Goal: Task Accomplishment & Management: Manage account settings

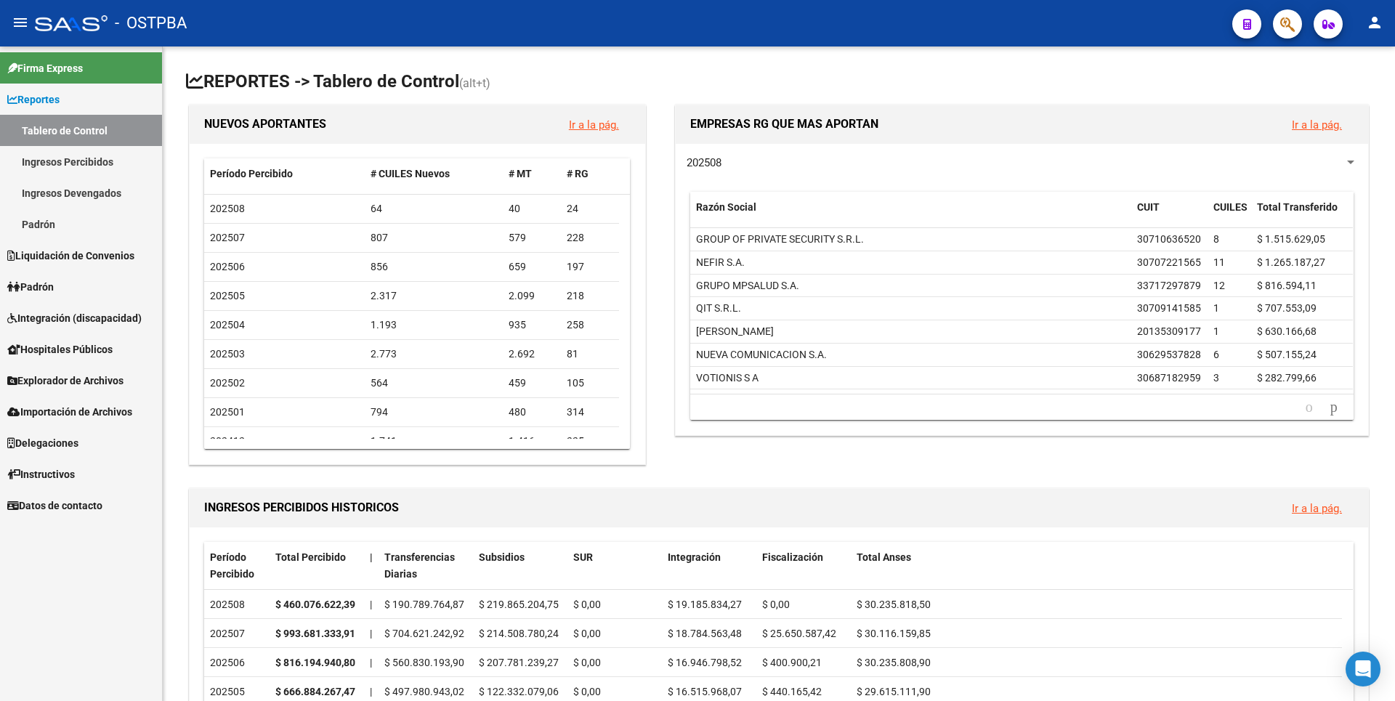
click at [61, 165] on link "Ingresos Percibidos" at bounding box center [81, 161] width 162 height 31
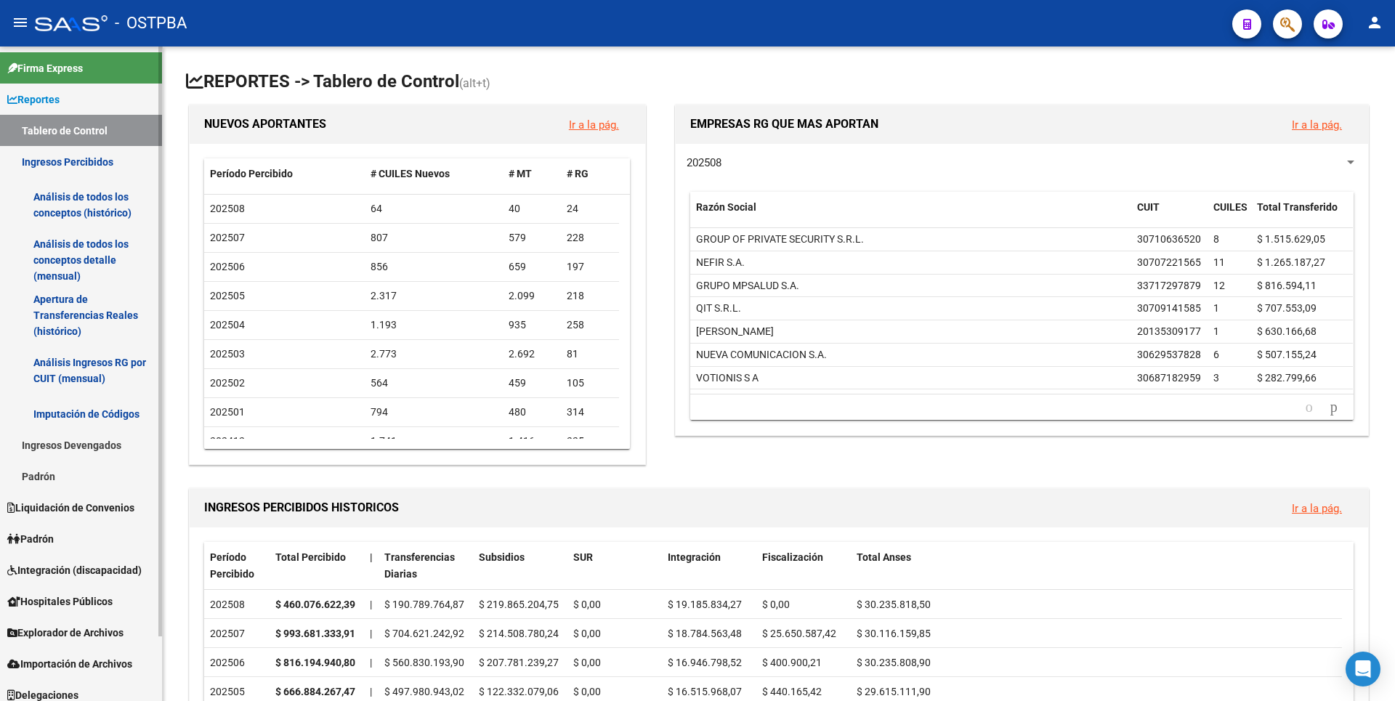
click at [99, 265] on link "Análisis de todos los conceptos detalle (mensual)" at bounding box center [81, 259] width 162 height 55
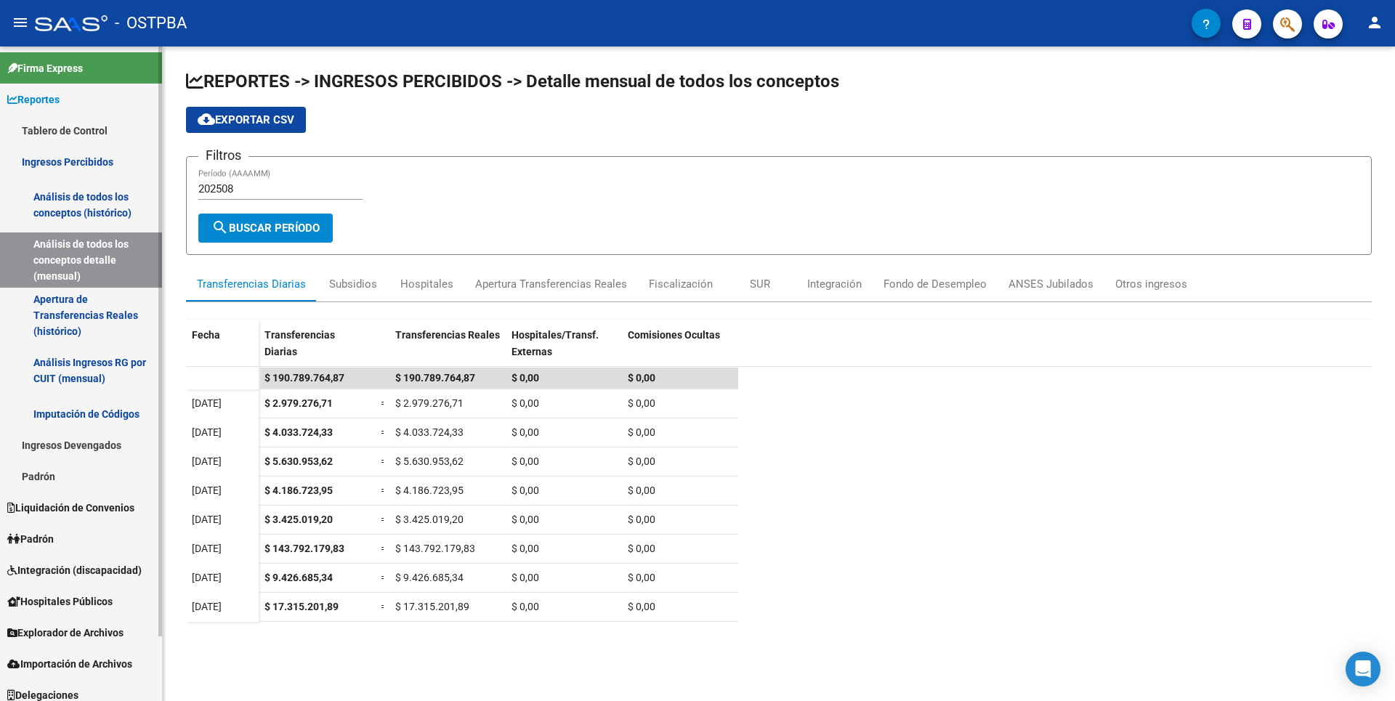
click at [81, 637] on span "Explorador de Archivos" at bounding box center [65, 633] width 116 height 16
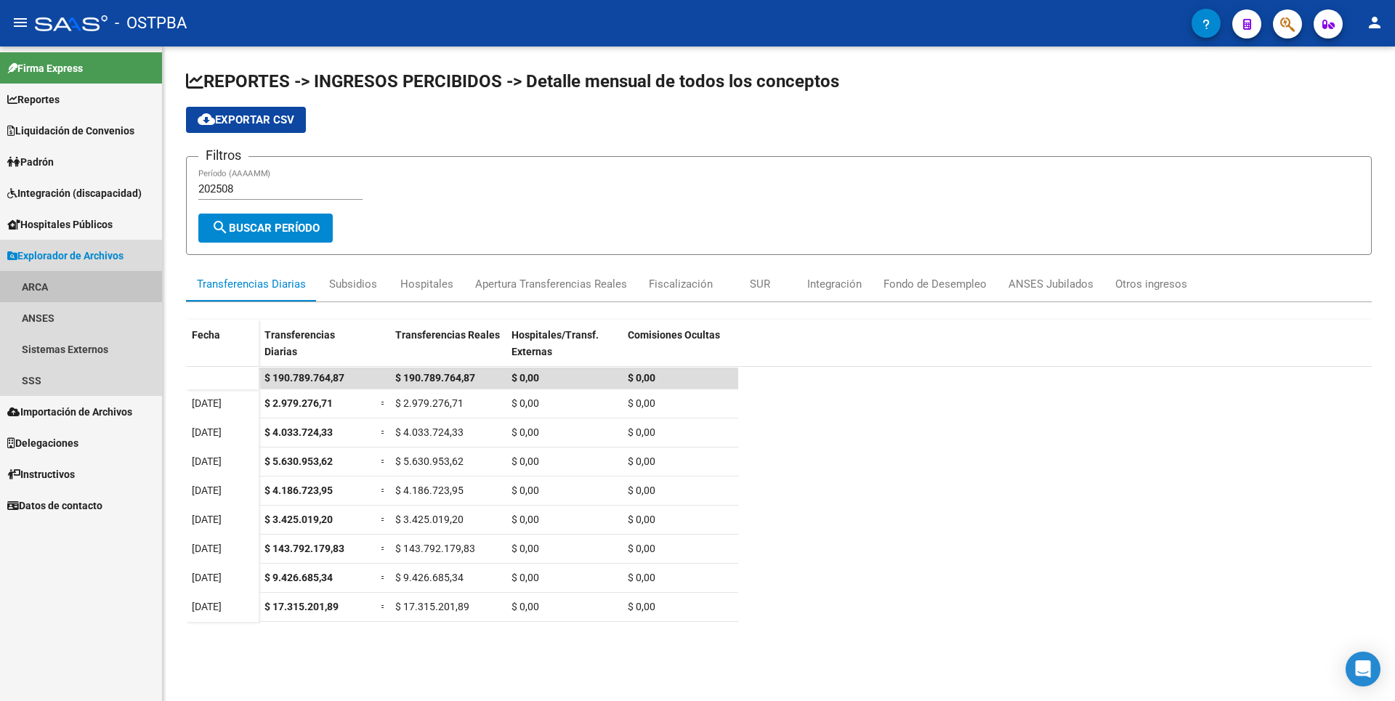
click at [50, 291] on link "ARCA" at bounding box center [81, 286] width 162 height 31
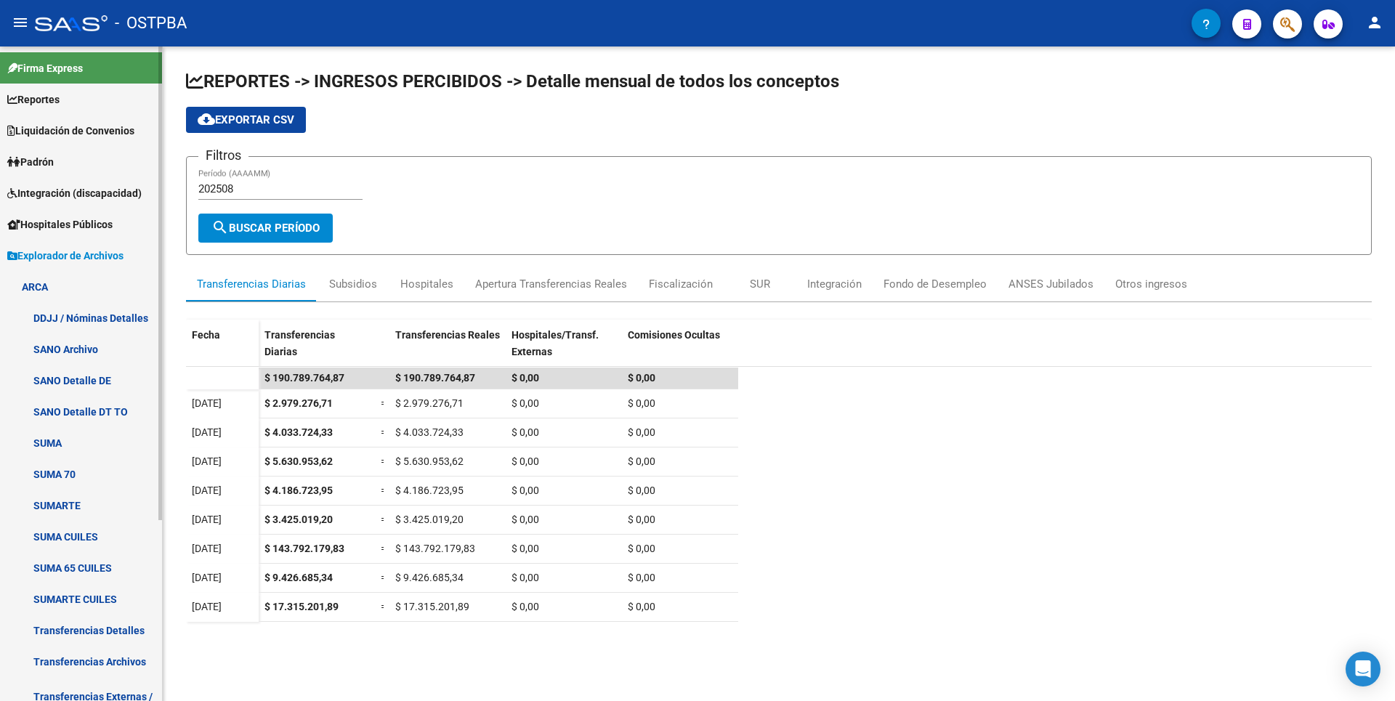
click at [88, 625] on link "Transferencias Detalles" at bounding box center [81, 630] width 162 height 31
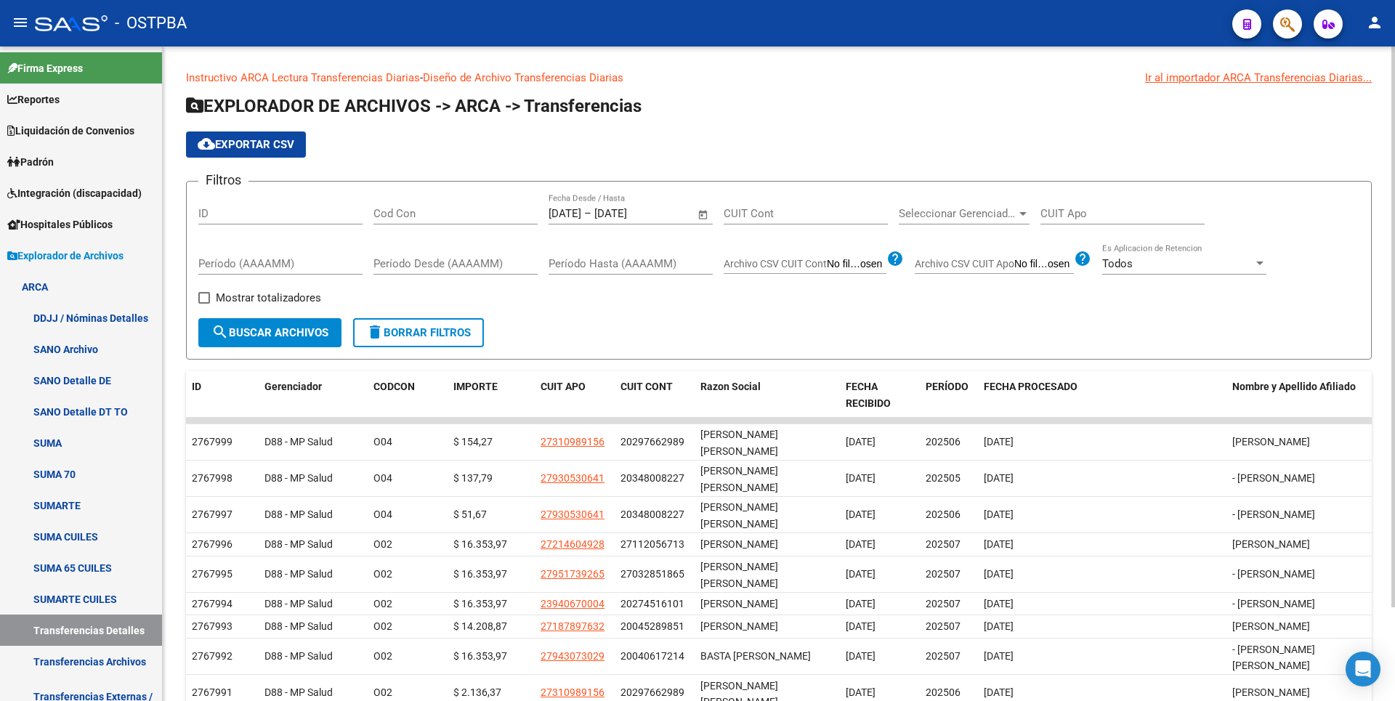
click at [708, 214] on span "Open calendar" at bounding box center [703, 214] width 35 height 35
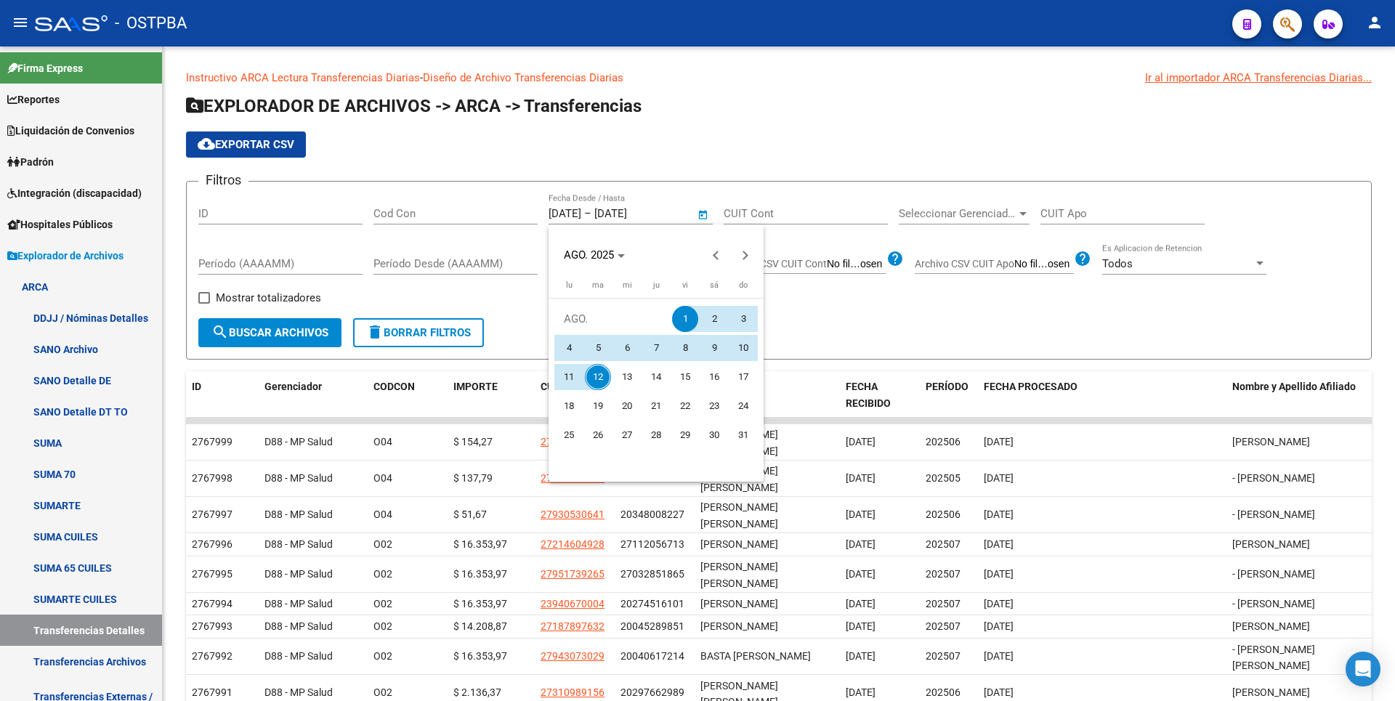
click at [602, 373] on span "12" at bounding box center [598, 377] width 26 height 26
type input "[DATE]"
click at [602, 373] on span "12" at bounding box center [598, 377] width 26 height 26
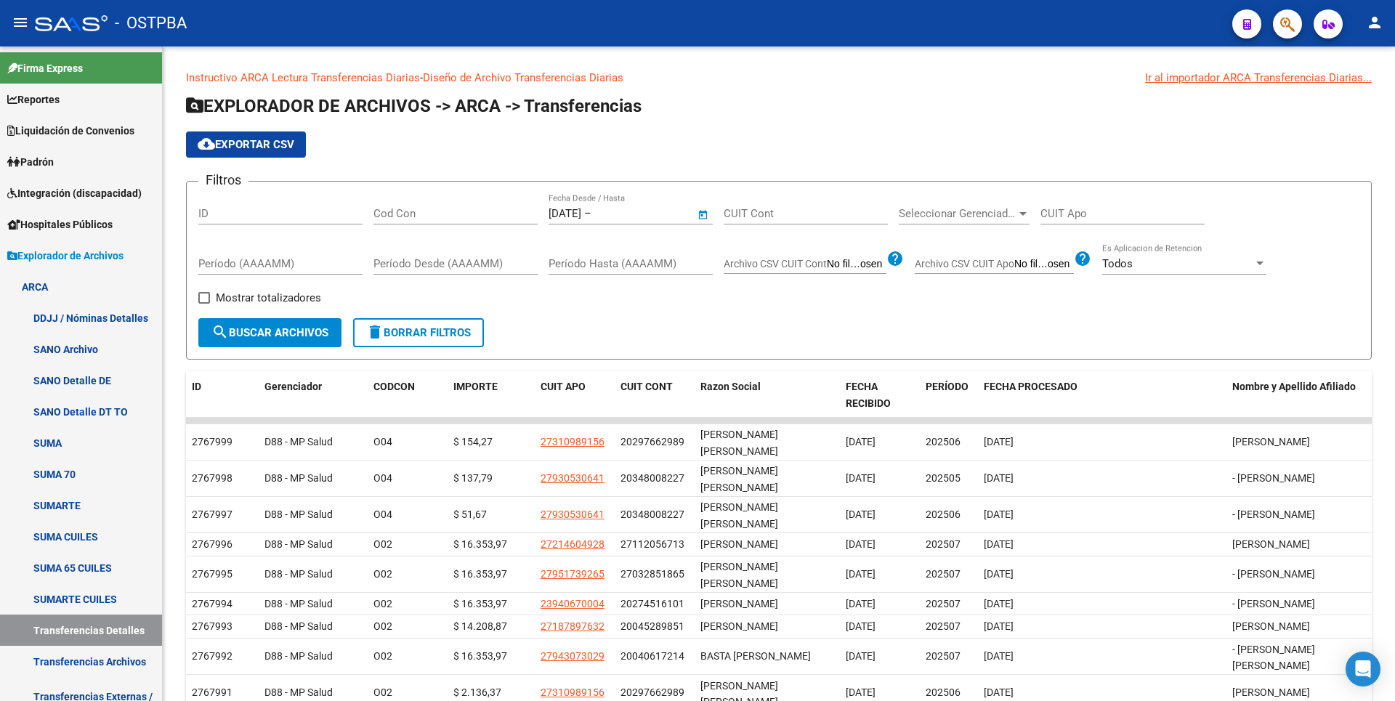
type input "[DATE]"
click at [206, 291] on label "Mostrar totalizadores" at bounding box center [259, 297] width 123 height 17
click at [204, 304] on input "Mostrar totalizadores" at bounding box center [203, 304] width 1 height 1
checkbox input "true"
click at [298, 339] on span "search Buscar Archivos" at bounding box center [269, 332] width 117 height 13
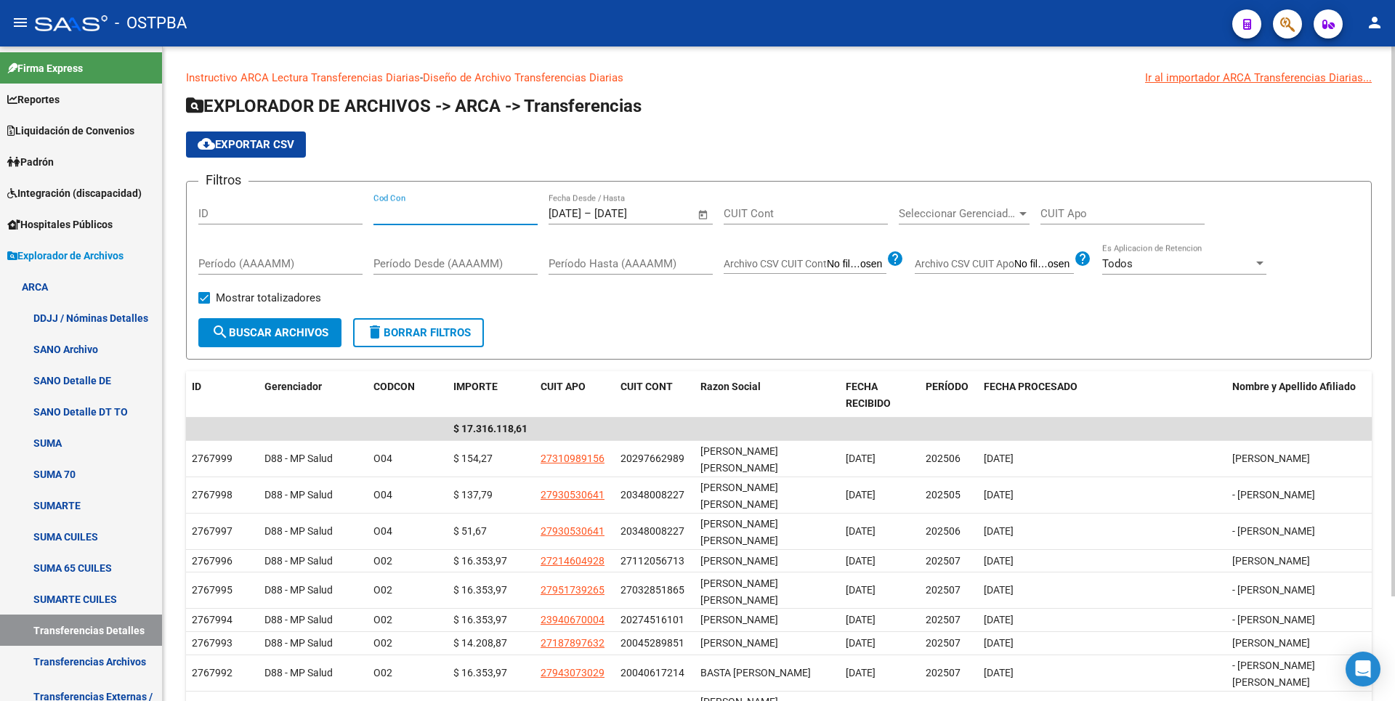
click at [385, 207] on input "Cod Con" at bounding box center [455, 213] width 164 height 13
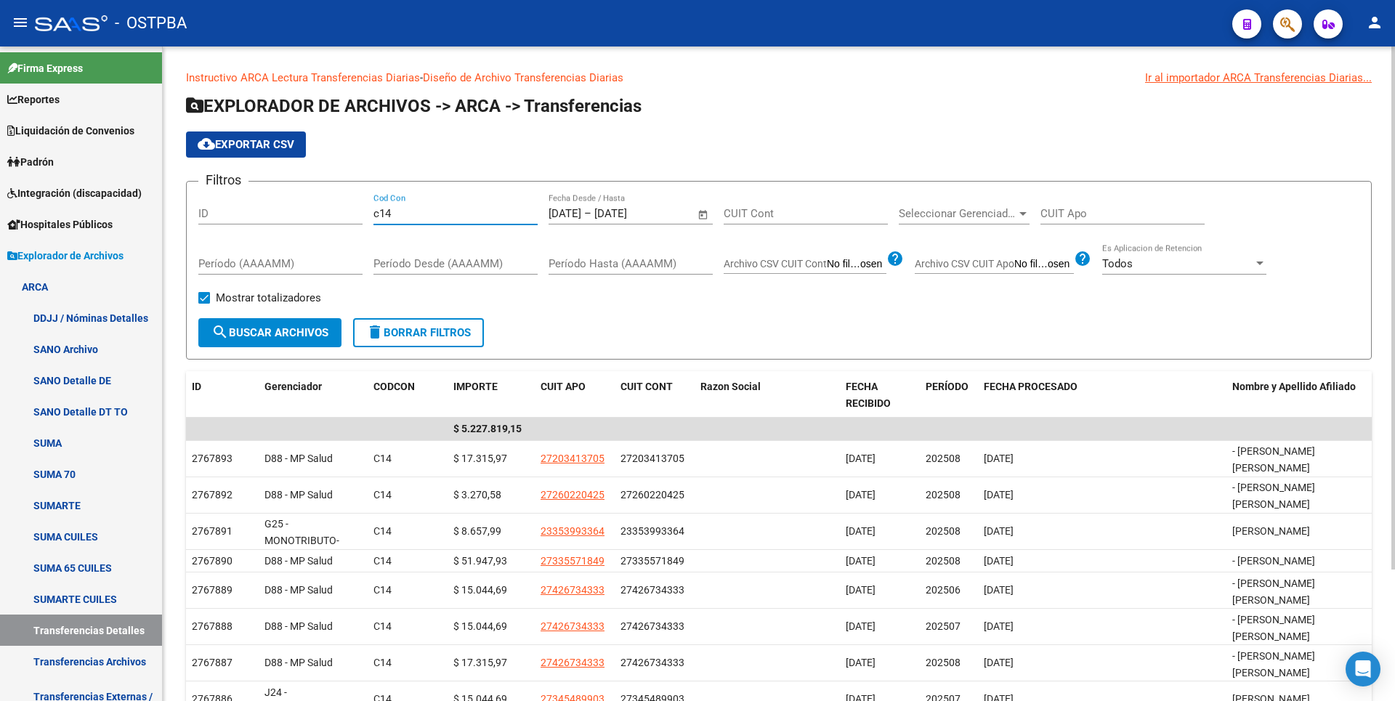
type input "c14"
click at [296, 326] on span "search Buscar Archivos" at bounding box center [269, 332] width 117 height 13
click at [1022, 212] on div at bounding box center [1022, 214] width 7 height 4
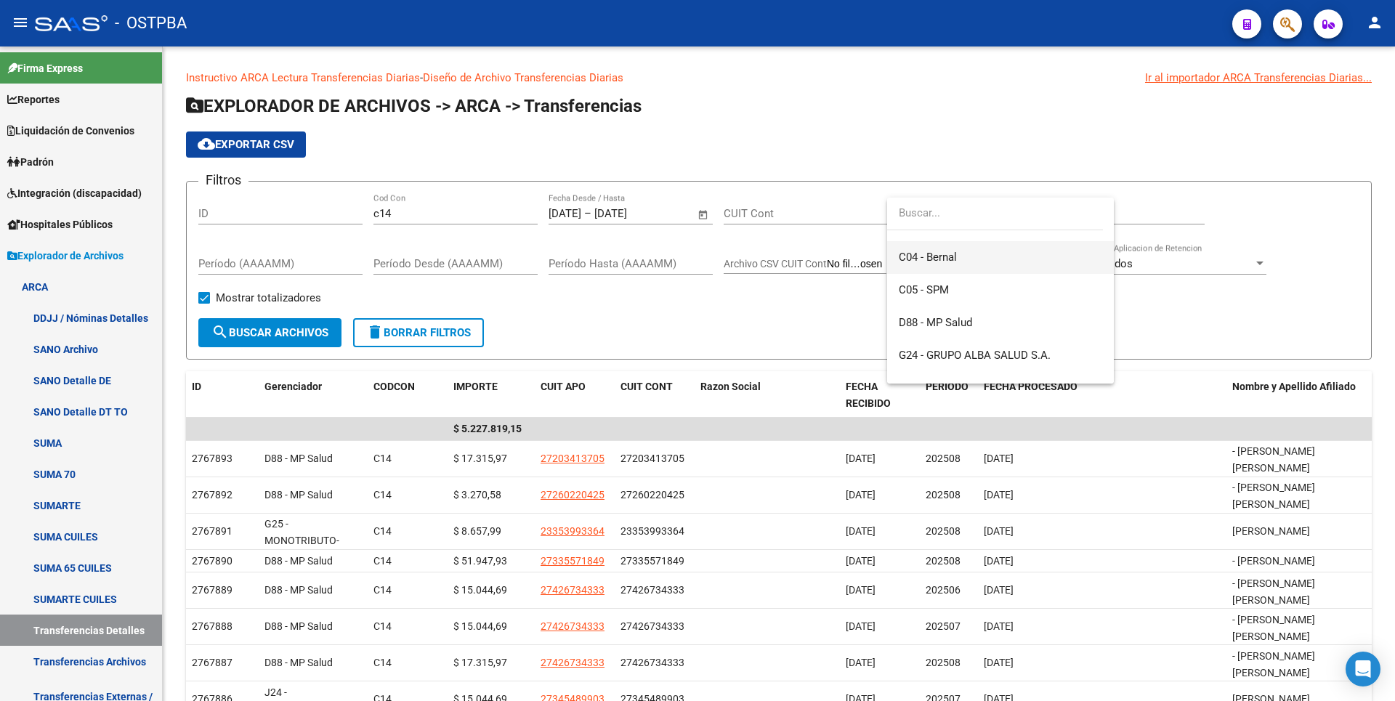
scroll to position [145, 0]
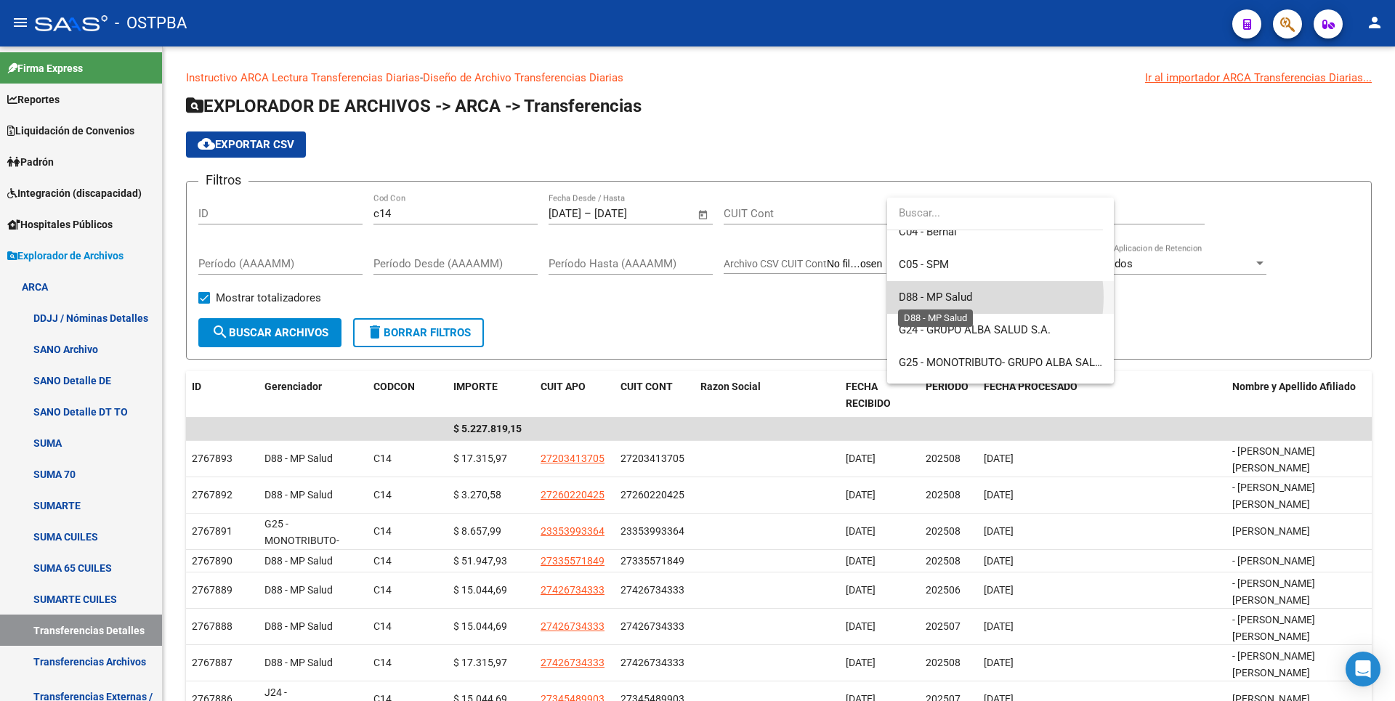
click at [966, 297] on span "D88 - MP Salud" at bounding box center [935, 297] width 73 height 13
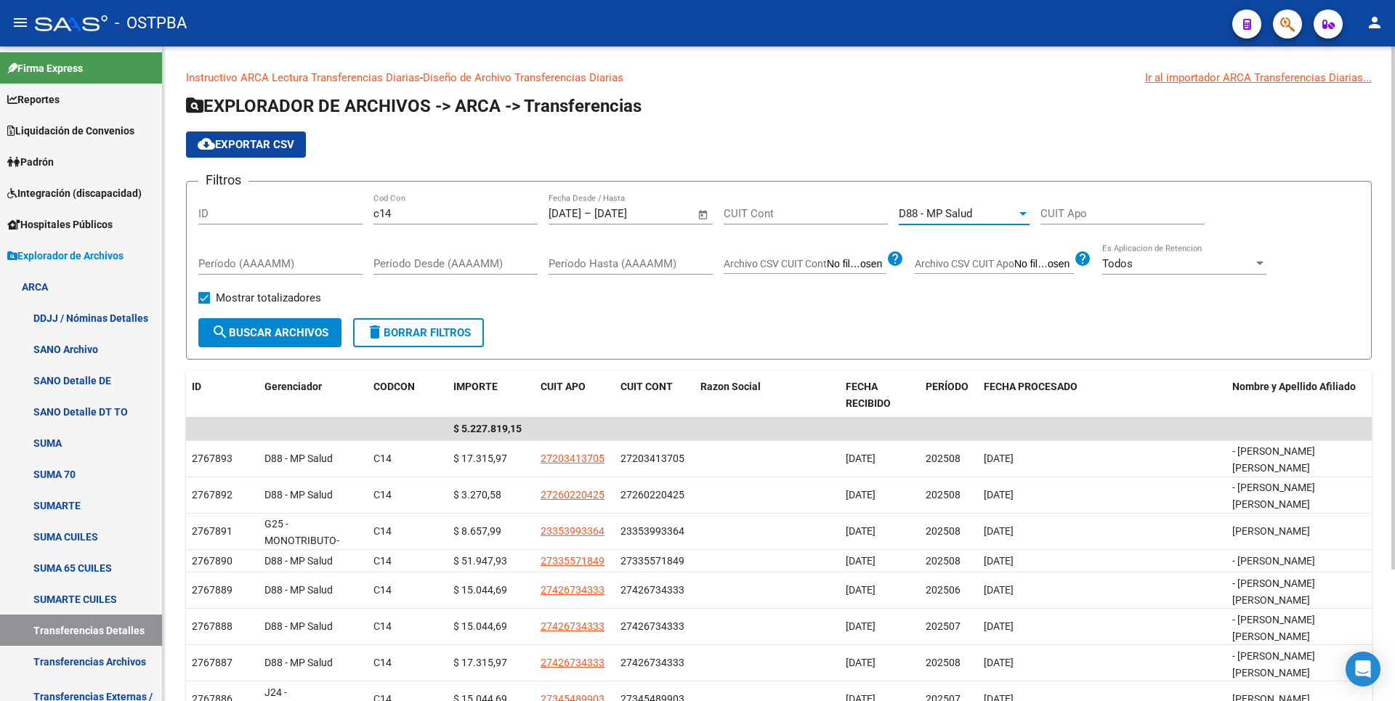
click at [280, 325] on button "search Buscar Archivos" at bounding box center [269, 332] width 143 height 29
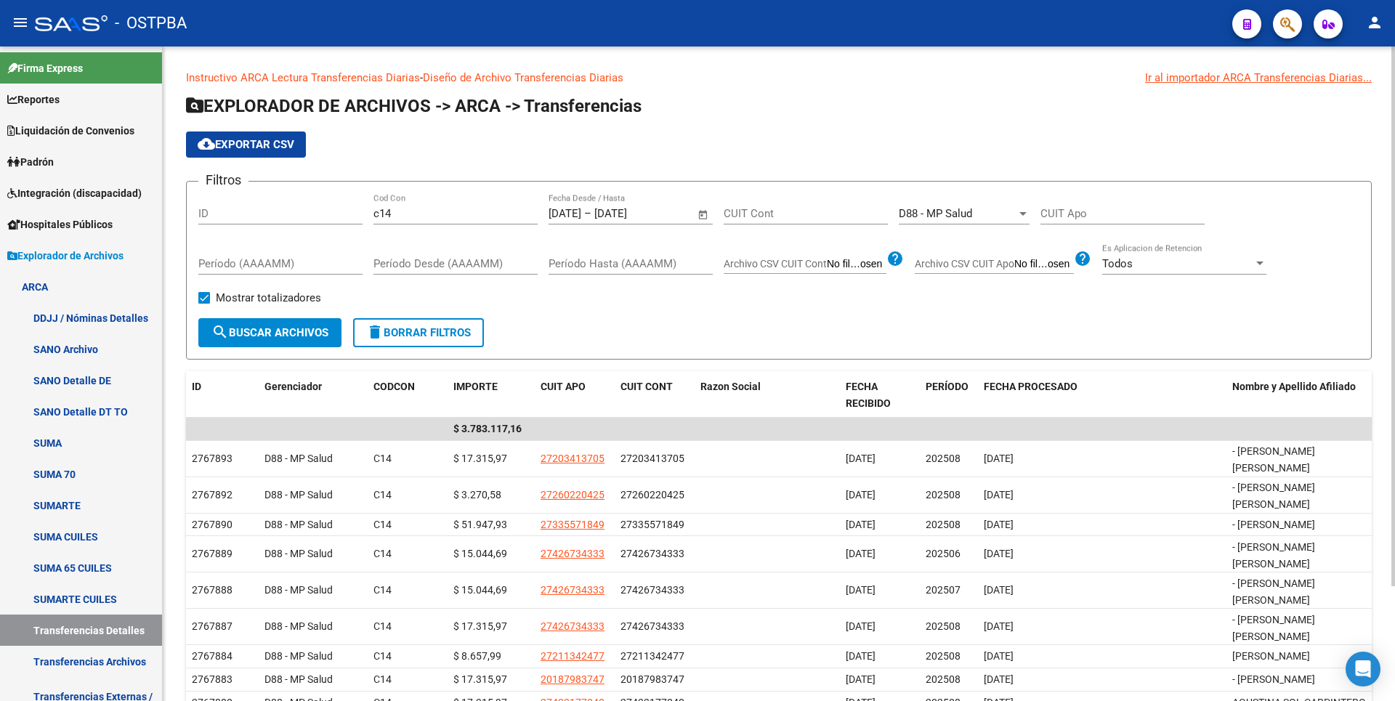
click at [1019, 210] on div at bounding box center [1022, 214] width 13 height 12
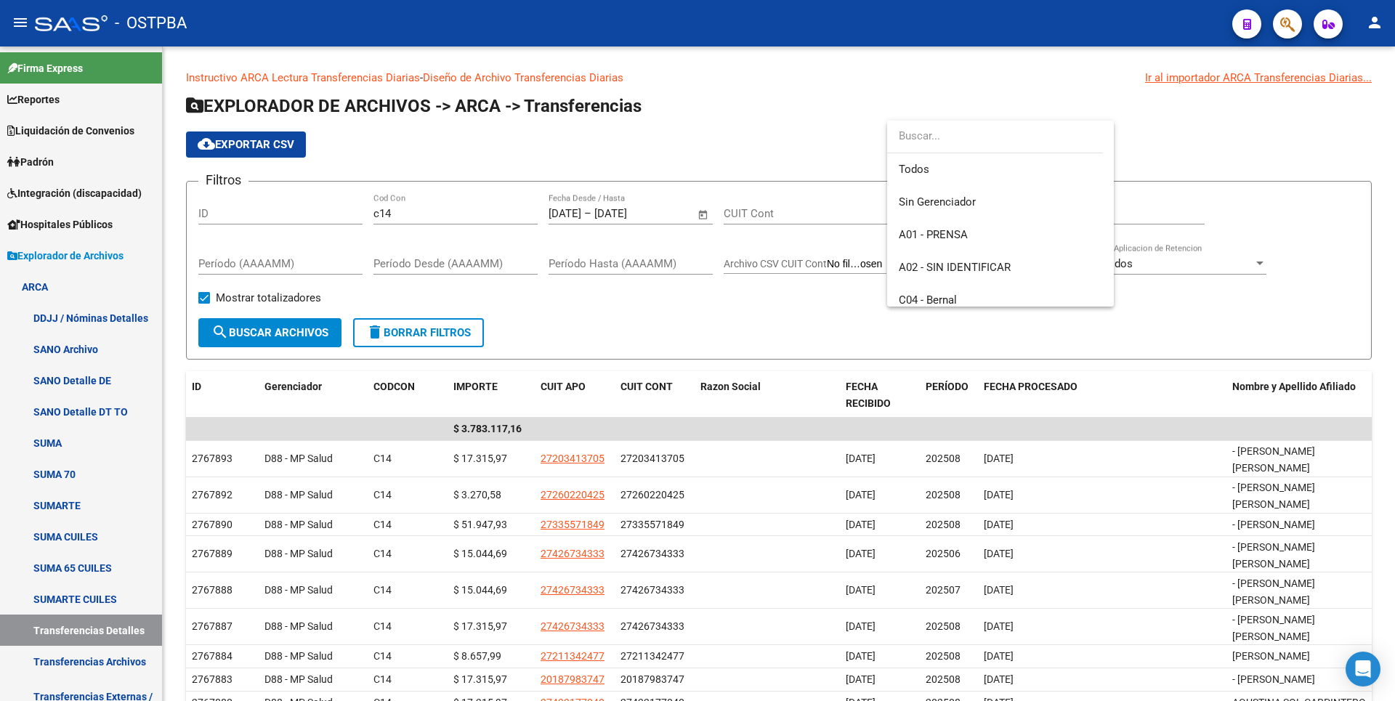
scroll to position [153, 0]
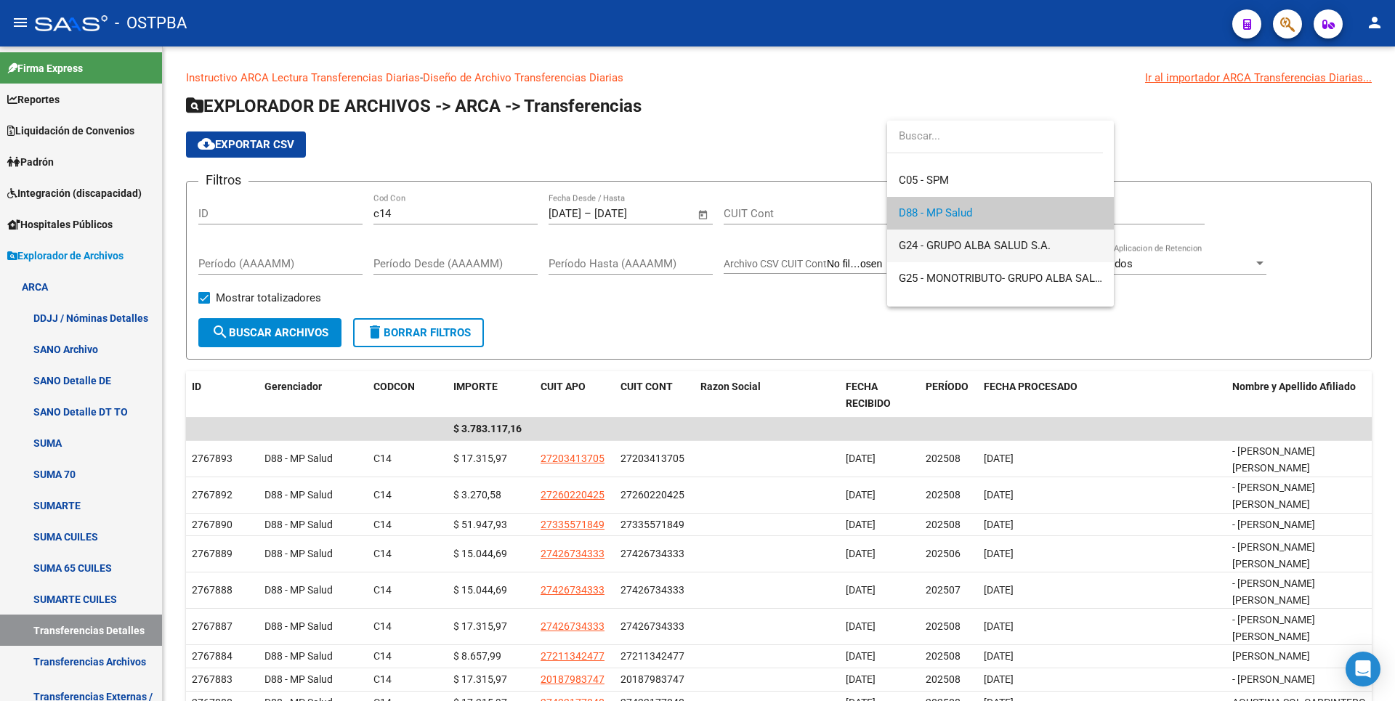
click at [973, 252] on span "G24 - GRUPO ALBA SALUD S.A." at bounding box center [1000, 246] width 203 height 33
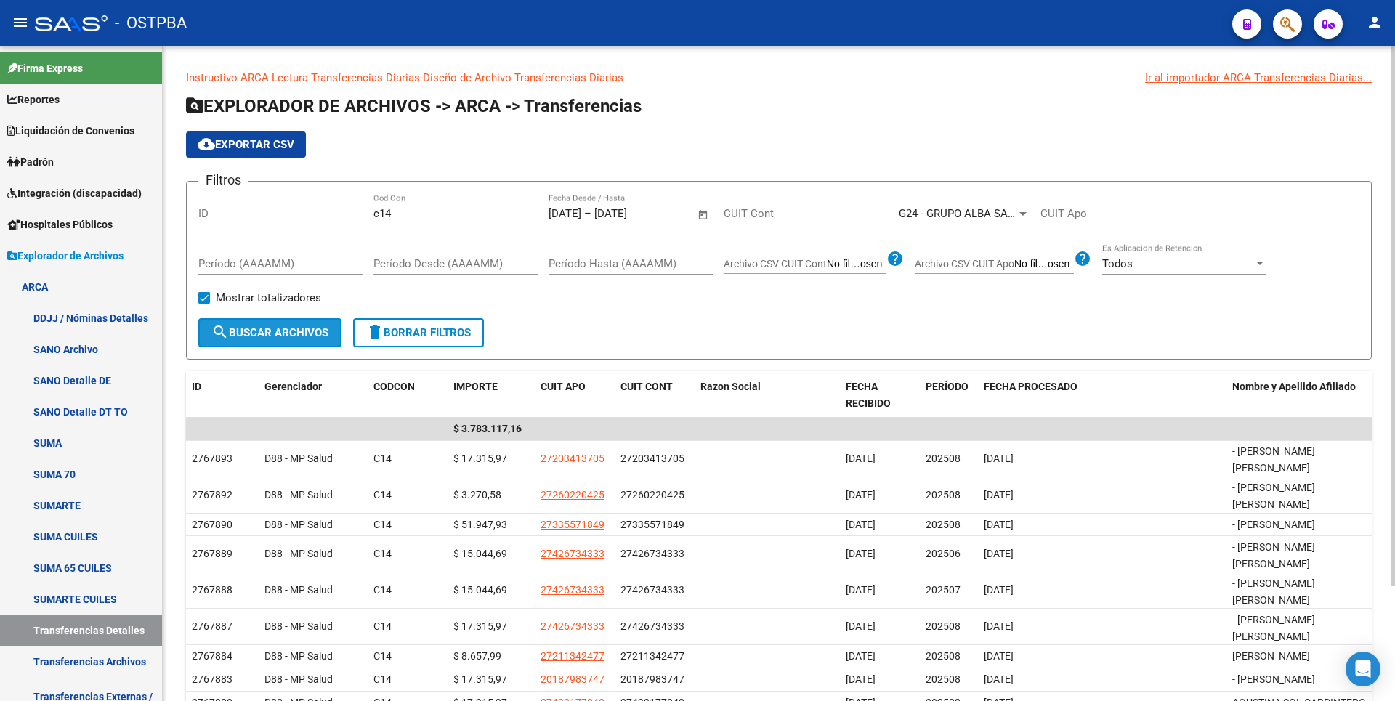
click at [308, 336] on span "search Buscar Archivos" at bounding box center [269, 332] width 117 height 13
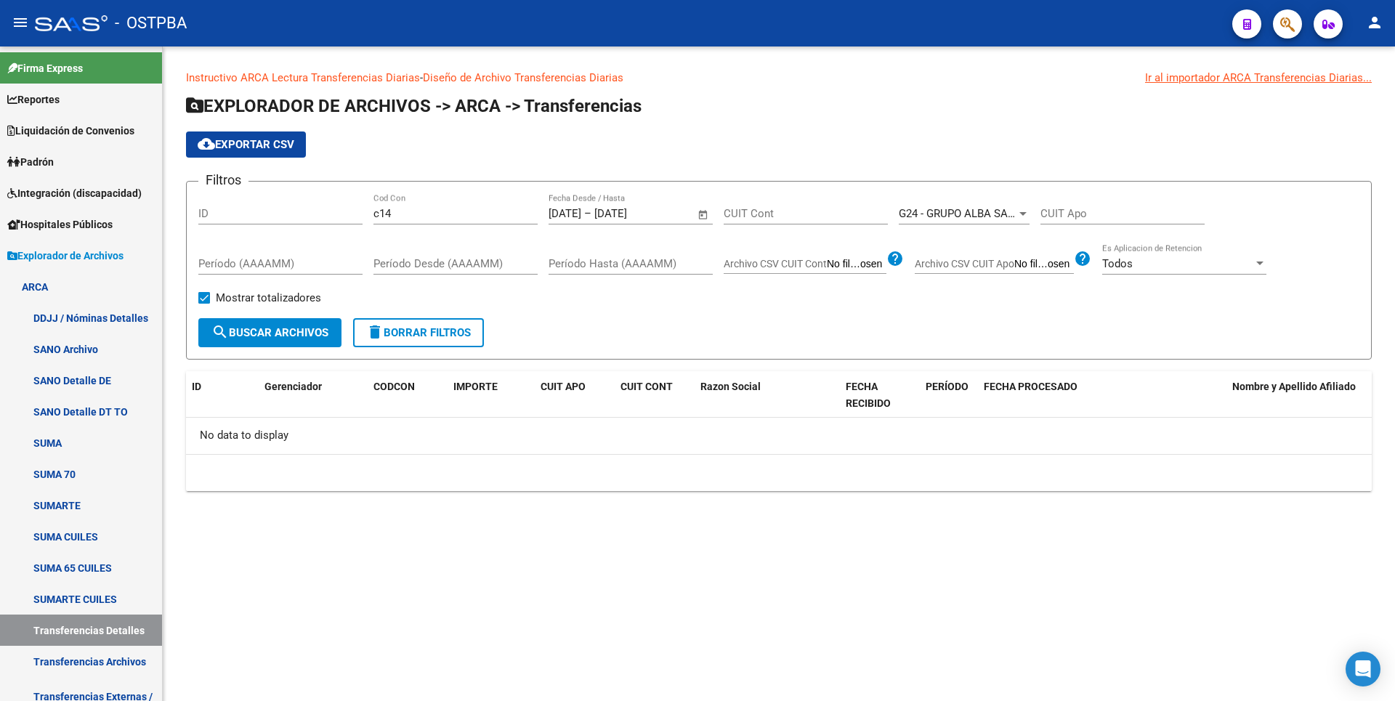
click at [1030, 212] on app-drop-down-list "G24 - GRUPO ALBA SALUD S.A. Seleccionar Gerenciador" at bounding box center [970, 215] width 142 height 45
click at [1022, 213] on div at bounding box center [1022, 214] width 7 height 4
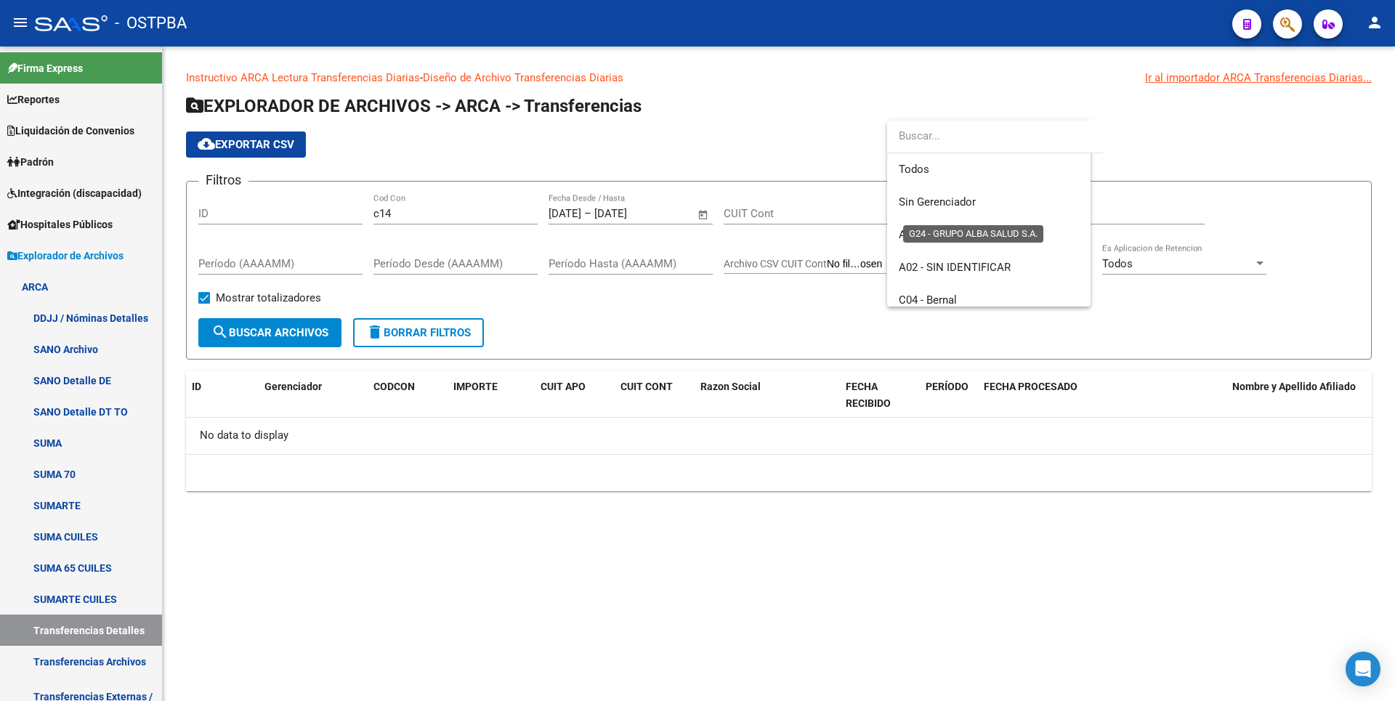
scroll to position [185, 0]
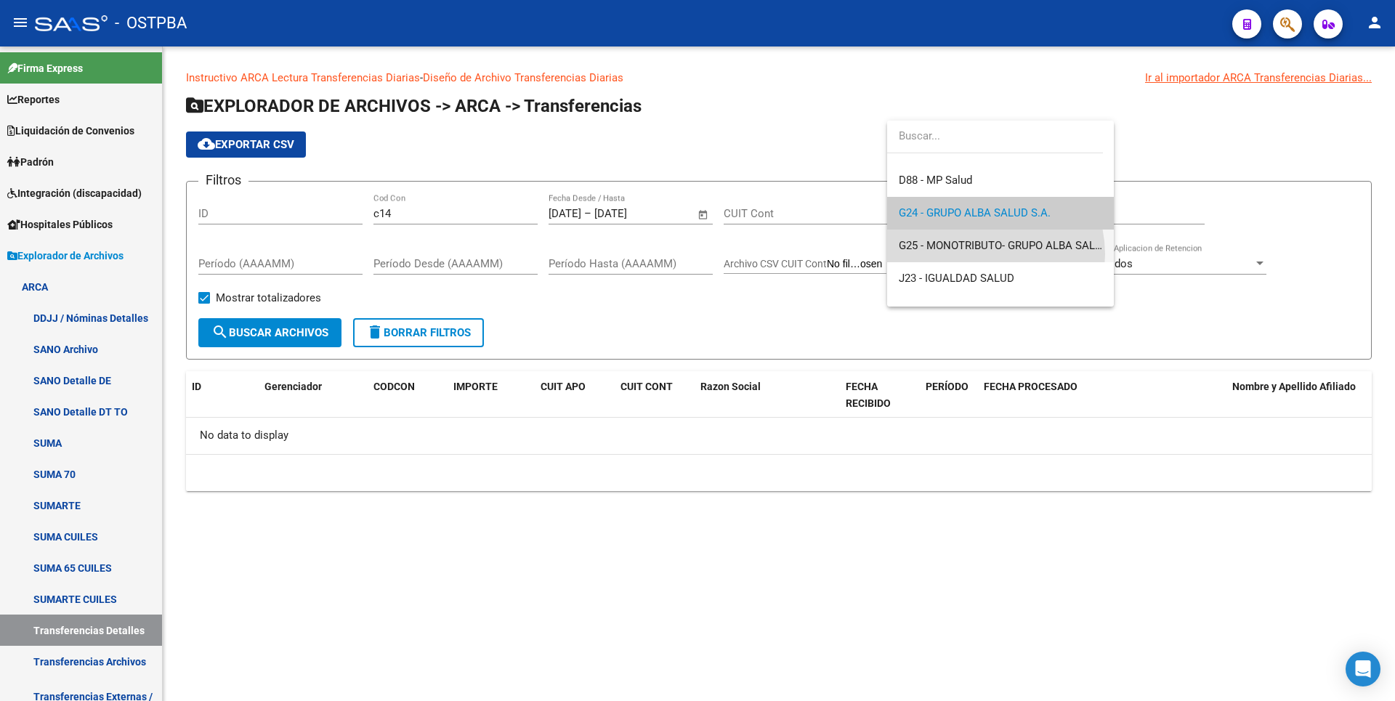
click at [980, 254] on span "G25 - MONOTRIBUTO- GRUPO ALBA SALUD" at bounding box center [1000, 246] width 203 height 33
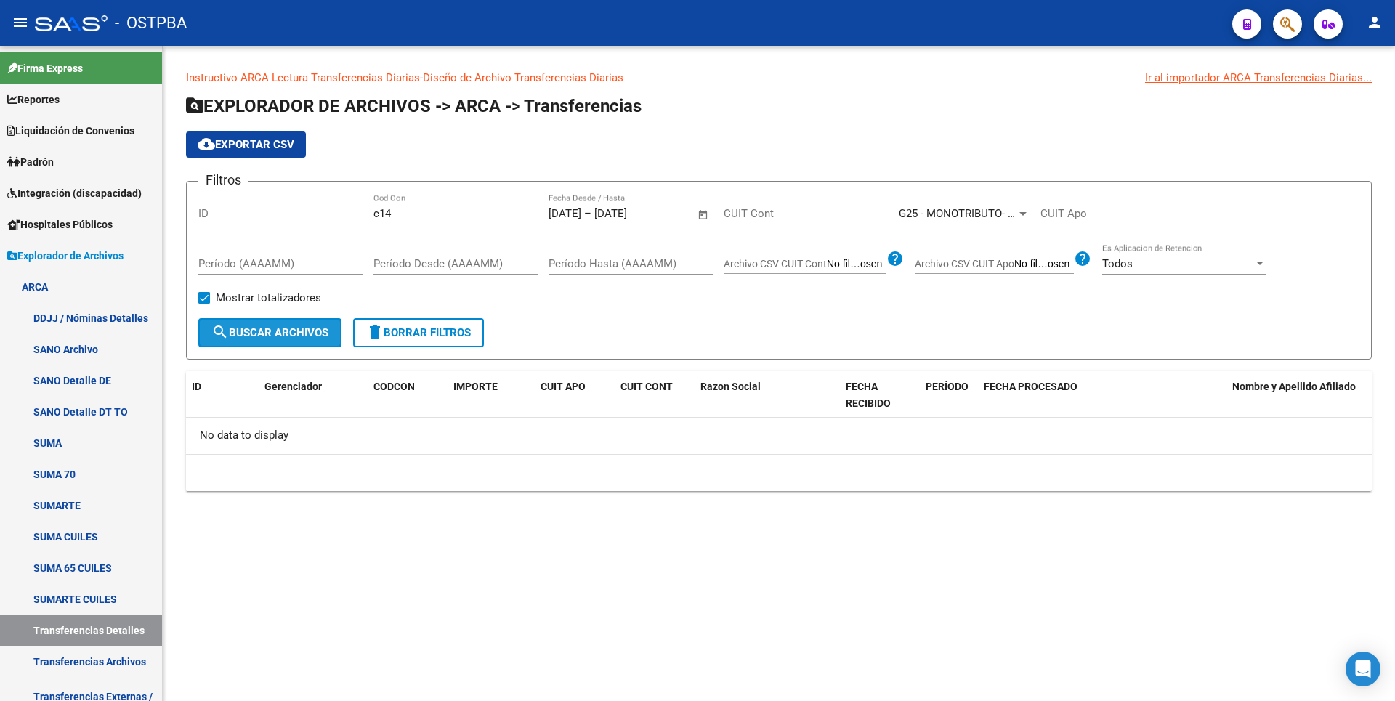
click at [237, 328] on span "search Buscar Archivos" at bounding box center [269, 332] width 117 height 13
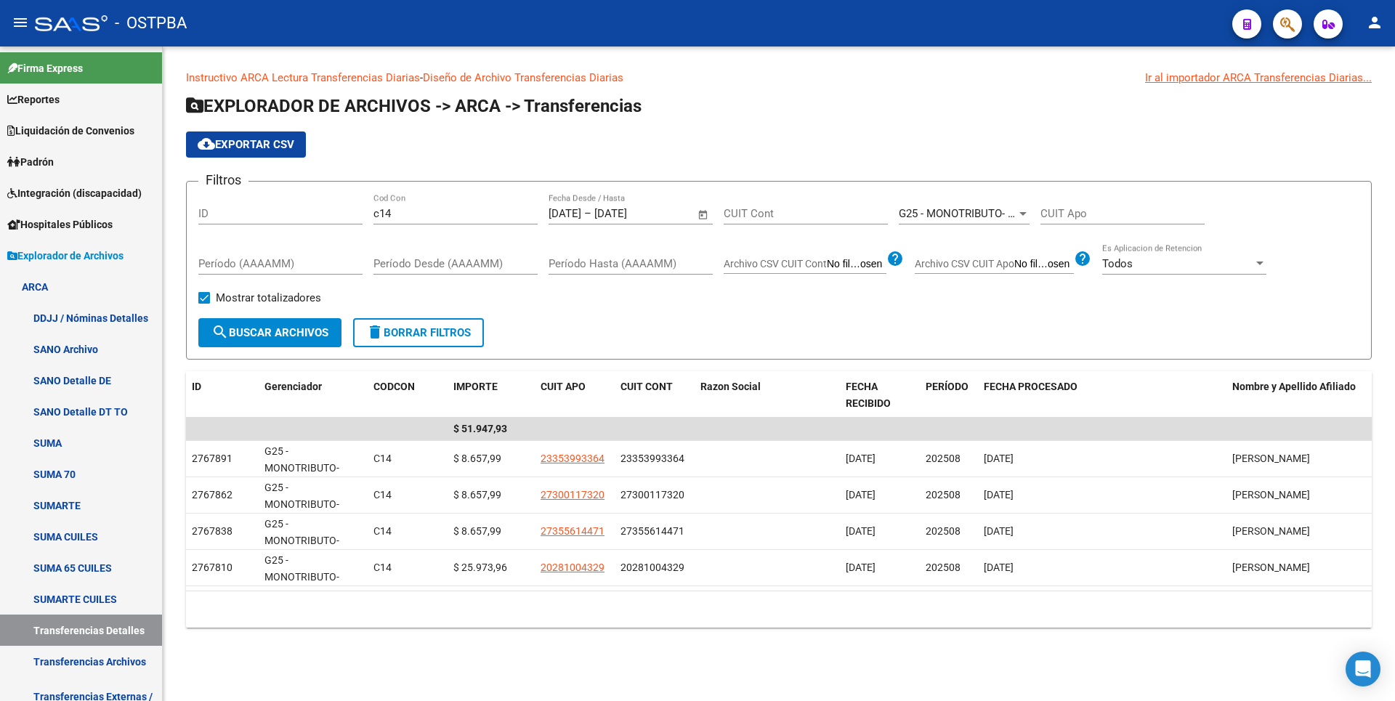
click at [1018, 213] on div at bounding box center [1022, 214] width 13 height 12
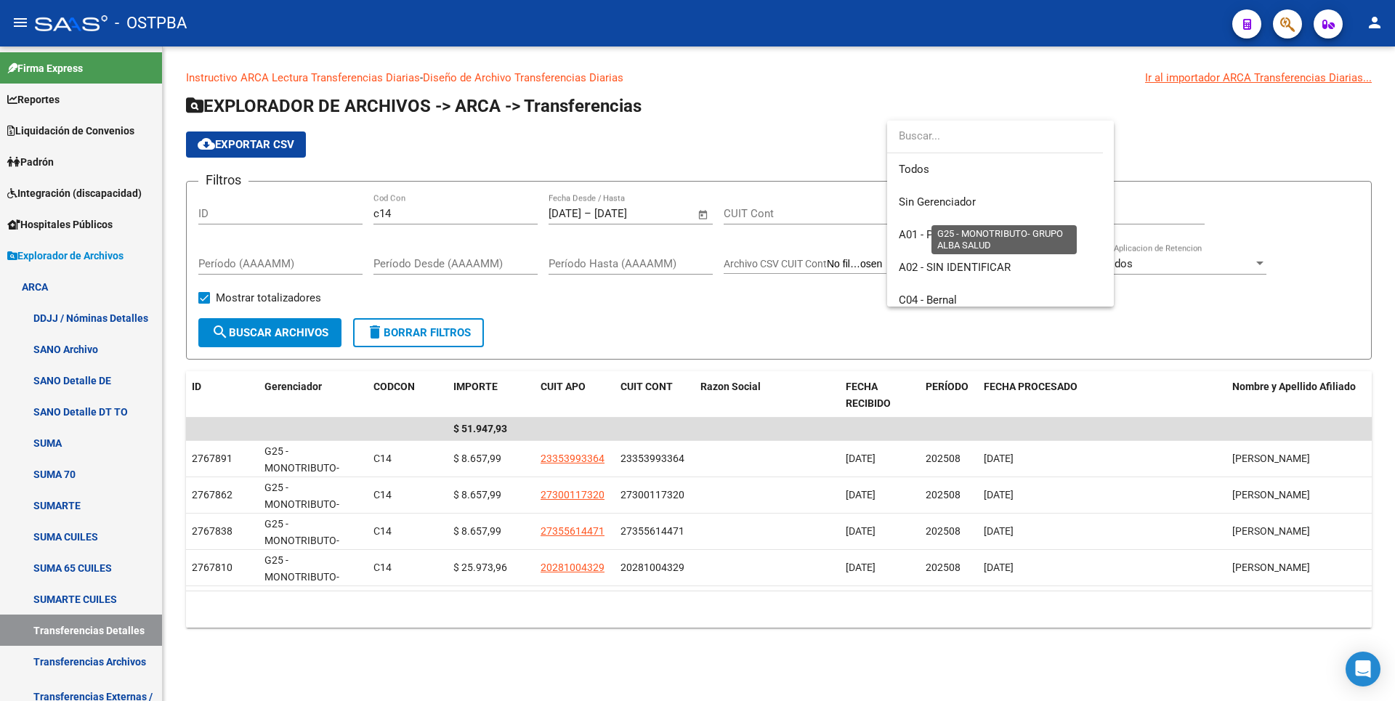
scroll to position [218, 0]
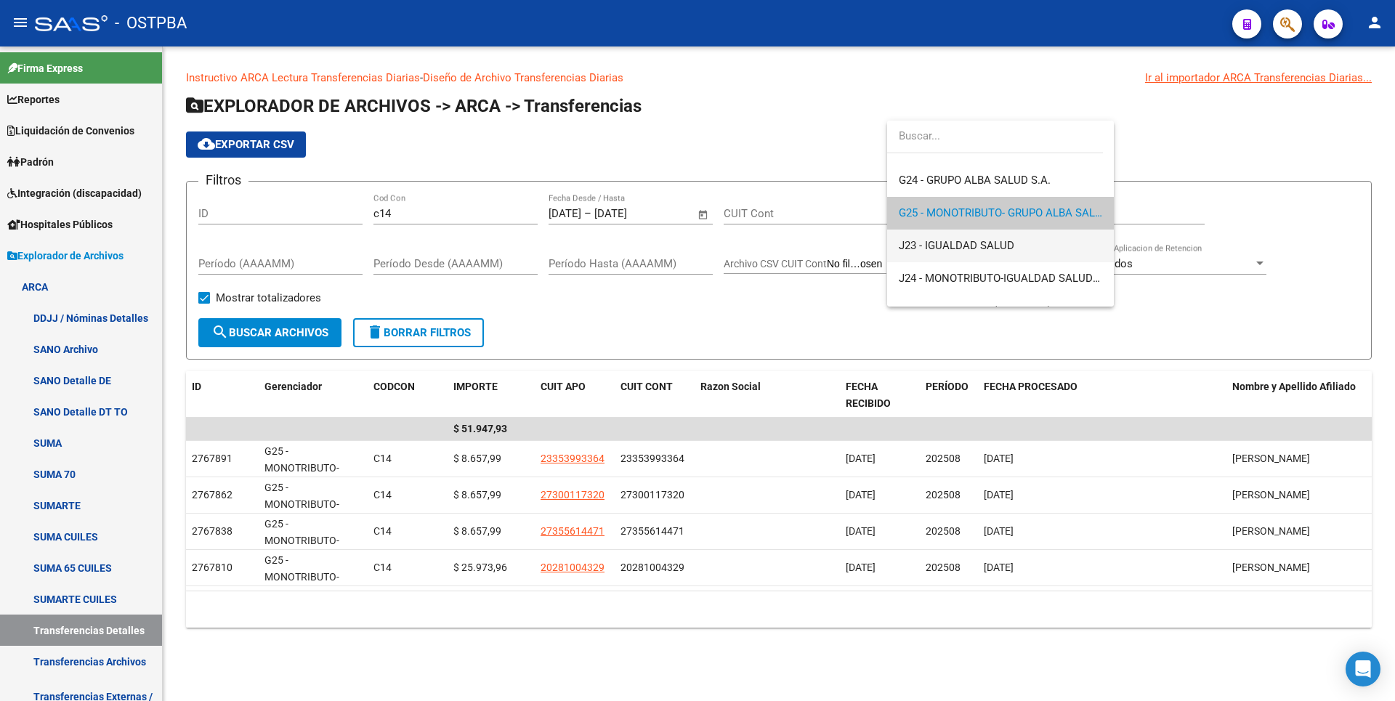
click at [976, 251] on span "J23 - IGUALDAD SALUD" at bounding box center [1000, 246] width 203 height 33
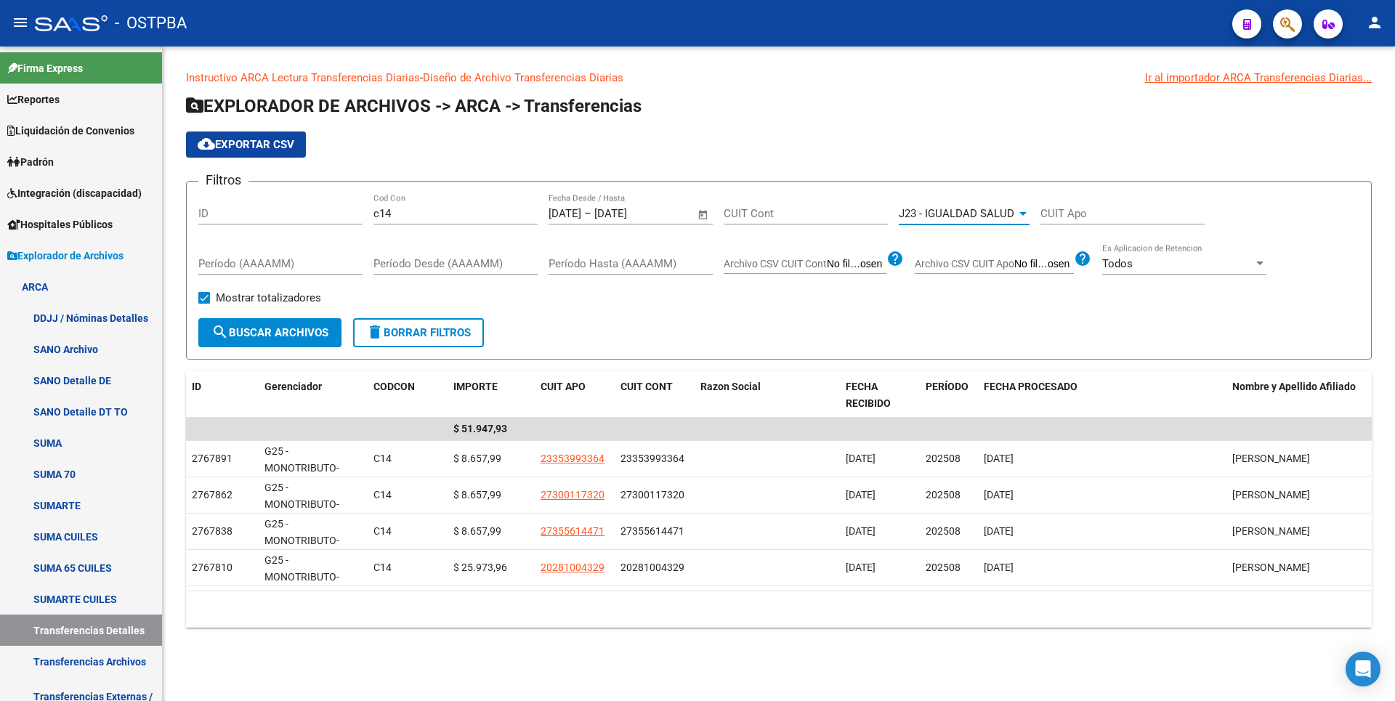
click at [293, 336] on span "search Buscar Archivos" at bounding box center [269, 332] width 117 height 13
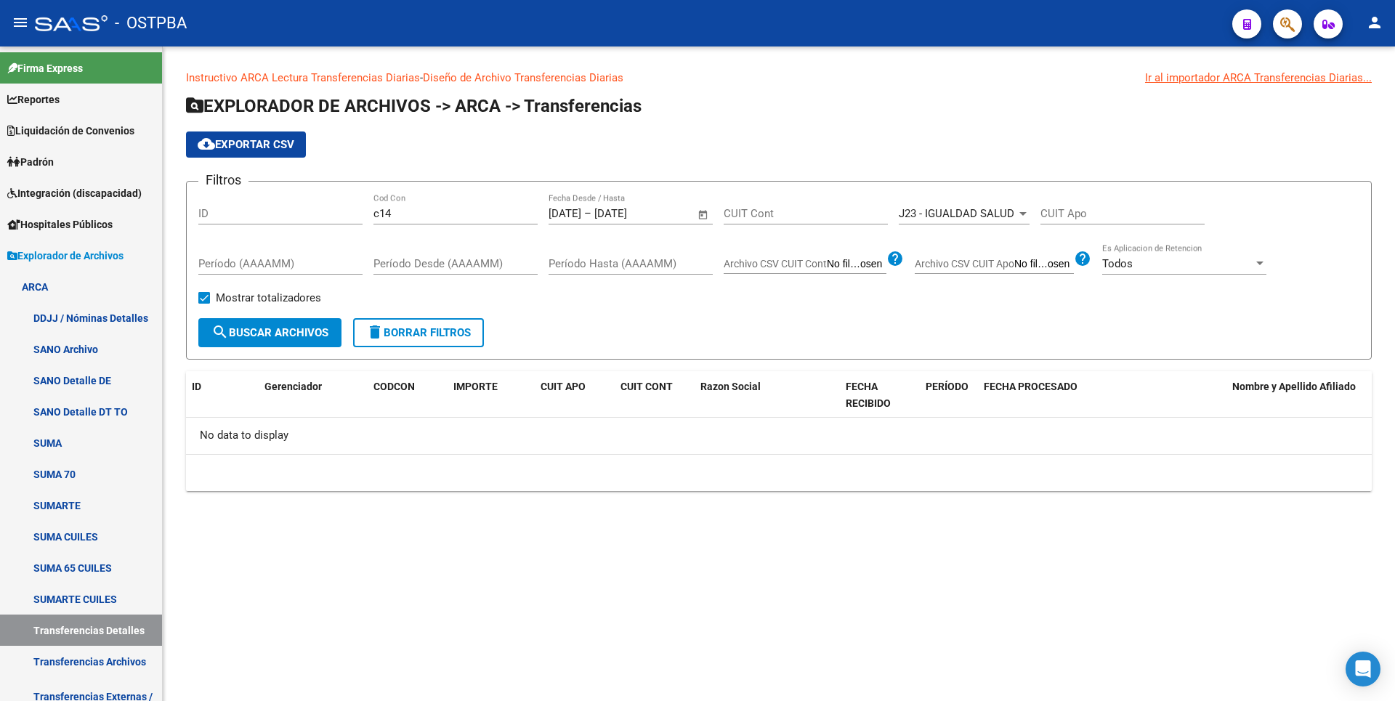
click at [1019, 218] on div at bounding box center [1022, 214] width 13 height 12
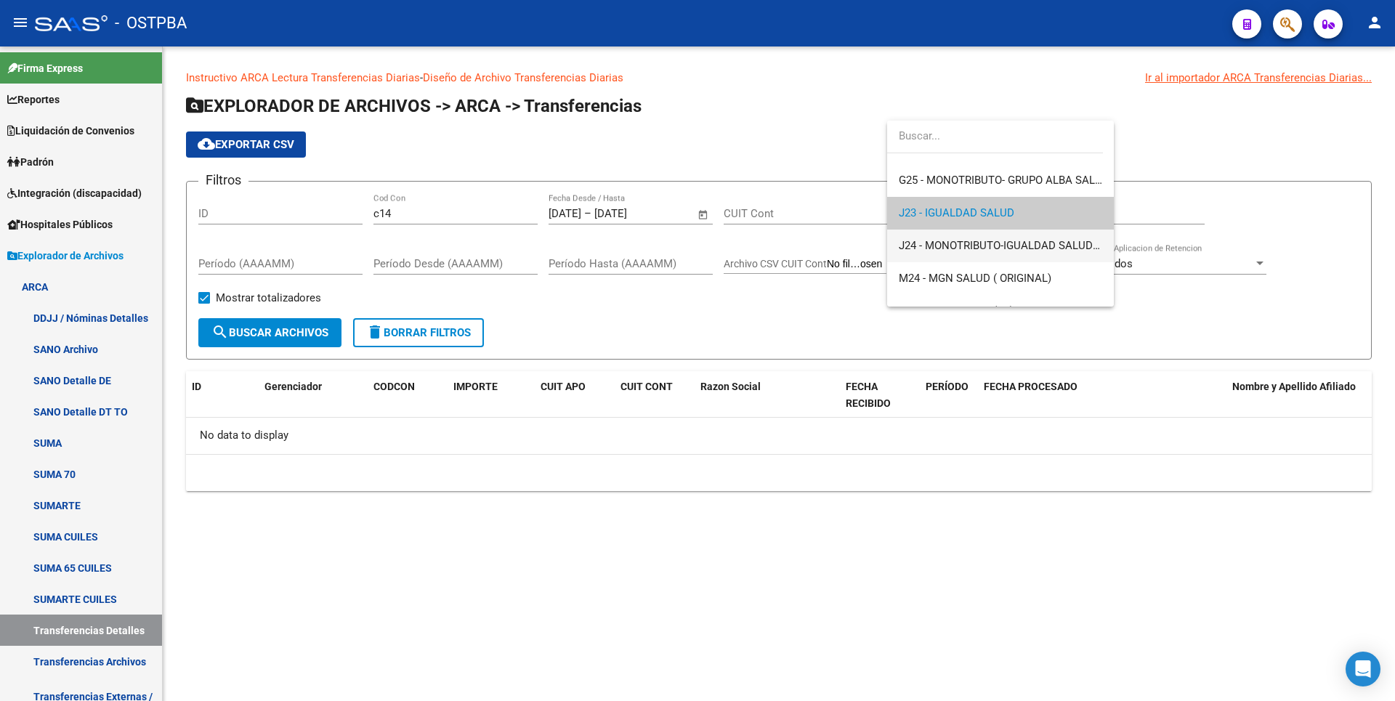
click at [995, 254] on span "J24 - MONOTRIBUTO-IGUALDAD SALUD-PRENSA" at bounding box center [1000, 246] width 203 height 33
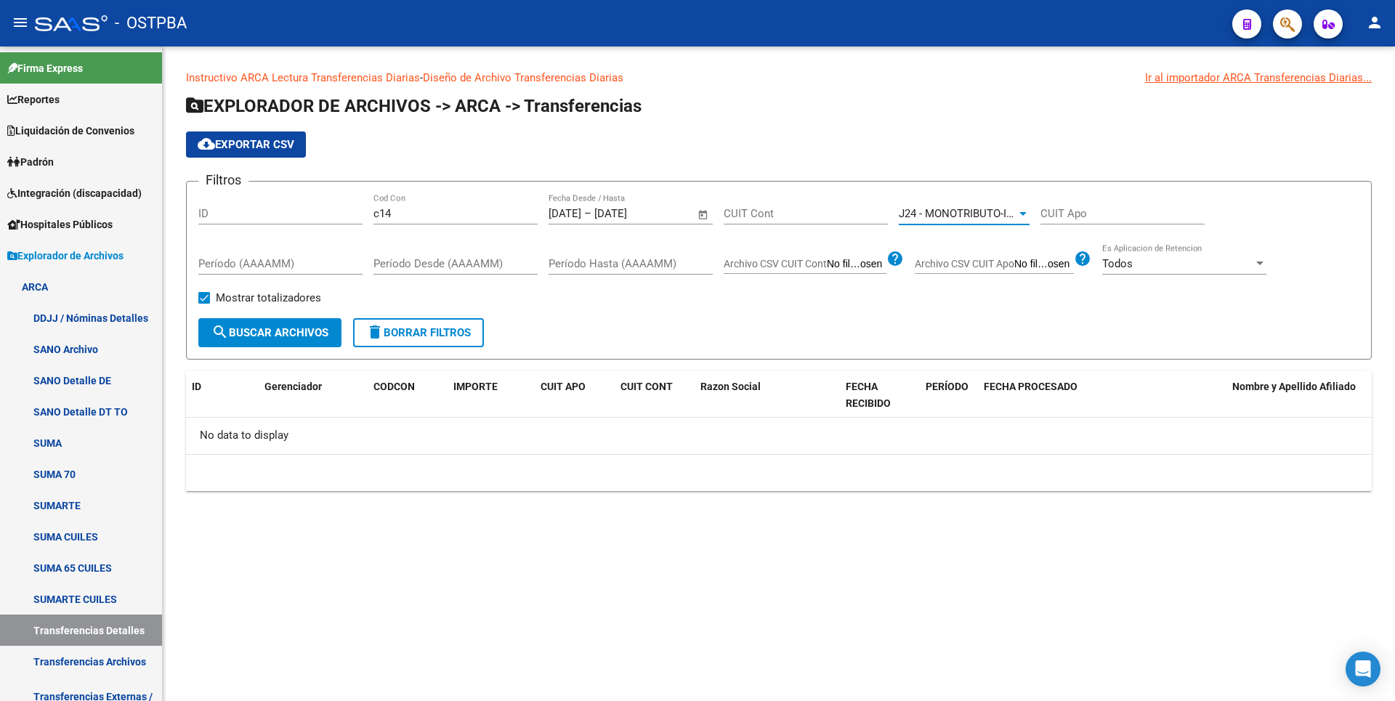
drag, startPoint x: 264, startPoint y: 331, endPoint x: 270, endPoint y: 323, distance: 9.9
click at [264, 330] on span "search Buscar Archivos" at bounding box center [269, 332] width 117 height 13
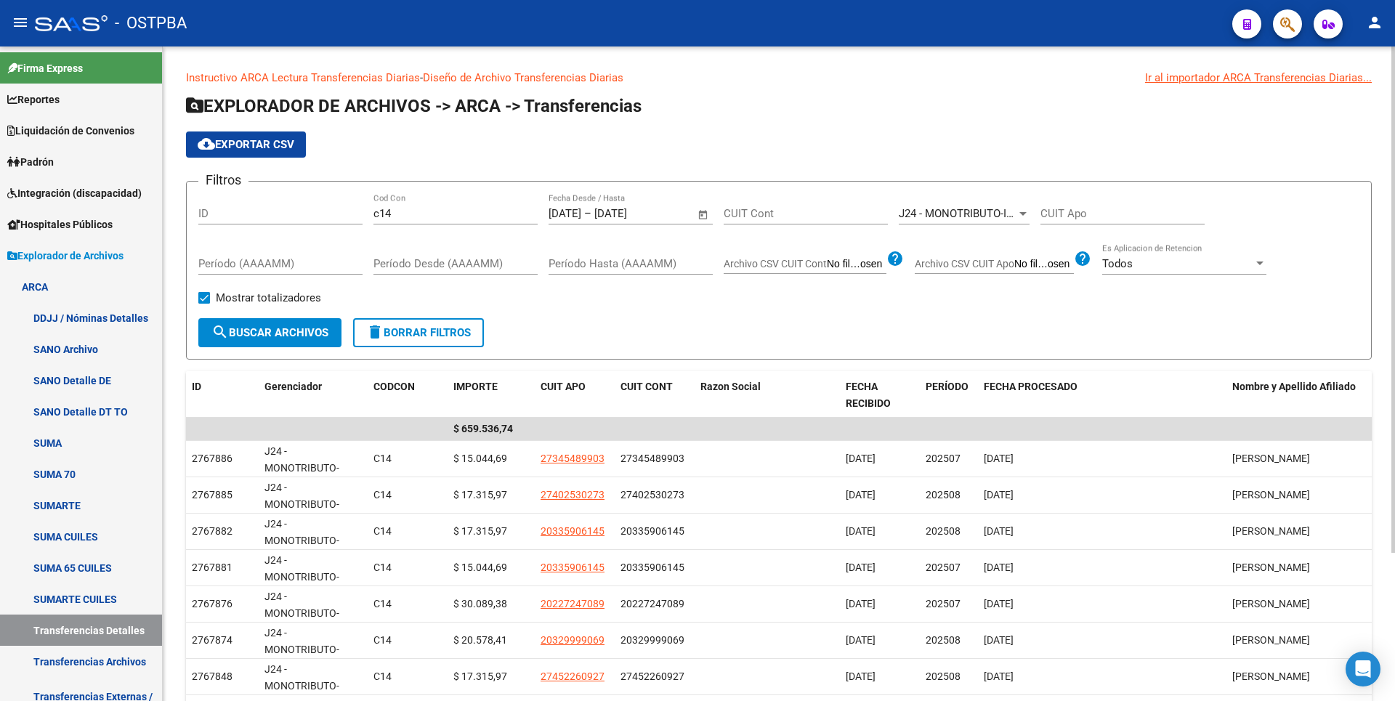
click at [1025, 213] on div at bounding box center [1022, 214] width 7 height 4
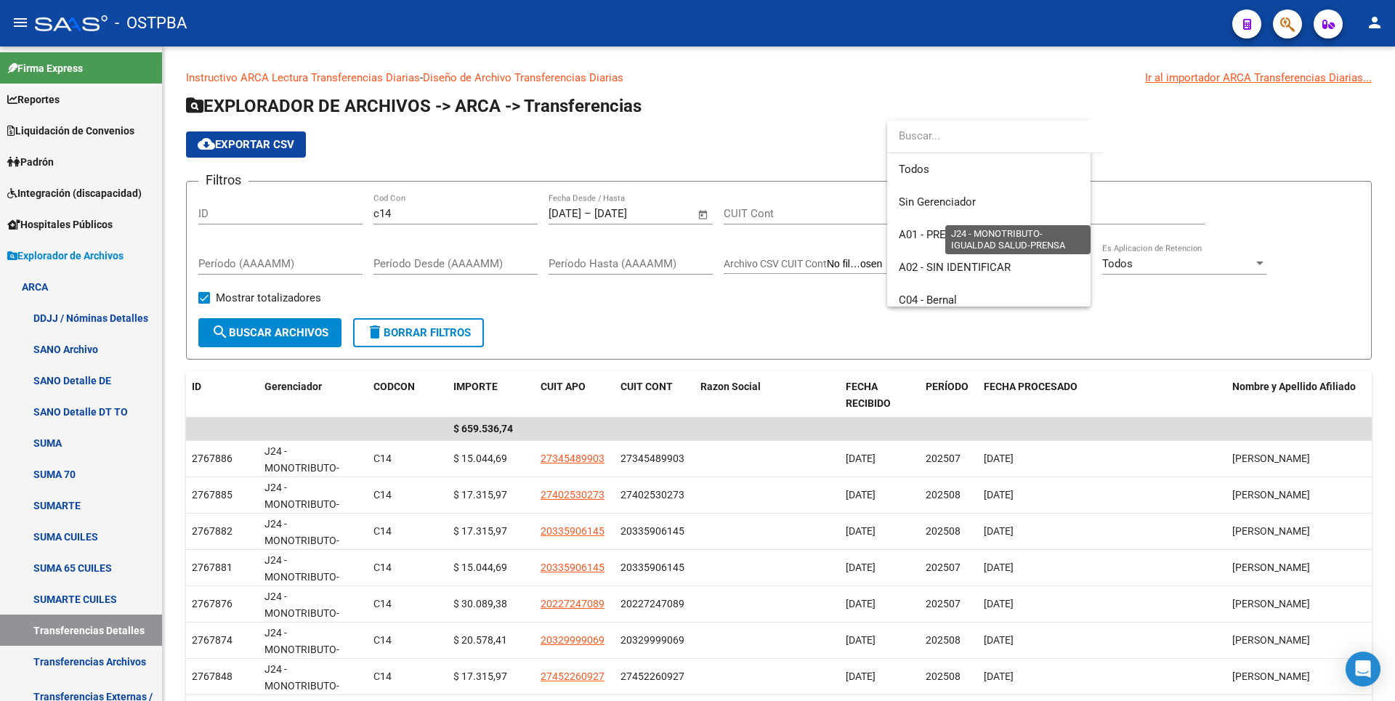
scroll to position [283, 0]
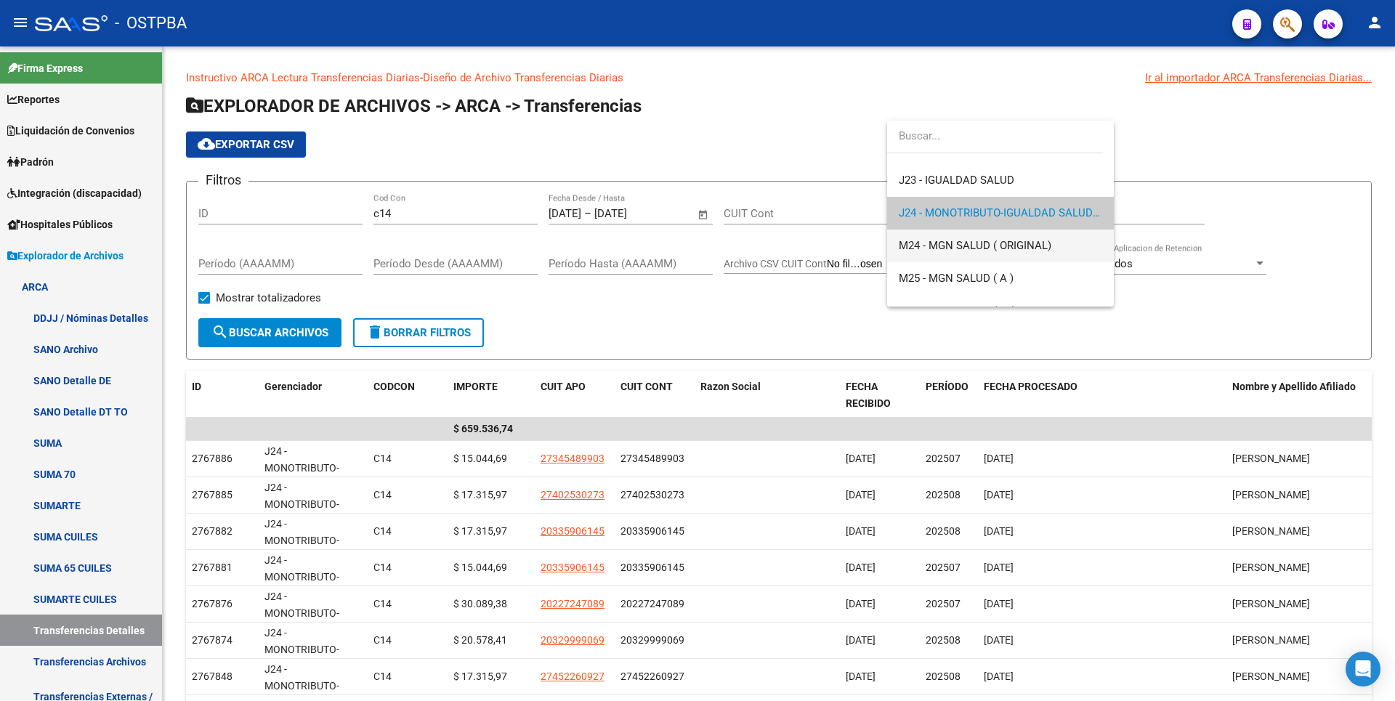
click at [991, 248] on span "M24 - MGN SALUD ( ORIGINAL)" at bounding box center [975, 245] width 153 height 13
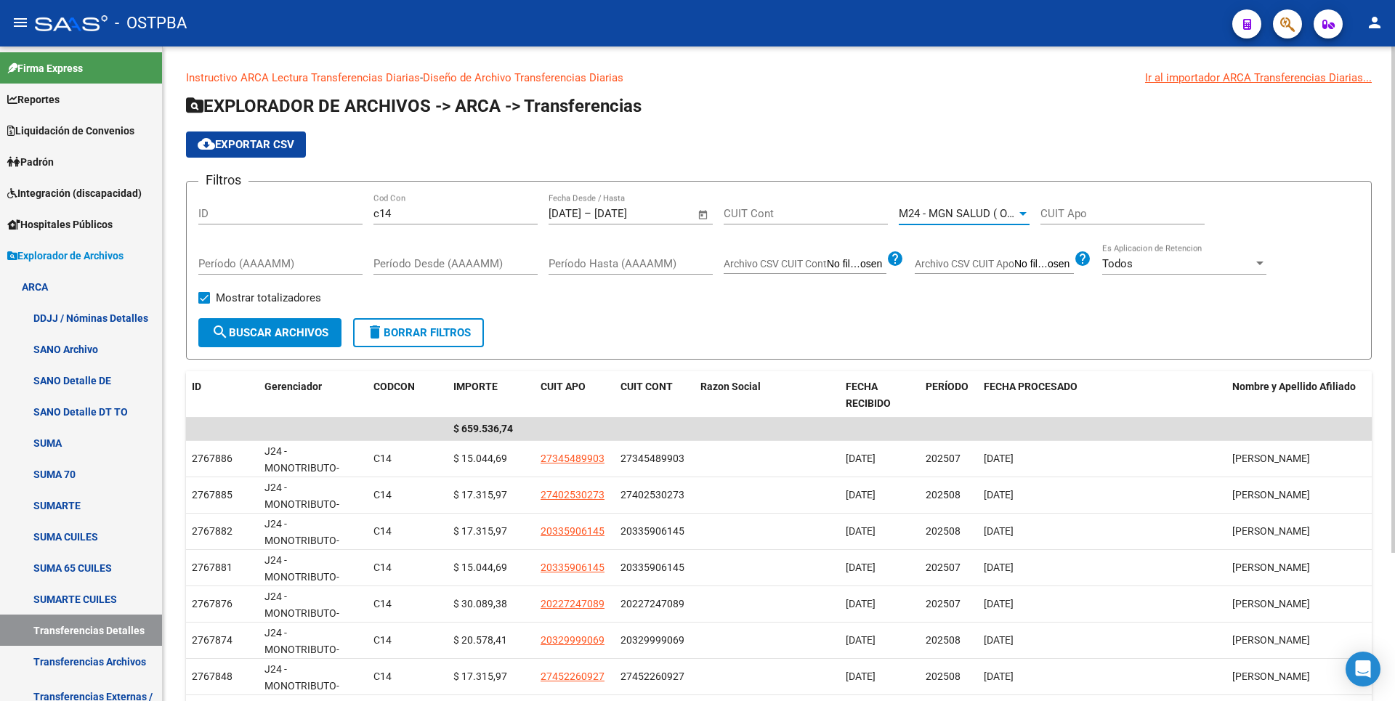
click at [288, 335] on span "search Buscar Archivos" at bounding box center [269, 332] width 117 height 13
click at [1019, 213] on div at bounding box center [1022, 214] width 7 height 4
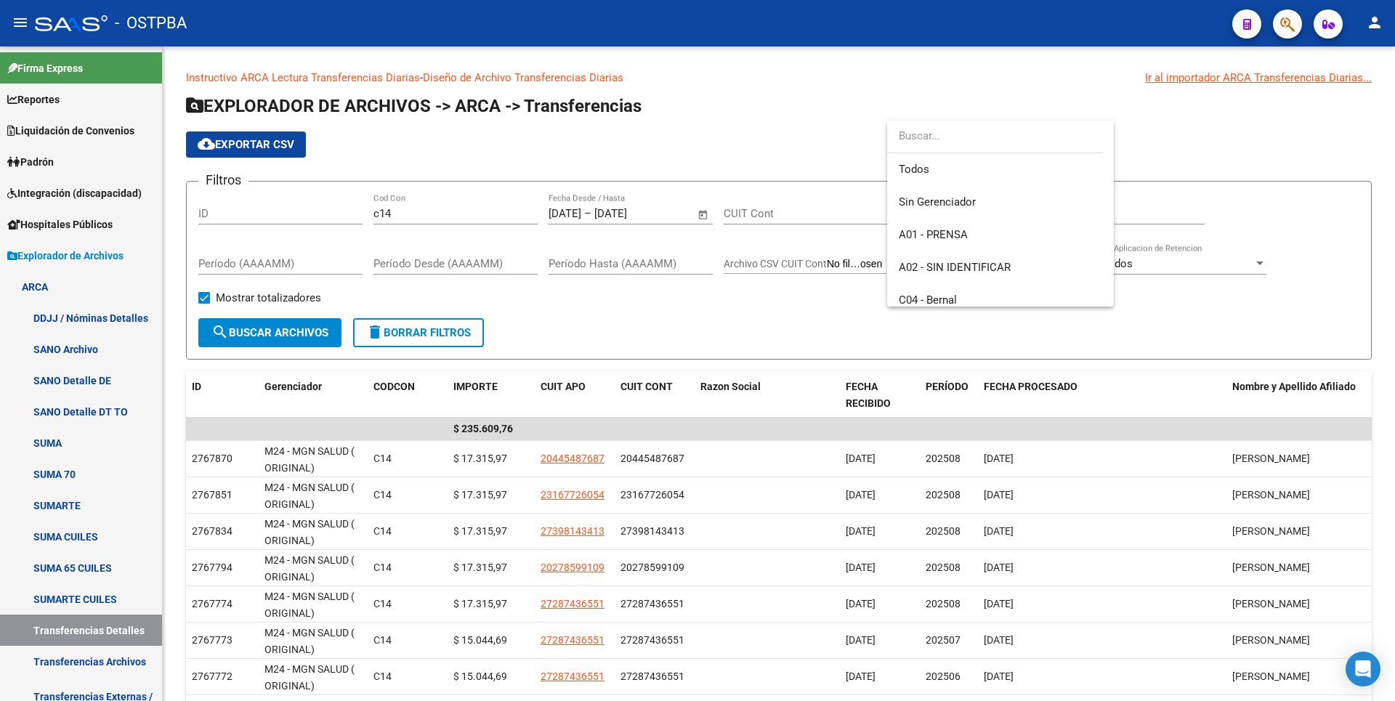
scroll to position [316, 0]
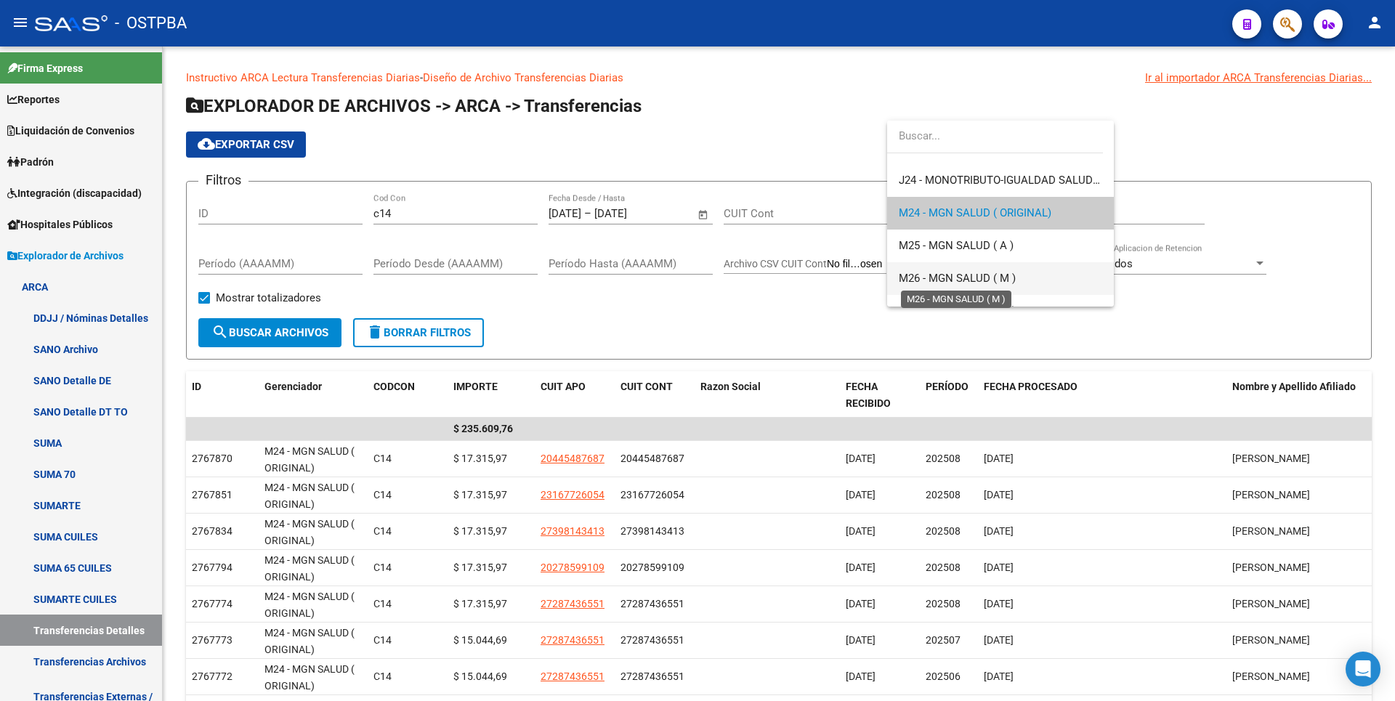
click at [980, 272] on span "M26 - MGN SALUD ( M )" at bounding box center [957, 278] width 117 height 13
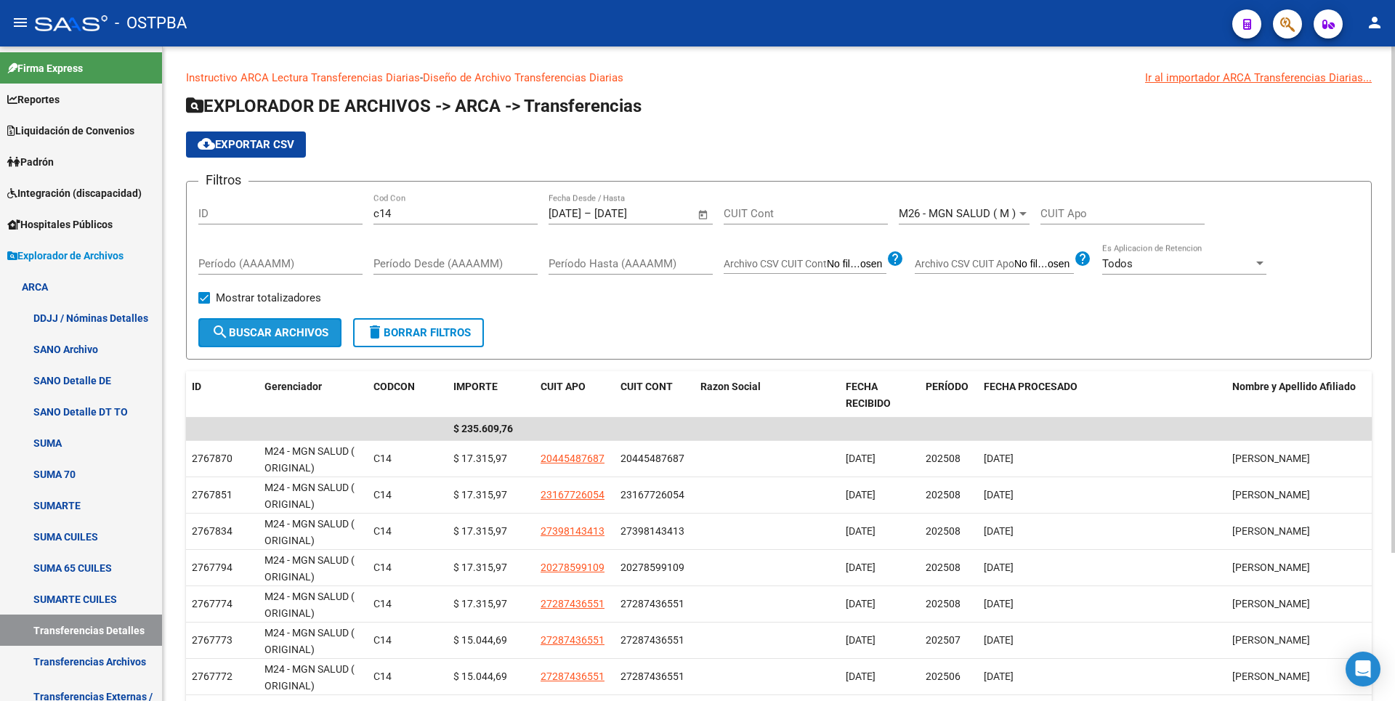
click at [278, 340] on button "search Buscar Archivos" at bounding box center [269, 332] width 143 height 29
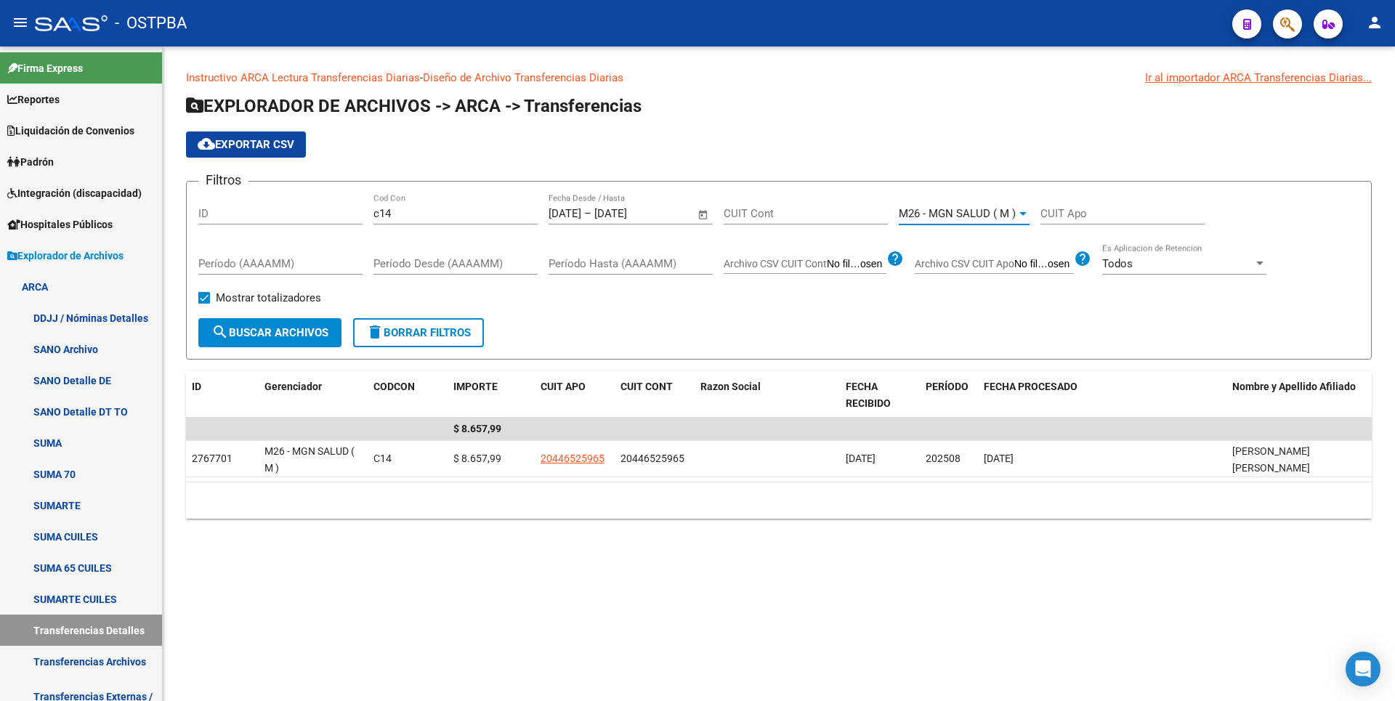
click at [1021, 212] on div at bounding box center [1022, 214] width 7 height 4
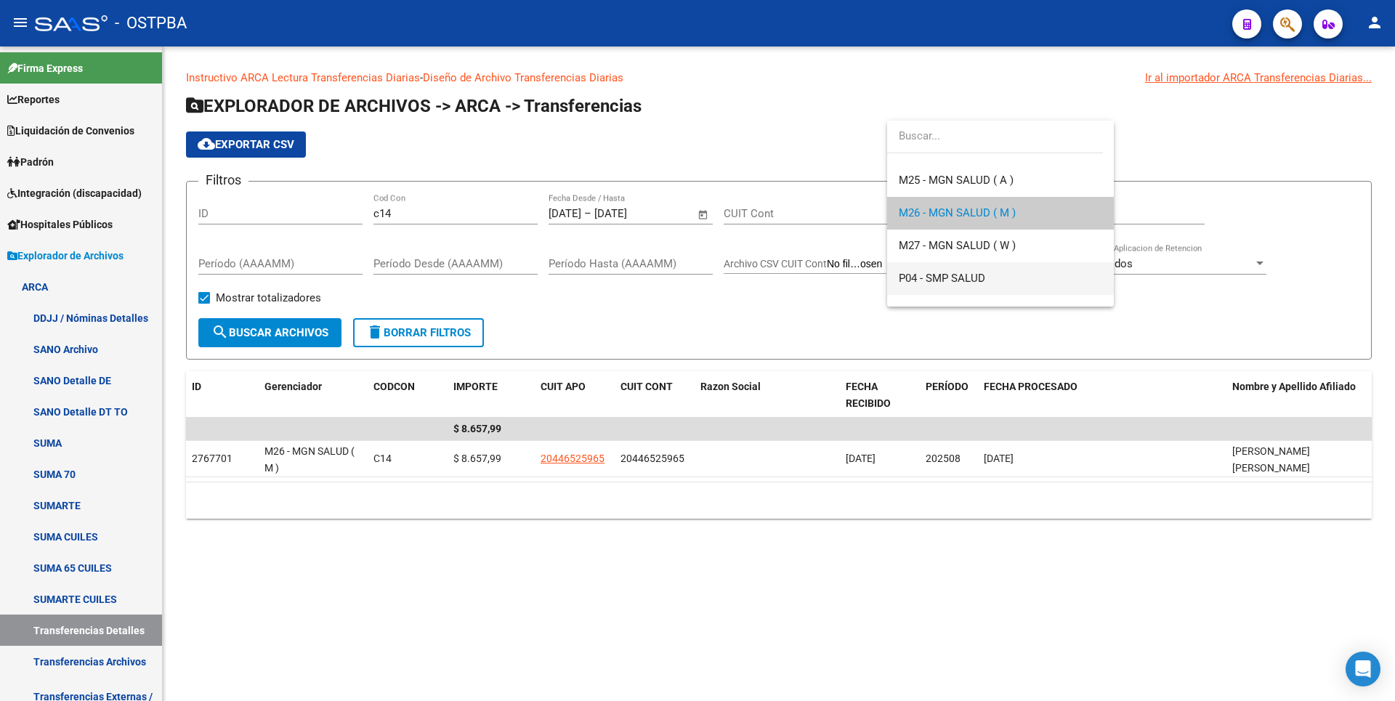
scroll to position [91, 0]
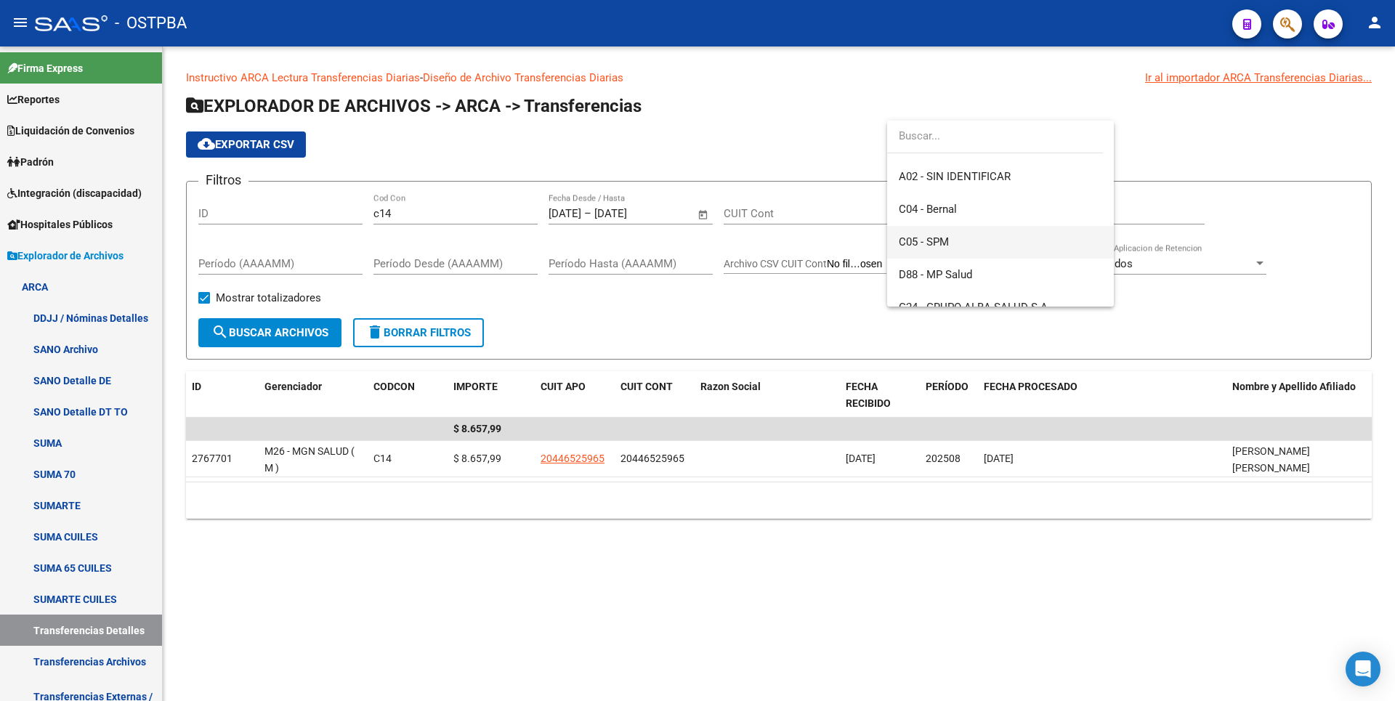
click at [935, 232] on span "C05 - SPM" at bounding box center [1000, 242] width 203 height 33
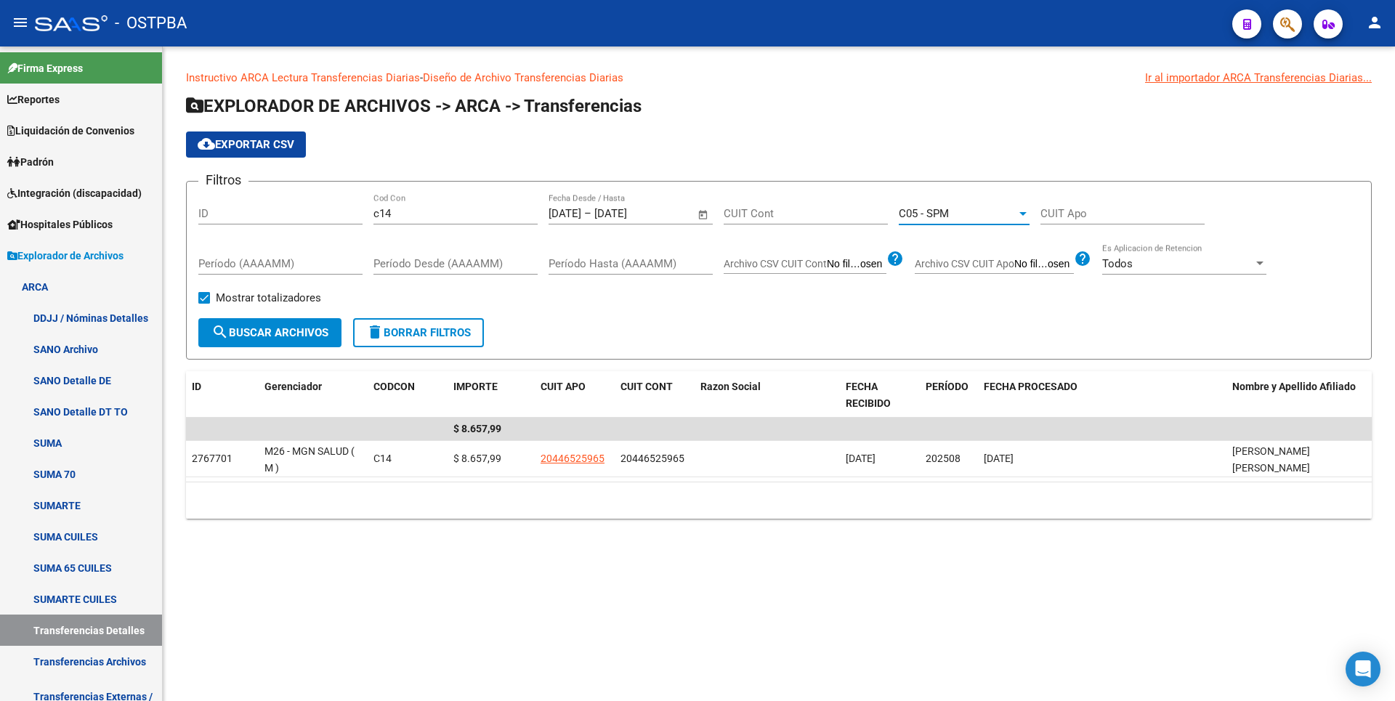
click at [273, 334] on span "search Buscar Archivos" at bounding box center [269, 332] width 117 height 13
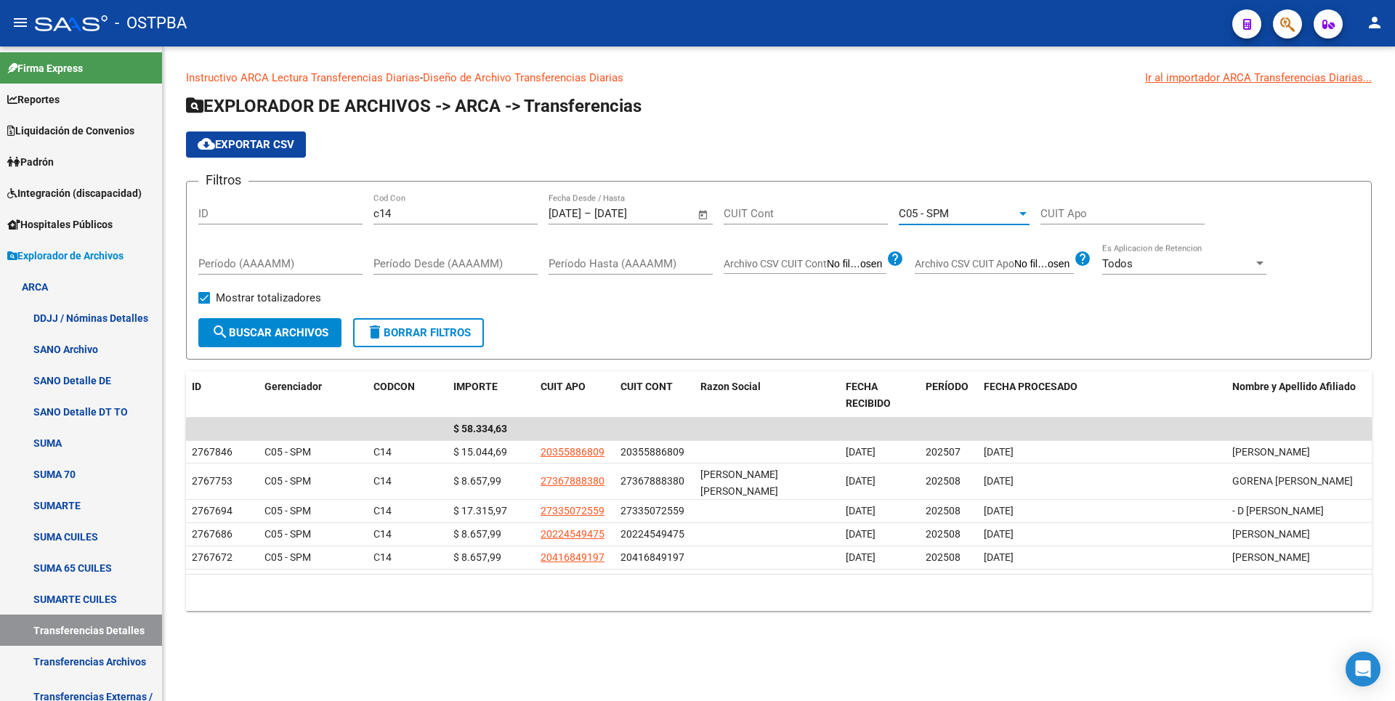
click at [1020, 218] on div at bounding box center [1022, 214] width 13 height 12
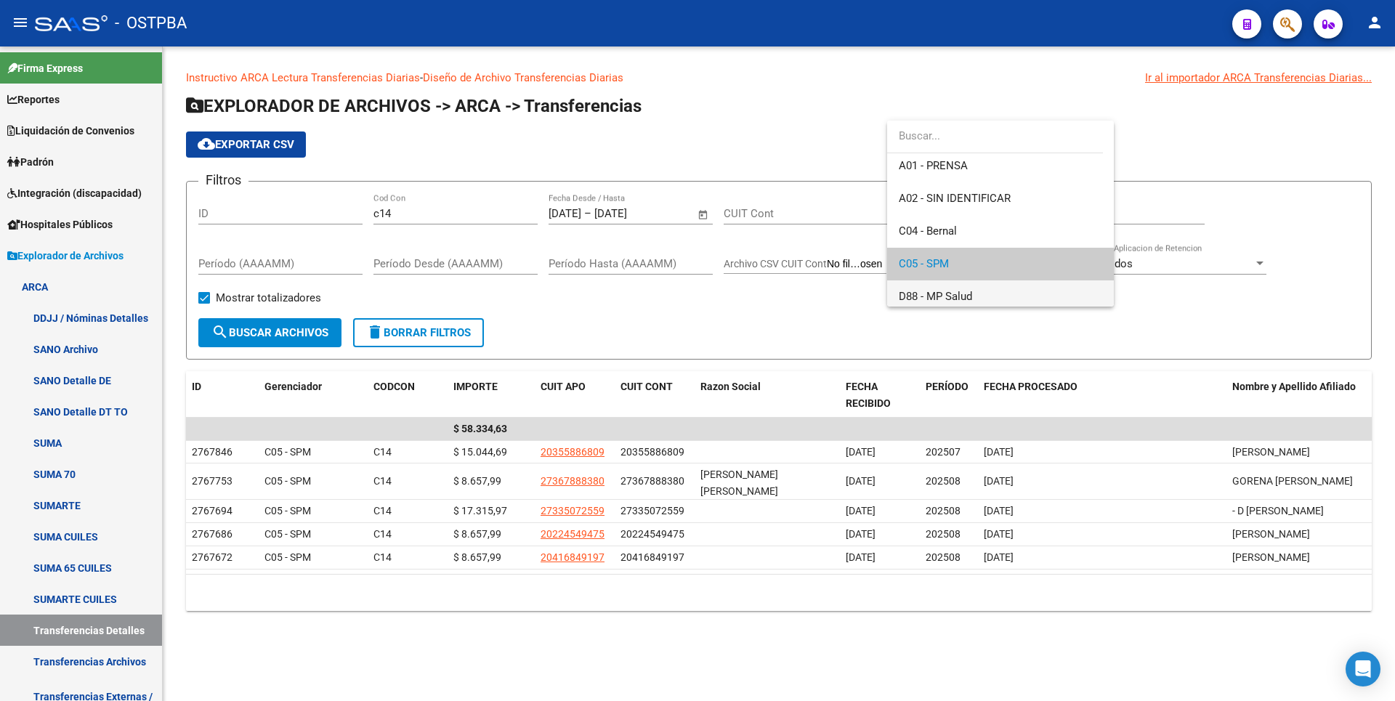
scroll to position [47, 0]
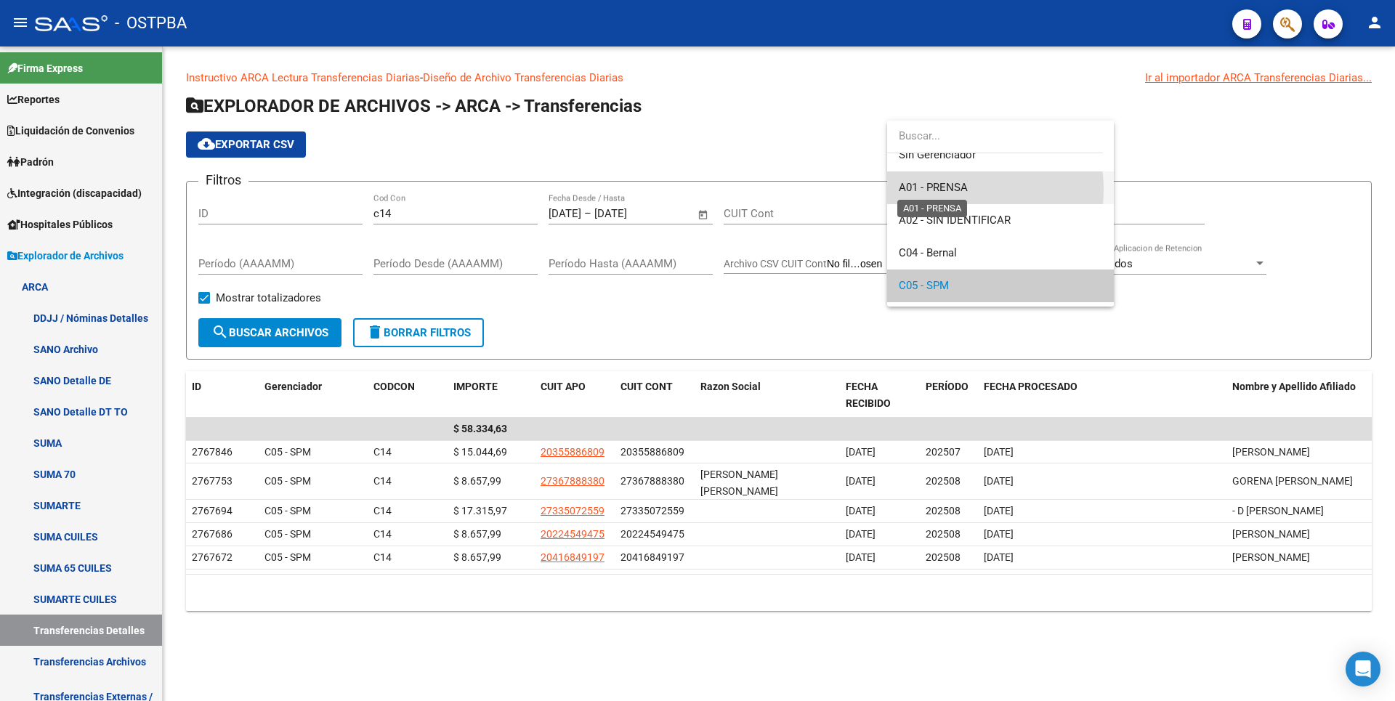
click at [945, 189] on span "A01 - PRENSA" at bounding box center [933, 187] width 69 height 13
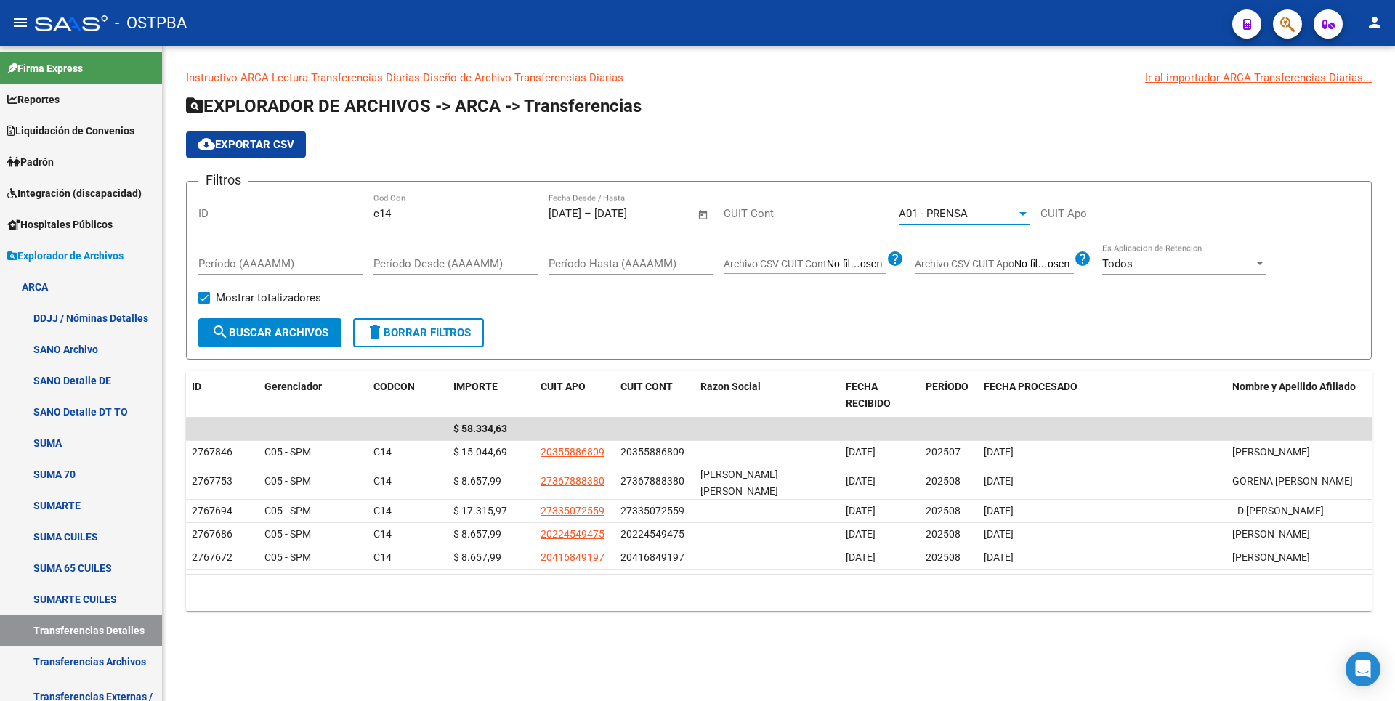
click at [261, 326] on span "search Buscar Archivos" at bounding box center [269, 332] width 117 height 13
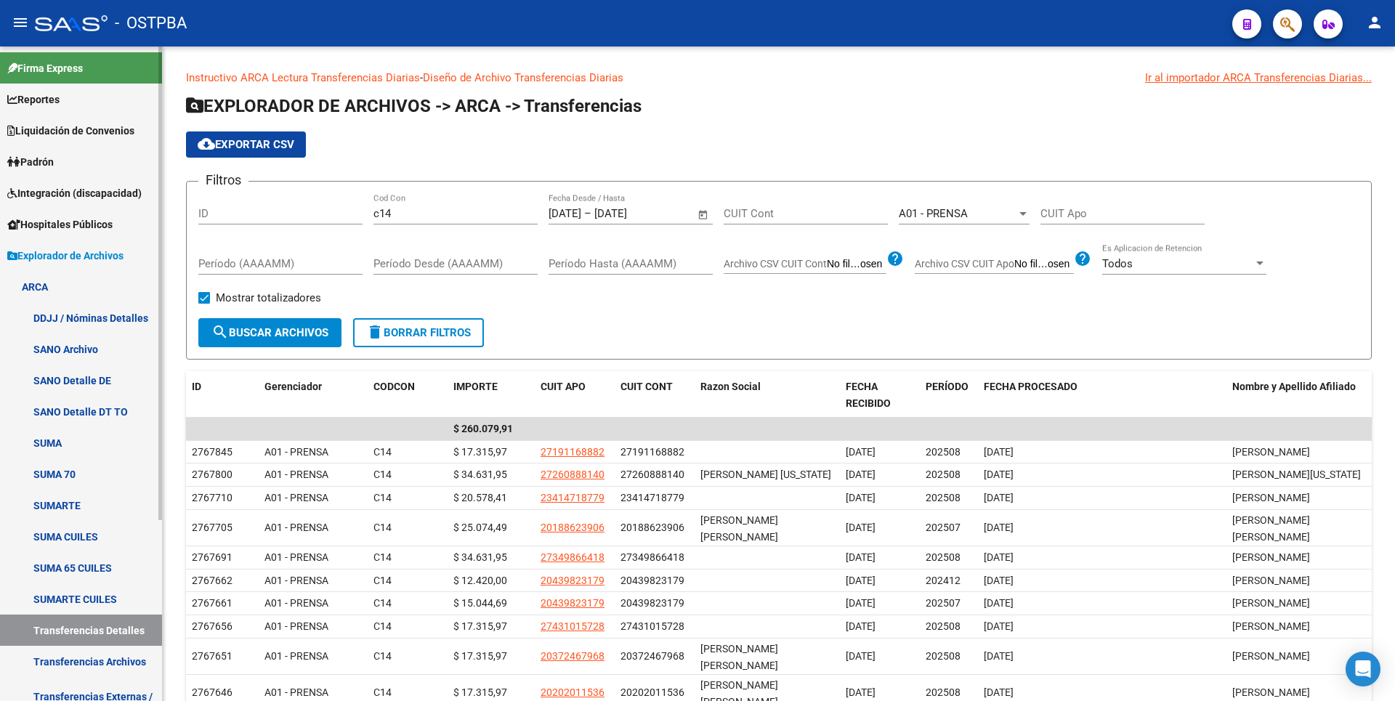
click at [68, 158] on link "Padrón" at bounding box center [81, 161] width 162 height 31
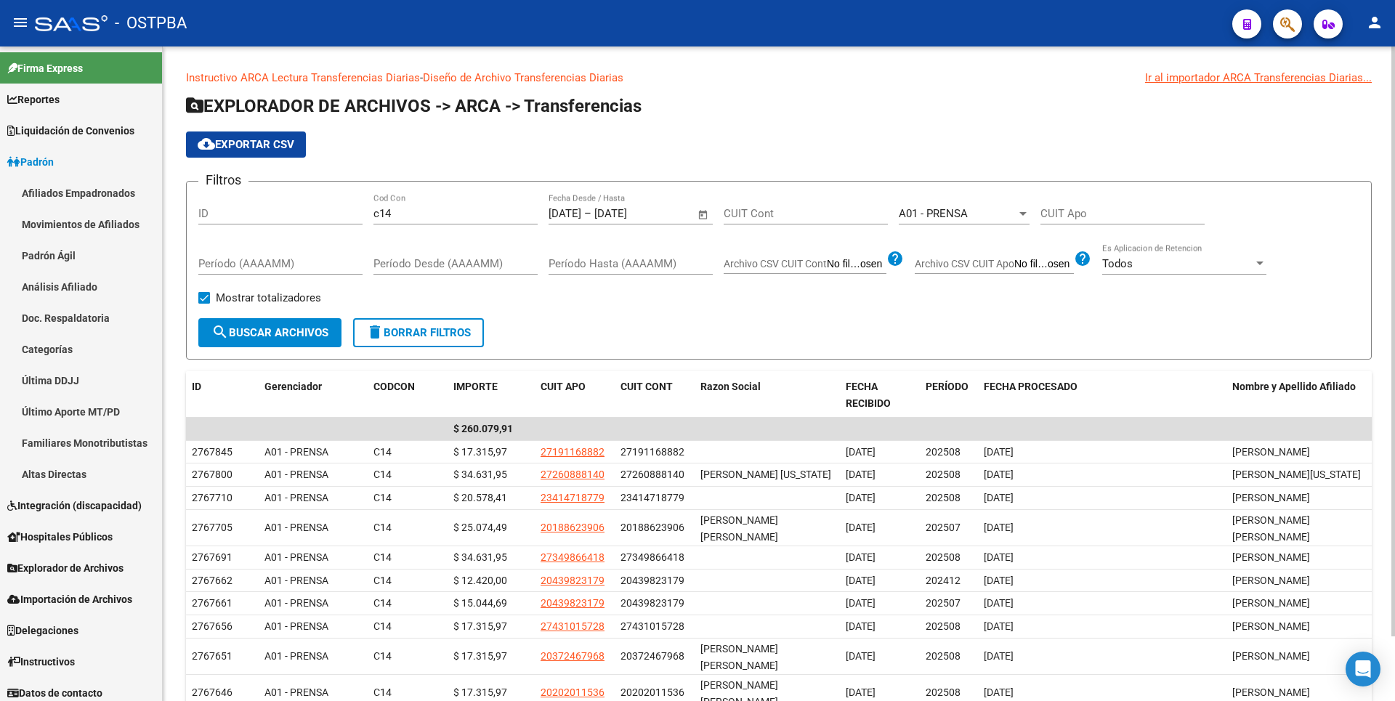
drag, startPoint x: 71, startPoint y: 288, endPoint x: 171, endPoint y: 209, distance: 127.3
click at [71, 287] on link "Análisis Afiliado" at bounding box center [81, 286] width 162 height 31
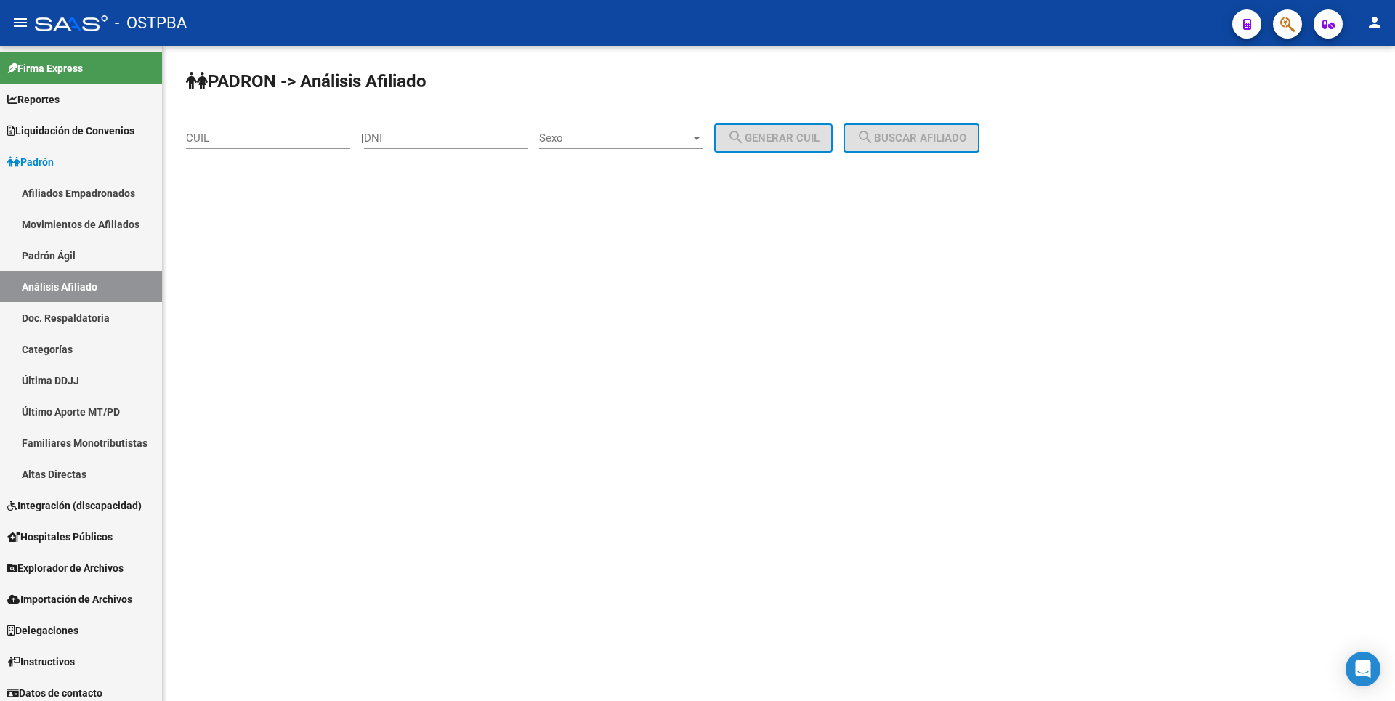
click at [245, 135] on input "CUIL" at bounding box center [268, 137] width 164 height 13
paste input "20-24375790-9"
type input "20-24375790-9"
click at [938, 131] on span "search Buscar afiliado" at bounding box center [912, 137] width 110 height 13
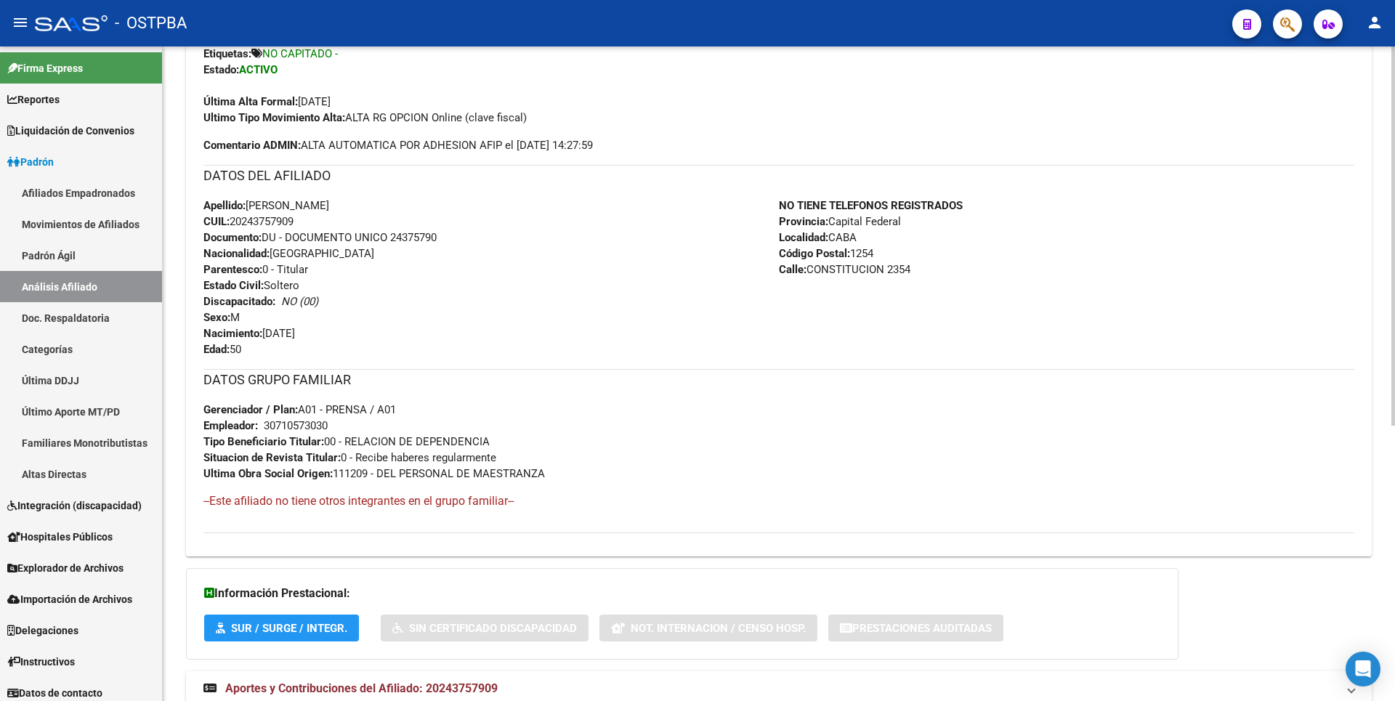
scroll to position [474, 0]
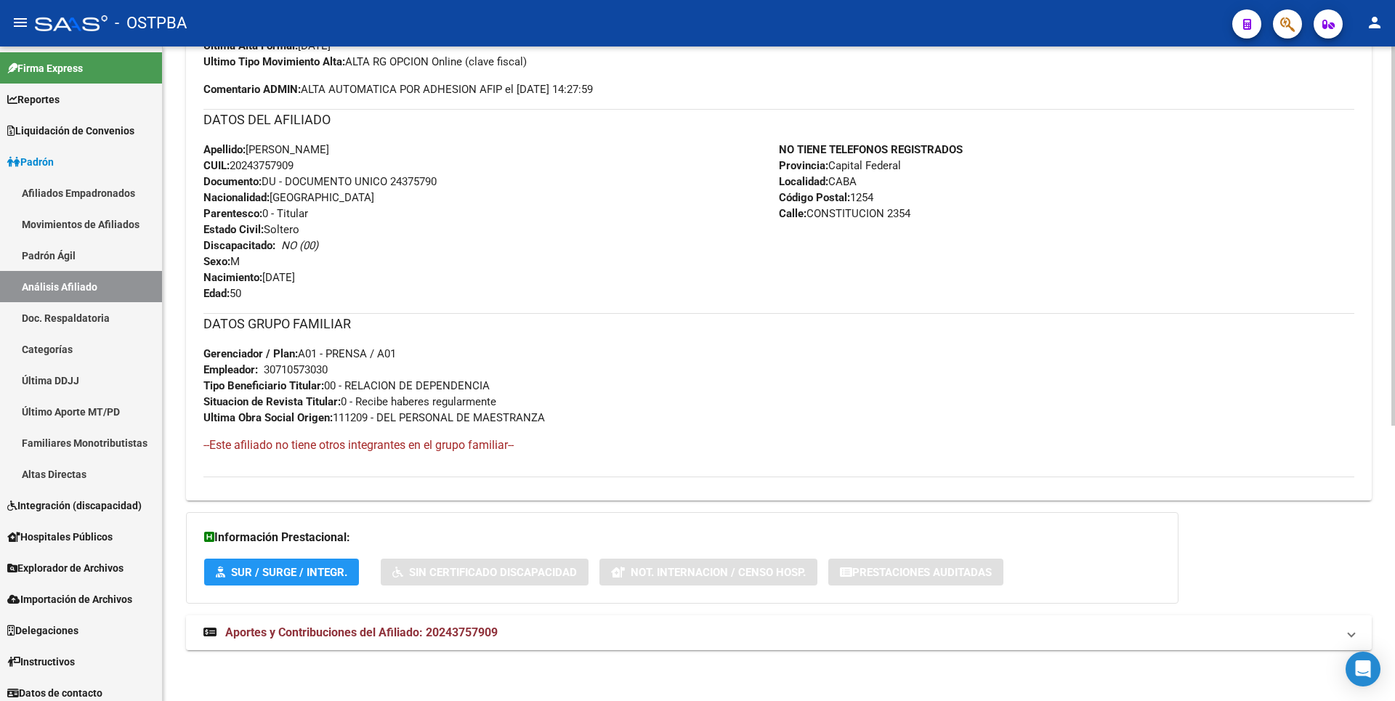
click at [452, 632] on span "Aportes y Contribuciones del Afiliado: 20243757909" at bounding box center [361, 633] width 272 height 14
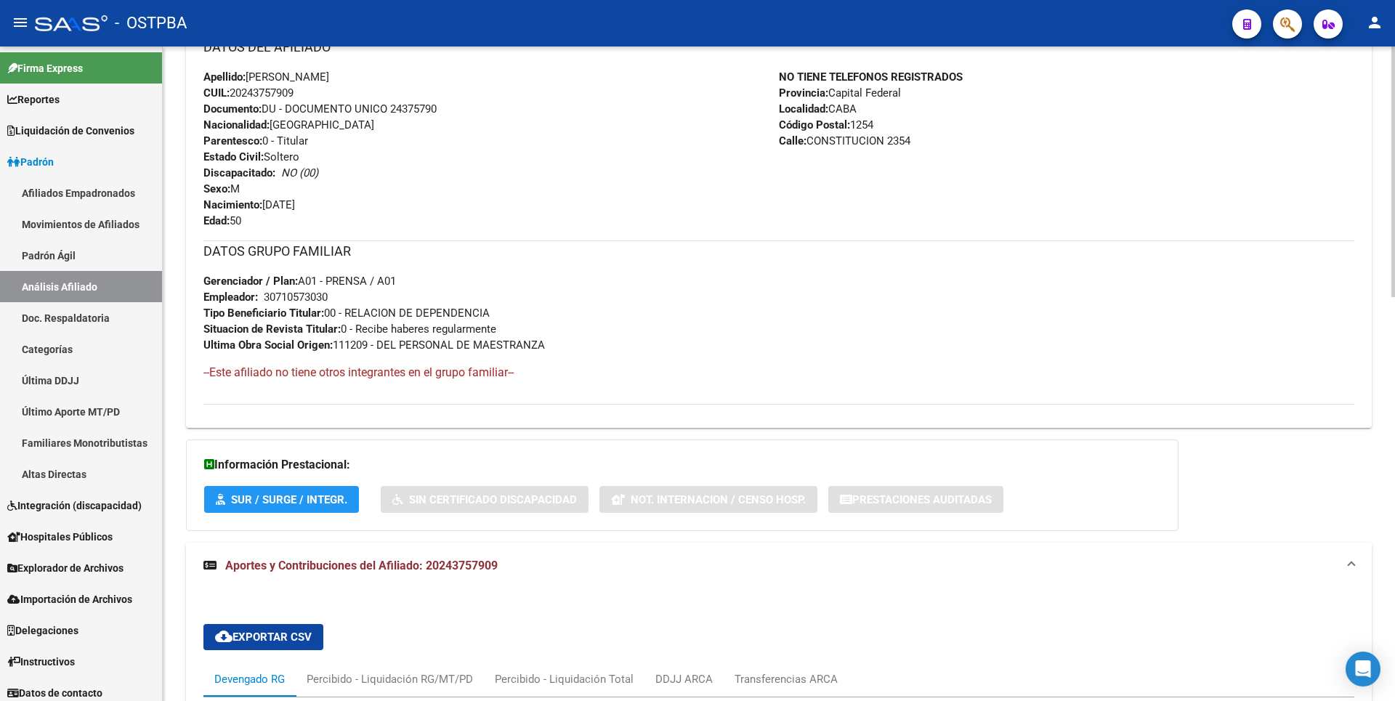
scroll to position [111, 0]
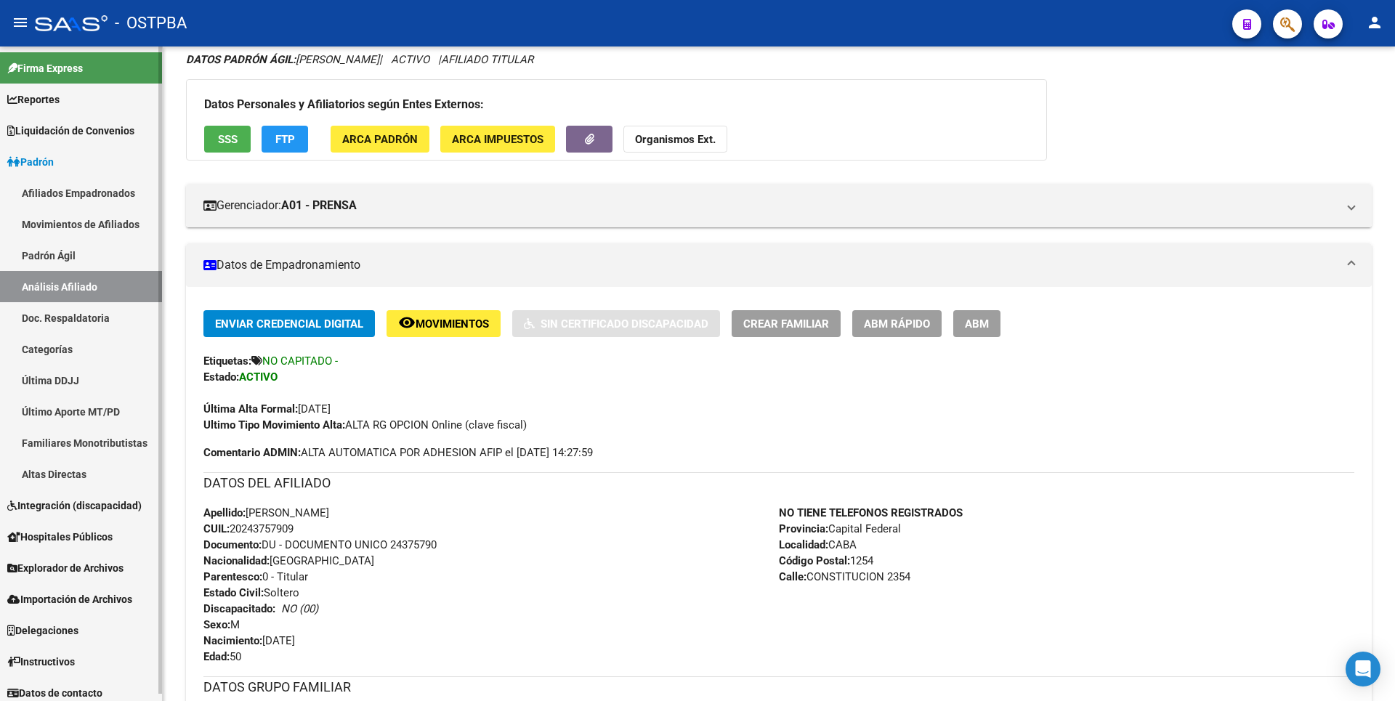
click at [78, 105] on link "Reportes" at bounding box center [81, 99] width 162 height 31
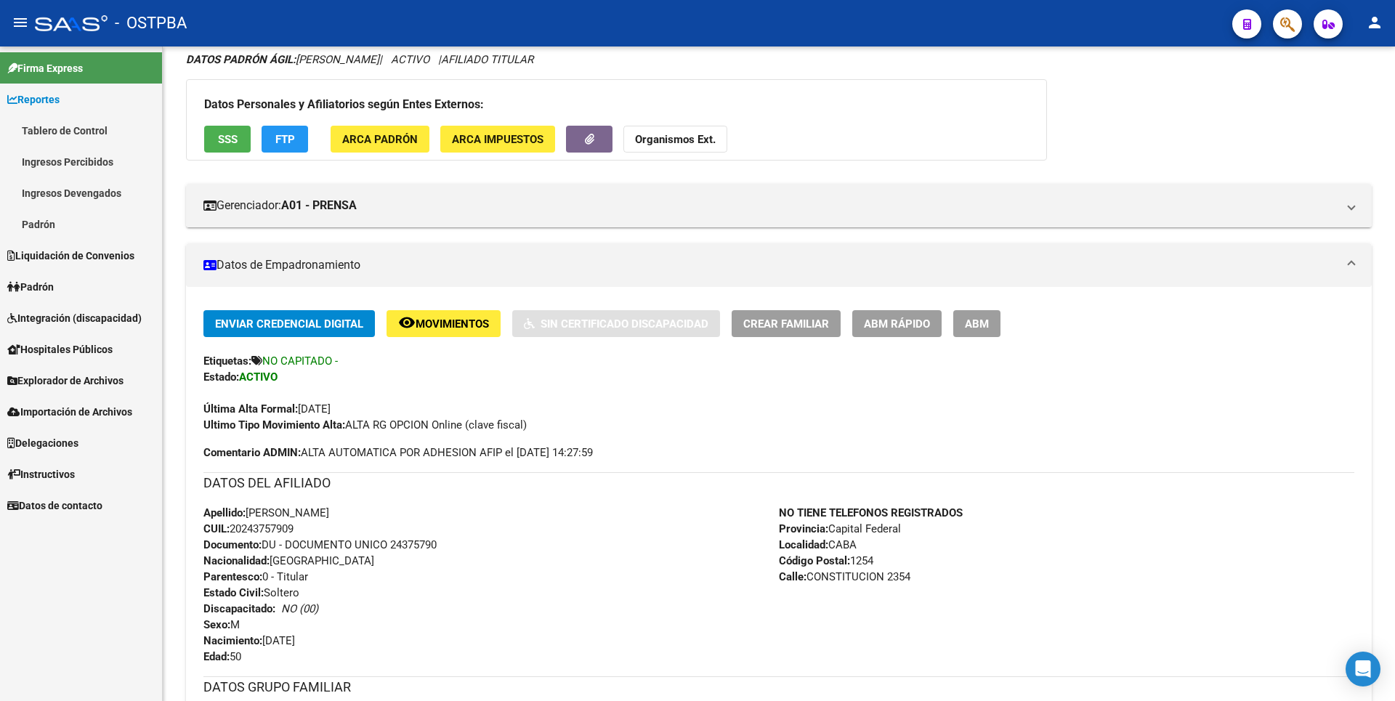
click at [91, 161] on link "Ingresos Percibidos" at bounding box center [81, 161] width 162 height 31
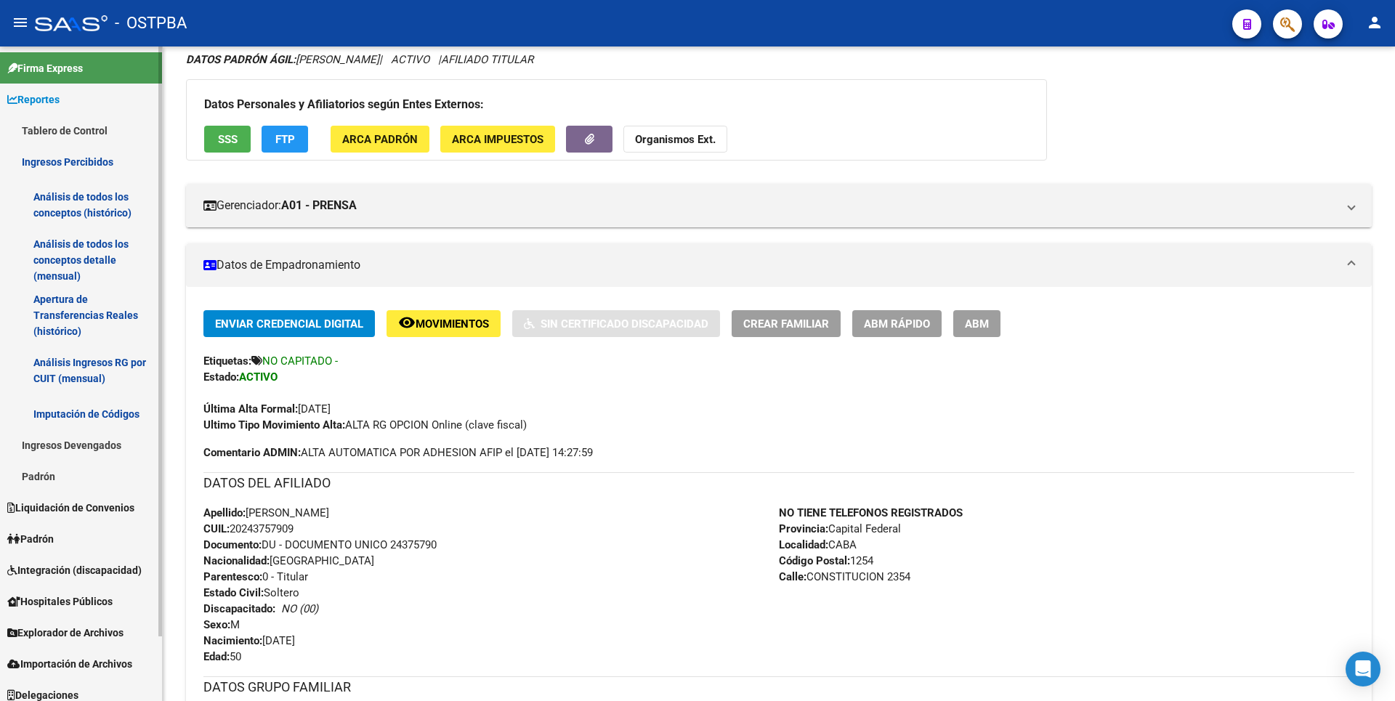
click at [84, 277] on link "Análisis de todos los conceptos detalle (mensual)" at bounding box center [81, 259] width 162 height 55
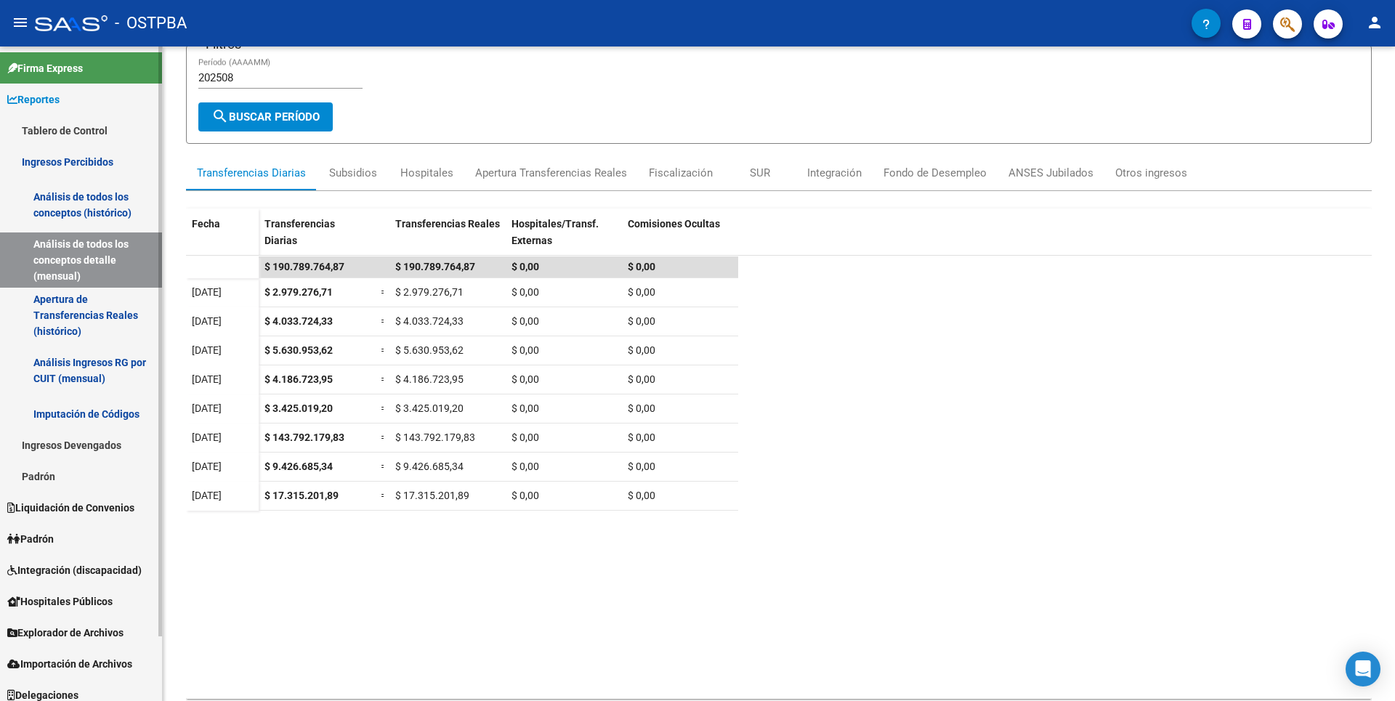
click at [77, 325] on link "Apertura de Transferencias Reales (histórico)" at bounding box center [81, 315] width 162 height 55
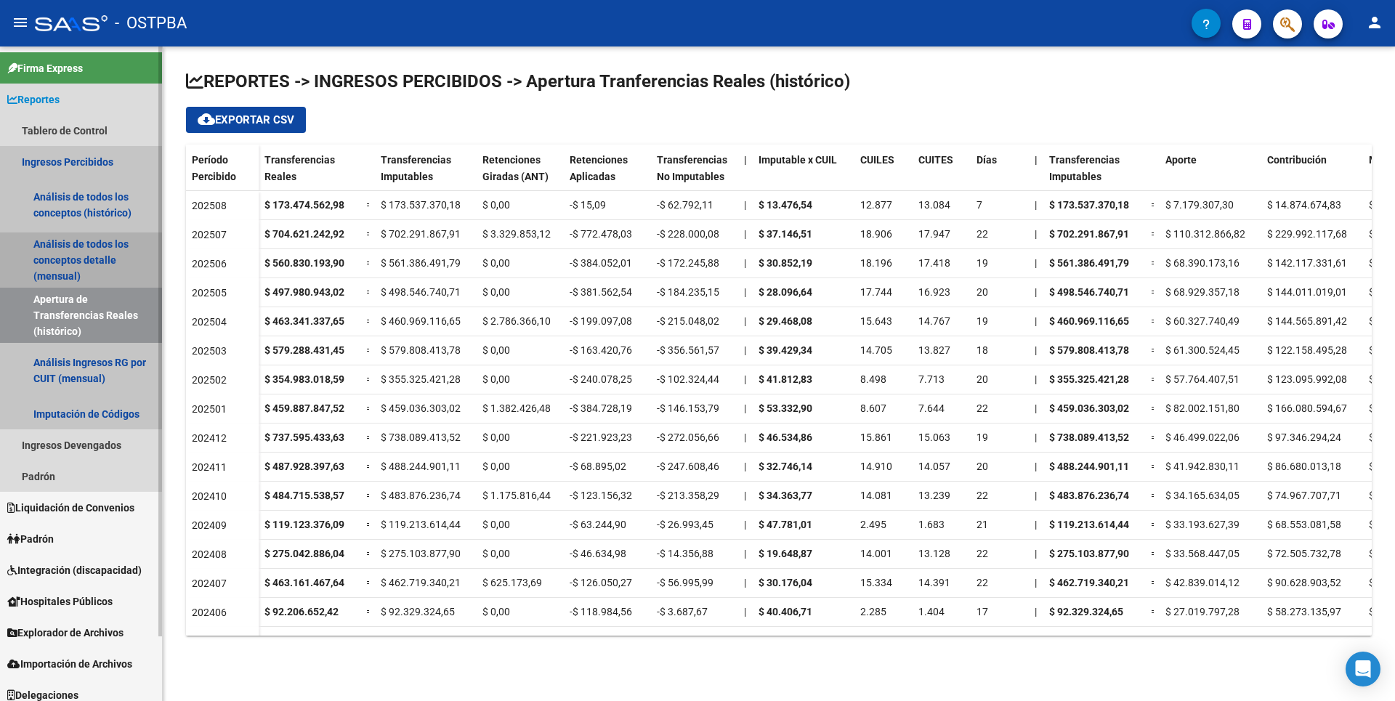
click at [76, 272] on link "Análisis de todos los conceptos detalle (mensual)" at bounding box center [81, 259] width 162 height 55
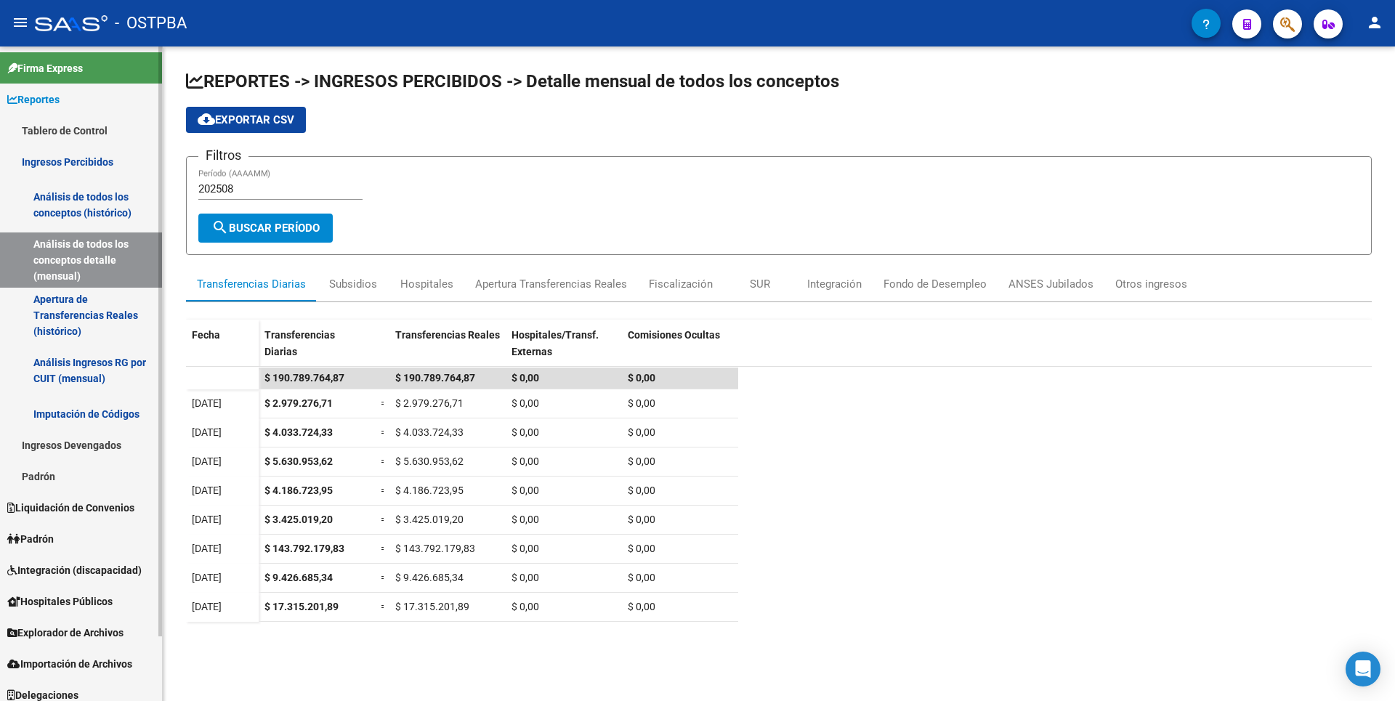
click at [83, 204] on link "Análisis de todos los conceptos (histórico)" at bounding box center [81, 204] width 162 height 55
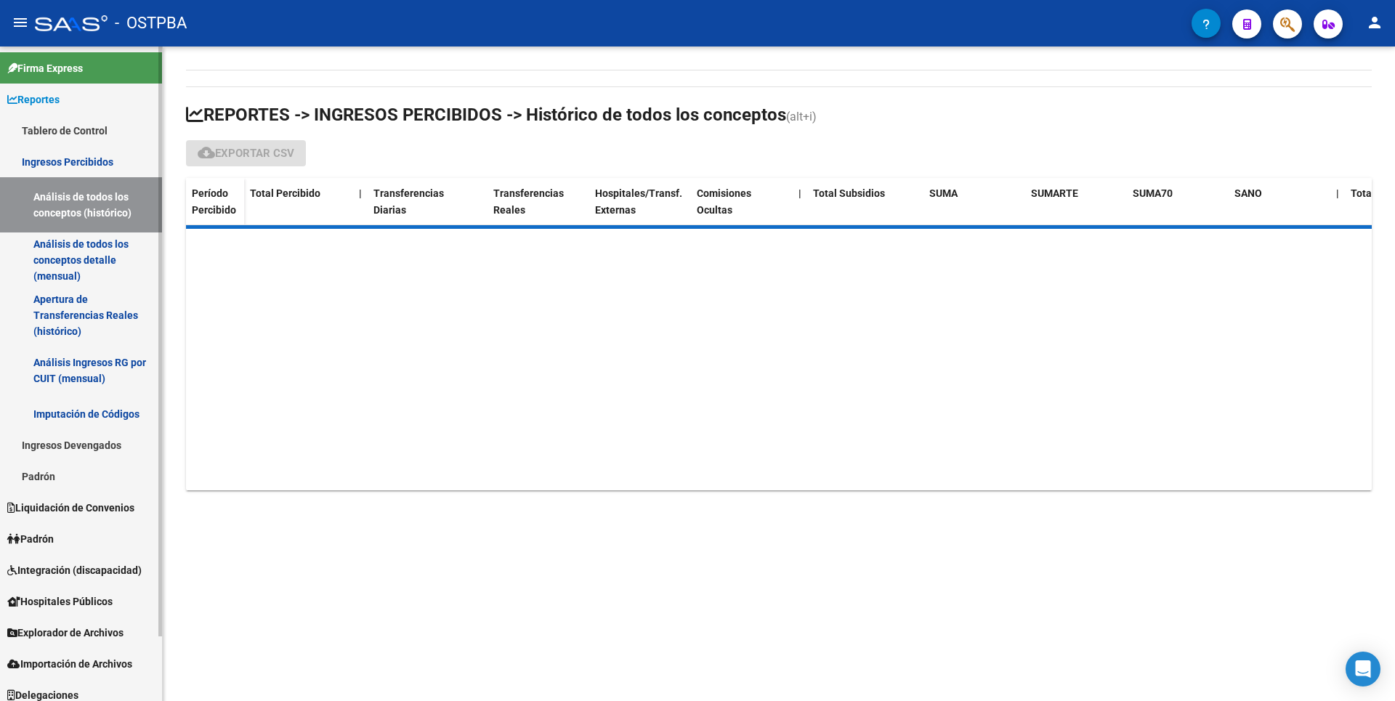
click at [105, 322] on link "Apertura de Transferencias Reales (histórico)" at bounding box center [81, 315] width 162 height 55
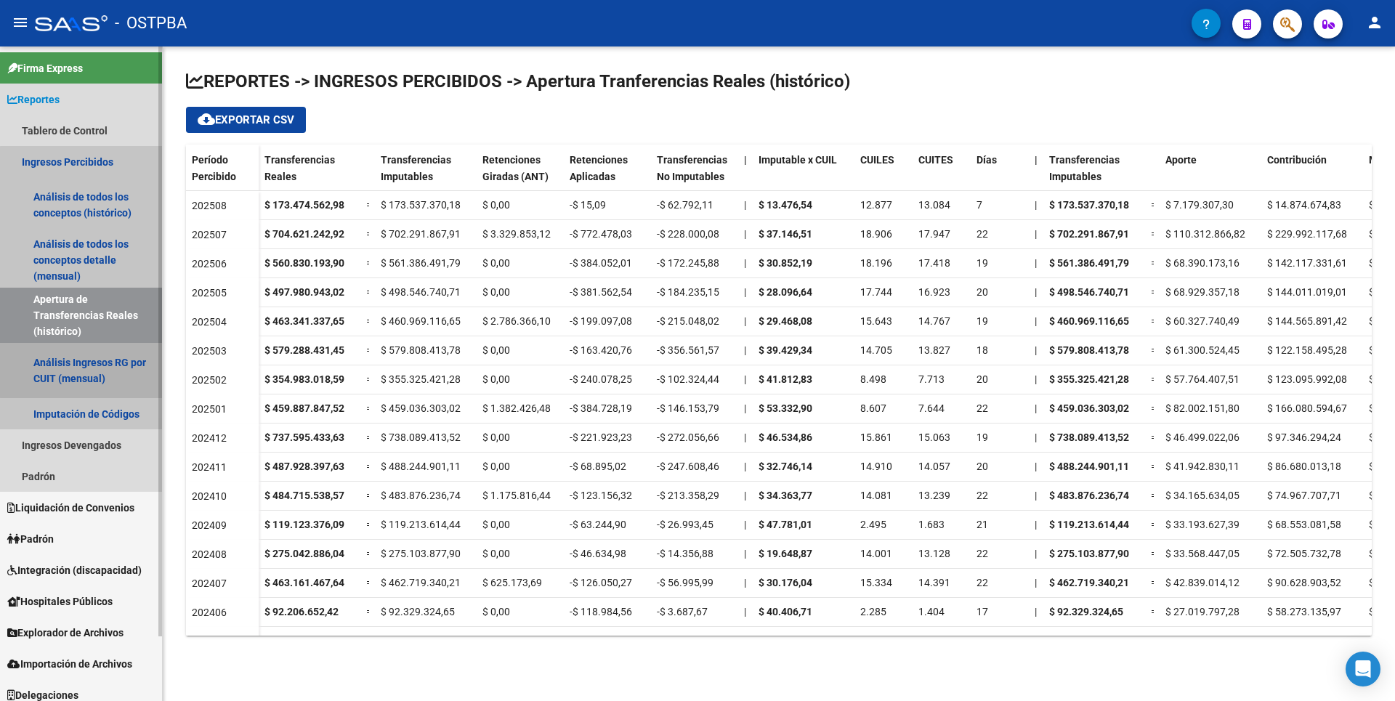
click at [103, 361] on link "Análisis Ingresos RG por CUIT (mensual)" at bounding box center [81, 370] width 162 height 55
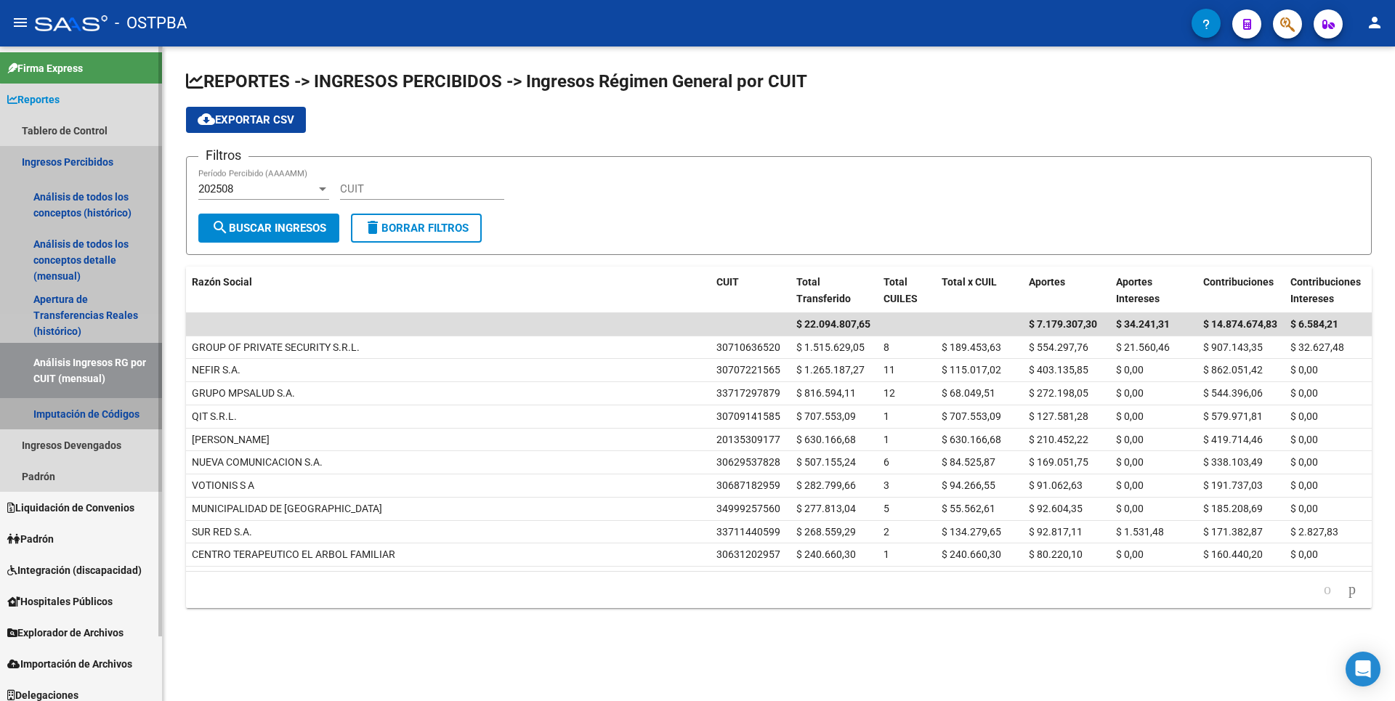
click at [98, 418] on link "Imputación de Códigos" at bounding box center [81, 413] width 162 height 31
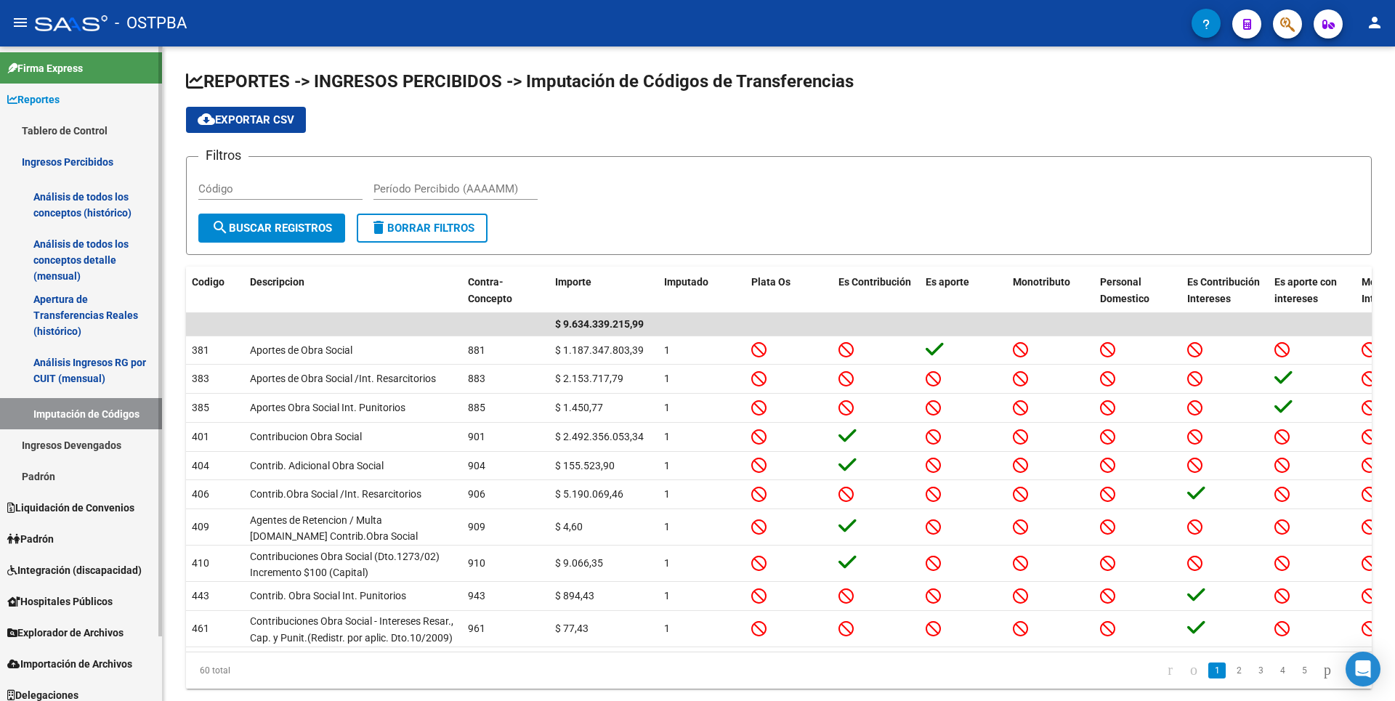
click at [95, 448] on link "Ingresos Devengados" at bounding box center [81, 444] width 162 height 31
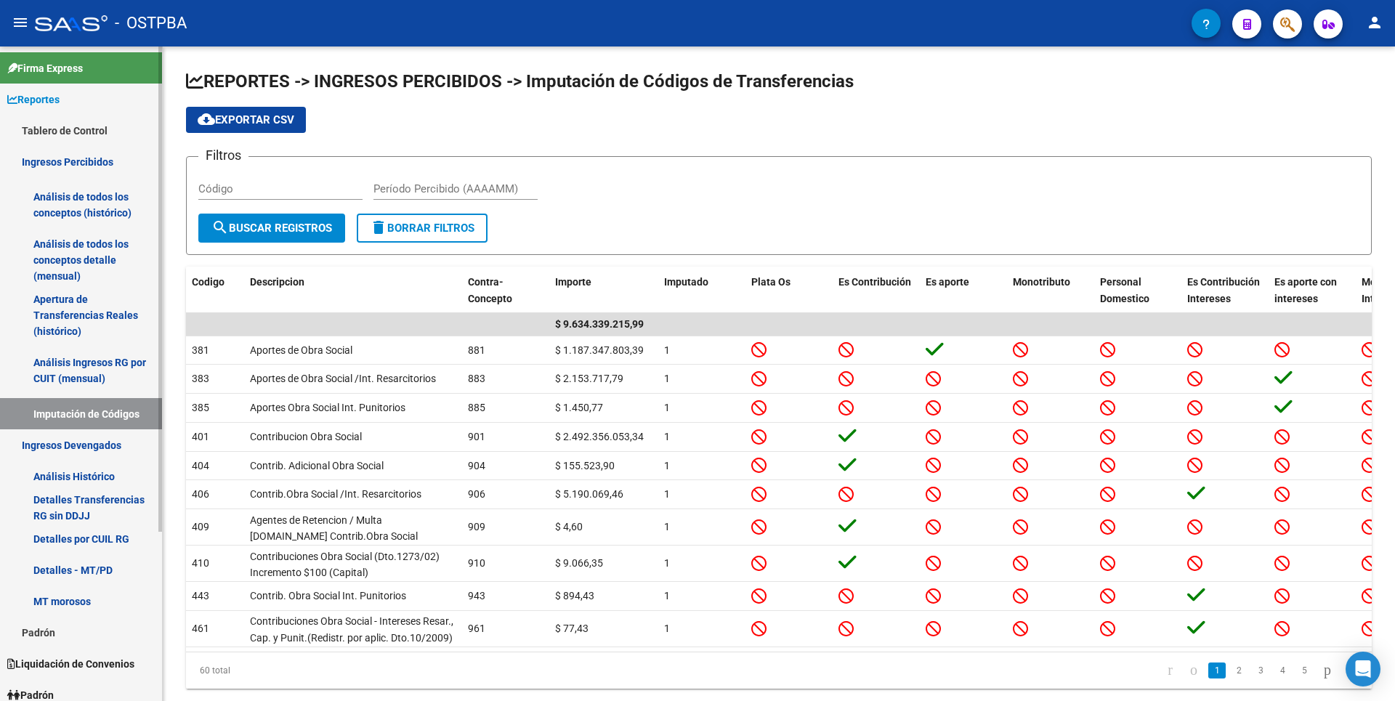
click at [51, 603] on link "MT morosos" at bounding box center [81, 601] width 162 height 31
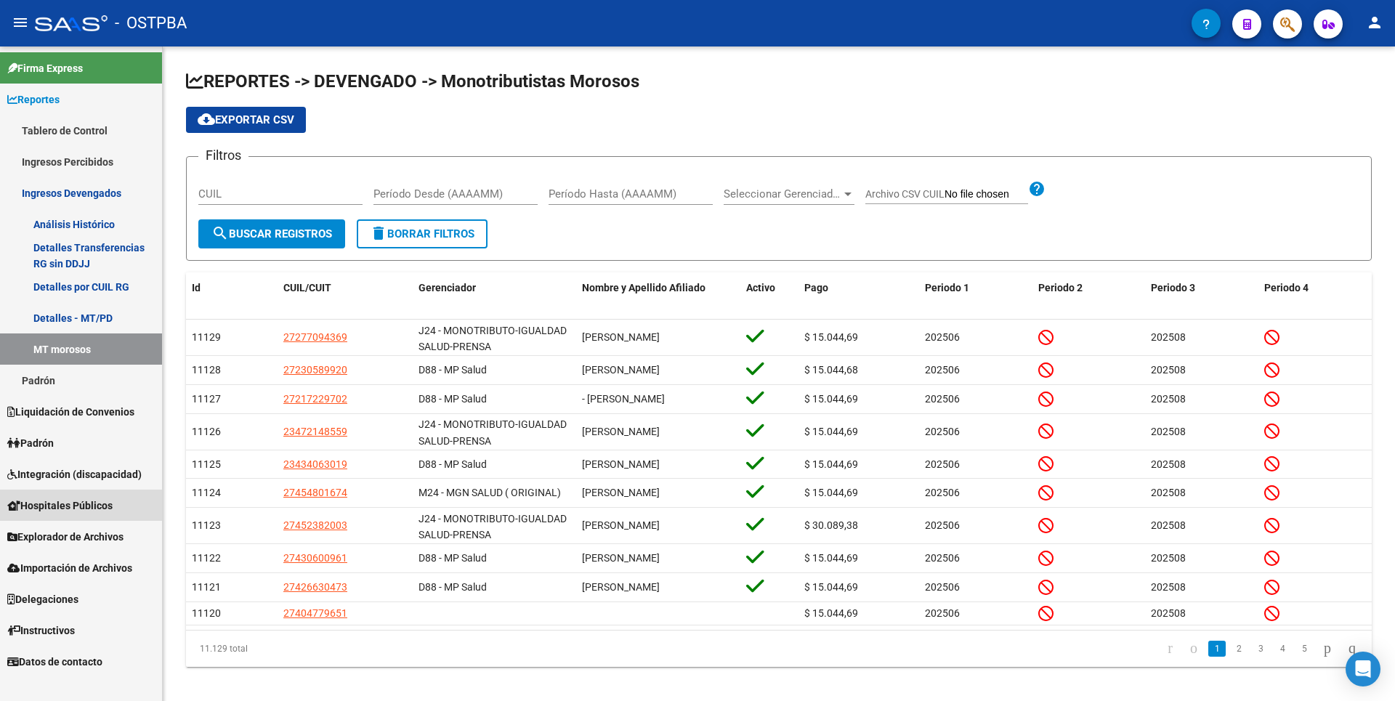
click at [65, 509] on span "Hospitales Públicos" at bounding box center [59, 506] width 105 height 16
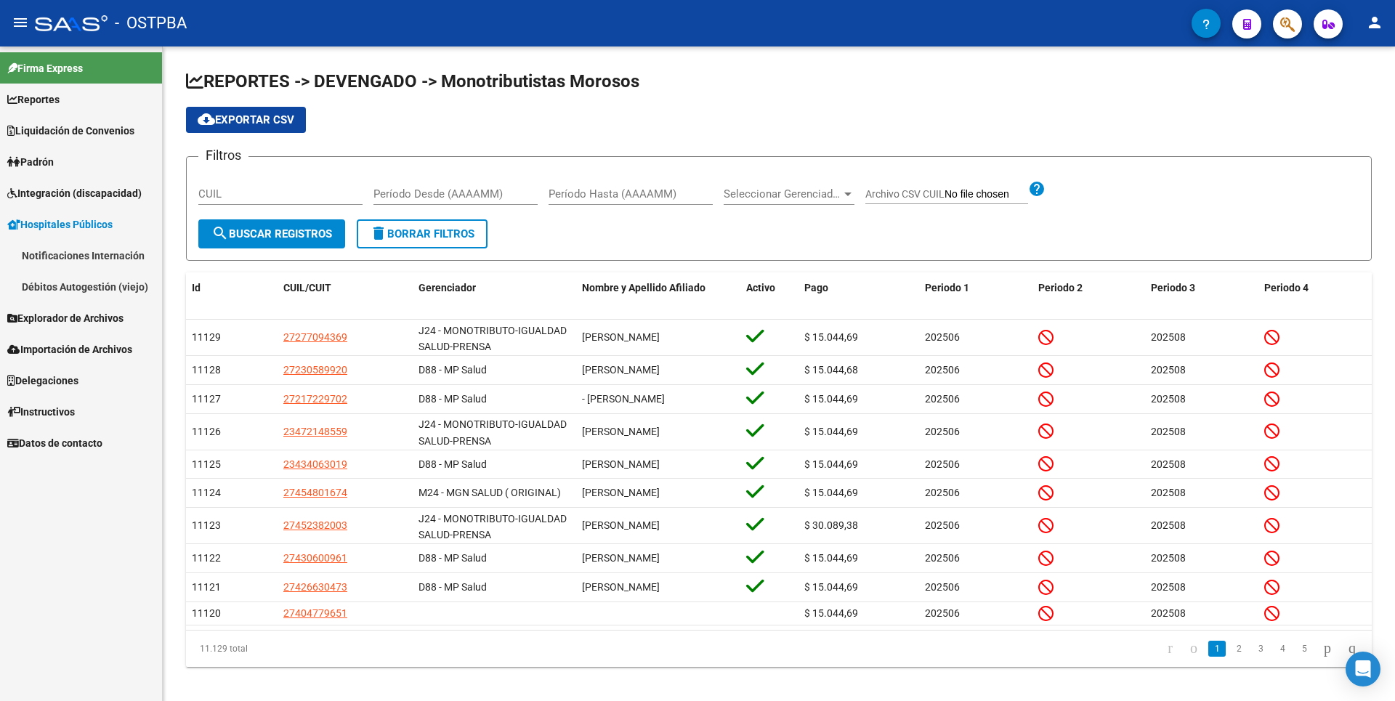
click at [77, 320] on span "Explorador de Archivos" at bounding box center [65, 318] width 116 height 16
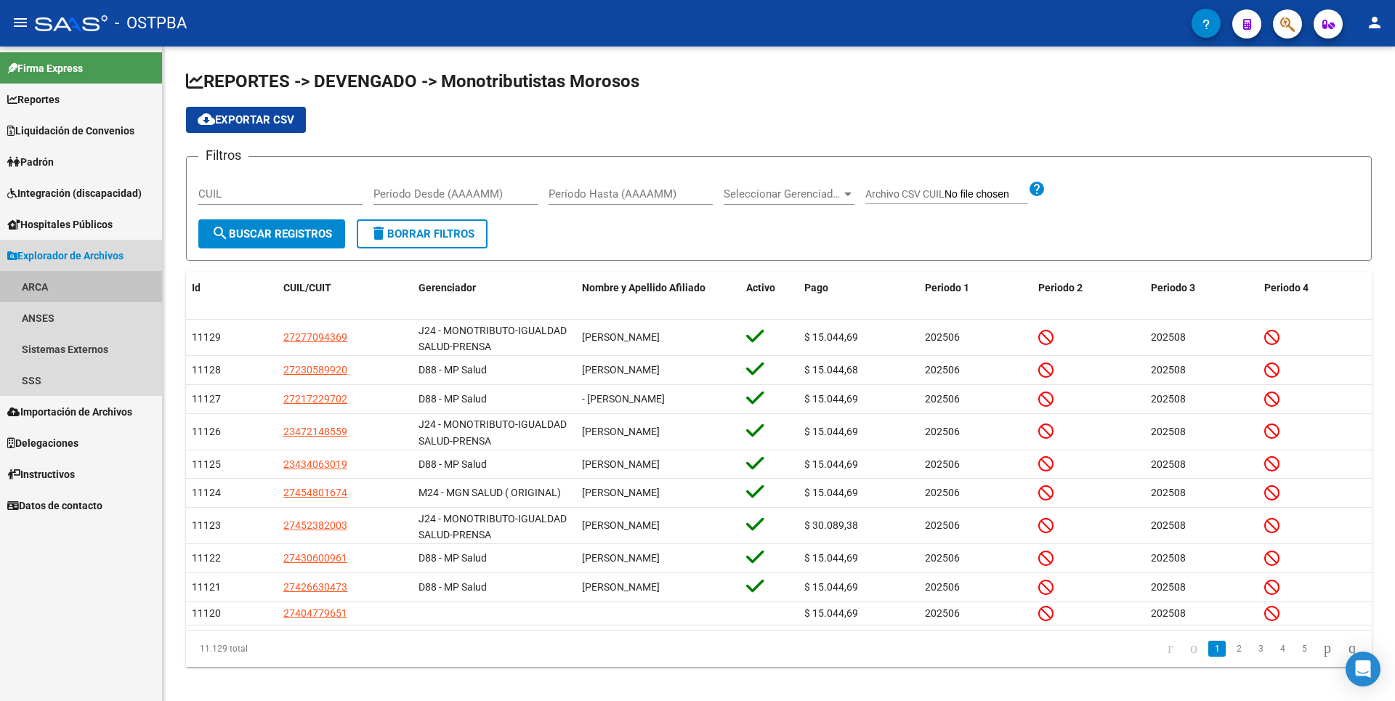
click at [41, 278] on link "ARCA" at bounding box center [81, 286] width 162 height 31
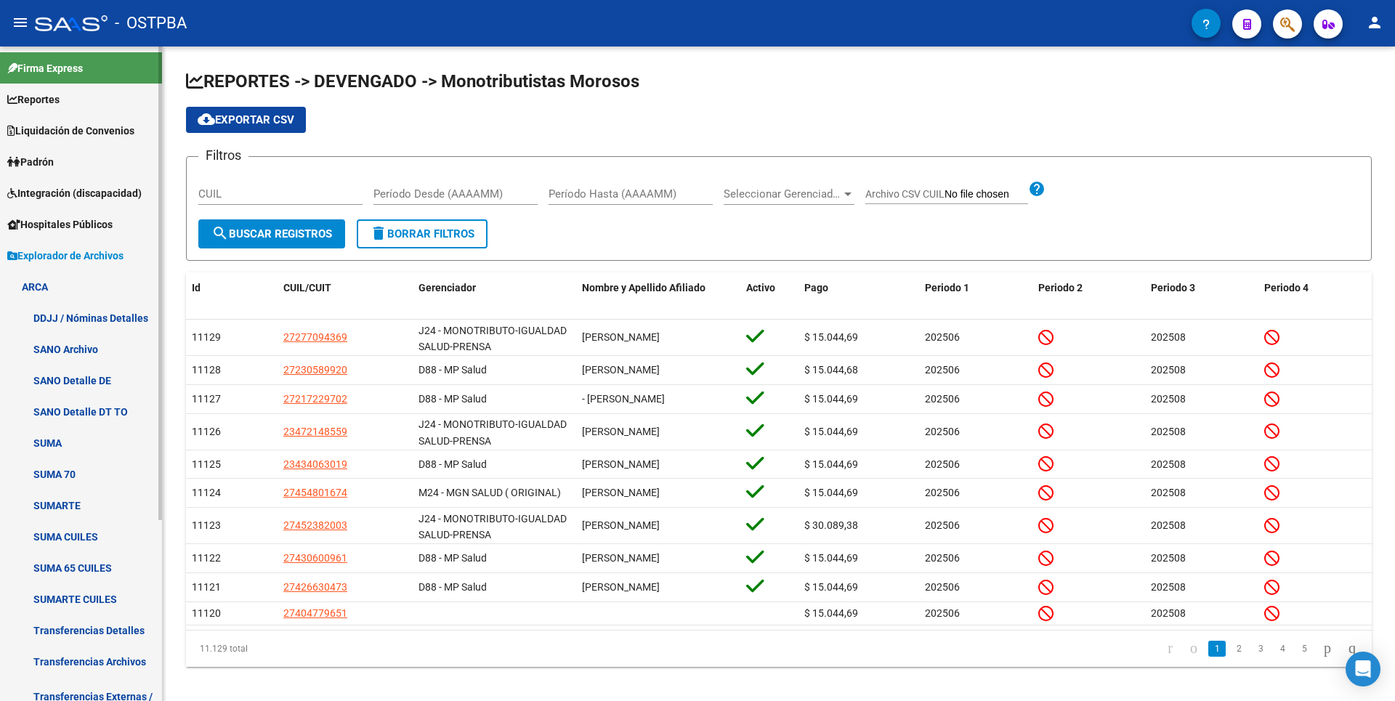
click at [96, 631] on link "Transferencias Detalles" at bounding box center [81, 630] width 162 height 31
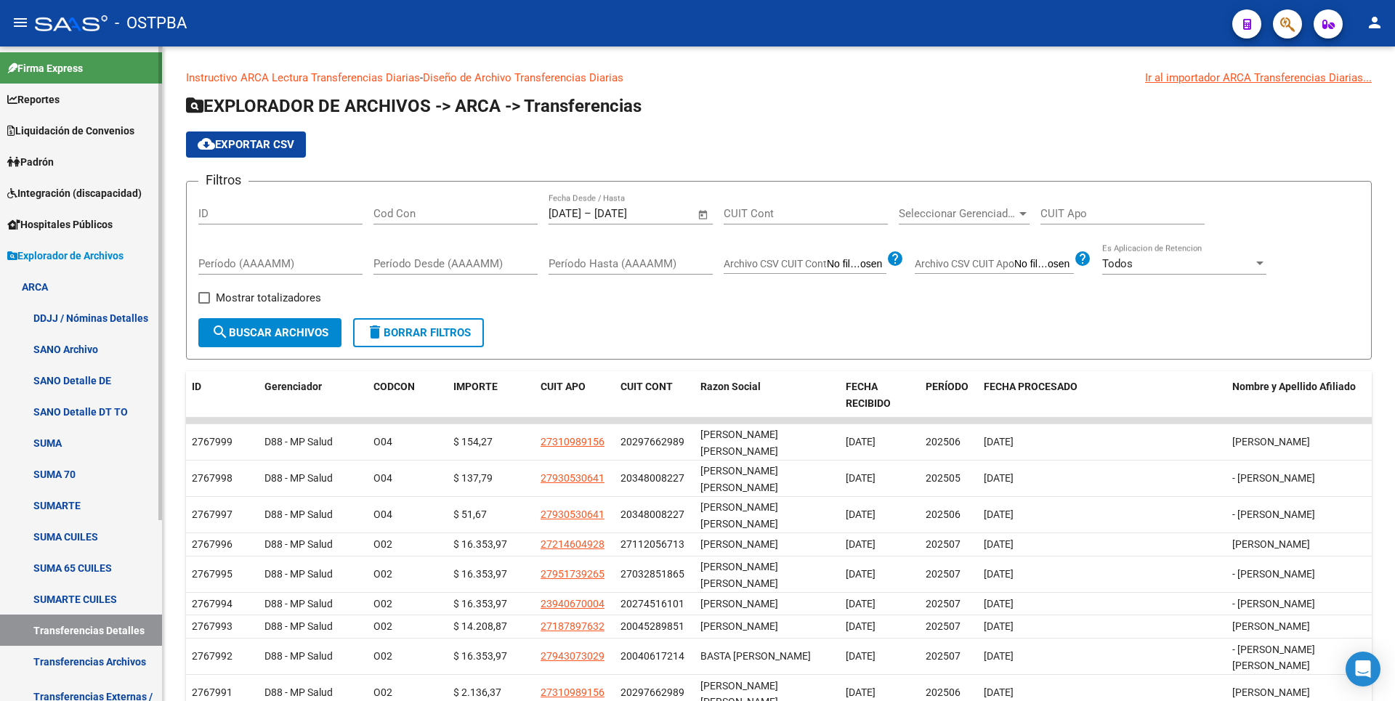
click at [60, 98] on span "Reportes" at bounding box center [33, 100] width 52 height 16
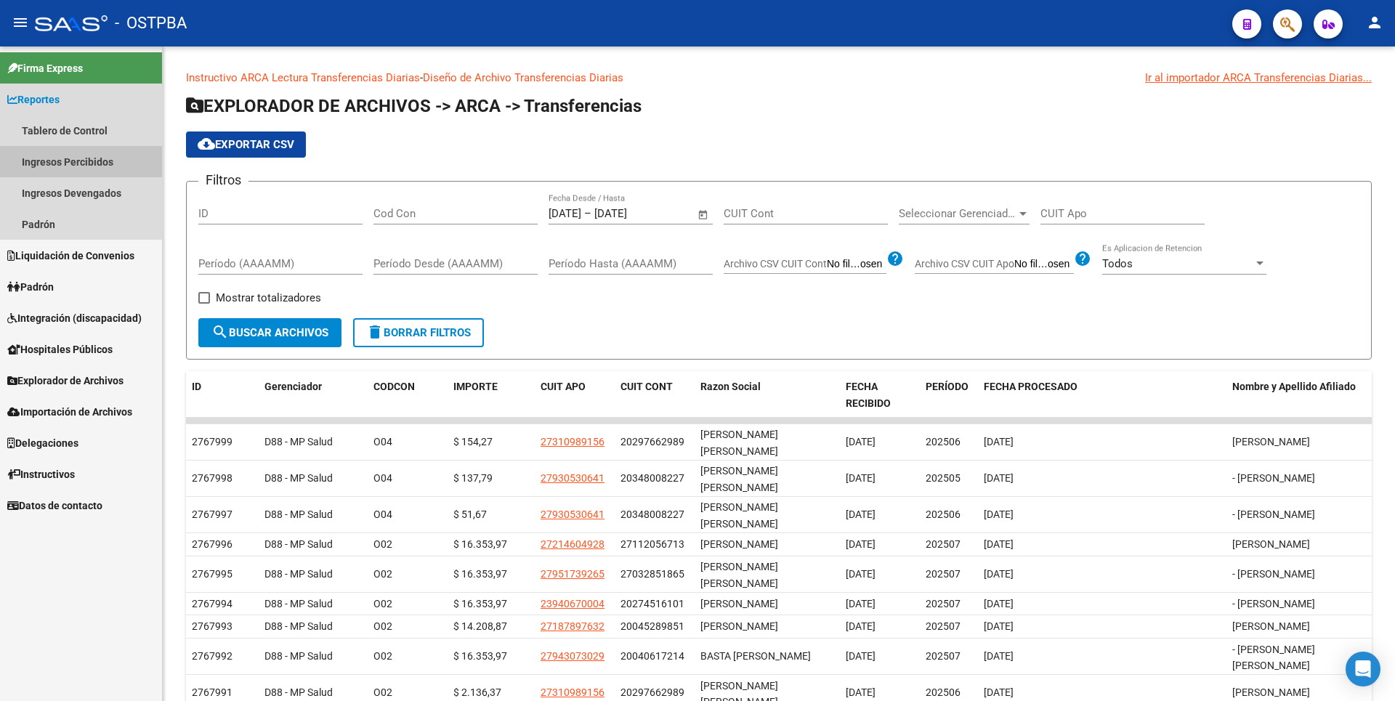
click at [71, 166] on link "Ingresos Percibidos" at bounding box center [81, 161] width 162 height 31
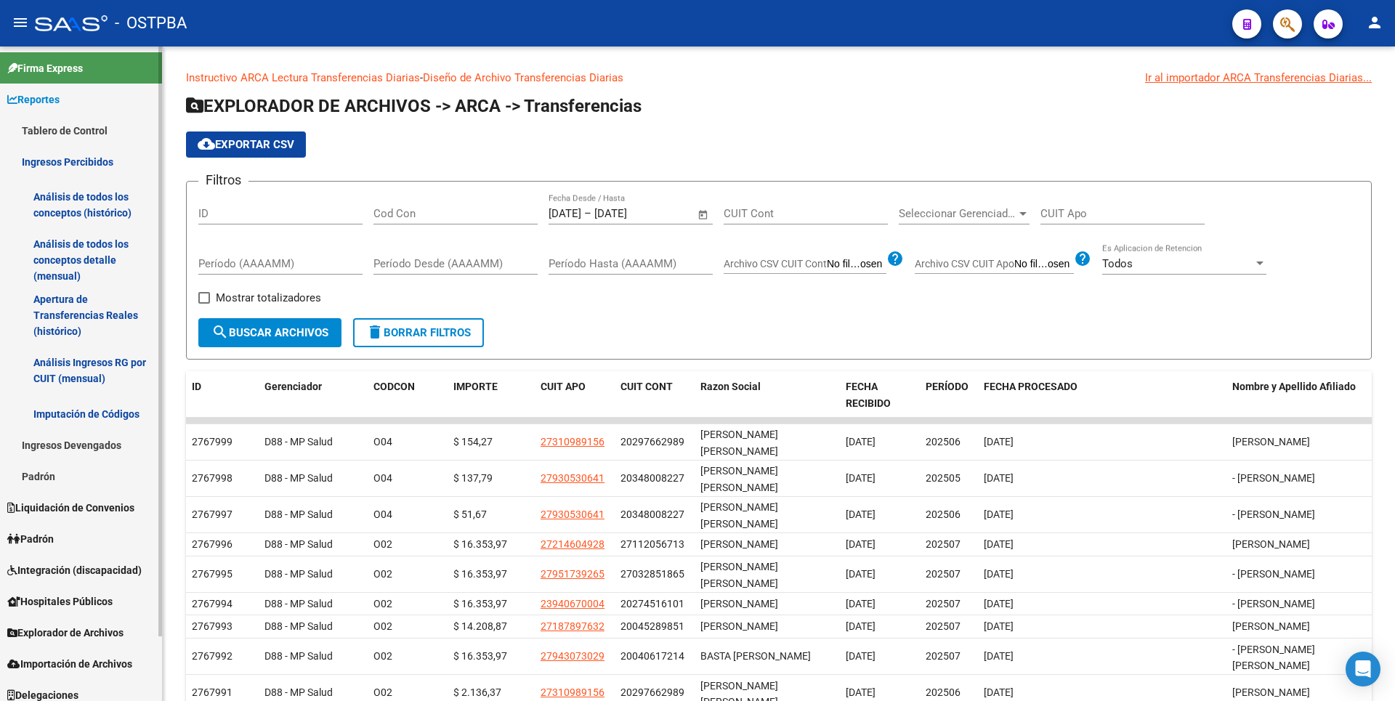
click at [68, 261] on link "Análisis de todos los conceptos detalle (mensual)" at bounding box center [81, 259] width 162 height 55
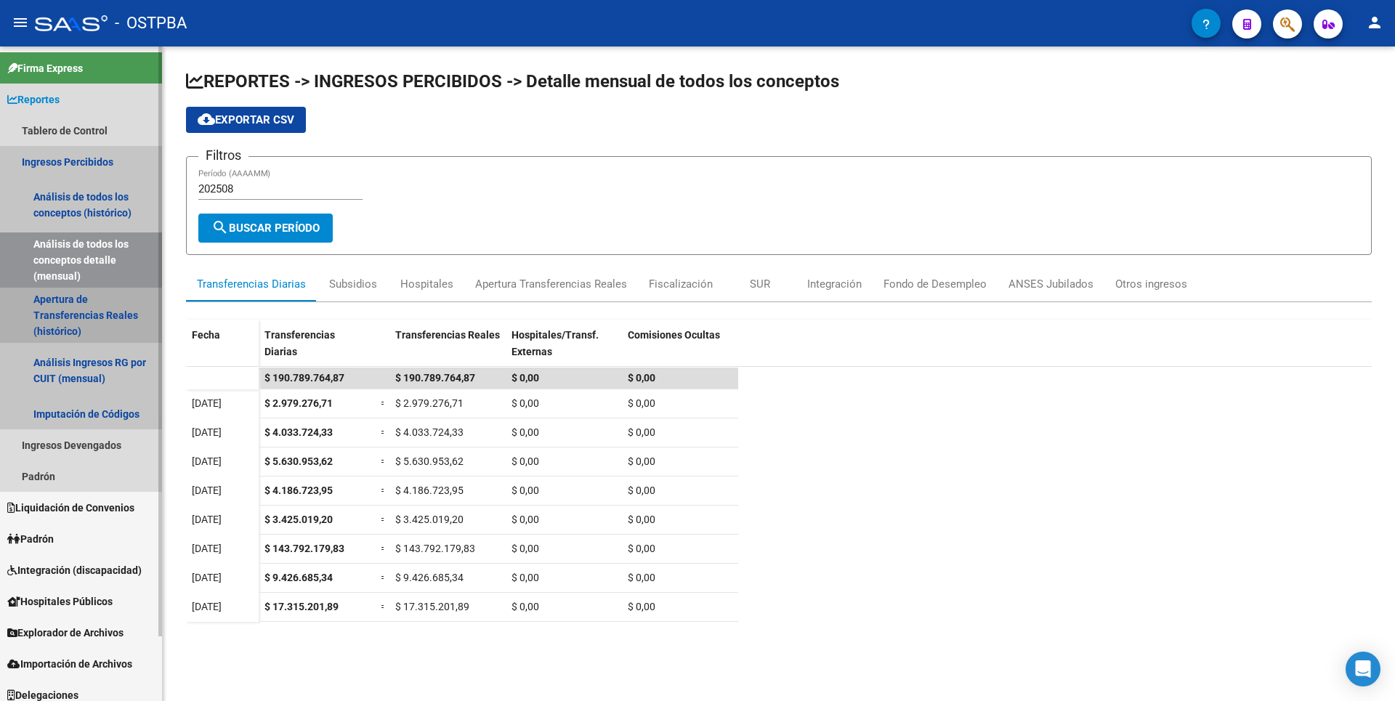
click at [86, 326] on link "Apertura de Transferencias Reales (histórico)" at bounding box center [81, 315] width 162 height 55
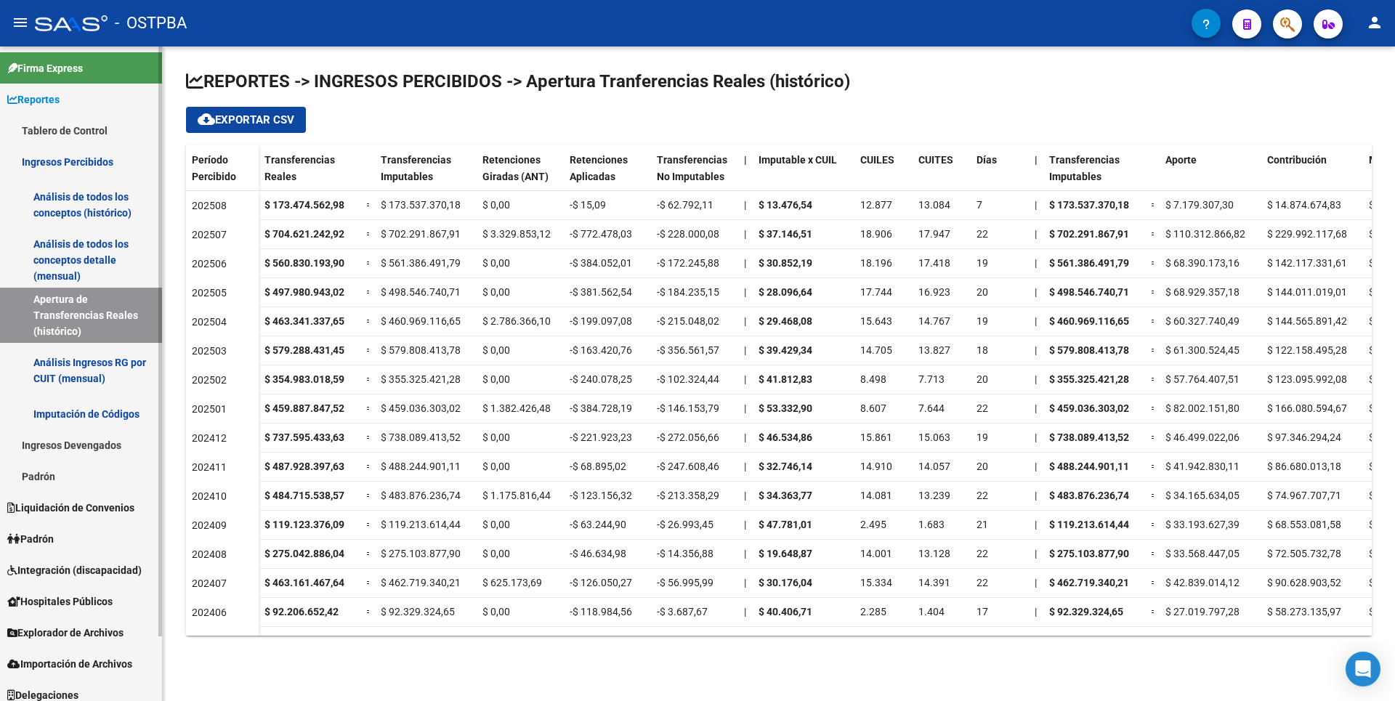
click at [84, 371] on link "Análisis Ingresos RG por CUIT (mensual)" at bounding box center [81, 370] width 162 height 55
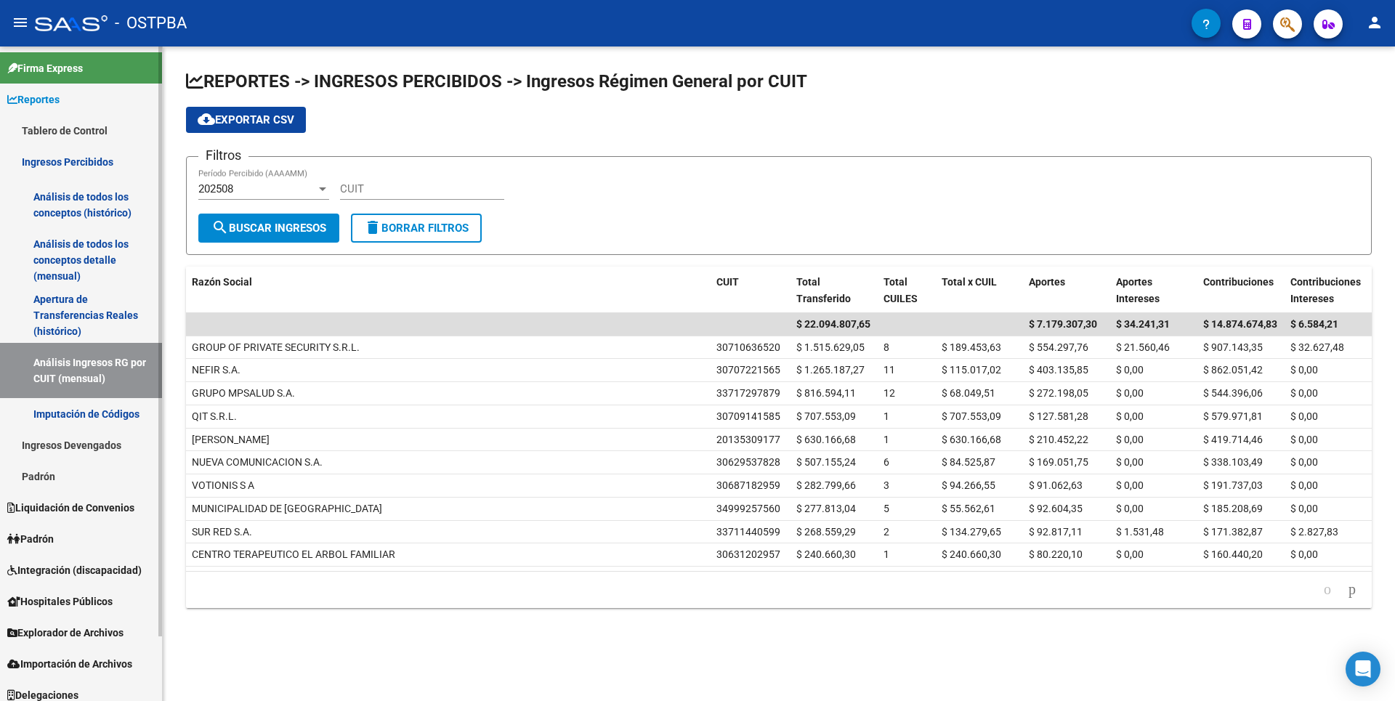
click at [97, 421] on link "Imputación de Códigos" at bounding box center [81, 413] width 162 height 31
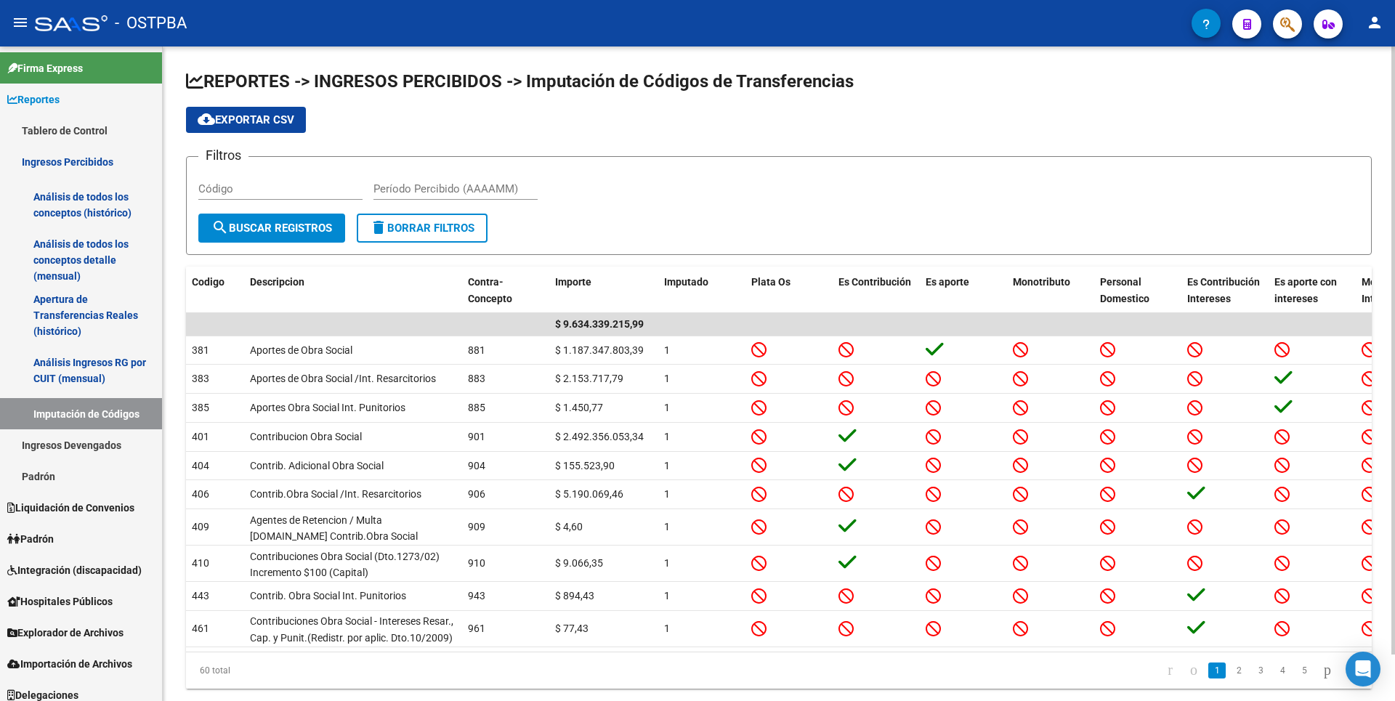
click at [417, 188] on input "Período Percibido (AAAAMM)" at bounding box center [455, 188] width 164 height 13
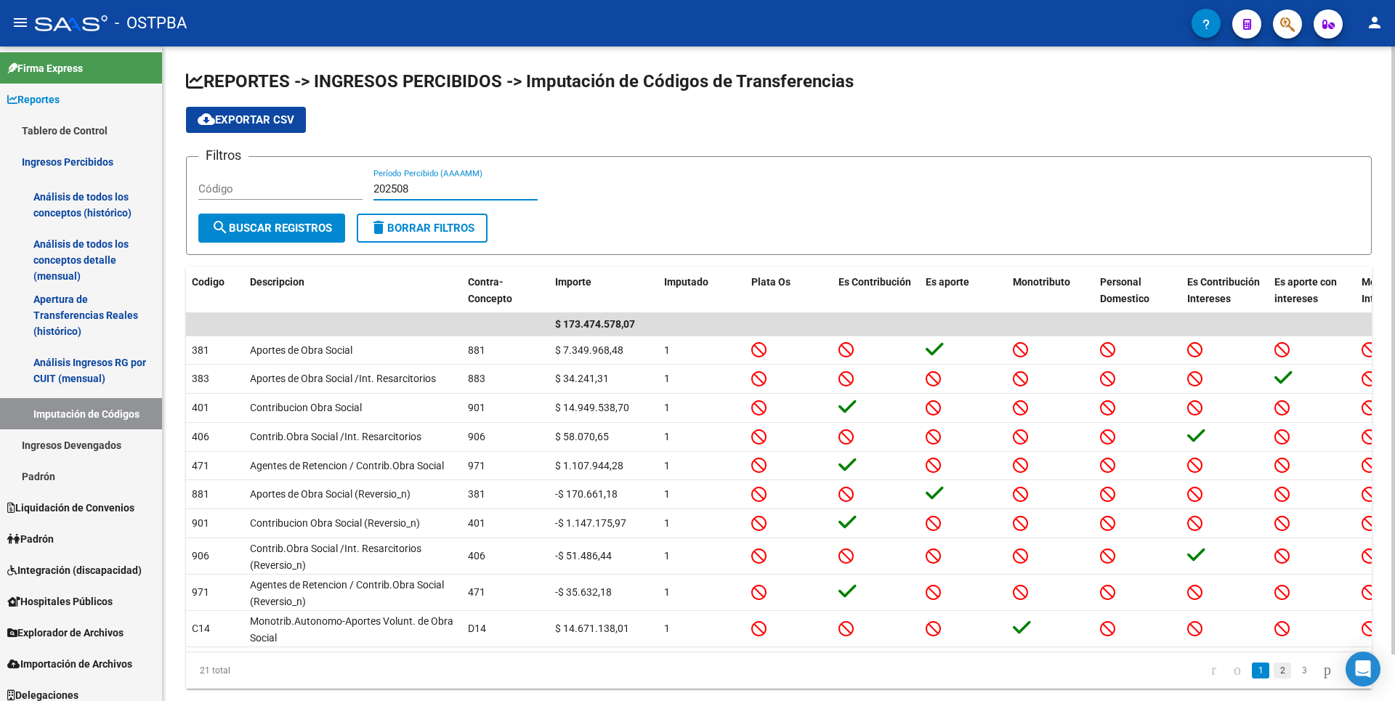
type input "202508"
click at [1274, 679] on link "2" at bounding box center [1282, 671] width 17 height 16
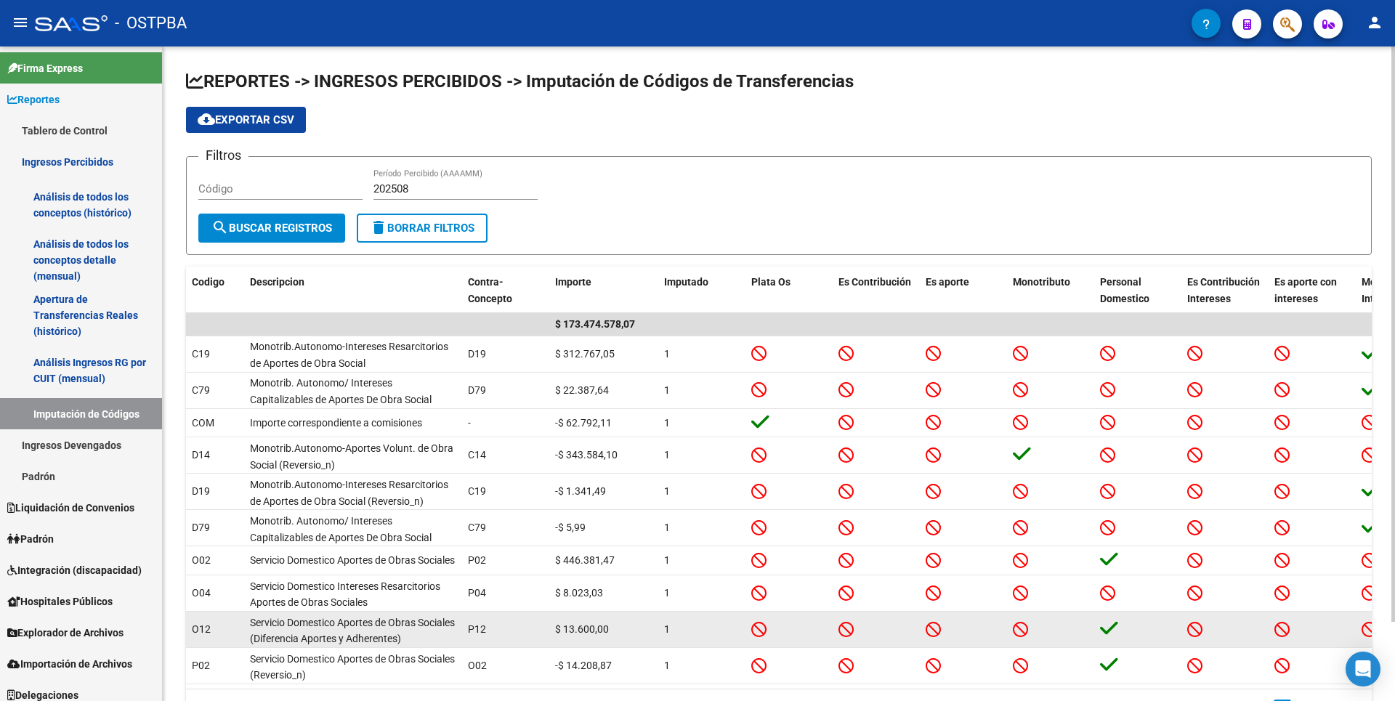
scroll to position [90, 0]
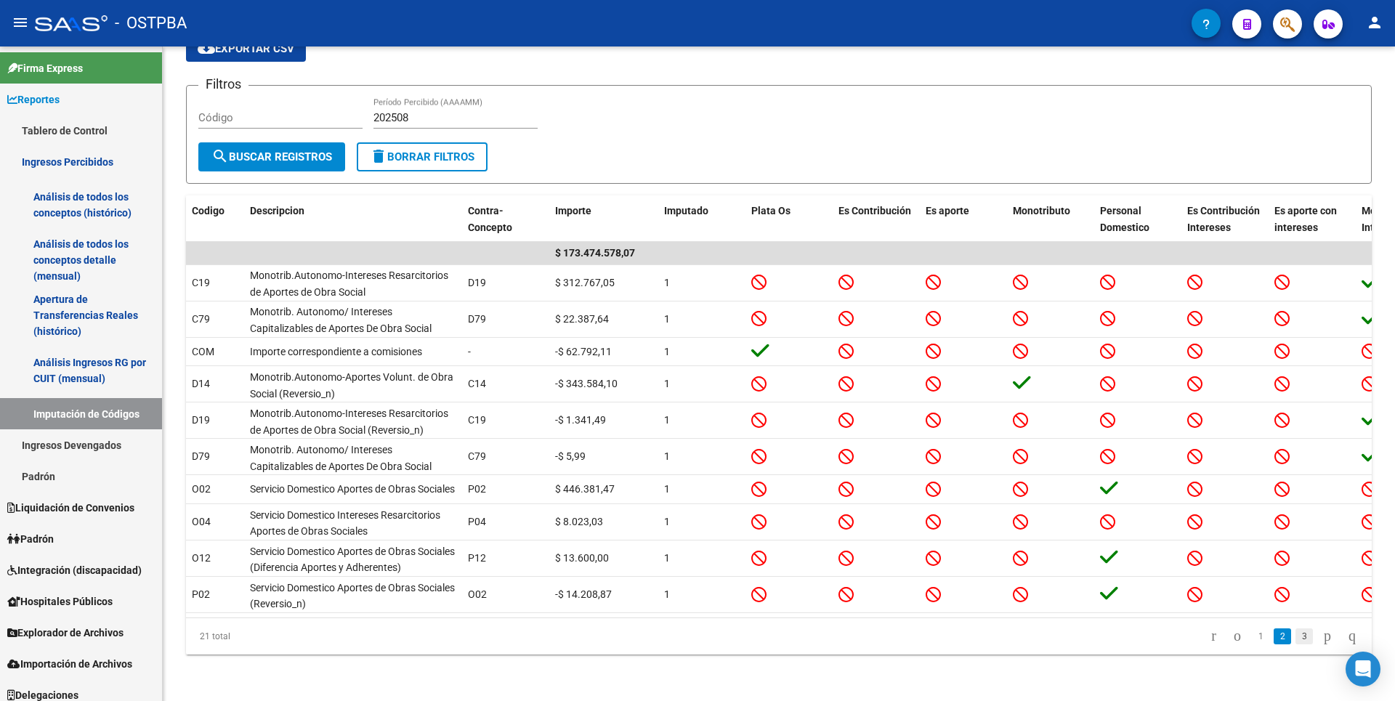
click at [1297, 638] on link "3" at bounding box center [1303, 636] width 17 height 16
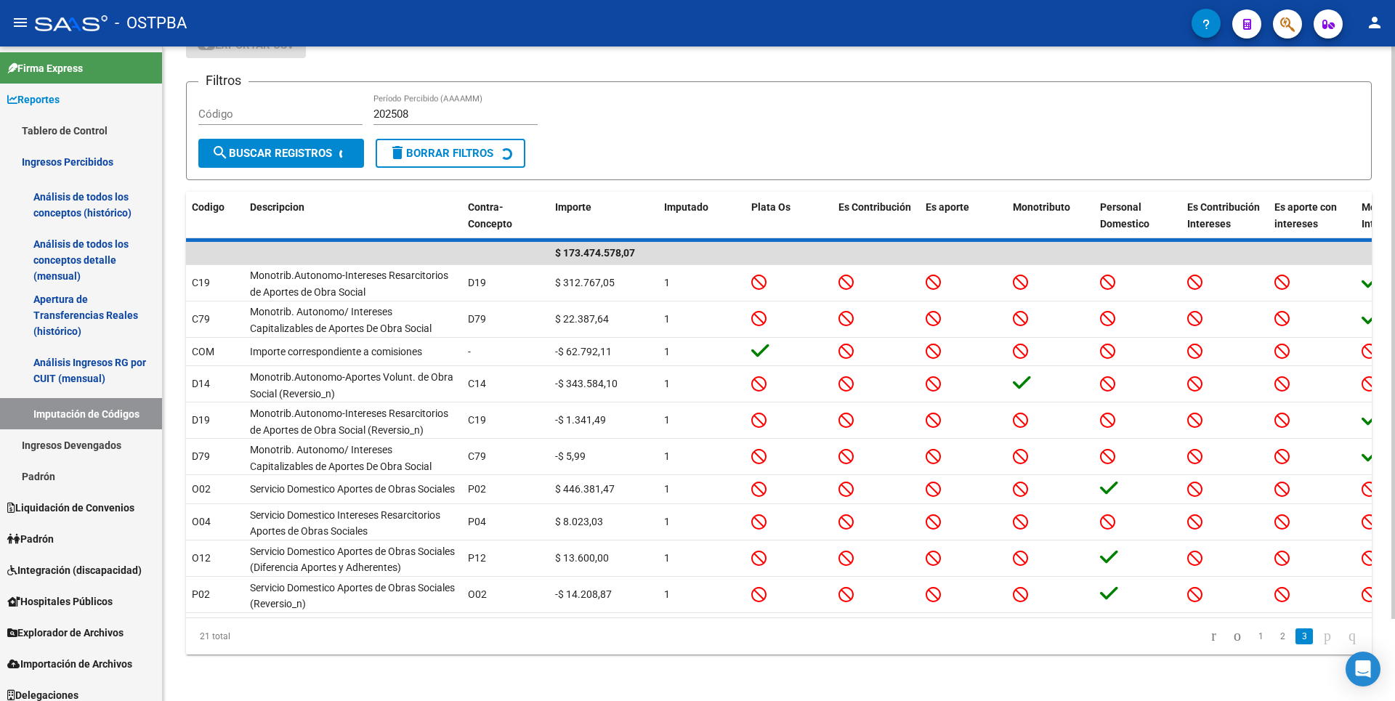
scroll to position [0, 0]
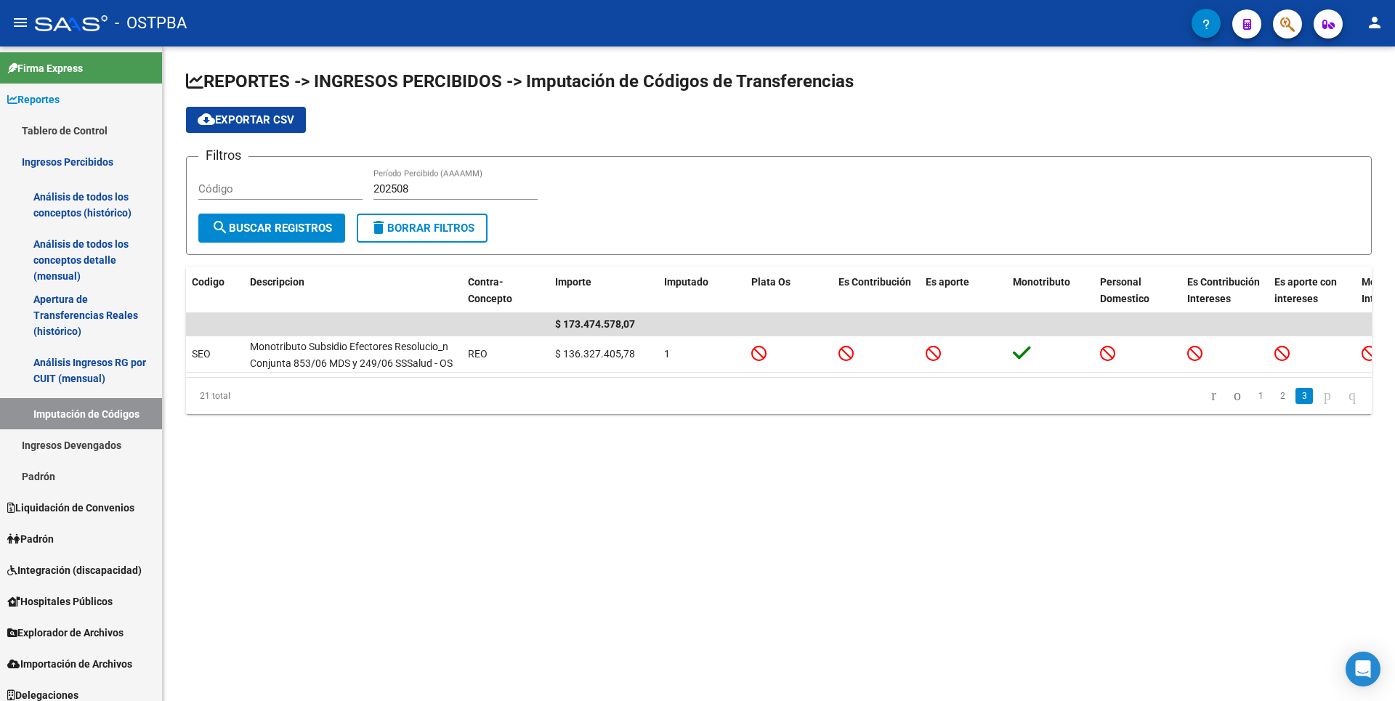
click at [590, 191] on div "Filtros Código 202508 Período Percibido (AAAAMM)" at bounding box center [778, 191] width 1161 height 45
click at [671, 102] on app-list-header "REPORTES -> INGRESOS PERCIBIDOS -> Imputación de Códigos de Transferencias clou…" at bounding box center [779, 162] width 1186 height 185
click at [1274, 404] on link "2" at bounding box center [1282, 396] width 17 height 16
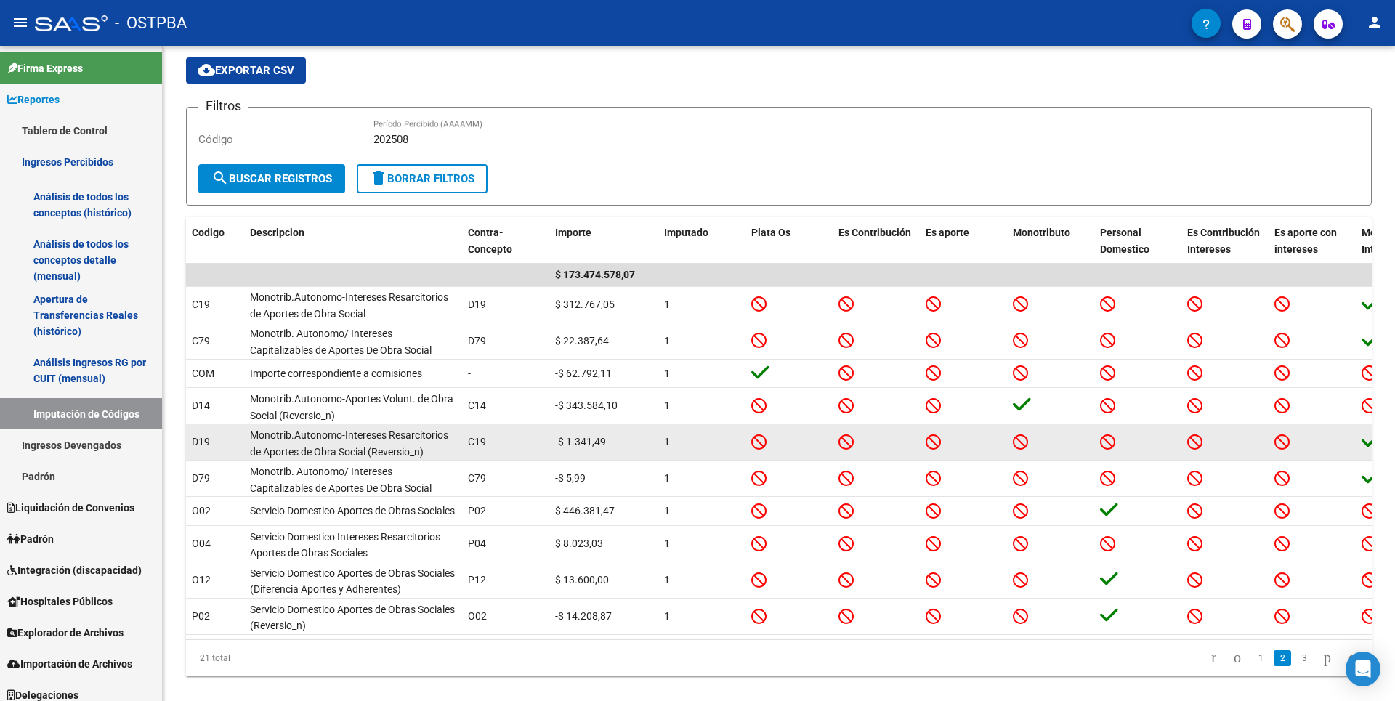
scroll to position [90, 0]
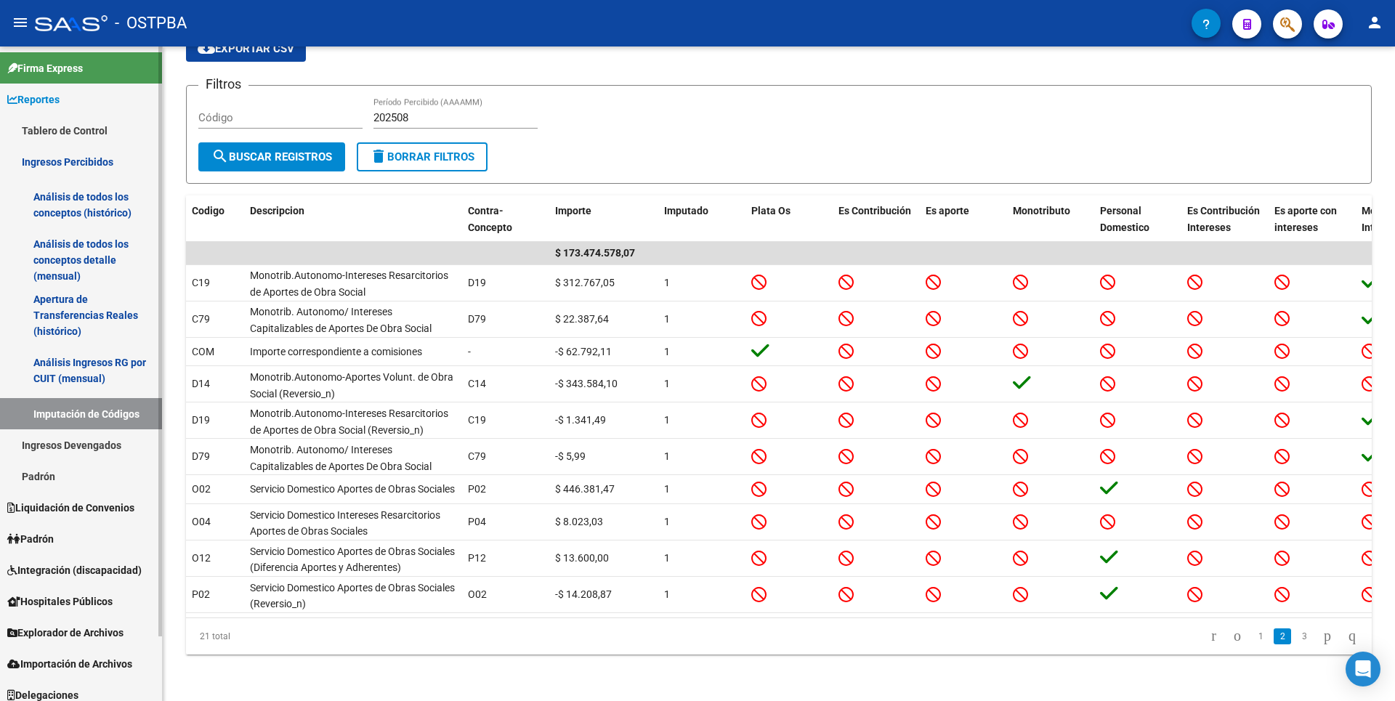
click at [86, 210] on link "Análisis de todos los conceptos (histórico)" at bounding box center [81, 204] width 162 height 55
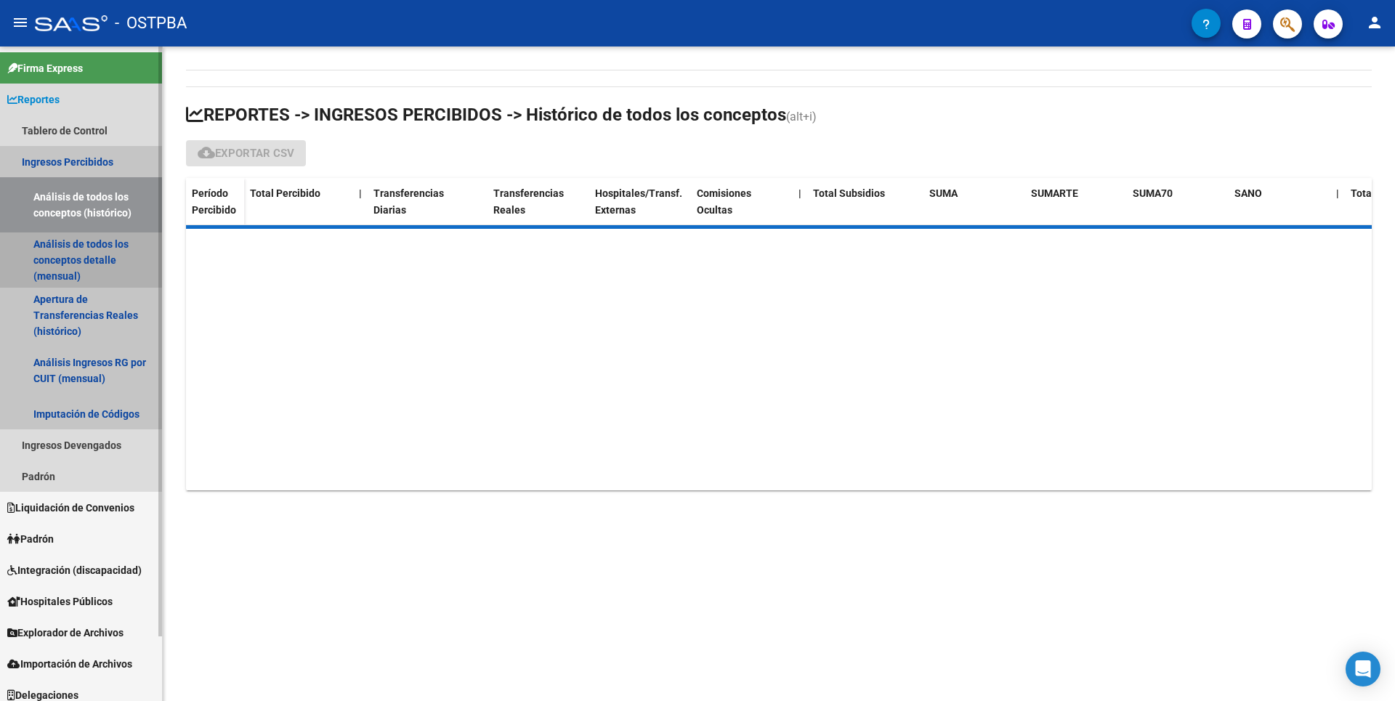
click at [97, 266] on link "Análisis de todos los conceptos detalle (mensual)" at bounding box center [81, 259] width 162 height 55
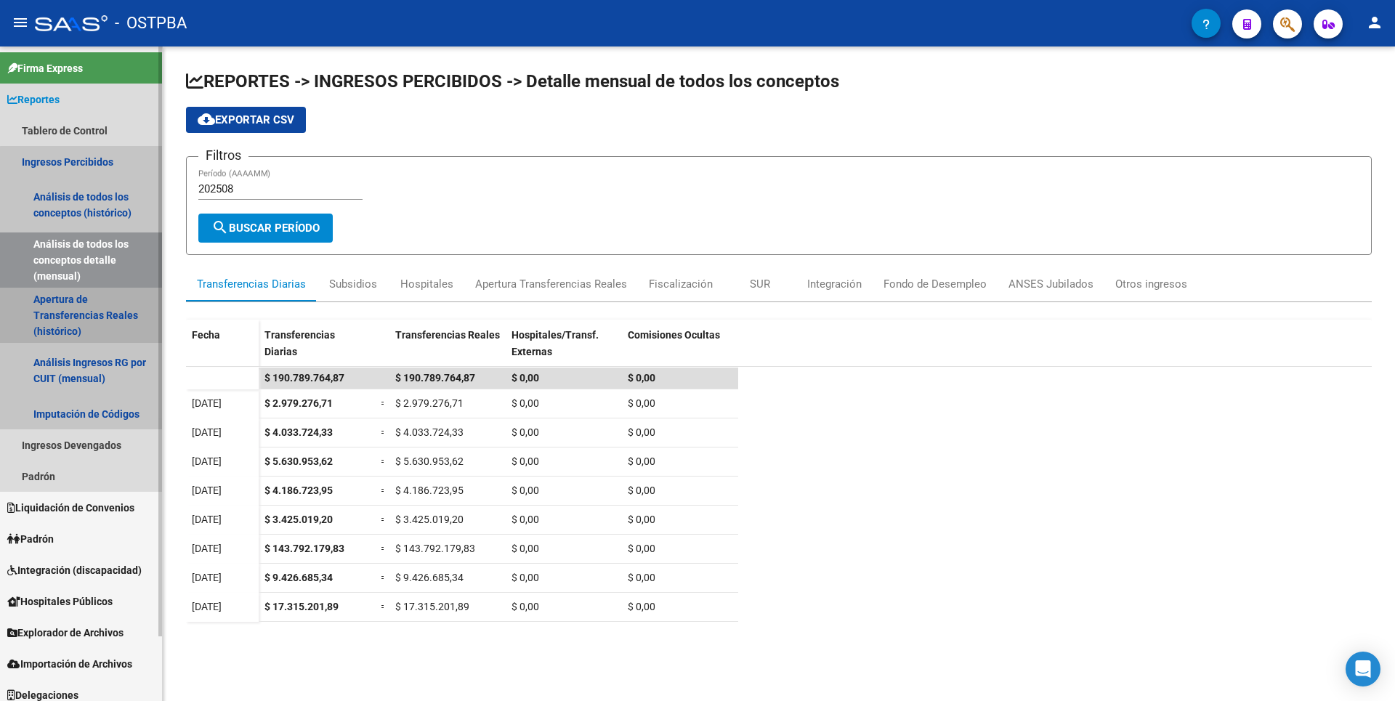
click at [93, 325] on link "Apertura de Transferencias Reales (histórico)" at bounding box center [81, 315] width 162 height 55
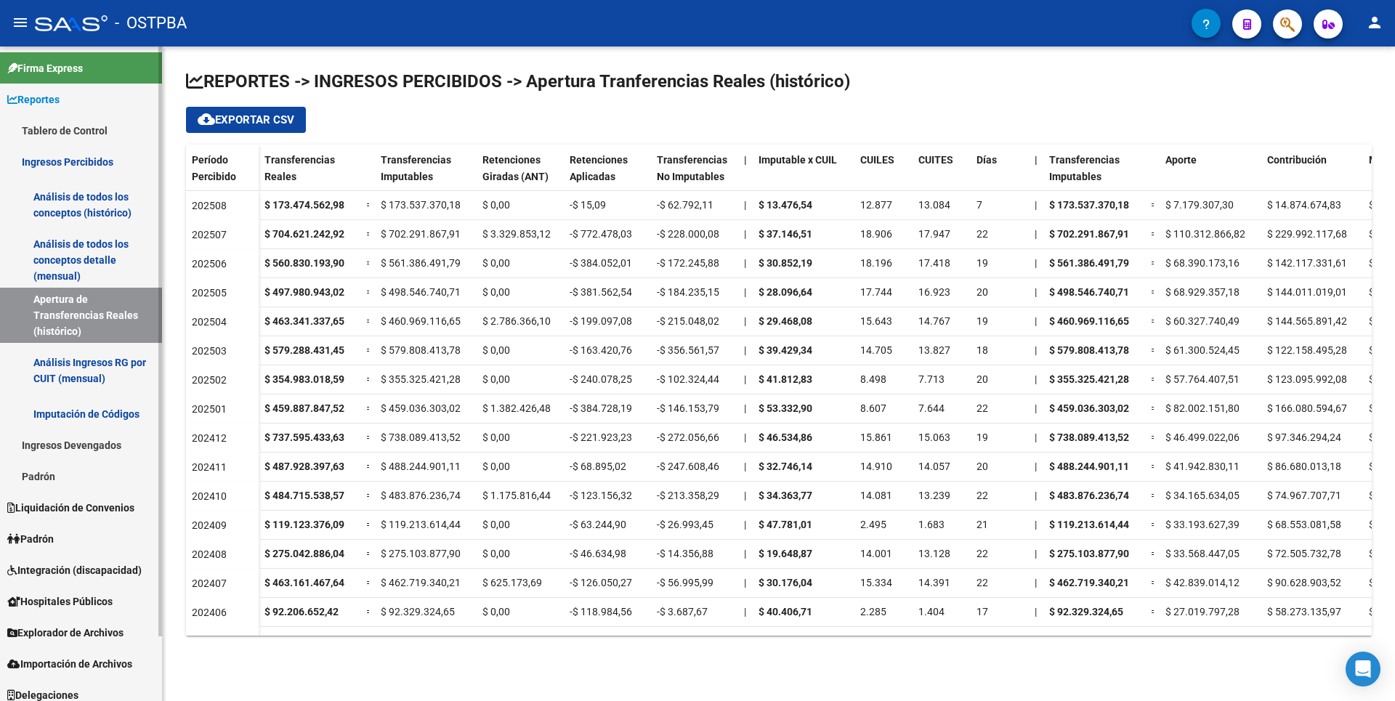
click at [82, 365] on link "Análisis Ingresos RG por CUIT (mensual)" at bounding box center [81, 370] width 162 height 55
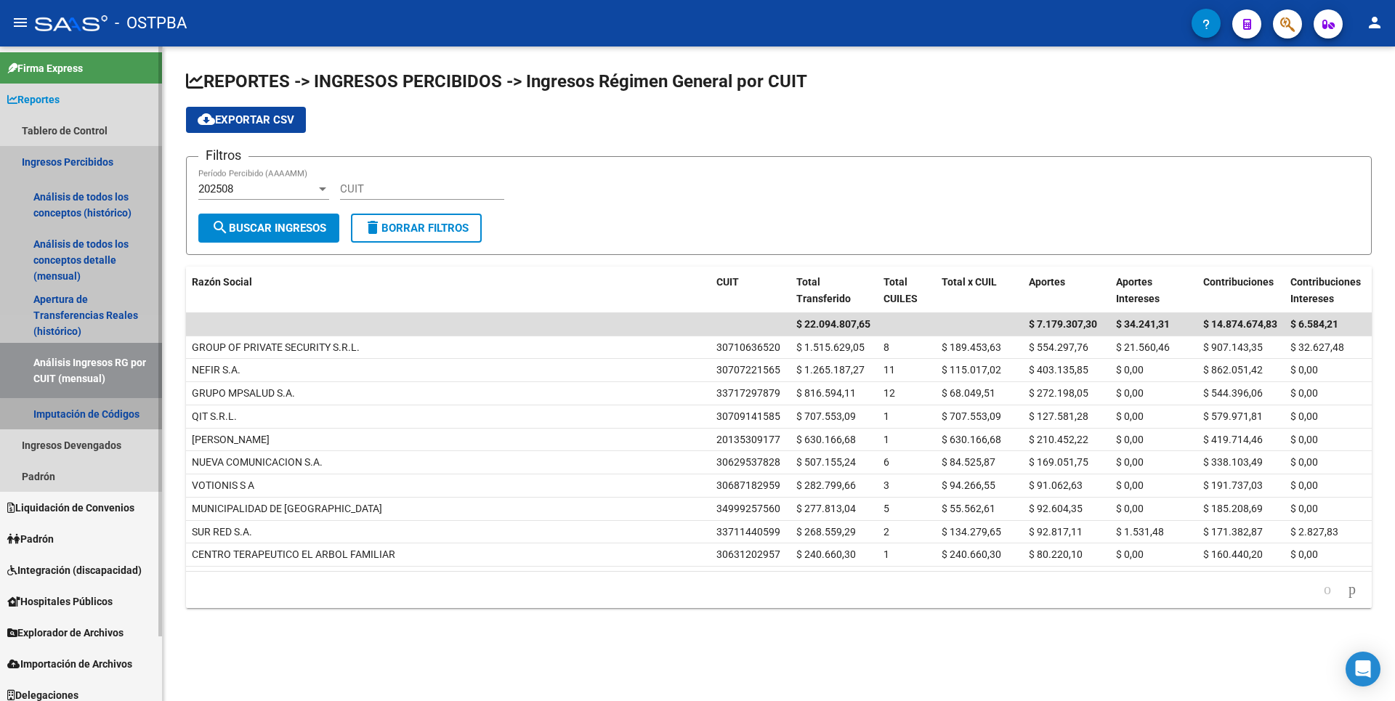
click at [97, 422] on link "Imputación de Códigos" at bounding box center [81, 413] width 162 height 31
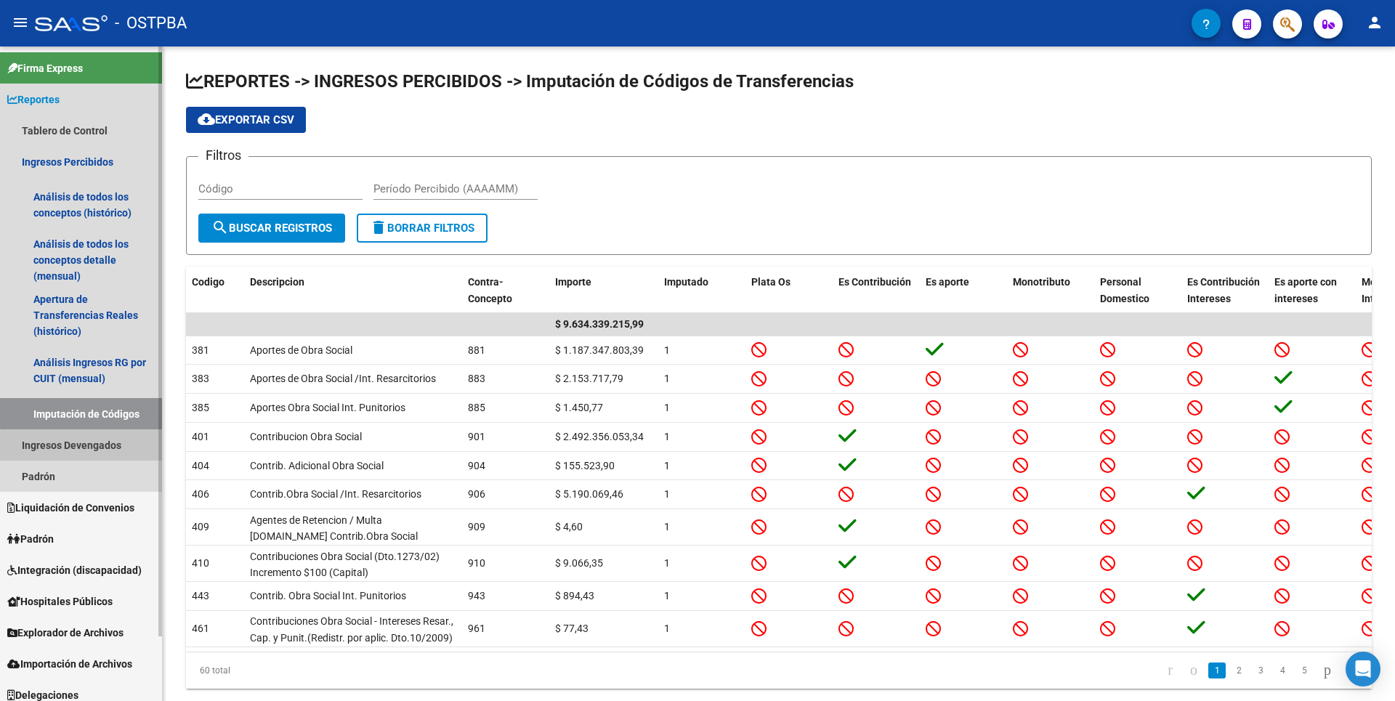
click at [97, 455] on link "Ingresos Devengados" at bounding box center [81, 444] width 162 height 31
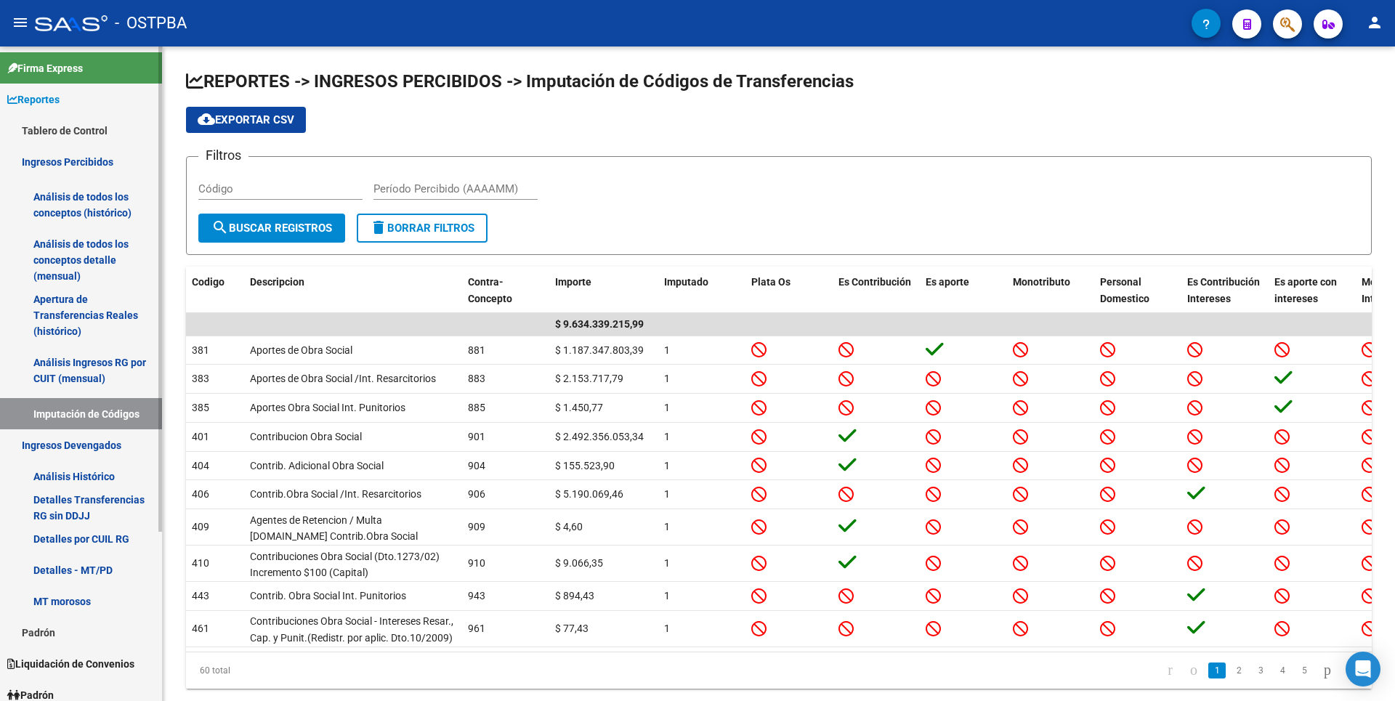
click at [98, 487] on link "Análisis Histórico" at bounding box center [81, 476] width 162 height 31
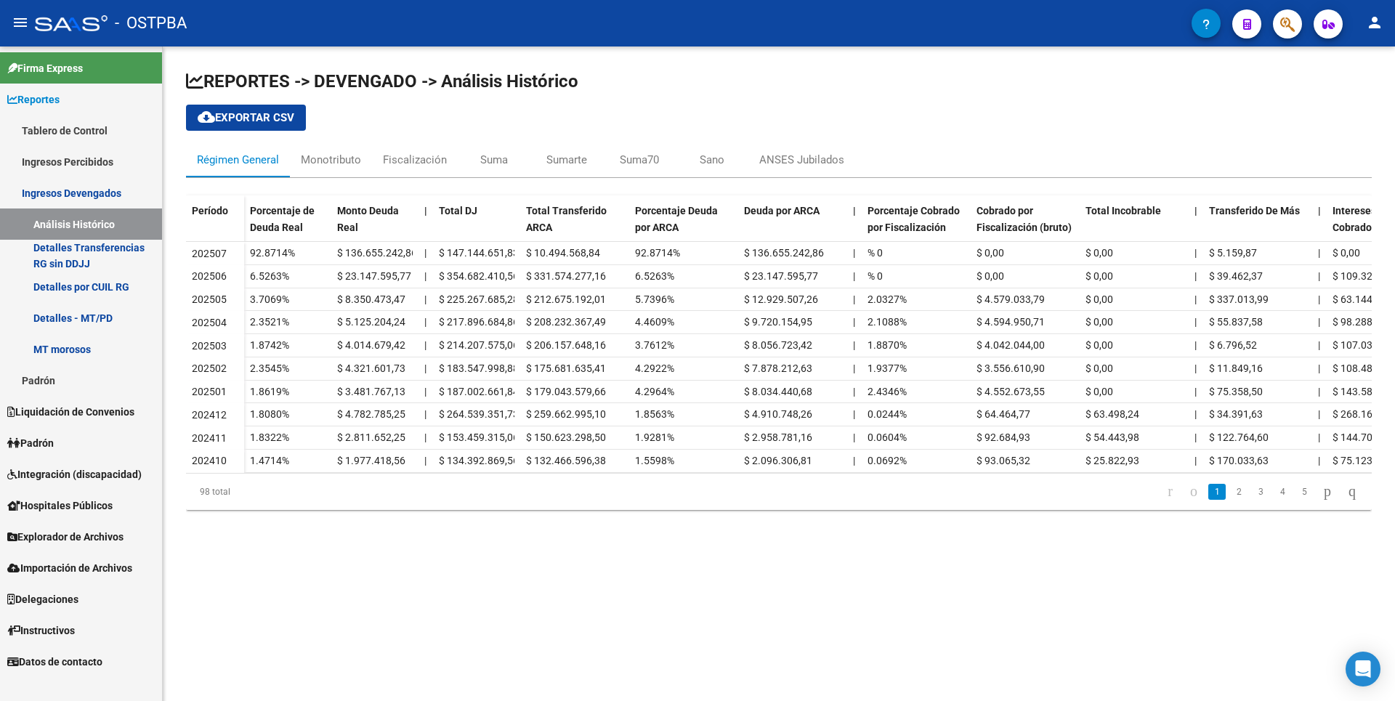
click at [84, 348] on link "MT morosos" at bounding box center [81, 348] width 162 height 31
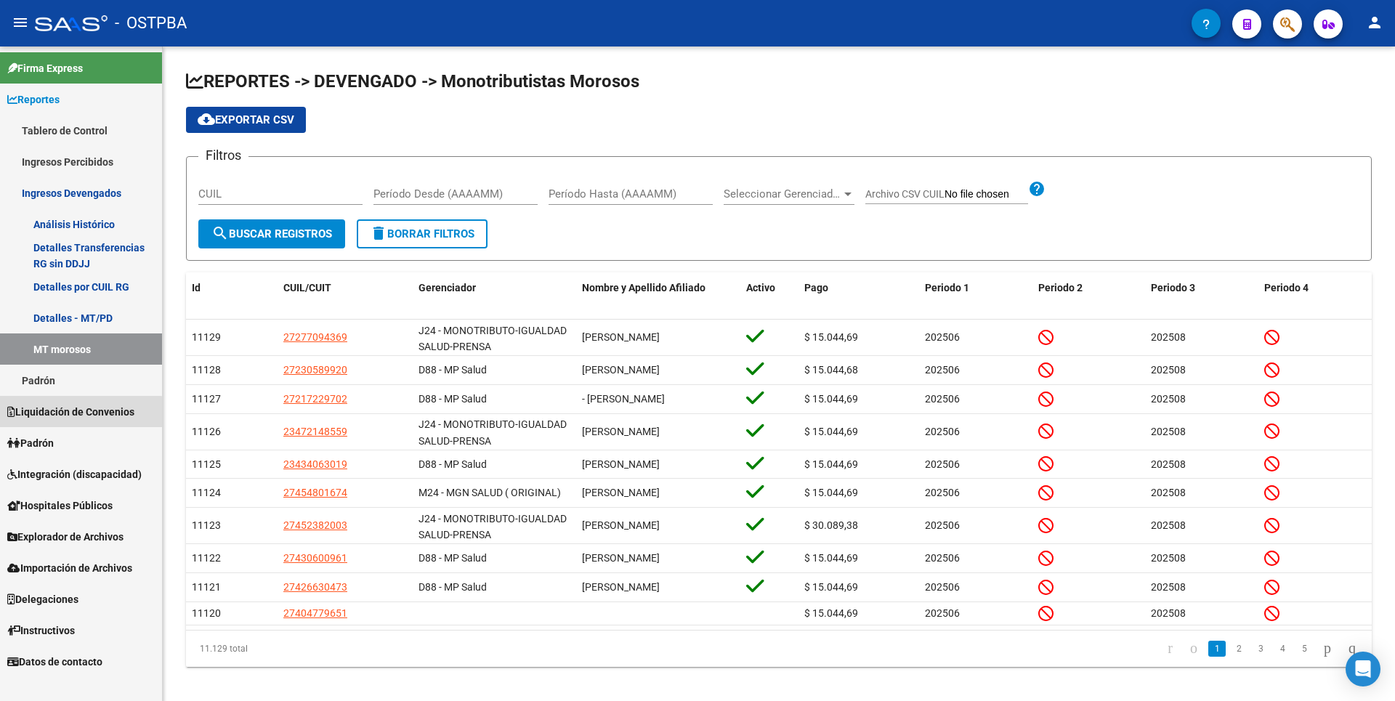
click at [39, 426] on link "Liquidación de Convenios" at bounding box center [81, 411] width 162 height 31
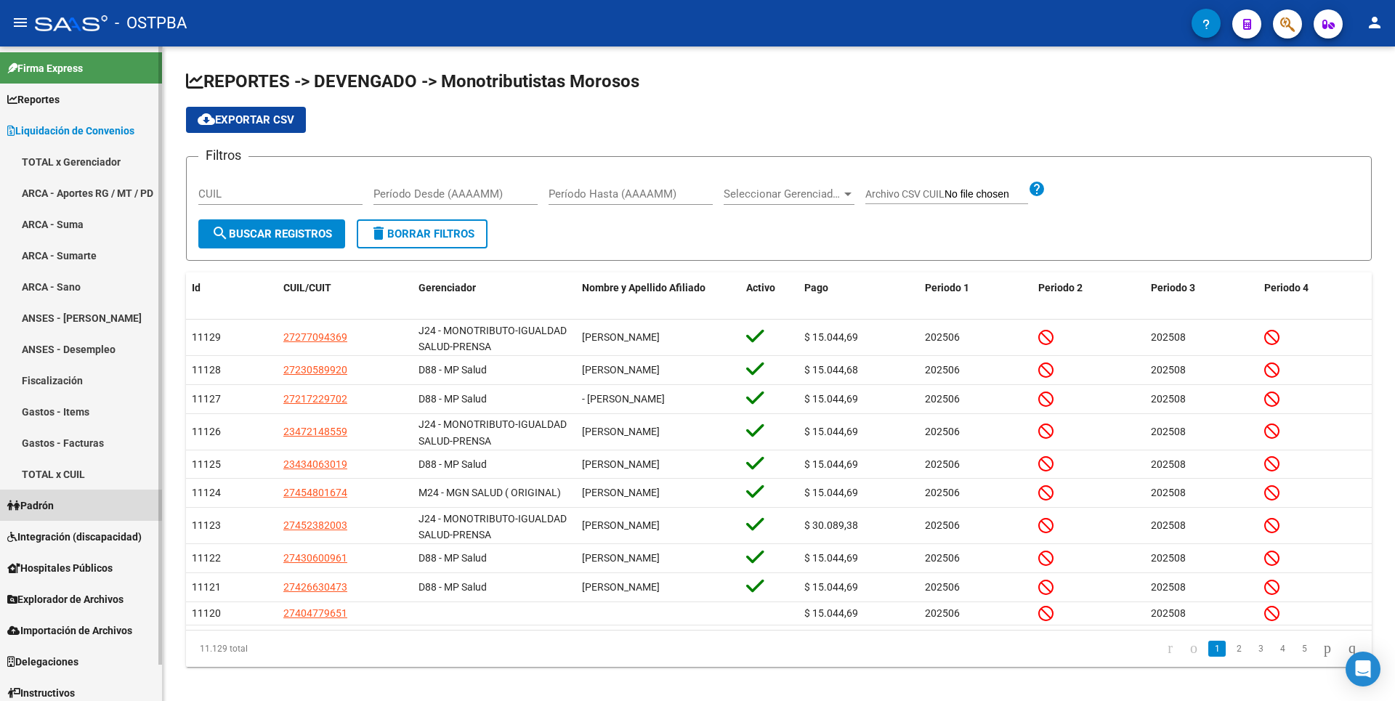
click at [65, 494] on link "Padrón" at bounding box center [81, 505] width 162 height 31
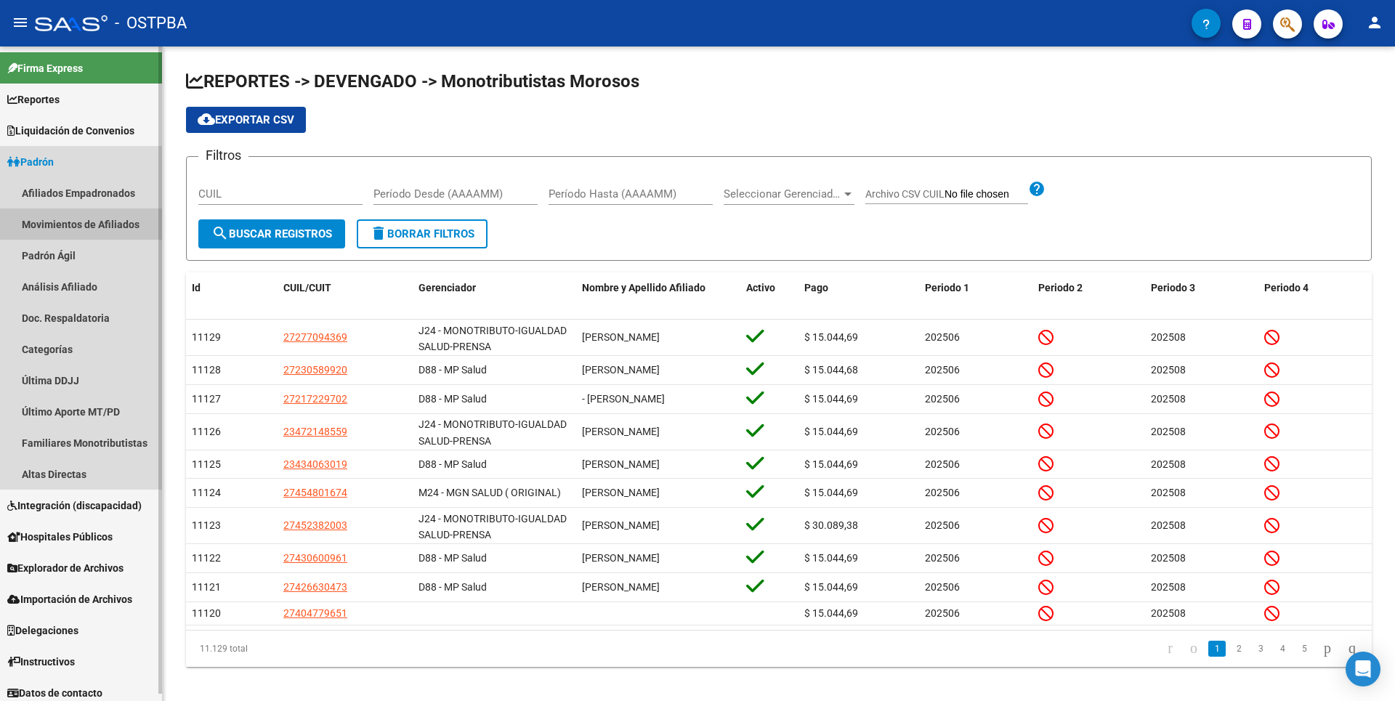
click at [89, 224] on link "Movimientos de Afiliados" at bounding box center [81, 224] width 162 height 31
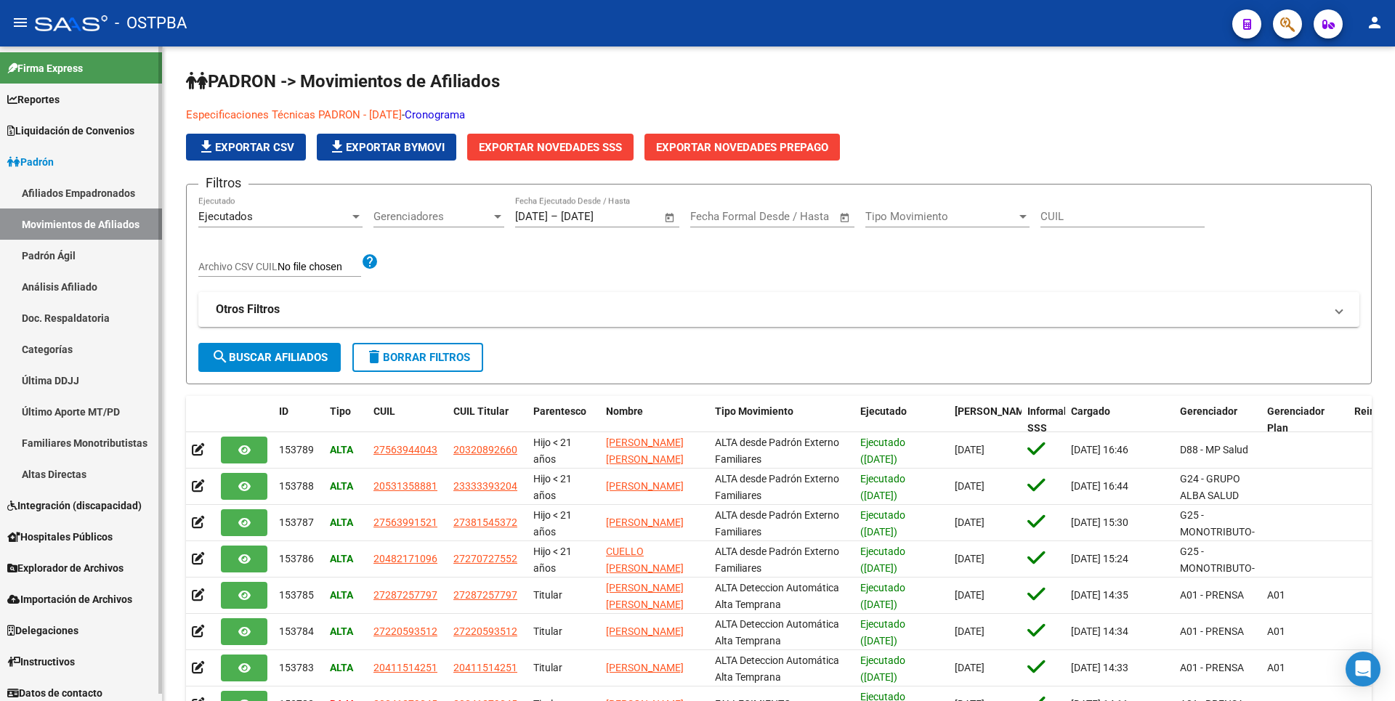
click at [71, 256] on link "Padrón Ágil" at bounding box center [81, 255] width 162 height 31
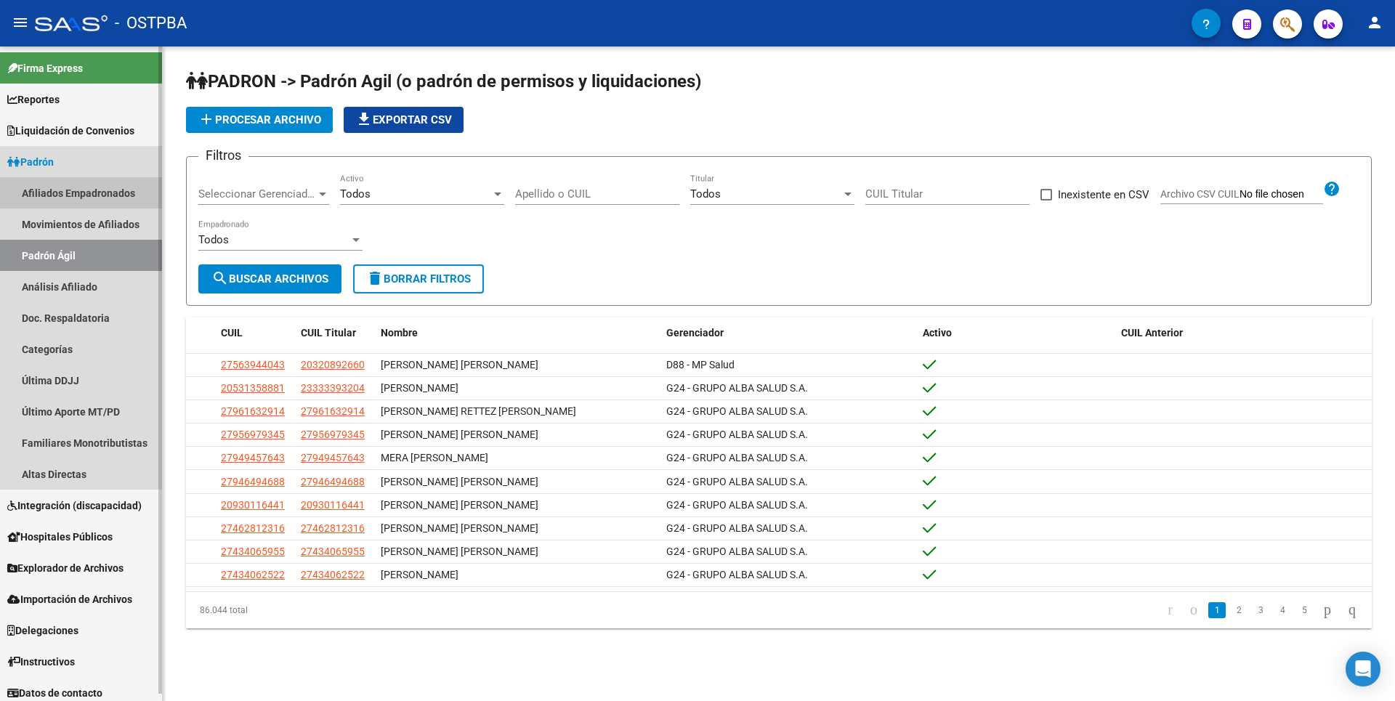
click at [104, 193] on link "Afiliados Empadronados" at bounding box center [81, 192] width 162 height 31
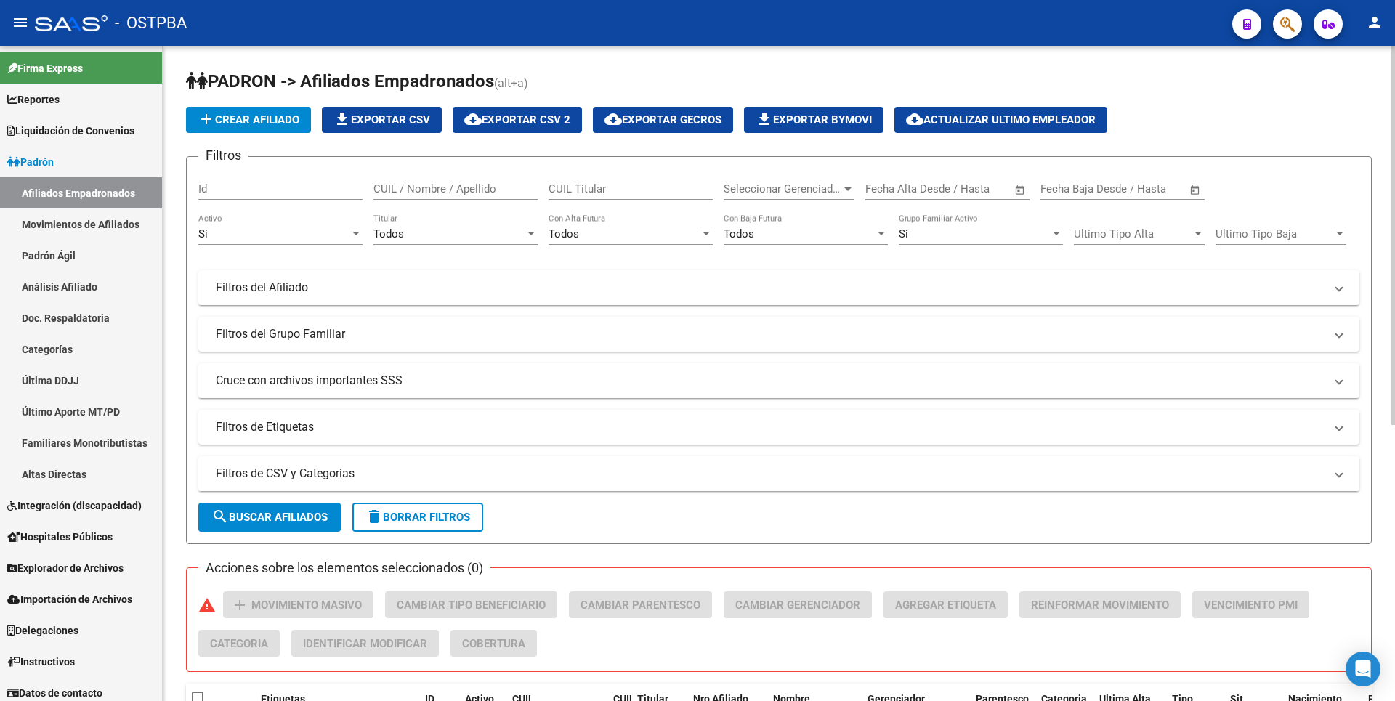
click at [304, 471] on mat-panel-title "Filtros de CSV y Categorias" at bounding box center [770, 474] width 1109 height 16
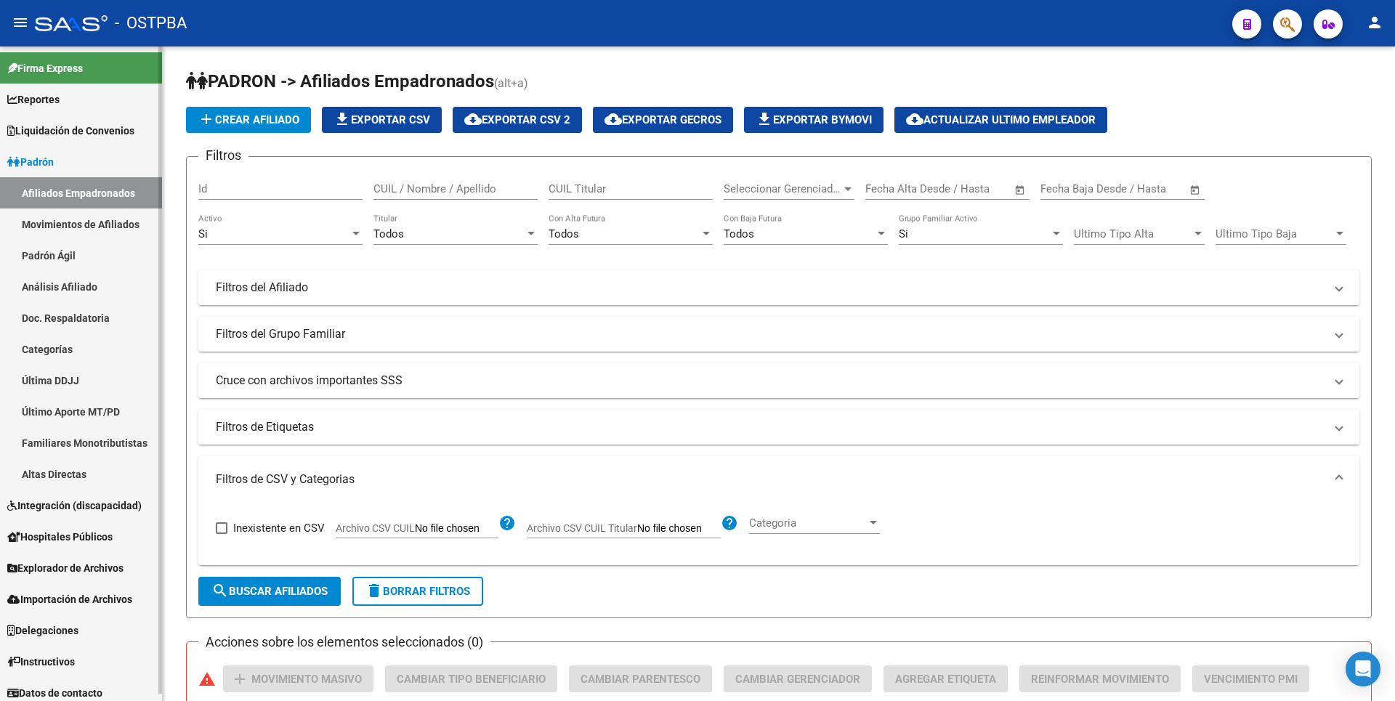
click at [117, 414] on link "Último Aporte MT/PD" at bounding box center [81, 411] width 162 height 31
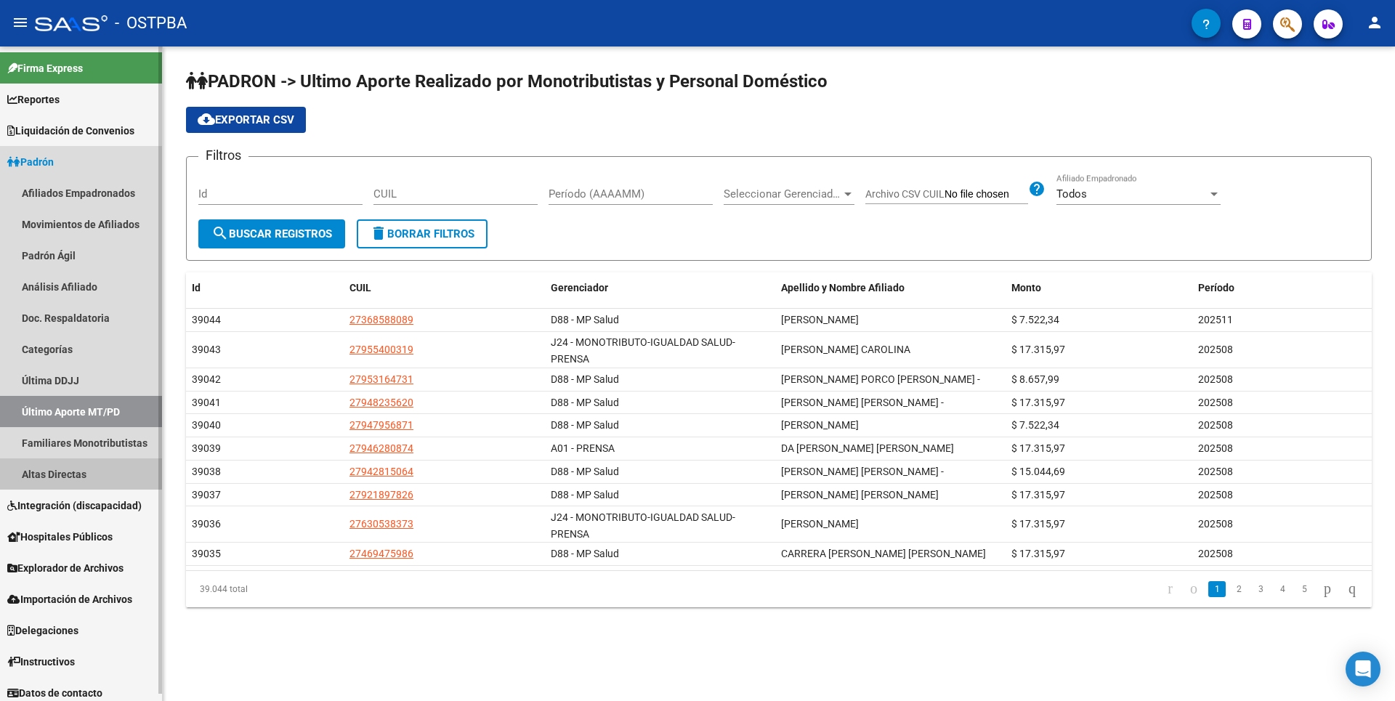
click at [84, 471] on link "Altas Directas" at bounding box center [81, 473] width 162 height 31
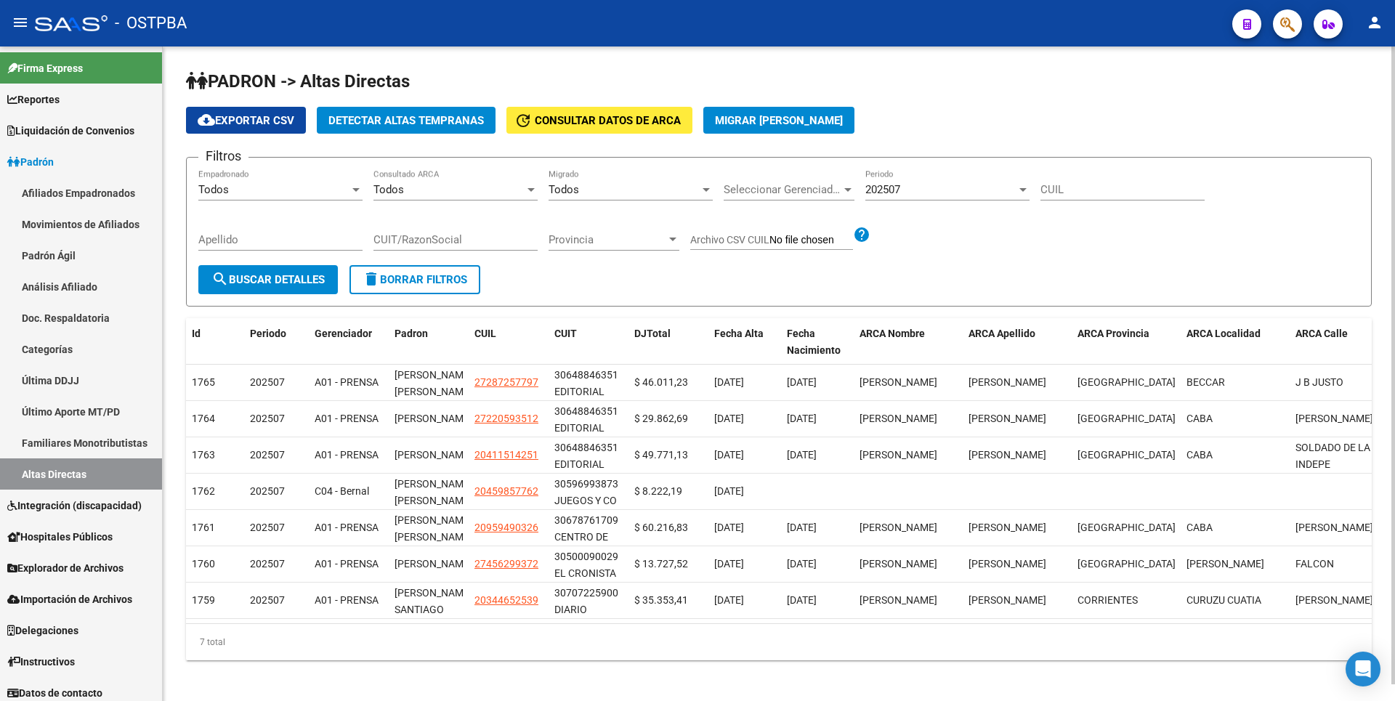
click at [394, 119] on span "Detectar Altas Tempranas" at bounding box center [405, 120] width 155 height 13
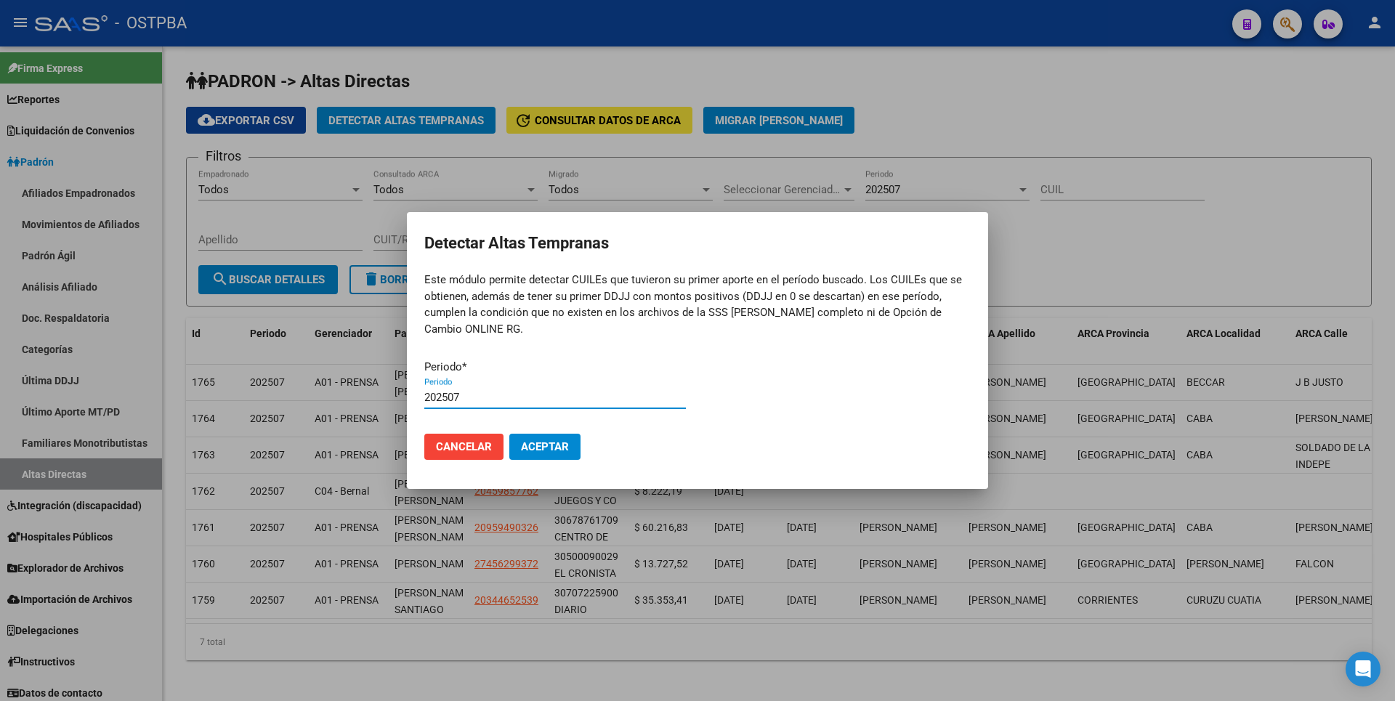
type input "202507"
click at [509, 434] on button "Aceptar" at bounding box center [544, 447] width 71 height 26
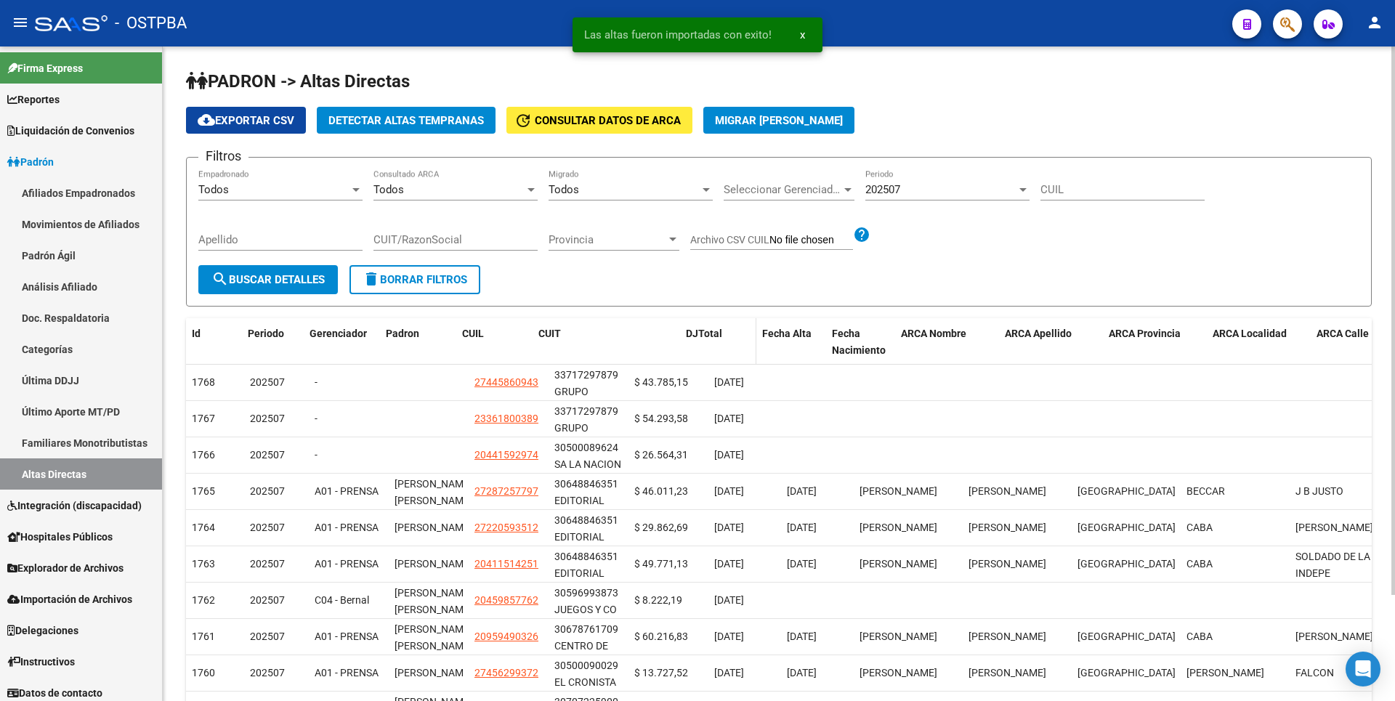
drag, startPoint x: 623, startPoint y: 341, endPoint x: 698, endPoint y: 335, distance: 75.8
click at [698, 335] on div "Id Periodo Gerenciador Padron CUIL CUIT [PERSON_NAME] Fecha Alta Fecha Nacimien…" at bounding box center [955, 342] width 1539 height 48
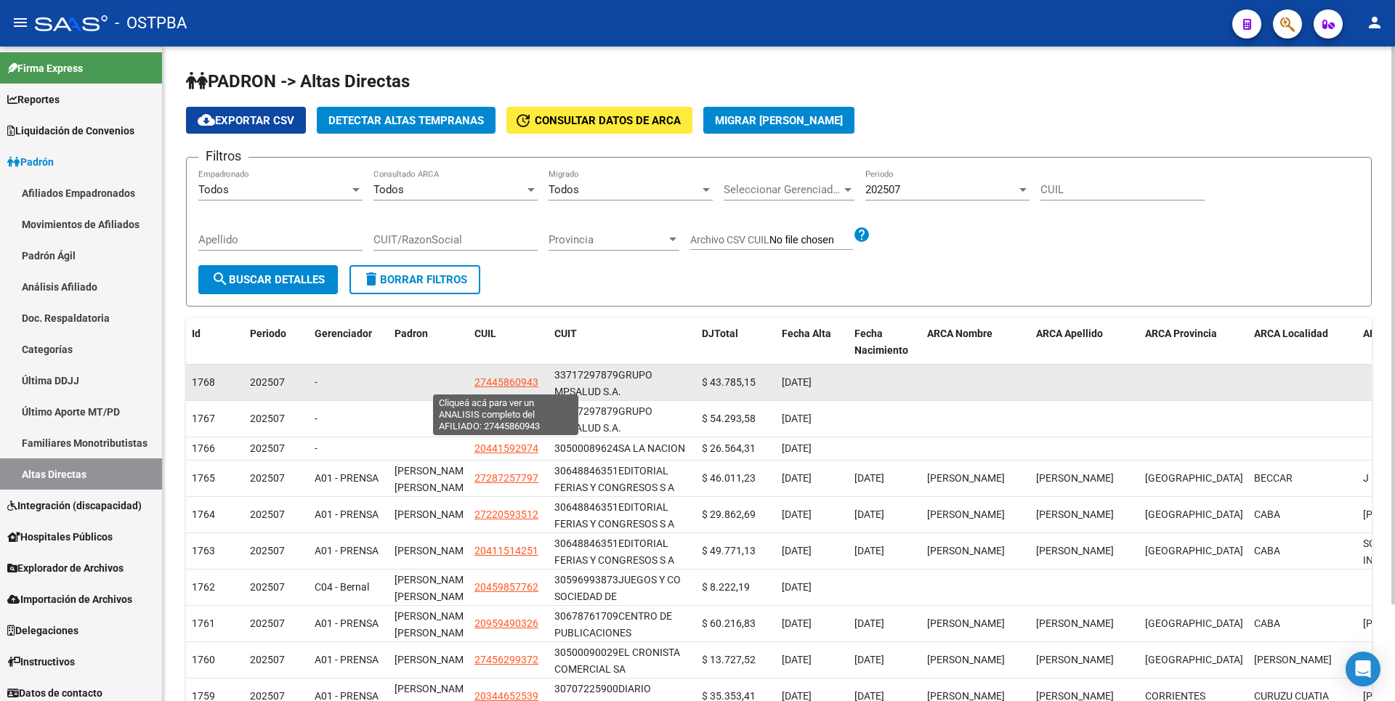
click at [503, 384] on span "27445860943" at bounding box center [506, 382] width 64 height 12
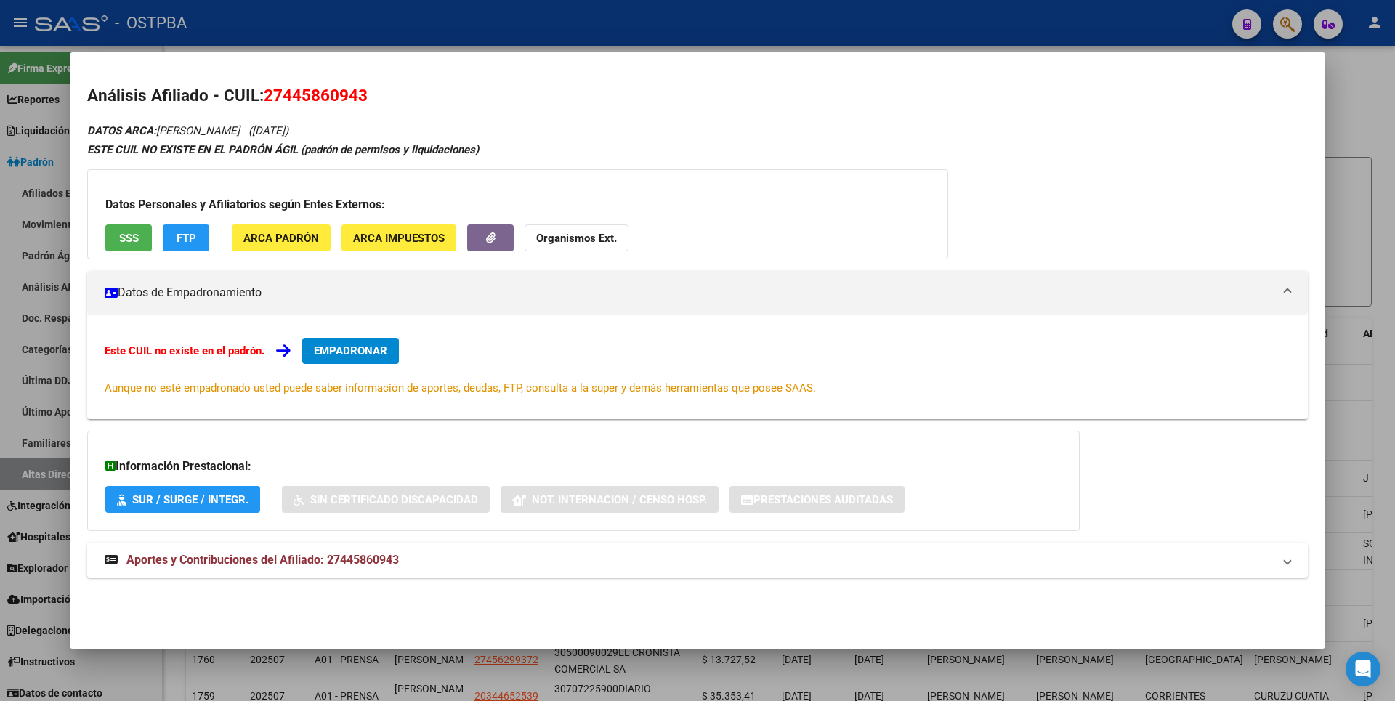
click at [335, 559] on span "Aportes y Contribuciones del Afiliado: 27445860943" at bounding box center [262, 560] width 272 height 14
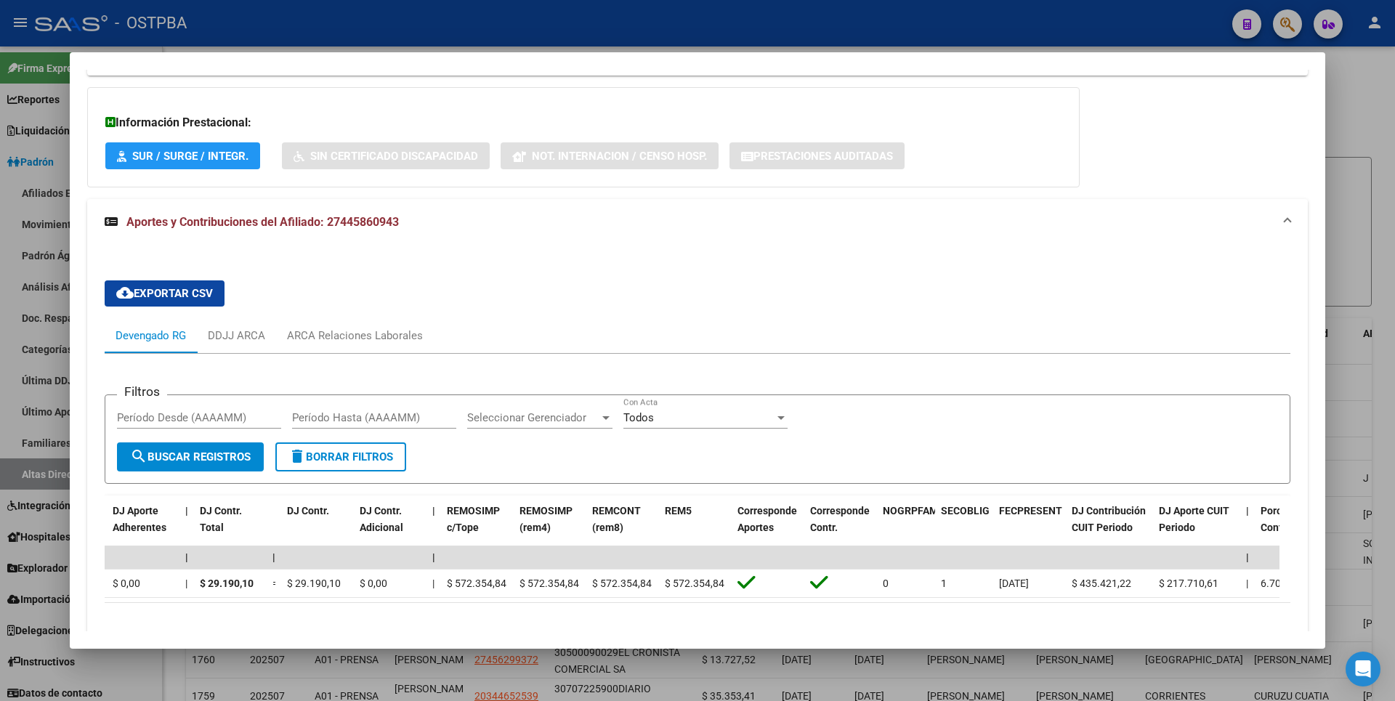
scroll to position [0, 1707]
click at [1373, 257] on div at bounding box center [697, 350] width 1395 height 701
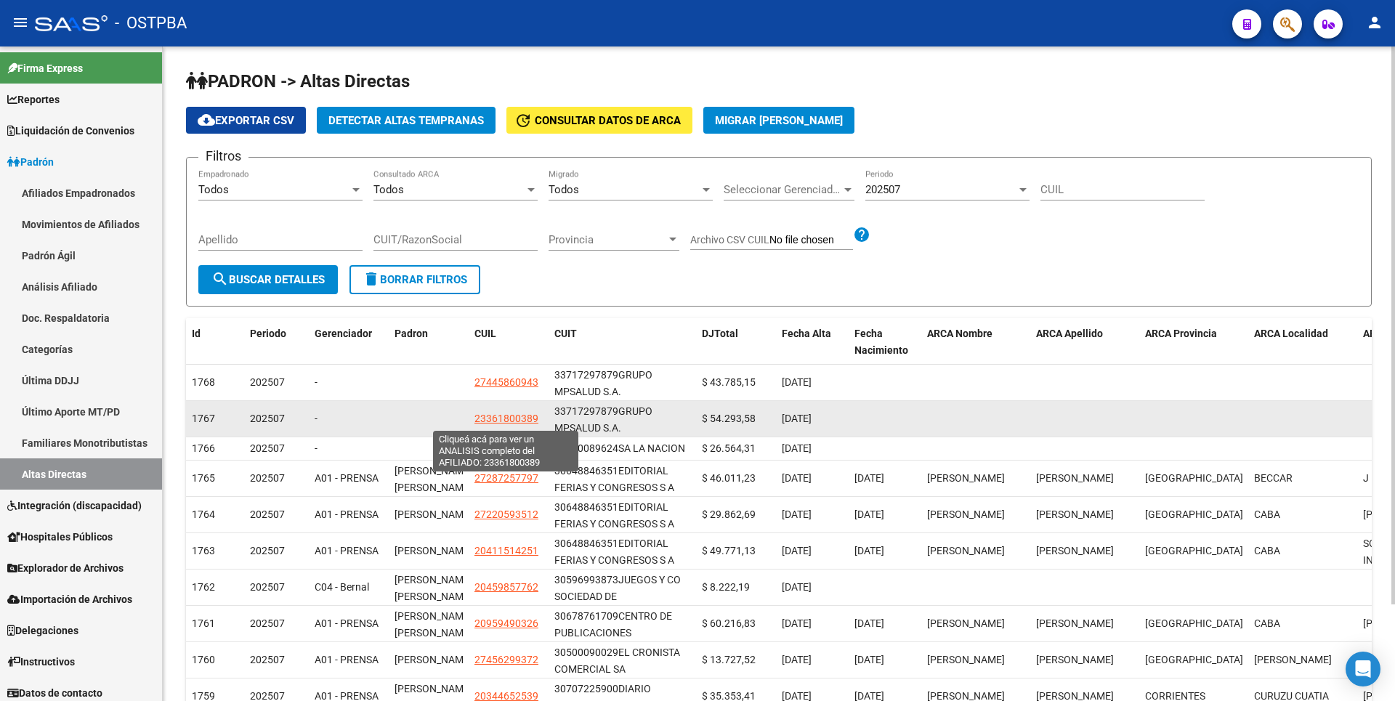
click at [523, 421] on span "23361800389" at bounding box center [506, 419] width 64 height 12
type textarea "23361800389"
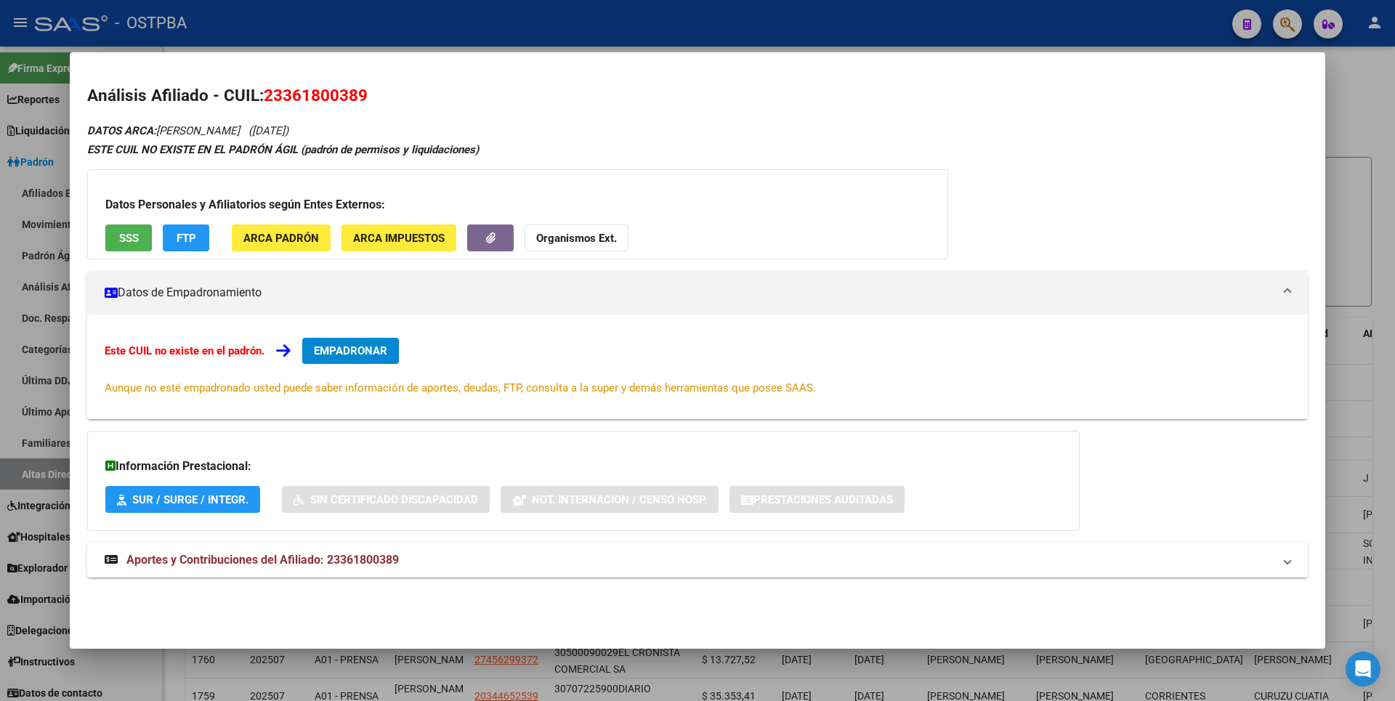
click at [354, 562] on span "Aportes y Contribuciones del Afiliado: 23361800389" at bounding box center [262, 560] width 272 height 14
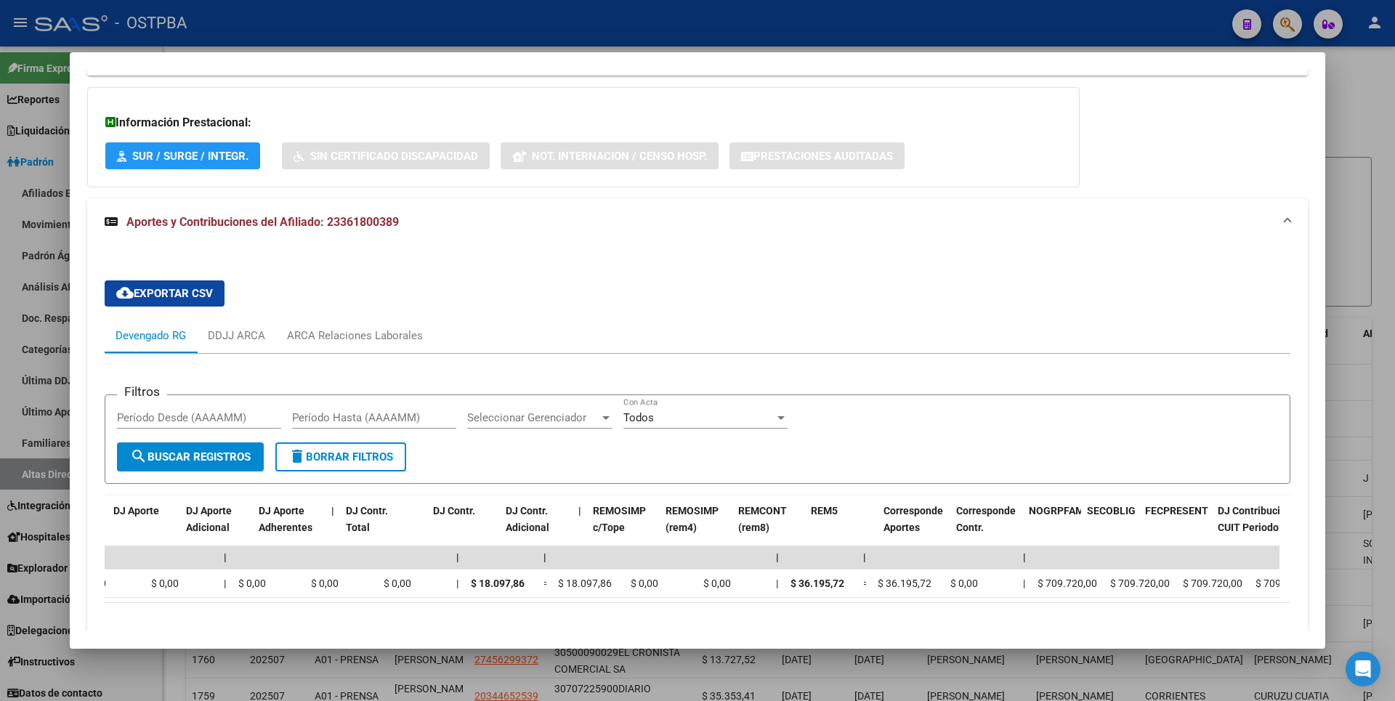
scroll to position [0, 1906]
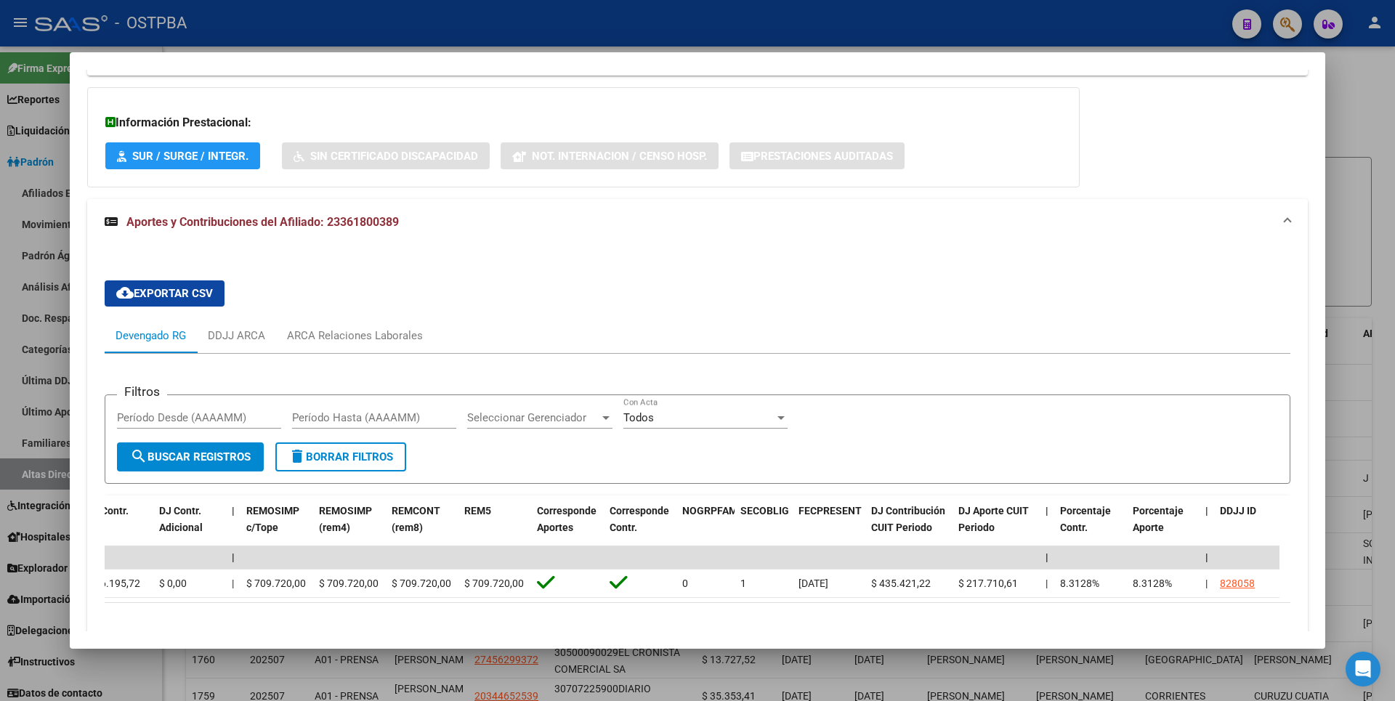
click at [1370, 164] on div at bounding box center [697, 350] width 1395 height 701
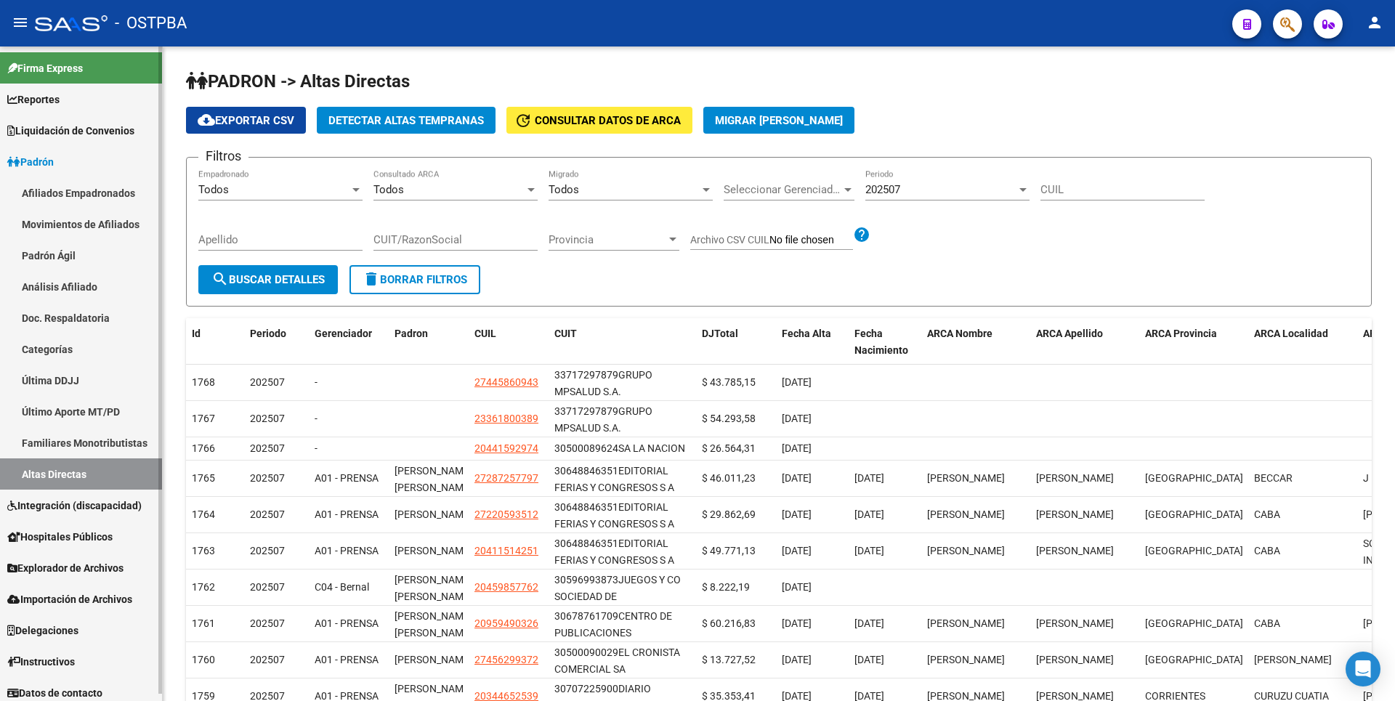
click at [86, 295] on link "Análisis Afiliado" at bounding box center [81, 286] width 162 height 31
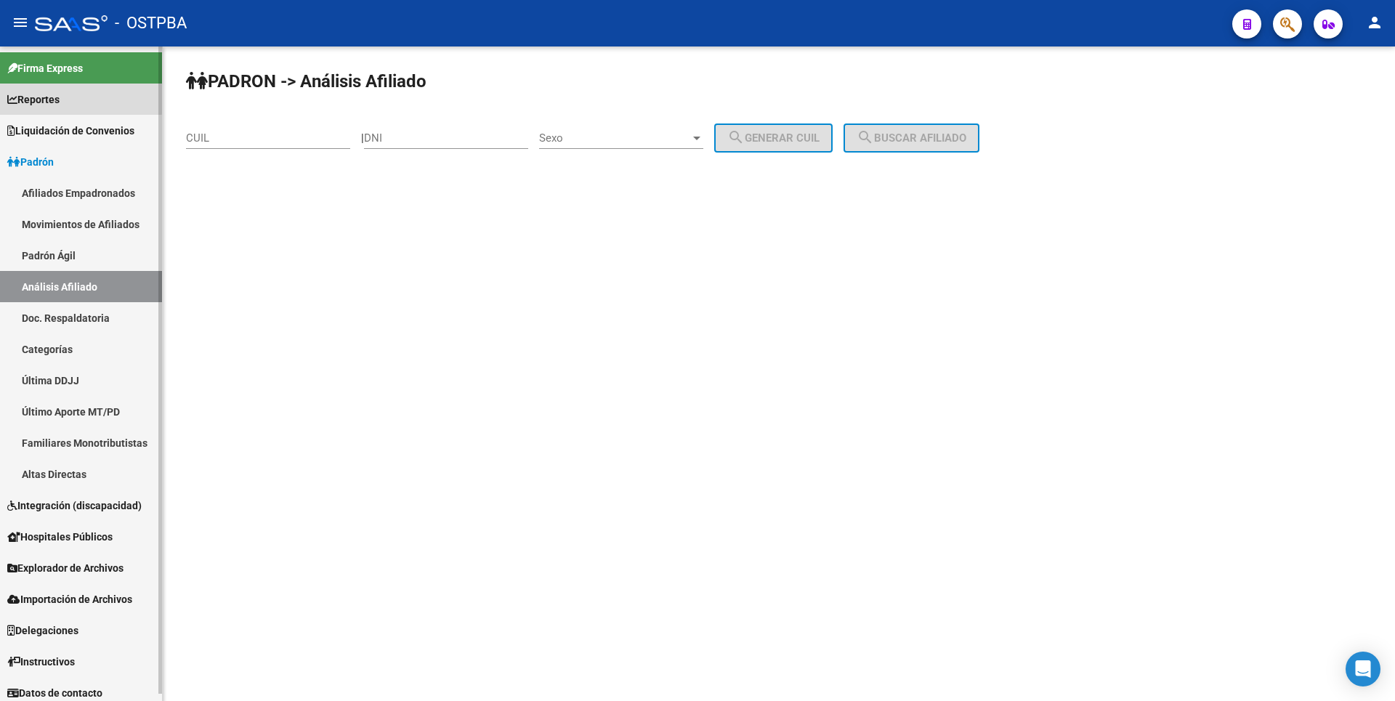
click at [36, 95] on span "Reportes" at bounding box center [33, 100] width 52 height 16
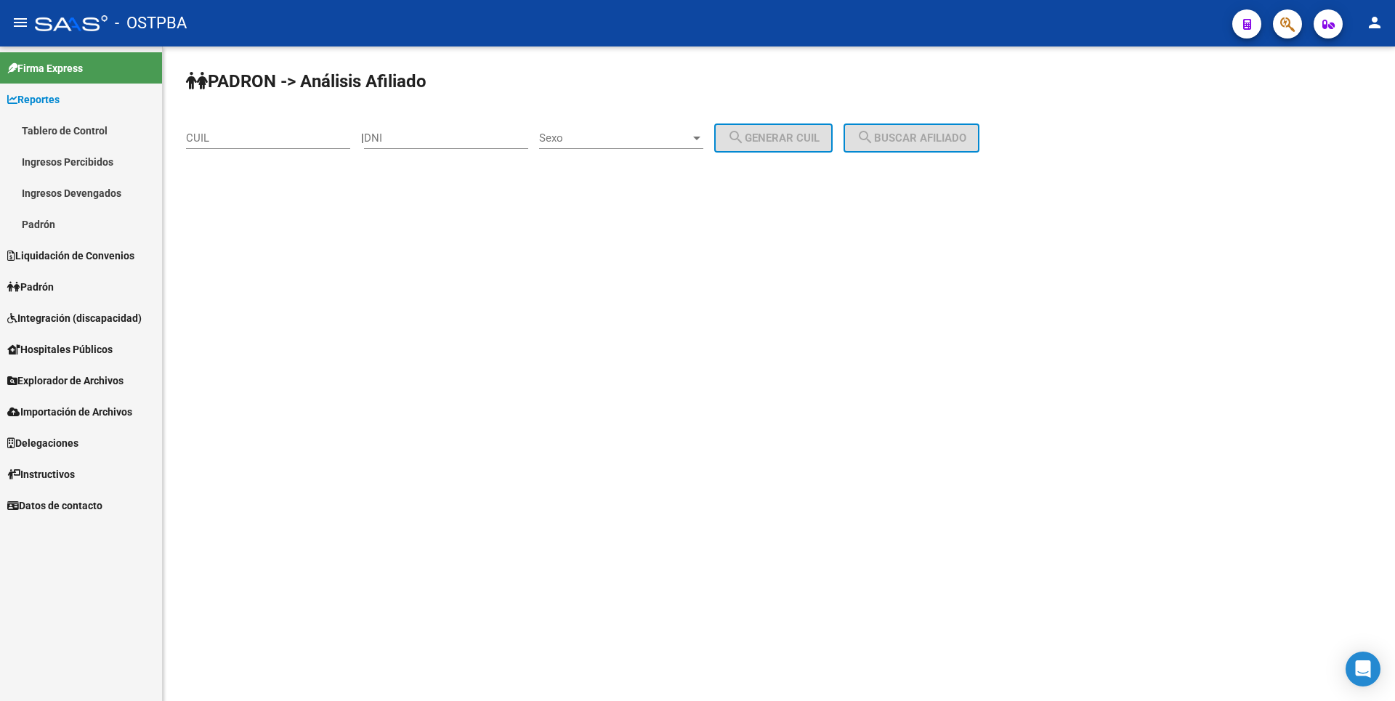
click at [46, 158] on link "Ingresos Percibidos" at bounding box center [81, 161] width 162 height 31
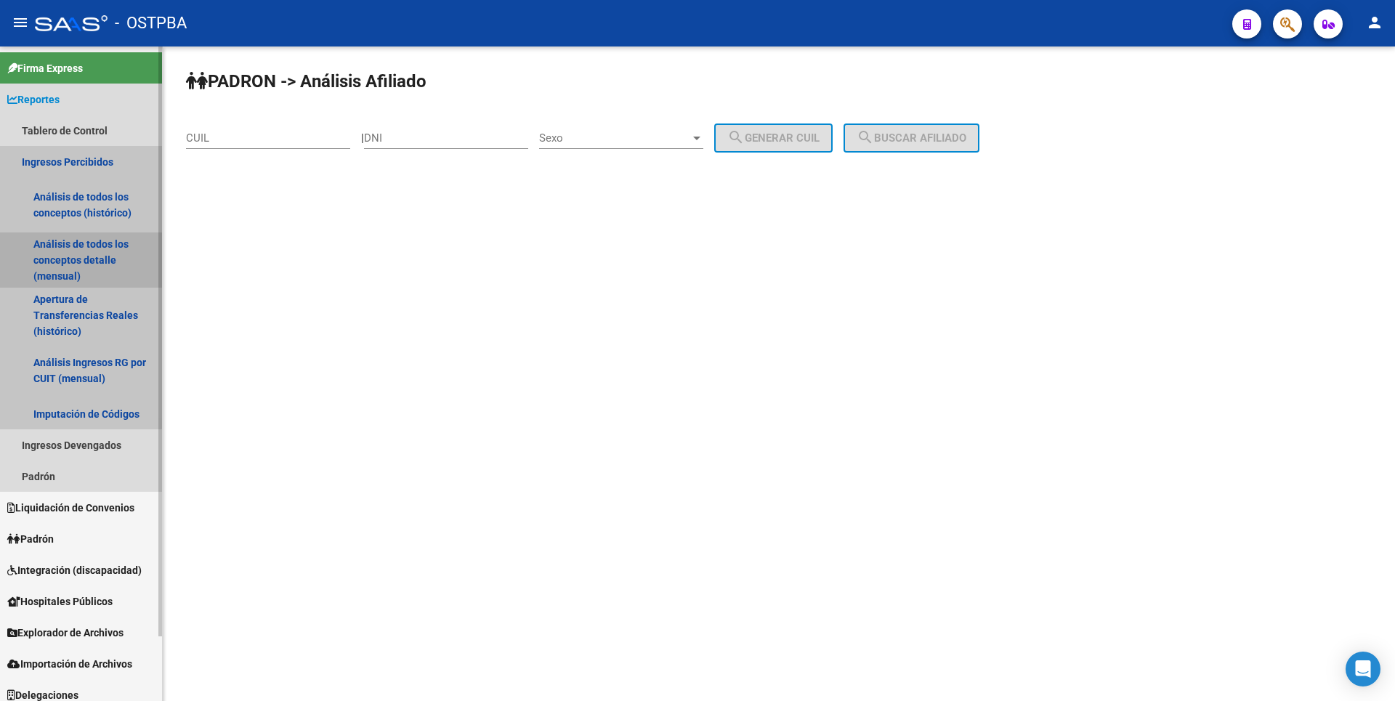
click at [81, 266] on link "Análisis de todos los conceptos detalle (mensual)" at bounding box center [81, 259] width 162 height 55
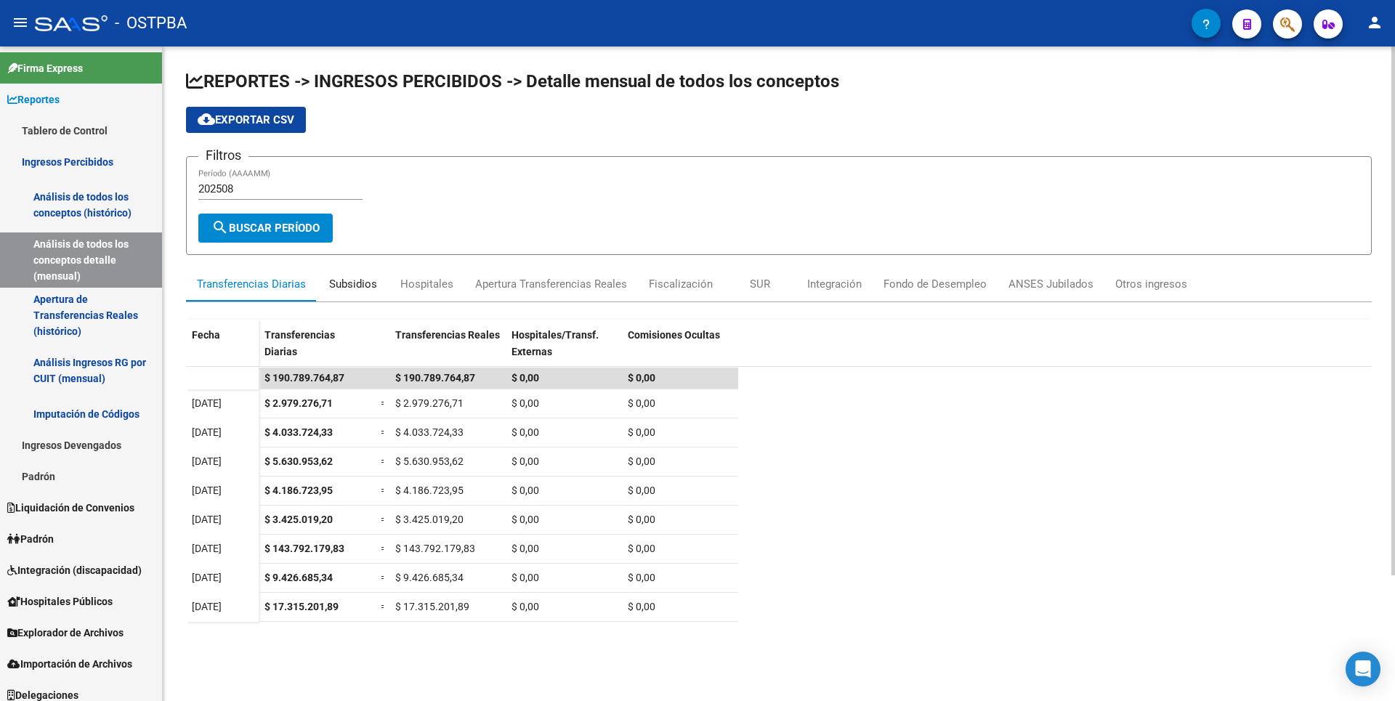
click at [365, 294] on div "Subsidios" at bounding box center [353, 284] width 73 height 35
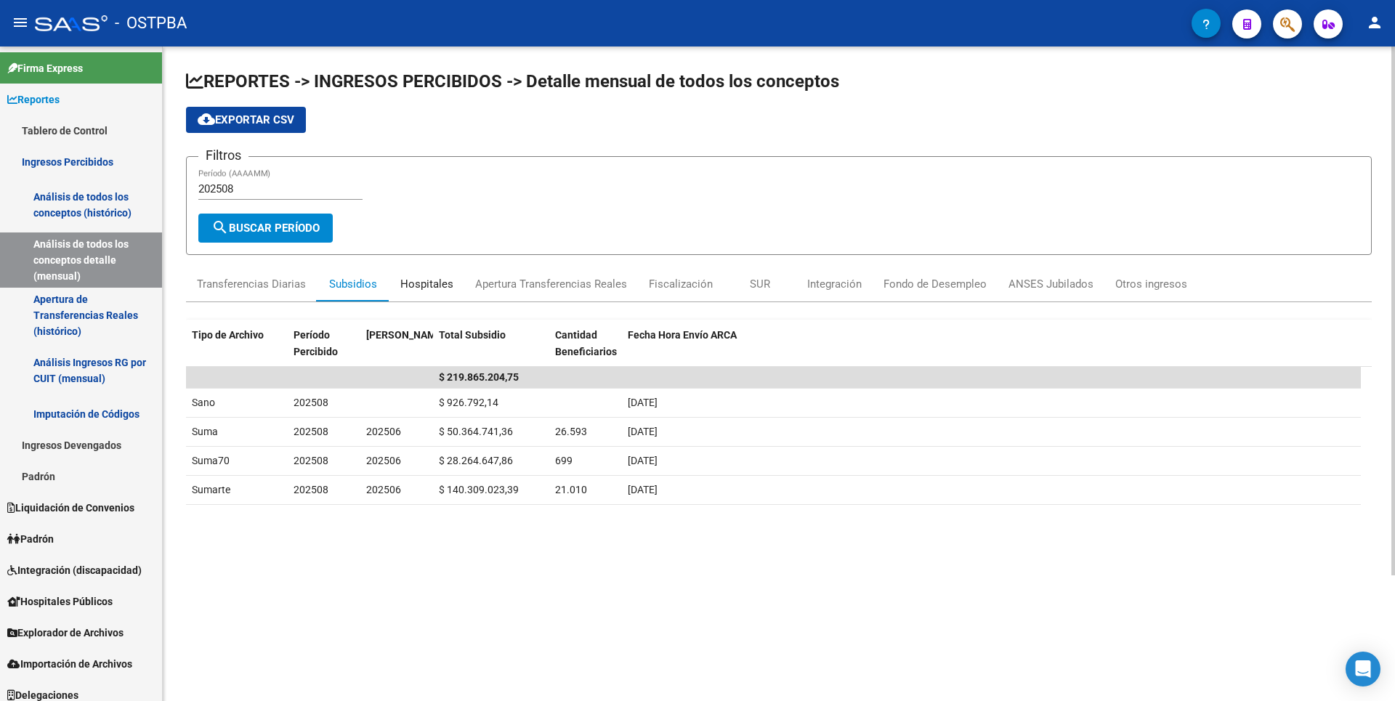
click at [443, 288] on div "Hospitales" at bounding box center [426, 284] width 53 height 16
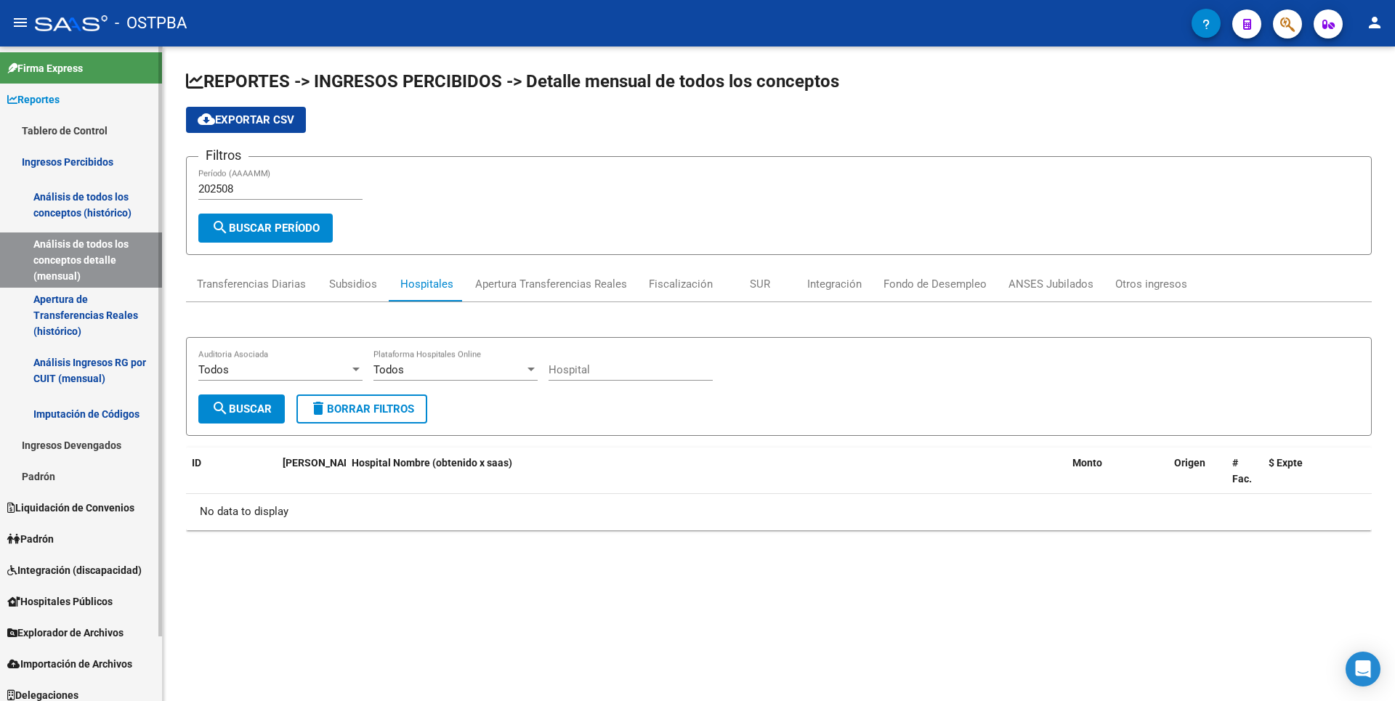
click at [39, 533] on span "Padrón" at bounding box center [30, 539] width 46 height 16
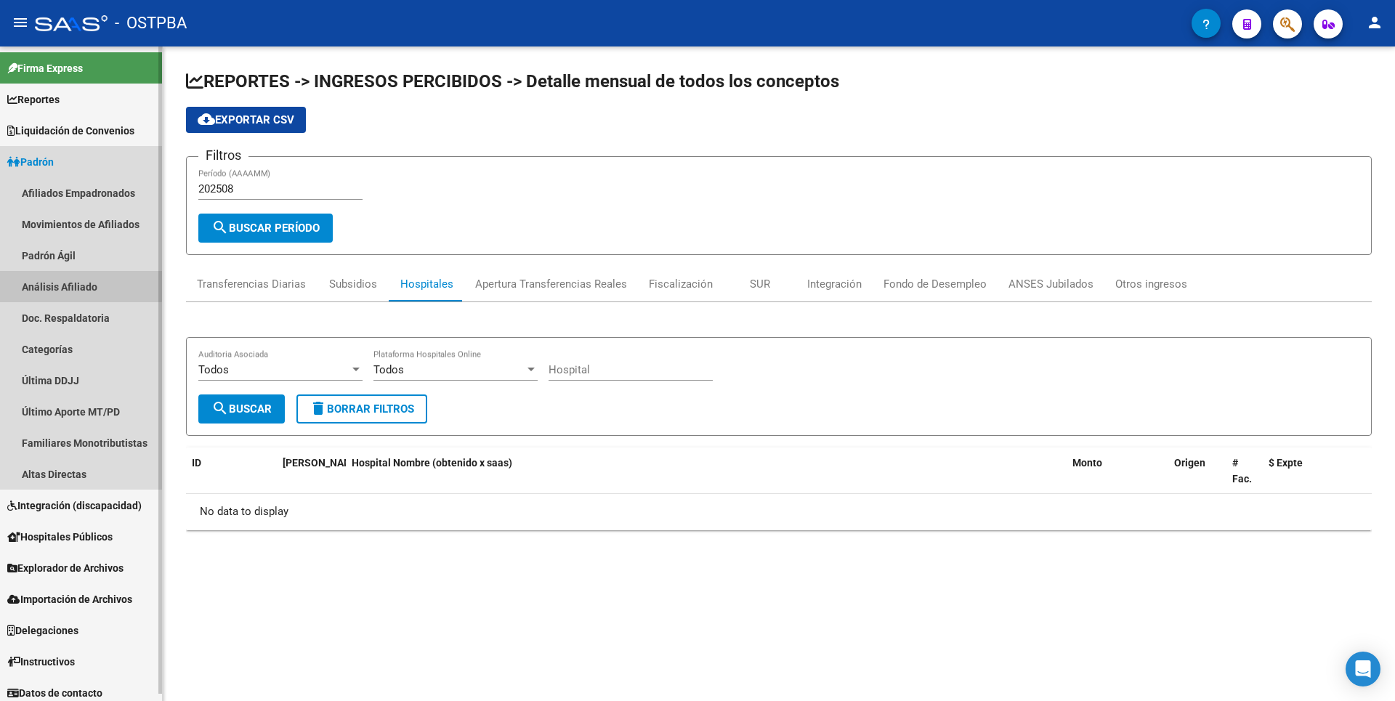
click at [51, 279] on link "Análisis Afiliado" at bounding box center [81, 286] width 162 height 31
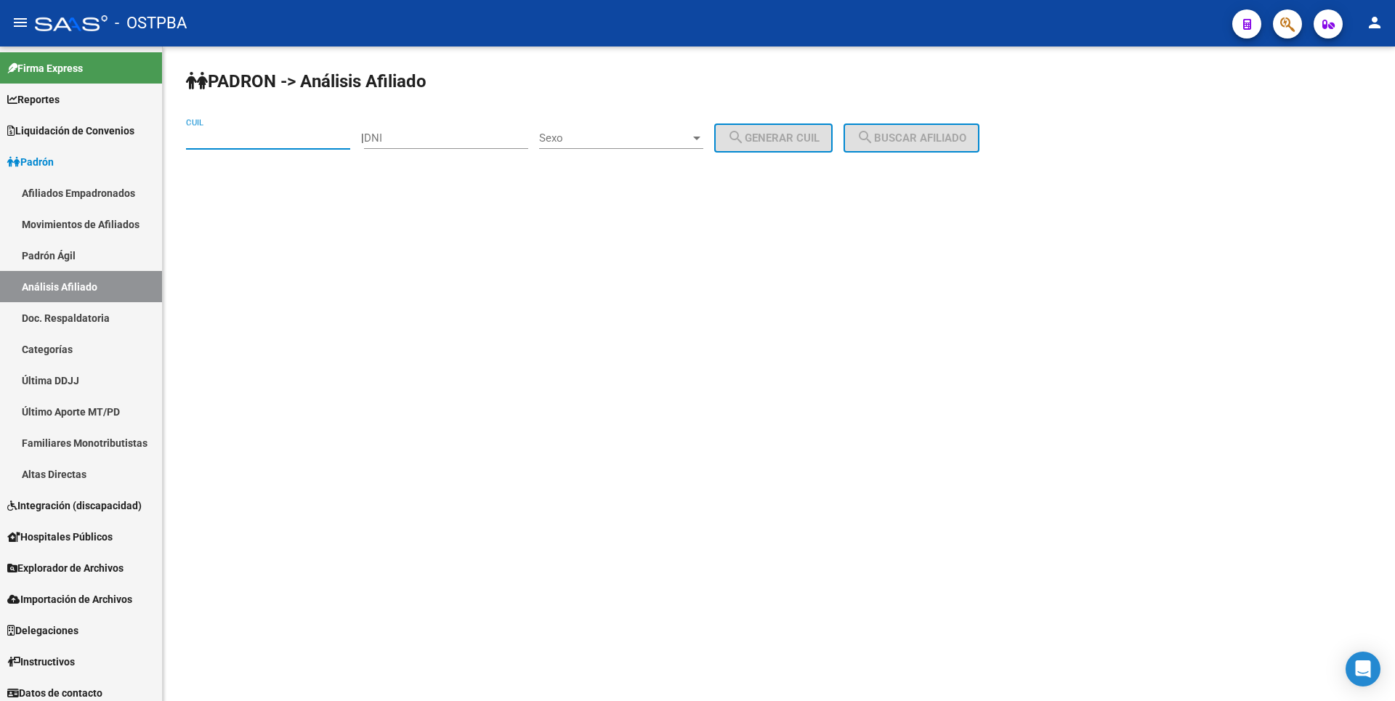
click at [273, 134] on input "CUIL" at bounding box center [268, 137] width 164 height 13
paste input "20-24375790-9"
type input "20-24375790-9"
click at [901, 133] on span "search Buscar afiliado" at bounding box center [912, 137] width 110 height 13
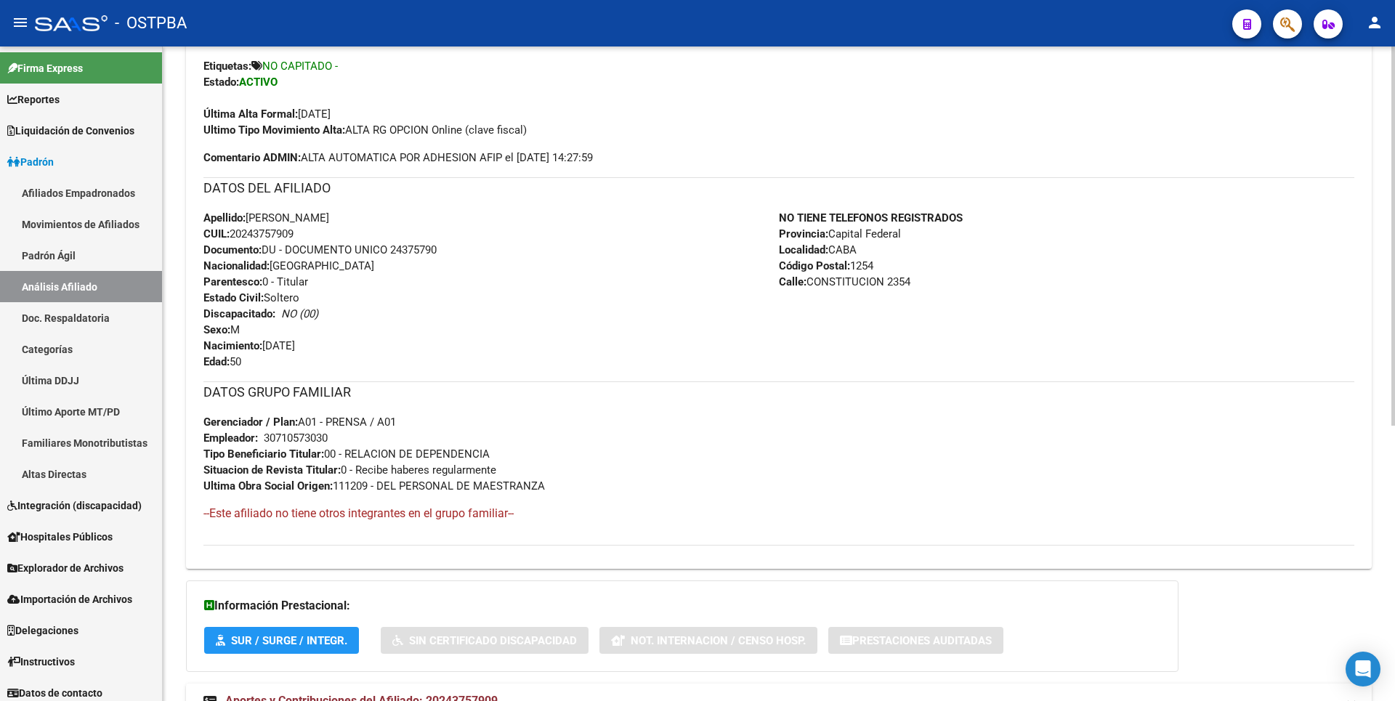
scroll to position [474, 0]
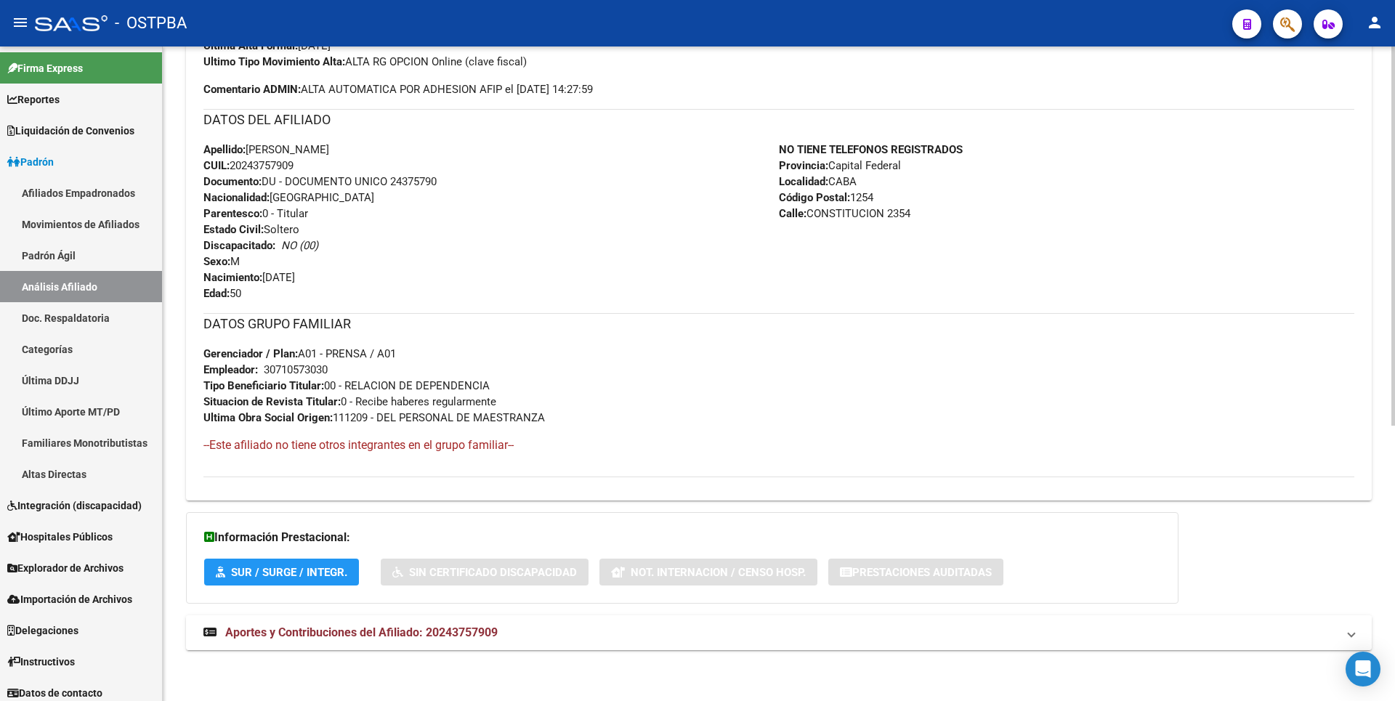
click at [438, 626] on span "Aportes y Contribuciones del Afiliado: 20243757909" at bounding box center [361, 633] width 272 height 14
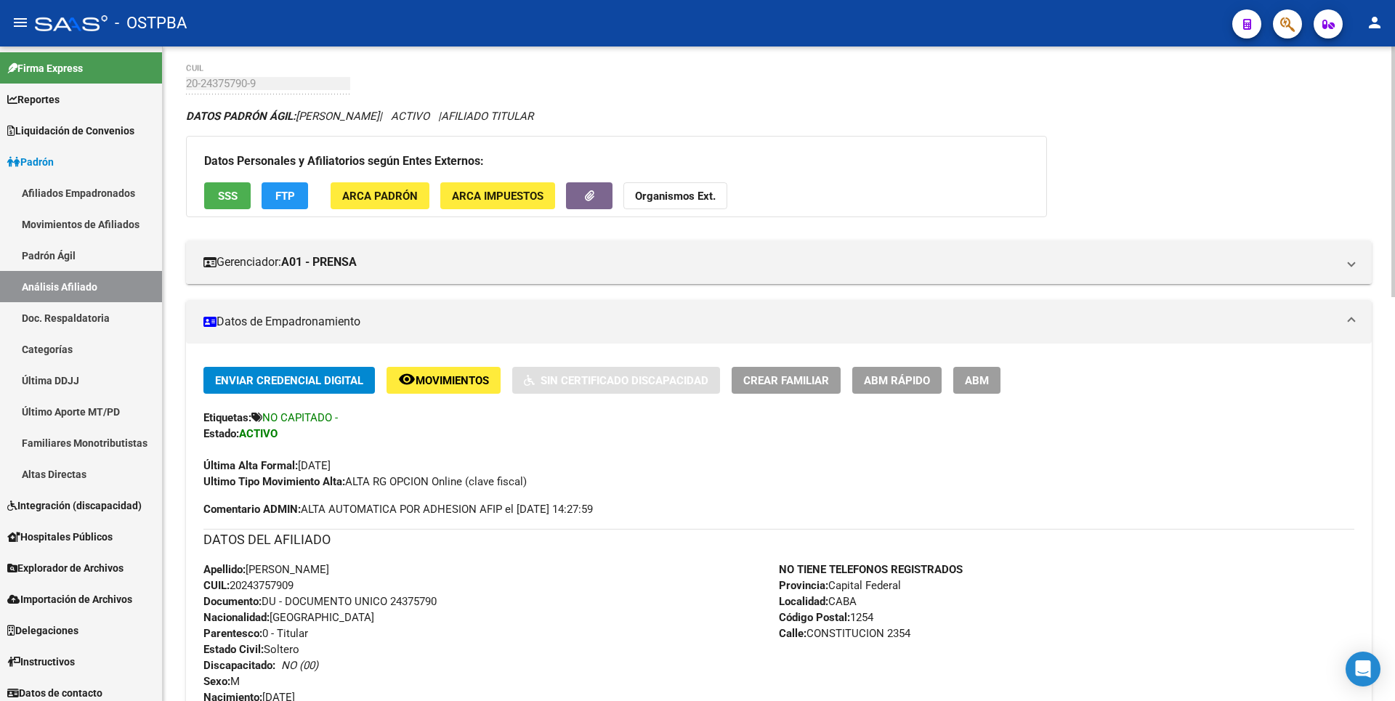
scroll to position [0, 0]
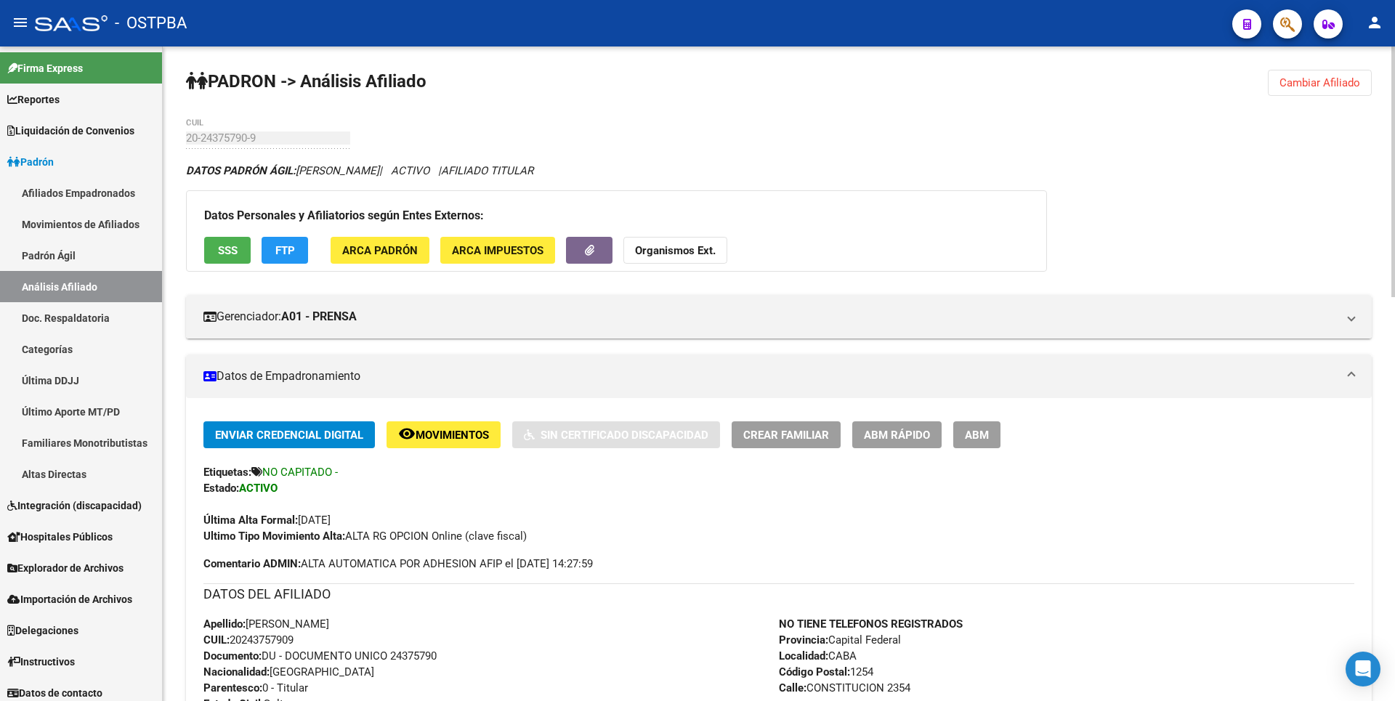
click at [291, 250] on span "FTP" at bounding box center [285, 250] width 20 height 13
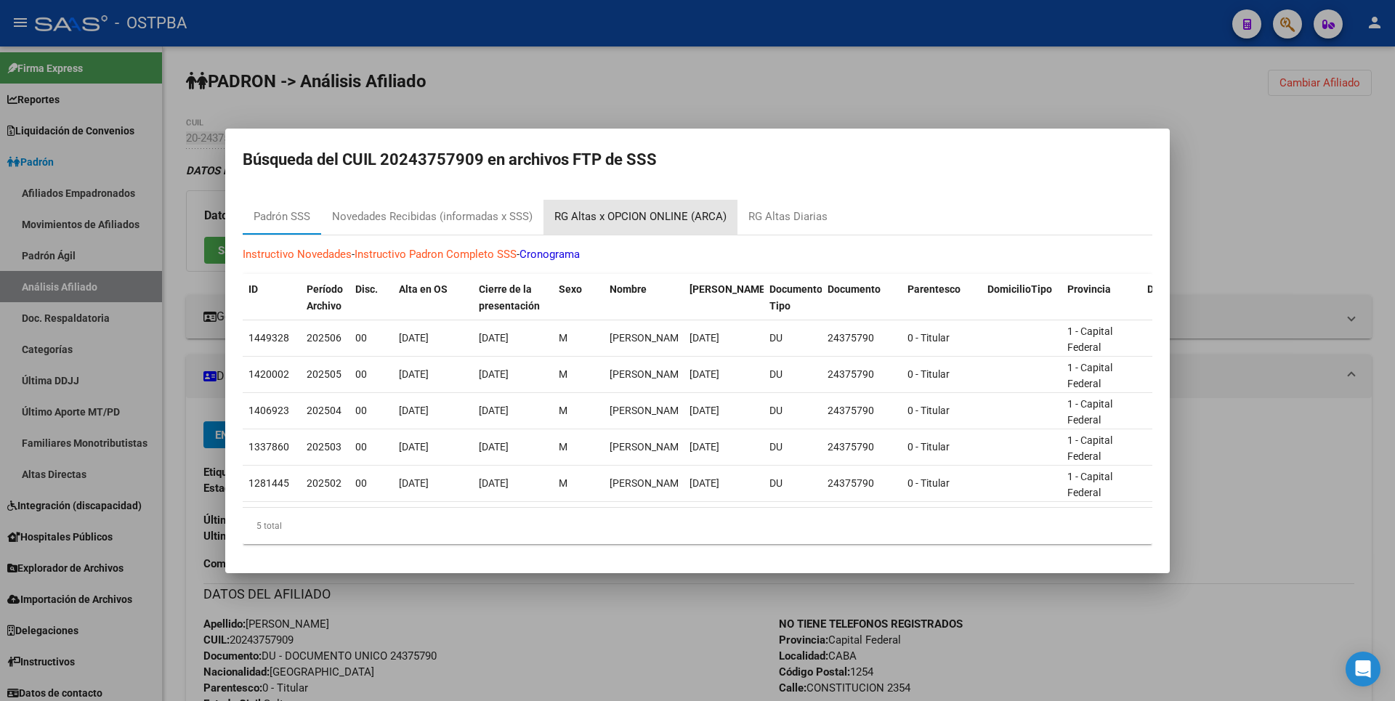
click at [649, 214] on div "RG Altas x OPCION ONLINE (ARCA)" at bounding box center [640, 217] width 172 height 17
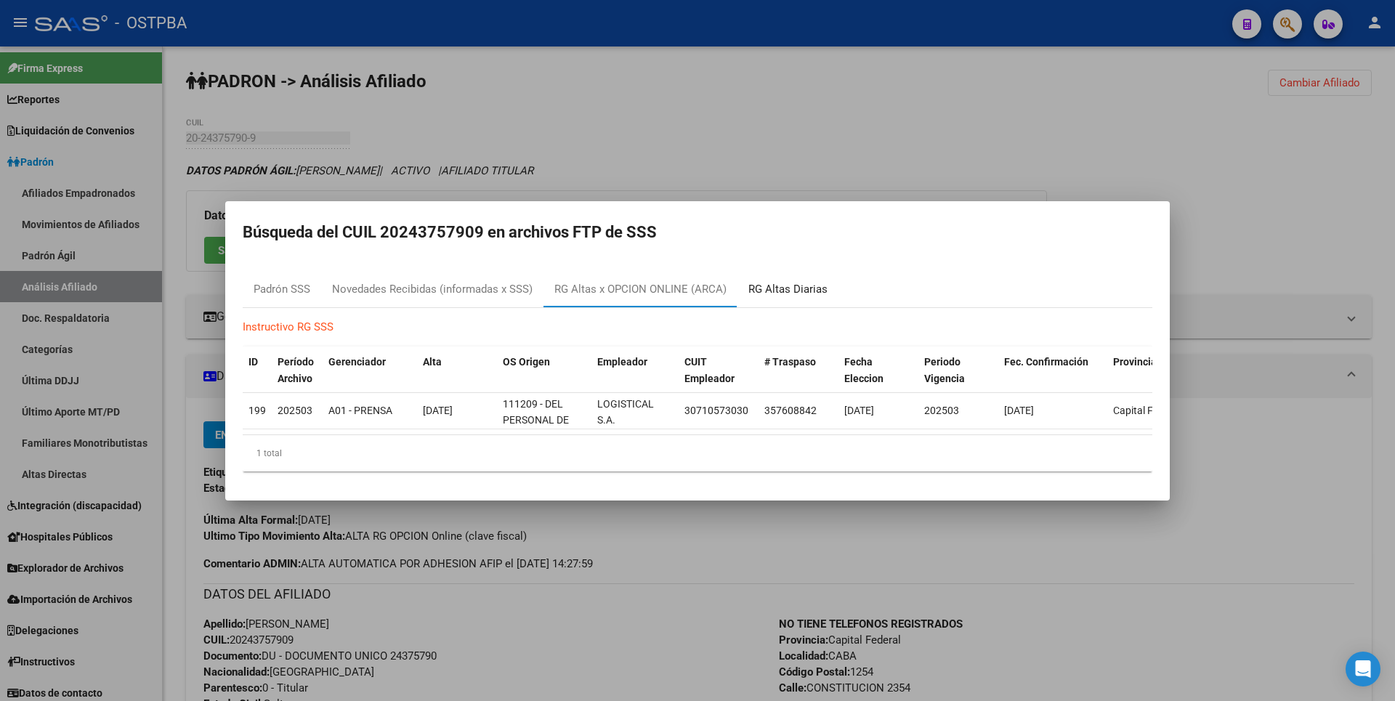
click at [796, 284] on div "RG Altas Diarias" at bounding box center [787, 289] width 79 height 17
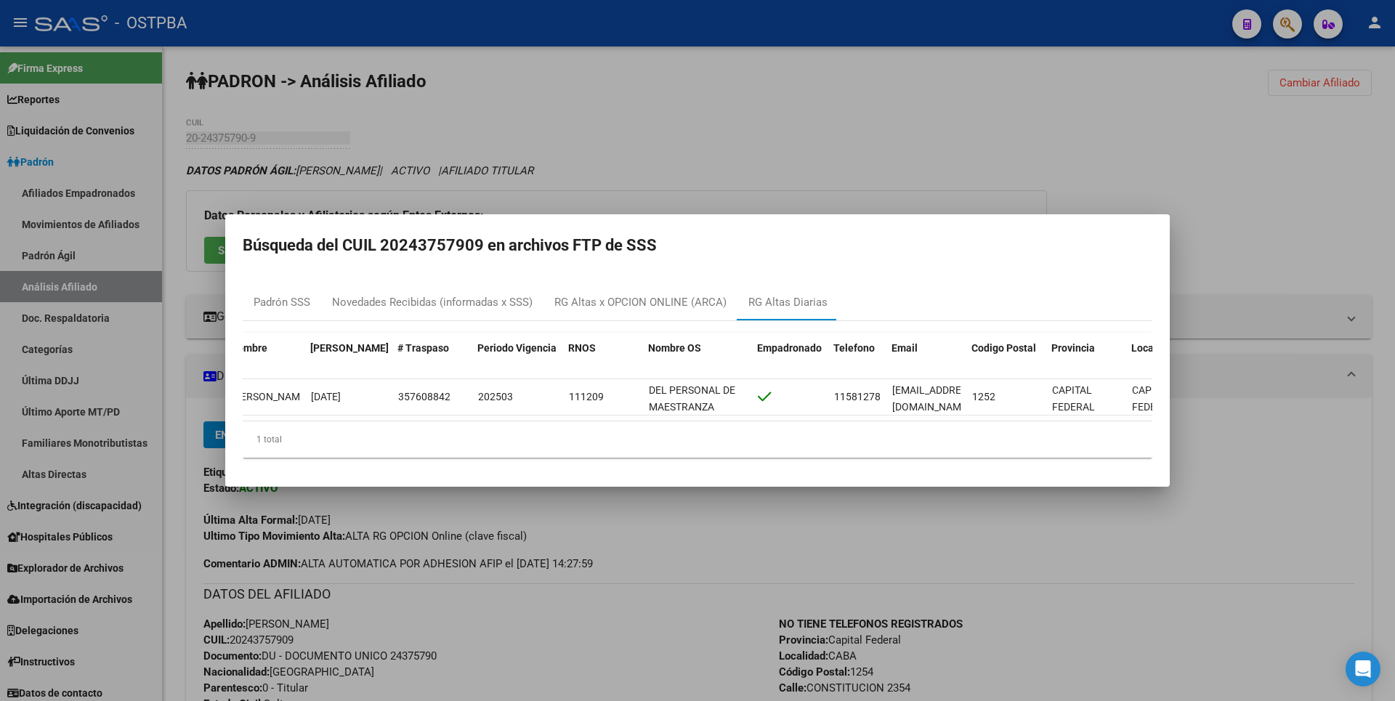
scroll to position [0, 145]
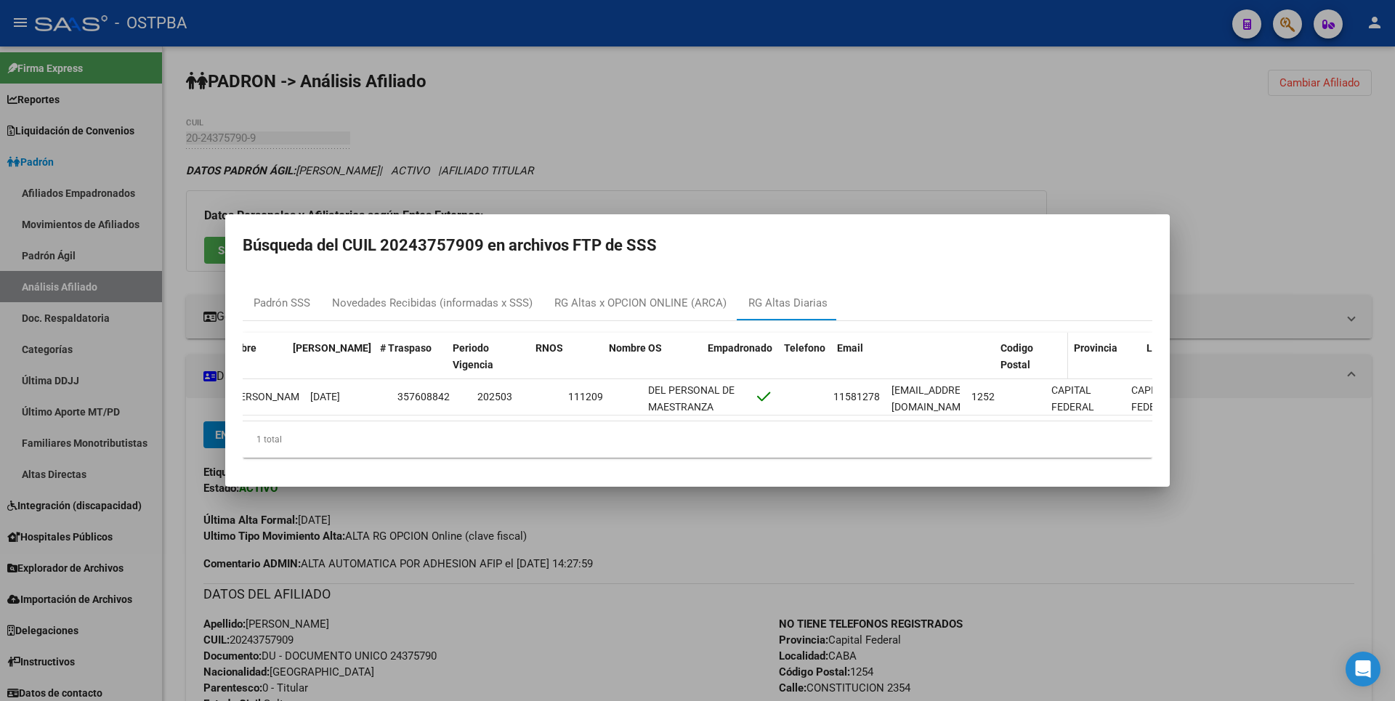
drag, startPoint x: 961, startPoint y: 345, endPoint x: 1062, endPoint y: 347, distance: 101.0
click at [1062, 347] on div "ID CUIL Nombre Fecha Traspaso # Traspaso Periodo Vigencia RNOS Nombre OS Empadr…" at bounding box center [698, 357] width 1202 height 48
drag, startPoint x: 748, startPoint y: 346, endPoint x: 790, endPoint y: 341, distance: 41.6
click at [790, 341] on div "ID CUIL Nombre Fecha Traspaso # Traspaso Periodo Vigencia RNOS Nombre OS Empadr…" at bounding box center [740, 357] width 1287 height 48
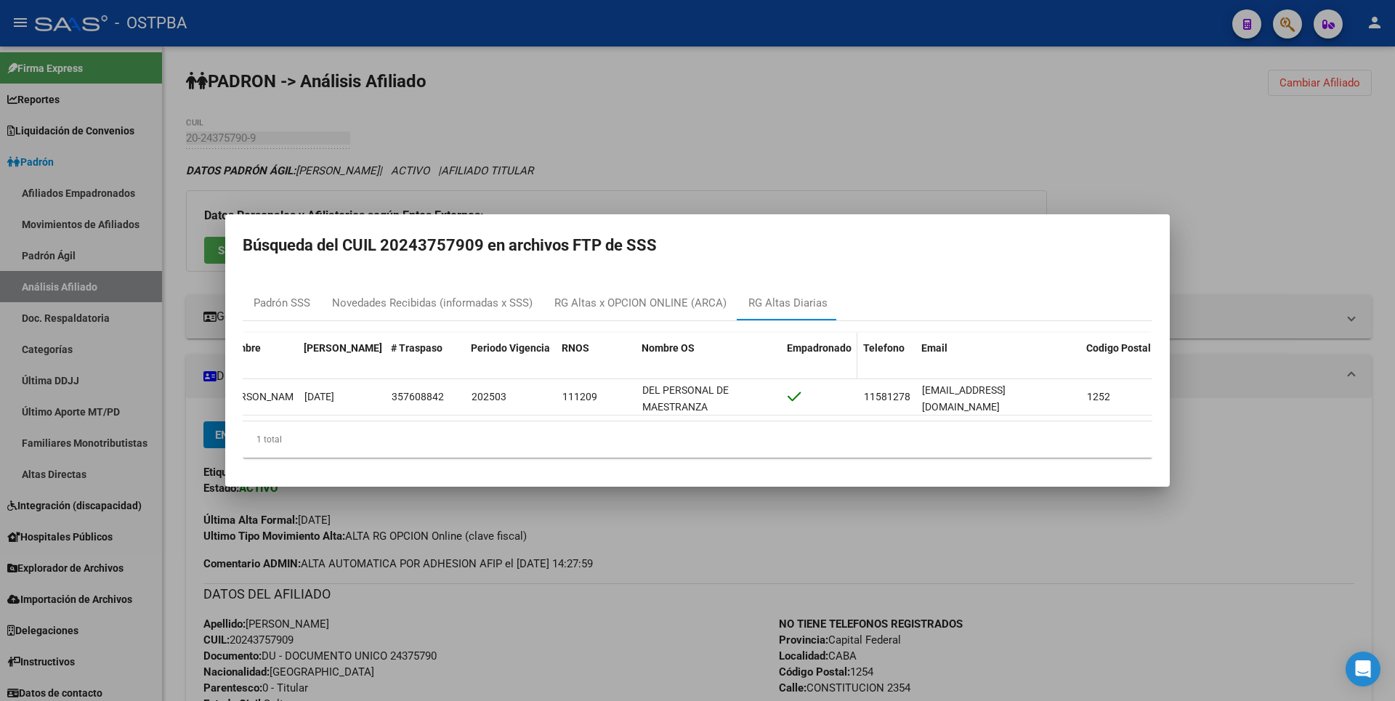
scroll to position [0, 152]
click at [477, 115] on div at bounding box center [697, 350] width 1395 height 701
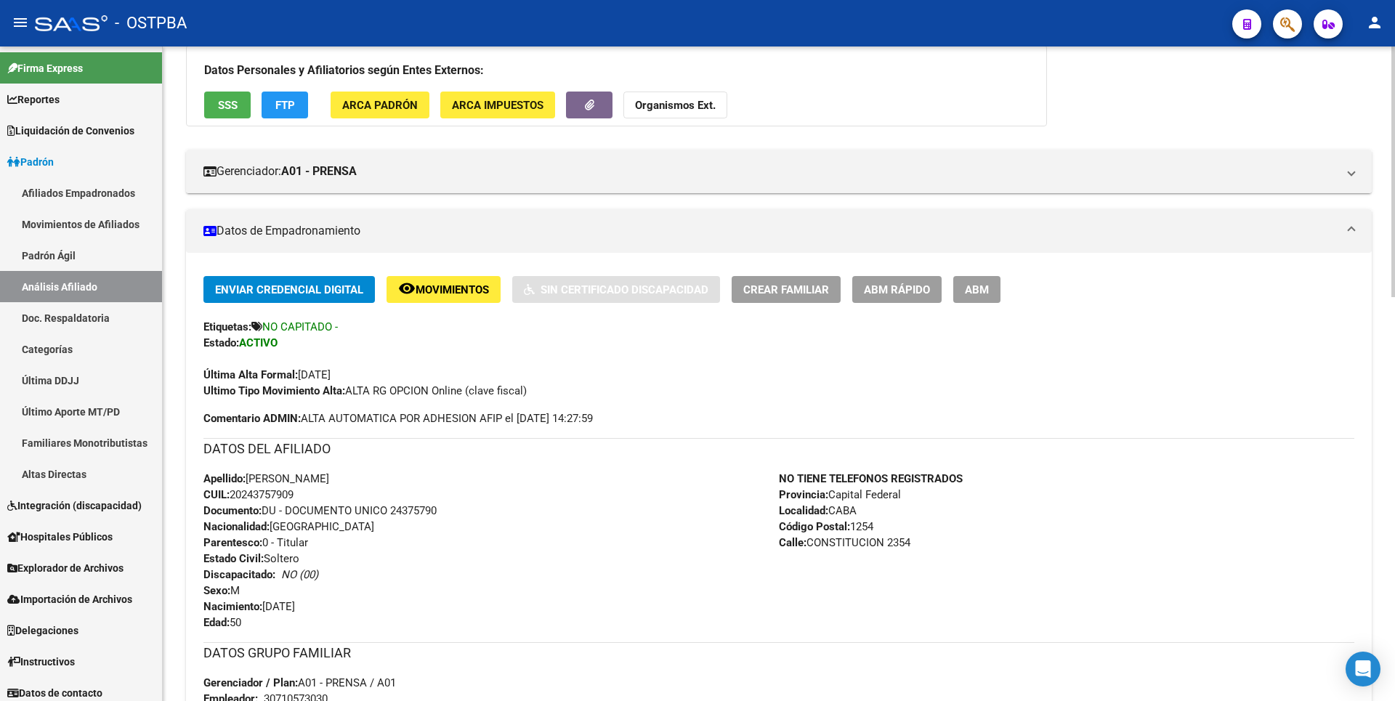
scroll to position [0, 0]
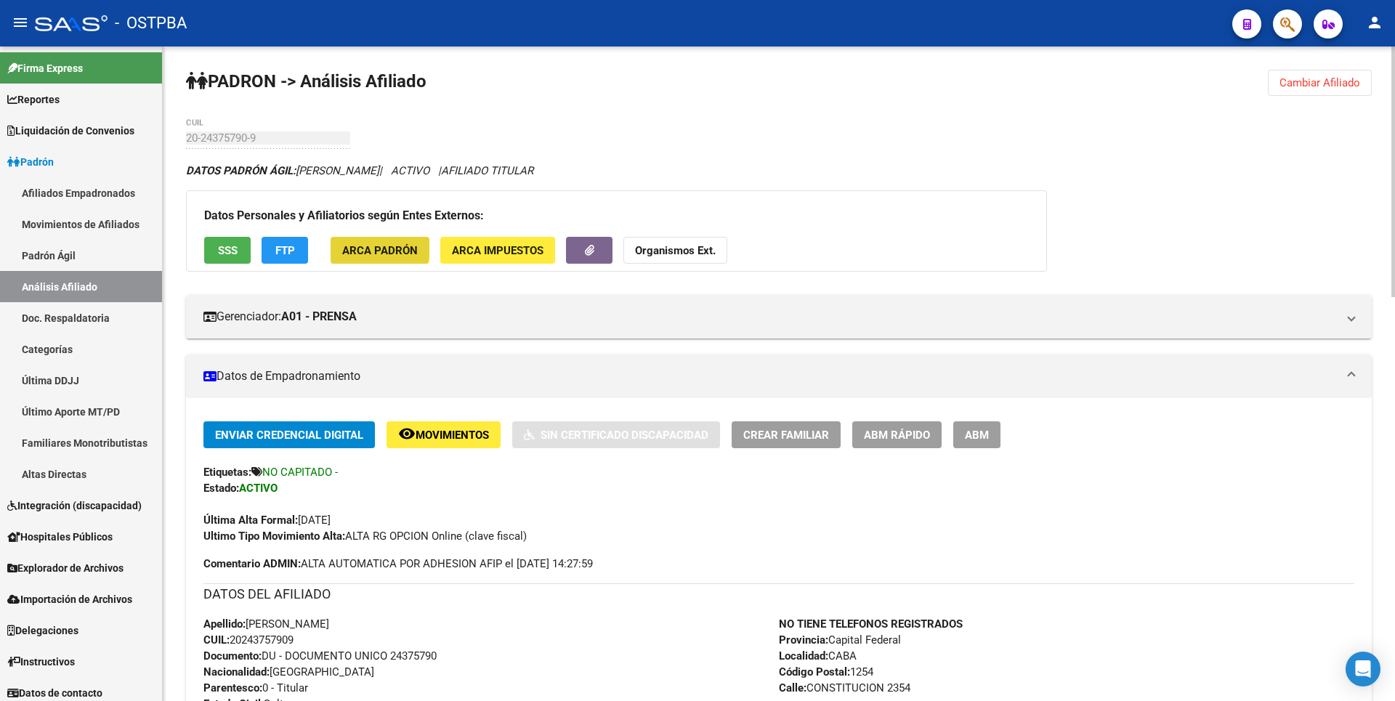
click at [371, 247] on span "ARCA Padrón" at bounding box center [380, 250] width 76 height 13
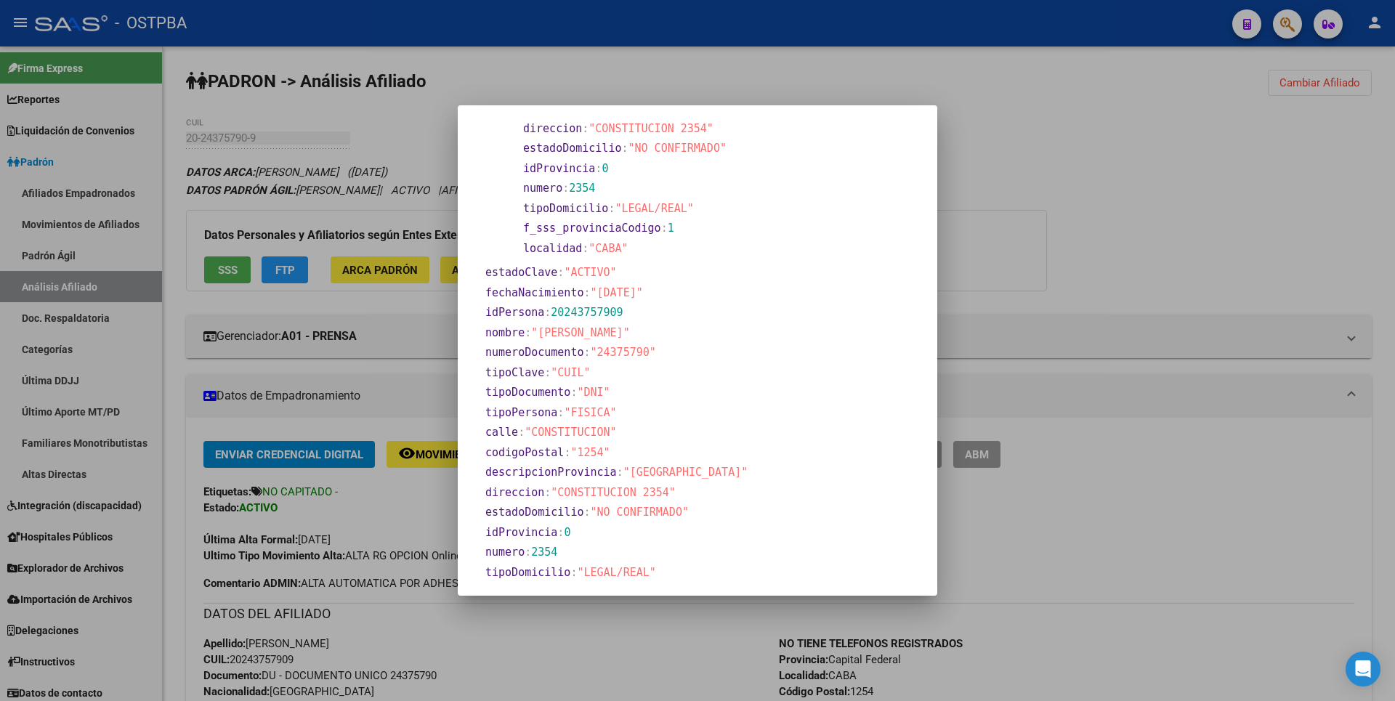
scroll to position [198, 0]
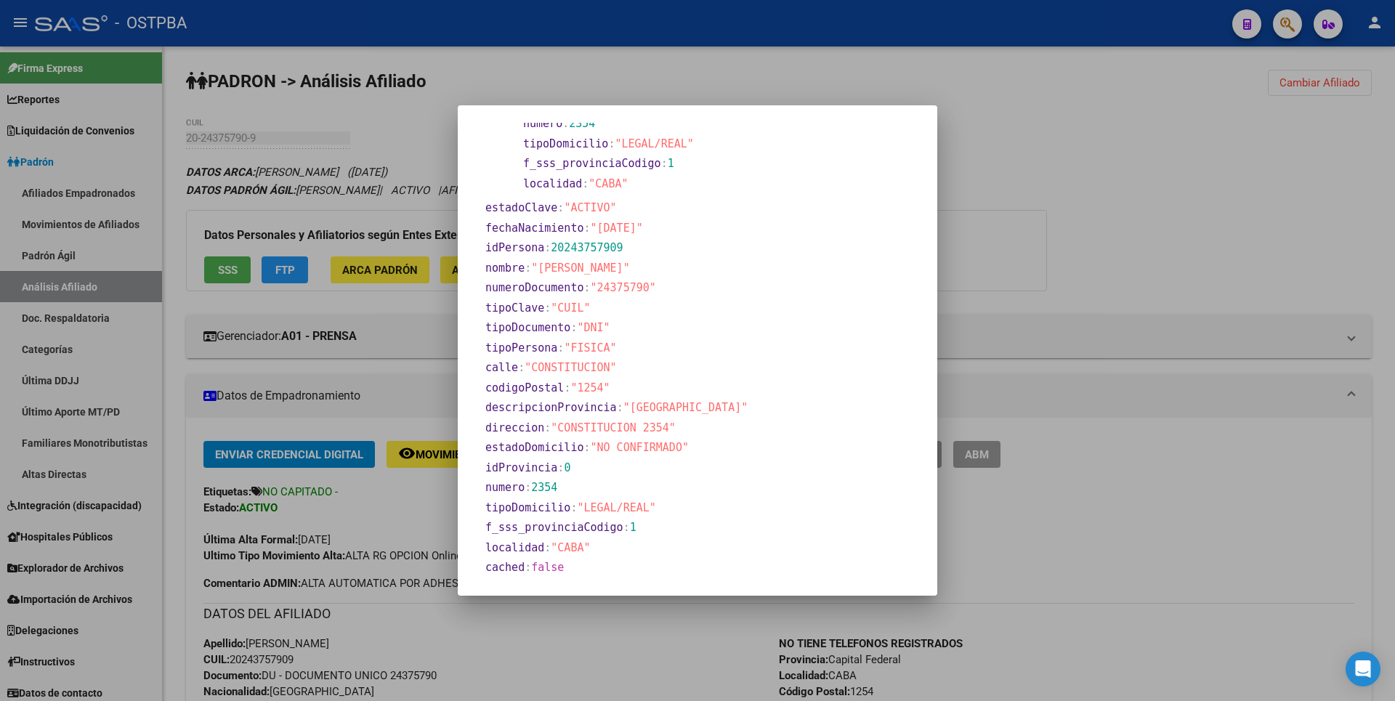
click at [1267, 230] on div at bounding box center [697, 350] width 1395 height 701
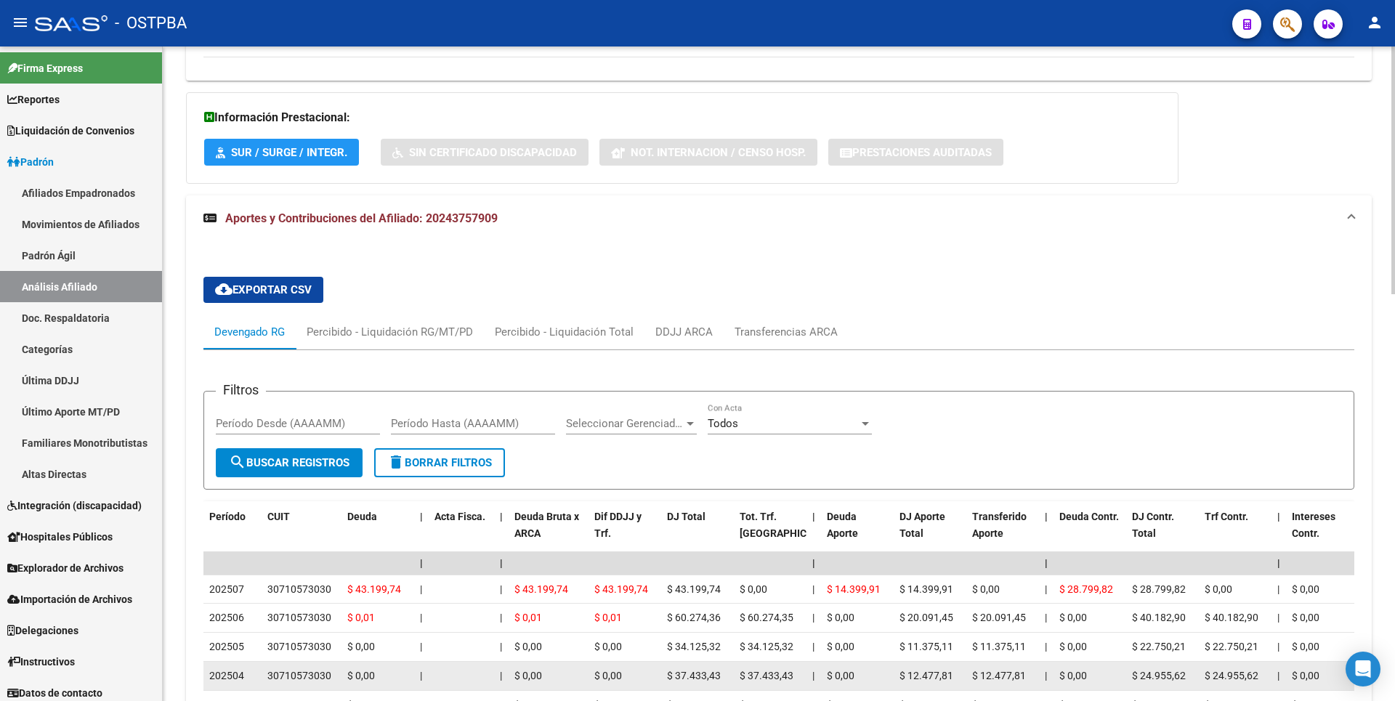
scroll to position [1074, 0]
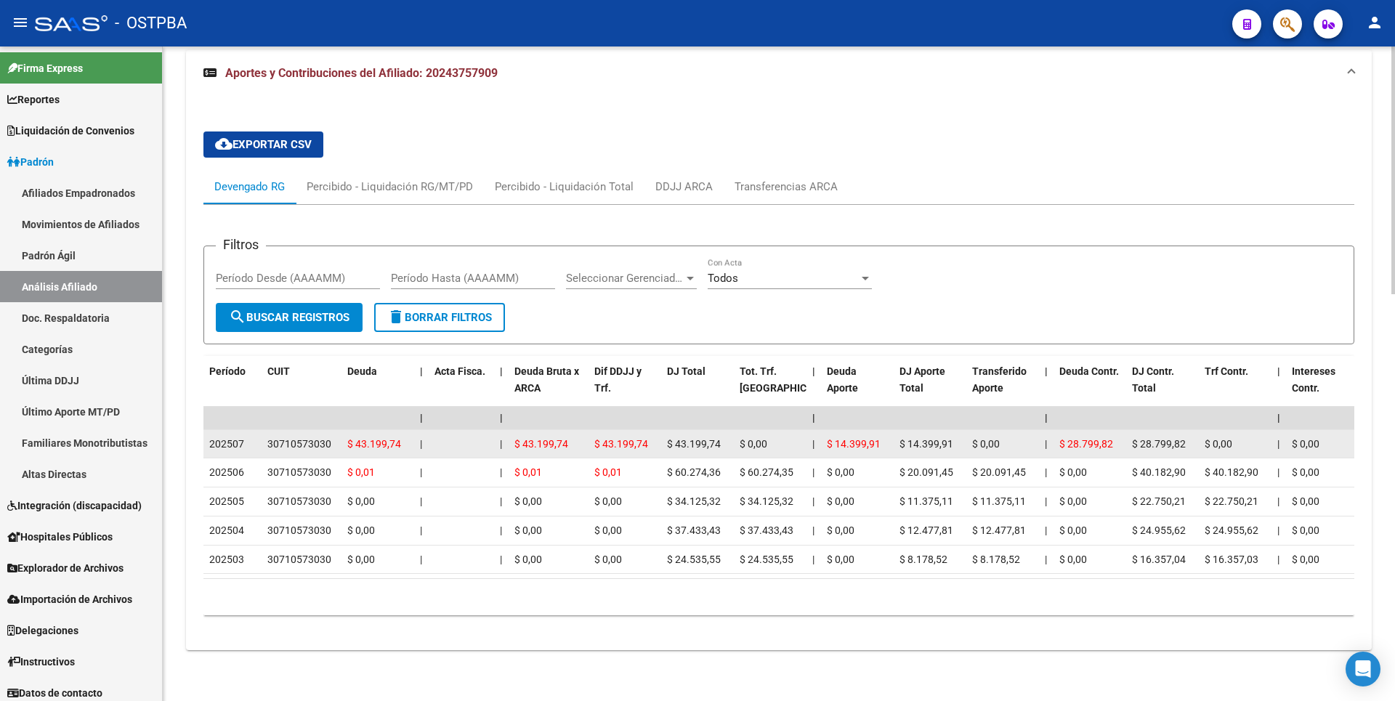
drag, startPoint x: 268, startPoint y: 429, endPoint x: 334, endPoint y: 418, distance: 67.0
click at [334, 430] on datatable-body-cell "30710573030" at bounding box center [302, 444] width 80 height 28
copy div "30710573030"
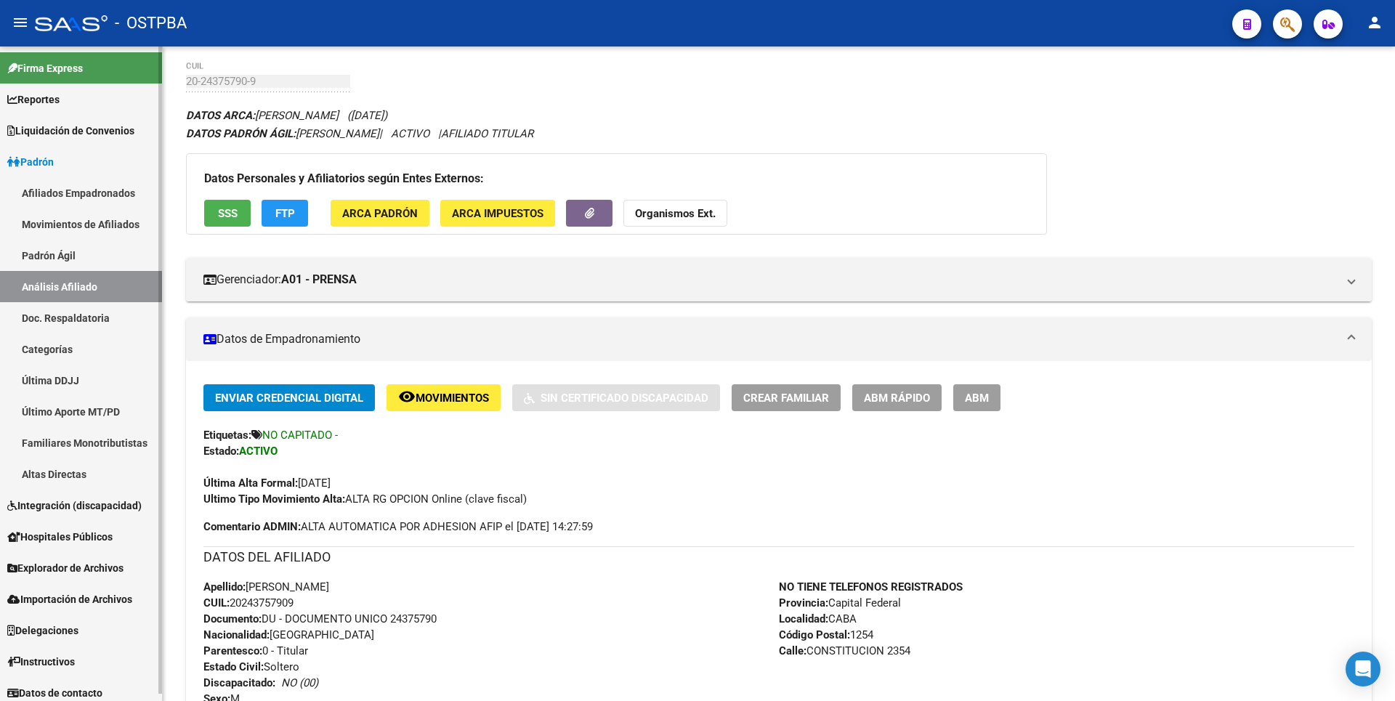
scroll to position [7, 0]
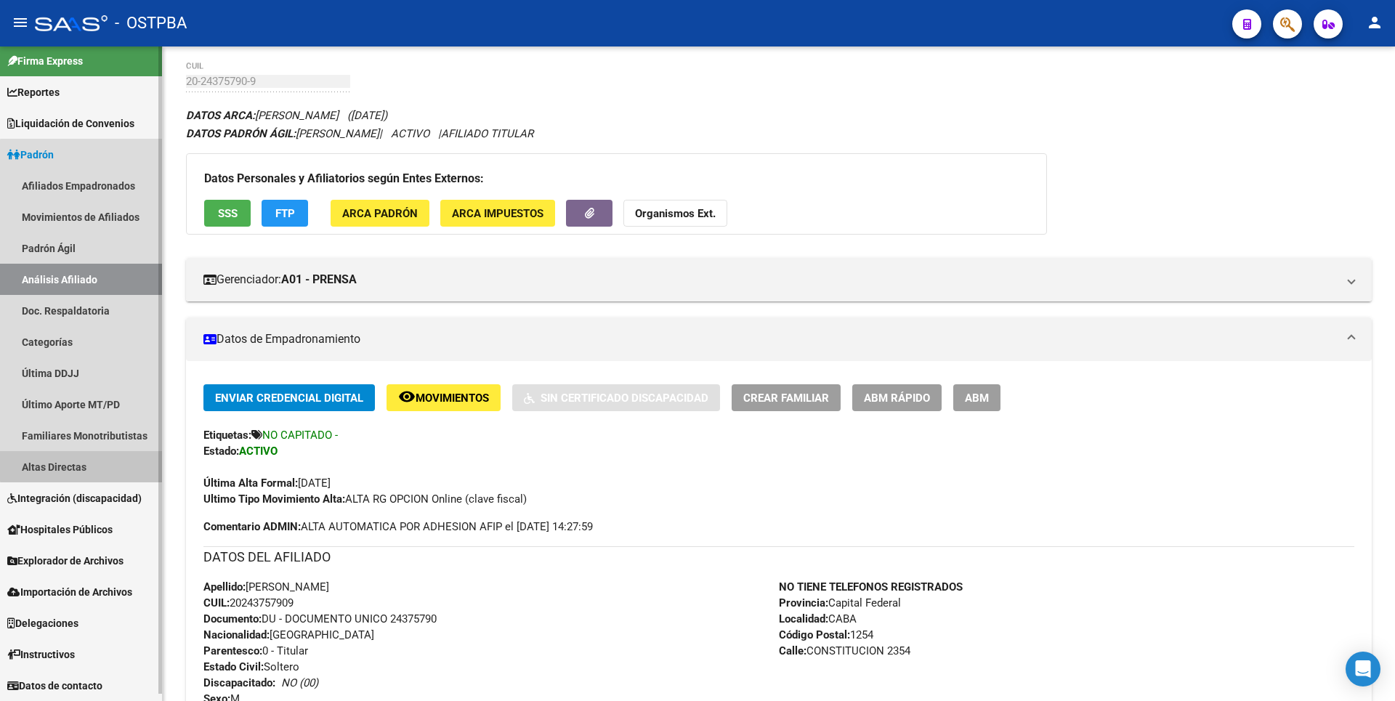
click at [84, 454] on link "Altas Directas" at bounding box center [81, 466] width 162 height 31
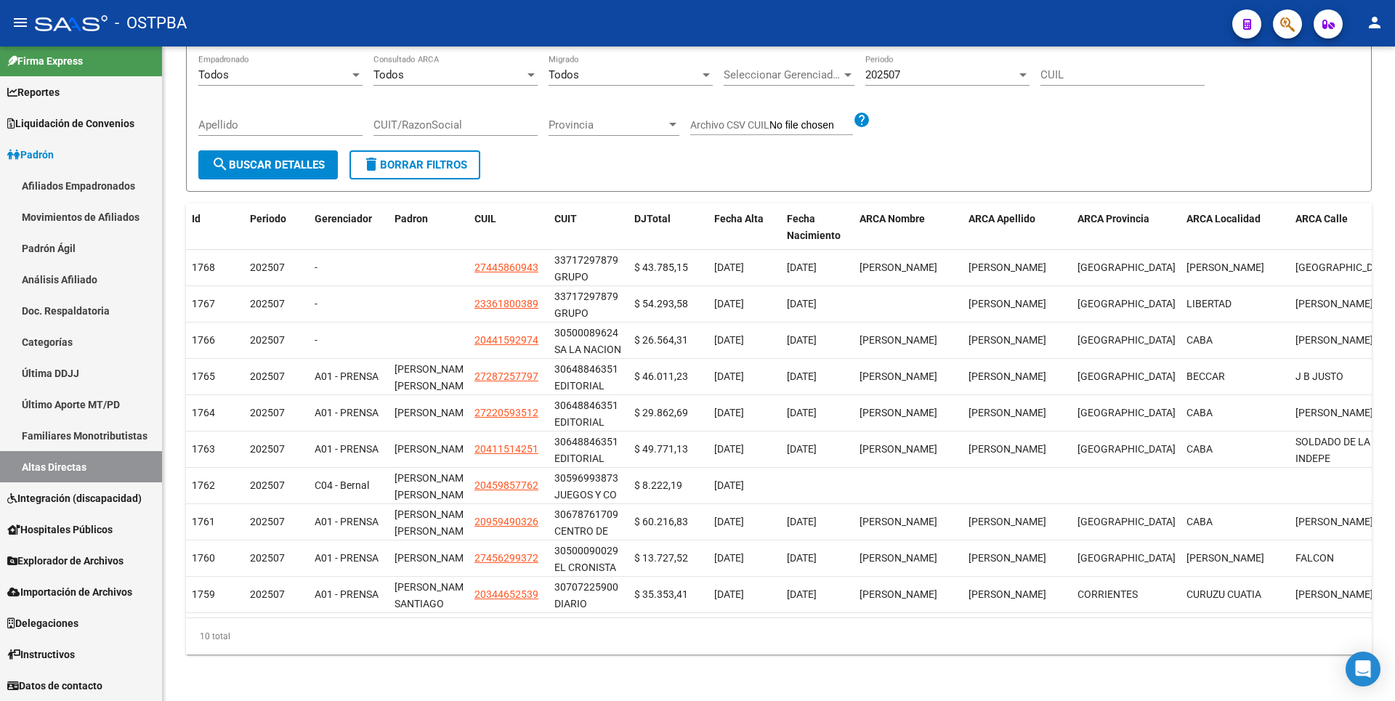
scroll to position [126, 0]
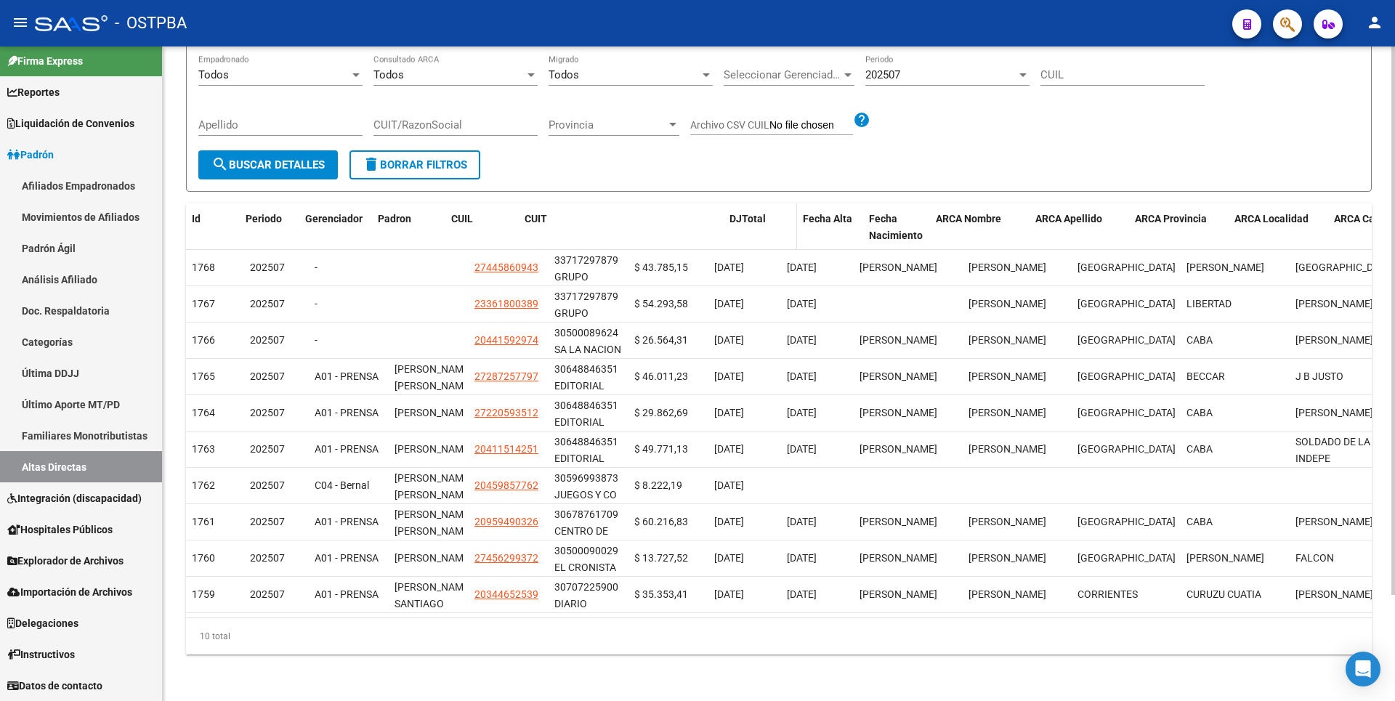
drag, startPoint x: 626, startPoint y: 216, endPoint x: 772, endPoint y: 225, distance: 146.3
click at [772, 225] on div "Id Periodo Gerenciador Padron CUIL CUIT [PERSON_NAME] Fecha Alta Fecha Nacimien…" at bounding box center [955, 227] width 1539 height 48
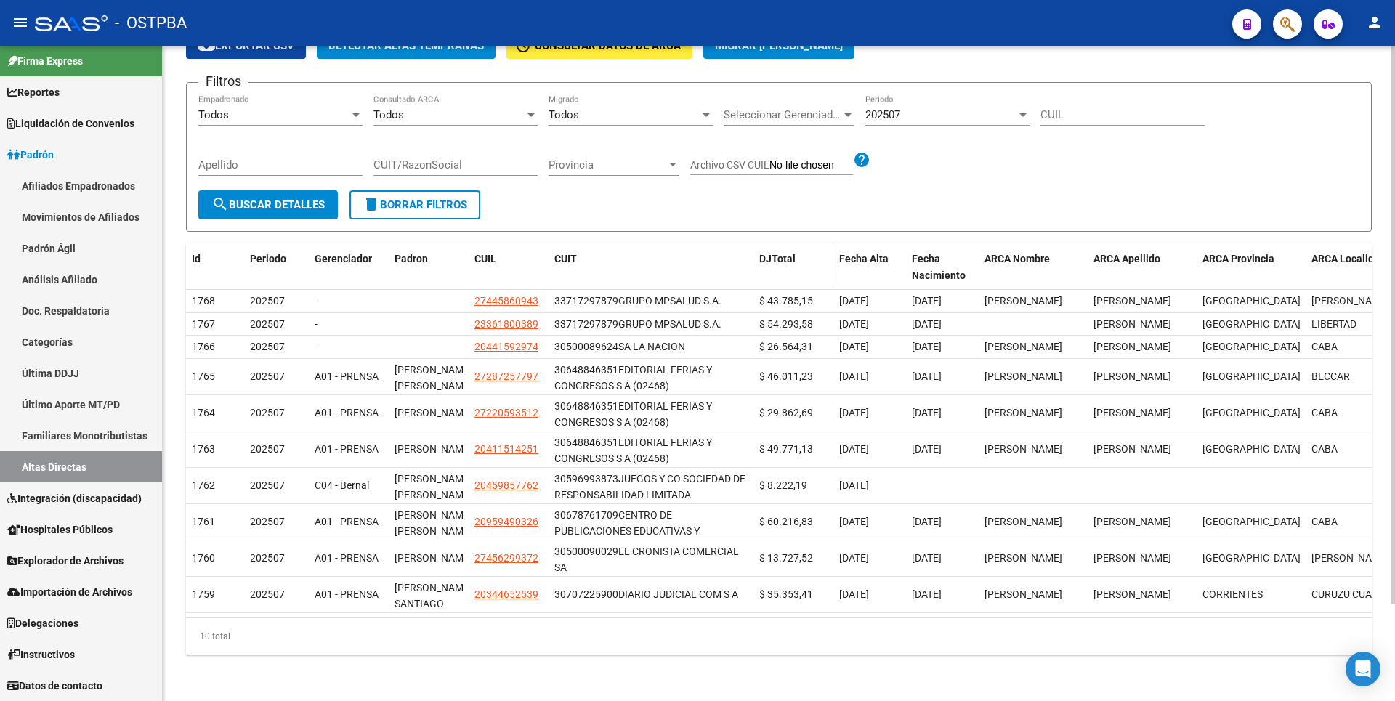
scroll to position [113, 0]
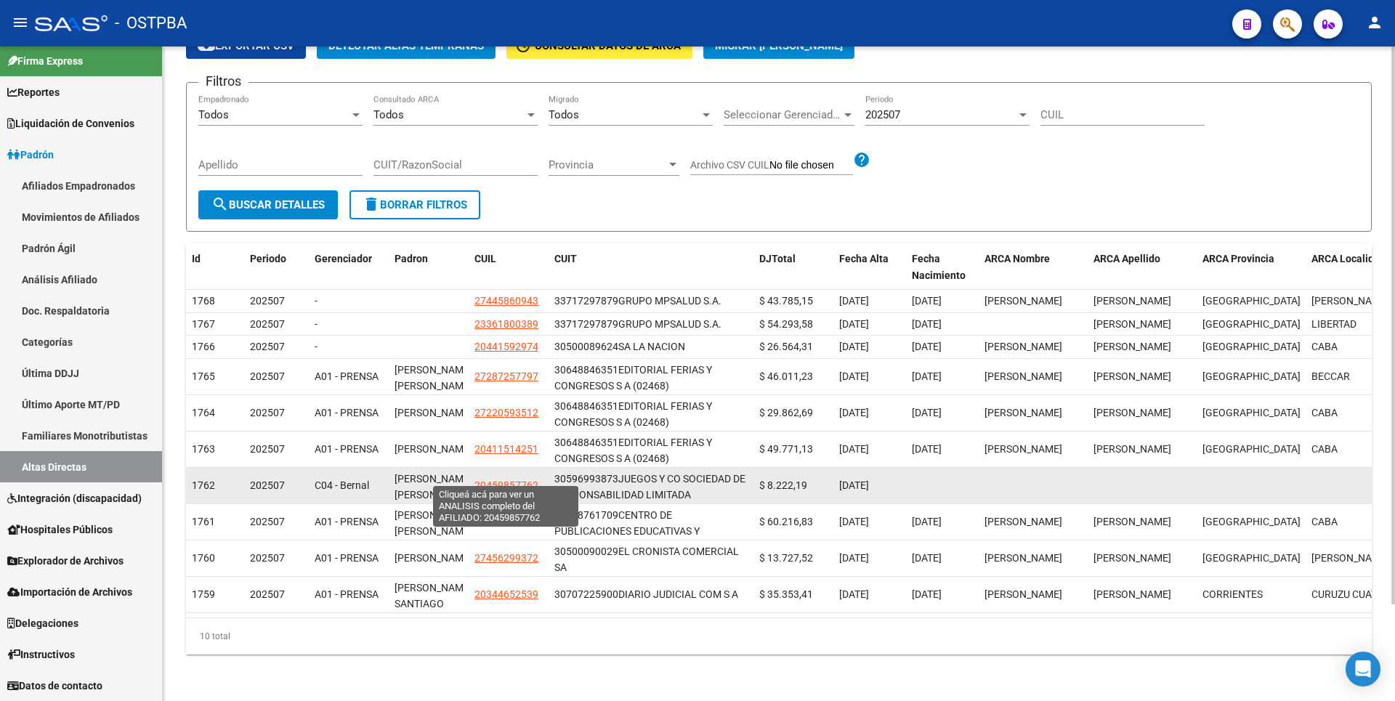
click at [521, 479] on span "20459857762" at bounding box center [506, 485] width 64 height 12
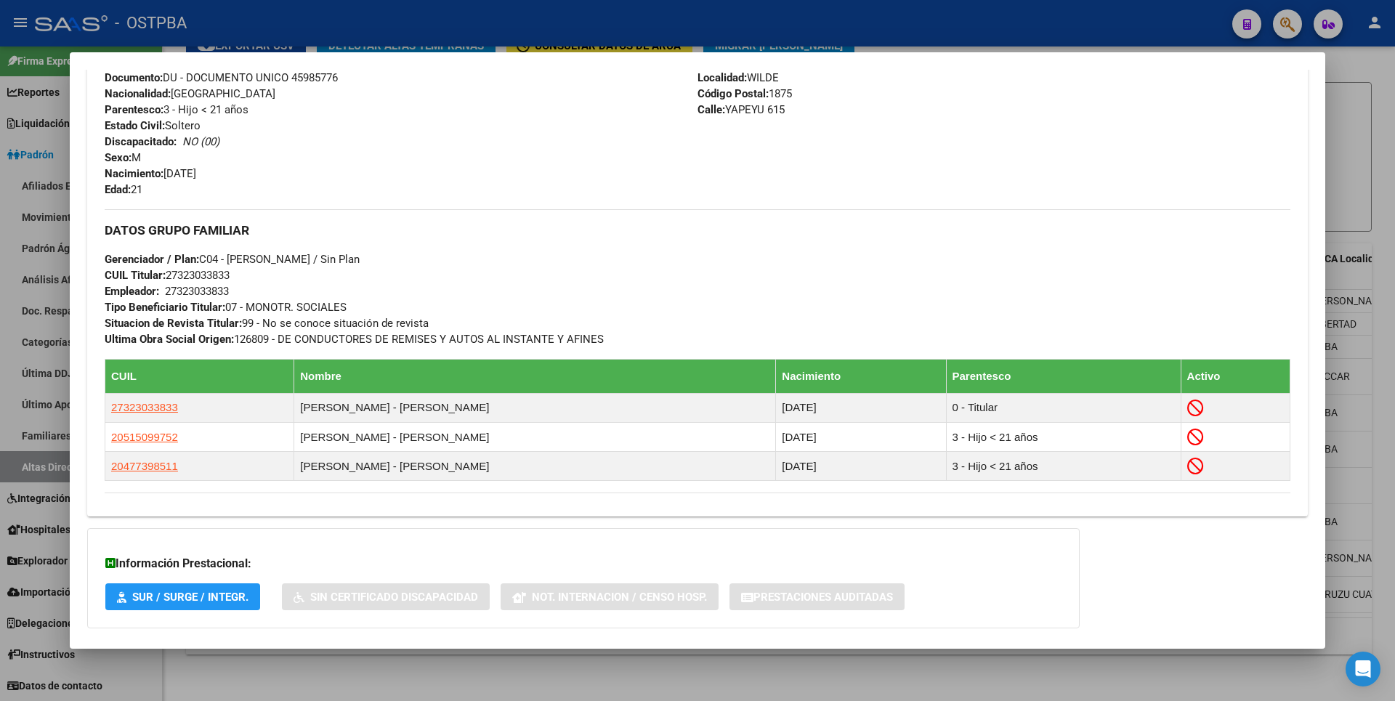
scroll to position [700, 0]
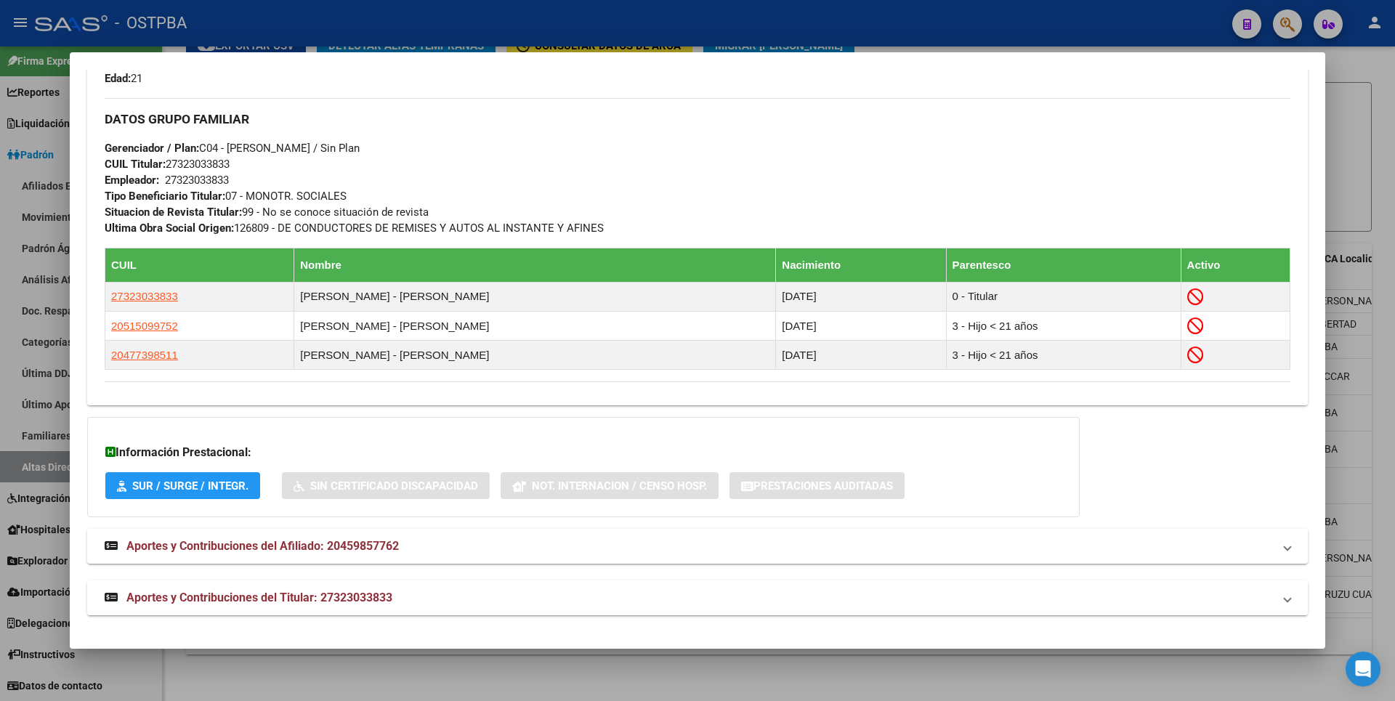
click at [267, 601] on span "Aportes y Contribuciones del Titular: 27323033833" at bounding box center [259, 598] width 266 height 14
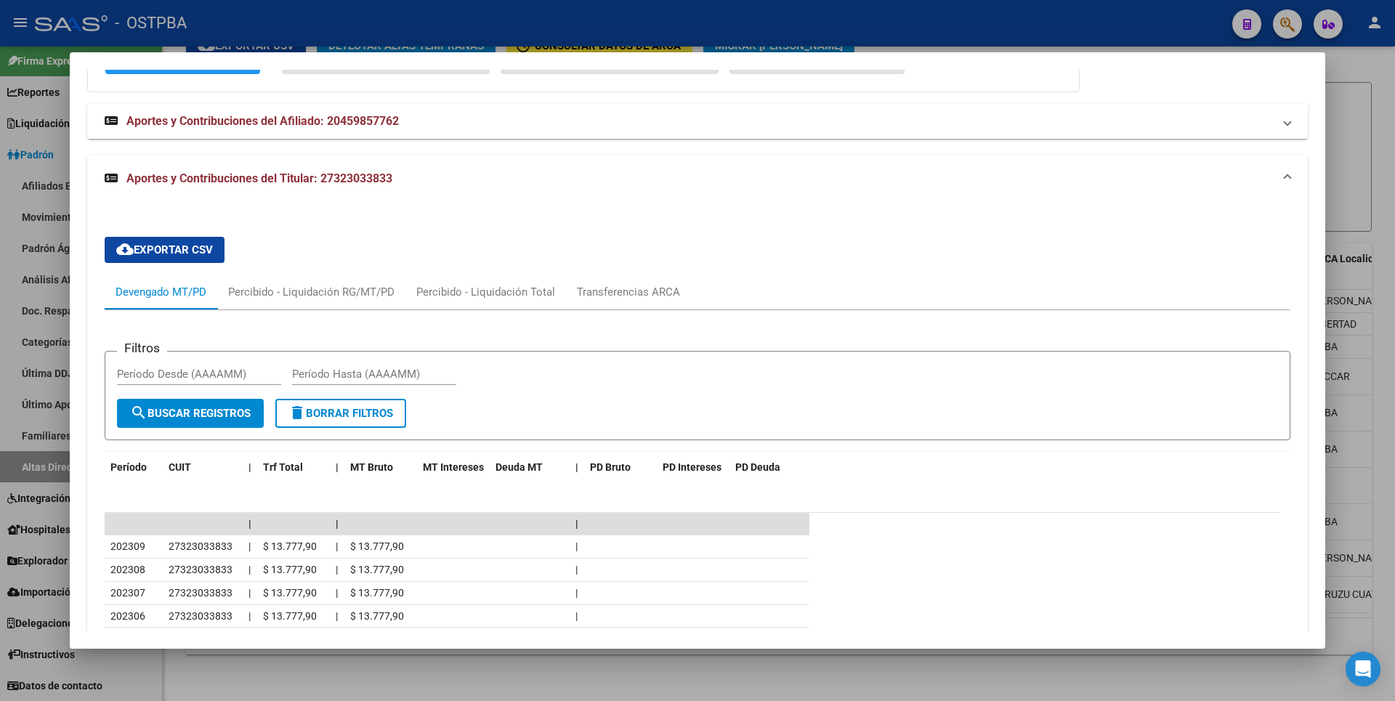
scroll to position [1147, 0]
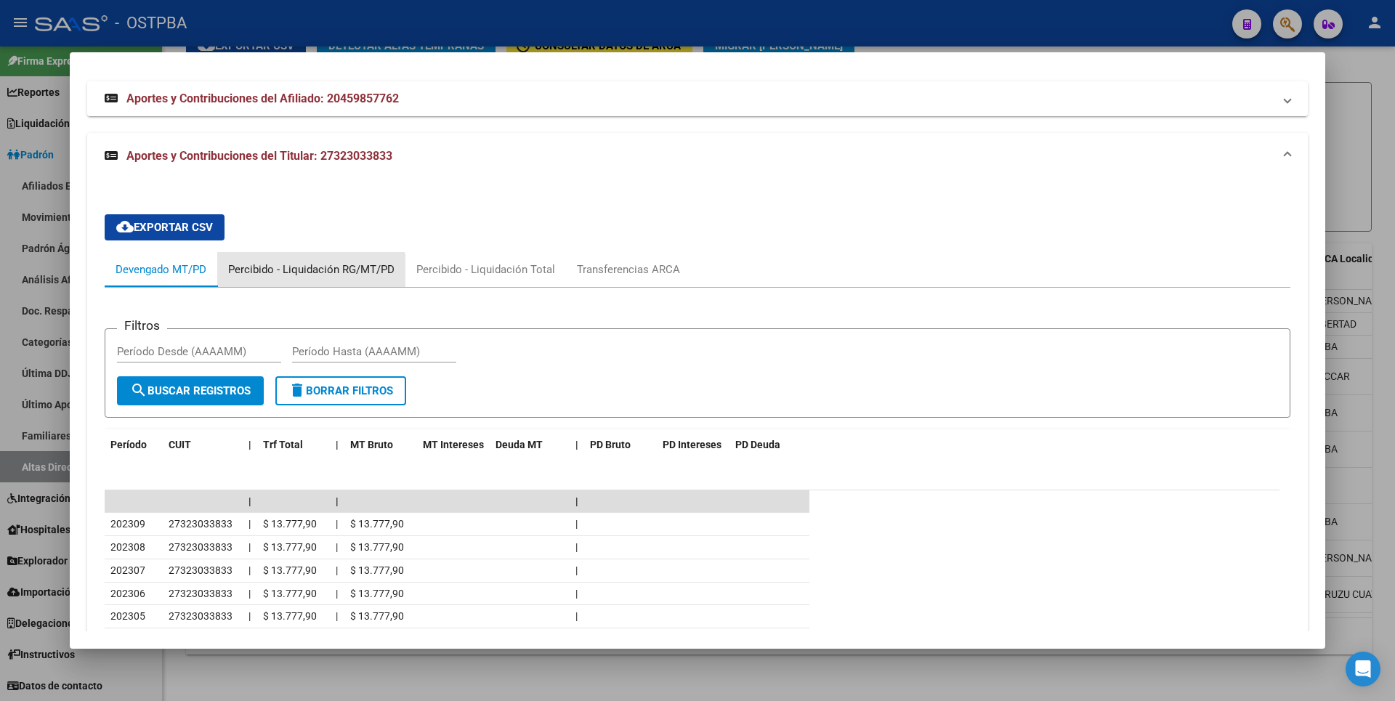
click at [302, 276] on div "Percibido - Liquidación RG/MT/PD" at bounding box center [311, 270] width 166 height 16
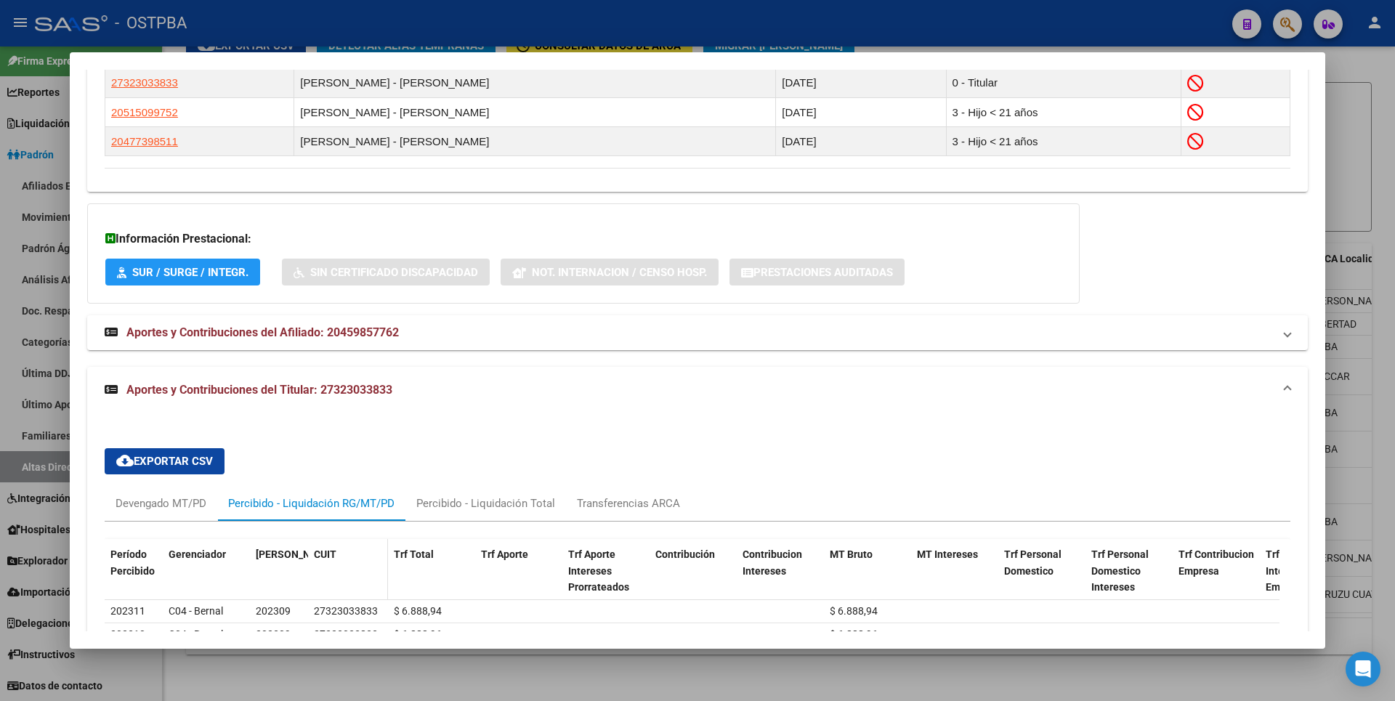
scroll to position [711, 0]
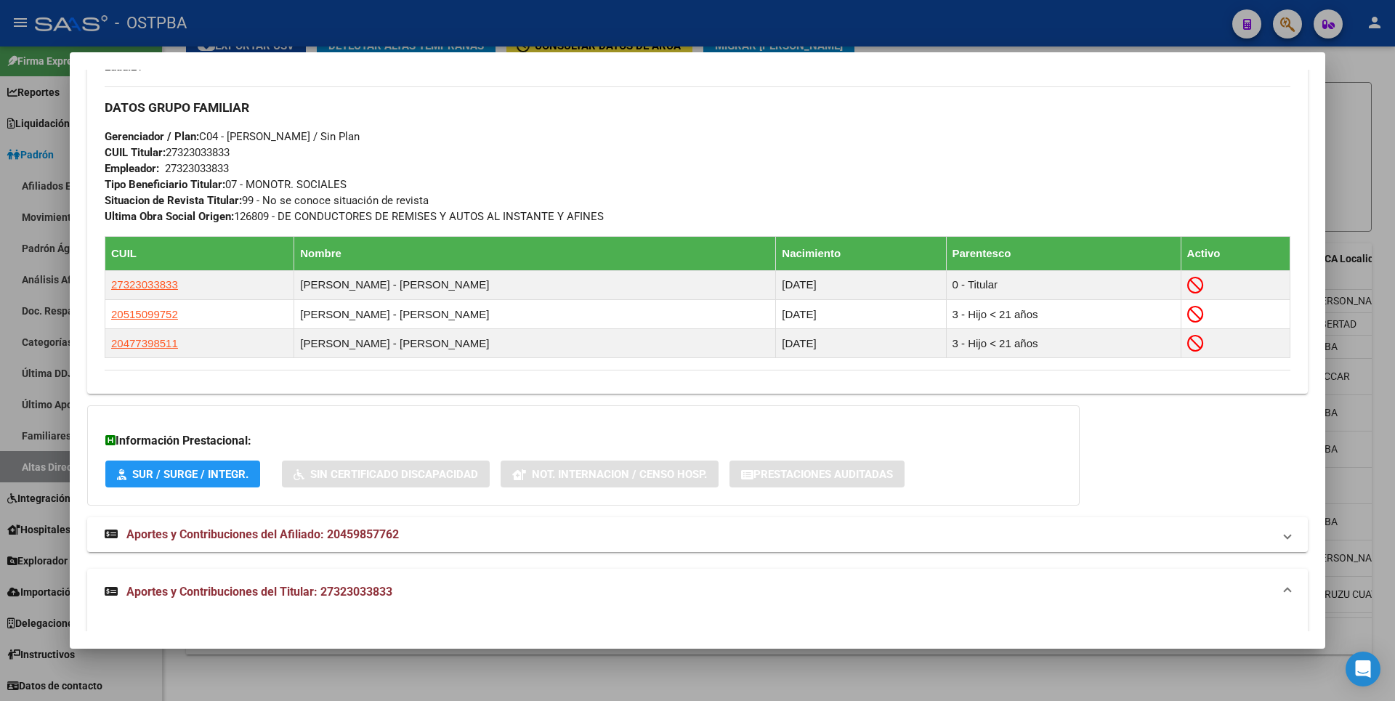
drag, startPoint x: 203, startPoint y: 137, endPoint x: 223, endPoint y: 137, distance: 19.6
click at [223, 137] on span "Gerenciador / Plan: C04 - [PERSON_NAME] / Sin Plan" at bounding box center [232, 136] width 255 height 13
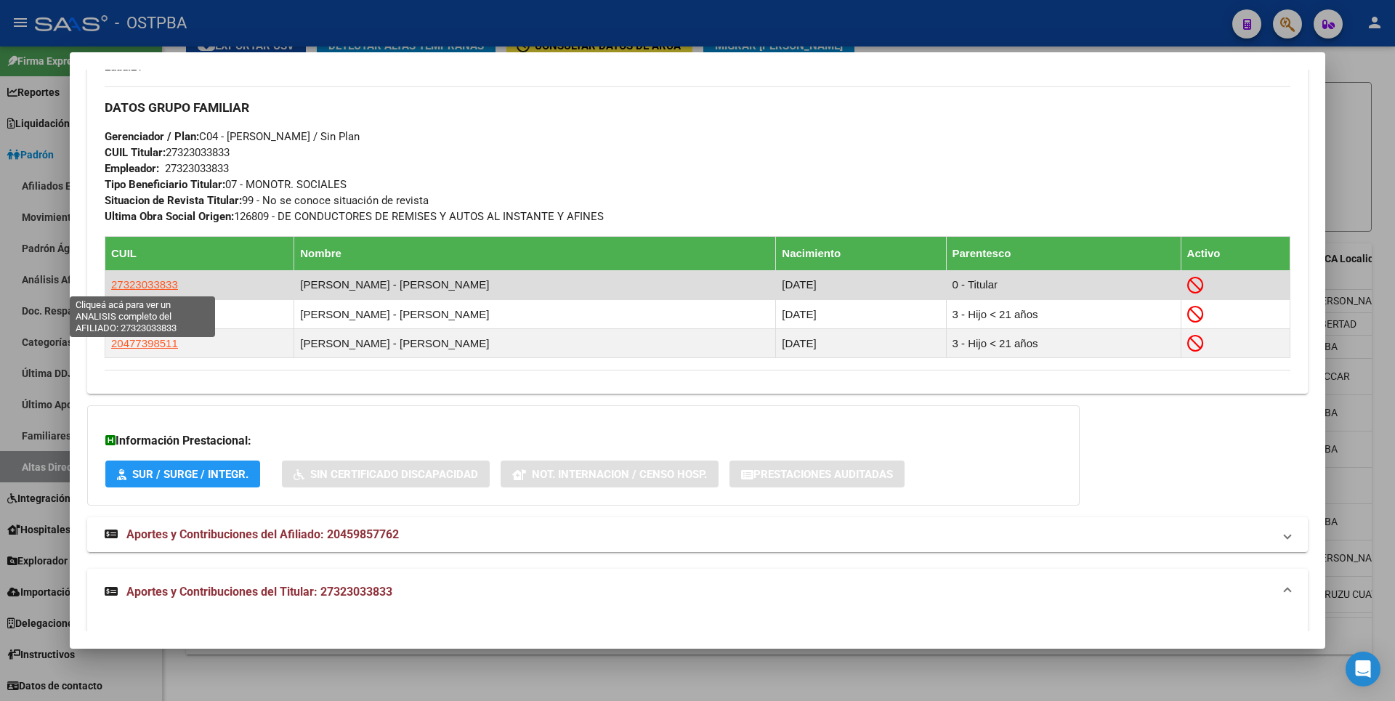
click at [166, 287] on span "27323033833" at bounding box center [144, 284] width 67 height 12
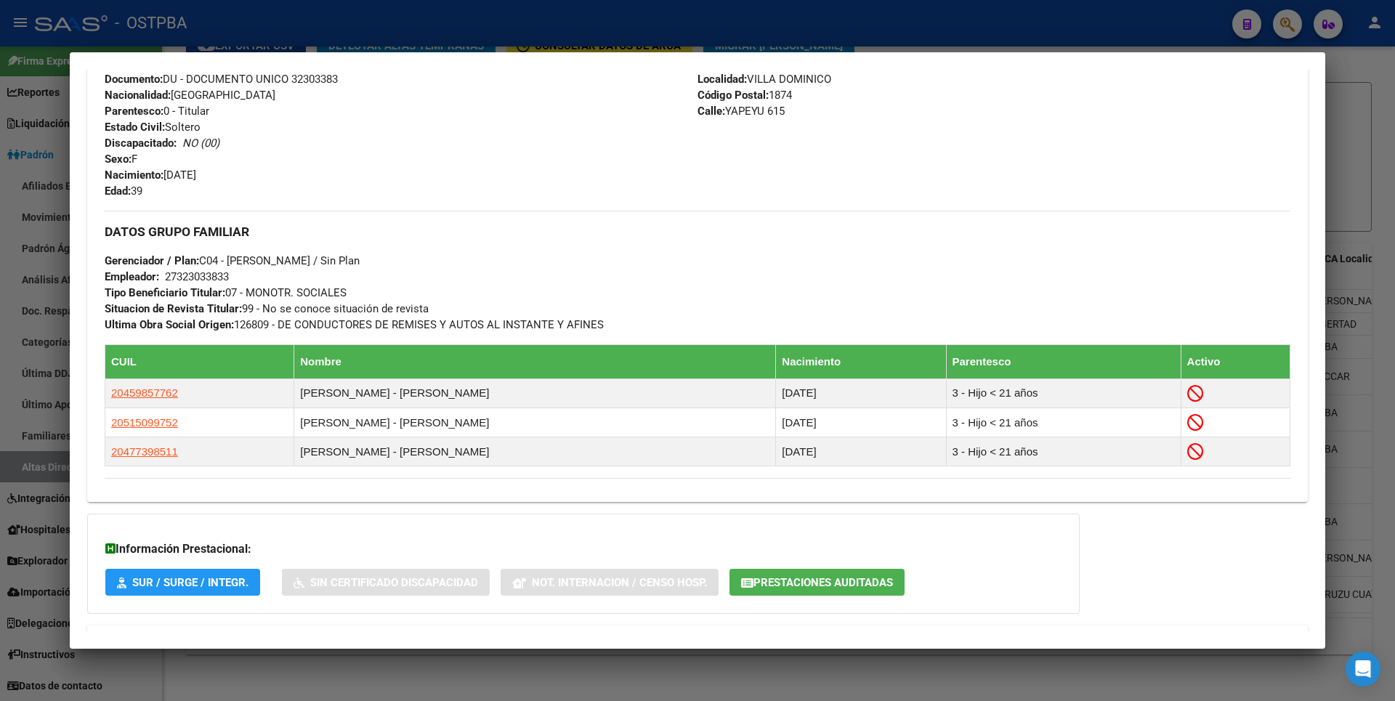
scroll to position [649, 0]
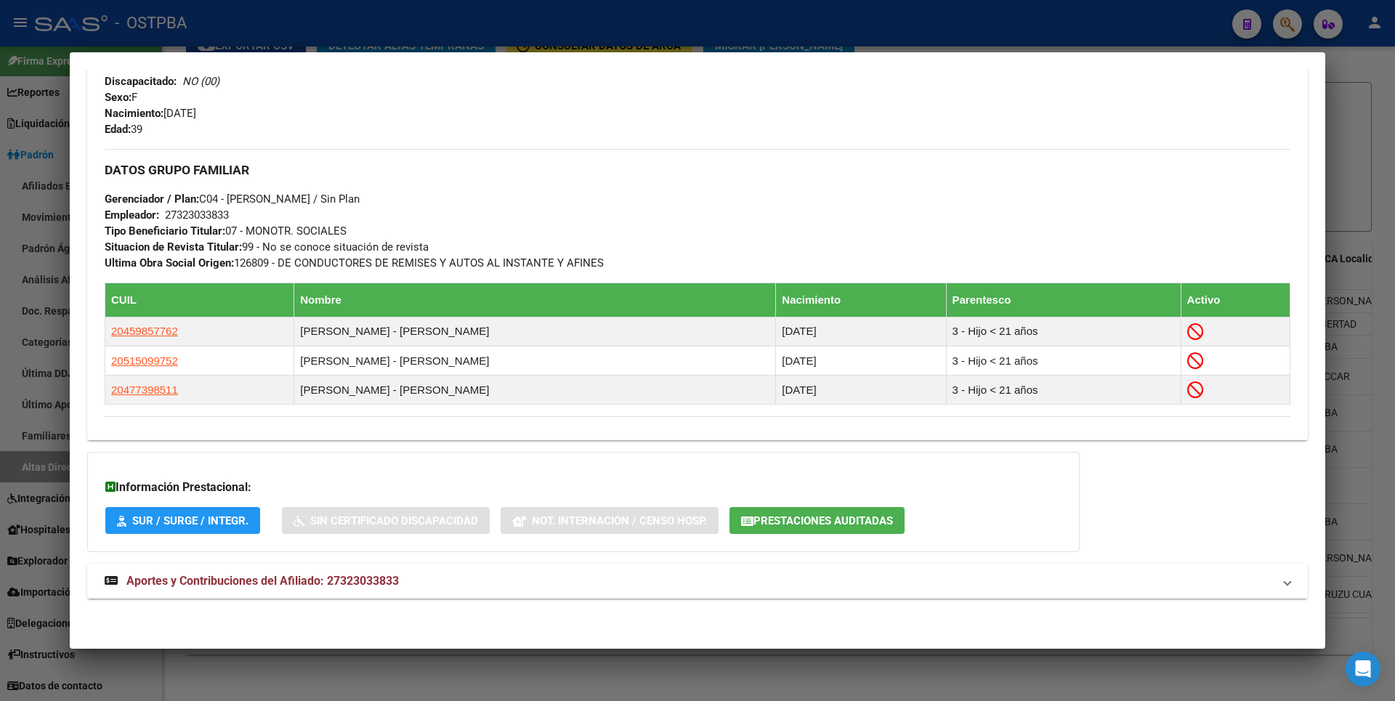
click at [391, 594] on mat-expansion-panel-header "Aportes y Contribuciones del Afiliado: 27323033833" at bounding box center [697, 581] width 1221 height 35
drag, startPoint x: 391, startPoint y: 594, endPoint x: 347, endPoint y: 590, distance: 44.5
click at [347, 590] on span "Aportes y Contribuciones del Afiliado: 27323033833" at bounding box center [262, 587] width 272 height 14
click at [372, 583] on span "Aportes y Contribuciones del Afiliado: 27323033833" at bounding box center [262, 581] width 272 height 14
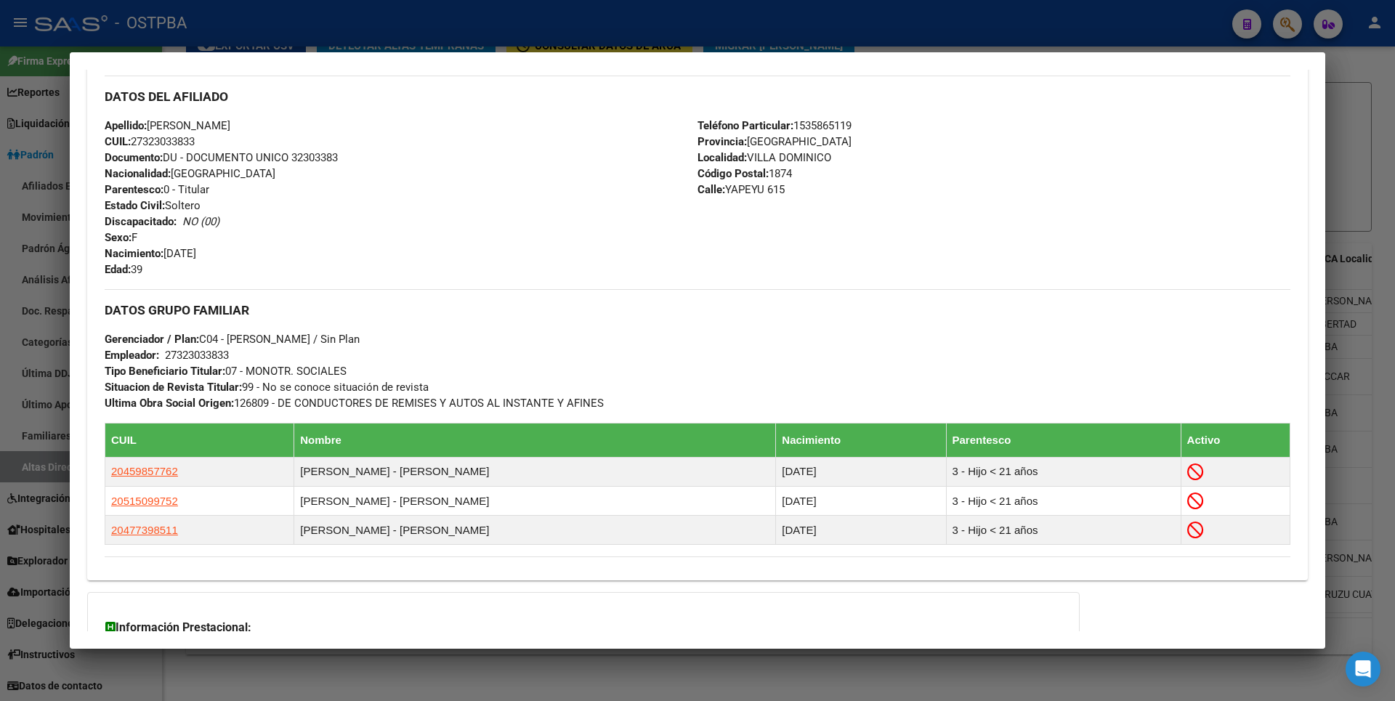
scroll to position [654, 0]
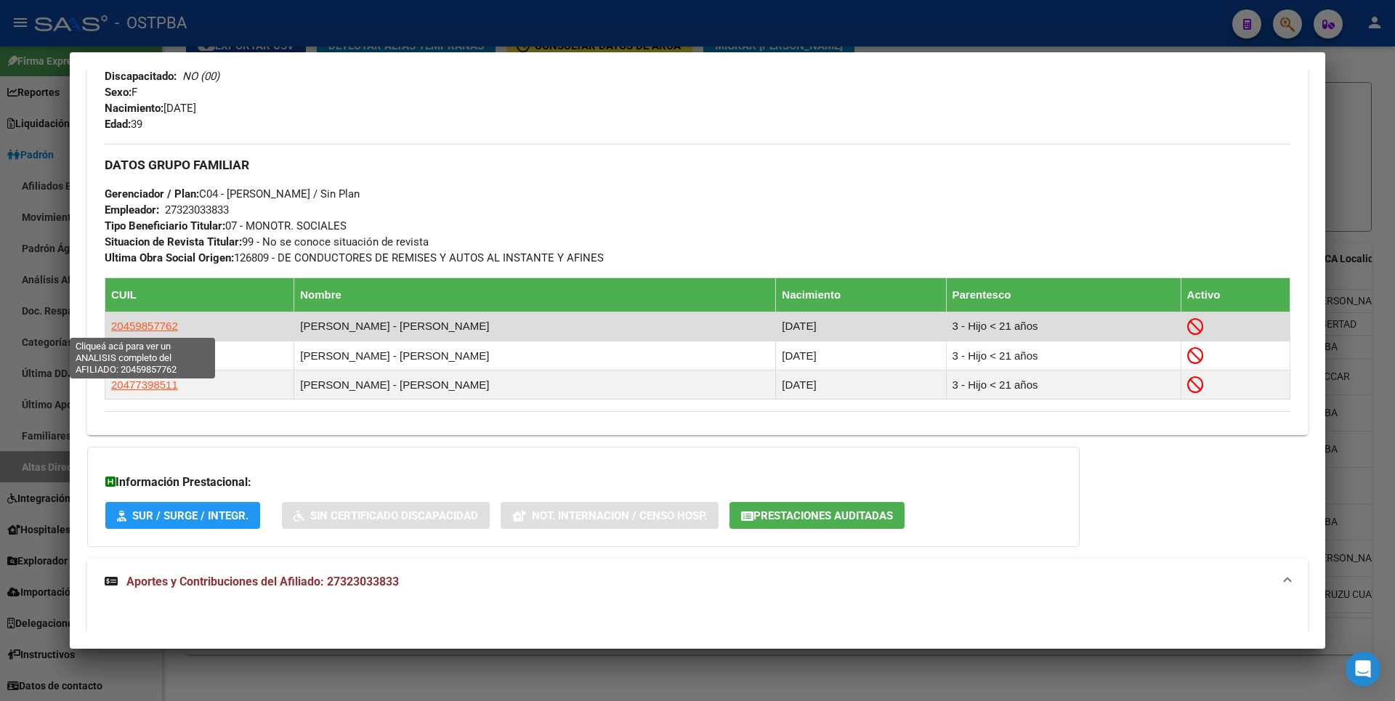
click at [132, 325] on span "20459857762" at bounding box center [144, 326] width 67 height 12
type textarea "20459857762"
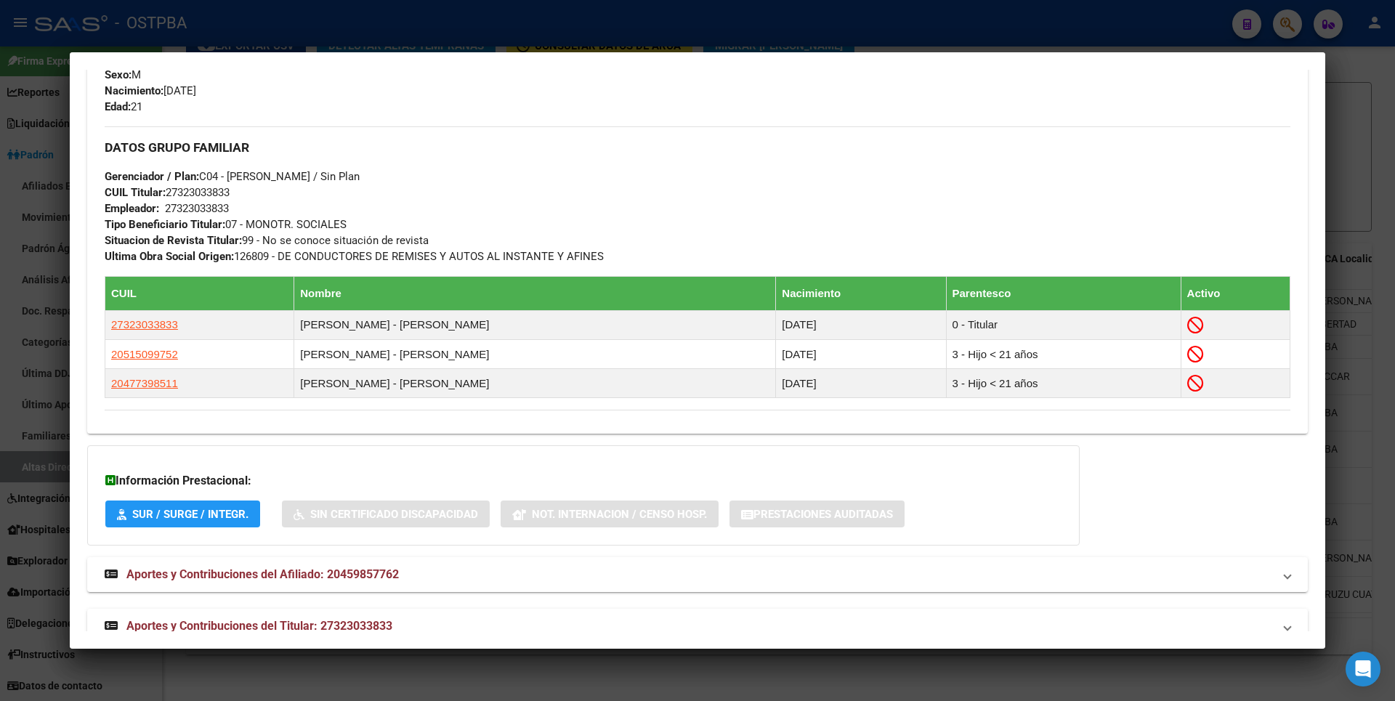
scroll to position [700, 0]
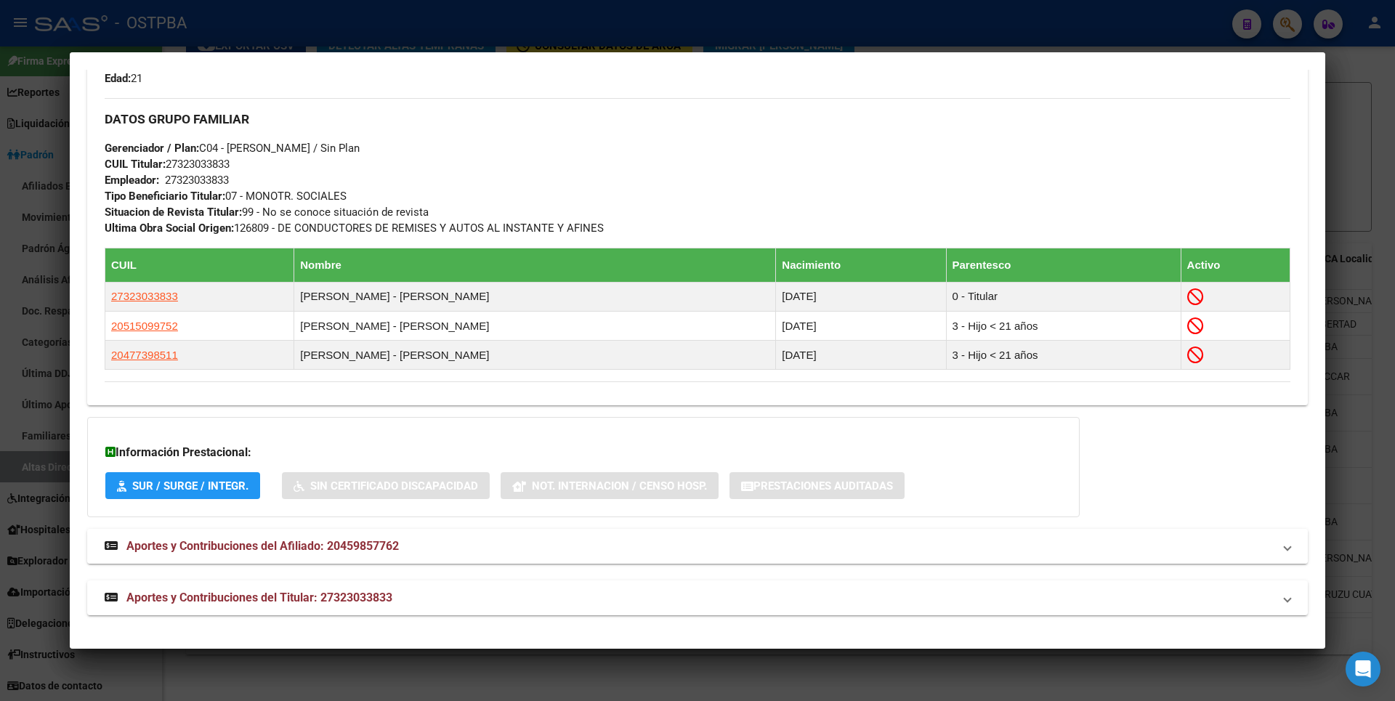
click at [393, 546] on span "Aportes y Contribuciones del Afiliado: 20459857762" at bounding box center [262, 546] width 272 height 14
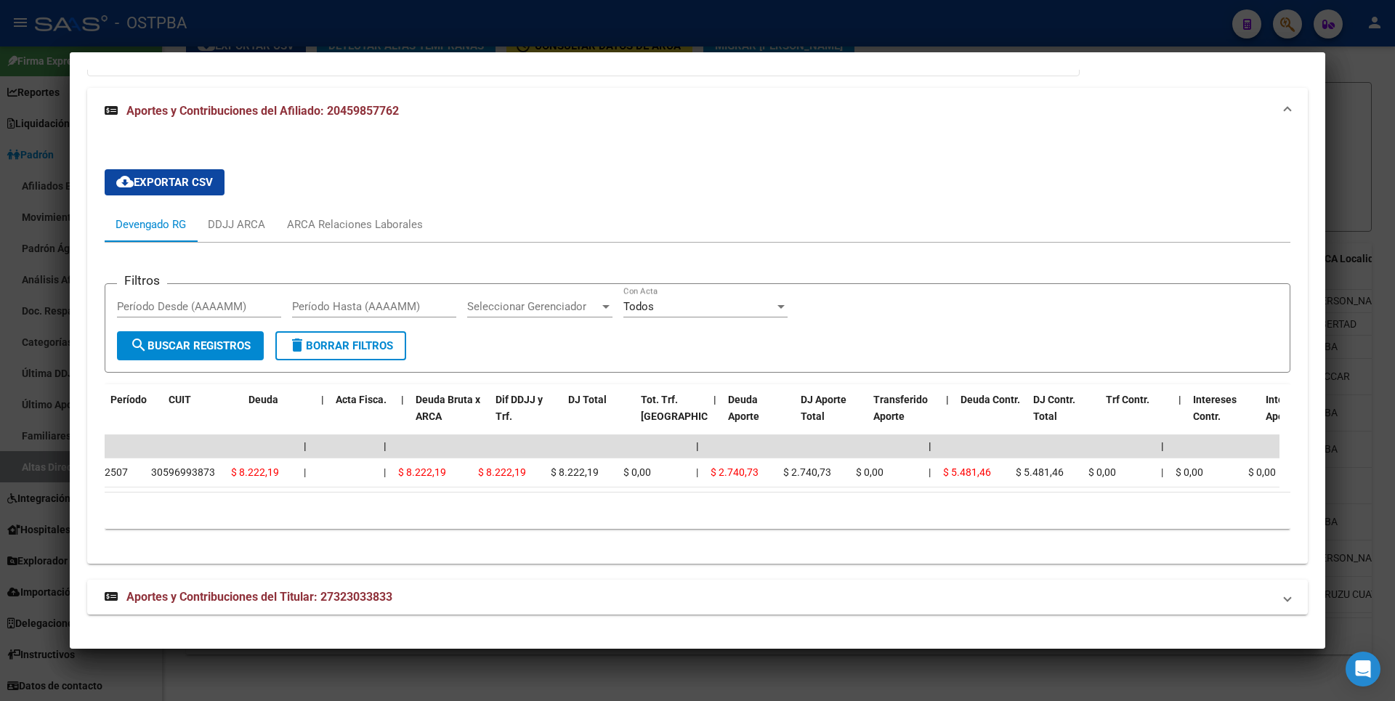
scroll to position [0, 0]
drag, startPoint x: 147, startPoint y: 454, endPoint x: 102, endPoint y: 458, distance: 44.5
click at [102, 458] on div "cloud_download Exportar CSV Devengado RG DDJJ ARCA ARCA Relaciones Laborales Fi…" at bounding box center [697, 355] width 1221 height 394
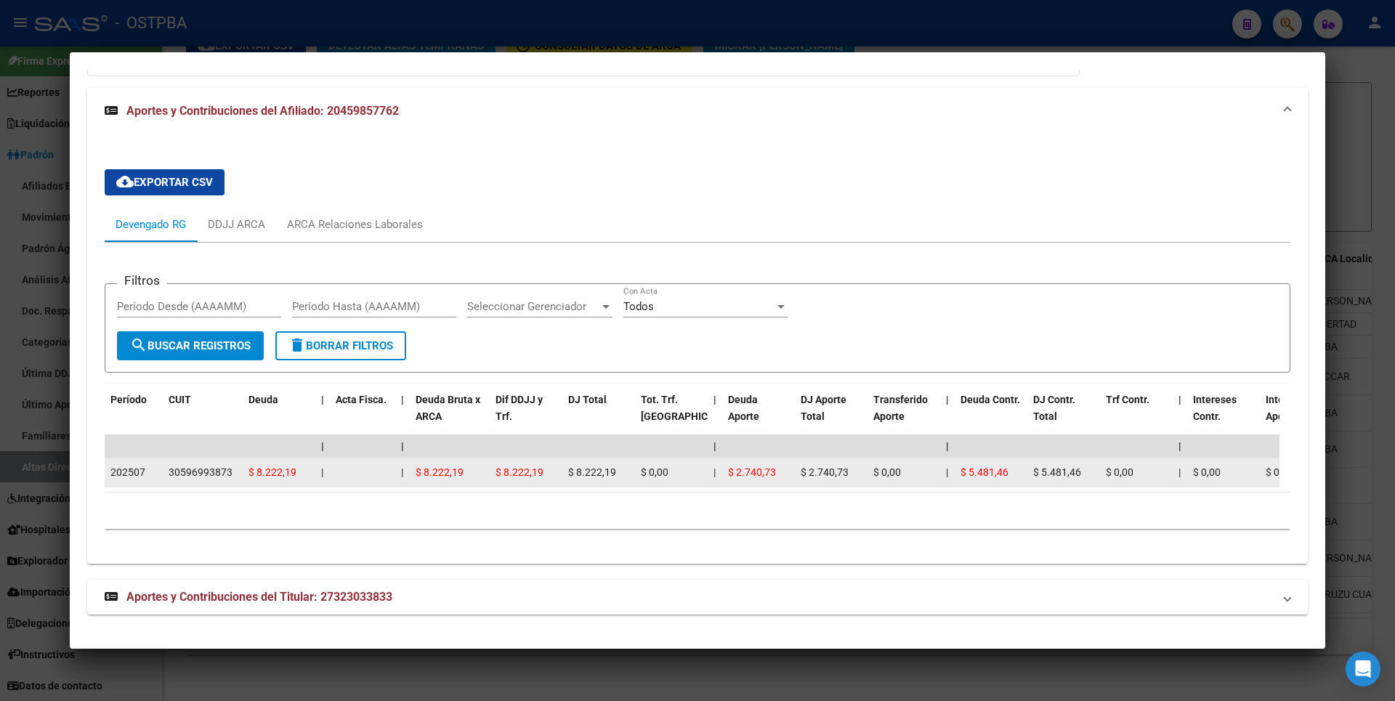
copy div "30596993873"
drag, startPoint x: 170, startPoint y: 460, endPoint x: 231, endPoint y: 462, distance: 61.1
click at [231, 464] on div "30596993873" at bounding box center [201, 472] width 64 height 17
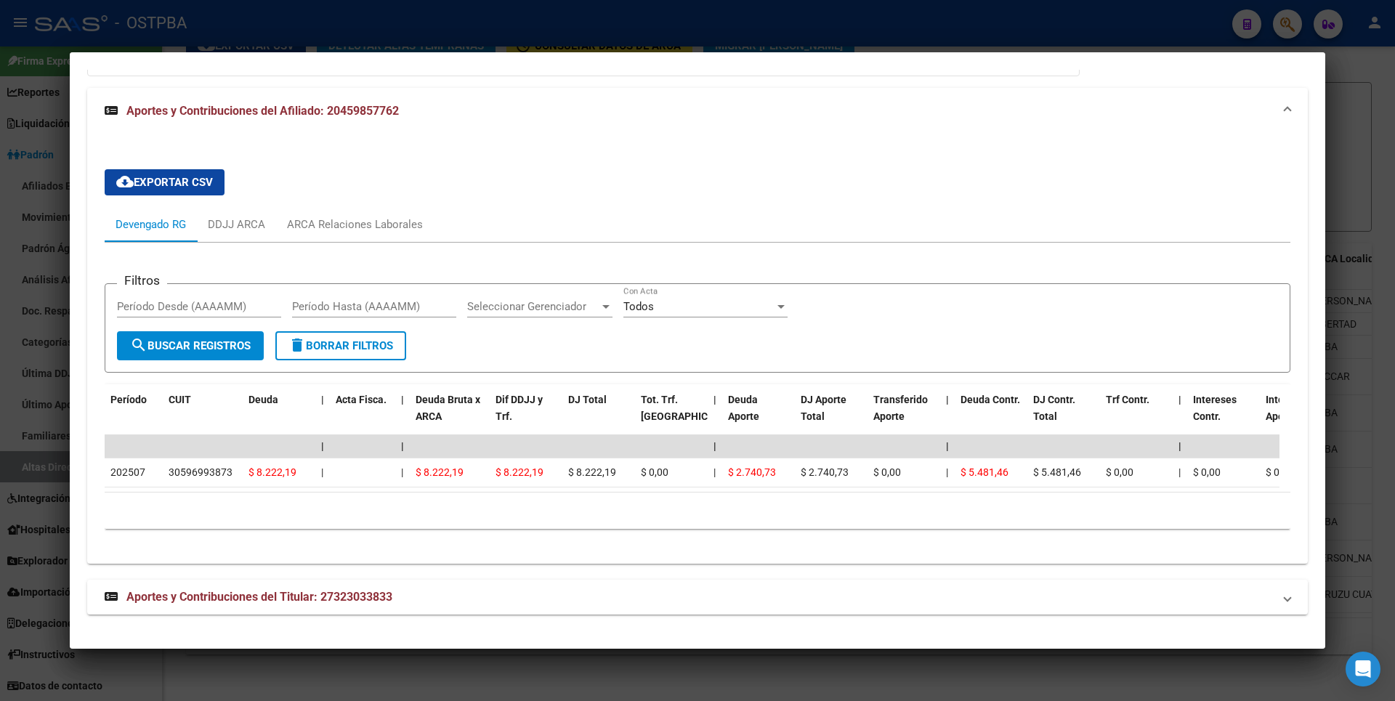
click at [1377, 146] on div at bounding box center [697, 350] width 1395 height 701
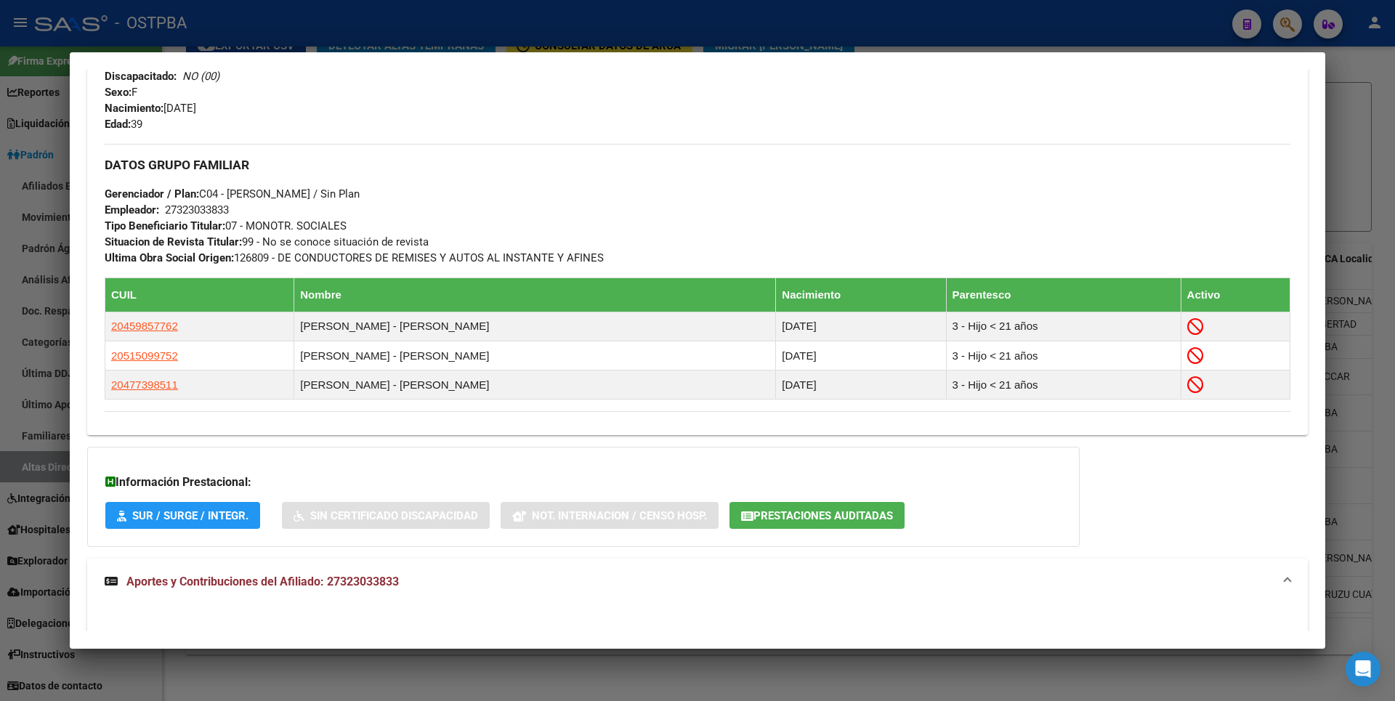
click at [1377, 146] on div at bounding box center [697, 350] width 1395 height 701
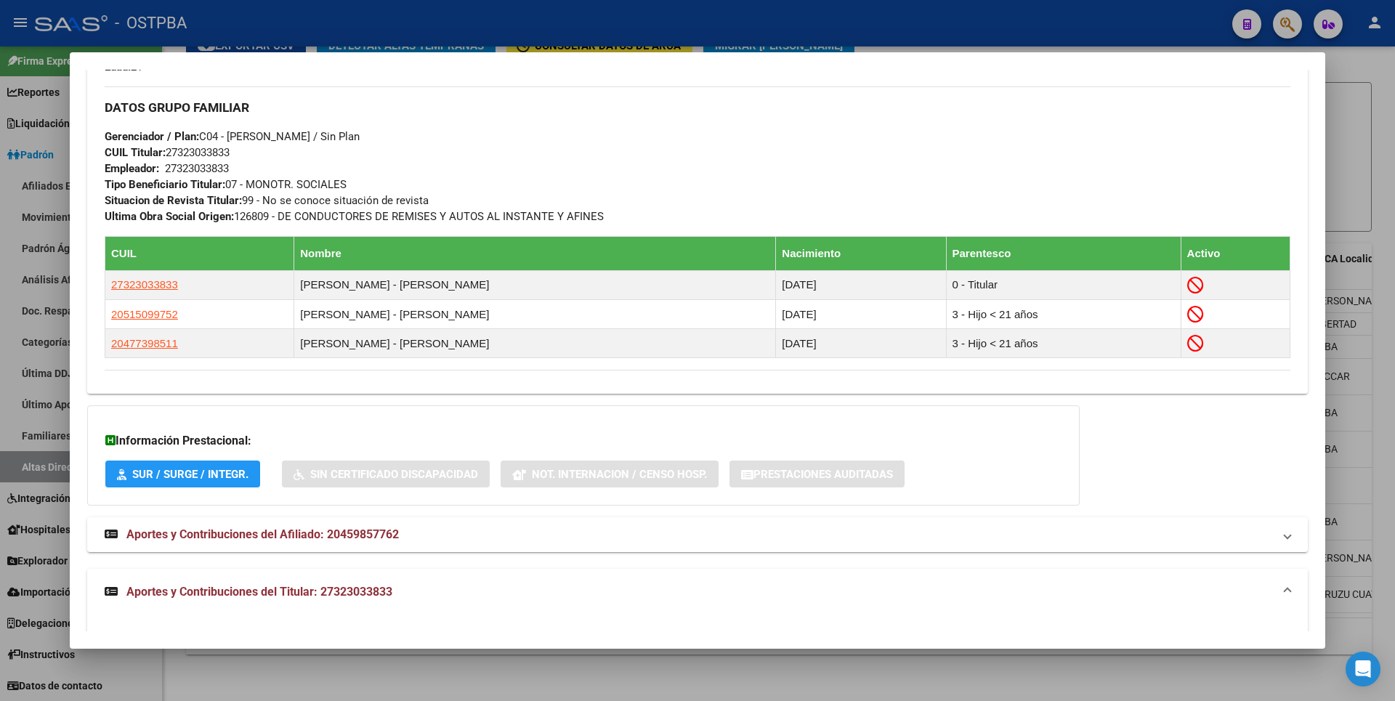
click at [1373, 155] on div at bounding box center [697, 350] width 1395 height 701
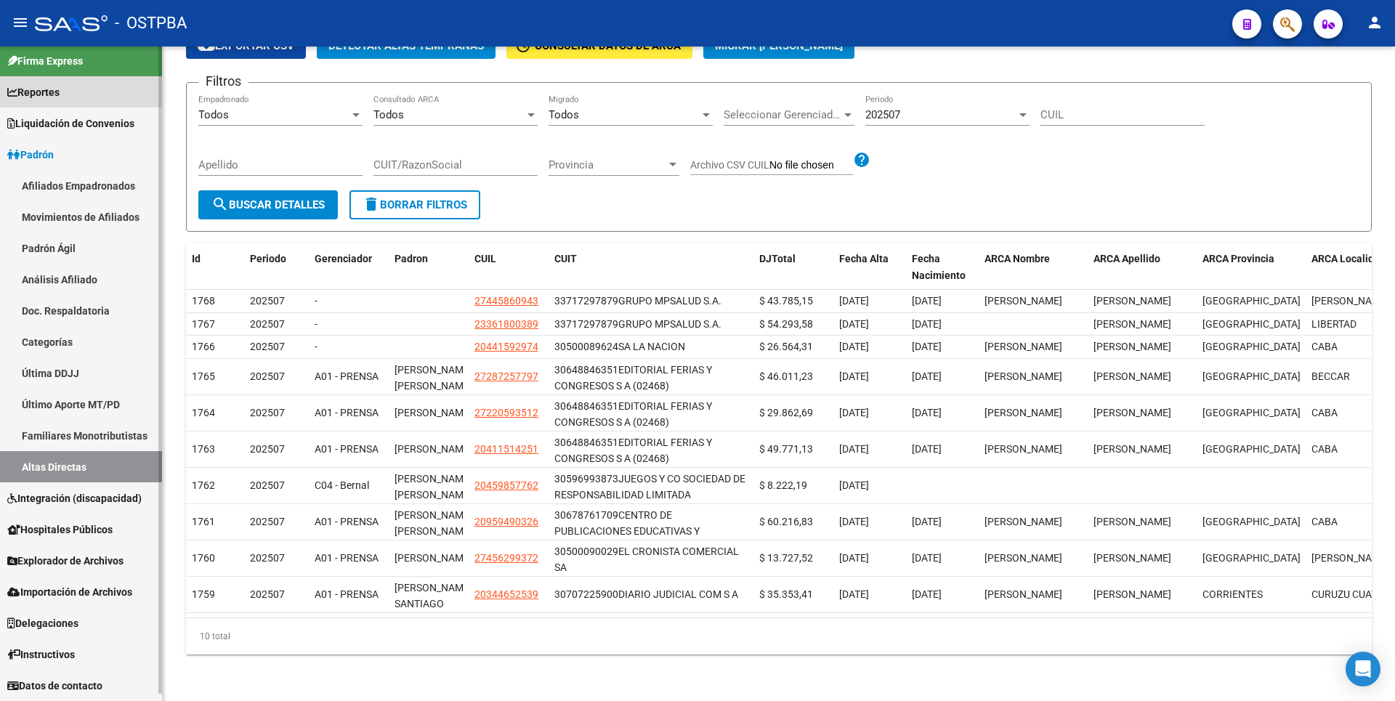
click at [60, 99] on span "Reportes" at bounding box center [33, 92] width 52 height 16
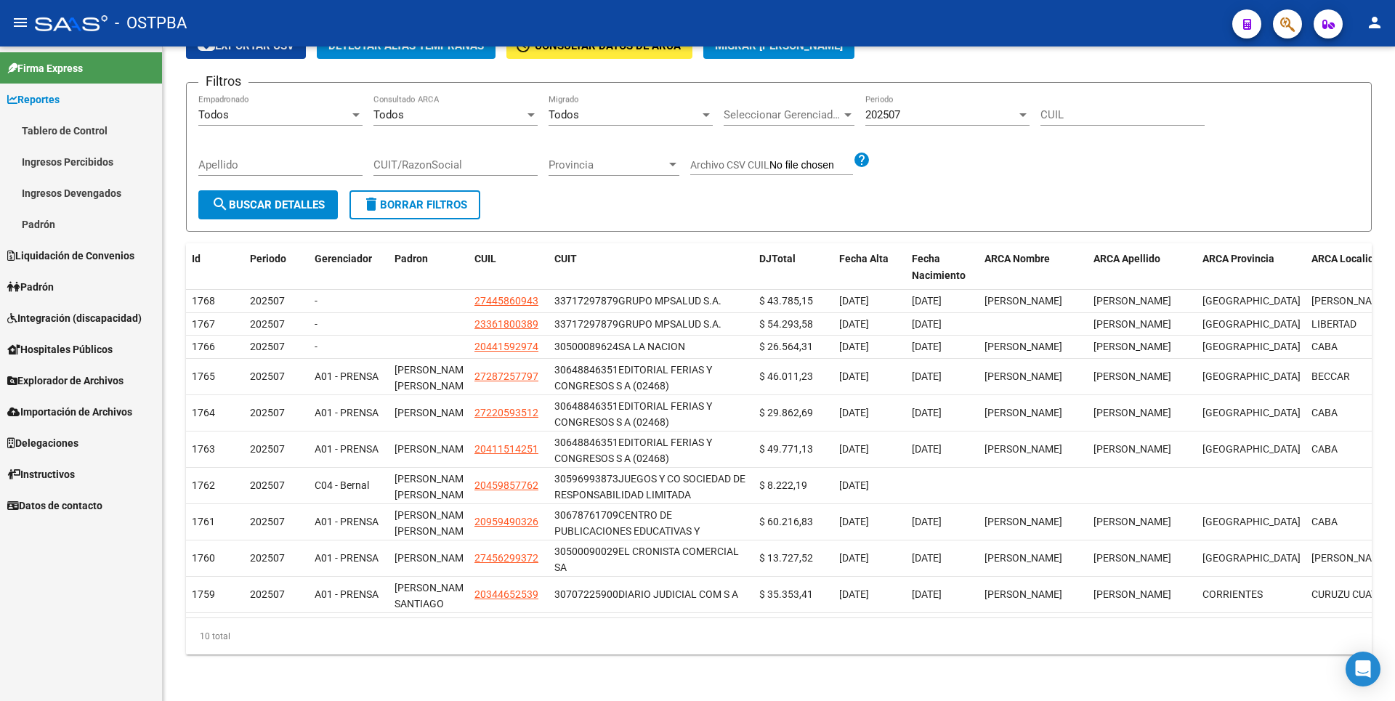
click at [79, 122] on link "Tablero de Control" at bounding box center [81, 130] width 162 height 31
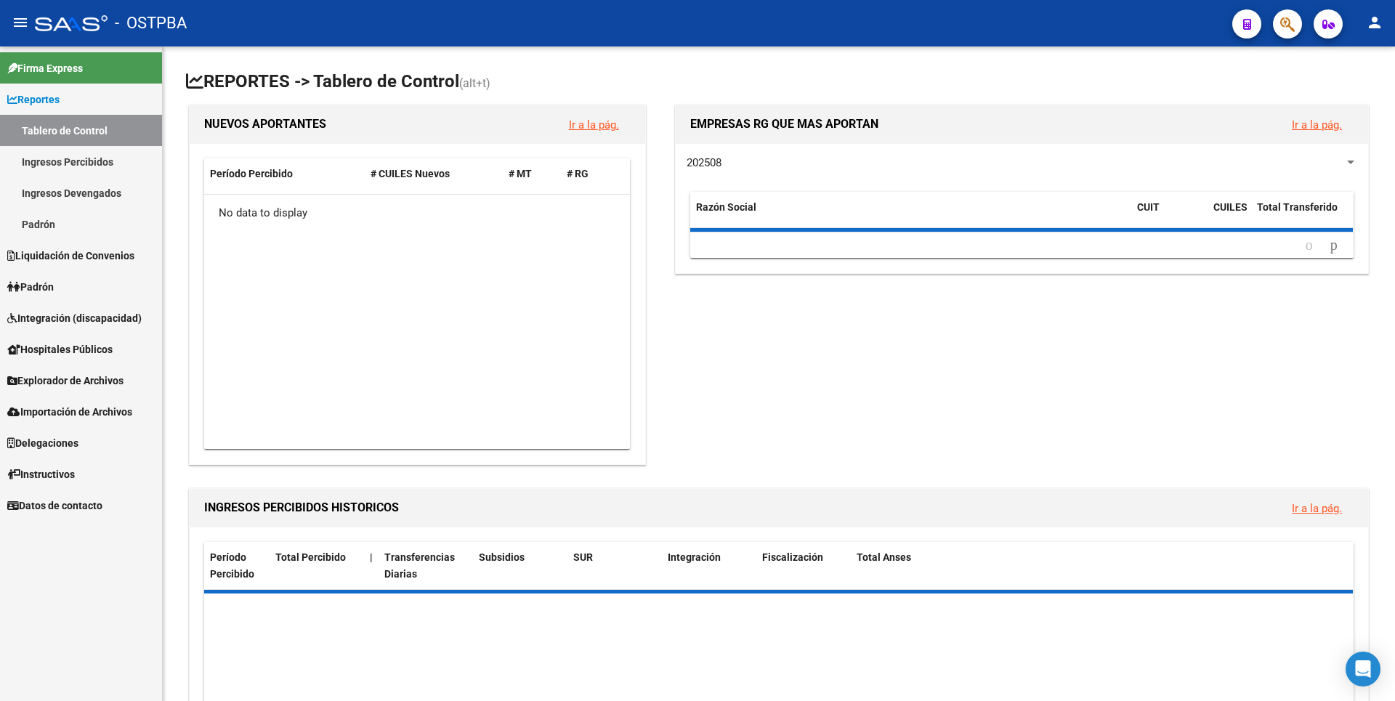
click at [86, 158] on link "Ingresos Percibidos" at bounding box center [81, 161] width 162 height 31
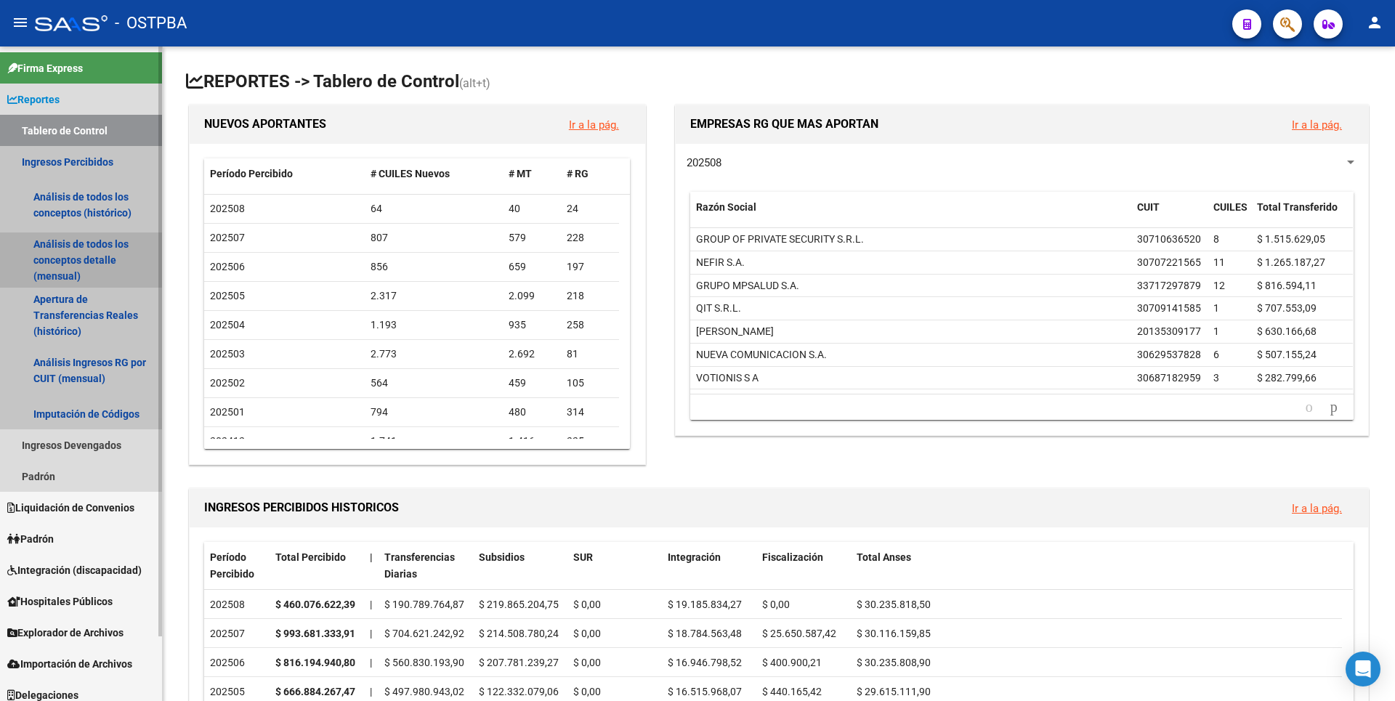
click at [65, 247] on link "Análisis de todos los conceptos detalle (mensual)" at bounding box center [81, 259] width 162 height 55
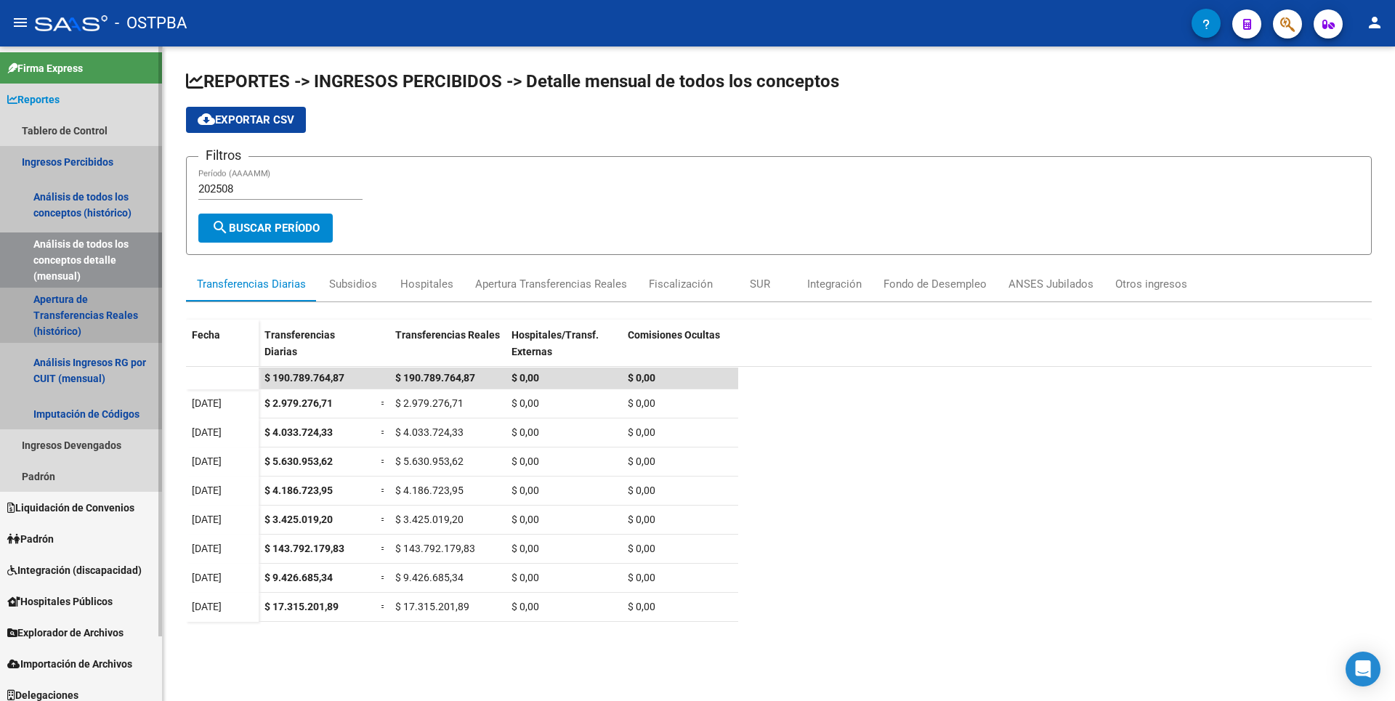
click at [79, 338] on link "Apertura de Transferencias Reales (histórico)" at bounding box center [81, 315] width 162 height 55
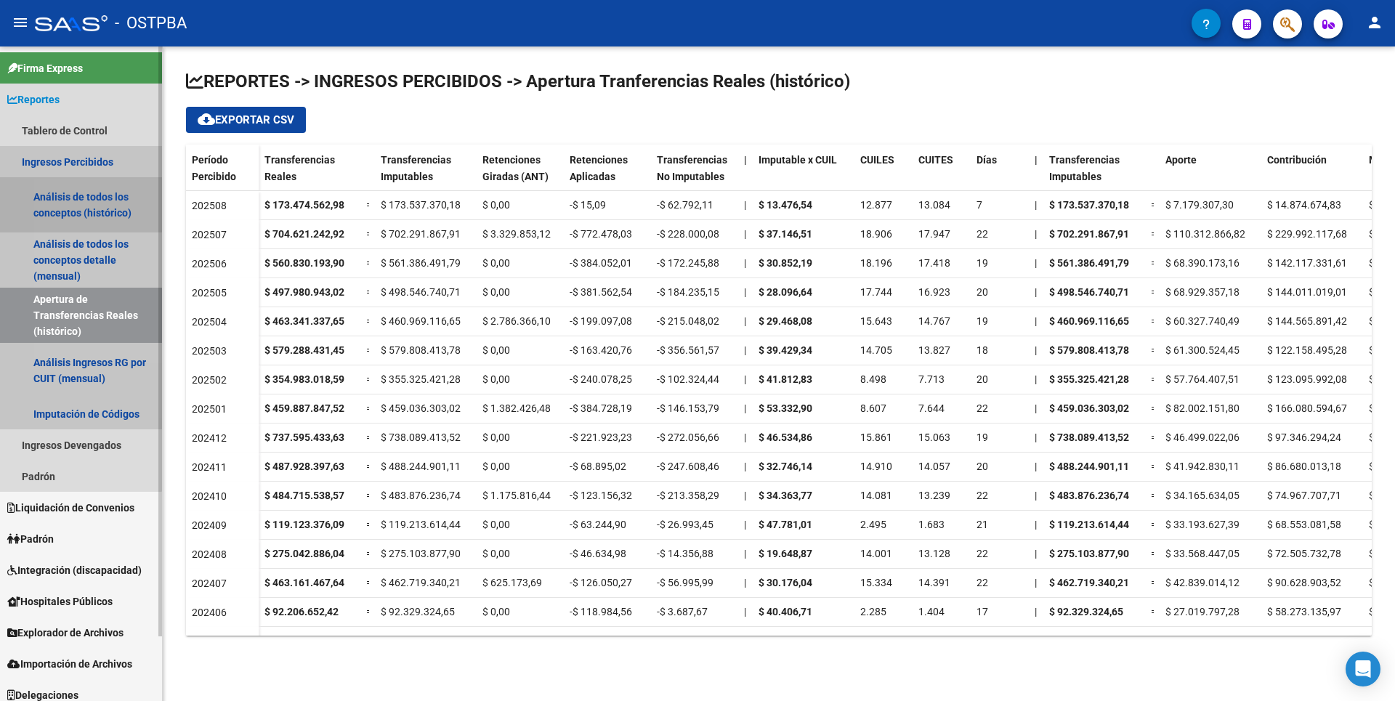
click at [76, 219] on link "Análisis de todos los conceptos (histórico)" at bounding box center [81, 204] width 162 height 55
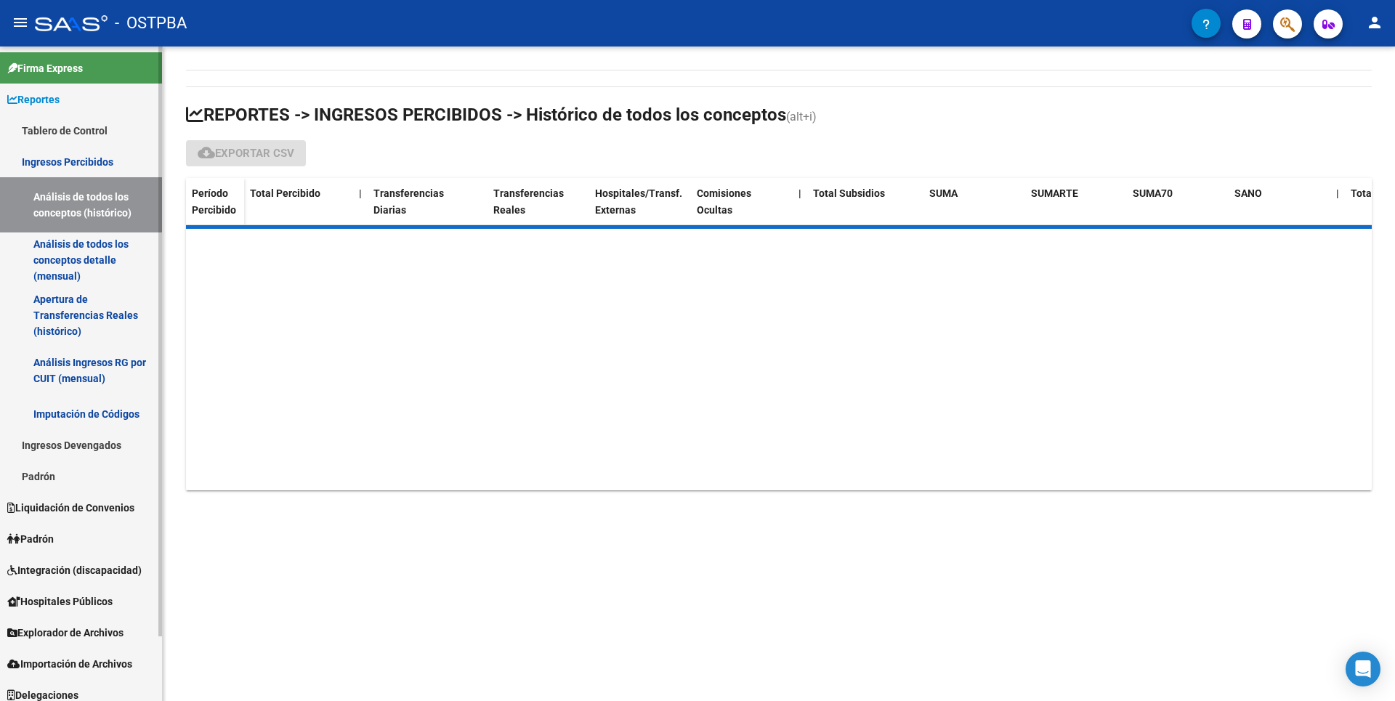
click at [81, 252] on link "Análisis de todos los conceptos detalle (mensual)" at bounding box center [81, 259] width 162 height 55
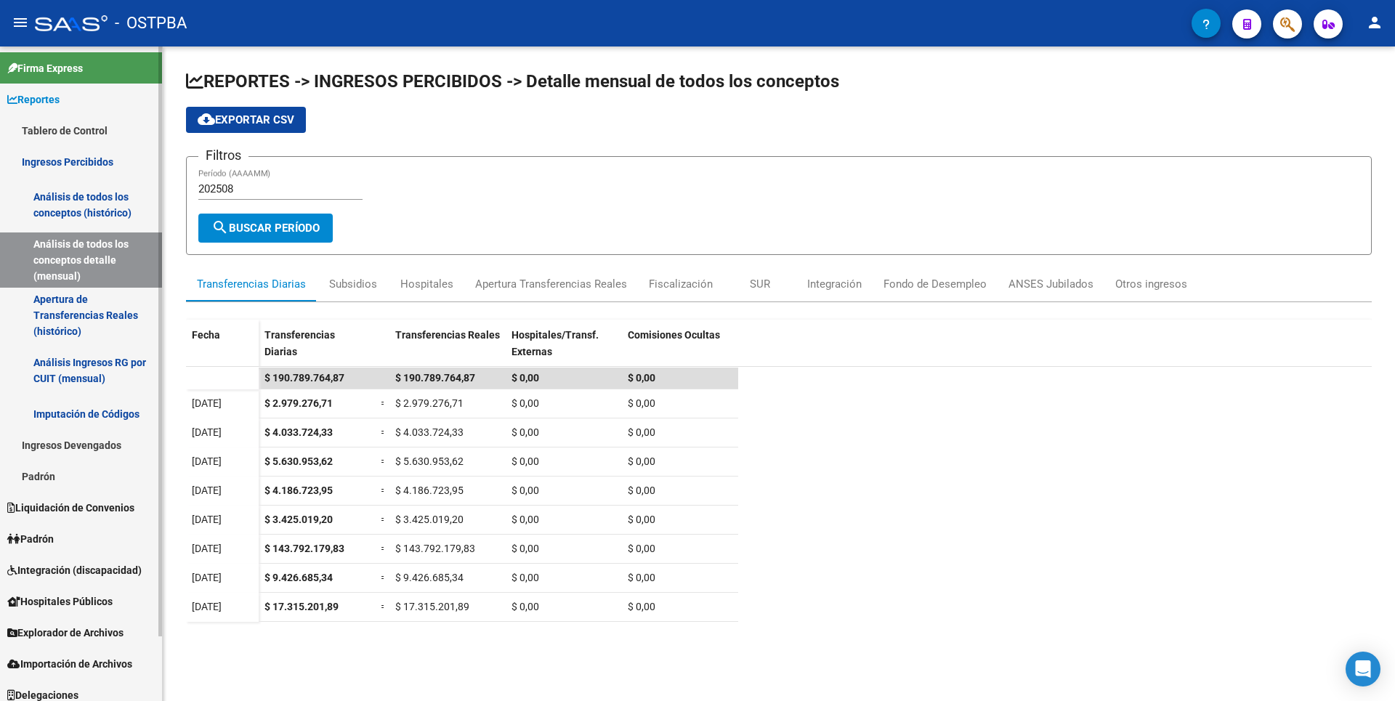
click at [100, 201] on link "Análisis de todos los conceptos (histórico)" at bounding box center [81, 204] width 162 height 55
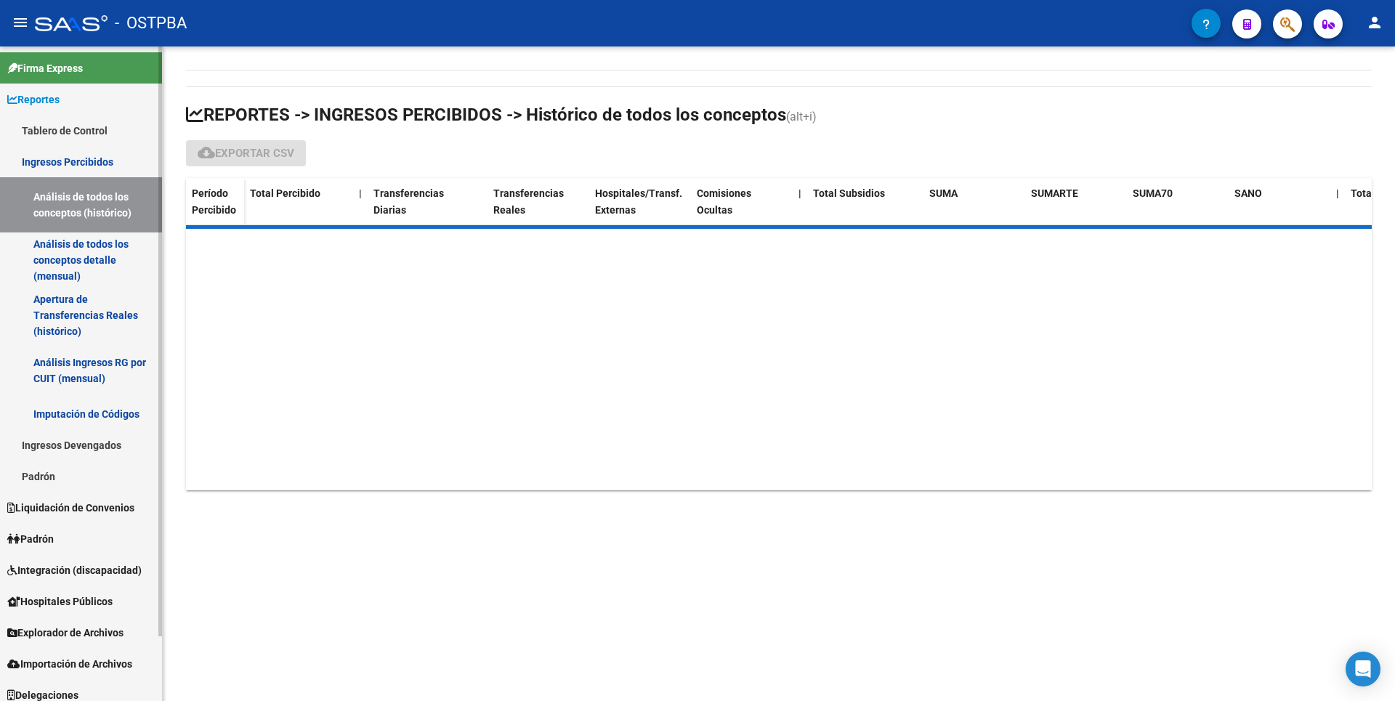
click at [81, 253] on link "Análisis de todos los conceptos detalle (mensual)" at bounding box center [81, 259] width 162 height 55
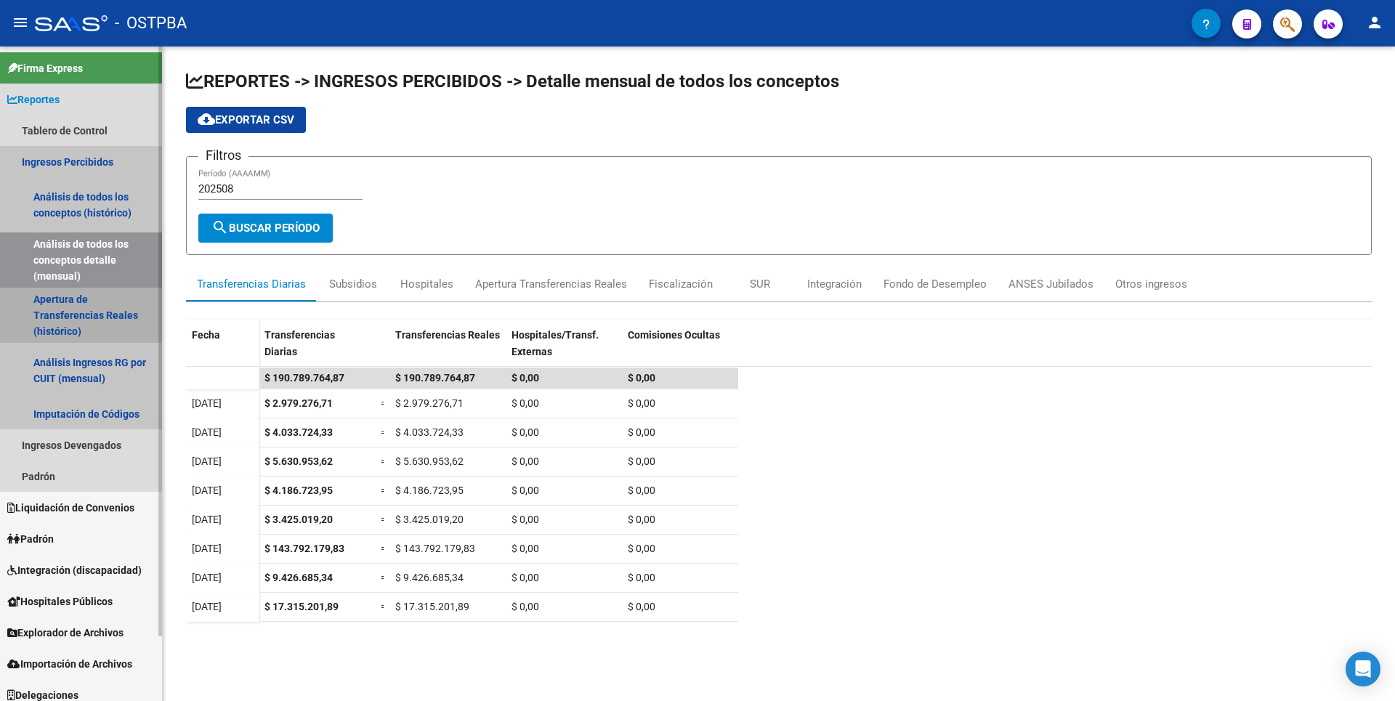
click at [95, 309] on link "Apertura de Transferencias Reales (histórico)" at bounding box center [81, 315] width 162 height 55
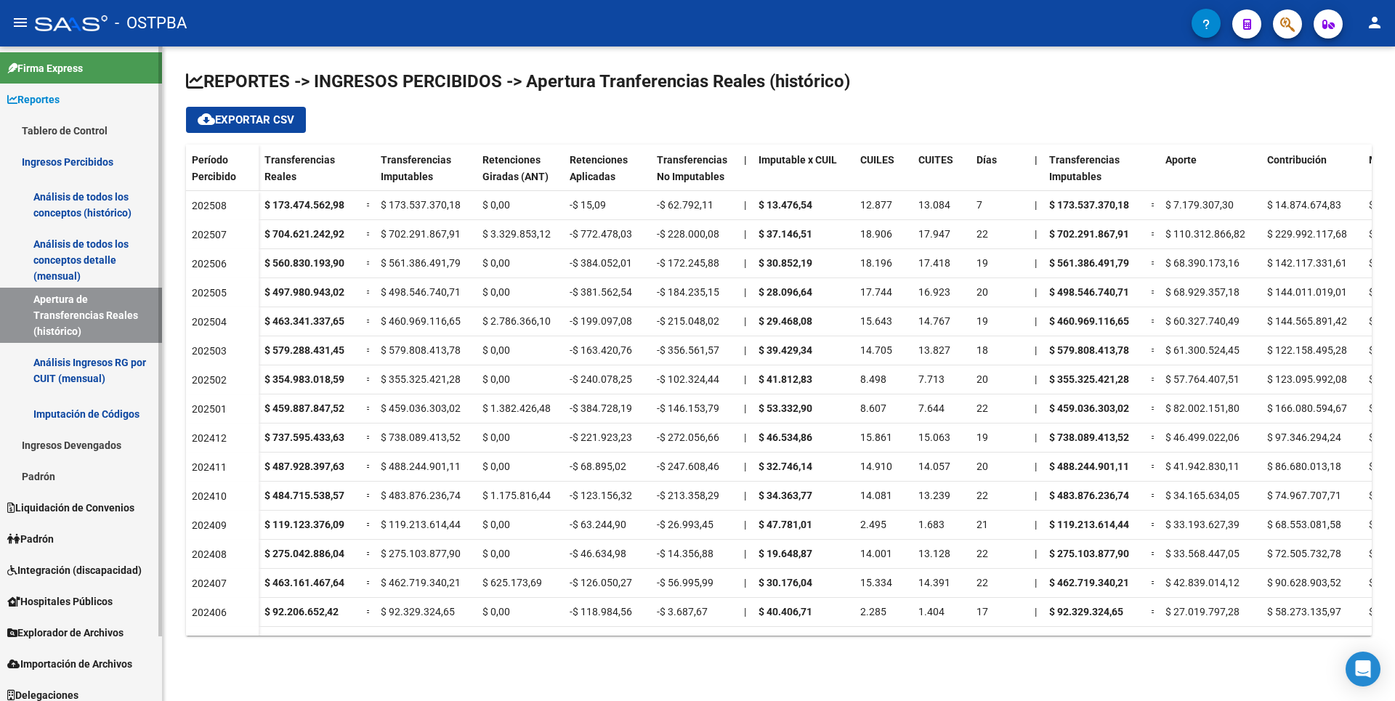
click at [93, 213] on link "Análisis de todos los conceptos (histórico)" at bounding box center [81, 204] width 162 height 55
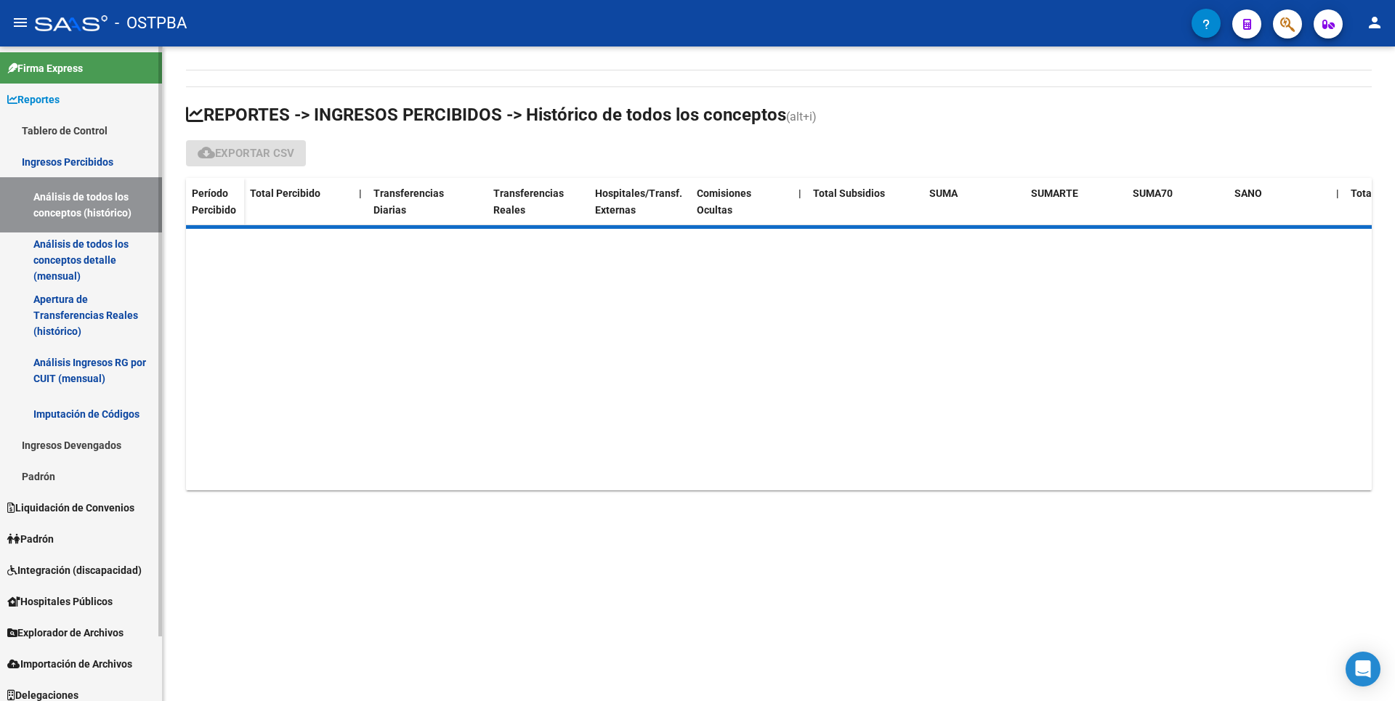
click at [87, 247] on link "Análisis de todos los conceptos detalle (mensual)" at bounding box center [81, 259] width 162 height 55
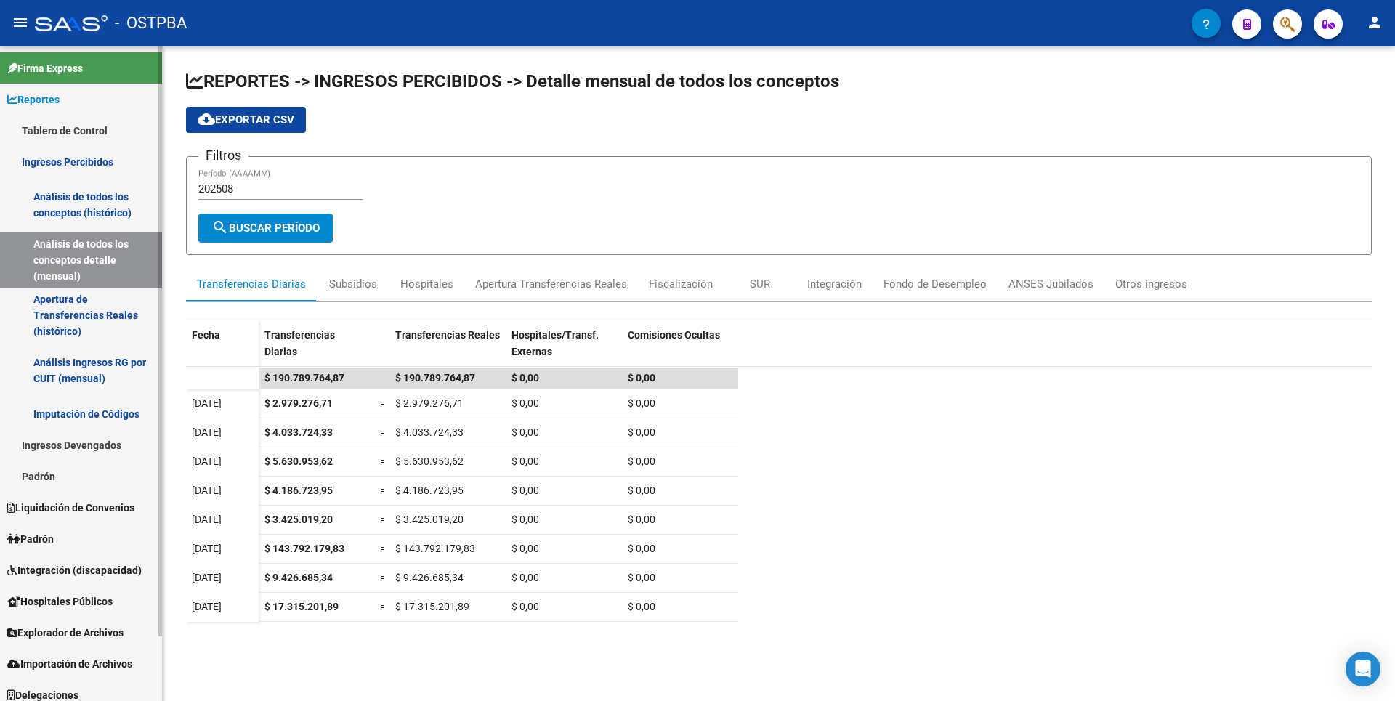
click at [87, 422] on link "Imputación de Códigos" at bounding box center [81, 413] width 162 height 31
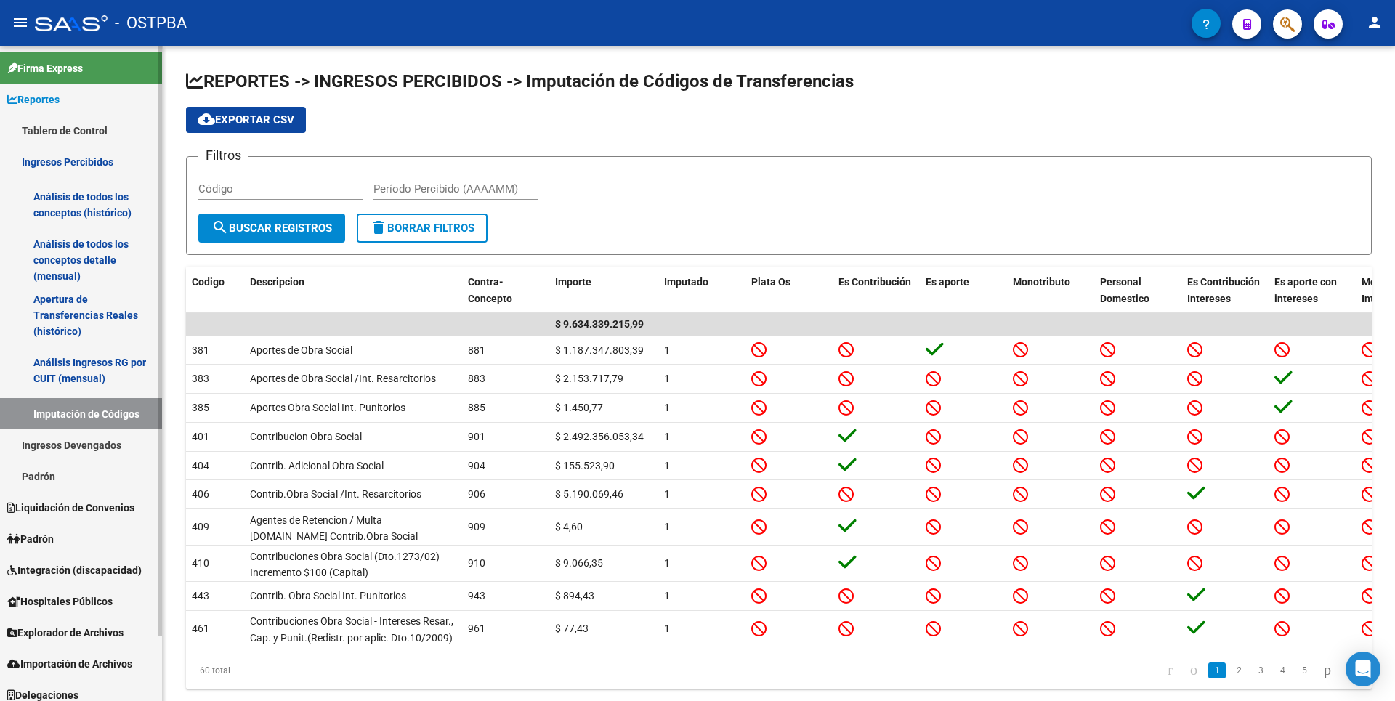
click at [100, 457] on link "Ingresos Devengados" at bounding box center [81, 444] width 162 height 31
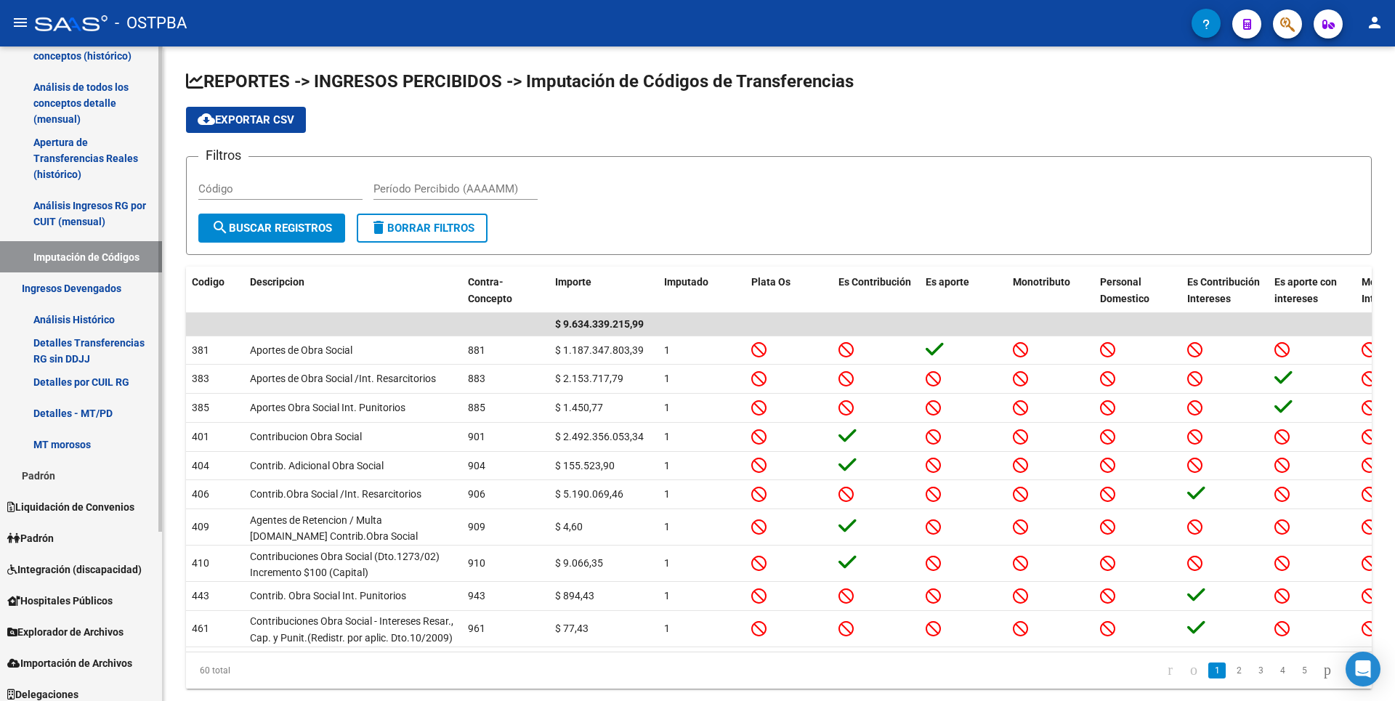
scroll to position [228, 0]
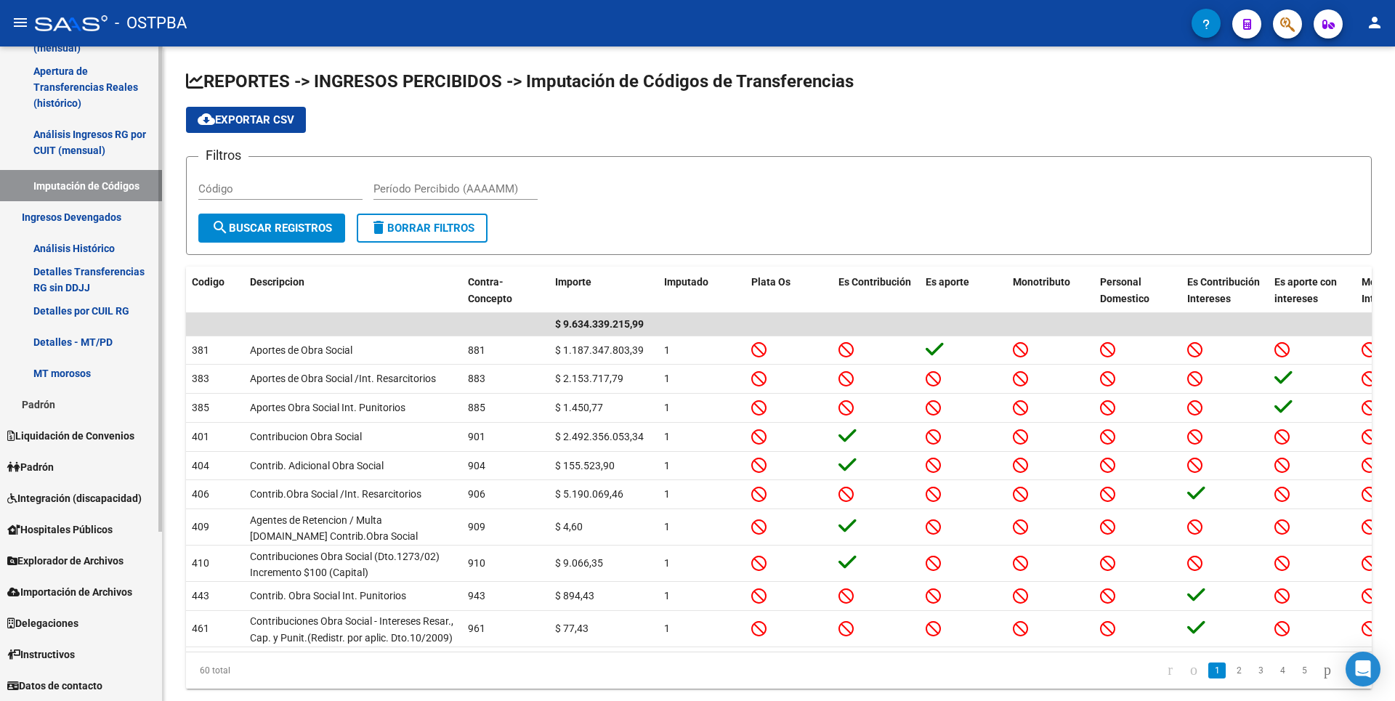
click at [58, 407] on link "Padrón" at bounding box center [81, 404] width 162 height 31
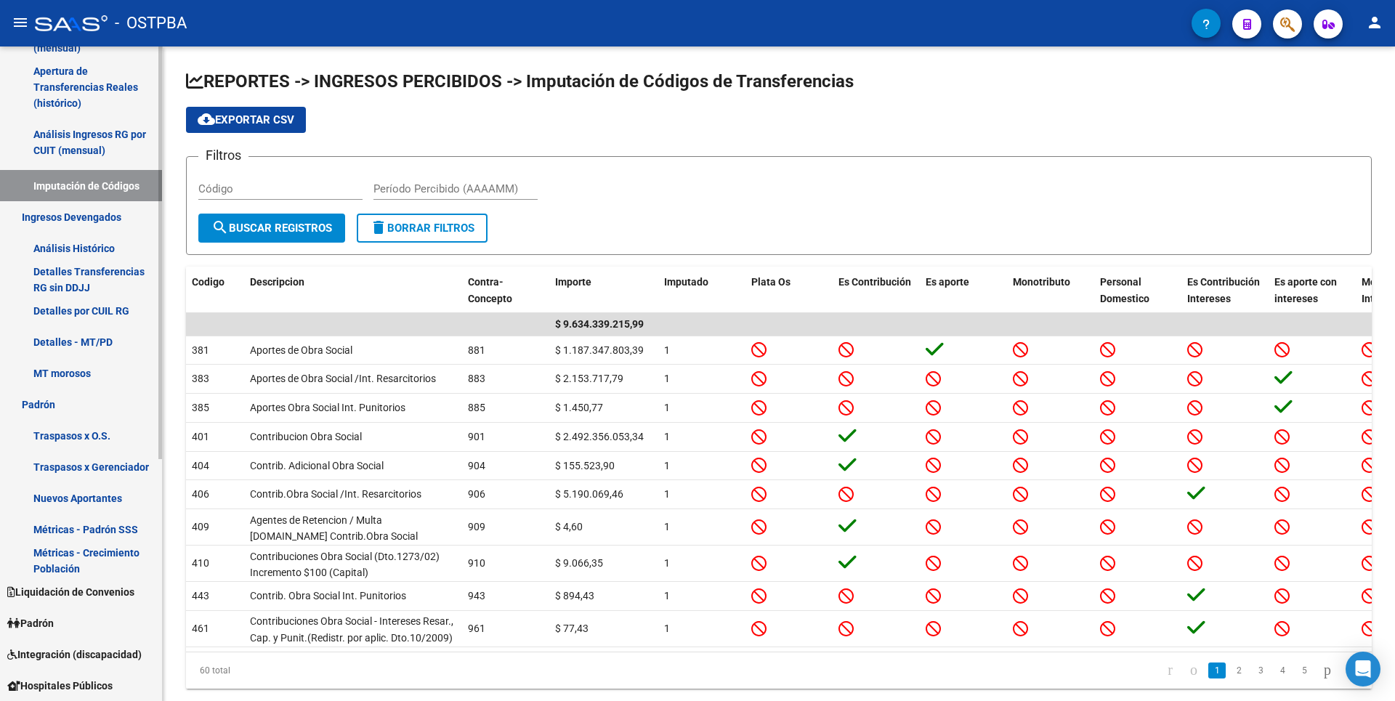
click at [106, 469] on link "Traspasos x Gerenciador" at bounding box center [81, 466] width 162 height 31
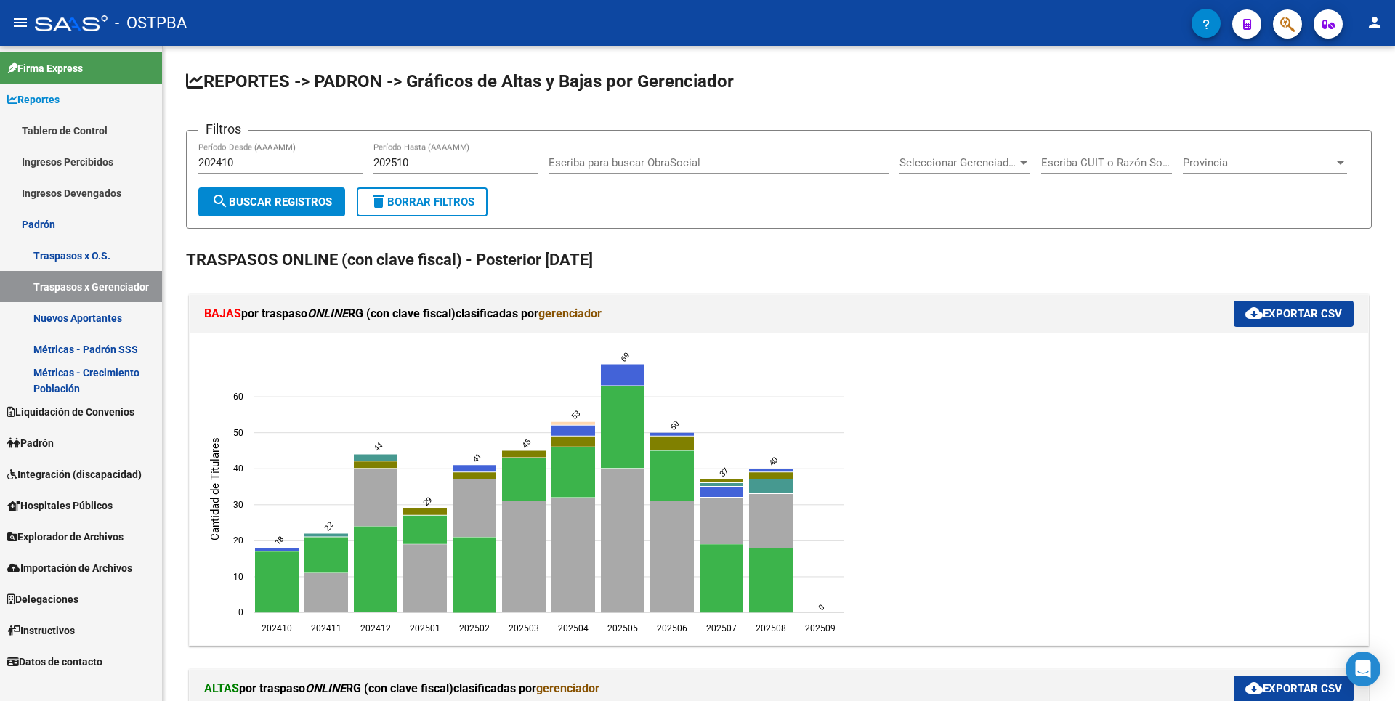
click at [54, 440] on span "Padrón" at bounding box center [30, 443] width 46 height 16
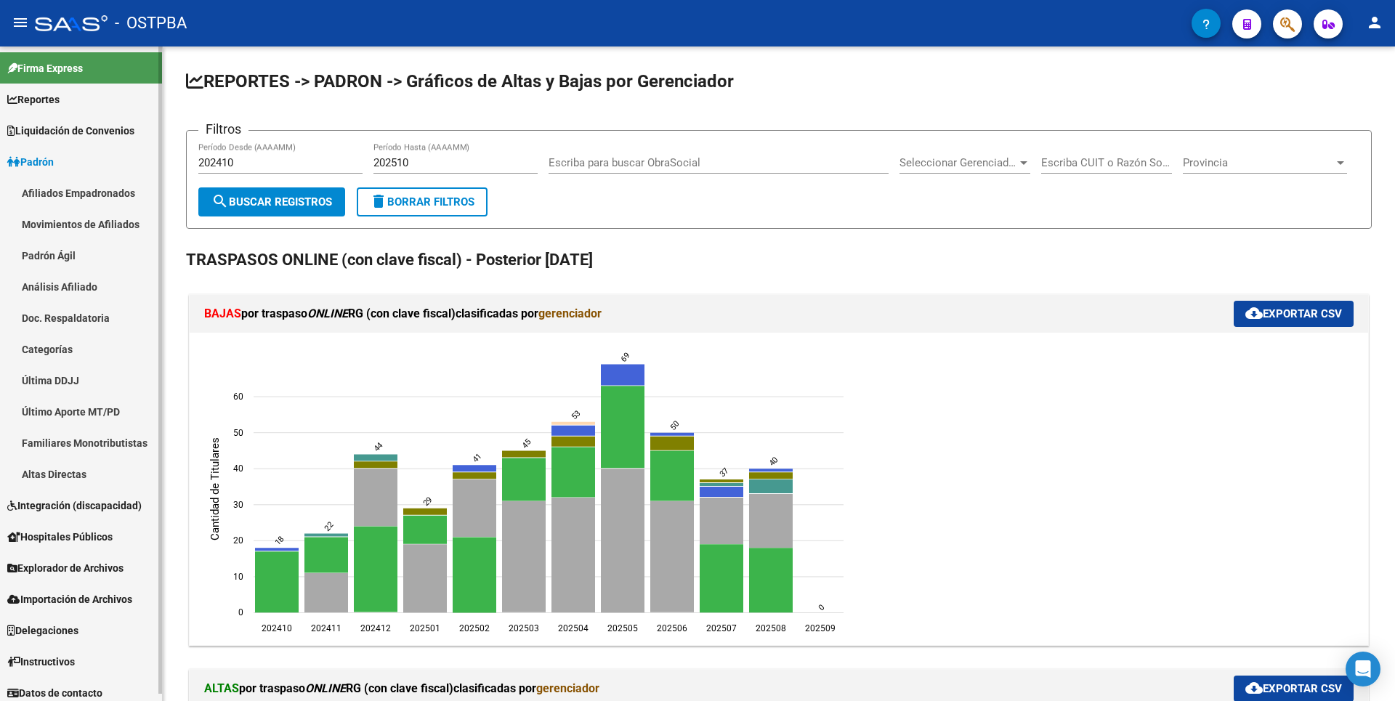
click at [95, 199] on link "Afiliados Empadronados" at bounding box center [81, 192] width 162 height 31
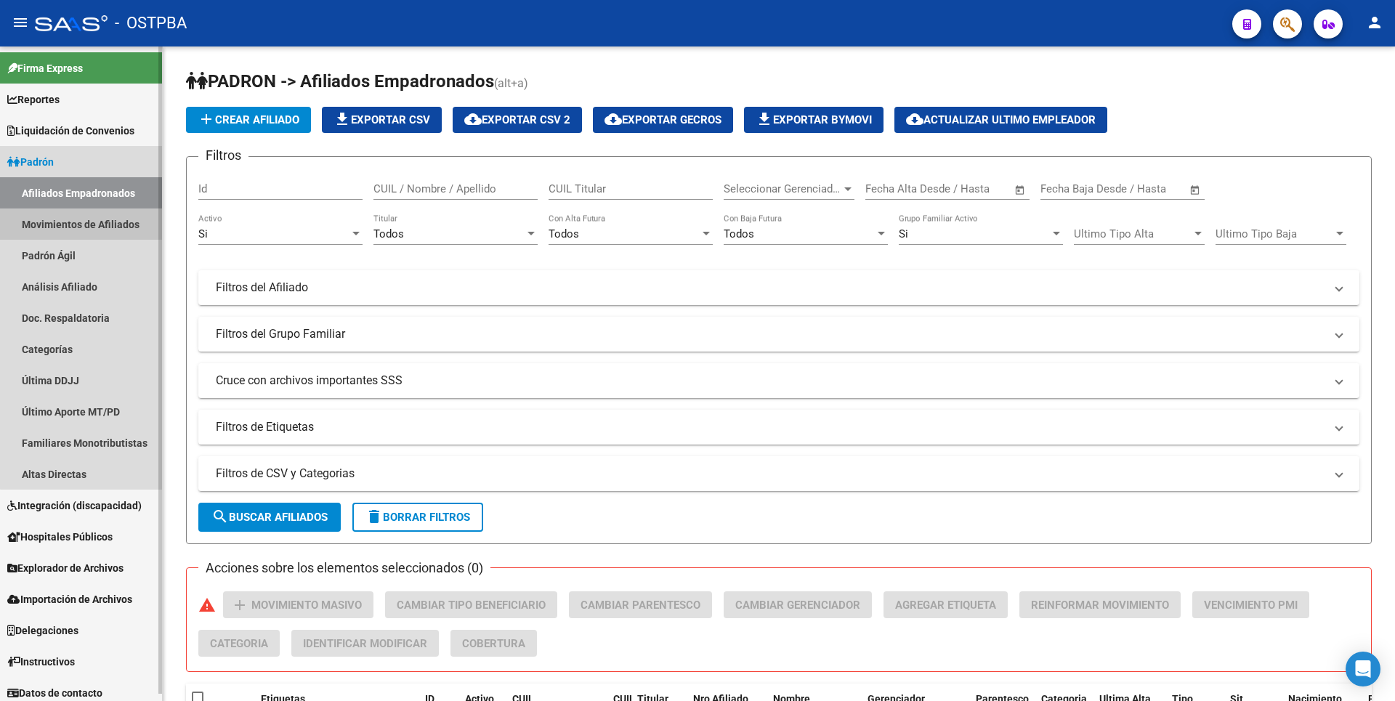
click at [97, 224] on link "Movimientos de Afiliados" at bounding box center [81, 224] width 162 height 31
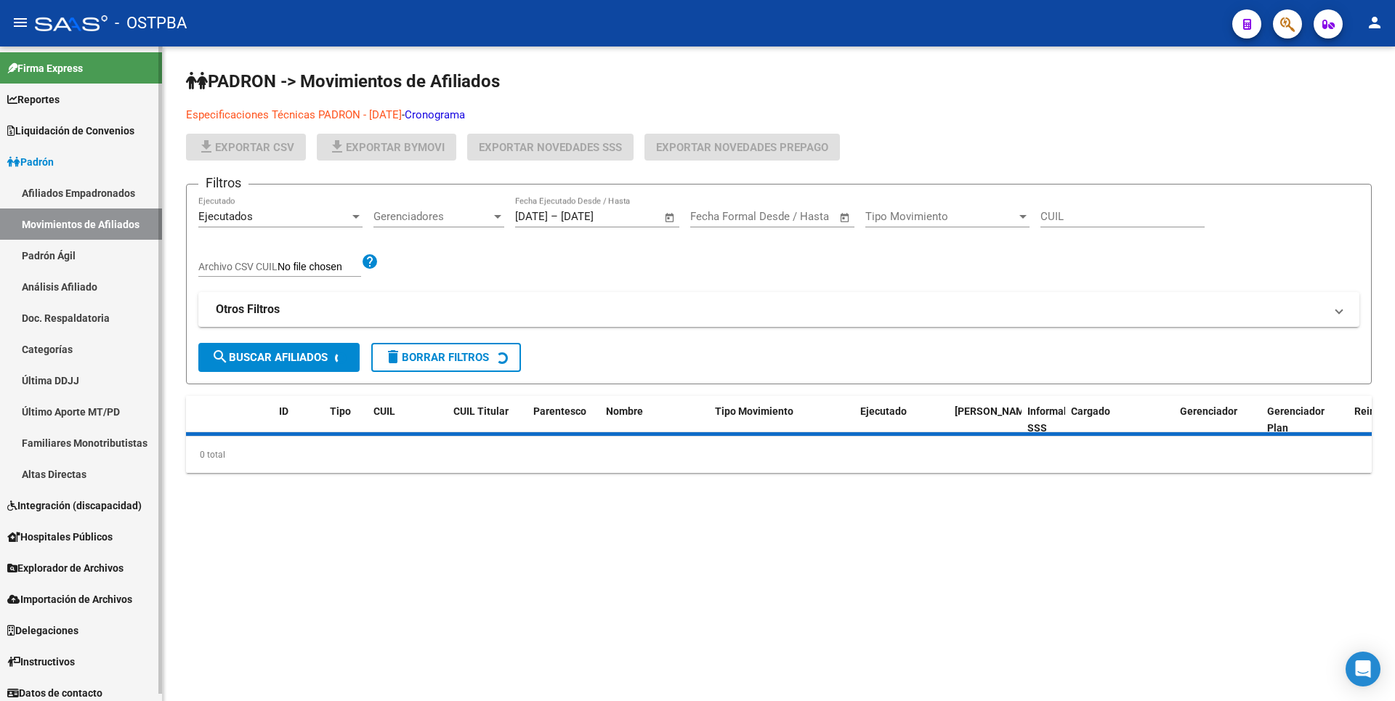
click at [97, 193] on link "Afiliados Empadronados" at bounding box center [81, 192] width 162 height 31
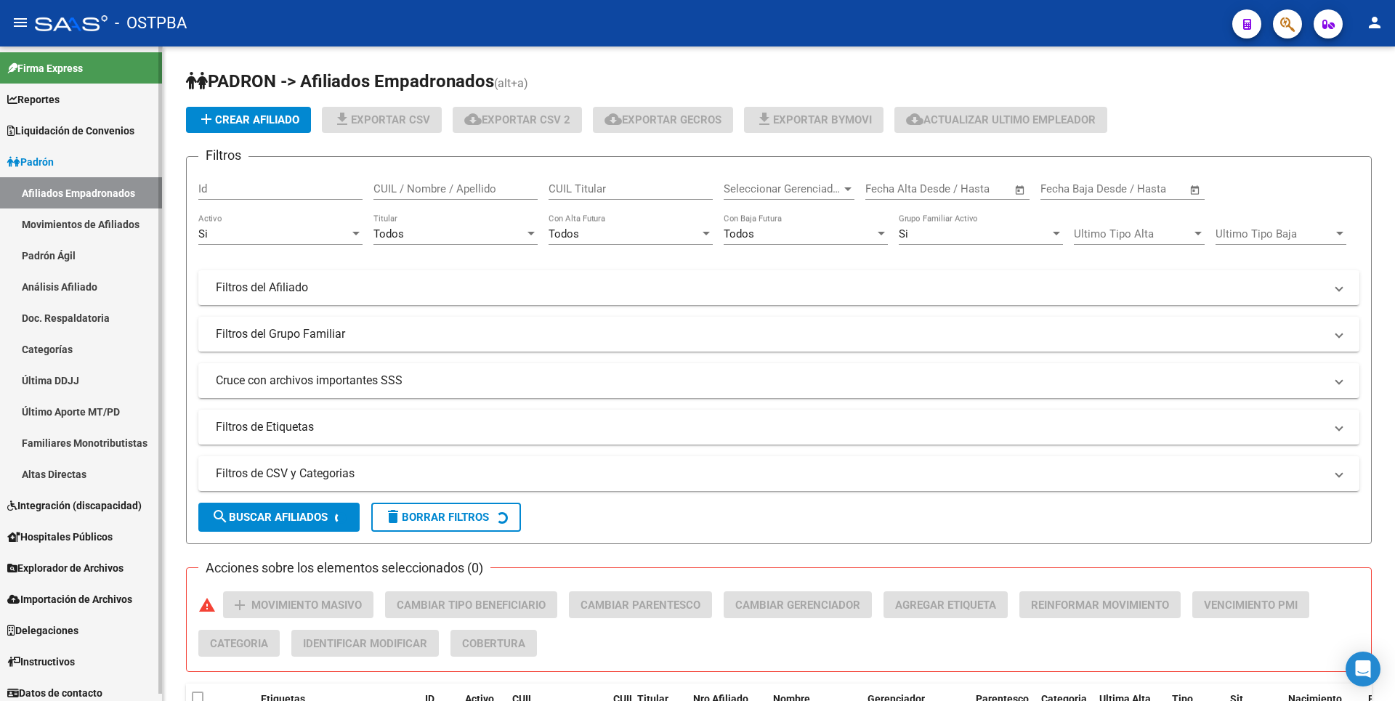
click at [94, 219] on link "Movimientos de Afiliados" at bounding box center [81, 224] width 162 height 31
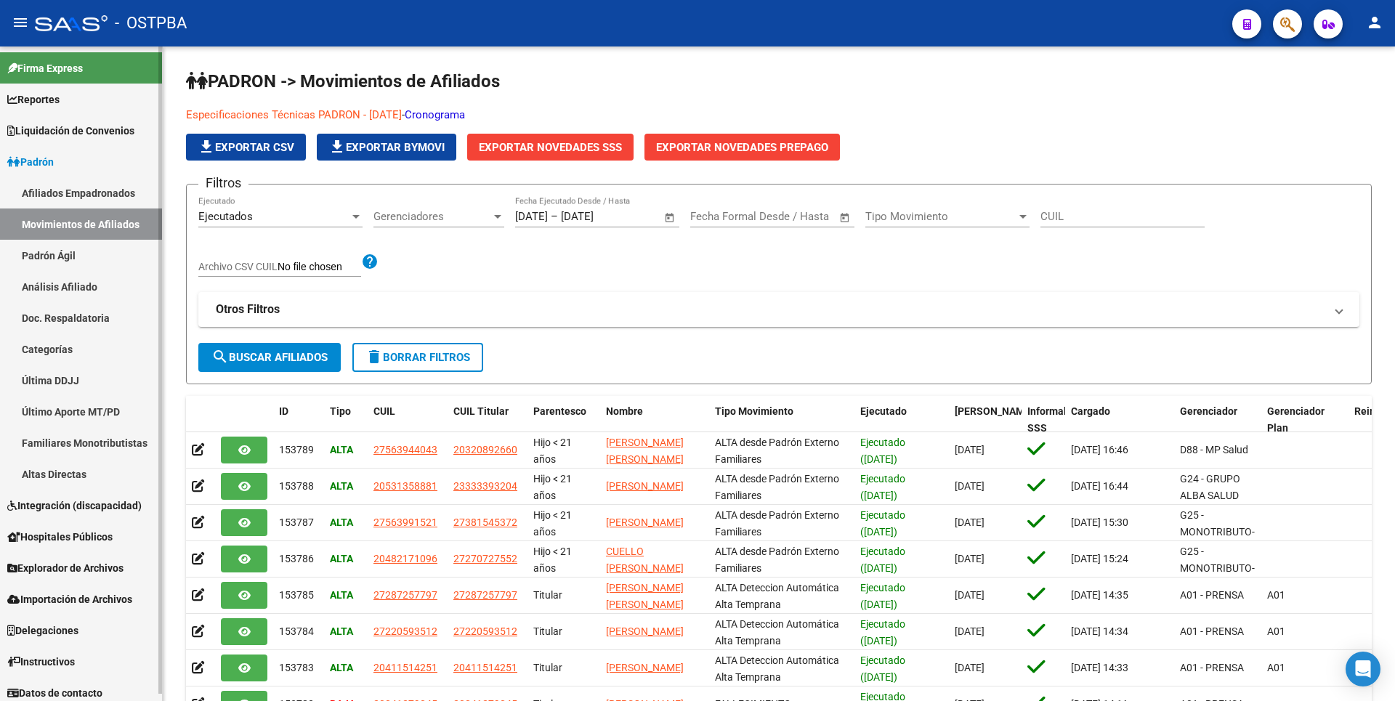
click at [102, 191] on link "Afiliados Empadronados" at bounding box center [81, 192] width 162 height 31
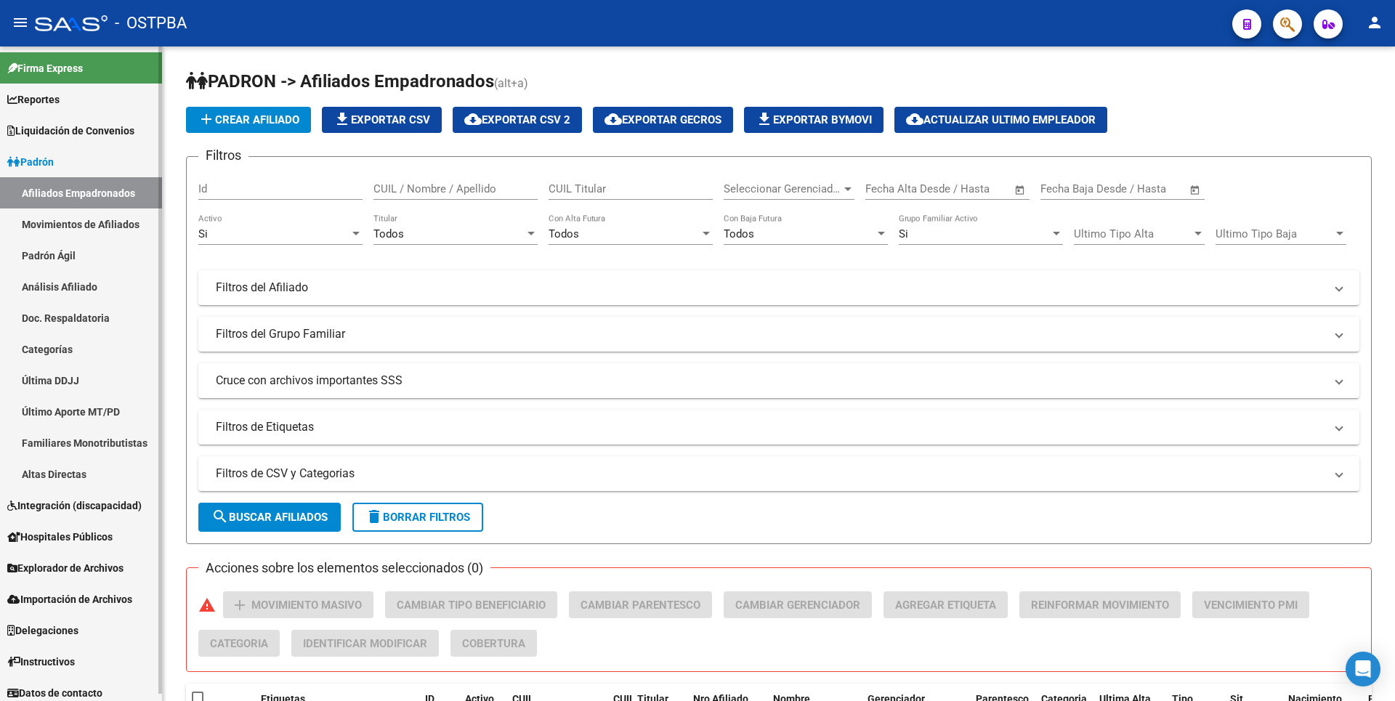
click at [98, 227] on link "Movimientos de Afiliados" at bounding box center [81, 224] width 162 height 31
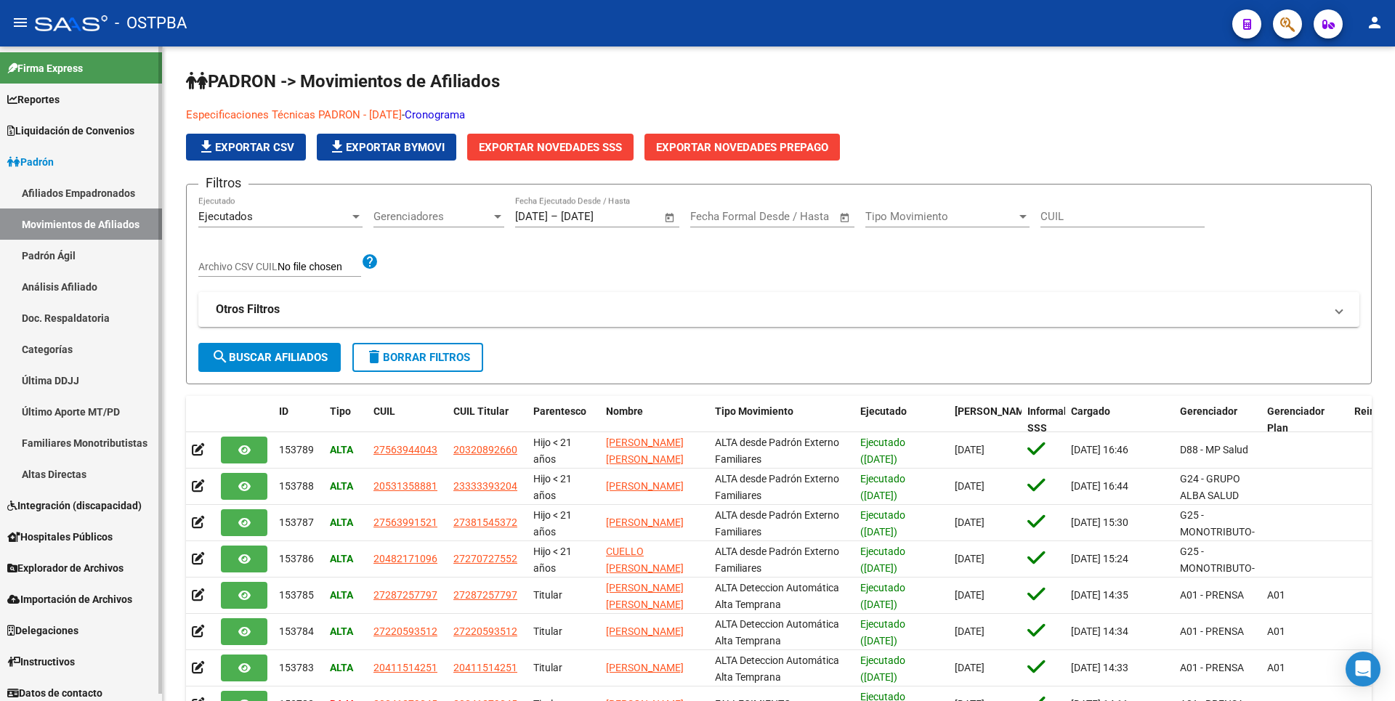
click at [82, 95] on link "Reportes" at bounding box center [81, 99] width 162 height 31
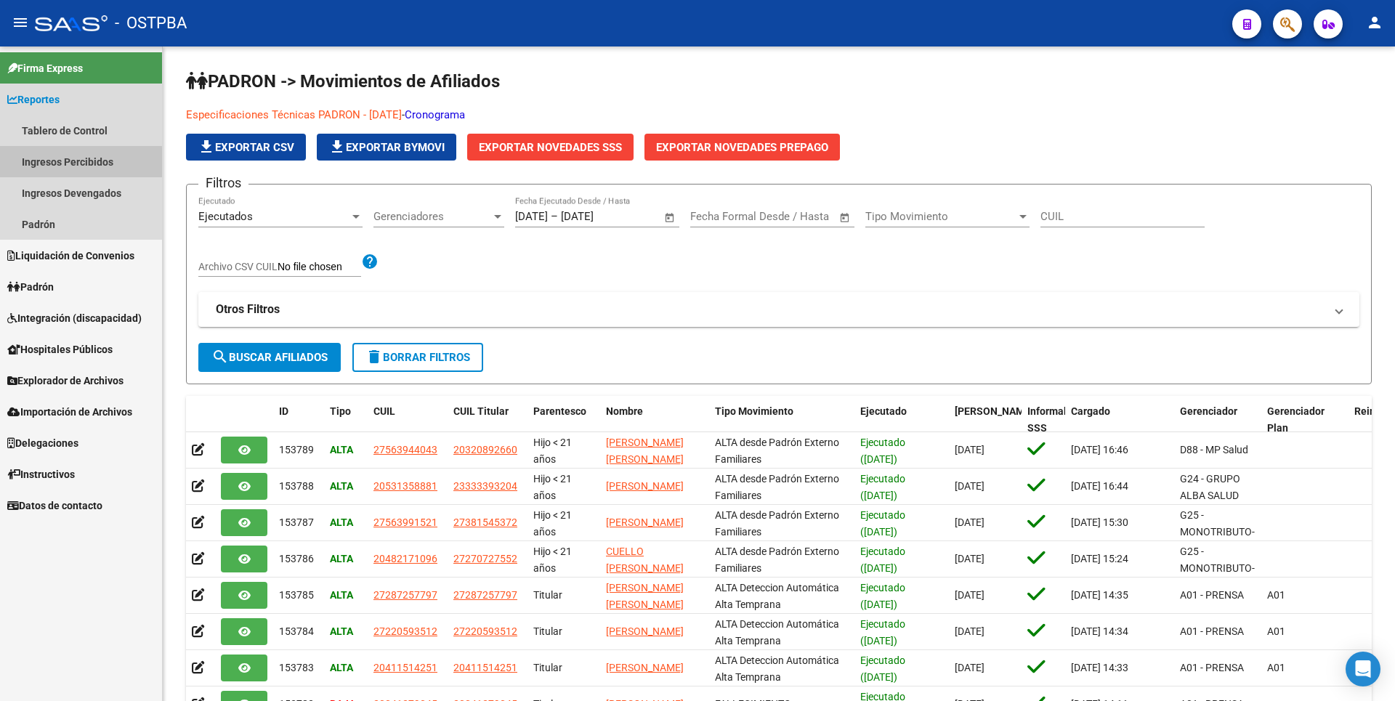
click at [76, 163] on link "Ingresos Percibidos" at bounding box center [81, 161] width 162 height 31
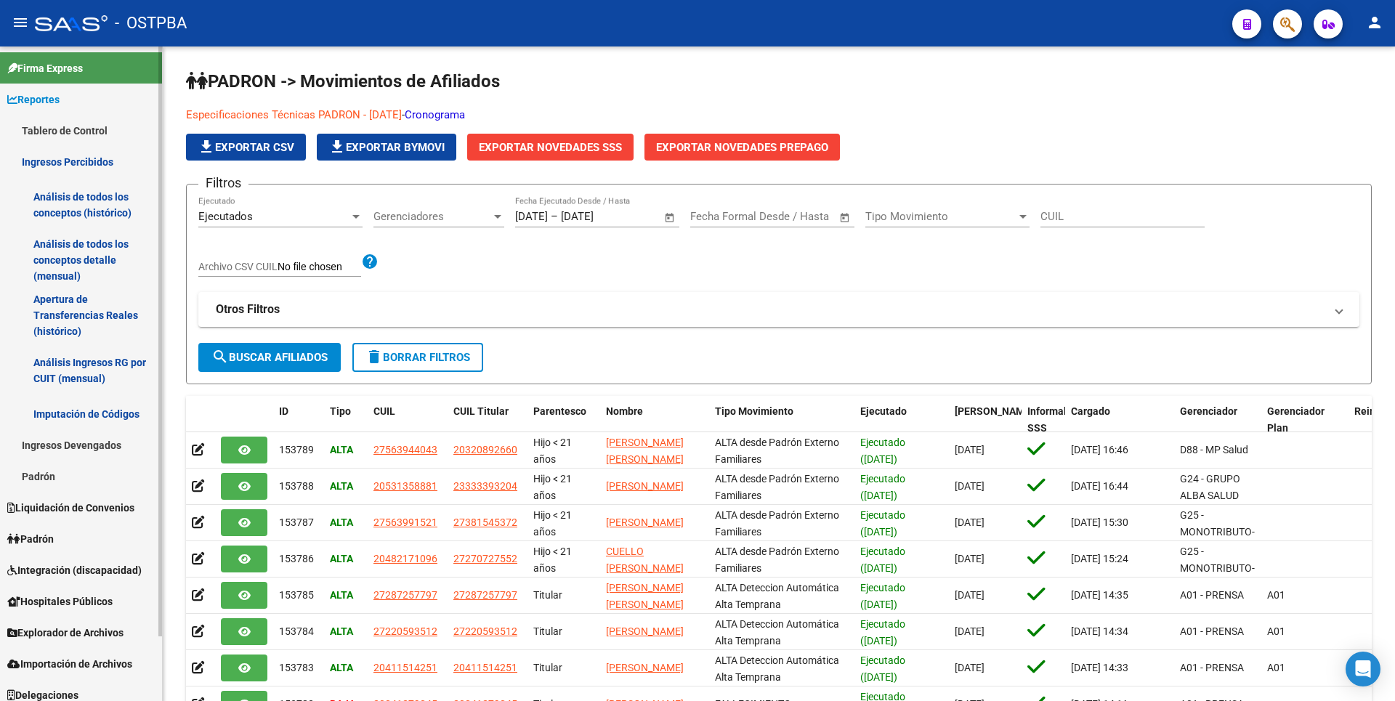
click at [72, 275] on link "Análisis de todos los conceptos detalle (mensual)" at bounding box center [81, 259] width 162 height 55
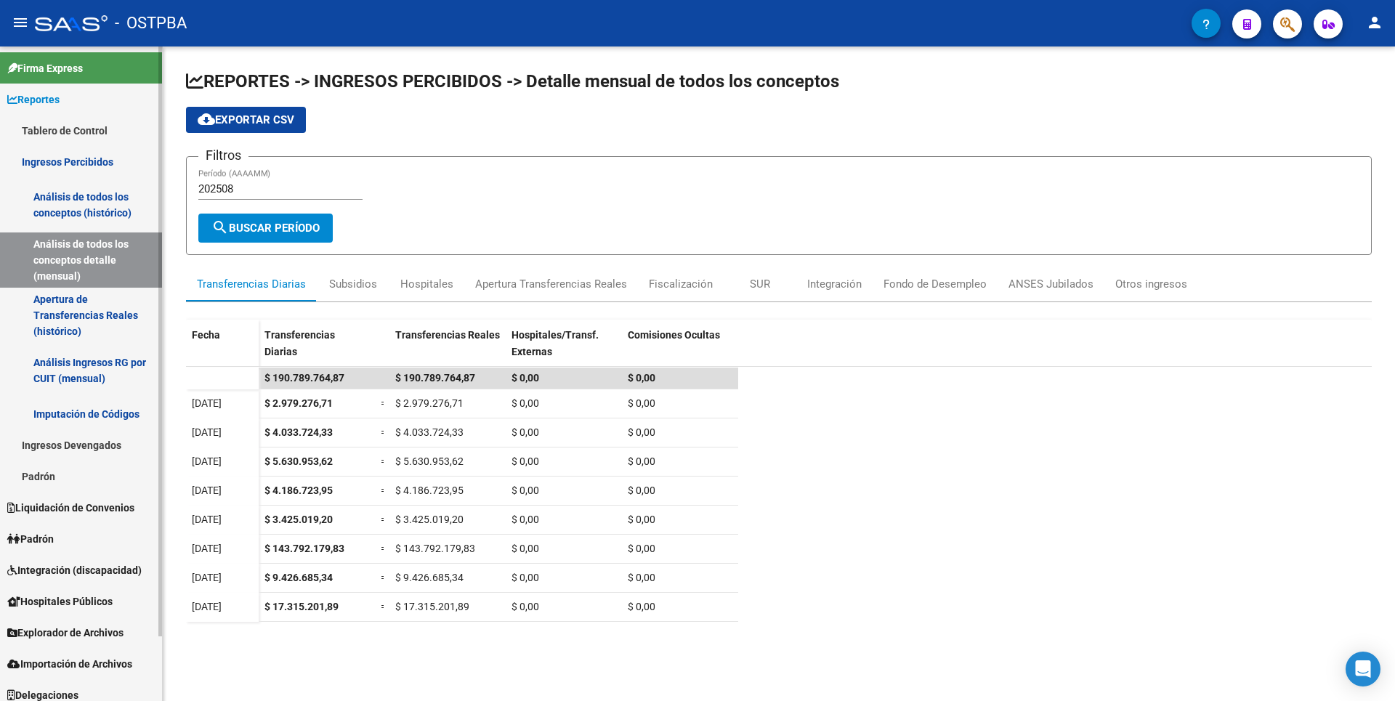
click at [76, 308] on link "Apertura de Transferencias Reales (histórico)" at bounding box center [81, 315] width 162 height 55
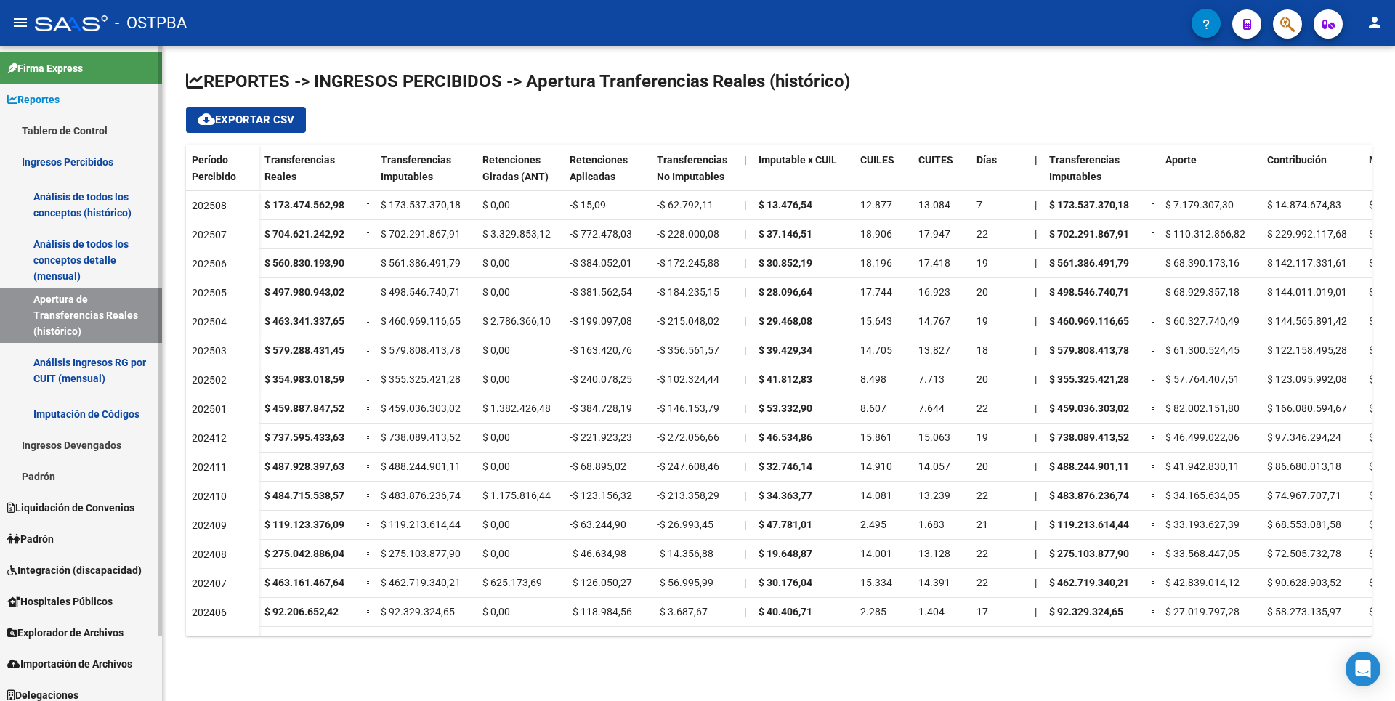
click at [94, 240] on link "Análisis de todos los conceptos detalle (mensual)" at bounding box center [81, 259] width 162 height 55
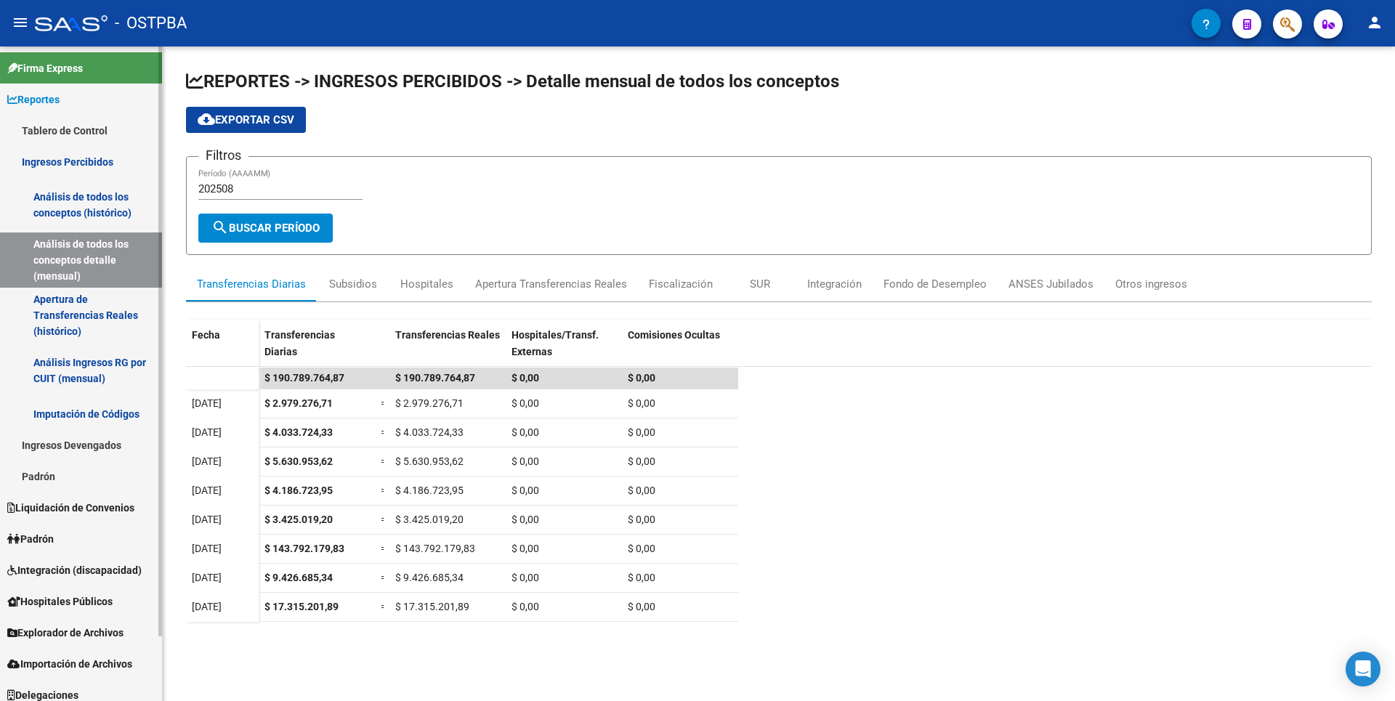
click at [98, 206] on link "Análisis de todos los conceptos (histórico)" at bounding box center [81, 204] width 162 height 55
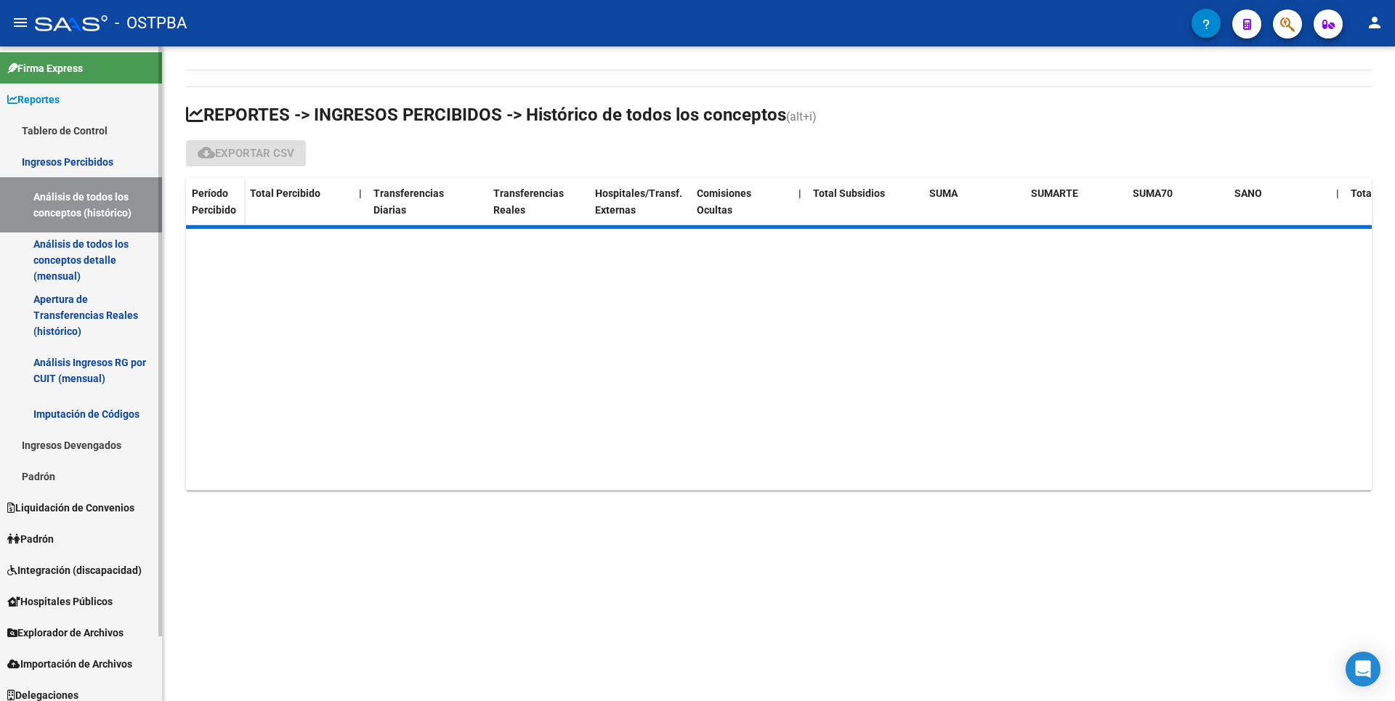
click at [90, 275] on link "Análisis de todos los conceptos detalle (mensual)" at bounding box center [81, 259] width 162 height 55
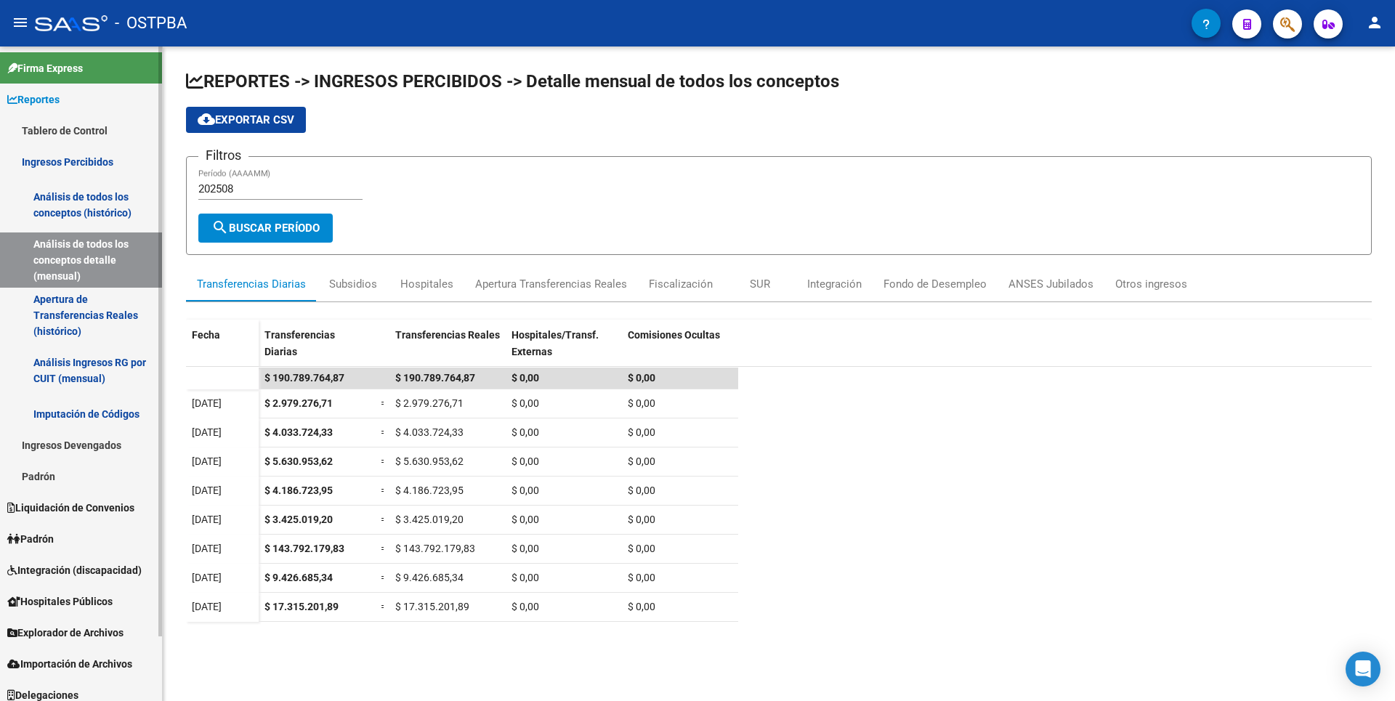
click at [84, 315] on link "Apertura de Transferencias Reales (histórico)" at bounding box center [81, 315] width 162 height 55
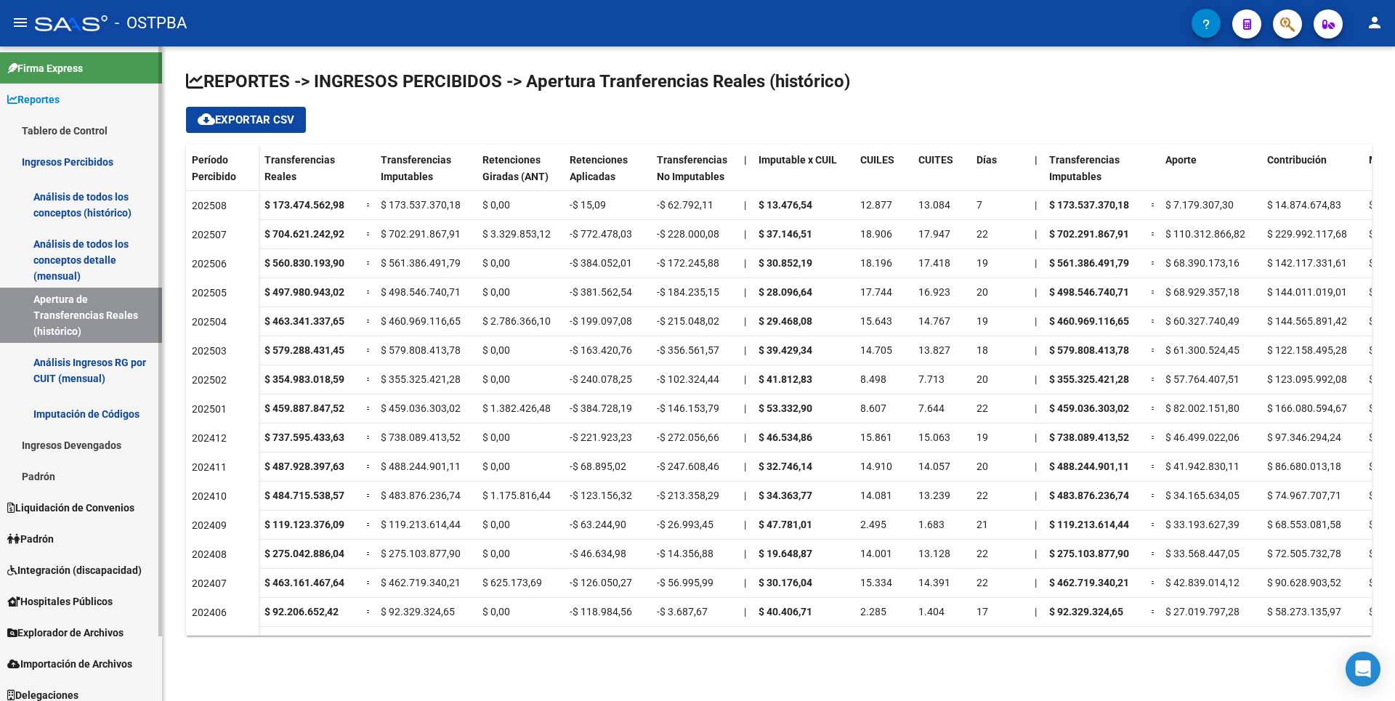
click at [82, 354] on link "Análisis Ingresos RG por CUIT (mensual)" at bounding box center [81, 370] width 162 height 55
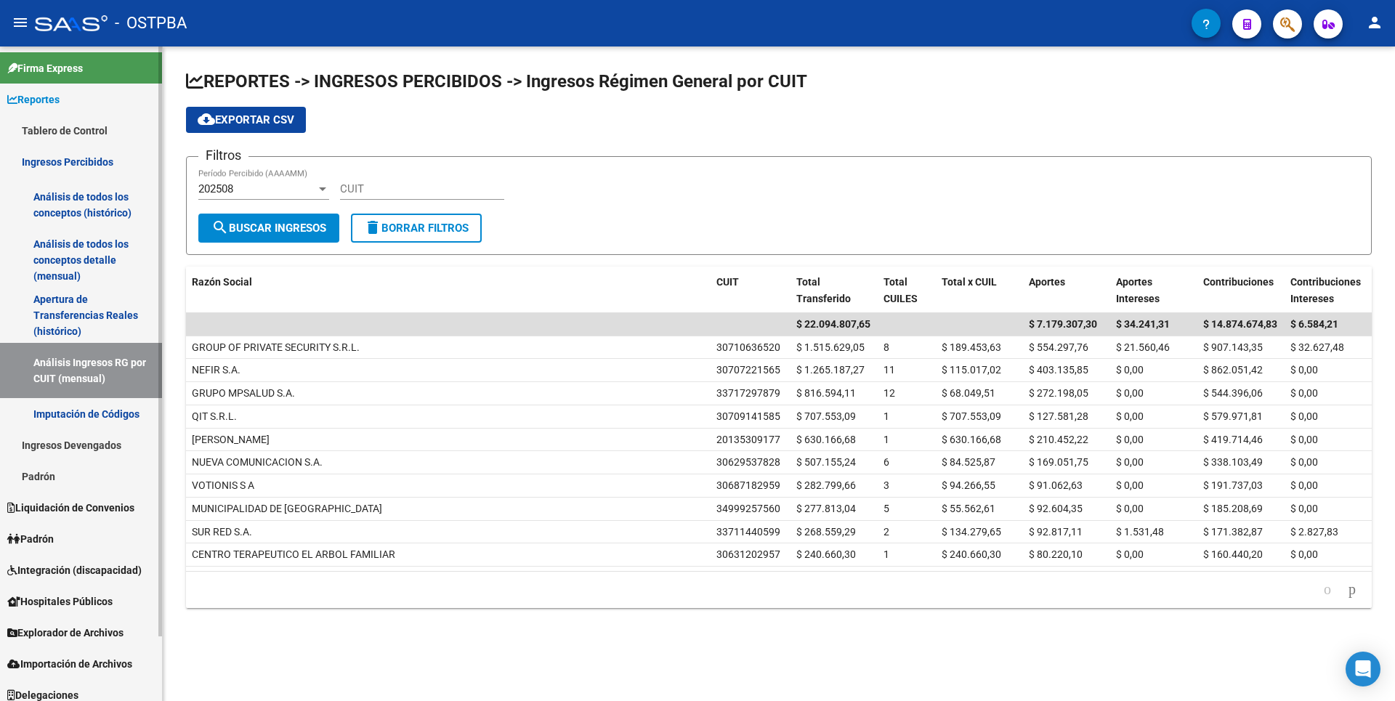
click at [89, 299] on link "Apertura de Transferencias Reales (histórico)" at bounding box center [81, 315] width 162 height 55
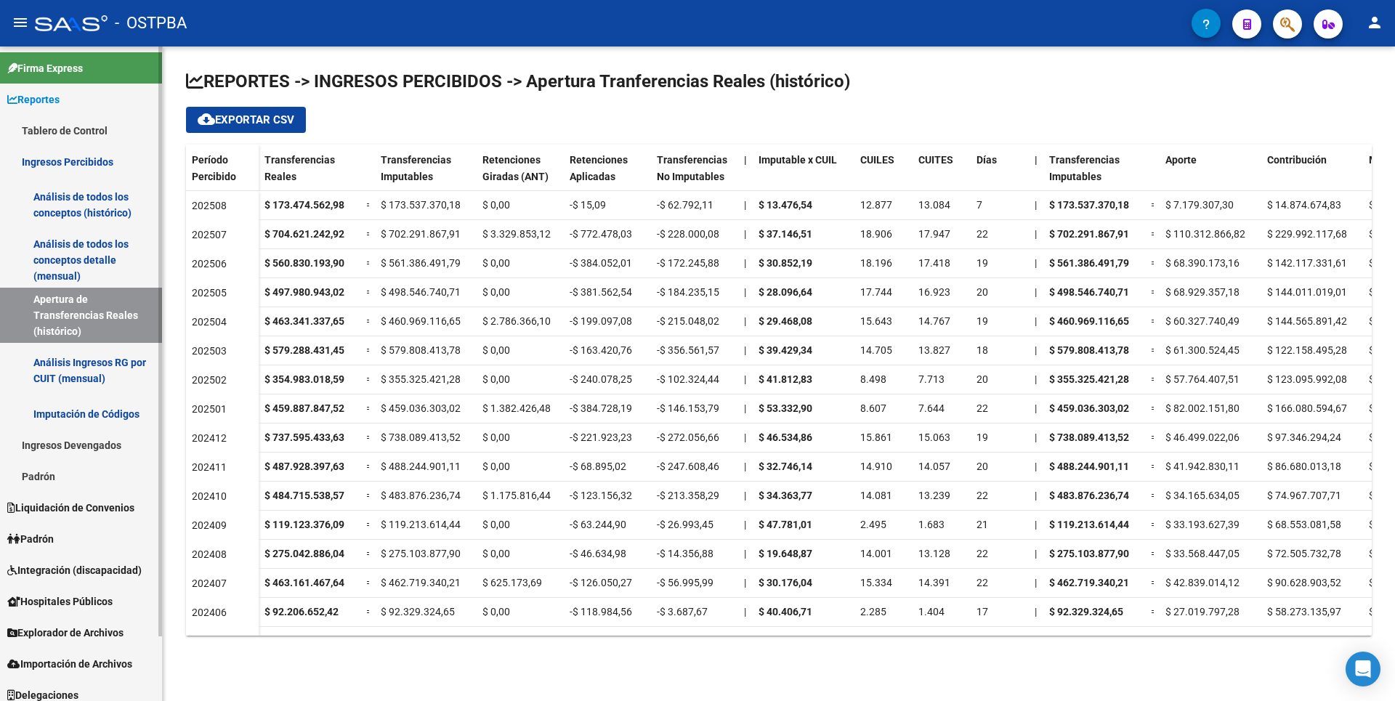
click at [93, 249] on link "Análisis de todos los conceptos detalle (mensual)" at bounding box center [81, 259] width 162 height 55
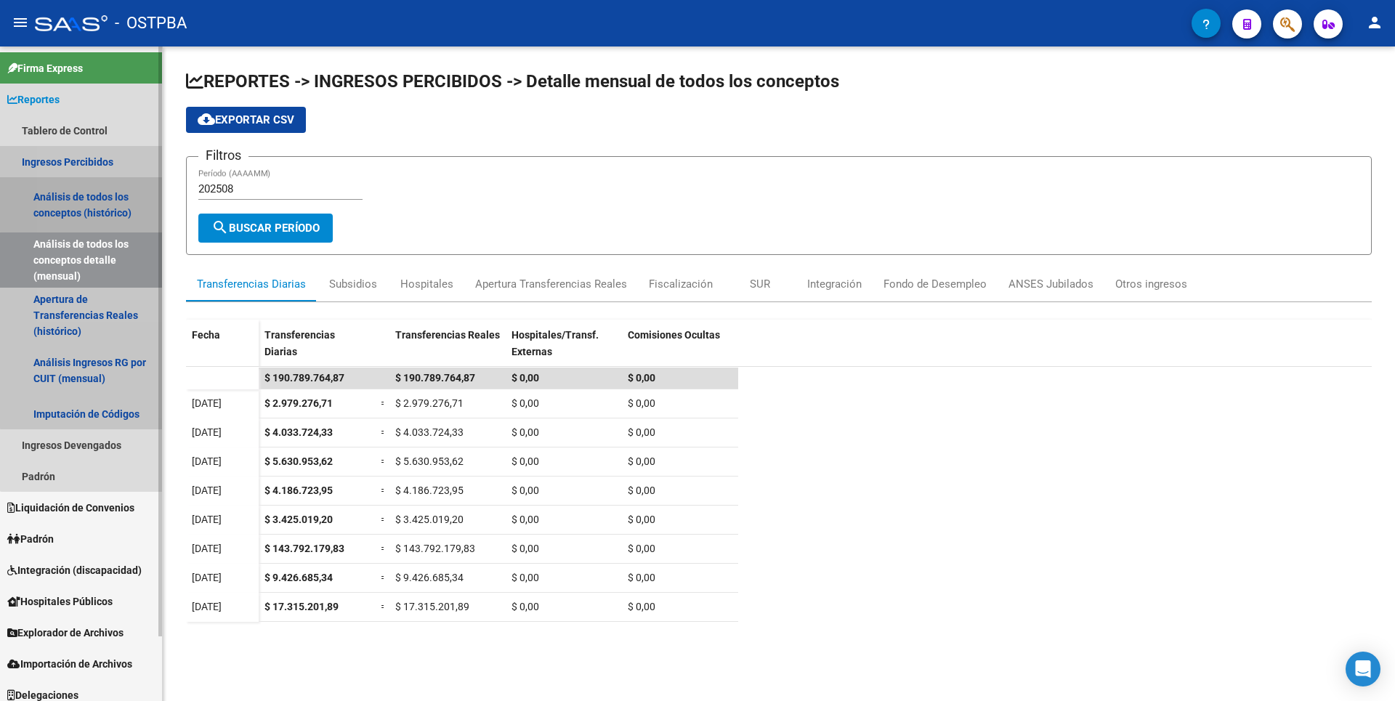
click at [101, 201] on link "Análisis de todos los conceptos (histórico)" at bounding box center [81, 204] width 162 height 55
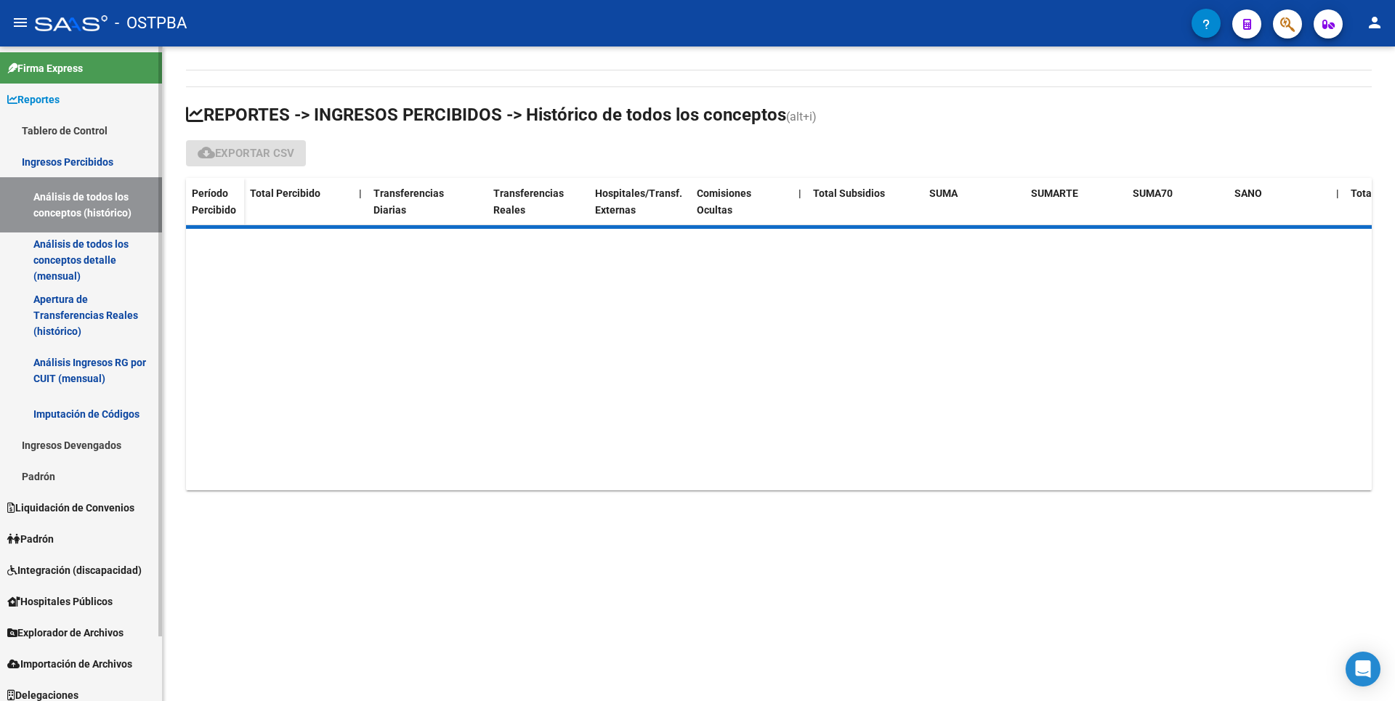
click at [94, 259] on link "Análisis de todos los conceptos detalle (mensual)" at bounding box center [81, 259] width 162 height 55
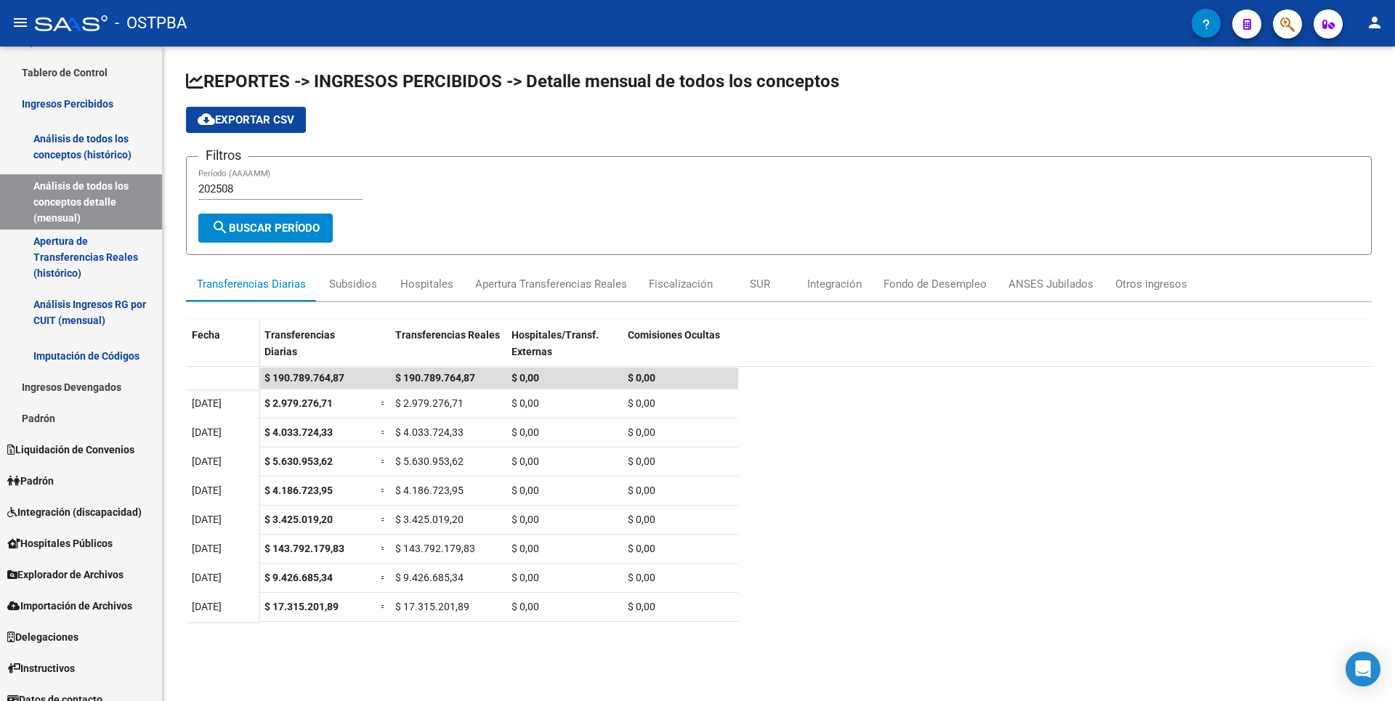
scroll to position [43, 0]
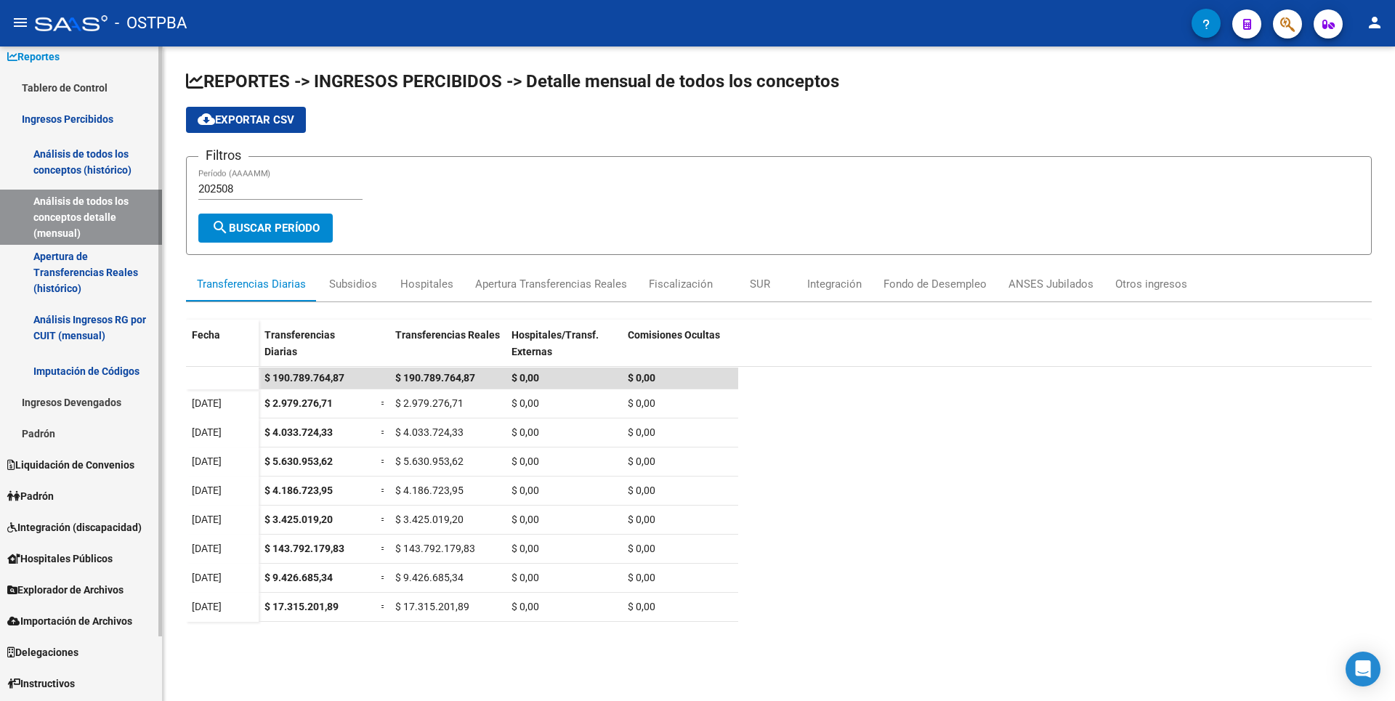
drag, startPoint x: 91, startPoint y: 493, endPoint x: 92, endPoint y: 450, distance: 42.2
click at [91, 493] on link "Padrón" at bounding box center [81, 495] width 162 height 31
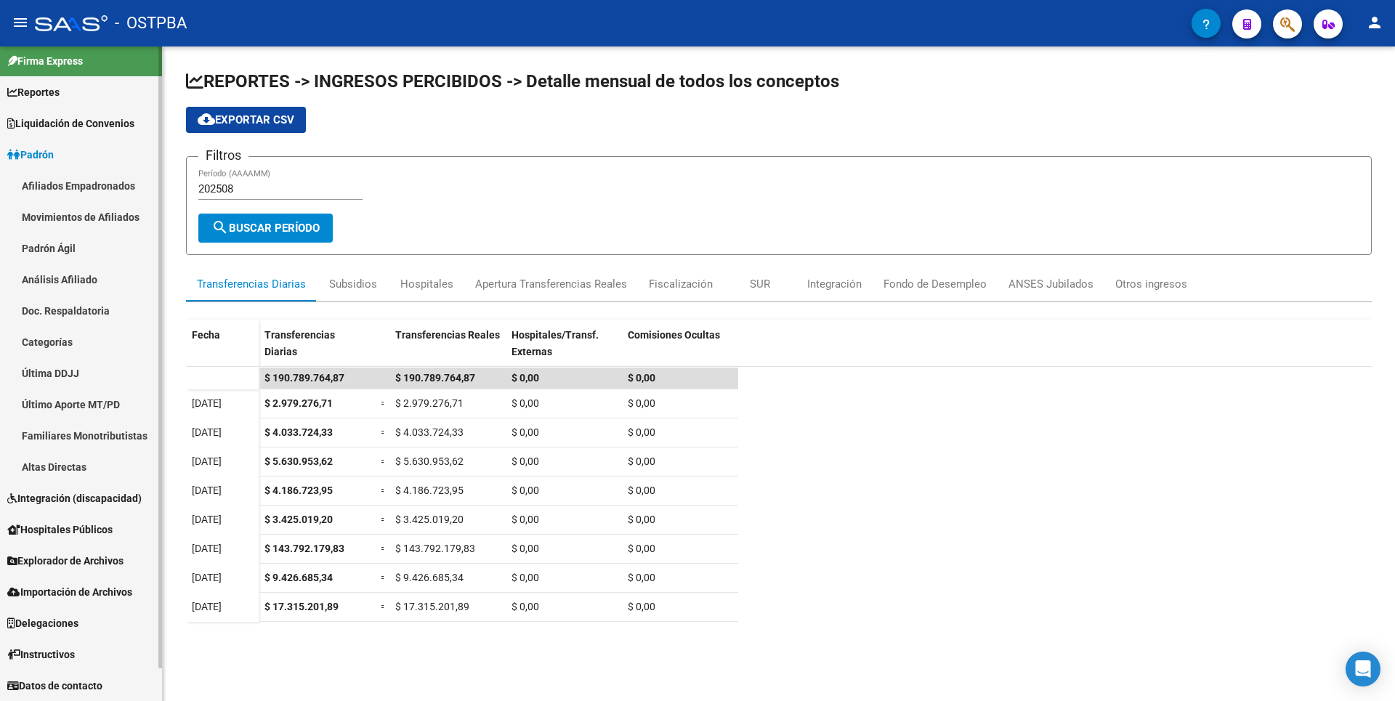
scroll to position [7, 0]
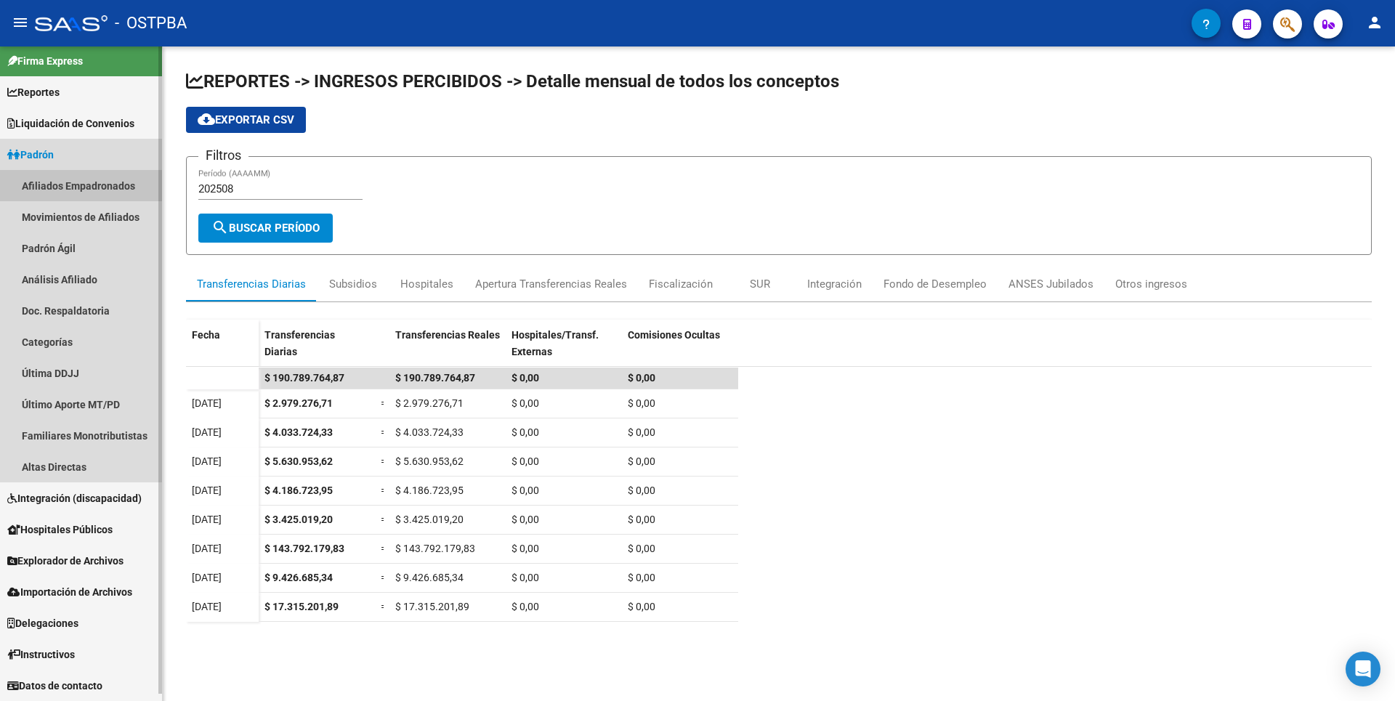
click at [103, 182] on link "Afiliados Empadronados" at bounding box center [81, 185] width 162 height 31
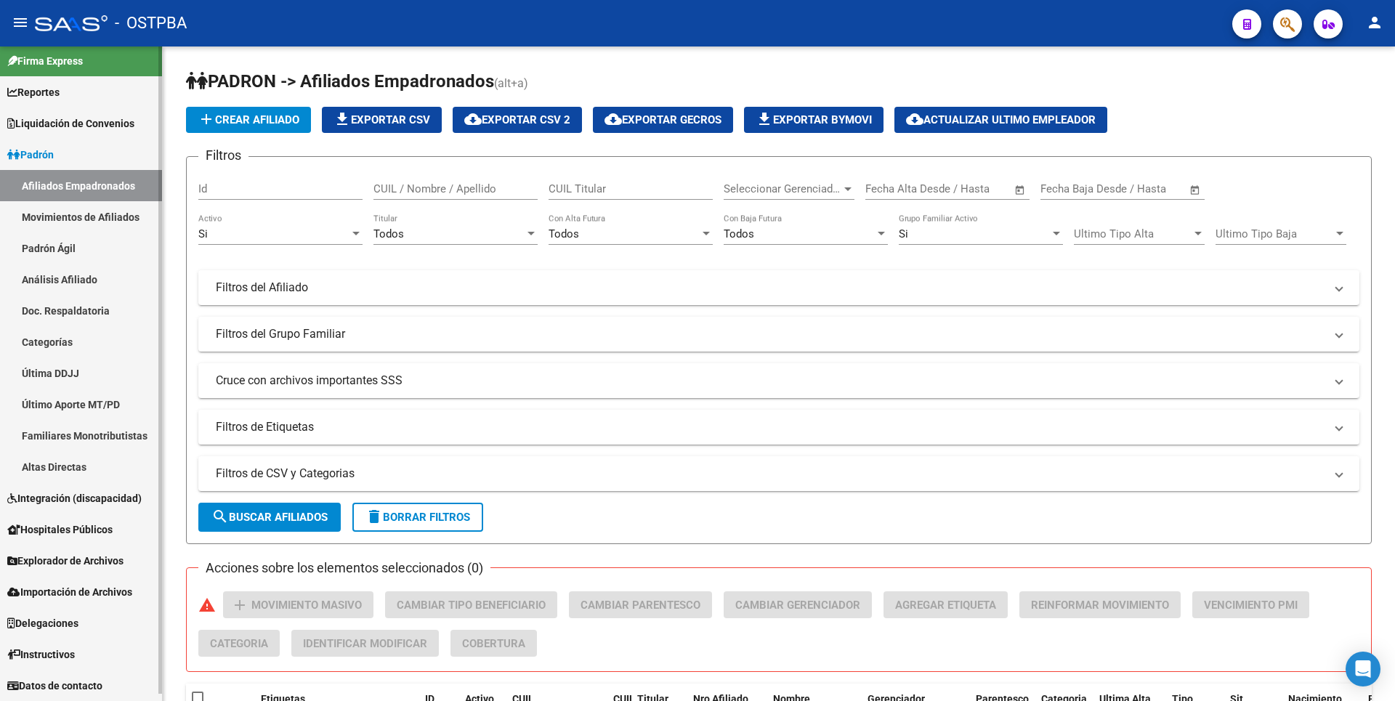
click at [116, 224] on link "Movimientos de Afiliados" at bounding box center [81, 216] width 162 height 31
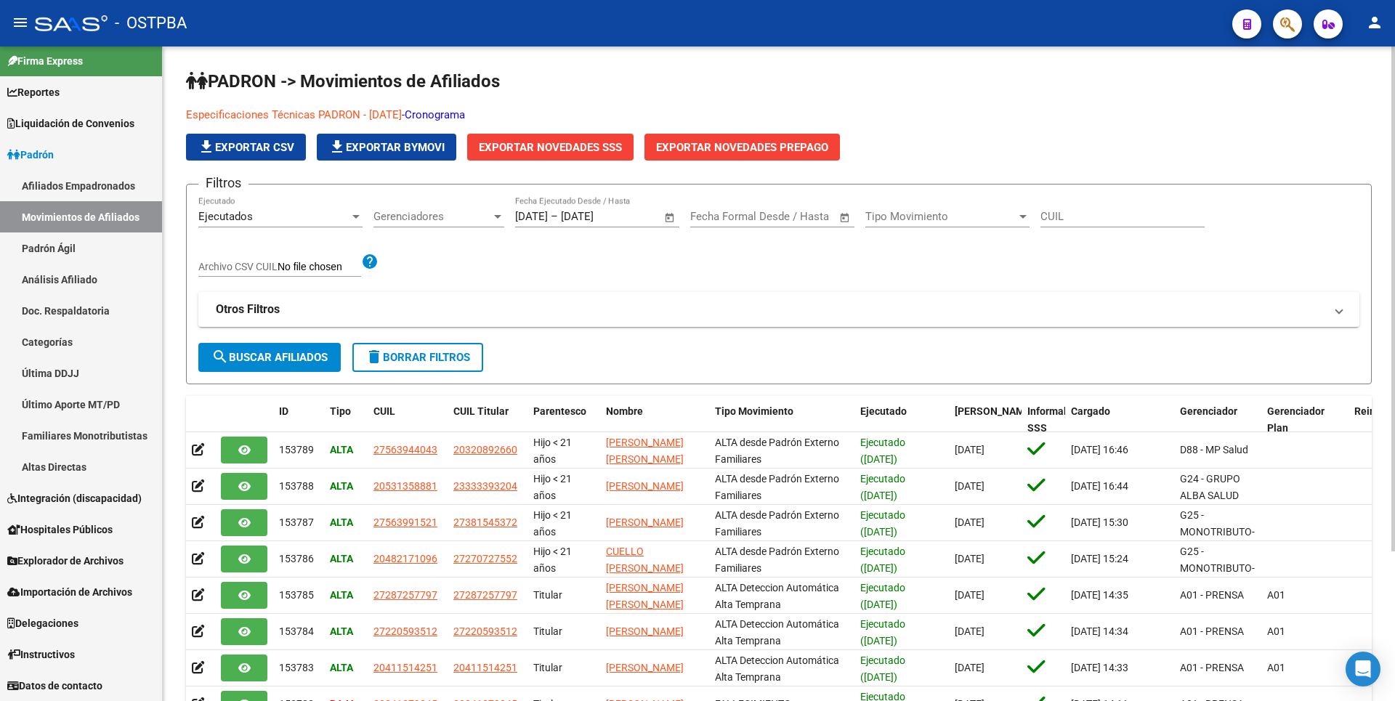
click at [465, 113] on link "Cronograma" at bounding box center [435, 114] width 60 height 13
click at [110, 187] on link "Afiliados Empadronados" at bounding box center [81, 185] width 162 height 31
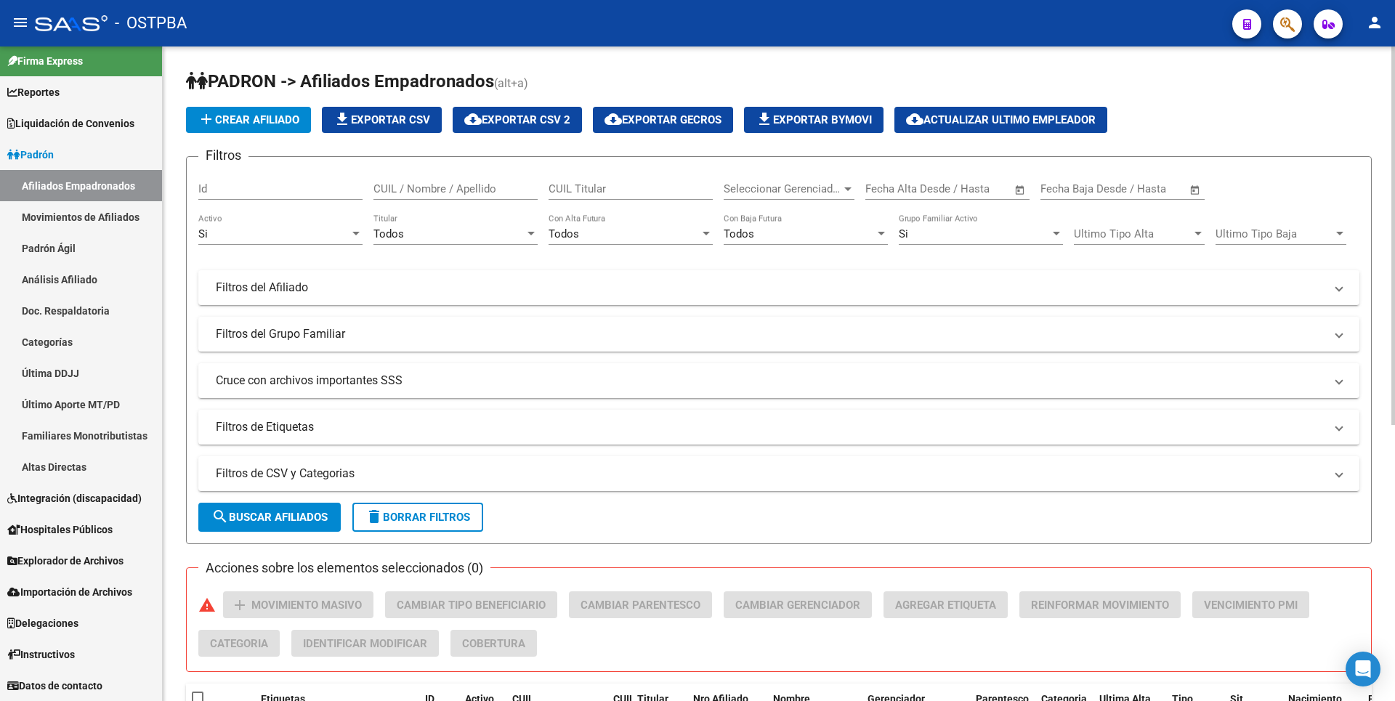
click at [848, 188] on div at bounding box center [847, 189] width 7 height 4
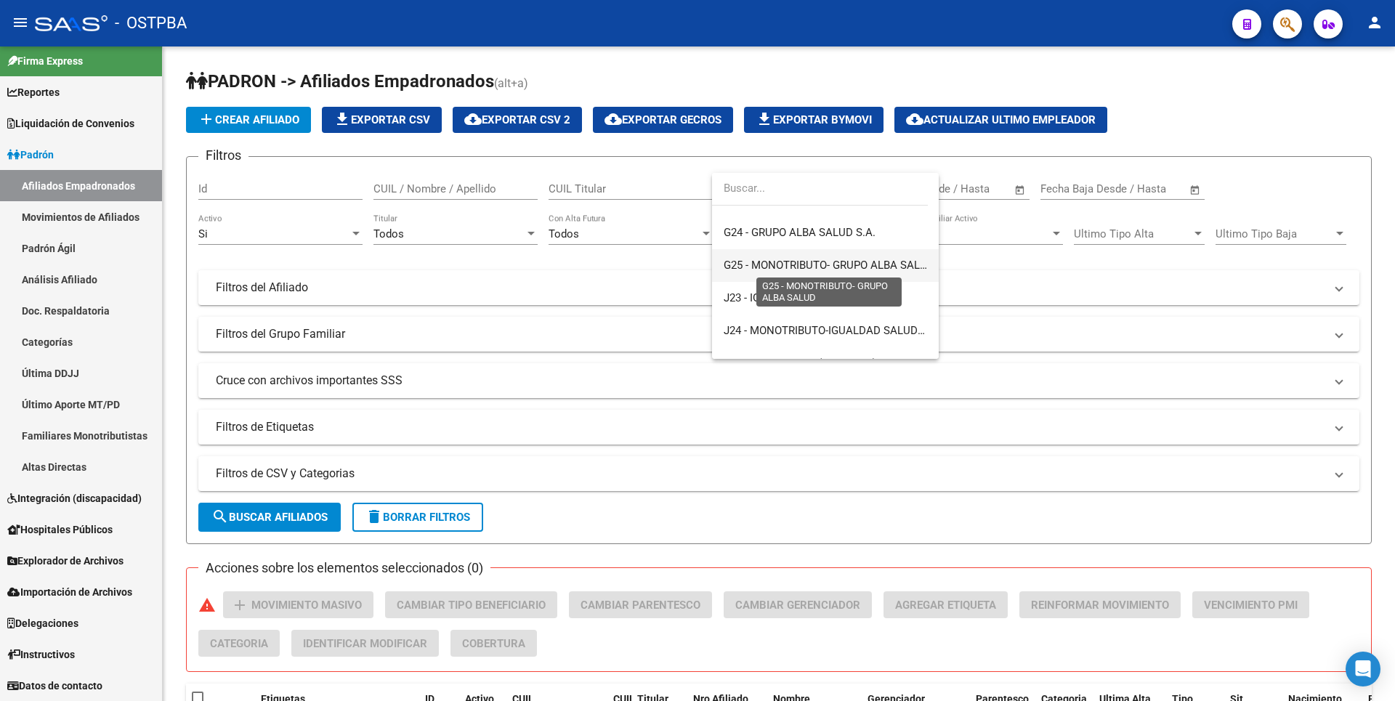
scroll to position [145, 0]
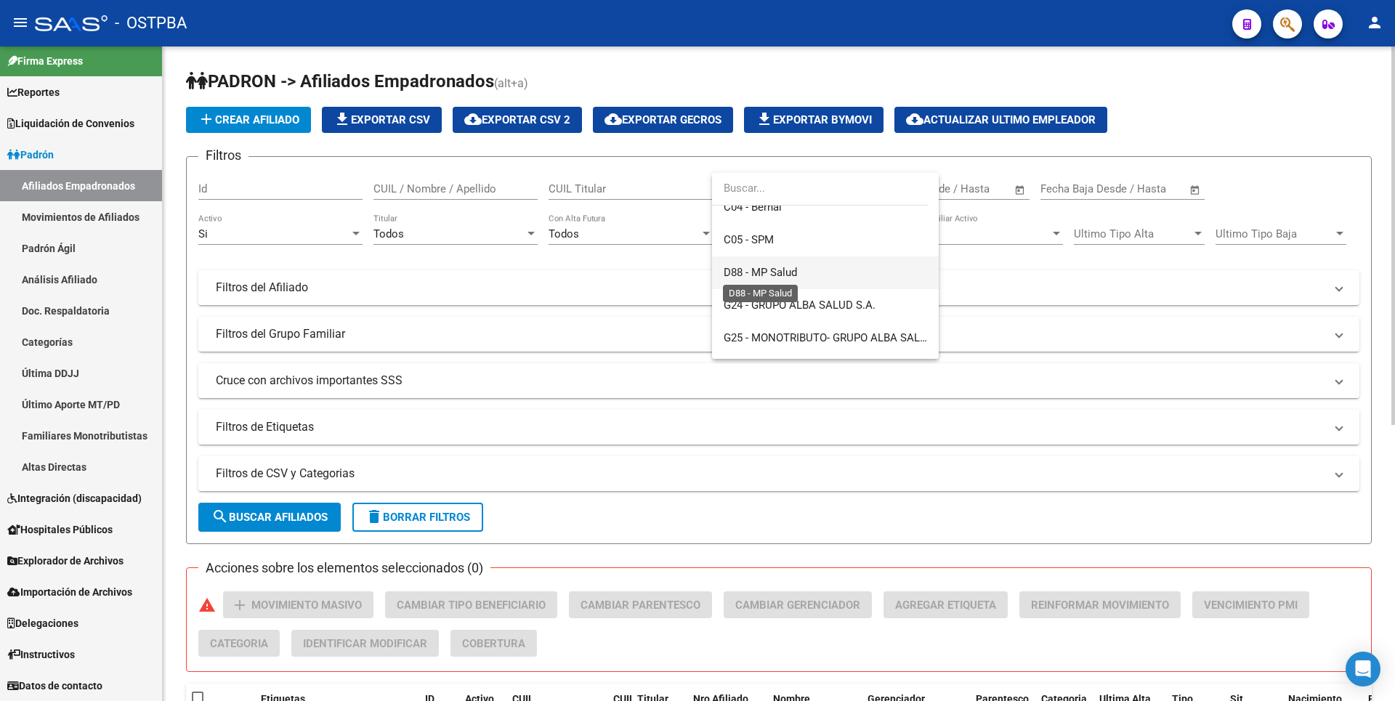
click at [779, 269] on span "D88 - MP Salud" at bounding box center [760, 272] width 73 height 13
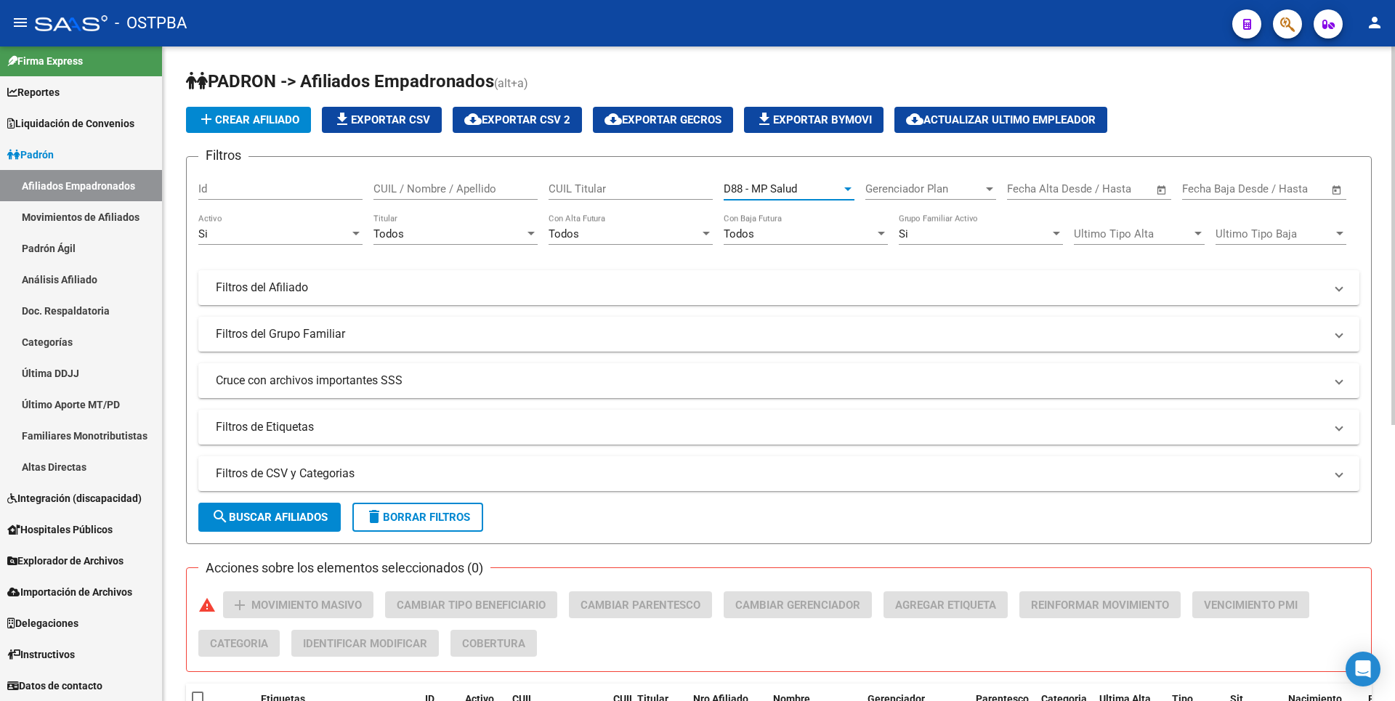
click at [436, 191] on input "CUIL / Nombre / Apellido" at bounding box center [455, 188] width 164 height 13
type input "[PERSON_NAME]"
click at [530, 239] on div "Todos" at bounding box center [455, 233] width 164 height 13
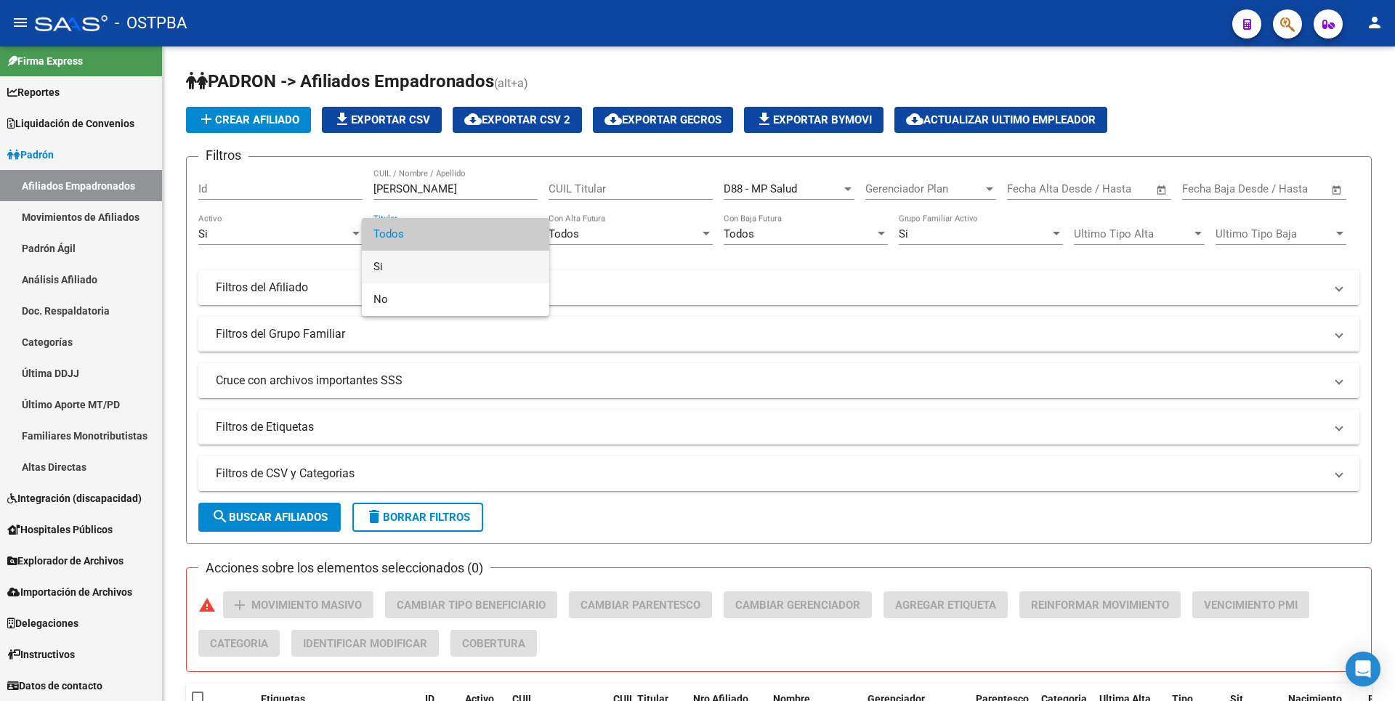
click at [418, 261] on span "Si" at bounding box center [455, 267] width 164 height 33
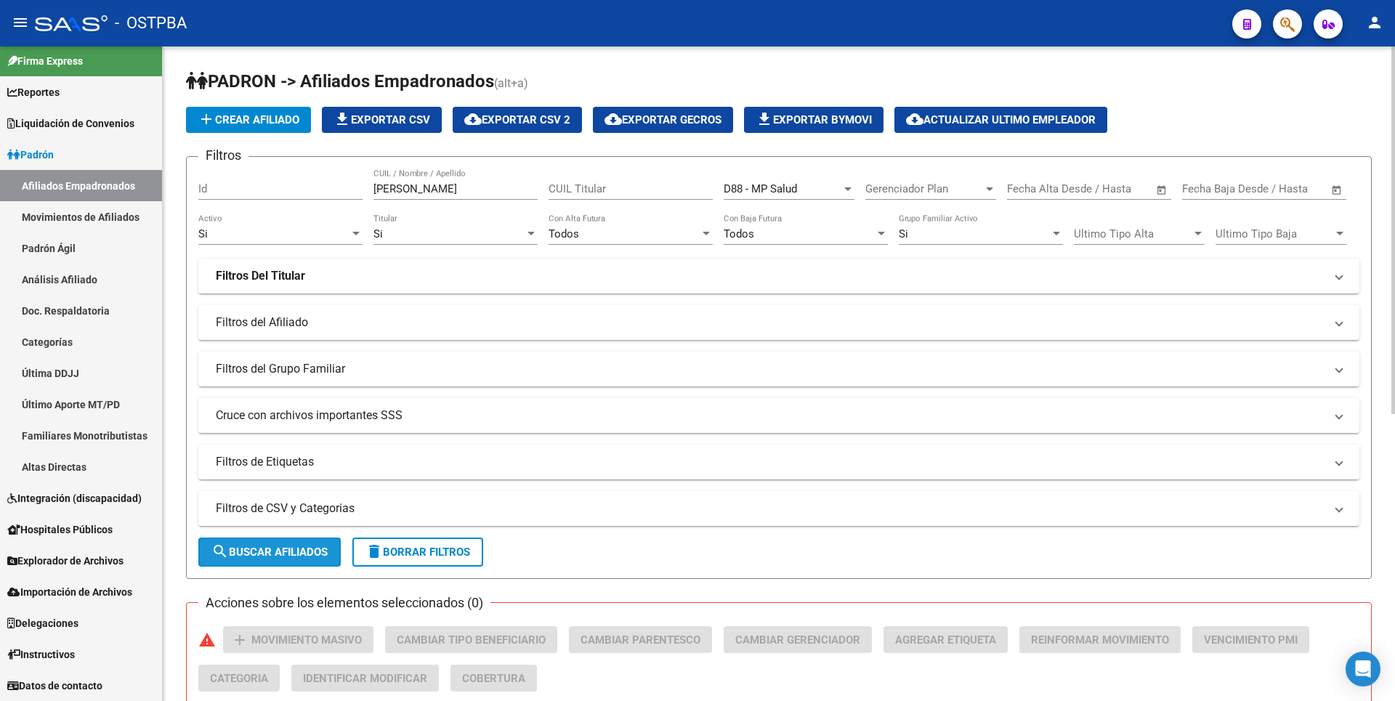
click at [295, 539] on button "search Buscar Afiliados" at bounding box center [269, 552] width 142 height 29
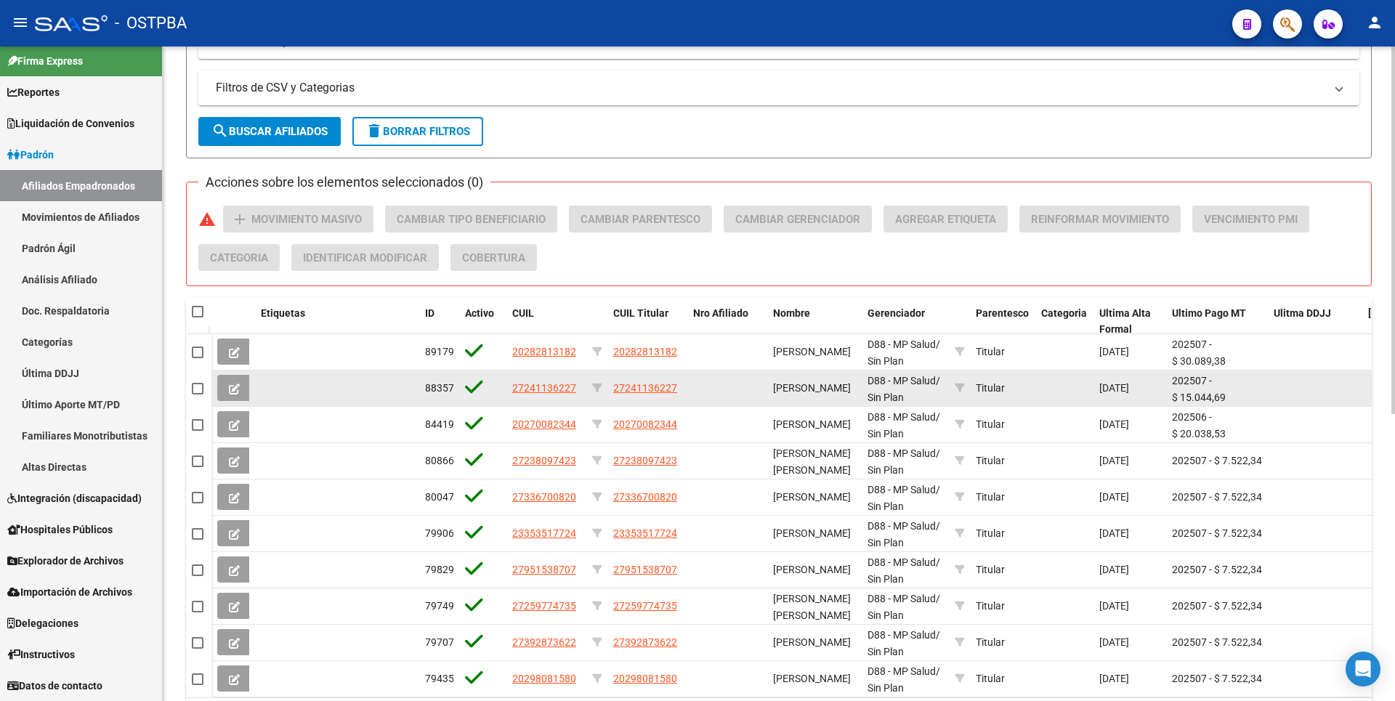
scroll to position [509, 0]
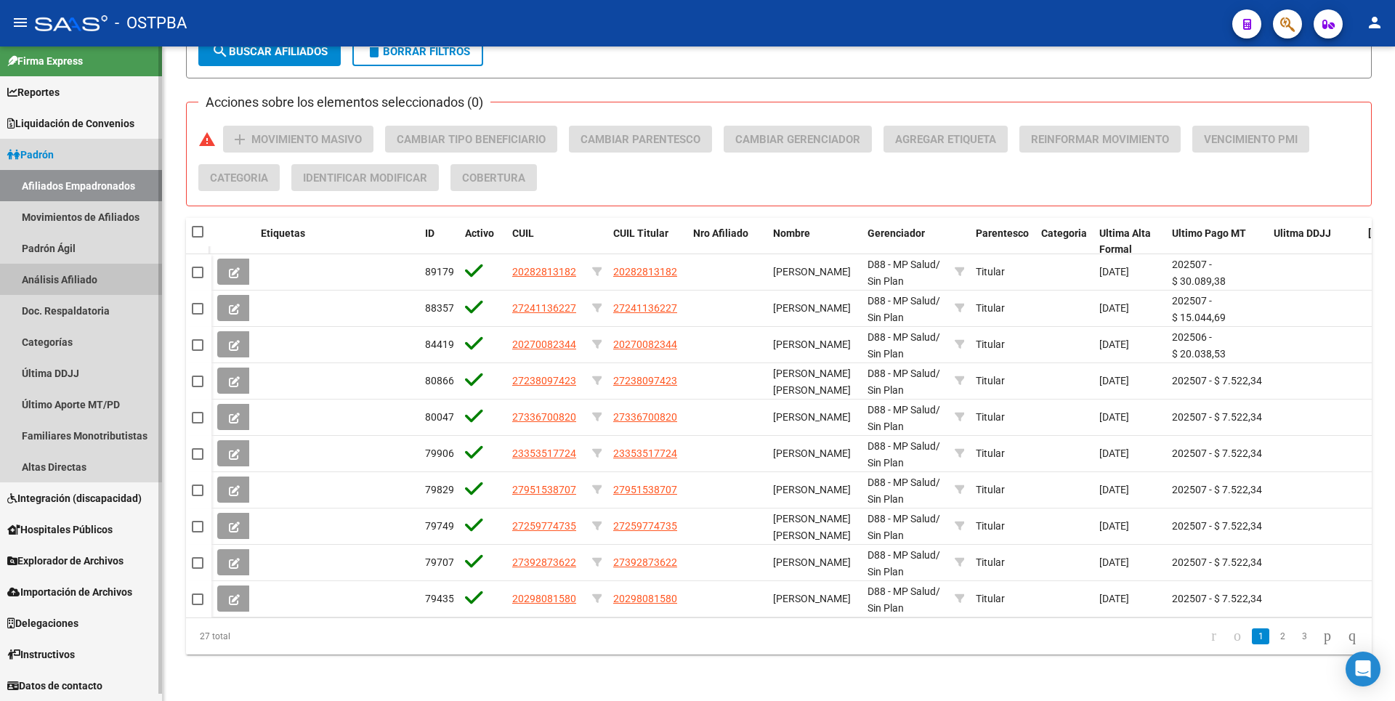
click at [80, 286] on link "Análisis Afiliado" at bounding box center [81, 279] width 162 height 31
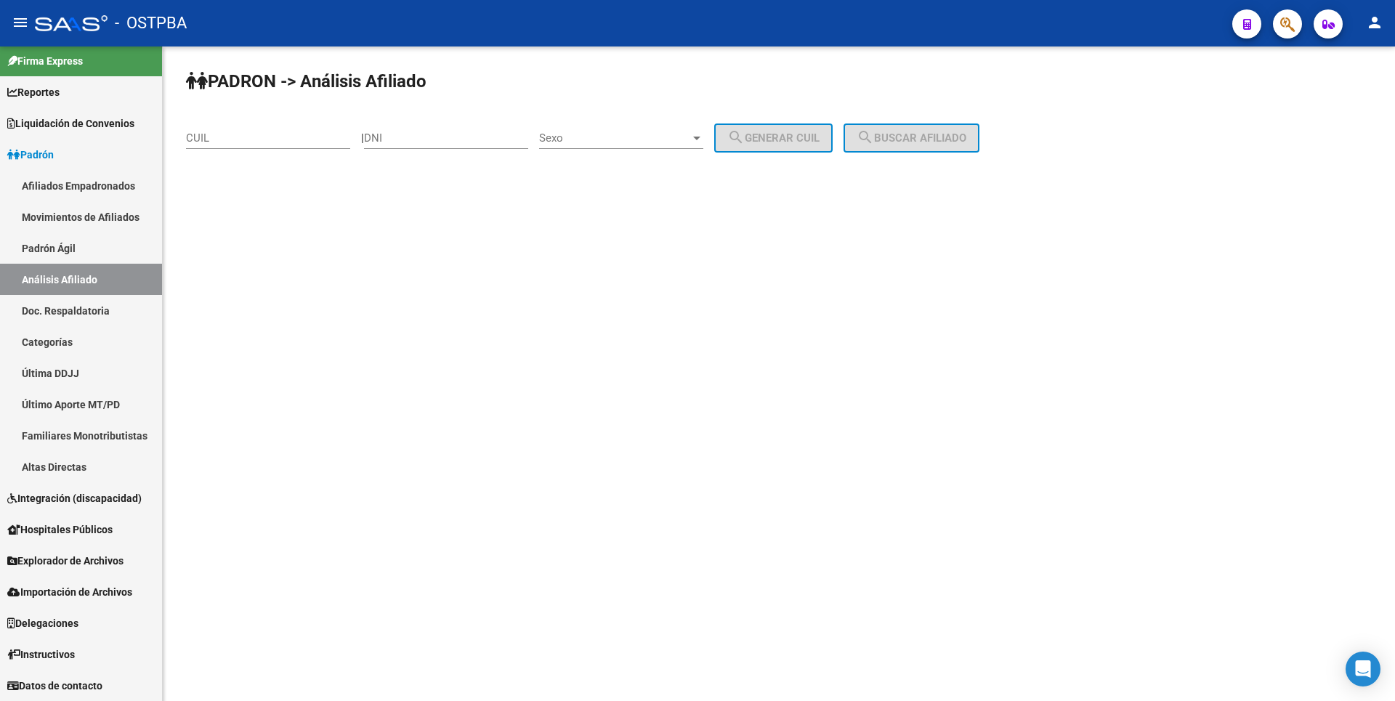
click at [244, 128] on div "CUIL" at bounding box center [268, 133] width 164 height 31
type input "27-32302413-3"
click at [920, 140] on span "search Buscar afiliado" at bounding box center [912, 137] width 110 height 13
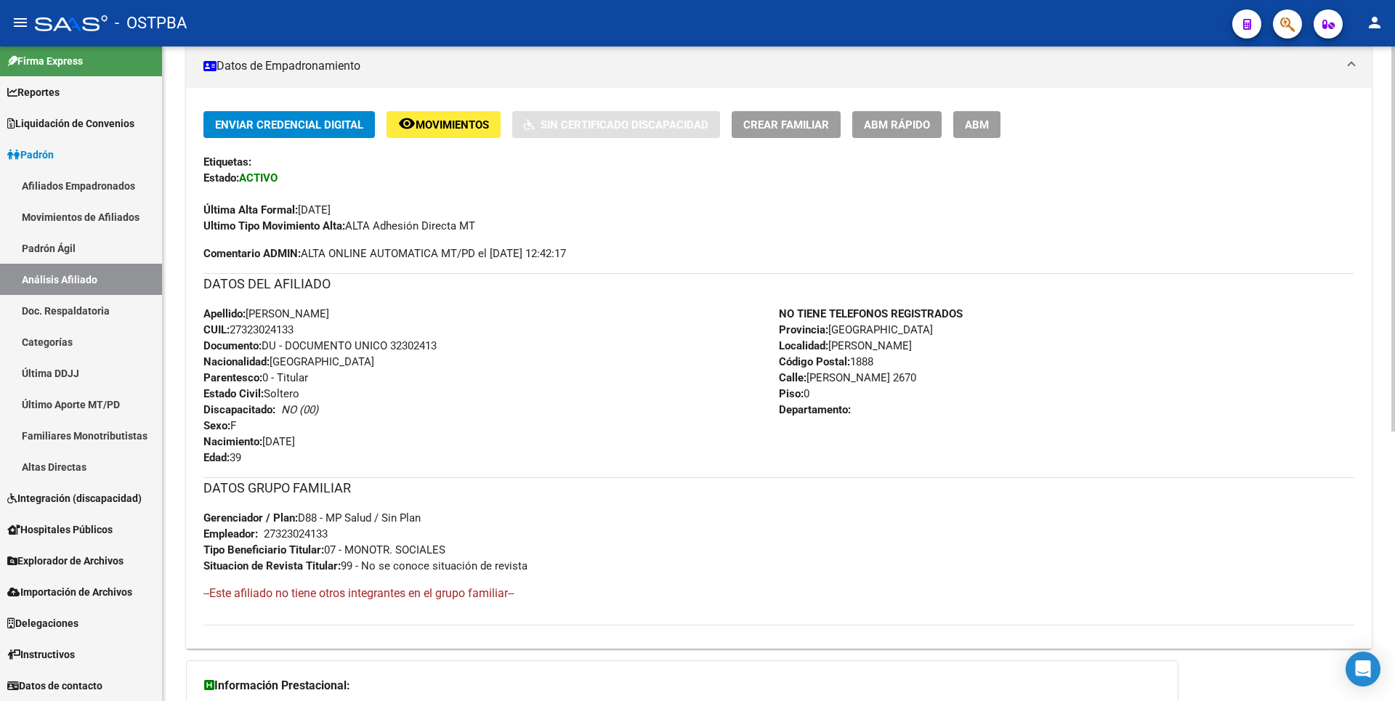
scroll to position [446, 0]
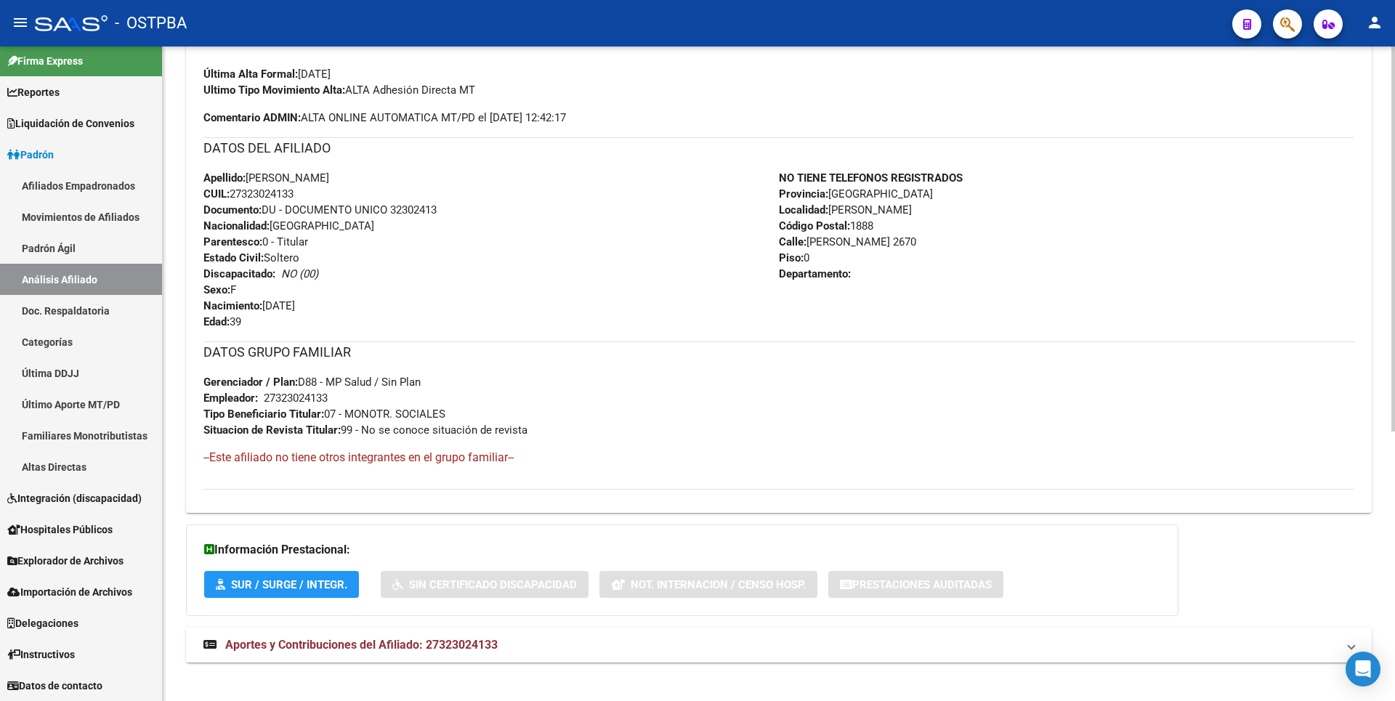
click at [446, 656] on mat-expansion-panel-header "Aportes y Contribuciones del Afiliado: 27323024133" at bounding box center [779, 645] width 1186 height 35
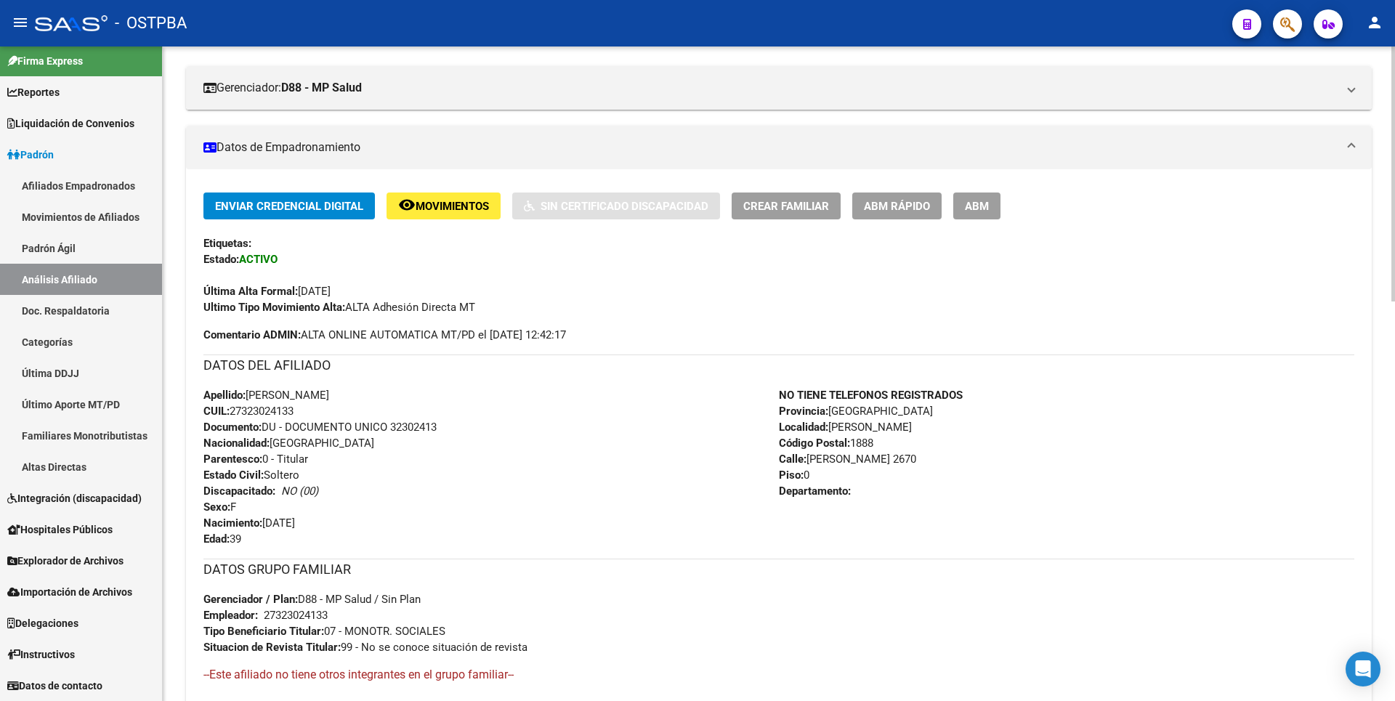
scroll to position [0, 0]
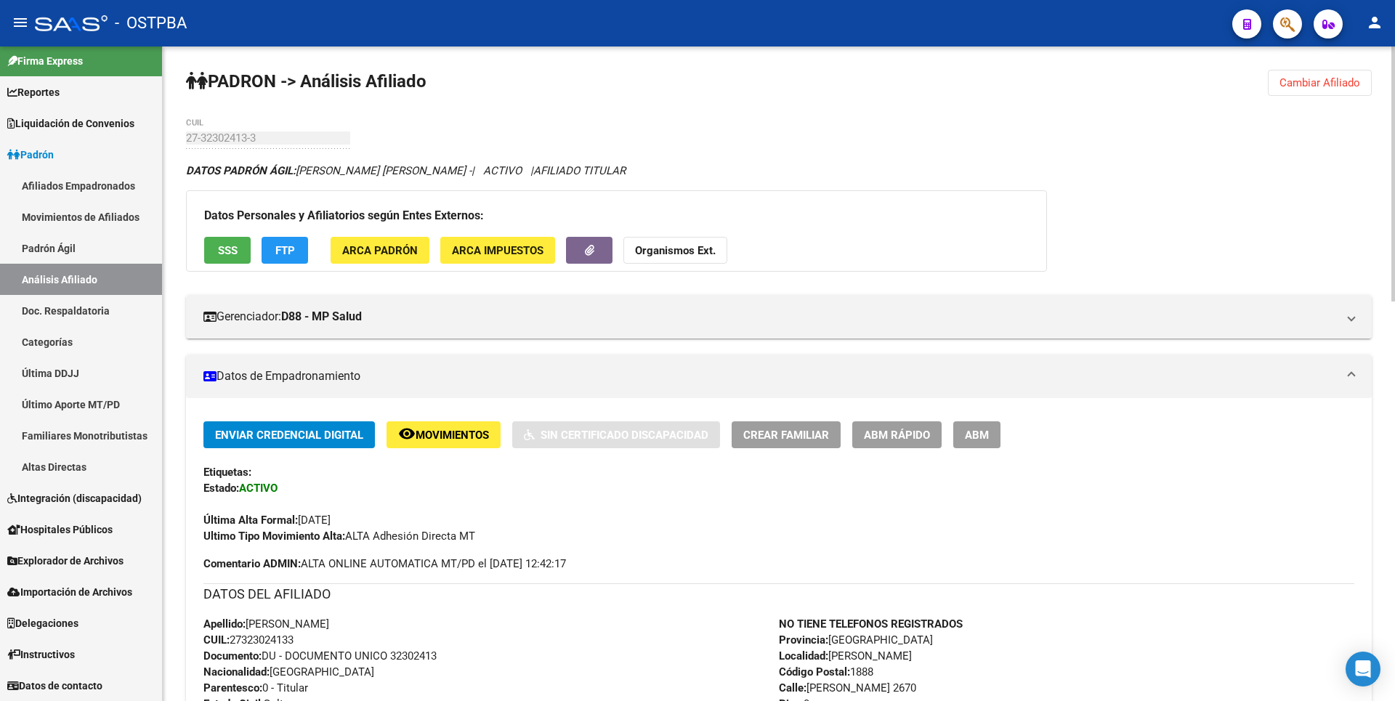
click at [688, 251] on strong "Organismos Ext." at bounding box center [675, 250] width 81 height 13
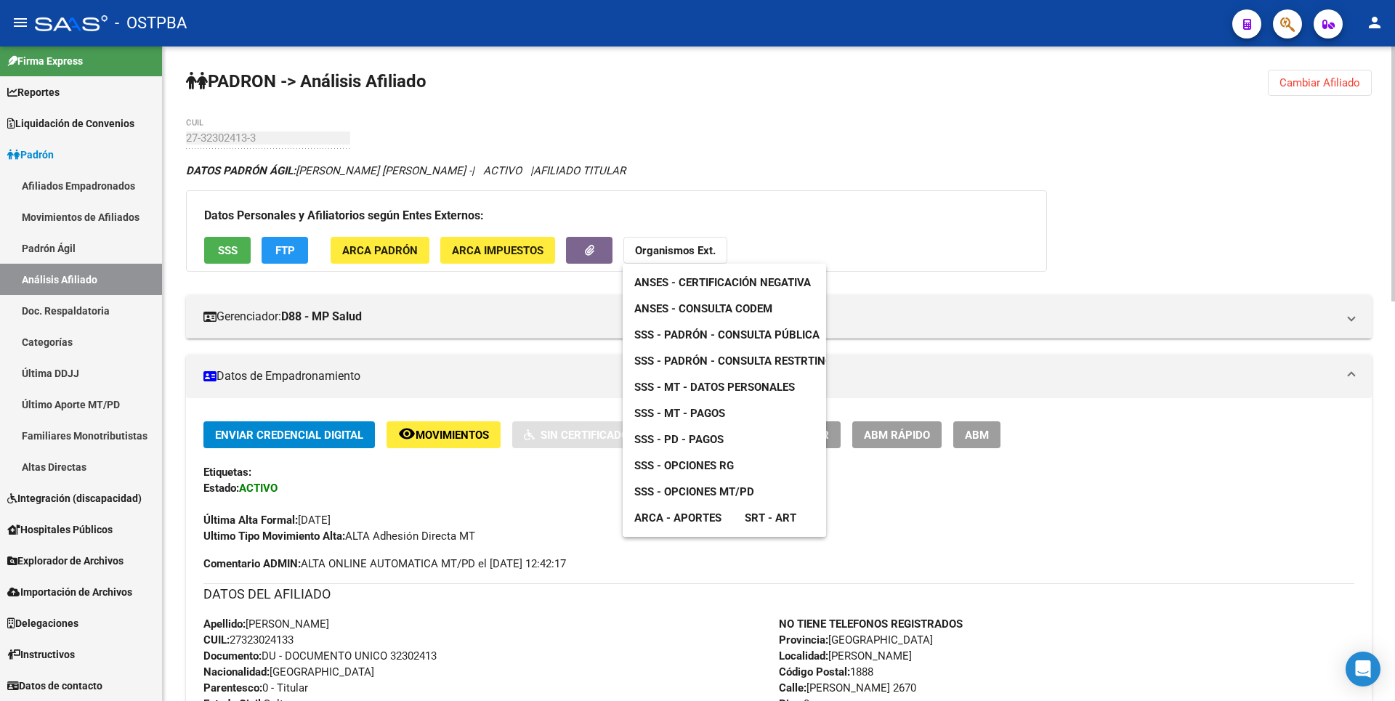
click at [712, 411] on span "SSS - MT - Pagos" at bounding box center [679, 413] width 91 height 13
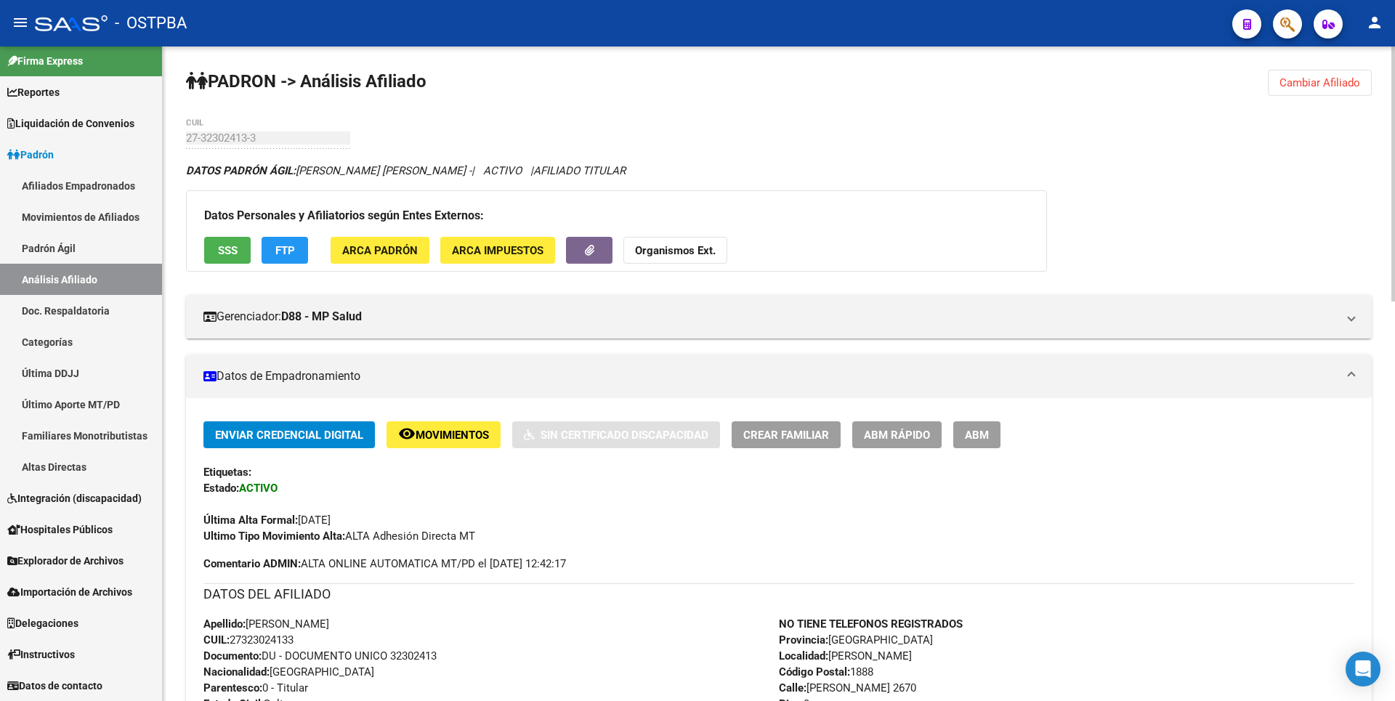
drag, startPoint x: 231, startPoint y: 641, endPoint x: 298, endPoint y: 639, distance: 66.9
click at [294, 639] on span "CUIL: 27323024133" at bounding box center [248, 639] width 90 height 13
copy span "27323024133"
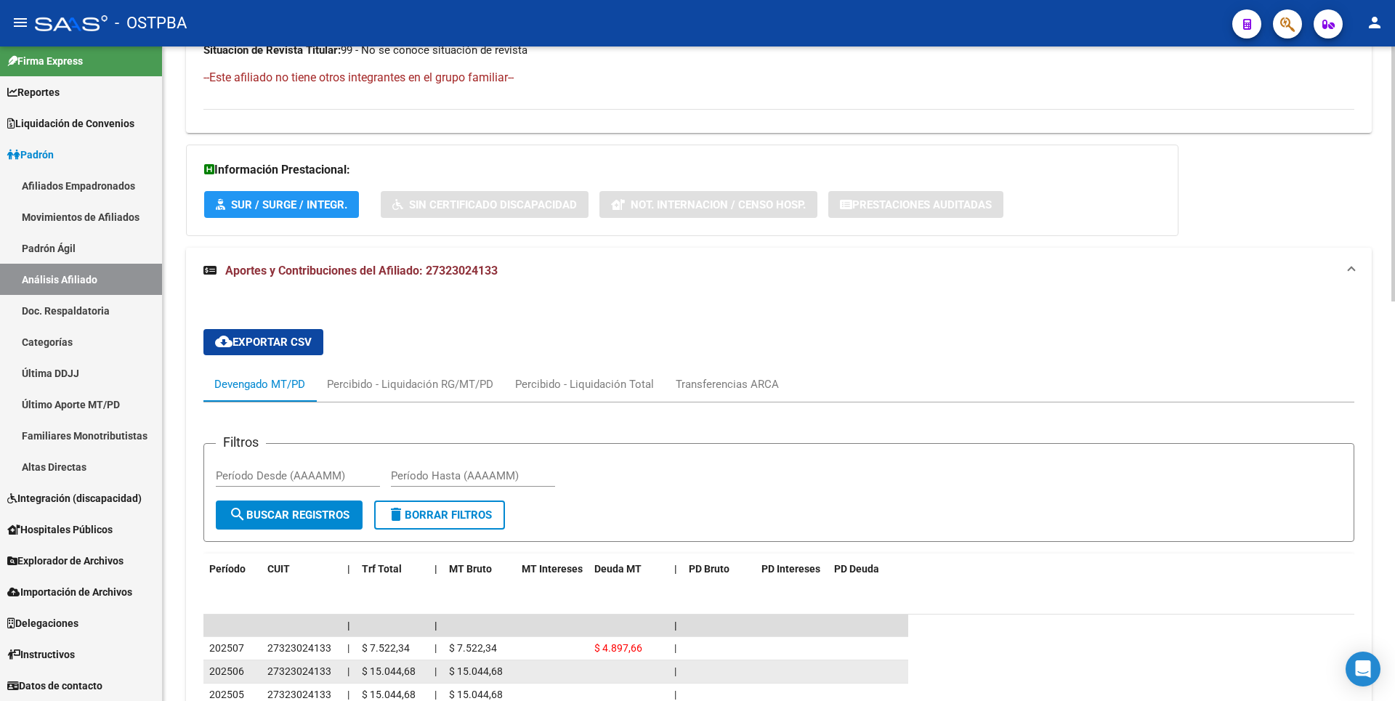
scroll to position [1028, 0]
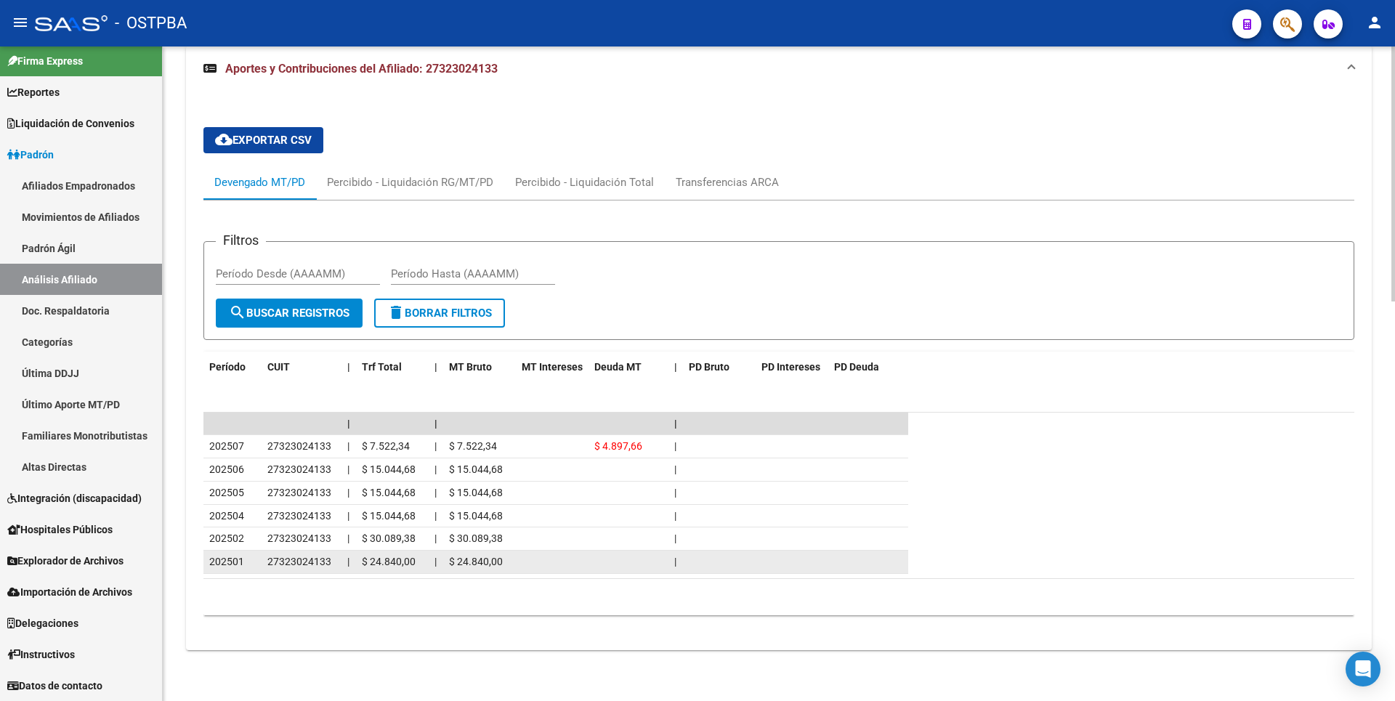
click at [287, 556] on span "27323024133" at bounding box center [299, 562] width 64 height 12
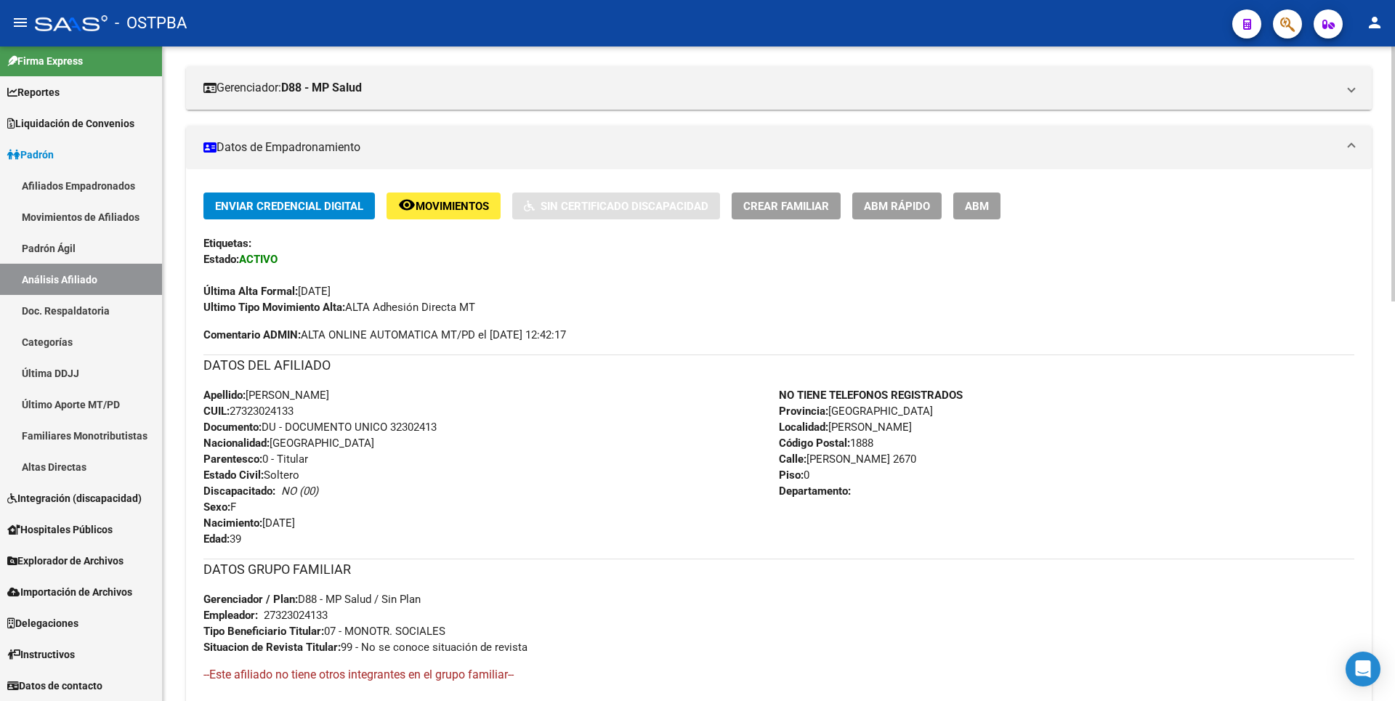
scroll to position [0, 0]
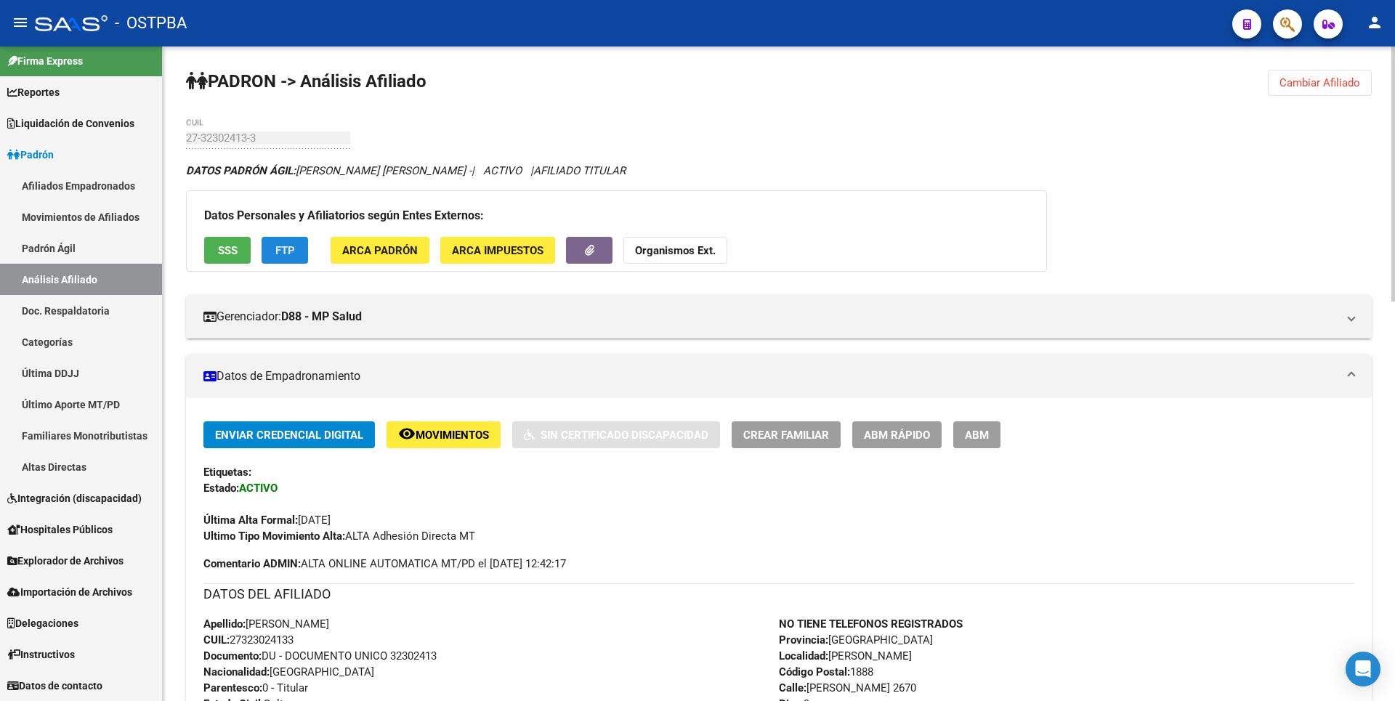
click at [294, 251] on span "FTP" at bounding box center [285, 250] width 20 height 13
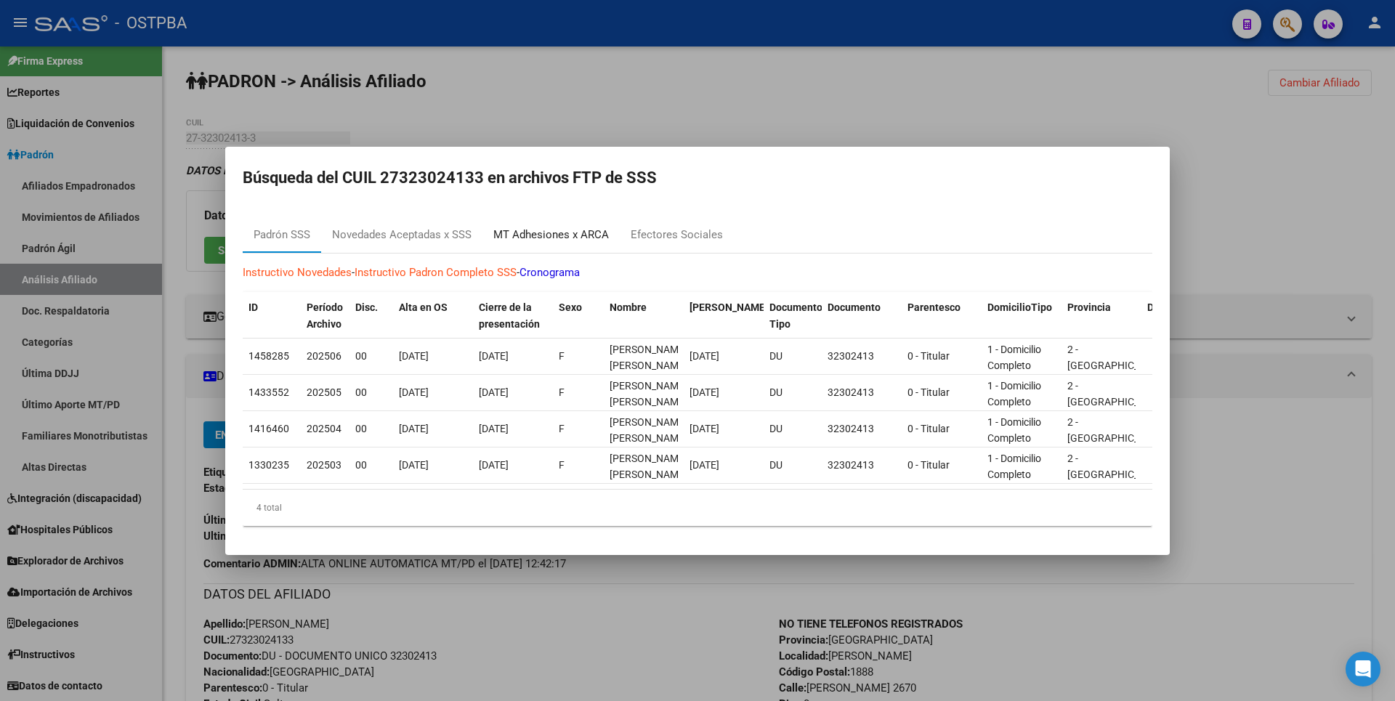
click at [570, 232] on div "MT Adhesiones x ARCA" at bounding box center [551, 235] width 116 height 17
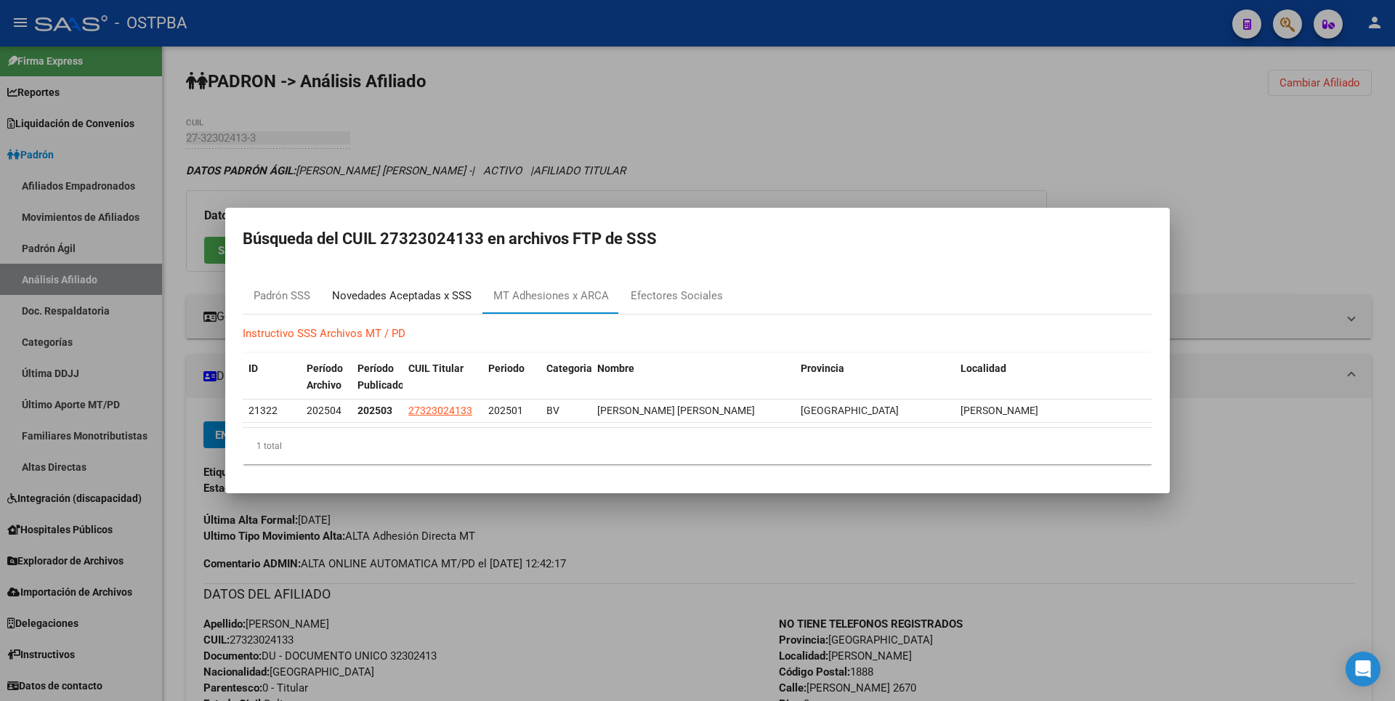
click at [418, 300] on div "Novedades Aceptadas x SSS" at bounding box center [401, 296] width 139 height 17
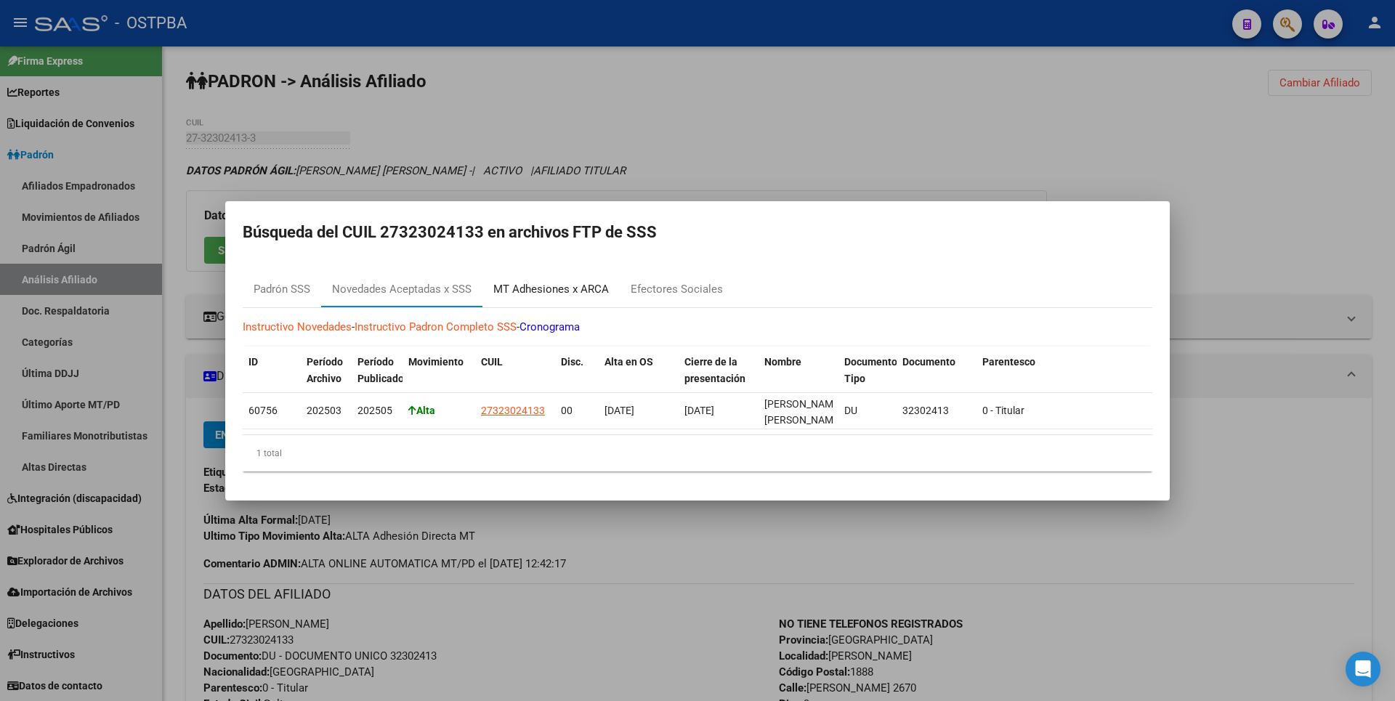
click at [543, 282] on div "MT Adhesiones x ARCA" at bounding box center [551, 289] width 116 height 17
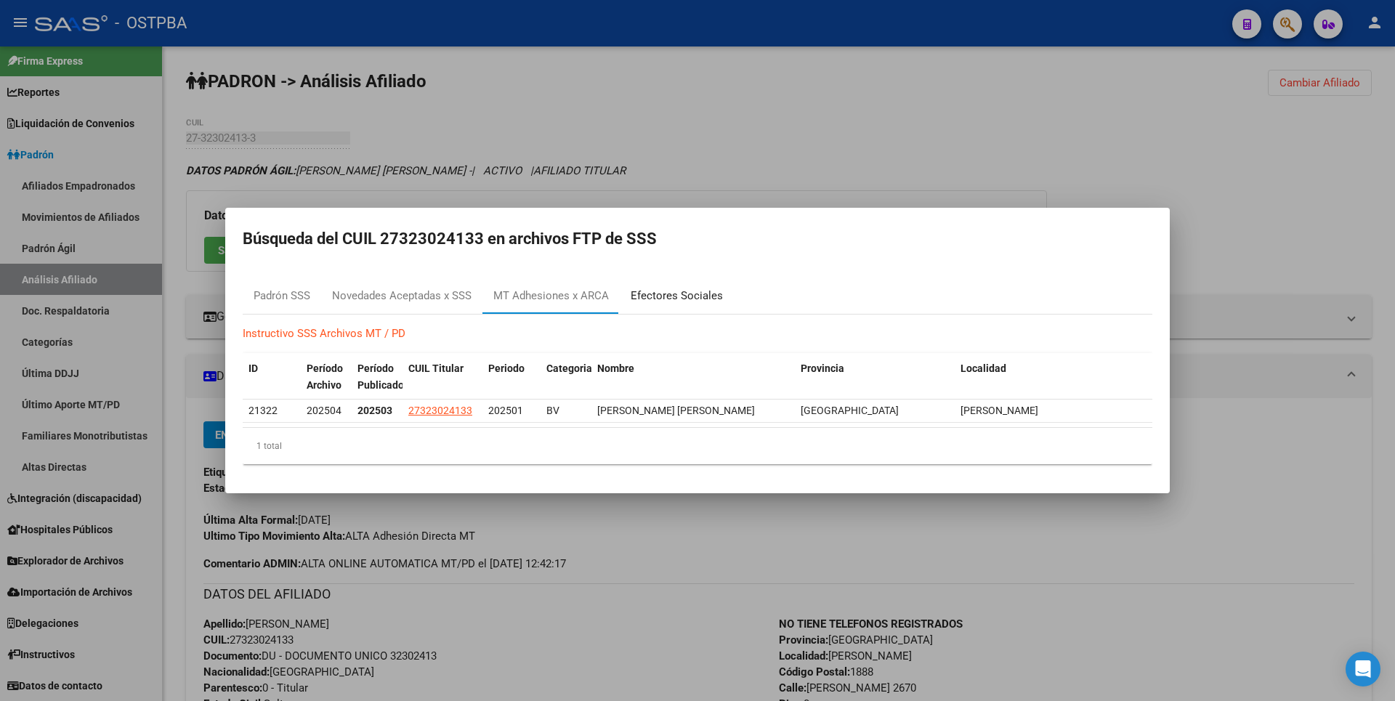
click at [678, 291] on div "Efectores Sociales" at bounding box center [677, 296] width 92 height 17
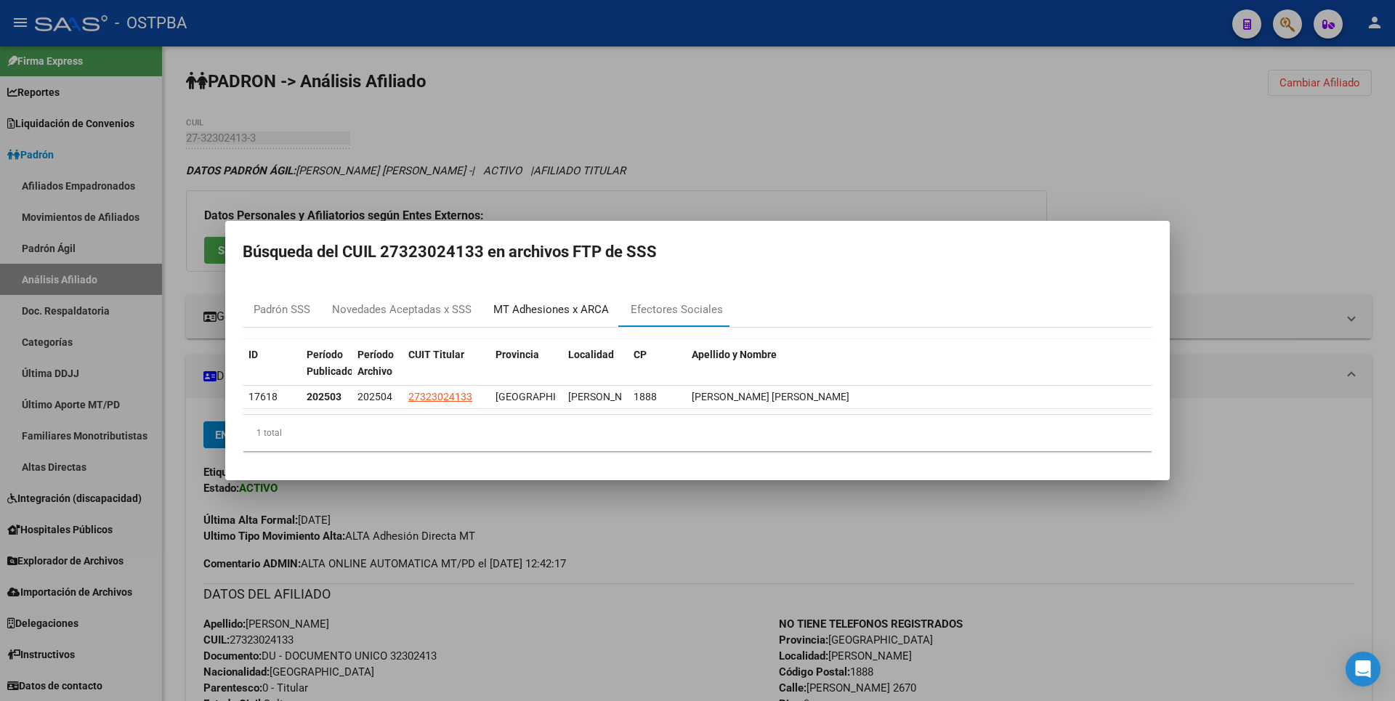
click at [572, 303] on div "MT Adhesiones x ARCA" at bounding box center [551, 309] width 116 height 17
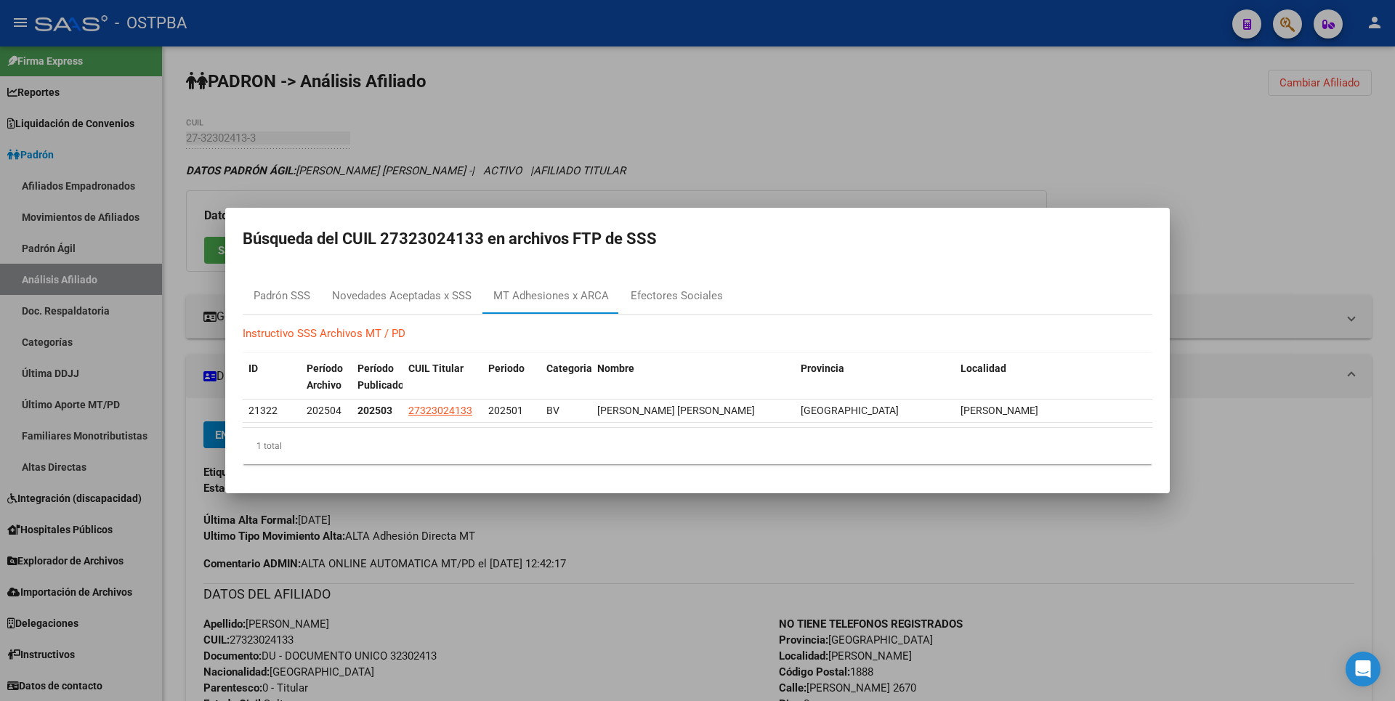
click at [649, 144] on div at bounding box center [697, 350] width 1395 height 701
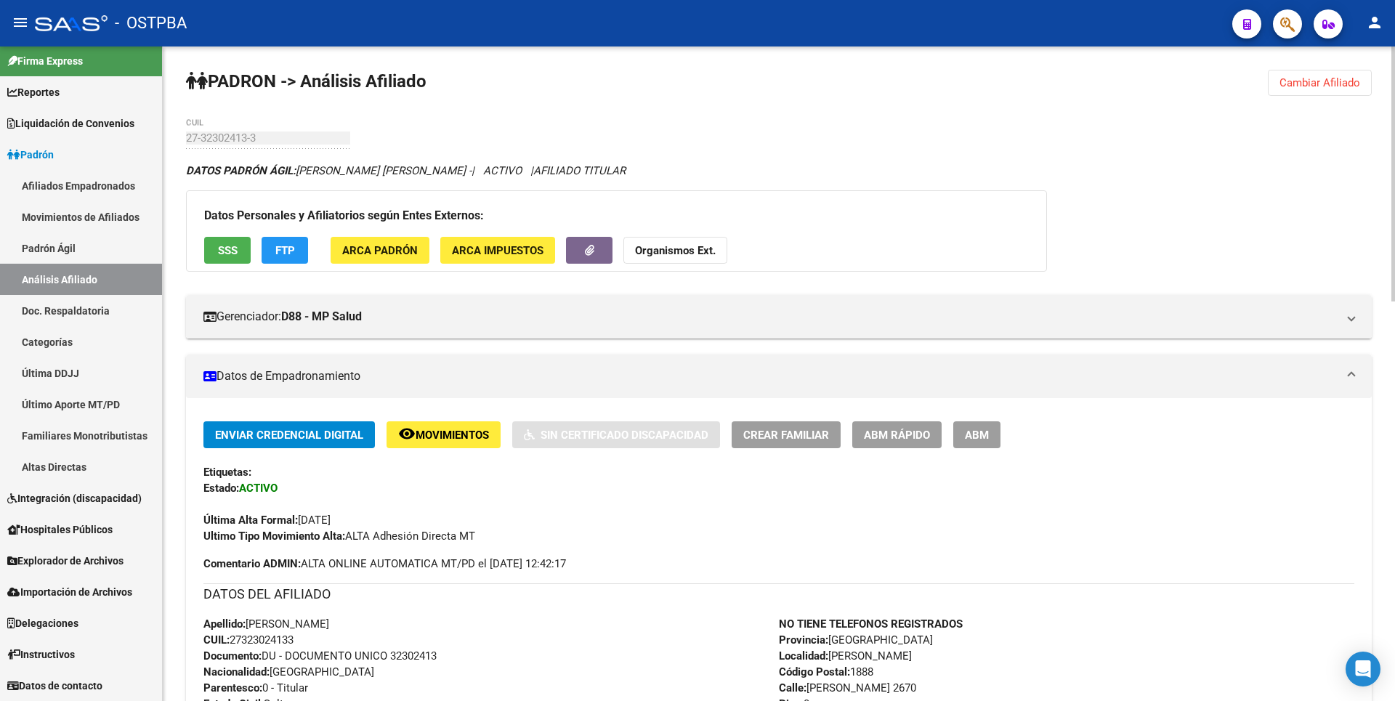
click at [525, 247] on span "ARCA Impuestos" at bounding box center [498, 250] width 92 height 13
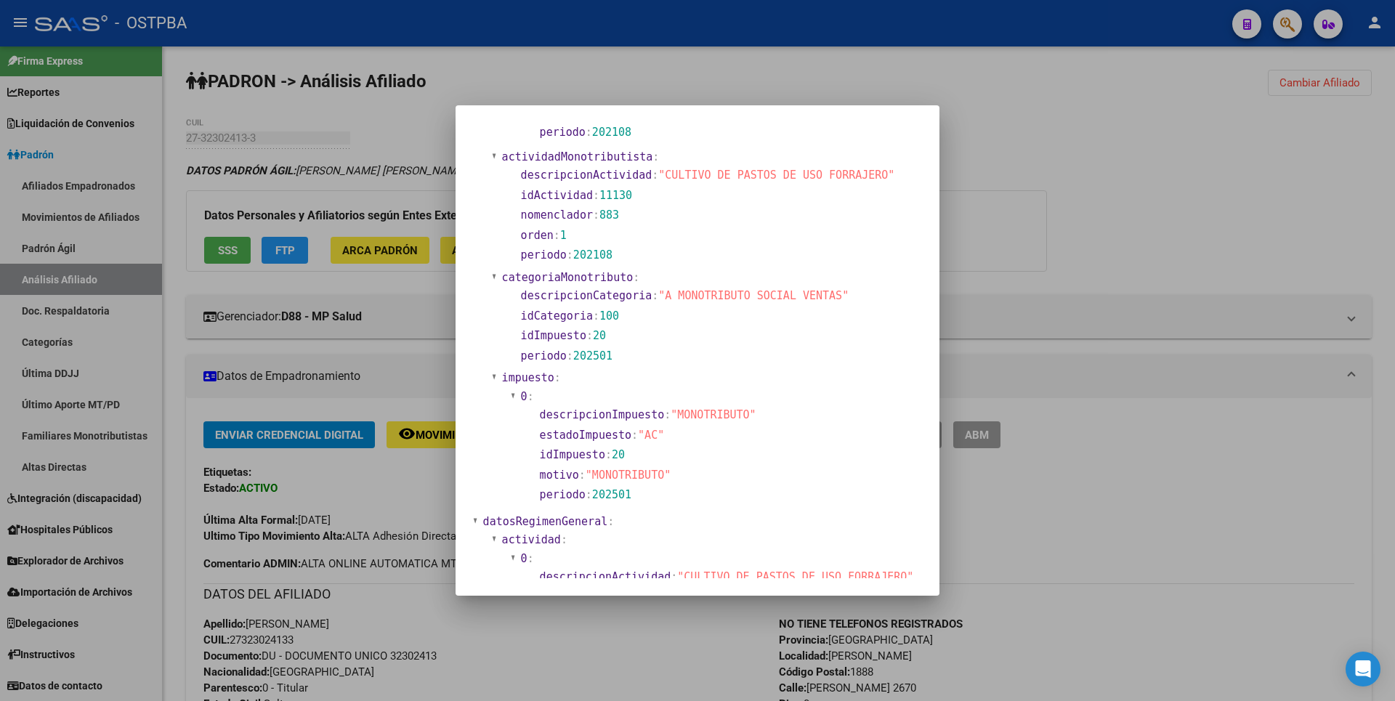
scroll to position [944, 0]
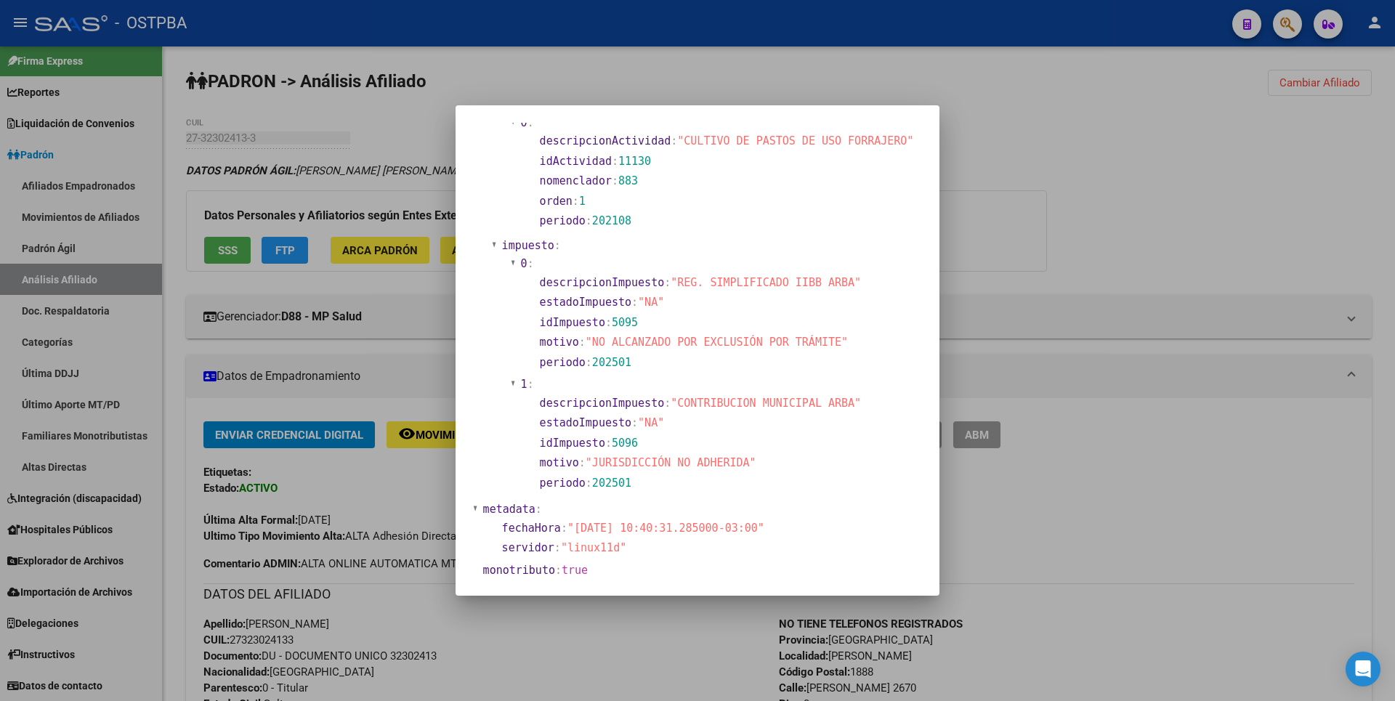
click at [1209, 254] on div at bounding box center [697, 350] width 1395 height 701
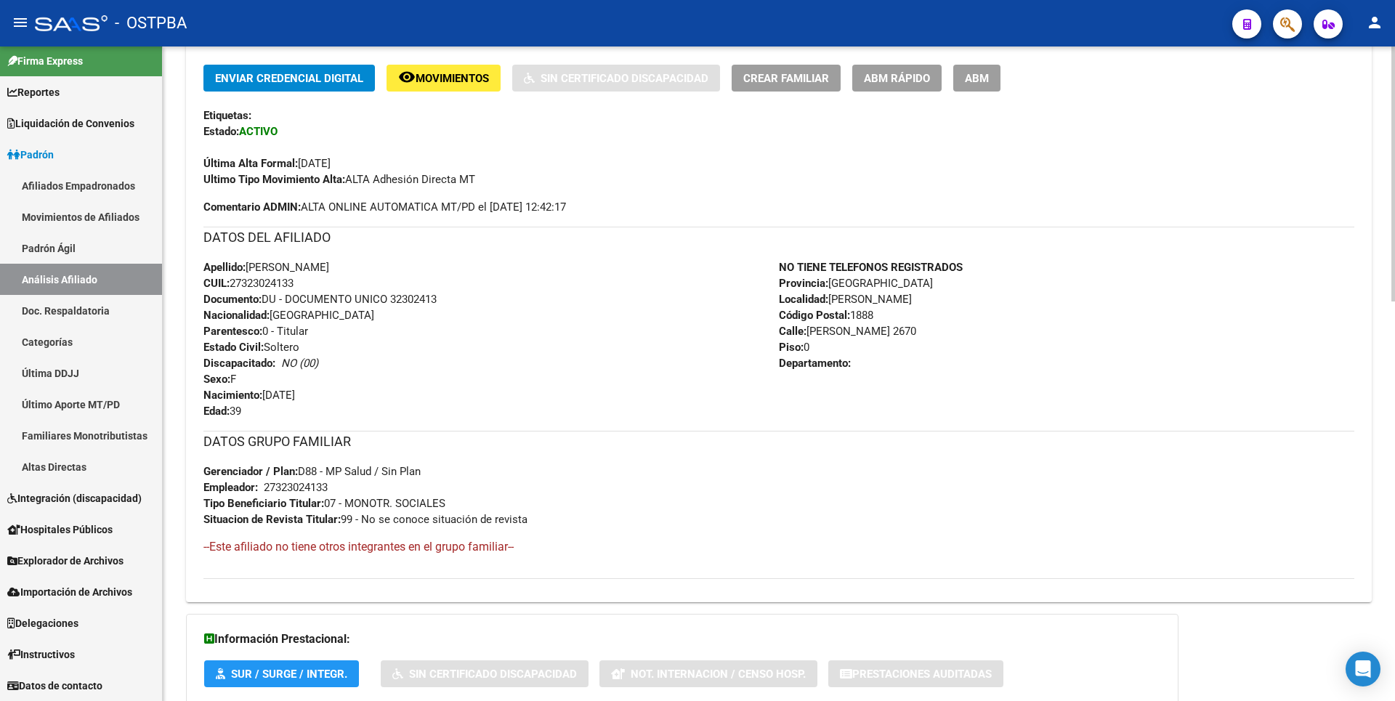
scroll to position [363, 0]
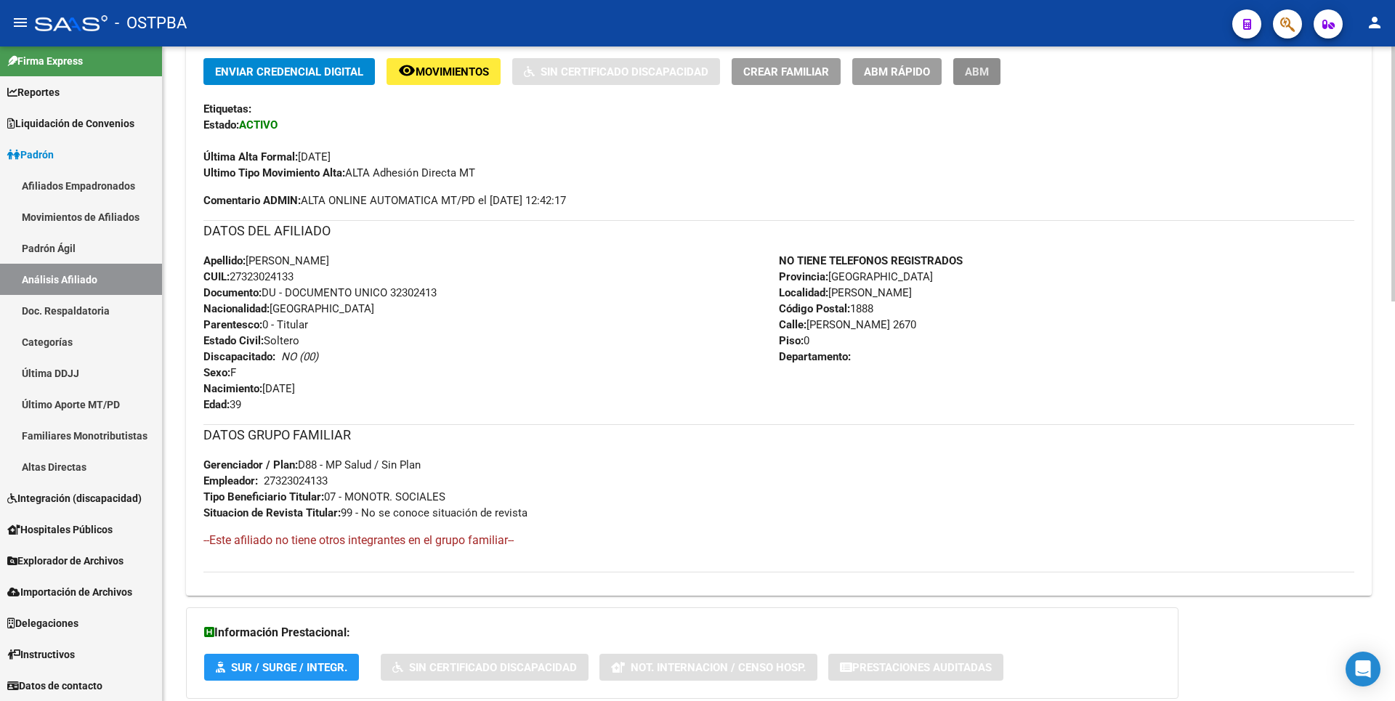
click at [987, 78] on span "ABM" at bounding box center [977, 71] width 24 height 13
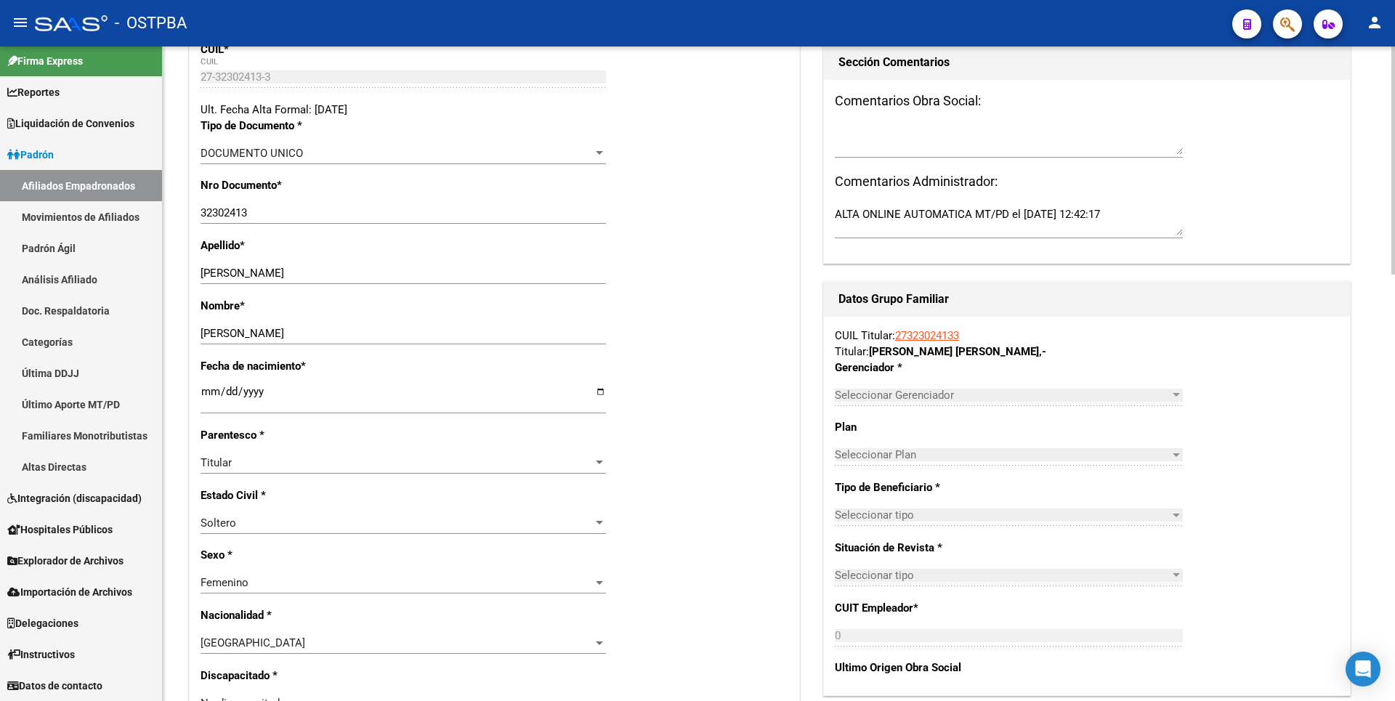
radio input "true"
type input "27-32302413-3"
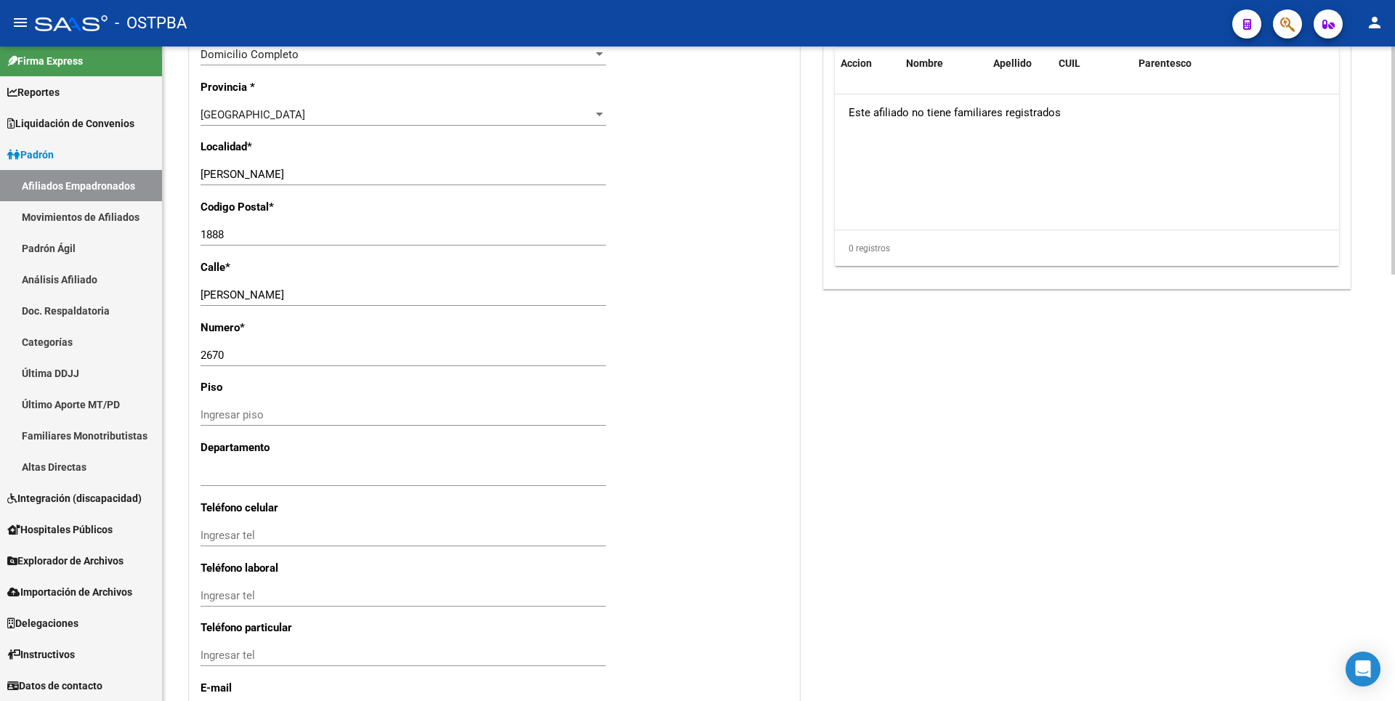
scroll to position [1221, 0]
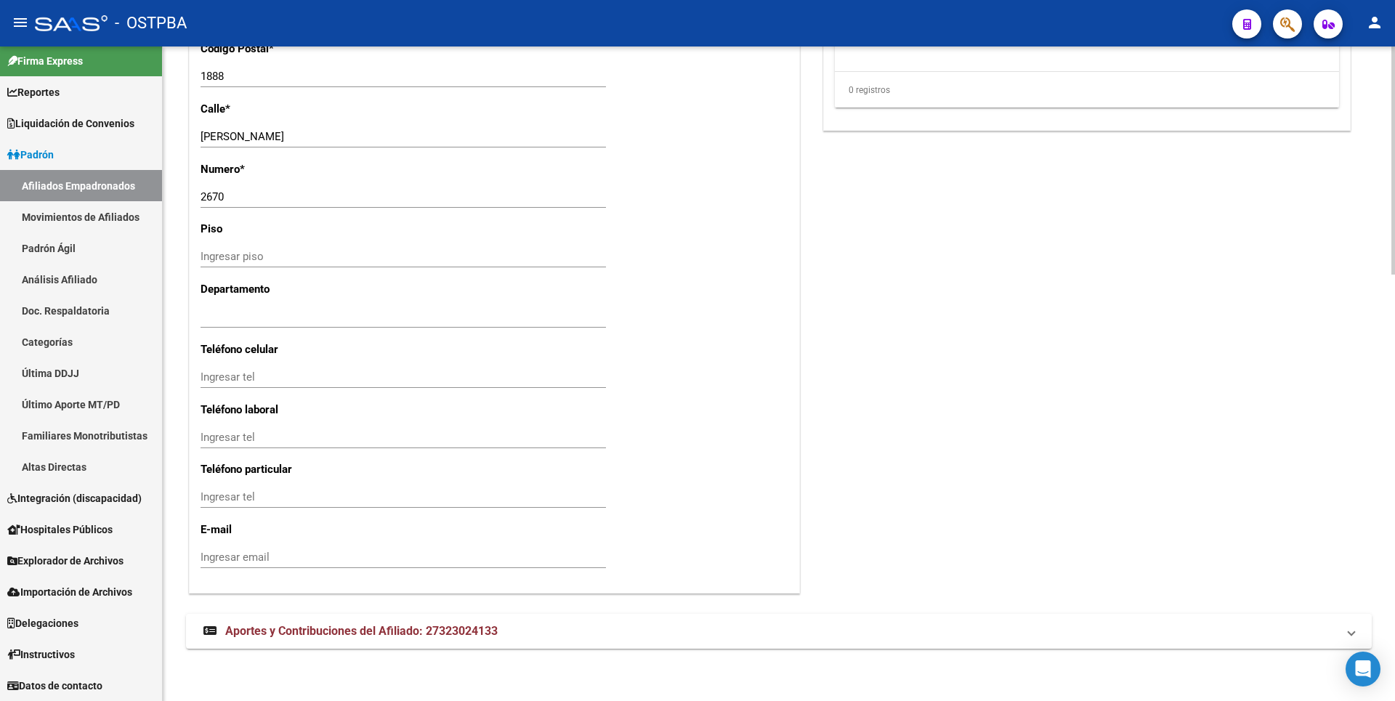
click at [218, 377] on input "Ingresar tel" at bounding box center [403, 377] width 405 height 13
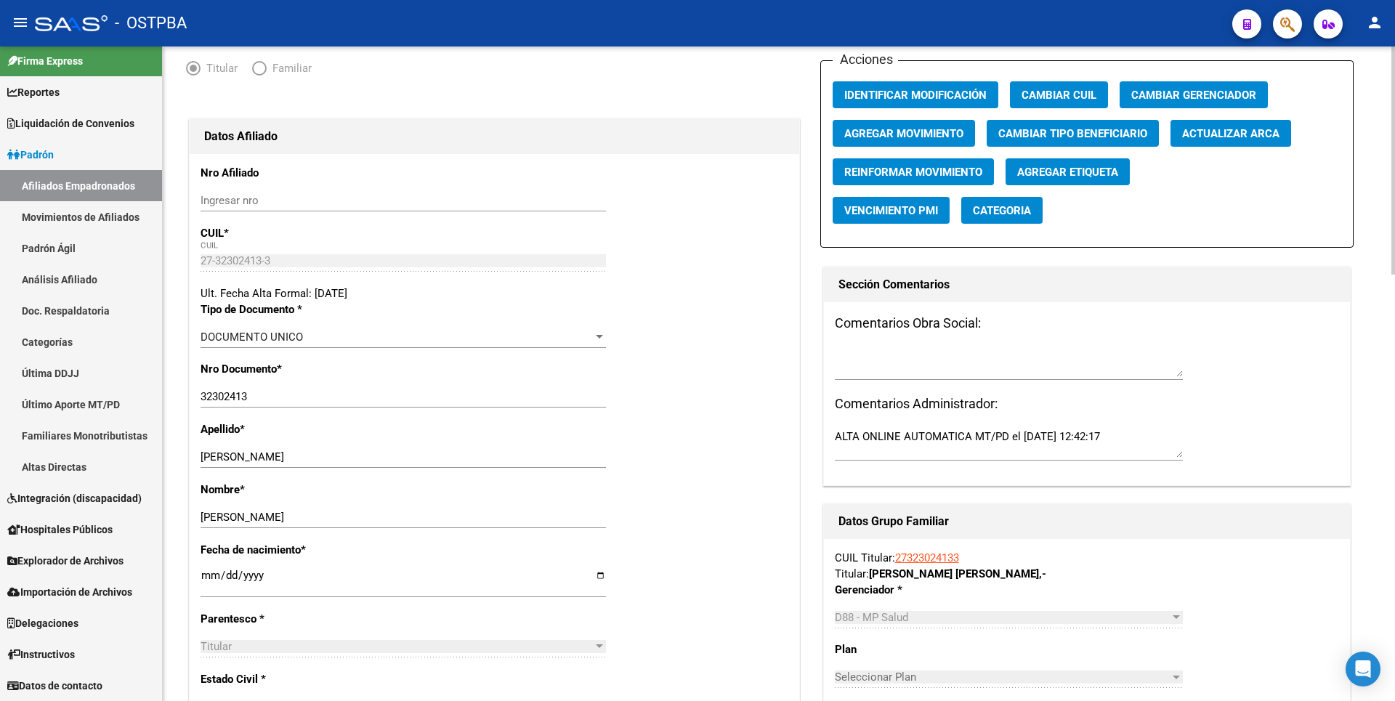
scroll to position [0, 0]
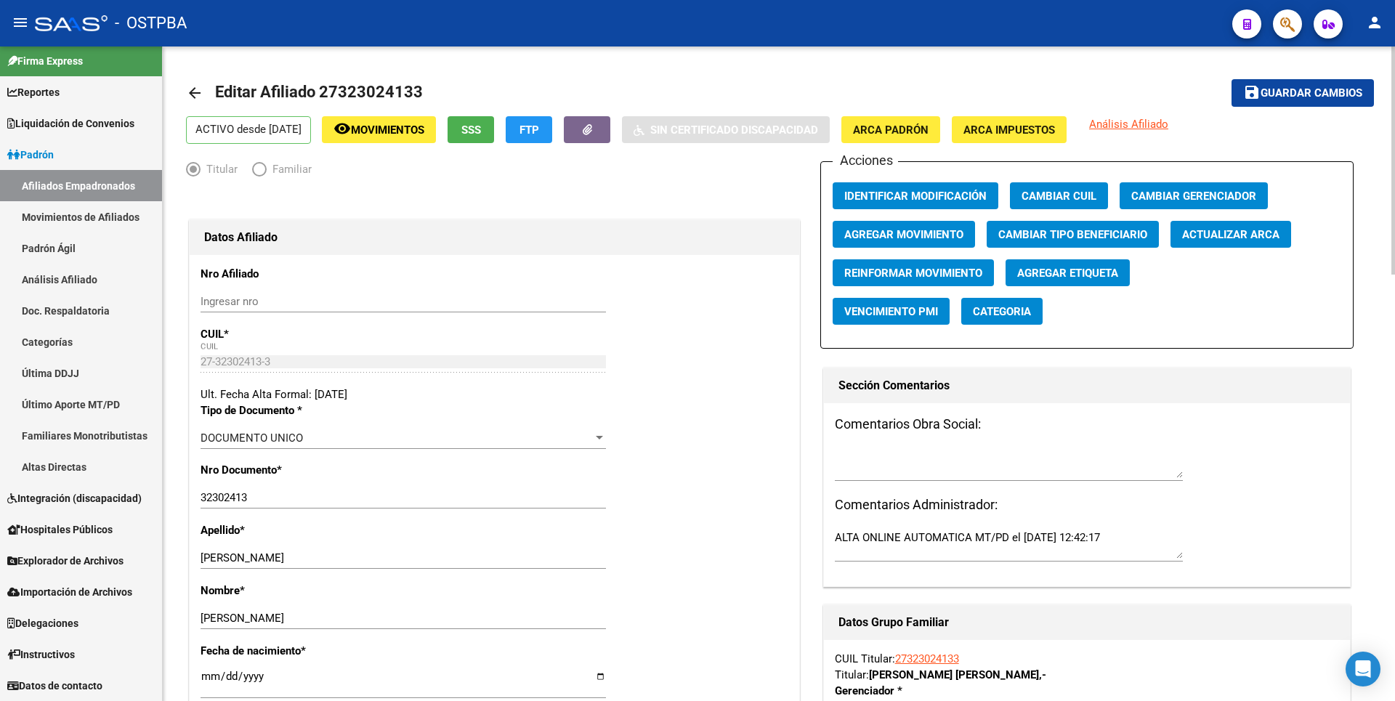
type input "1523063975"
click at [1316, 86] on span "save Guardar cambios" at bounding box center [1302, 92] width 119 height 13
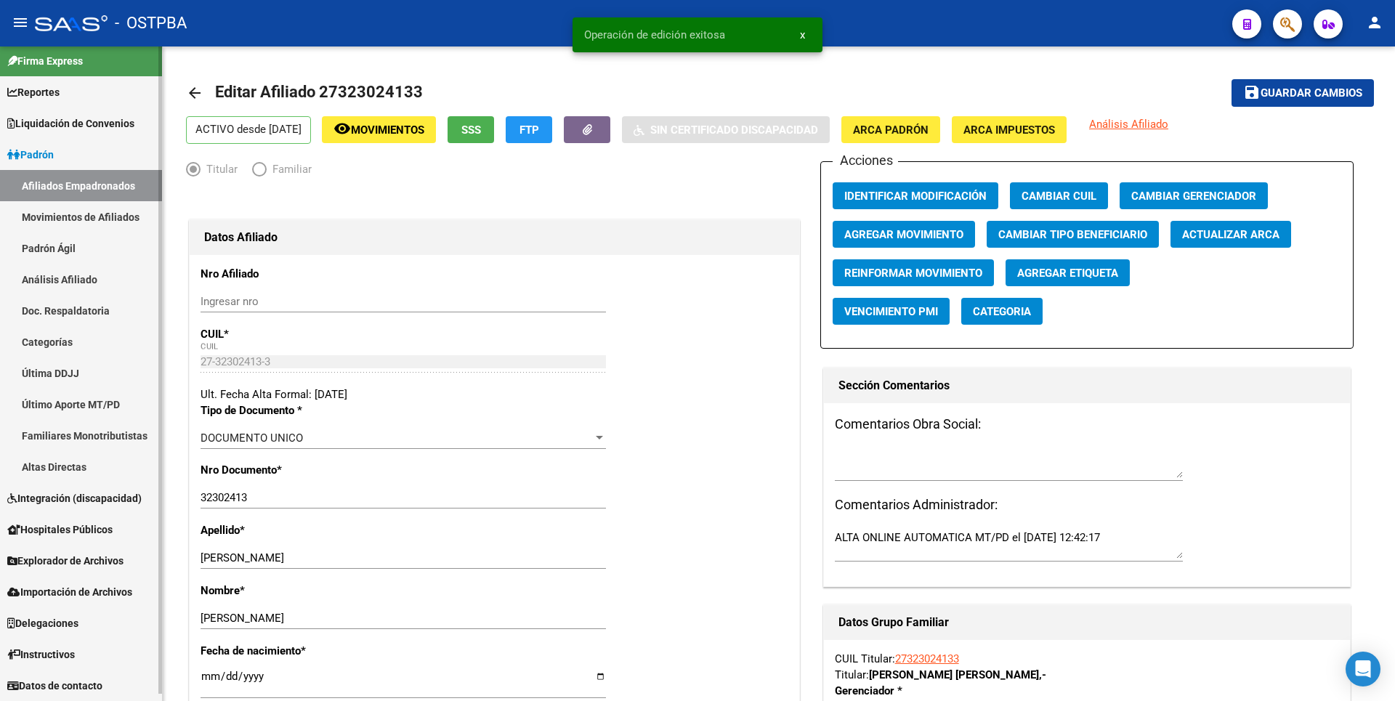
click at [60, 95] on span "Reportes" at bounding box center [33, 92] width 52 height 16
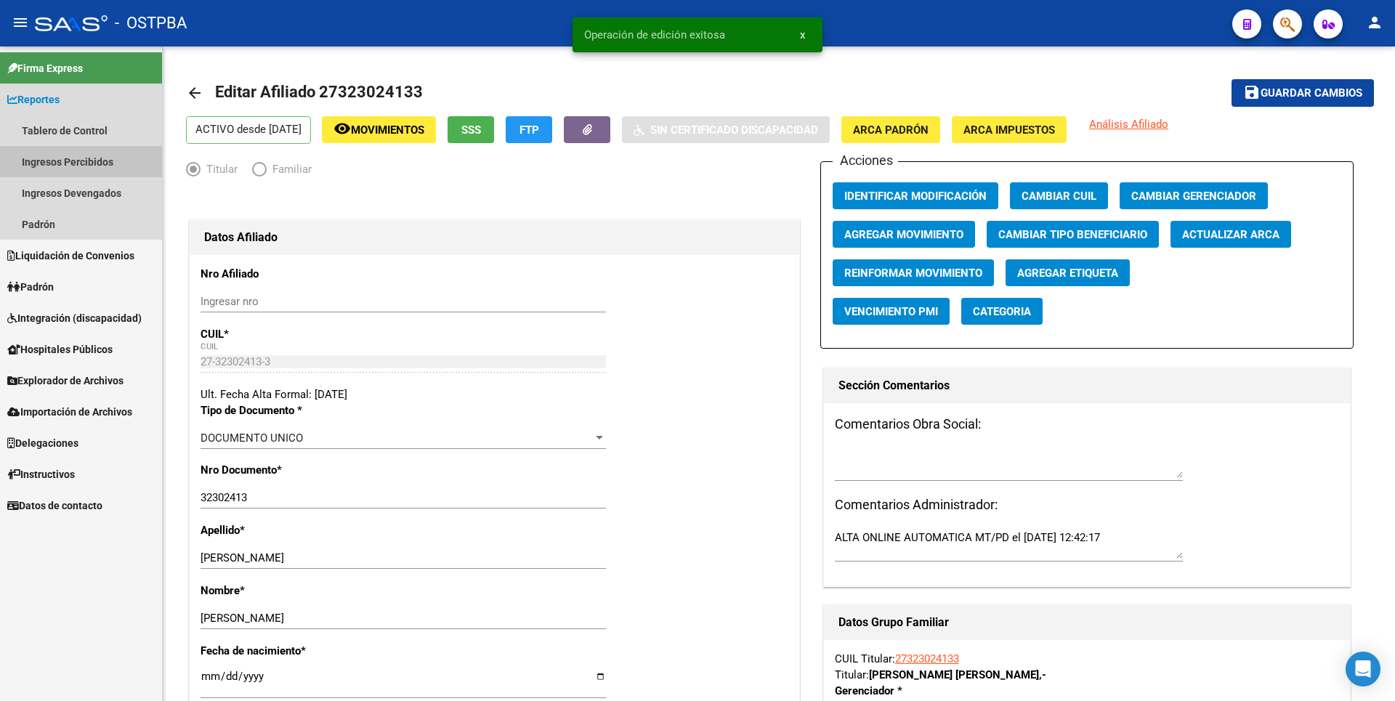
click at [70, 153] on link "Ingresos Percibidos" at bounding box center [81, 161] width 162 height 31
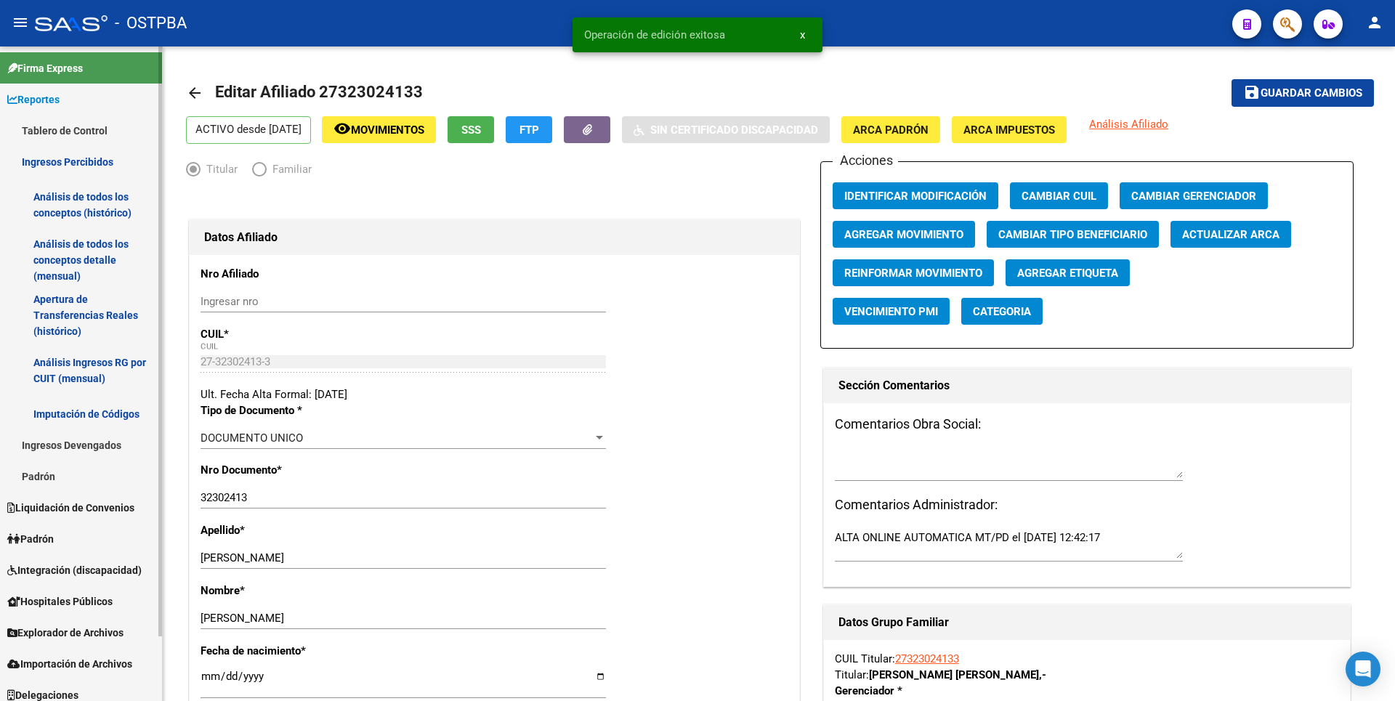
click at [76, 263] on link "Análisis de todos los conceptos detalle (mensual)" at bounding box center [81, 259] width 162 height 55
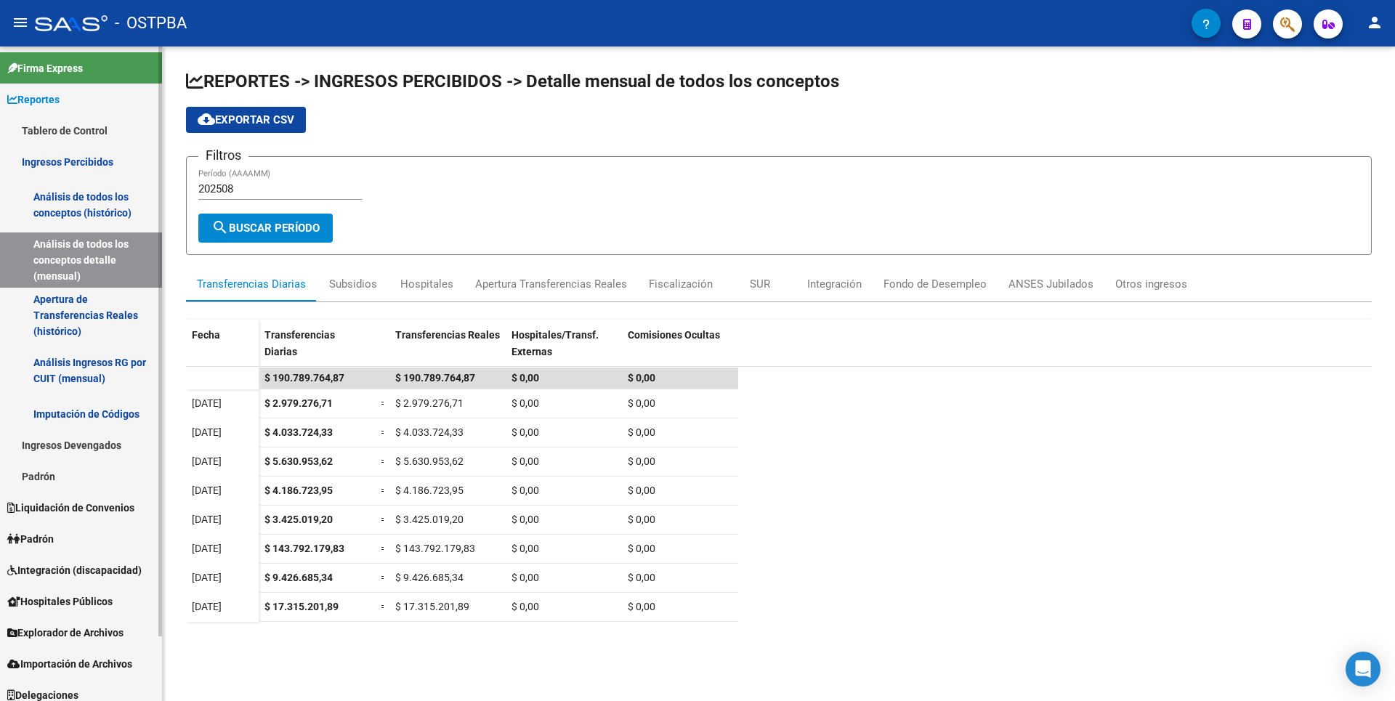
click at [50, 310] on link "Apertura de Transferencias Reales (histórico)" at bounding box center [81, 315] width 162 height 55
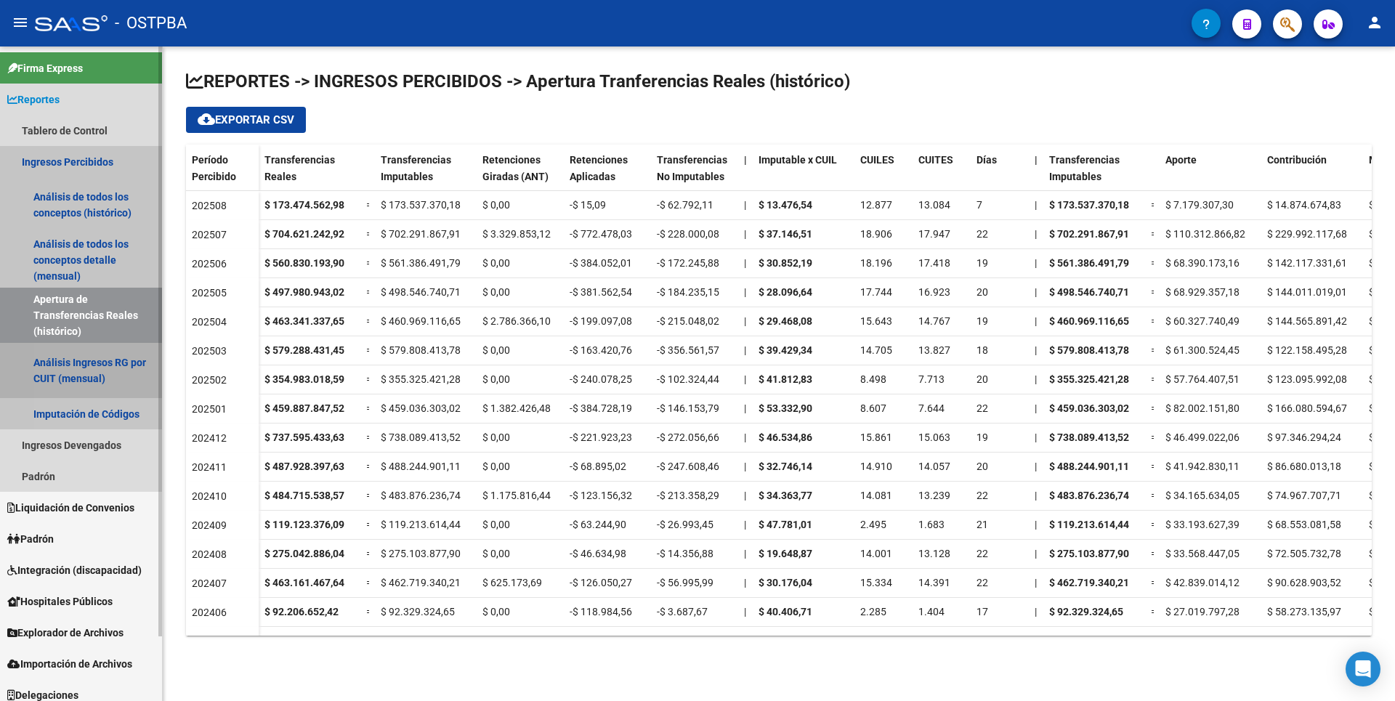
click at [96, 373] on link "Análisis Ingresos RG por CUIT (mensual)" at bounding box center [81, 370] width 162 height 55
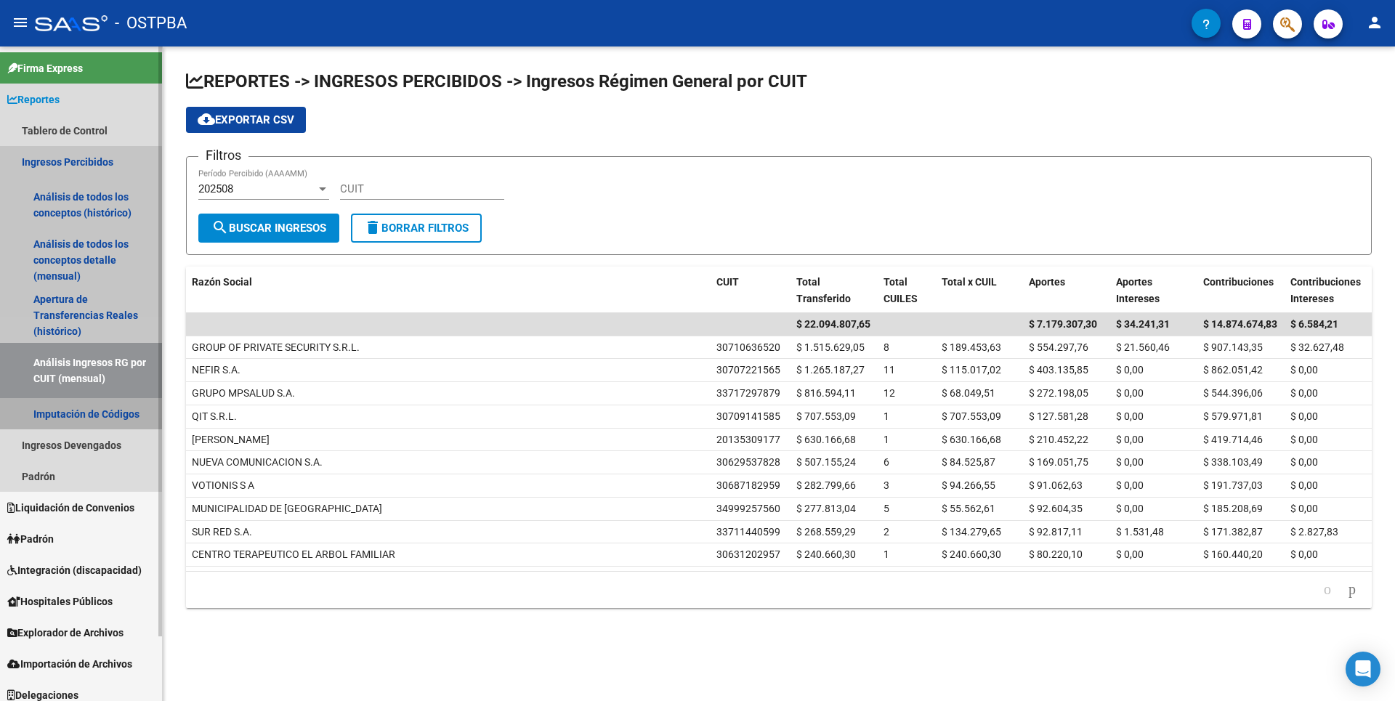
click at [71, 422] on link "Imputación de Códigos" at bounding box center [81, 413] width 162 height 31
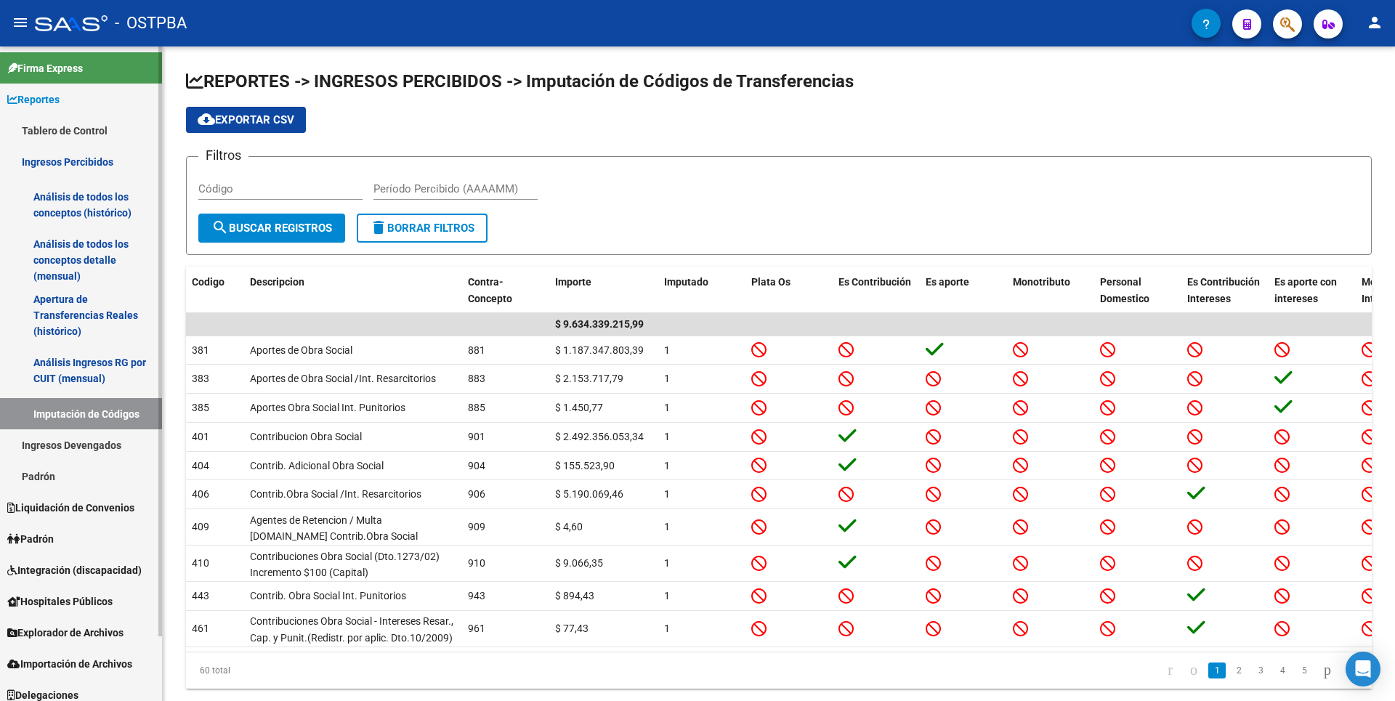
click at [86, 450] on link "Ingresos Devengados" at bounding box center [81, 444] width 162 height 31
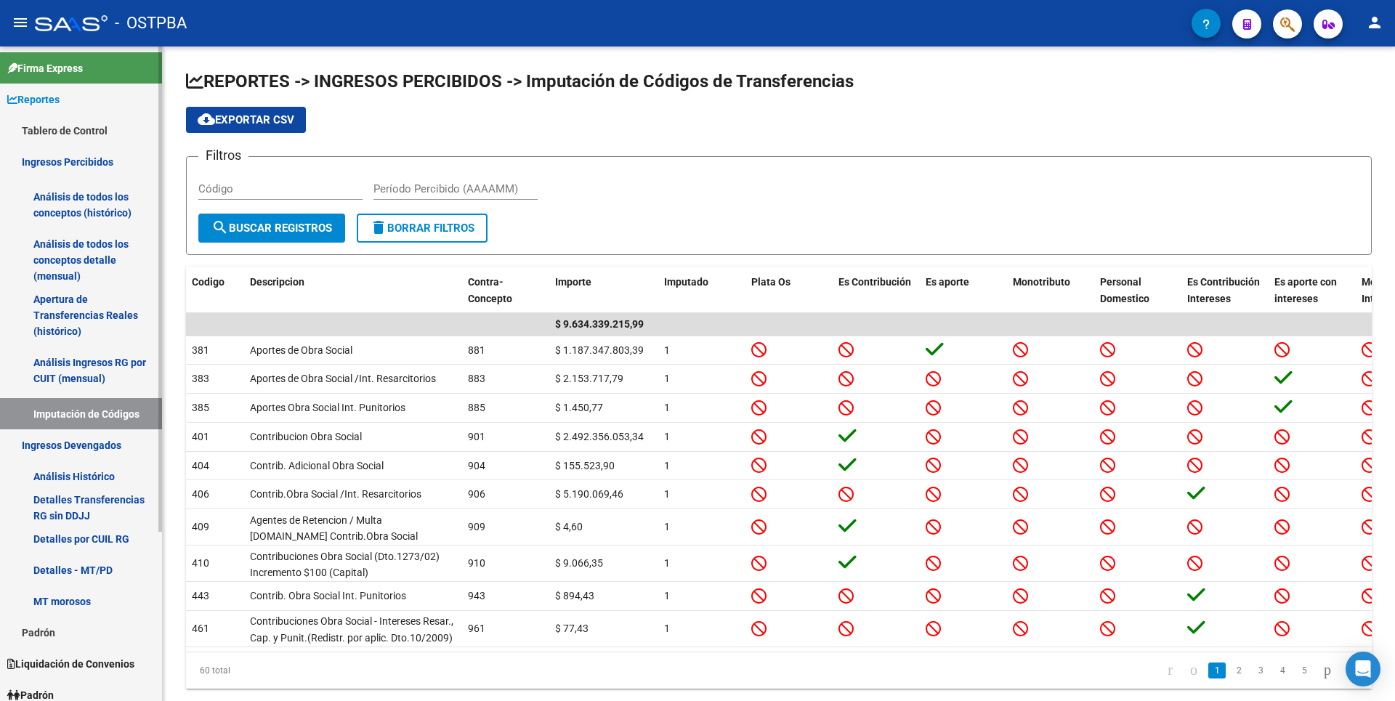
click at [89, 483] on link "Análisis Histórico" at bounding box center [81, 476] width 162 height 31
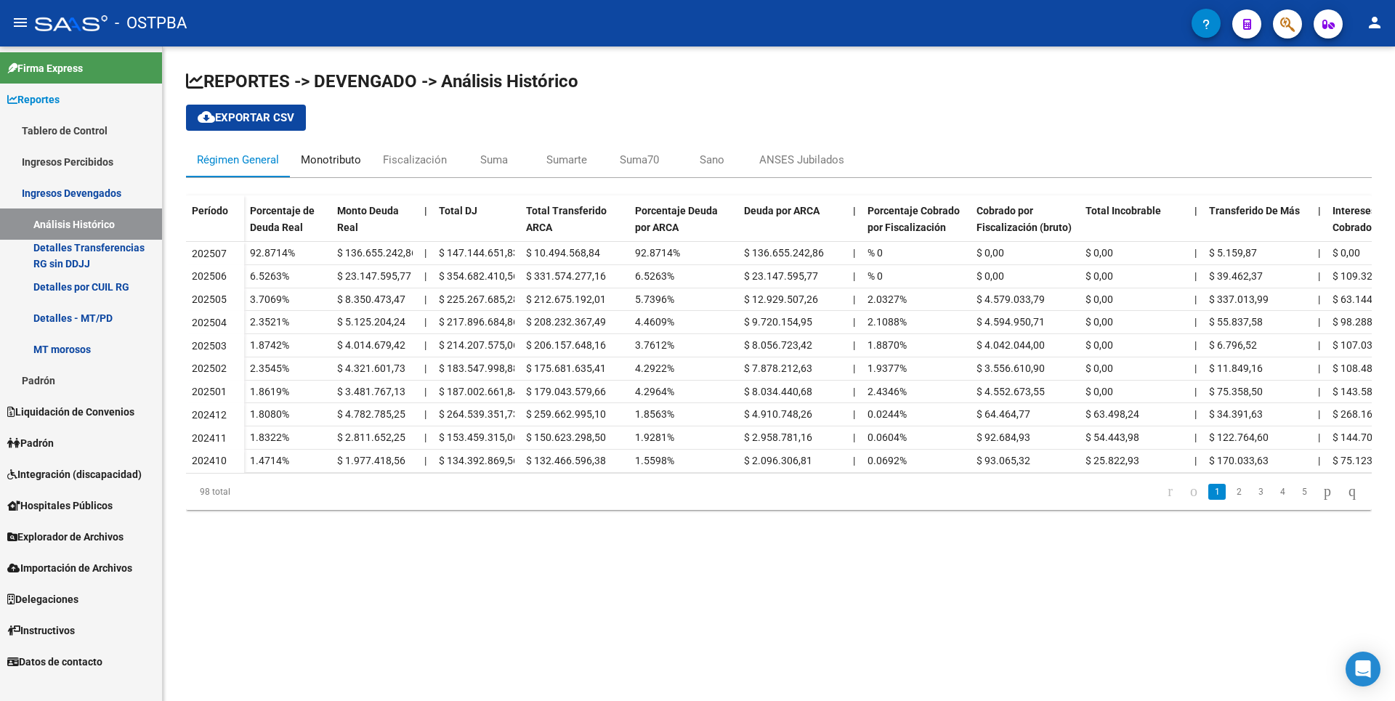
click at [321, 169] on div "Monotributo" at bounding box center [331, 159] width 82 height 35
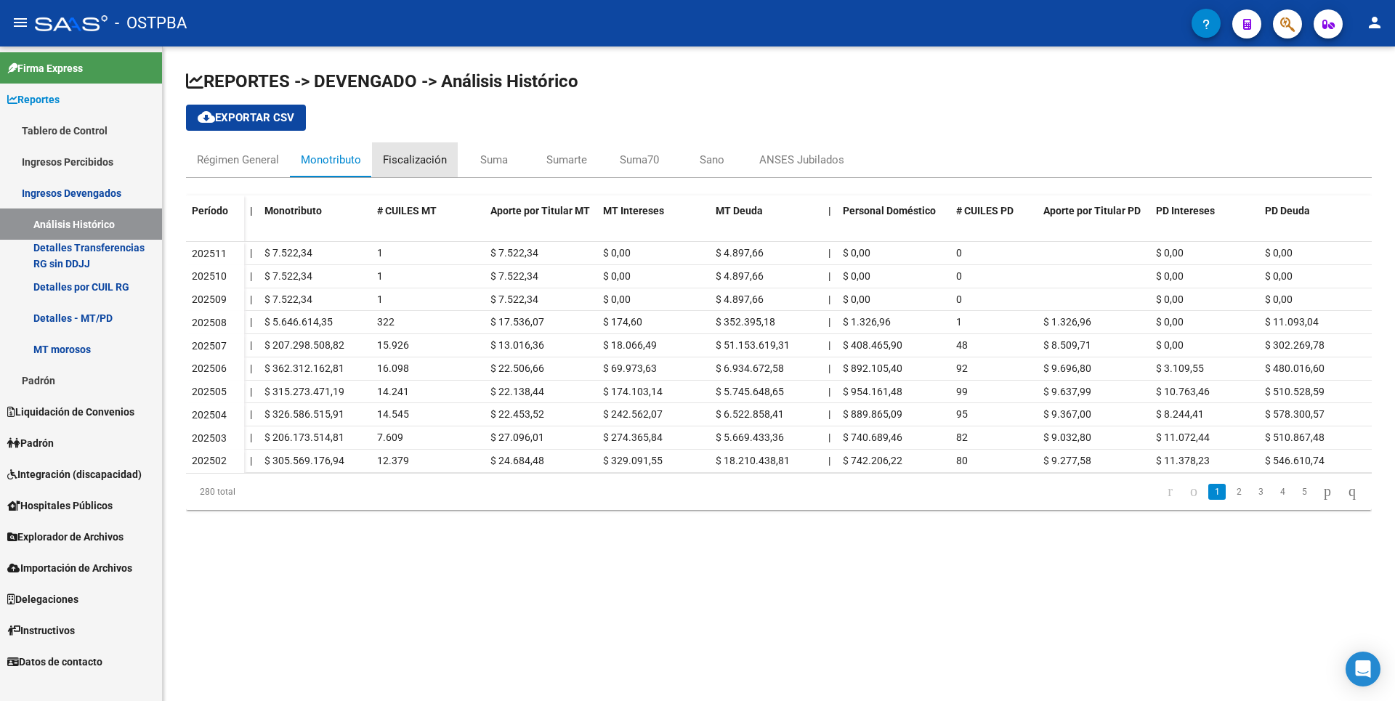
click at [430, 167] on div "Fiscalización" at bounding box center [415, 160] width 64 height 16
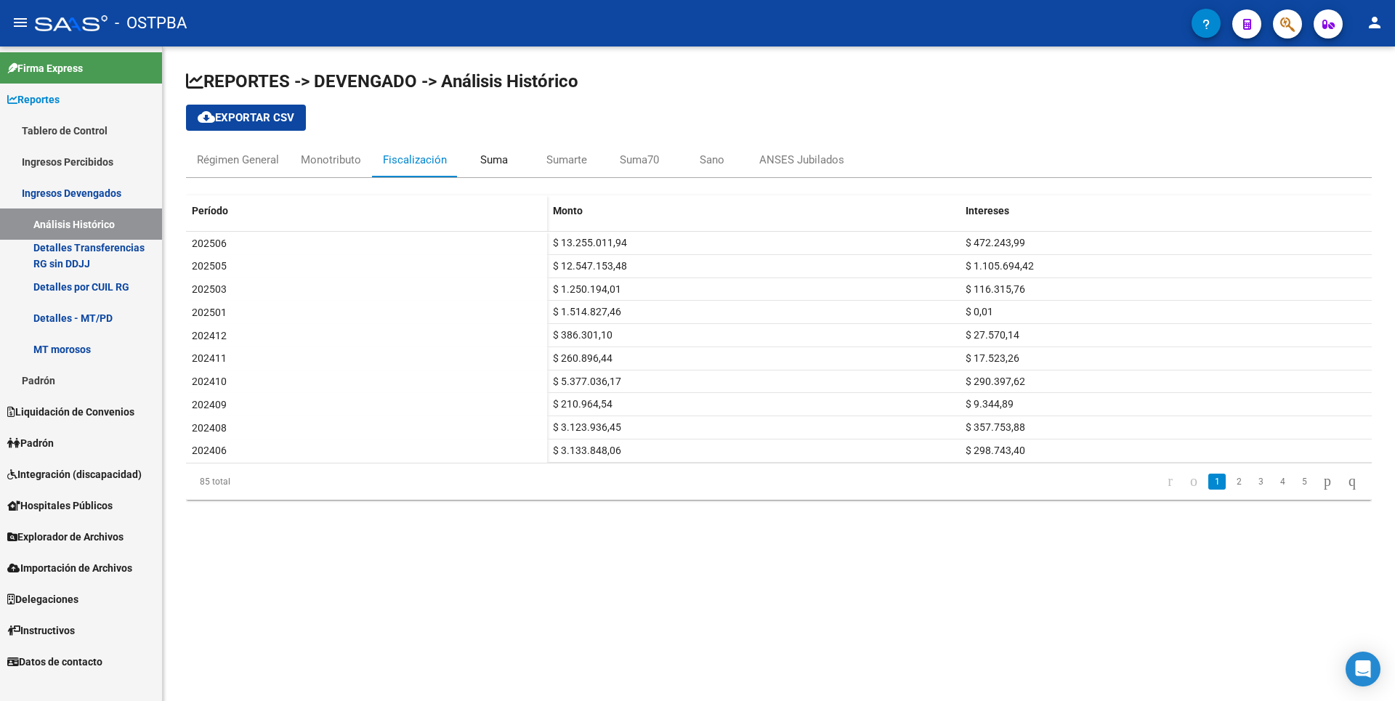
click at [480, 161] on div "Suma" at bounding box center [494, 160] width 28 height 16
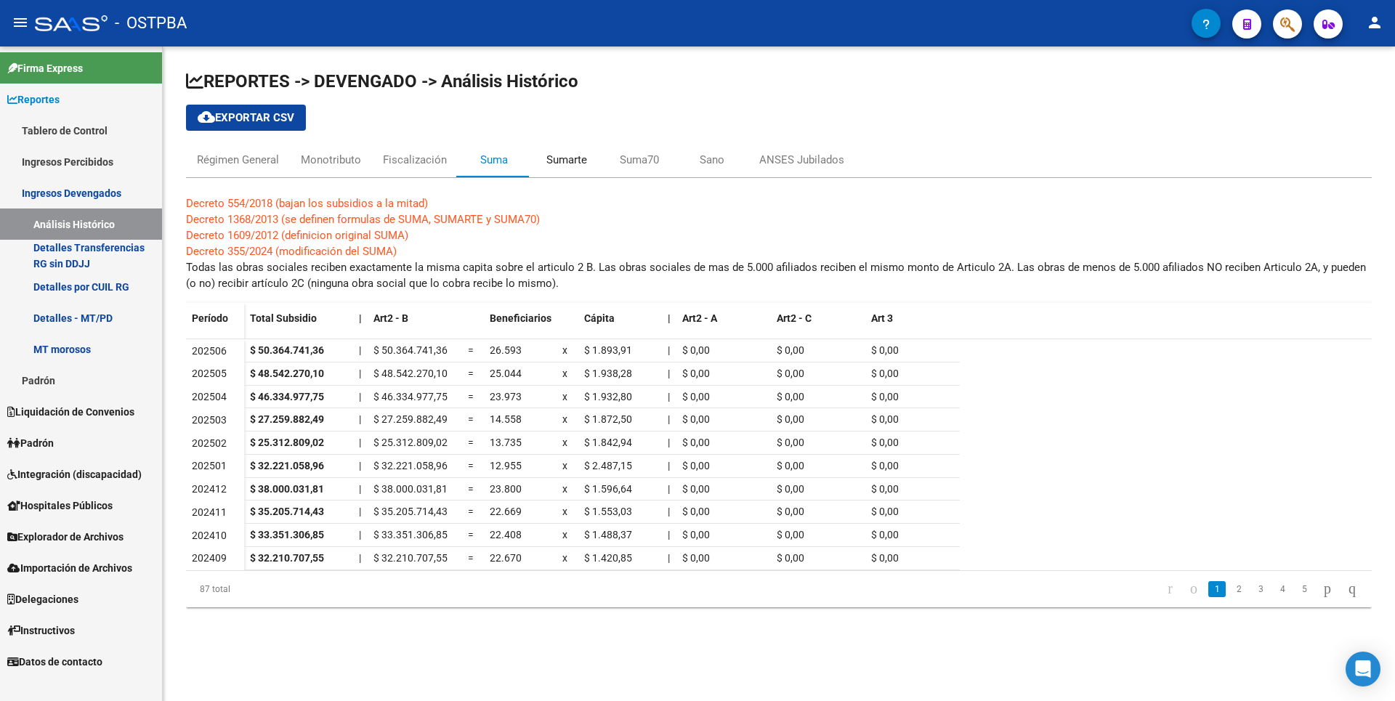
click at [567, 162] on div "Sumarte" at bounding box center [566, 160] width 41 height 16
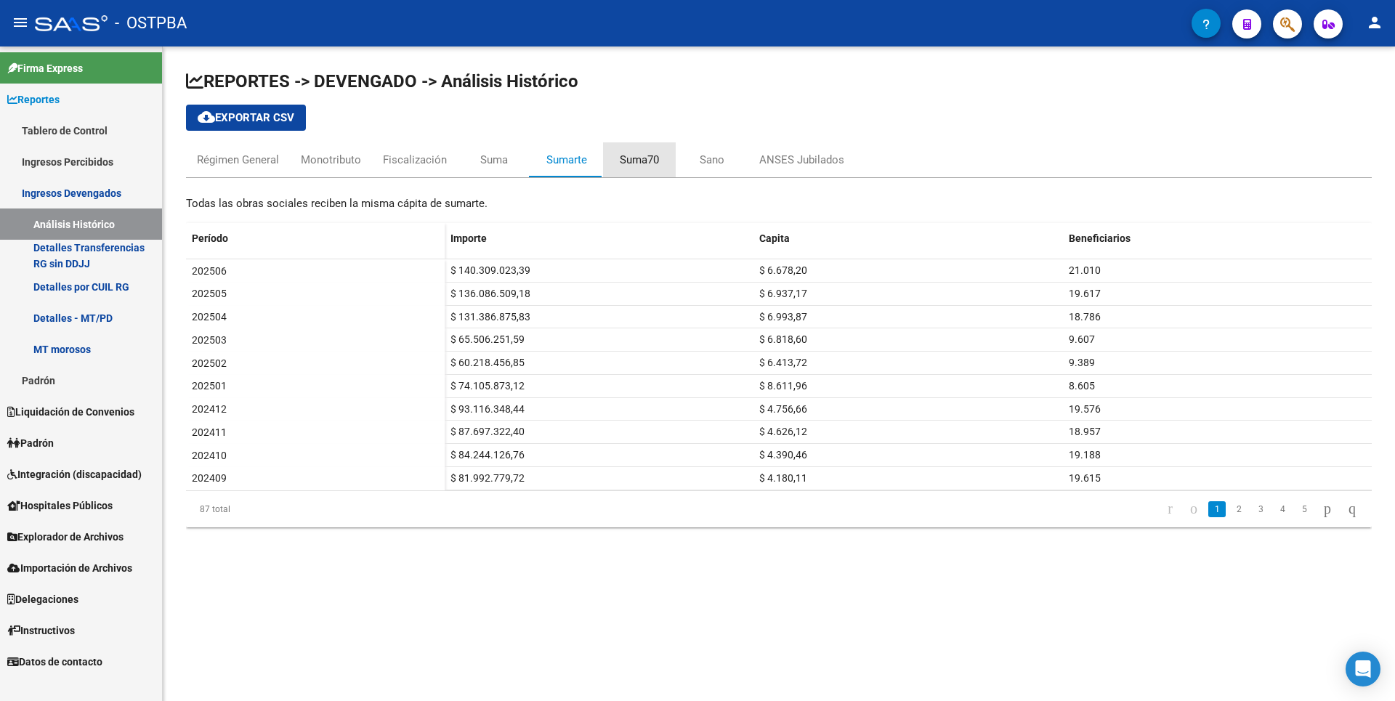
click at [620, 161] on div "Suma70" at bounding box center [639, 160] width 39 height 16
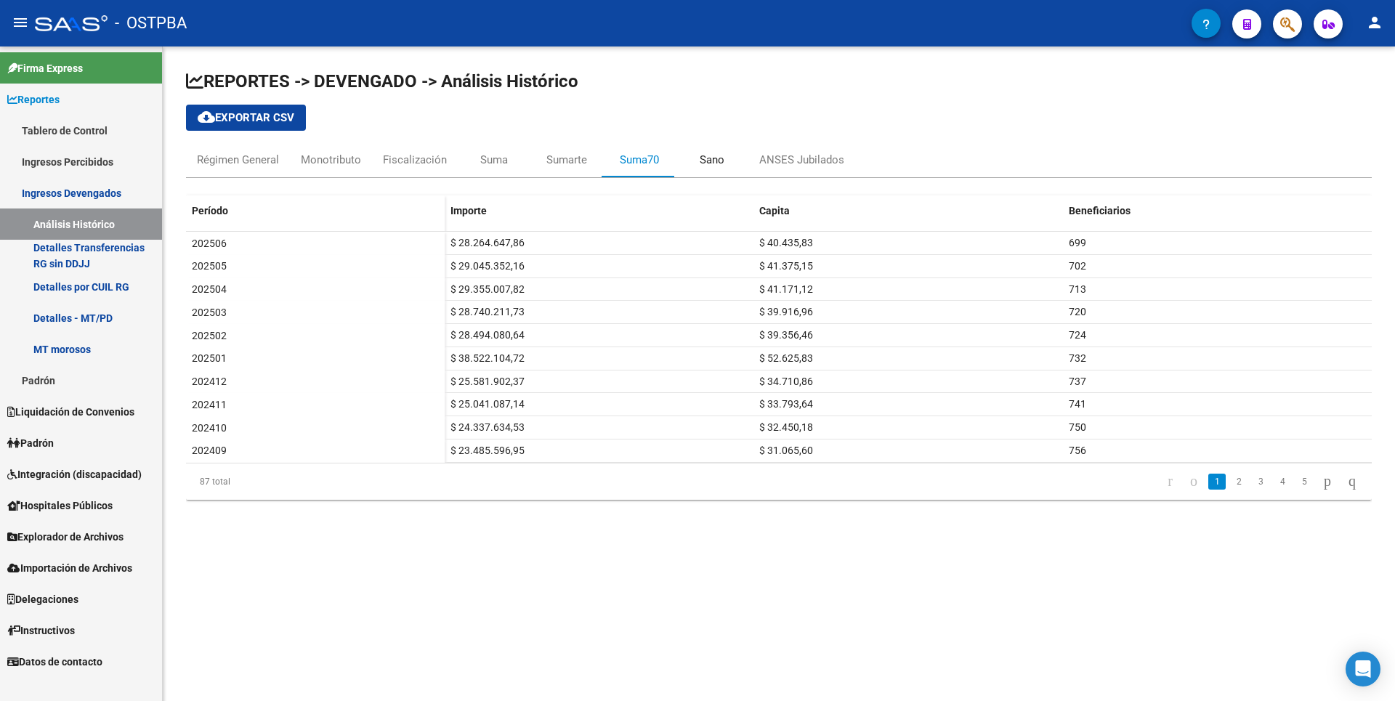
click at [701, 159] on div "Sano" at bounding box center [712, 160] width 25 height 16
click at [790, 159] on div "ANSES Jubilados" at bounding box center [801, 160] width 85 height 16
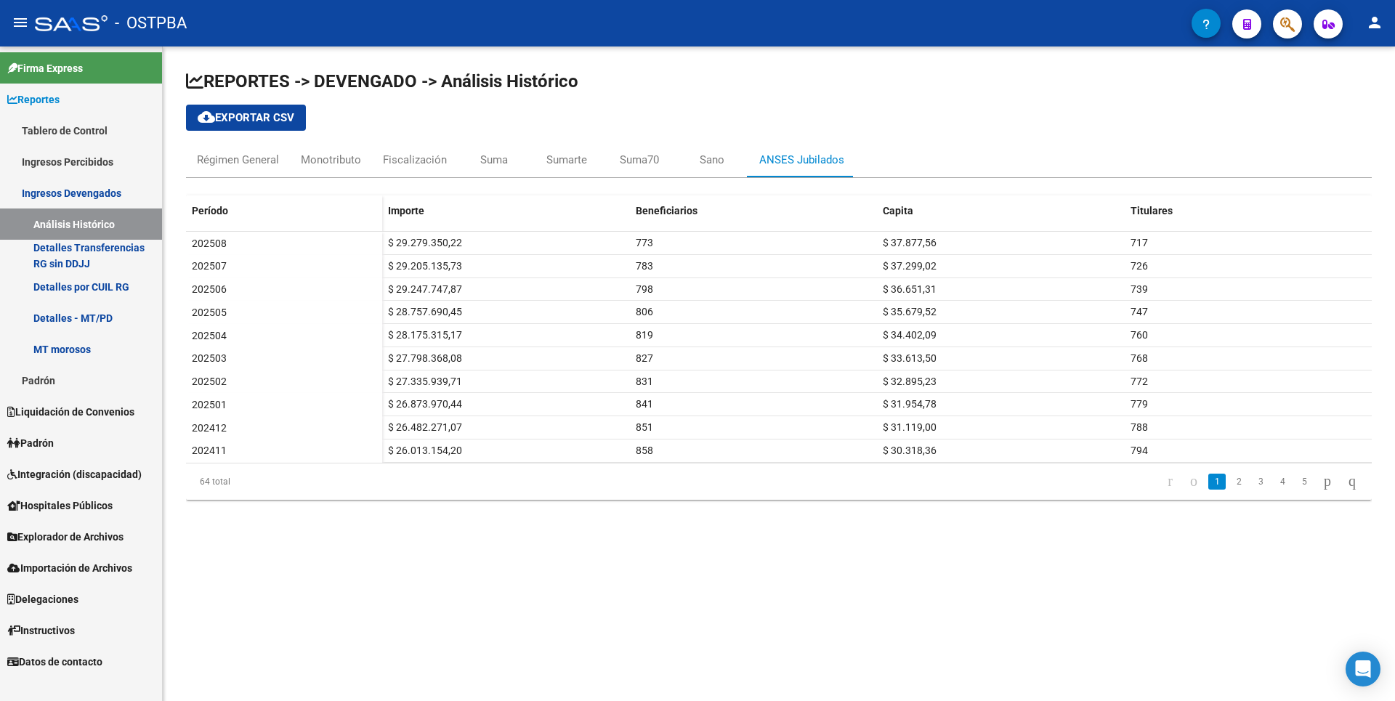
click at [42, 381] on link "Padrón" at bounding box center [81, 380] width 162 height 31
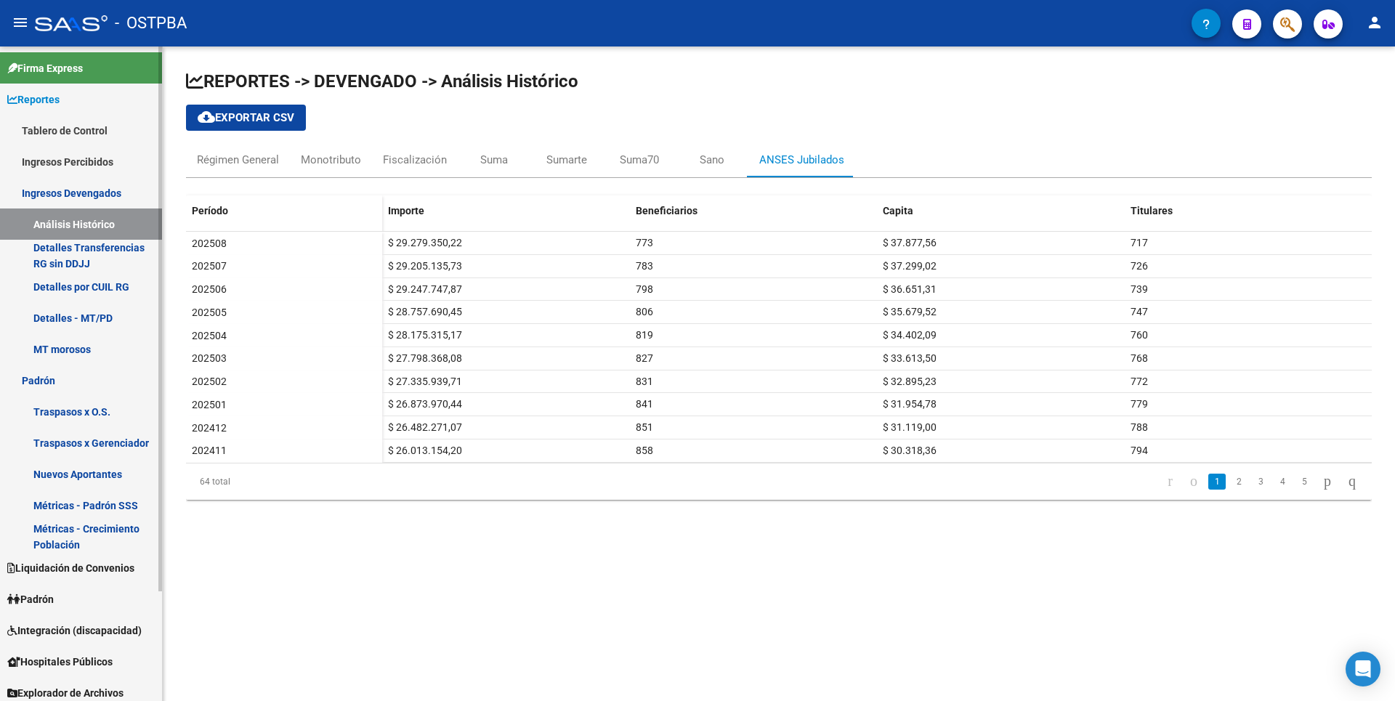
click at [124, 511] on link "Métricas - Padrón SSS" at bounding box center [81, 505] width 162 height 31
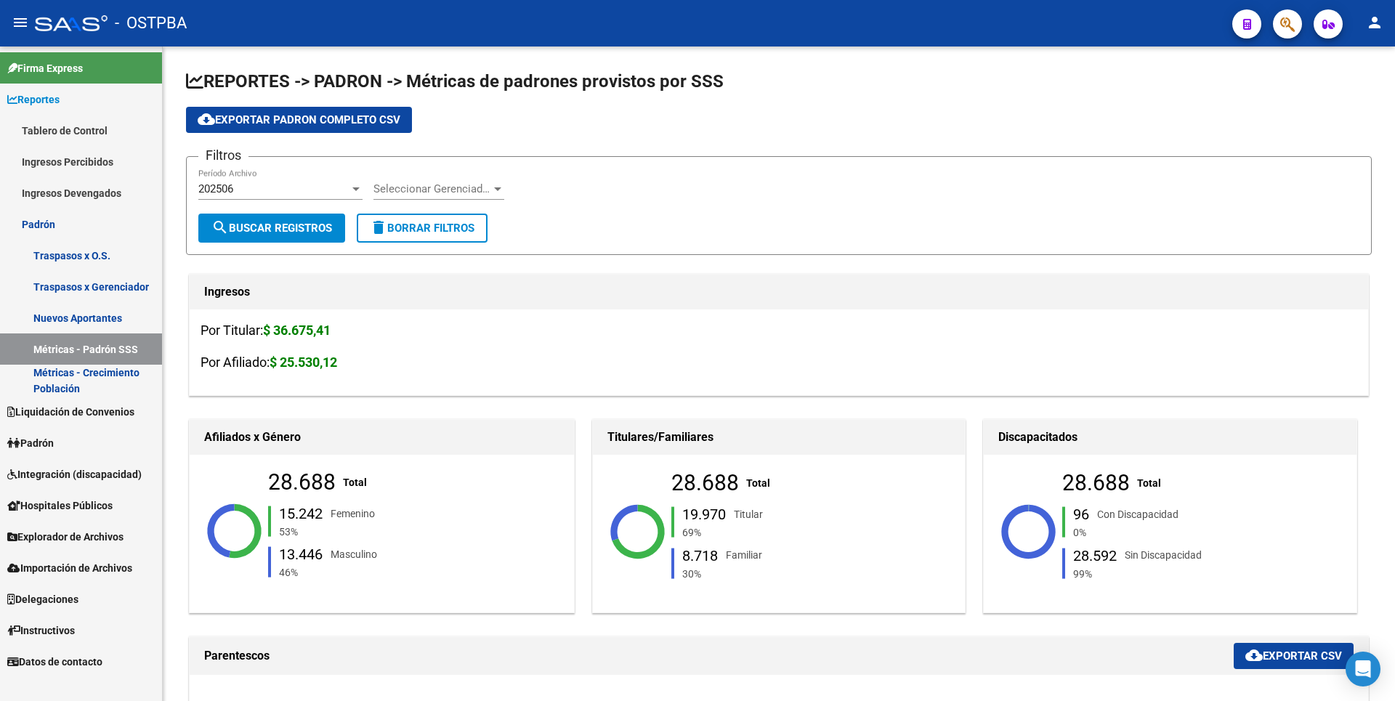
click at [97, 166] on link "Ingresos Percibidos" at bounding box center [81, 161] width 162 height 31
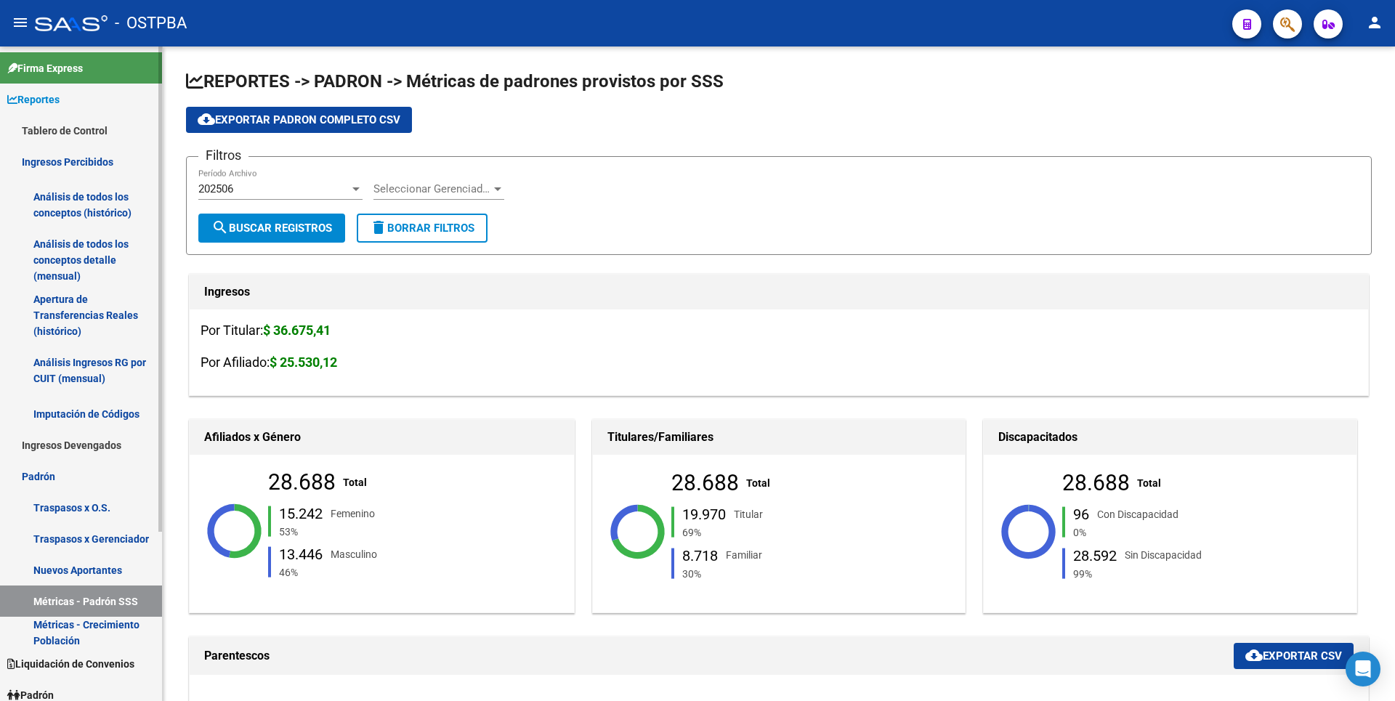
click at [111, 251] on link "Análisis de todos los conceptos detalle (mensual)" at bounding box center [81, 259] width 162 height 55
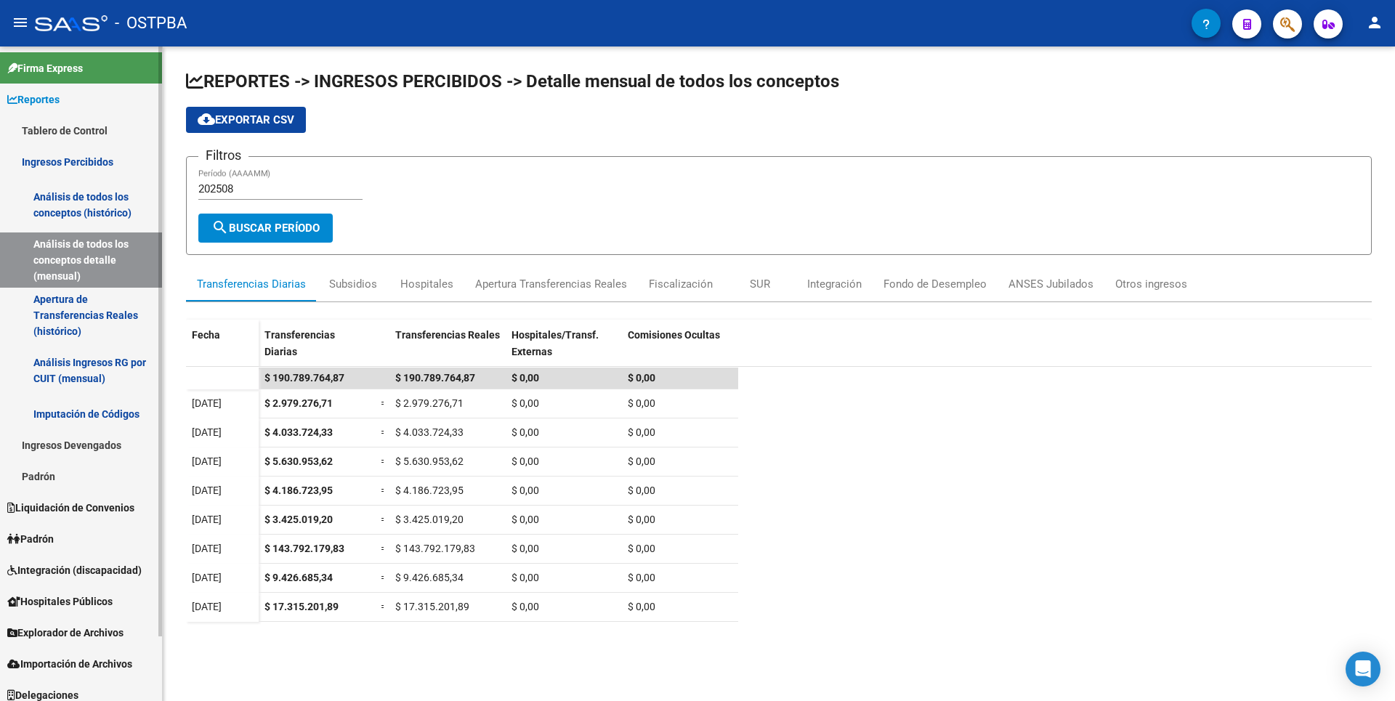
click at [60, 543] on link "Padrón" at bounding box center [81, 538] width 162 height 31
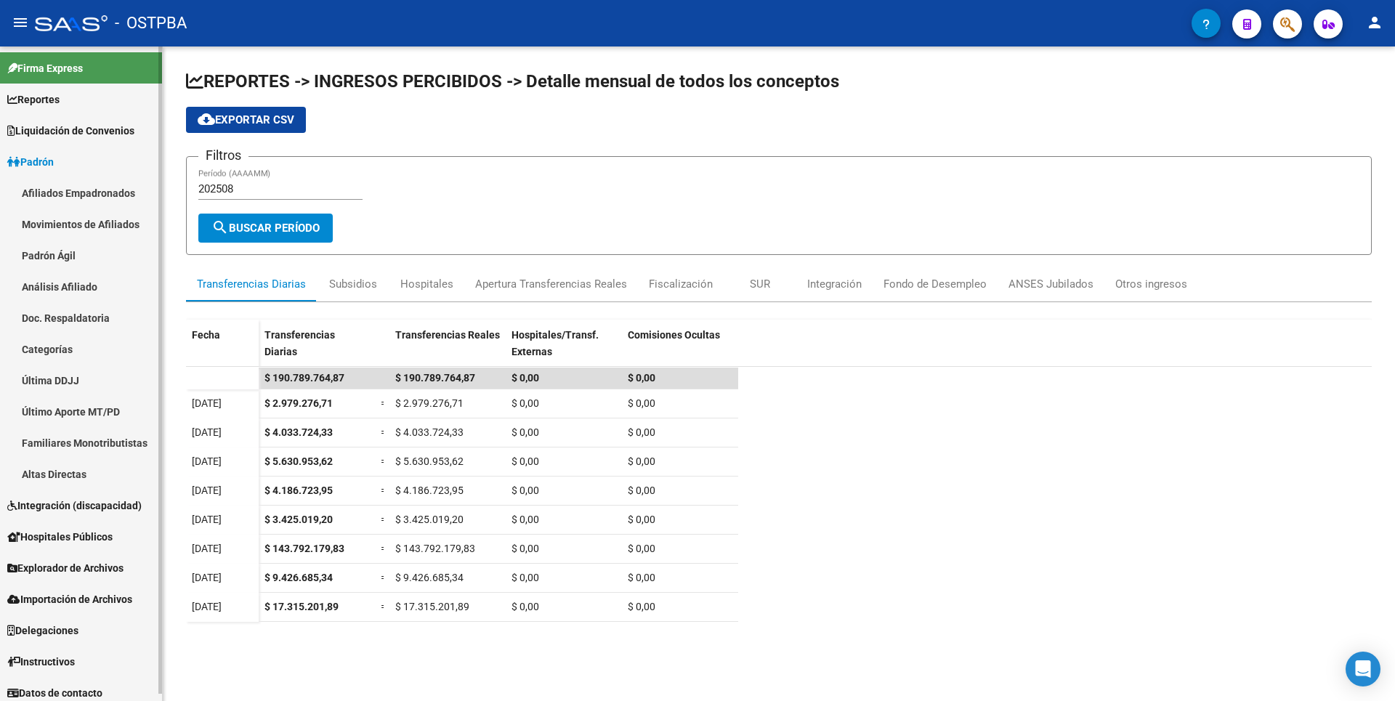
click at [94, 291] on link "Análisis Afiliado" at bounding box center [81, 286] width 162 height 31
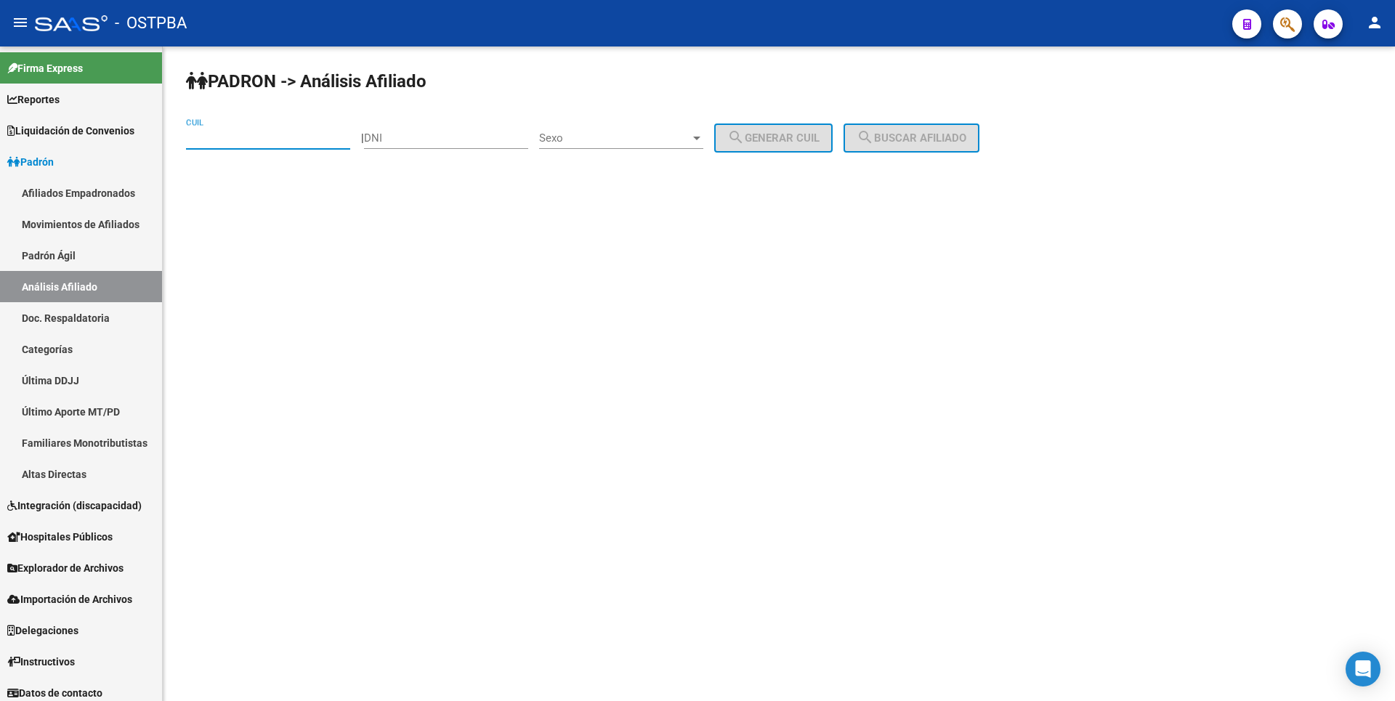
click at [222, 140] on input "CUIL" at bounding box center [268, 137] width 164 height 13
type input "27-44449145-6"
click at [897, 123] on div "PADRON -> Análisis Afiliado 27-44449145-6 CUIL | DNI Sexo Sexo search Generar C…" at bounding box center [779, 122] width 1232 height 153
click at [901, 131] on button "search Buscar afiliado" at bounding box center [911, 138] width 136 height 29
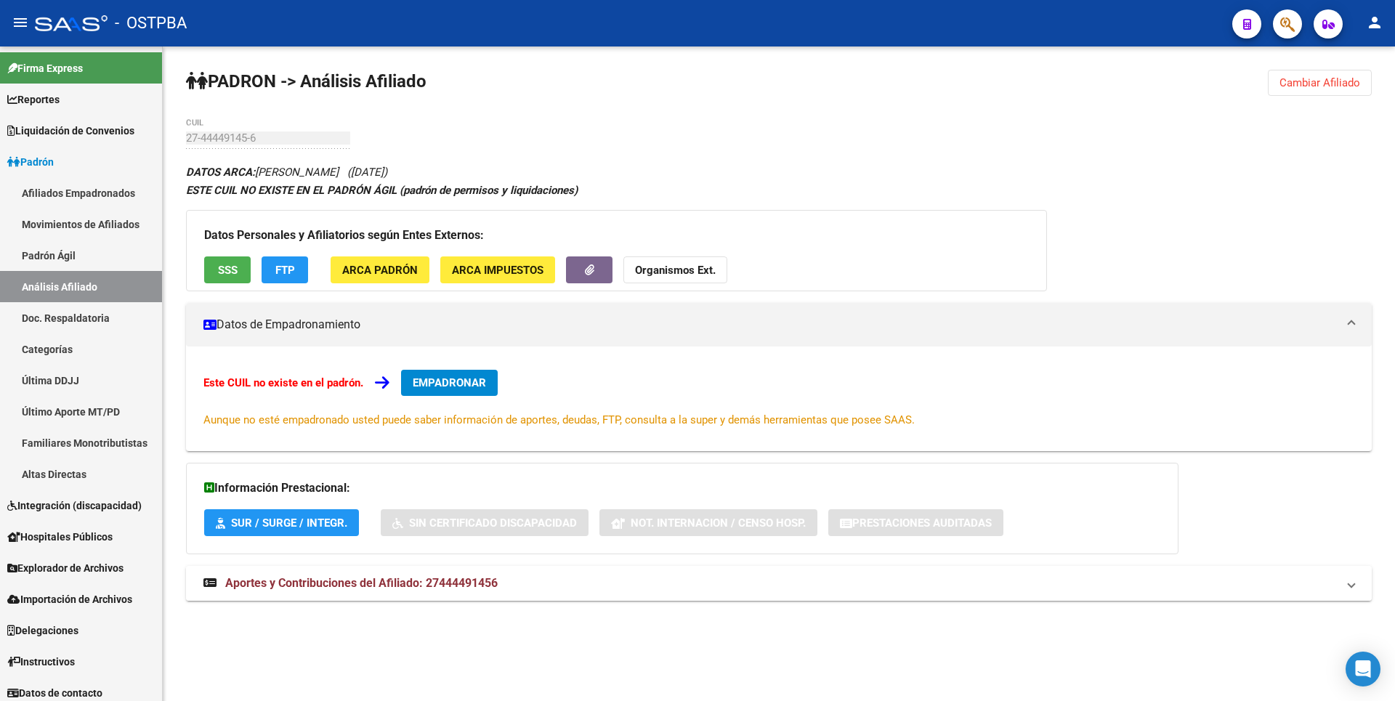
click at [413, 578] on span "Aportes y Contribuciones del Afiliado: 27444491456" at bounding box center [361, 583] width 272 height 14
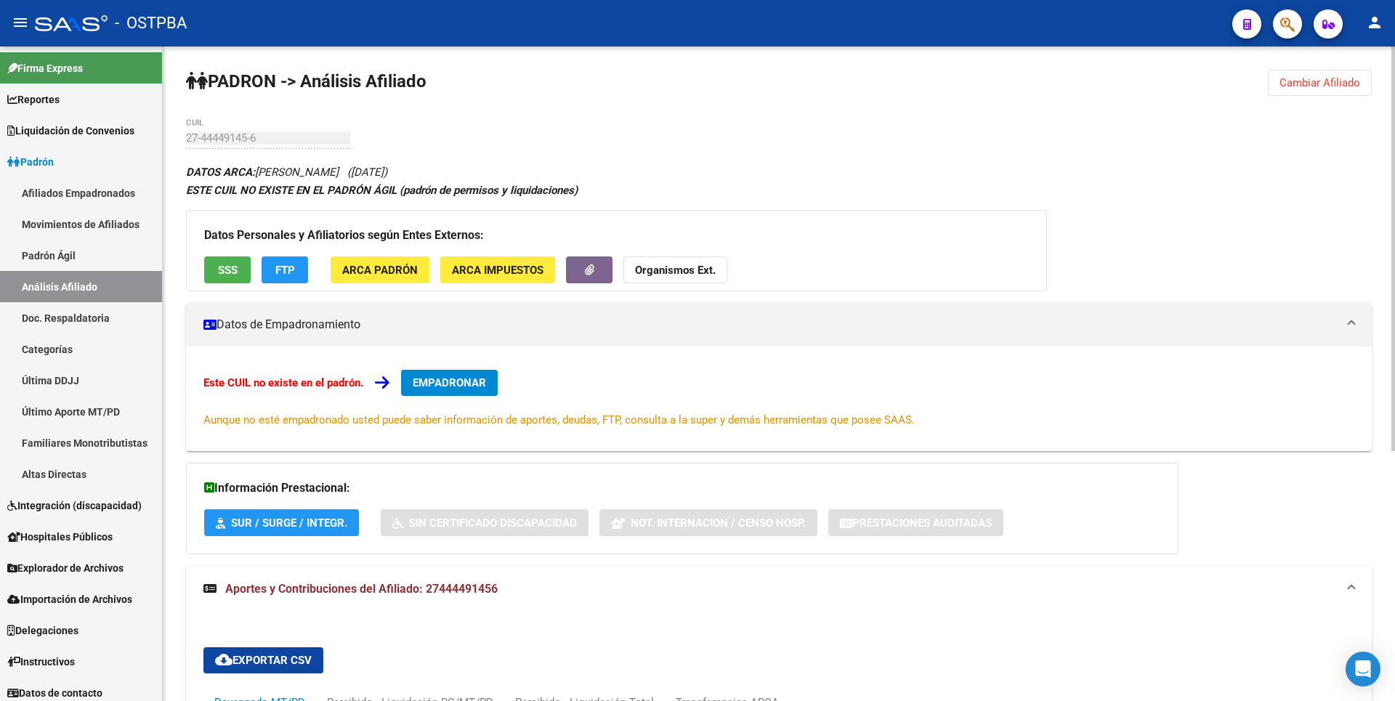
click at [478, 375] on button "EMPADRONAR" at bounding box center [449, 383] width 97 height 26
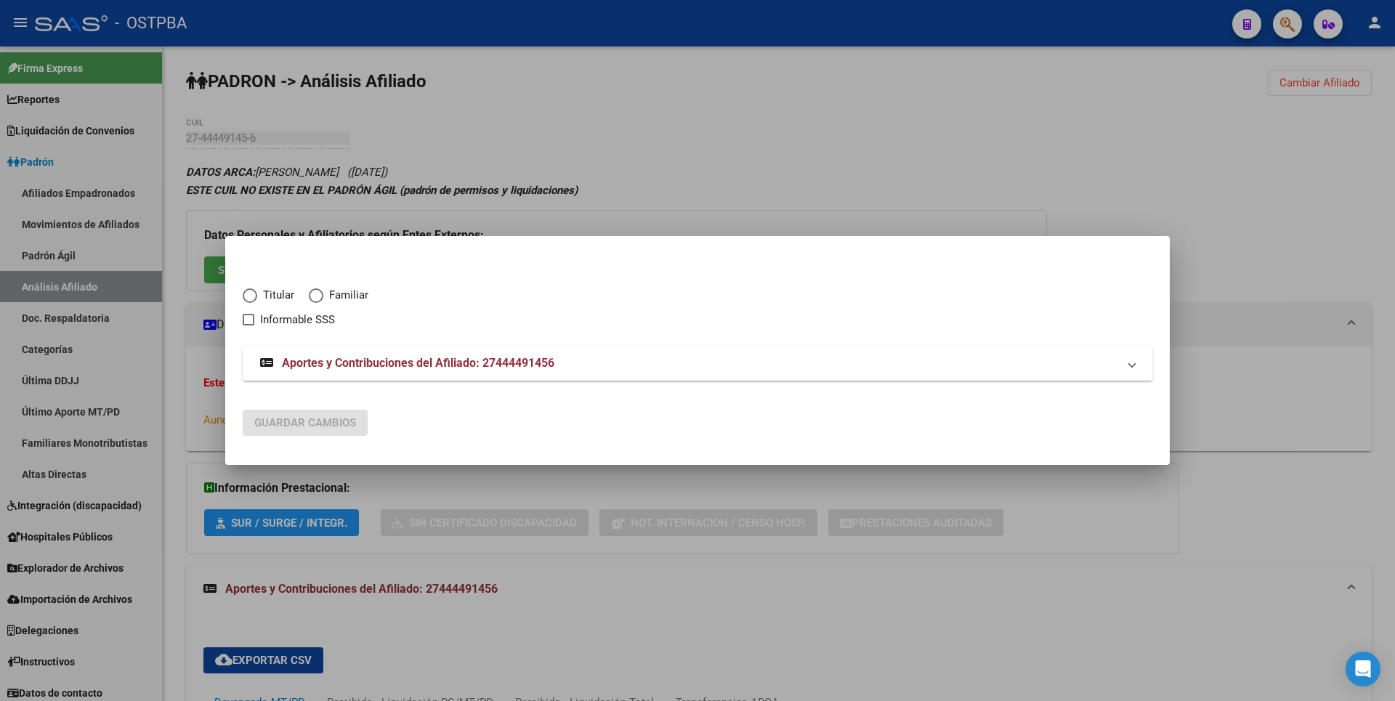
click at [253, 298] on span "Elija una opción" at bounding box center [250, 295] width 15 height 15
click at [253, 298] on input "Titular" at bounding box center [250, 295] width 15 height 15
radio input "true"
checkbox input "true"
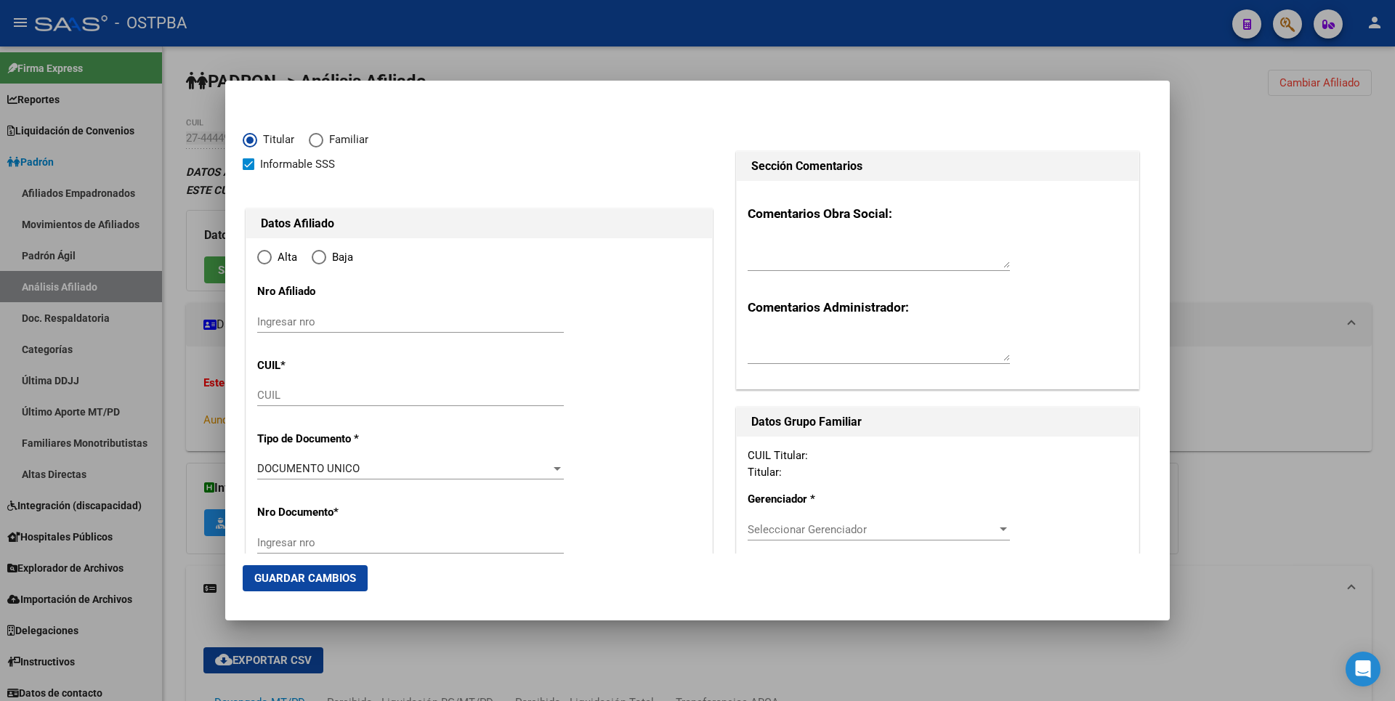
type input "27-44449145-6"
type input "44449145"
type input "[PERSON_NAME]"
type input "[DATE]"
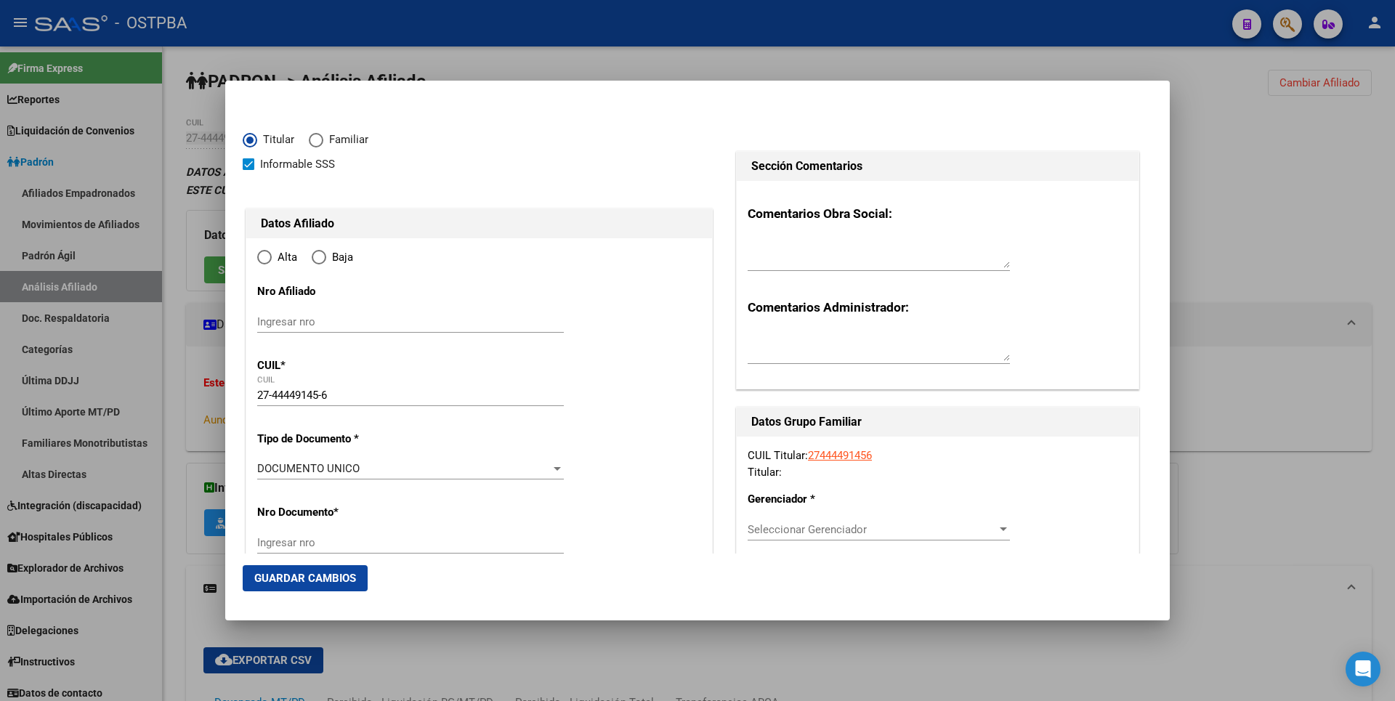
type input "CABA"
type input "1440"
type input "GUARDIA NACIONAL"
type input "1256"
radio input "true"
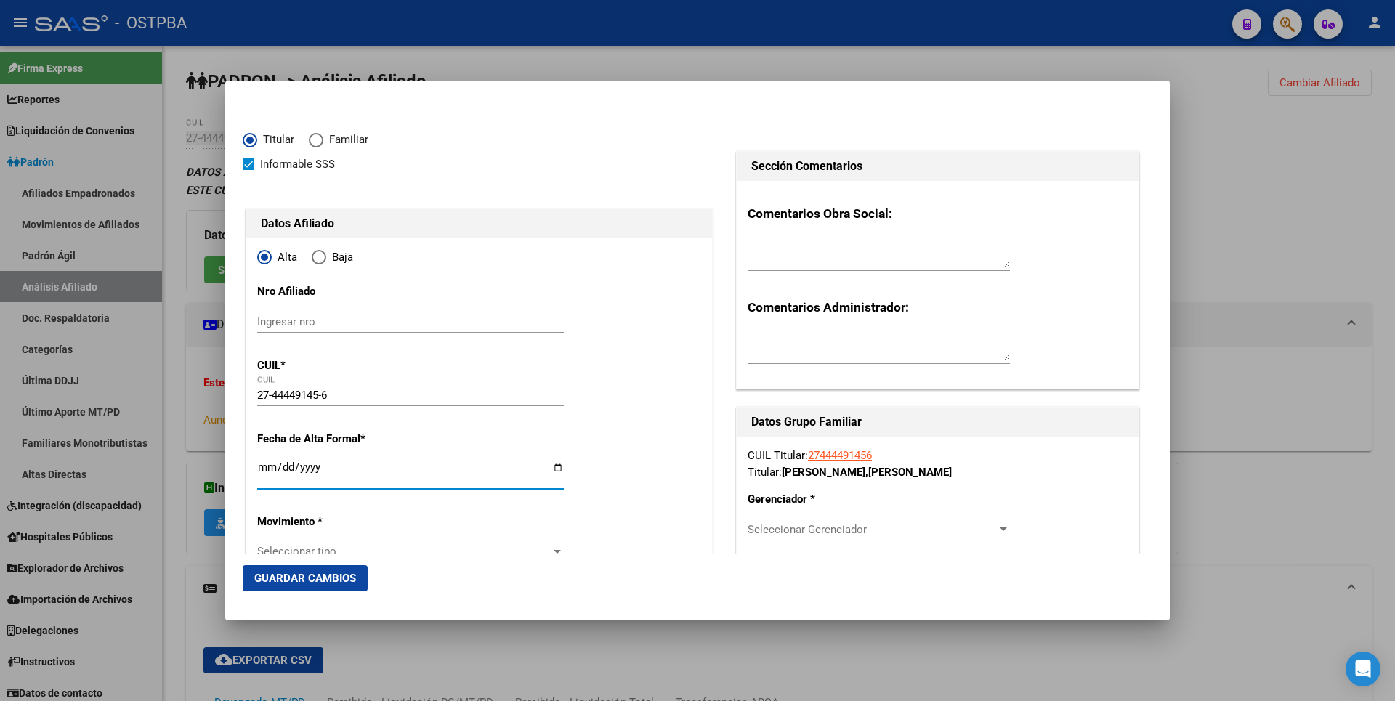
click at [267, 470] on input "Ingresar fecha" at bounding box center [410, 472] width 307 height 23
type input "[DATE]"
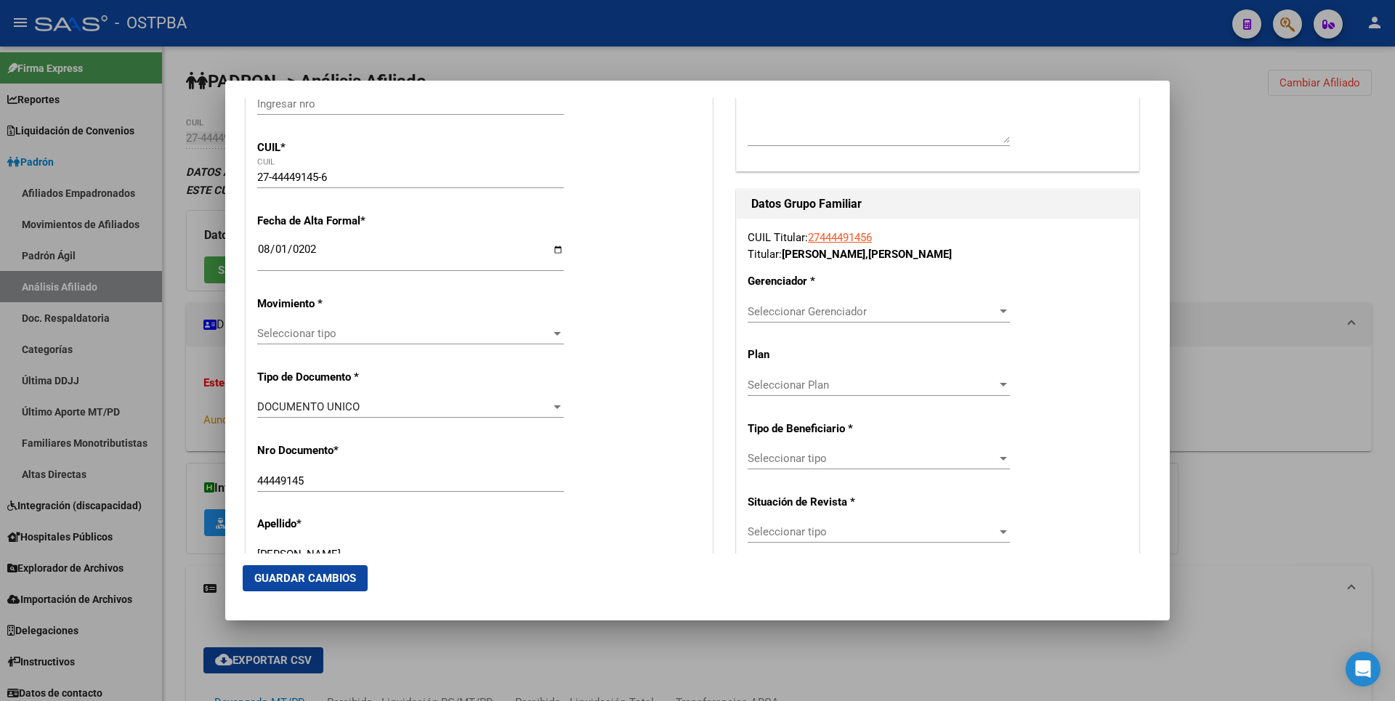
click at [554, 332] on div at bounding box center [557, 334] width 7 height 4
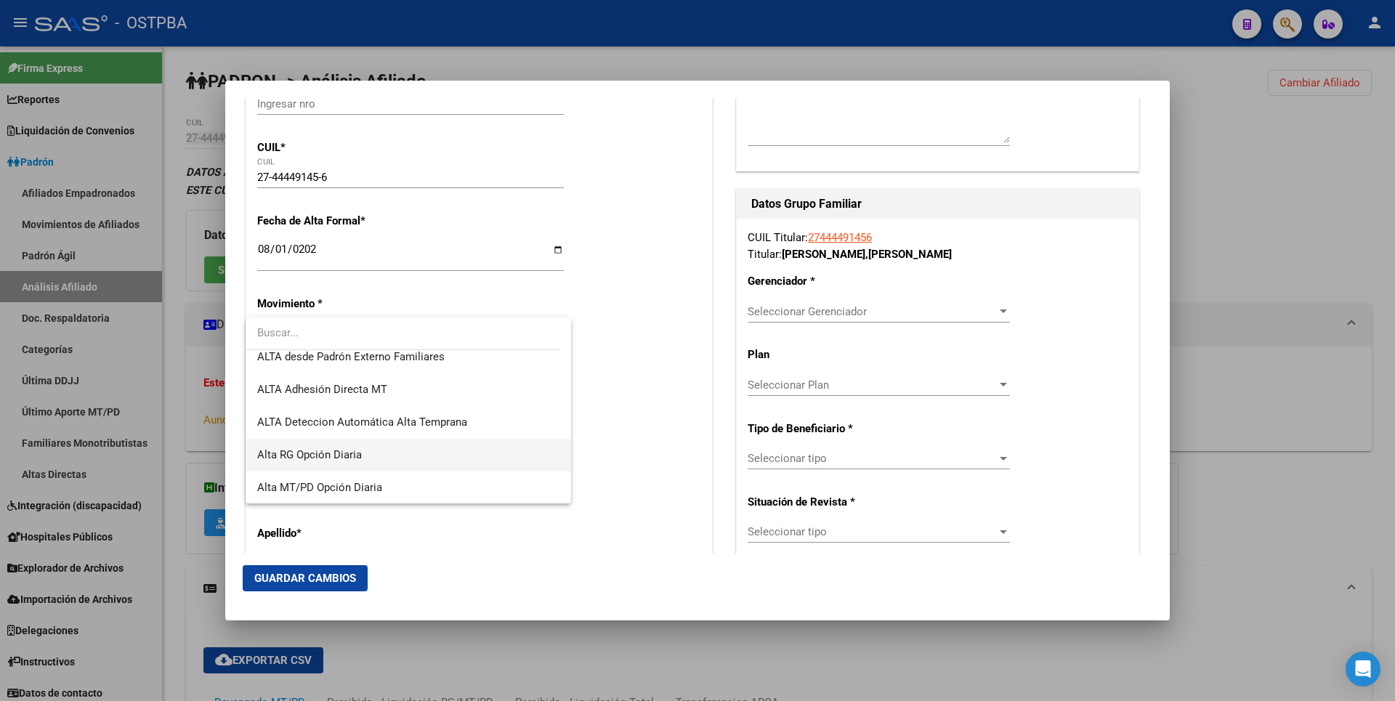
scroll to position [501, 0]
click at [365, 485] on span "Alta MT/PD Opción Diaria" at bounding box center [319, 486] width 125 height 13
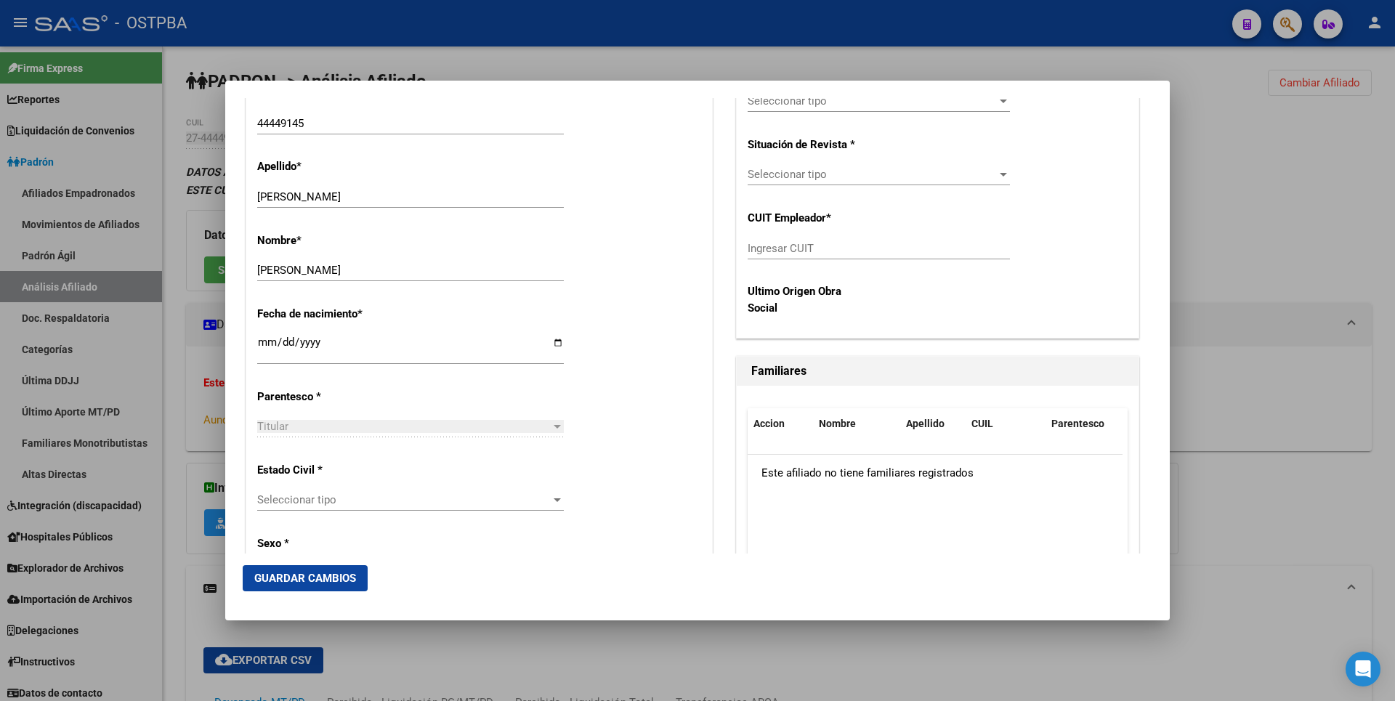
scroll to position [581, 0]
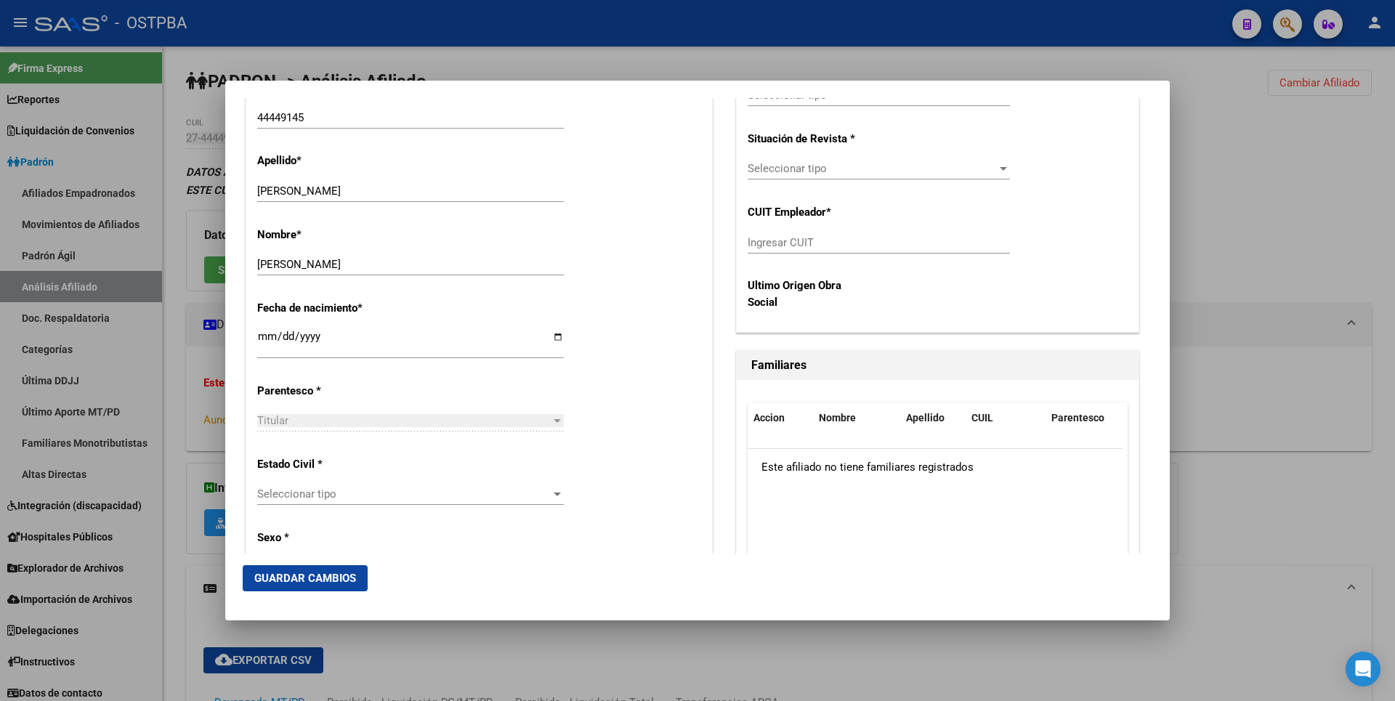
click at [554, 495] on div at bounding box center [557, 495] width 7 height 4
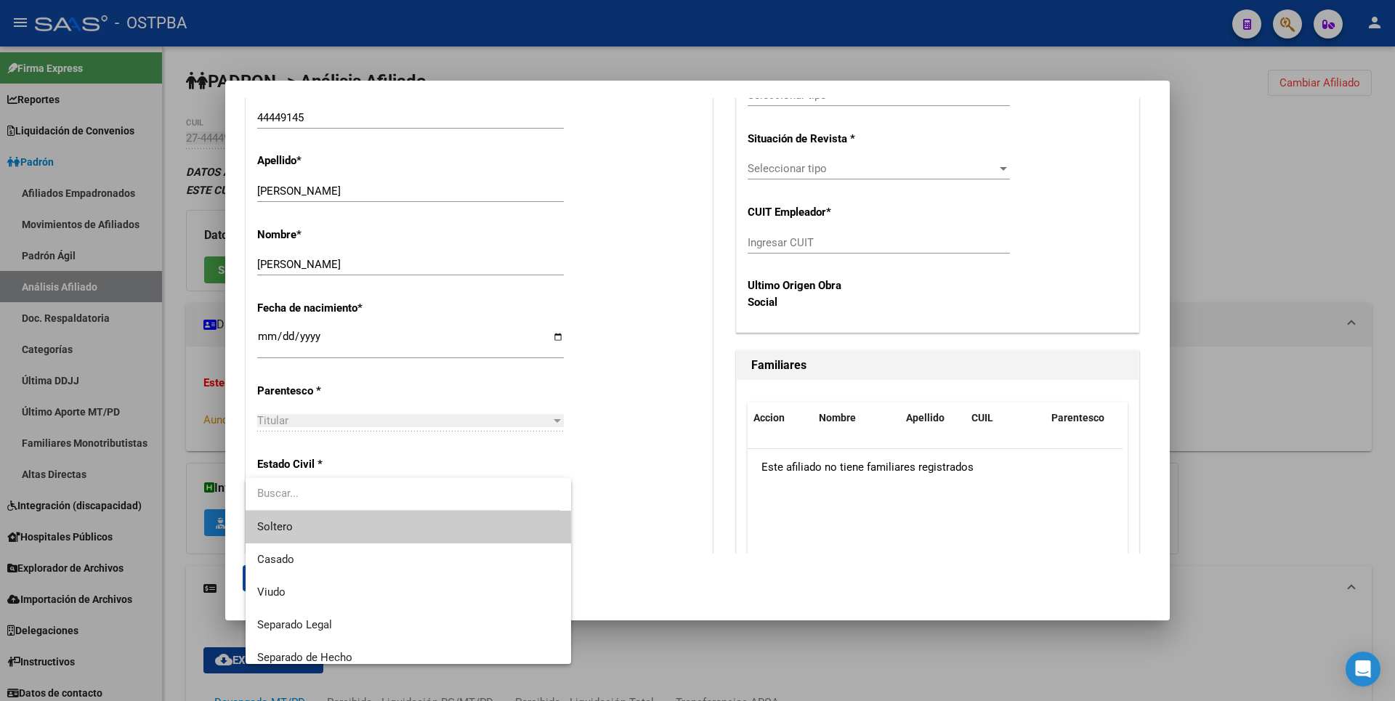
click at [334, 528] on span "Soltero" at bounding box center [408, 527] width 302 height 33
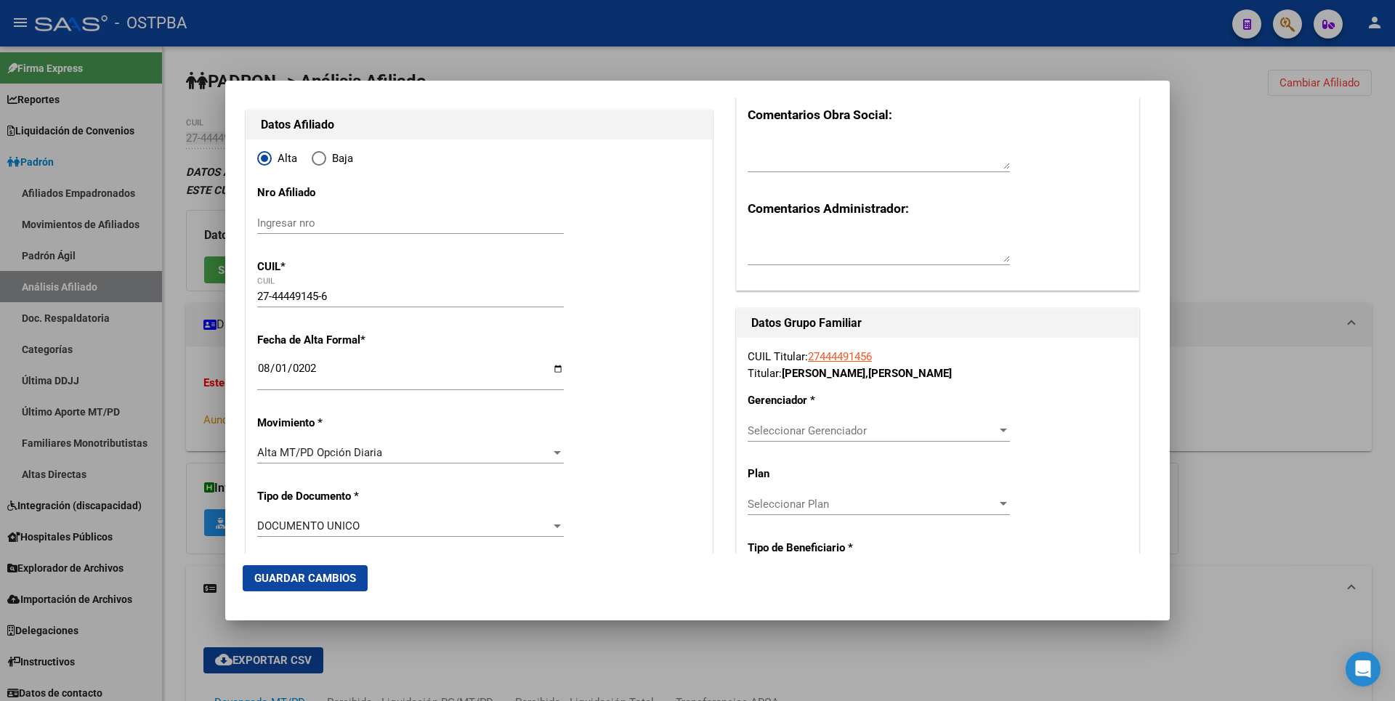
scroll to position [218, 0]
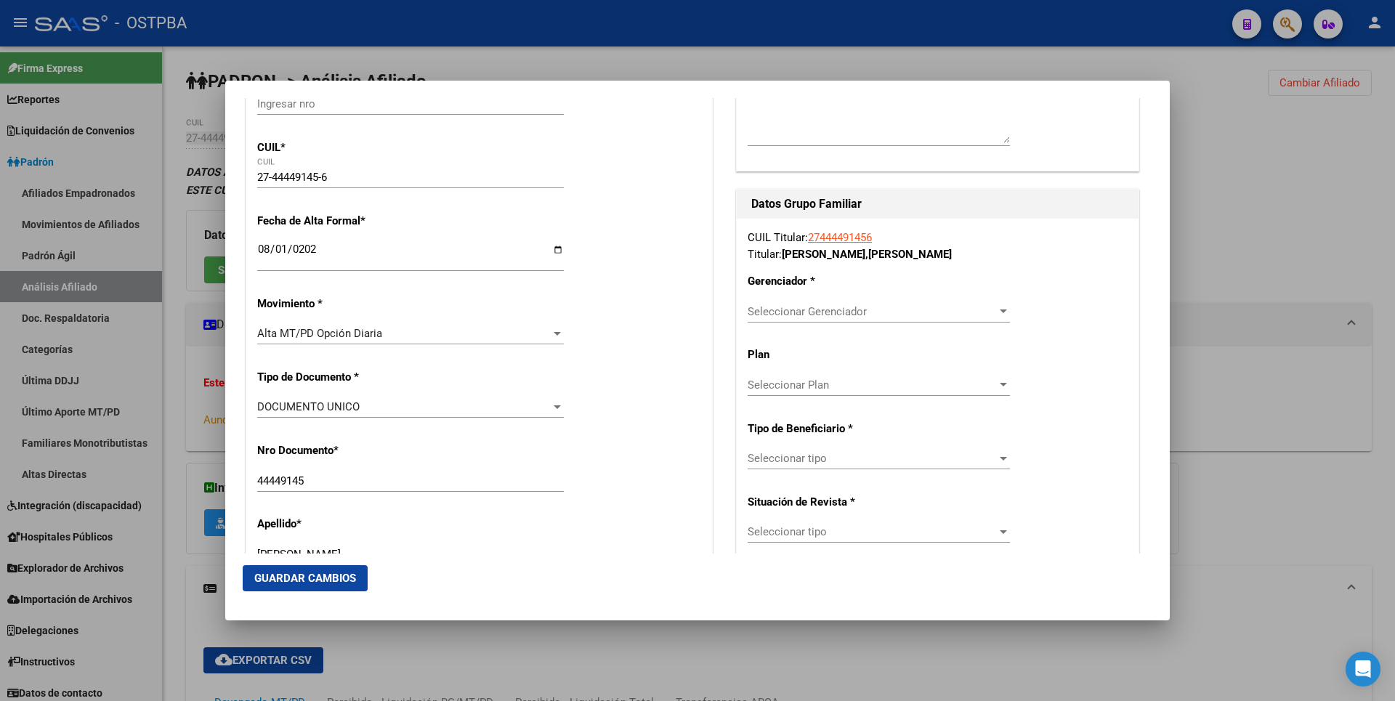
click at [997, 315] on div at bounding box center [1003, 312] width 13 height 12
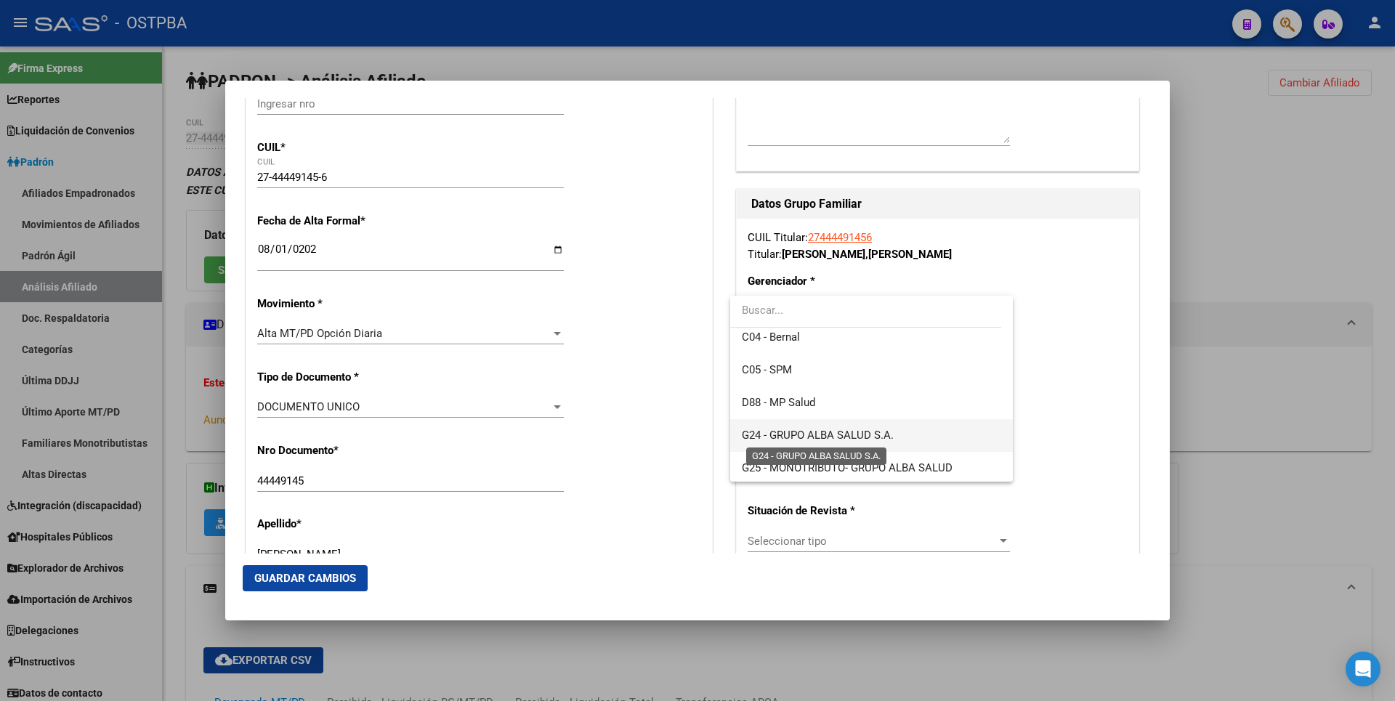
scroll to position [363, 0]
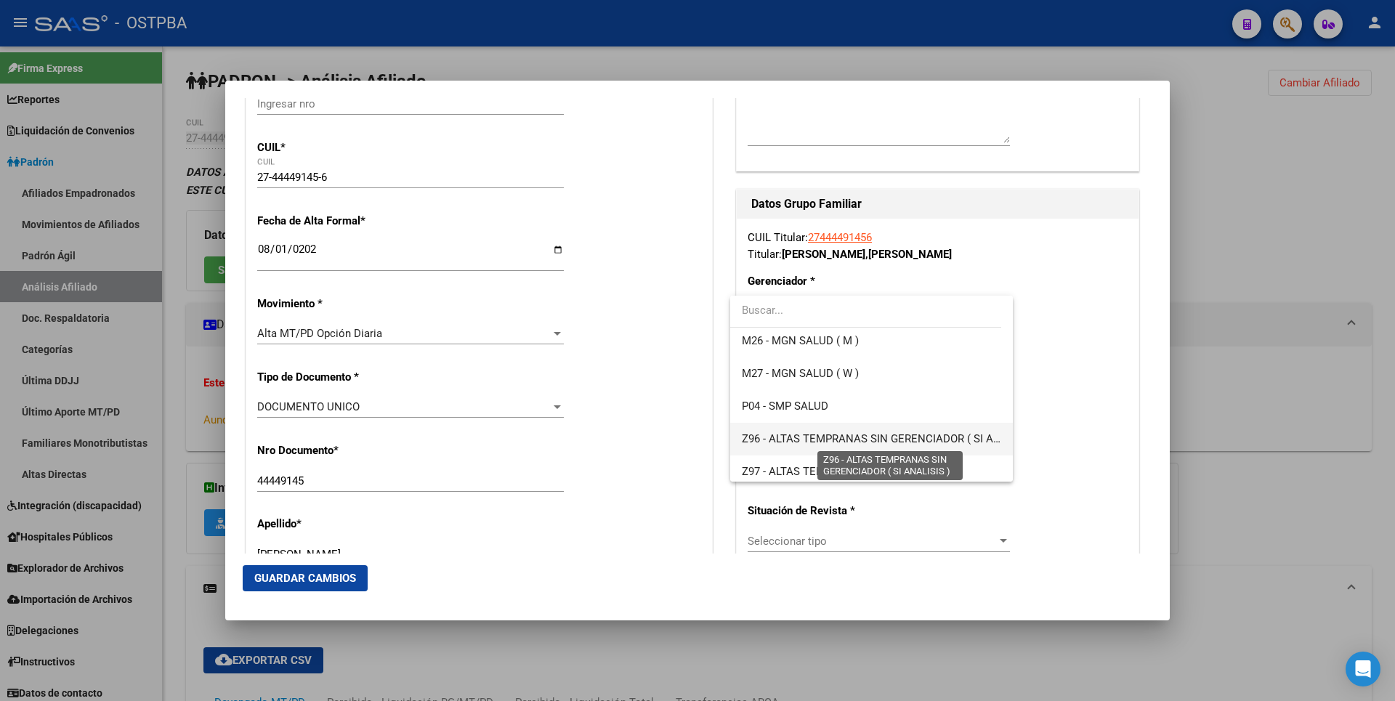
click at [821, 432] on span "Z96 - ALTAS TEMPRANAS SIN GERENCIADOR ( SI ANALISIS )" at bounding box center [891, 438] width 298 height 13
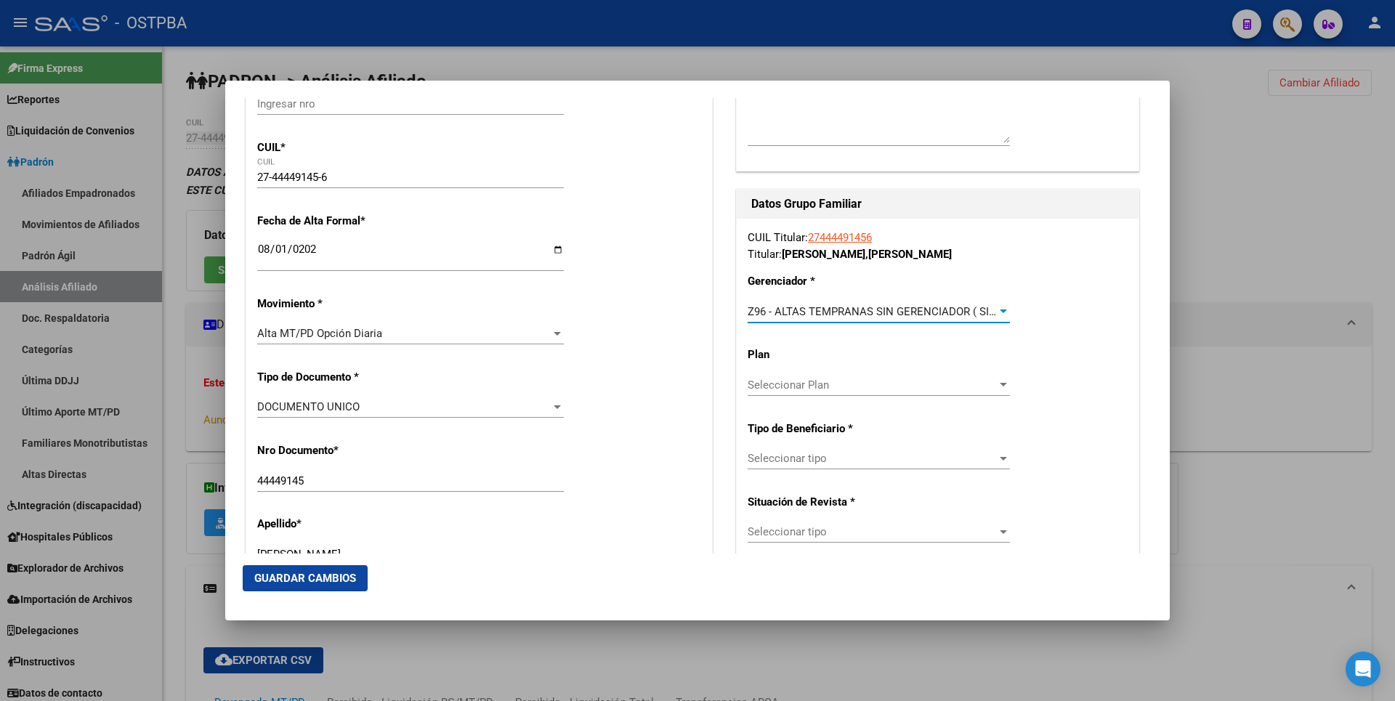
click at [997, 458] on div at bounding box center [1003, 459] width 13 height 12
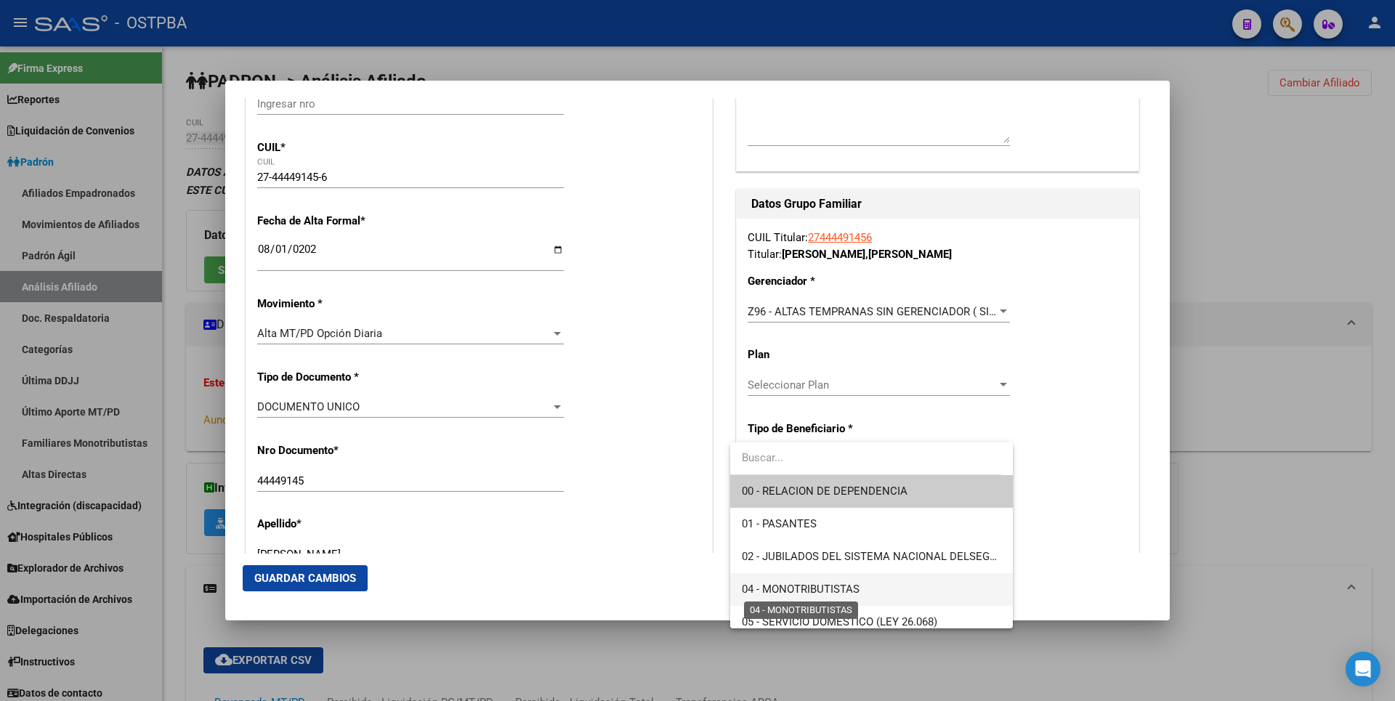
click at [829, 595] on span "04 - MONOTRIBUTISTAS" at bounding box center [801, 589] width 118 height 13
type input "27-44449145-6"
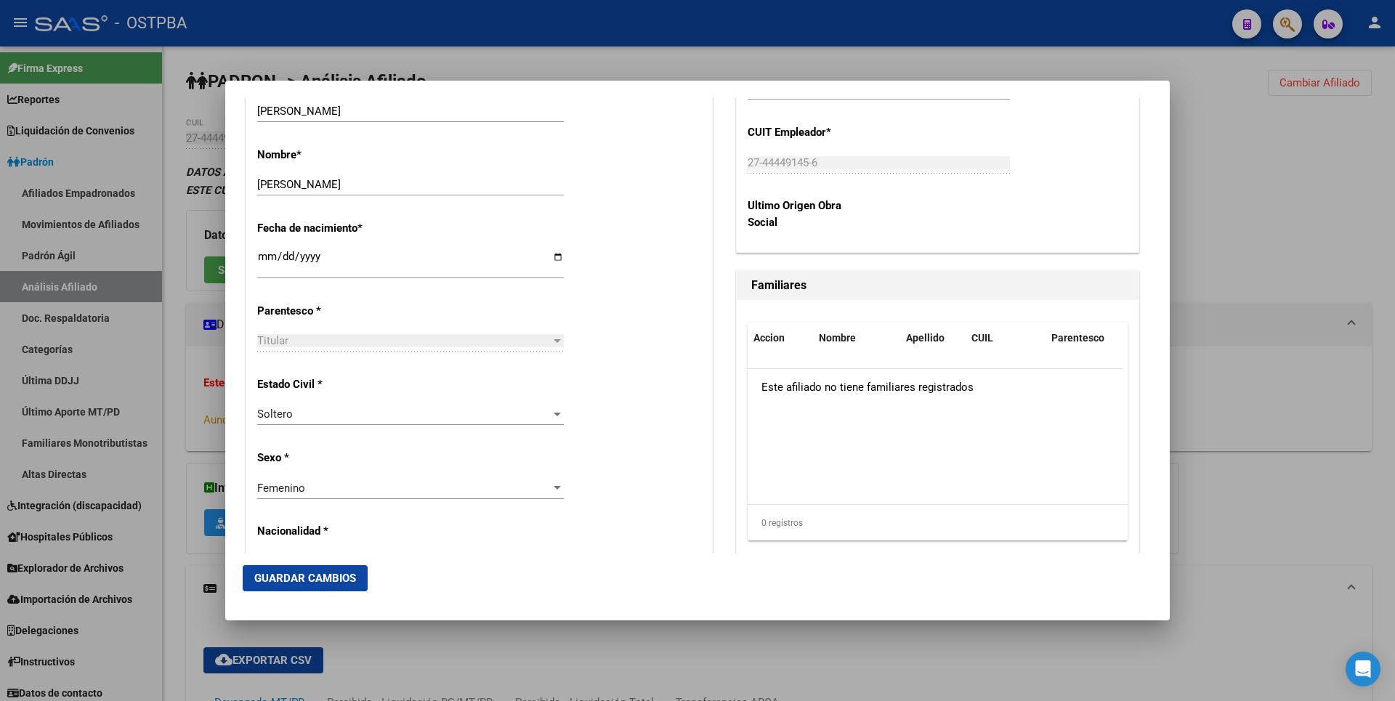
scroll to position [726, 0]
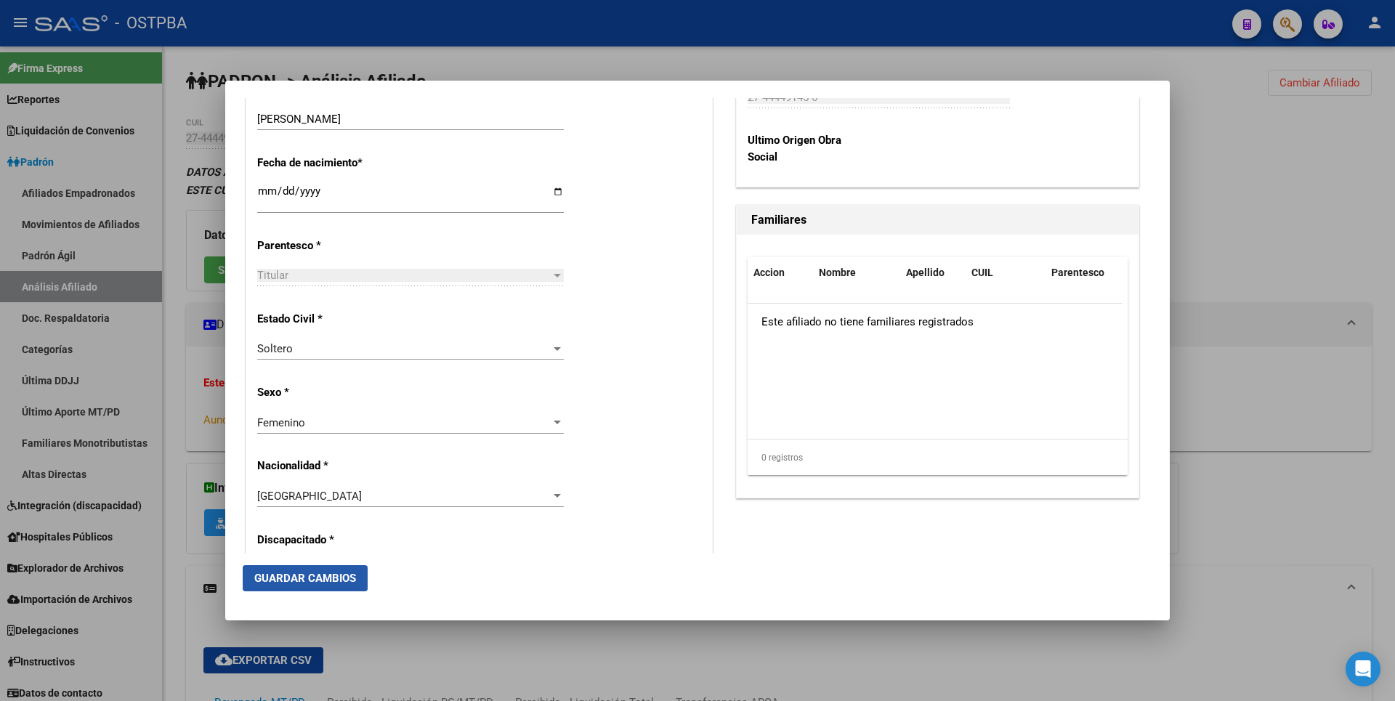
click at [338, 583] on span "Guardar Cambios" at bounding box center [305, 578] width 102 height 13
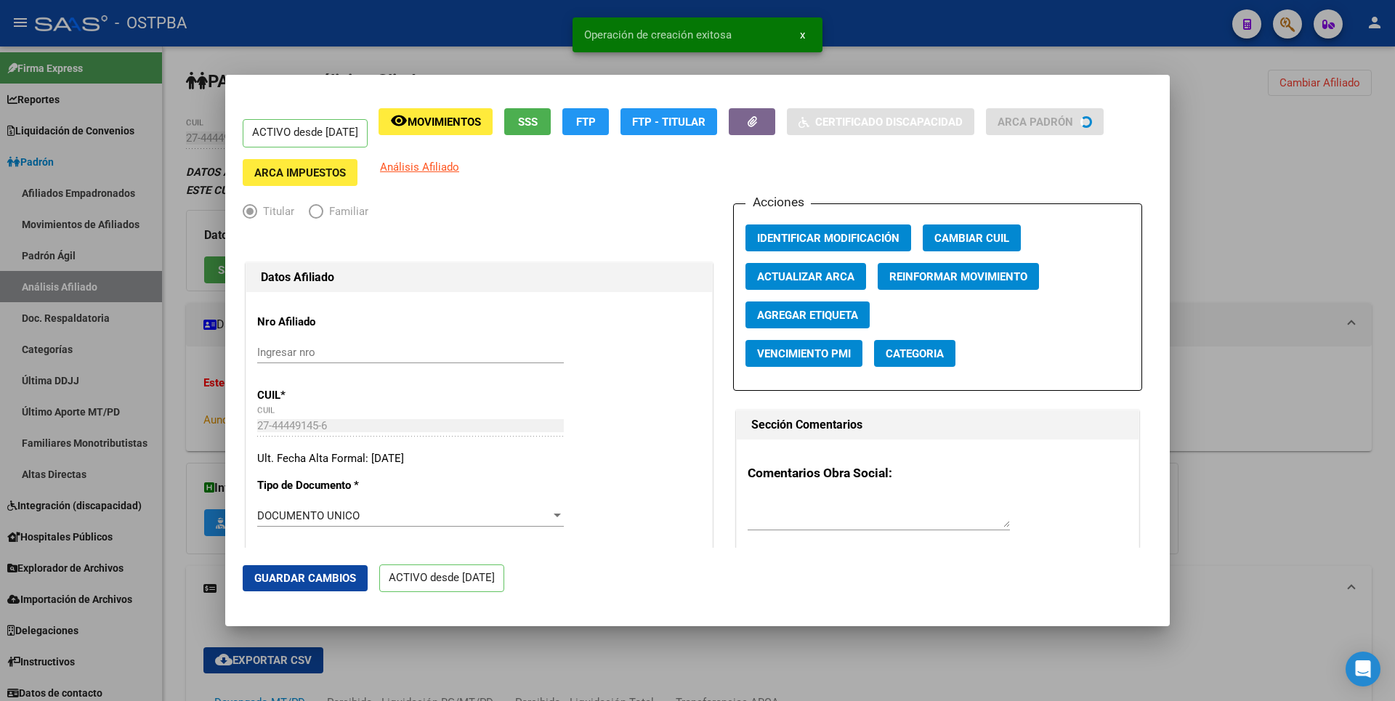
click at [1298, 191] on div at bounding box center [697, 350] width 1395 height 701
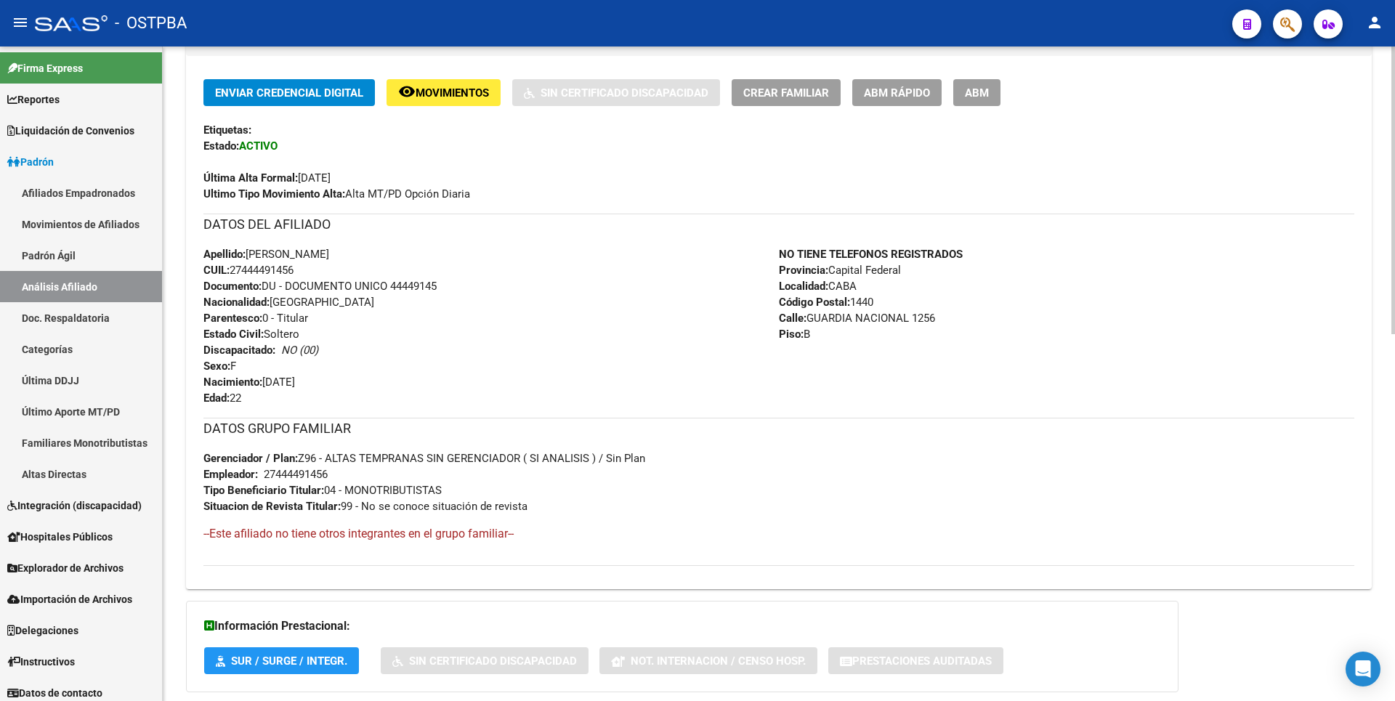
scroll to position [363, 0]
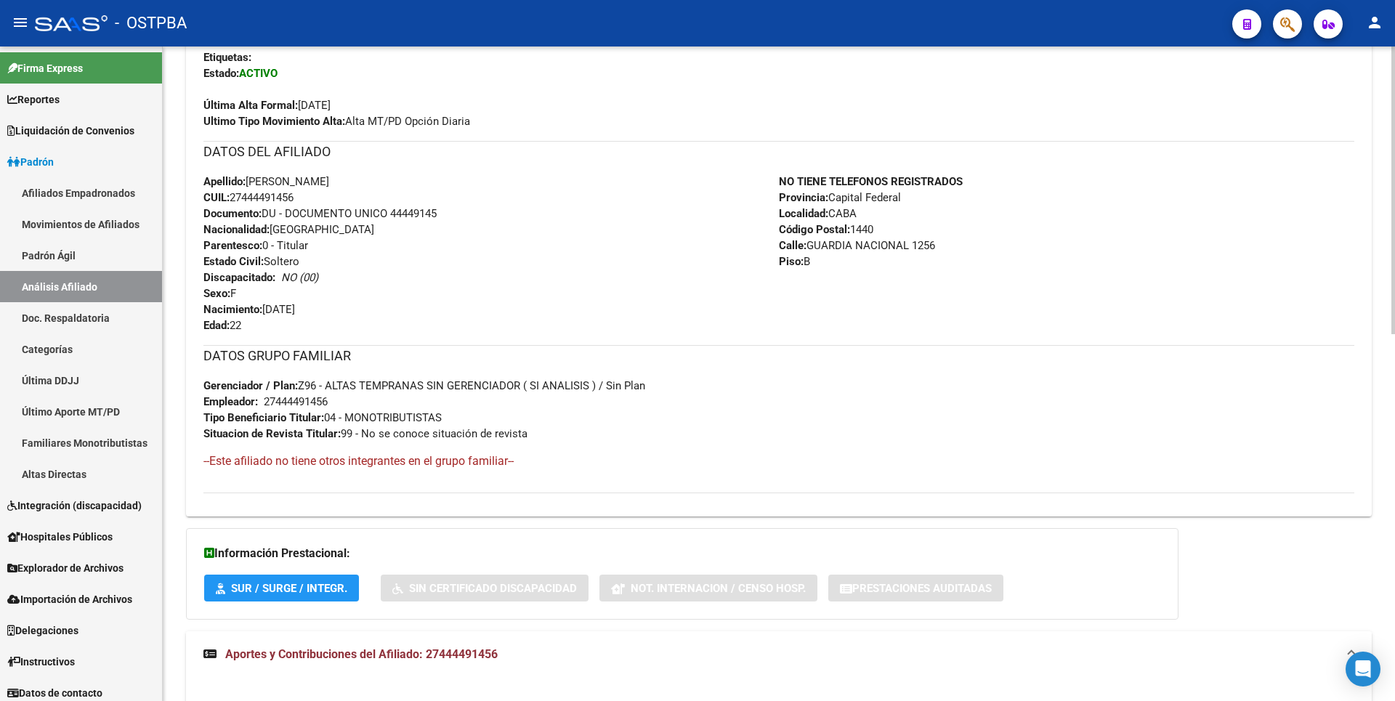
click at [471, 643] on mat-expansion-panel-header "Aportes y Contribuciones del Afiliado: 27444491456" at bounding box center [779, 654] width 1186 height 46
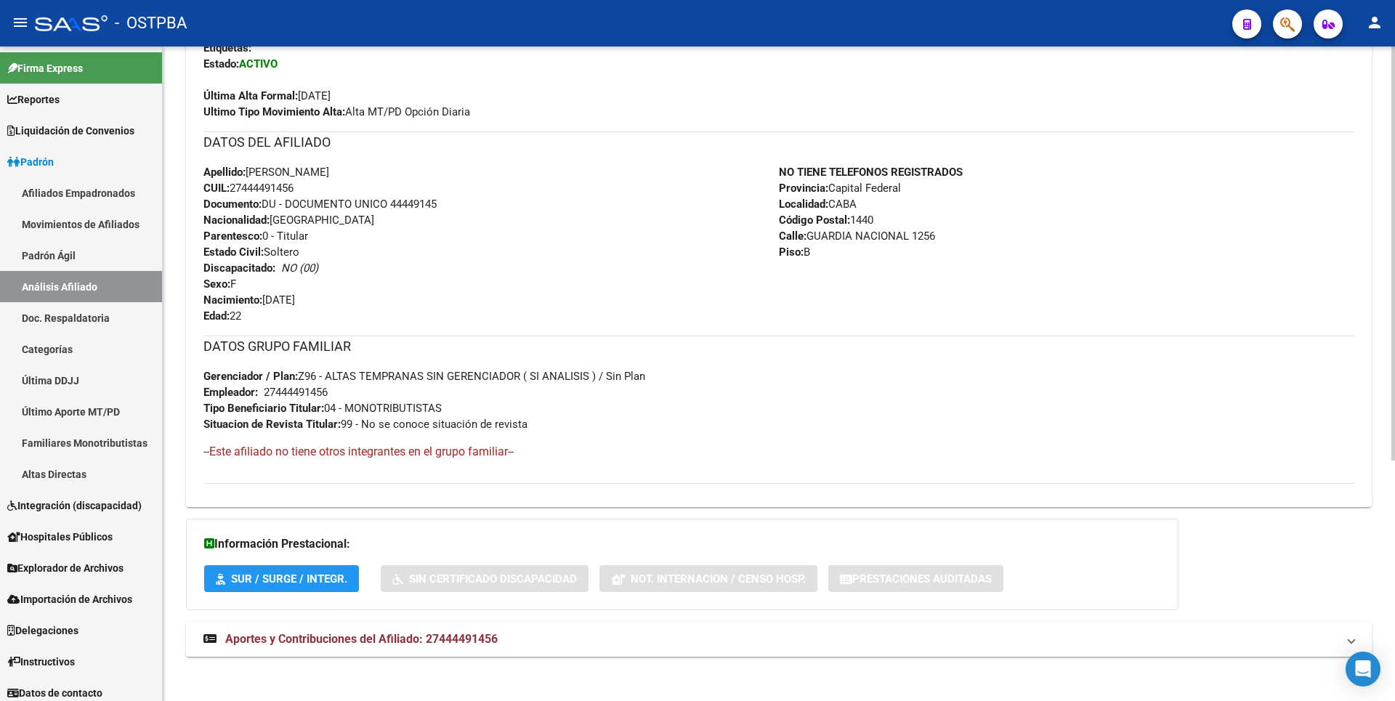
scroll to position [379, 0]
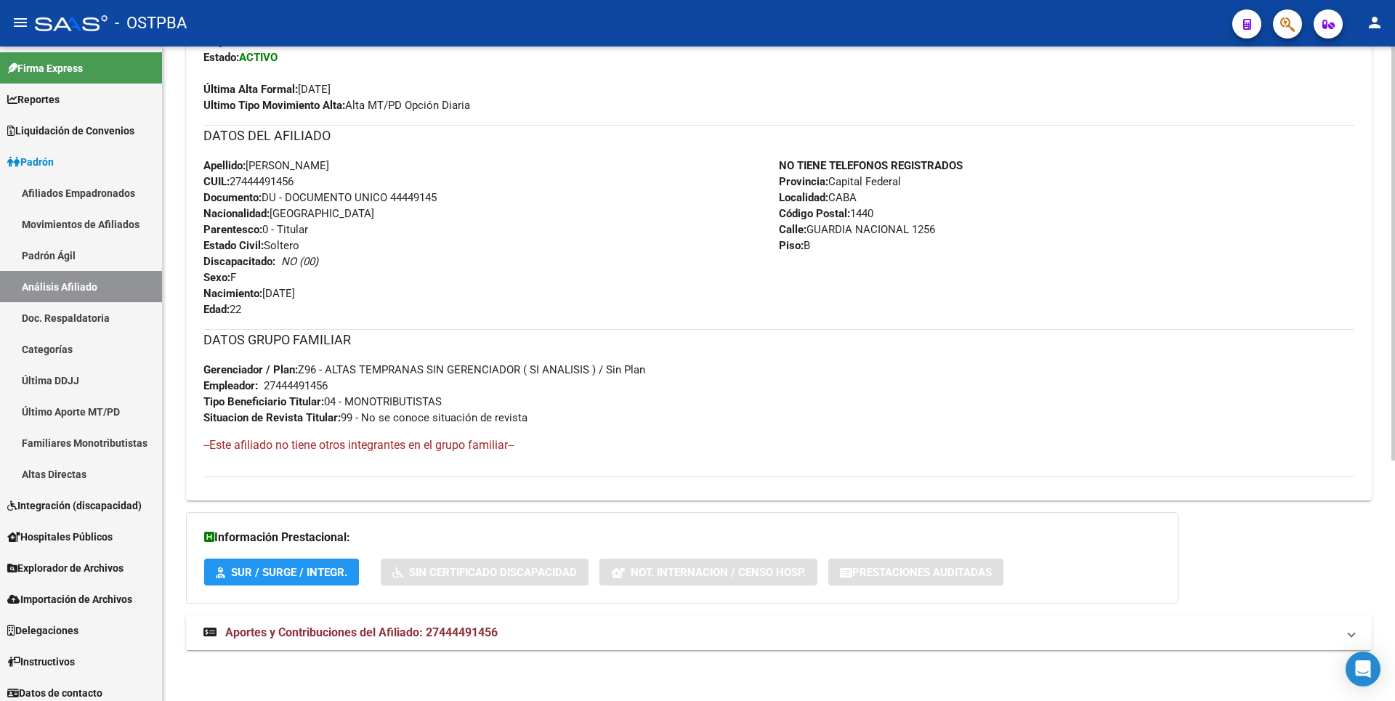
click at [469, 641] on strong "Aportes y Contribuciones del Afiliado: 27444491456" at bounding box center [350, 633] width 294 height 16
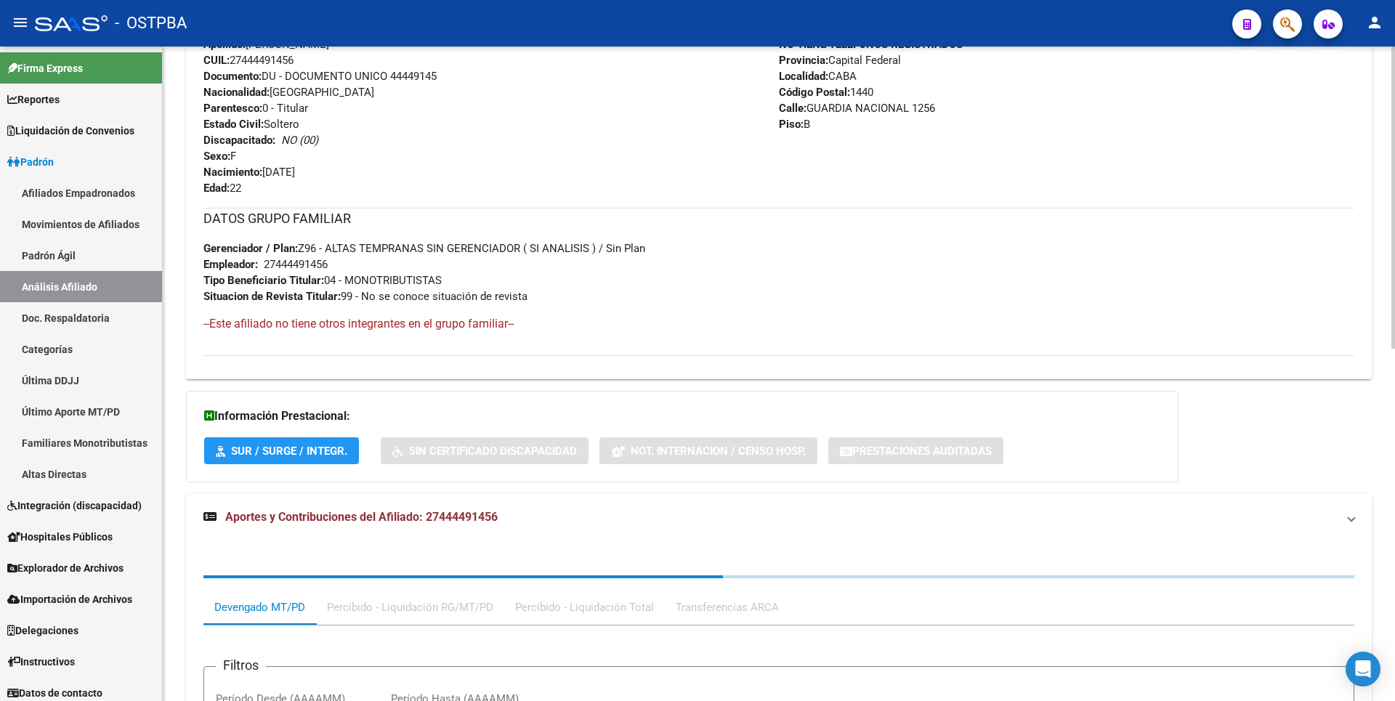
scroll to position [764, 0]
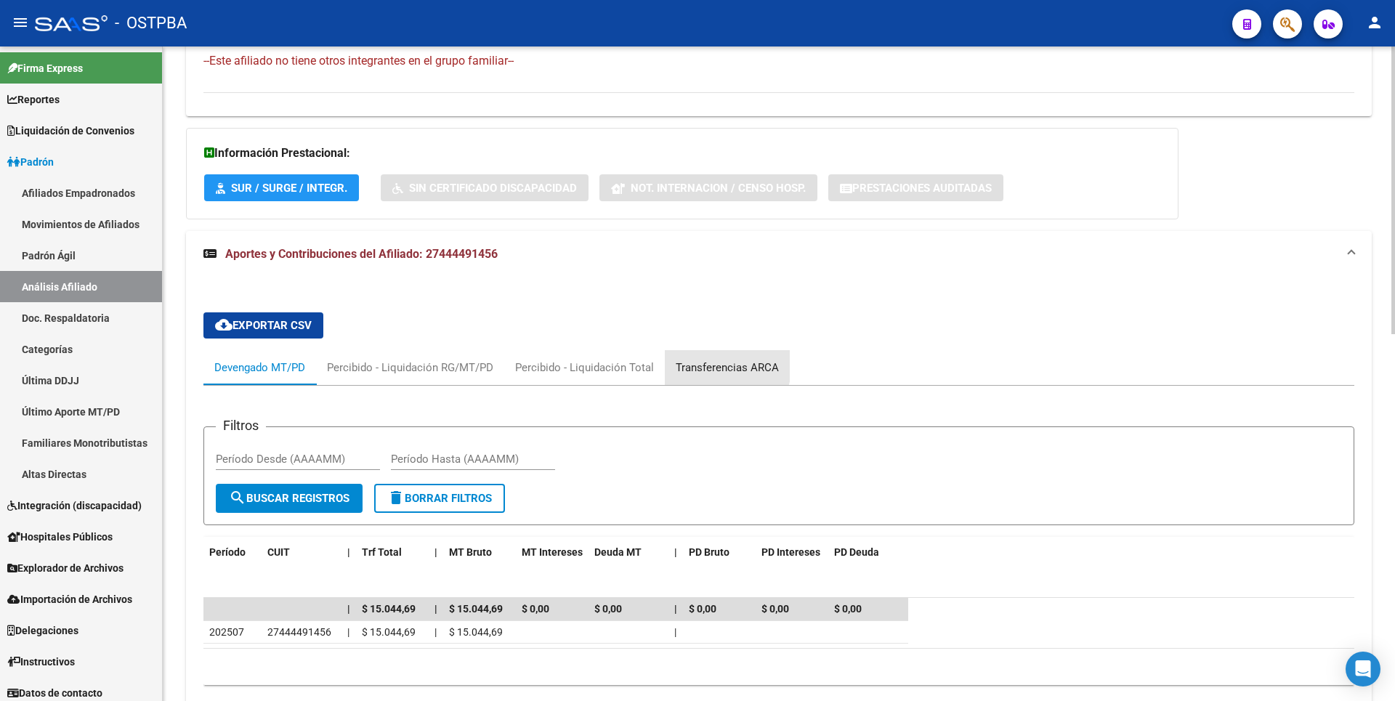
click at [694, 358] on div "Transferencias ARCA" at bounding box center [727, 367] width 125 height 35
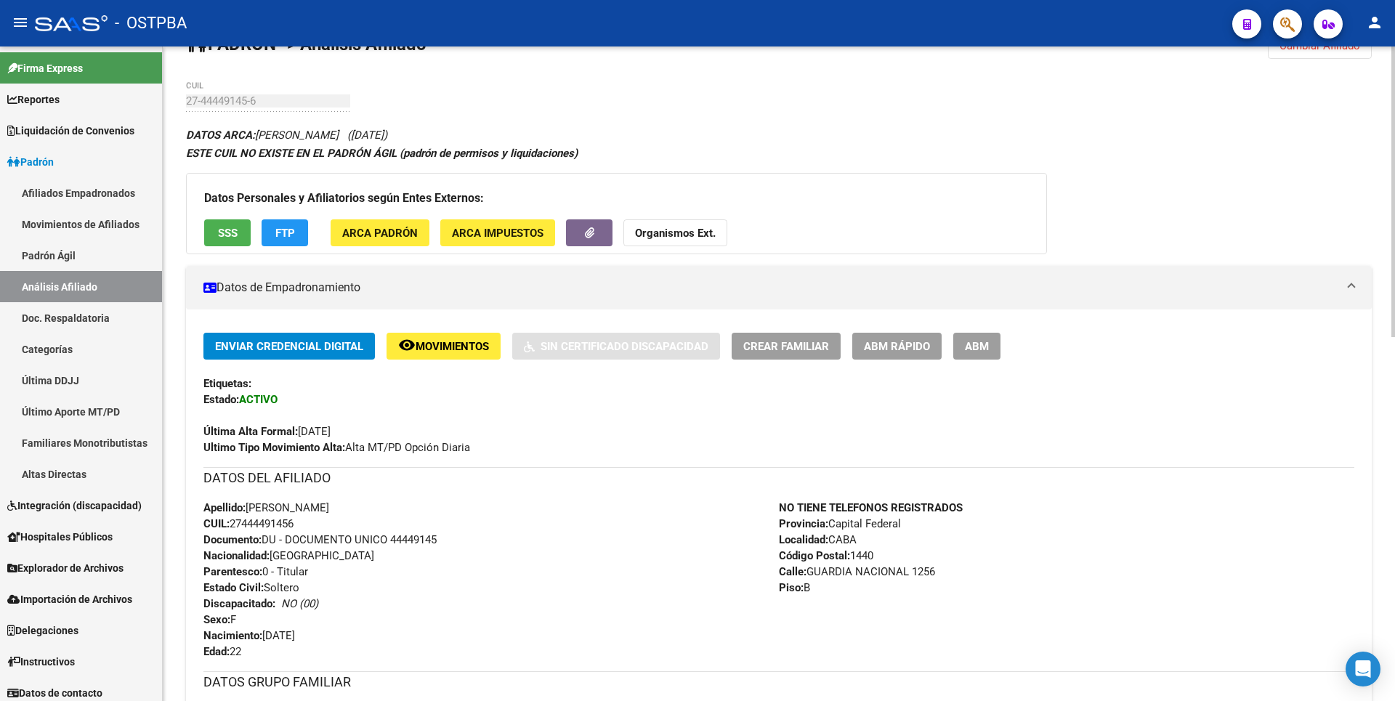
scroll to position [0, 0]
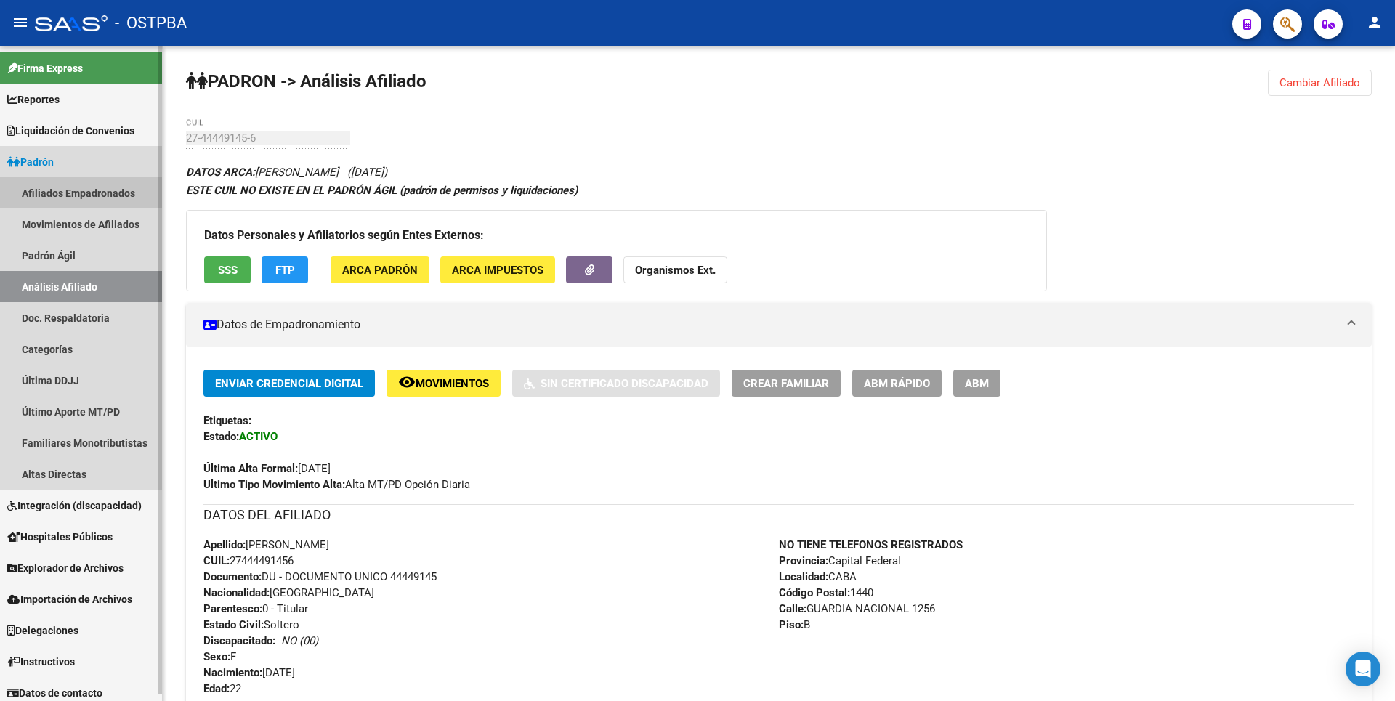
click at [92, 187] on link "Afiliados Empadronados" at bounding box center [81, 192] width 162 height 31
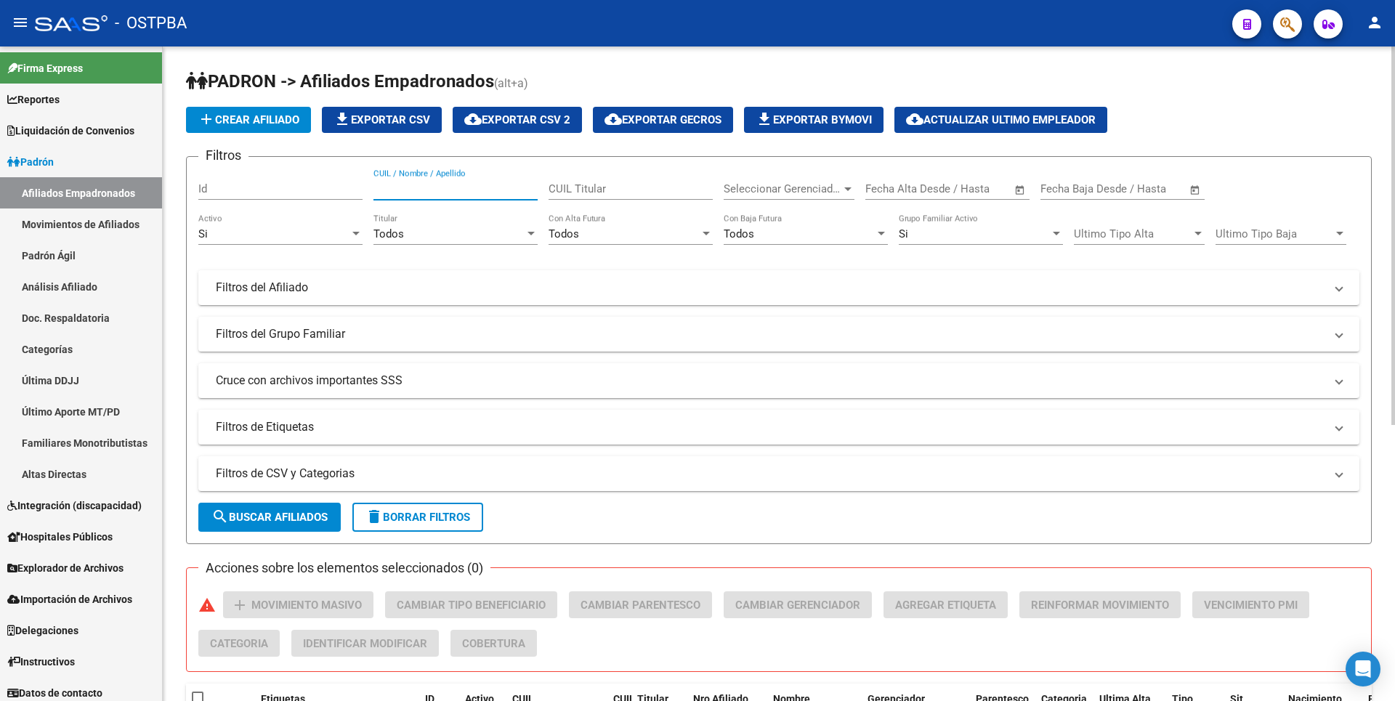
click at [400, 189] on input "CUIL / Nombre / Apellido" at bounding box center [455, 188] width 164 height 13
click at [294, 520] on span "search Buscar Afiliados" at bounding box center [269, 517] width 116 height 13
click at [442, 191] on input "27444491459" at bounding box center [455, 188] width 164 height 13
type input "27444491456"
click at [276, 506] on button "search Buscar Afiliados" at bounding box center [269, 517] width 142 height 29
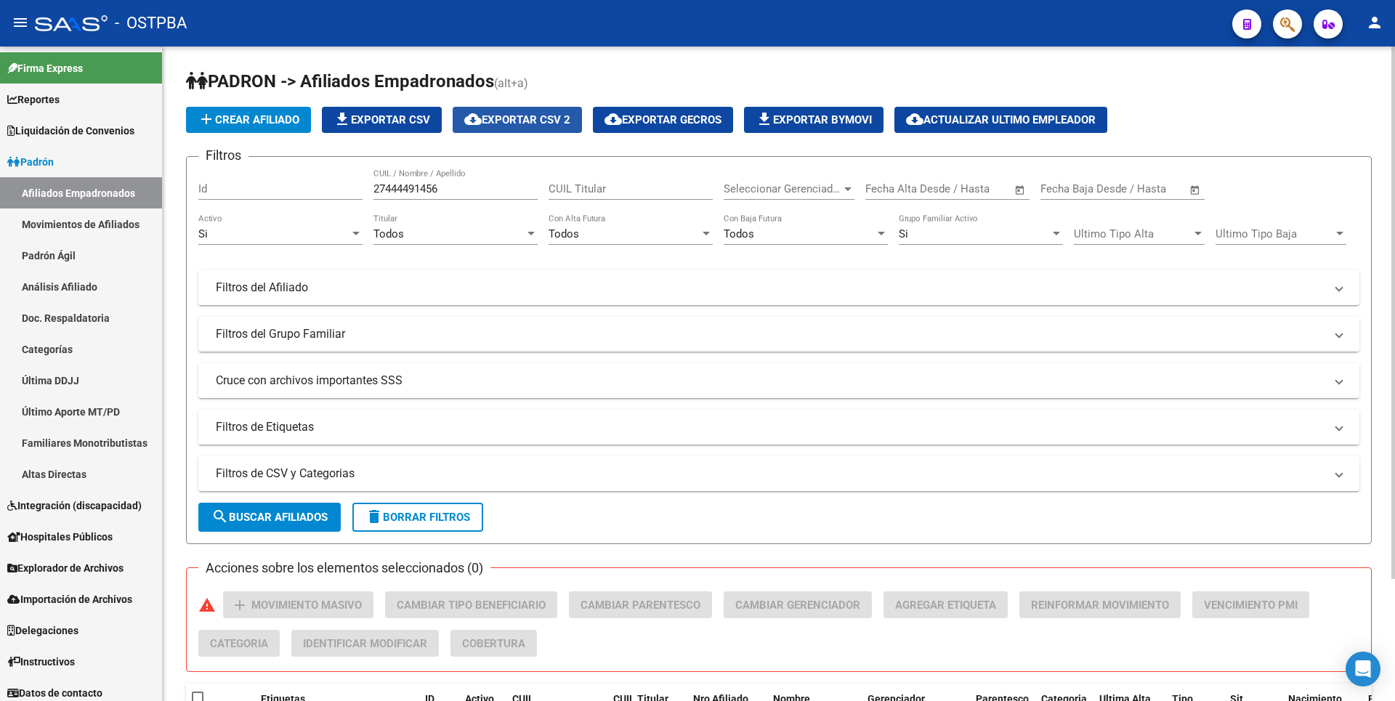
click at [539, 118] on span "cloud_download Exportar CSV 2" at bounding box center [517, 119] width 106 height 13
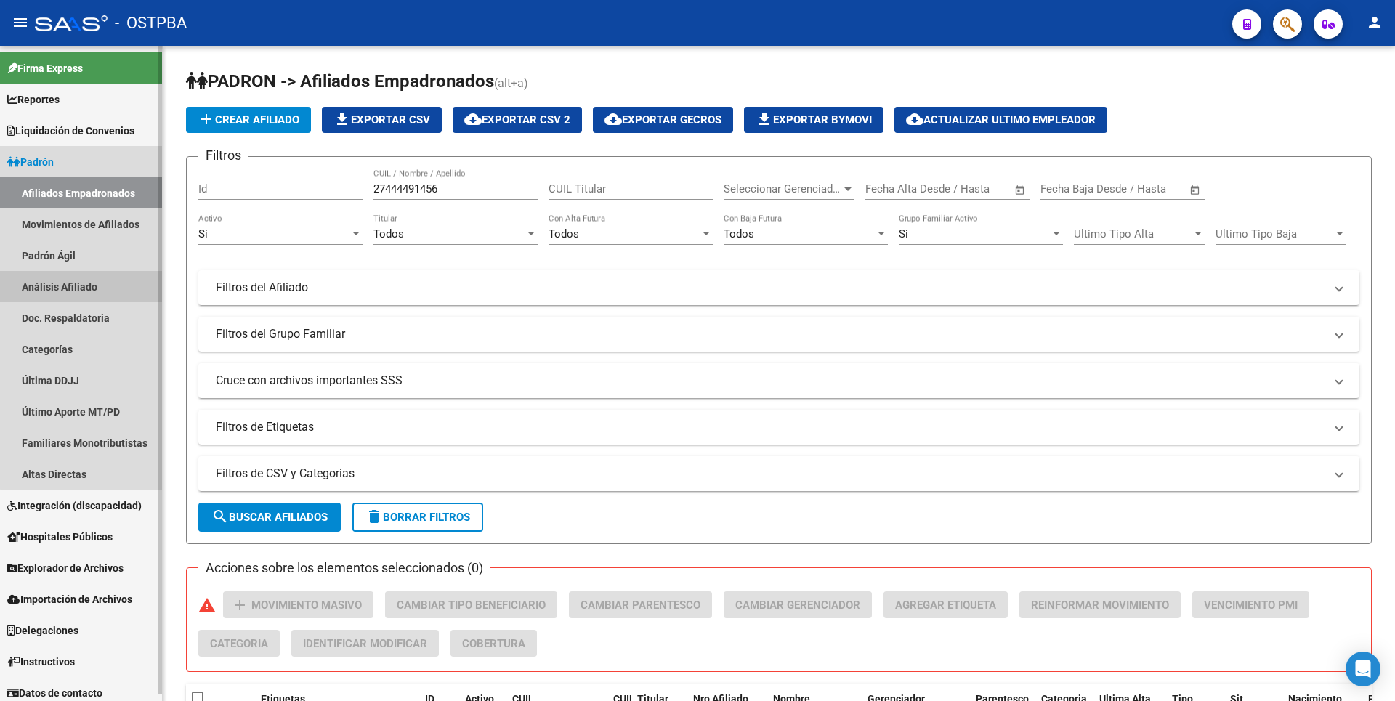
click at [95, 286] on link "Análisis Afiliado" at bounding box center [81, 286] width 162 height 31
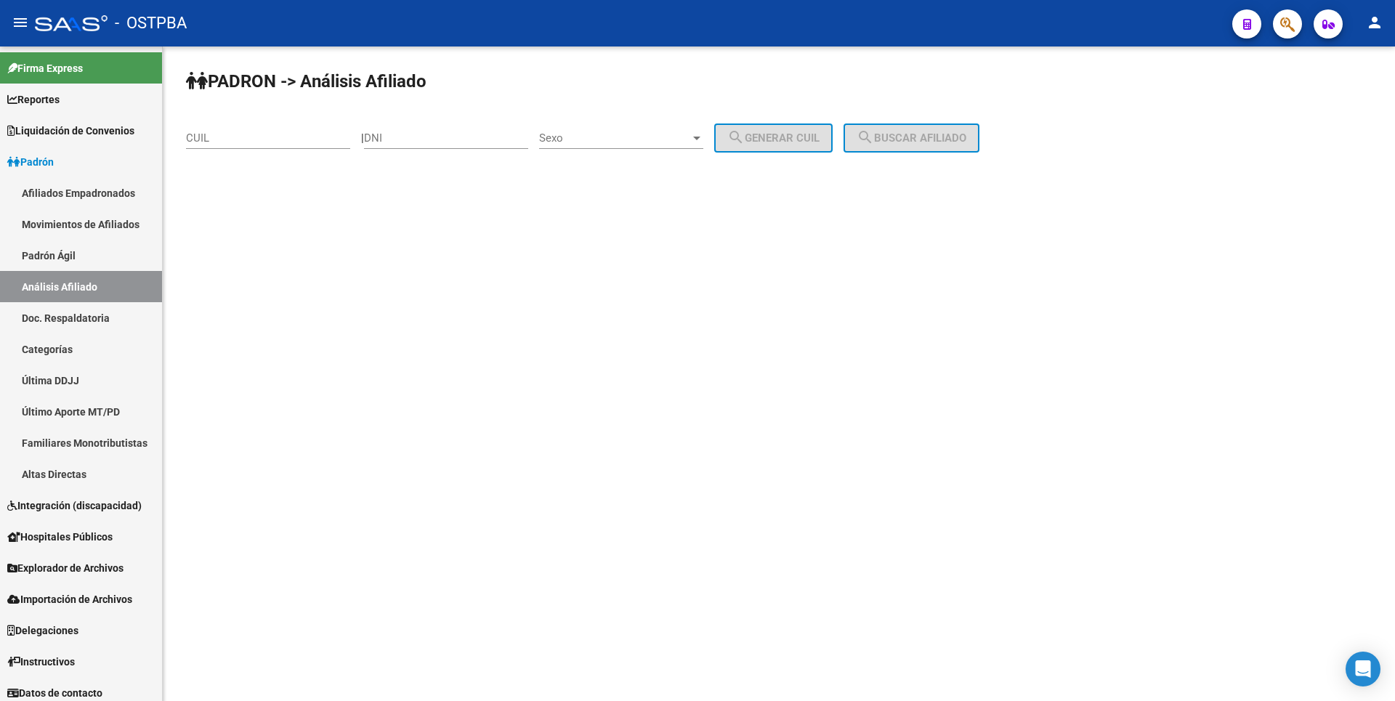
click at [224, 139] on input "CUIL" at bounding box center [268, 137] width 164 height 13
paste input "27-44056384-3"
click at [934, 136] on span "search Buscar afiliado" at bounding box center [912, 137] width 110 height 13
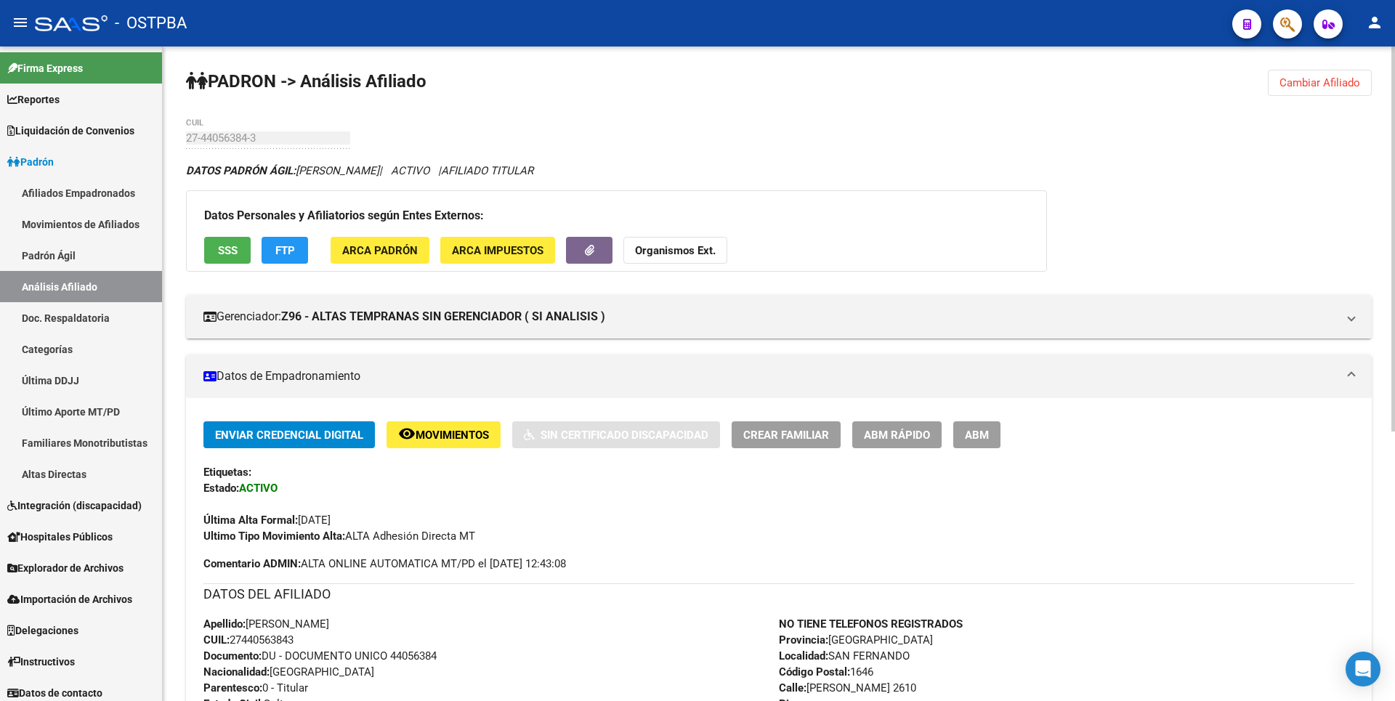
scroll to position [458, 0]
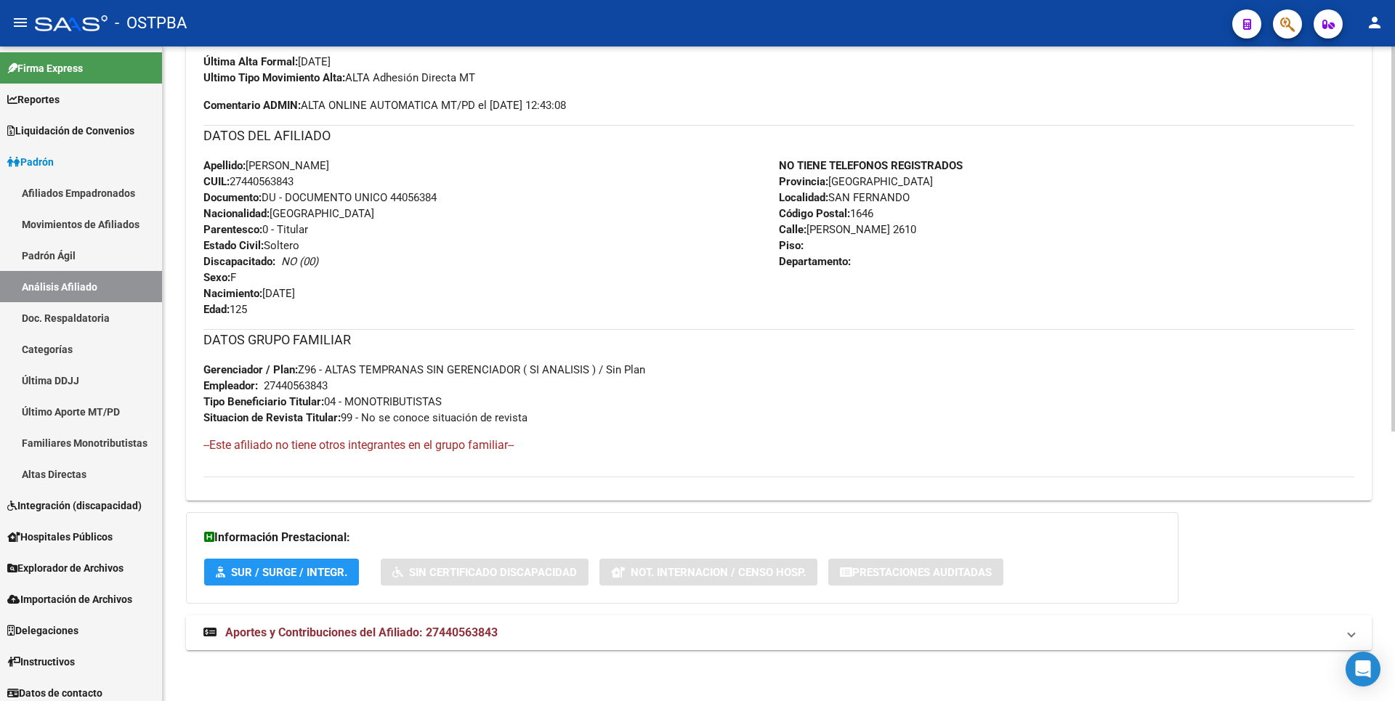
click at [447, 631] on span "Aportes y Contribuciones del Afiliado: 27440563843" at bounding box center [361, 633] width 272 height 14
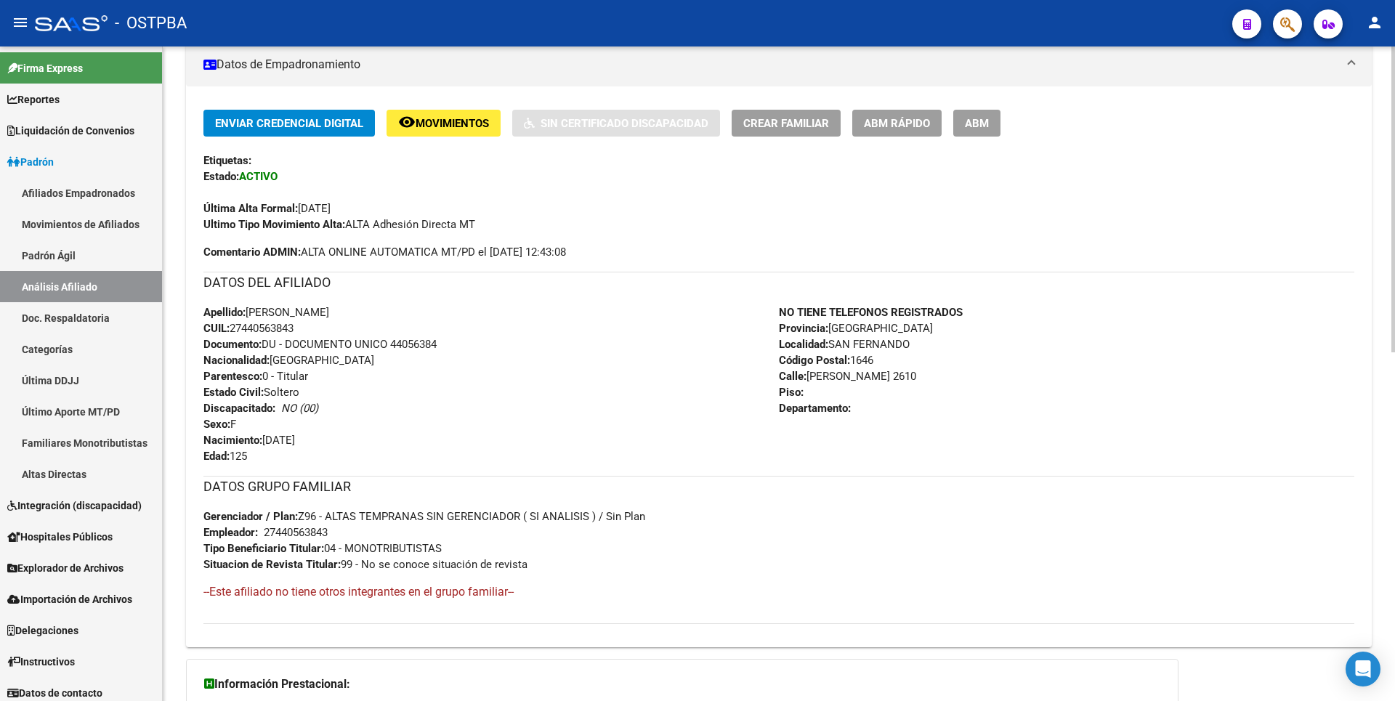
scroll to position [0, 0]
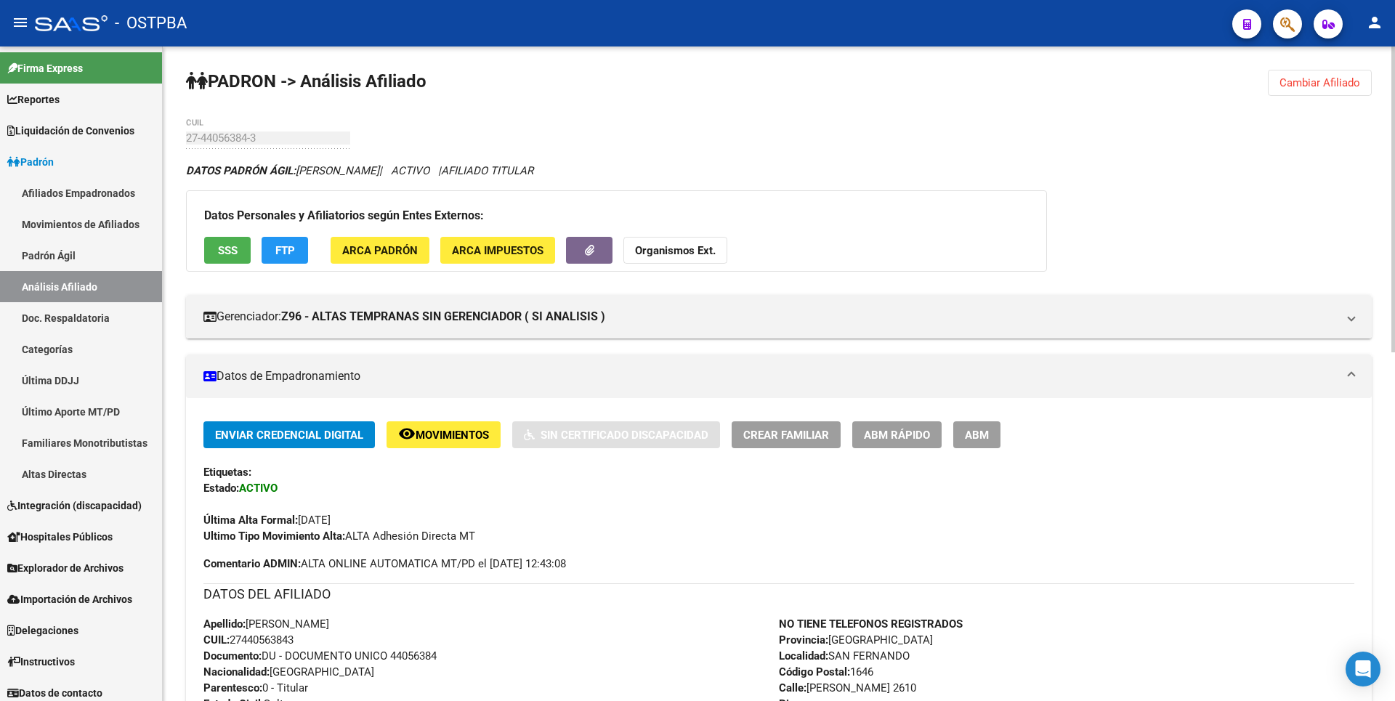
click at [278, 254] on span "FTP" at bounding box center [285, 250] width 20 height 13
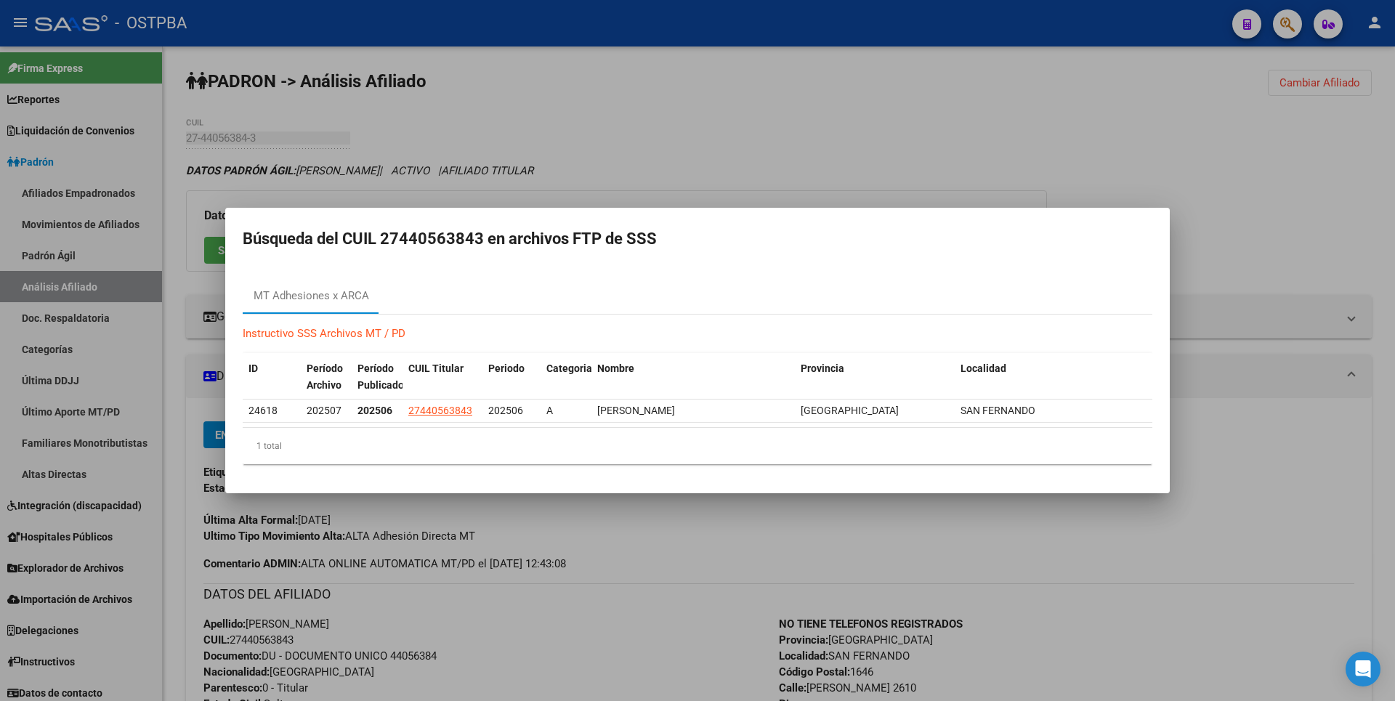
click at [616, 101] on div at bounding box center [697, 350] width 1395 height 701
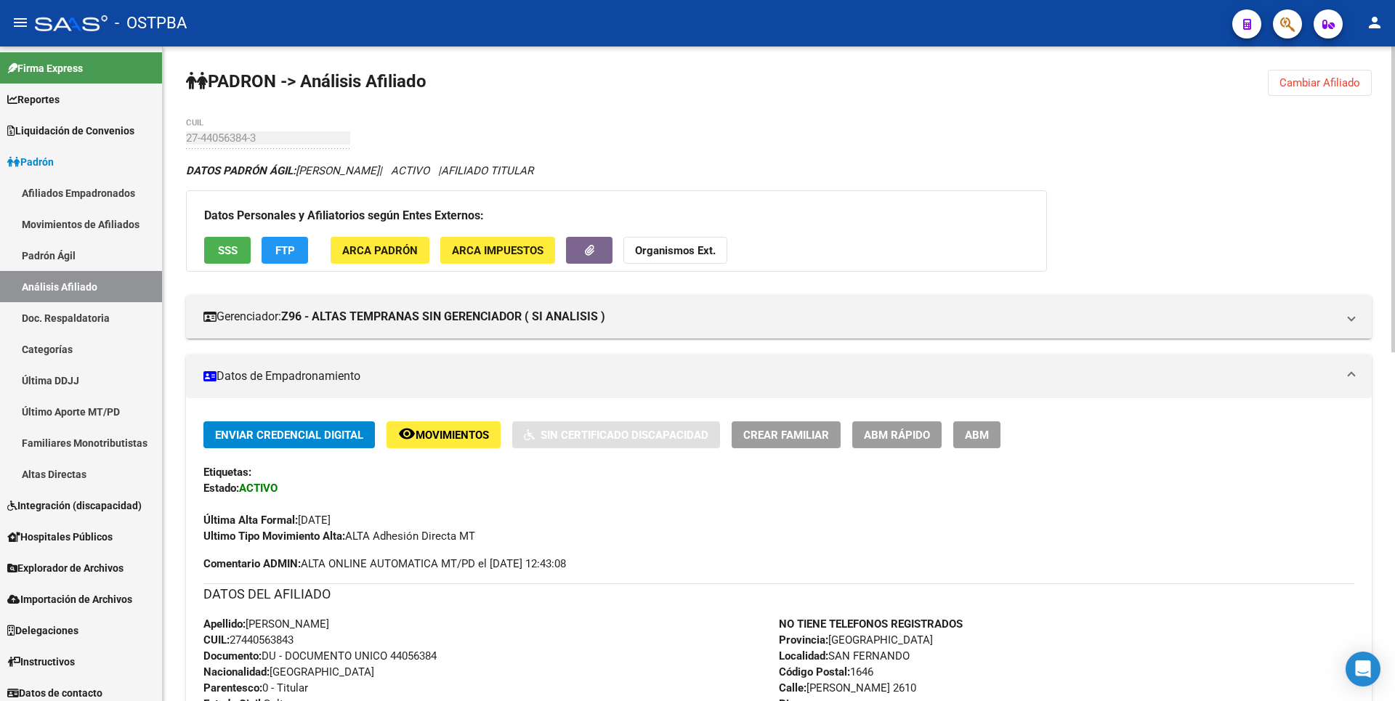
click at [410, 248] on span "ARCA Padrón" at bounding box center [380, 250] width 76 height 13
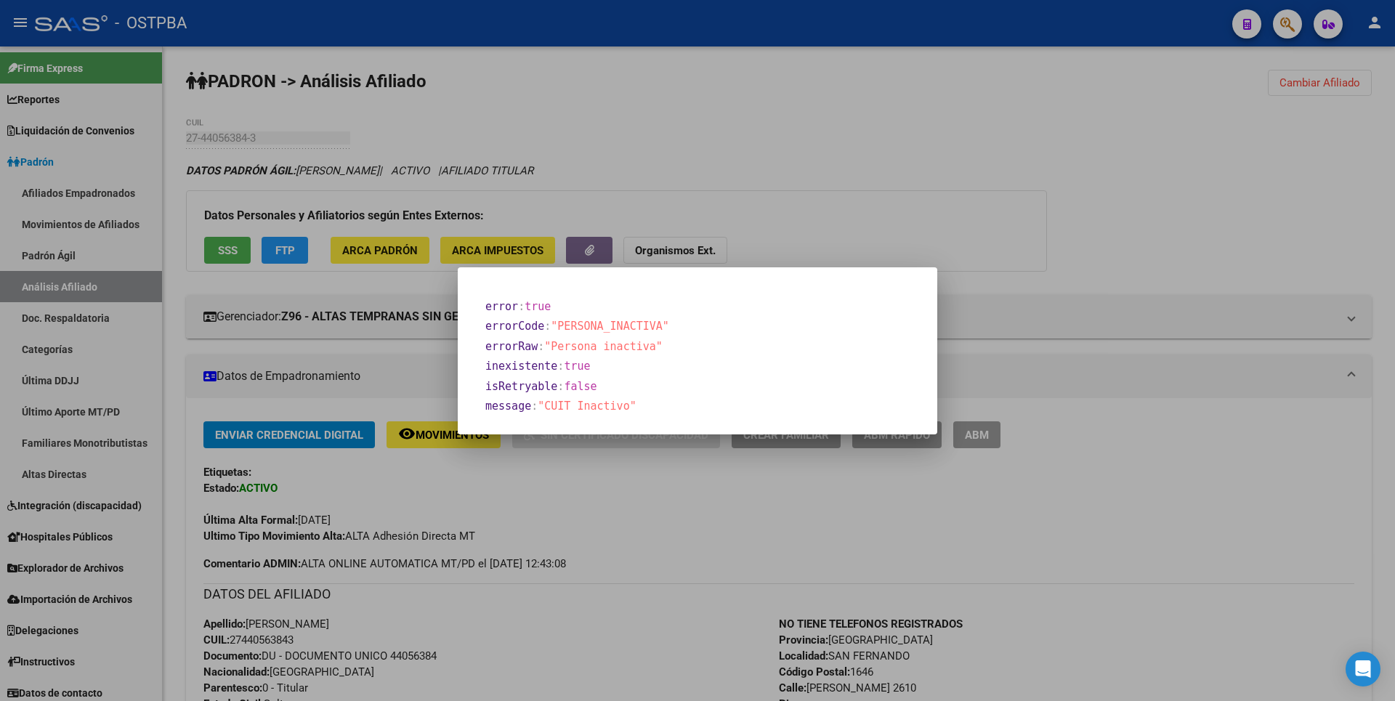
click at [716, 132] on div at bounding box center [697, 350] width 1395 height 701
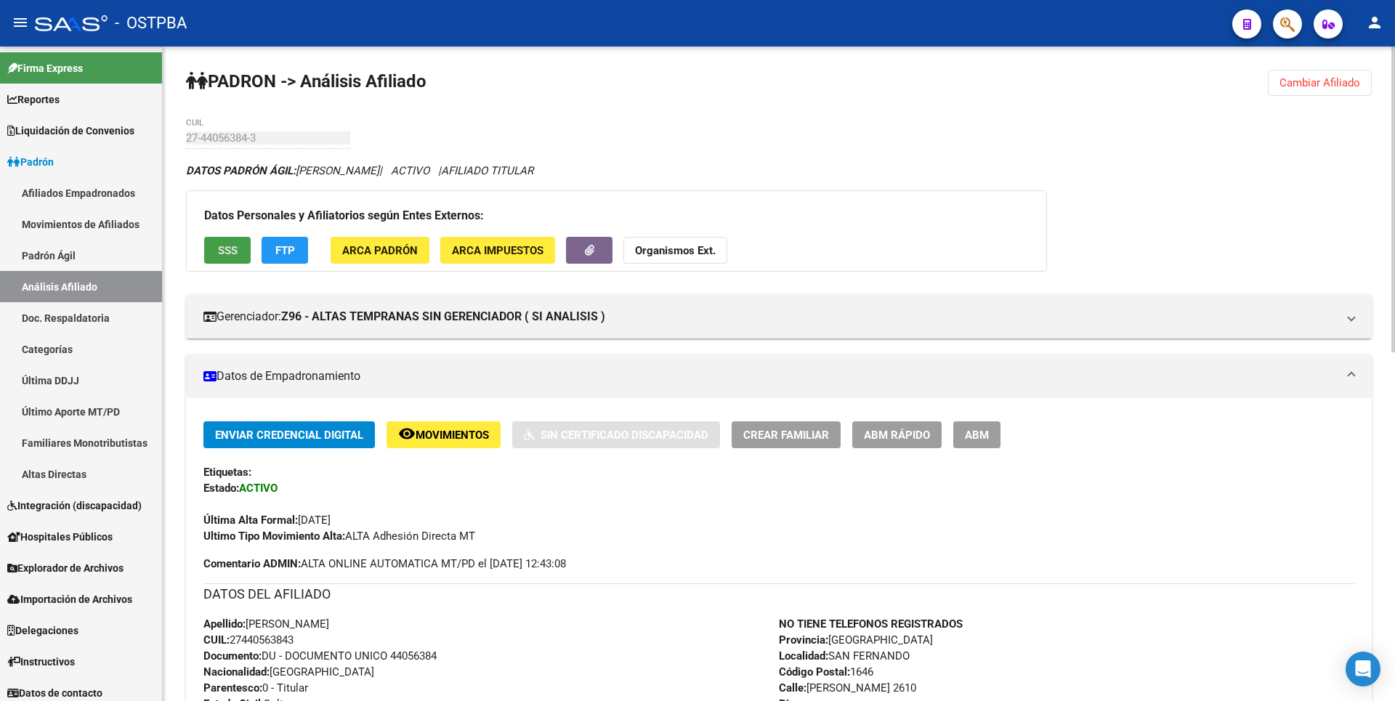
click at [232, 240] on button "SSS" at bounding box center [227, 250] width 46 height 27
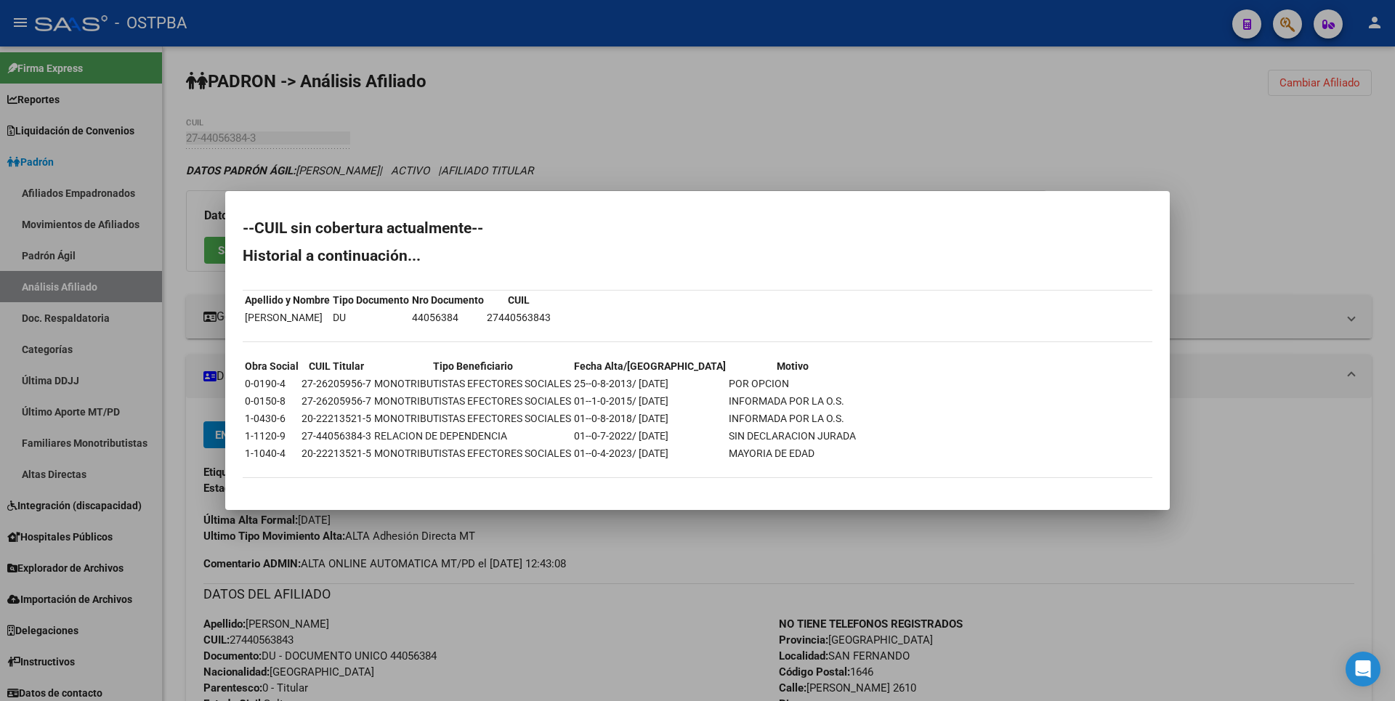
click at [761, 145] on div at bounding box center [697, 350] width 1395 height 701
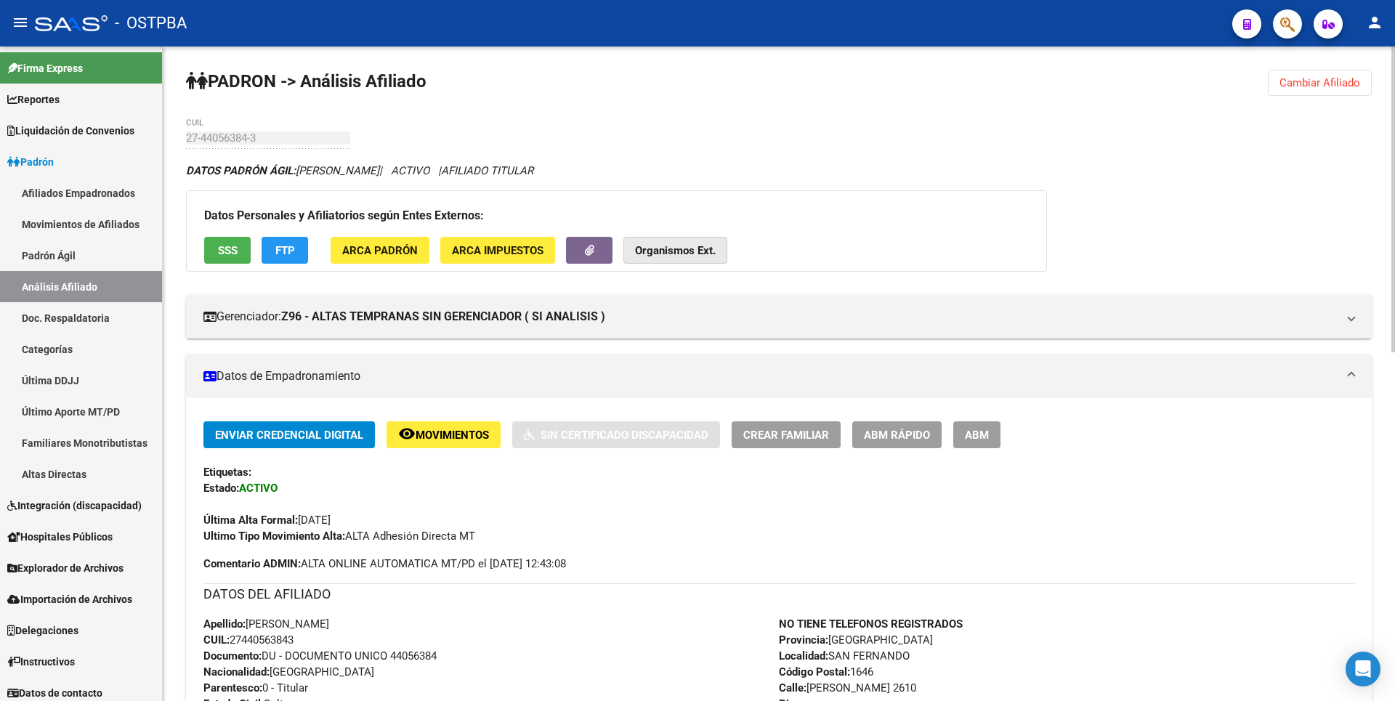
click at [693, 253] on strong "Organismos Ext." at bounding box center [675, 250] width 81 height 13
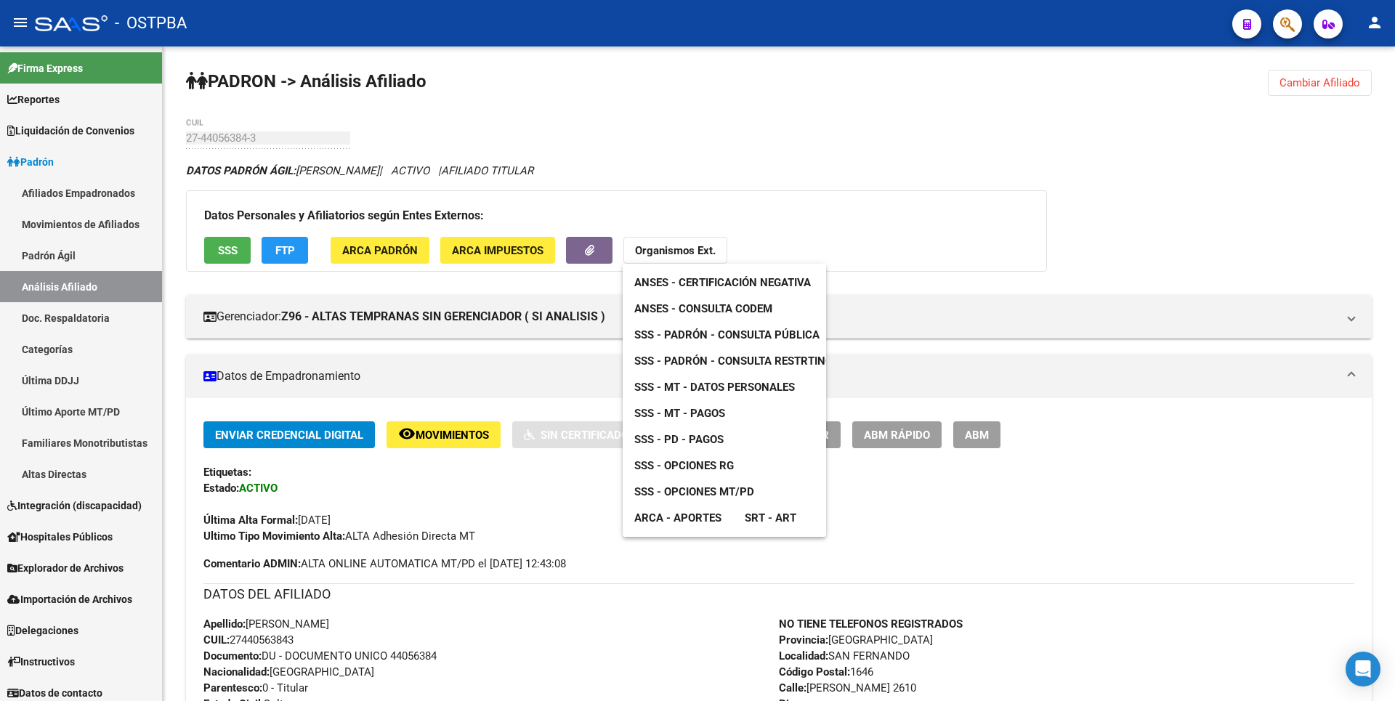
click at [749, 313] on span "ANSES - Consulta CODEM" at bounding box center [703, 308] width 138 height 13
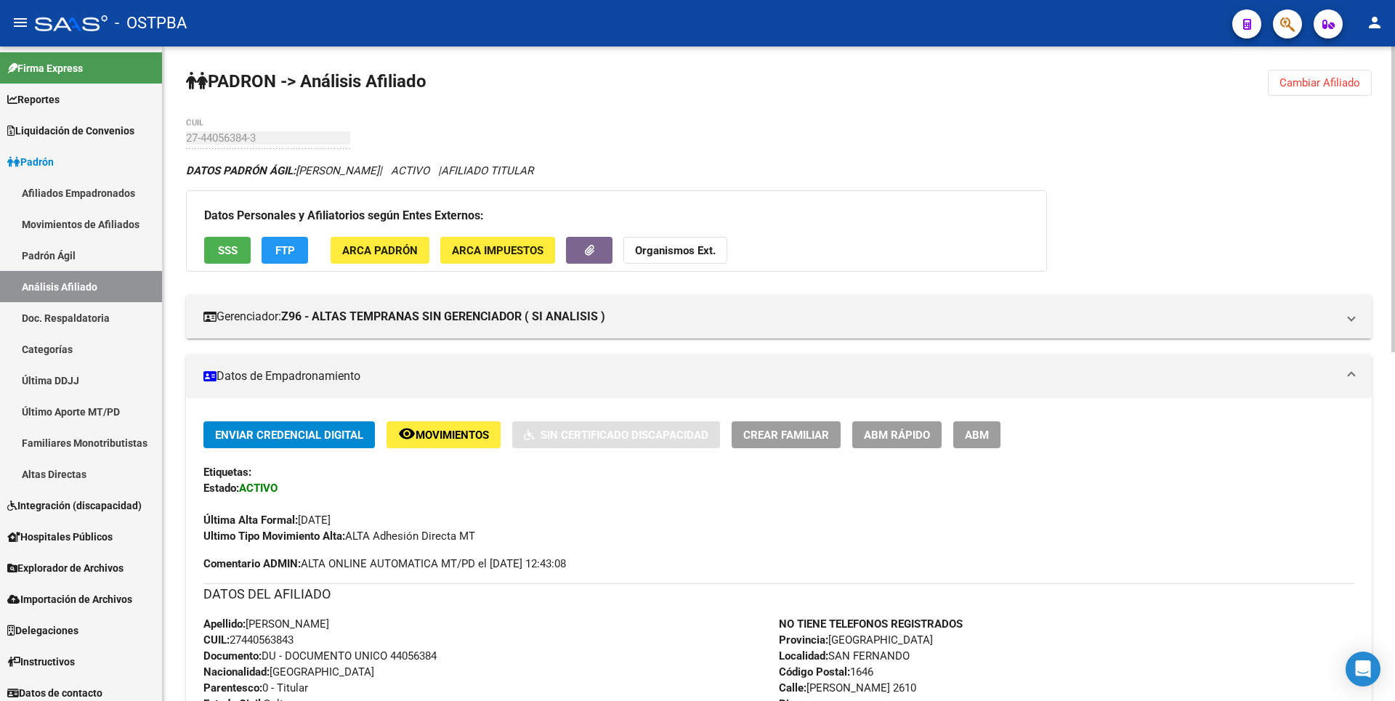
drag, startPoint x: 232, startPoint y: 641, endPoint x: 299, endPoint y: 641, distance: 66.8
click at [294, 641] on span "CUIL: 27440563843" at bounding box center [248, 639] width 90 height 13
copy span "27440563843"
click at [477, 247] on span "ARCA Impuestos" at bounding box center [498, 250] width 92 height 13
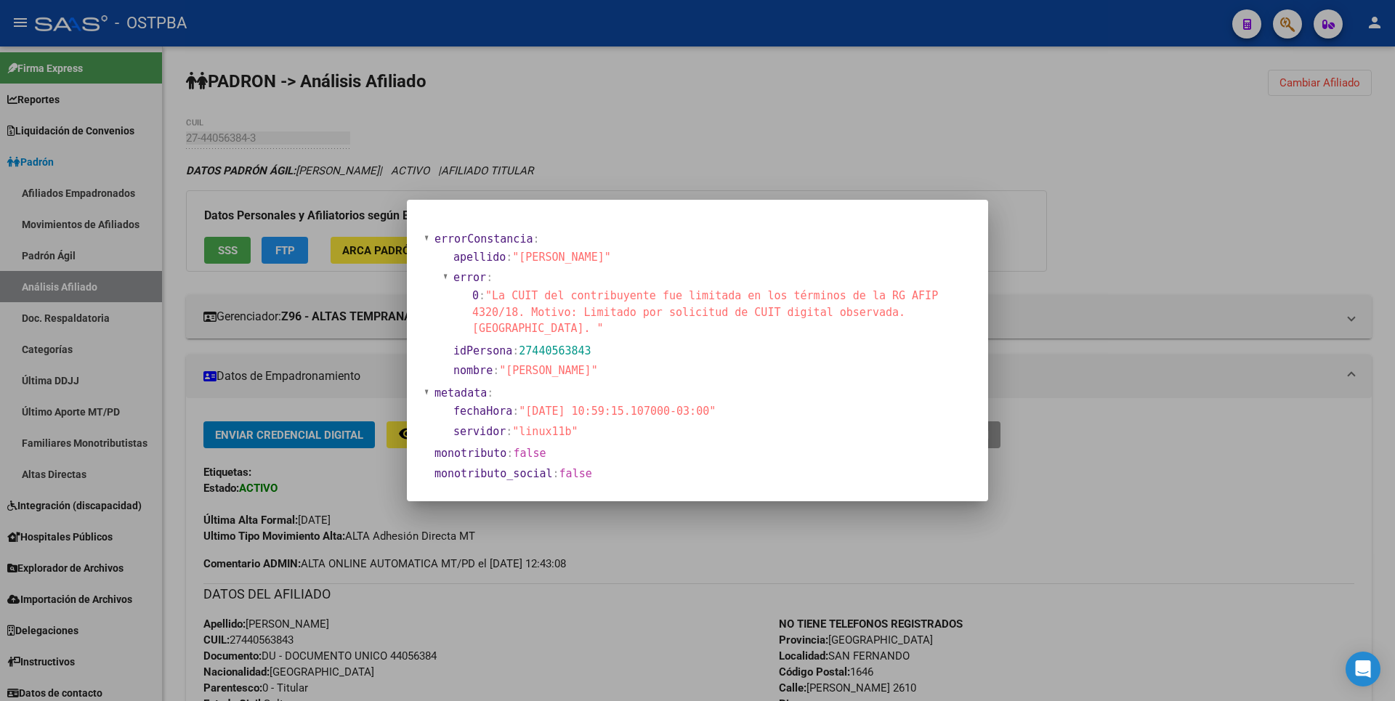
click at [712, 160] on div at bounding box center [697, 350] width 1395 height 701
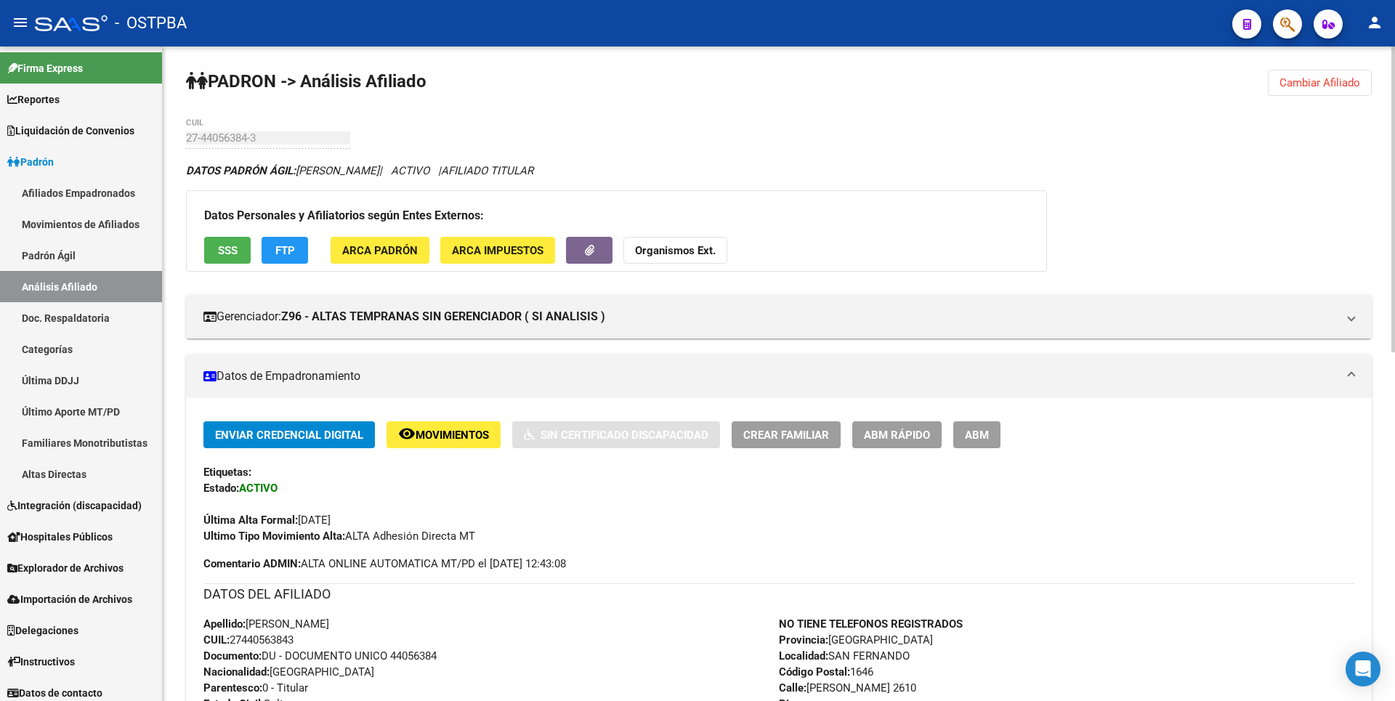
click at [294, 250] on span "FTP" at bounding box center [285, 250] width 20 height 13
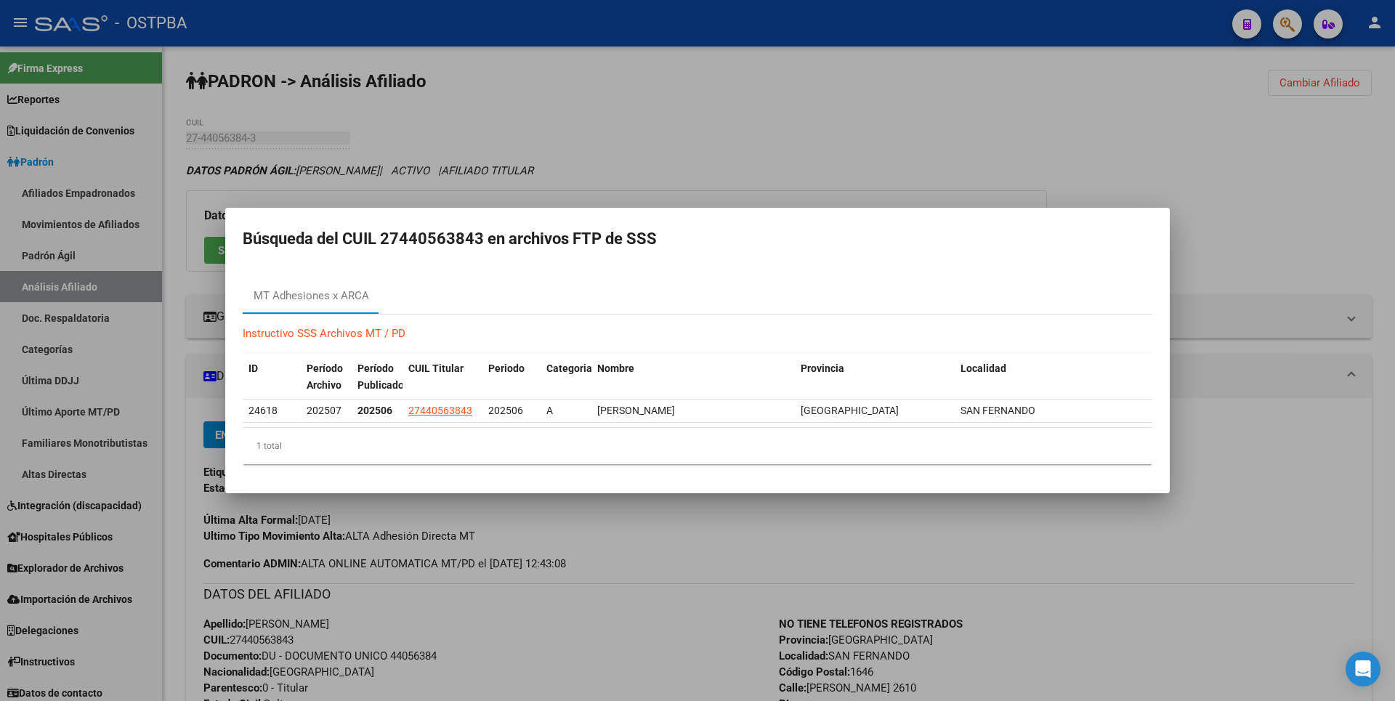
click at [636, 184] on div at bounding box center [697, 350] width 1395 height 701
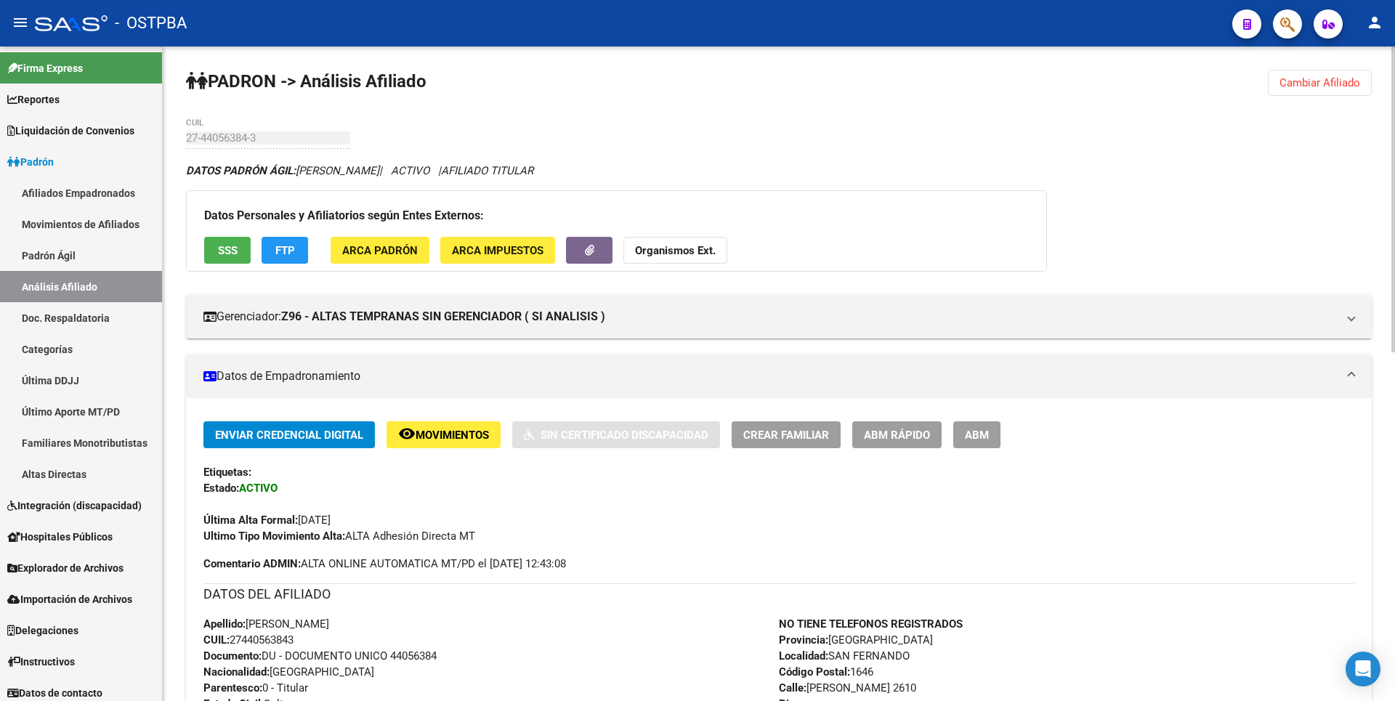
click at [665, 254] on strong "Organismos Ext." at bounding box center [675, 250] width 81 height 13
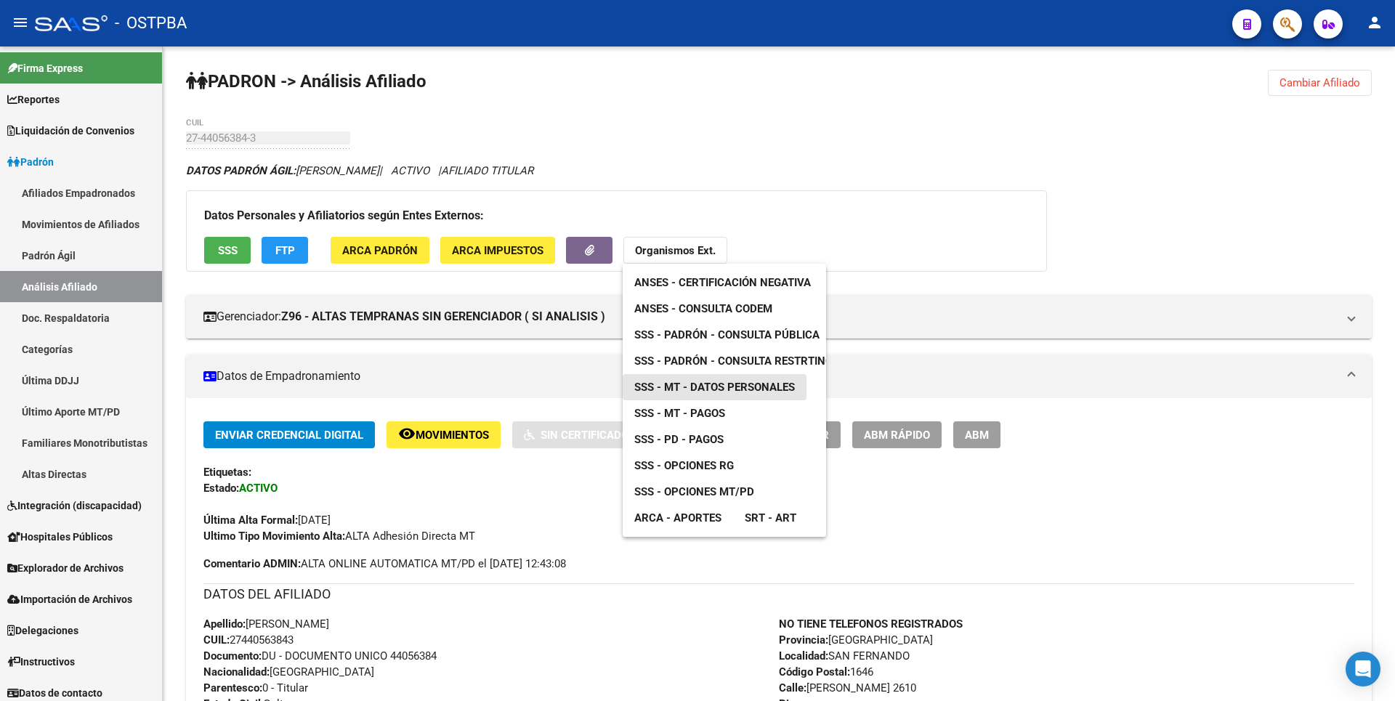
click at [734, 394] on link "SSS - MT - Datos Personales" at bounding box center [715, 387] width 184 height 26
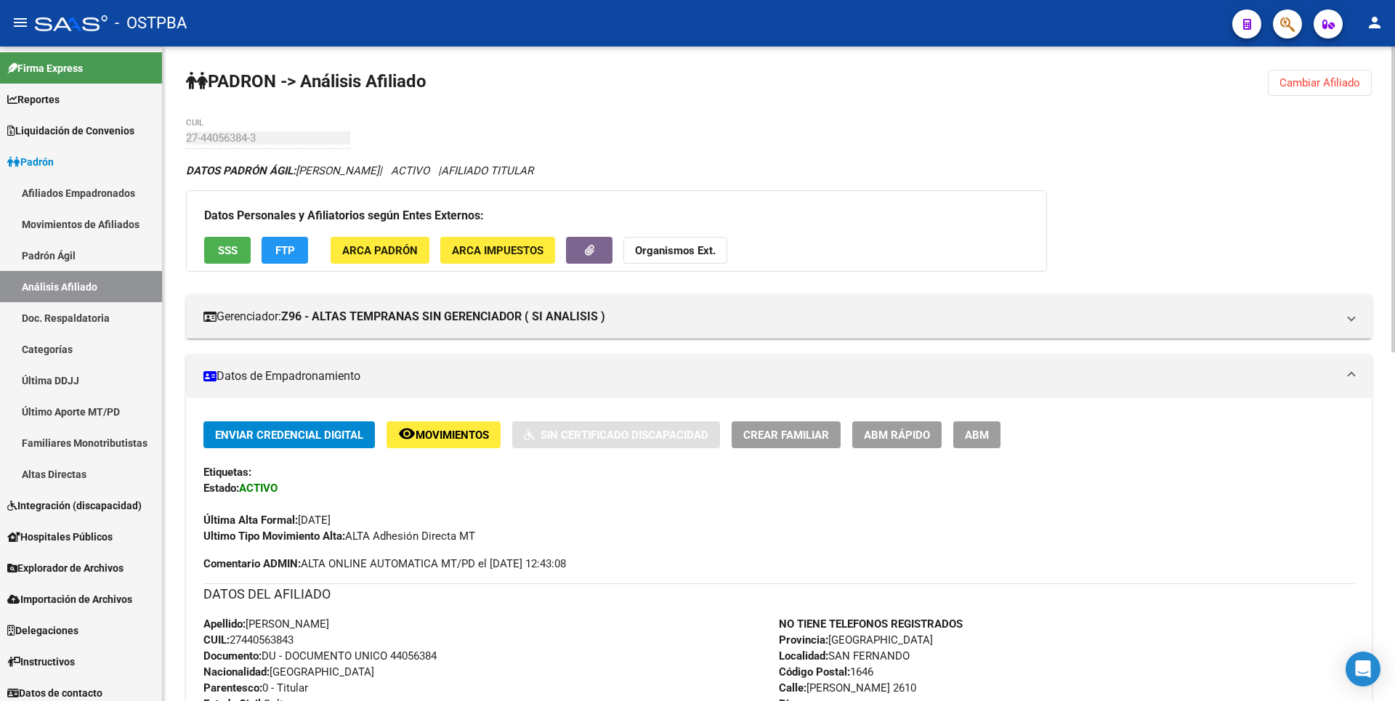
click at [385, 240] on button "ARCA Padrón" at bounding box center [380, 250] width 99 height 27
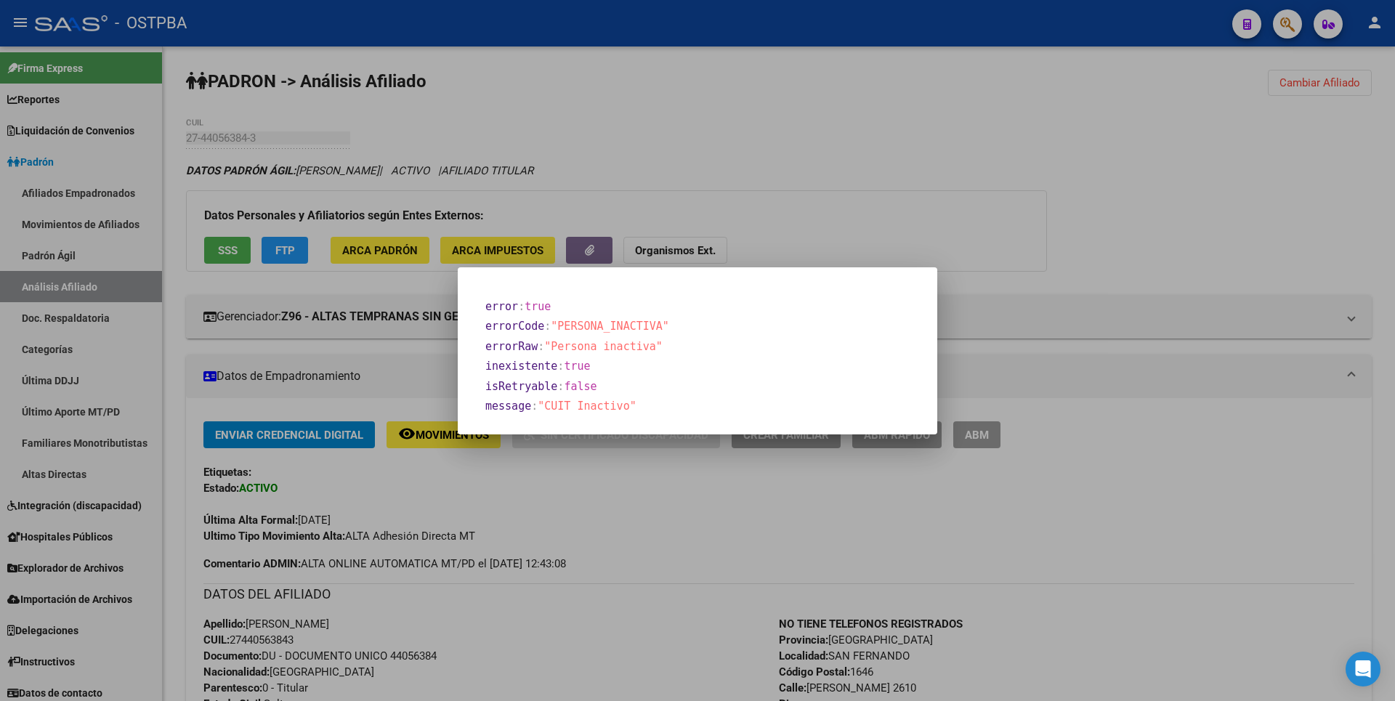
click at [753, 200] on div at bounding box center [697, 350] width 1395 height 701
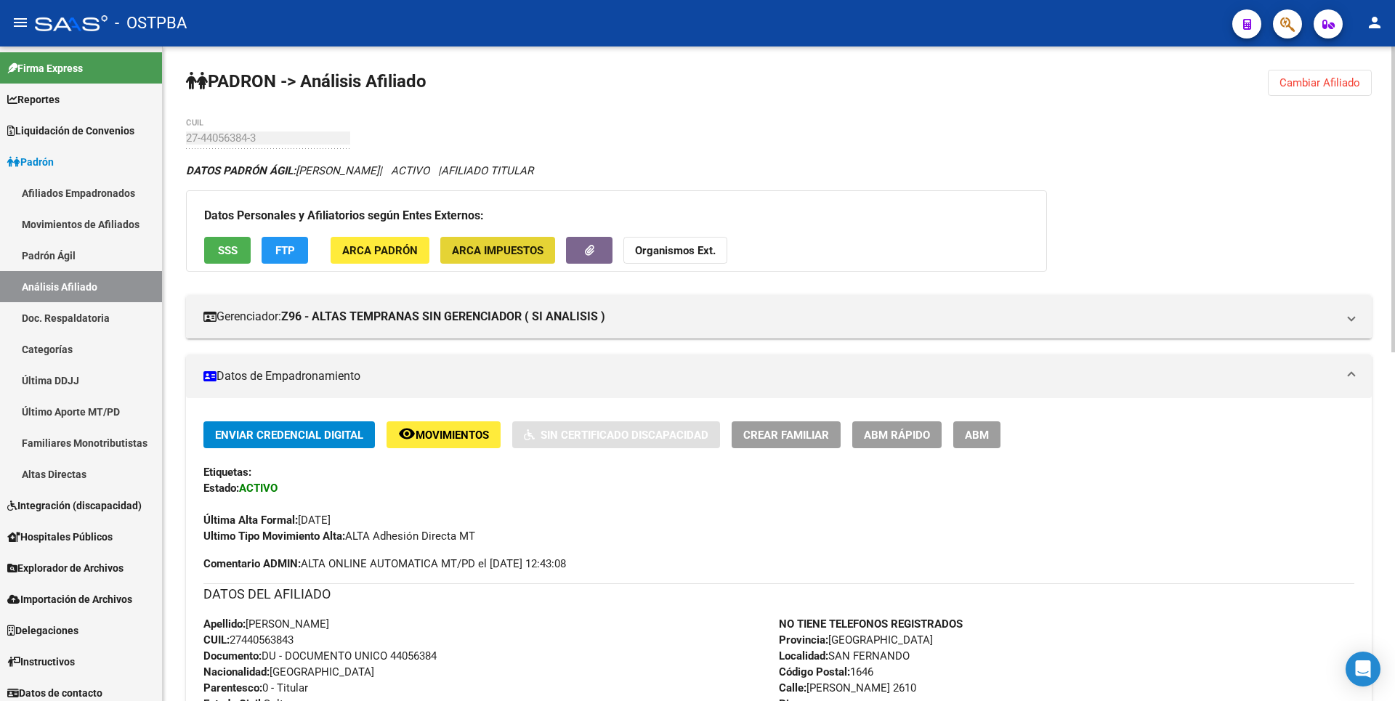
click at [482, 240] on button "ARCA Impuestos" at bounding box center [497, 250] width 115 height 27
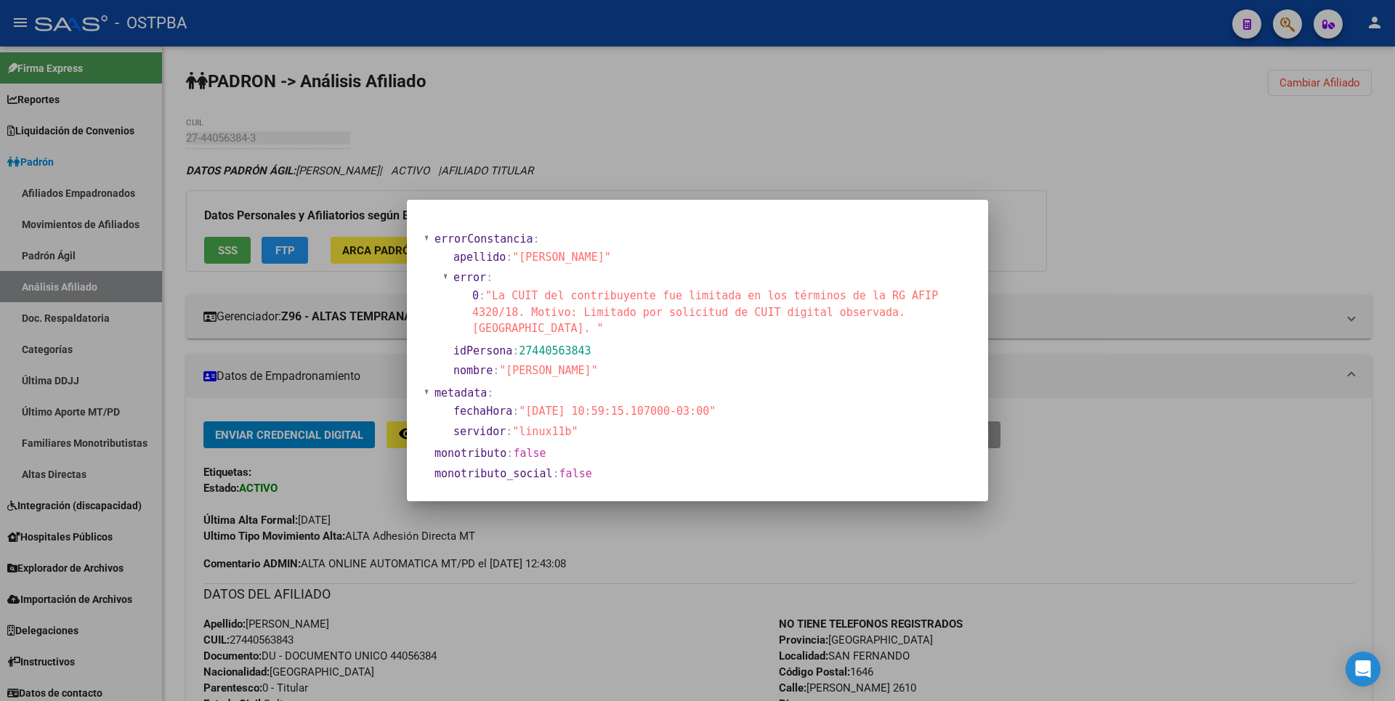
click at [756, 84] on div at bounding box center [697, 350] width 1395 height 701
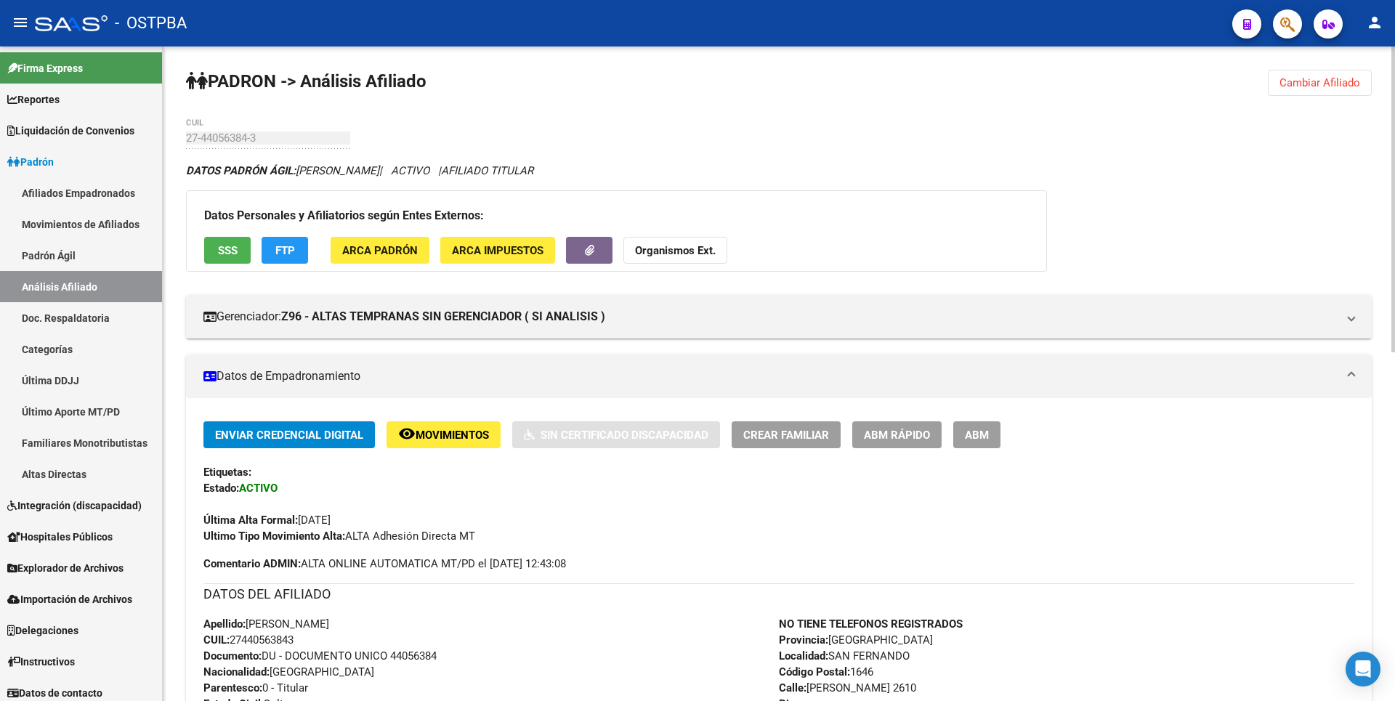
click at [224, 240] on button "SSS" at bounding box center [227, 250] width 46 height 27
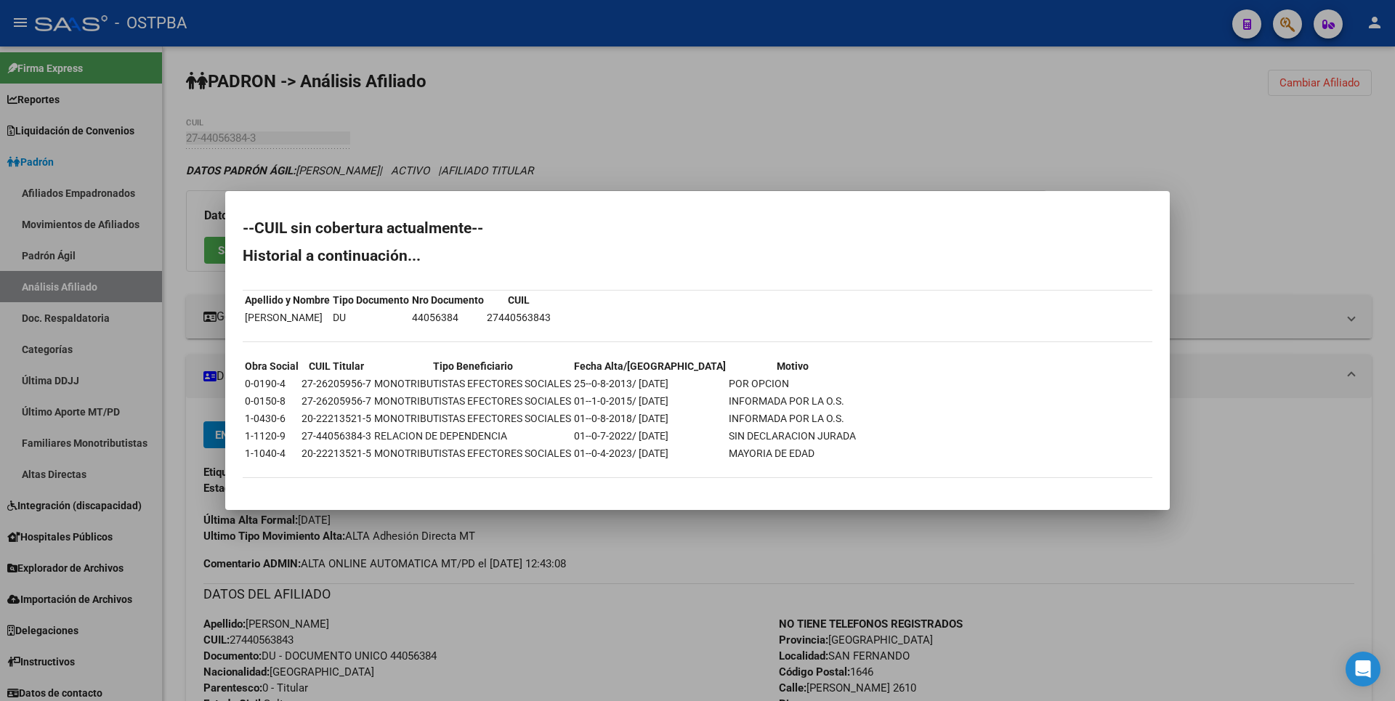
click at [524, 586] on div at bounding box center [697, 350] width 1395 height 701
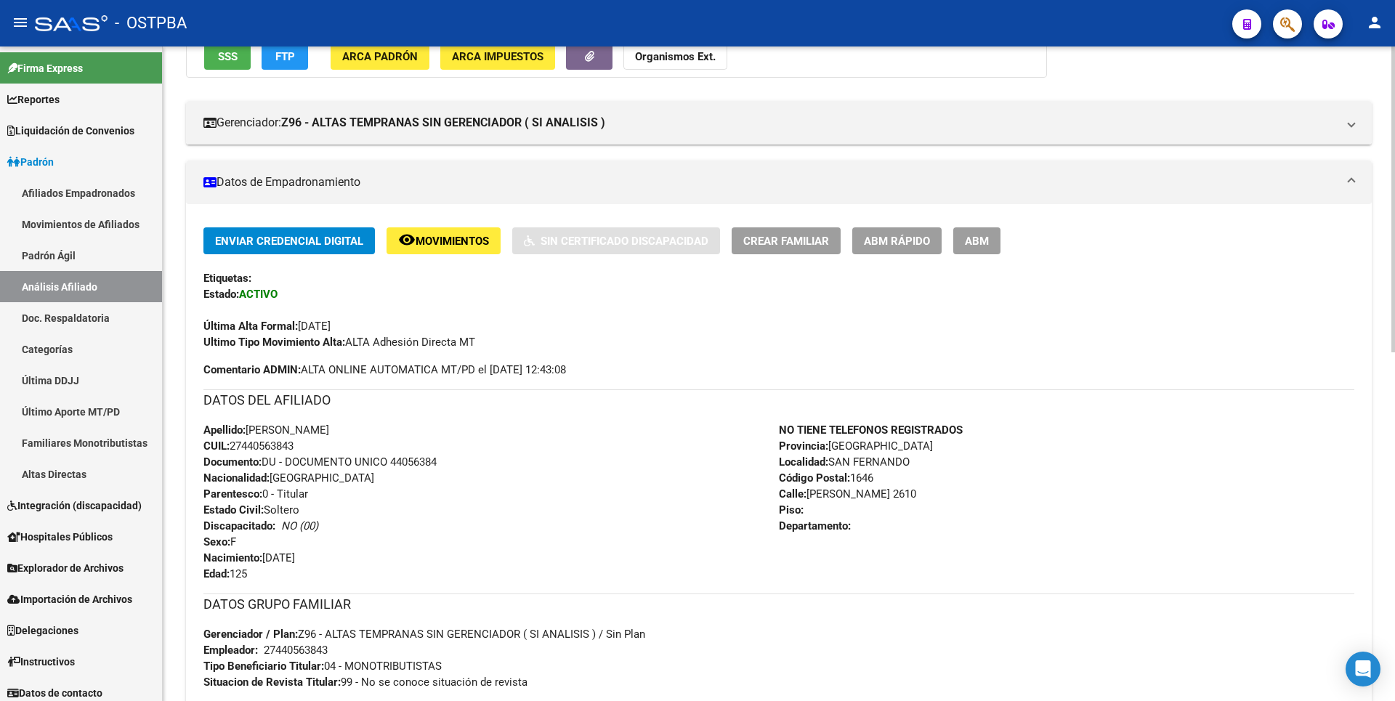
scroll to position [436, 0]
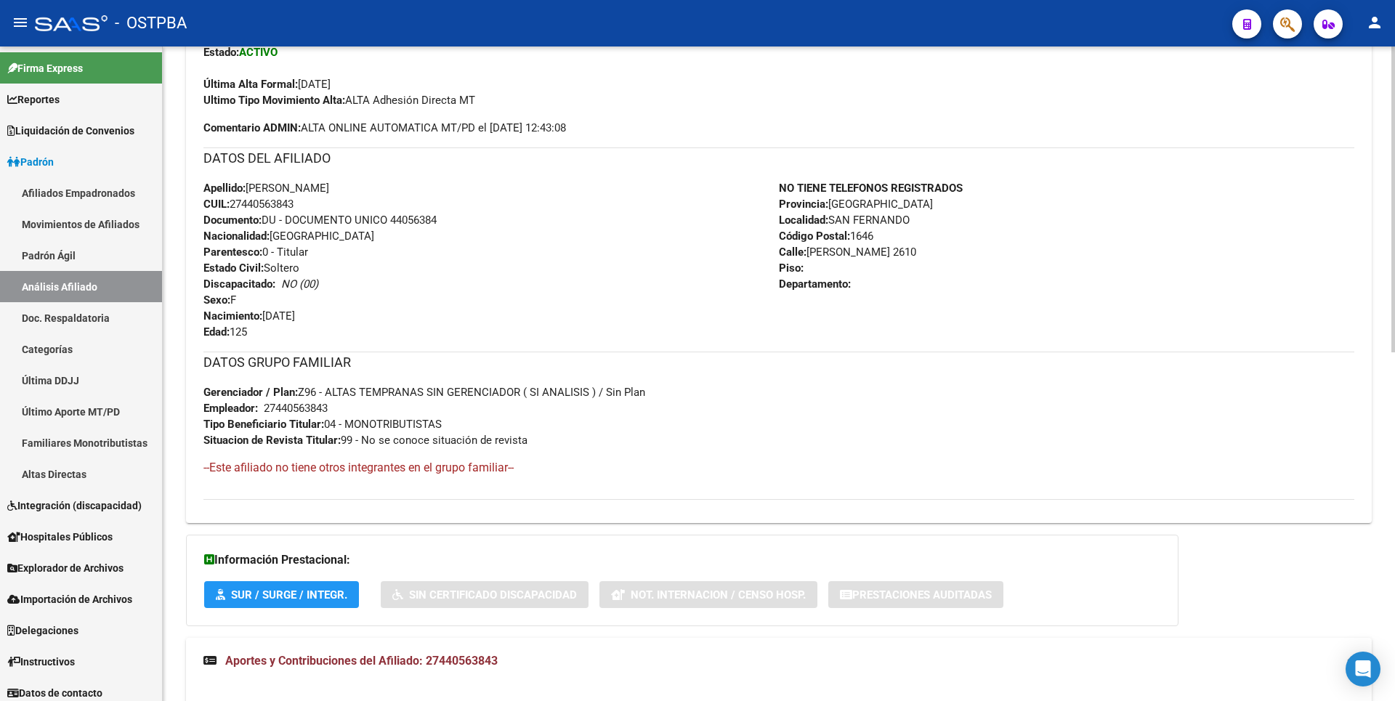
click at [306, 593] on span "SUR / SURGE / INTEGR." at bounding box center [289, 594] width 116 height 13
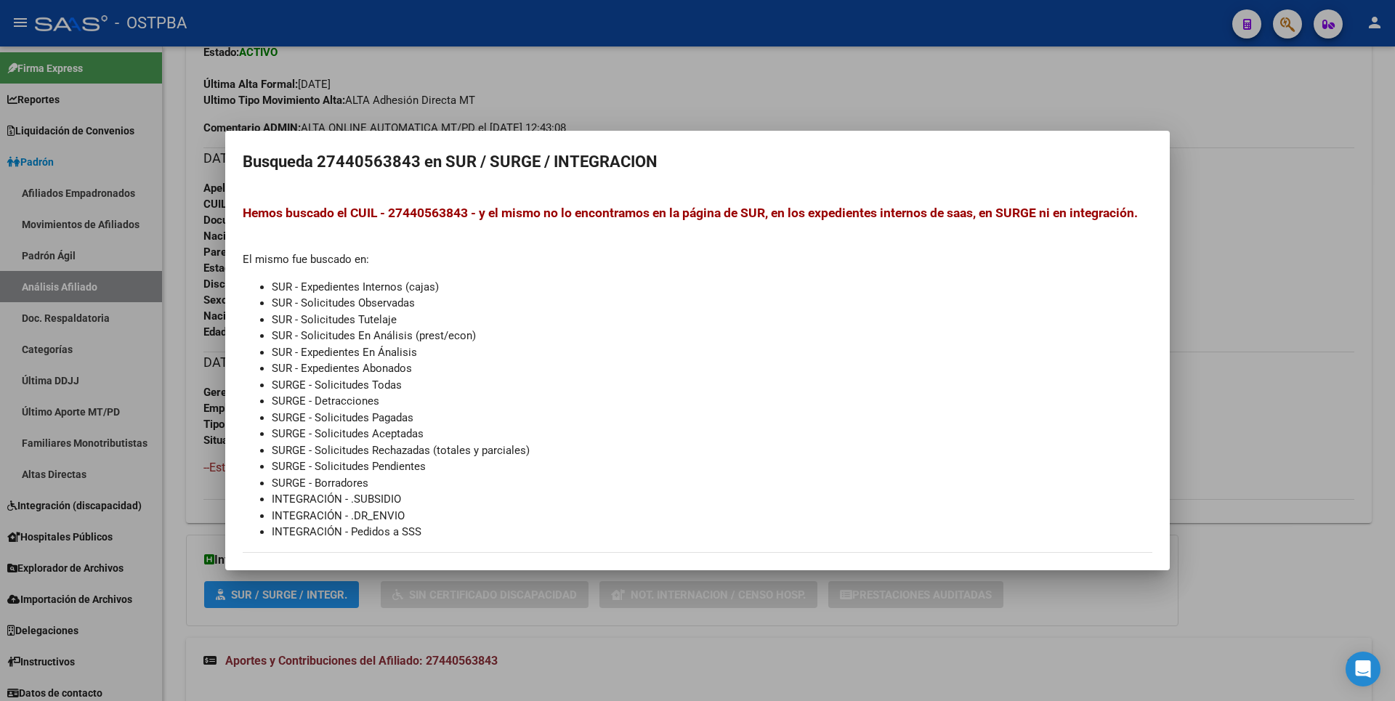
click at [728, 653] on div at bounding box center [697, 350] width 1395 height 701
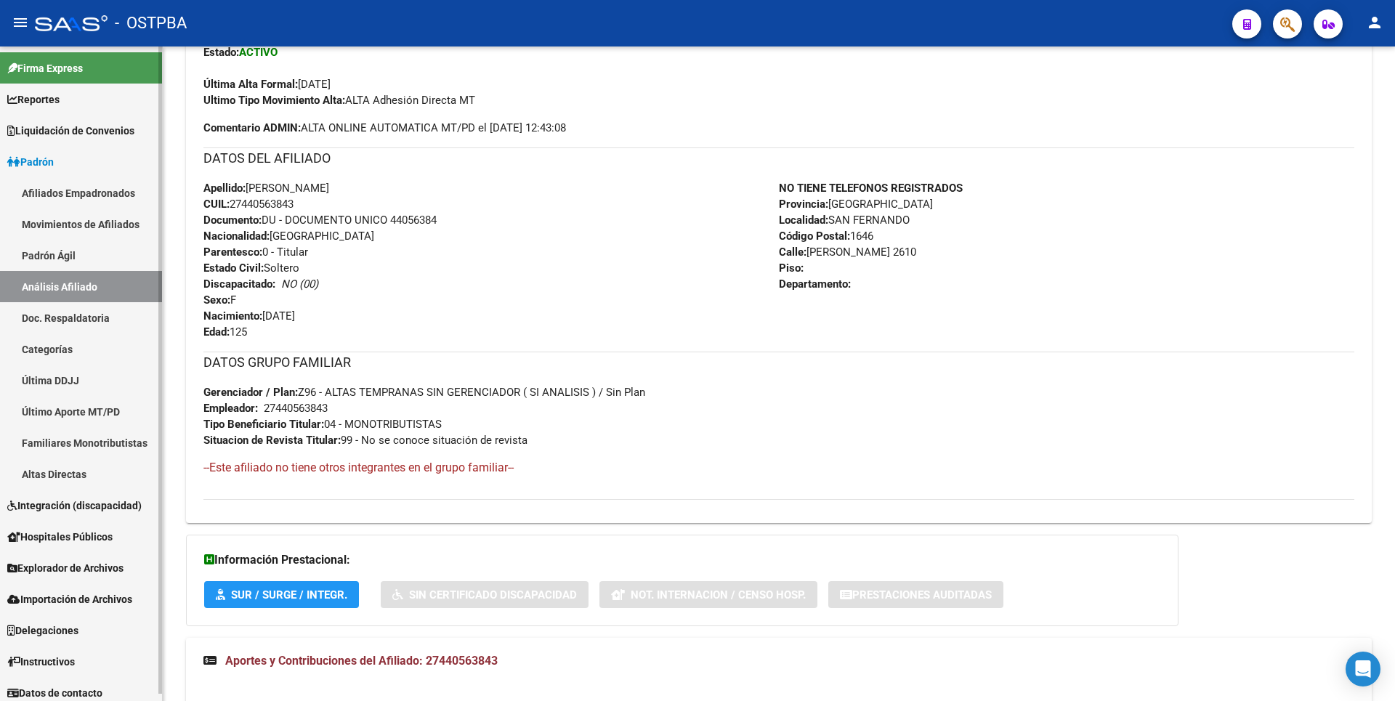
click at [105, 572] on span "Explorador de Archivos" at bounding box center [65, 568] width 116 height 16
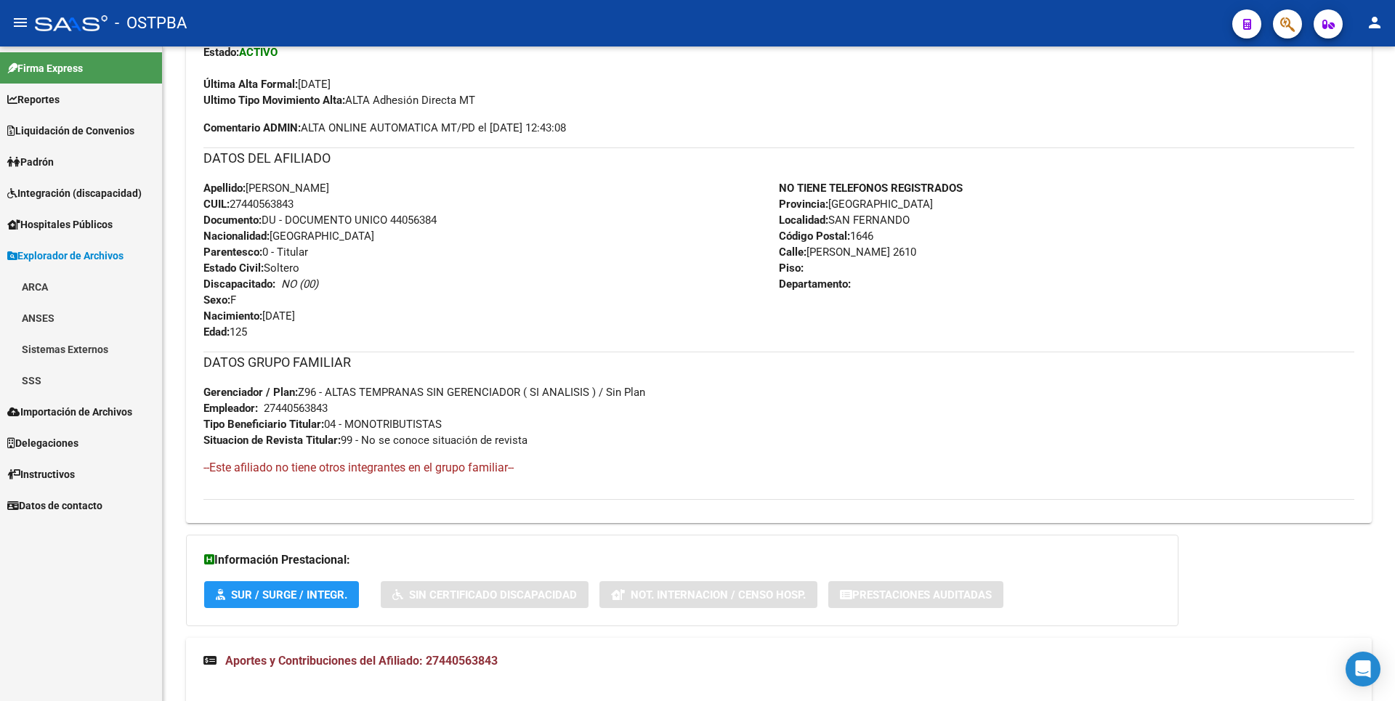
click at [32, 392] on link "SSS" at bounding box center [81, 380] width 162 height 31
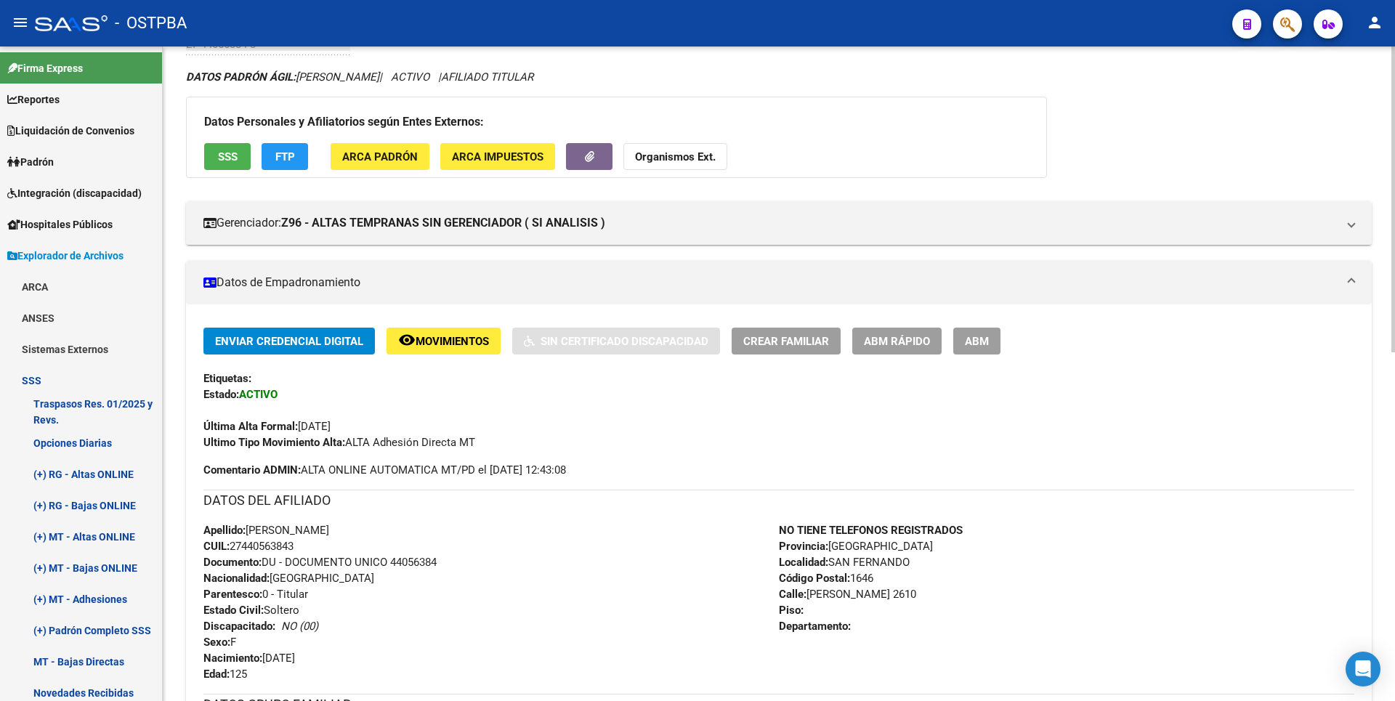
scroll to position [0, 0]
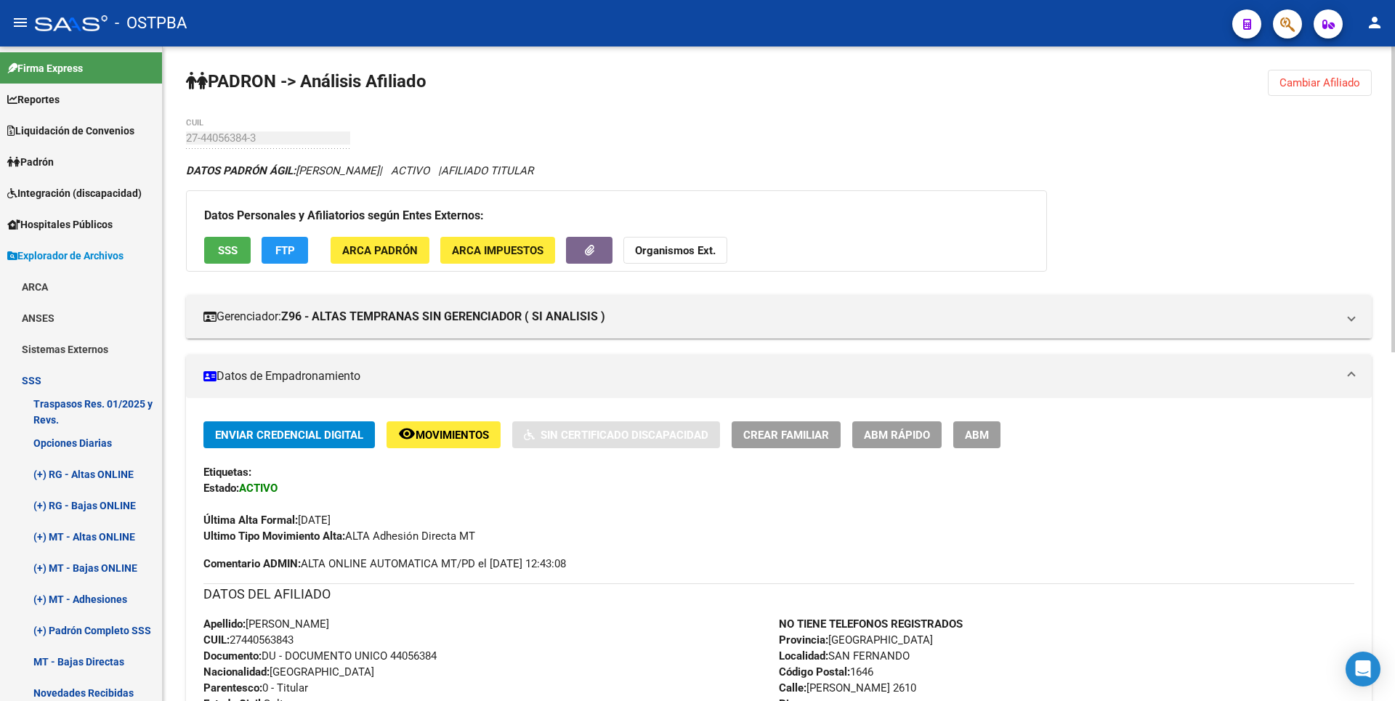
click at [1363, 85] on button "Cambiar Afiliado" at bounding box center [1320, 83] width 104 height 26
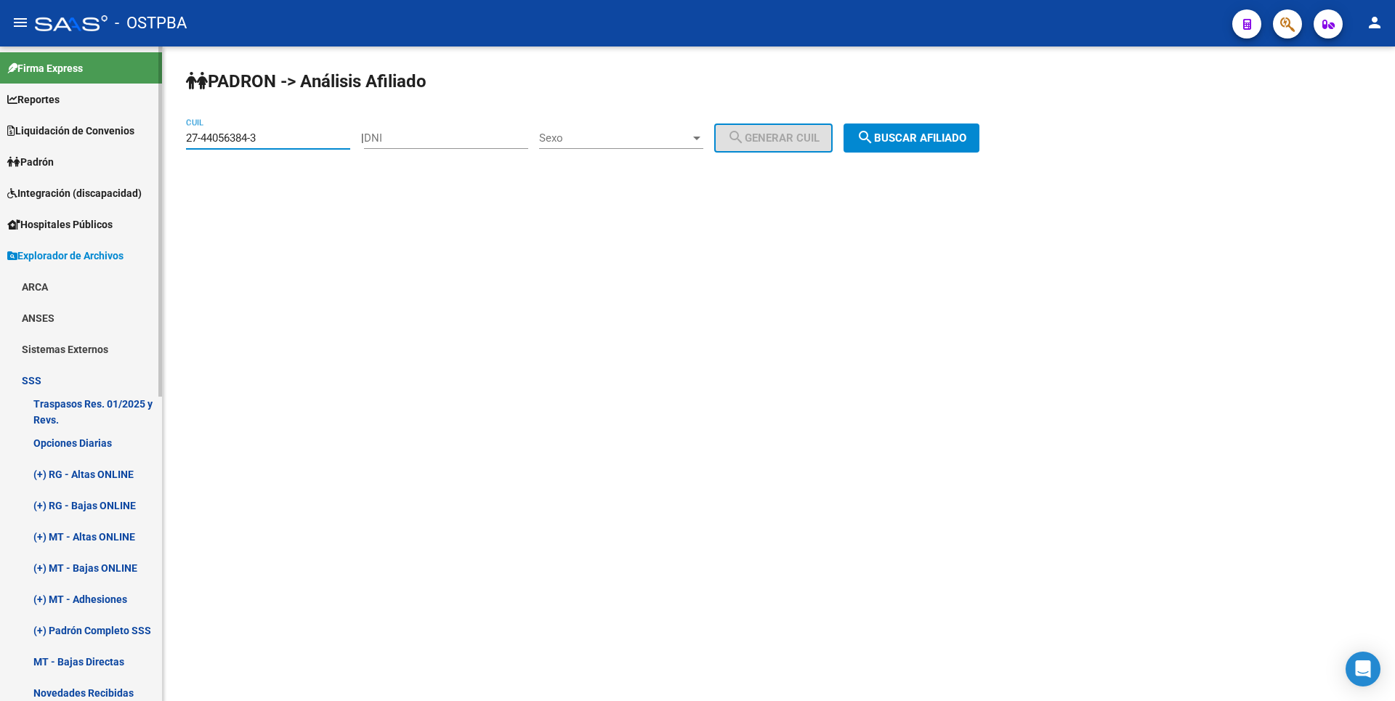
drag, startPoint x: 286, startPoint y: 138, endPoint x: 158, endPoint y: 139, distance: 127.9
click at [158, 139] on mat-sidenav-container "Firma Express Reportes Tablero de Control Ingresos Percibidos Análisis de todos…" at bounding box center [697, 373] width 1395 height 655
type input "20-94434355-6"
click at [922, 135] on span "search Buscar afiliado" at bounding box center [912, 137] width 110 height 13
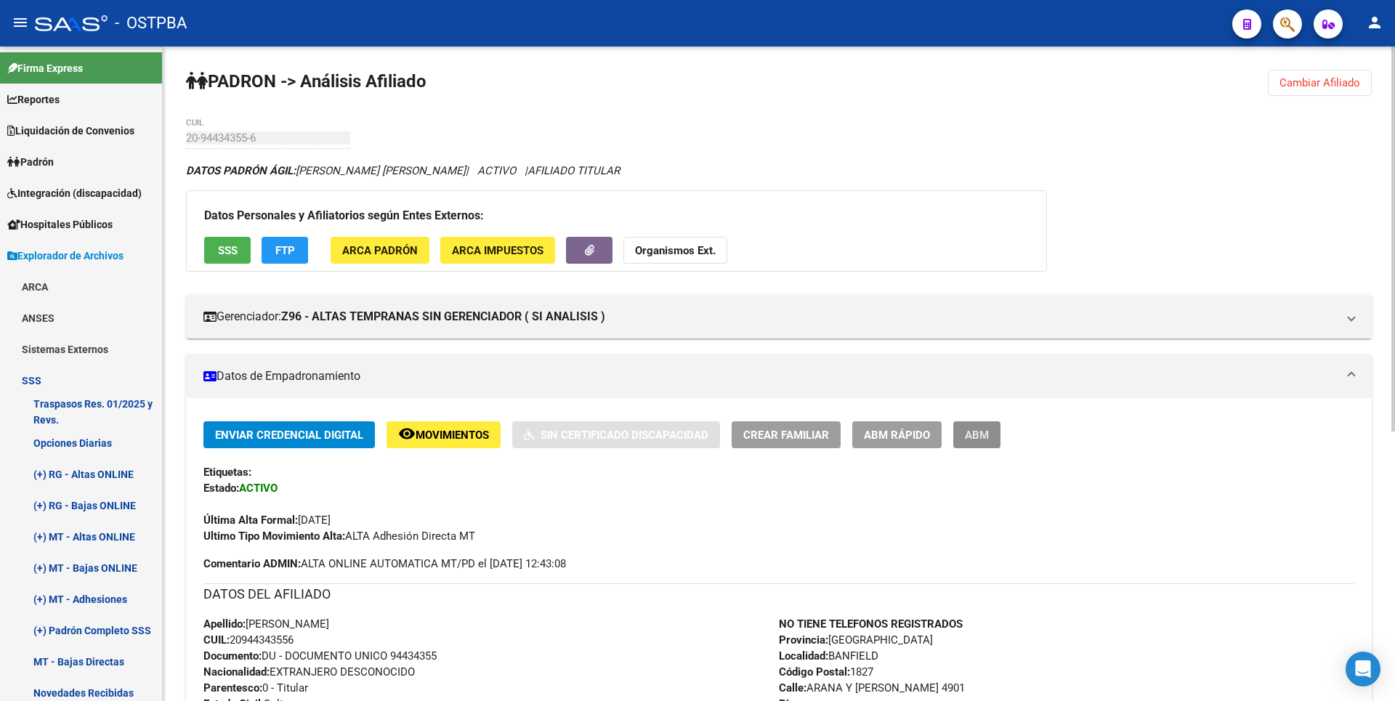
click at [980, 434] on span "ABM" at bounding box center [977, 435] width 24 height 13
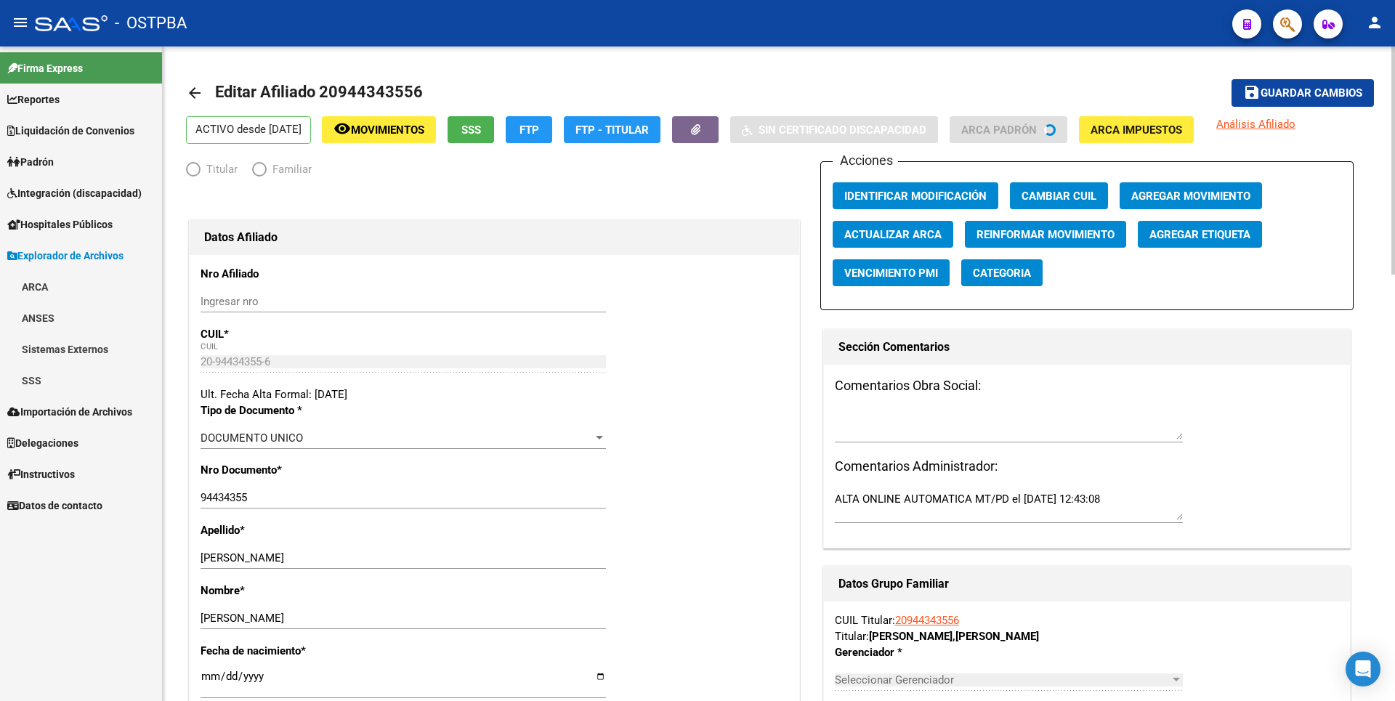
radio input "true"
type input "20-94434355-6"
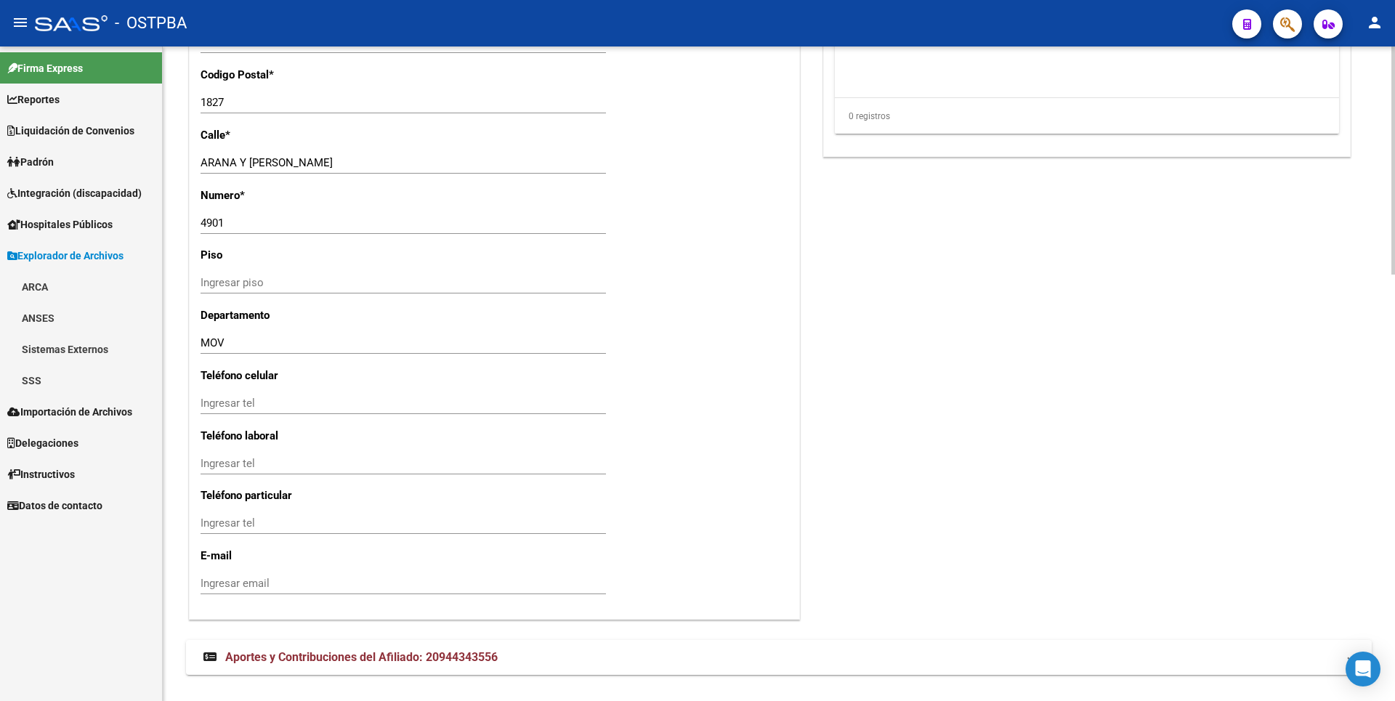
scroll to position [1221, 0]
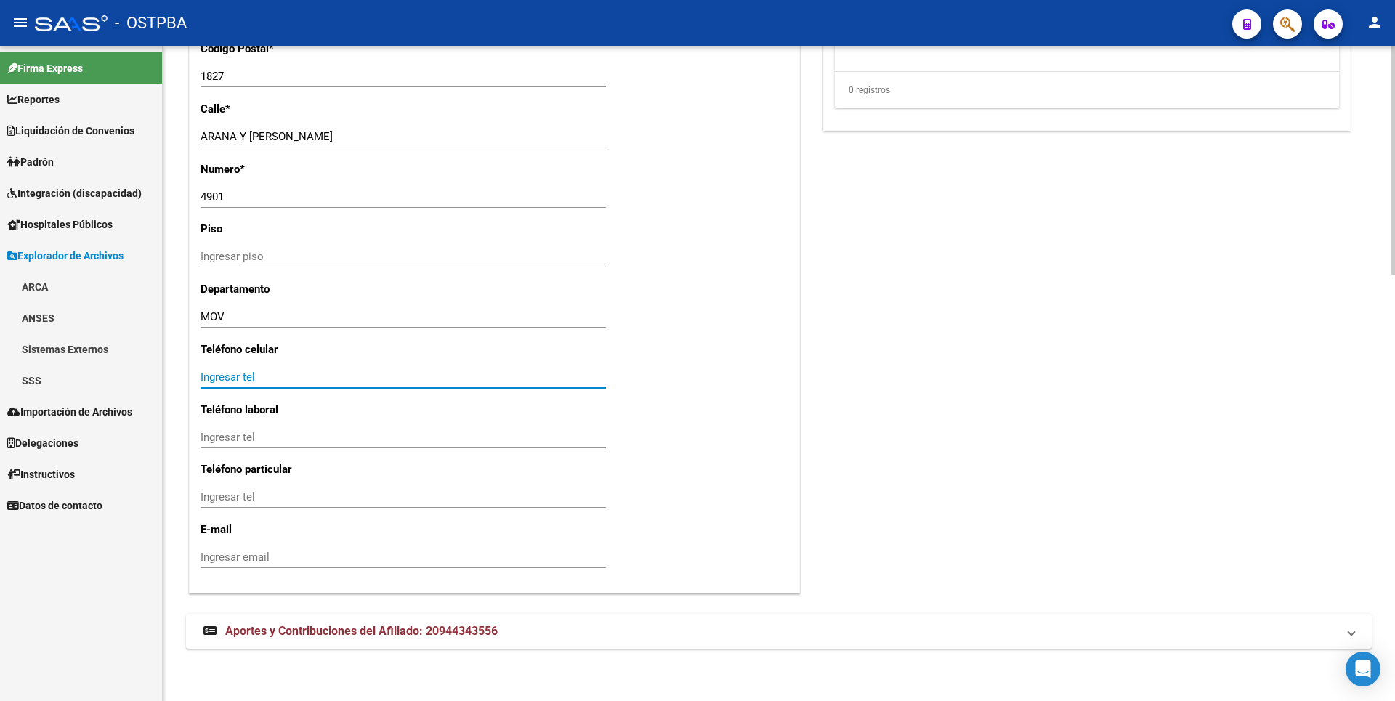
click at [227, 381] on input "Ingresar tel" at bounding box center [403, 377] width 405 height 13
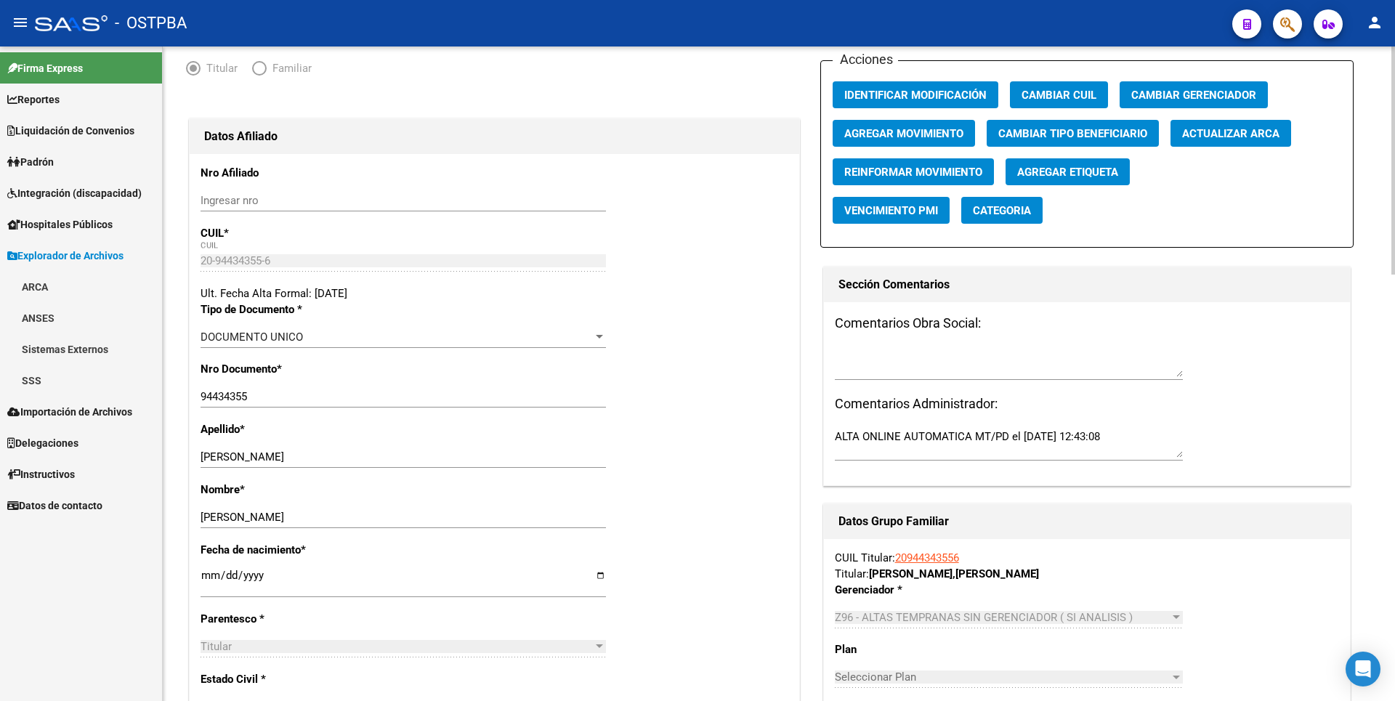
scroll to position [0, 0]
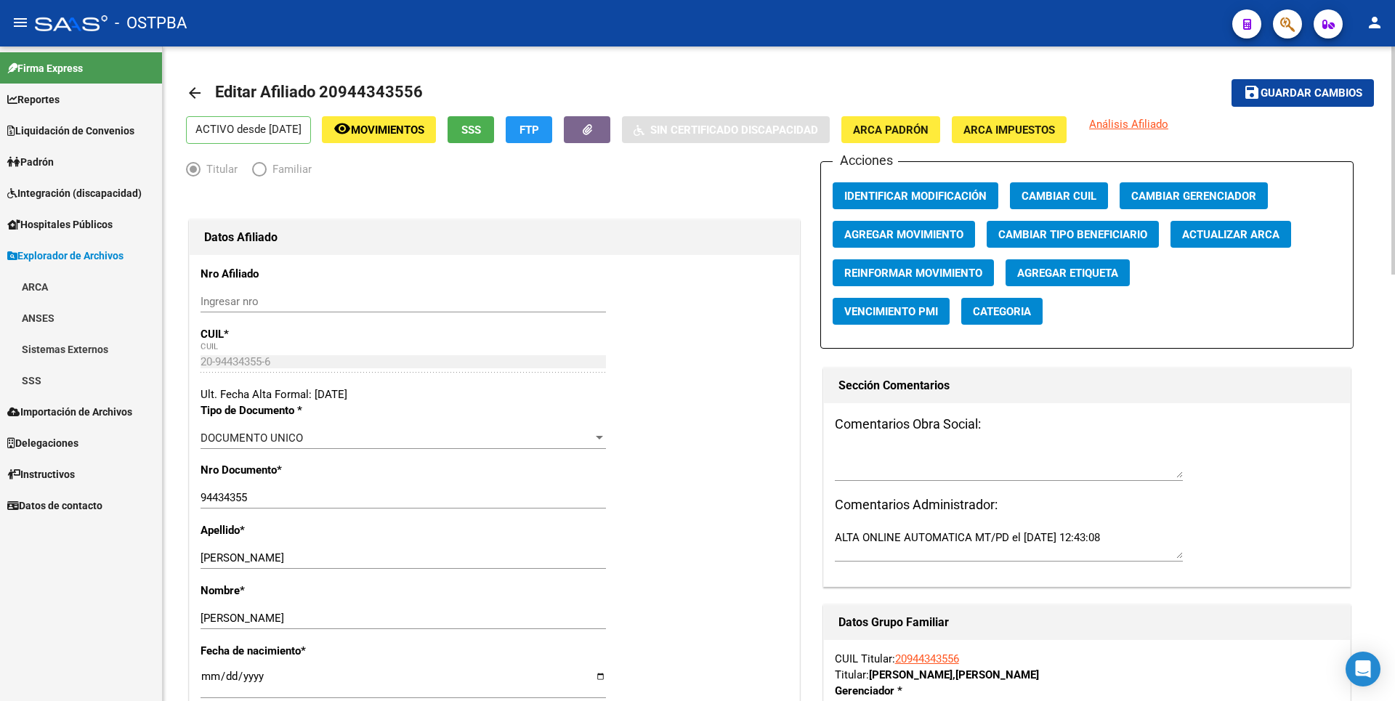
type input "11406602215"
click at [1316, 86] on span "save Guardar cambios" at bounding box center [1302, 92] width 119 height 13
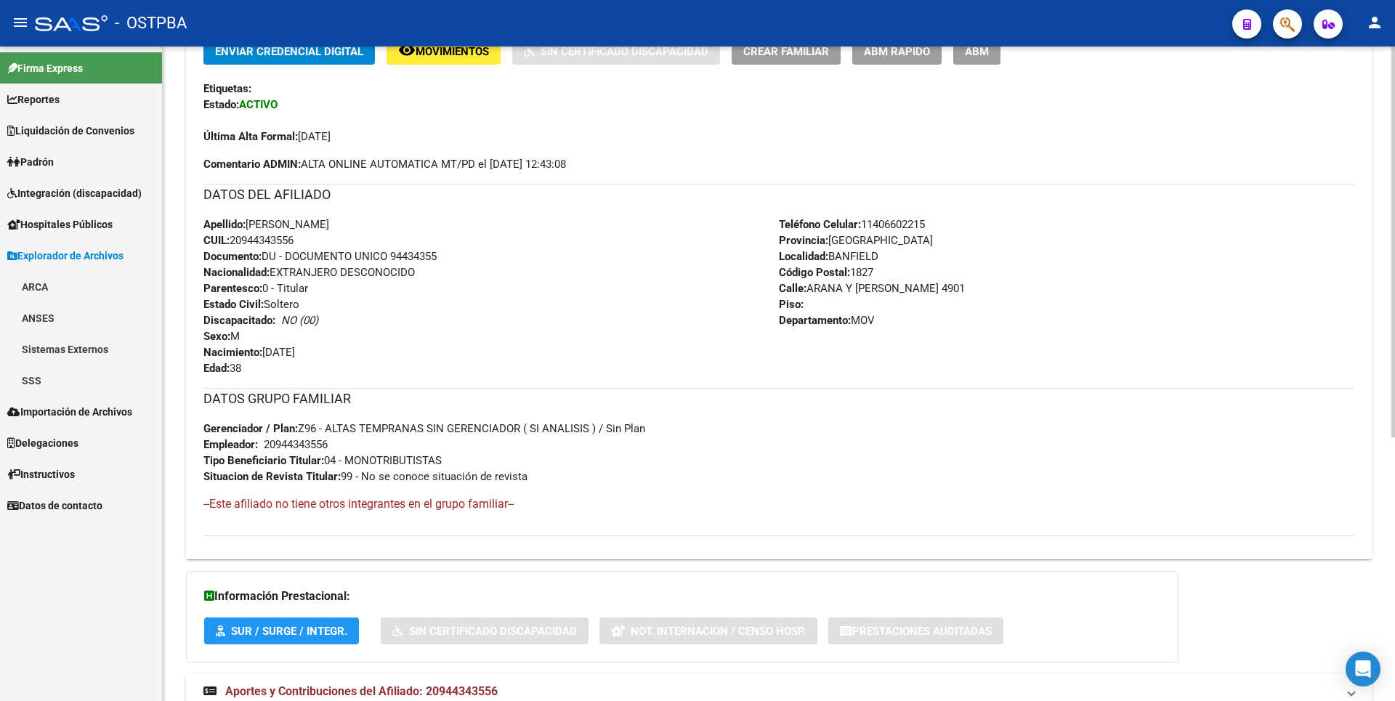
scroll to position [442, 0]
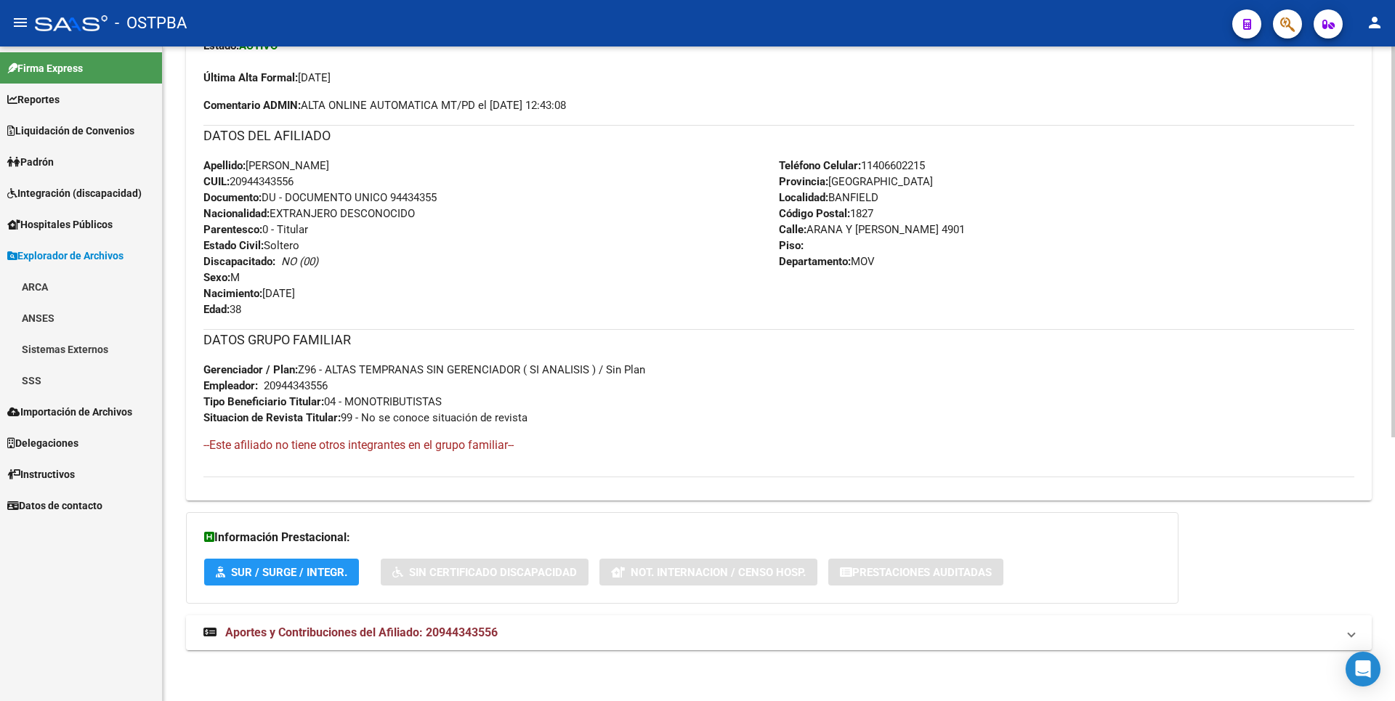
click at [509, 636] on mat-panel-title "Aportes y Contribuciones del Afiliado: 20944343556" at bounding box center [769, 633] width 1133 height 16
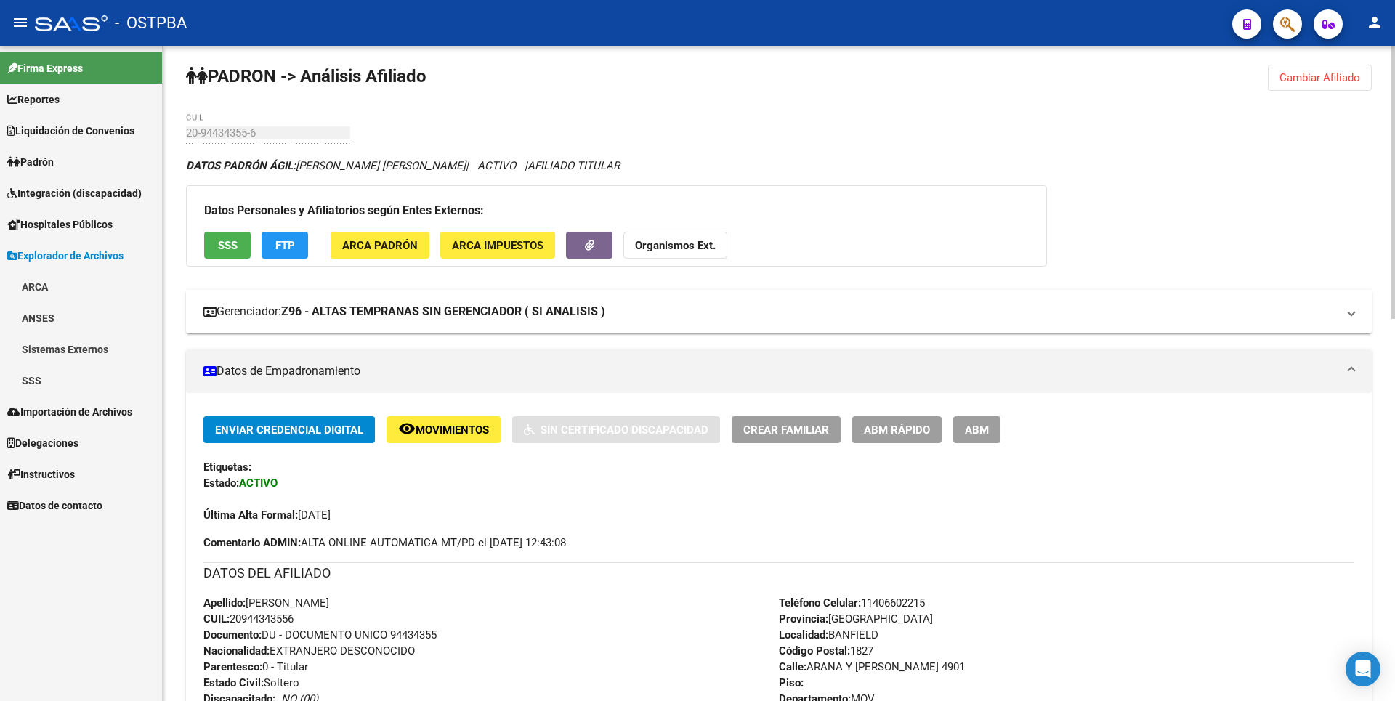
scroll to position [0, 0]
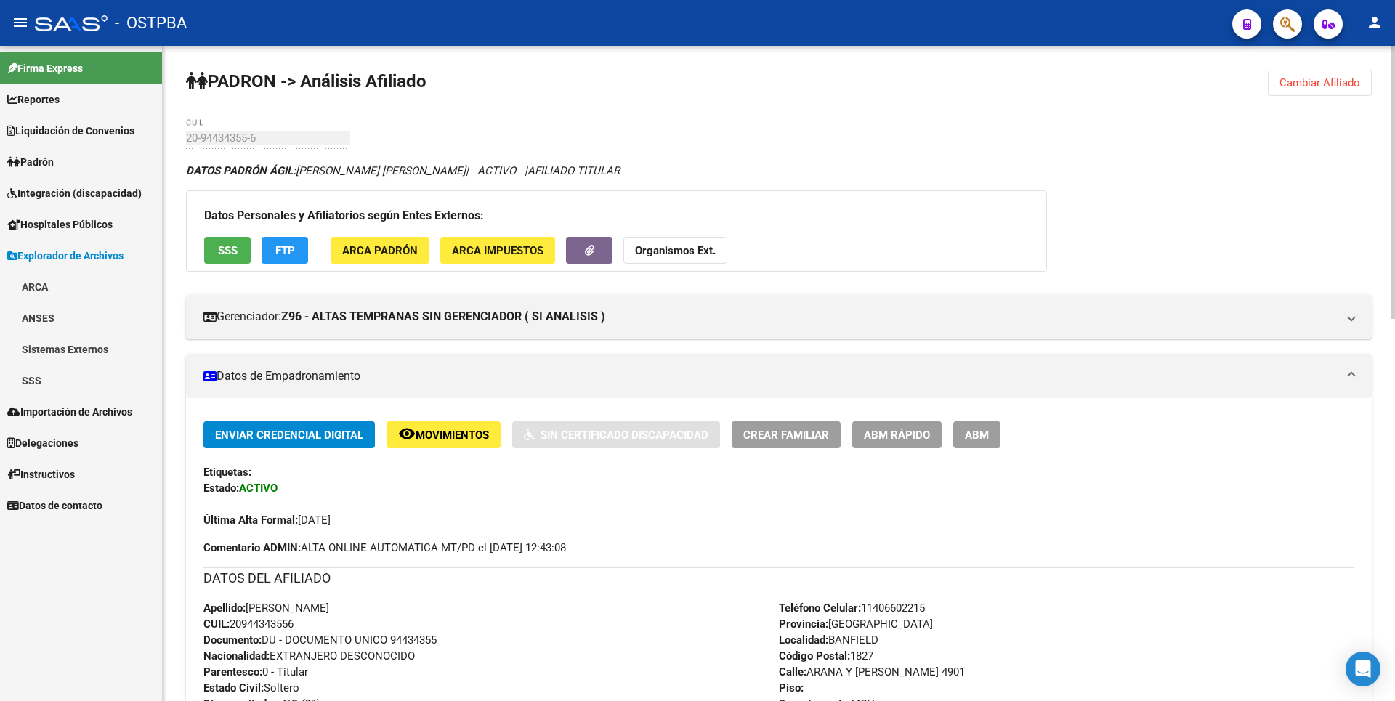
click at [517, 250] on span "ARCA Impuestos" at bounding box center [498, 250] width 92 height 13
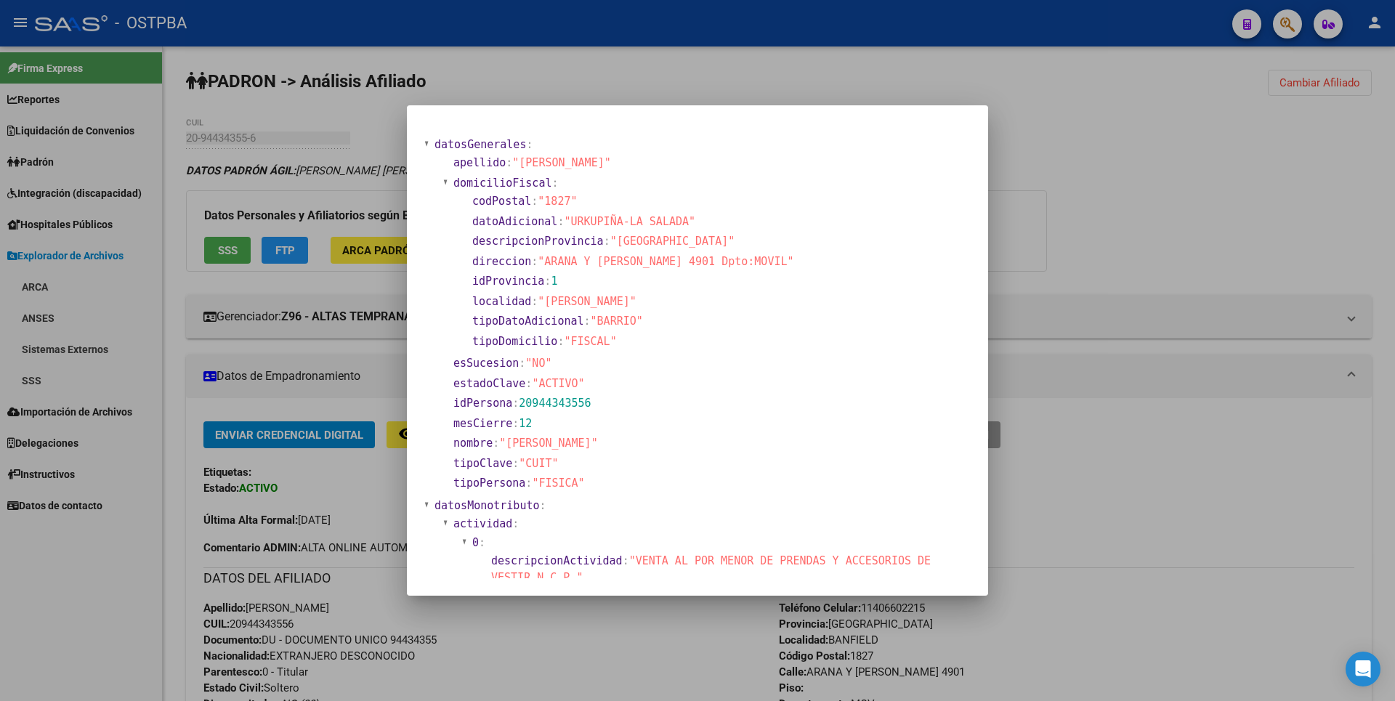
click at [1224, 145] on div at bounding box center [697, 350] width 1395 height 701
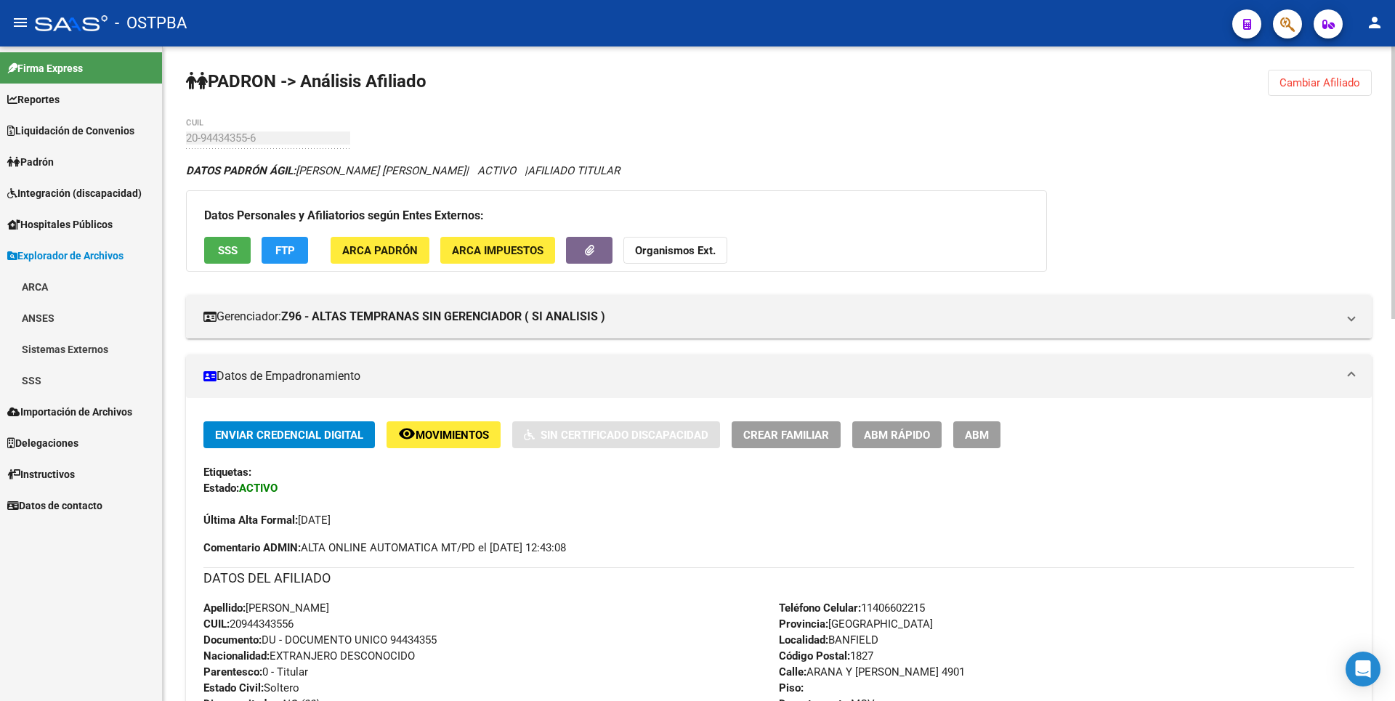
click at [535, 256] on span "ARCA Impuestos" at bounding box center [498, 250] width 92 height 13
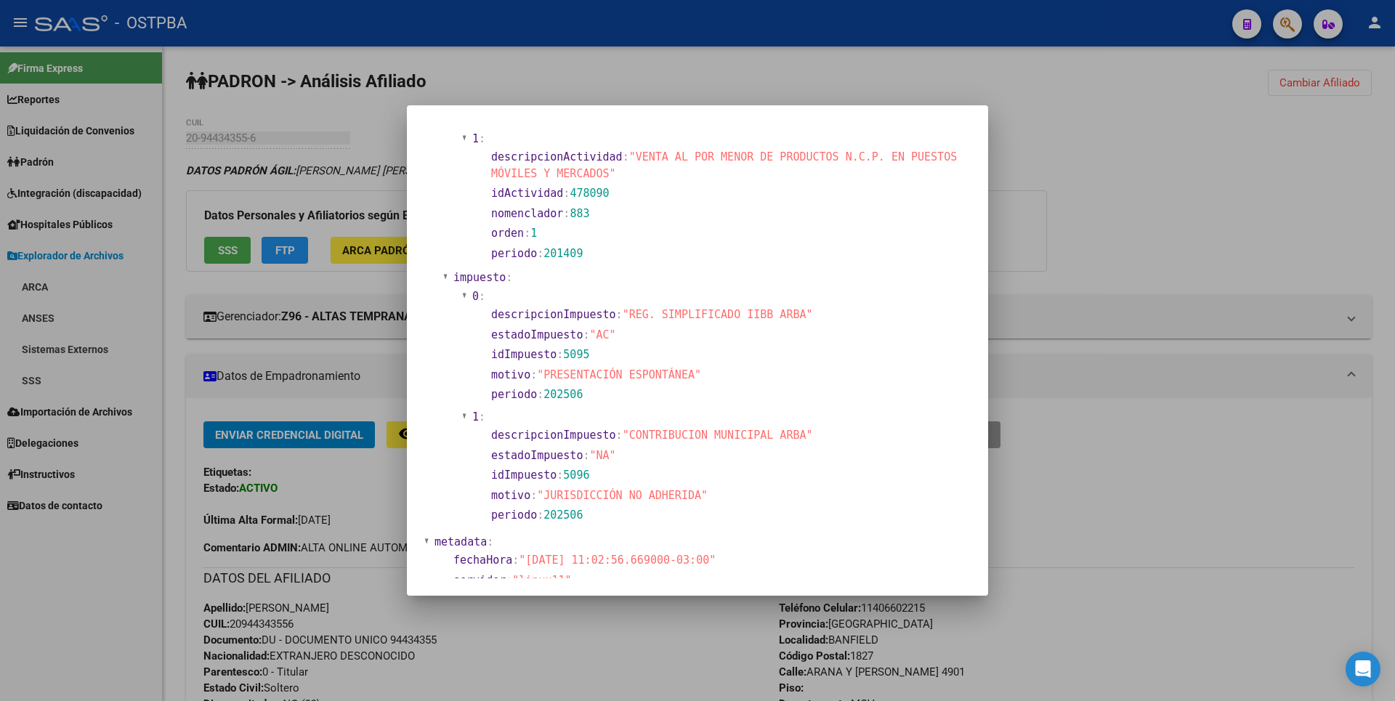
scroll to position [1290, 0]
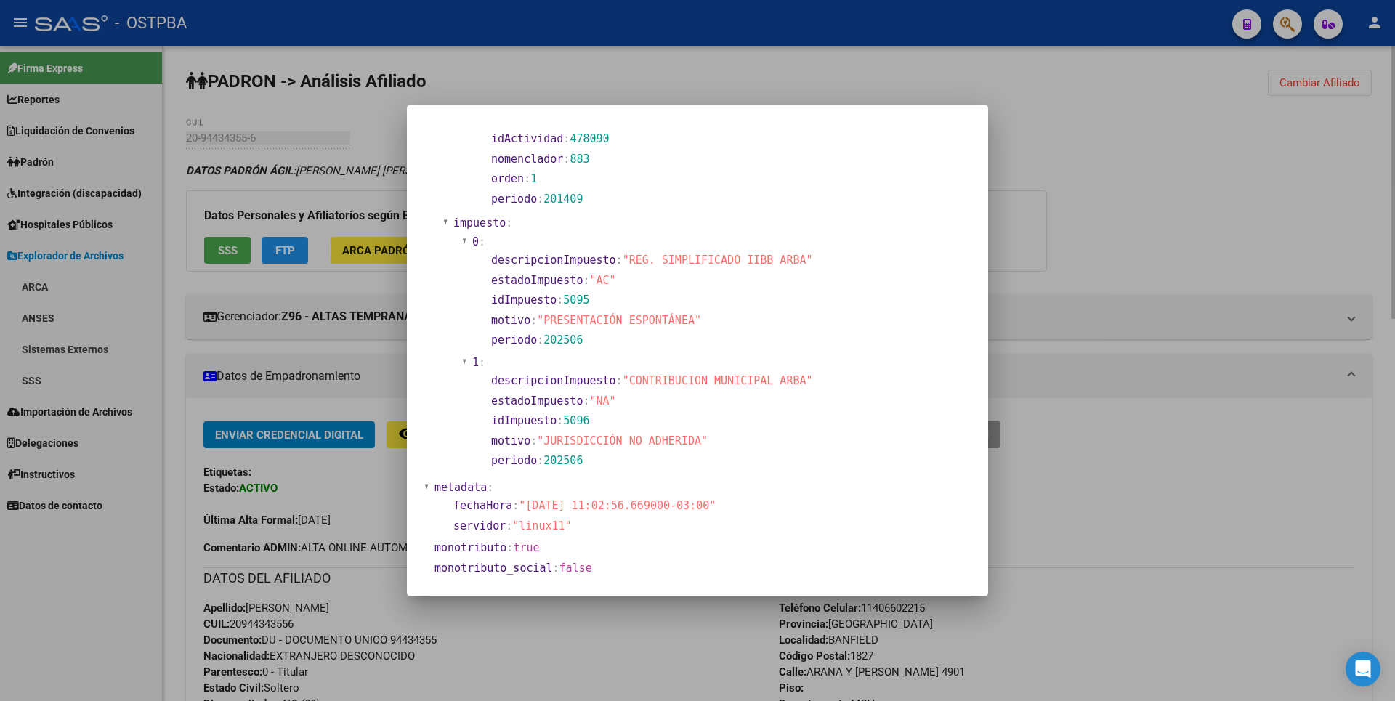
click at [1122, 270] on div at bounding box center [697, 350] width 1395 height 701
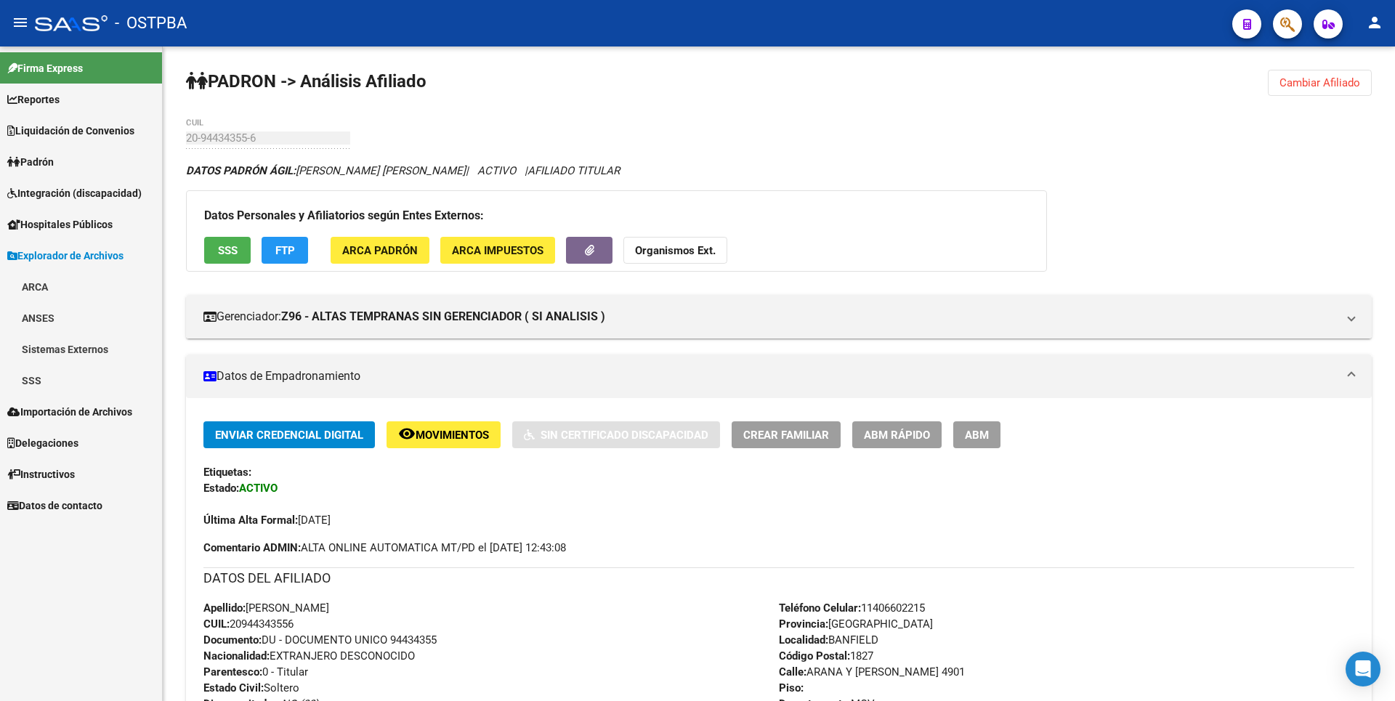
click at [65, 162] on link "Padrón" at bounding box center [81, 161] width 162 height 31
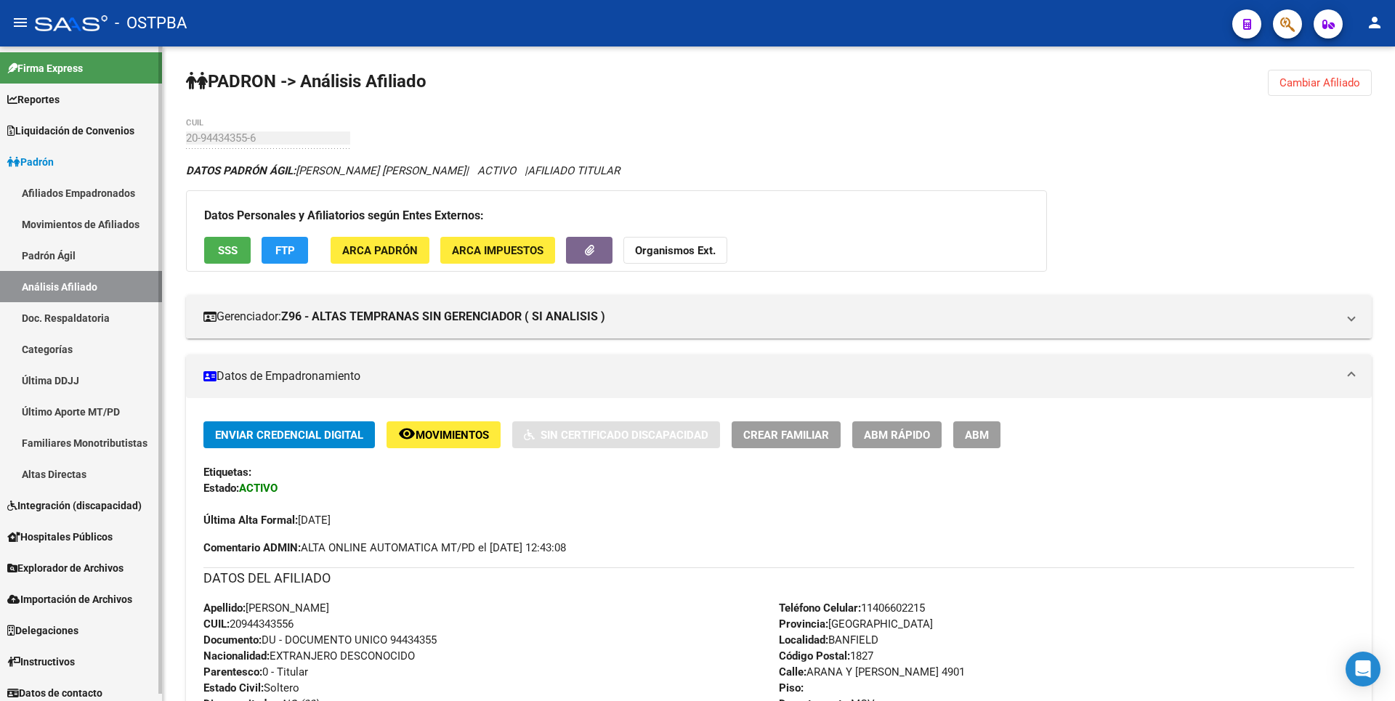
click at [89, 193] on link "Afiliados Empadronados" at bounding box center [81, 192] width 162 height 31
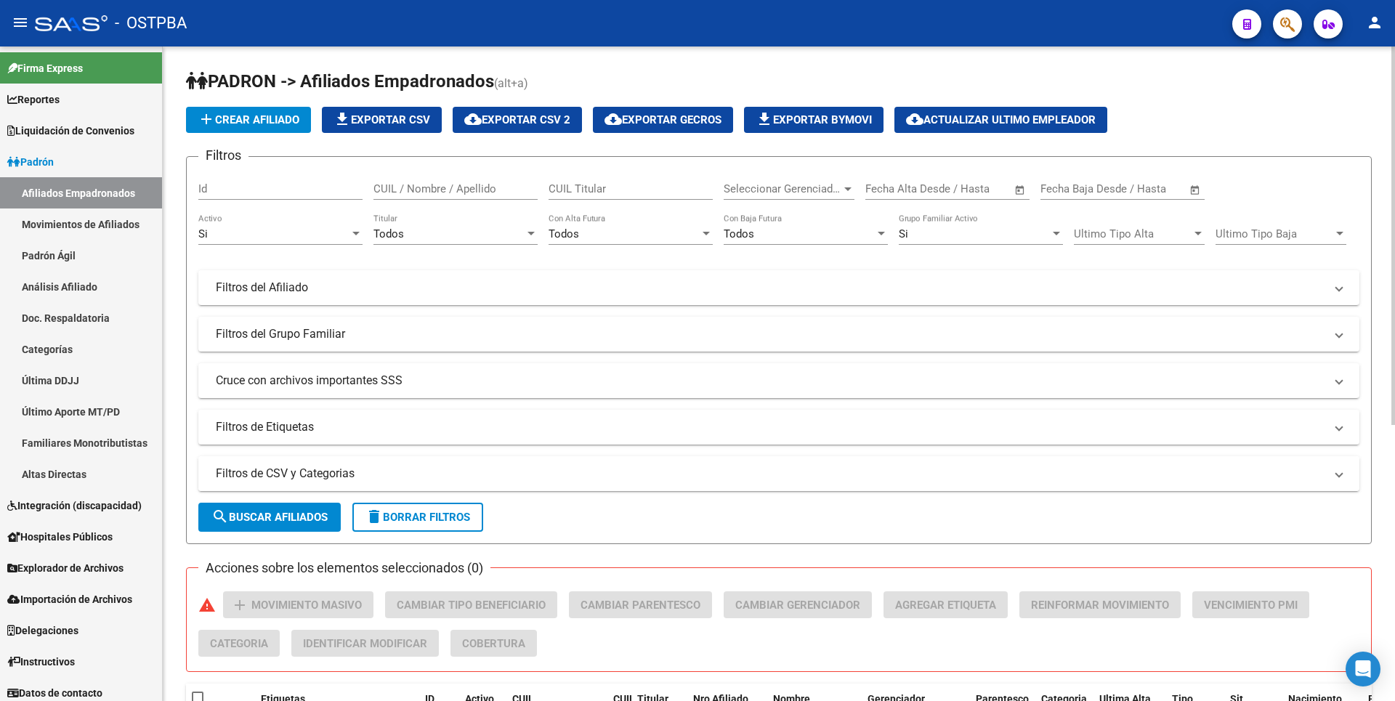
click at [370, 471] on mat-panel-title "Filtros de CSV y Categorias" at bounding box center [770, 474] width 1109 height 16
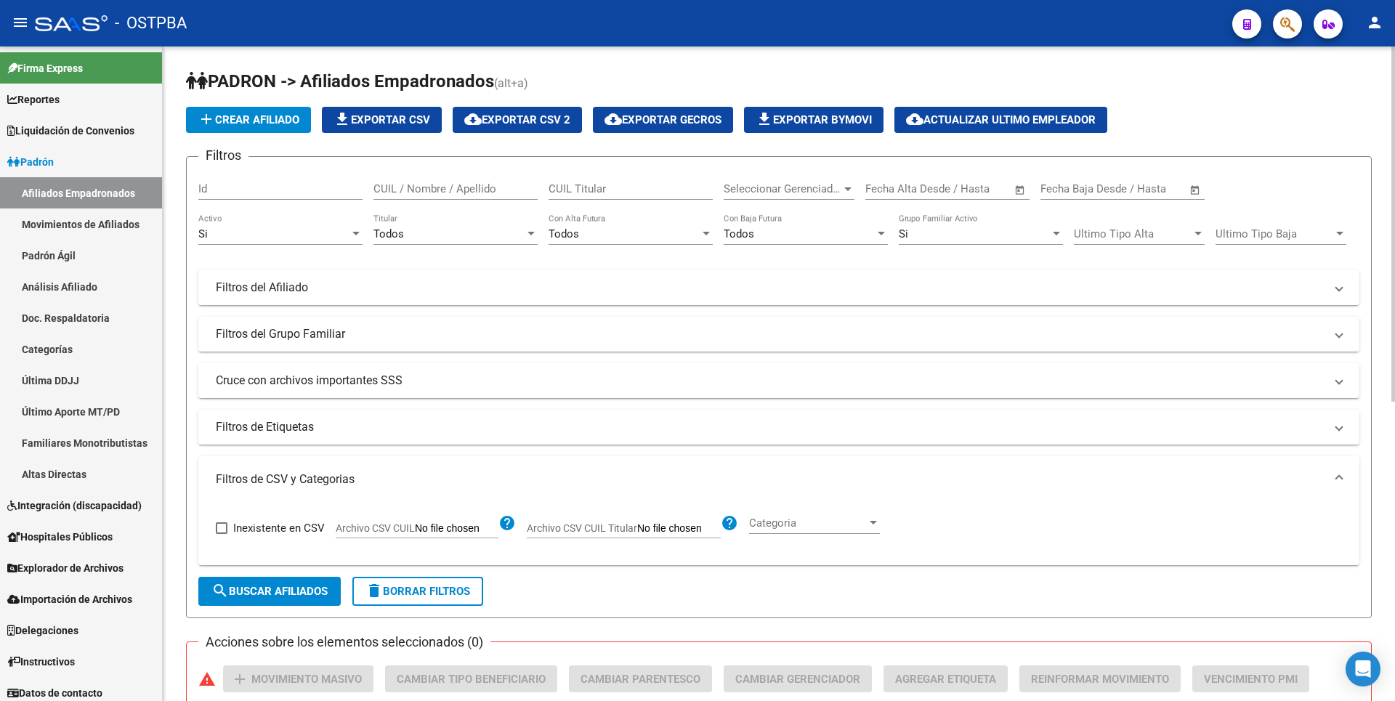
click at [471, 530] on input "Archivo CSV CUIL" at bounding box center [457, 528] width 84 height 13
type input "C:\fakepath\RECLASIFICACIONALTASIGUALDAD08.csv"
click at [530, 235] on div at bounding box center [530, 234] width 7 height 4
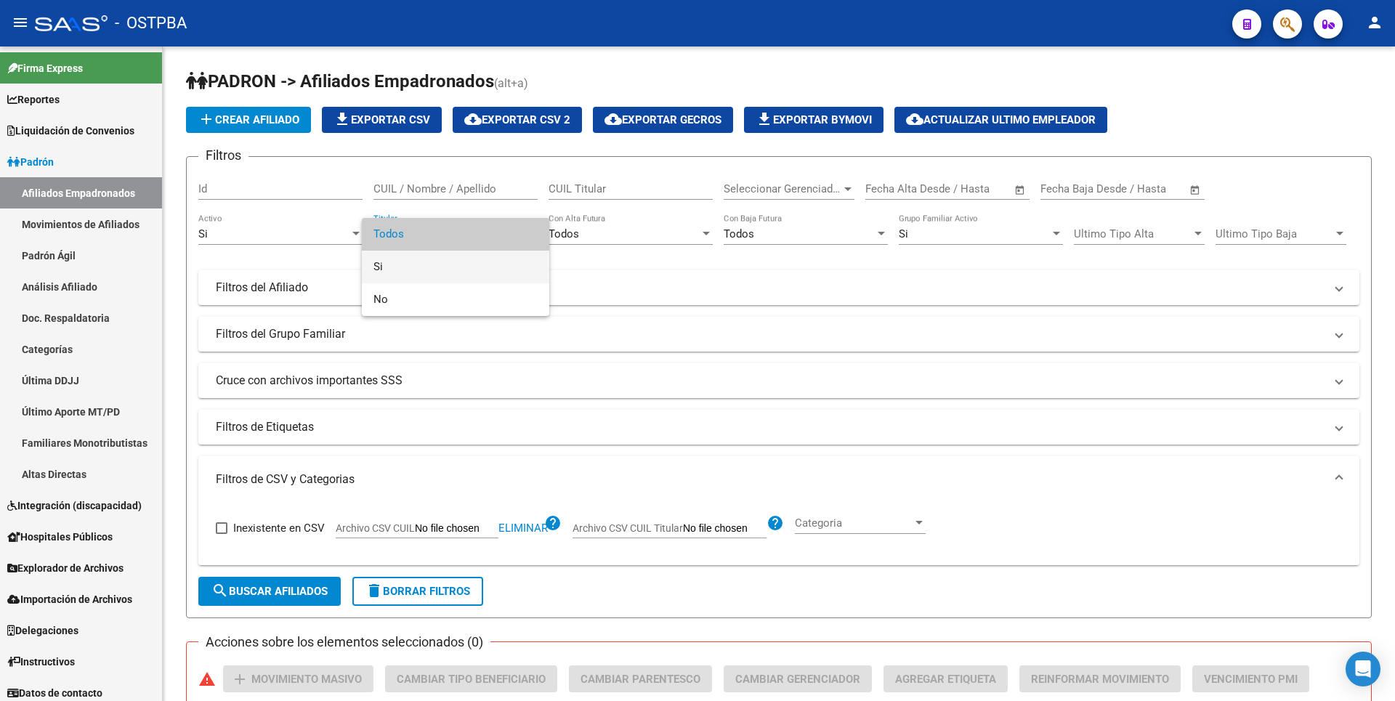
click at [385, 257] on span "Si" at bounding box center [455, 267] width 164 height 33
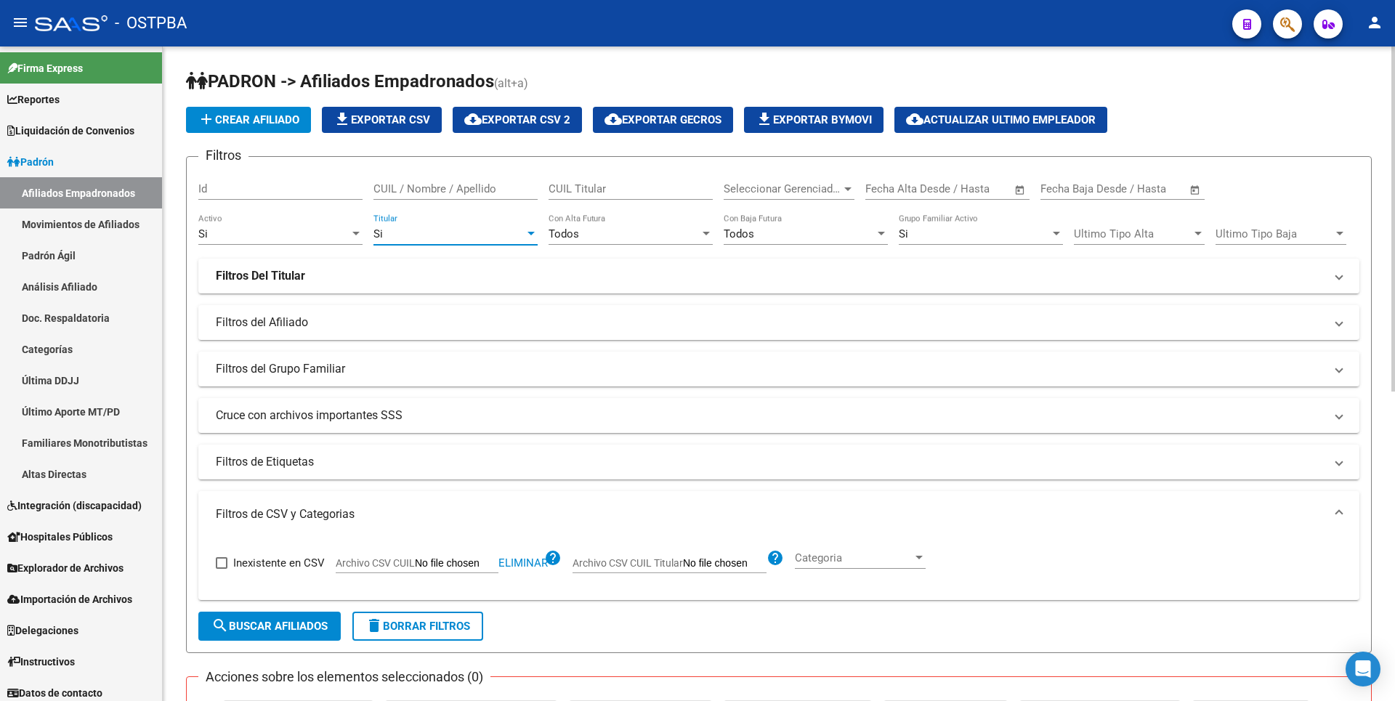
click at [283, 627] on span "search Buscar Afiliados" at bounding box center [269, 626] width 116 height 13
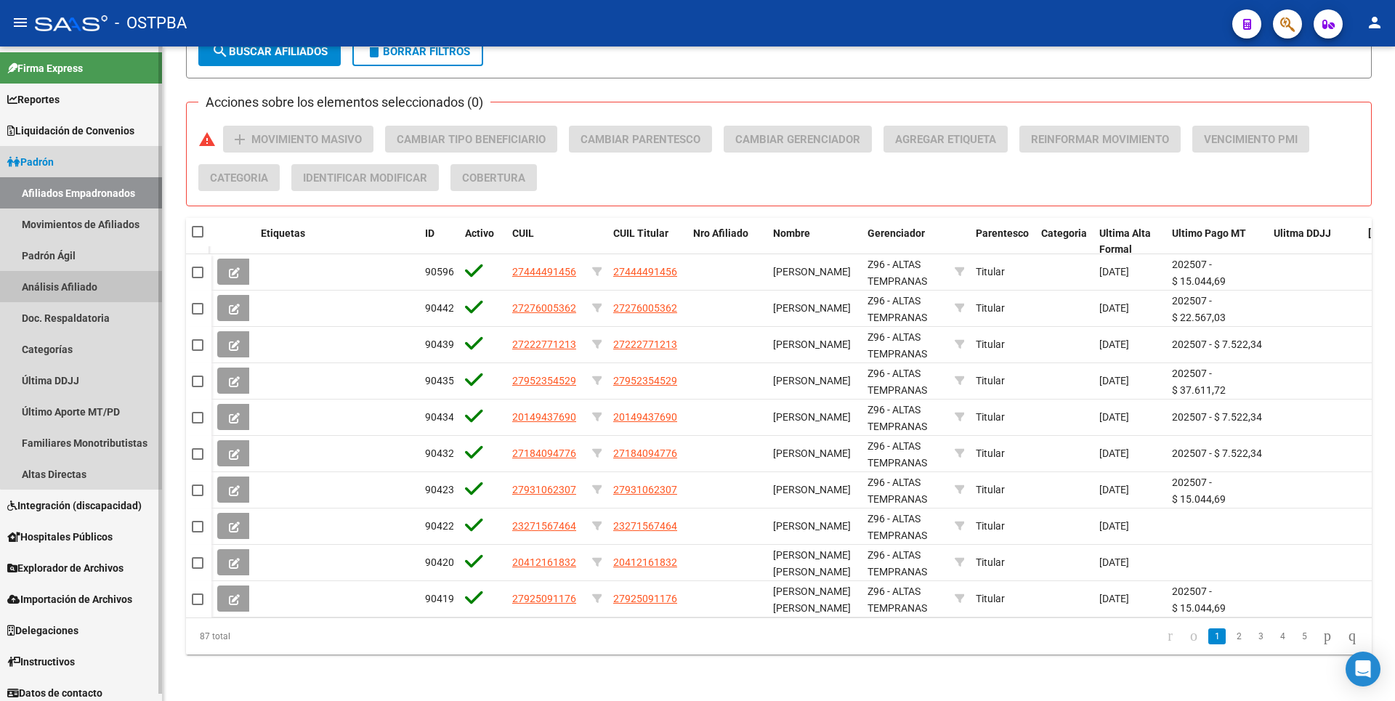
click at [92, 286] on link "Análisis Afiliado" at bounding box center [81, 286] width 162 height 31
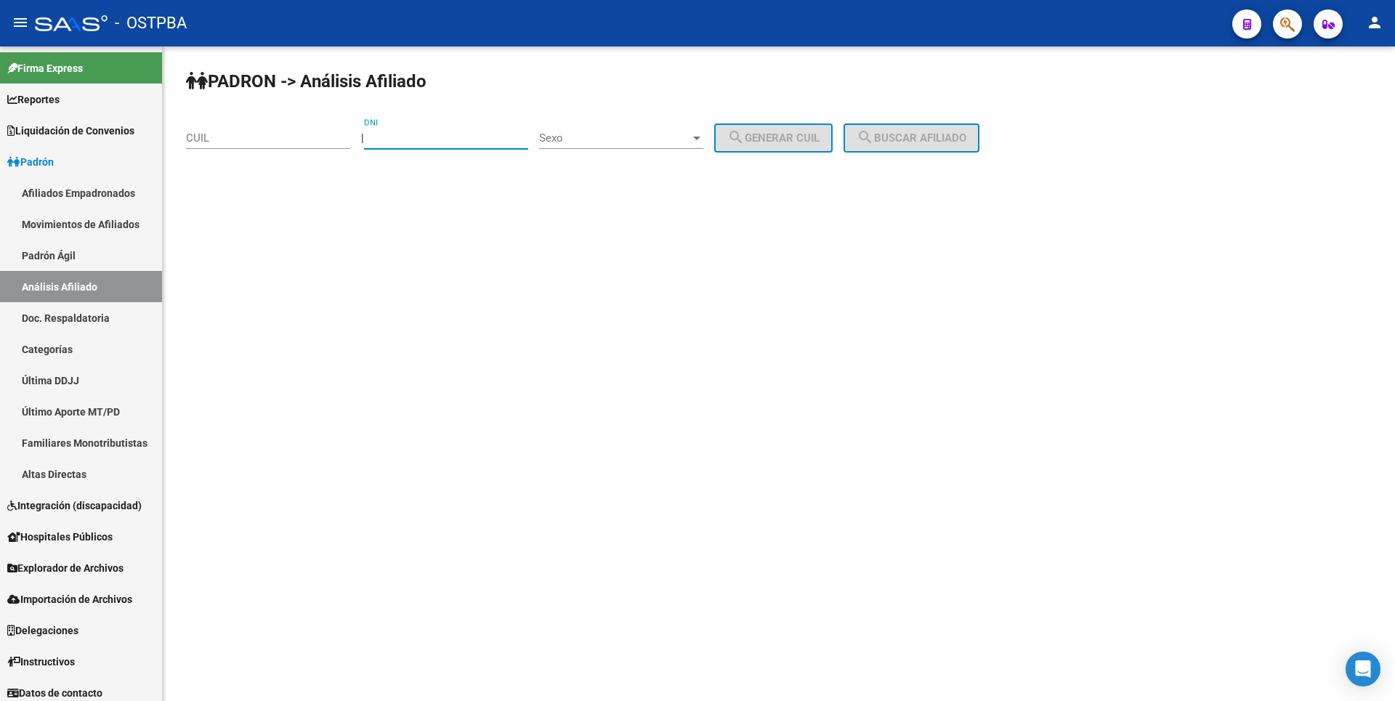
click at [445, 134] on input "DNI" at bounding box center [446, 137] width 164 height 13
paste input "20558468"
type input "20558468"
click at [703, 141] on div at bounding box center [696, 138] width 13 height 12
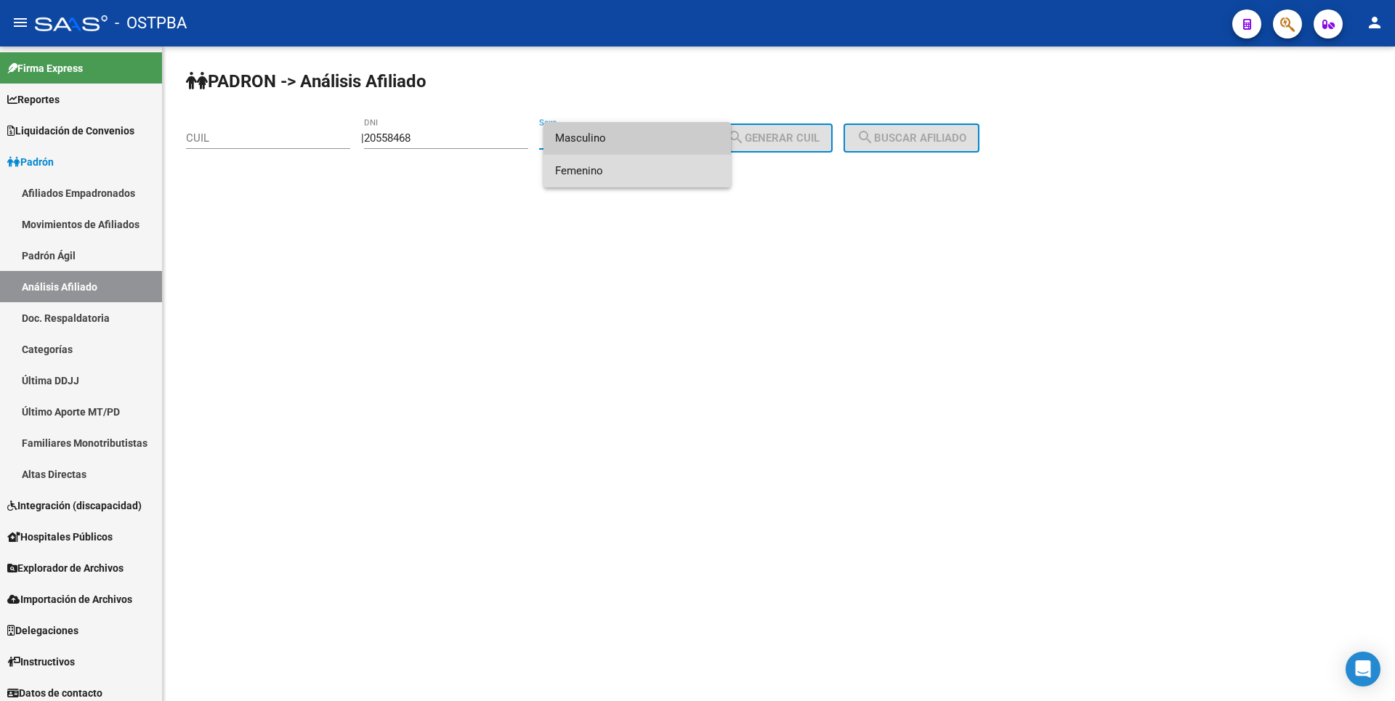
click at [647, 169] on span "Femenino" at bounding box center [637, 171] width 164 height 33
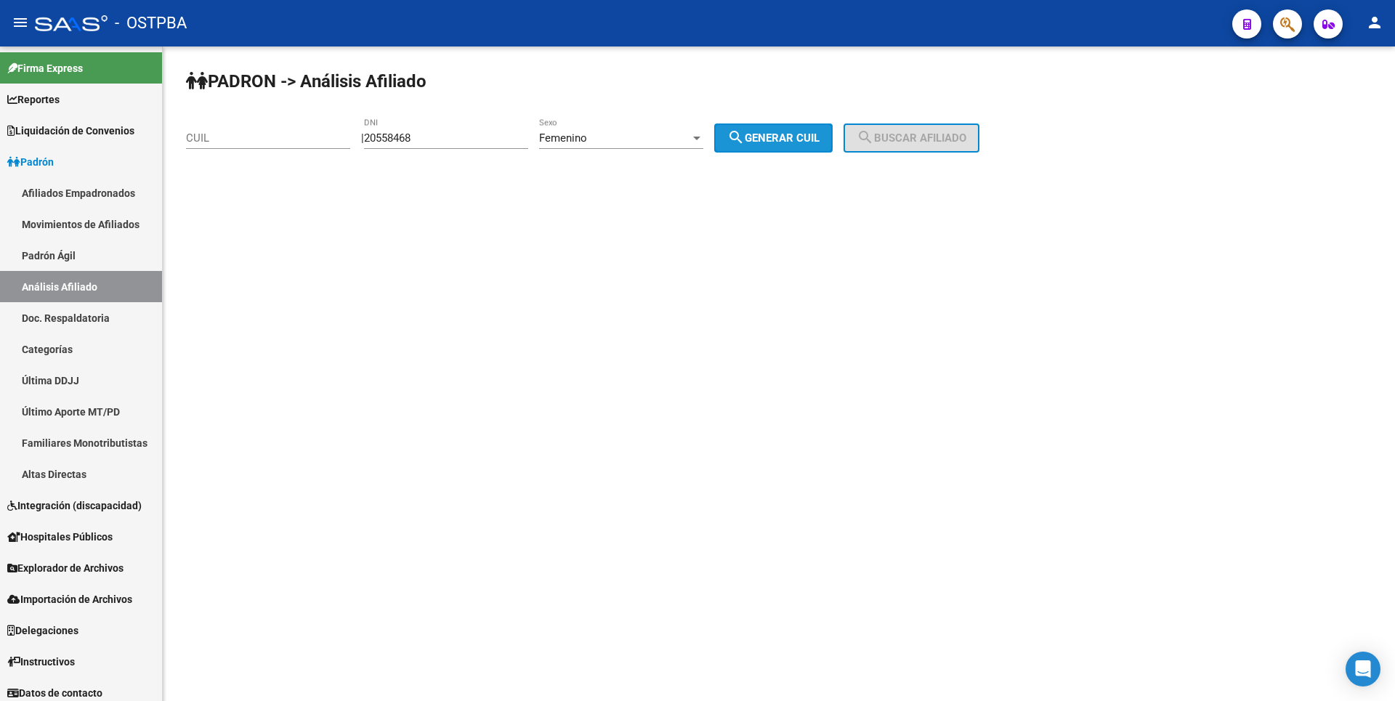
click at [819, 144] on span "search Generar CUIL" at bounding box center [773, 137] width 92 height 13
type input "23-20558468-4"
click at [874, 143] on mat-icon "search" at bounding box center [865, 137] width 17 height 17
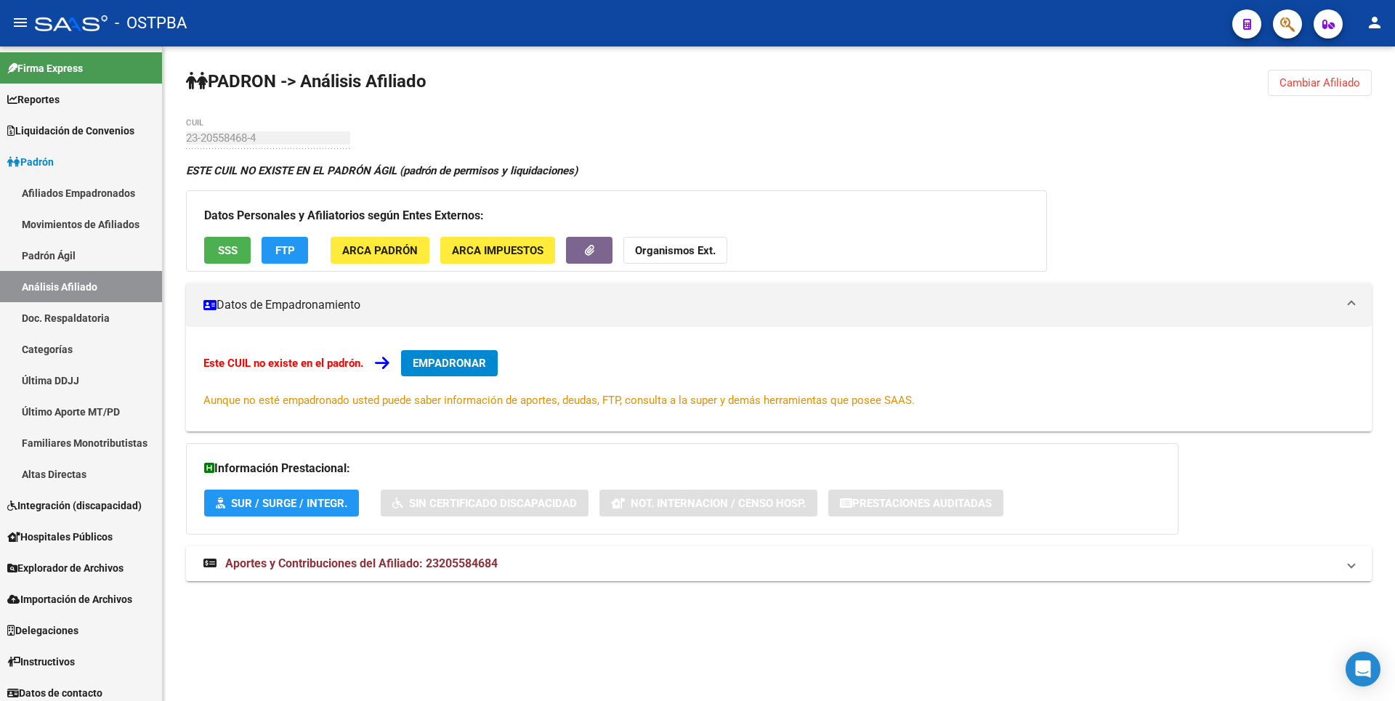
click at [370, 557] on span "Aportes y Contribuciones del Afiliado: 23205584684" at bounding box center [361, 563] width 272 height 14
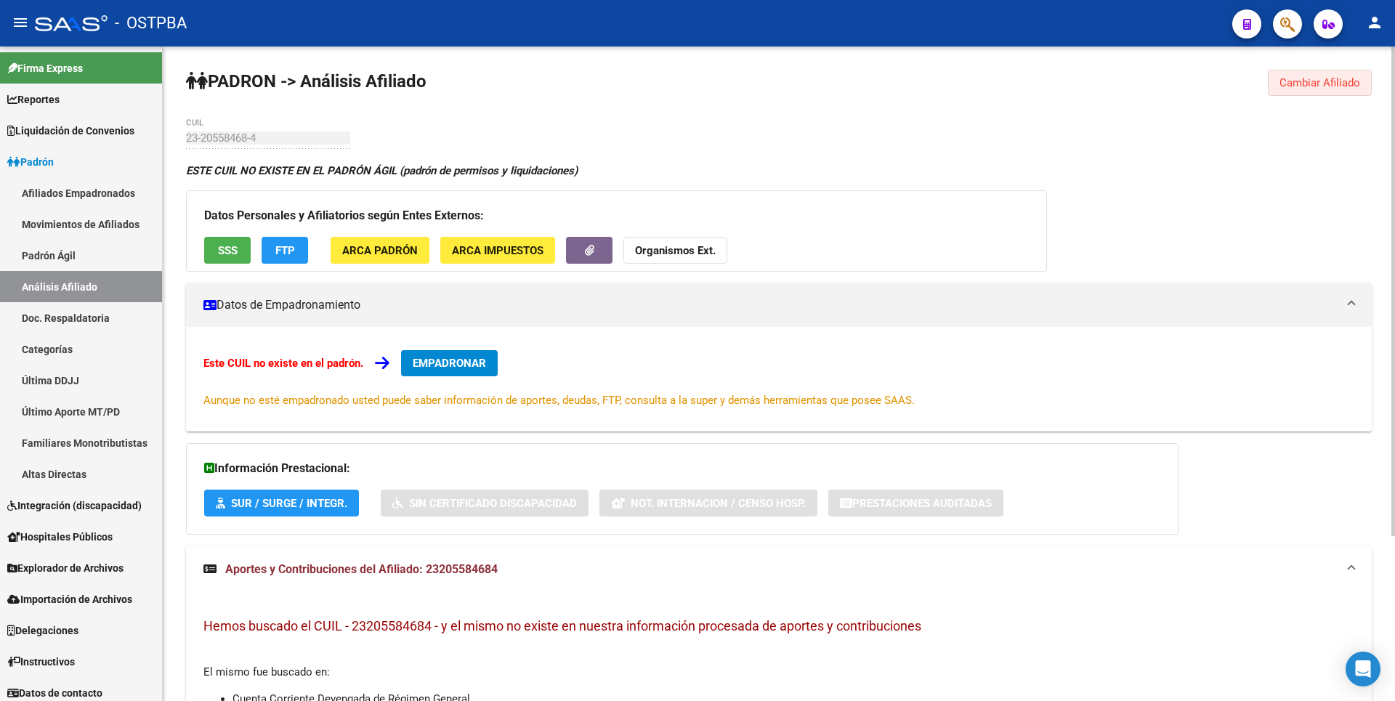
click at [1317, 81] on span "Cambiar Afiliado" at bounding box center [1319, 82] width 81 height 13
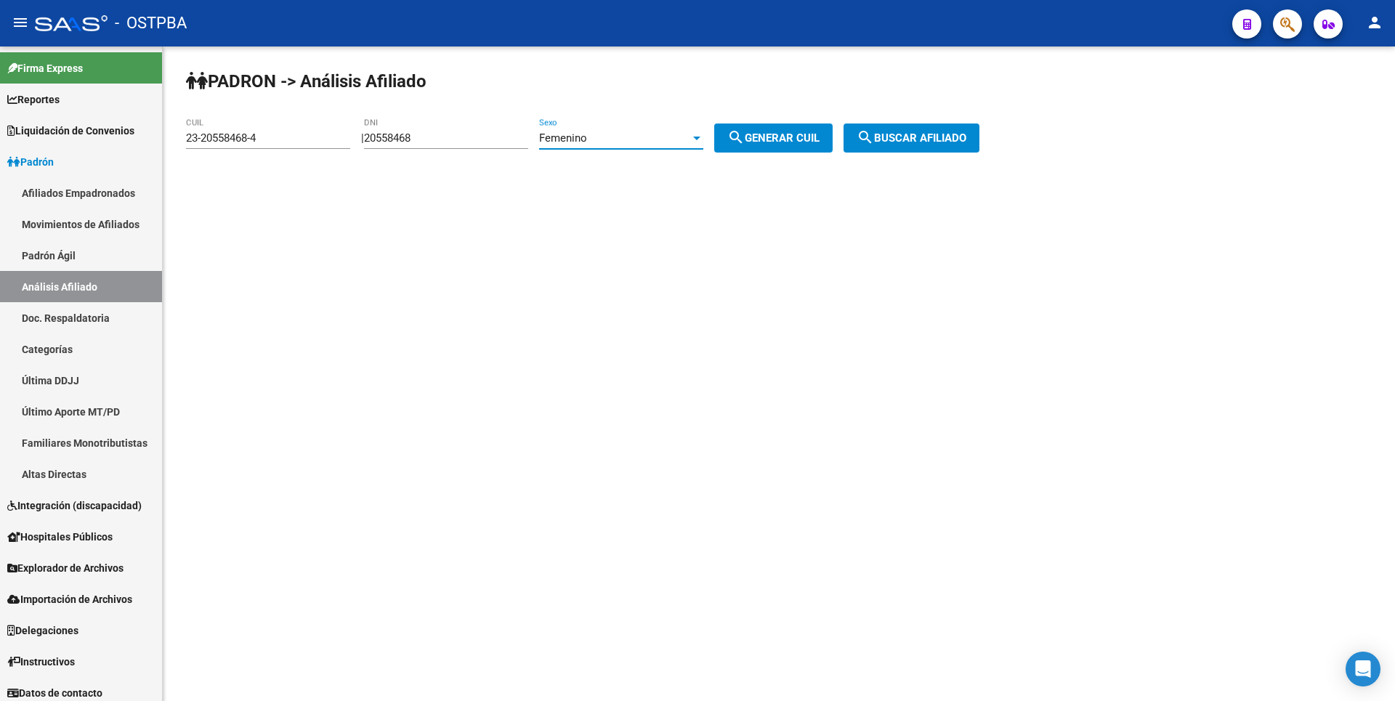
click at [690, 140] on div "Femenino" at bounding box center [614, 137] width 151 height 13
drag, startPoint x: 594, startPoint y: 101, endPoint x: 167, endPoint y: 155, distance: 429.8
click at [593, 101] on span "Masculino" at bounding box center [637, 105] width 164 height 33
drag, startPoint x: 263, startPoint y: 137, endPoint x: 50, endPoint y: 126, distance: 213.2
click at [50, 126] on mat-sidenav-container "Firma Express Reportes Tablero de Control Ingresos Percibidos Análisis de todos…" at bounding box center [697, 373] width 1395 height 655
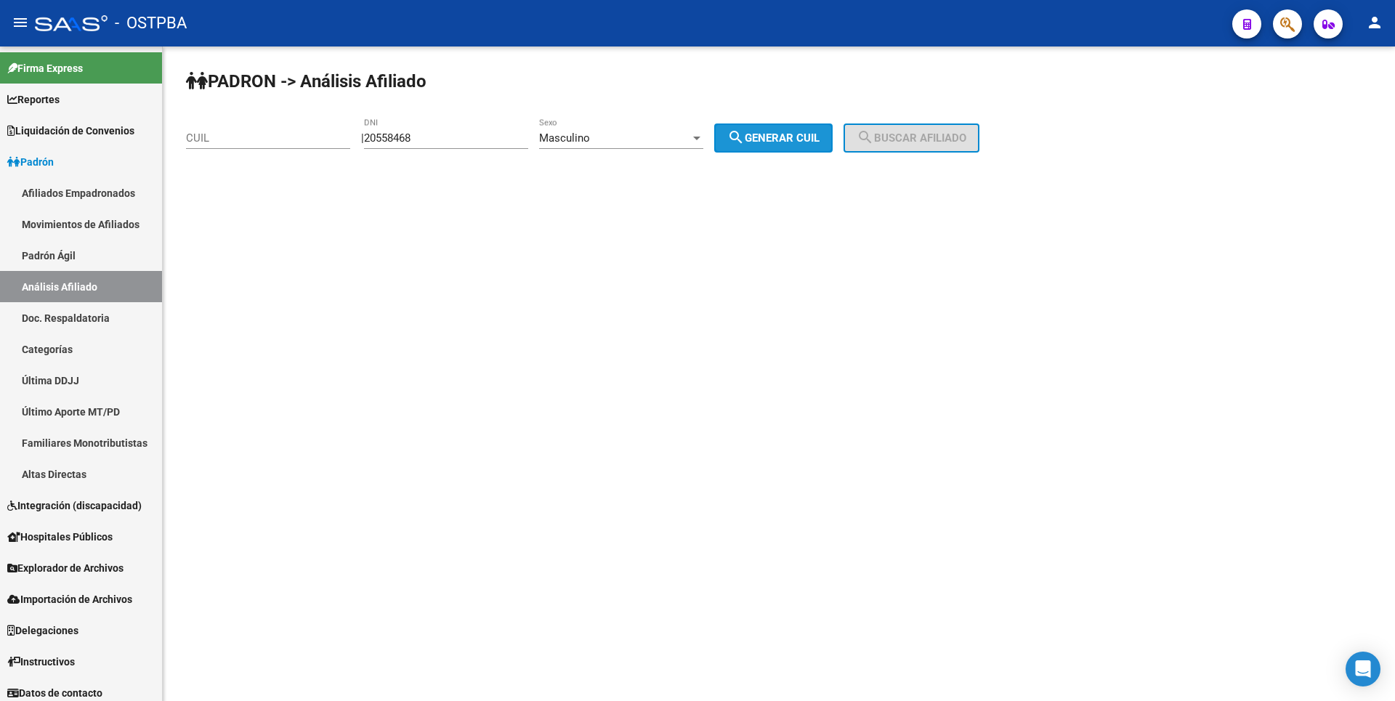
click at [770, 126] on button "search Generar CUIL" at bounding box center [773, 138] width 118 height 29
type input "20-20558468-5"
click at [928, 130] on button "search Buscar afiliado" at bounding box center [911, 138] width 136 height 29
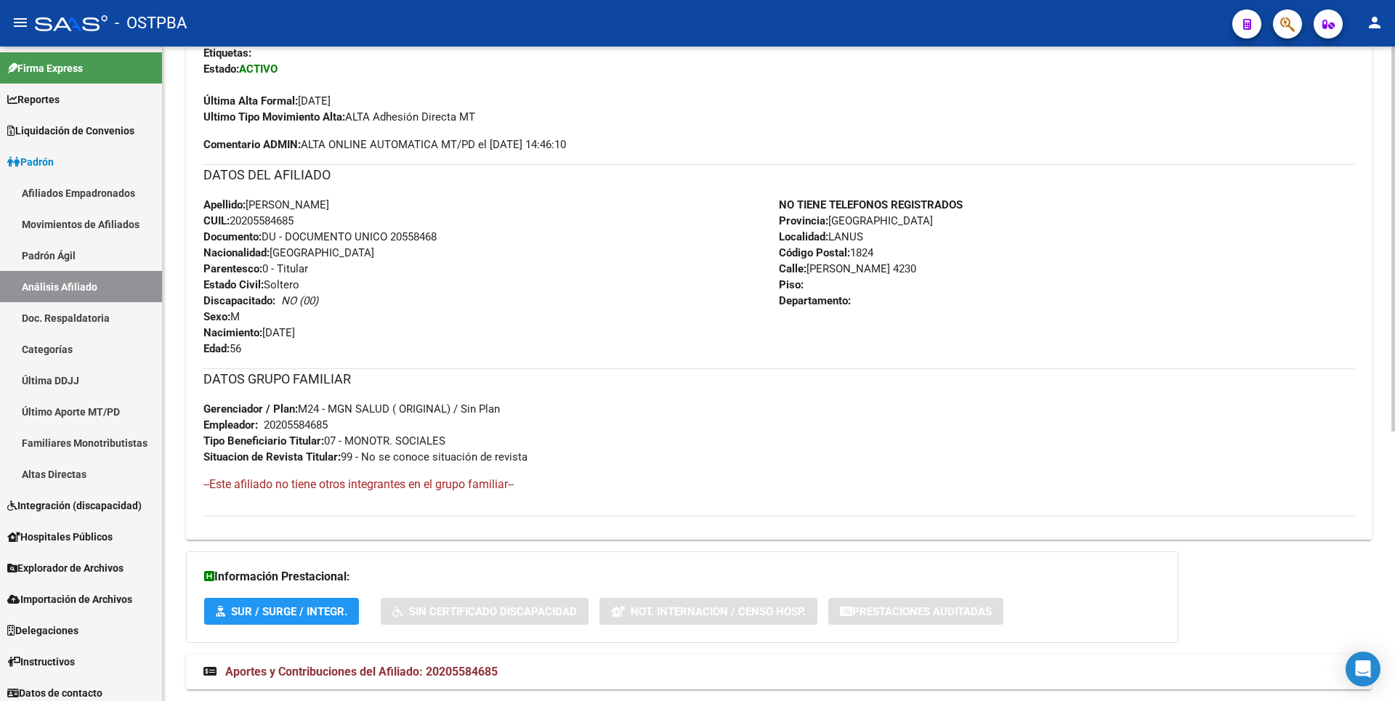
scroll to position [458, 0]
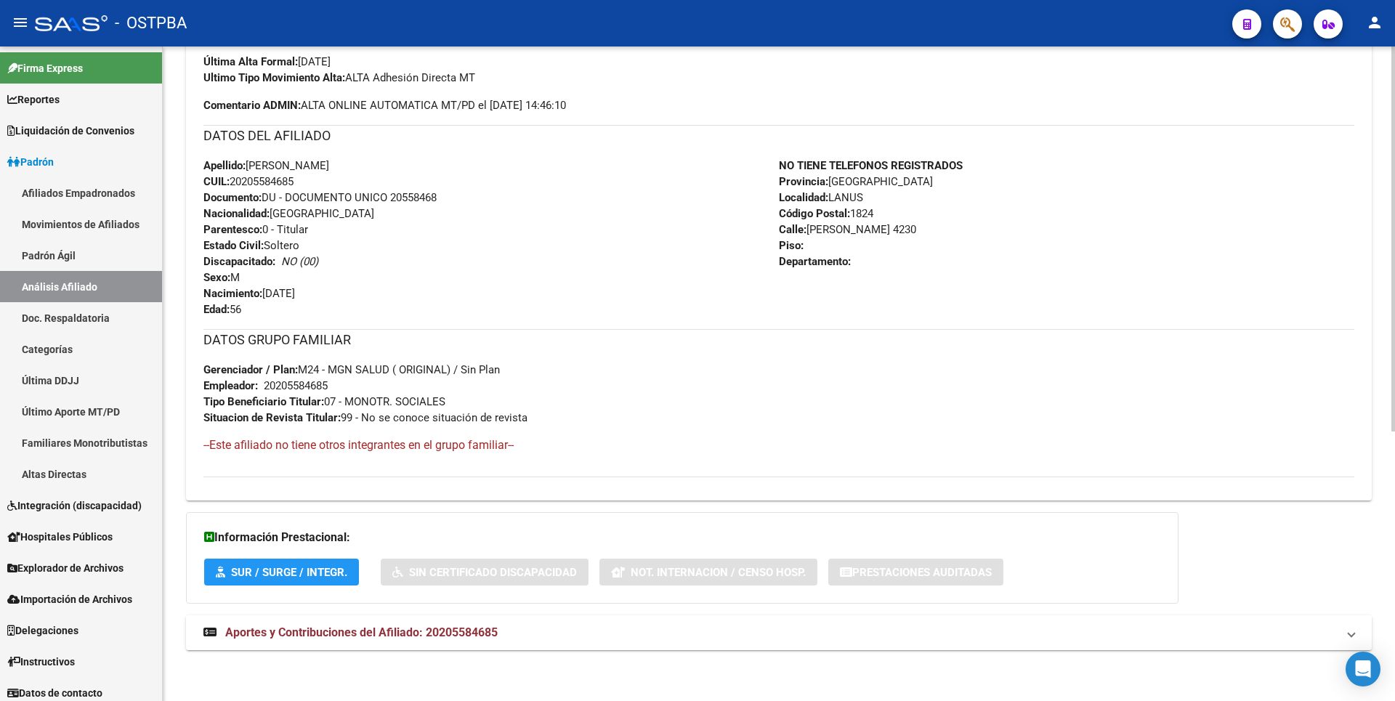
click at [452, 636] on span "Aportes y Contribuciones del Afiliado: 20205584685" at bounding box center [361, 633] width 272 height 14
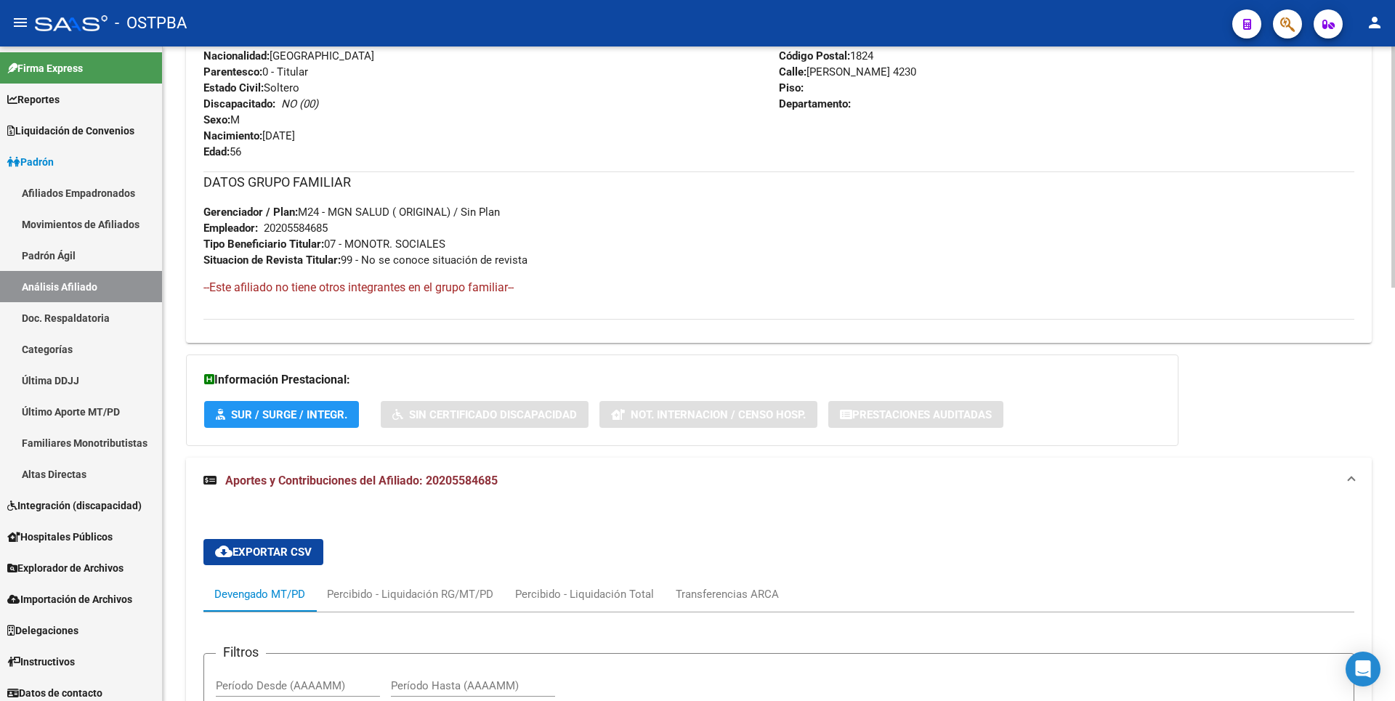
scroll to position [253, 0]
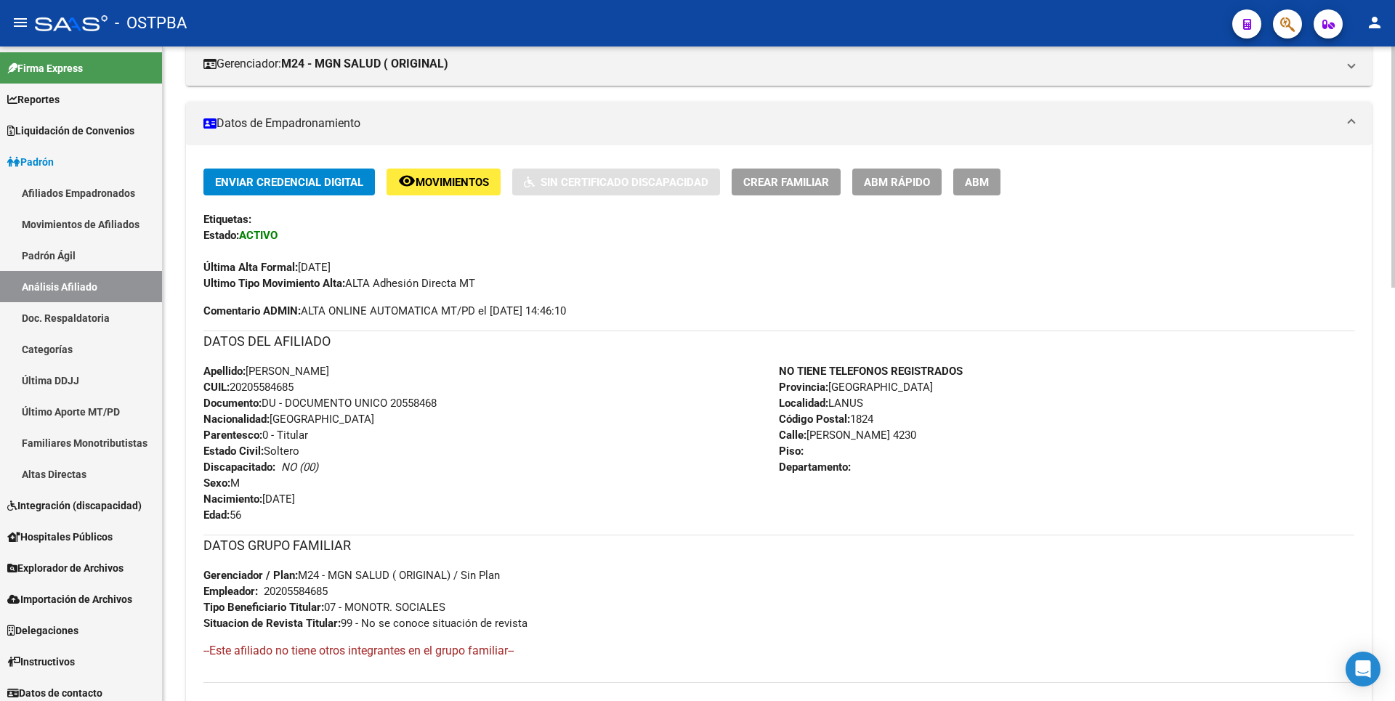
click at [471, 171] on button "remove_red_eye Movimientos" at bounding box center [443, 182] width 114 height 27
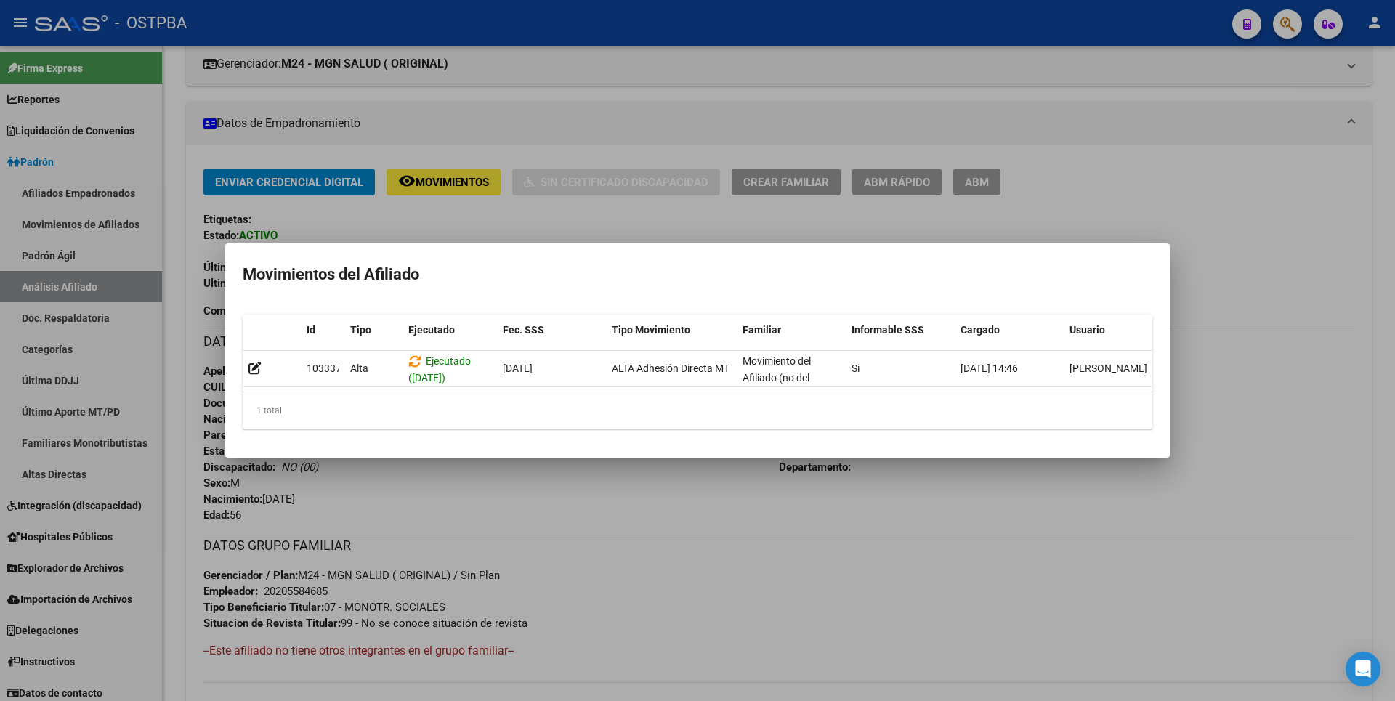
click at [705, 126] on div at bounding box center [697, 350] width 1395 height 701
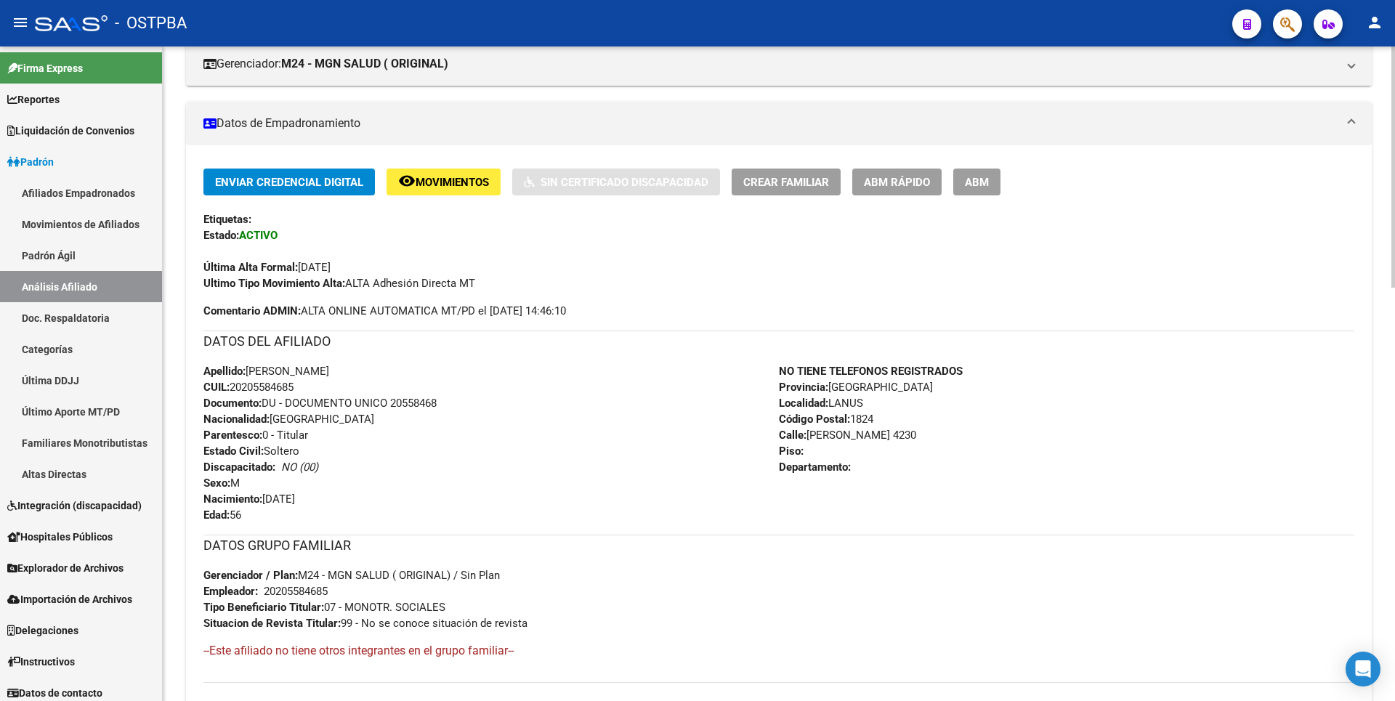
scroll to position [0, 0]
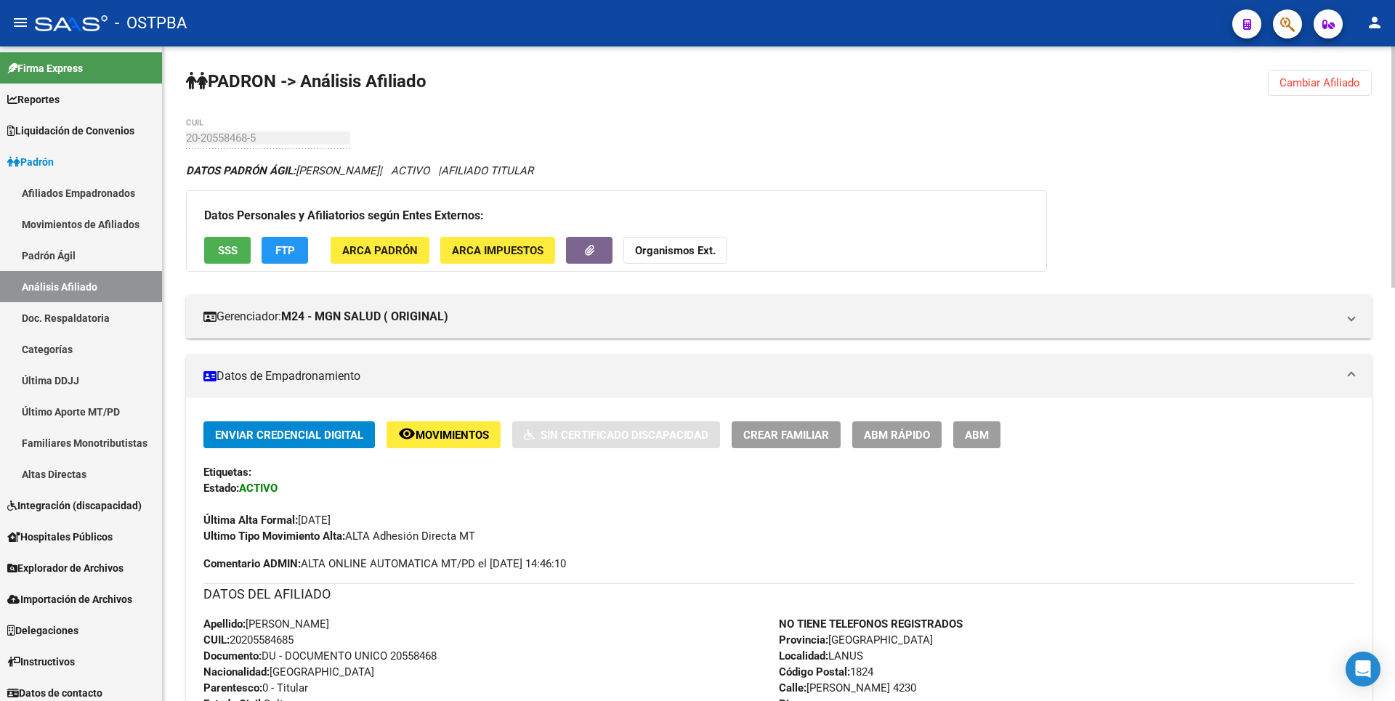
click at [381, 253] on span "ARCA Padrón" at bounding box center [380, 250] width 76 height 13
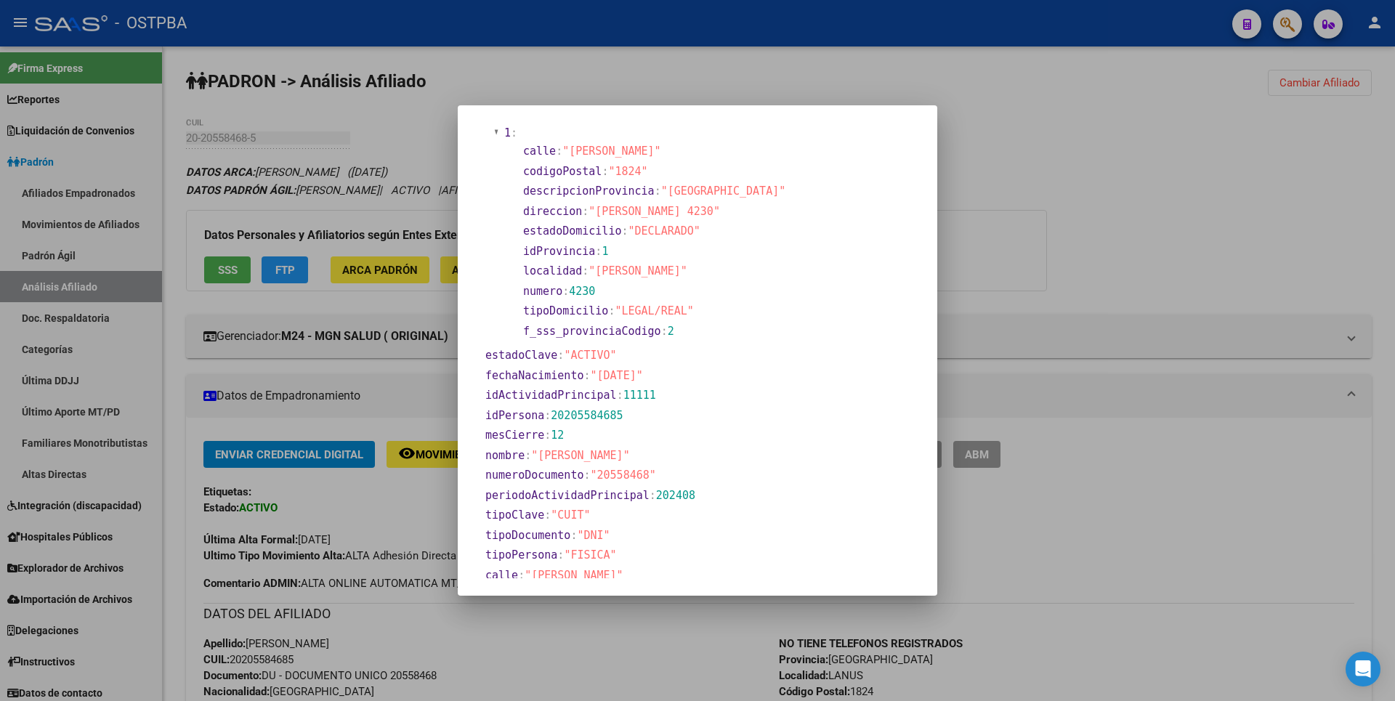
scroll to position [498, 0]
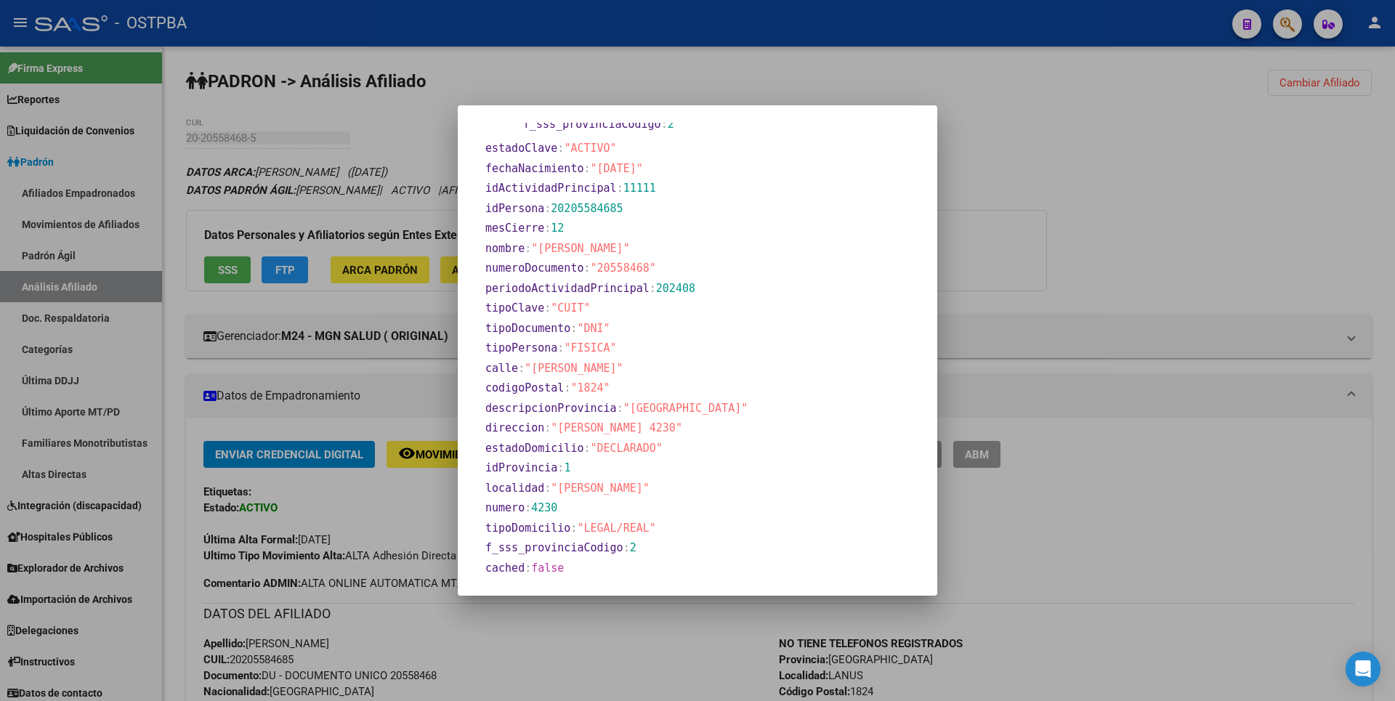
click at [1024, 173] on div at bounding box center [697, 350] width 1395 height 701
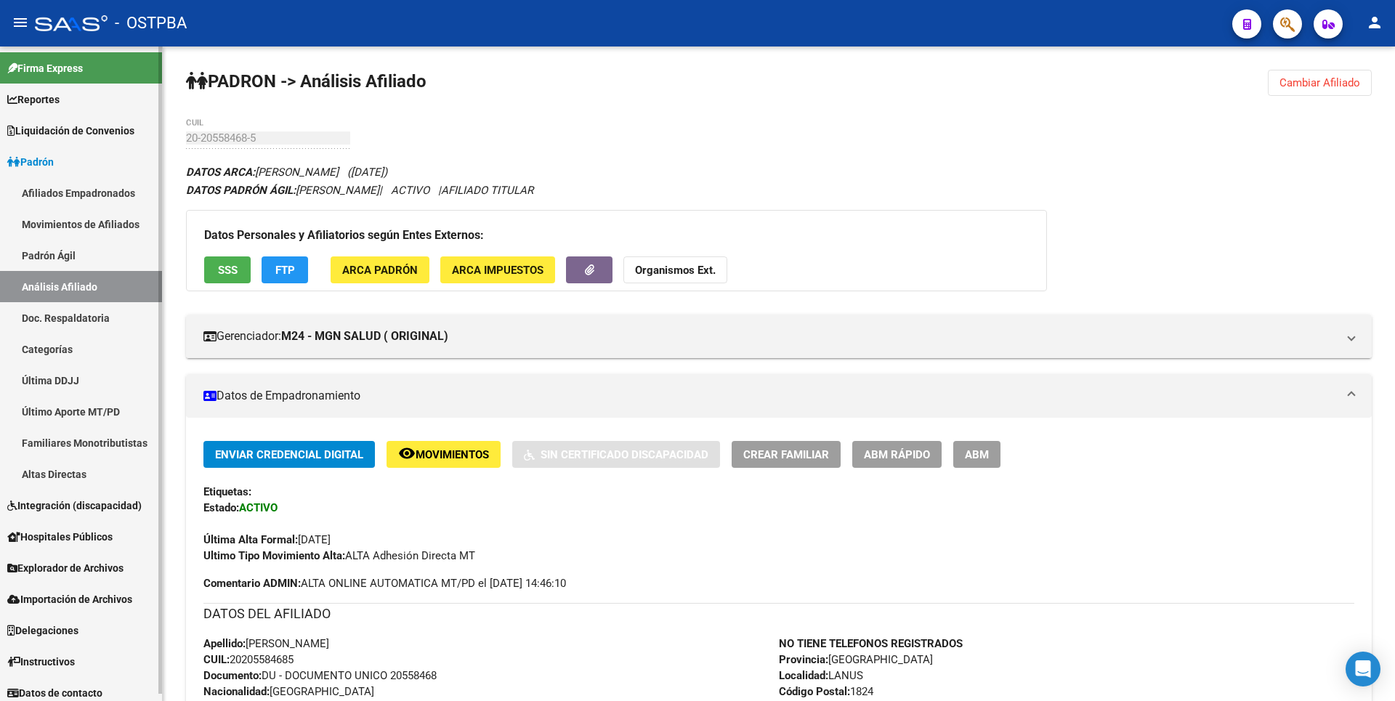
click at [62, 138] on span "Liquidación de Convenios" at bounding box center [70, 131] width 127 height 16
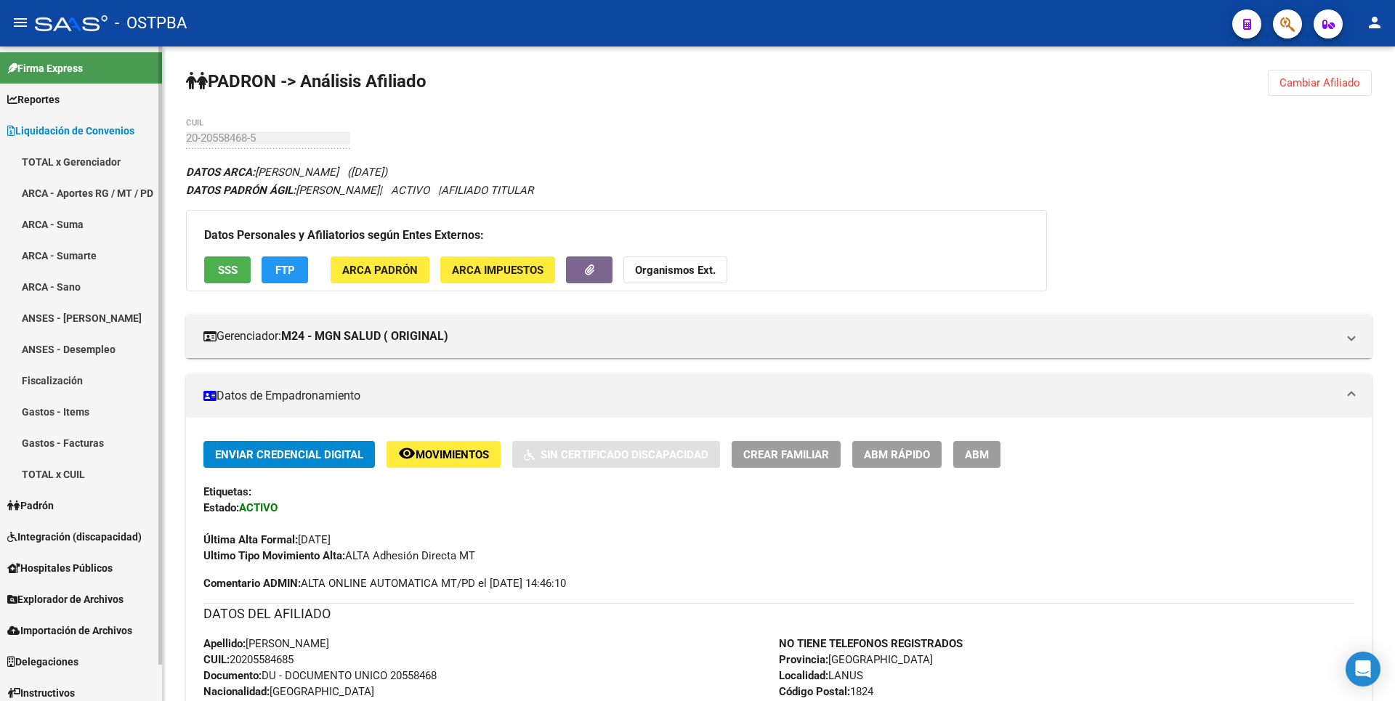
click at [73, 165] on link "TOTAL x Gerenciador" at bounding box center [81, 161] width 162 height 31
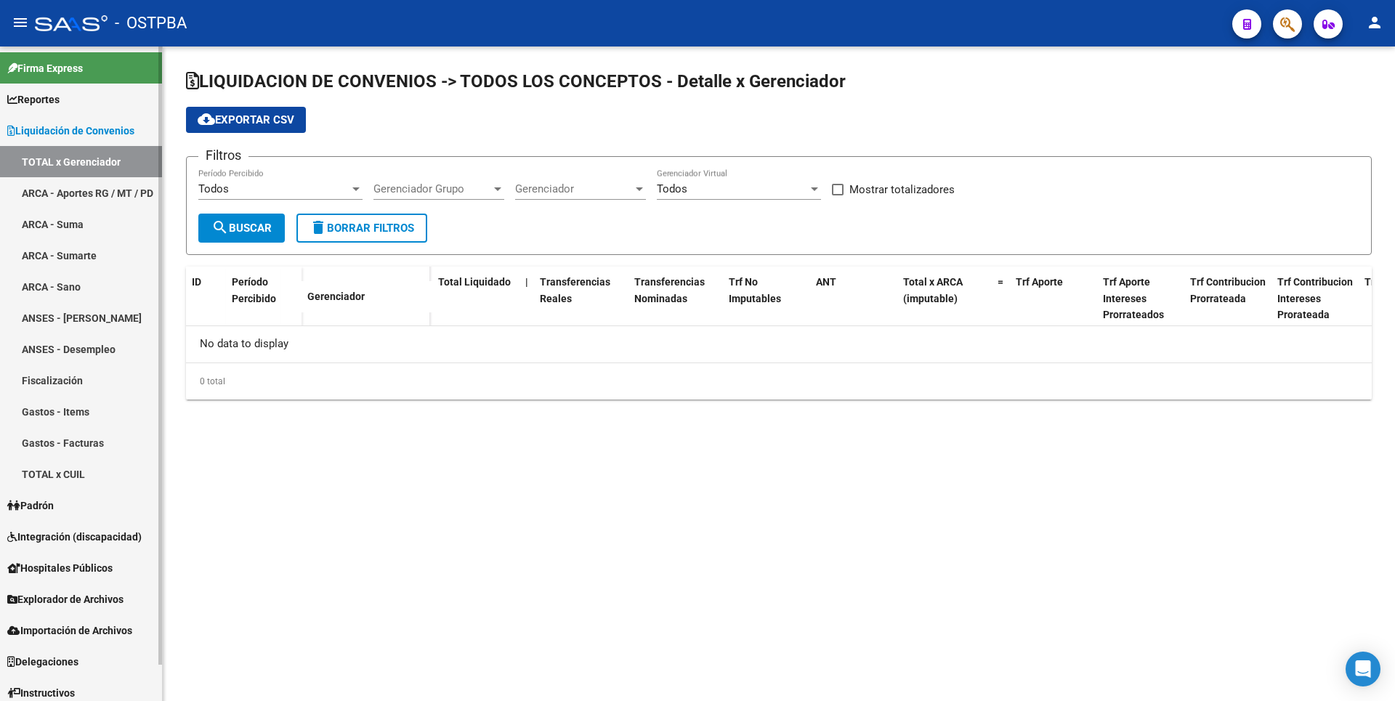
checkbox input "true"
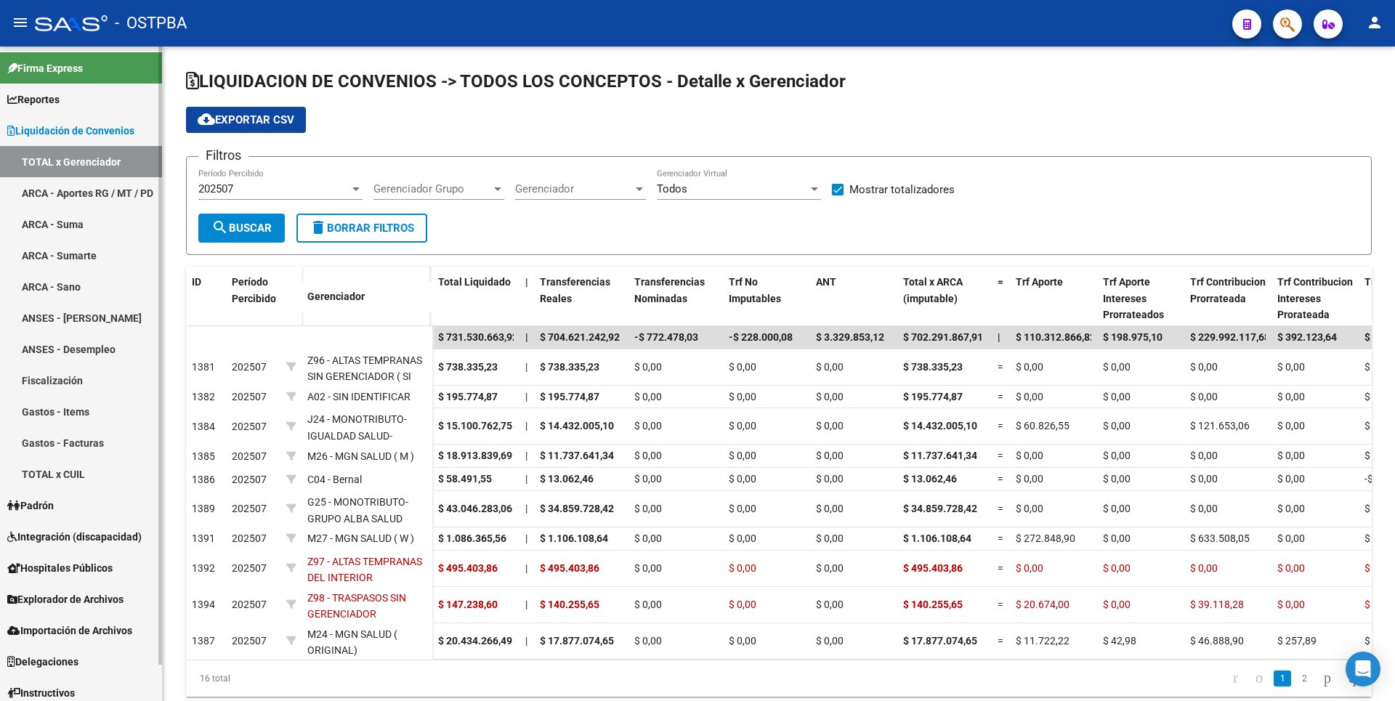
click at [54, 511] on span "Padrón" at bounding box center [30, 506] width 46 height 16
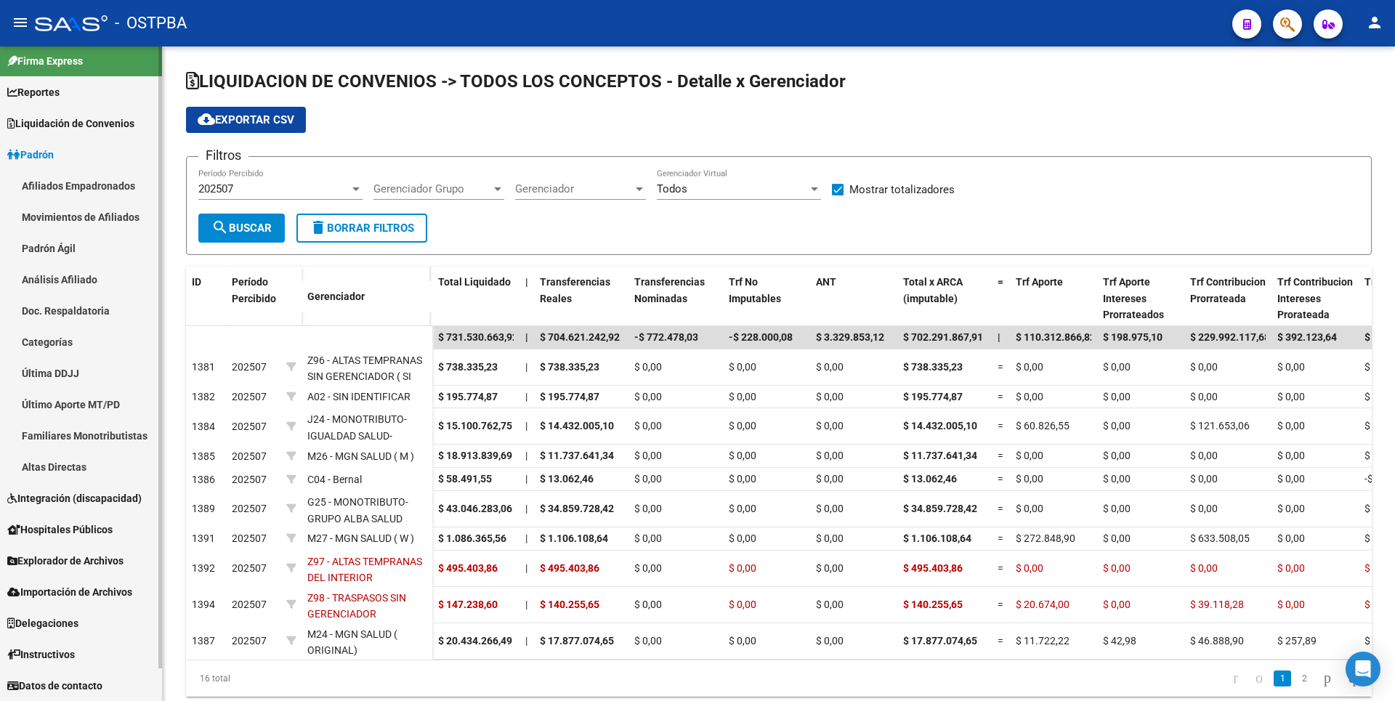
scroll to position [7, 0]
click at [68, 282] on link "Análisis Afiliado" at bounding box center [81, 279] width 162 height 31
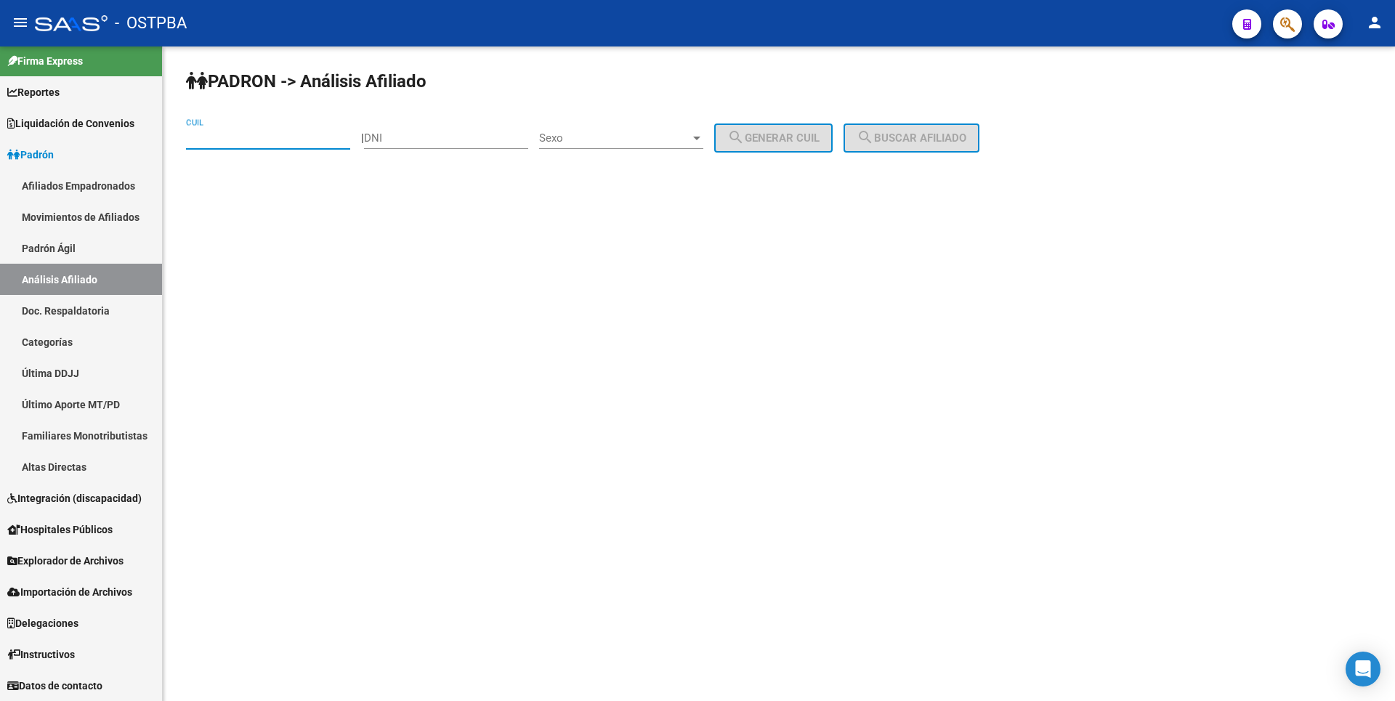
click at [229, 139] on input "CUIL" at bounding box center [268, 137] width 164 height 13
click at [419, 139] on input "DNI" at bounding box center [446, 137] width 164 height 13
type input "24150258"
click at [703, 139] on div at bounding box center [696, 138] width 13 height 12
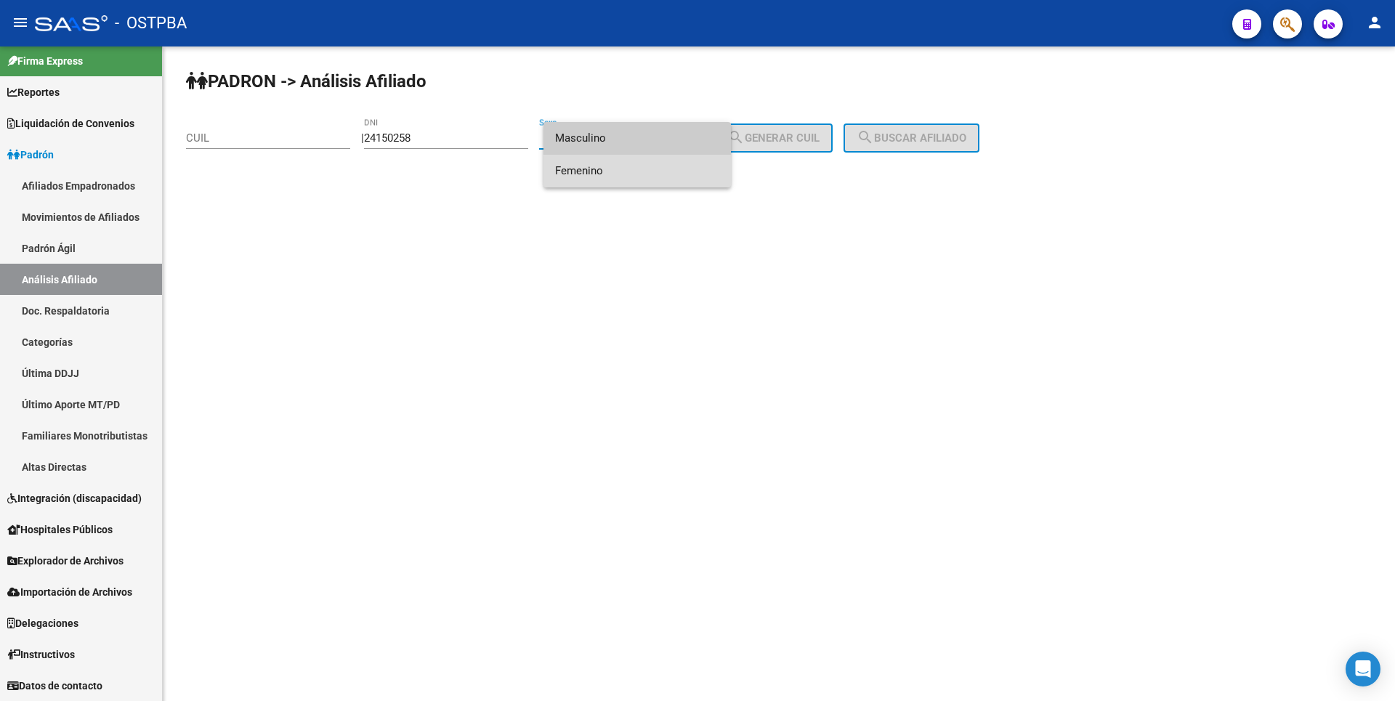
click at [639, 172] on span "Femenino" at bounding box center [637, 171] width 164 height 33
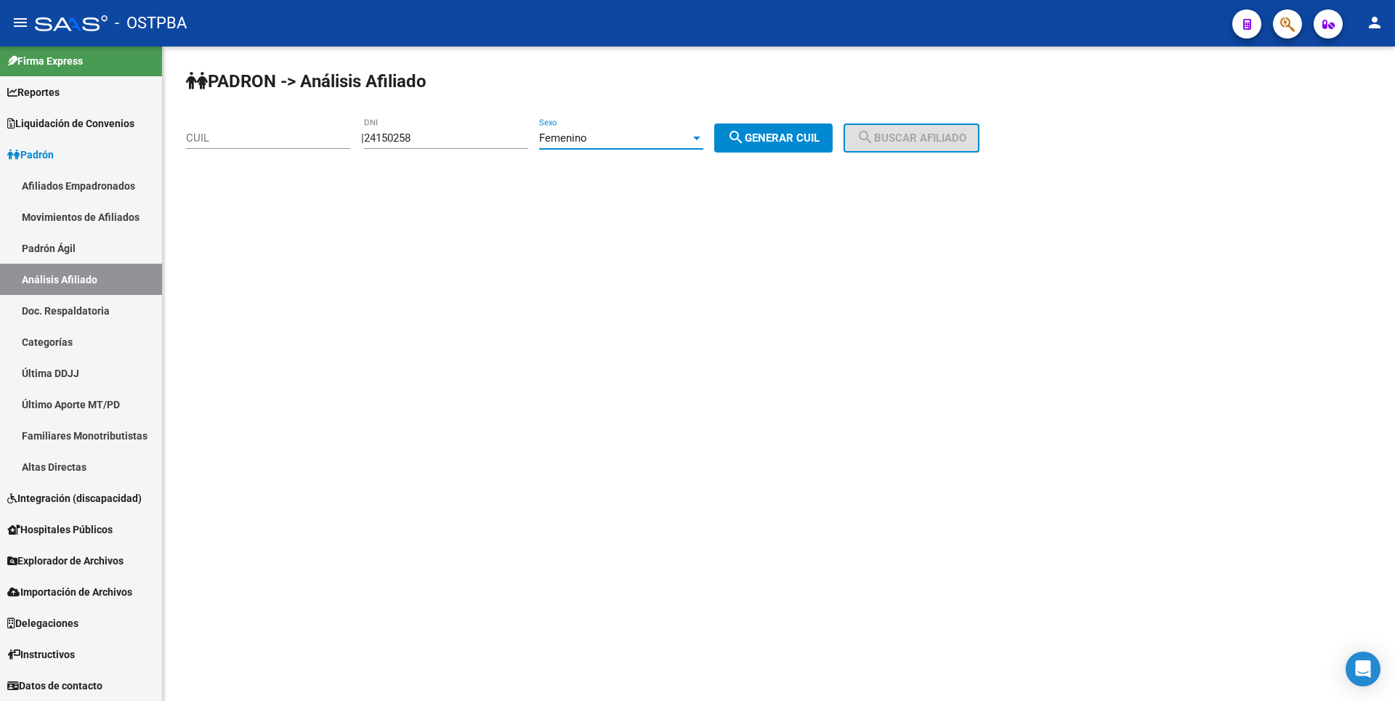
drag, startPoint x: 796, startPoint y: 134, endPoint x: 931, endPoint y: 132, distance: 135.9
click at [798, 134] on span "search Generar CUIL" at bounding box center [773, 137] width 92 height 13
type input "27-24150258-4"
click at [938, 132] on span "search Buscar afiliado" at bounding box center [912, 137] width 110 height 13
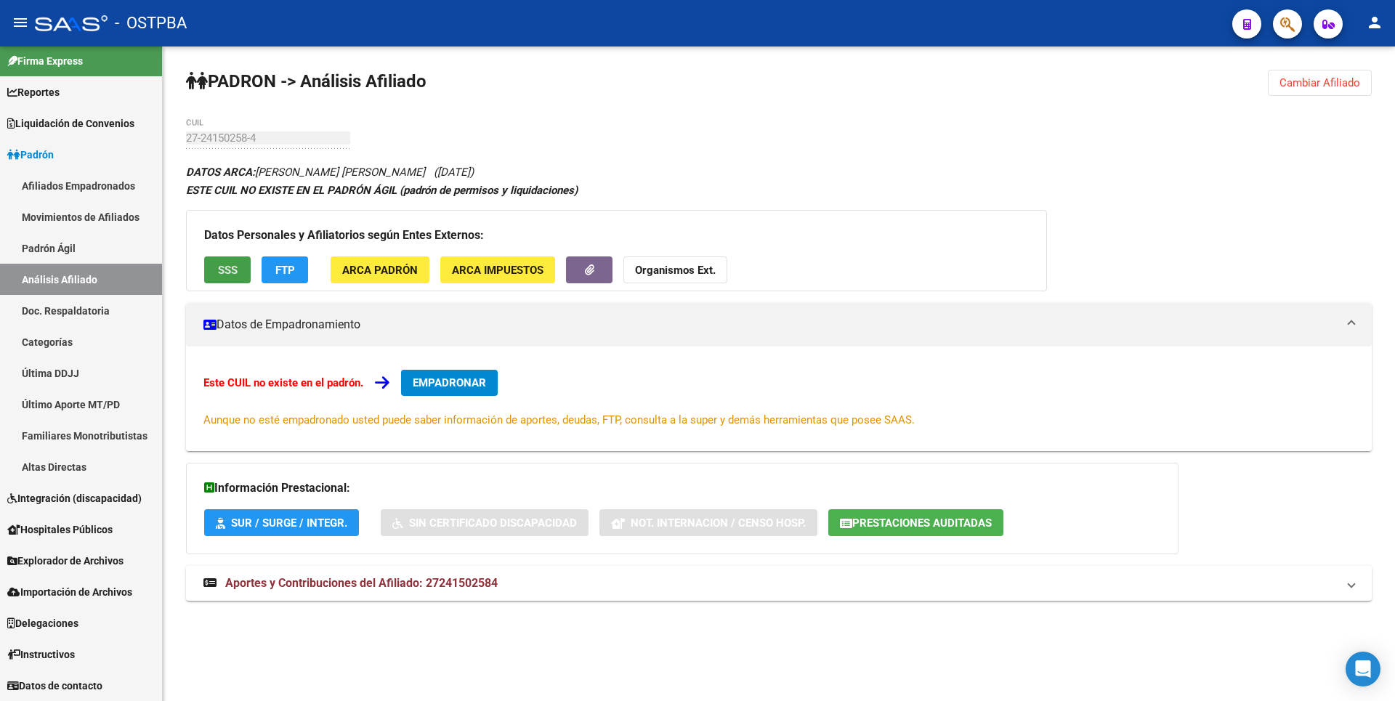
click at [215, 278] on button "SSS" at bounding box center [227, 269] width 46 height 27
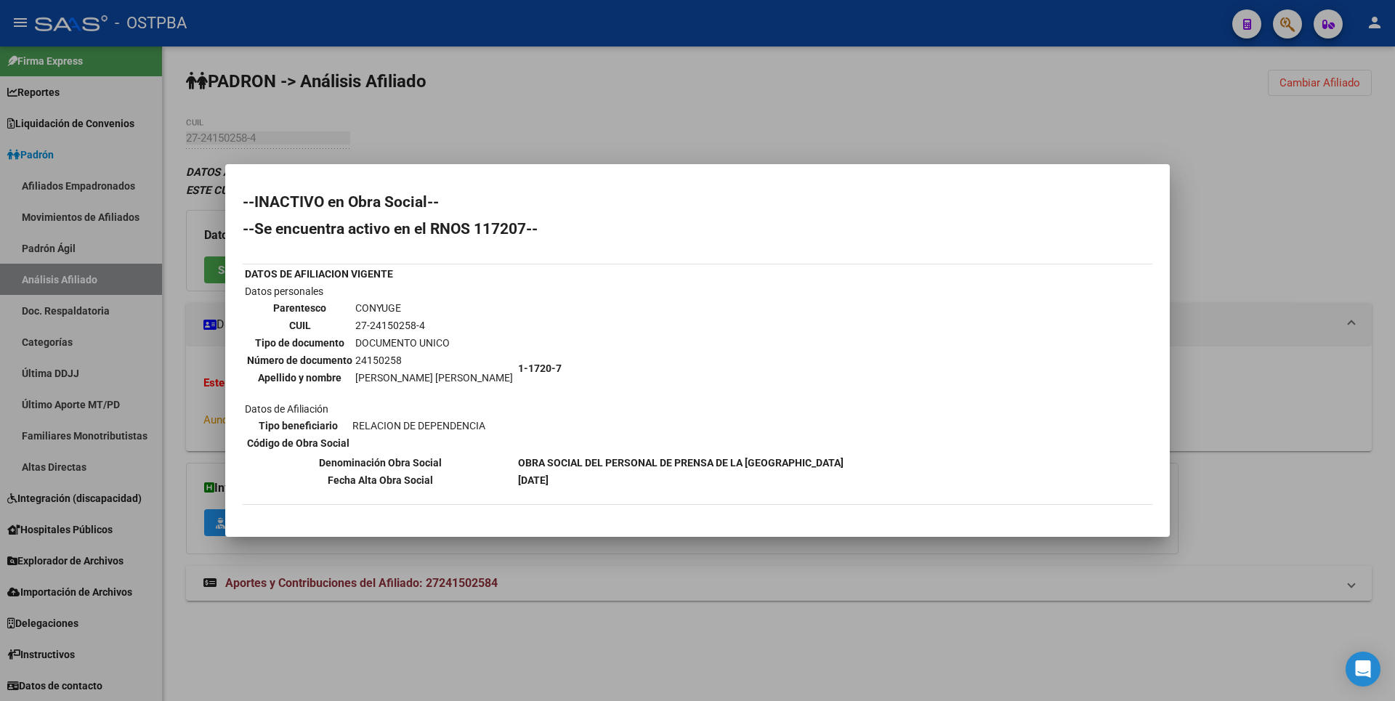
click at [1319, 240] on div at bounding box center [697, 350] width 1395 height 701
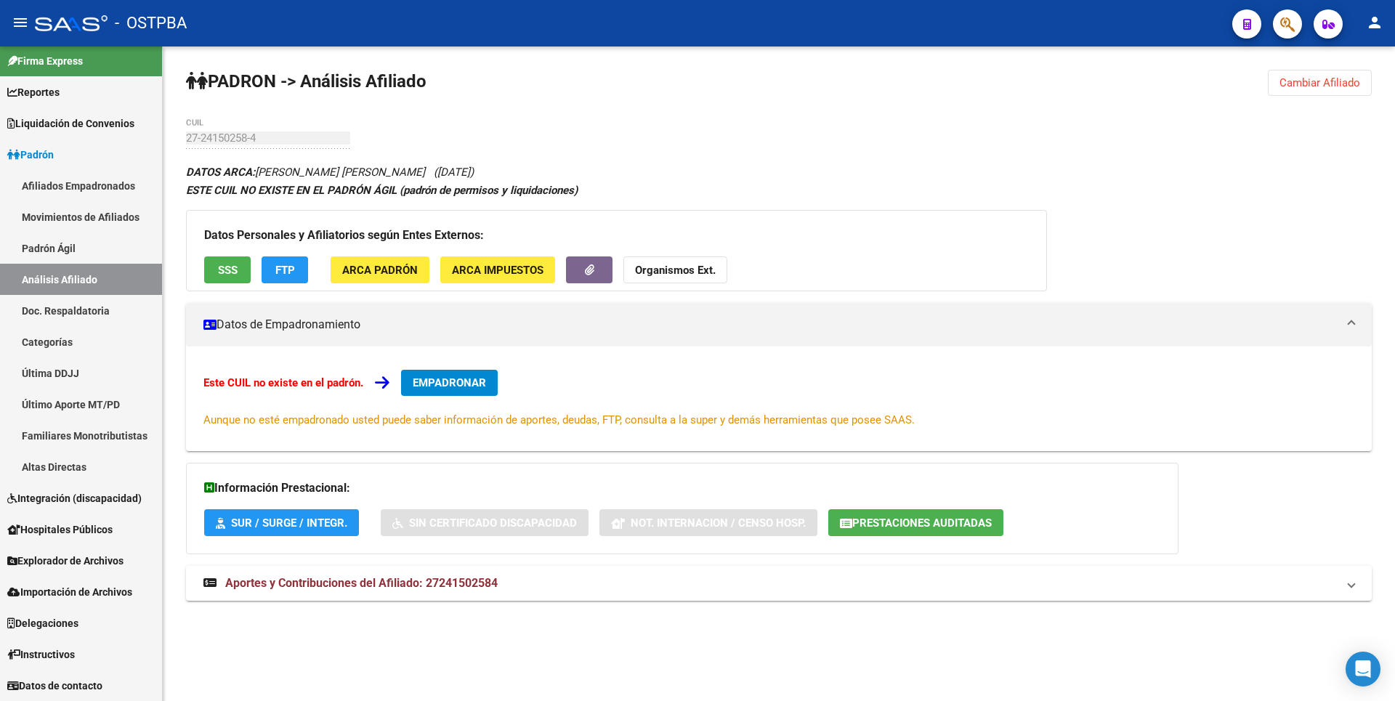
click at [955, 513] on button "Prestaciones Auditadas" at bounding box center [915, 522] width 175 height 27
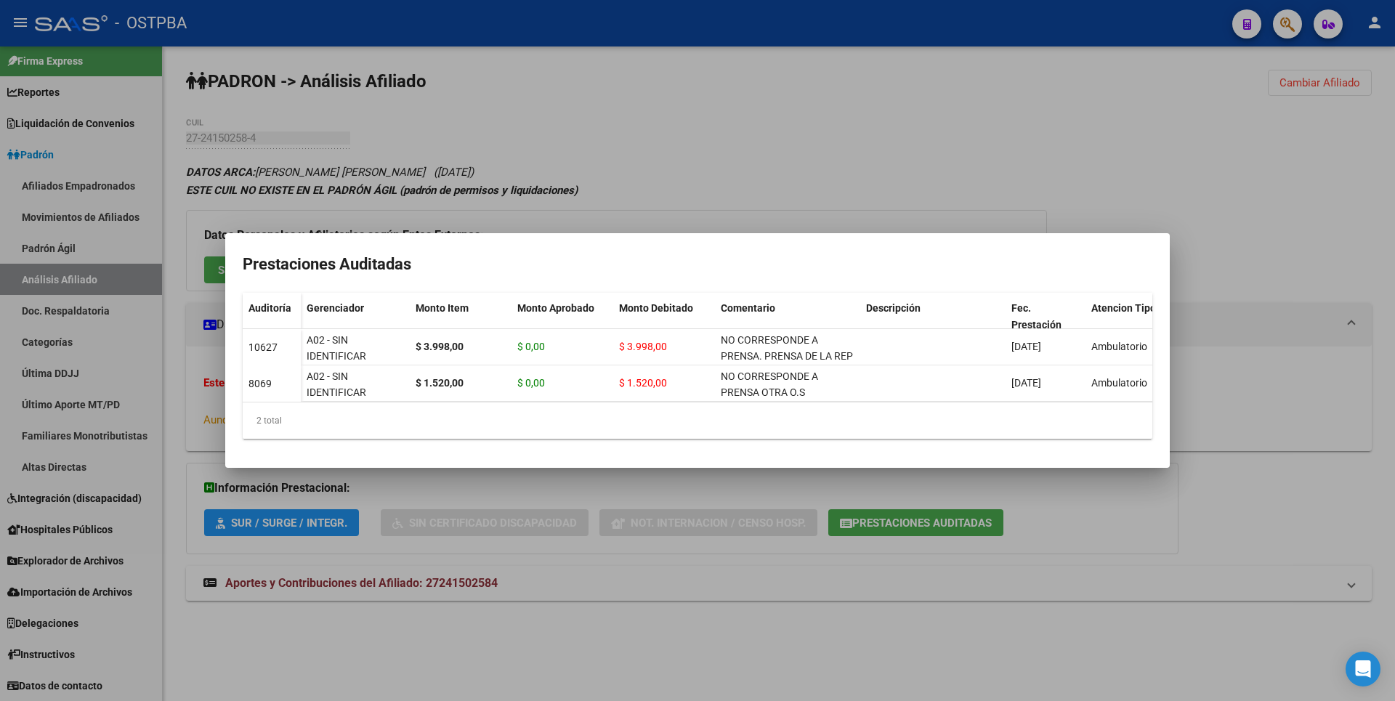
click at [621, 643] on div at bounding box center [697, 350] width 1395 height 701
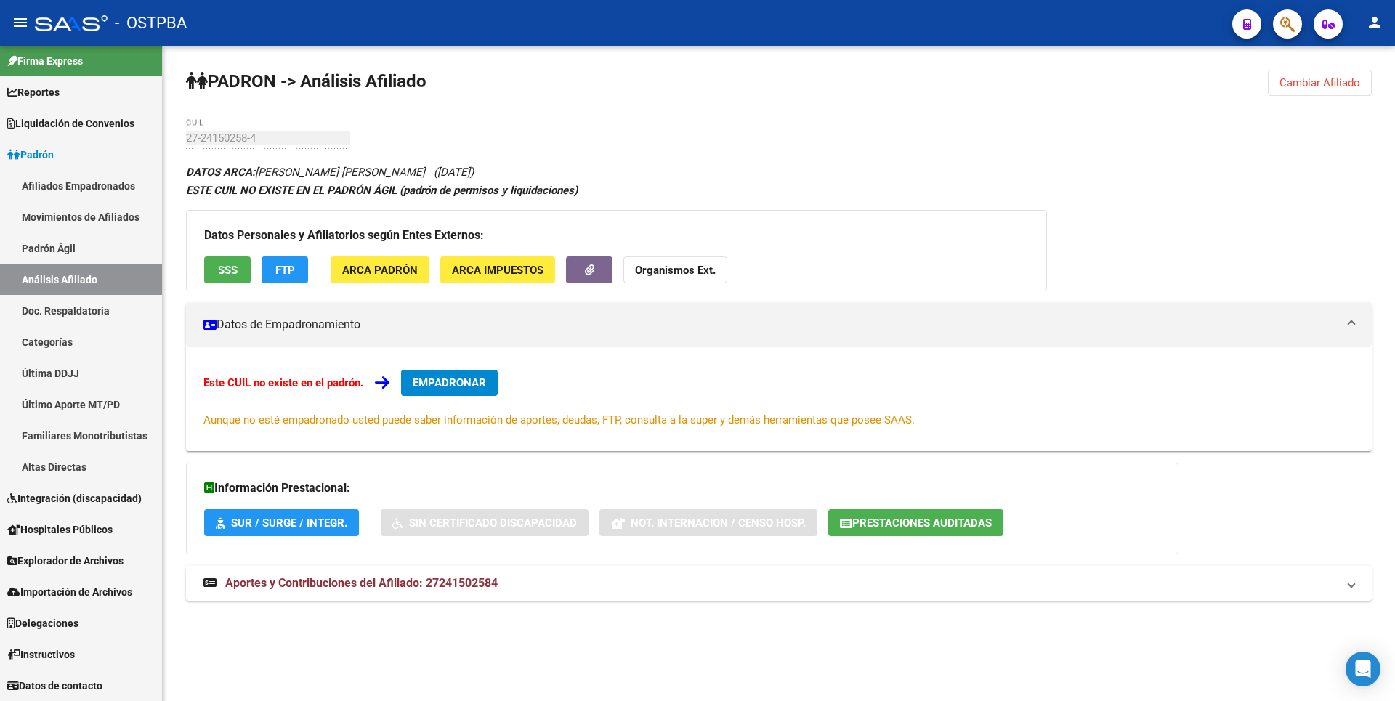
click at [470, 588] on span "Aportes y Contribuciones del Afiliado: 27241502584" at bounding box center [361, 583] width 272 height 14
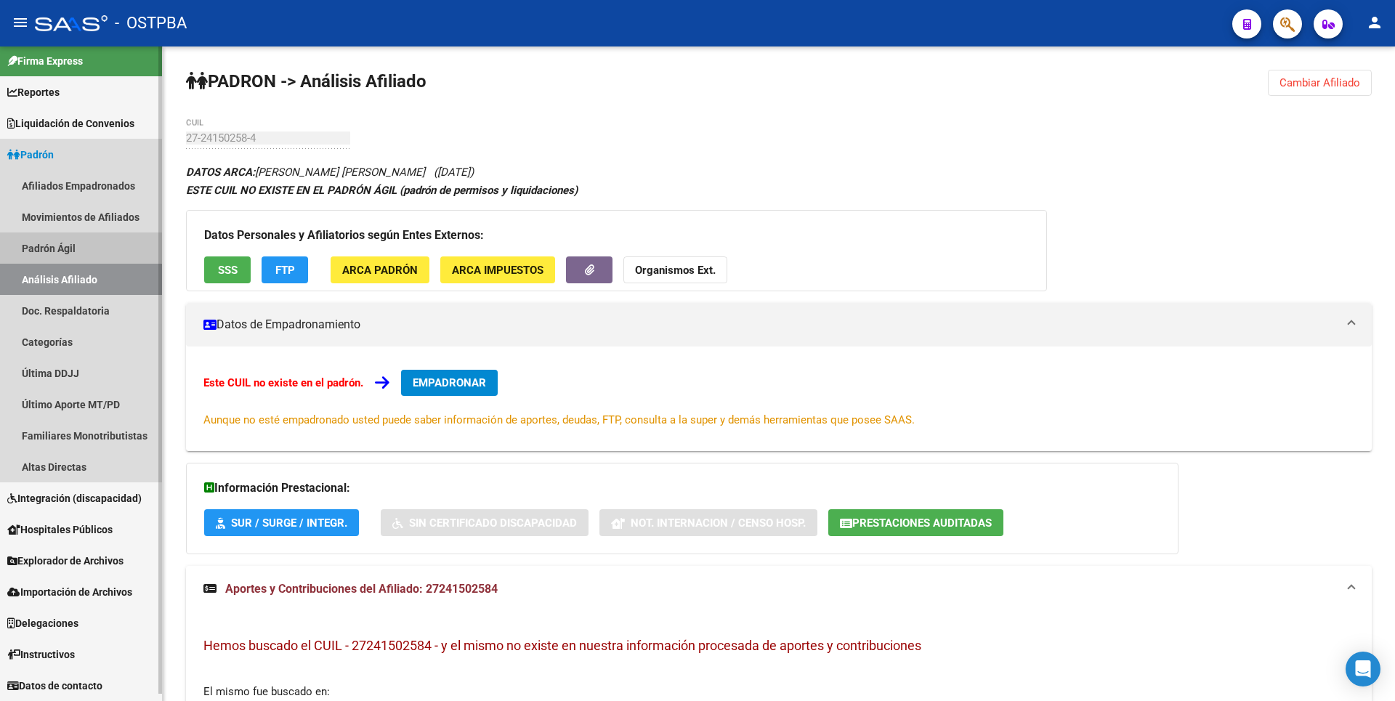
click at [72, 232] on link "Padrón Ágil" at bounding box center [81, 247] width 162 height 31
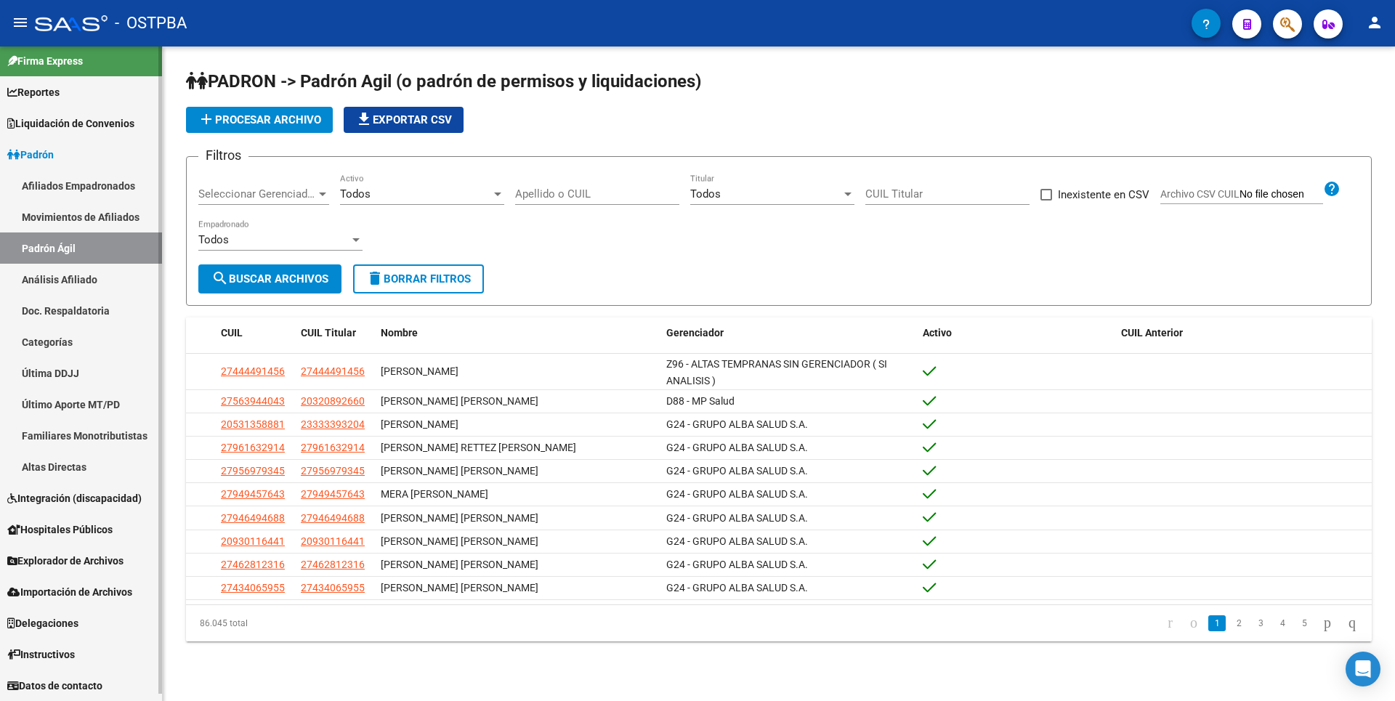
click at [86, 223] on link "Movimientos de Afiliados" at bounding box center [81, 216] width 162 height 31
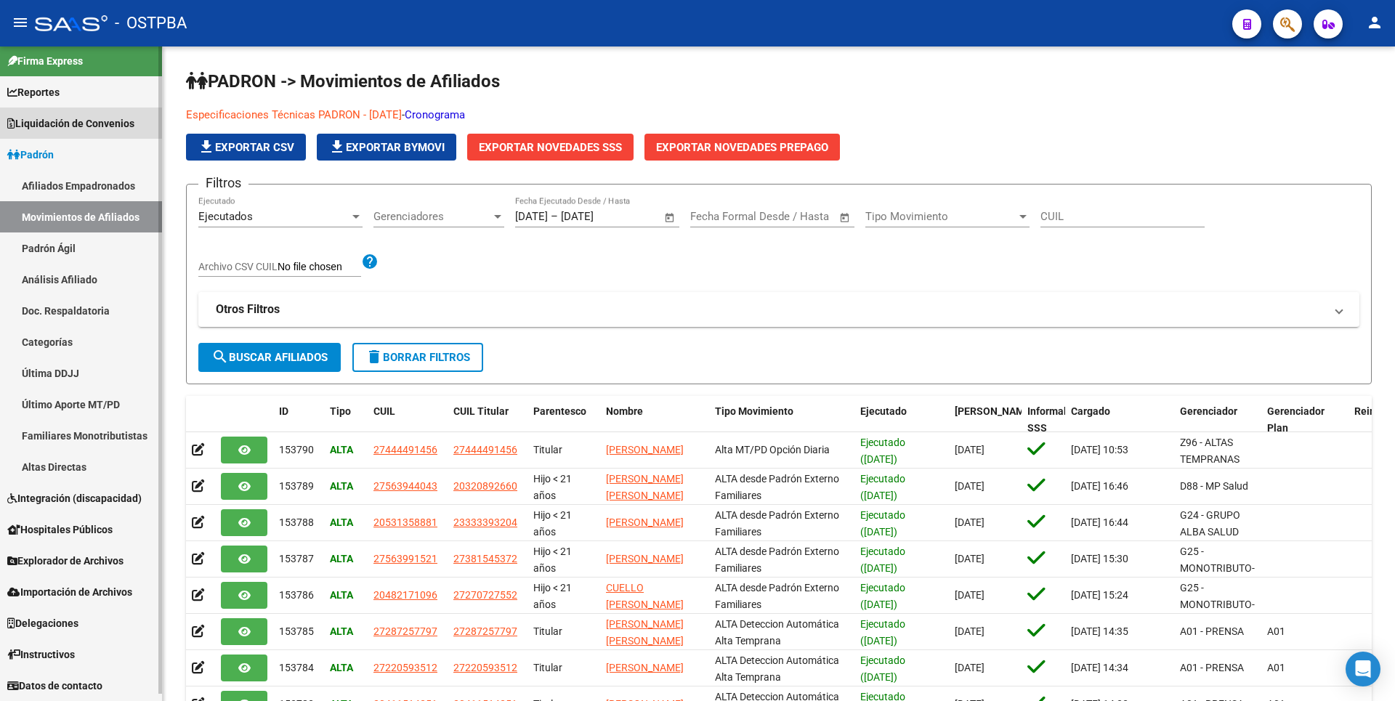
click at [89, 130] on span "Liquidación de Convenios" at bounding box center [70, 124] width 127 height 16
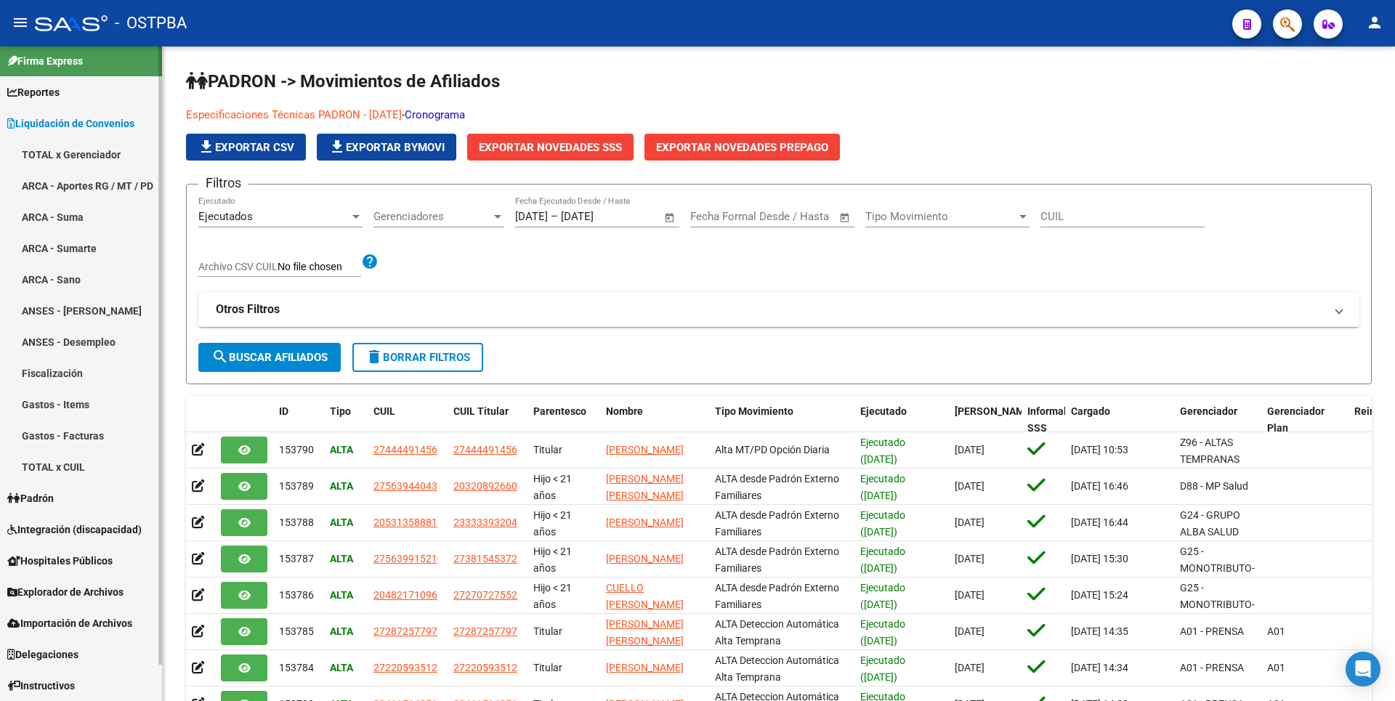
click at [65, 275] on link "ARCA - Sano" at bounding box center [81, 279] width 162 height 31
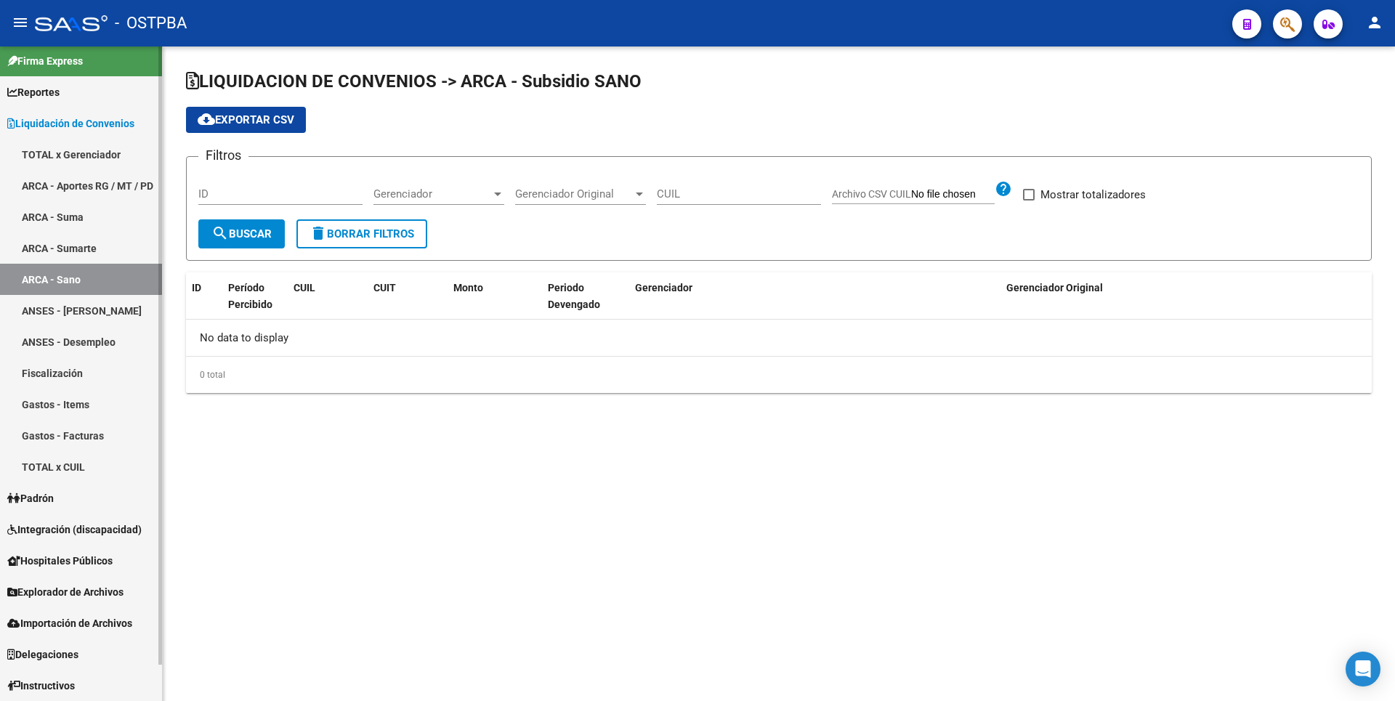
checkbox input "true"
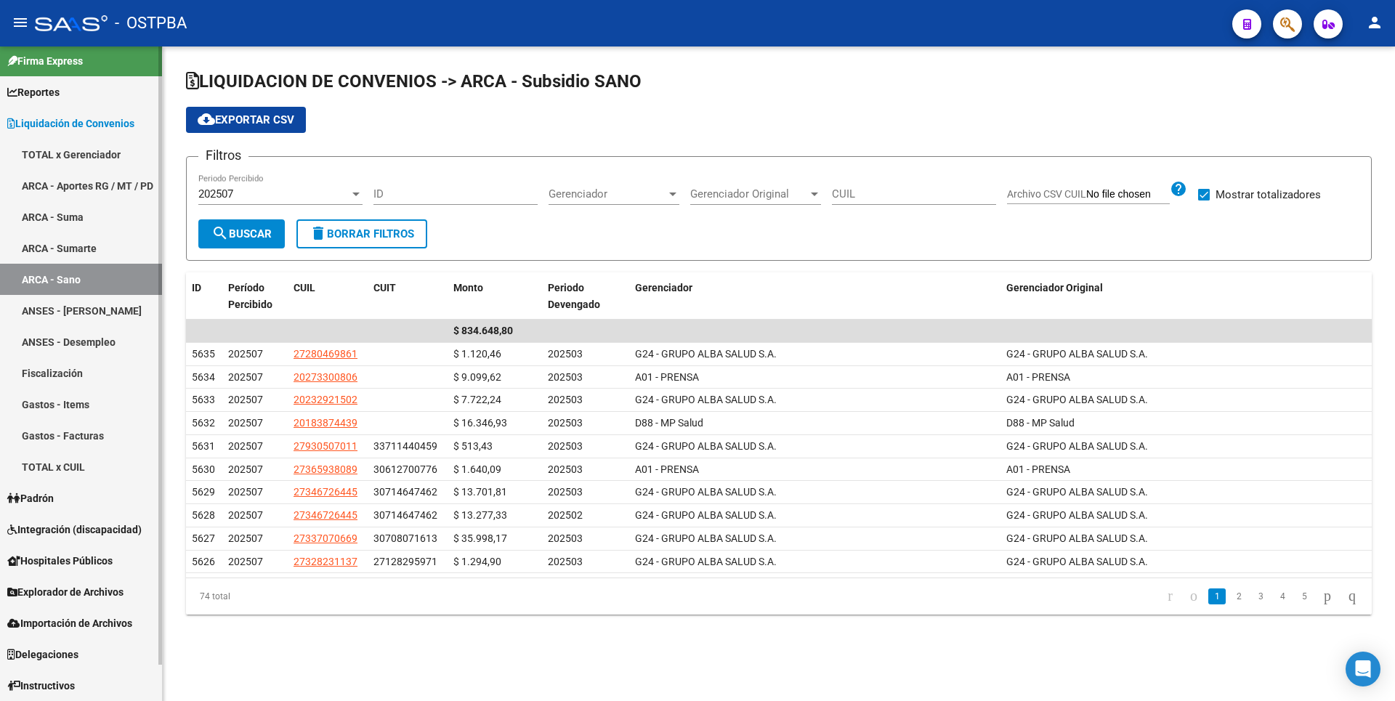
click at [69, 346] on link "ANSES - Desempleo" at bounding box center [81, 341] width 162 height 31
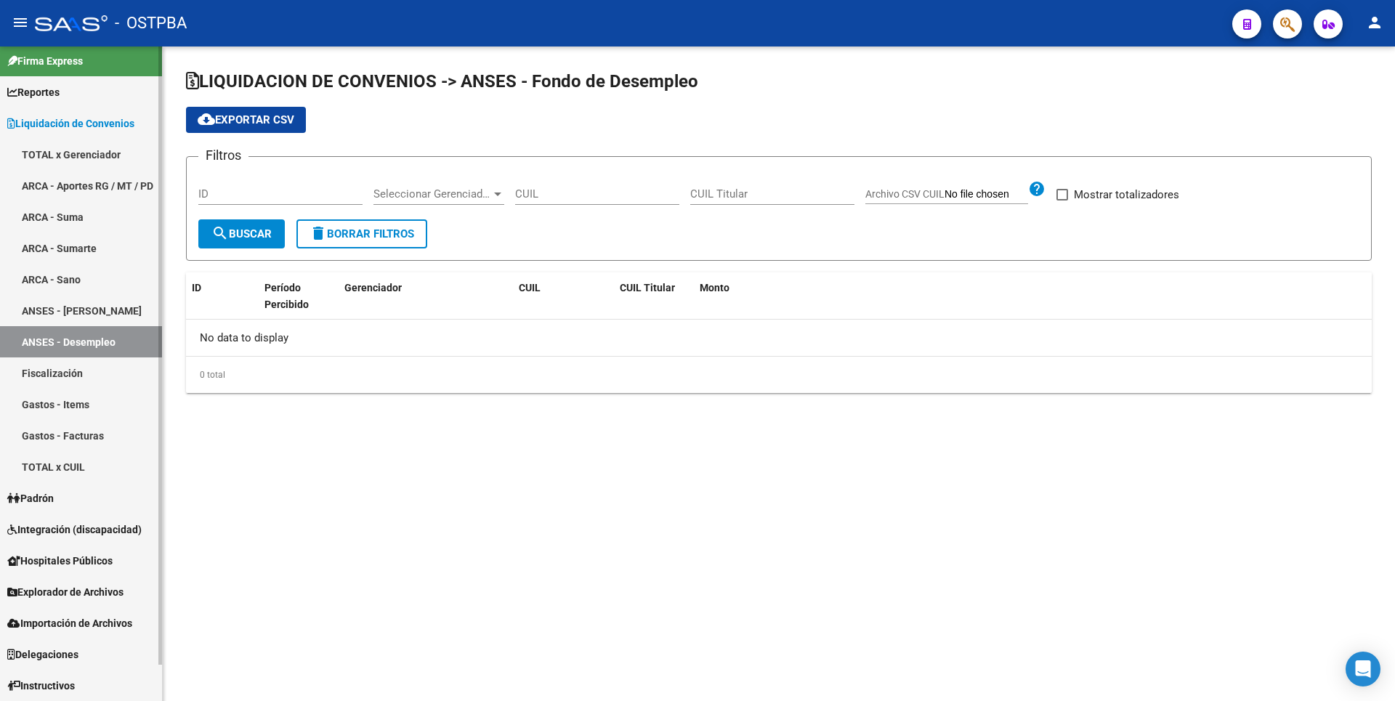
checkbox input "true"
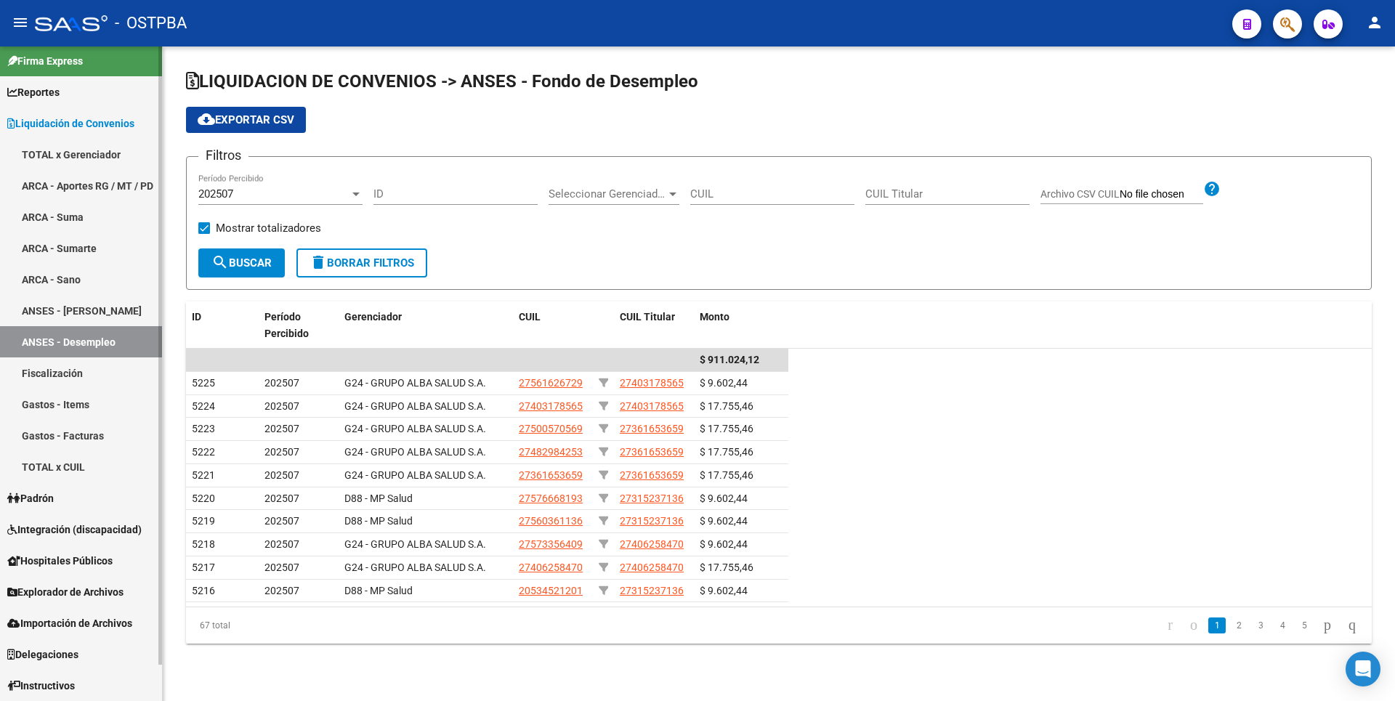
click at [60, 411] on link "Gastos - Items" at bounding box center [81, 404] width 162 height 31
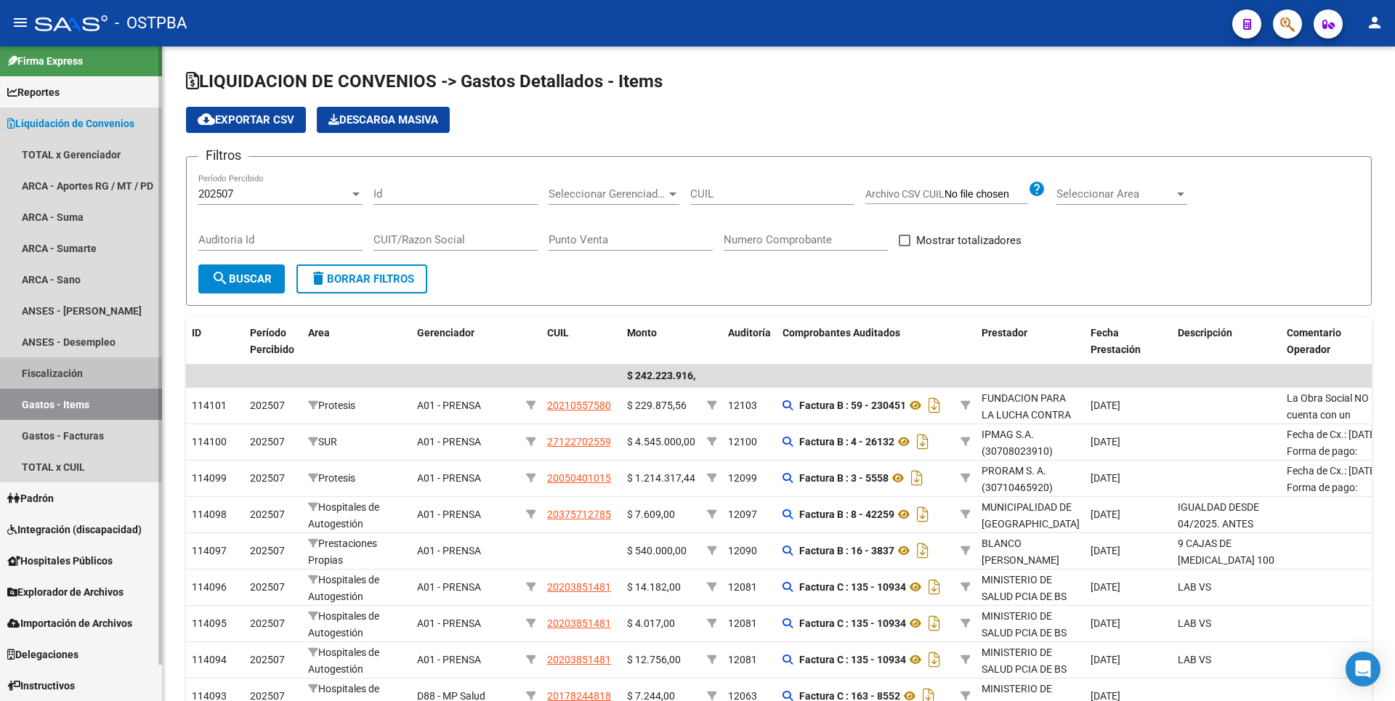
click at [60, 371] on link "Fiscalización" at bounding box center [81, 372] width 162 height 31
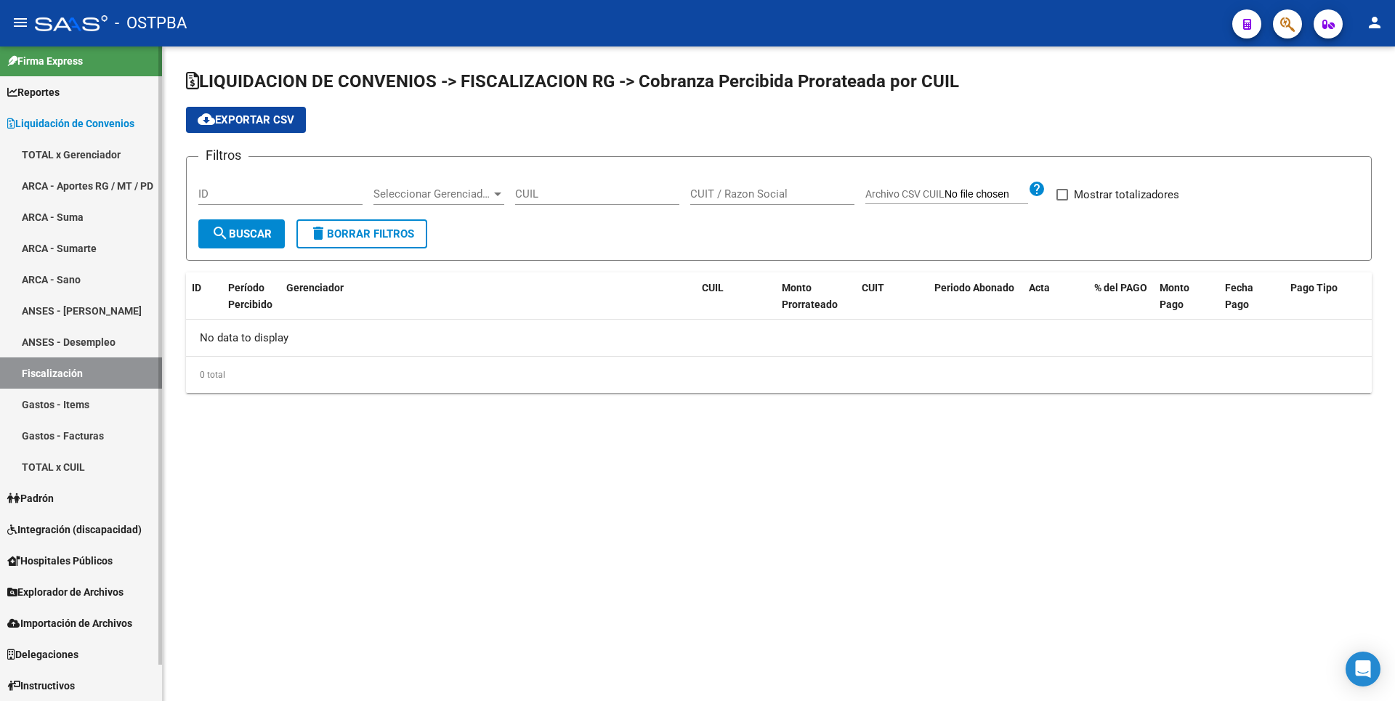
checkbox input "true"
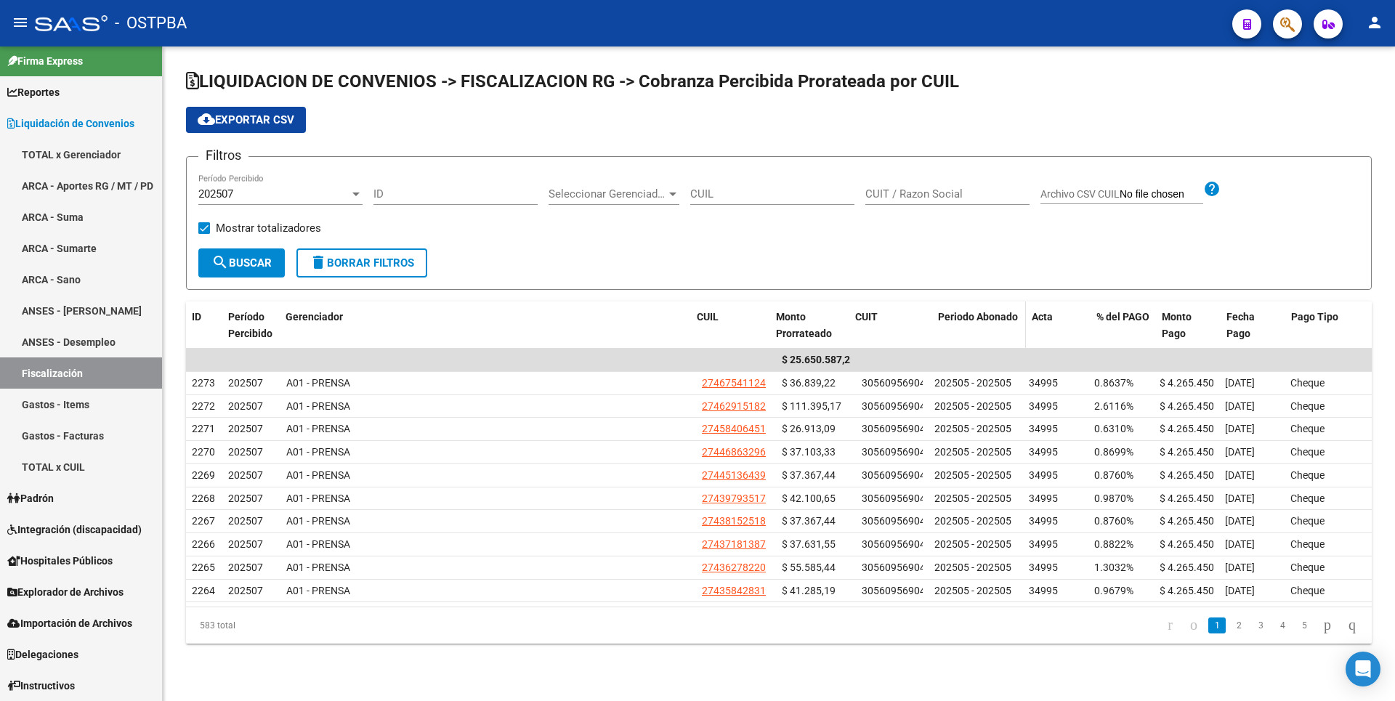
drag, startPoint x: 924, startPoint y: 319, endPoint x: 944, endPoint y: 313, distance: 21.2
click at [944, 313] on div "ID Período Percibido Gerenciador CUIL Monto Prorrateado CUIT Periodo Abonado Ac…" at bounding box center [779, 325] width 1186 height 48
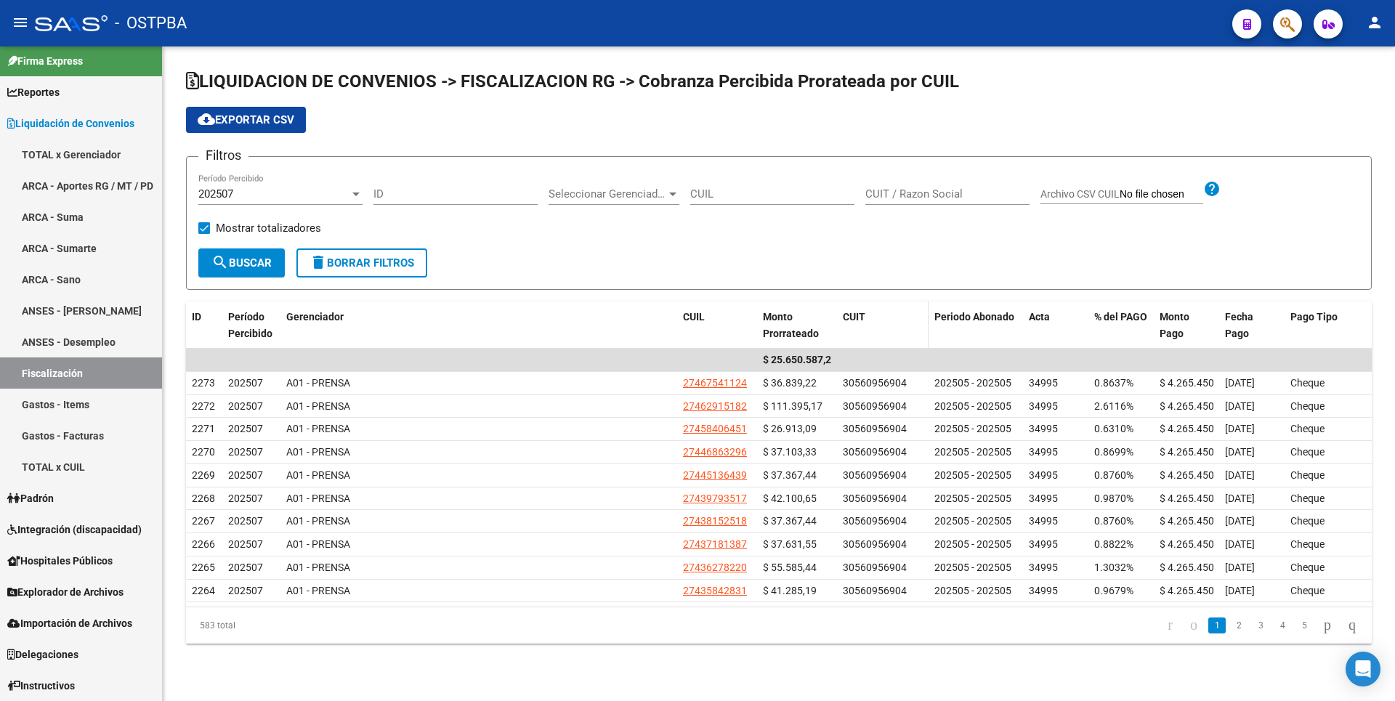
drag, startPoint x: 944, startPoint y: 313, endPoint x: 911, endPoint y: 321, distance: 34.4
click at [911, 321] on div "CUIT" at bounding box center [883, 317] width 80 height 17
drag, startPoint x: 923, startPoint y: 323, endPoint x: 905, endPoint y: 323, distance: 18.2
click at [907, 323] on span at bounding box center [910, 325] width 7 height 48
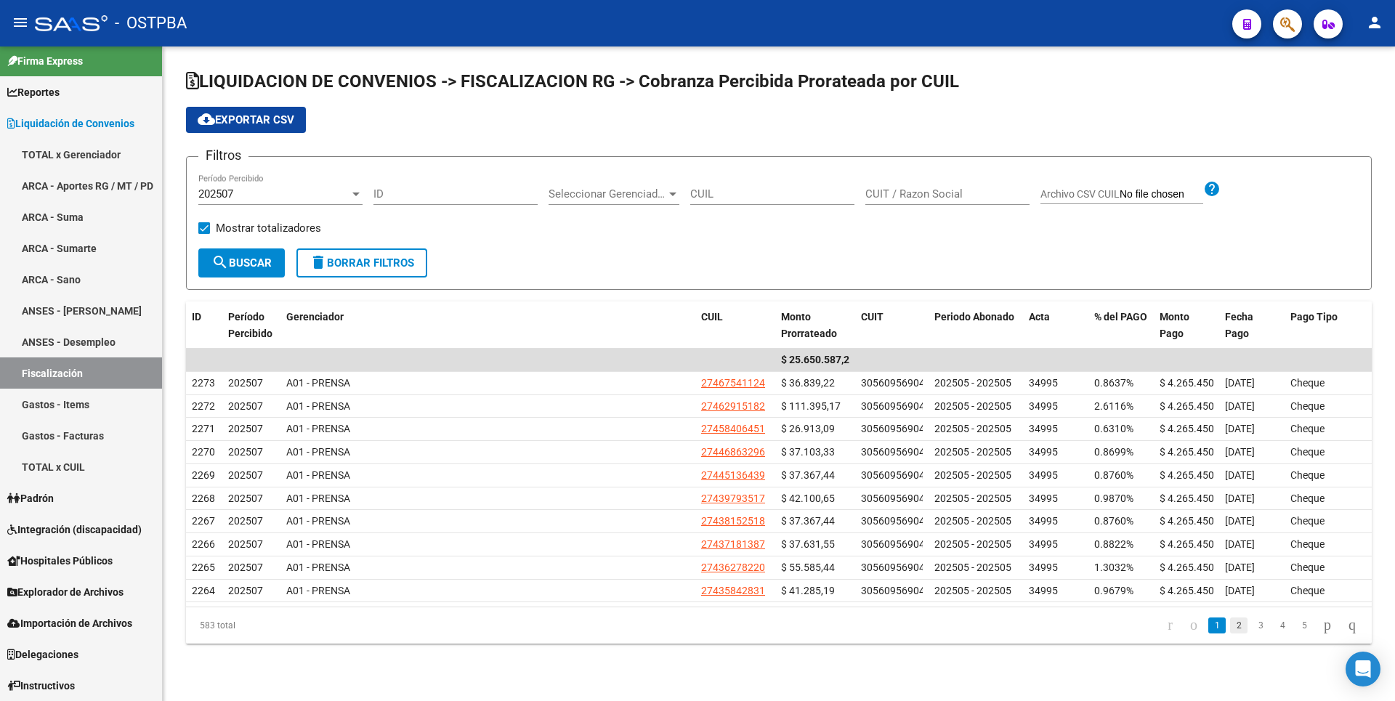
click at [1230, 628] on link "2" at bounding box center [1238, 626] width 17 height 16
click at [1346, 628] on icon "go to last page" at bounding box center [1352, 624] width 12 height 17
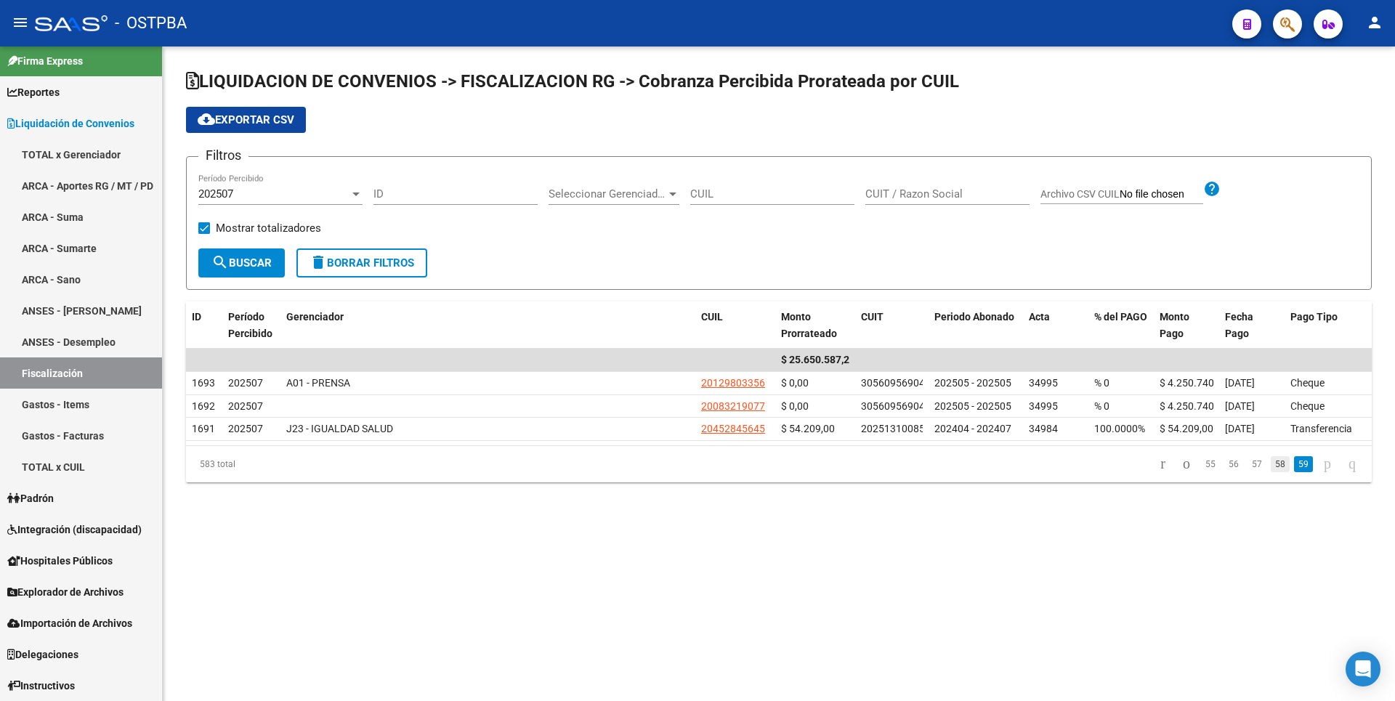
click at [1271, 463] on link "58" at bounding box center [1280, 464] width 19 height 16
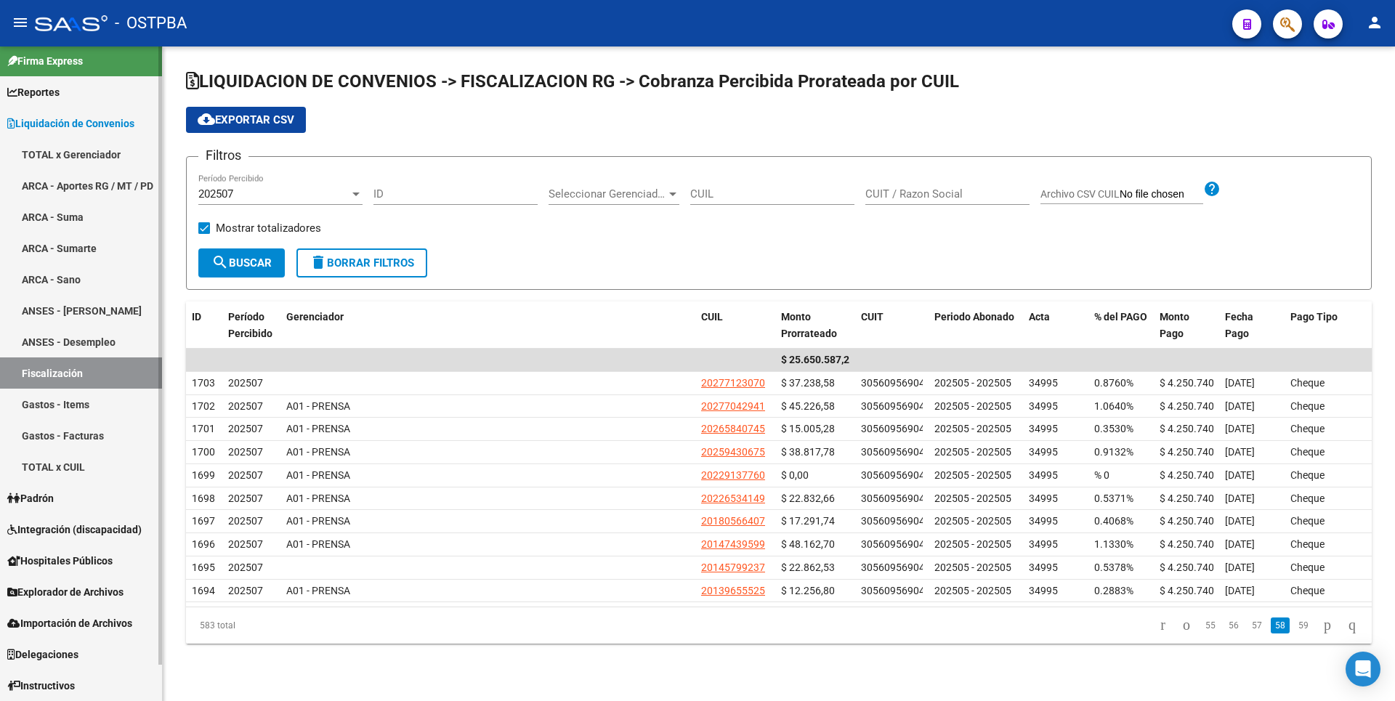
click at [78, 397] on link "Gastos - Items" at bounding box center [81, 404] width 162 height 31
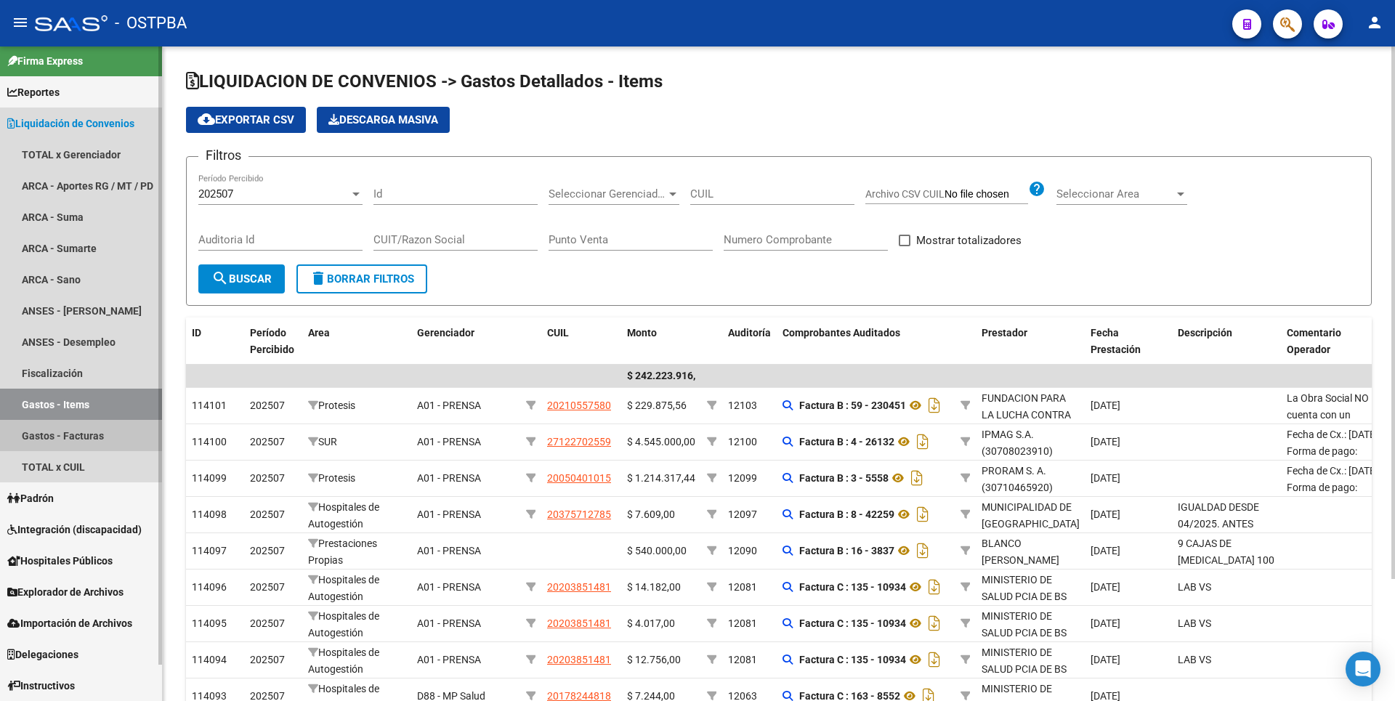
click at [74, 437] on link "Gastos - Facturas" at bounding box center [81, 435] width 162 height 31
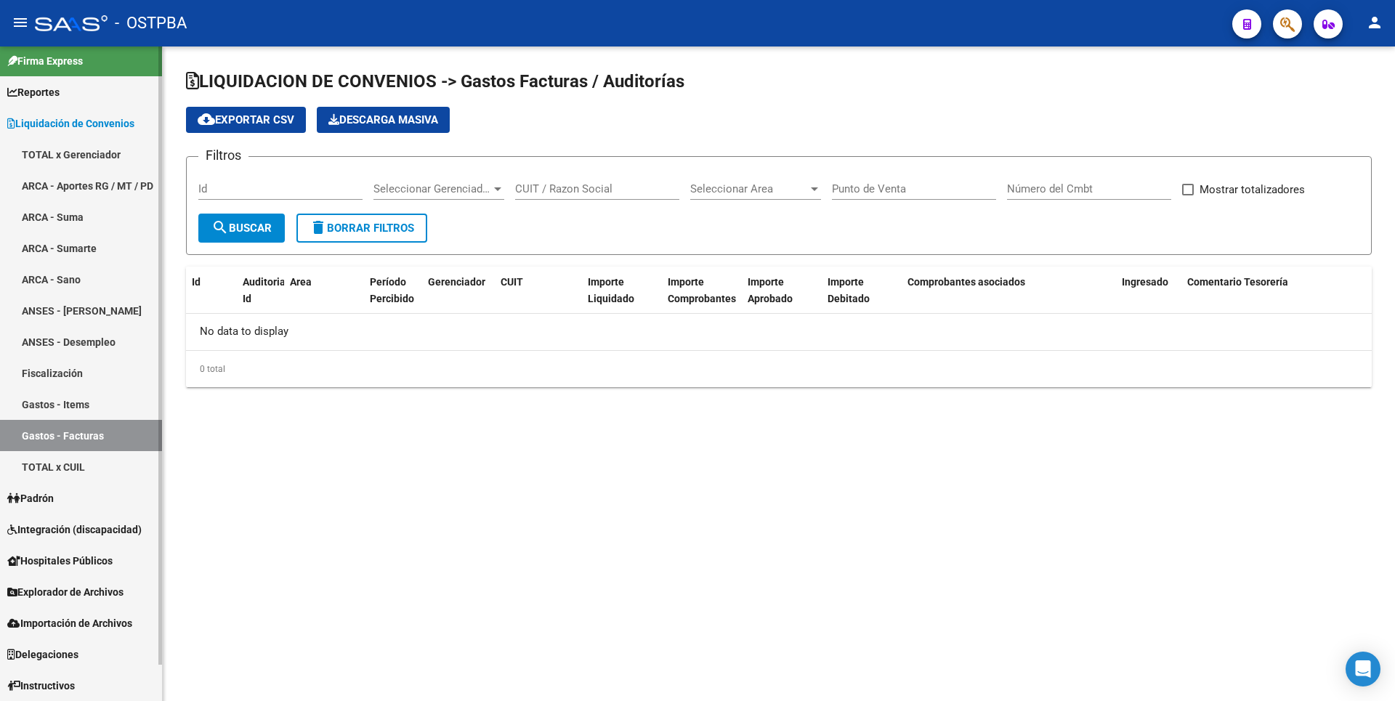
checkbox input "true"
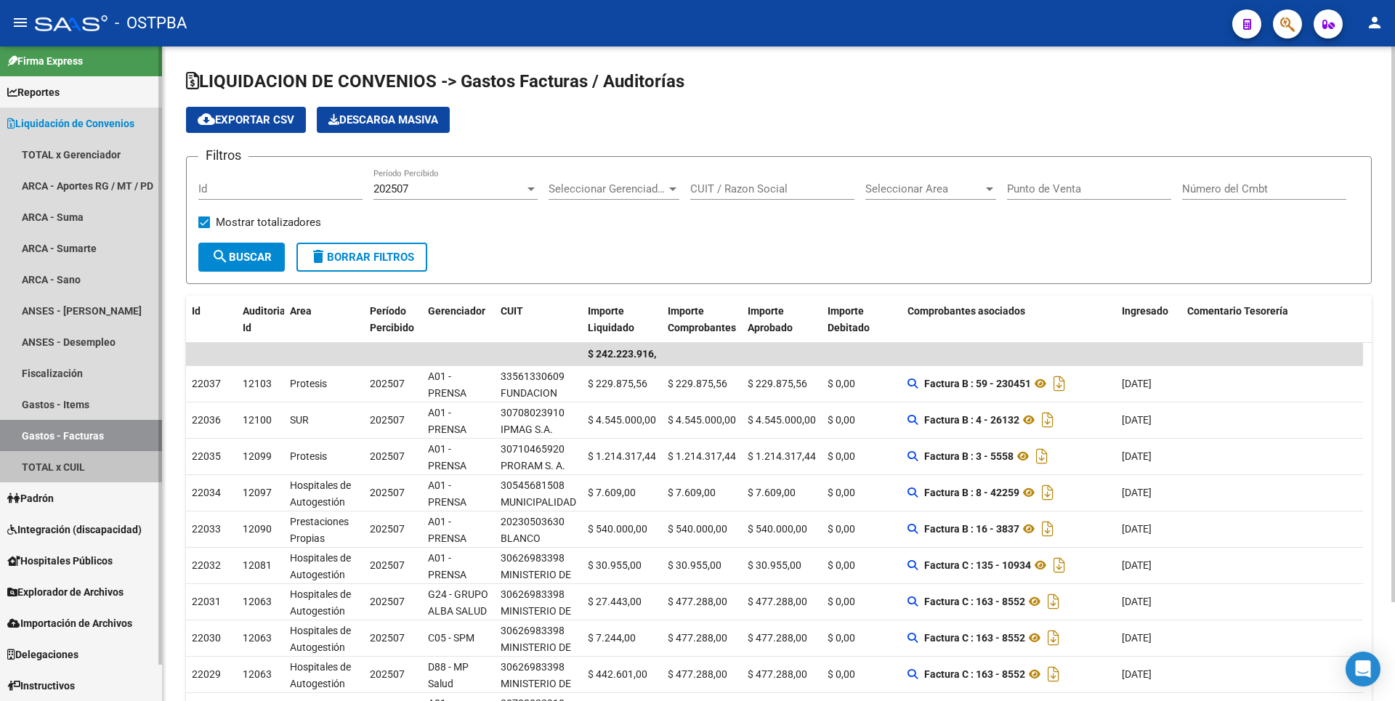
click at [66, 471] on link "TOTAL x CUIL" at bounding box center [81, 466] width 162 height 31
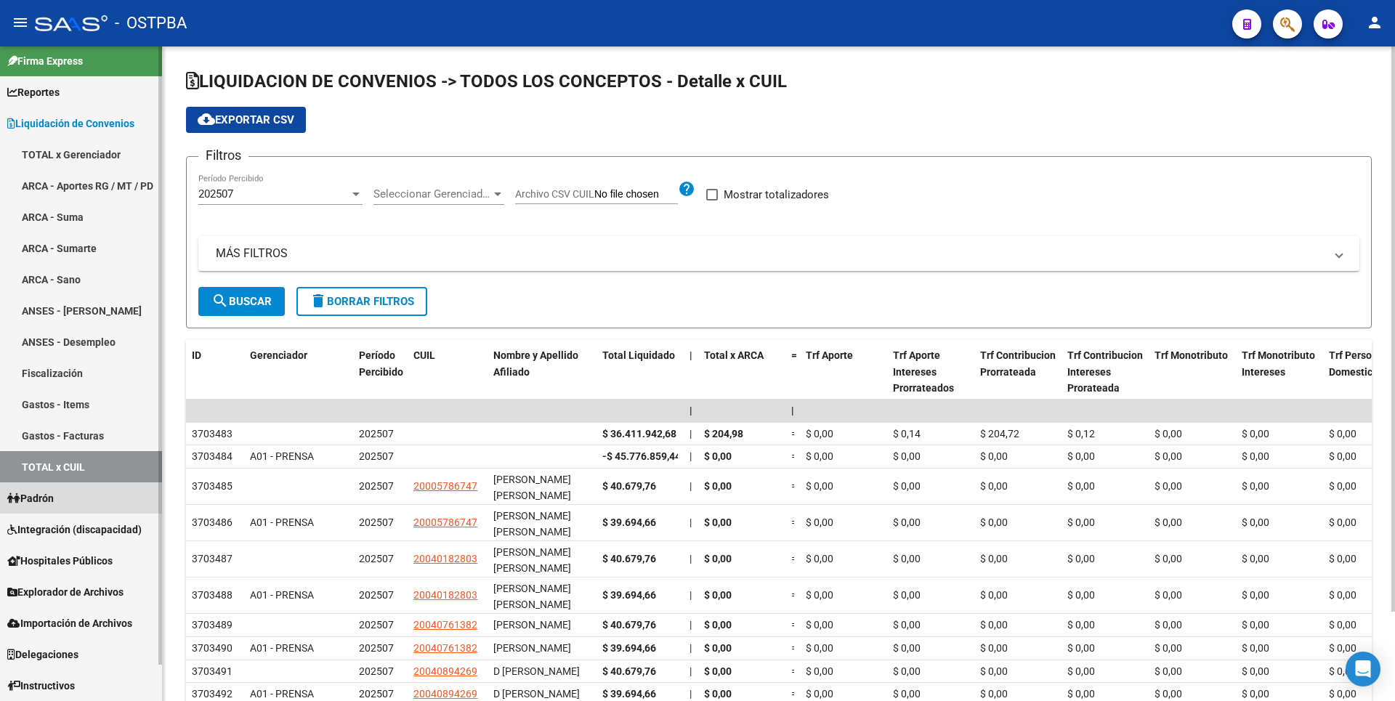
click at [54, 498] on span "Padrón" at bounding box center [30, 498] width 46 height 16
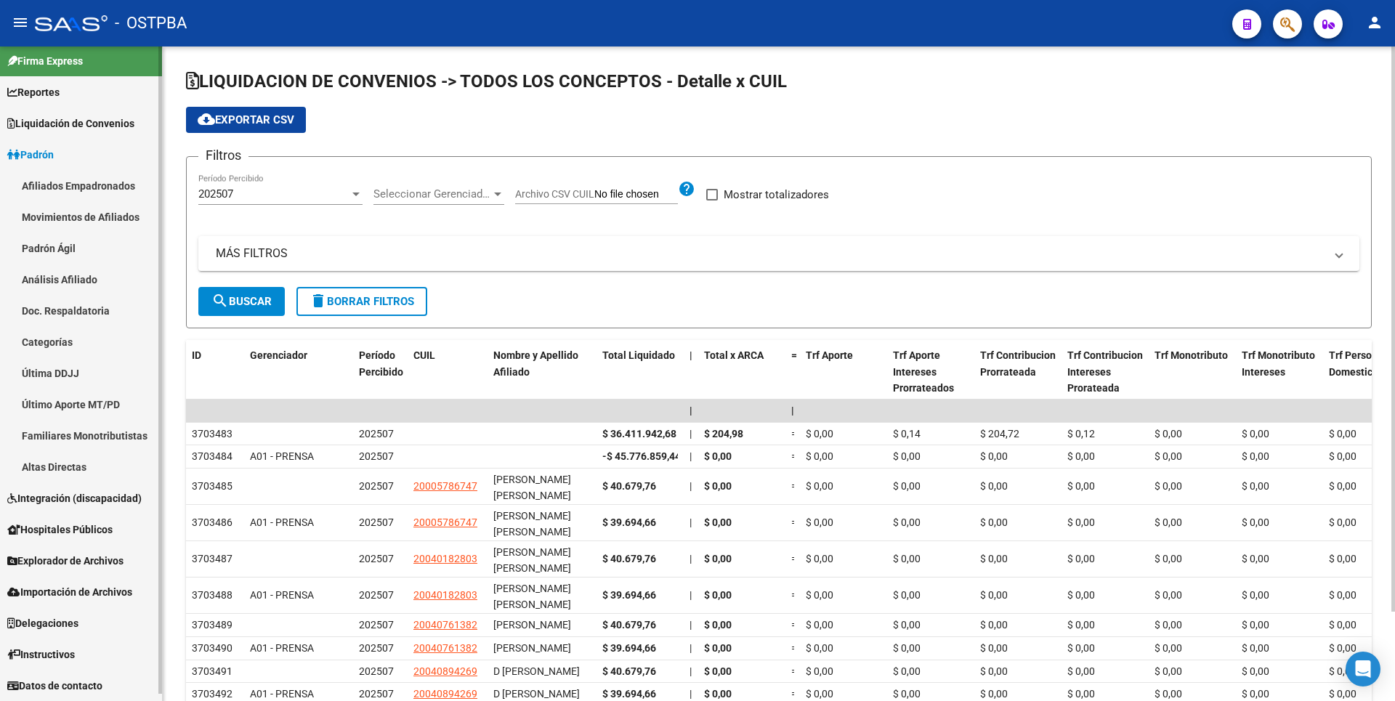
click at [65, 472] on link "Altas Directas" at bounding box center [81, 466] width 162 height 31
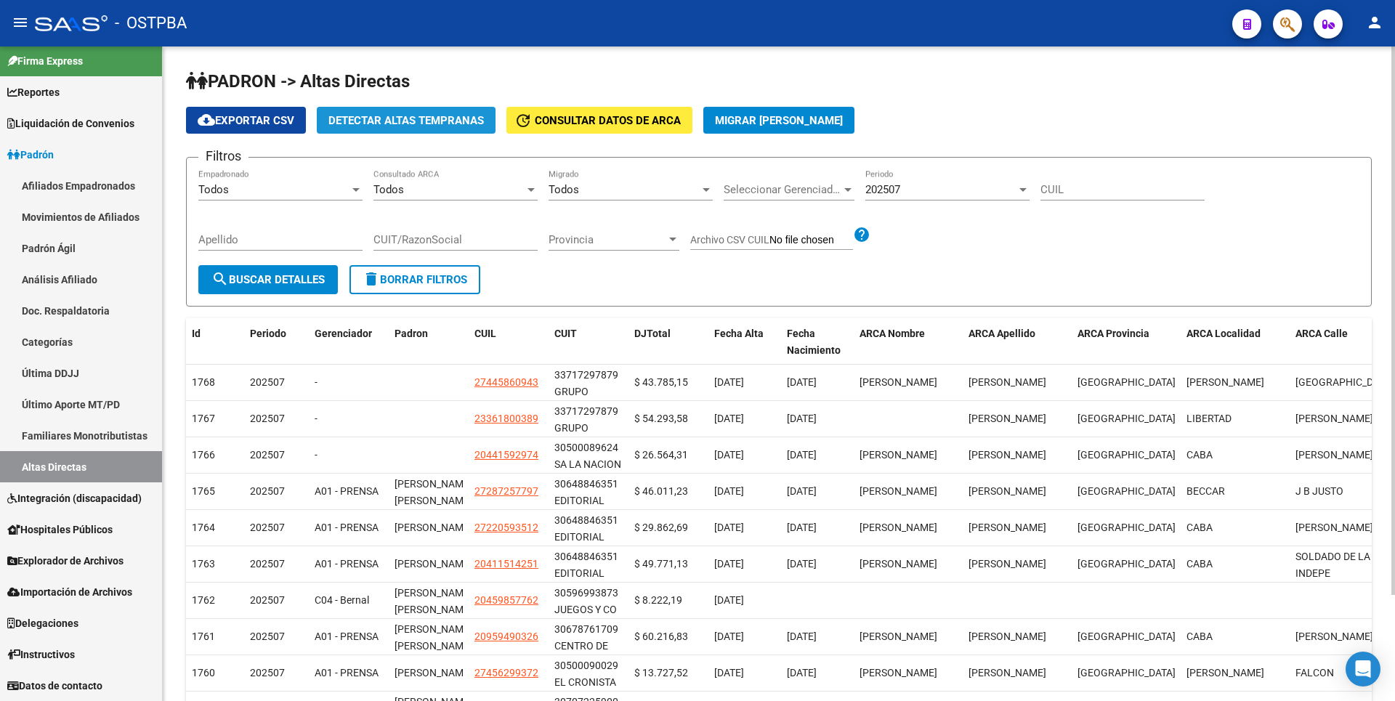
click at [416, 118] on span "Detectar Altas Tempranas" at bounding box center [405, 120] width 155 height 13
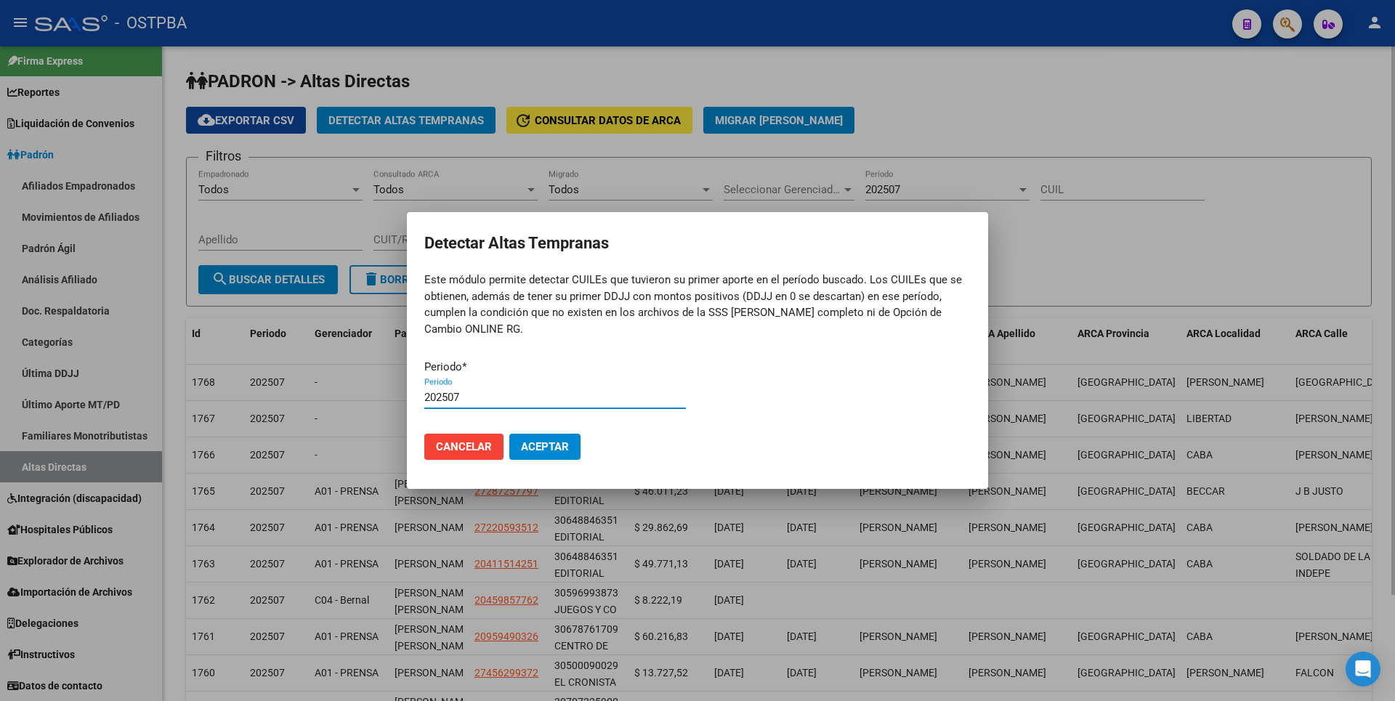
type input "202507"
click at [509, 434] on button "Aceptar" at bounding box center [544, 447] width 71 height 26
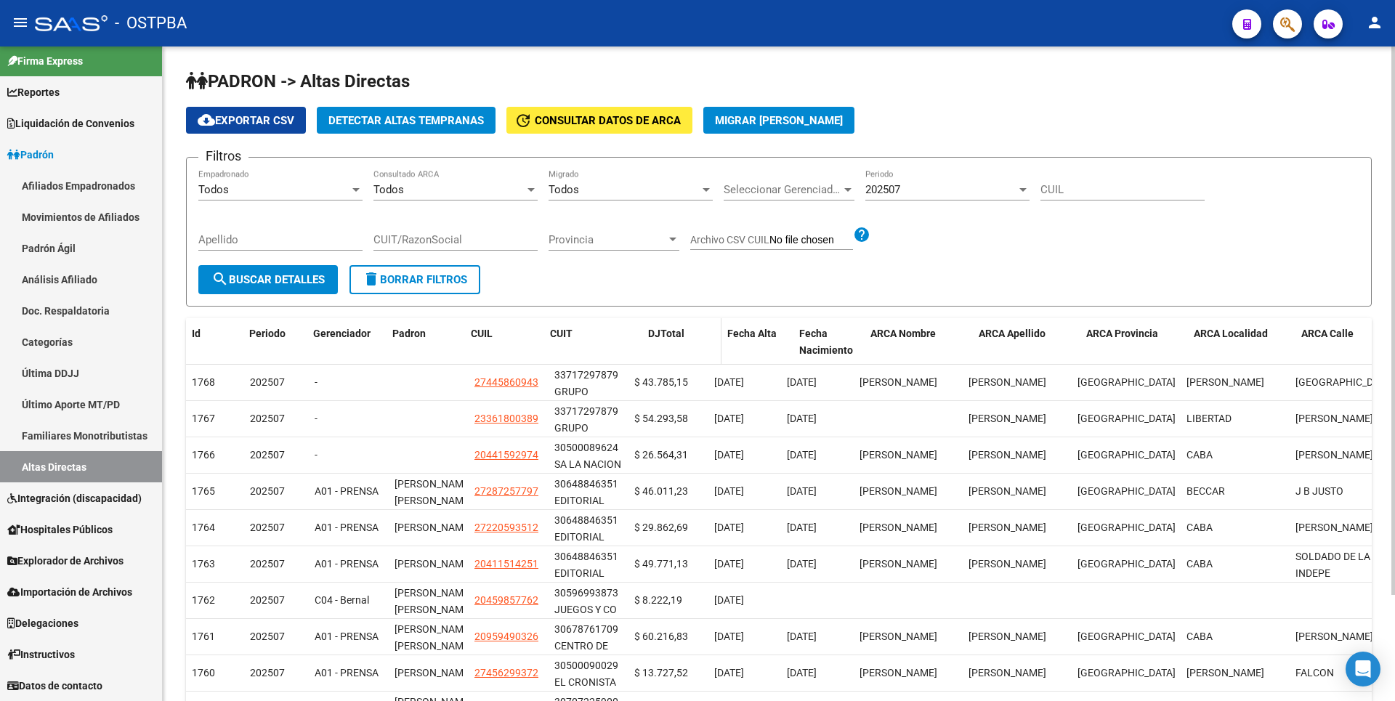
drag, startPoint x: 623, startPoint y: 328, endPoint x: 642, endPoint y: 327, distance: 19.6
click at [642, 327] on div "Id Periodo Gerenciador Padron CUIL CUIT [PERSON_NAME] Fecha Alta Fecha Nacimien…" at bounding box center [955, 342] width 1539 height 48
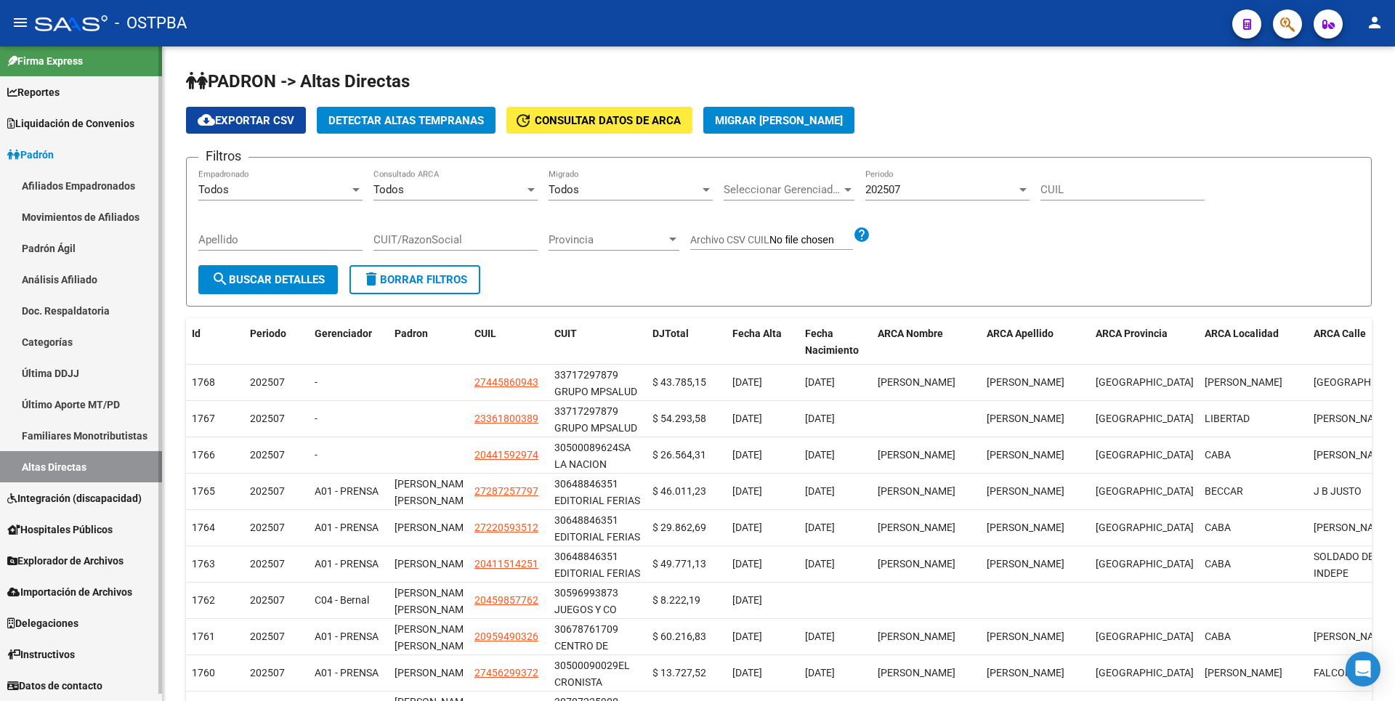
click at [36, 93] on span "Reportes" at bounding box center [33, 92] width 52 height 16
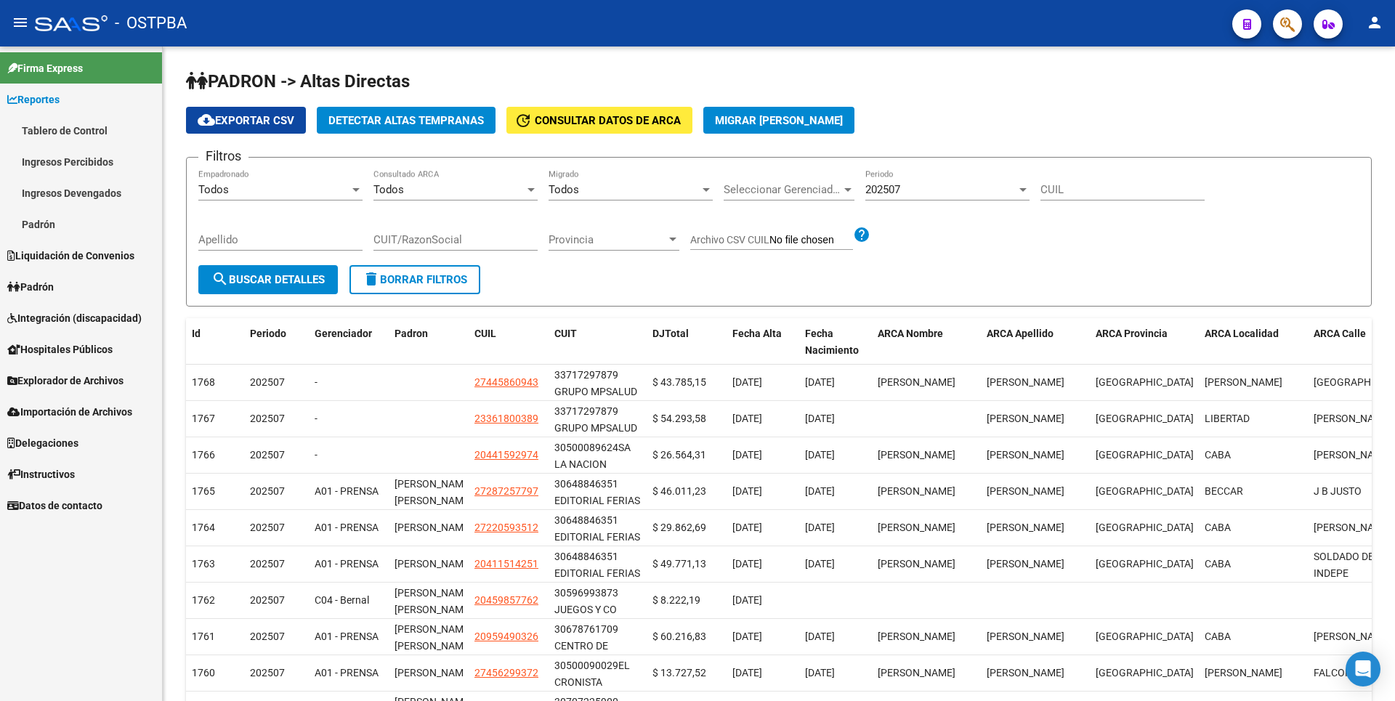
click at [50, 279] on span "Padrón" at bounding box center [30, 287] width 46 height 16
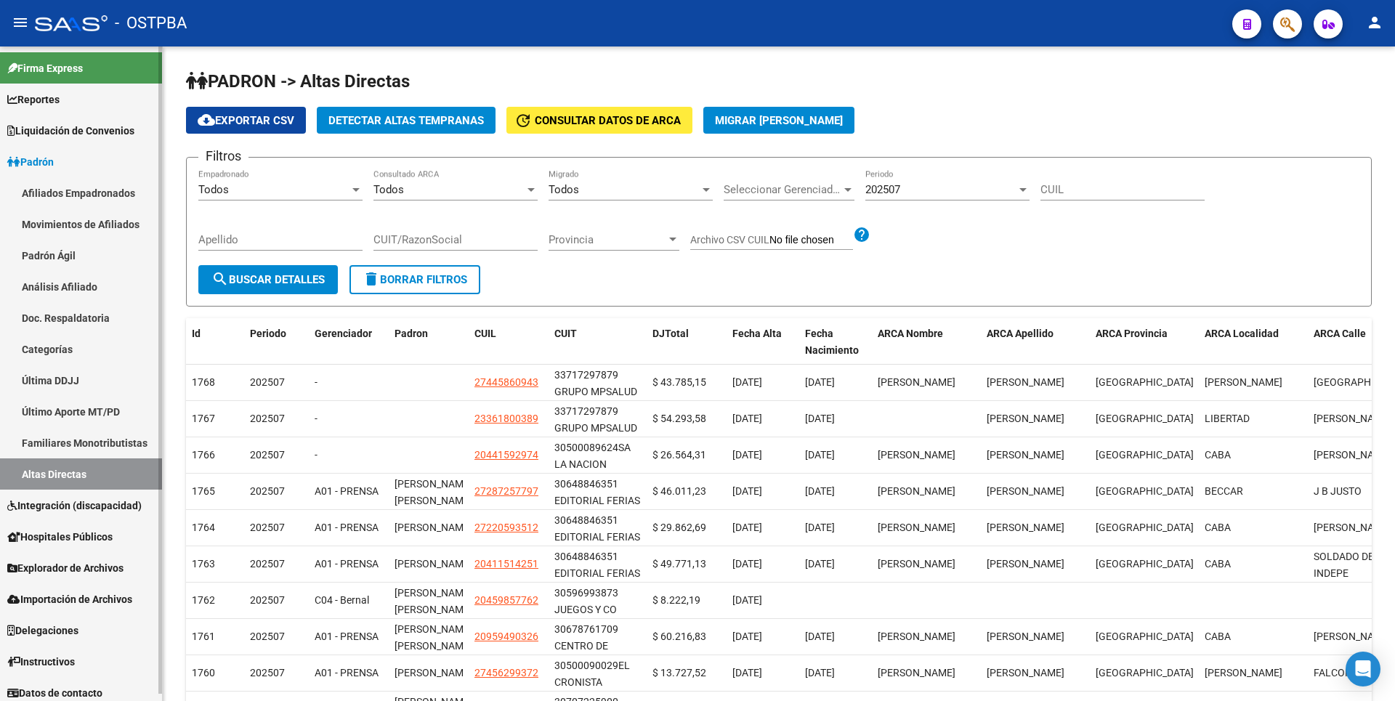
click at [57, 560] on span "Explorador de Archivos" at bounding box center [65, 568] width 116 height 16
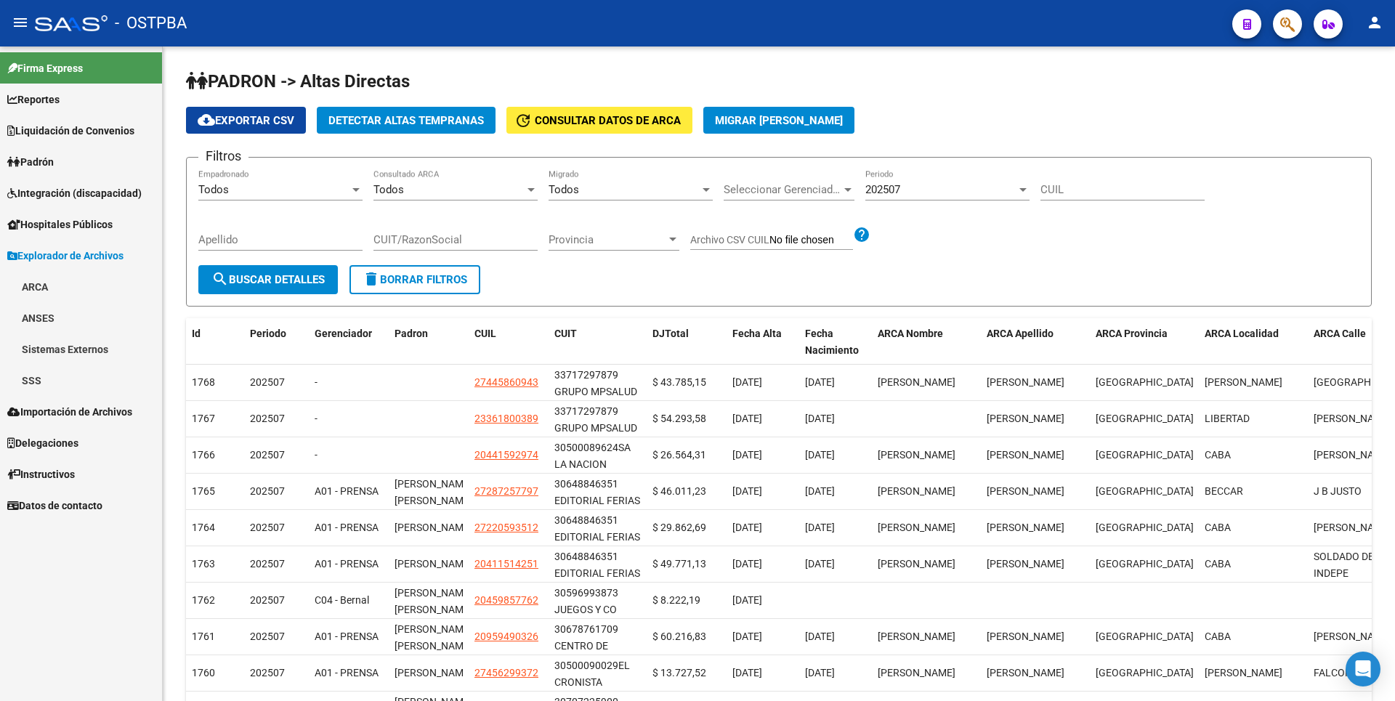
click at [68, 386] on link "SSS" at bounding box center [81, 380] width 162 height 31
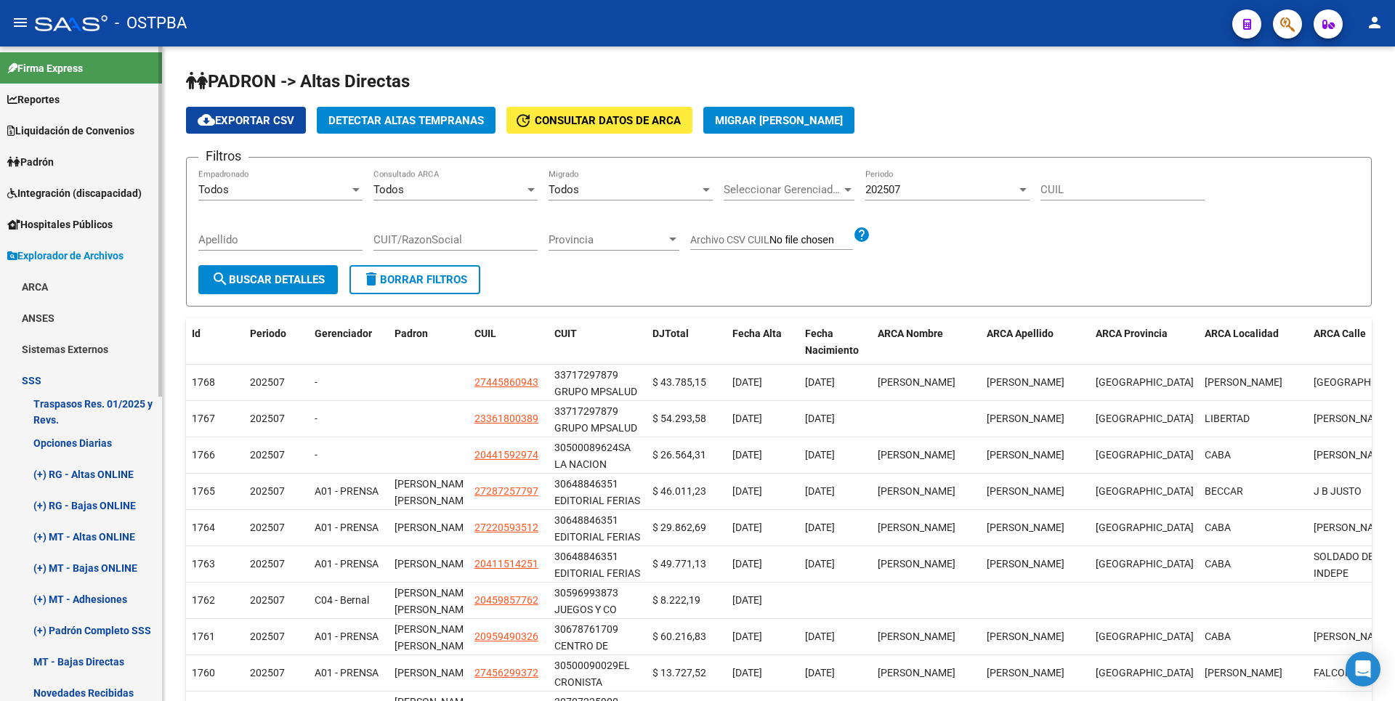
click at [100, 599] on link "(+) MT - Adhesiones" at bounding box center [81, 598] width 162 height 31
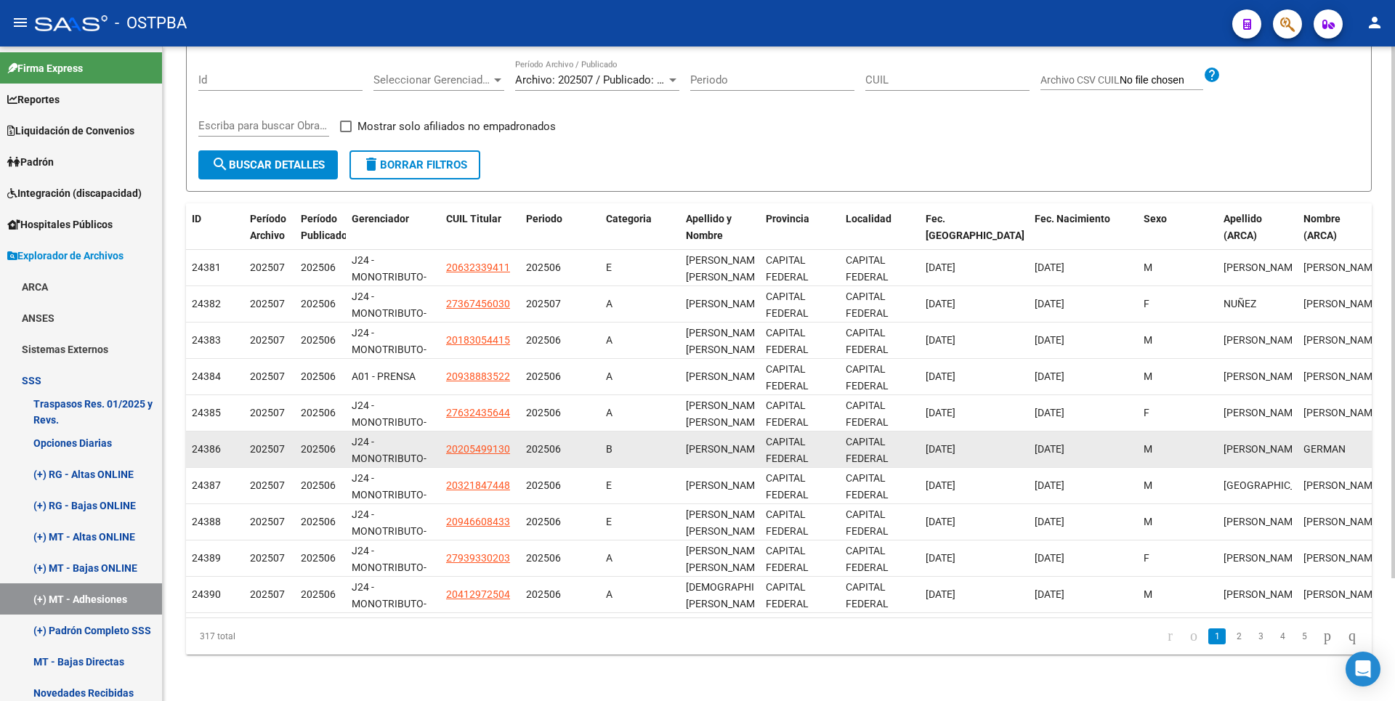
scroll to position [151, 0]
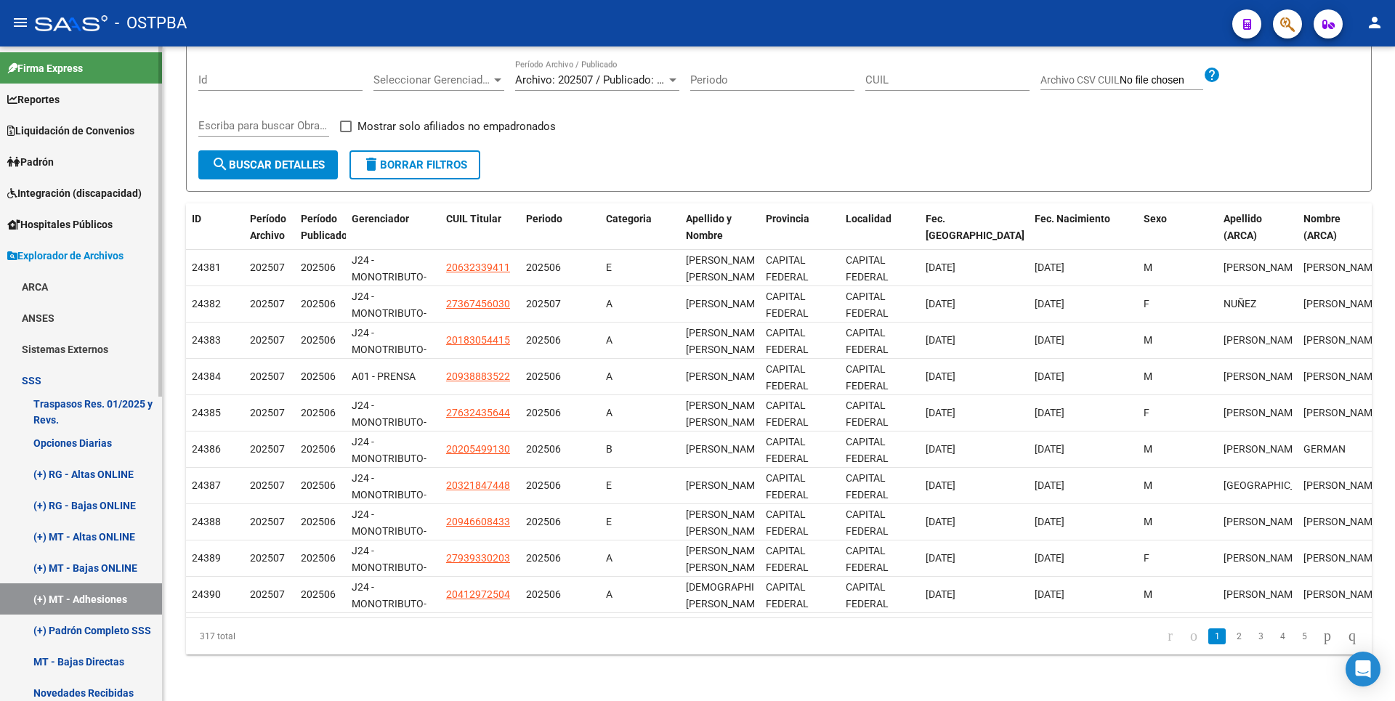
click at [76, 566] on link "(+) MT - Bajas ONLINE" at bounding box center [81, 567] width 162 height 31
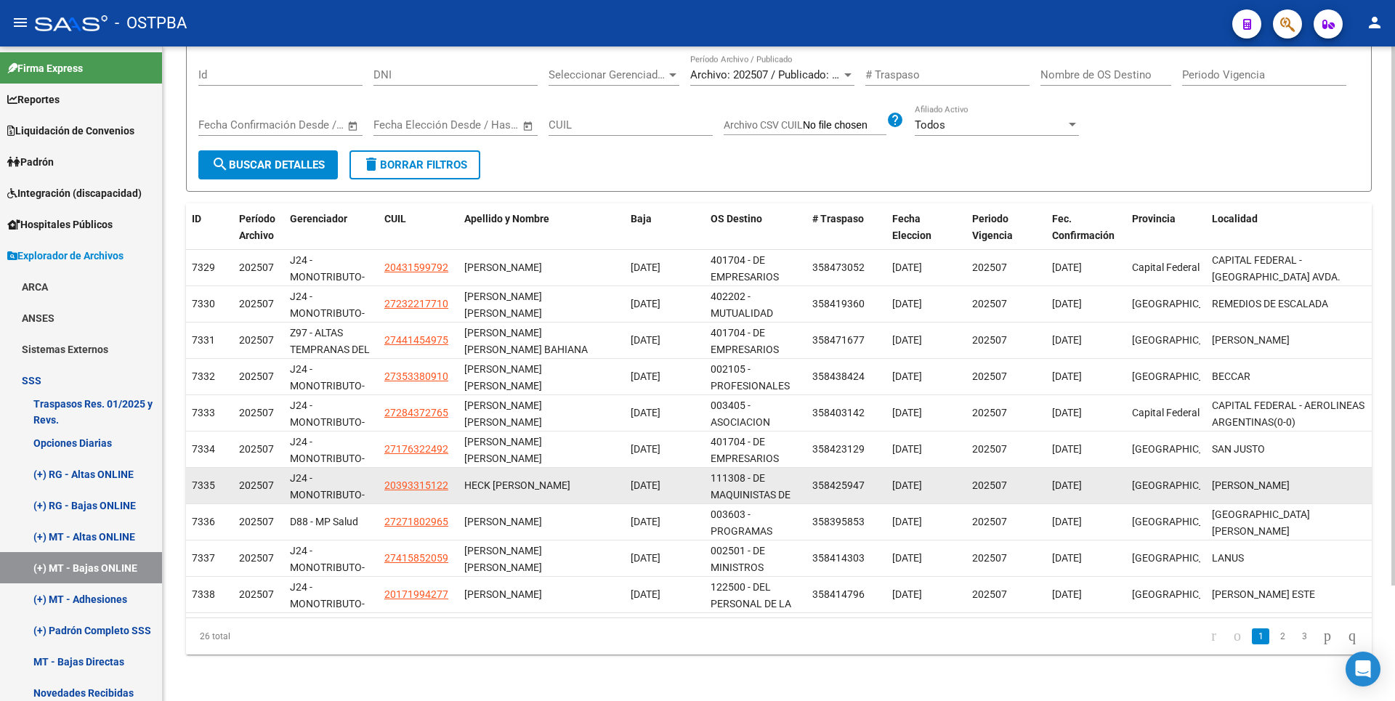
scroll to position [140, 0]
click at [408, 479] on span "20393315122" at bounding box center [416, 485] width 64 height 12
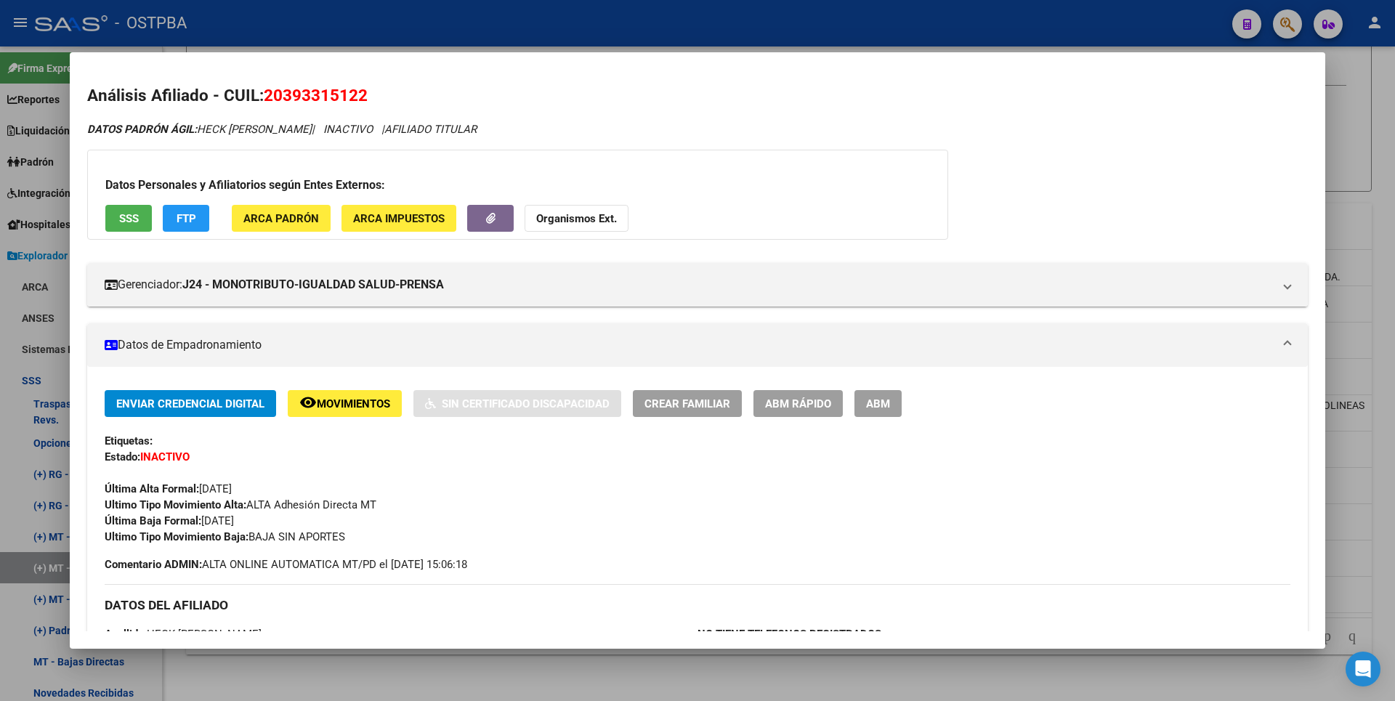
click at [477, 663] on div at bounding box center [697, 350] width 1395 height 701
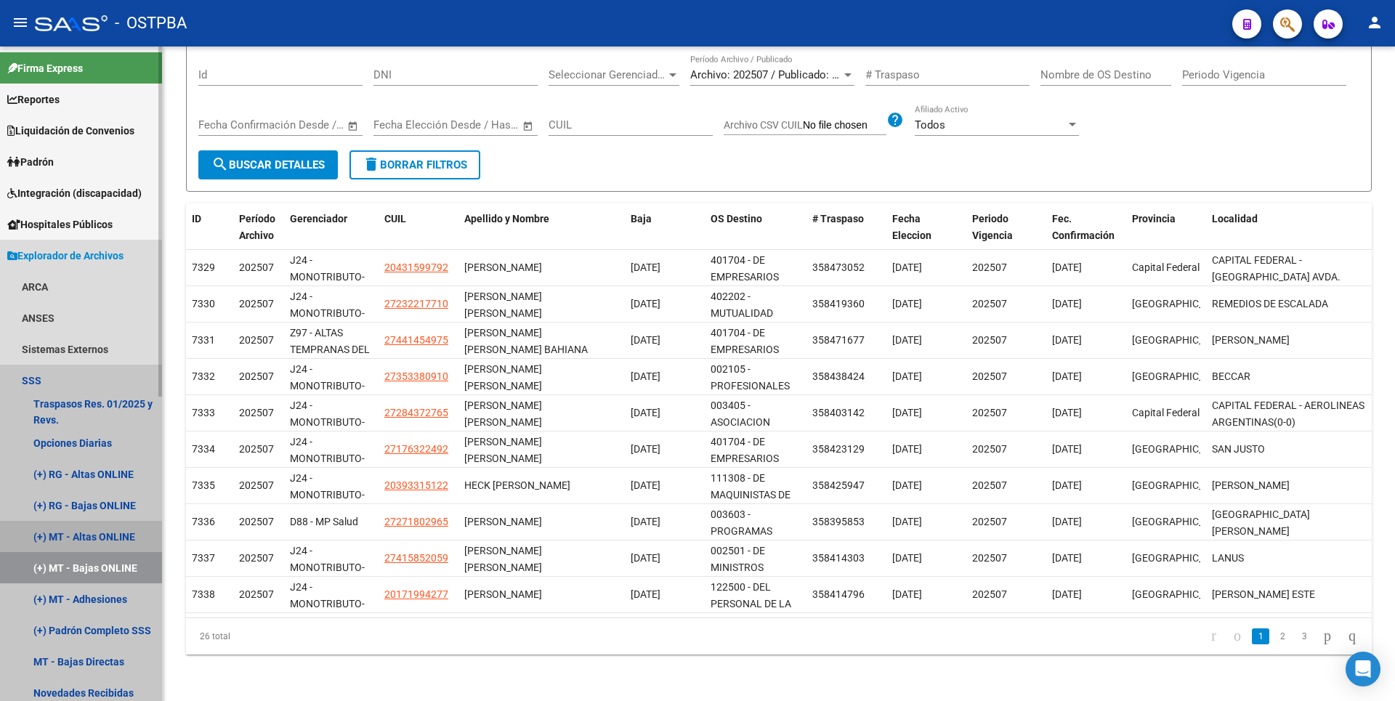
click at [128, 530] on link "(+) MT - Altas ONLINE" at bounding box center [81, 536] width 162 height 31
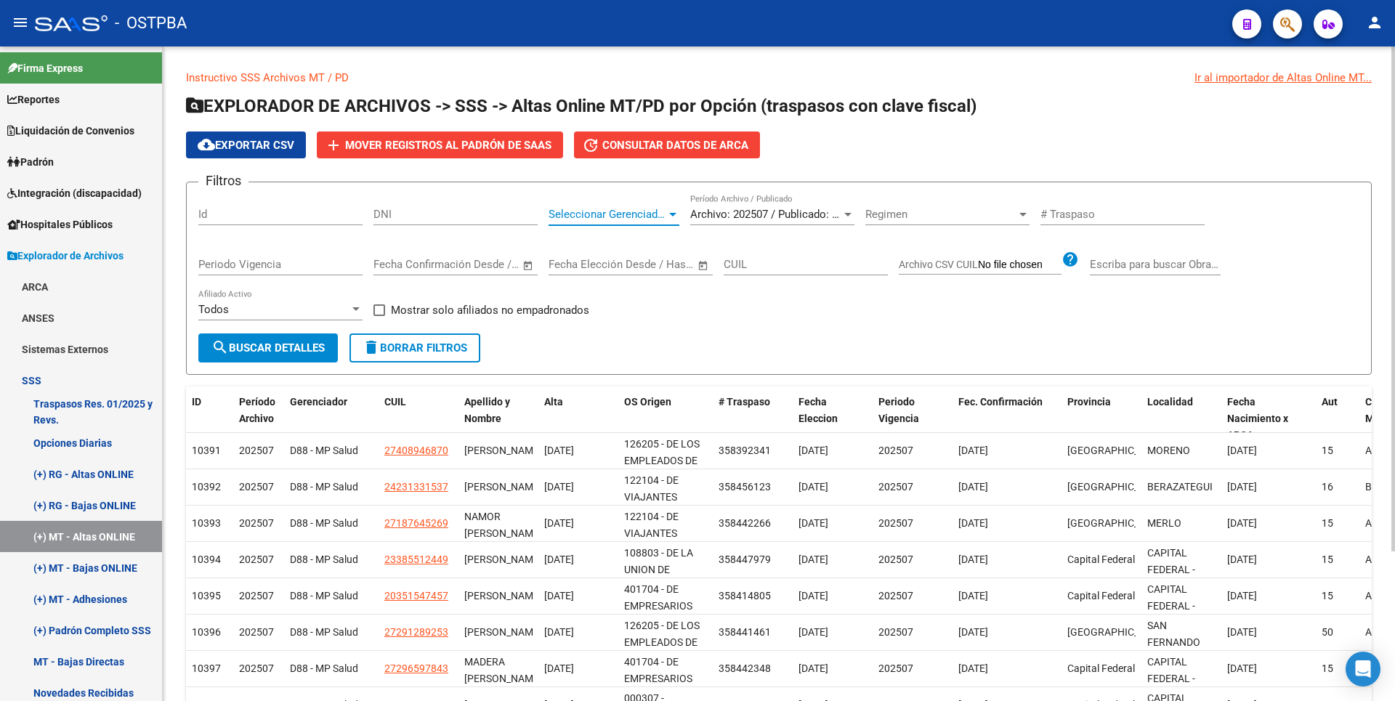
click at [675, 214] on div at bounding box center [672, 215] width 7 height 4
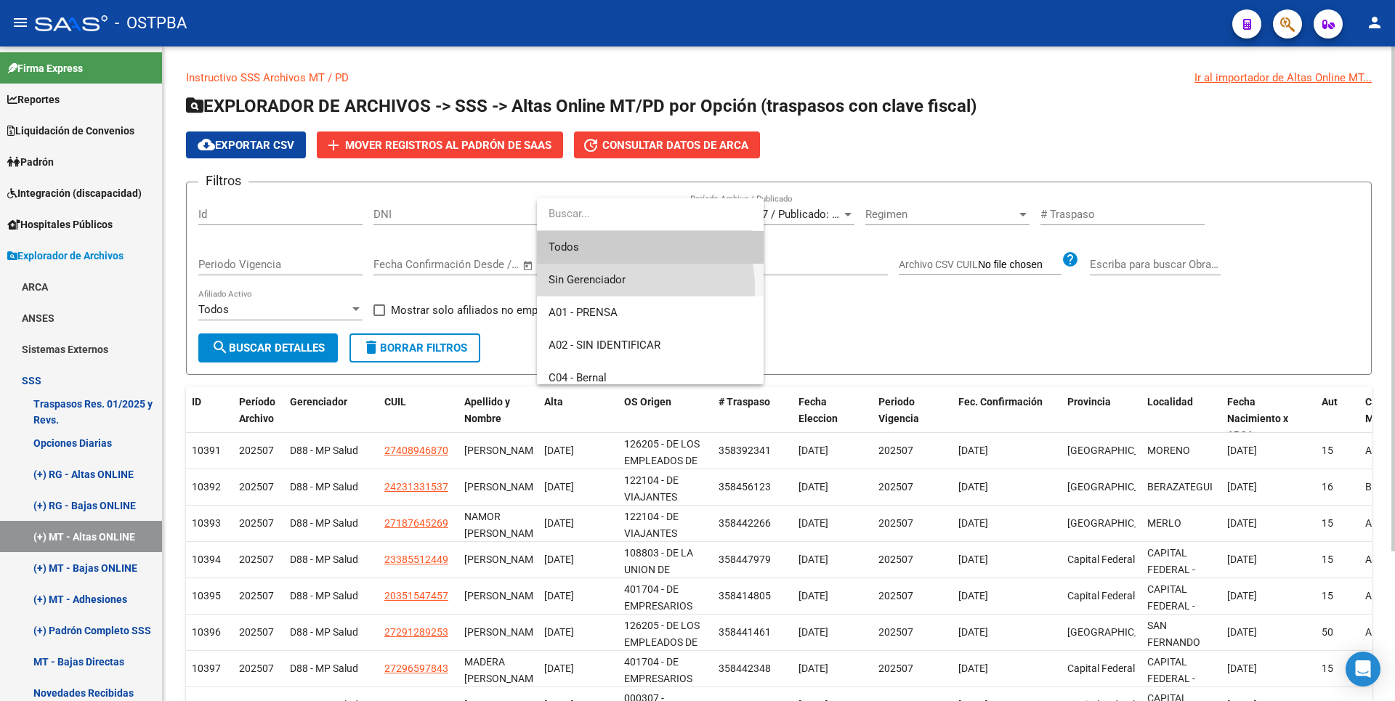
drag, startPoint x: 617, startPoint y: 288, endPoint x: 524, endPoint y: 295, distance: 93.3
click at [617, 287] on span "Sin Gerenciador" at bounding box center [649, 280] width 203 height 33
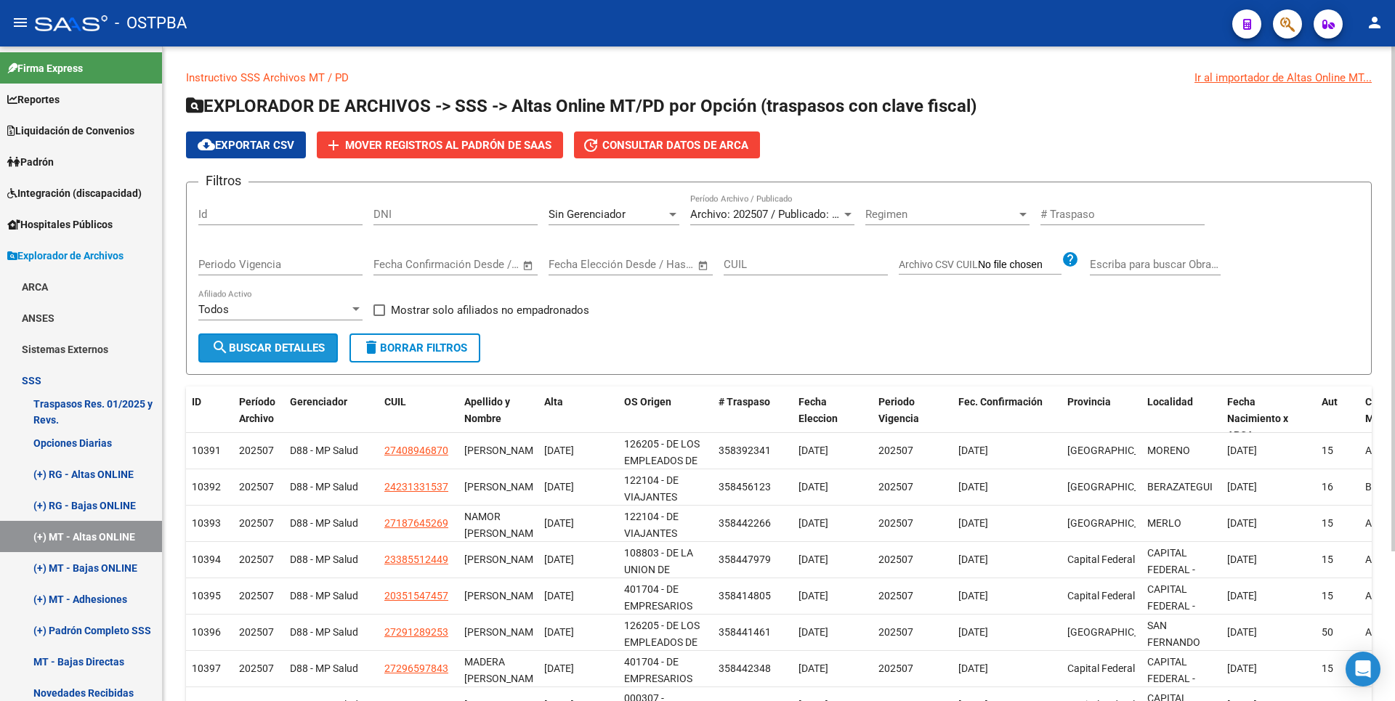
click at [278, 339] on button "search Buscar Detalles" at bounding box center [267, 347] width 139 height 29
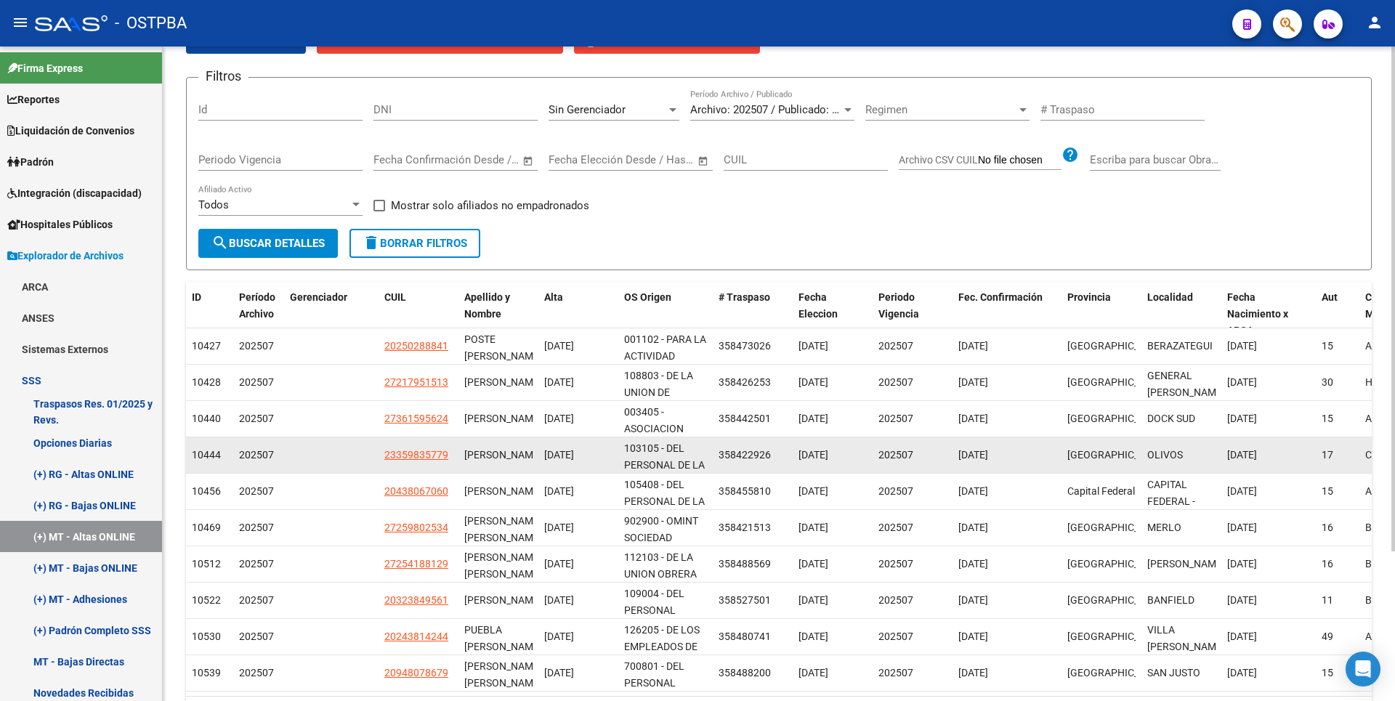
scroll to position [194, 0]
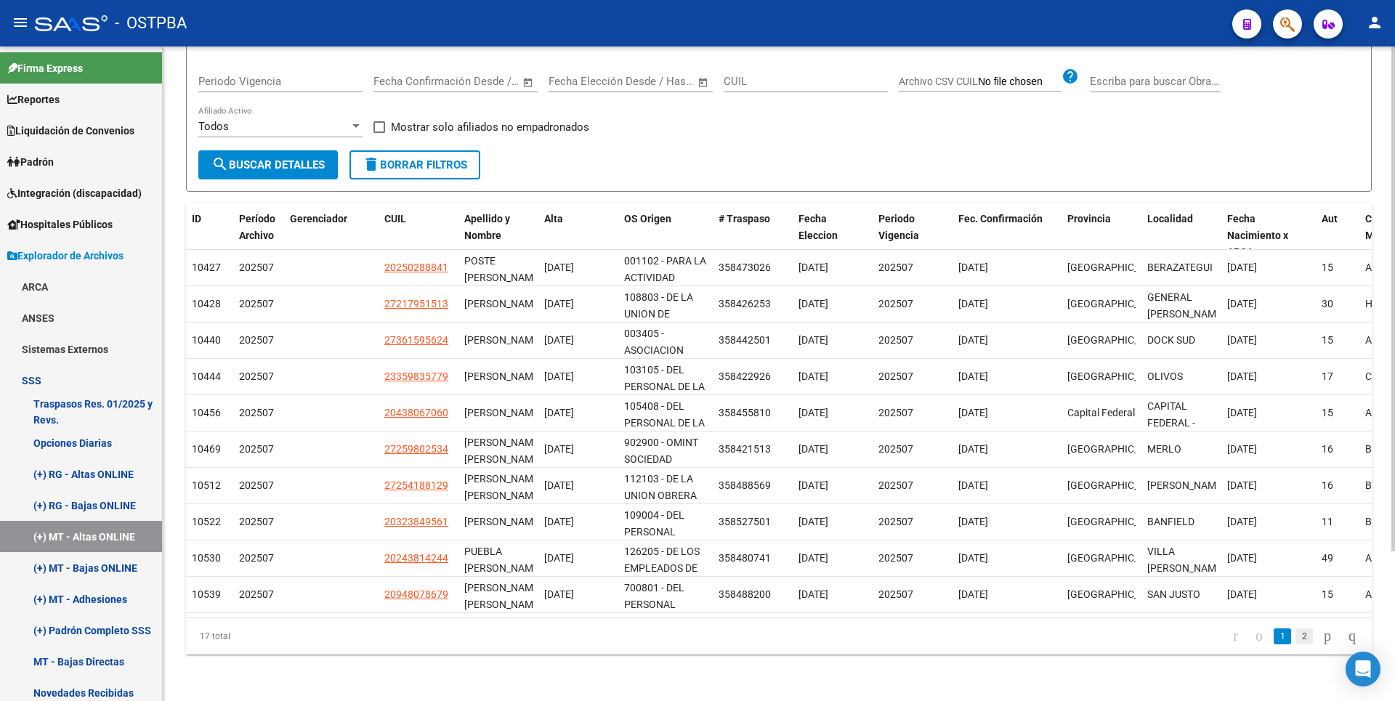
click at [1295, 639] on link "2" at bounding box center [1303, 636] width 17 height 16
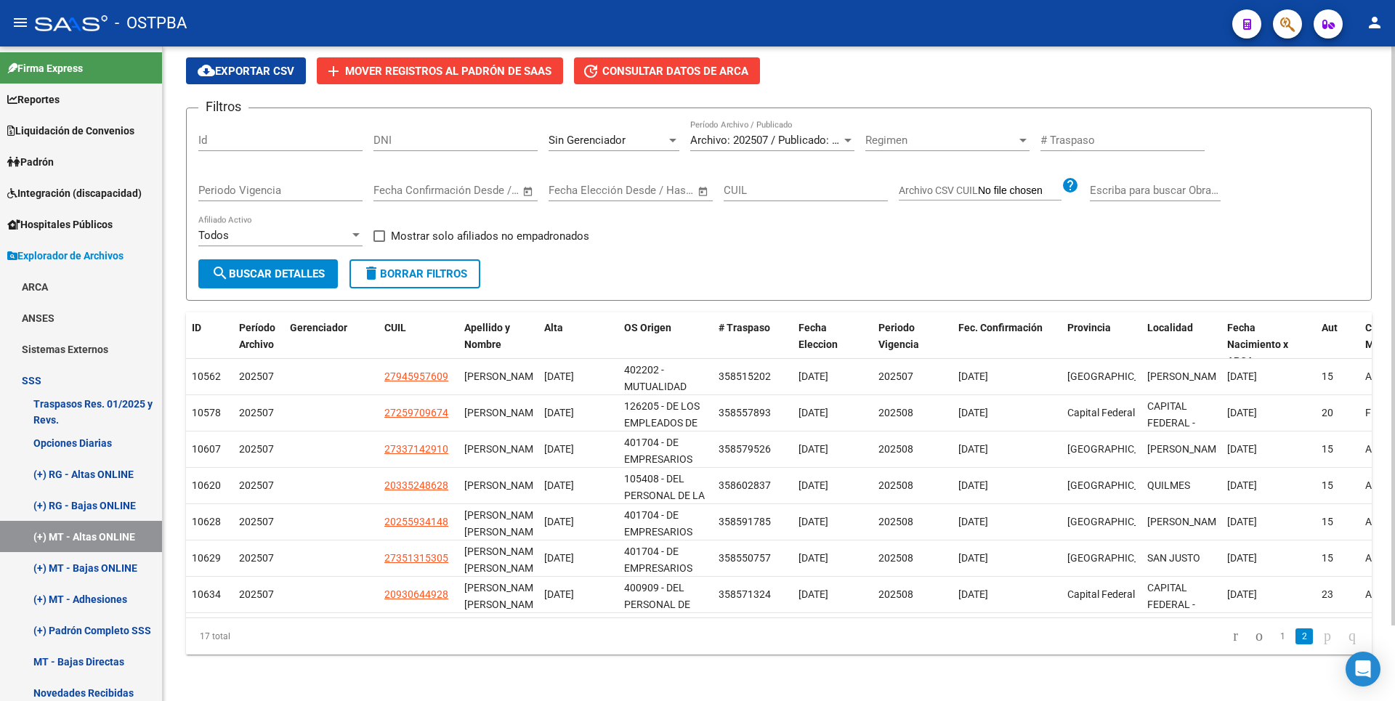
scroll to position [19, 0]
click at [68, 503] on link "(+) RG - Bajas ONLINE" at bounding box center [81, 505] width 162 height 31
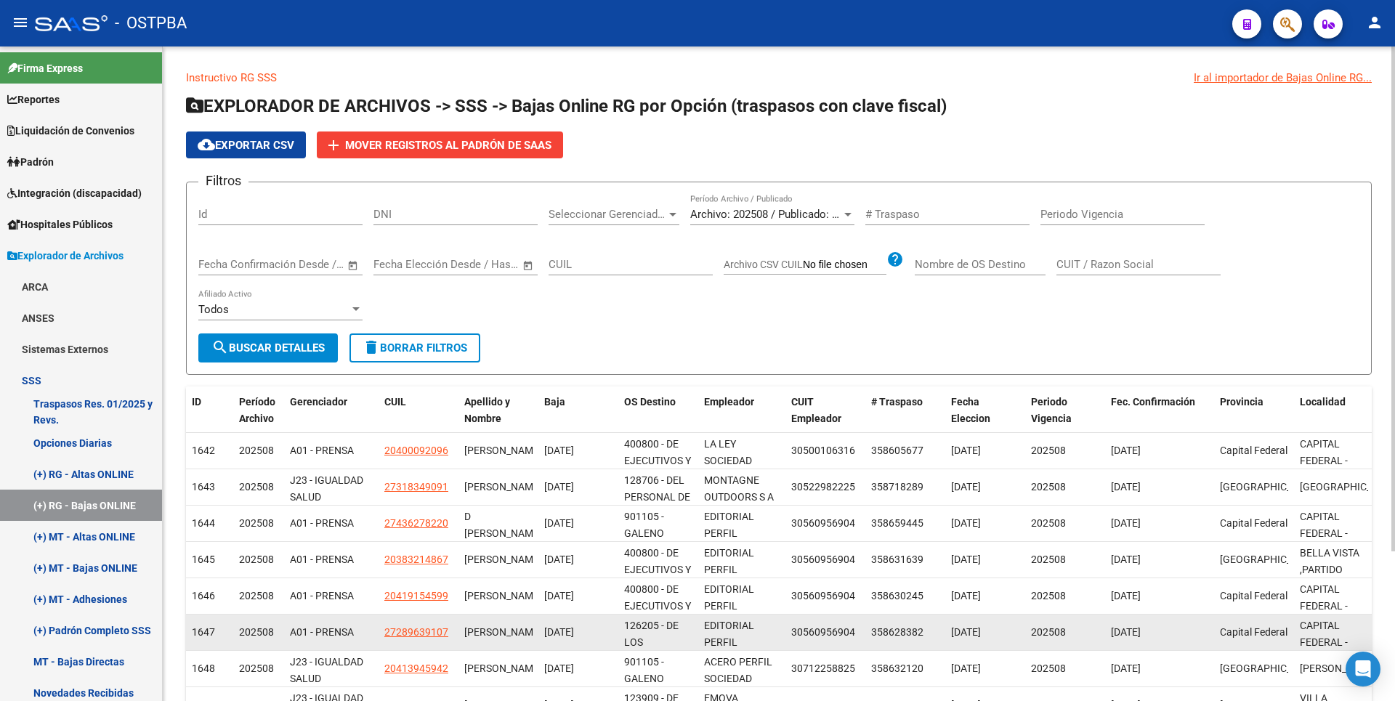
scroll to position [194, 0]
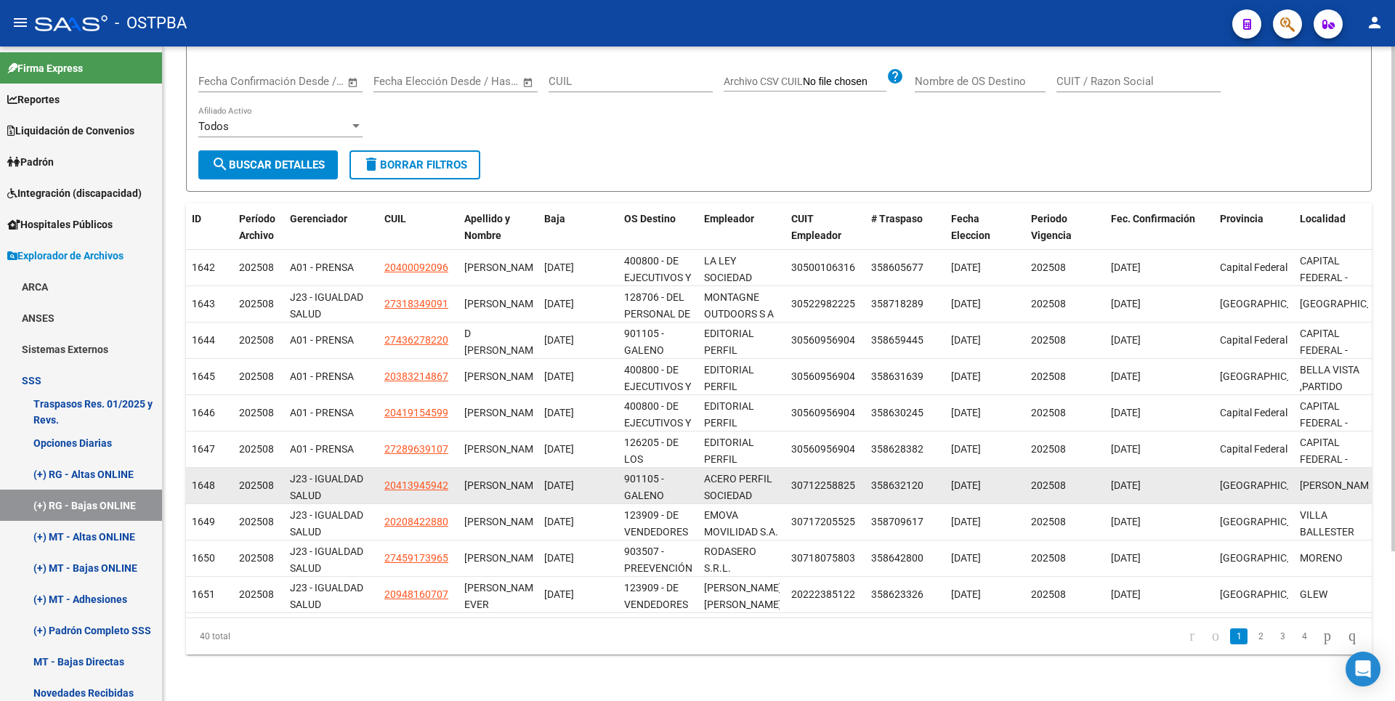
click at [409, 477] on app-link-go-to "20413945942" at bounding box center [416, 485] width 64 height 17
click at [421, 479] on span "20413945942" at bounding box center [416, 485] width 64 height 12
type textarea "20413945942"
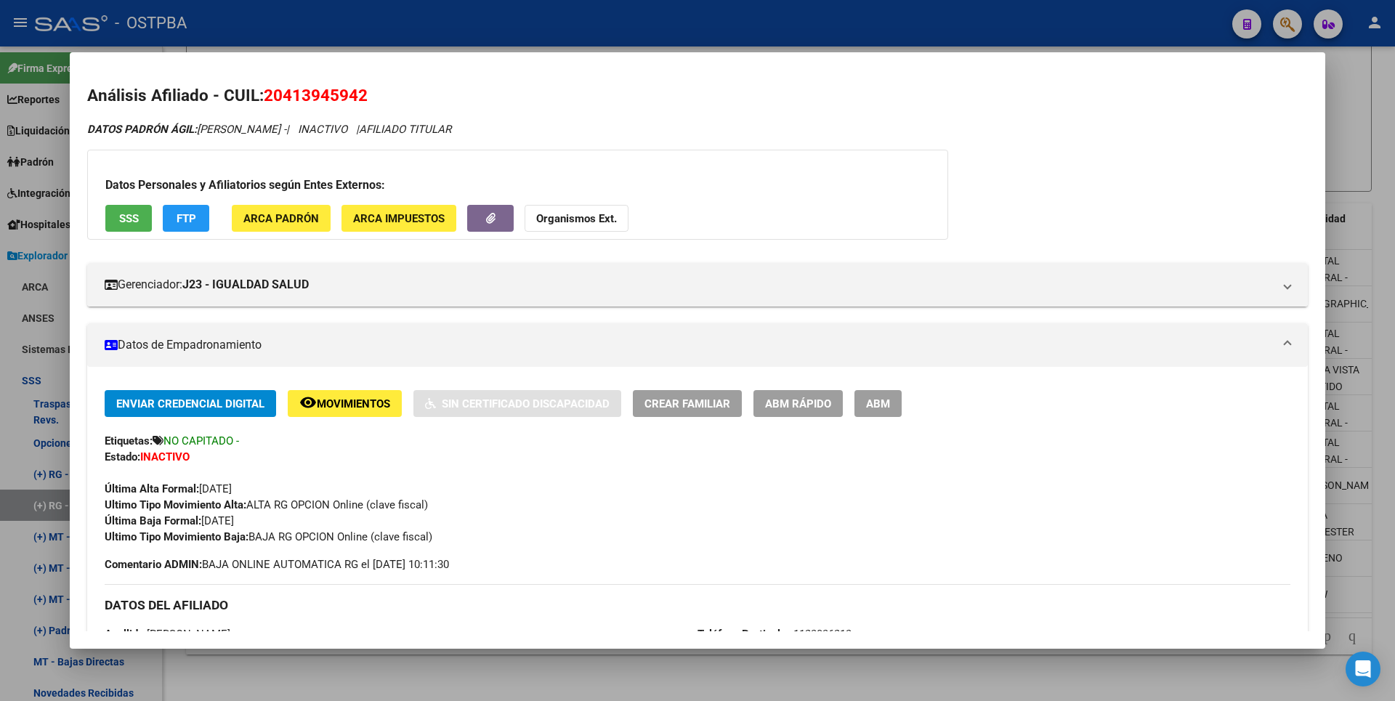
click at [534, 661] on div at bounding box center [697, 350] width 1395 height 701
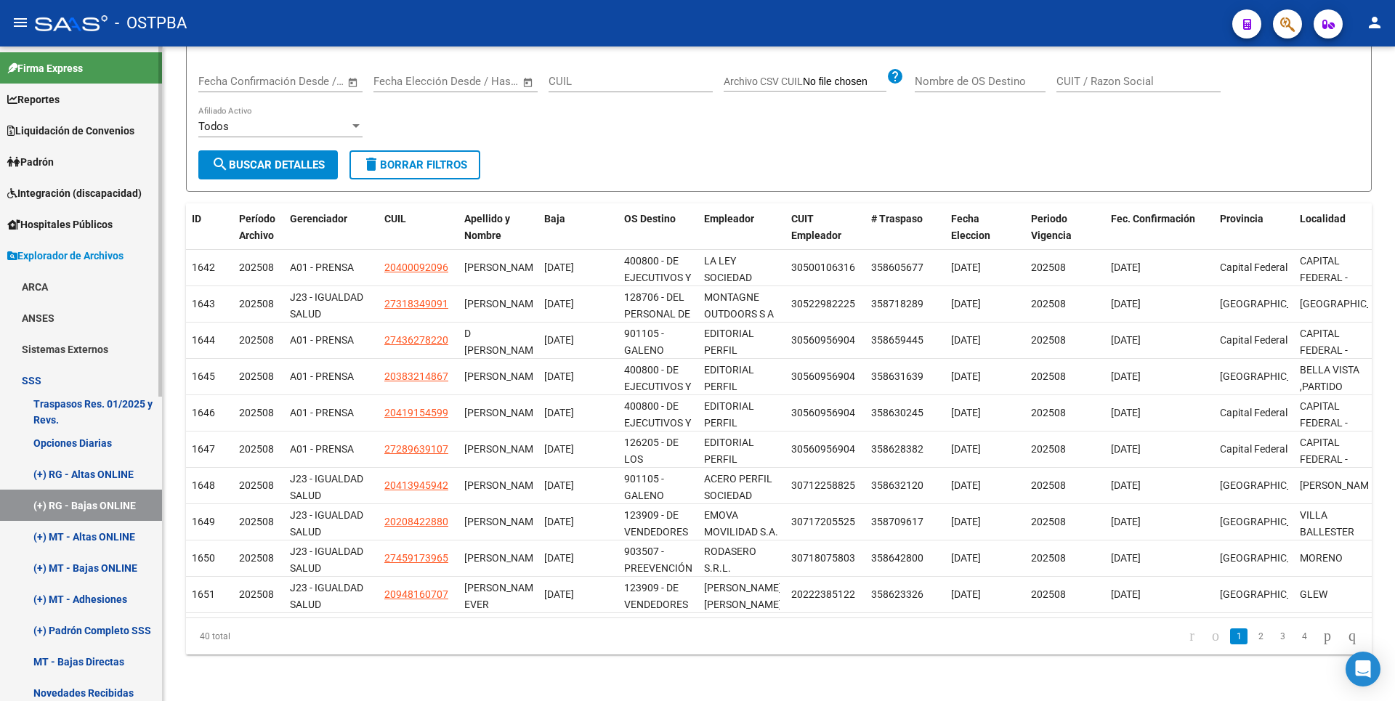
click at [124, 472] on link "(+) RG - Altas ONLINE" at bounding box center [81, 473] width 162 height 31
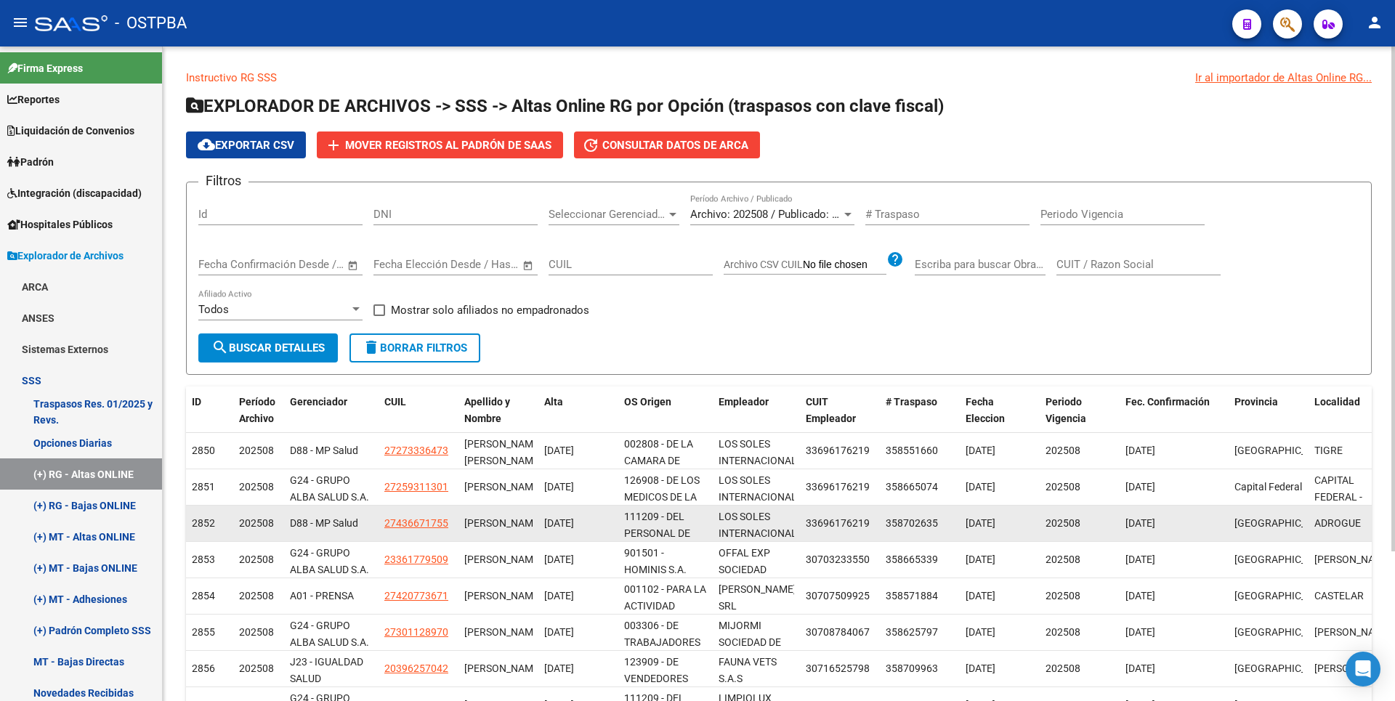
scroll to position [19, 0]
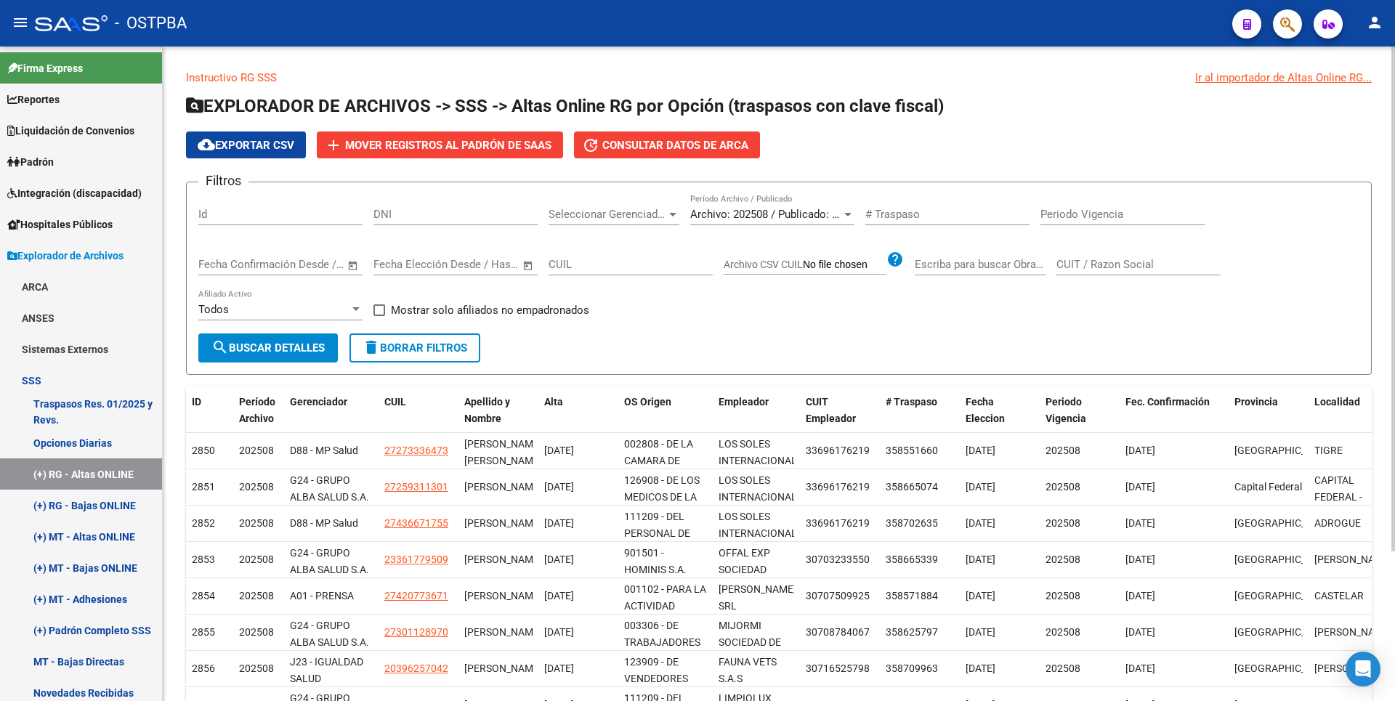
click at [669, 210] on div at bounding box center [672, 215] width 13 height 12
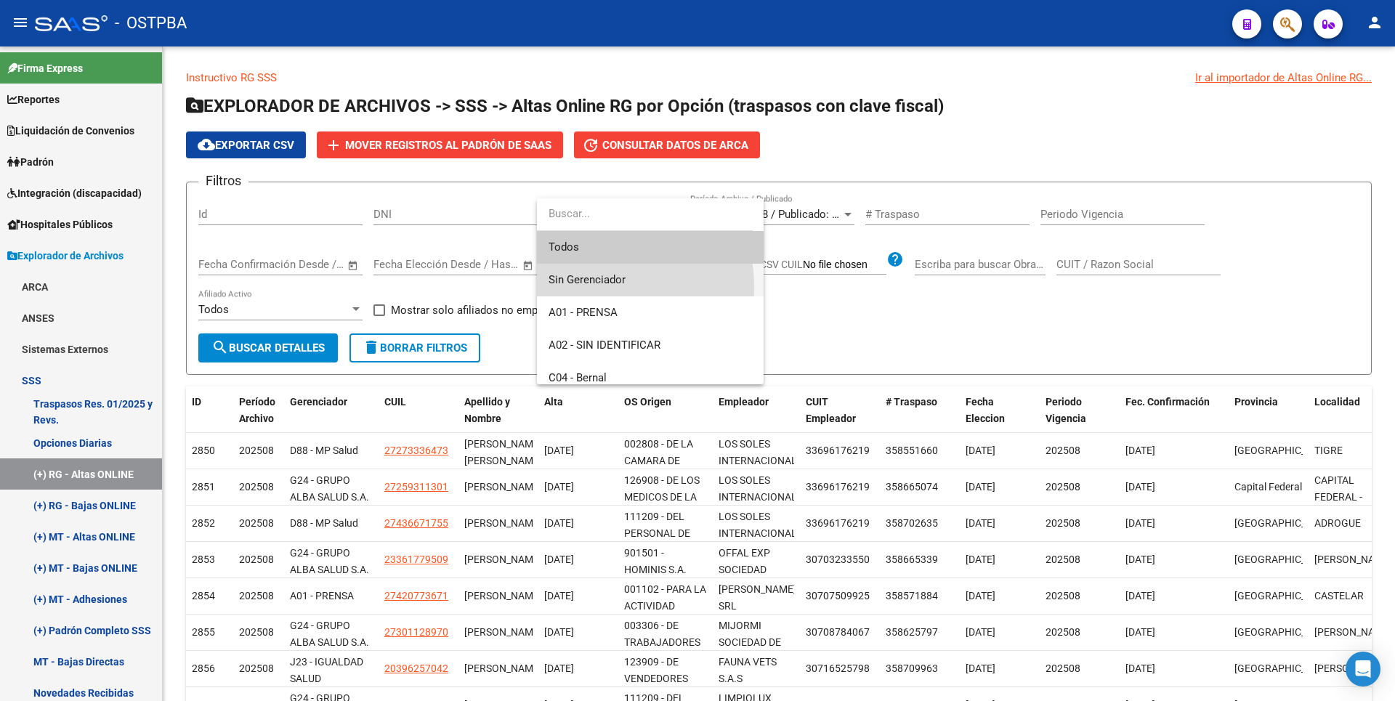
click at [577, 288] on span "Sin Gerenciador" at bounding box center [649, 280] width 203 height 33
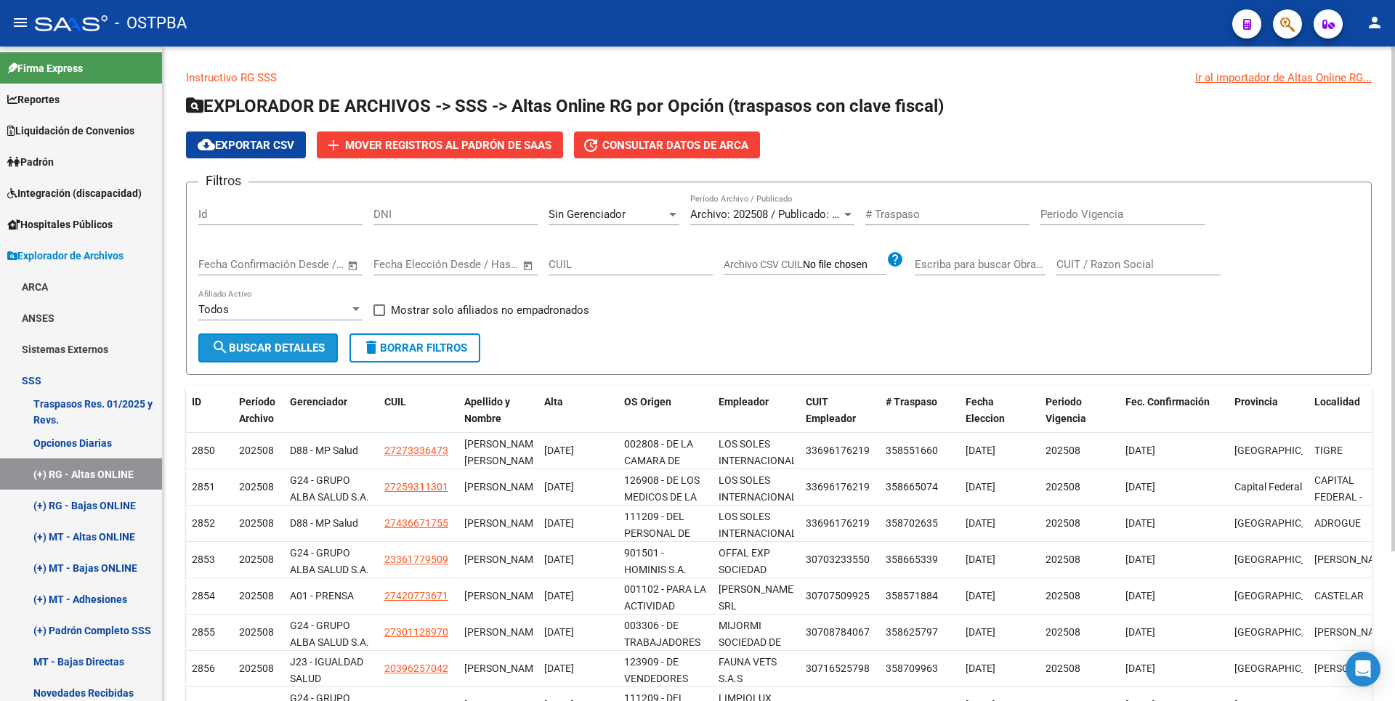
click at [315, 336] on button "search Buscar Detalles" at bounding box center [267, 347] width 139 height 29
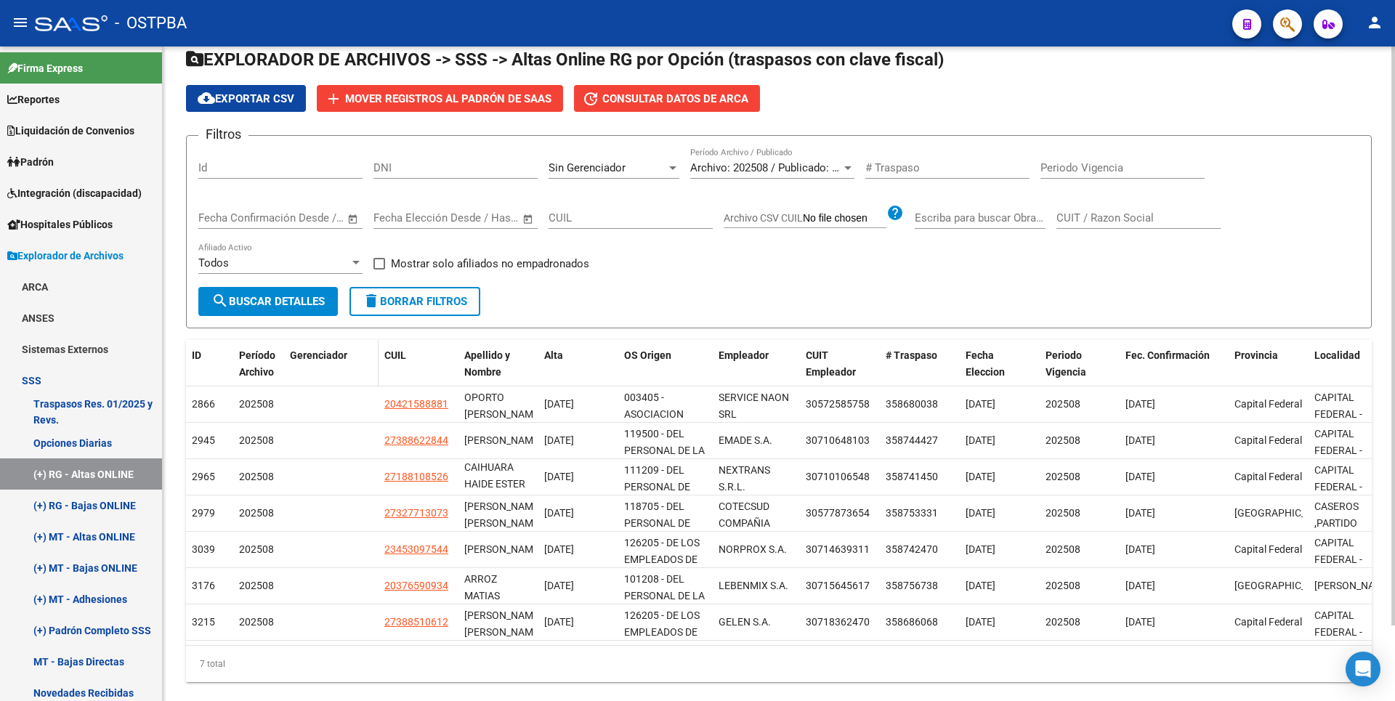
scroll to position [85, 0]
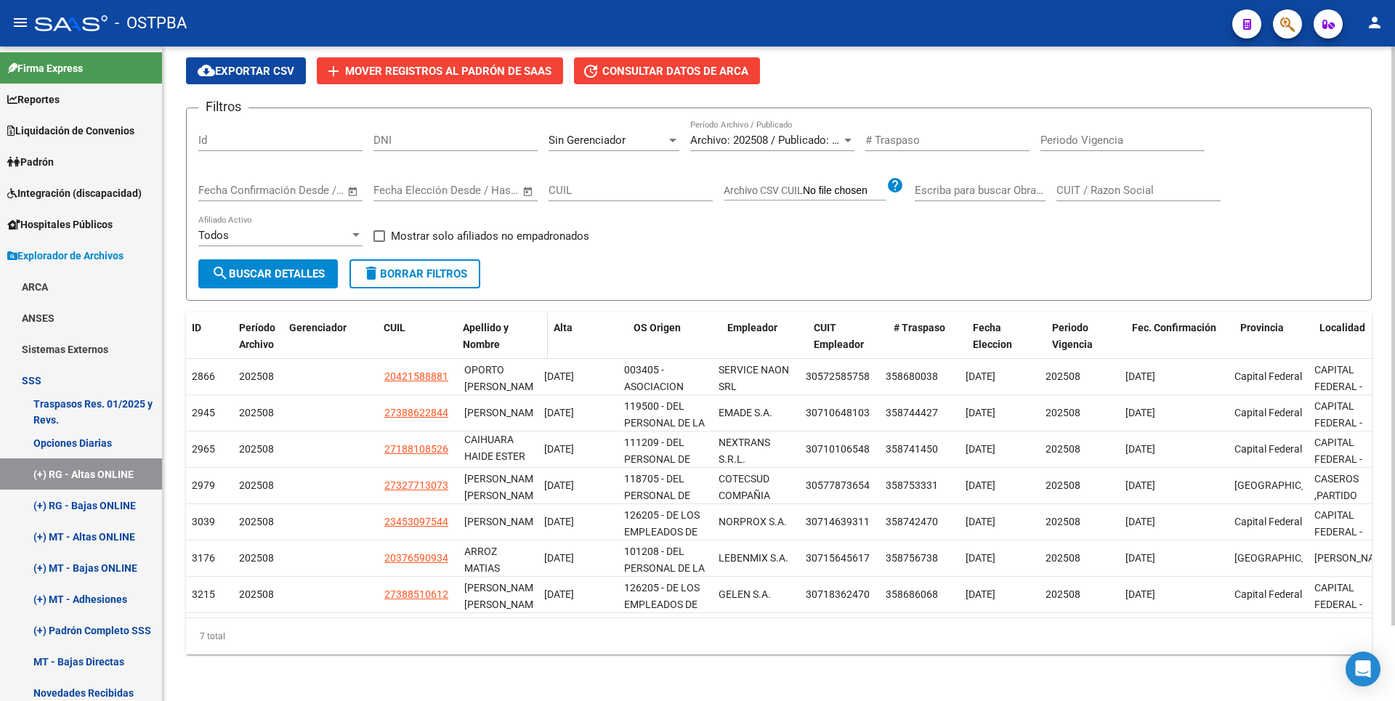
drag, startPoint x: 535, startPoint y: 330, endPoint x: 550, endPoint y: 323, distance: 15.9
click at [550, 323] on div "ID Período Archivo Gerenciador CUIL Apellido y Nombre Alta OS Origen Empleador …" at bounding box center [1221, 344] width 2070 height 64
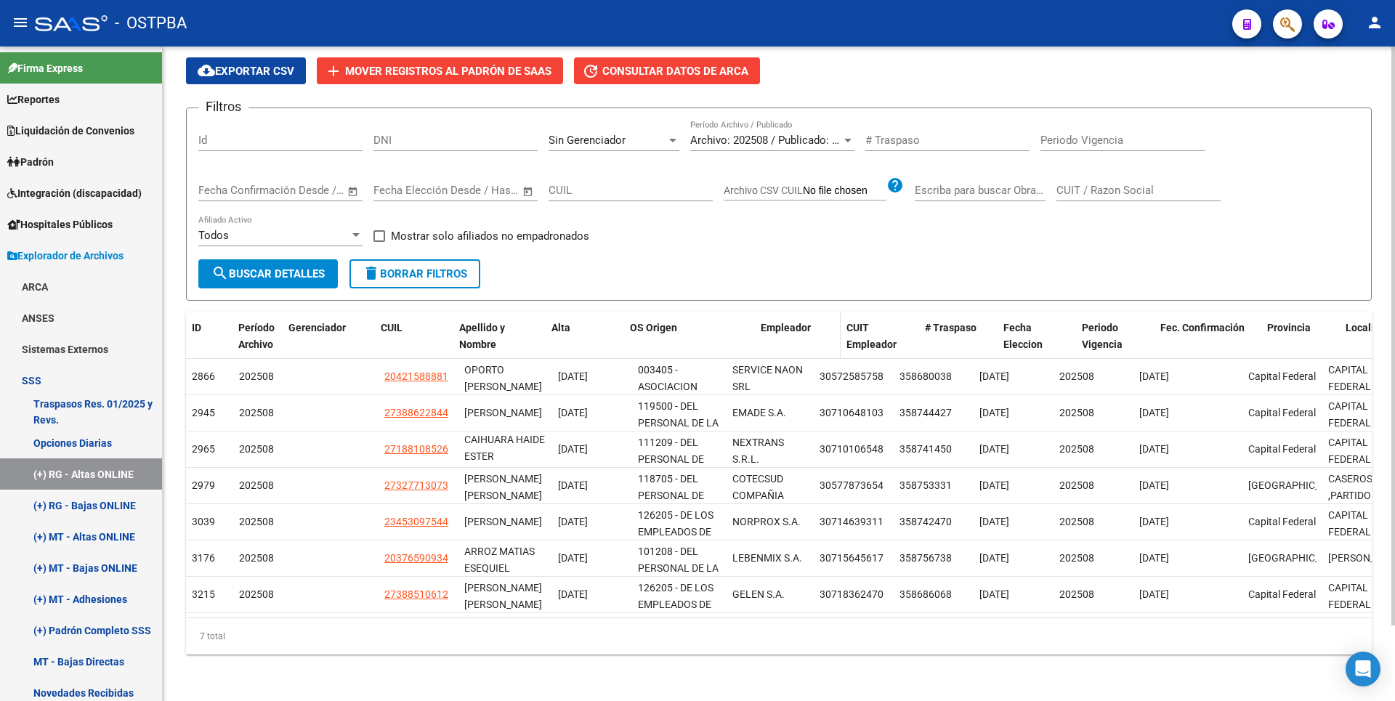
drag, startPoint x: 723, startPoint y: 331, endPoint x: 769, endPoint y: 329, distance: 45.8
click at [767, 330] on div "ID Período Archivo Gerenciador CUIL Apellido y Nombre Alta OS Origen Empleador …" at bounding box center [1228, 344] width 2084 height 64
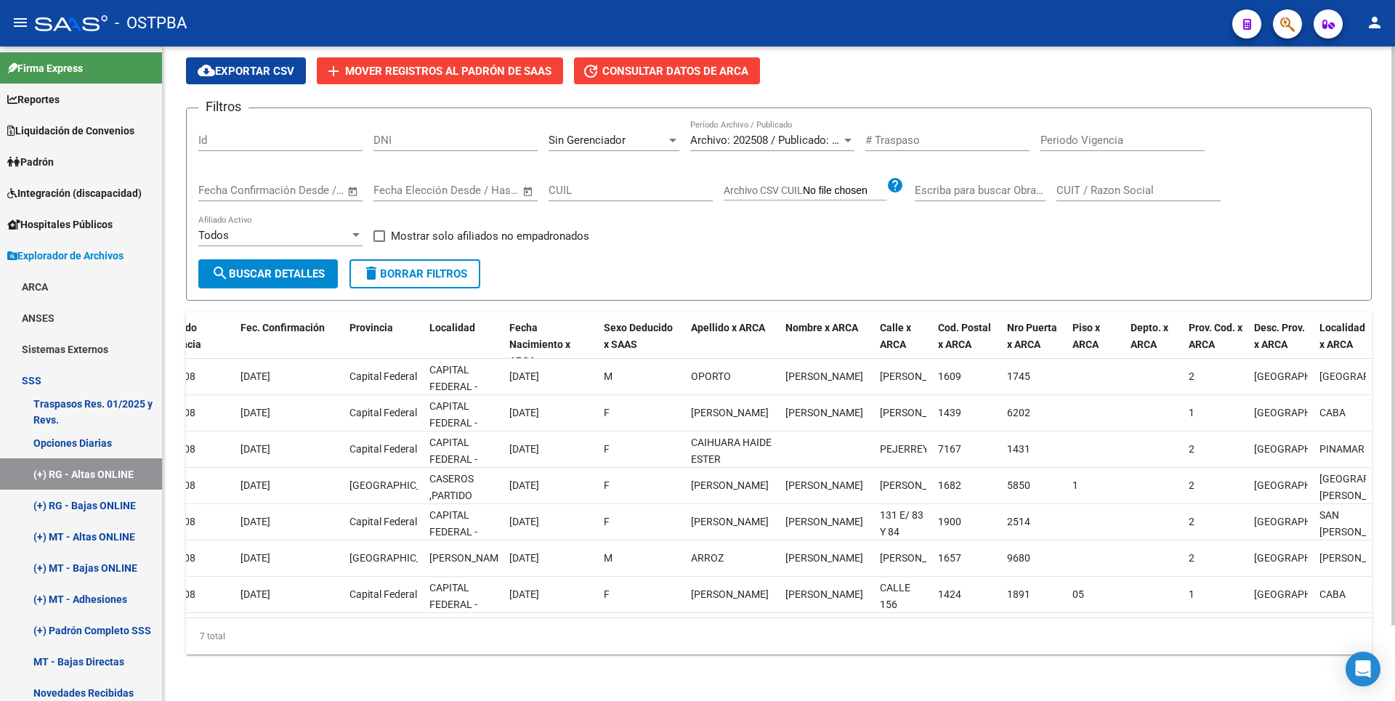
scroll to position [0, 0]
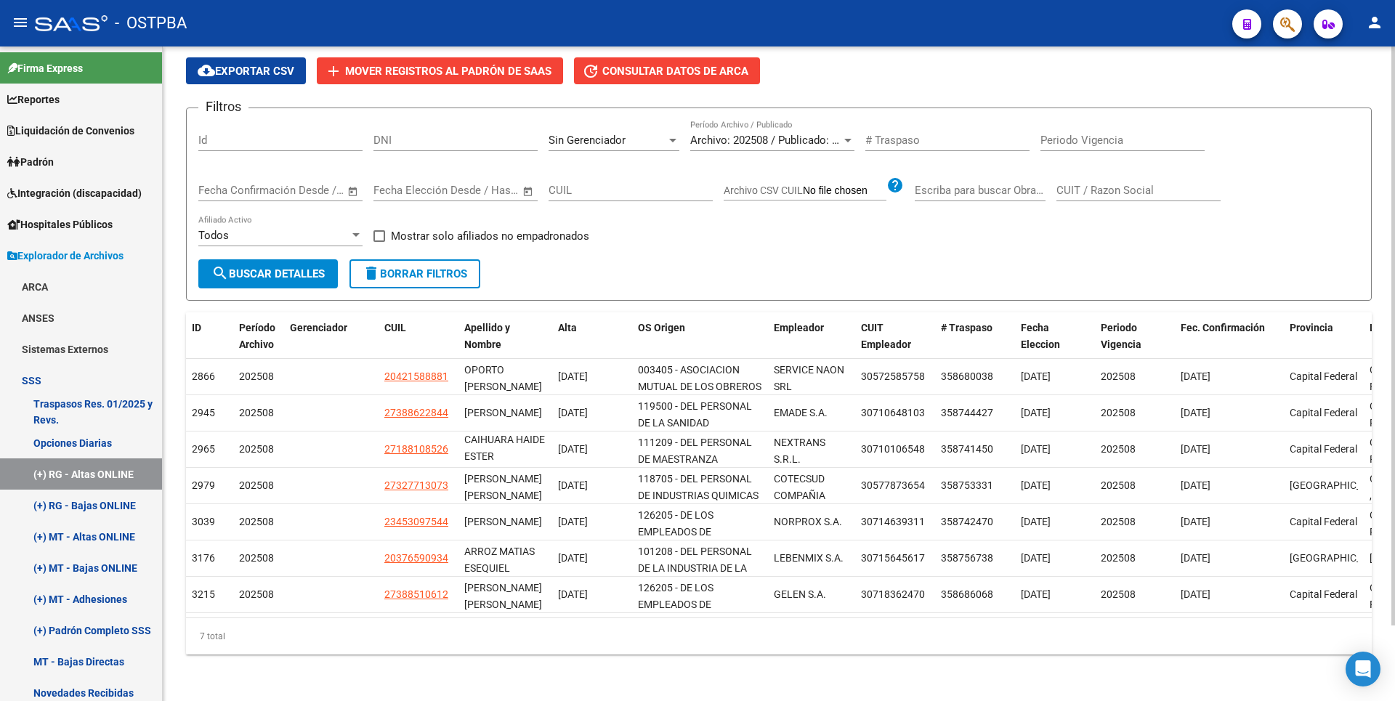
click at [676, 134] on div at bounding box center [672, 140] width 13 height 12
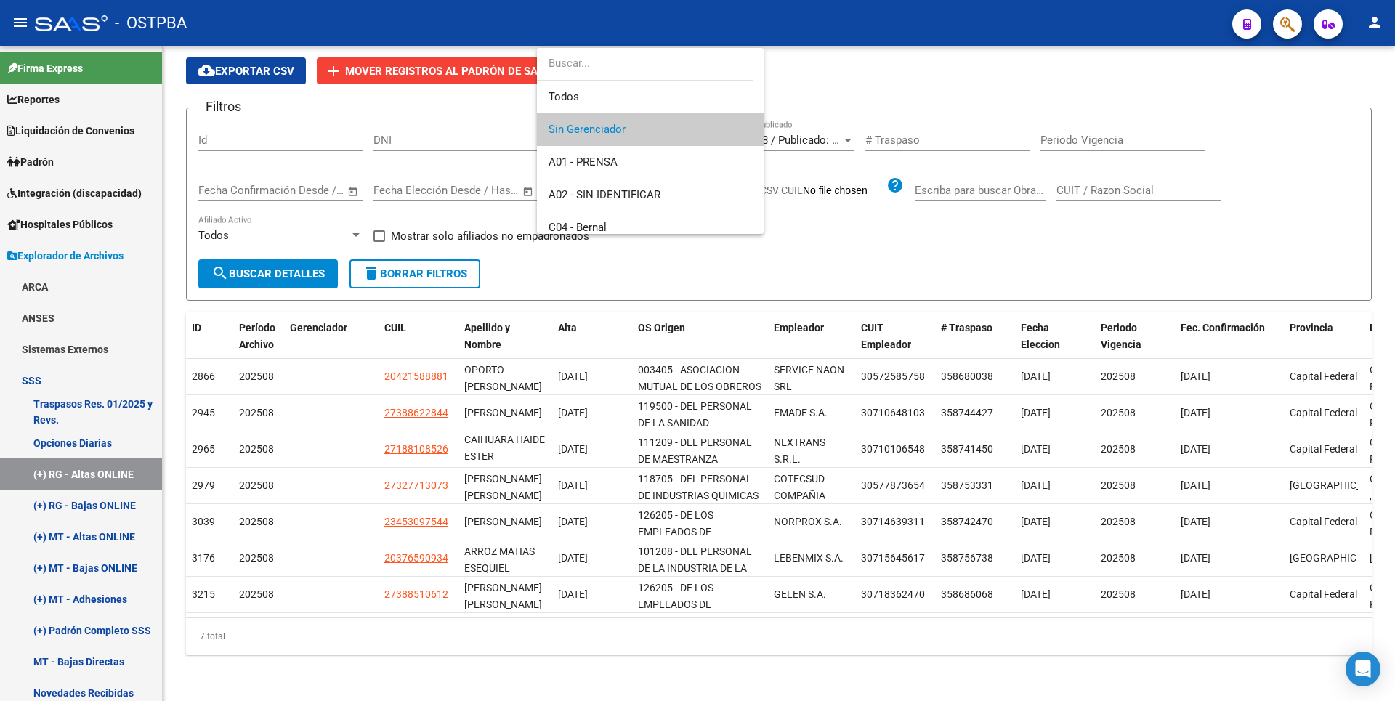
click at [811, 80] on div at bounding box center [697, 350] width 1395 height 701
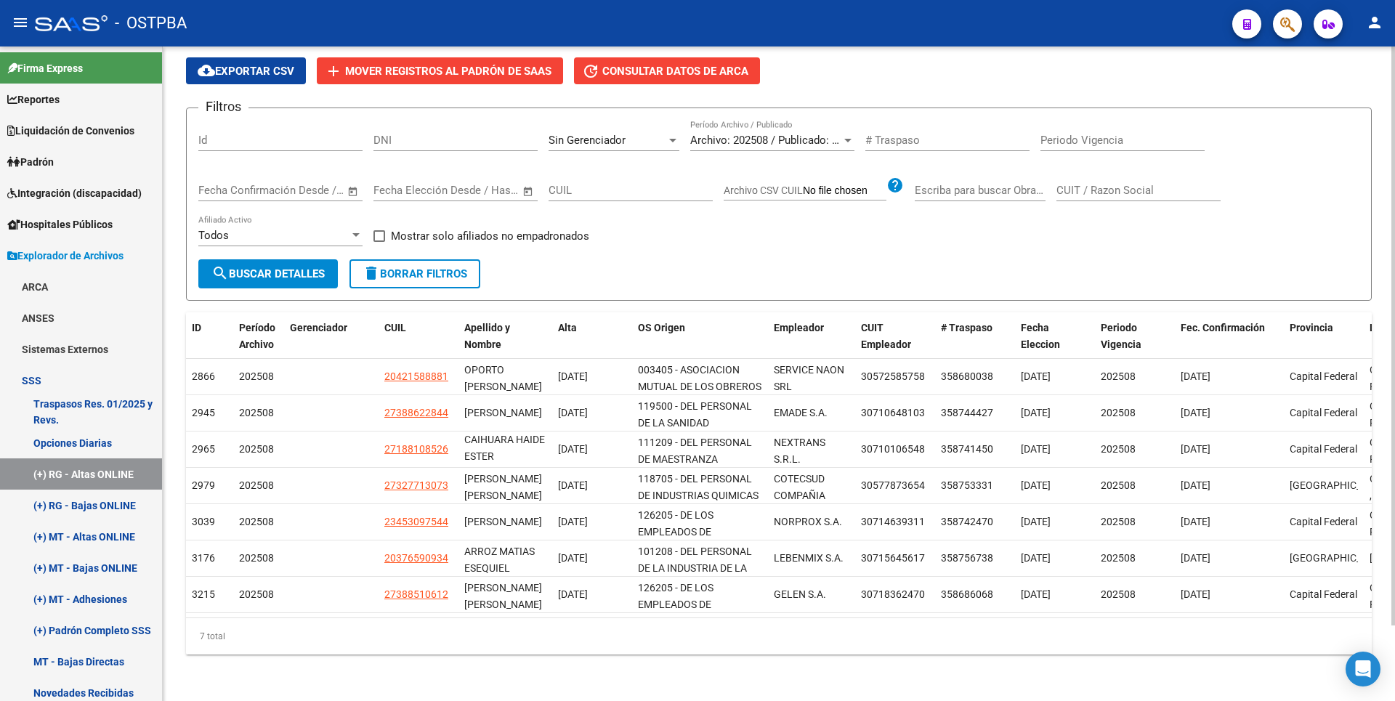
click at [625, 243] on div "Filtros Id DNI Sin Gerenciador Seleccionar Gerenciador Archivo: 202508 / Public…" at bounding box center [778, 189] width 1161 height 139
click at [530, 262] on form "Filtros Id DNI Sin Gerenciador Seleccionar Gerenciador Archivo: 202508 / Public…" at bounding box center [779, 204] width 1186 height 193
drag, startPoint x: 681, startPoint y: 127, endPoint x: 673, endPoint y: 127, distance: 8.7
click at [679, 127] on app-drop-down-list "Sin Gerenciador Seleccionar Gerenciador" at bounding box center [619, 142] width 142 height 45
click at [672, 139] on div at bounding box center [672, 141] width 7 height 4
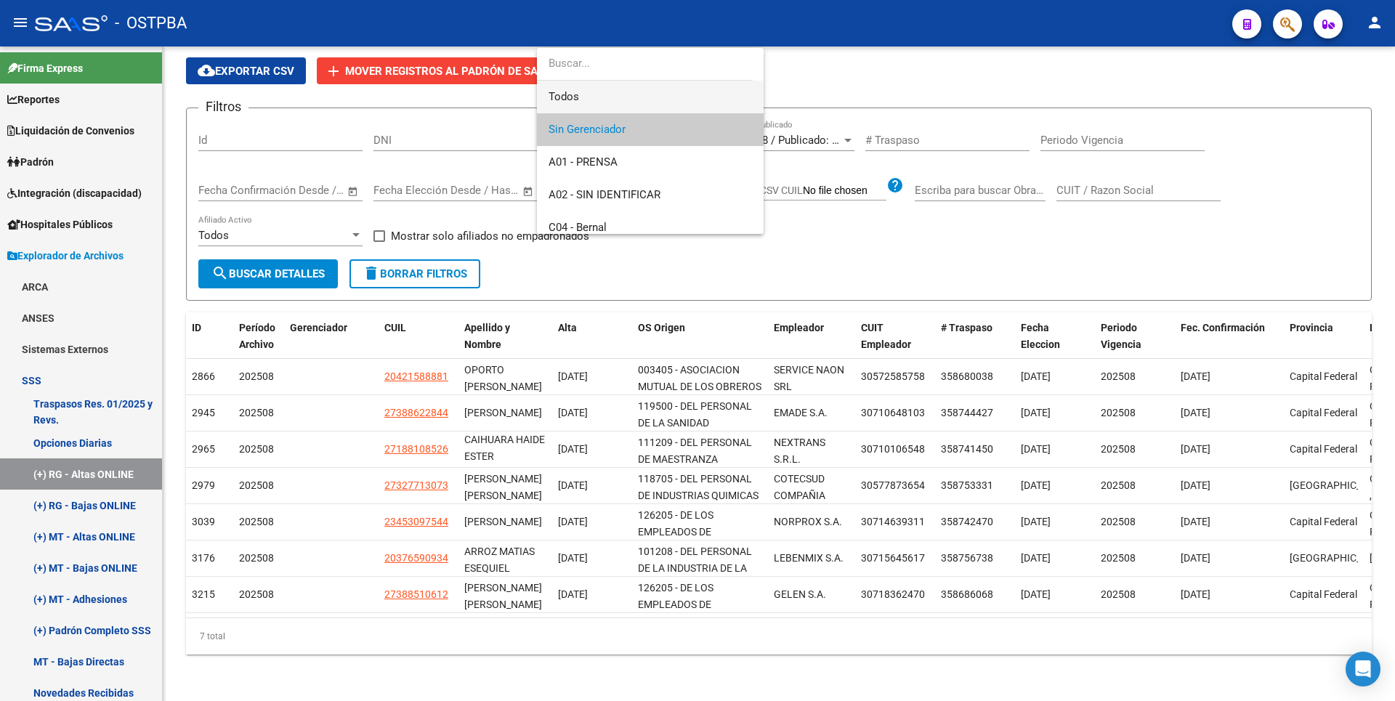
click at [545, 91] on mat-option "Todos" at bounding box center [650, 97] width 227 height 33
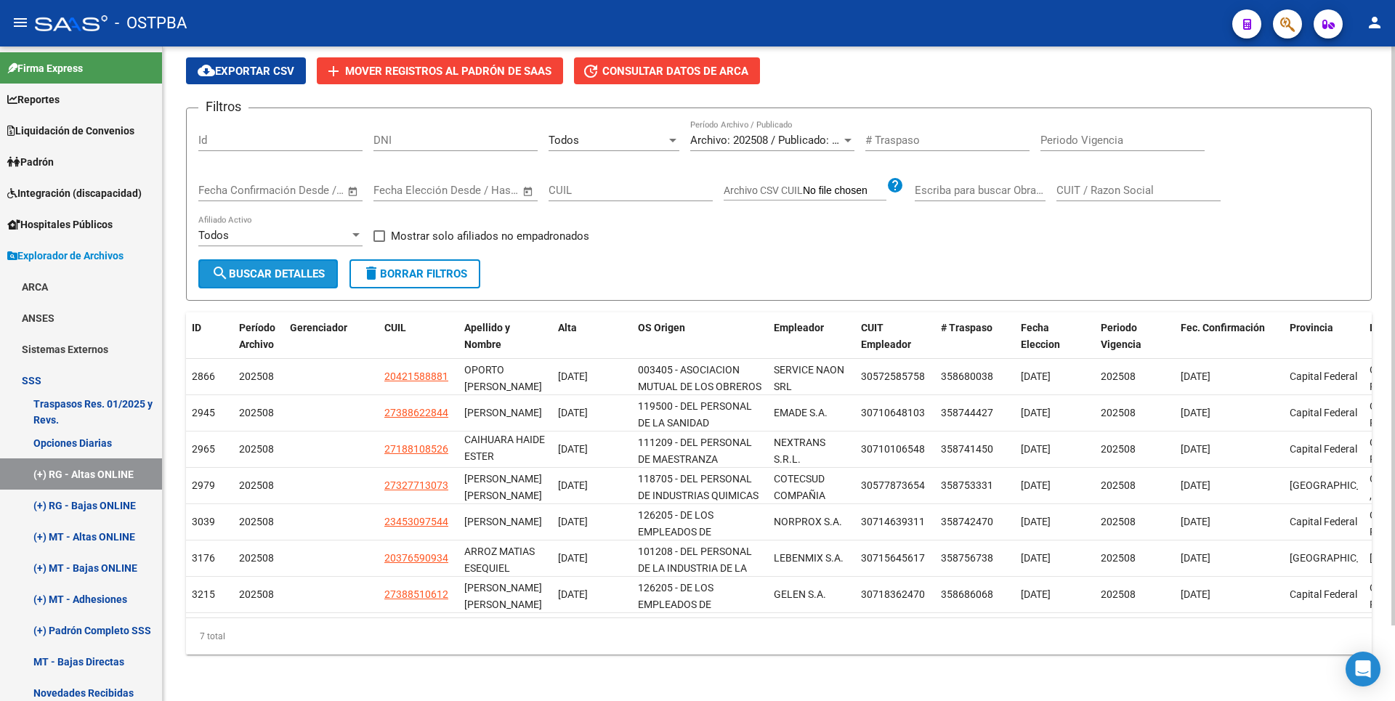
click at [265, 267] on span "search Buscar Detalles" at bounding box center [267, 273] width 113 height 13
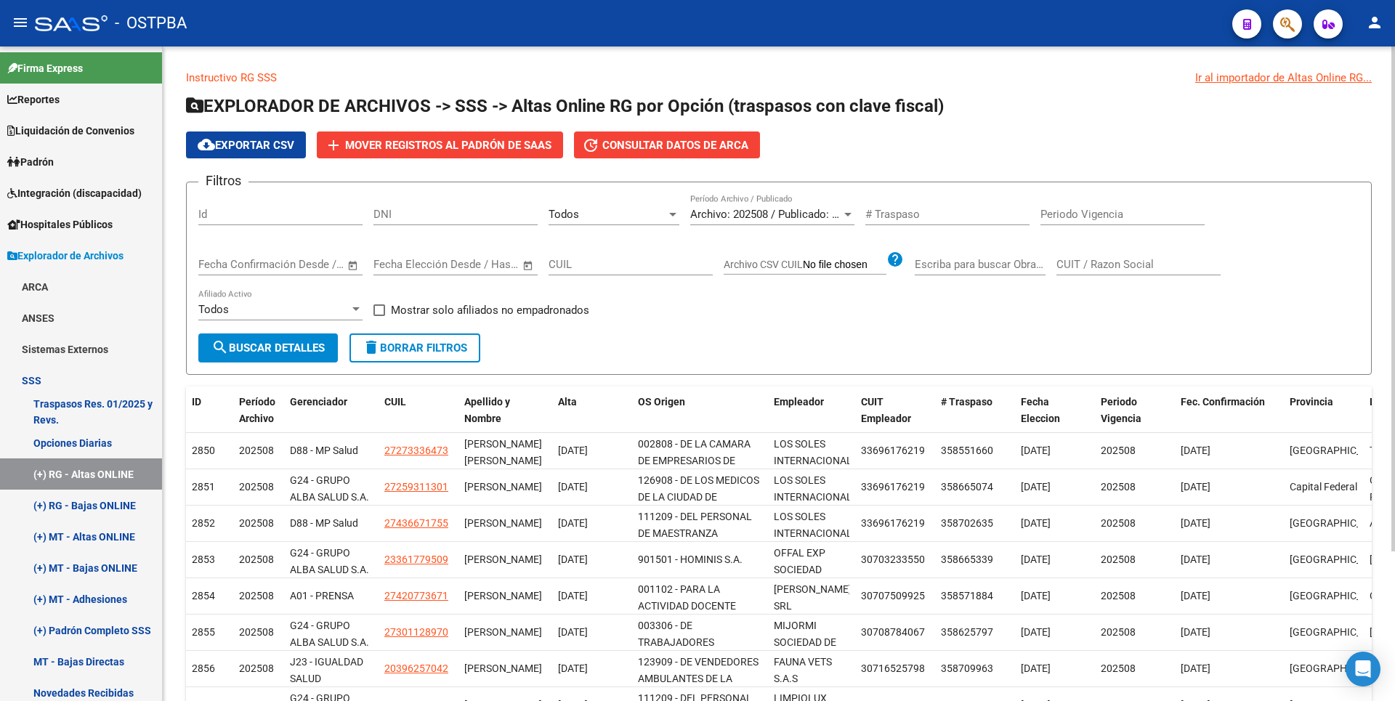
click at [256, 140] on span "cloud_download Exportar CSV" at bounding box center [246, 145] width 97 height 13
click at [675, 213] on div at bounding box center [672, 215] width 7 height 4
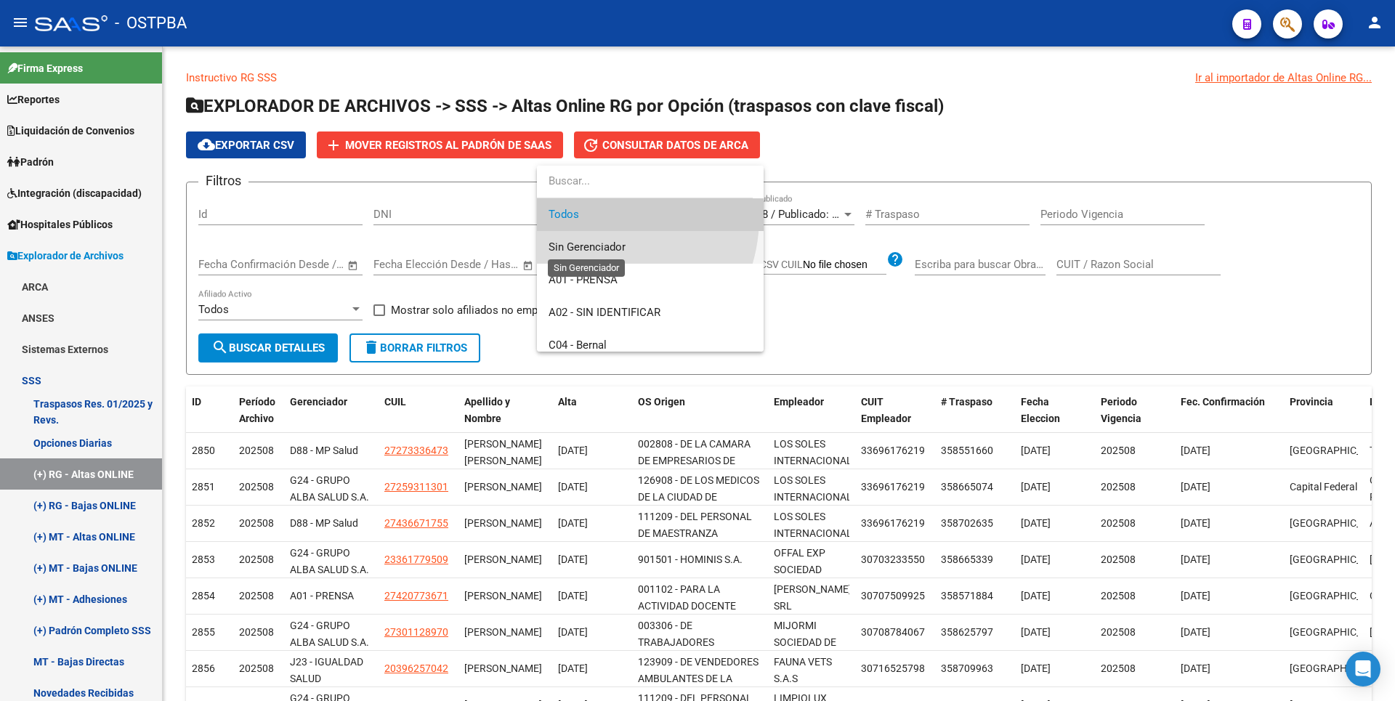
click at [594, 250] on span "Sin Gerenciador" at bounding box center [586, 246] width 77 height 13
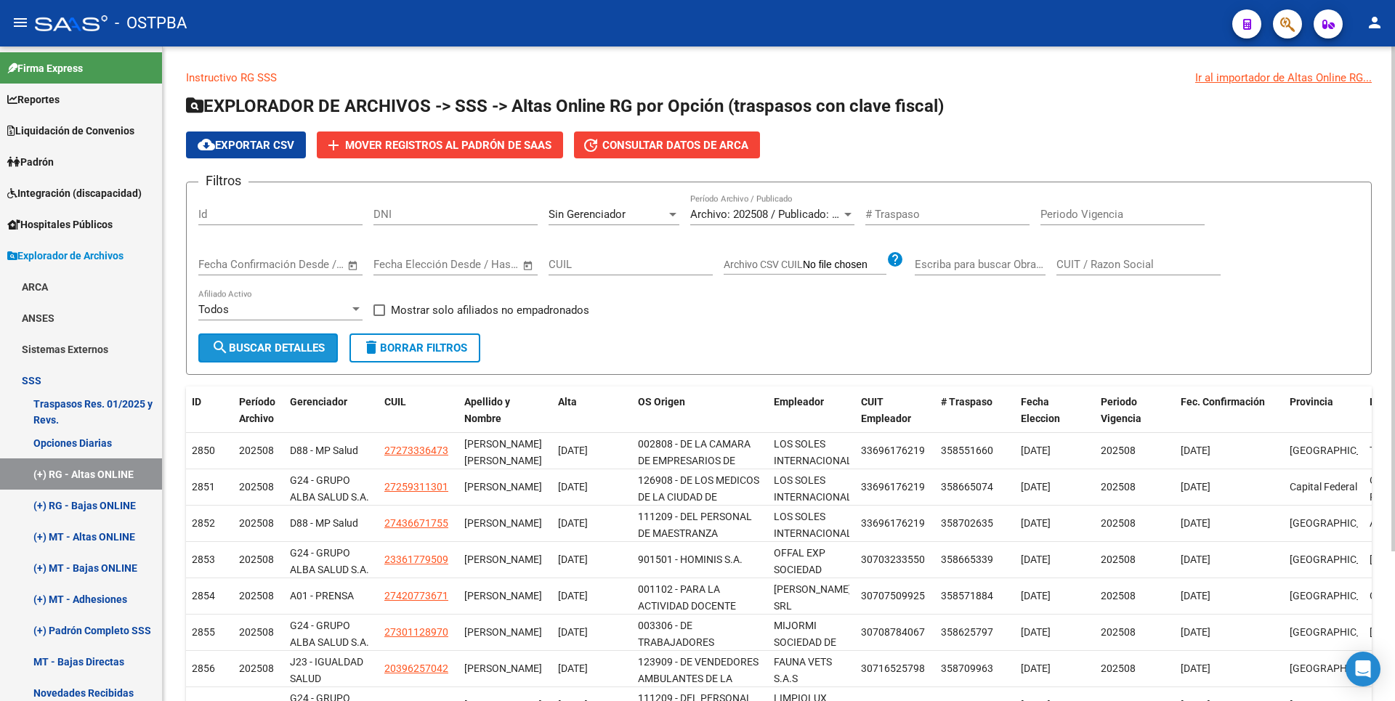
click at [302, 345] on span "search Buscar Detalles" at bounding box center [267, 347] width 113 height 13
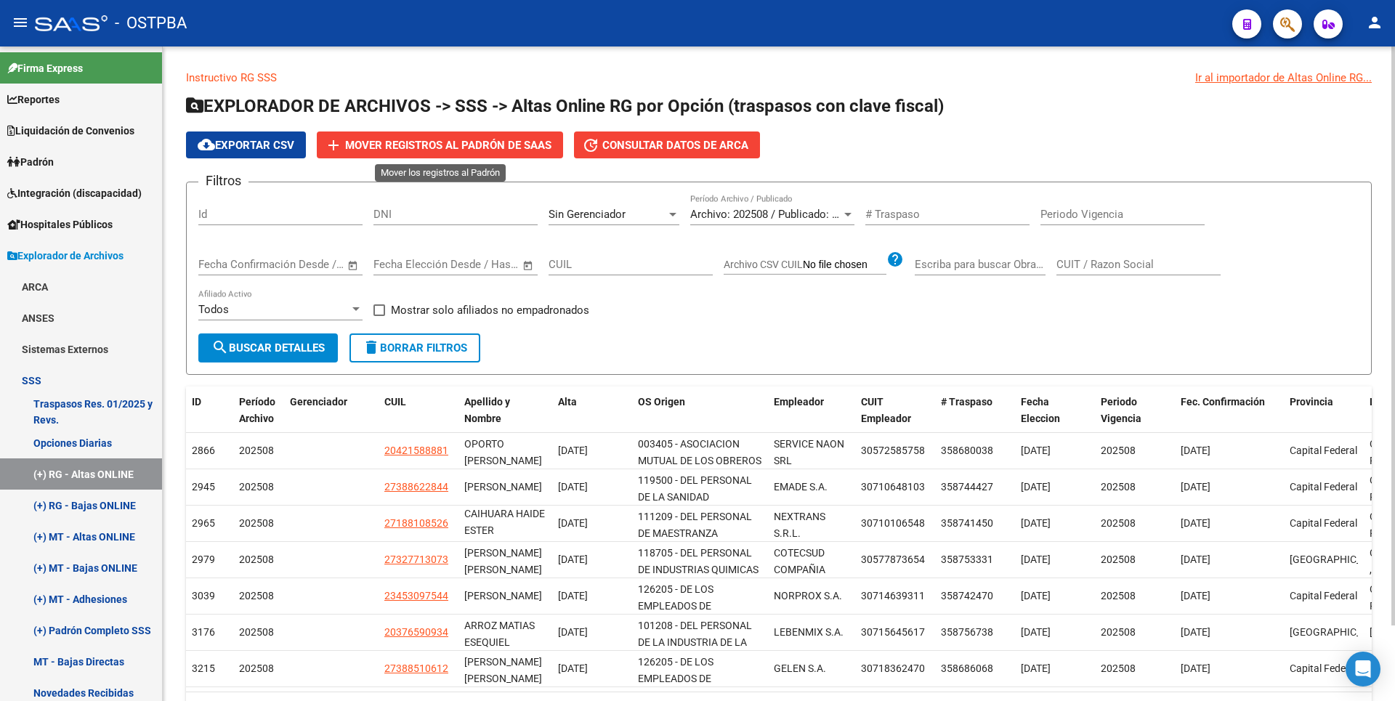
click at [490, 139] on span "Mover registros al PADRÓN de SAAS" at bounding box center [448, 145] width 206 height 13
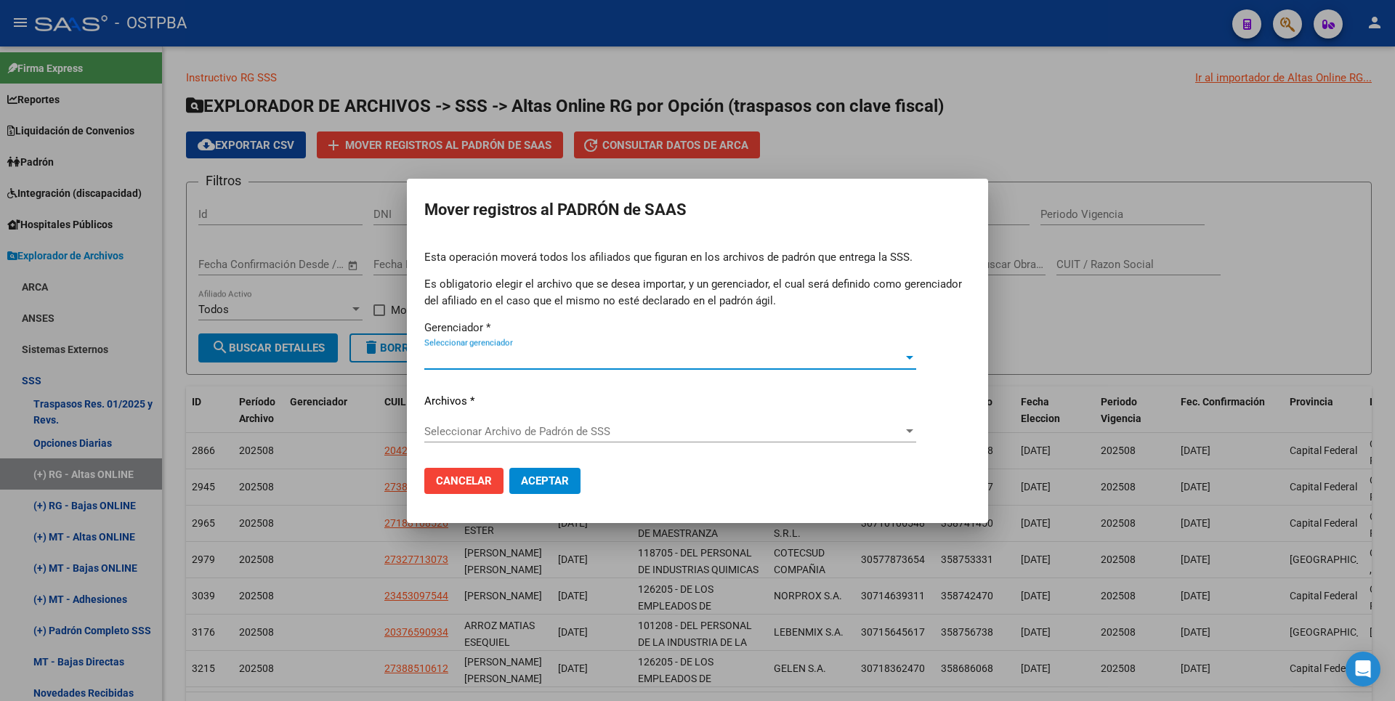
click at [915, 354] on div at bounding box center [909, 358] width 13 height 12
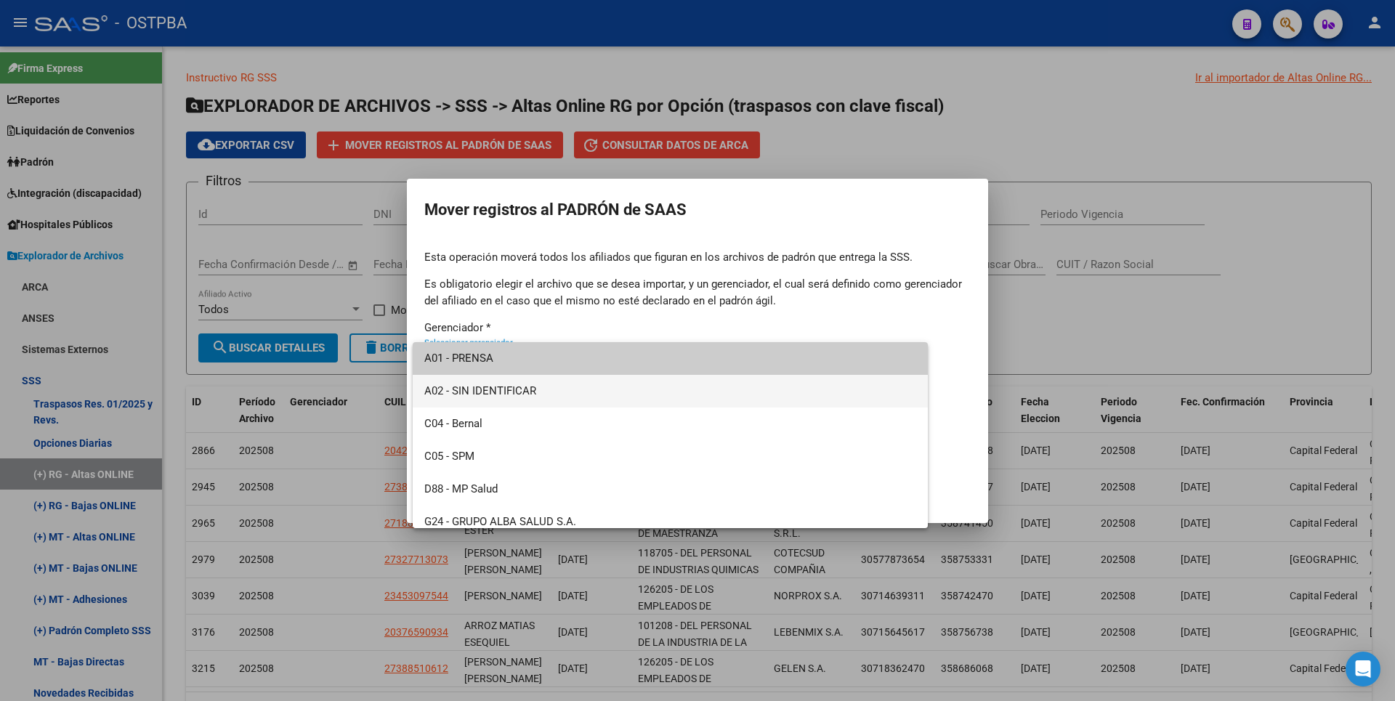
scroll to position [370, 0]
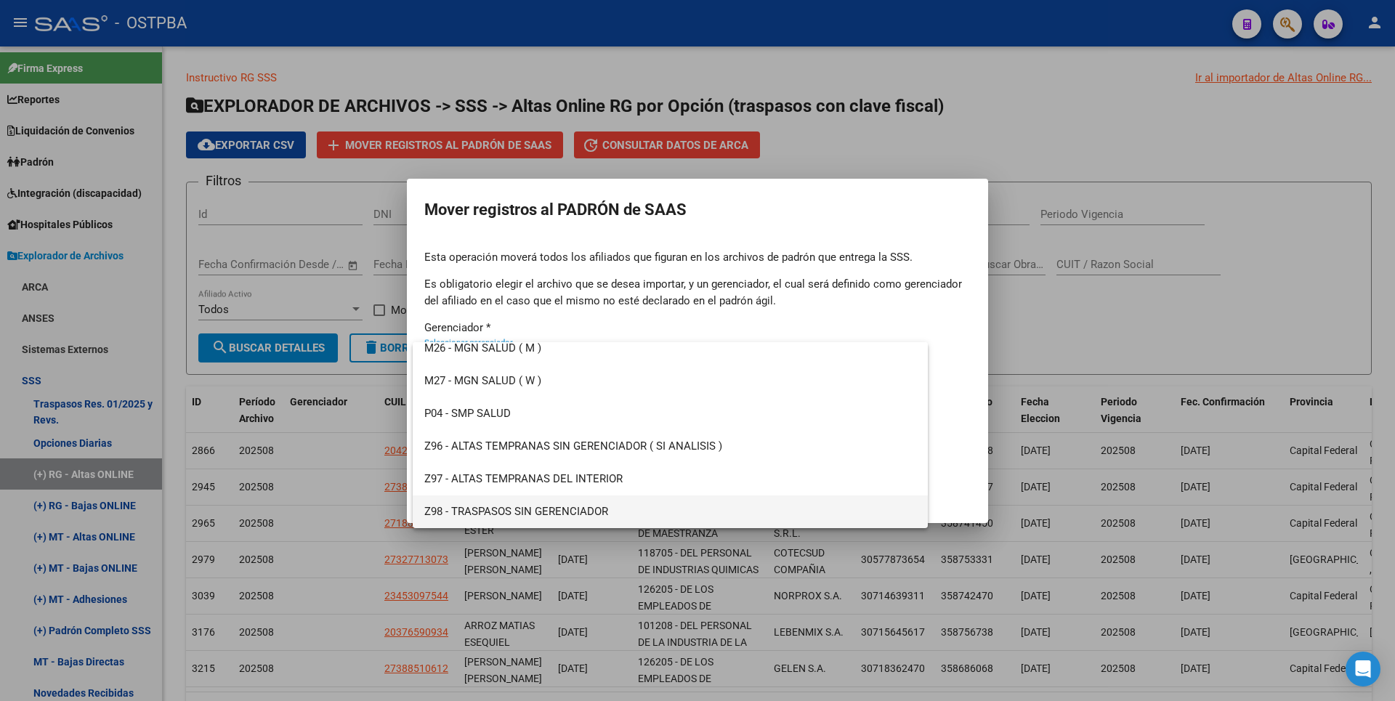
click at [531, 510] on span "Z98 - TRASPASOS SIN GERENCIADOR" at bounding box center [670, 511] width 492 height 33
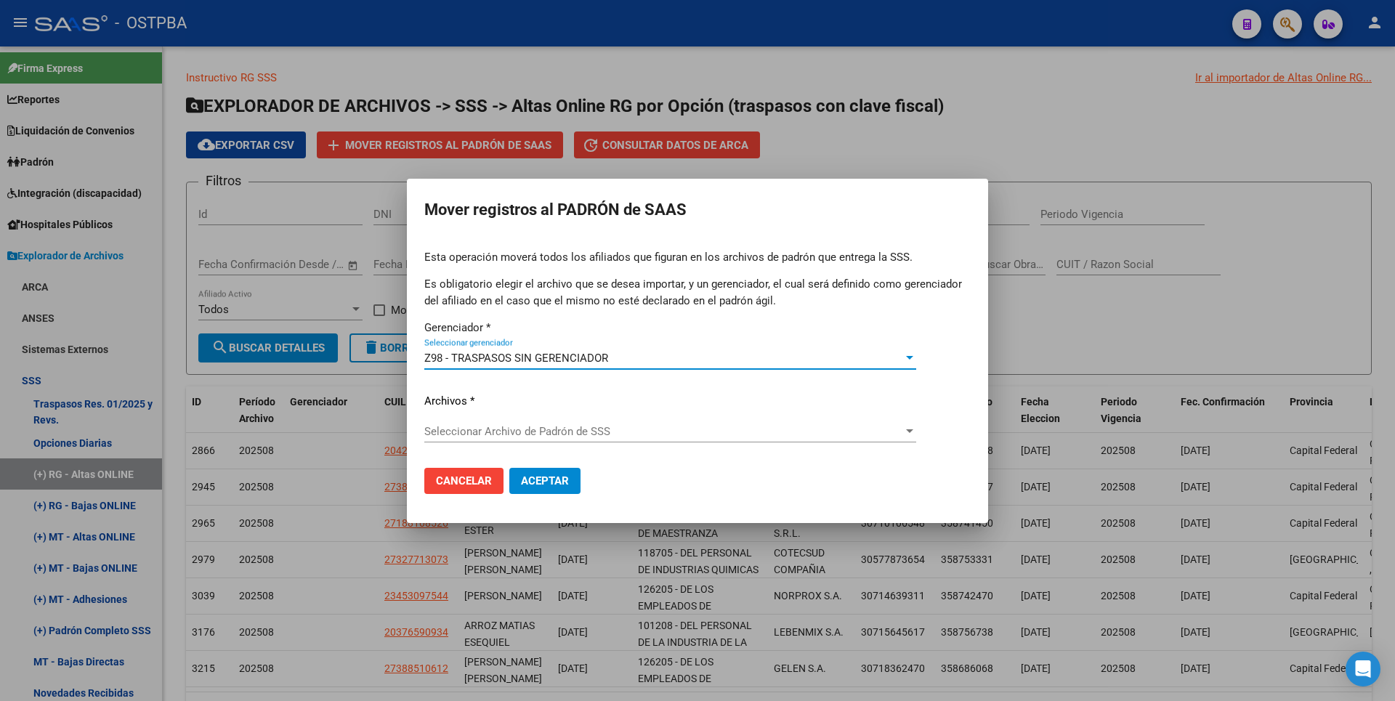
click at [907, 429] on div at bounding box center [909, 432] width 13 height 12
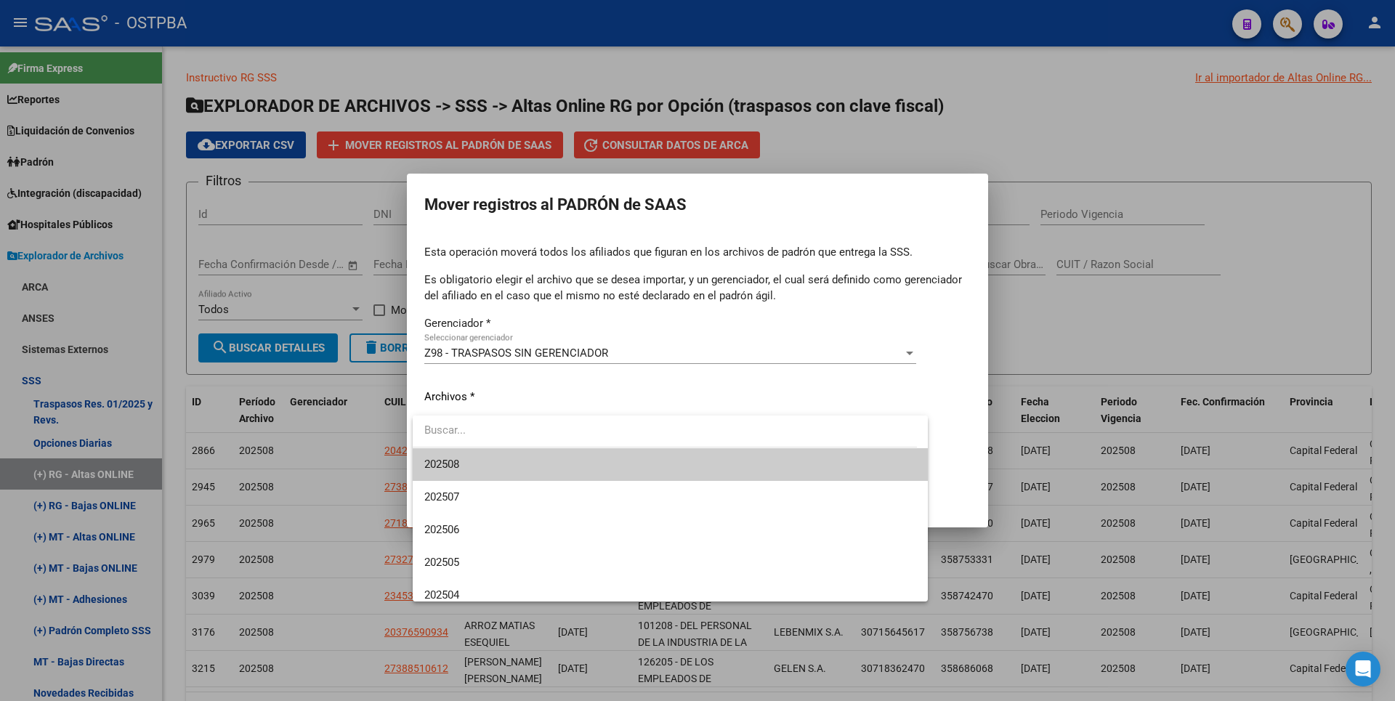
click at [487, 464] on span "202508" at bounding box center [670, 464] width 492 height 33
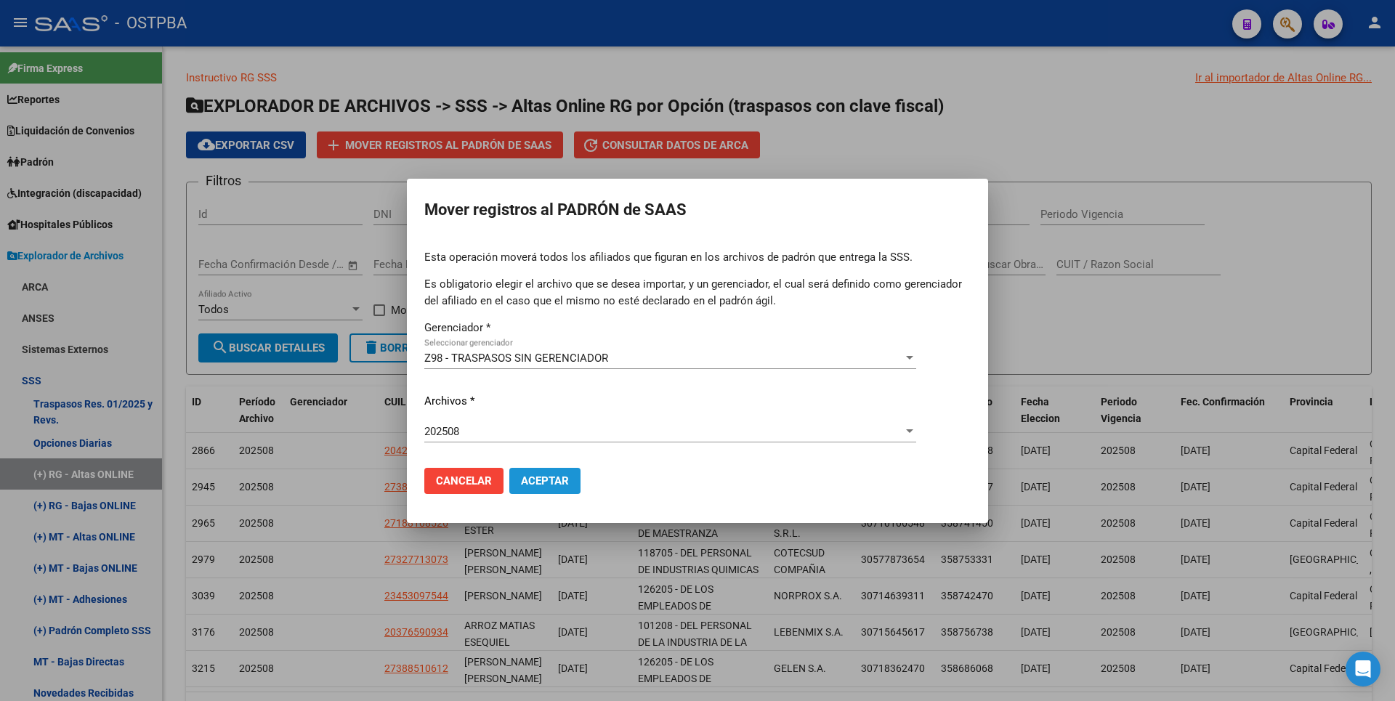
click at [555, 481] on span "Aceptar" at bounding box center [545, 480] width 48 height 13
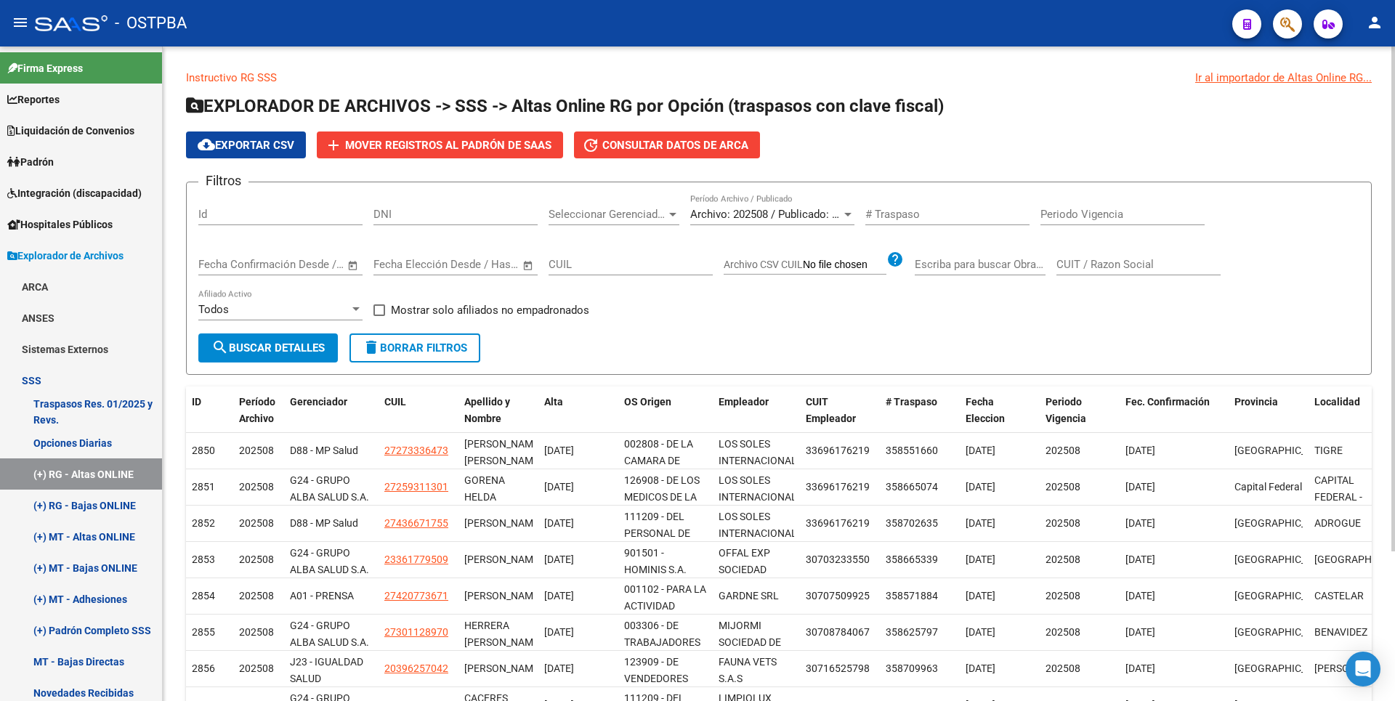
click at [674, 213] on div at bounding box center [672, 215] width 7 height 4
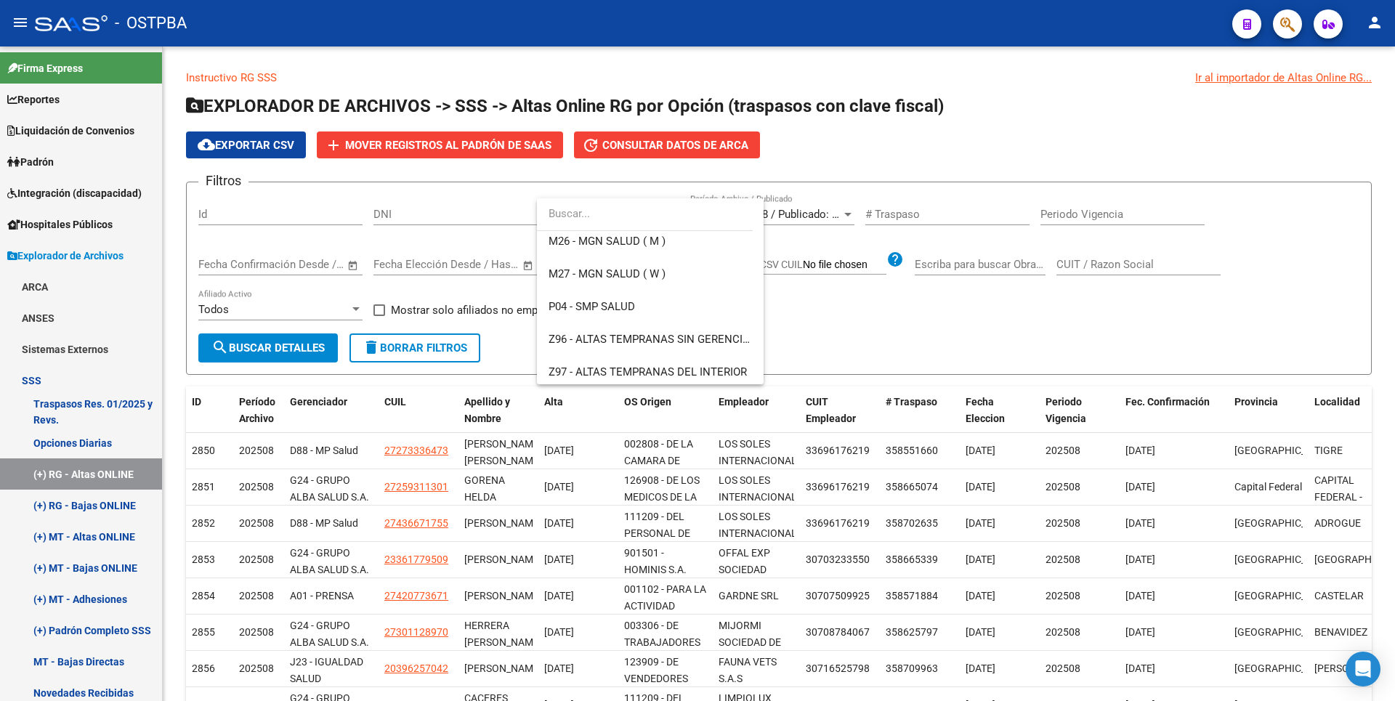
scroll to position [468, 0]
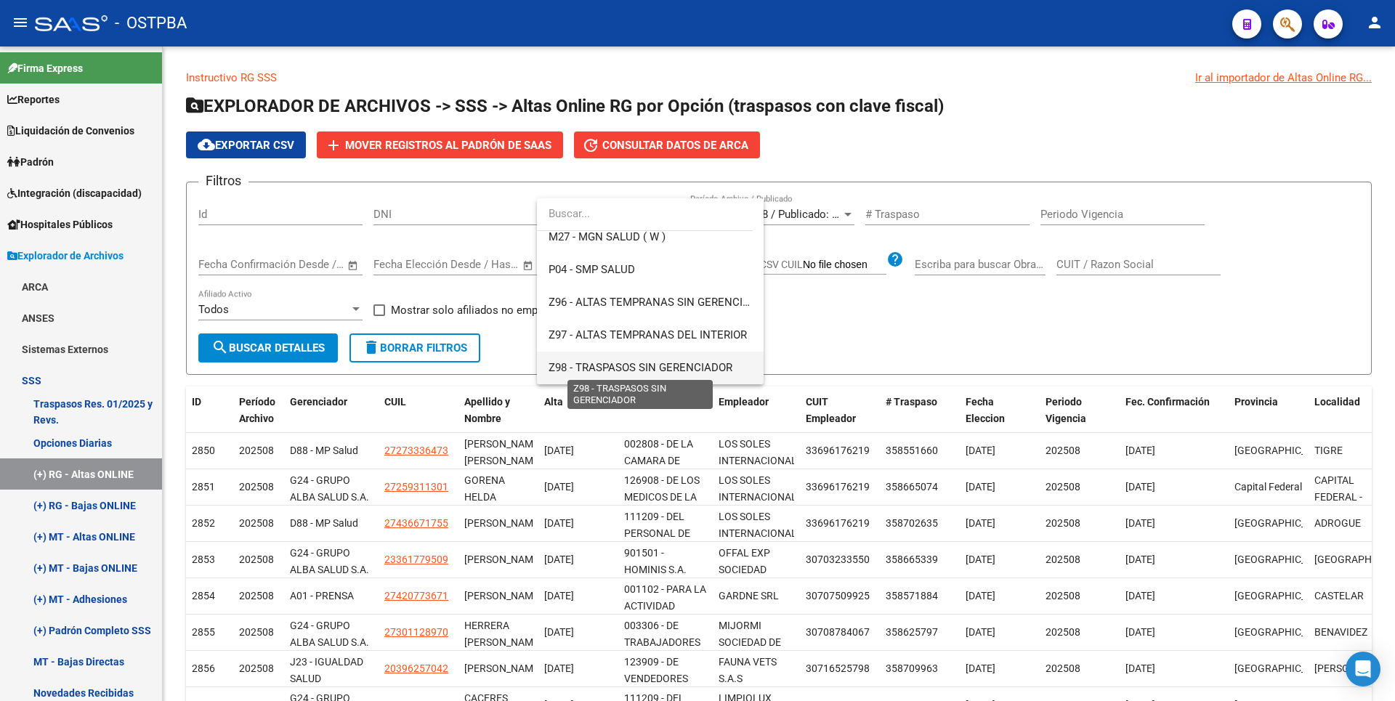
click at [610, 363] on span "Z98 - TRASPASOS SIN GERENCIADOR" at bounding box center [640, 367] width 184 height 13
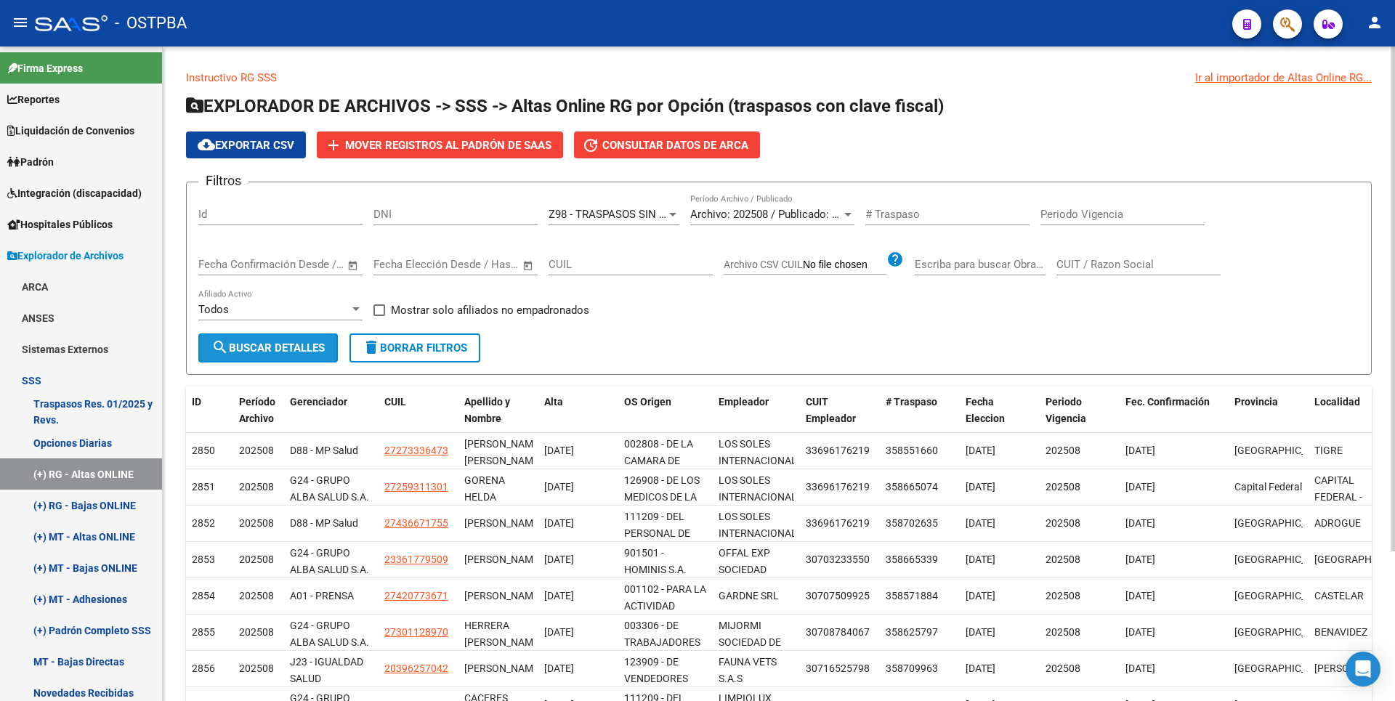
click at [294, 341] on span "search Buscar Detalles" at bounding box center [267, 347] width 113 height 13
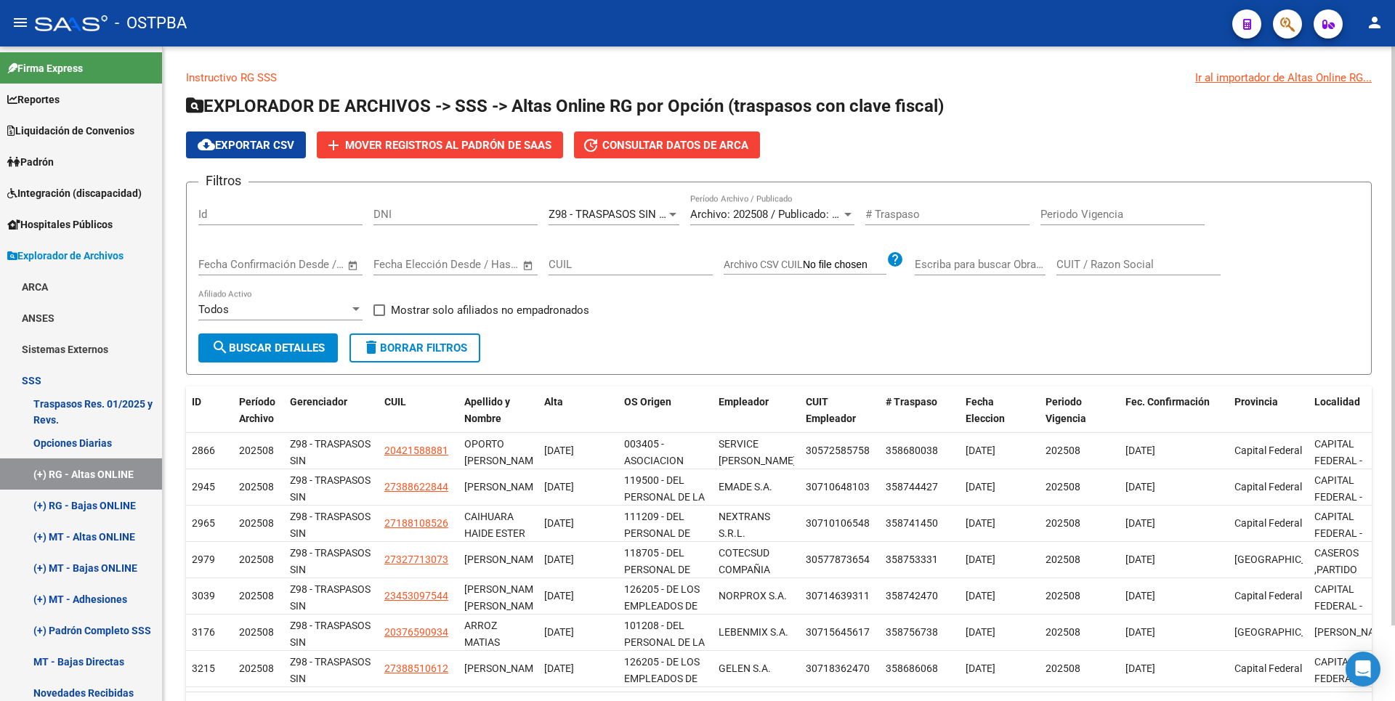
scroll to position [85, 0]
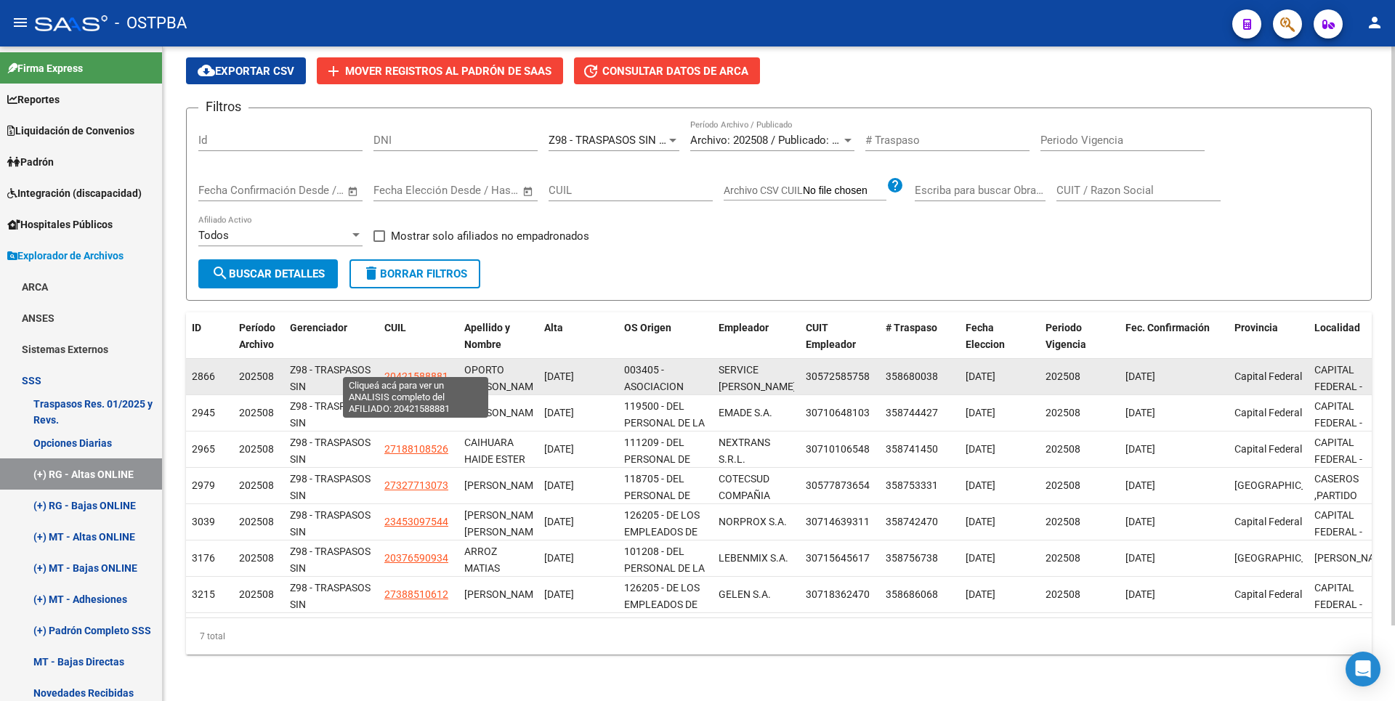
click at [418, 371] on span "20421588881" at bounding box center [416, 377] width 64 height 12
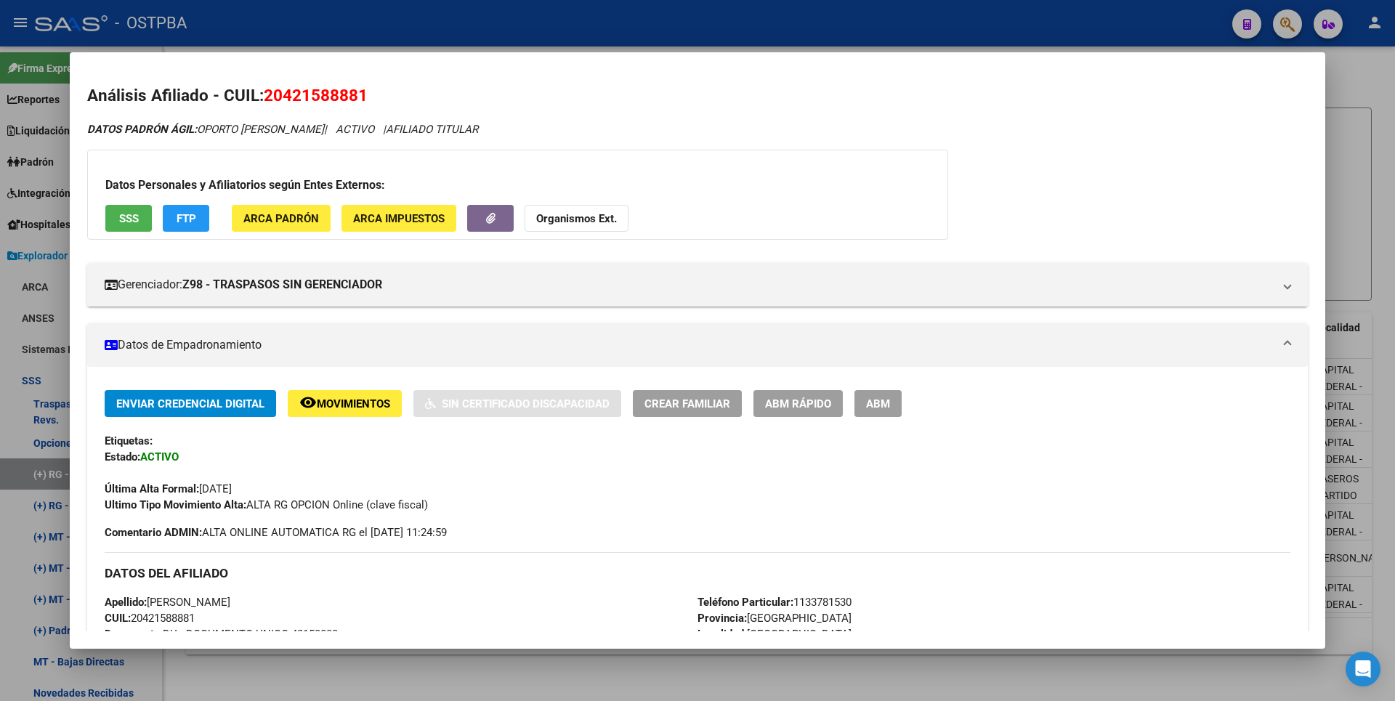
click at [1367, 155] on div at bounding box center [697, 350] width 1395 height 701
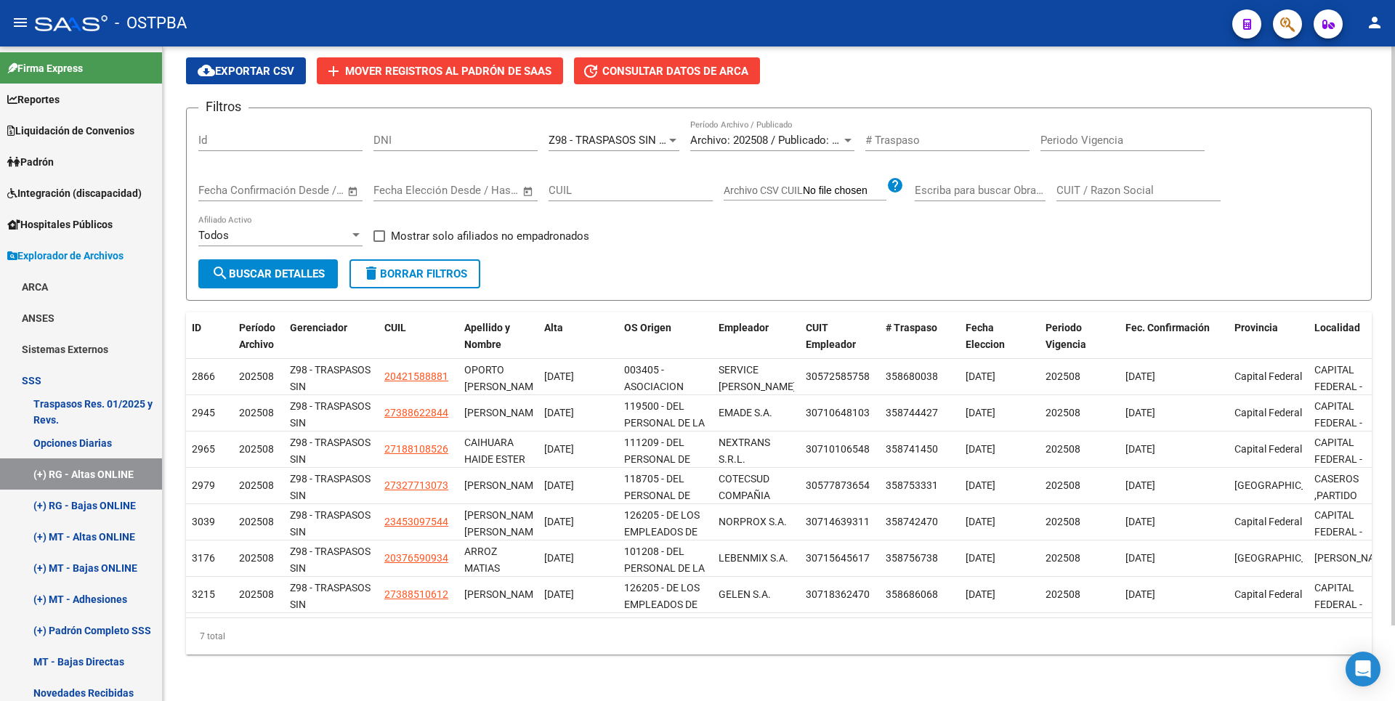
click at [673, 134] on div at bounding box center [672, 140] width 13 height 12
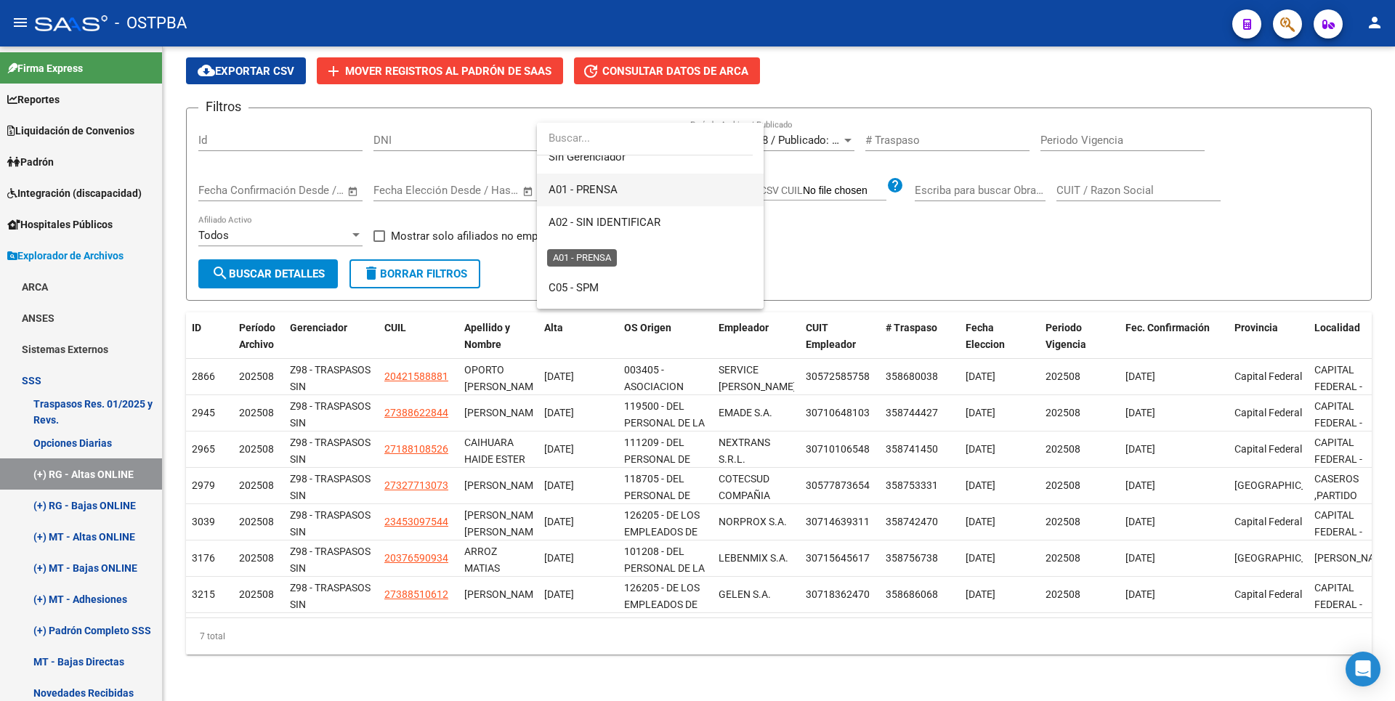
scroll to position [73, 0]
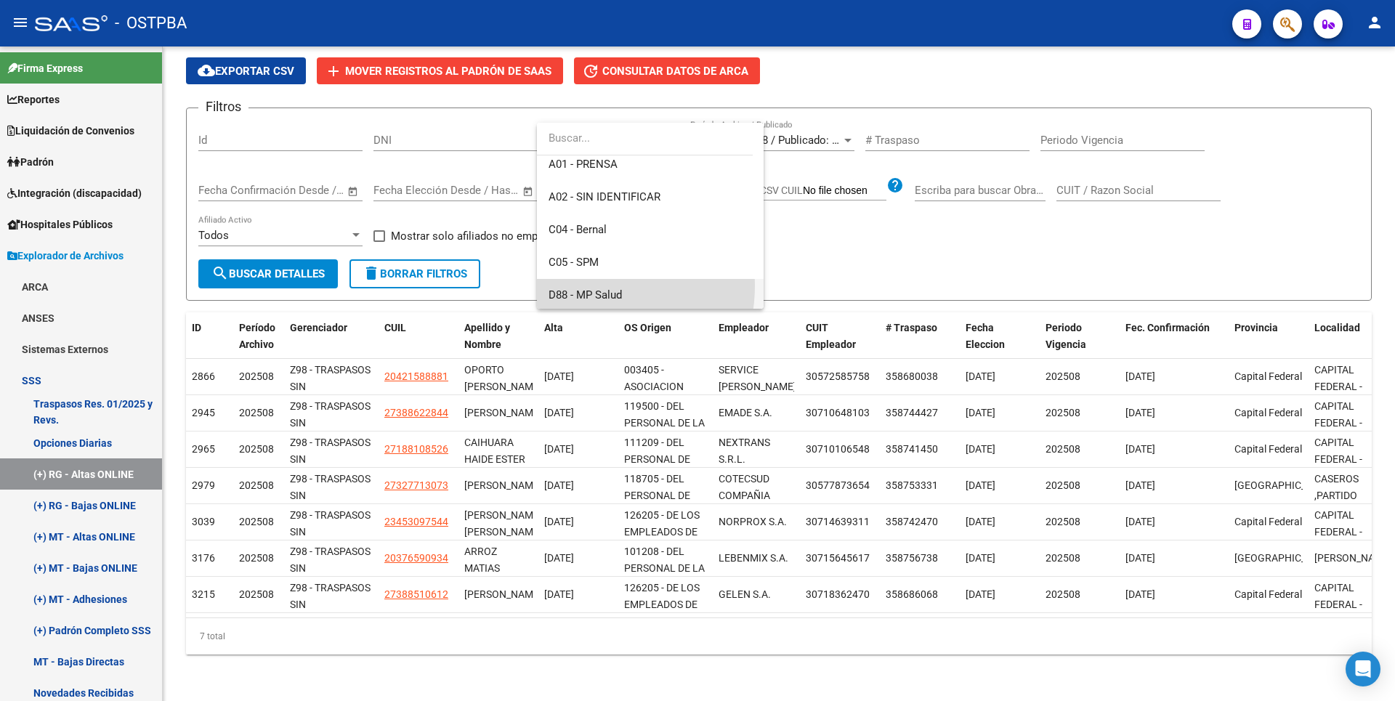
click at [578, 286] on span "D88 - MP Salud" at bounding box center [649, 295] width 203 height 33
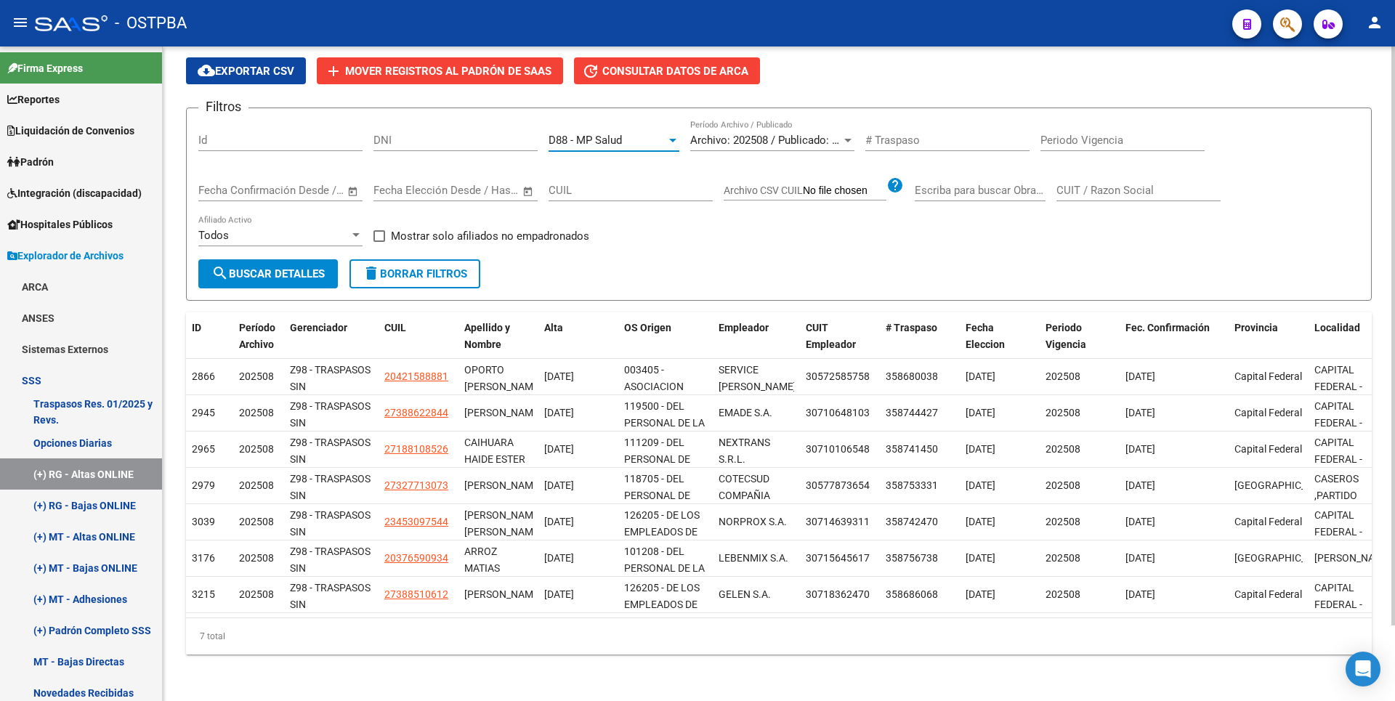
drag, startPoint x: 259, startPoint y: 262, endPoint x: 270, endPoint y: 255, distance: 12.5
click at [260, 267] on span "search Buscar Detalles" at bounding box center [267, 273] width 113 height 13
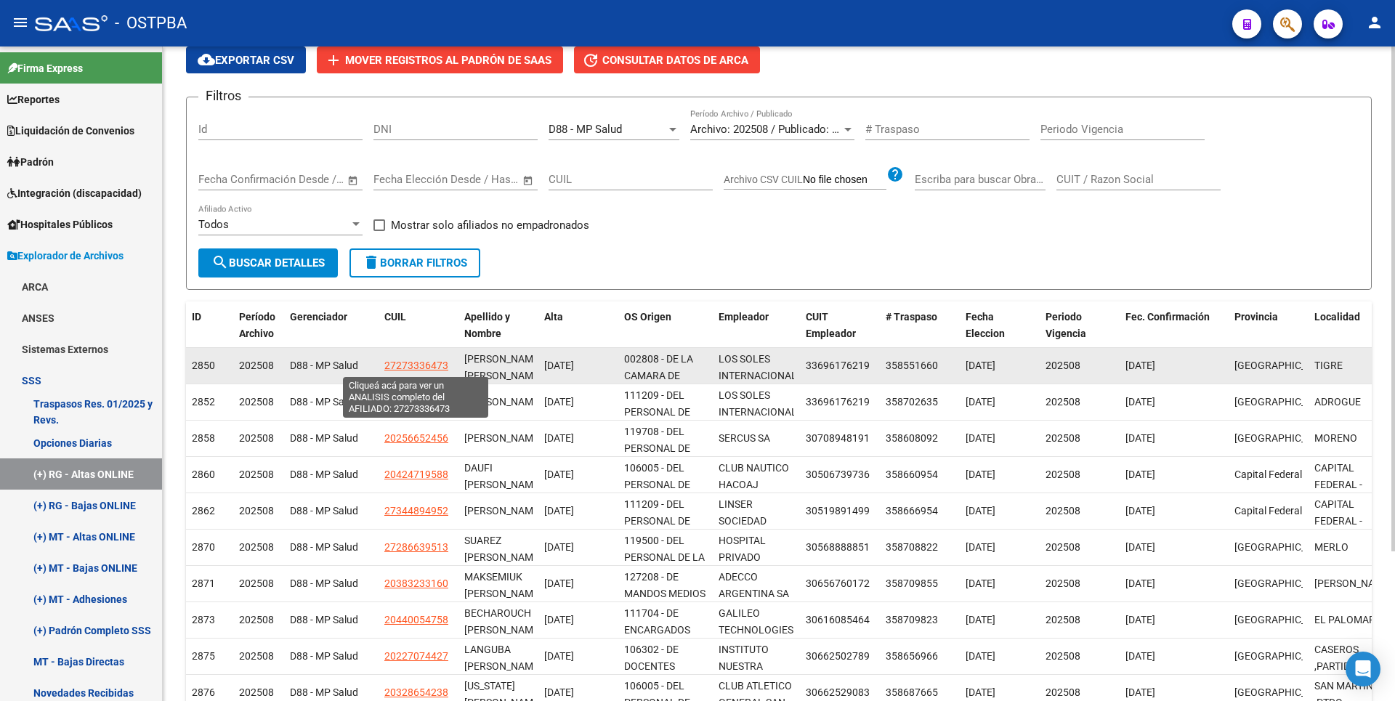
click at [429, 368] on span "27273336473" at bounding box center [416, 366] width 64 height 12
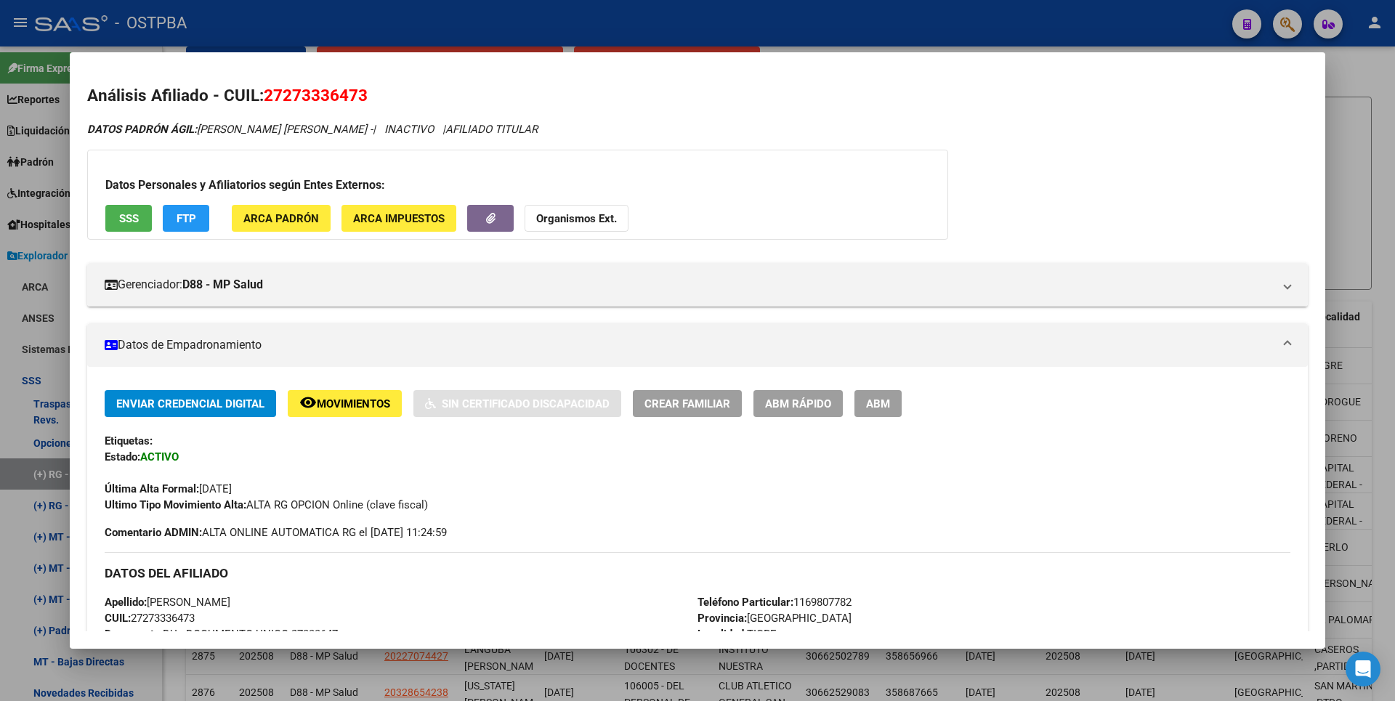
click at [1354, 127] on div at bounding box center [697, 350] width 1395 height 701
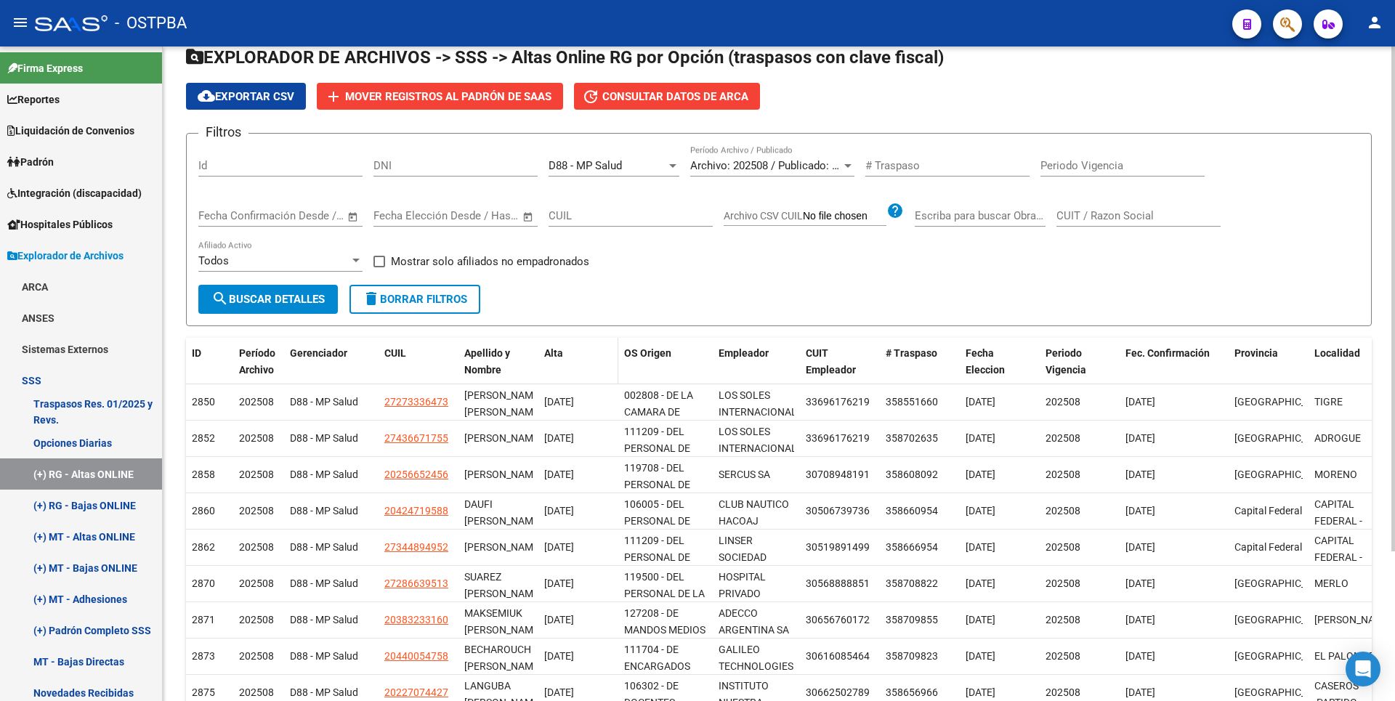
scroll to position [0, 0]
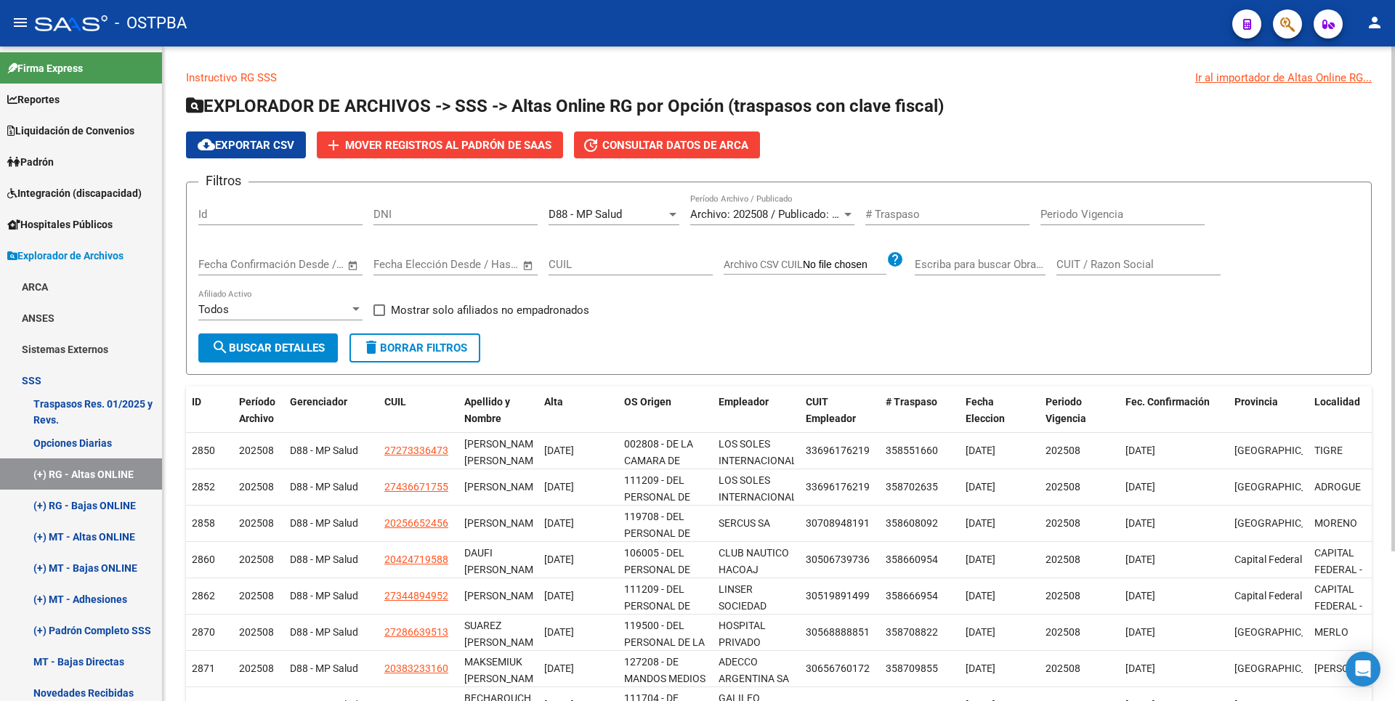
click at [663, 214] on div "D88 - MP Salud" at bounding box center [607, 214] width 118 height 13
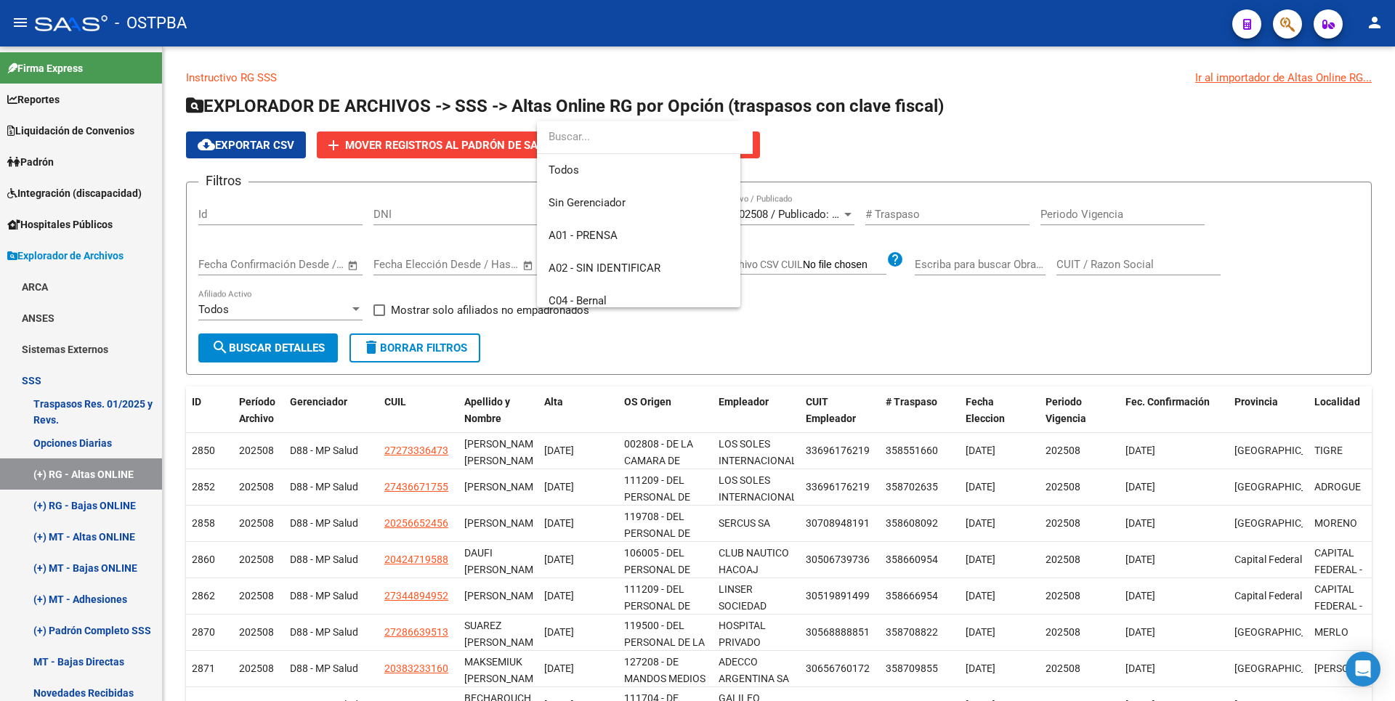
scroll to position [153, 0]
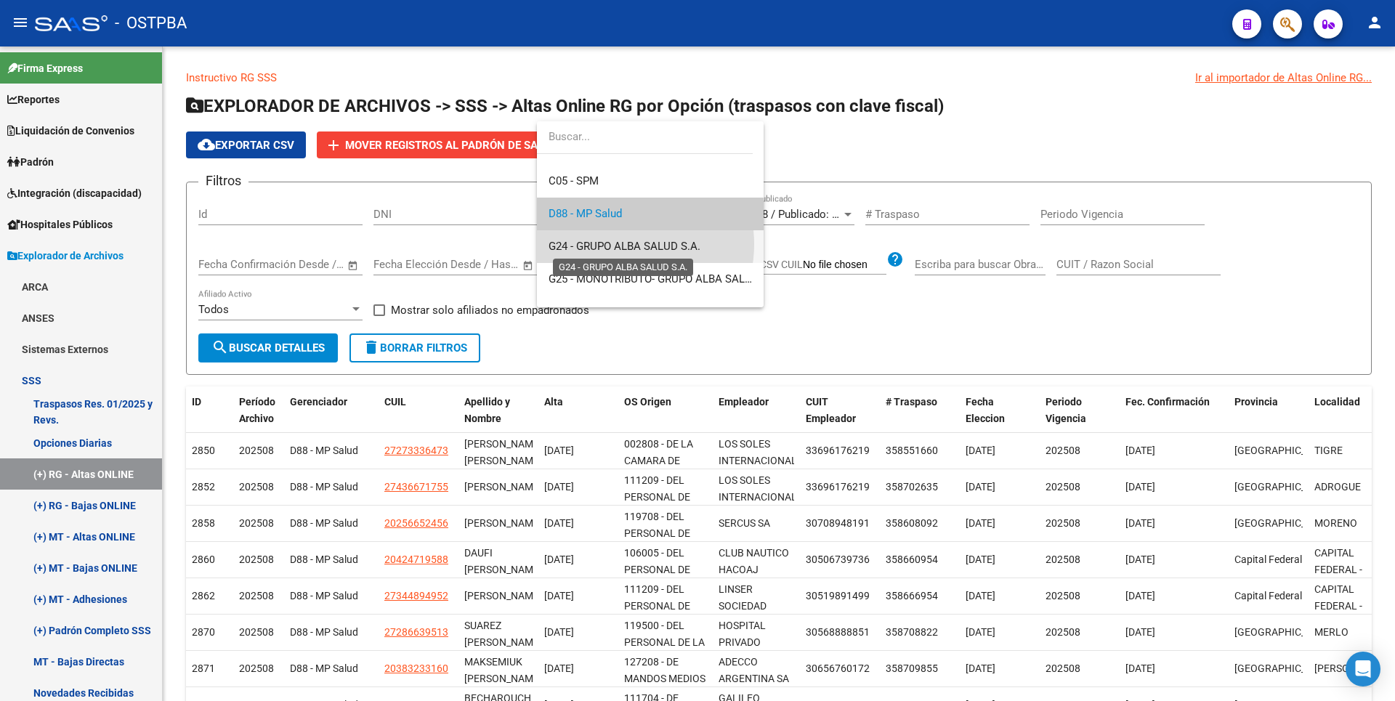
click at [618, 244] on span "G24 - GRUPO ALBA SALUD S.A." at bounding box center [624, 246] width 152 height 13
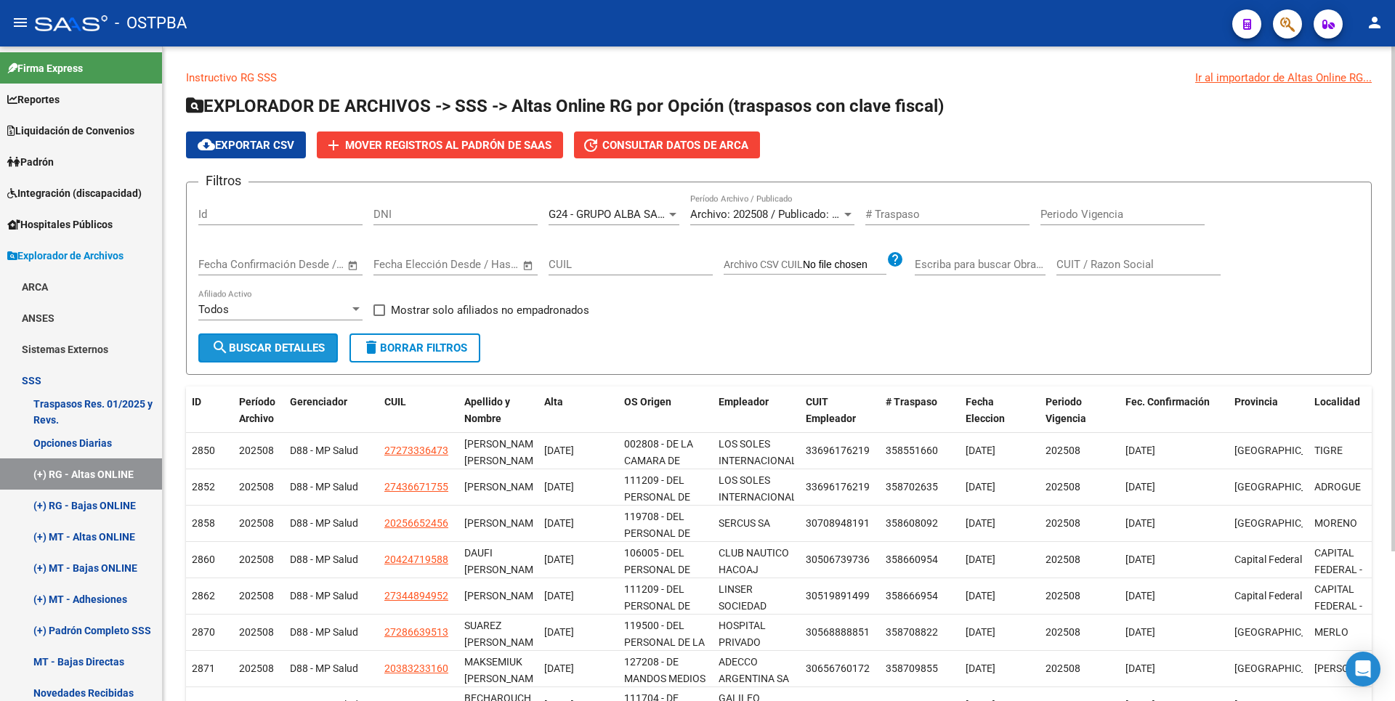
click at [276, 353] on span "search Buscar Detalles" at bounding box center [267, 347] width 113 height 13
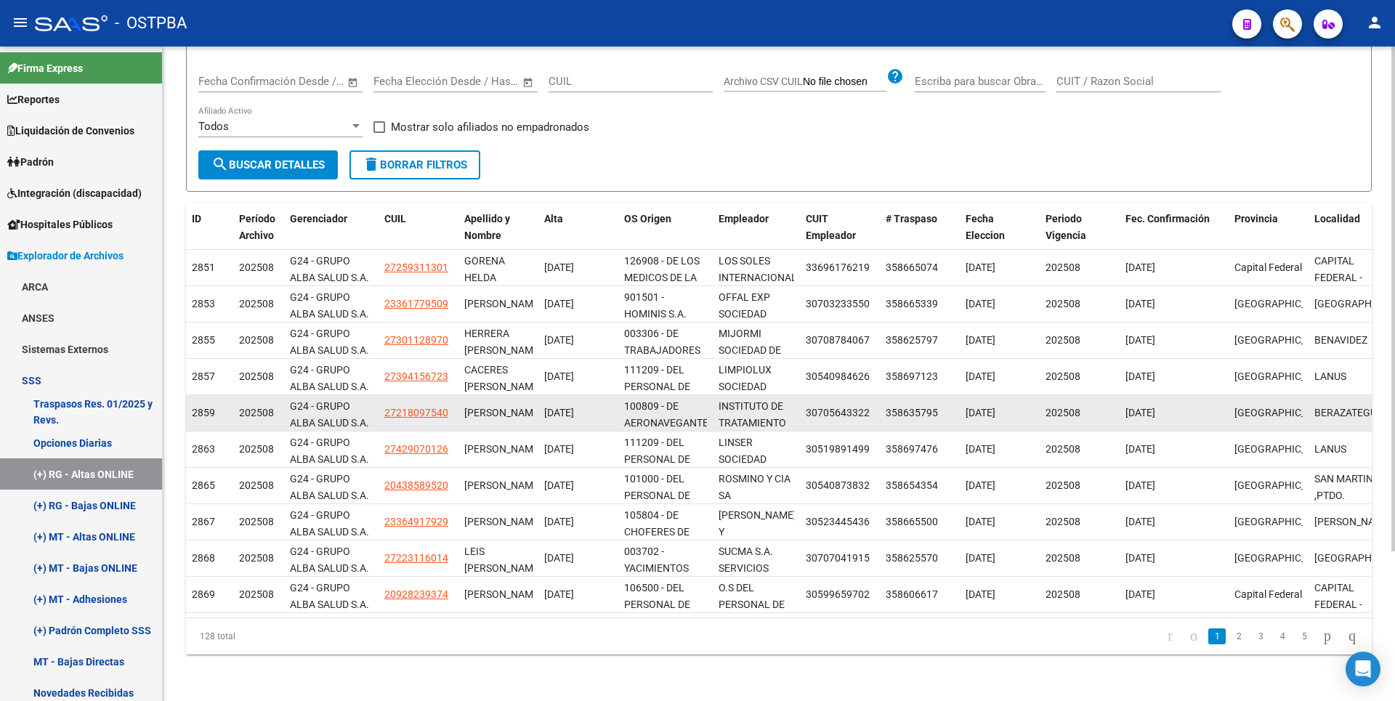
scroll to position [0, 0]
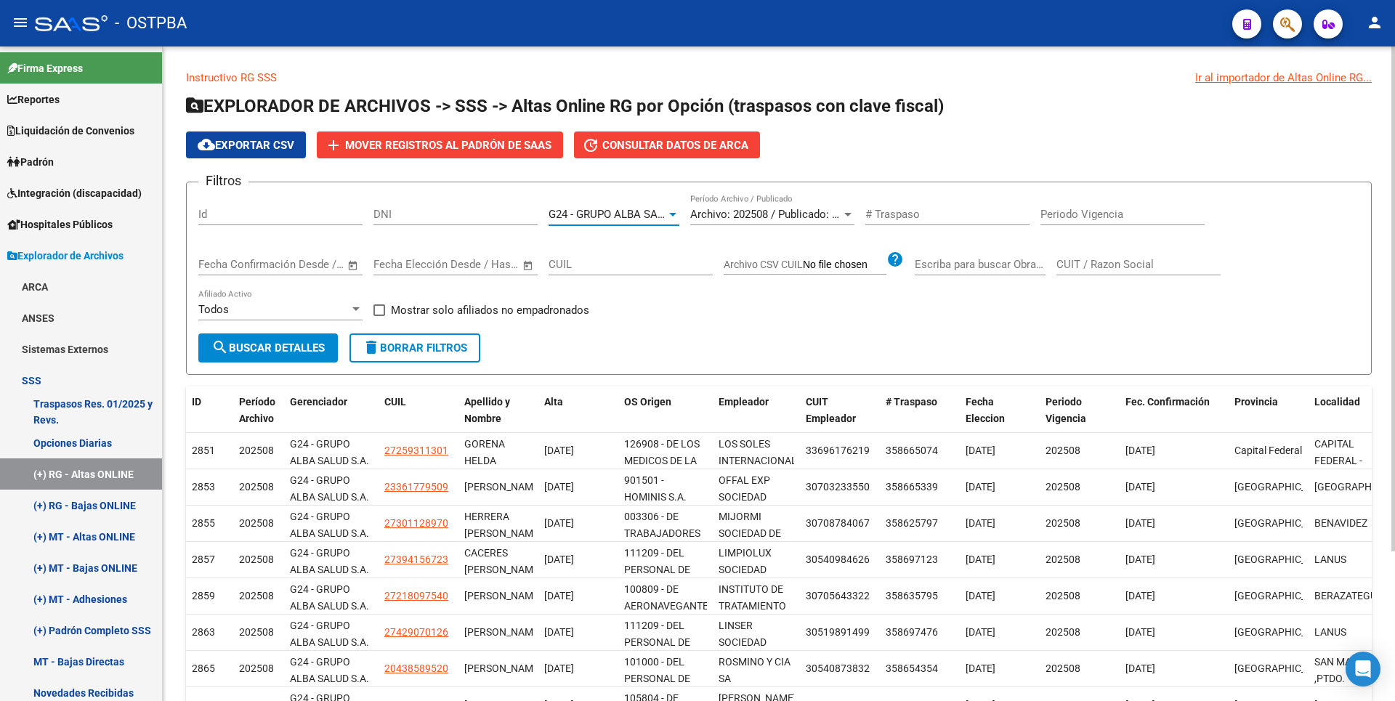
click at [667, 214] on div at bounding box center [672, 215] width 13 height 12
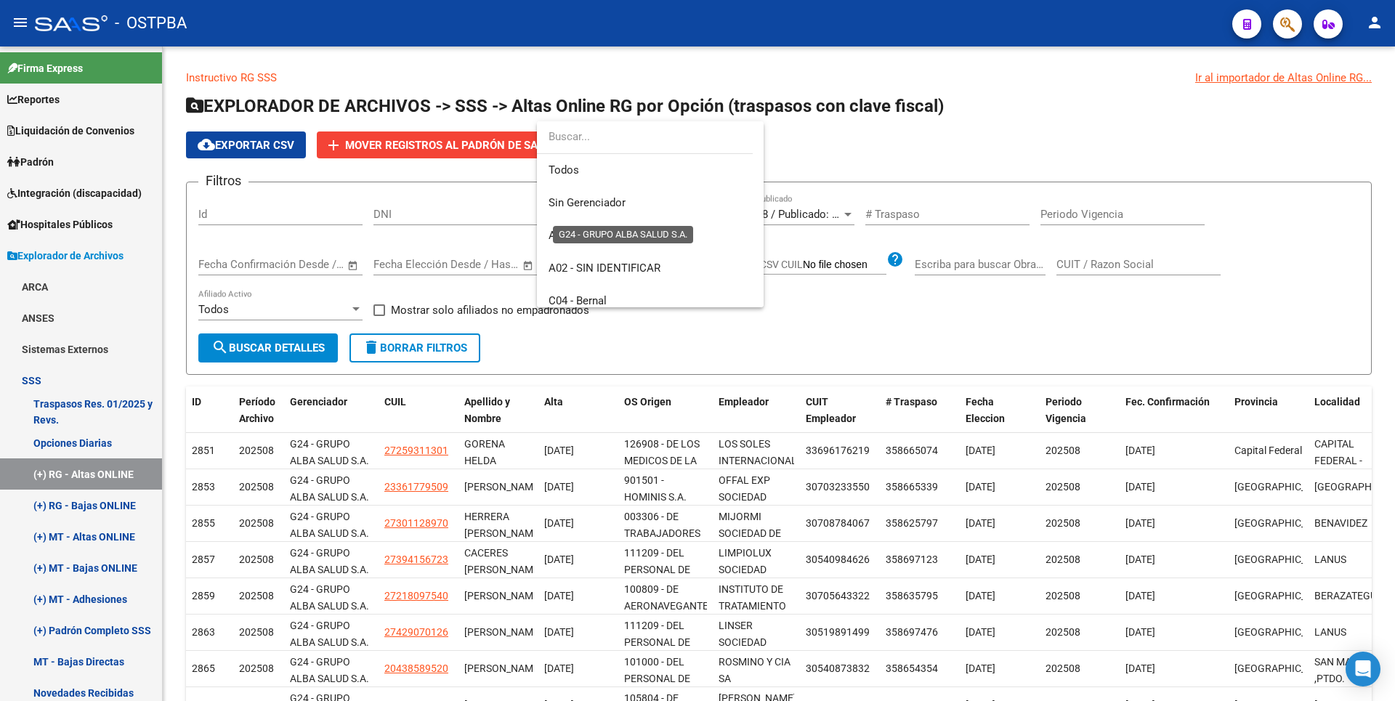
scroll to position [185, 0]
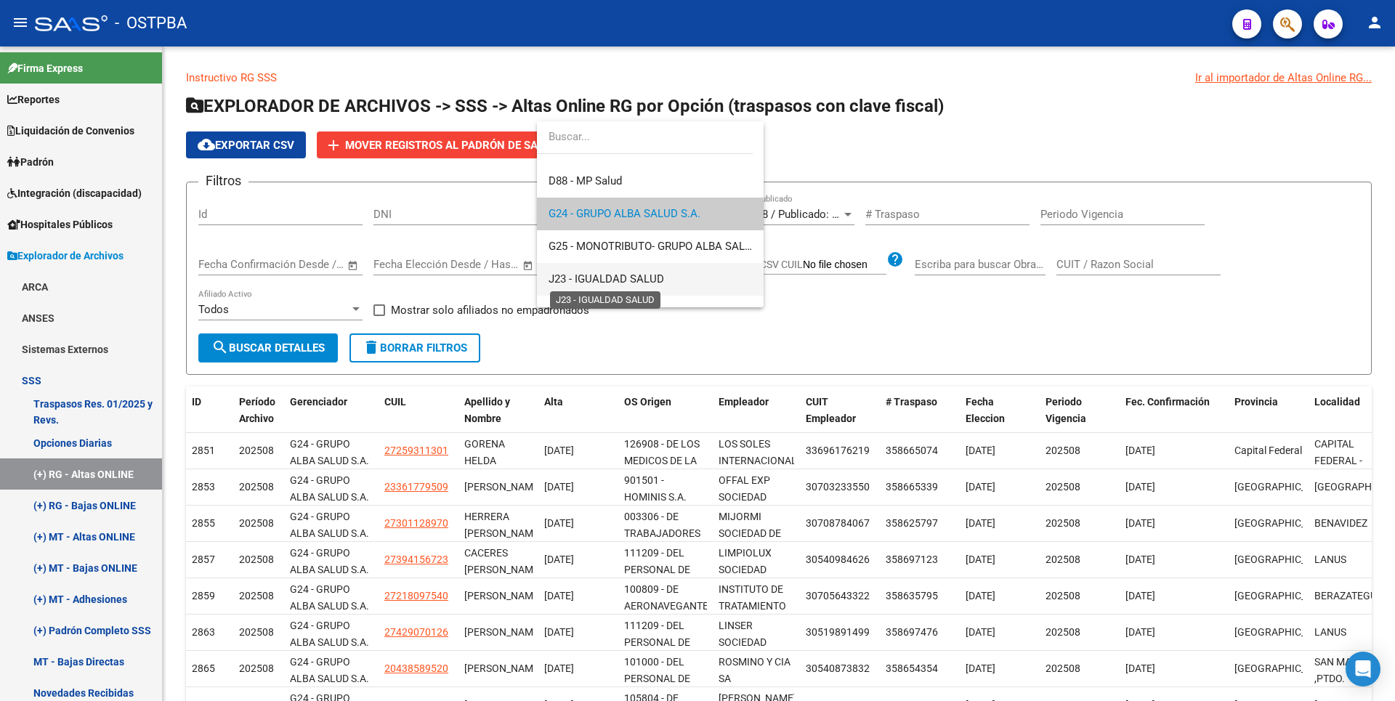
click at [650, 280] on span "J23 - IGUALDAD SALUD" at bounding box center [606, 278] width 116 height 13
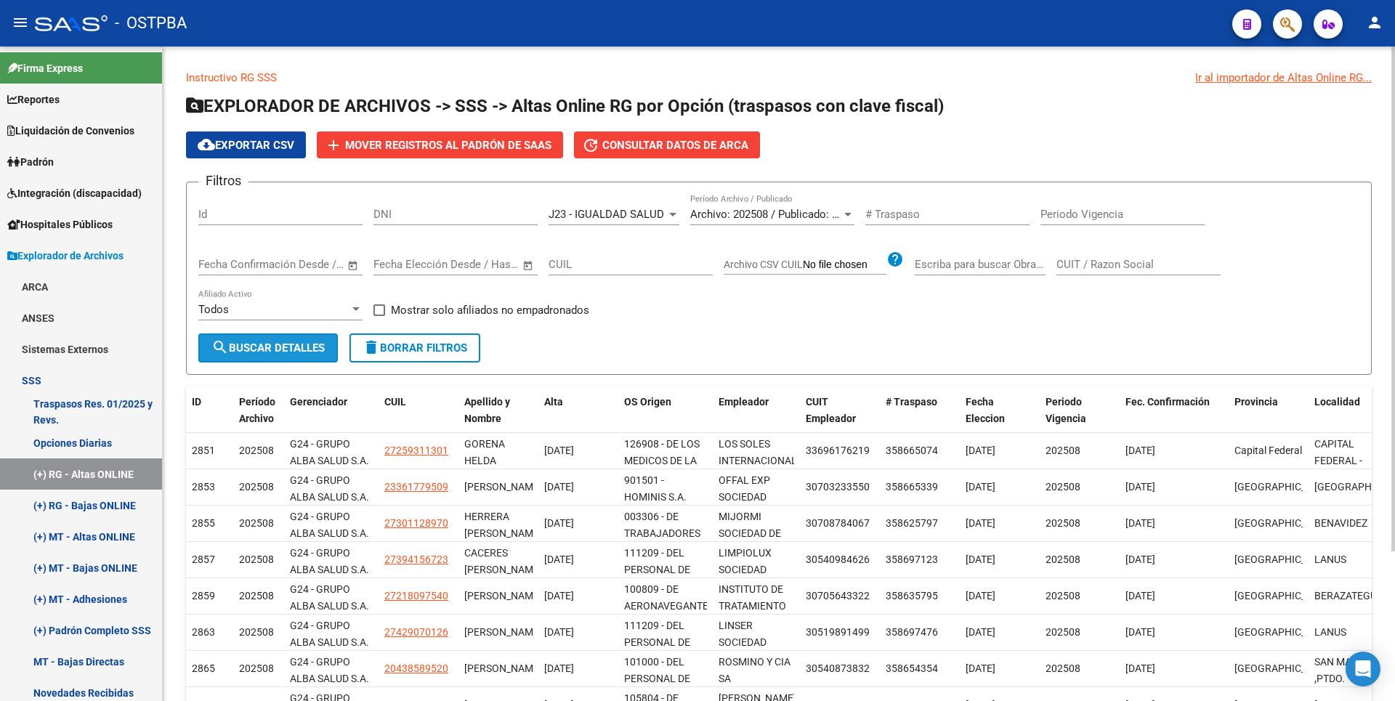
click at [296, 354] on span "search Buscar Detalles" at bounding box center [267, 347] width 113 height 13
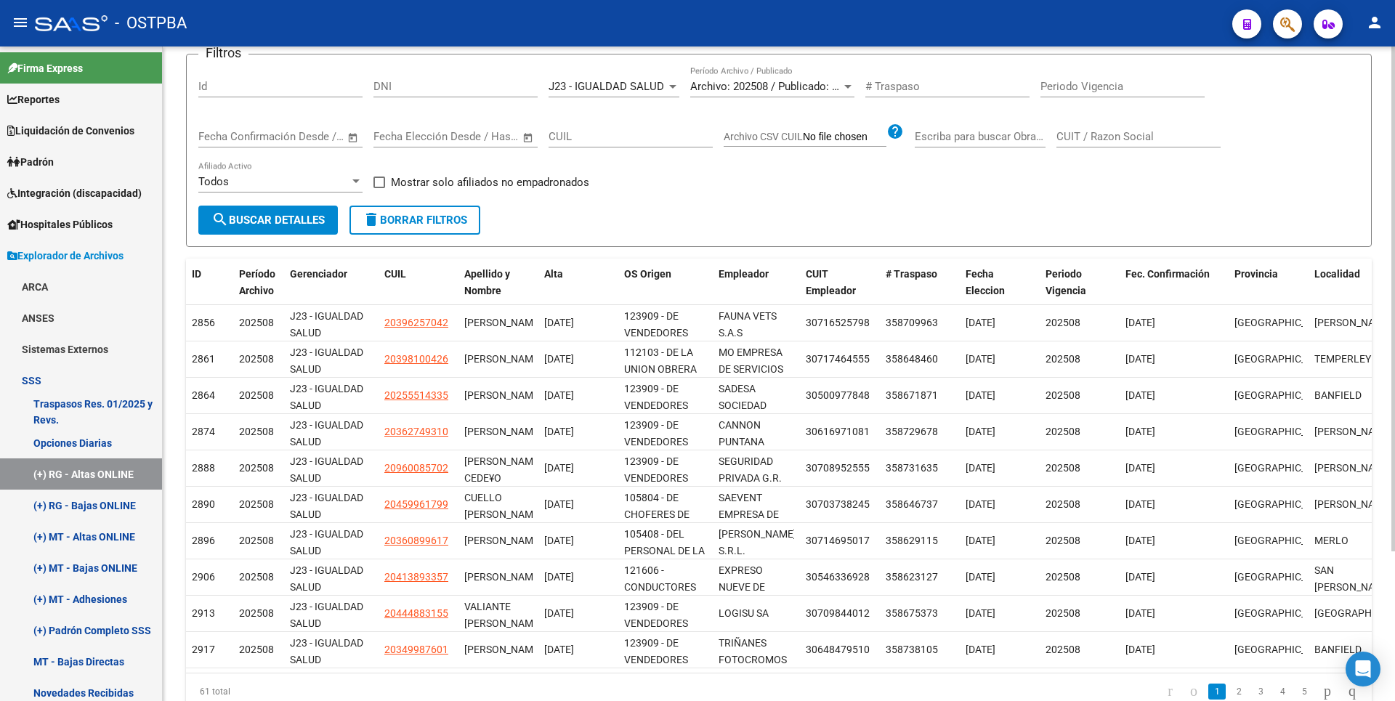
scroll to position [194, 0]
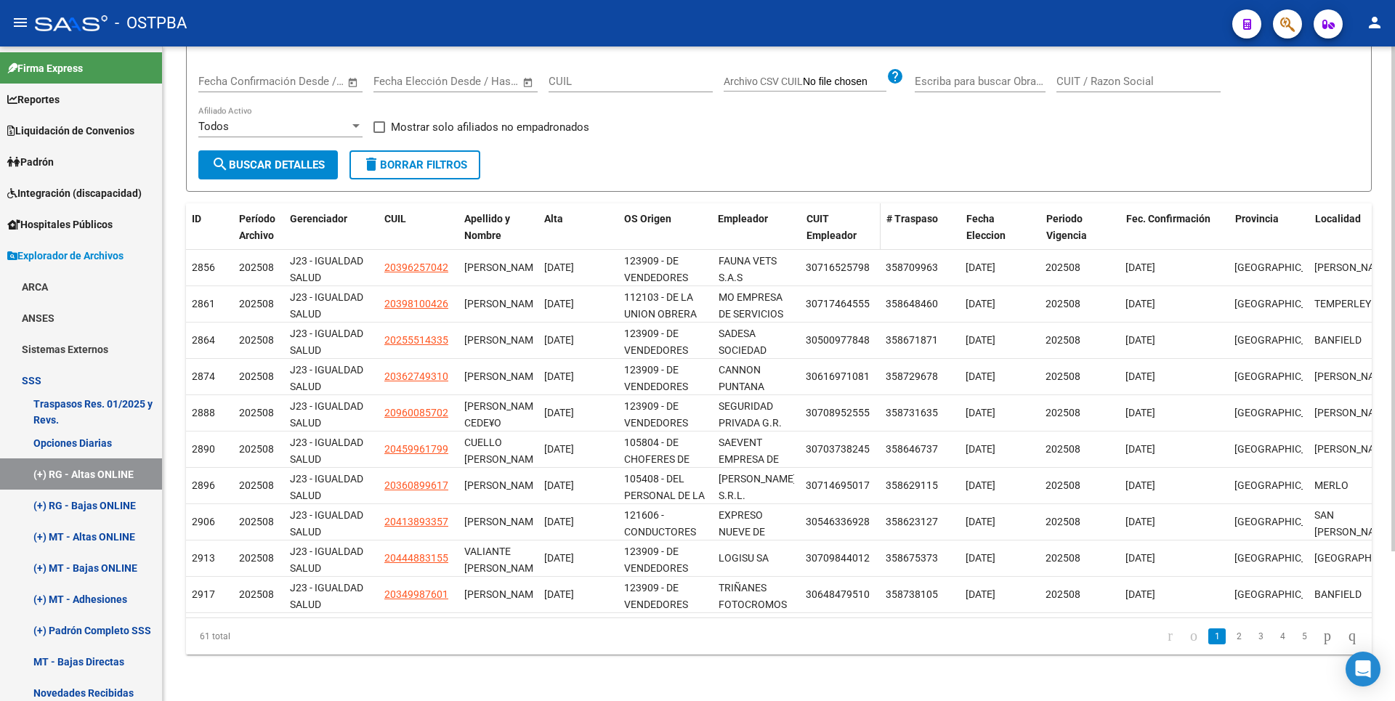
drag, startPoint x: 797, startPoint y: 206, endPoint x: 846, endPoint y: 207, distance: 49.4
click at [846, 207] on div "ID Período Archivo Gerenciador CUIL Apellido y Nombre Alta OS Origen Empleador …" at bounding box center [1221, 235] width 2070 height 64
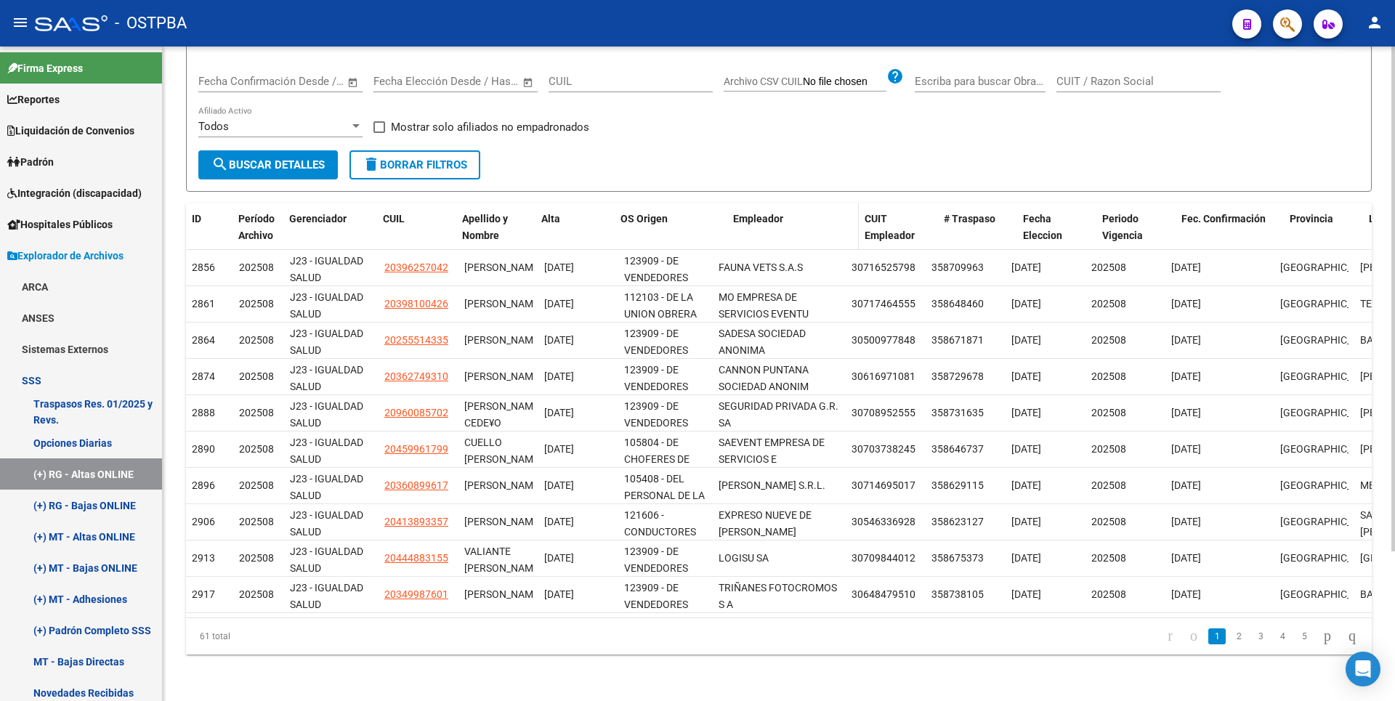
drag, startPoint x: 710, startPoint y: 211, endPoint x: 743, endPoint y: 208, distance: 33.6
click at [741, 209] on div "ID Período Archivo Gerenciador CUIL Apellido y Nombre Alta OS Origen Empleador …" at bounding box center [1244, 235] width 2116 height 64
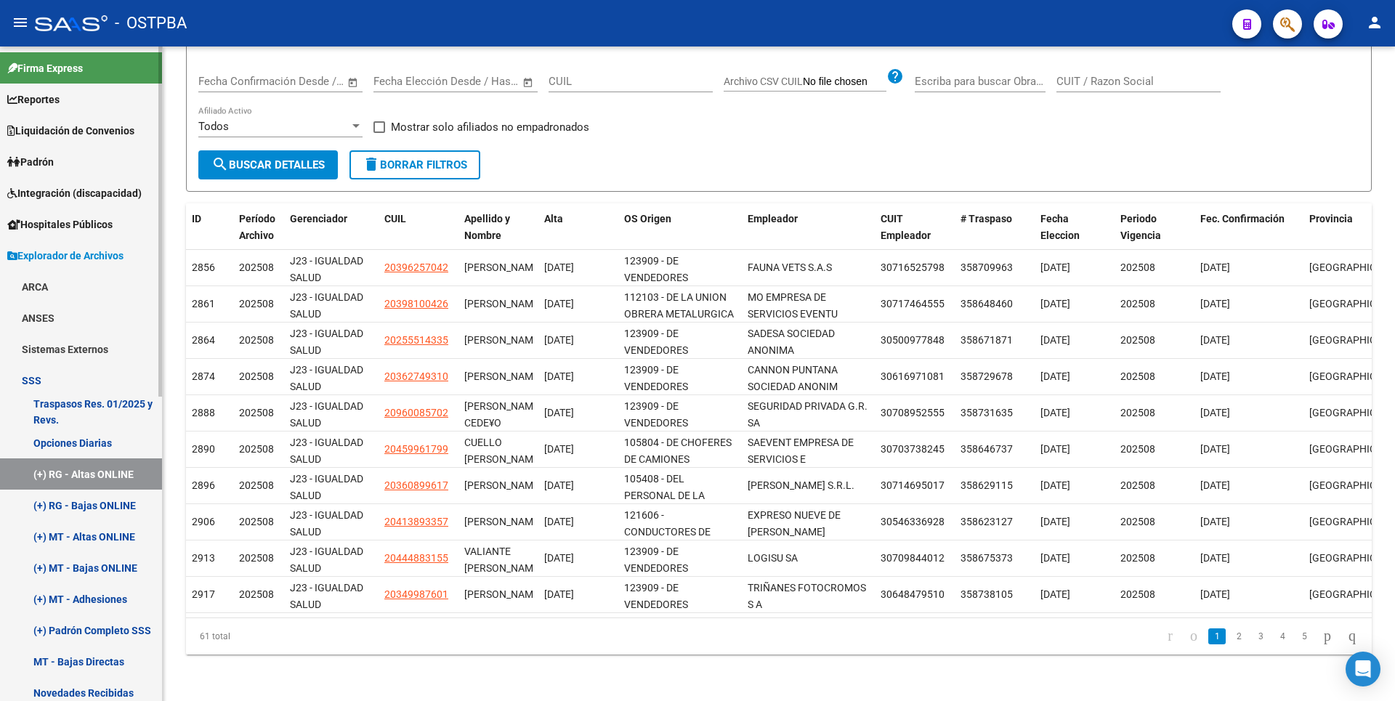
click at [55, 142] on link "Liquidación de Convenios" at bounding box center [81, 130] width 162 height 31
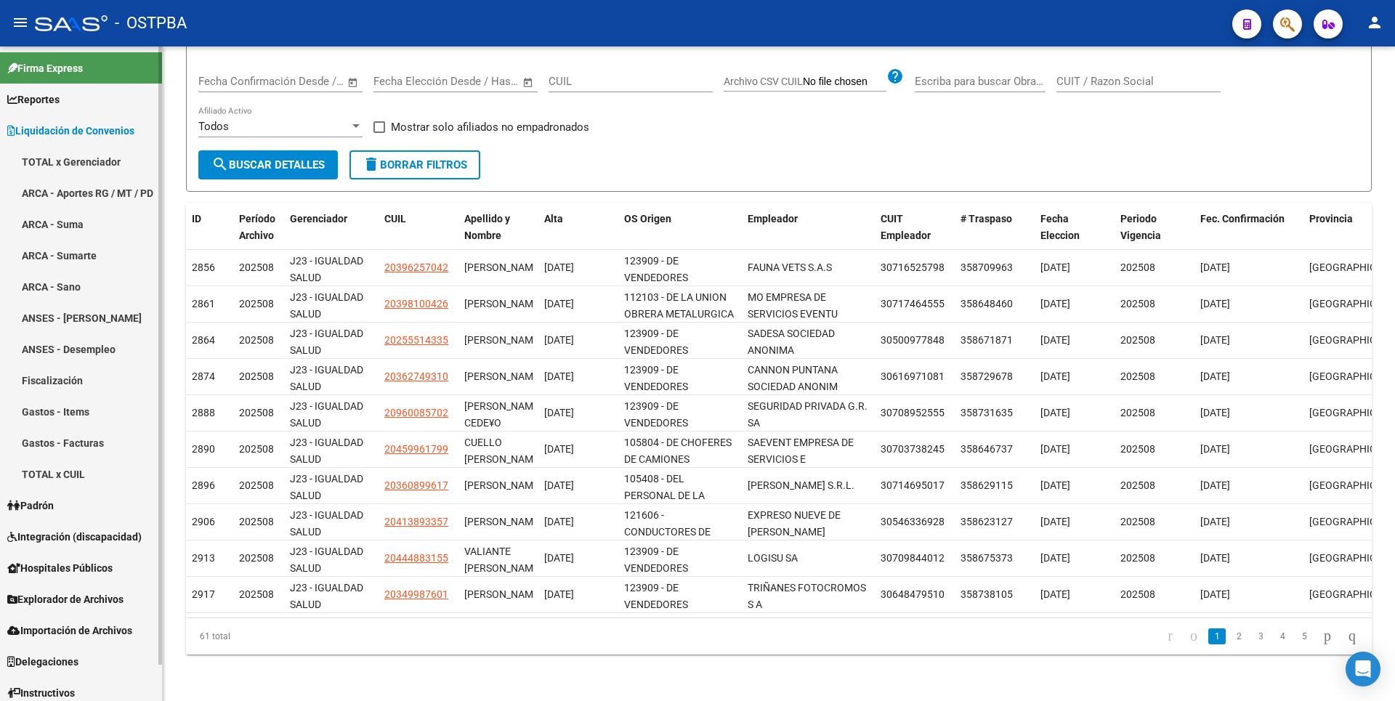
click at [70, 512] on link "Padrón" at bounding box center [81, 505] width 162 height 31
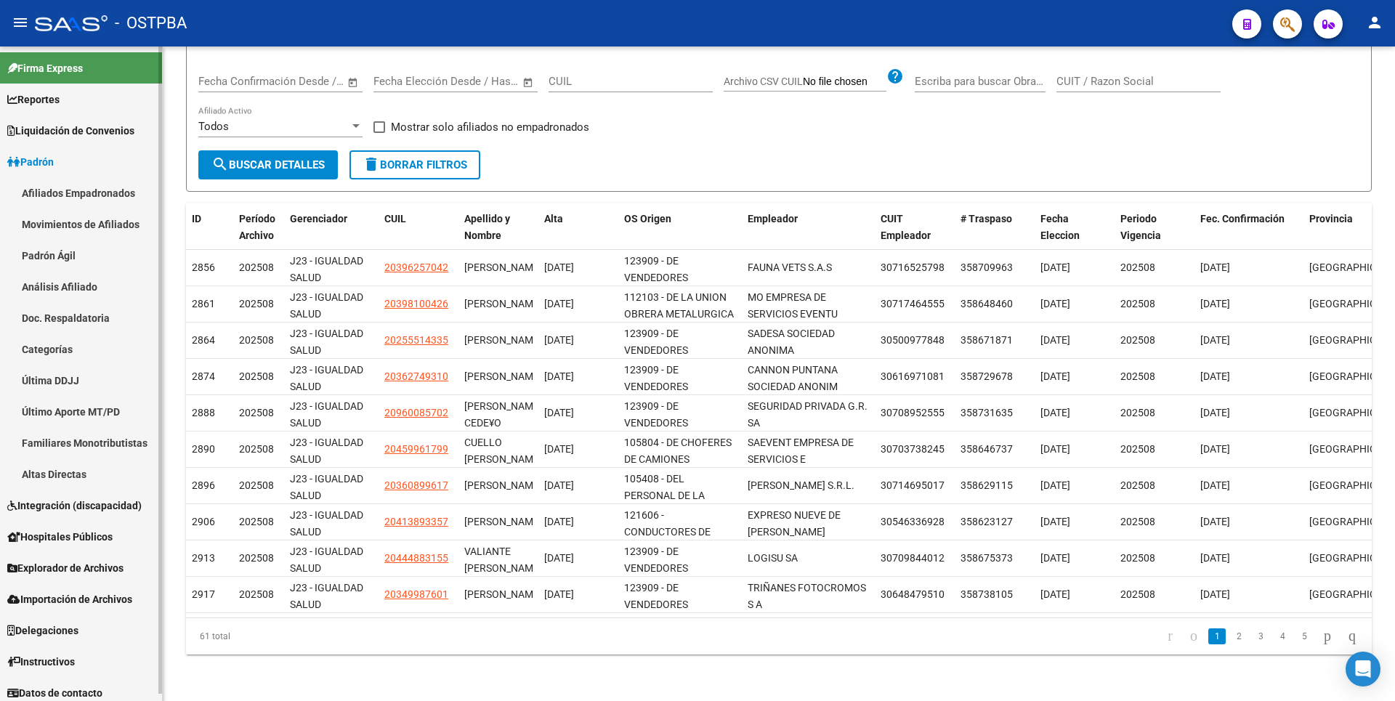
click at [78, 288] on link "Análisis Afiliado" at bounding box center [81, 286] width 162 height 31
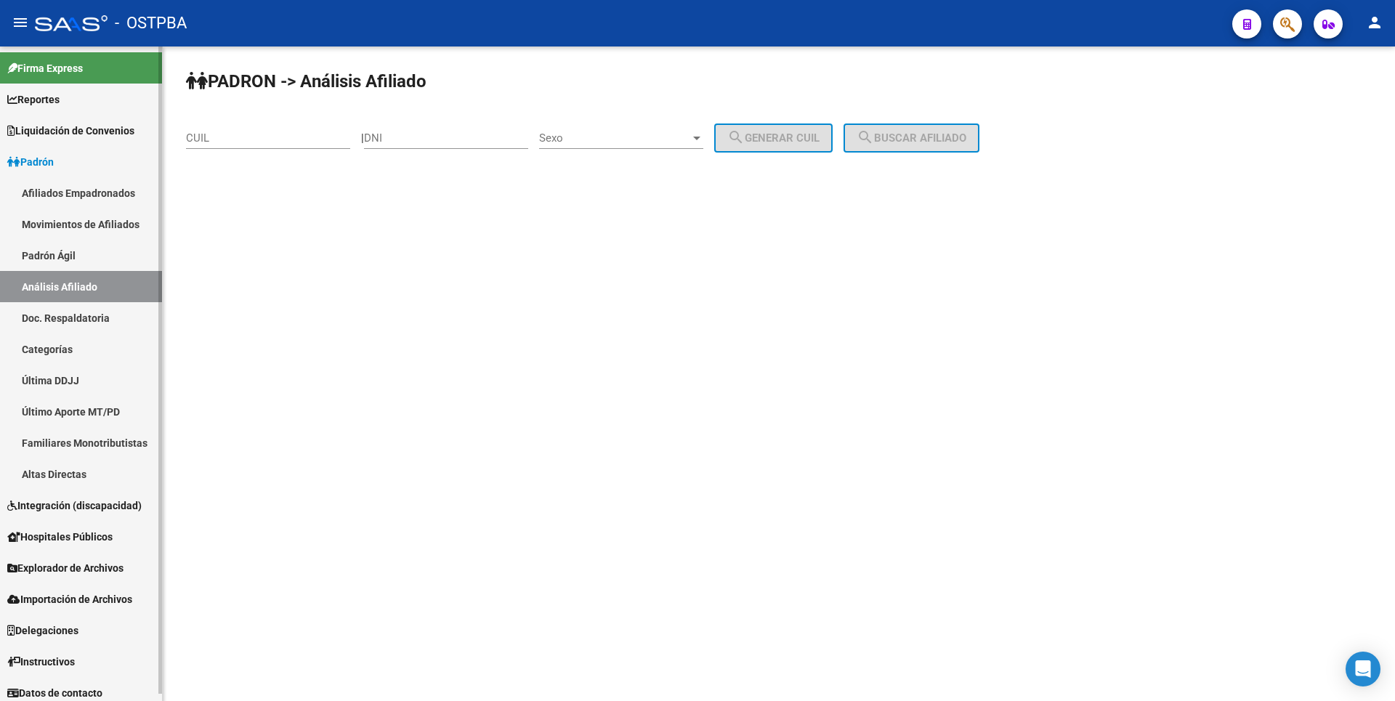
click at [96, 193] on link "Afiliados Empadronados" at bounding box center [81, 192] width 162 height 31
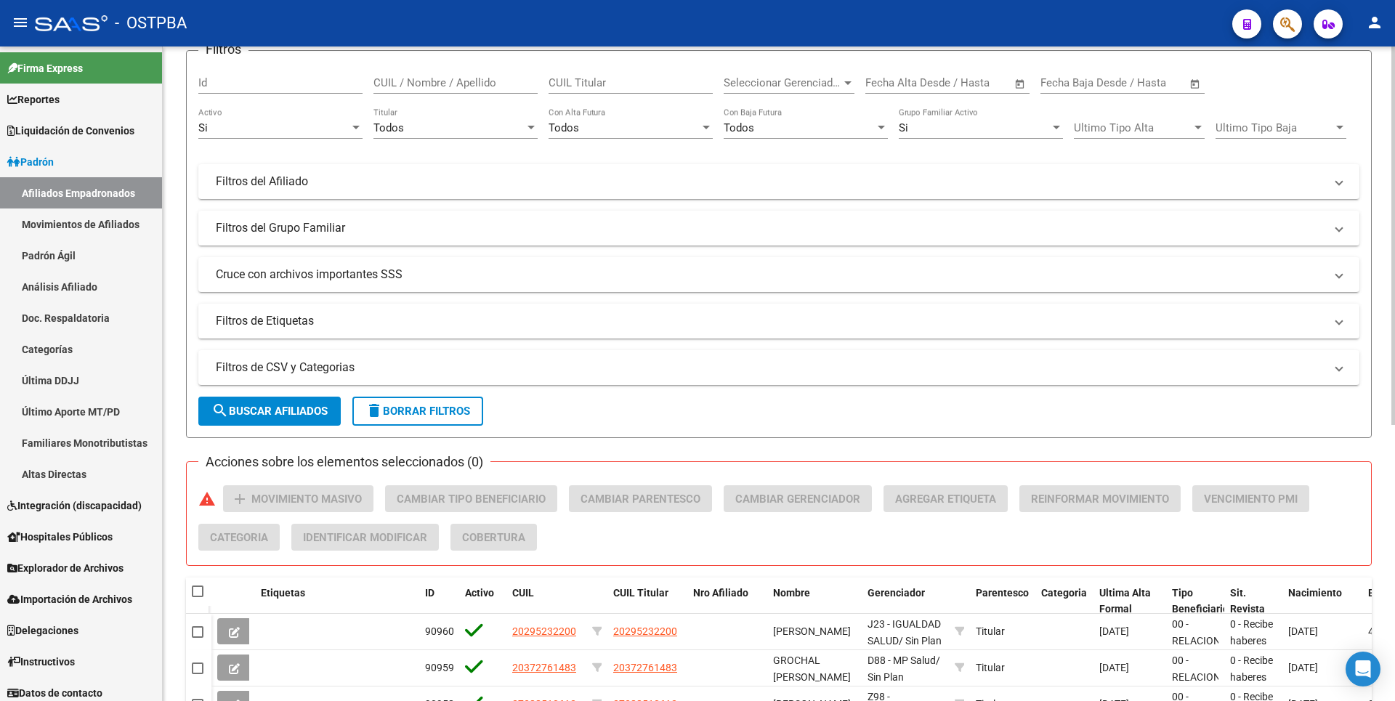
scroll to position [477, 0]
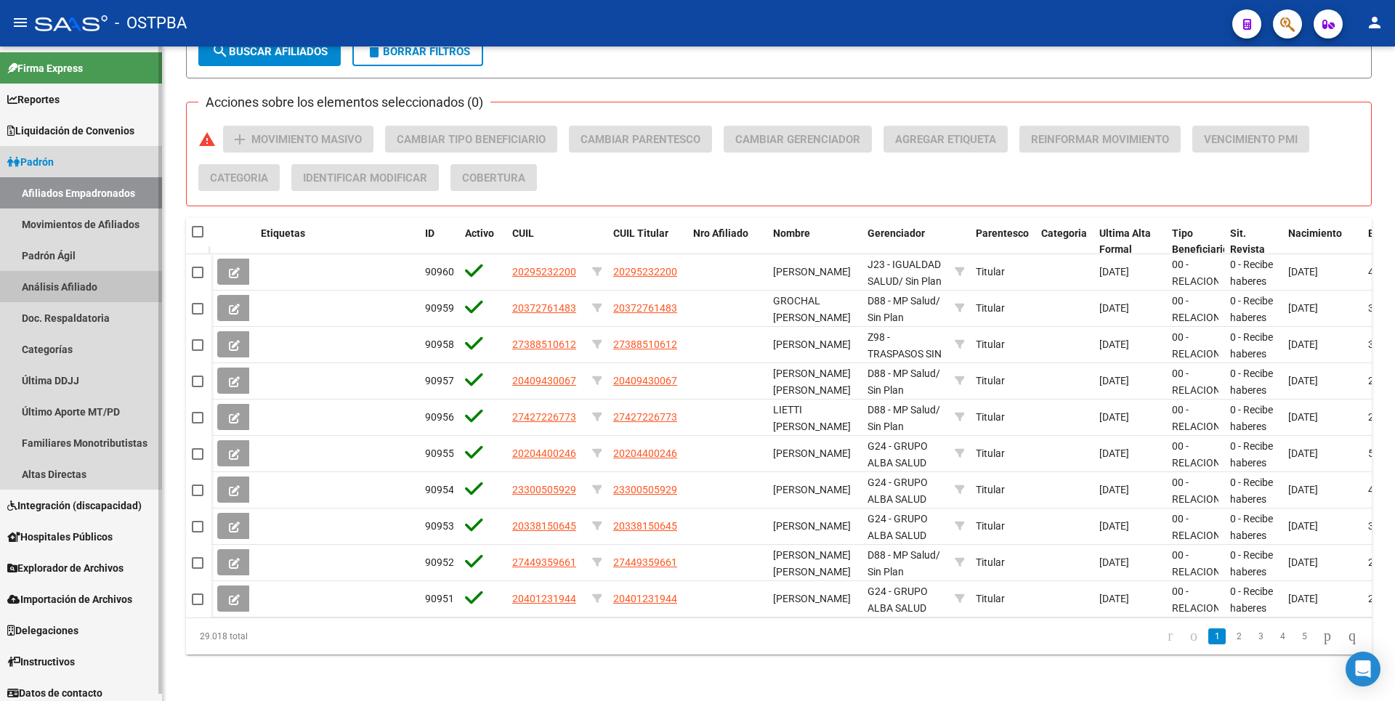
click at [70, 288] on link "Análisis Afiliado" at bounding box center [81, 286] width 162 height 31
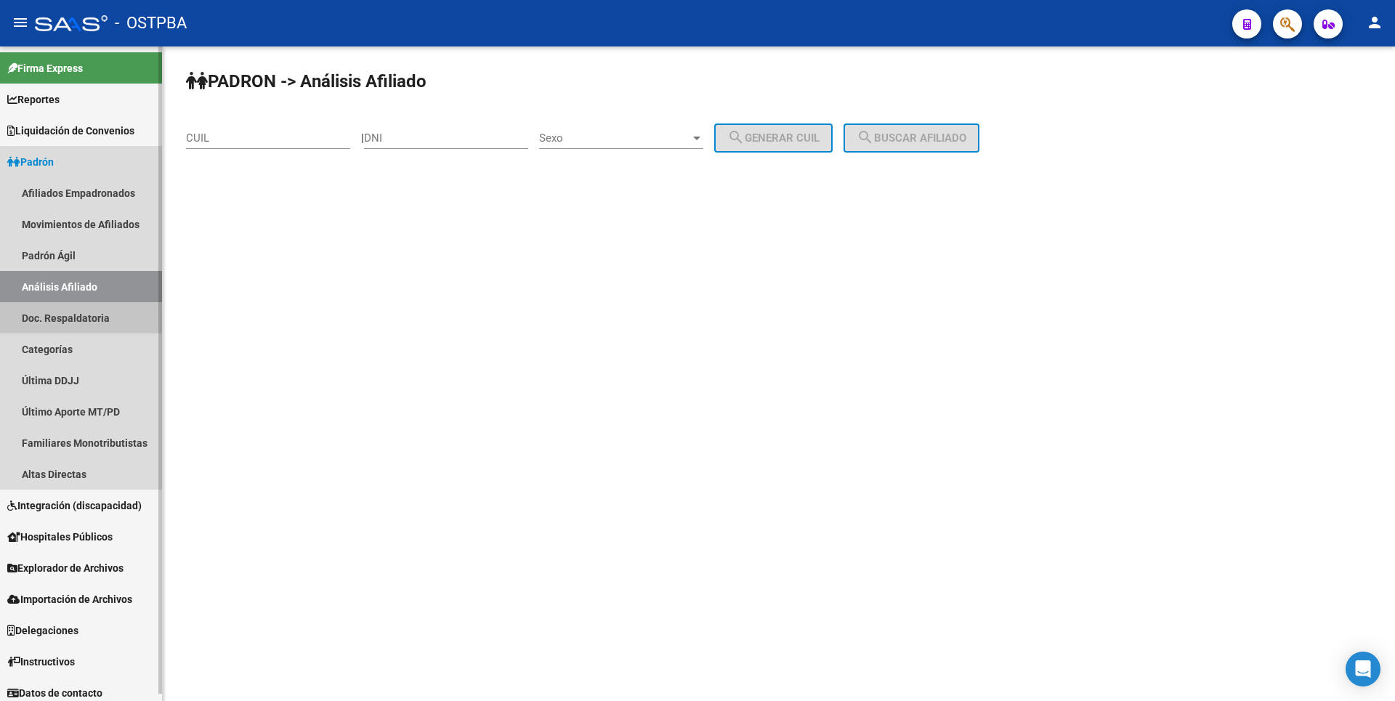
click at [76, 320] on link "Doc. Respaldatoria" at bounding box center [81, 317] width 162 height 31
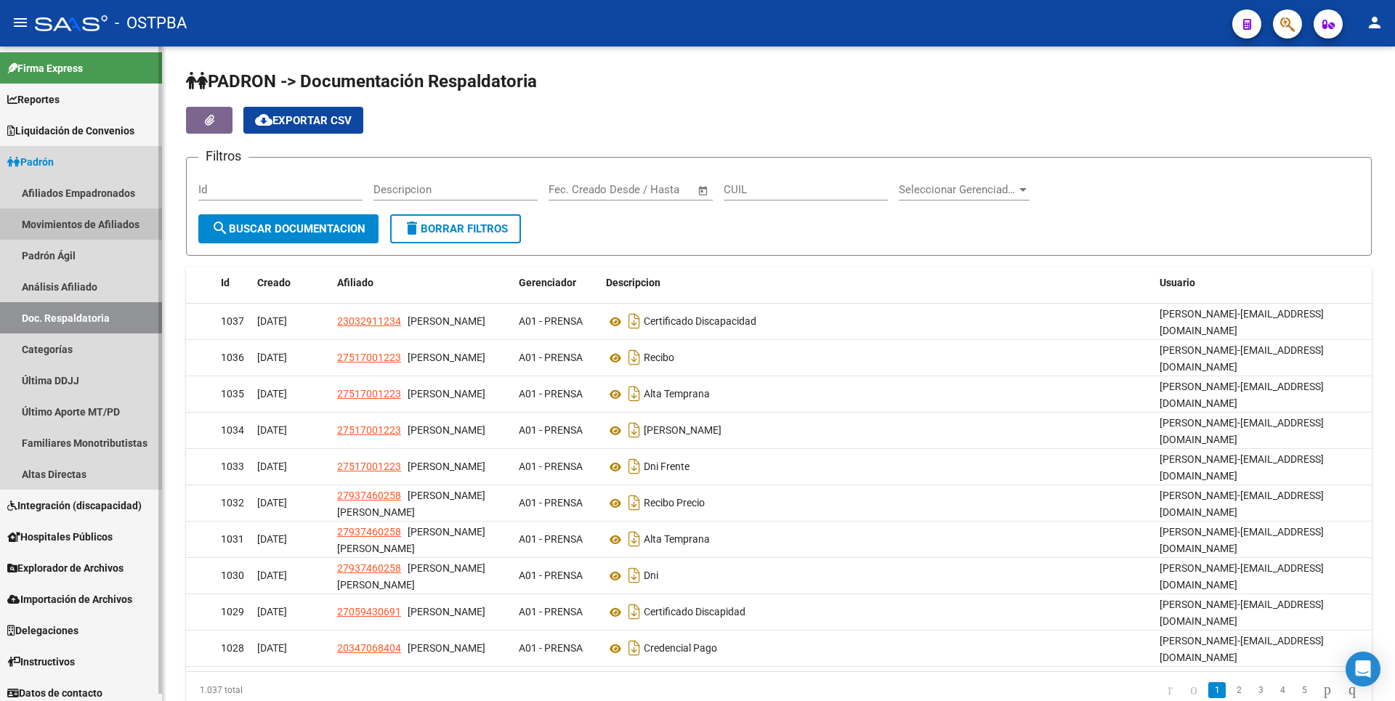
click at [89, 225] on link "Movimientos de Afiliados" at bounding box center [81, 224] width 162 height 31
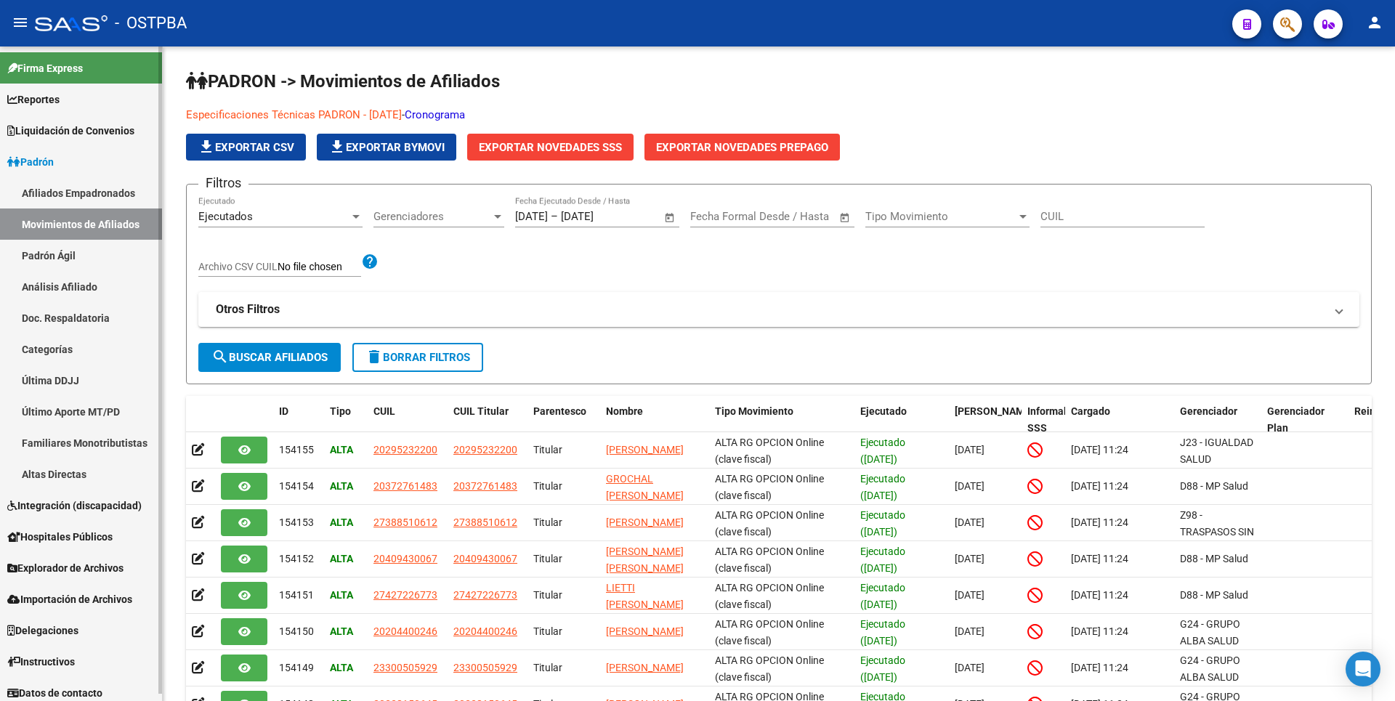
scroll to position [7, 0]
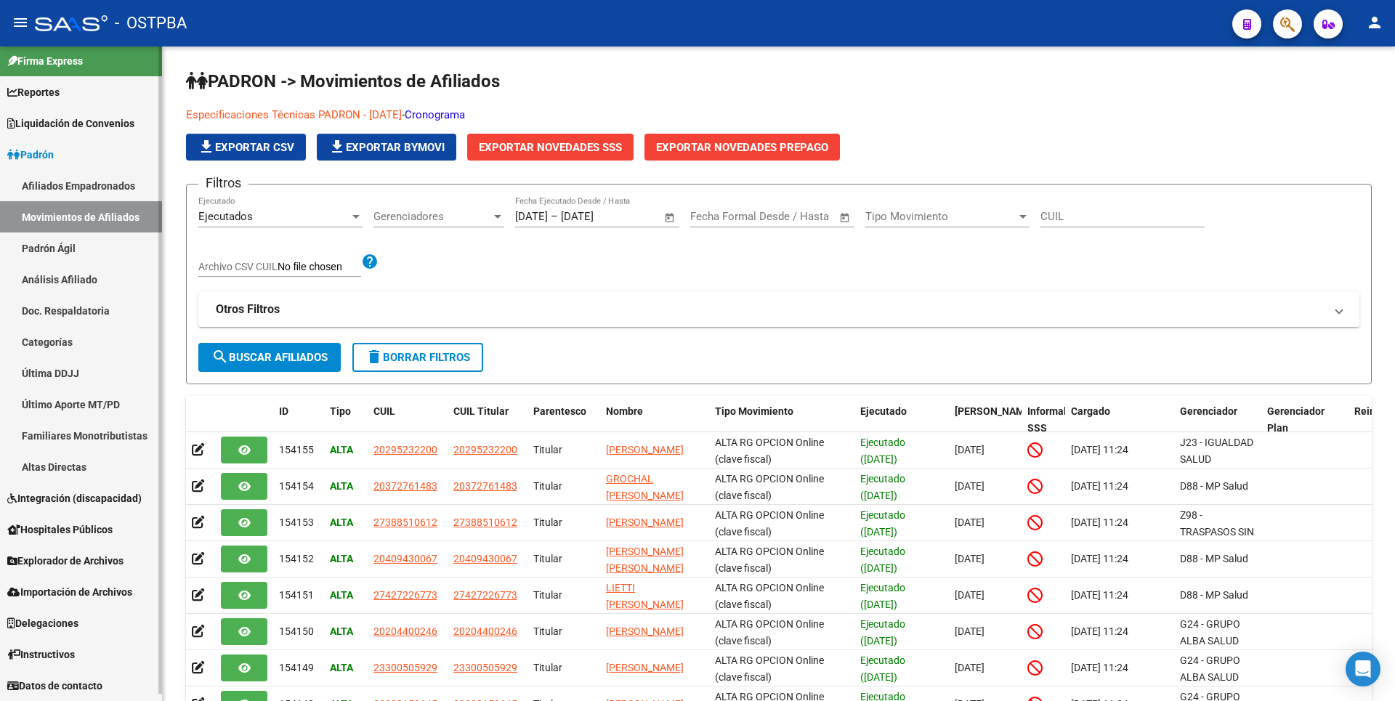
drag, startPoint x: 78, startPoint y: 556, endPoint x: 92, endPoint y: 505, distance: 53.6
click at [78, 556] on span "Explorador de Archivos" at bounding box center [65, 561] width 116 height 16
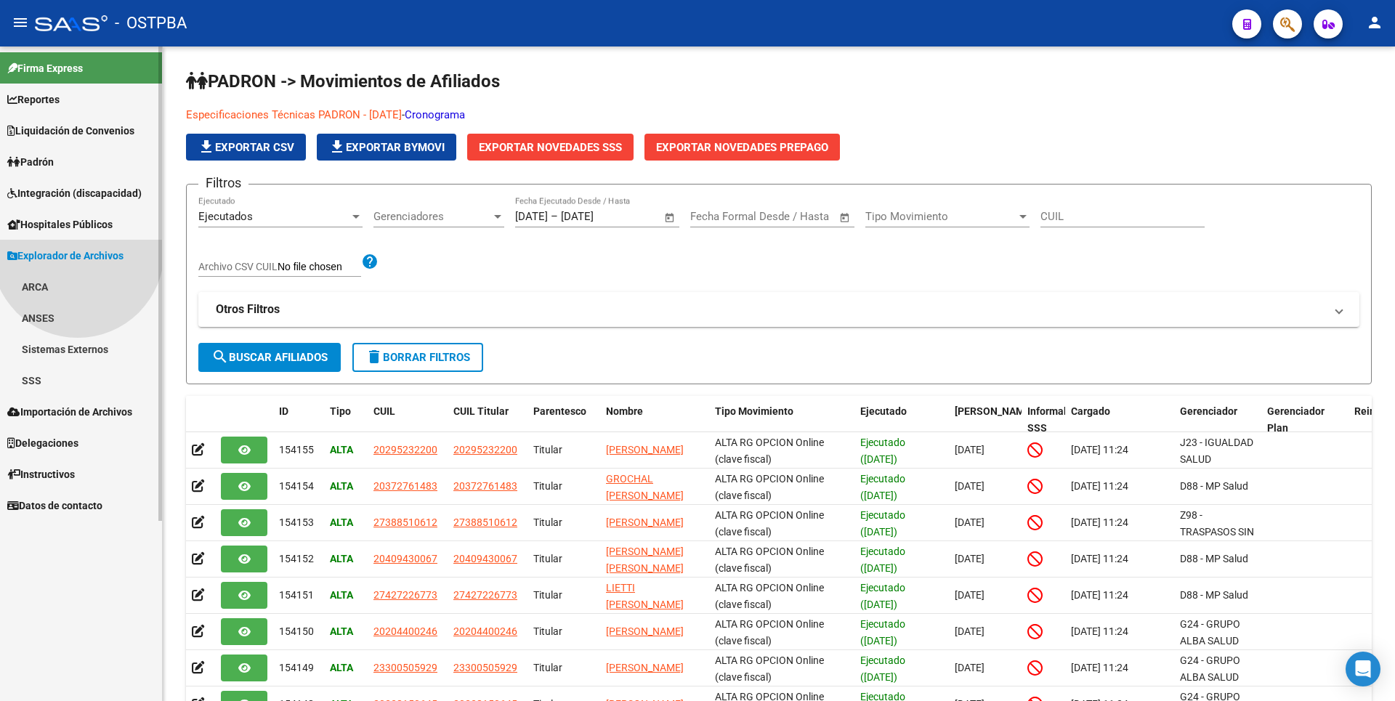
scroll to position [0, 0]
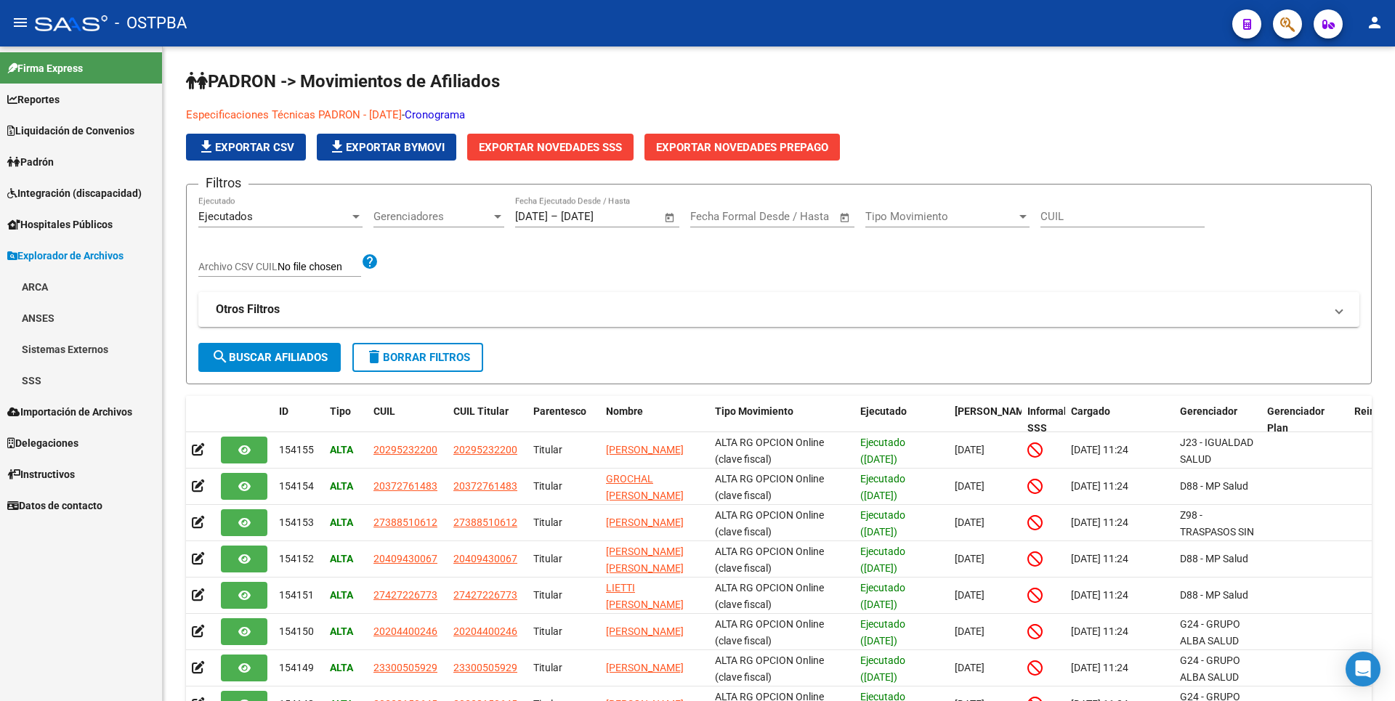
click at [39, 381] on link "SSS" at bounding box center [81, 380] width 162 height 31
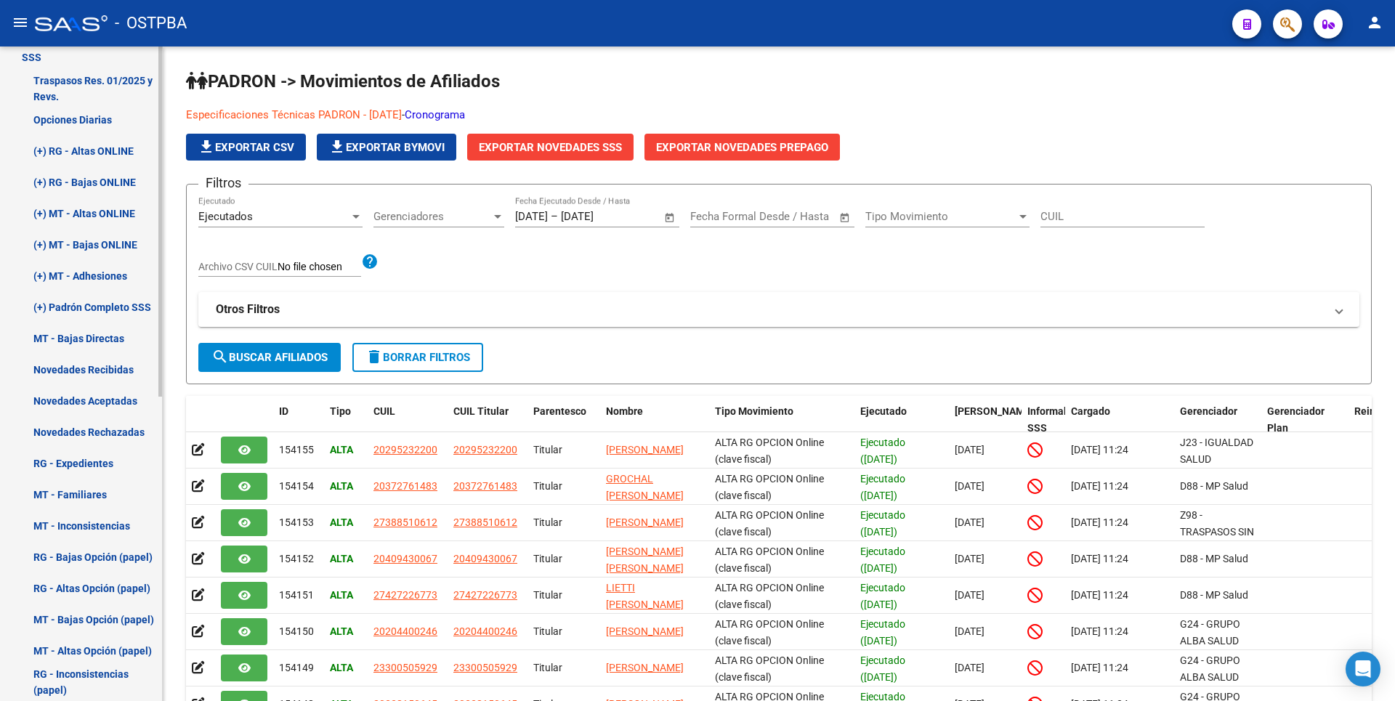
scroll to position [218, 0]
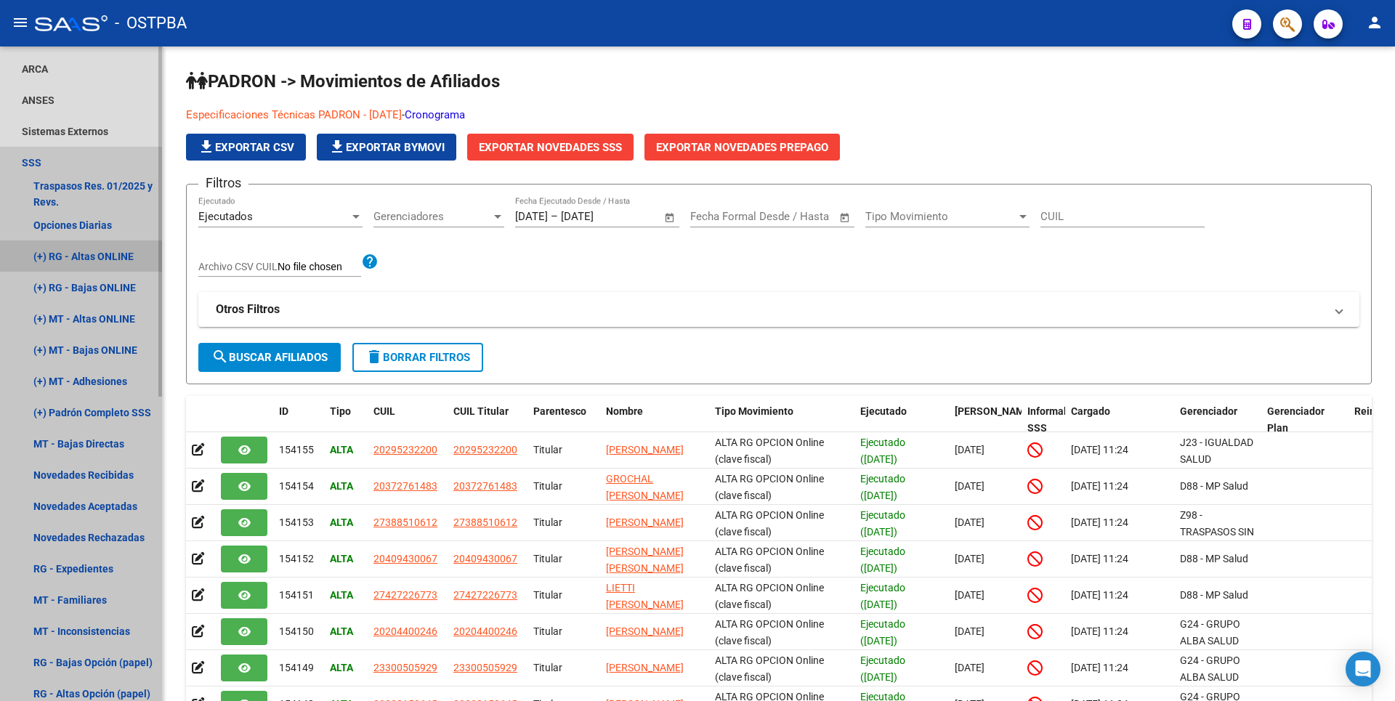
click at [99, 259] on link "(+) RG - Altas ONLINE" at bounding box center [81, 255] width 162 height 31
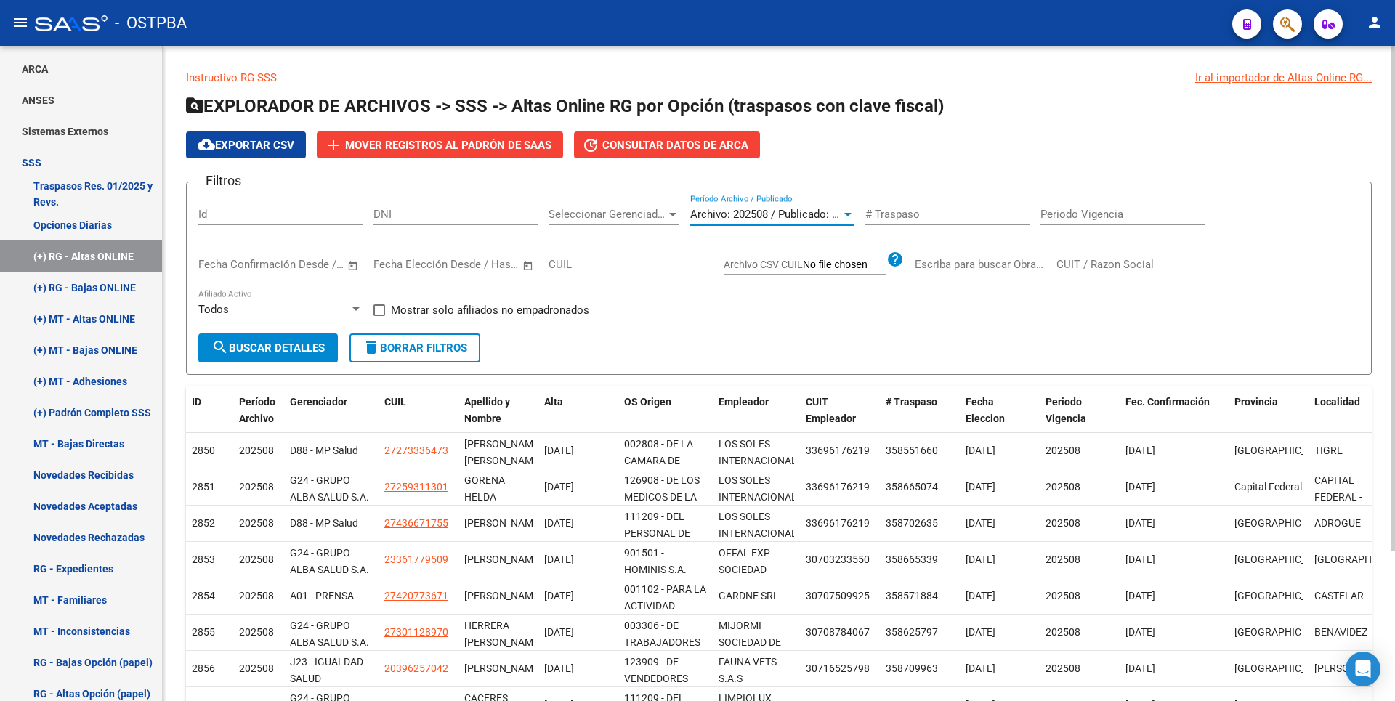
click at [848, 215] on div at bounding box center [847, 215] width 7 height 4
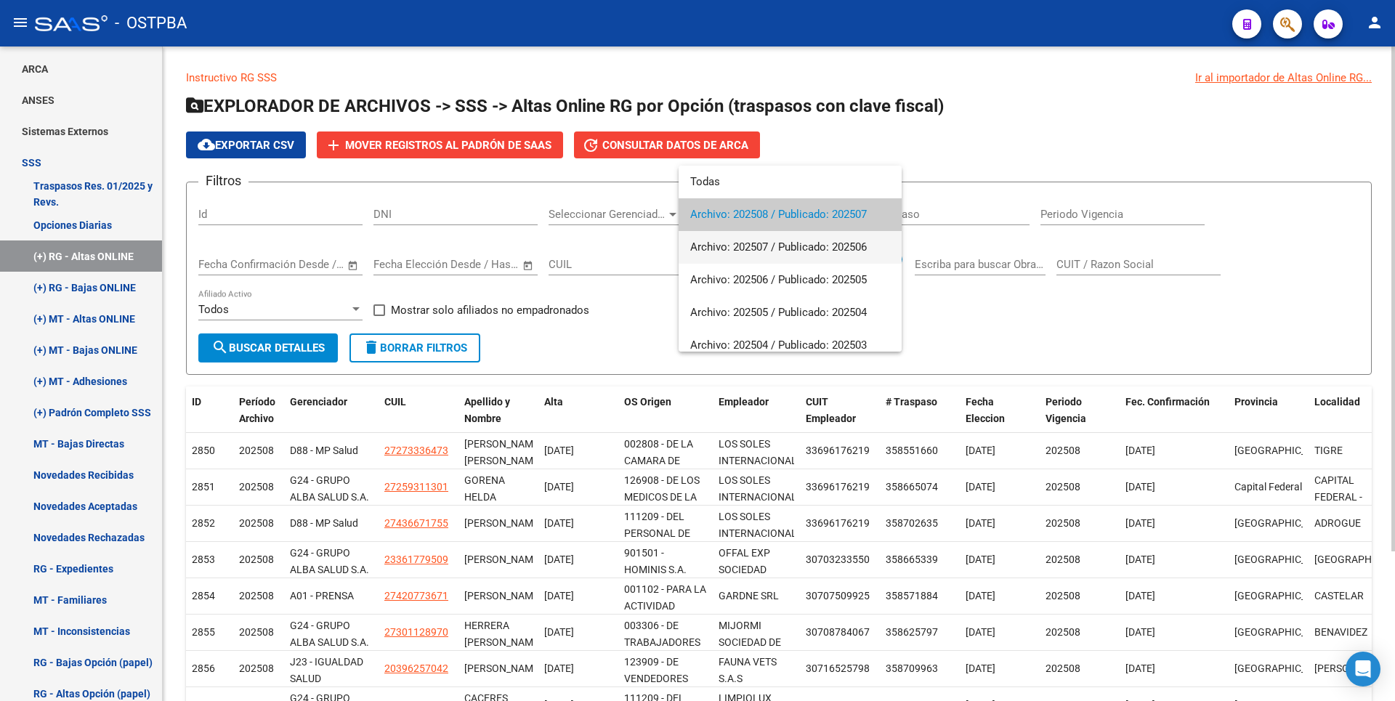
drag, startPoint x: 769, startPoint y: 250, endPoint x: 548, endPoint y: 291, distance: 224.6
click at [768, 249] on span "Archivo: 202507 / Publicado: 202506" at bounding box center [790, 247] width 200 height 33
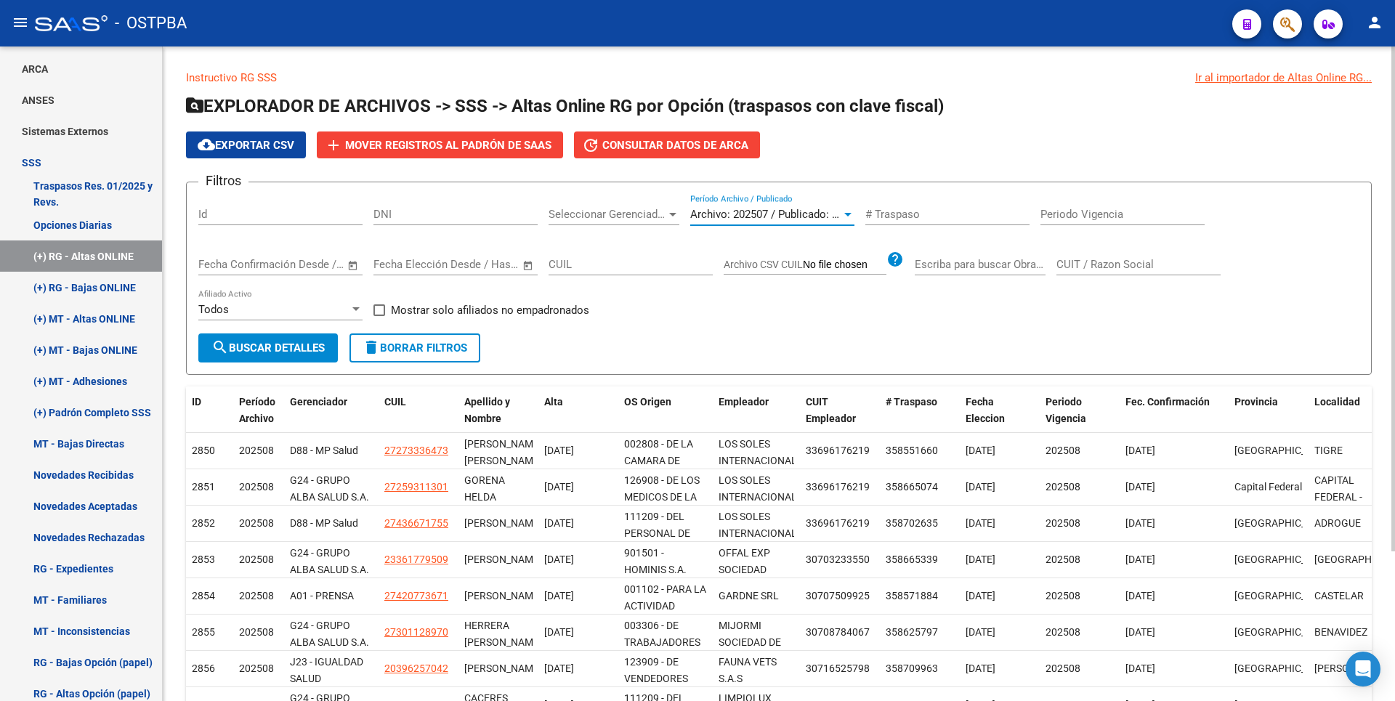
click at [323, 342] on span "search Buscar Detalles" at bounding box center [267, 347] width 113 height 13
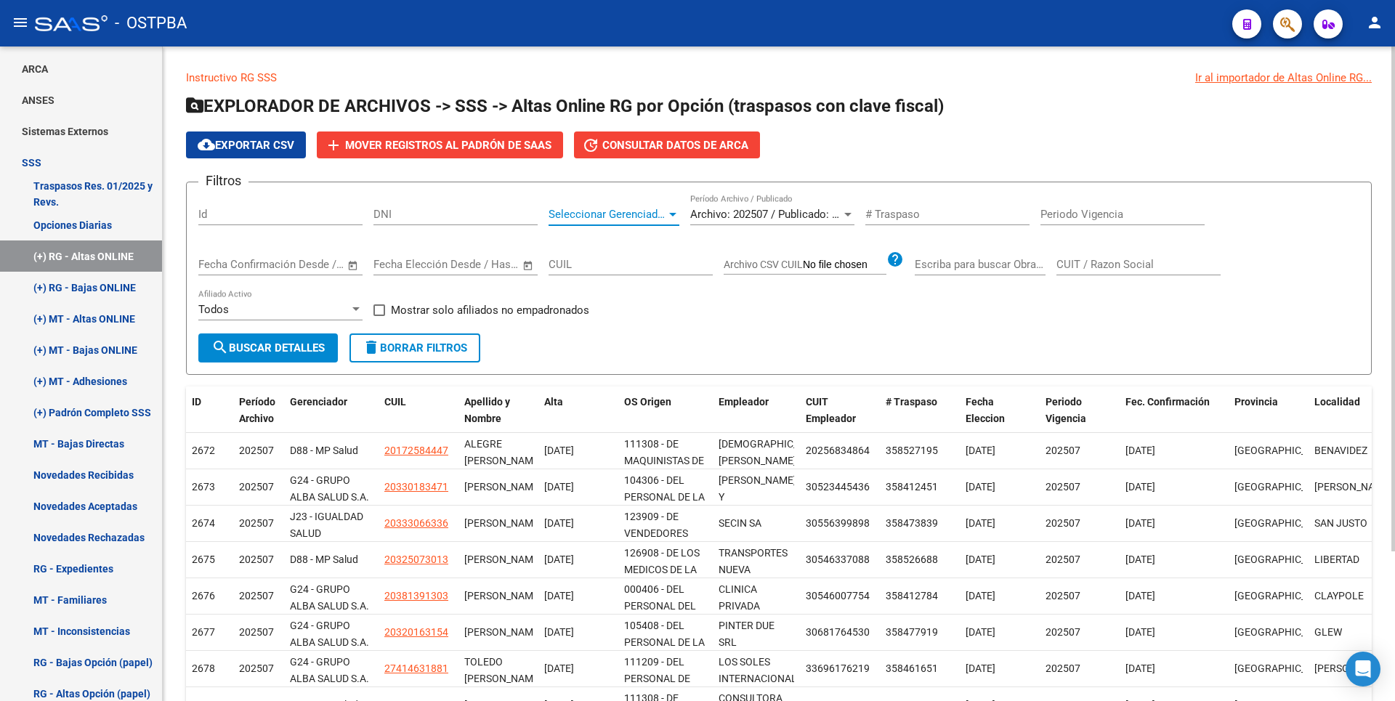
click at [671, 219] on div at bounding box center [672, 215] width 13 height 12
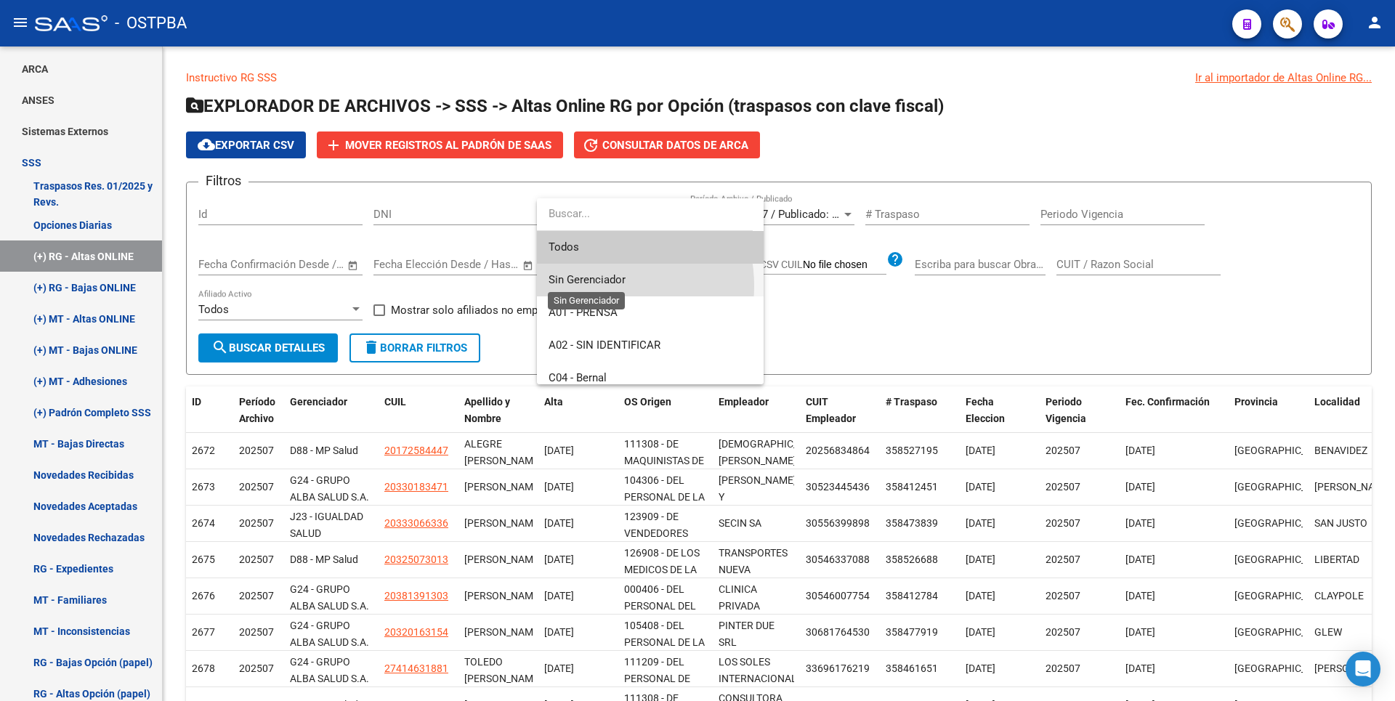
click at [587, 286] on span "Sin Gerenciador" at bounding box center [586, 279] width 77 height 13
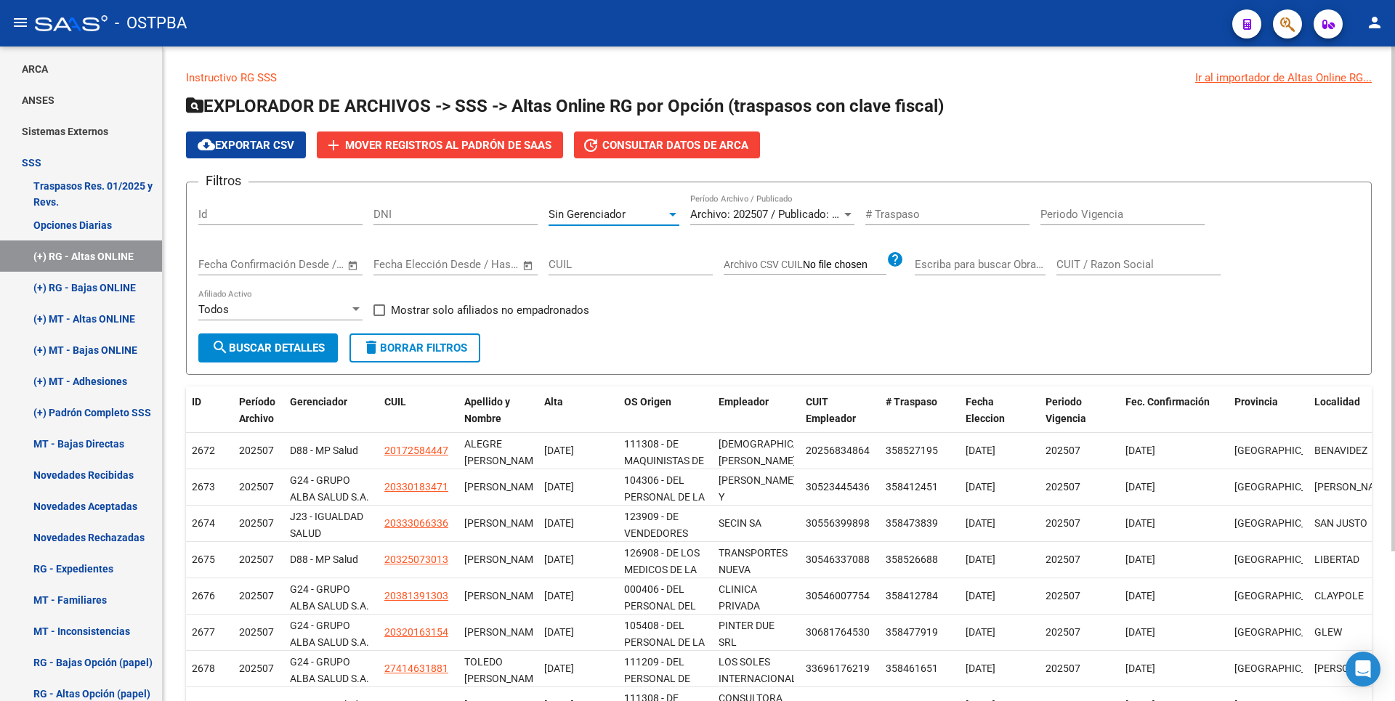
click at [285, 354] on button "search Buscar Detalles" at bounding box center [267, 347] width 139 height 29
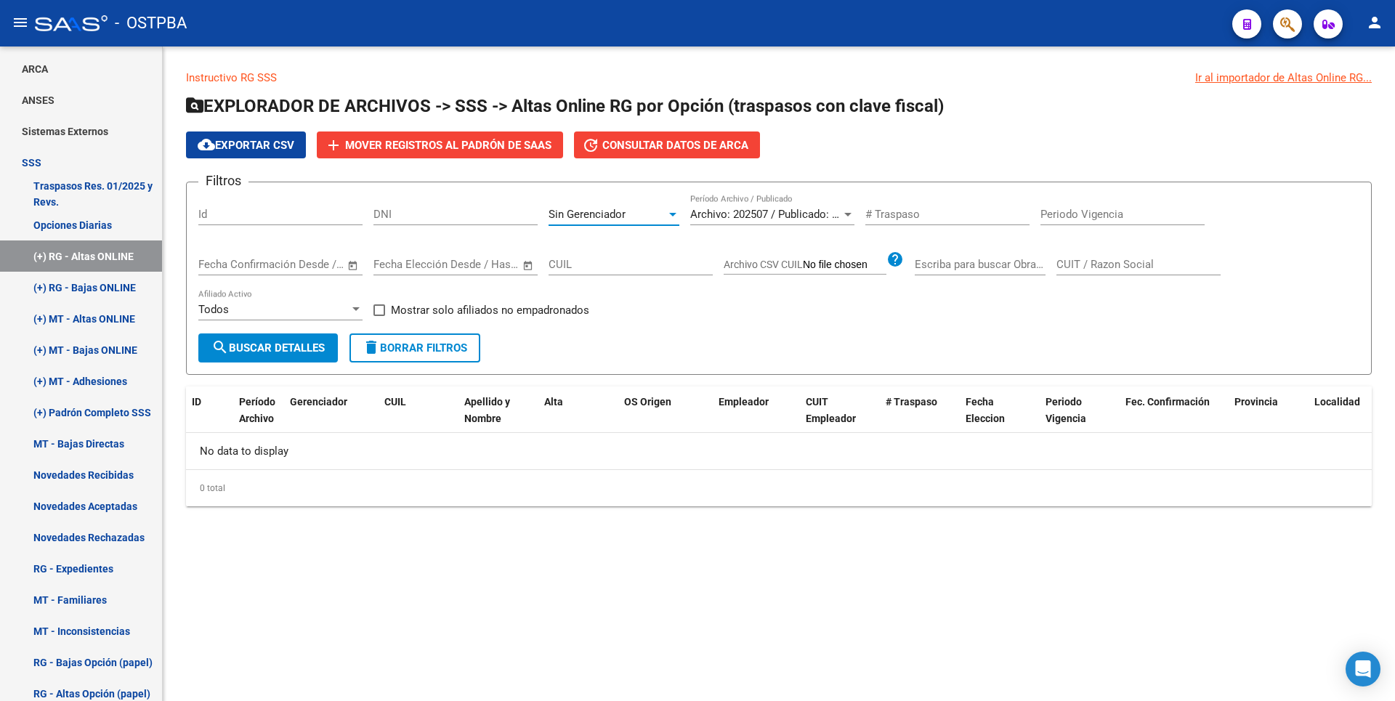
click at [679, 214] on div at bounding box center [672, 215] width 13 height 12
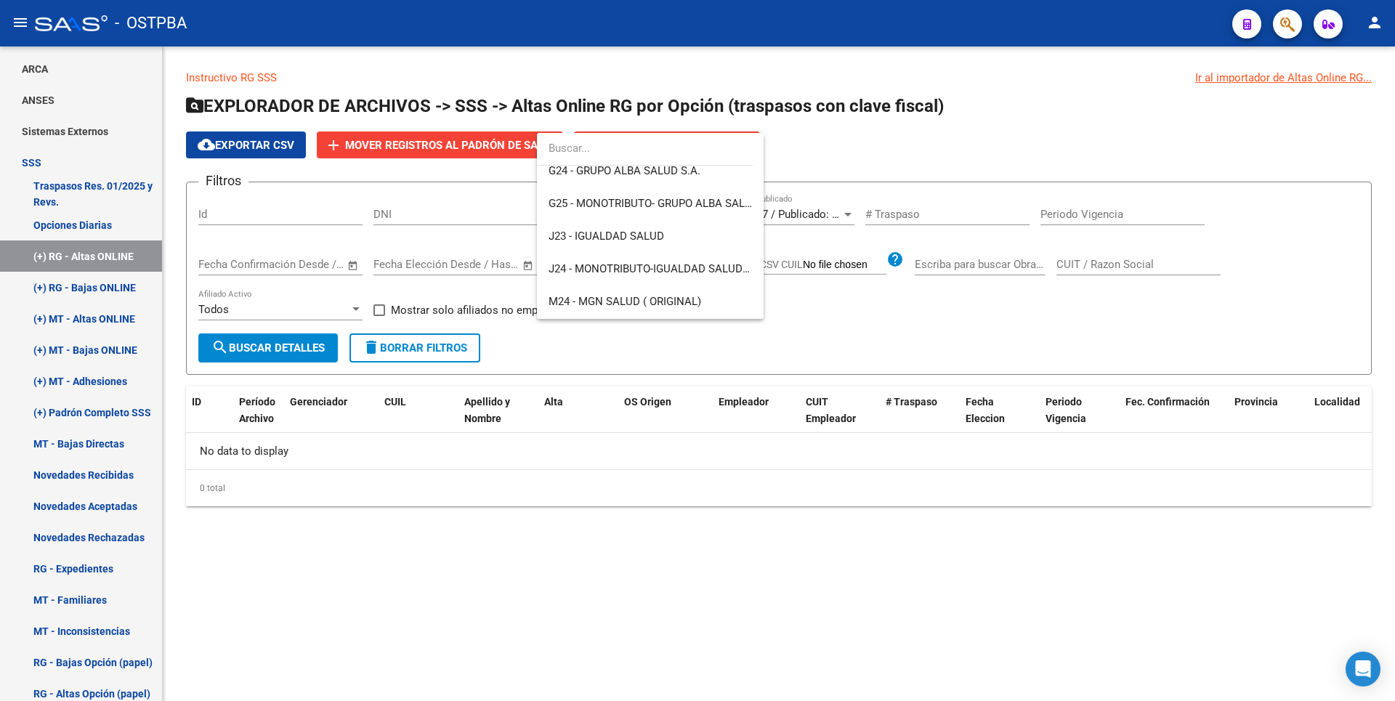
scroll to position [468, 0]
click at [342, 579] on div at bounding box center [697, 350] width 1395 height 701
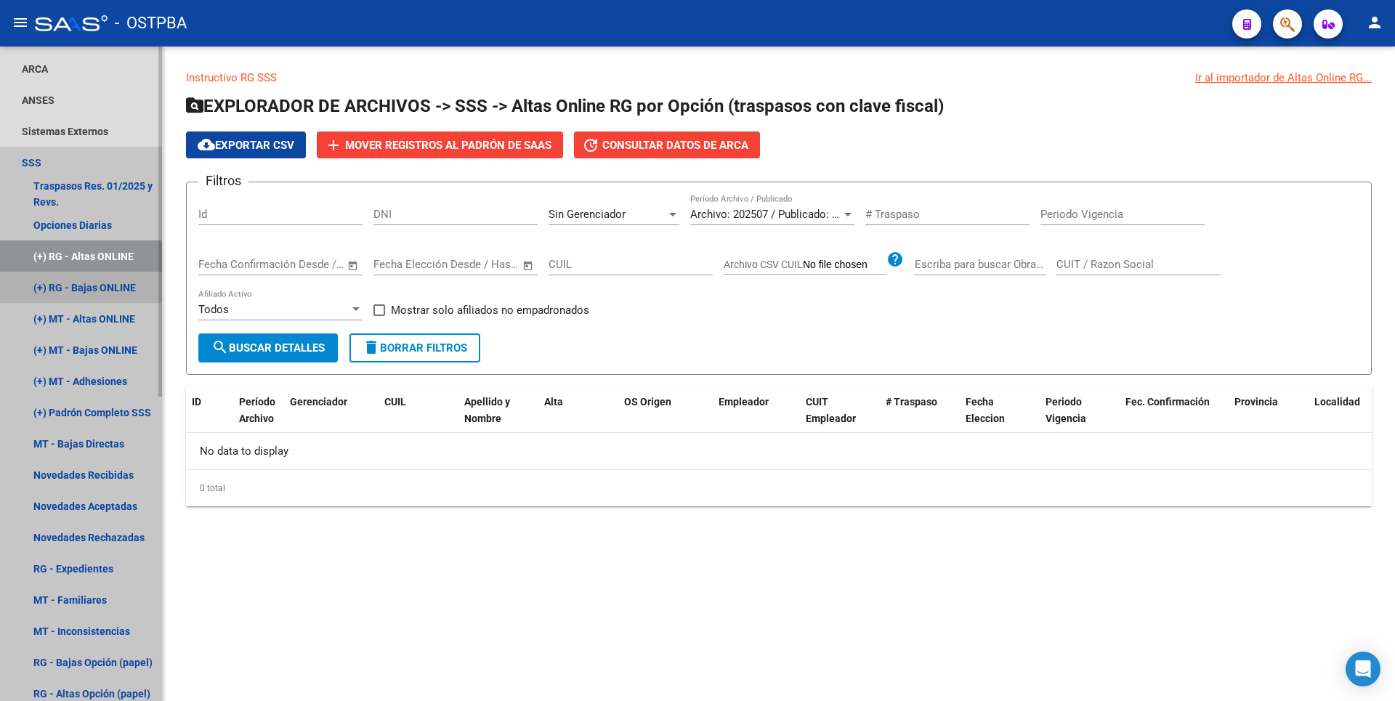
click at [96, 294] on link "(+) RG - Bajas ONLINE" at bounding box center [81, 287] width 162 height 31
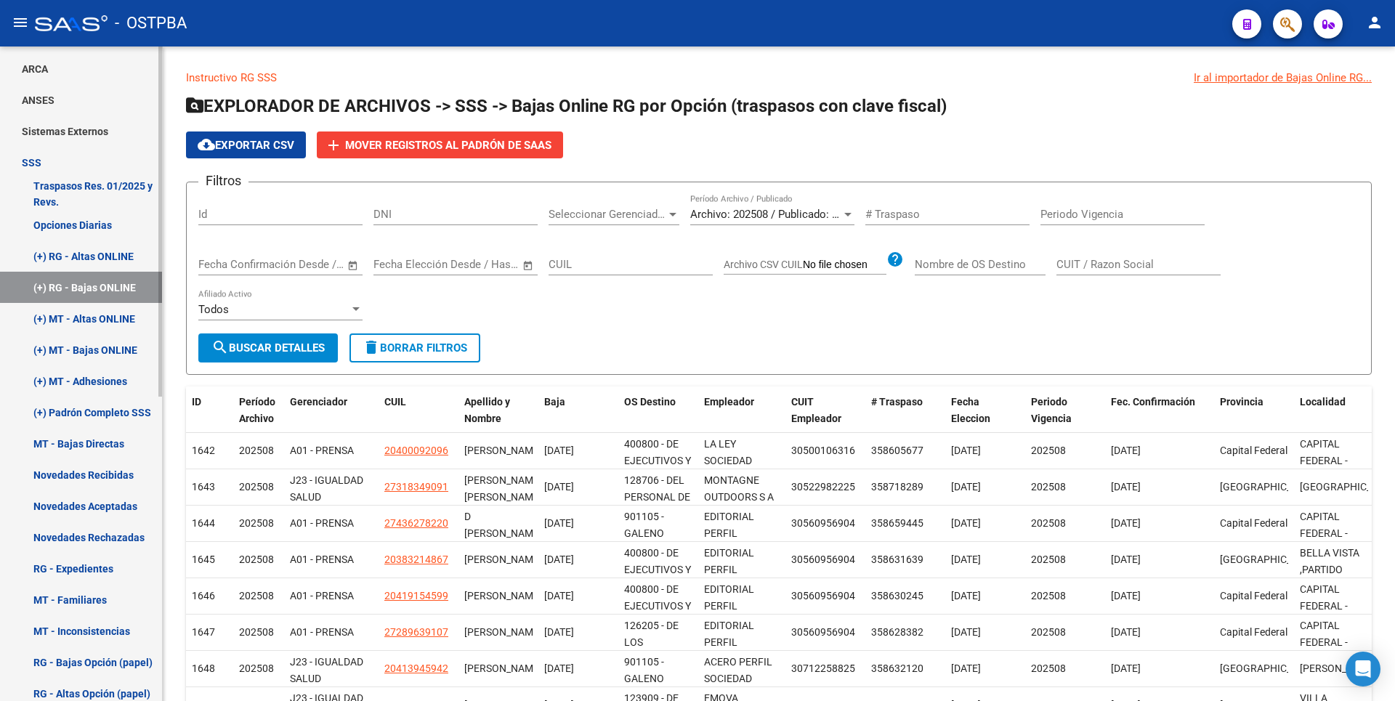
click at [100, 325] on link "(+) MT - Altas ONLINE" at bounding box center [81, 318] width 162 height 31
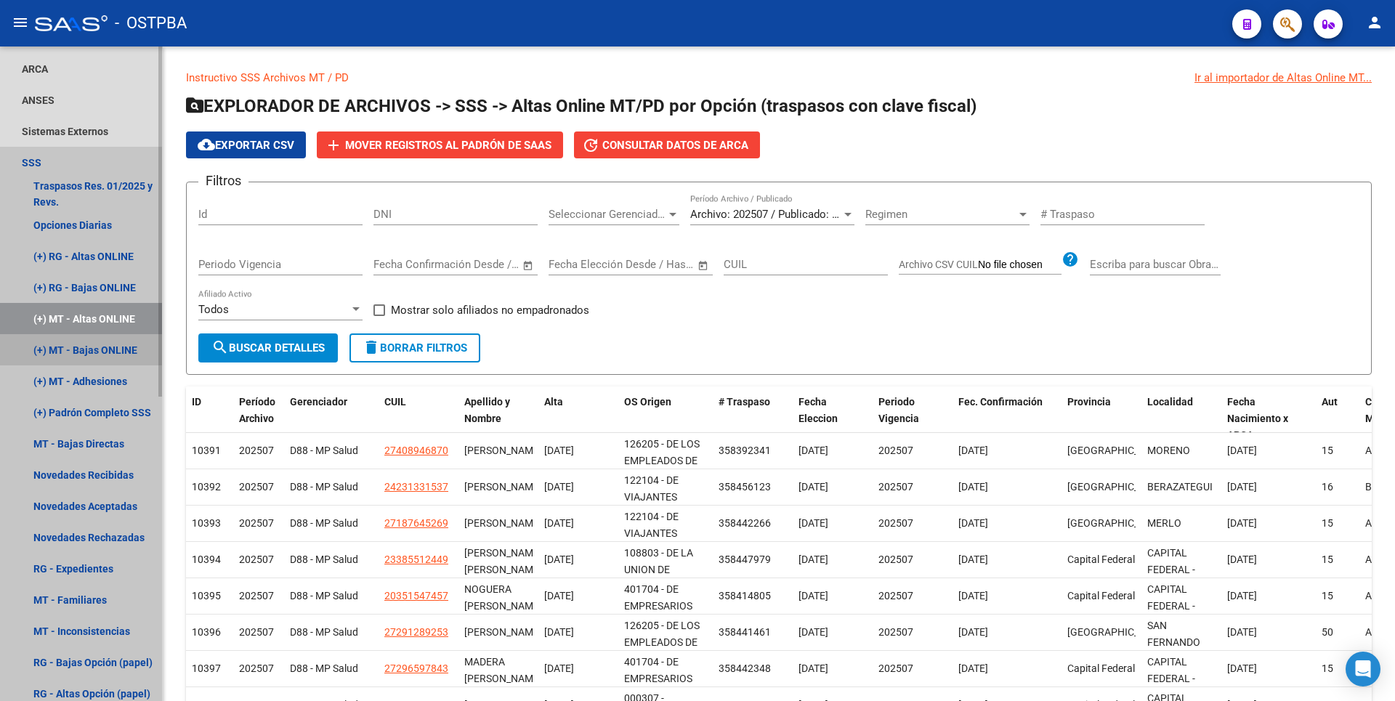
click at [93, 346] on link "(+) MT - Bajas ONLINE" at bounding box center [81, 349] width 162 height 31
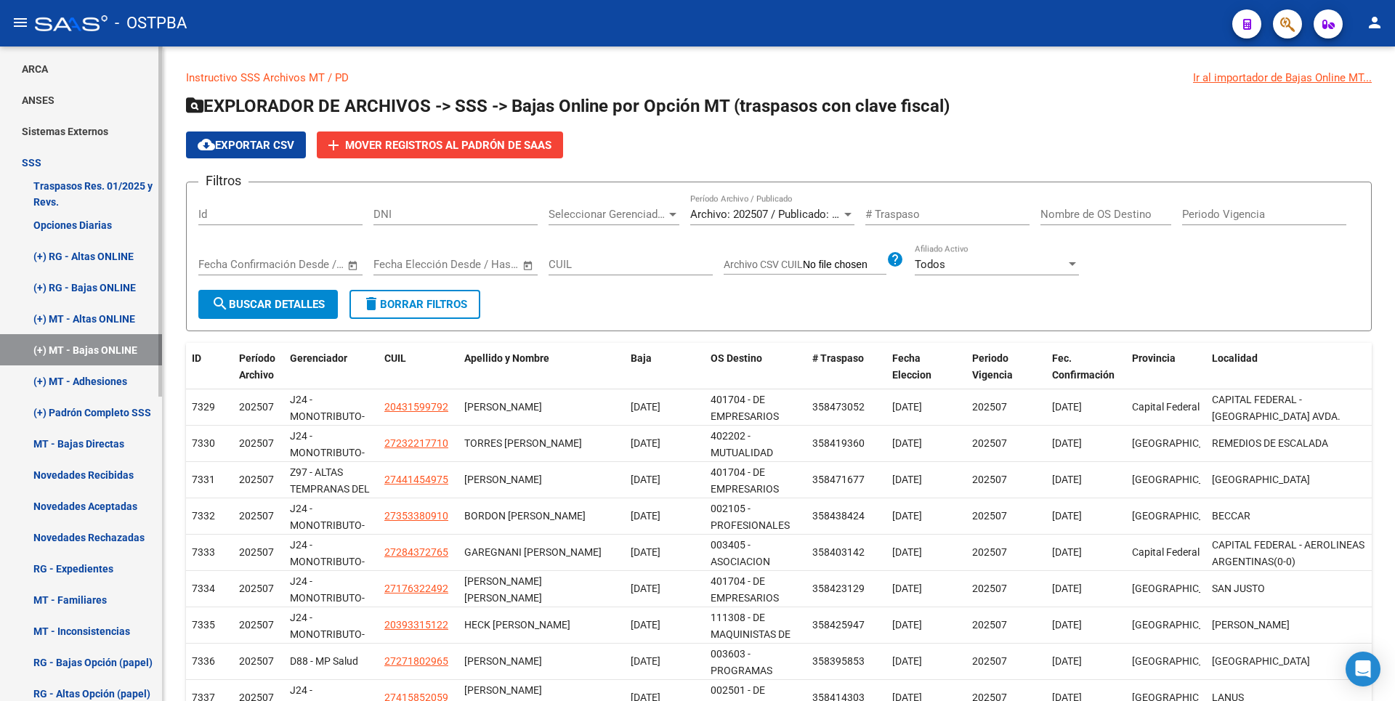
click at [89, 380] on link "(+) MT - Adhesiones" at bounding box center [81, 380] width 162 height 31
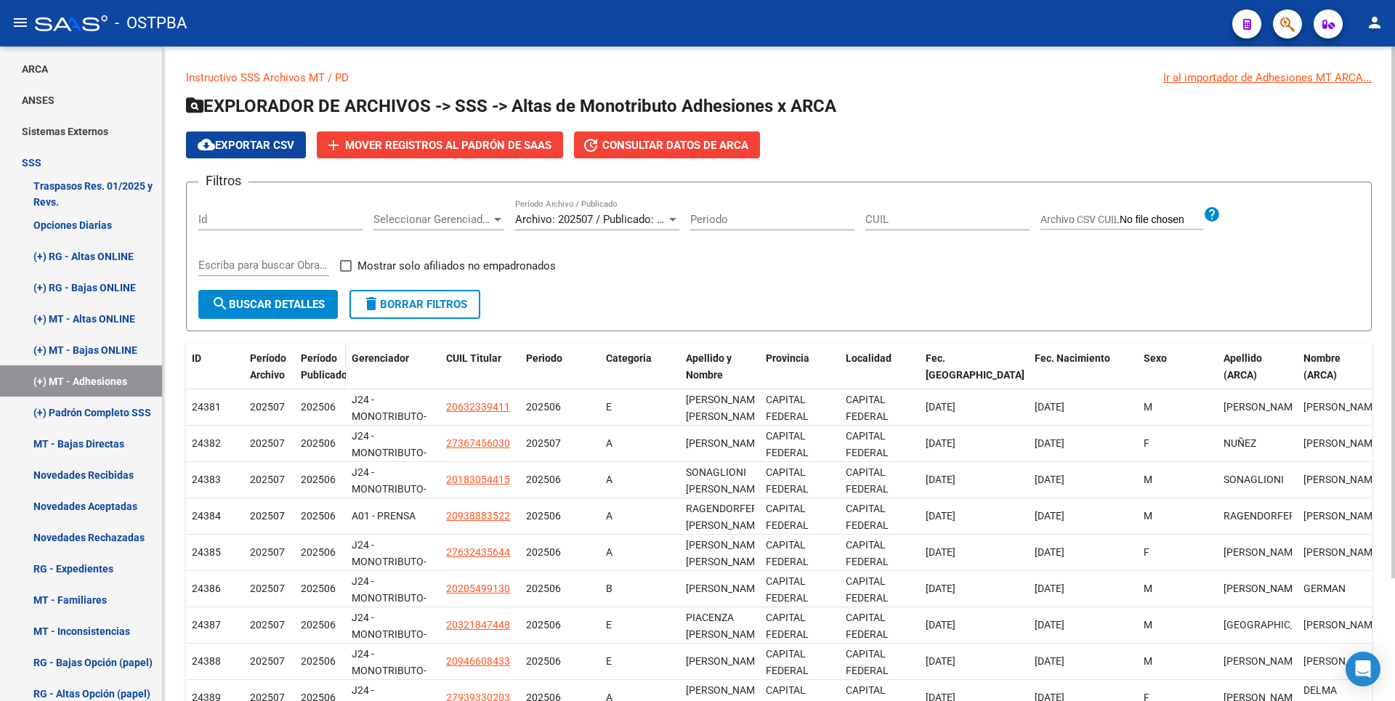
scroll to position [151, 0]
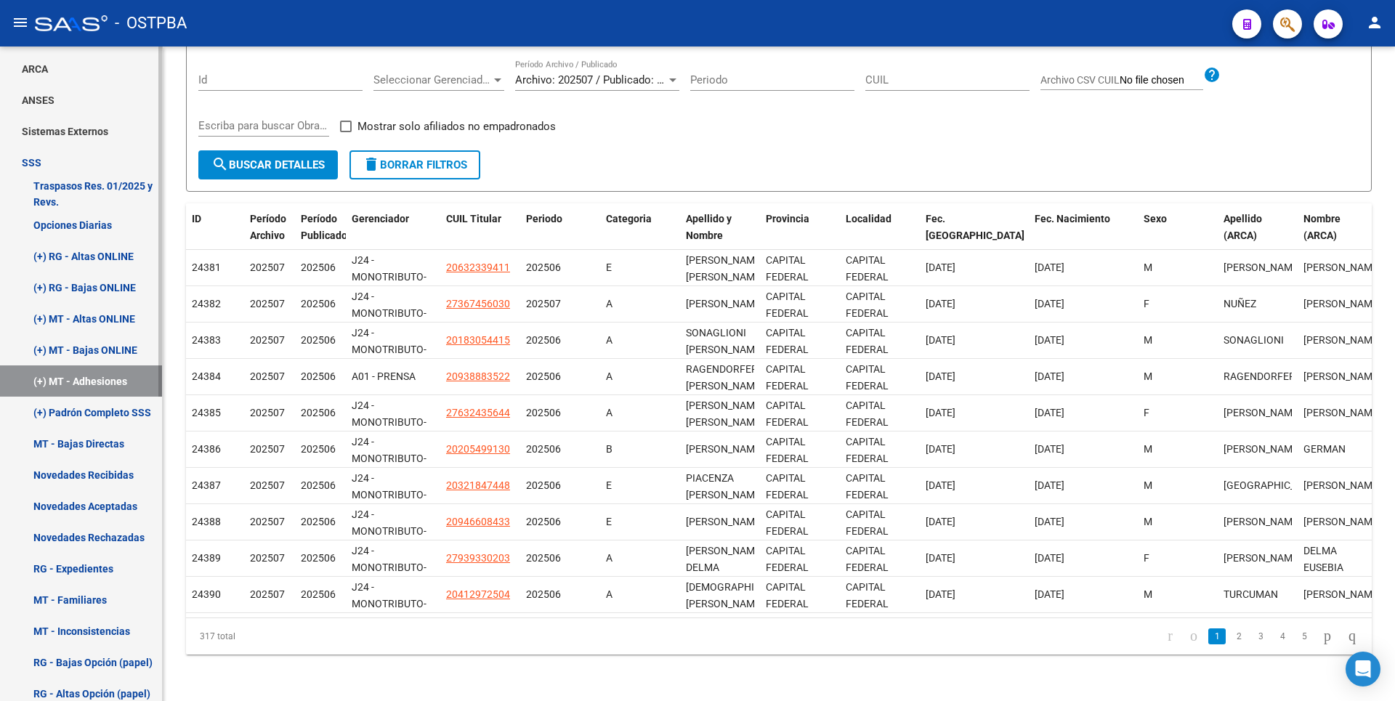
click at [95, 418] on link "(+) Padrón Completo SSS" at bounding box center [81, 412] width 162 height 31
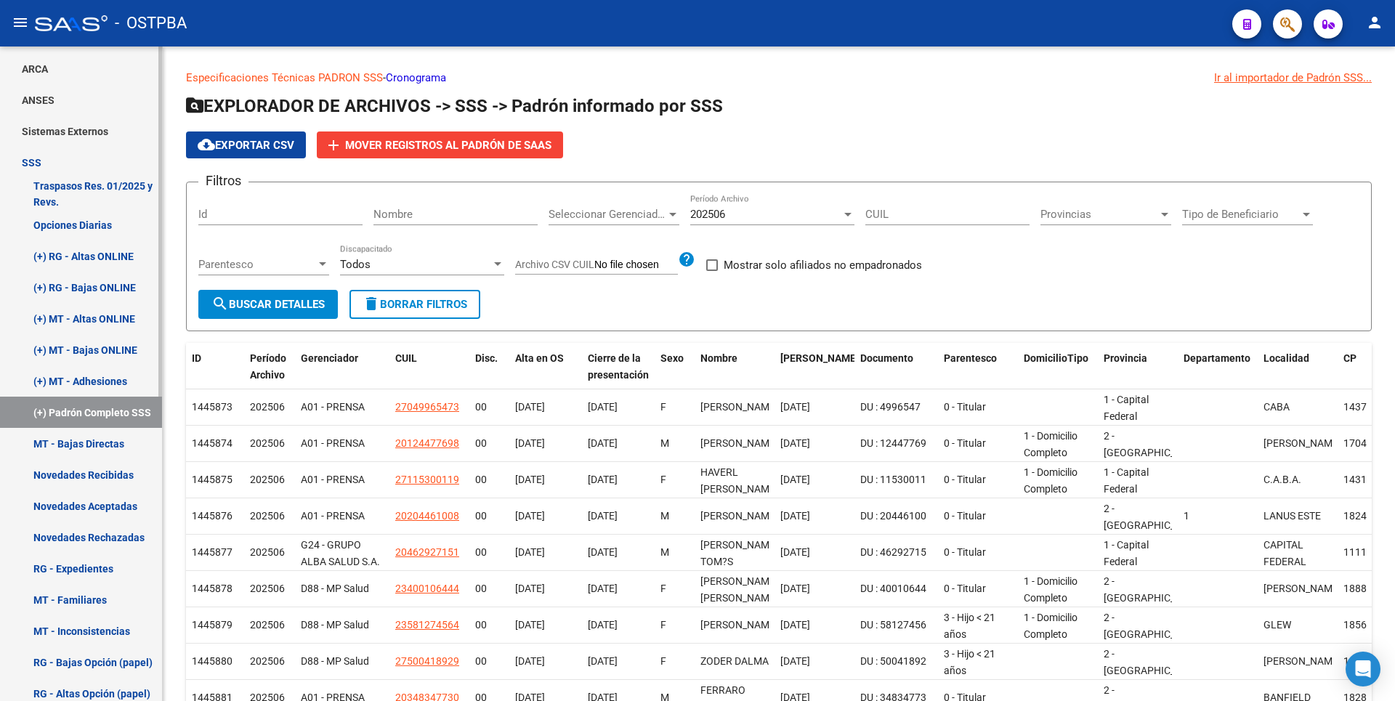
click at [95, 443] on link "MT - Bajas Directas" at bounding box center [81, 443] width 162 height 31
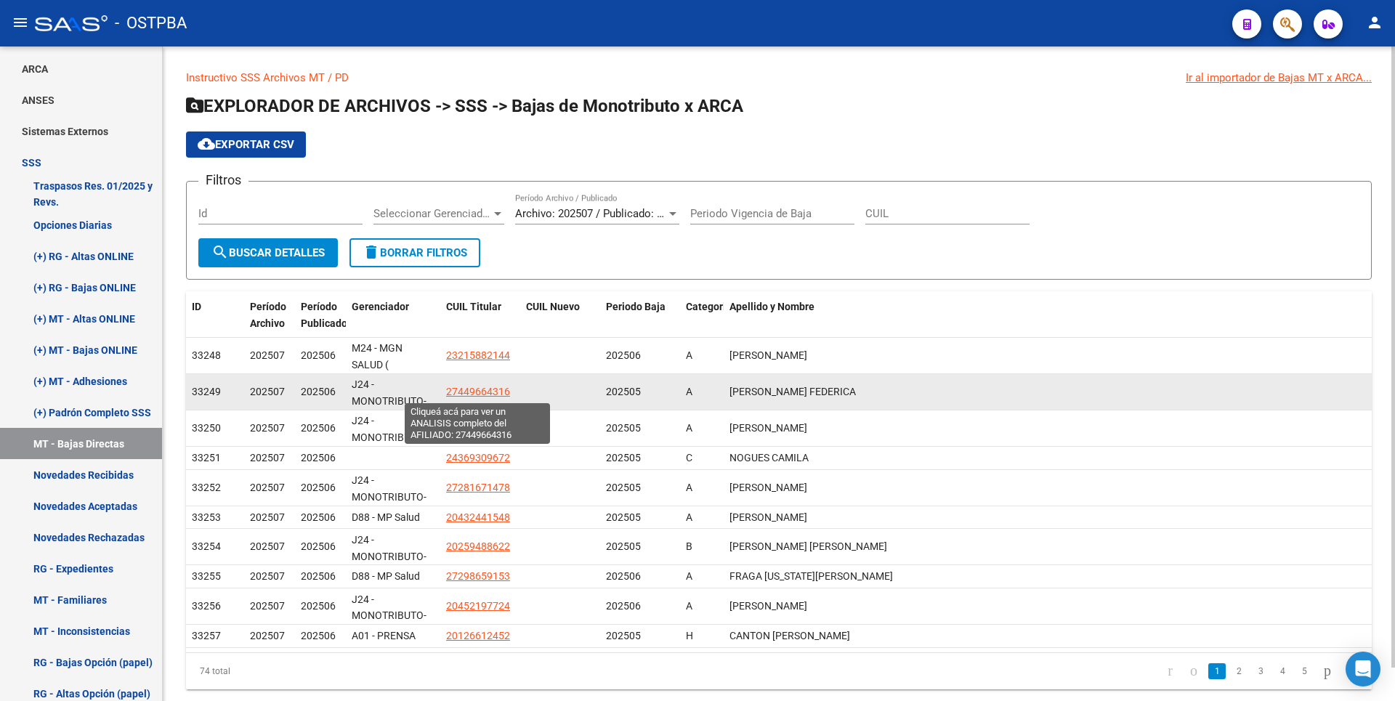
click at [462, 392] on span "27449664316" at bounding box center [478, 392] width 64 height 12
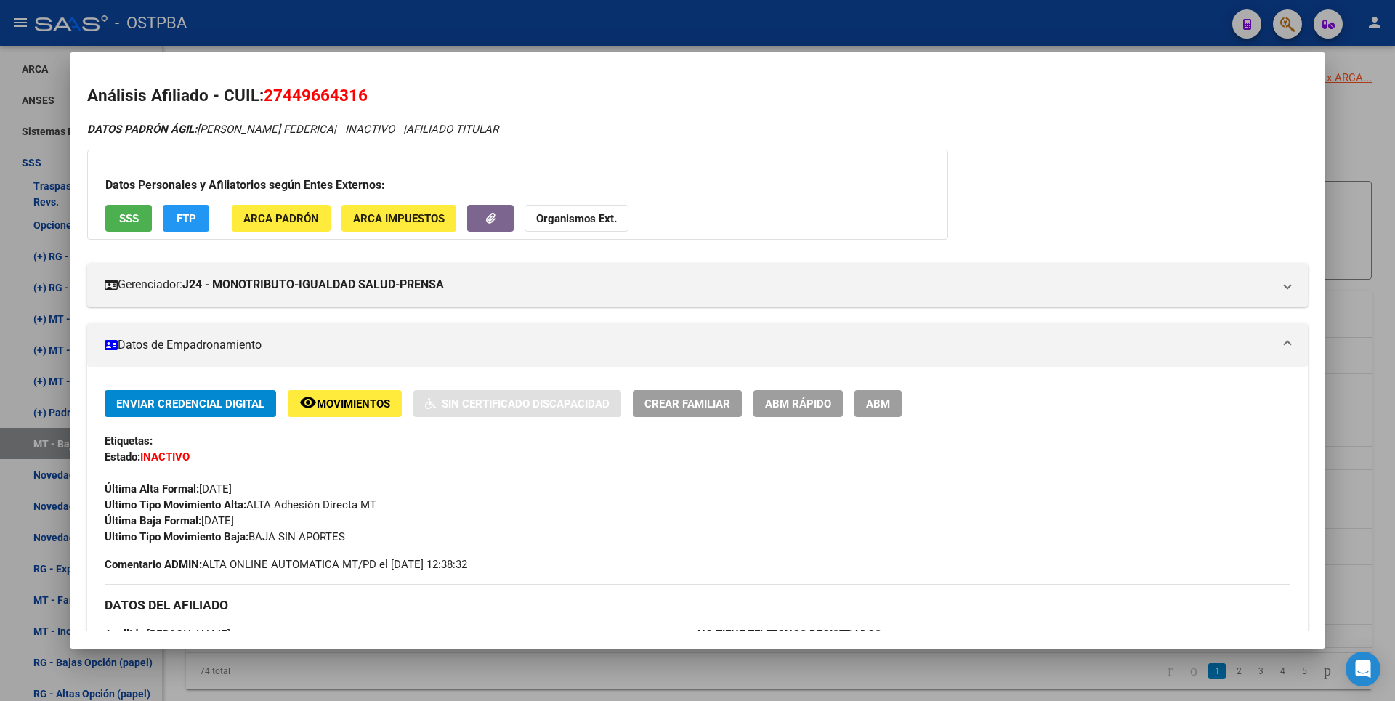
click at [1353, 317] on div at bounding box center [697, 350] width 1395 height 701
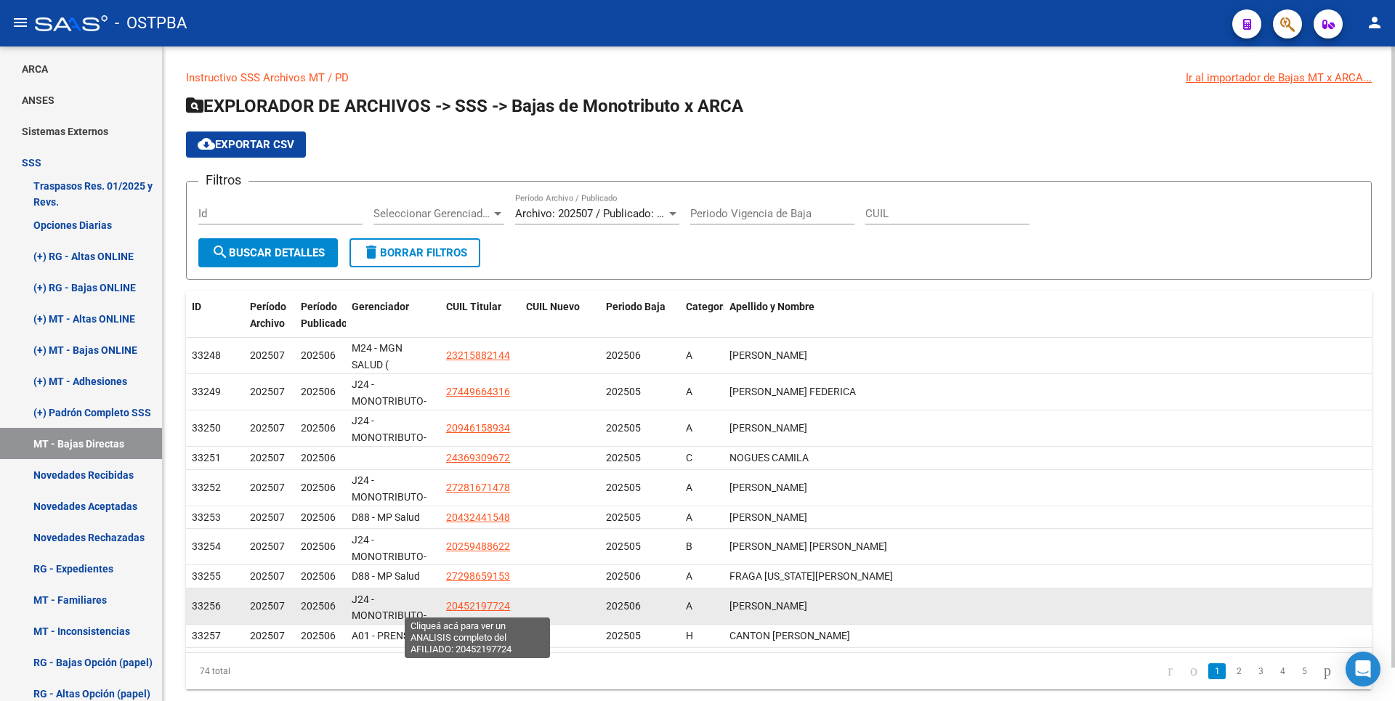
click at [498, 607] on span "20452197724" at bounding box center [478, 606] width 64 height 12
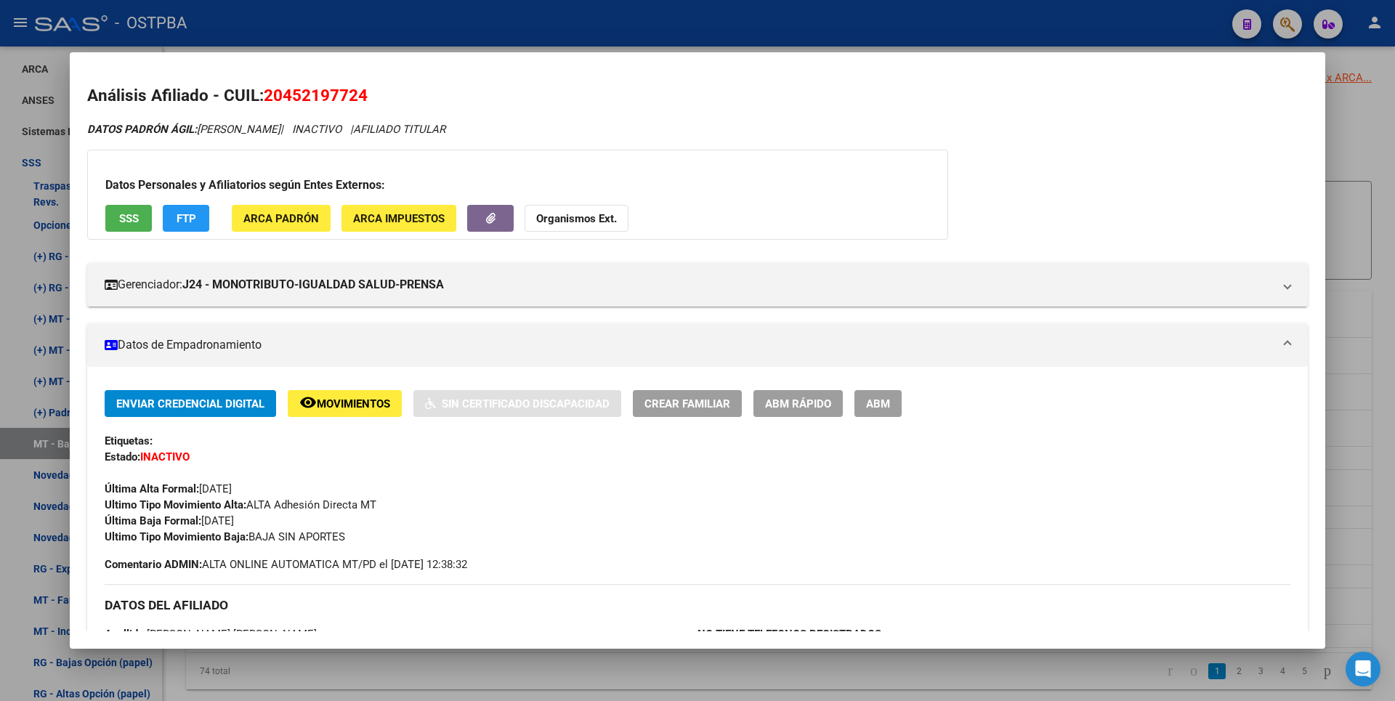
click at [1363, 330] on div at bounding box center [697, 350] width 1395 height 701
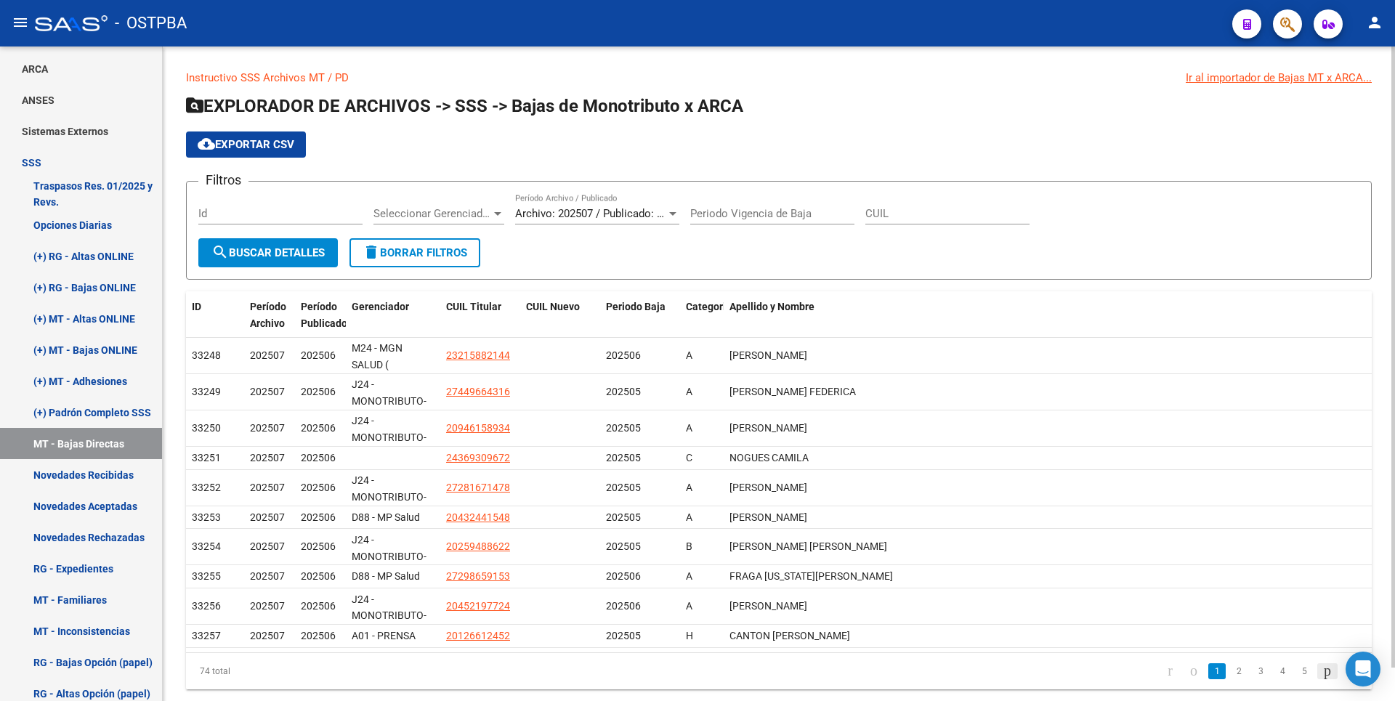
click at [1321, 670] on icon "go to next page" at bounding box center [1327, 670] width 12 height 17
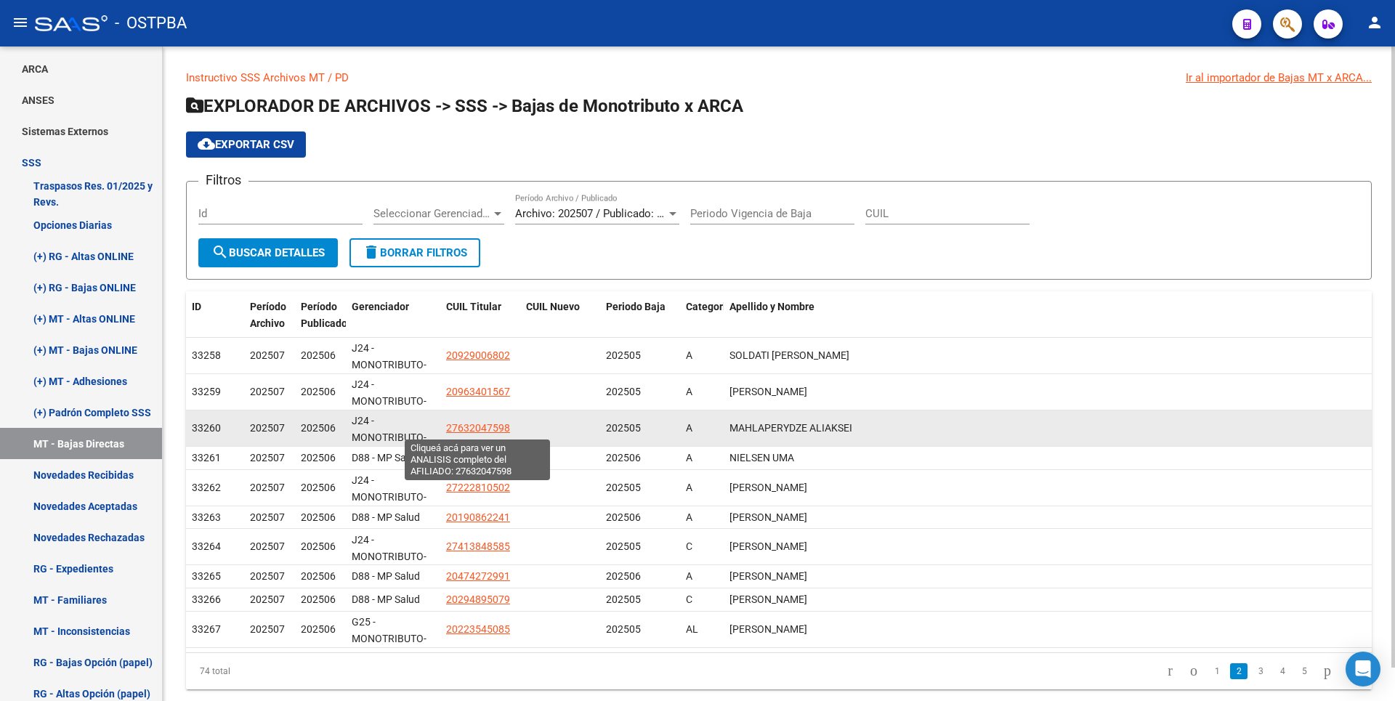
click at [474, 422] on span "27632047598" at bounding box center [478, 428] width 64 height 12
type textarea "27632047598"
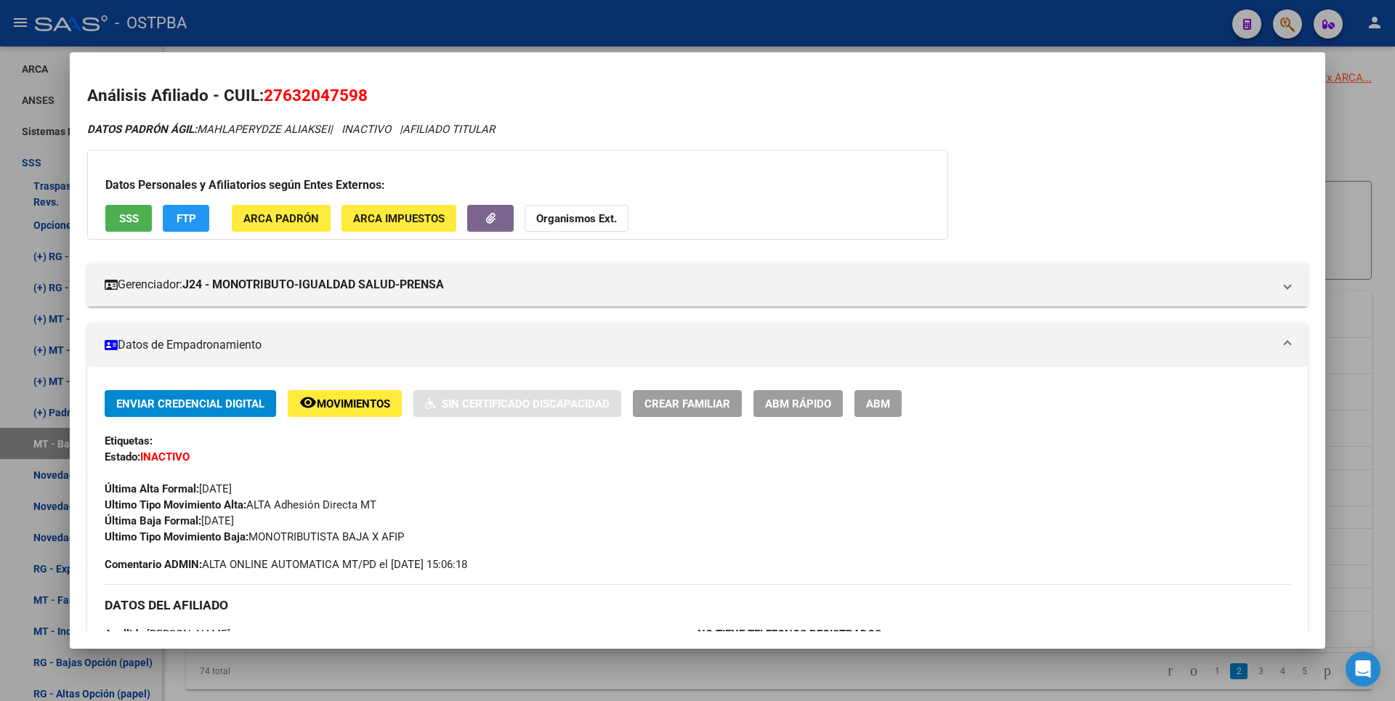
click at [1370, 178] on div at bounding box center [697, 350] width 1395 height 701
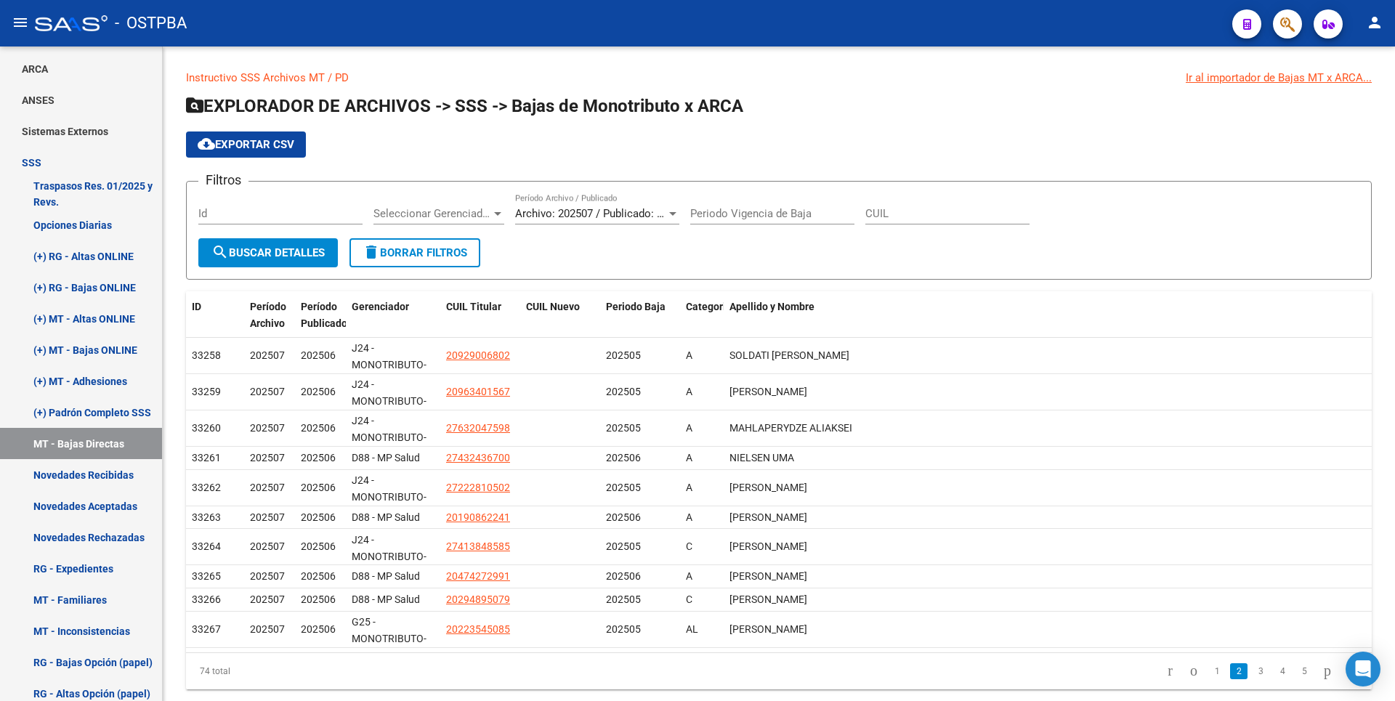
click at [1370, 178] on app-list-header "EXPLORADOR DE ARCHIVOS -> SSS -> Bajas de Monotributo x ARCA cloud_download Exp…" at bounding box center [779, 186] width 1186 height 185
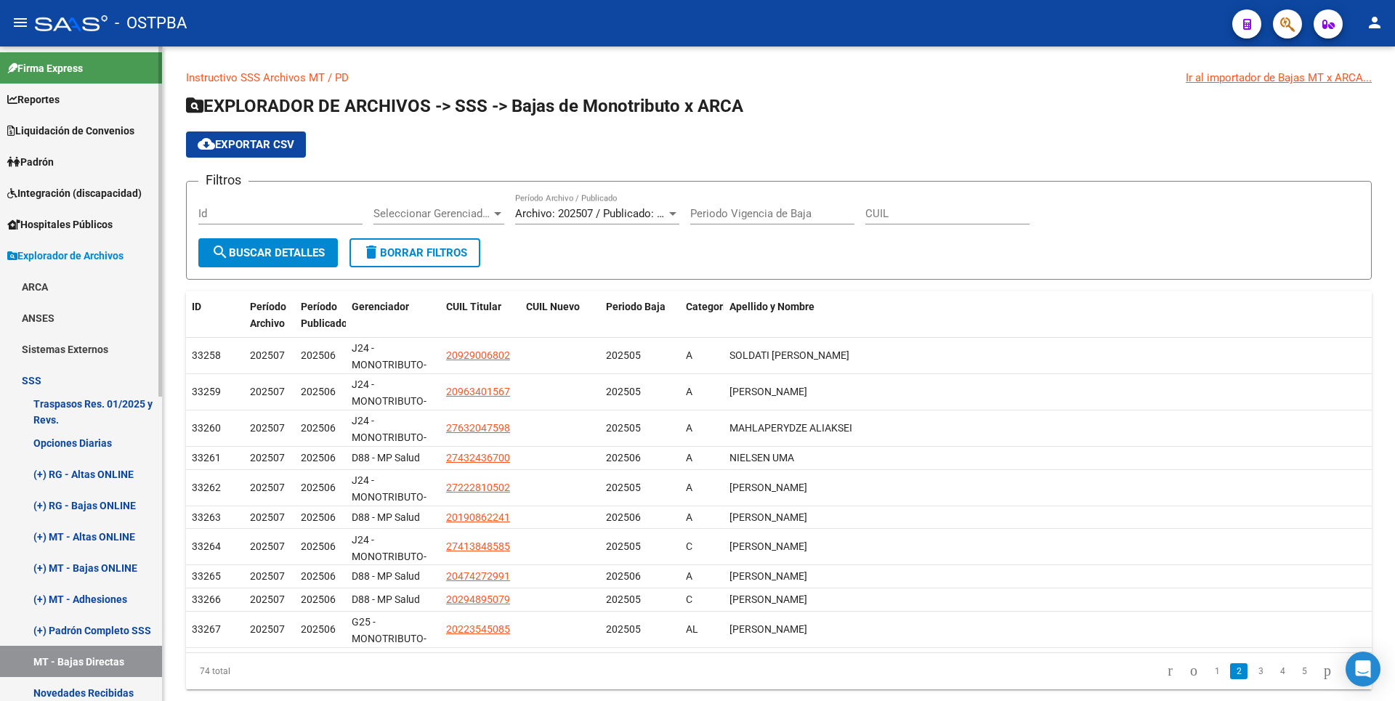
click at [64, 157] on link "Padrón" at bounding box center [81, 161] width 162 height 31
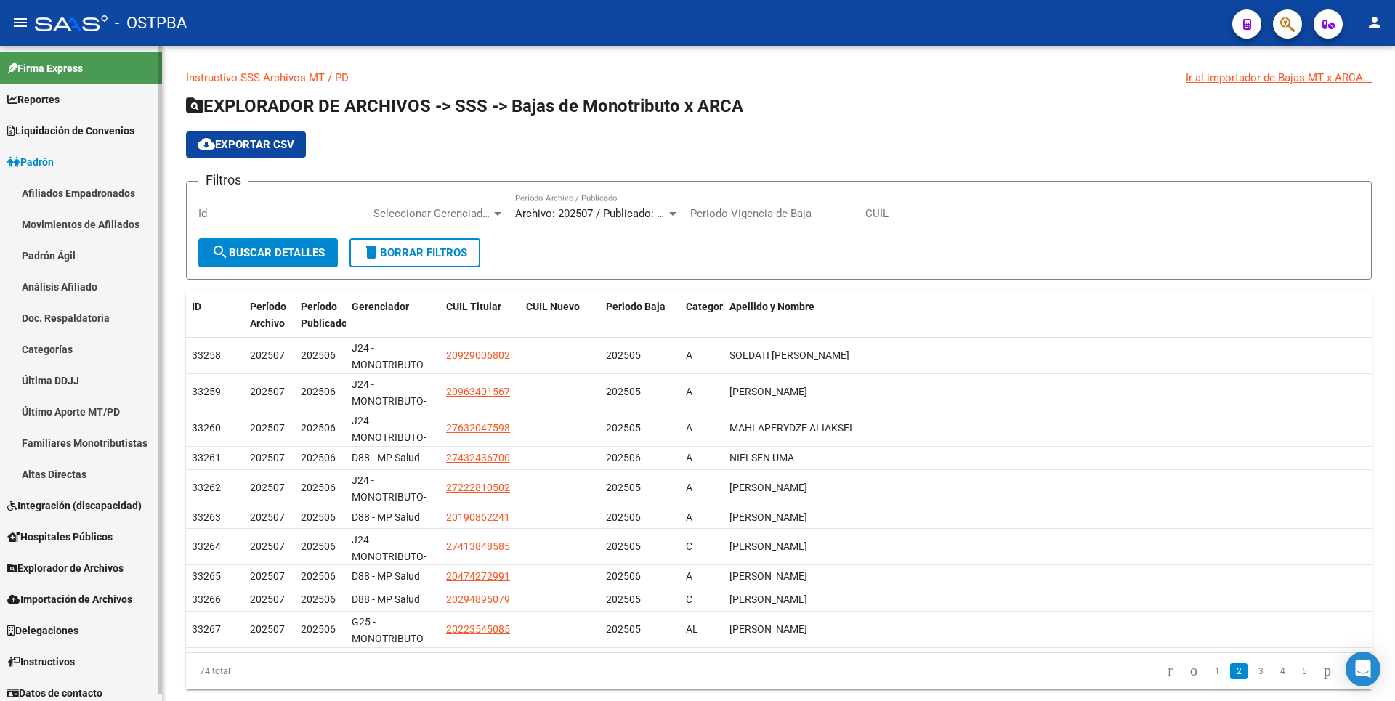
click at [81, 292] on link "Análisis Afiliado" at bounding box center [81, 286] width 162 height 31
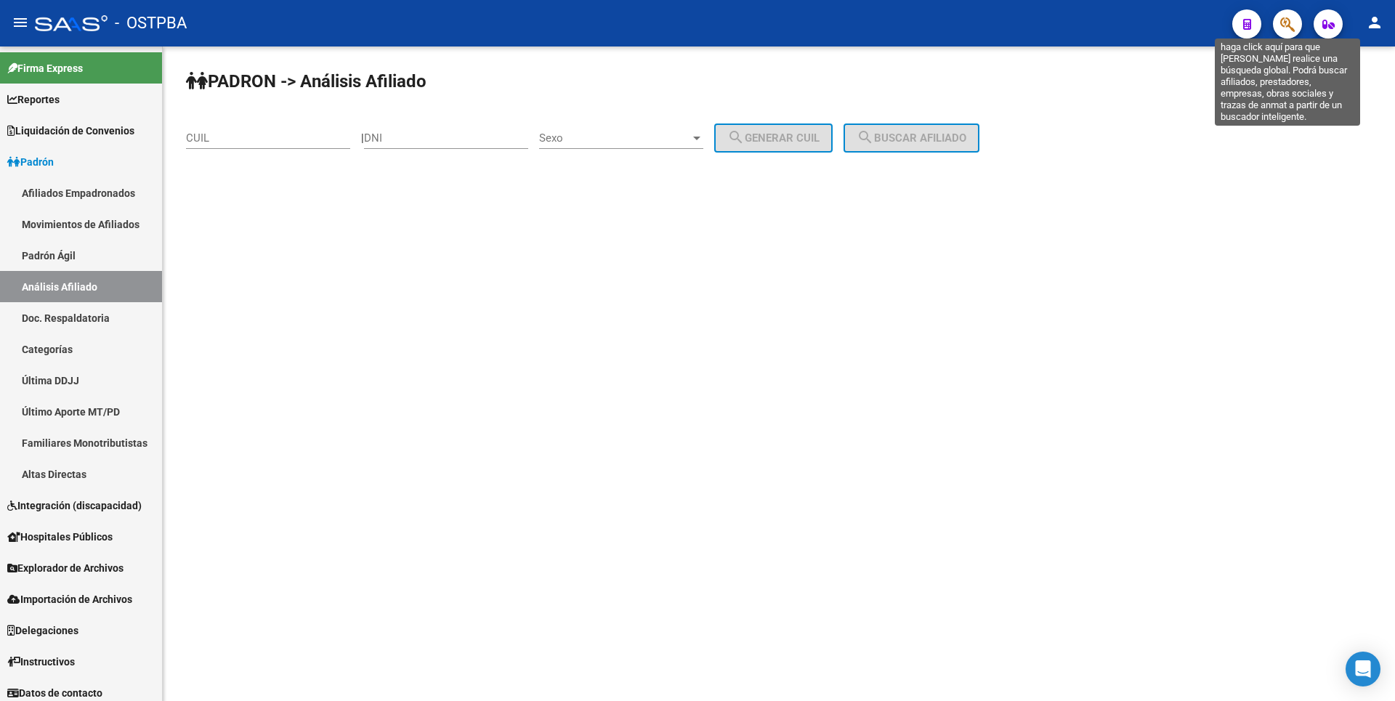
click at [1287, 20] on icon "button" at bounding box center [1287, 24] width 15 height 17
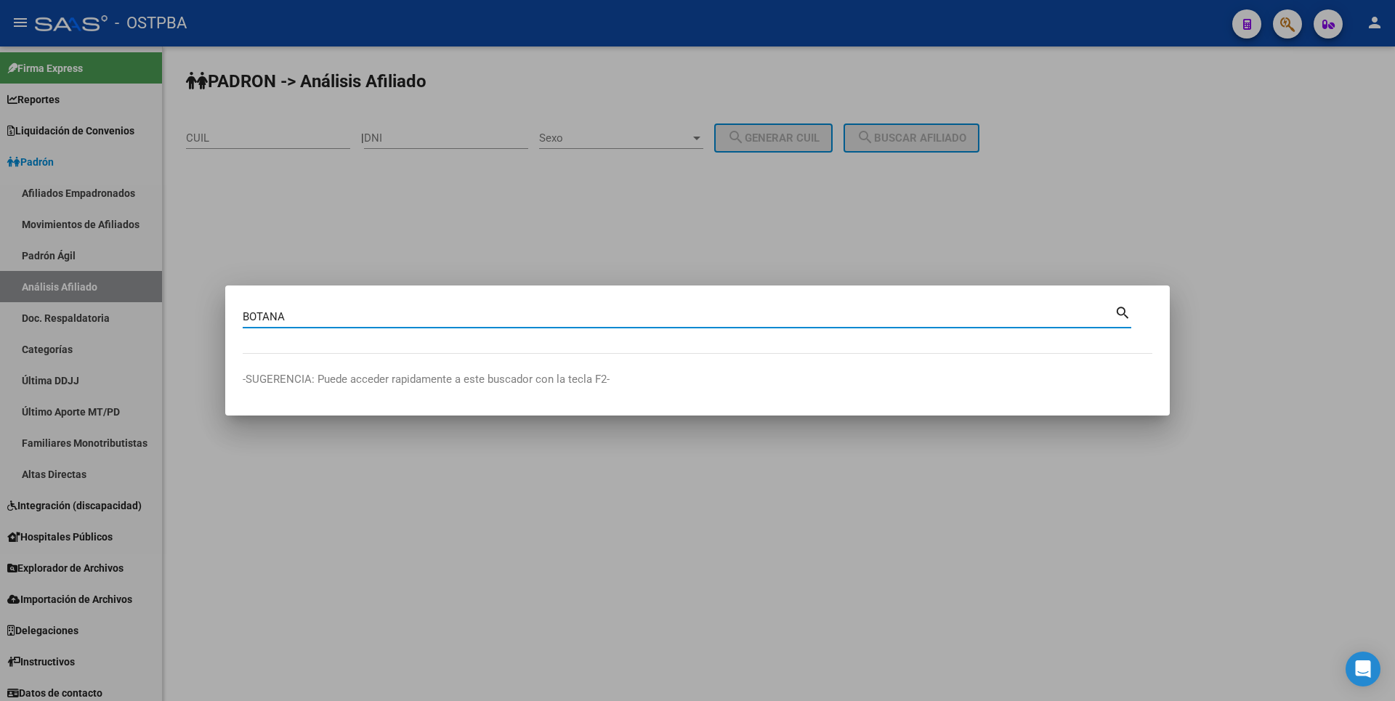
type input "BOTANA"
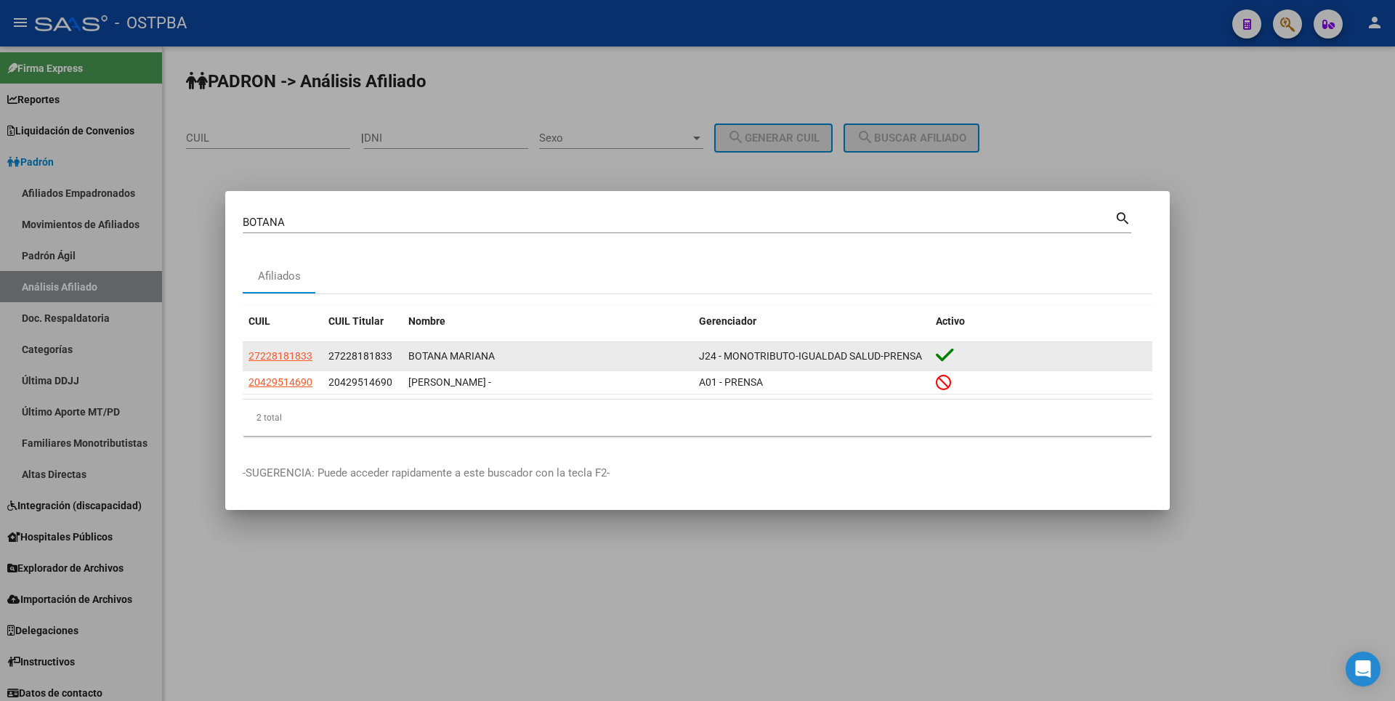
click at [290, 347] on datatable-body-cell "27228181833" at bounding box center [283, 356] width 80 height 28
click at [290, 352] on span "27228181833" at bounding box center [280, 356] width 64 height 12
type textarea "27228181833"
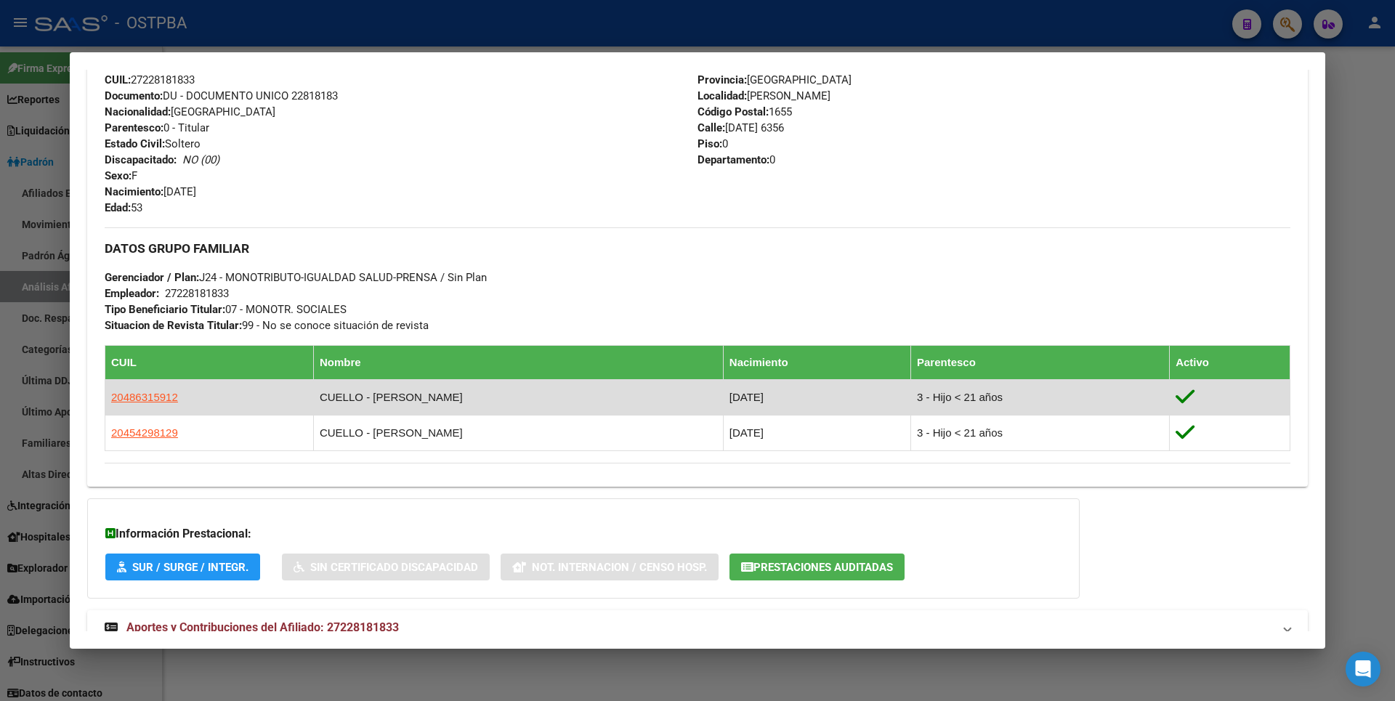
scroll to position [569, 0]
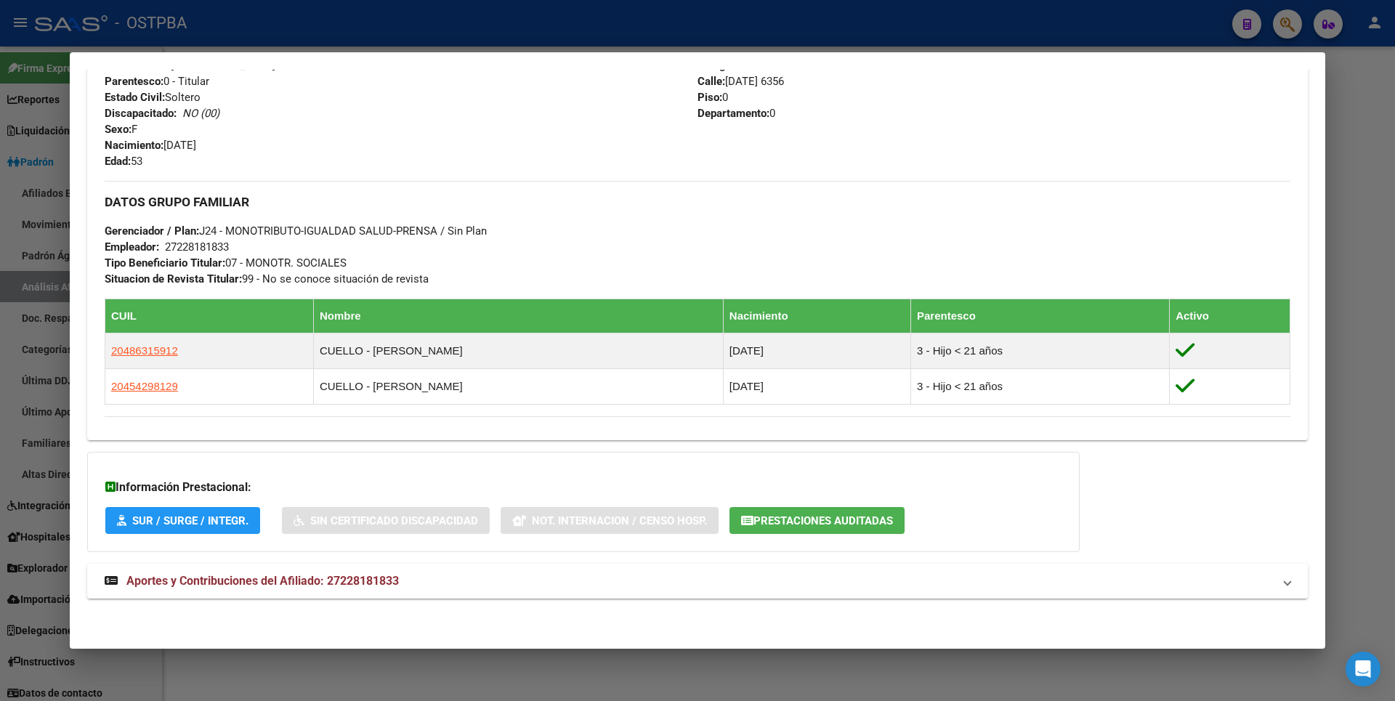
click at [843, 525] on span "Prestaciones Auditadas" at bounding box center [822, 520] width 139 height 13
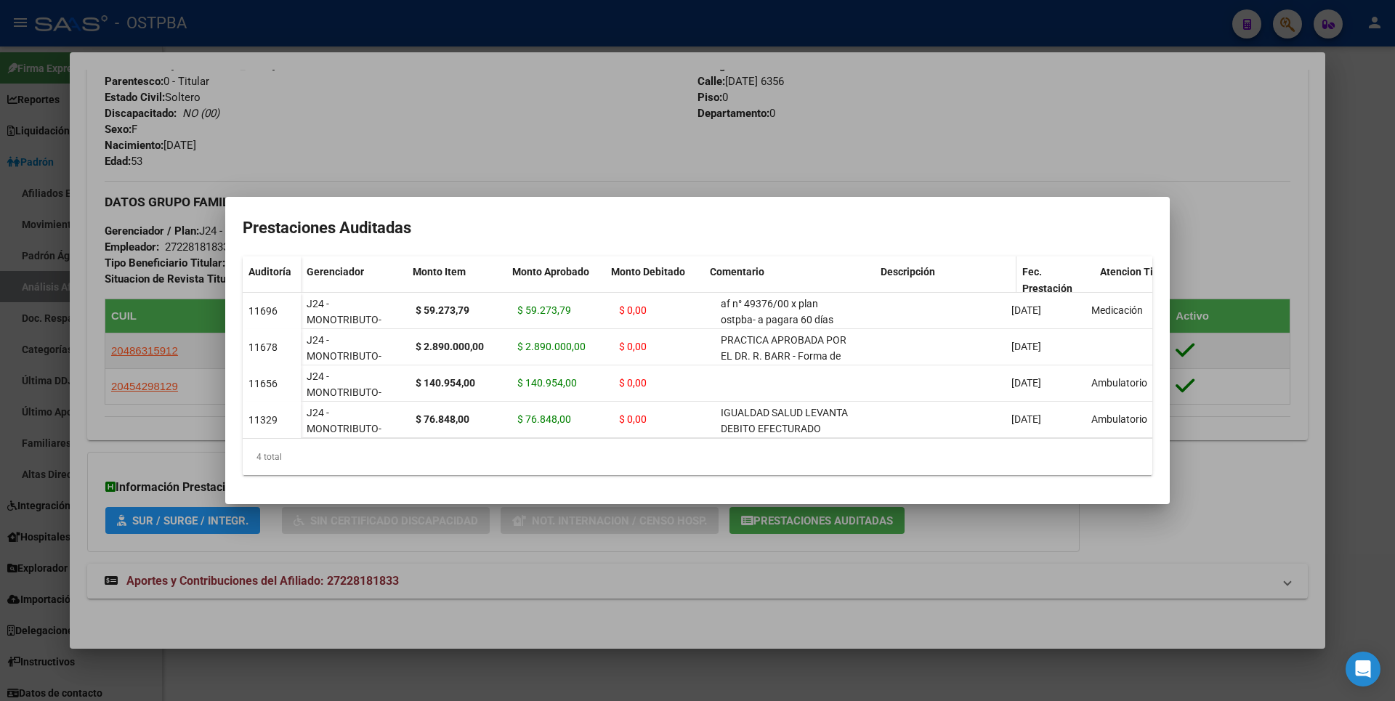
drag, startPoint x: 854, startPoint y: 260, endPoint x: 886, endPoint y: 259, distance: 31.3
click at [886, 259] on div "Gerenciador Monto Item Monto Aprobado Monto Debitado Comentario Descripción Fec…" at bounding box center [867, 286] width 1133 height 61
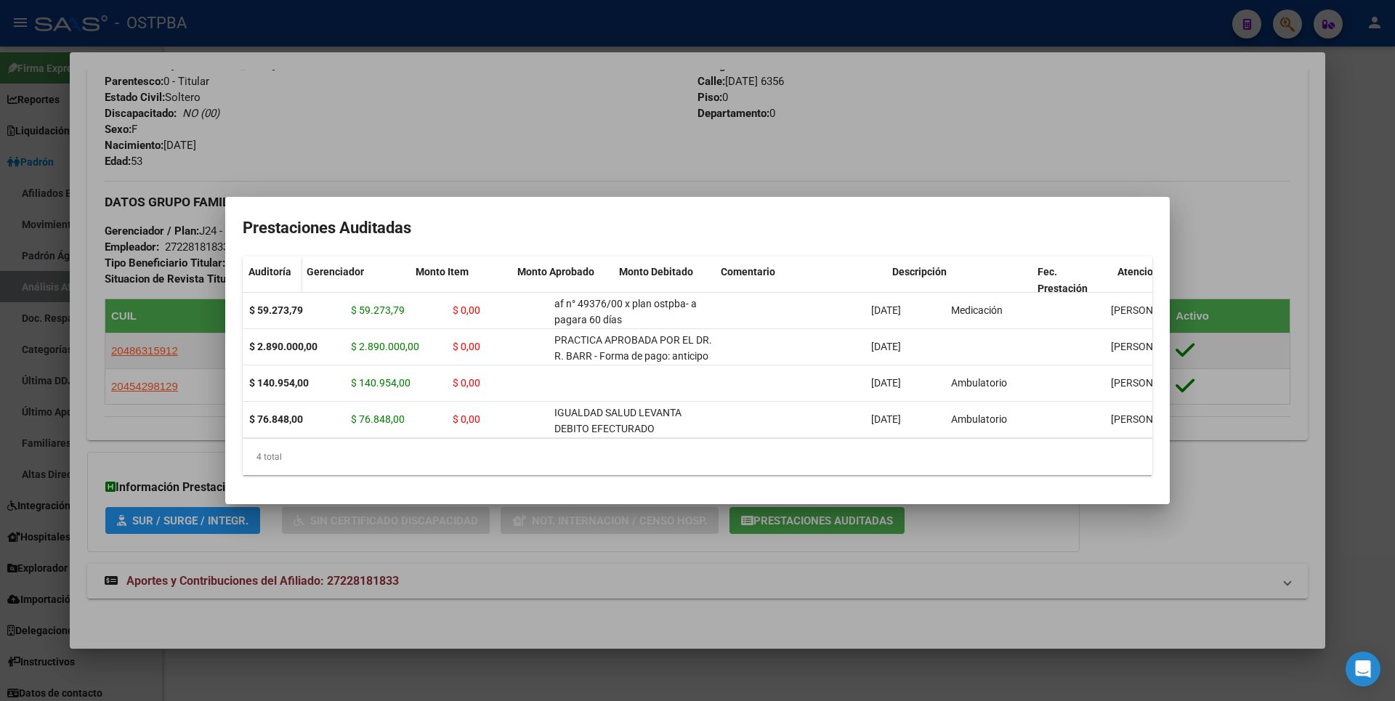
scroll to position [0, 0]
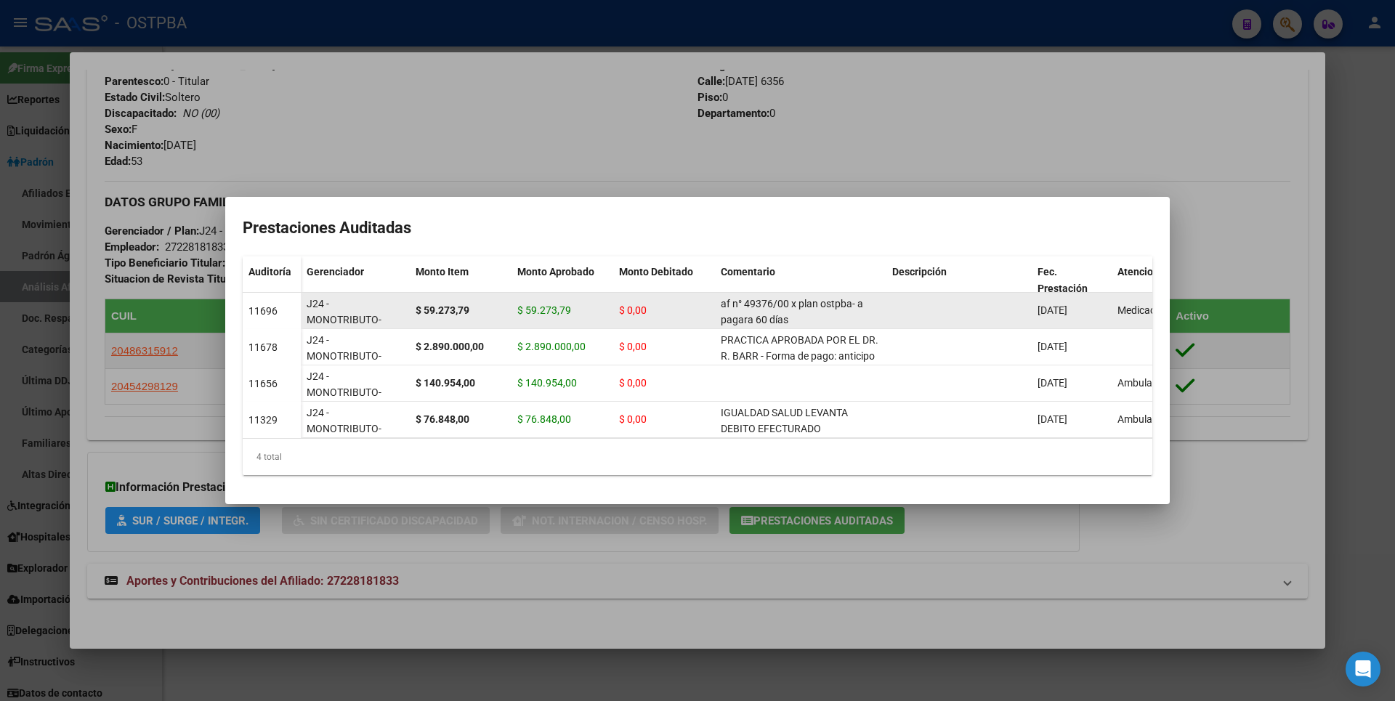
click at [1061, 304] on span "27/05/2025" at bounding box center [1052, 310] width 30 height 12
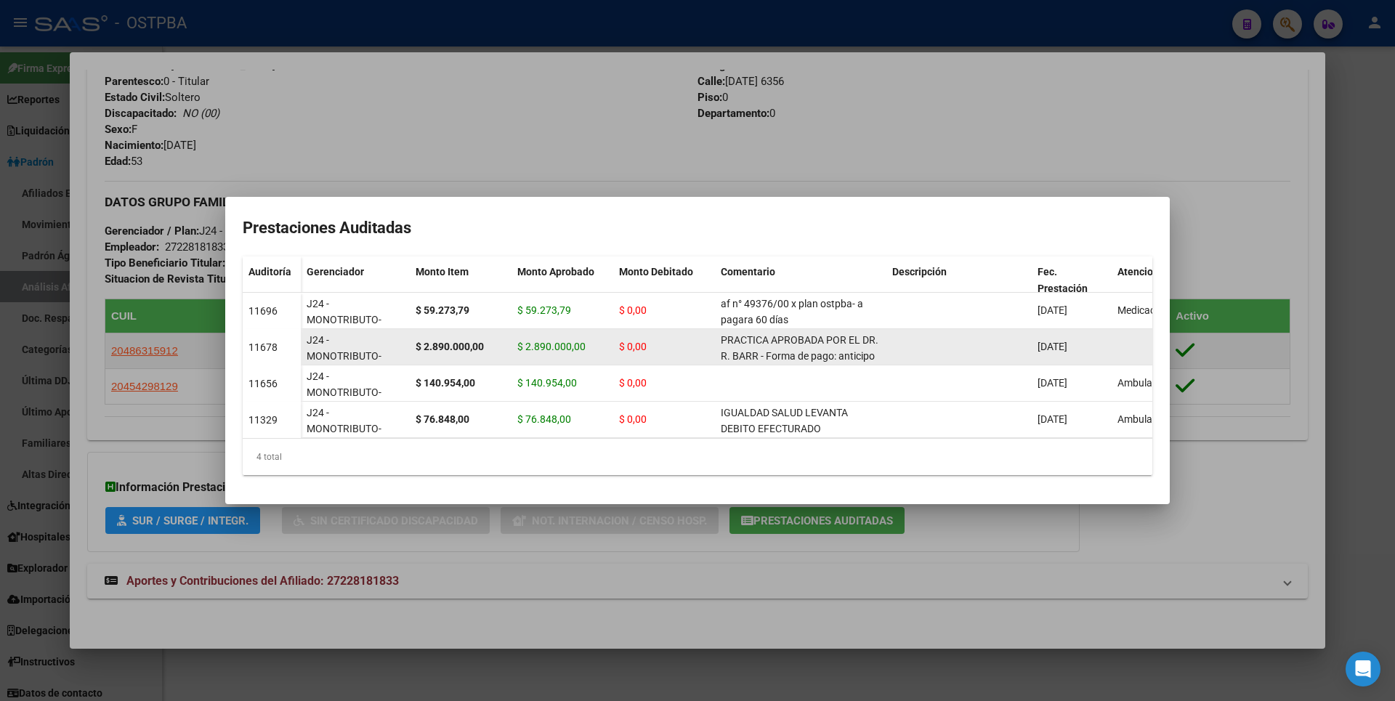
drag, startPoint x: 520, startPoint y: 338, endPoint x: 616, endPoint y: 344, distance: 96.1
click at [616, 344] on div "J24 - MONOTRIBUTO-IGUALDAD SALUD-PRENSA $ 2.890.000,00 $ 2.890.000,00 $ 0,00 PR…" at bounding box center [880, 347] width 1159 height 36
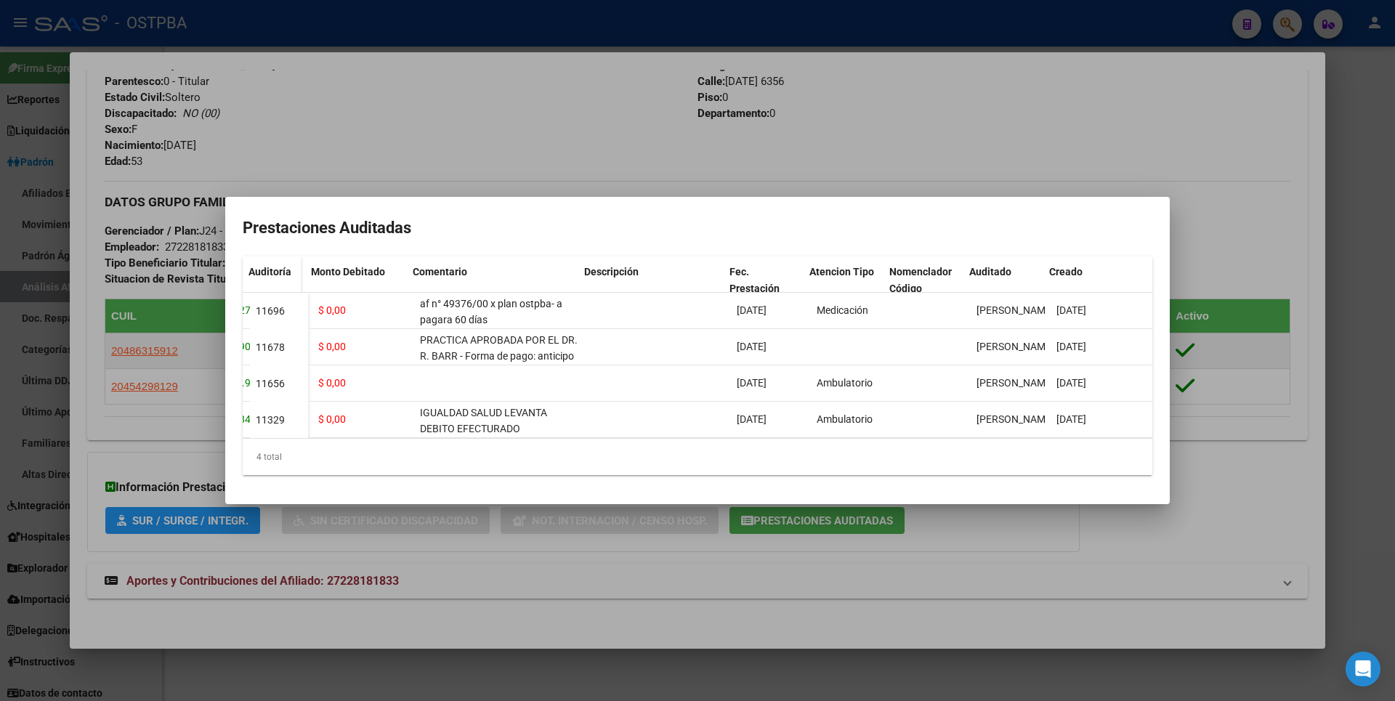
scroll to position [0, 308]
drag, startPoint x: 881, startPoint y: 259, endPoint x: 897, endPoint y: 259, distance: 16.7
click at [897, 259] on div "Gerenciador Monto Item Monto Aprobado Monto Debitado Comentario Descripción Fec…" at bounding box center [572, 286] width 1159 height 61
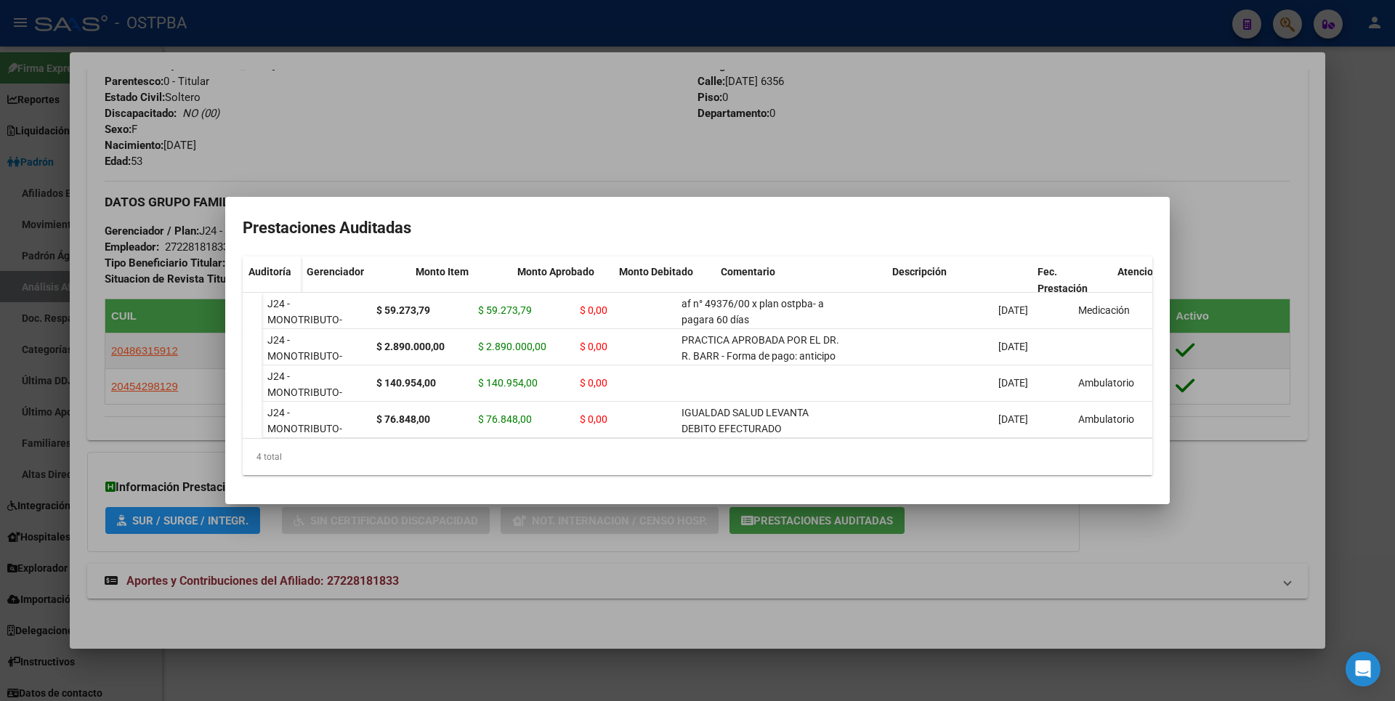
scroll to position [0, 0]
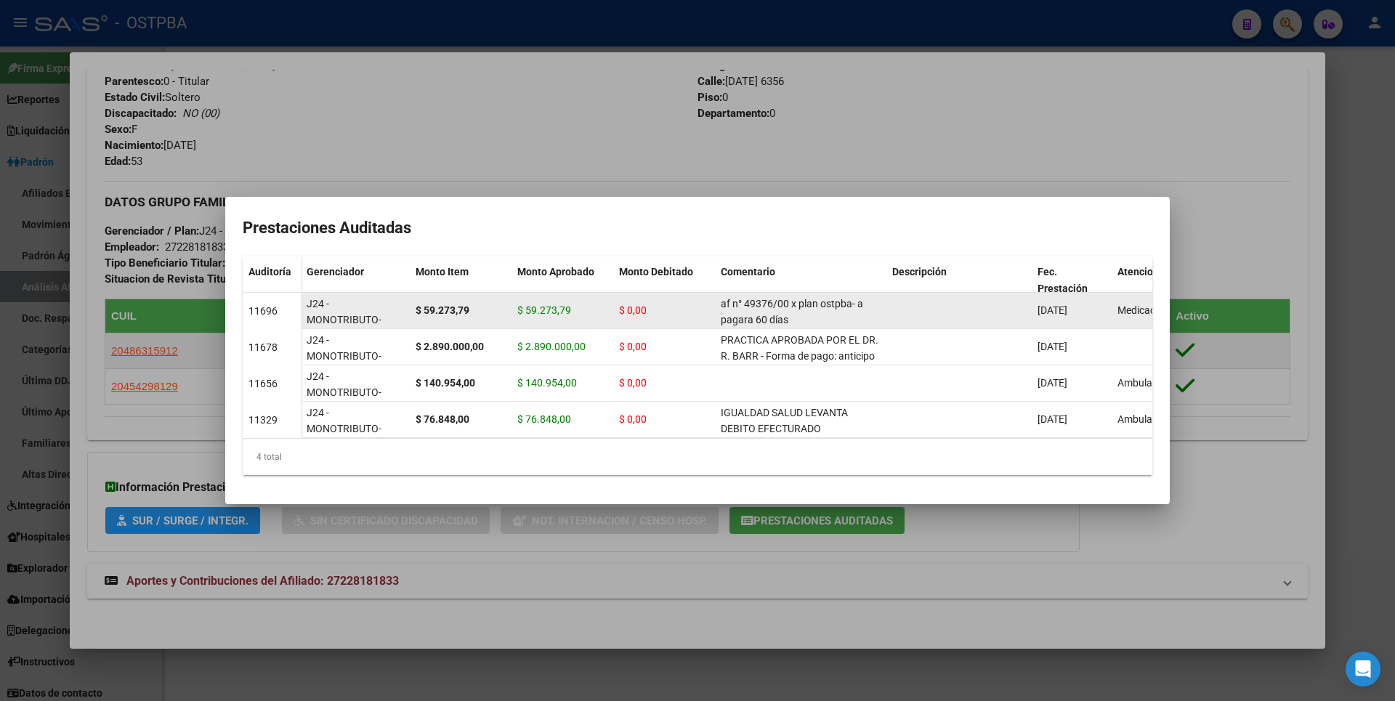
drag, startPoint x: 249, startPoint y: 307, endPoint x: 279, endPoint y: 310, distance: 30.0
click at [279, 310] on div "11696" at bounding box center [271, 311] width 46 height 17
copy div "11696"
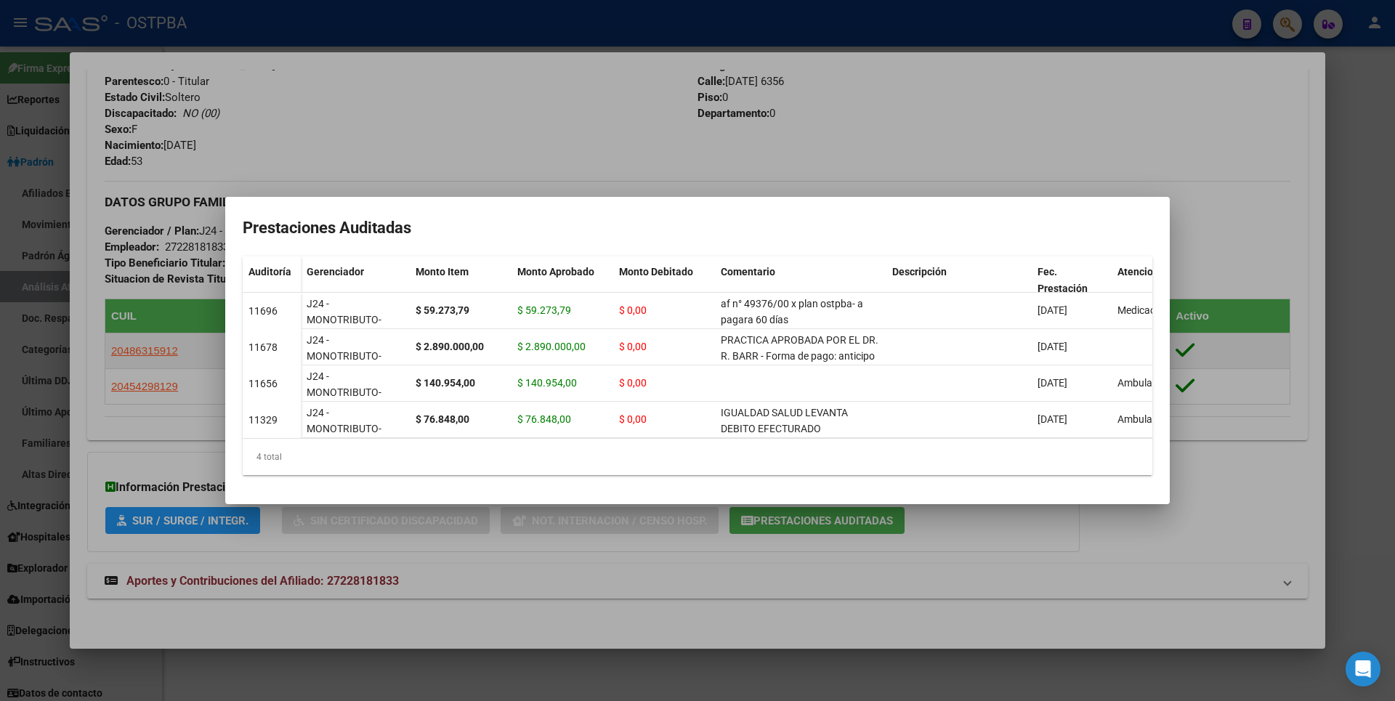
click at [1364, 166] on div at bounding box center [697, 350] width 1395 height 701
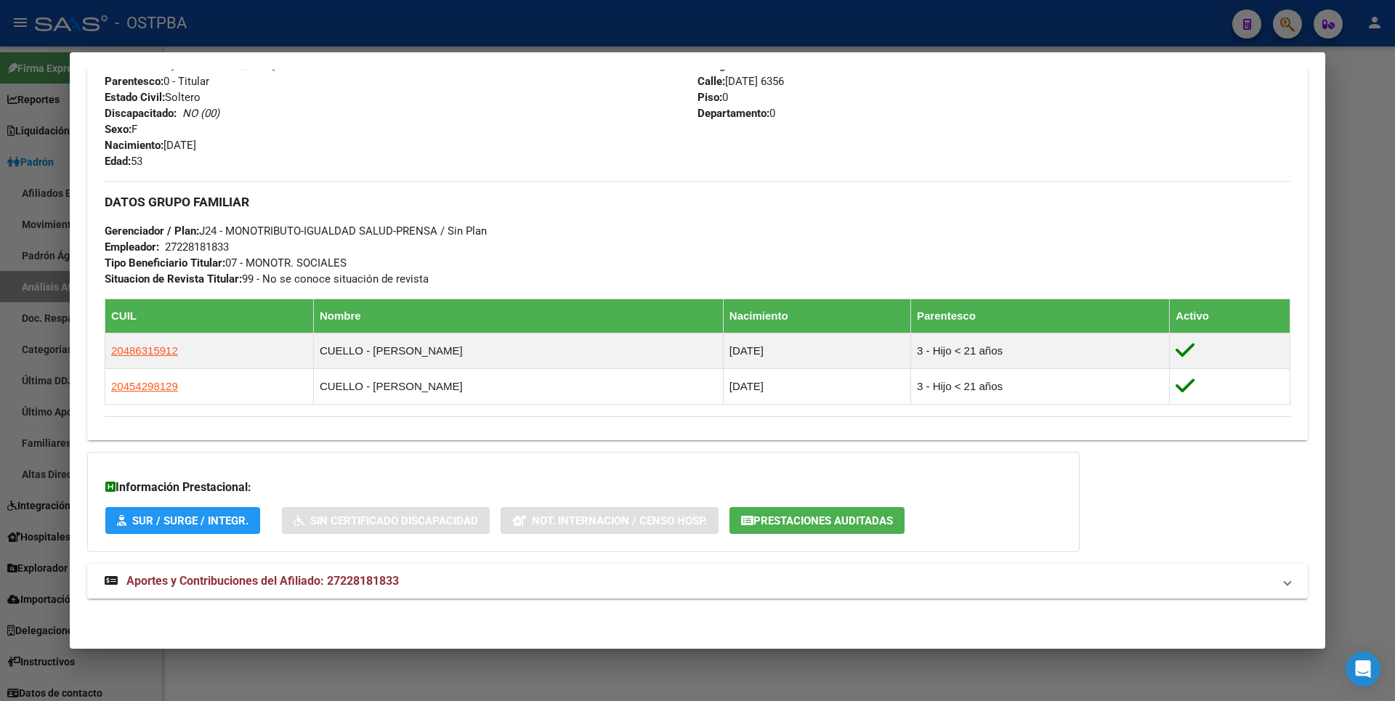
click at [1341, 158] on div at bounding box center [697, 350] width 1395 height 701
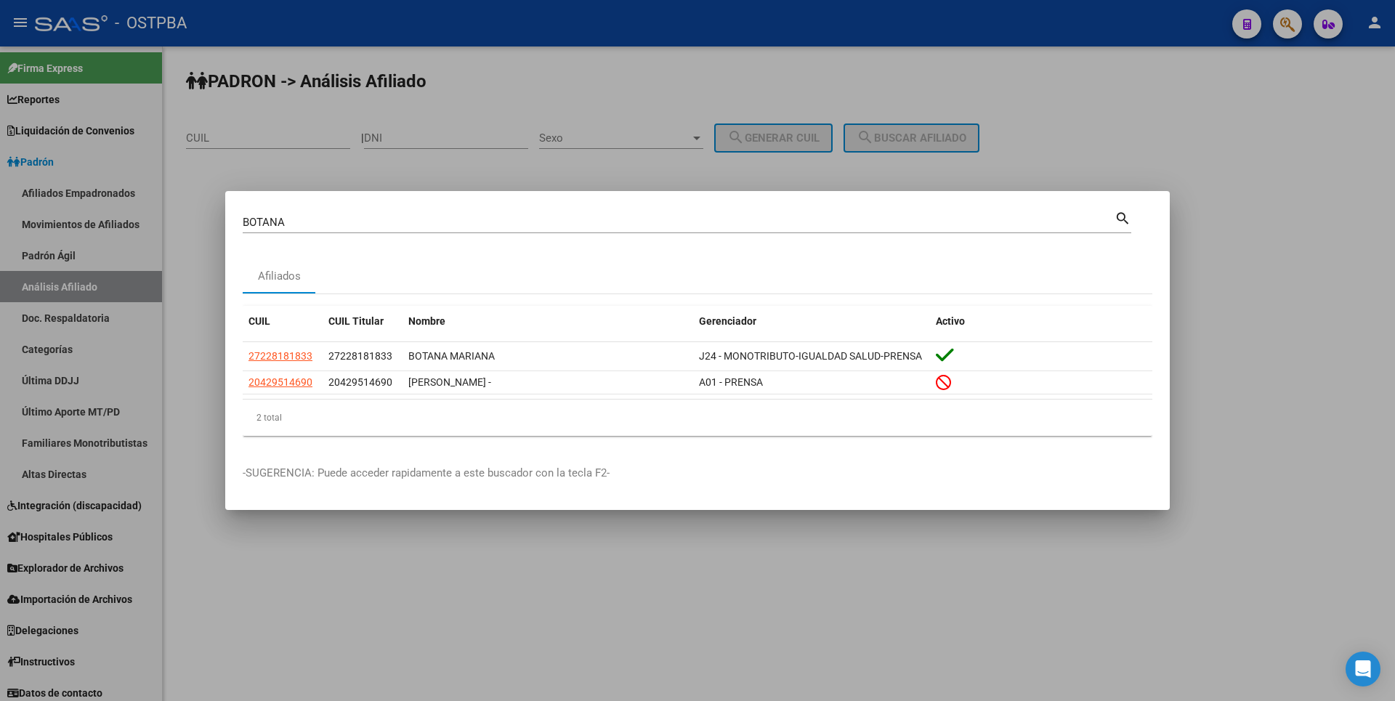
click at [262, 160] on div at bounding box center [697, 350] width 1395 height 701
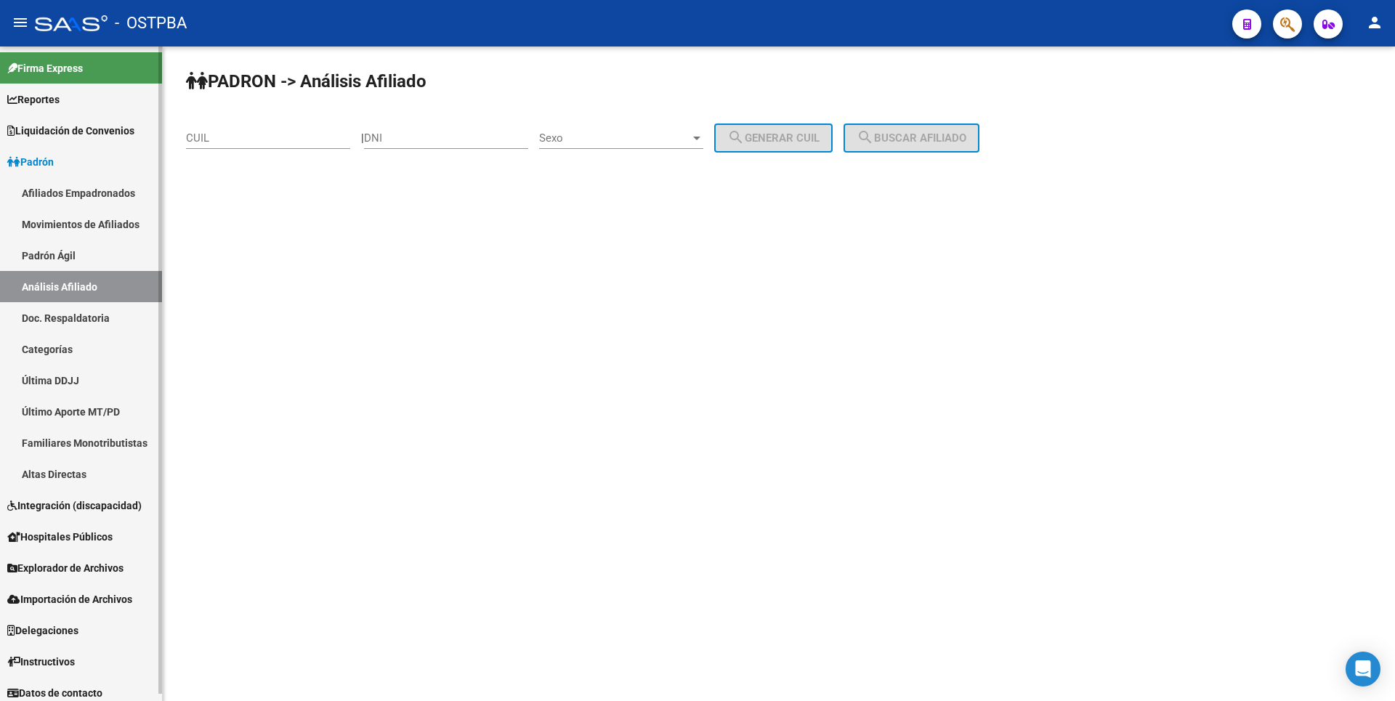
click at [90, 563] on span "Explorador de Archivos" at bounding box center [65, 568] width 116 height 16
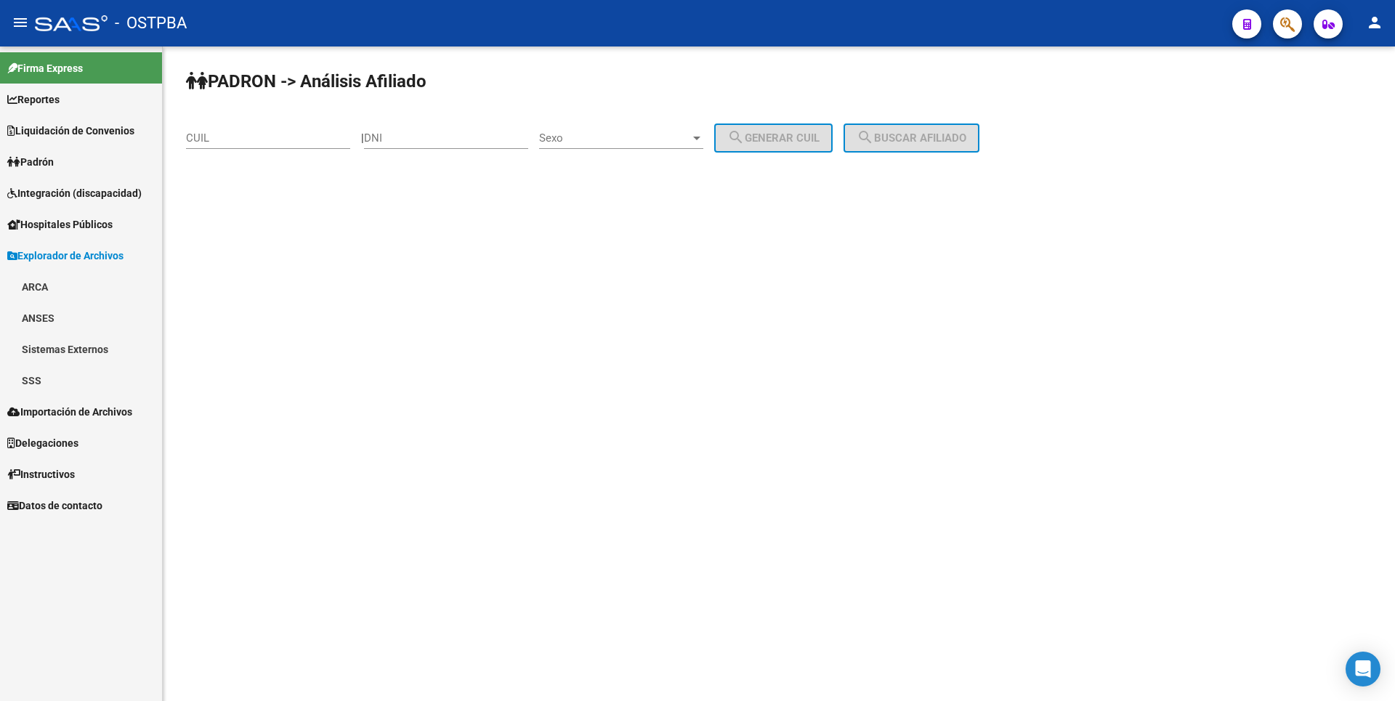
click at [76, 390] on link "SSS" at bounding box center [81, 380] width 162 height 31
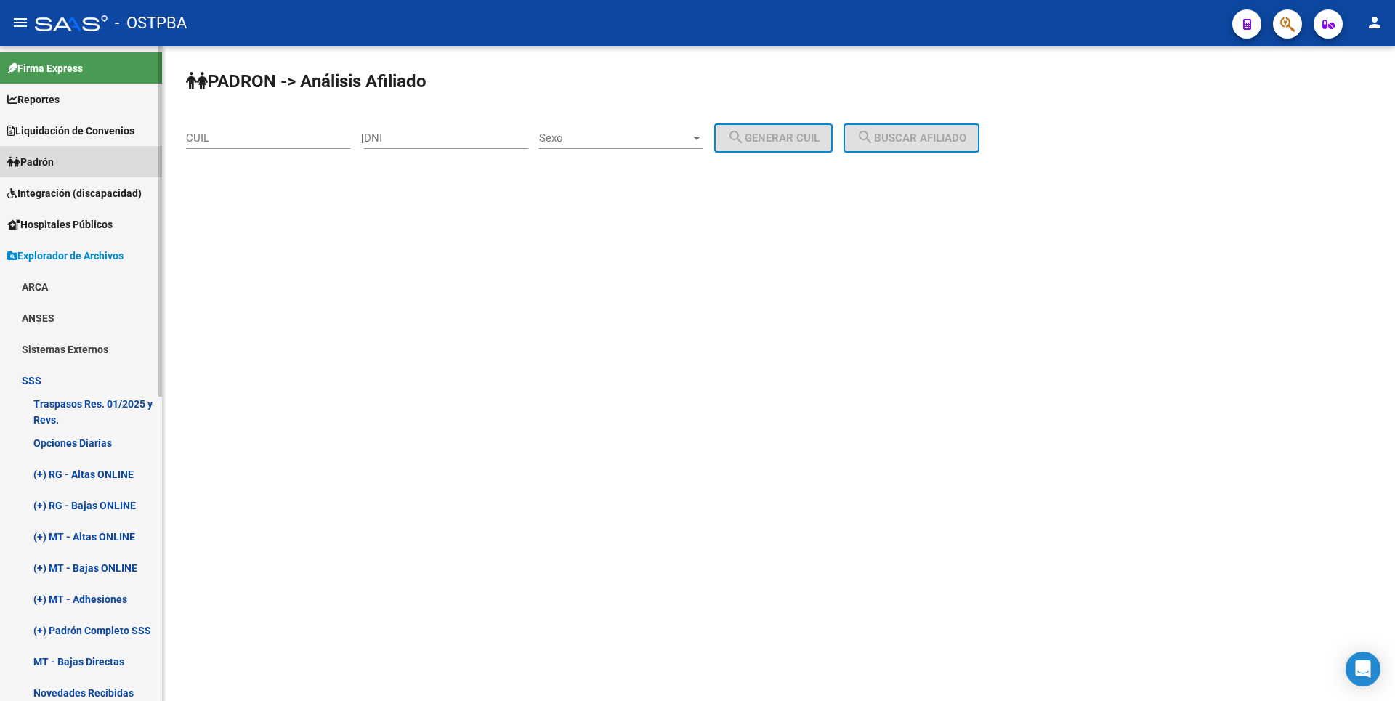
click at [61, 162] on link "Padrón" at bounding box center [81, 161] width 162 height 31
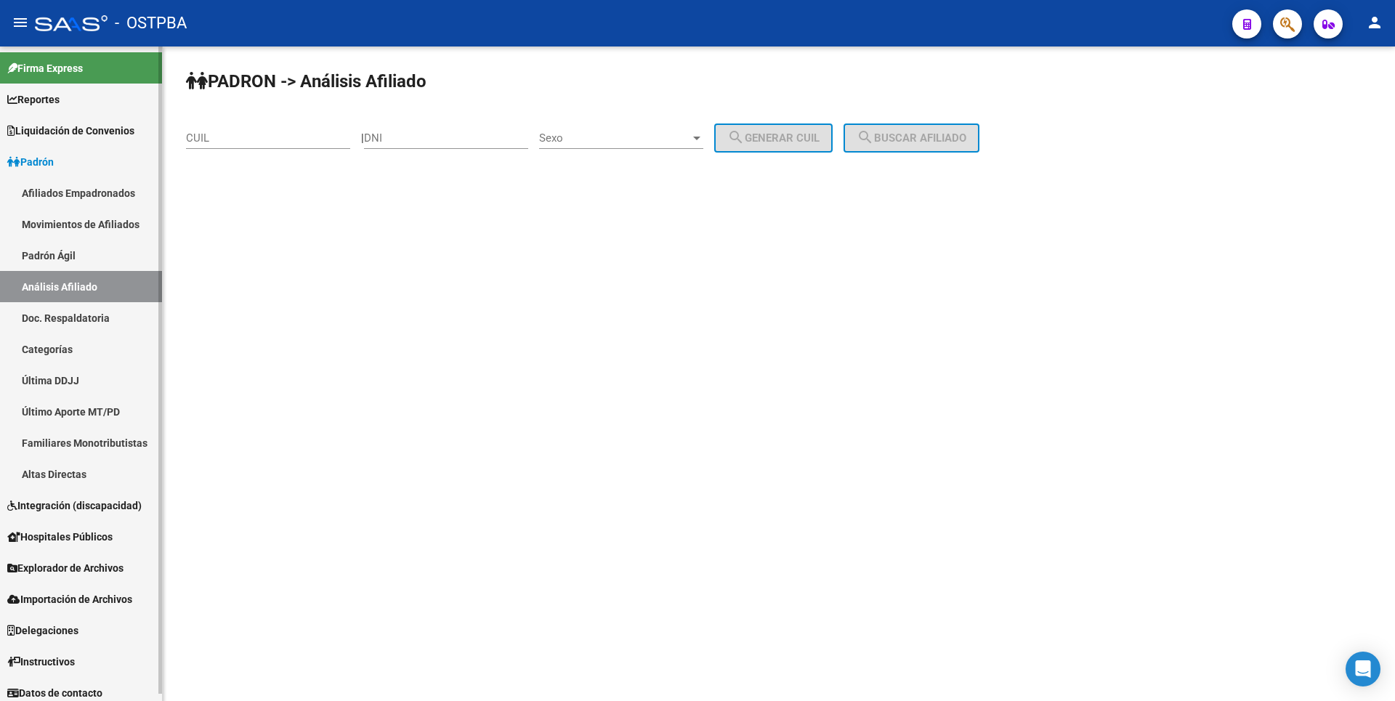
click at [78, 530] on span "Hospitales Públicos" at bounding box center [59, 537] width 105 height 16
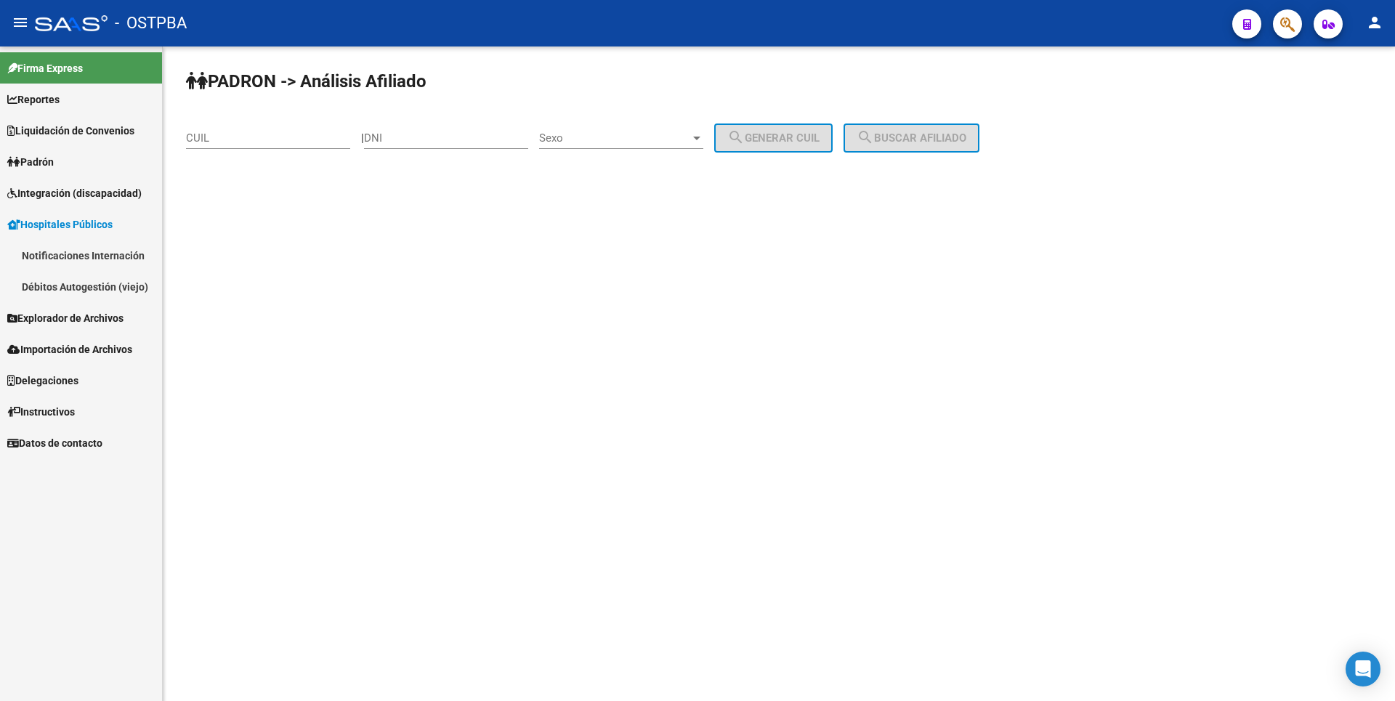
click at [102, 259] on link "Notificaciones Internación" at bounding box center [81, 255] width 162 height 31
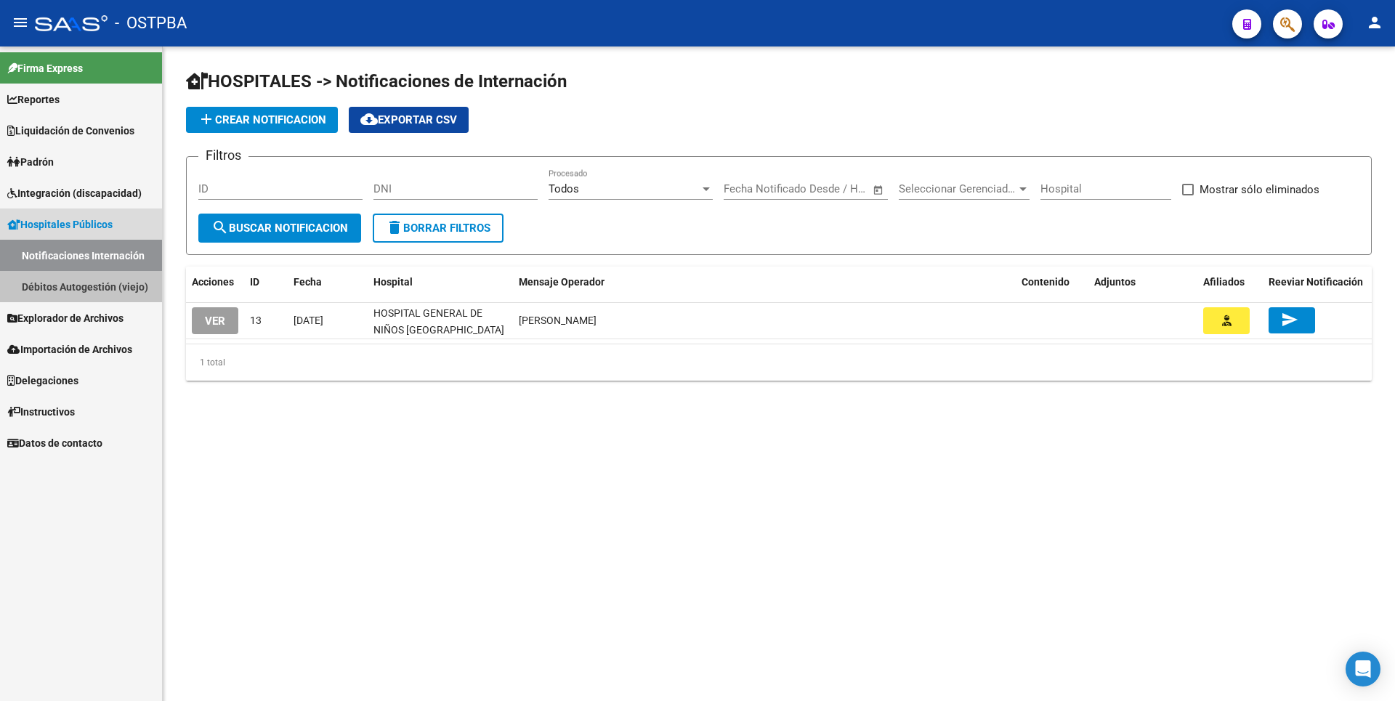
click at [104, 283] on link "Débitos Autogestión (viejo)" at bounding box center [81, 286] width 162 height 31
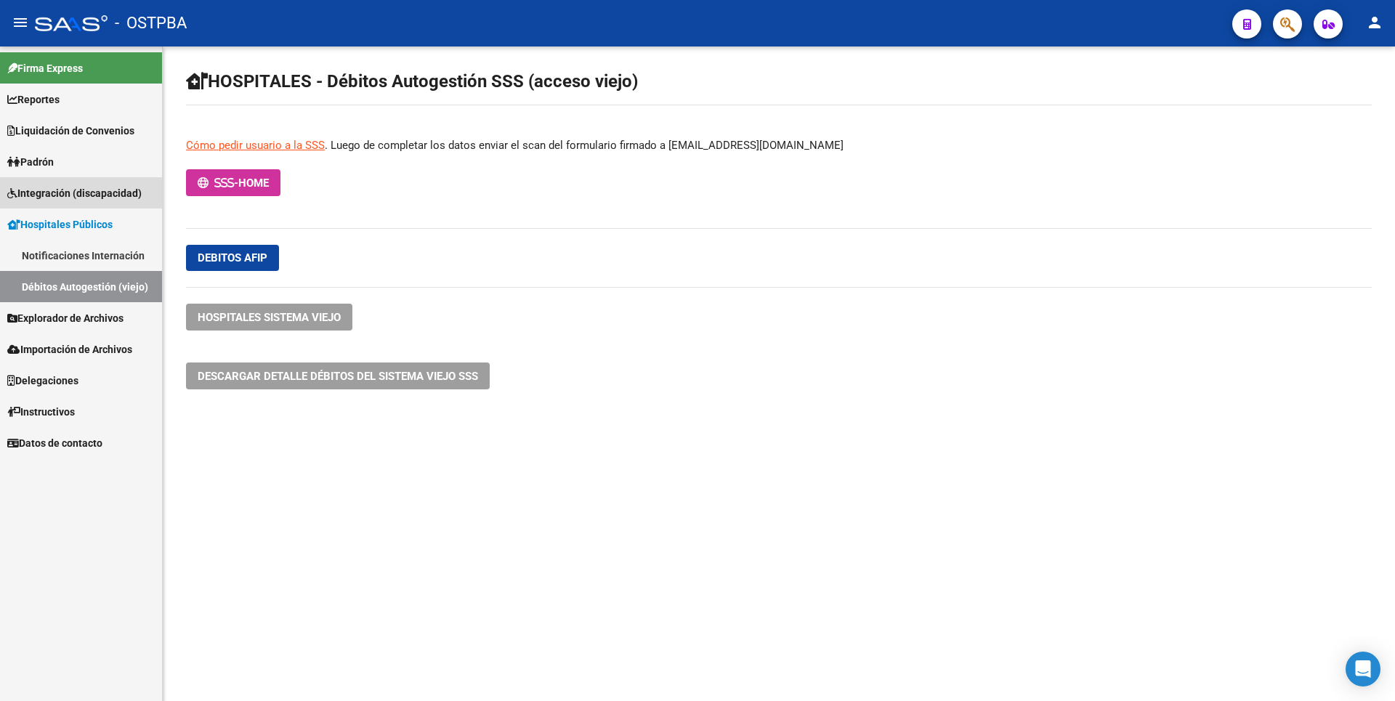
click at [90, 194] on span "Integración (discapacidad)" at bounding box center [74, 193] width 134 height 16
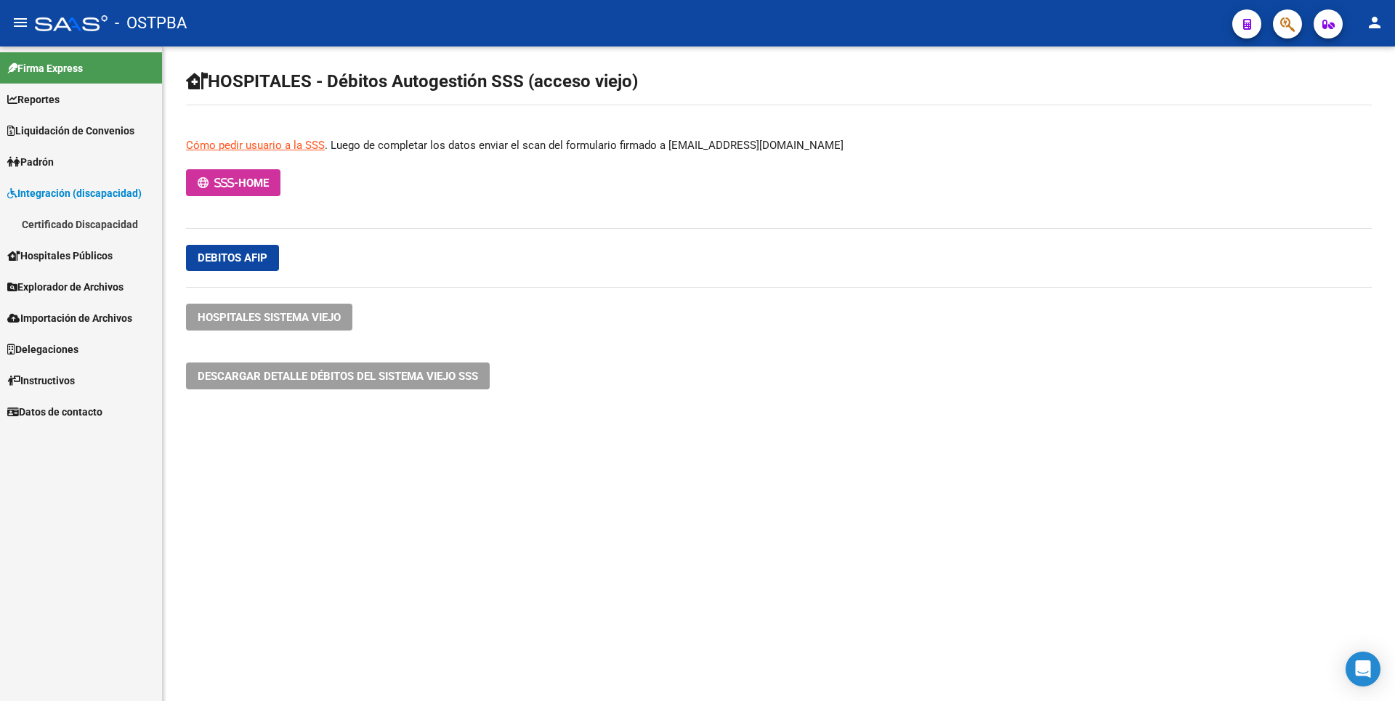
click at [61, 169] on link "Padrón" at bounding box center [81, 161] width 162 height 31
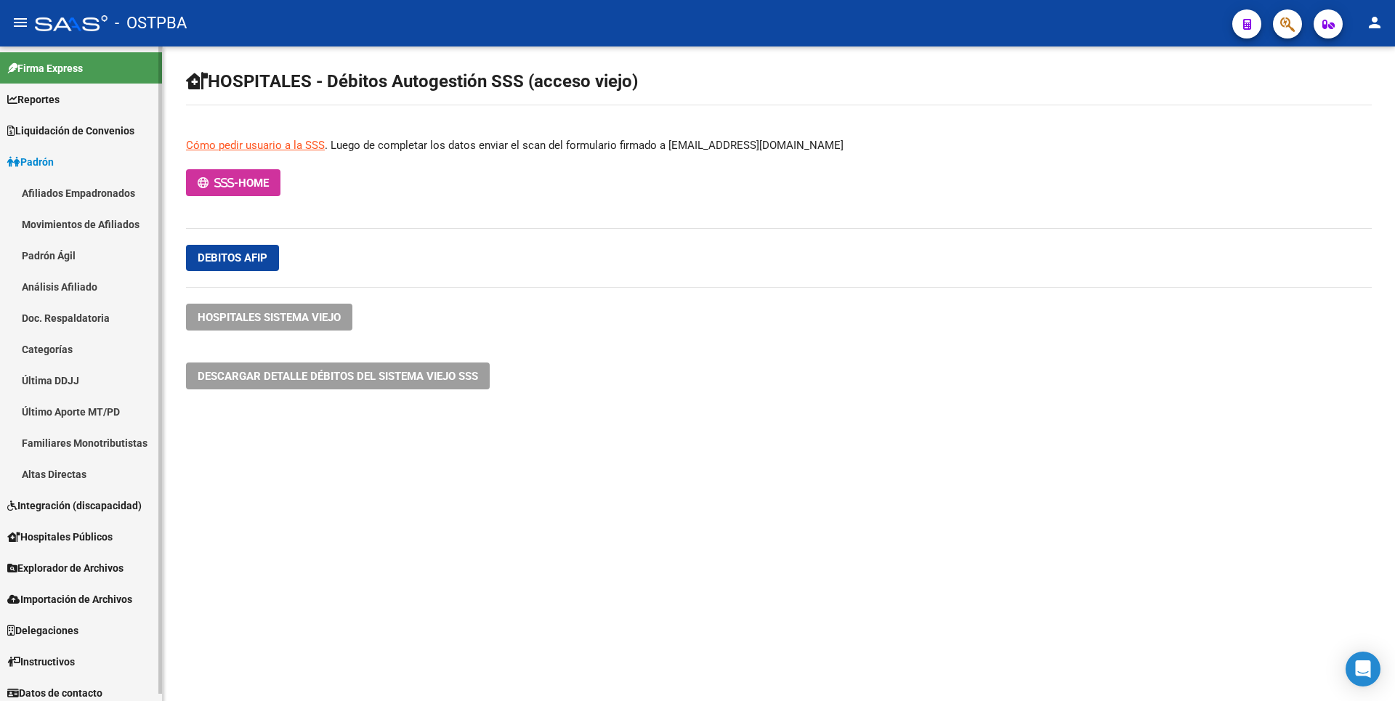
click at [99, 562] on span "Explorador de Archivos" at bounding box center [65, 568] width 116 height 16
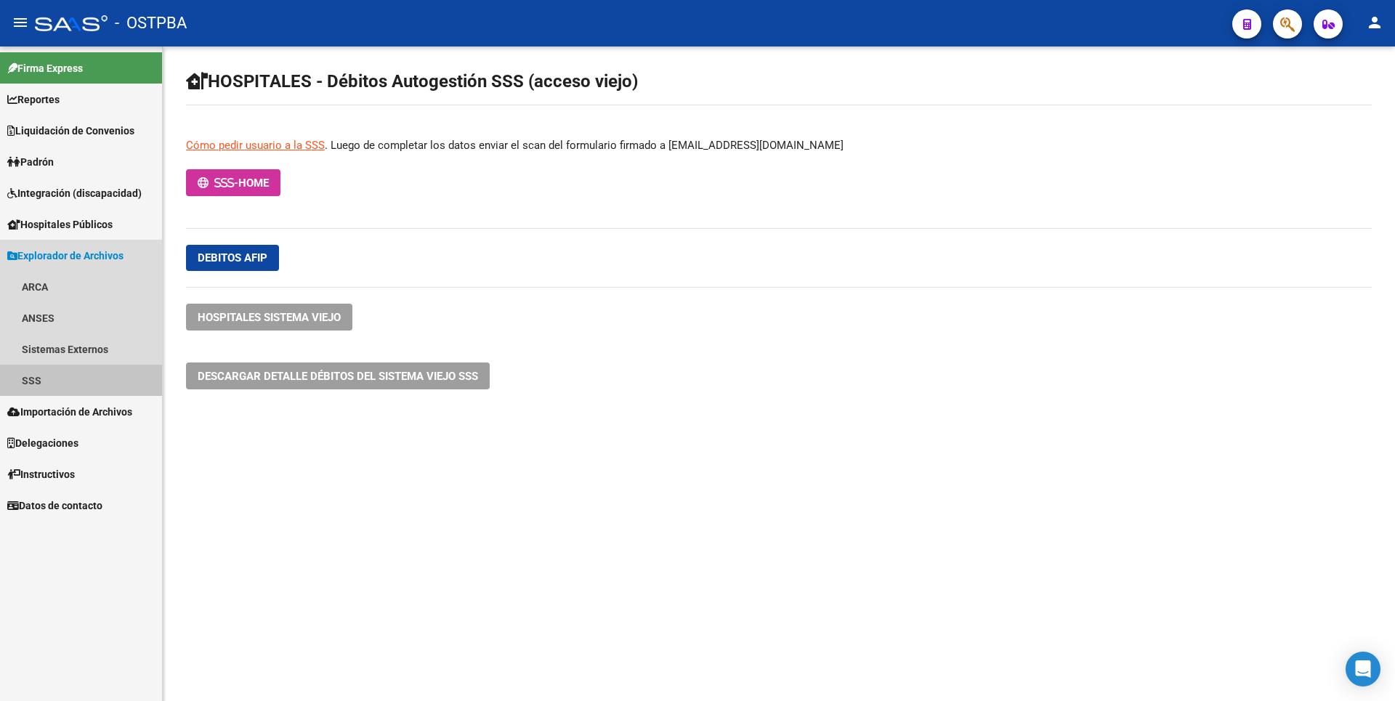
click at [43, 382] on link "SSS" at bounding box center [81, 380] width 162 height 31
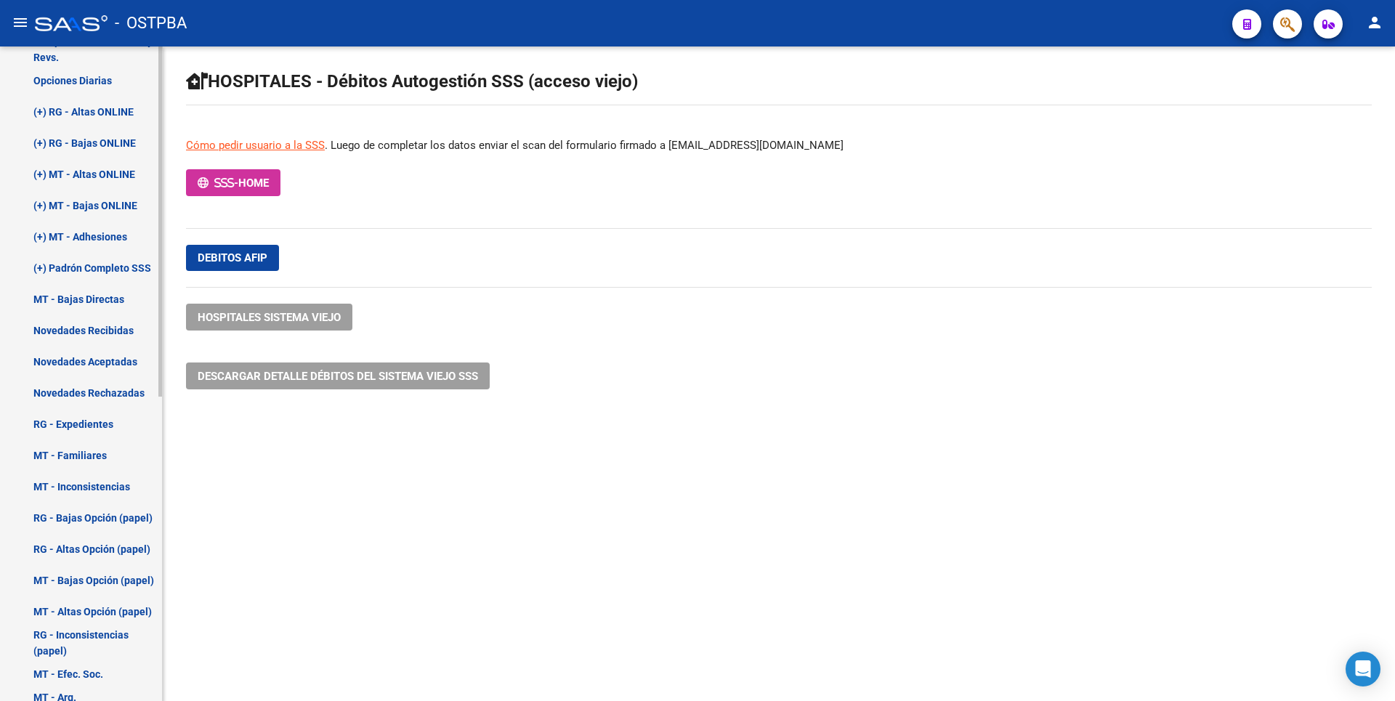
scroll to position [570, 0]
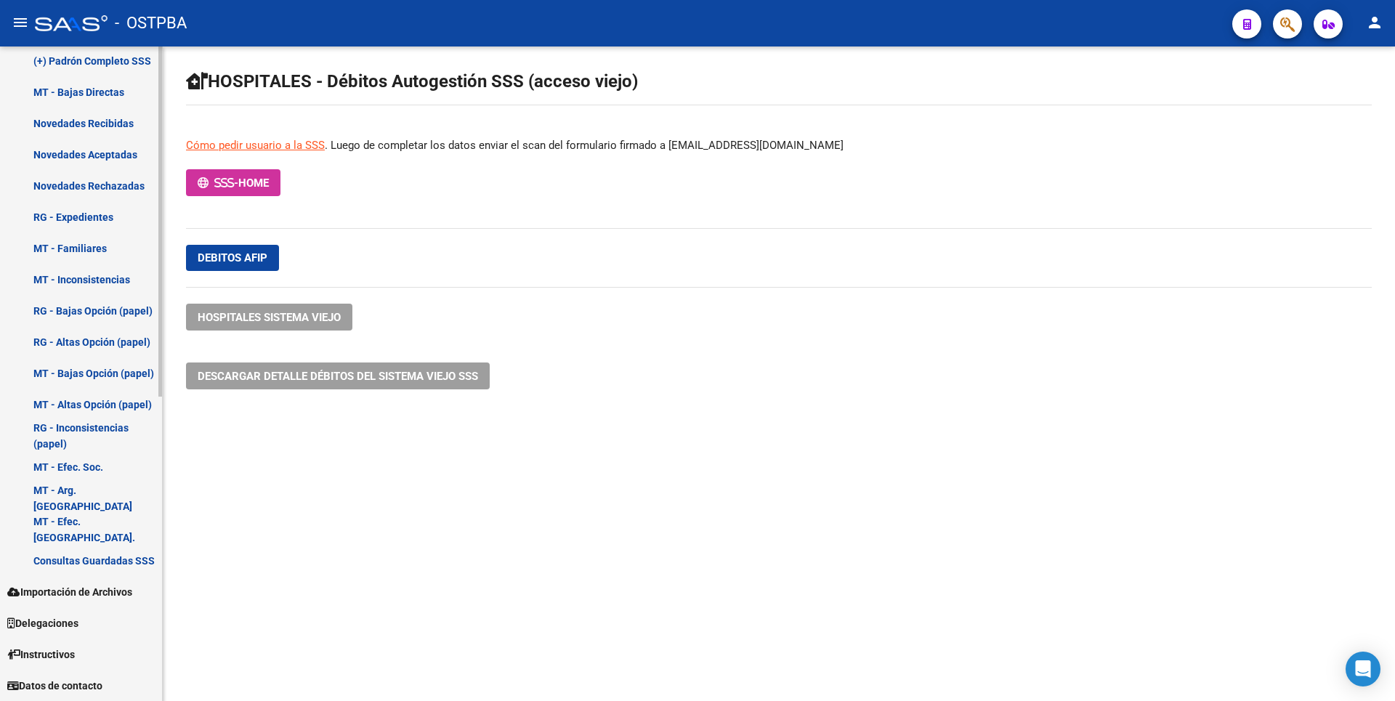
click at [97, 583] on link "Importación de Archivos" at bounding box center [81, 591] width 162 height 31
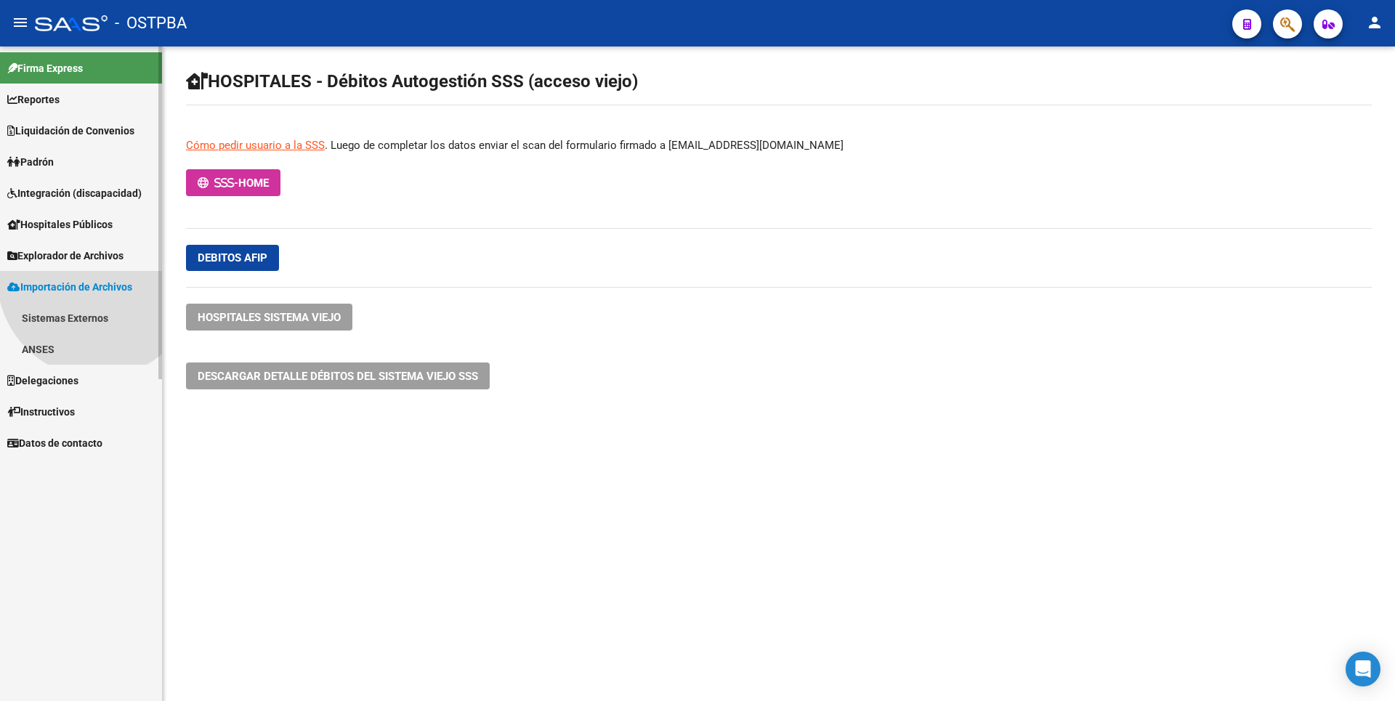
scroll to position [0, 0]
click at [78, 313] on link "Sistemas Externos" at bounding box center [81, 317] width 162 height 31
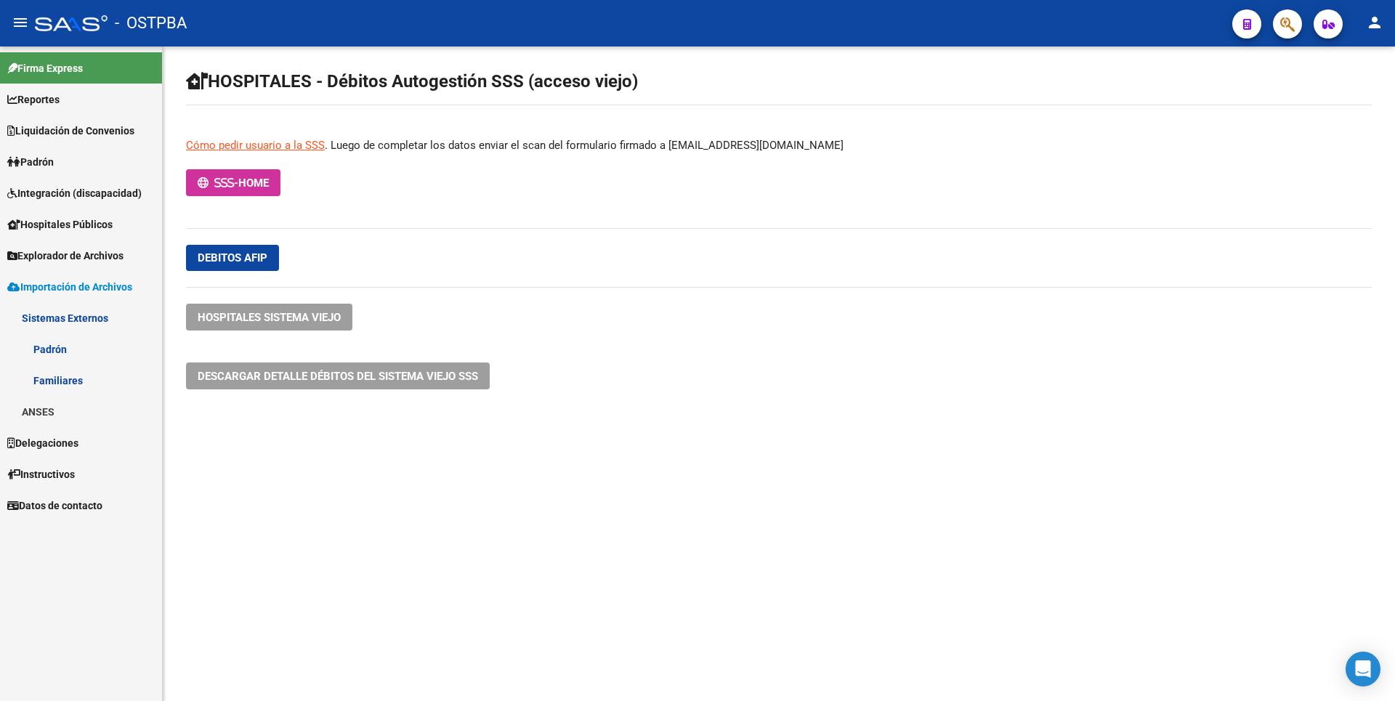
click at [55, 408] on link "ANSES" at bounding box center [81, 411] width 162 height 31
click at [81, 257] on span "Explorador de Archivos" at bounding box center [65, 256] width 116 height 16
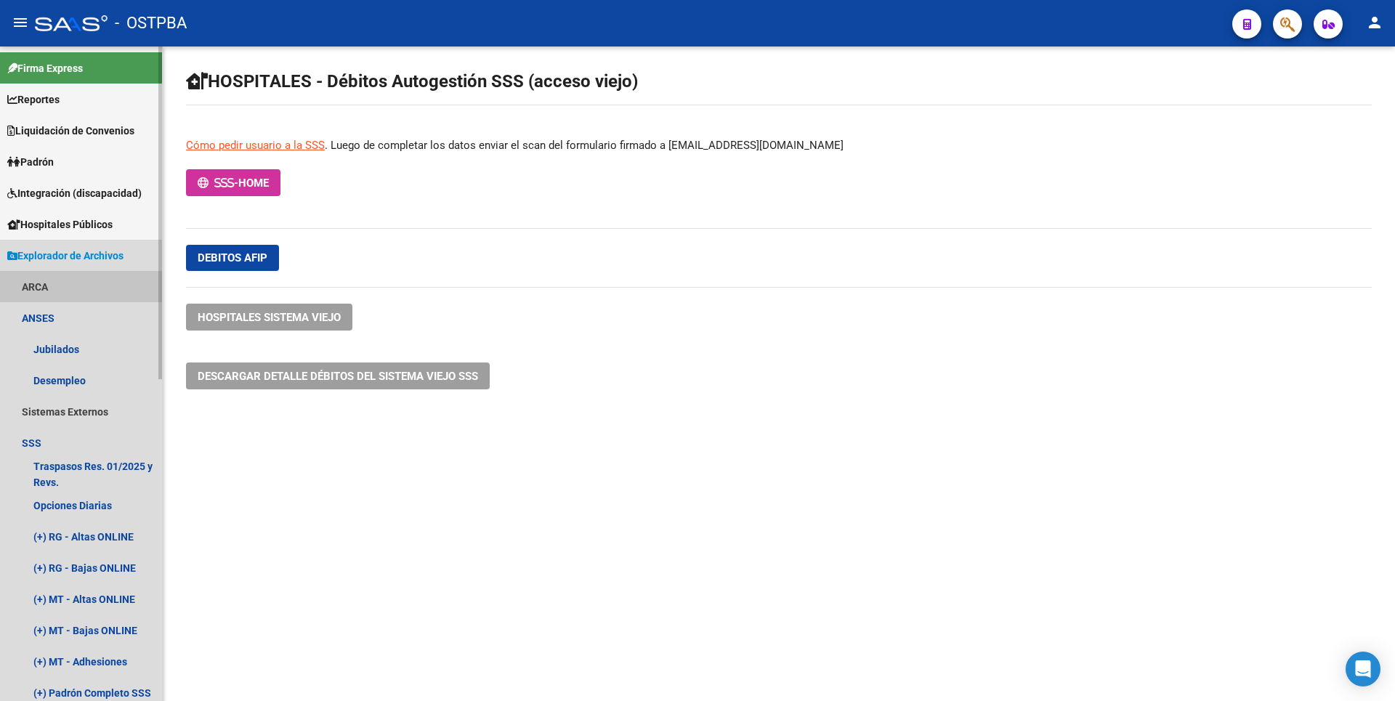
click at [57, 289] on link "ARCA" at bounding box center [81, 286] width 162 height 31
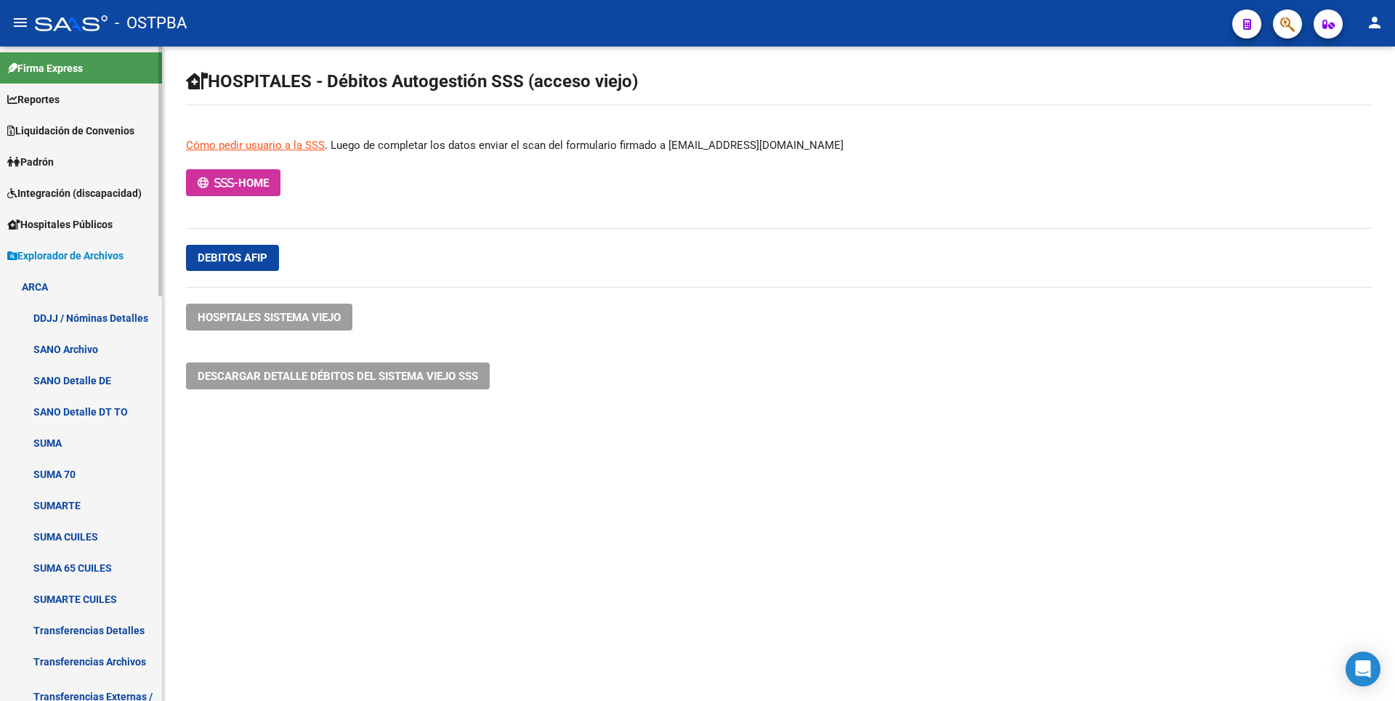
click at [97, 222] on span "Hospitales Públicos" at bounding box center [59, 224] width 105 height 16
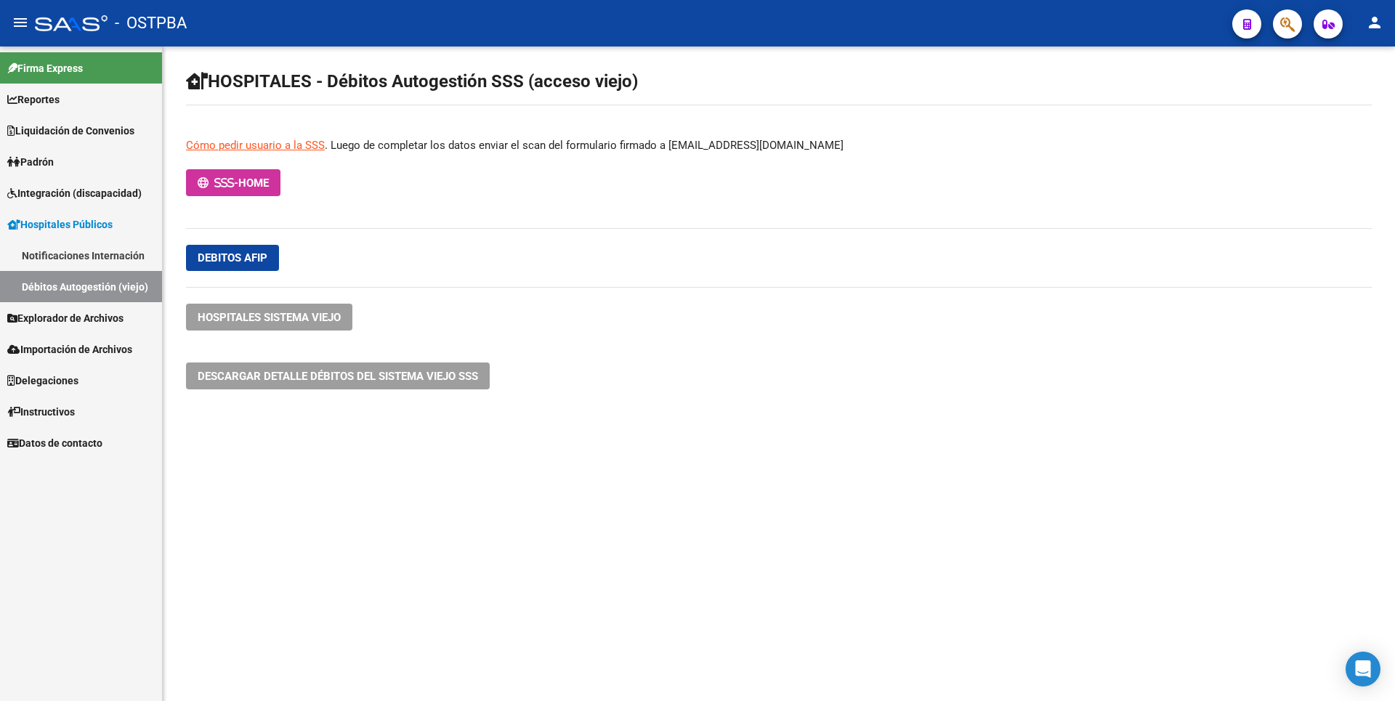
click at [108, 191] on span "Integración (discapacidad)" at bounding box center [74, 193] width 134 height 16
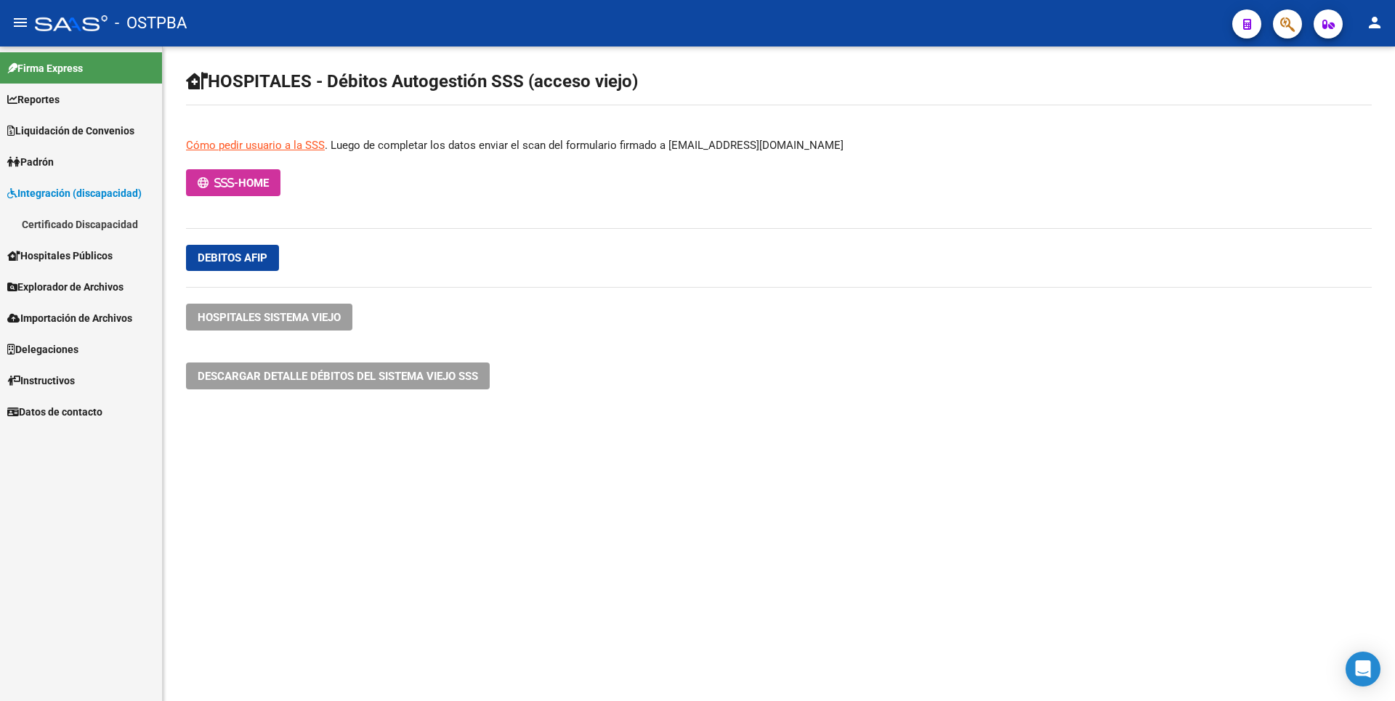
click at [65, 165] on link "Padrón" at bounding box center [81, 161] width 162 height 31
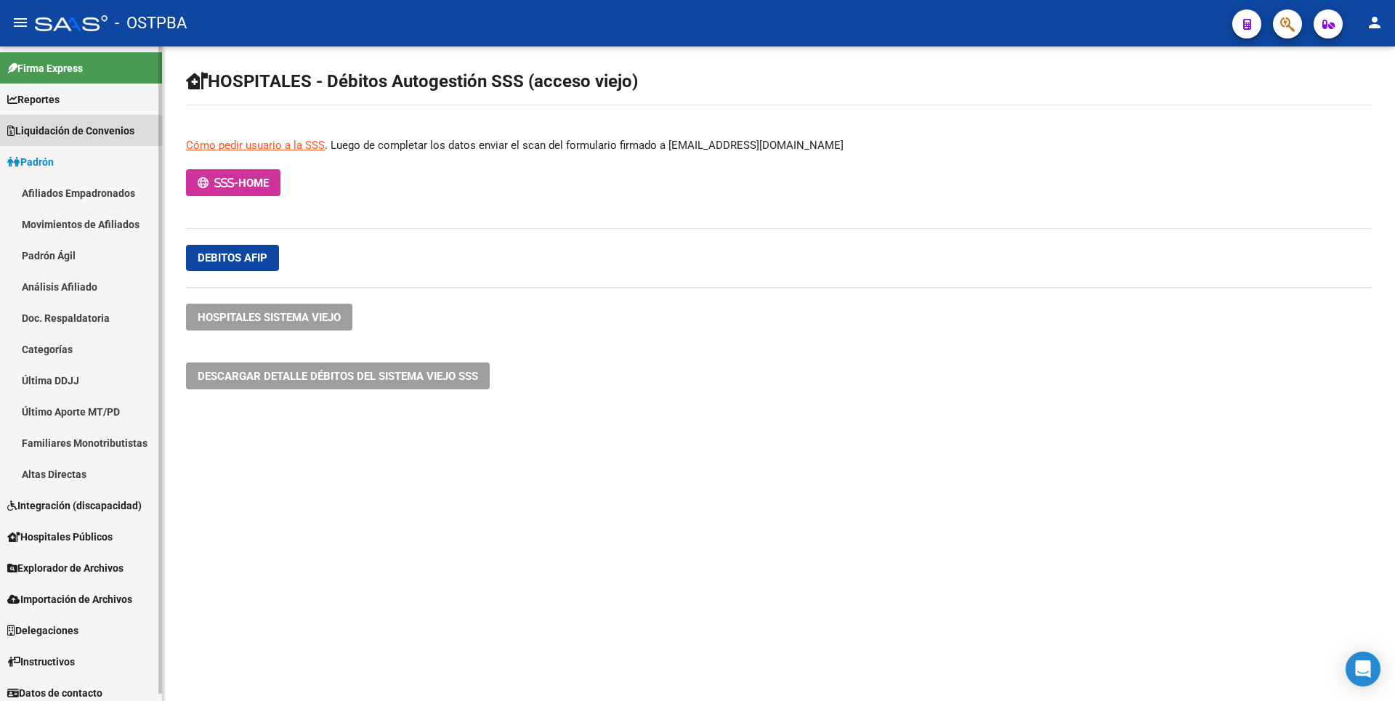
click at [107, 140] on link "Liquidación de Convenios" at bounding box center [81, 130] width 162 height 31
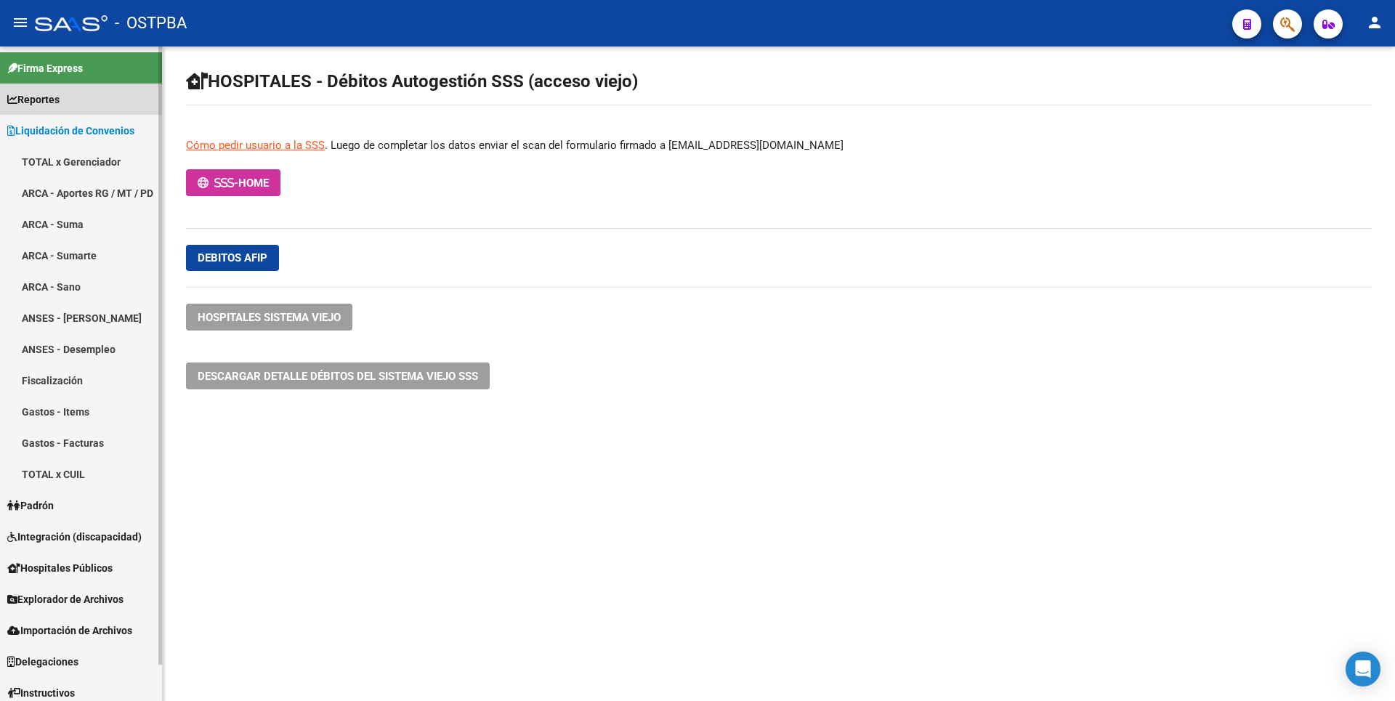
click at [34, 98] on span "Reportes" at bounding box center [33, 100] width 52 height 16
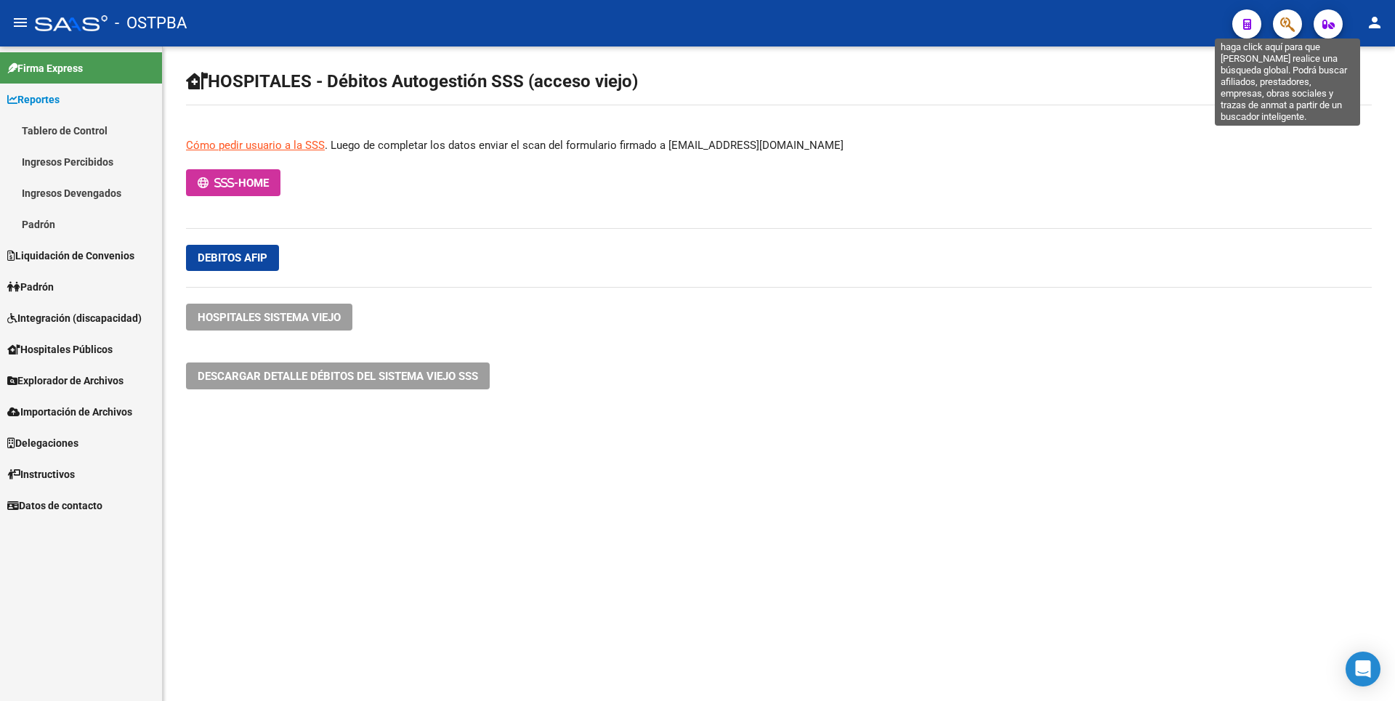
click at [1285, 20] on icon "button" at bounding box center [1287, 24] width 15 height 17
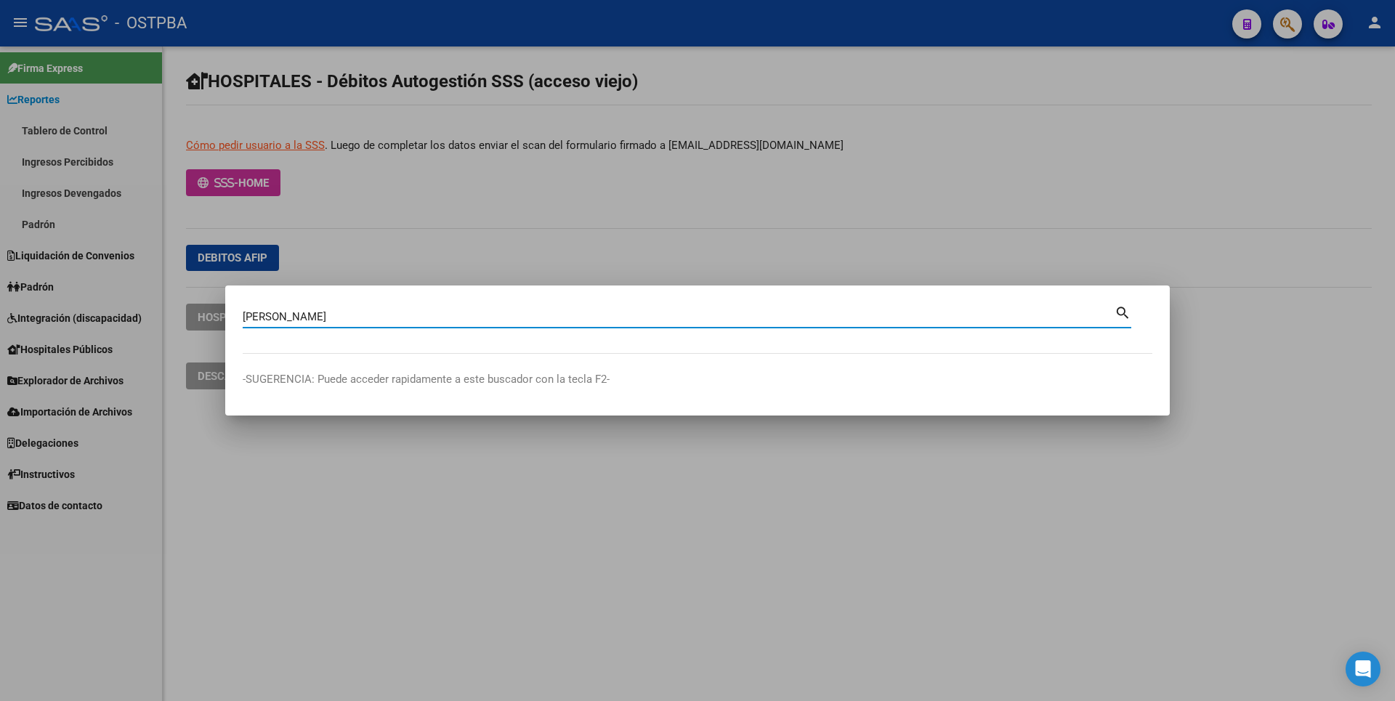
type input "CIRIGLIANO"
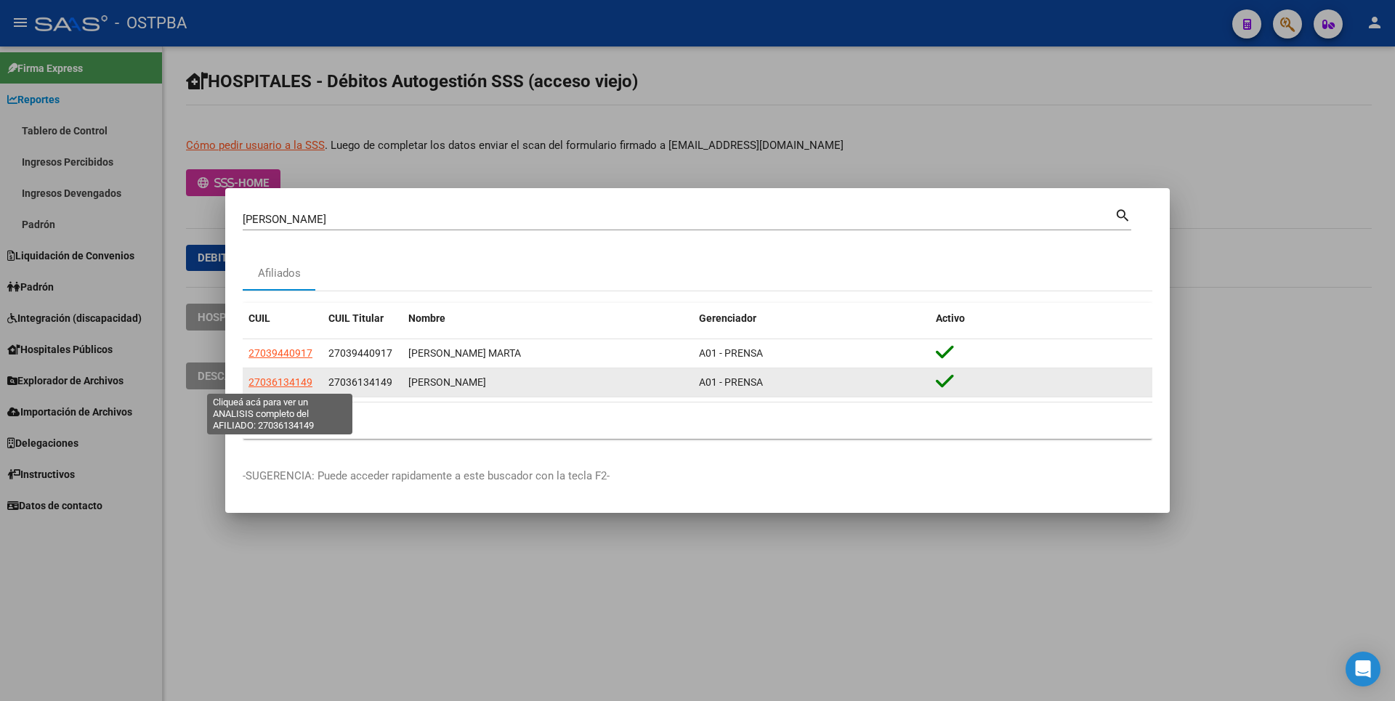
click at [269, 382] on span "27036134149" at bounding box center [280, 382] width 64 height 12
type textarea "27036134149"
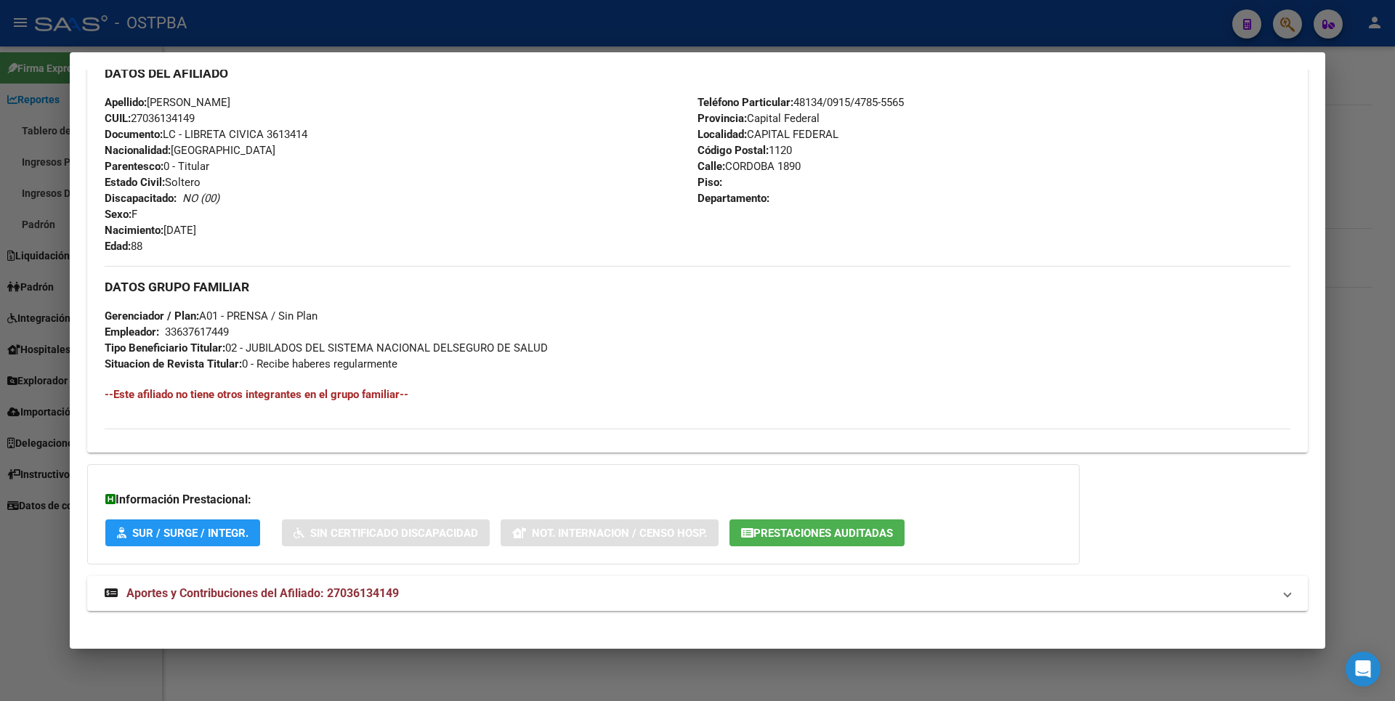
scroll to position [496, 0]
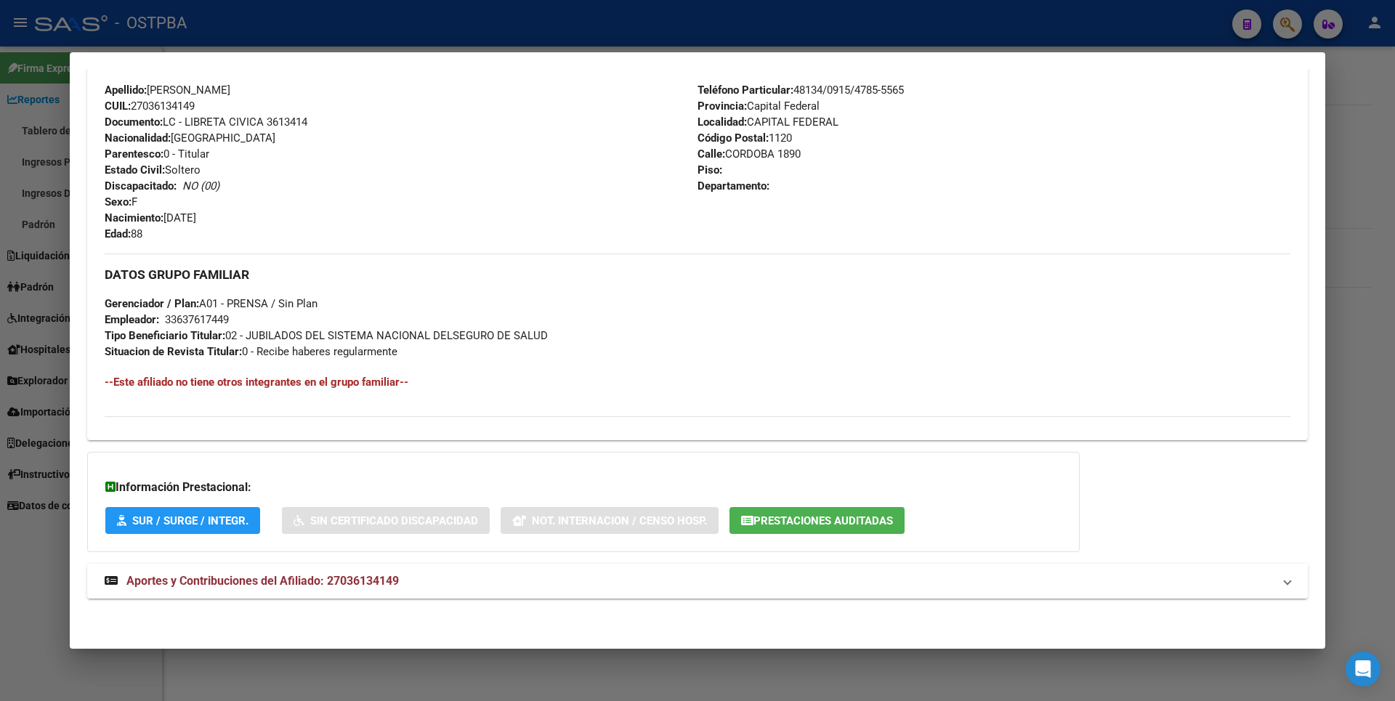
click at [378, 576] on span "Aportes y Contribuciones del Afiliado: 27036134149" at bounding box center [262, 581] width 272 height 14
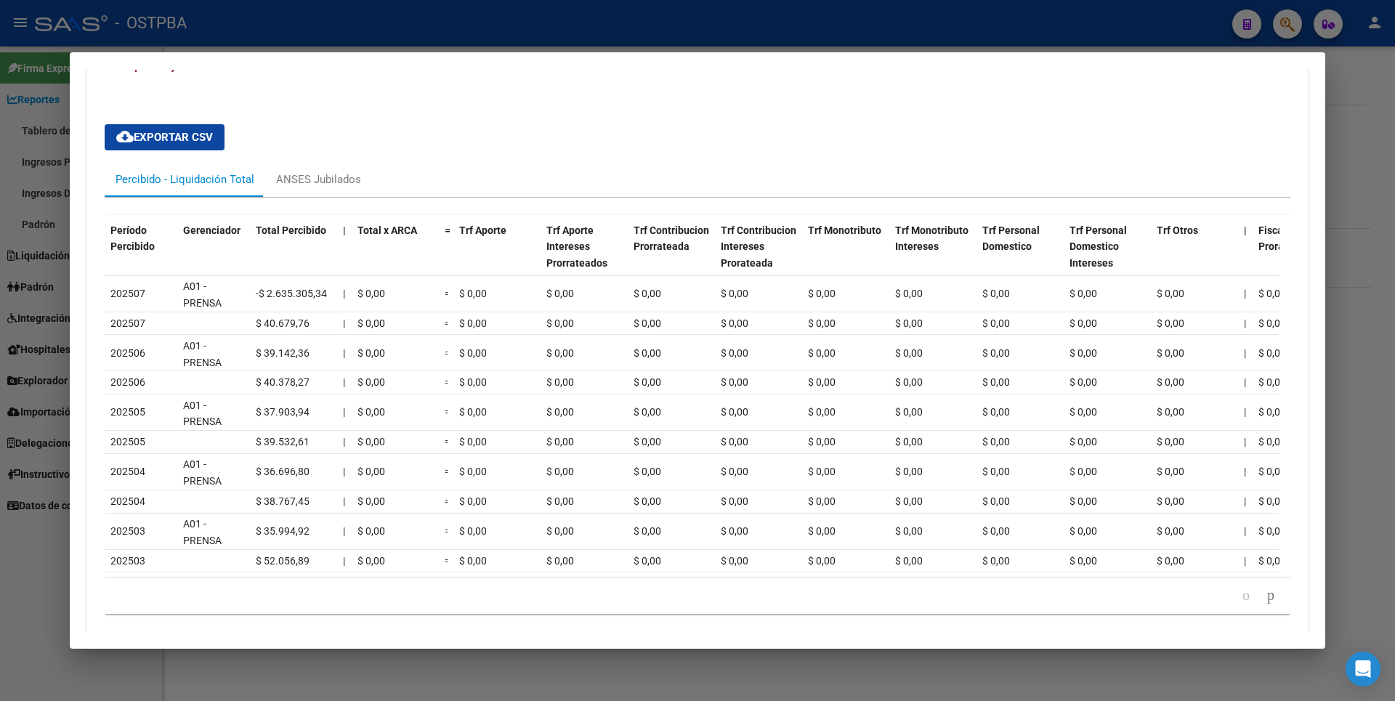
scroll to position [726, 0]
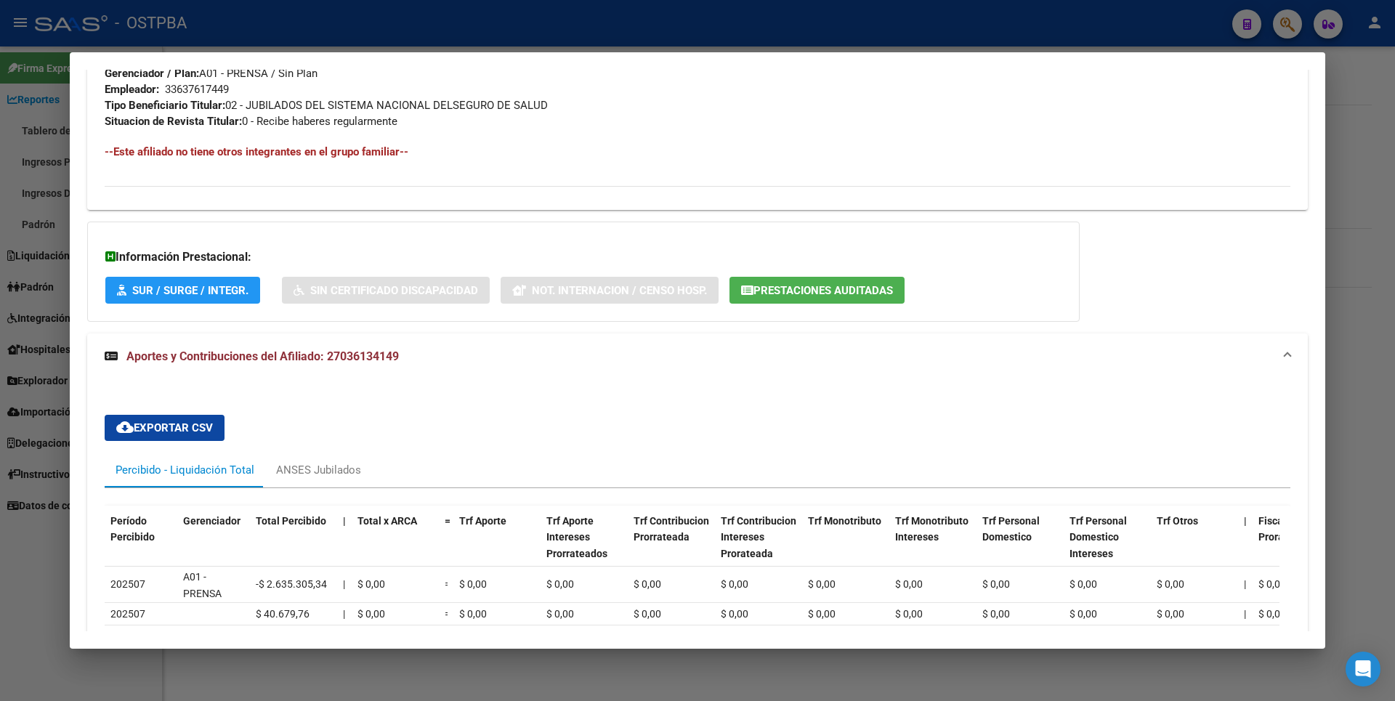
click at [862, 296] on span "Prestaciones Auditadas" at bounding box center [822, 290] width 139 height 13
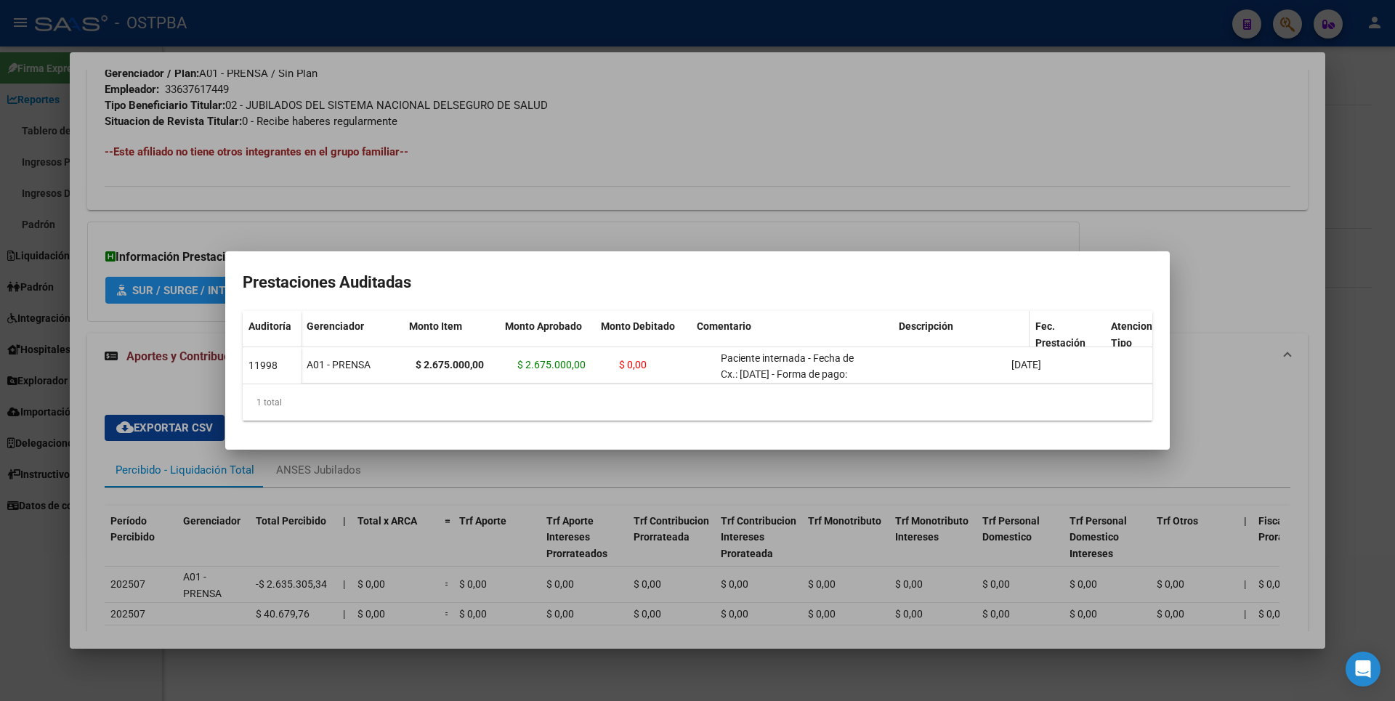
drag, startPoint x: 859, startPoint y: 325, endPoint x: 929, endPoint y: 320, distance: 70.7
click at [929, 320] on div "Gerenciador Monto Item Monto Aprobado Monto Debitado Comentario Descripción Fec…" at bounding box center [867, 341] width 1133 height 61
click at [681, 207] on div at bounding box center [697, 350] width 1395 height 701
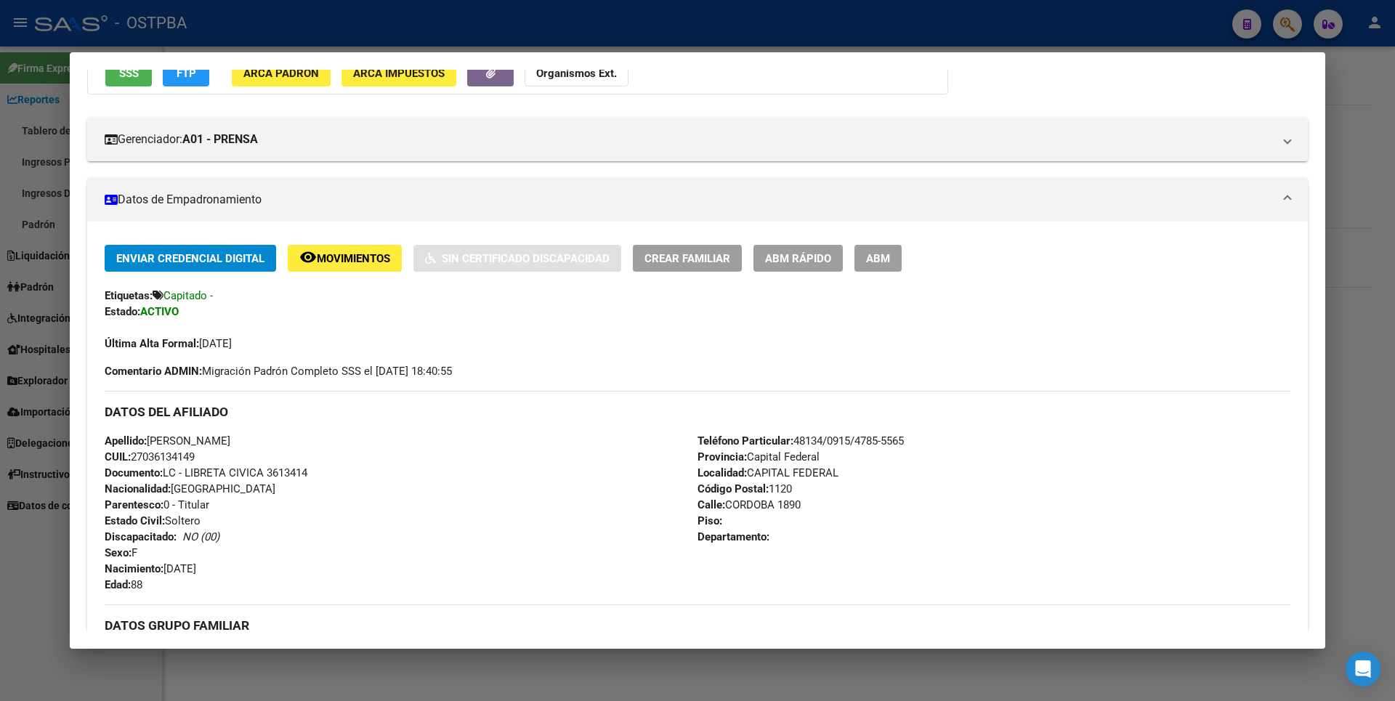
scroll to position [0, 0]
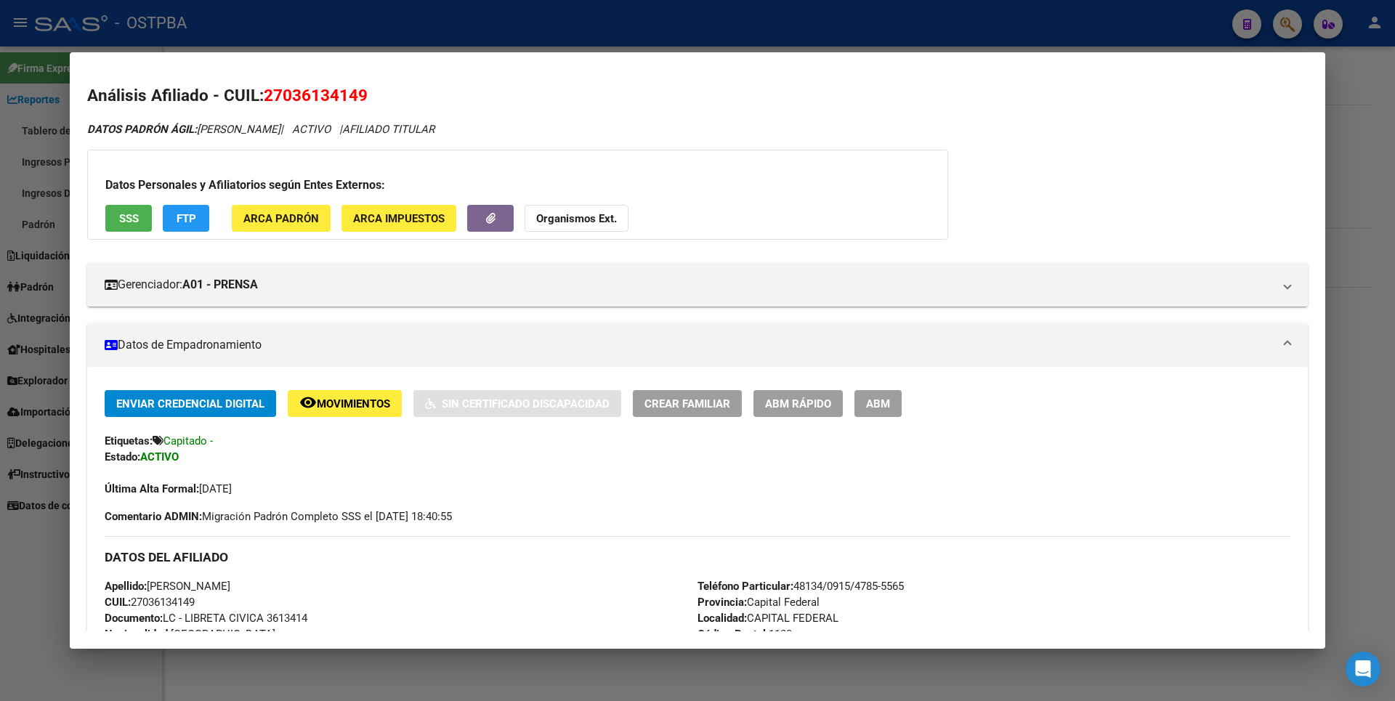
click at [887, 405] on span "ABM" at bounding box center [878, 403] width 24 height 13
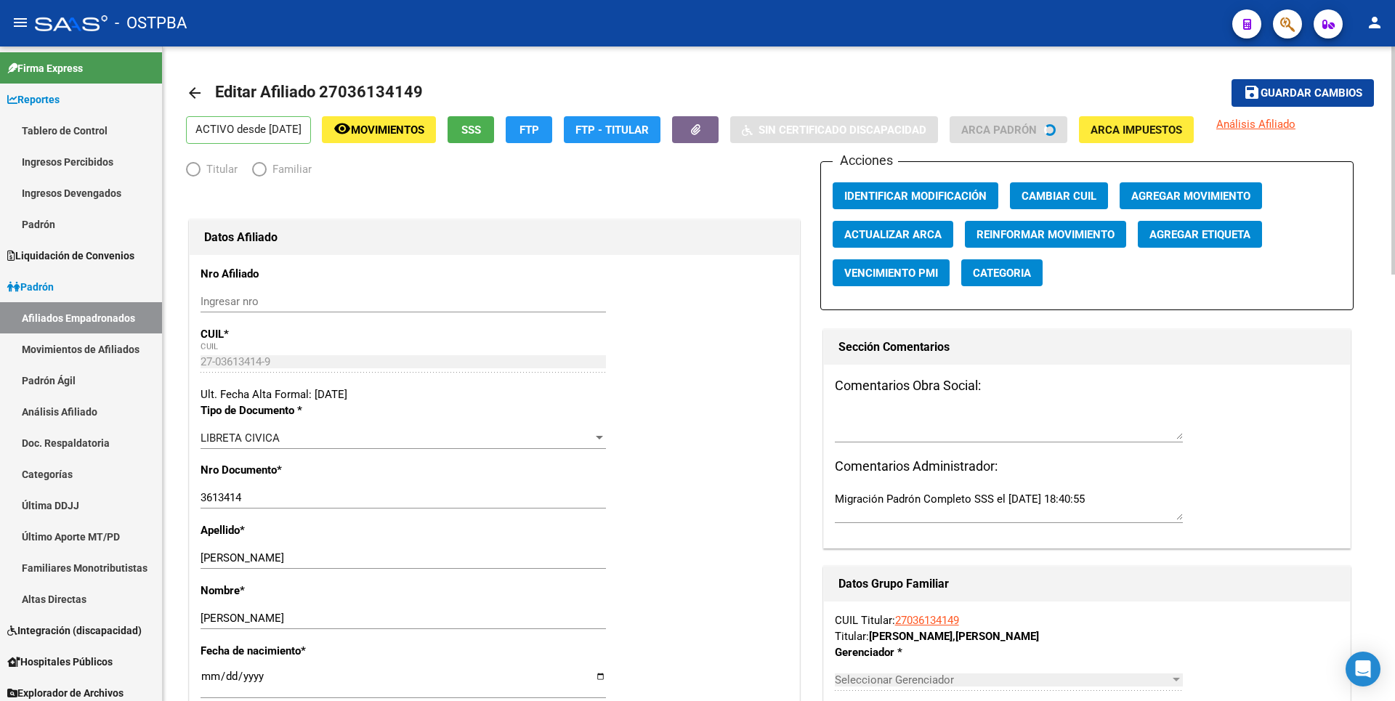
radio input "true"
type input "33-63761744-9"
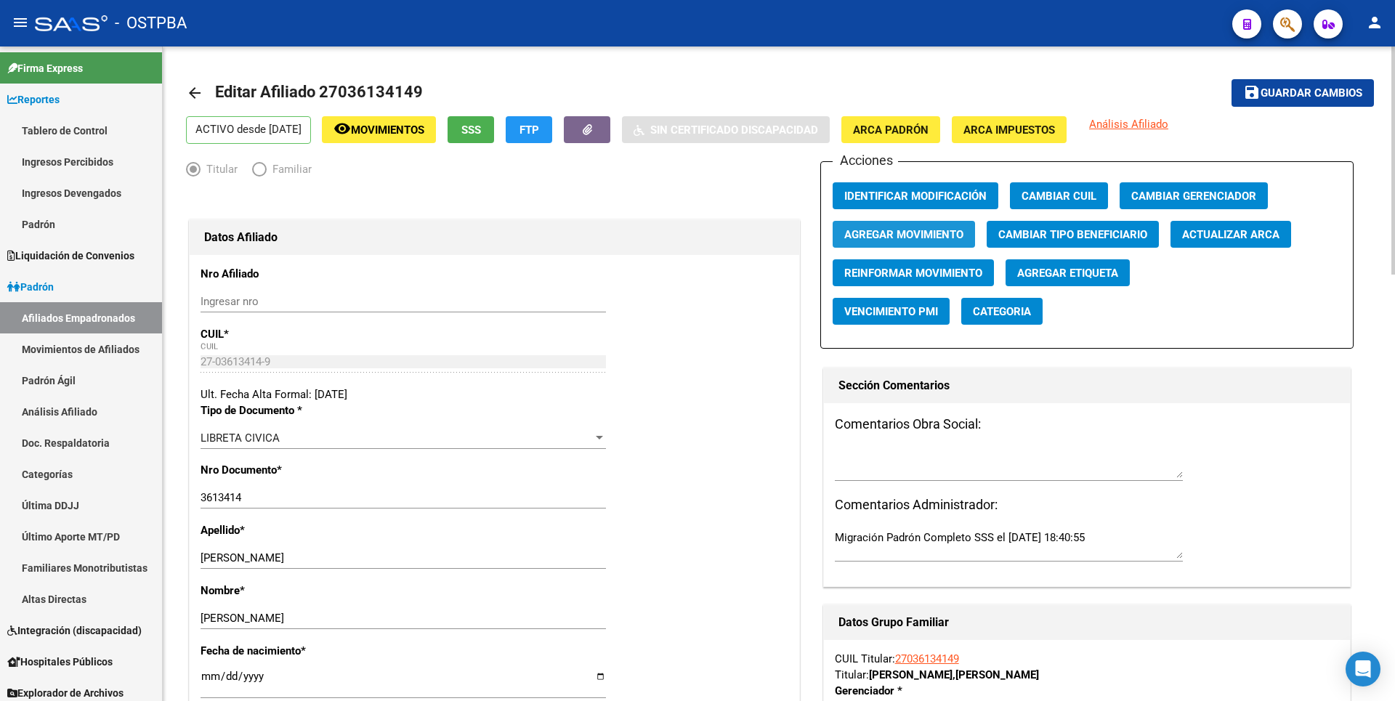
click at [949, 237] on span "Agregar Movimiento" at bounding box center [903, 234] width 119 height 13
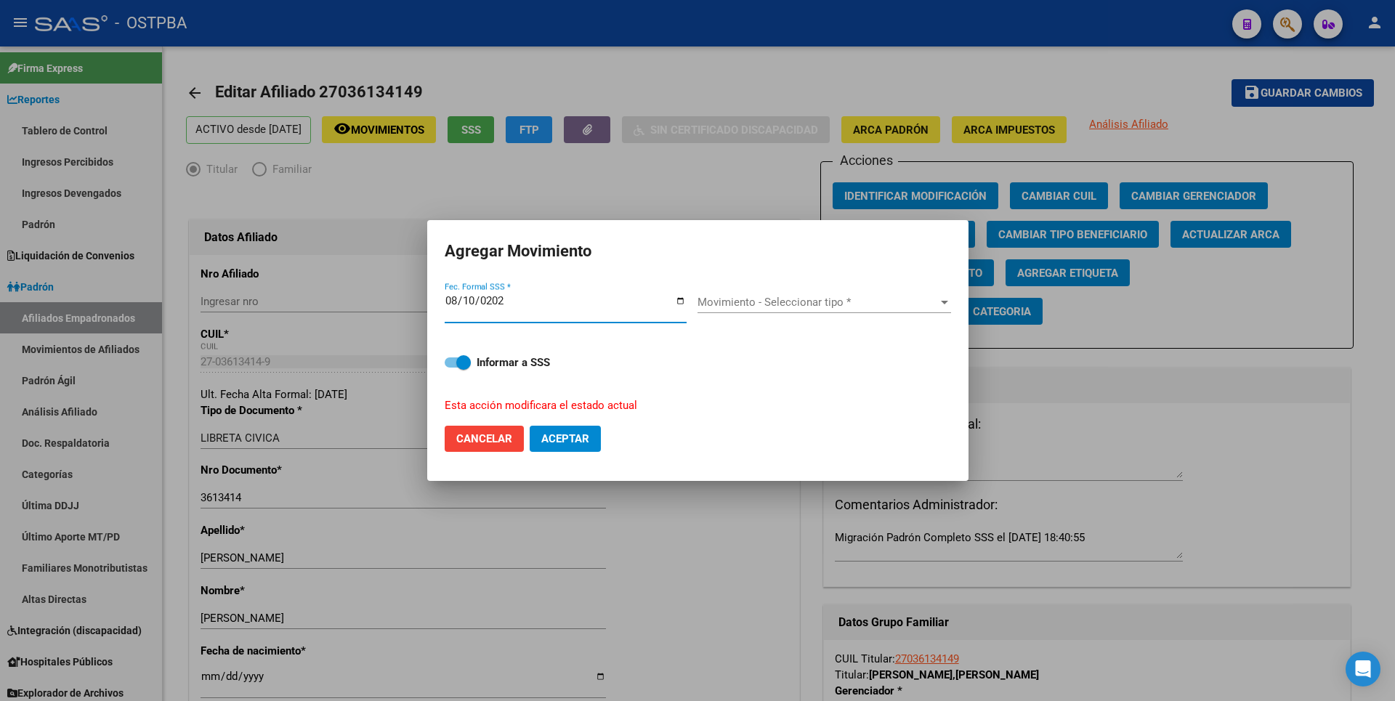
type input "2025-08-10"
click at [929, 302] on span "Movimiento - Seleccionar tipo *" at bounding box center [817, 302] width 240 height 13
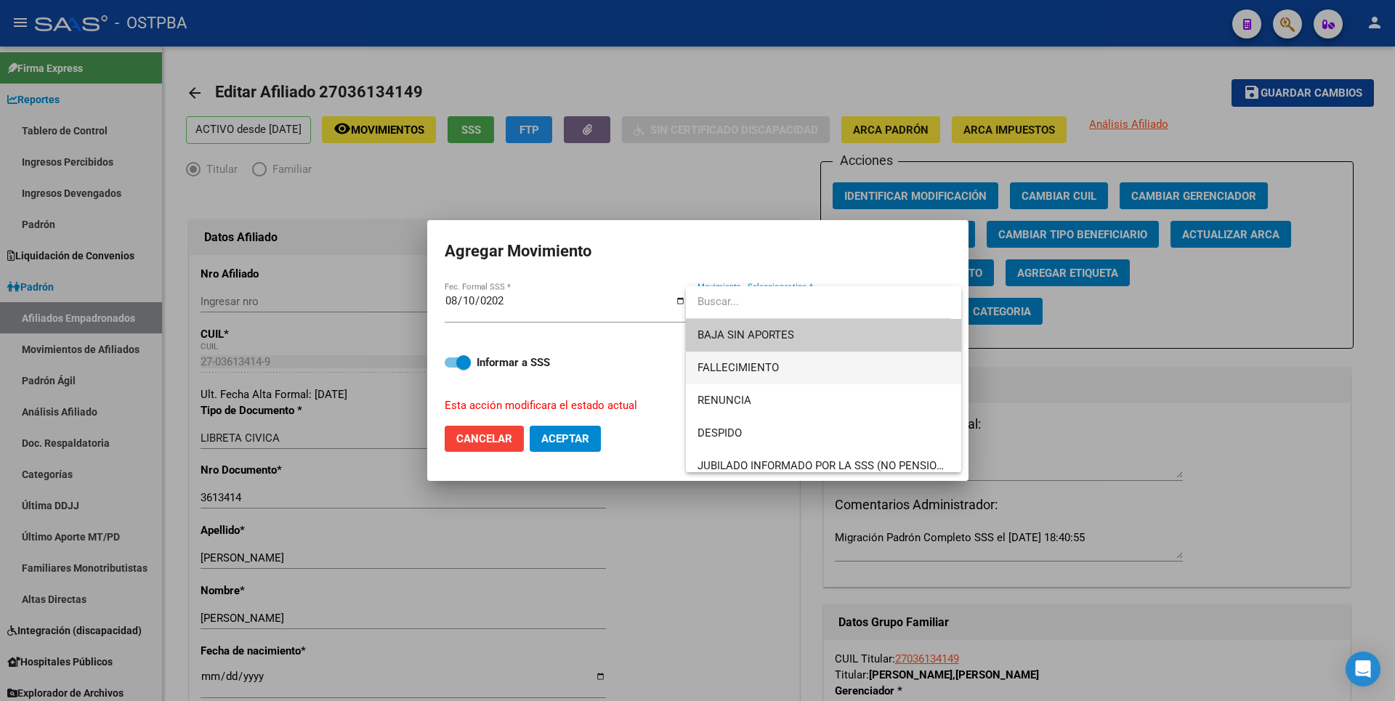
click at [787, 365] on span "FALLECIMIENTO" at bounding box center [823, 368] width 252 height 33
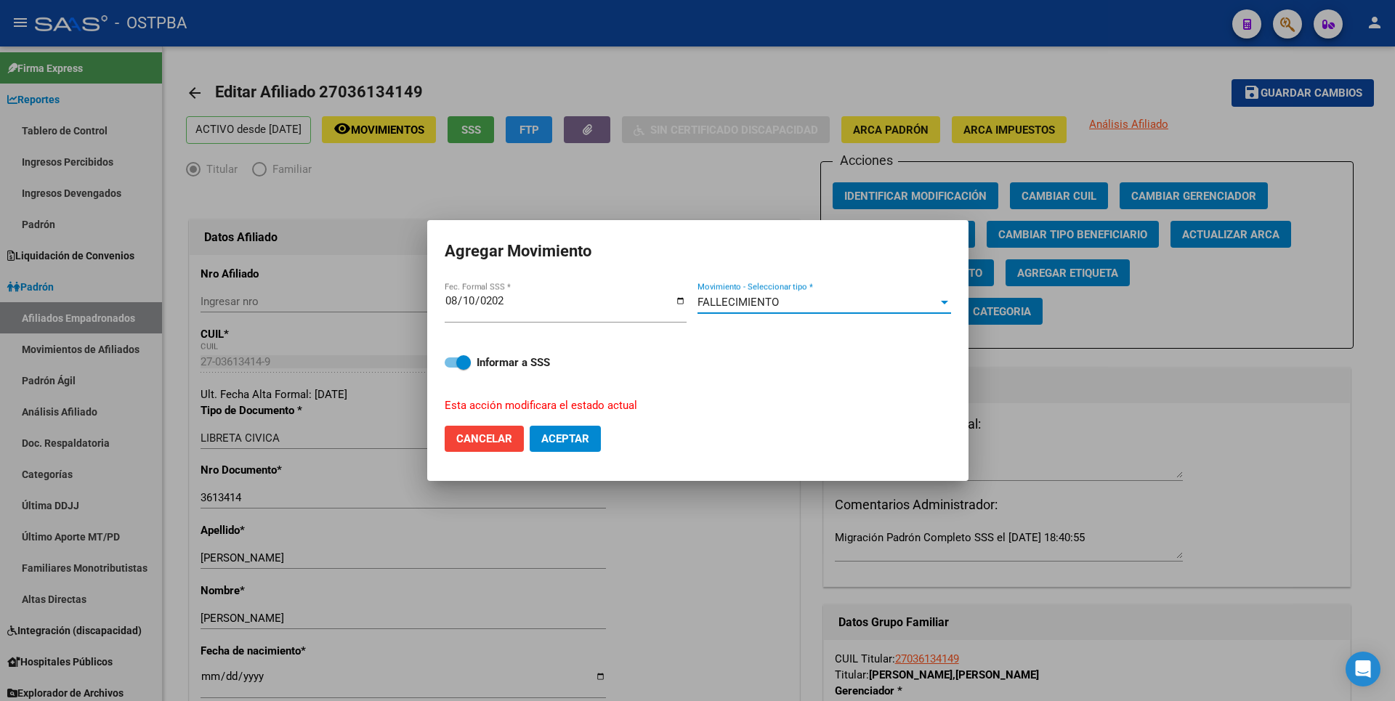
click at [577, 436] on span "Aceptar" at bounding box center [565, 438] width 48 height 13
checkbox input "false"
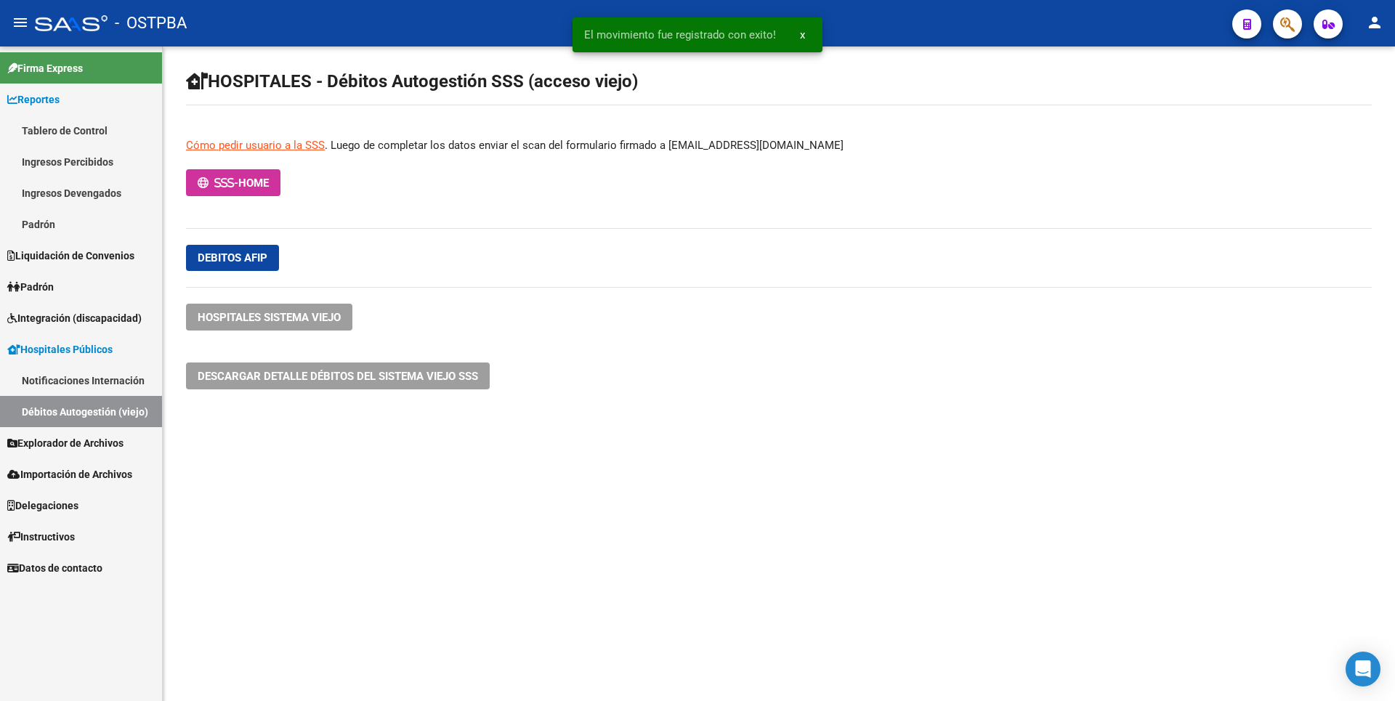
click at [54, 232] on link "Padrón" at bounding box center [81, 224] width 162 height 31
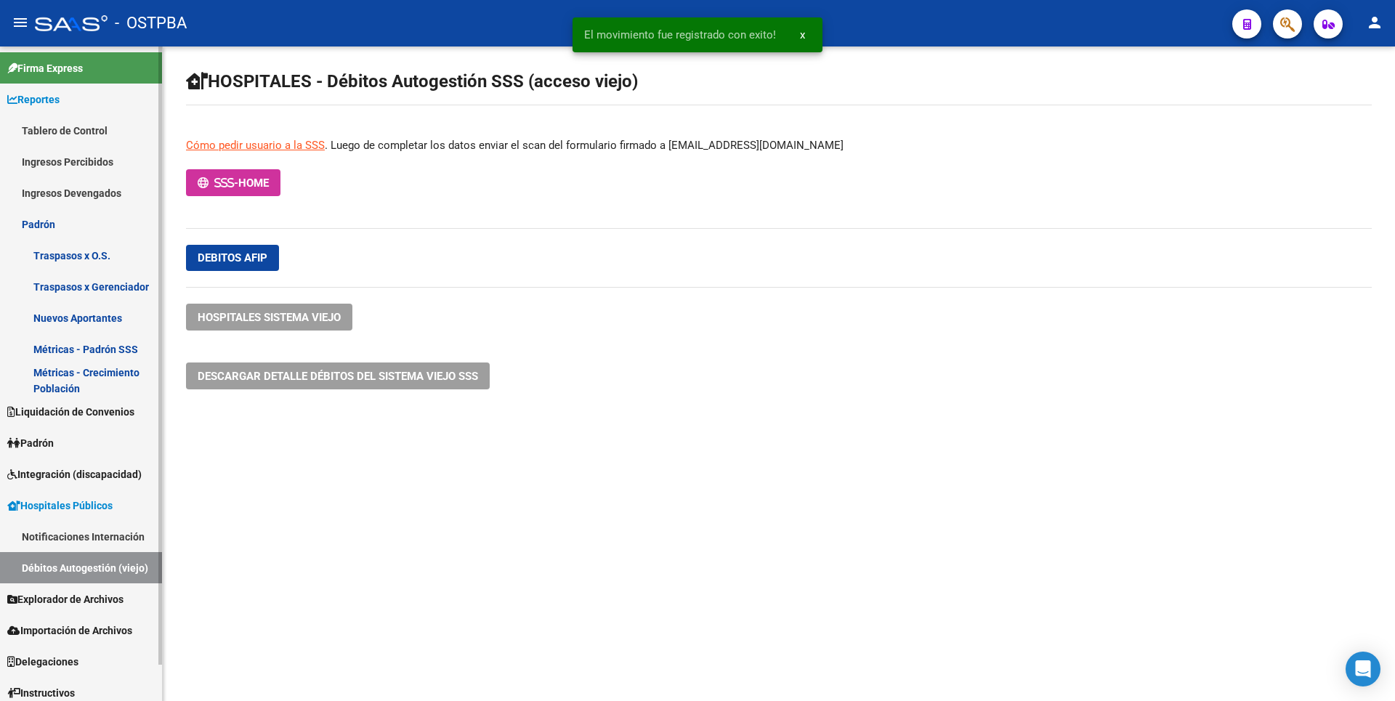
click at [60, 312] on link "Nuevos Aportantes" at bounding box center [81, 317] width 162 height 31
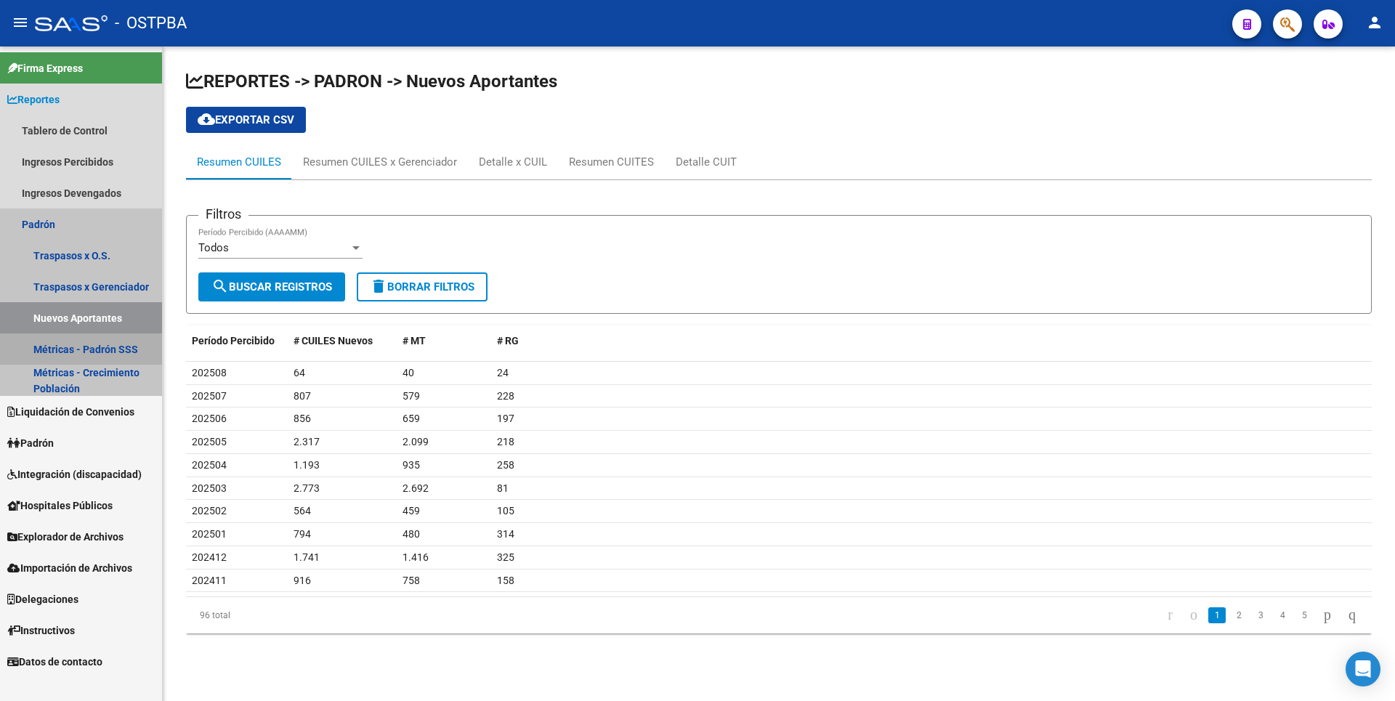
click at [96, 352] on link "Métricas - Padrón SSS" at bounding box center [81, 348] width 162 height 31
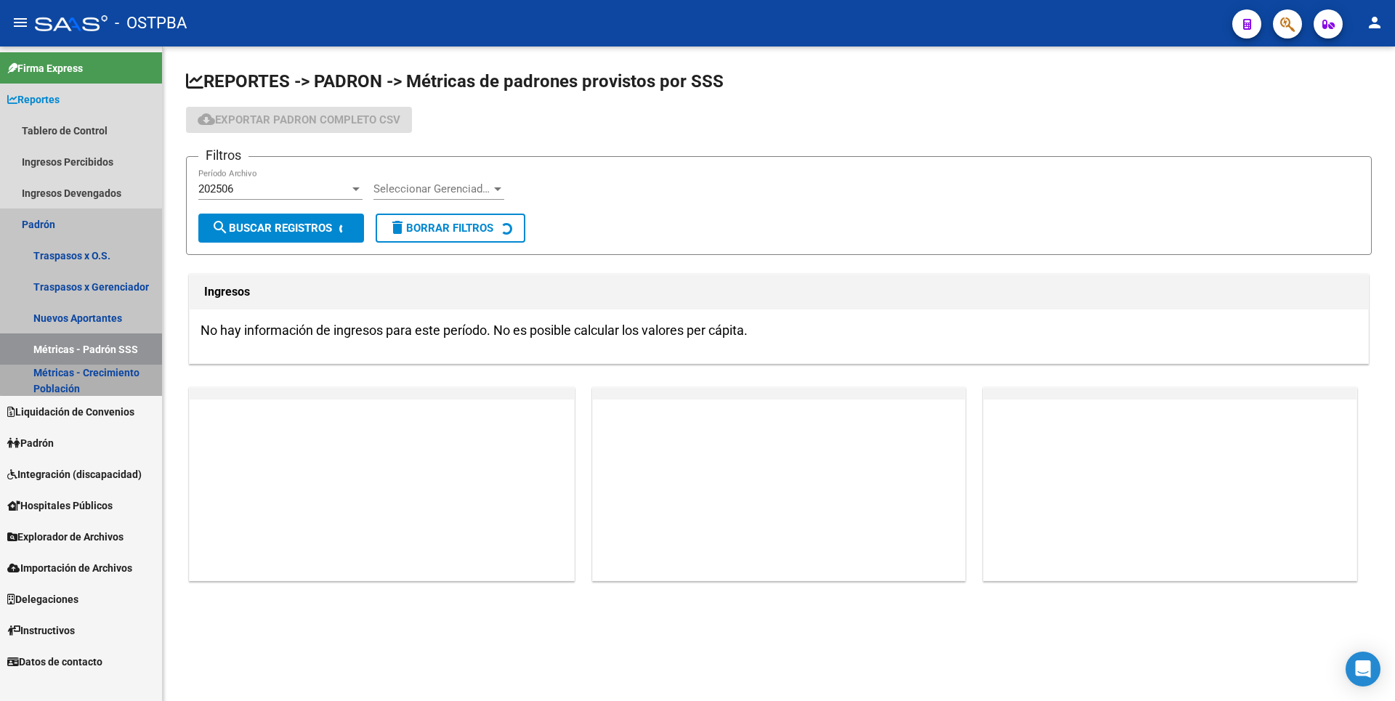
click at [97, 378] on link "Métricas - Crecimiento Población" at bounding box center [81, 380] width 162 height 31
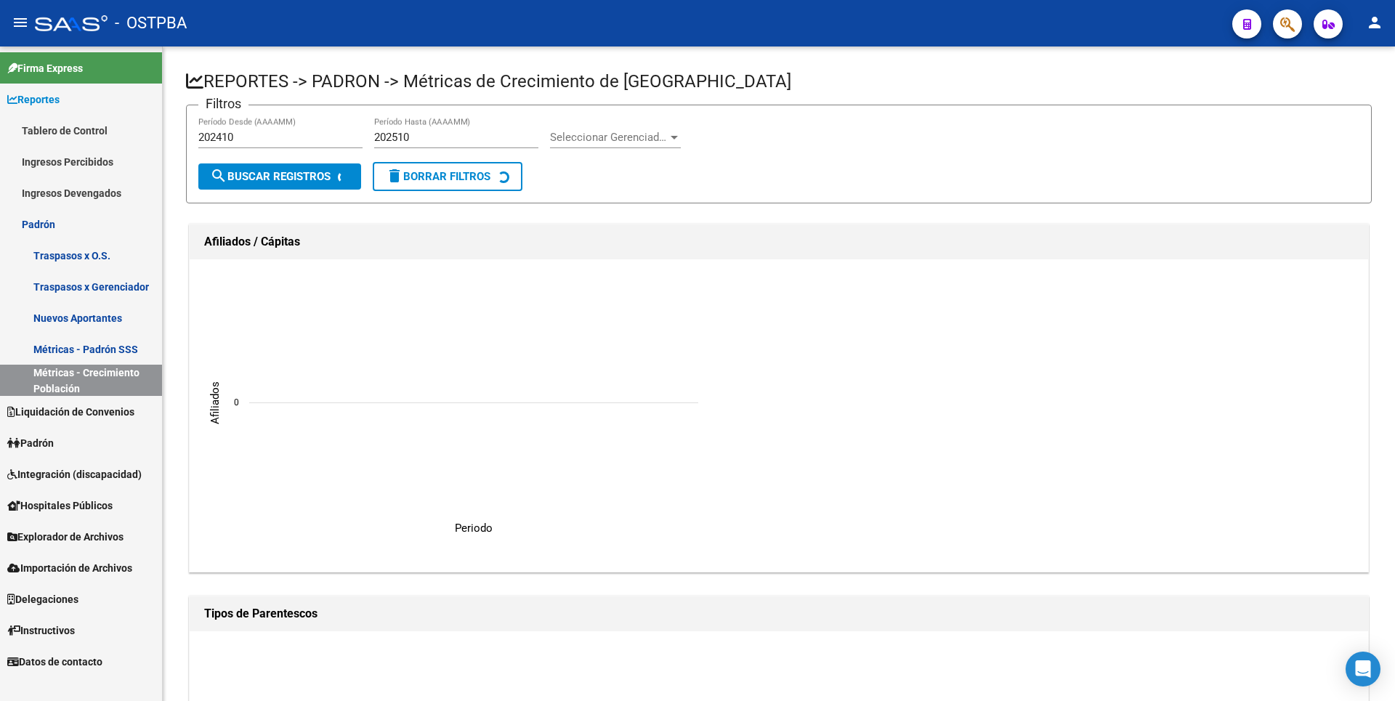
click at [102, 413] on span "Liquidación de Convenios" at bounding box center [70, 412] width 127 height 16
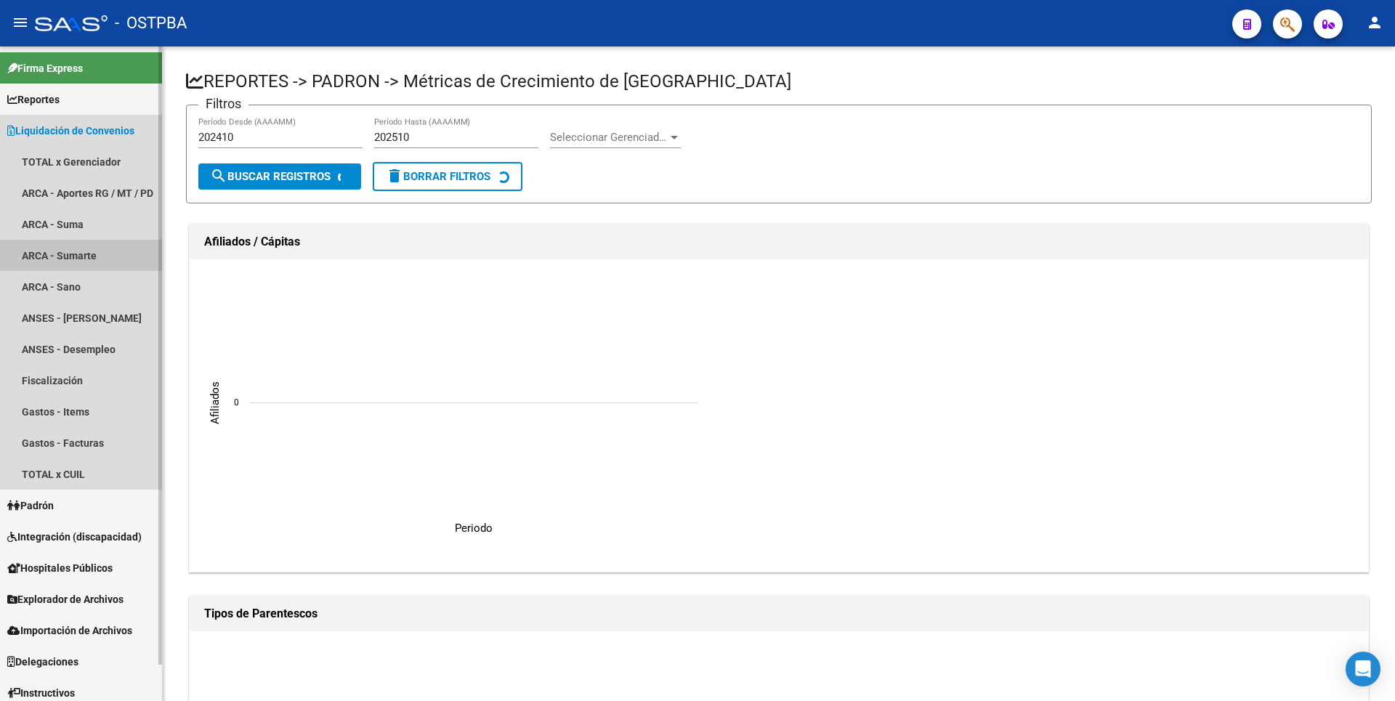
click at [100, 256] on link "ARCA - Sumarte" at bounding box center [81, 255] width 162 height 31
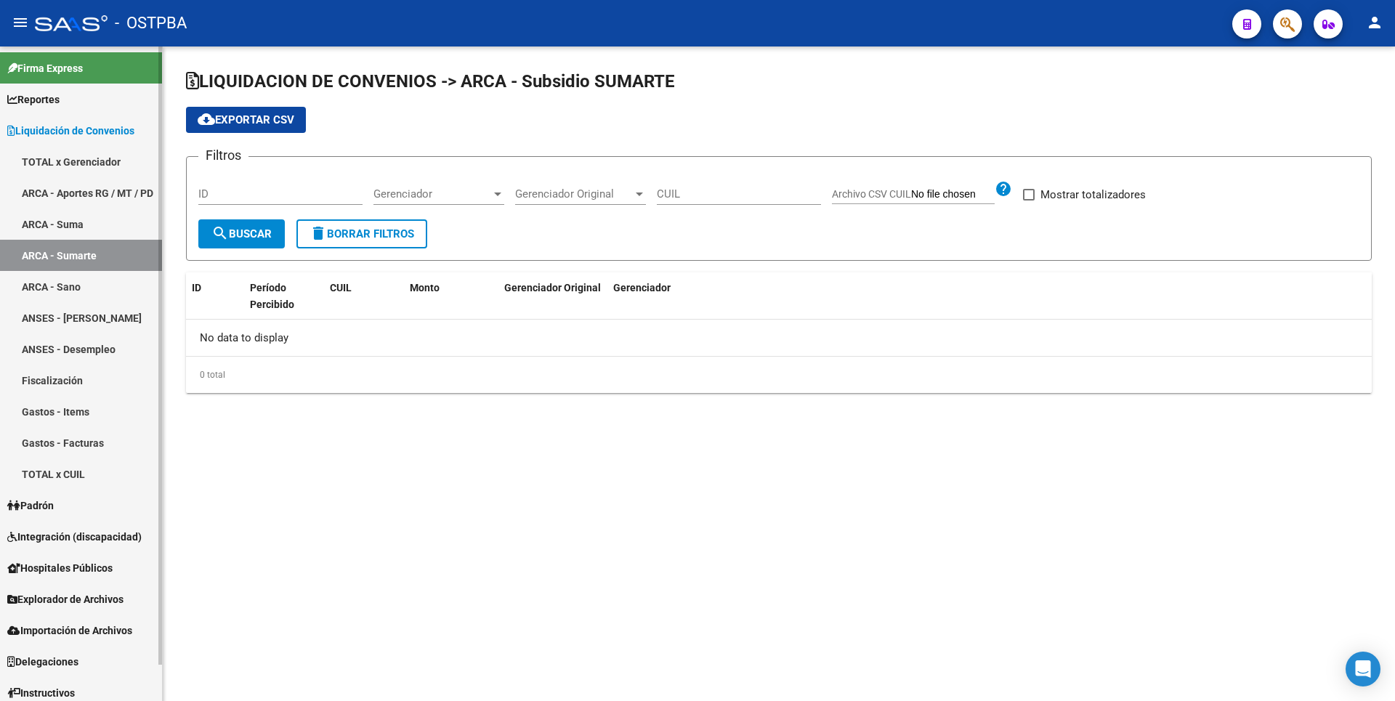
checkbox input "true"
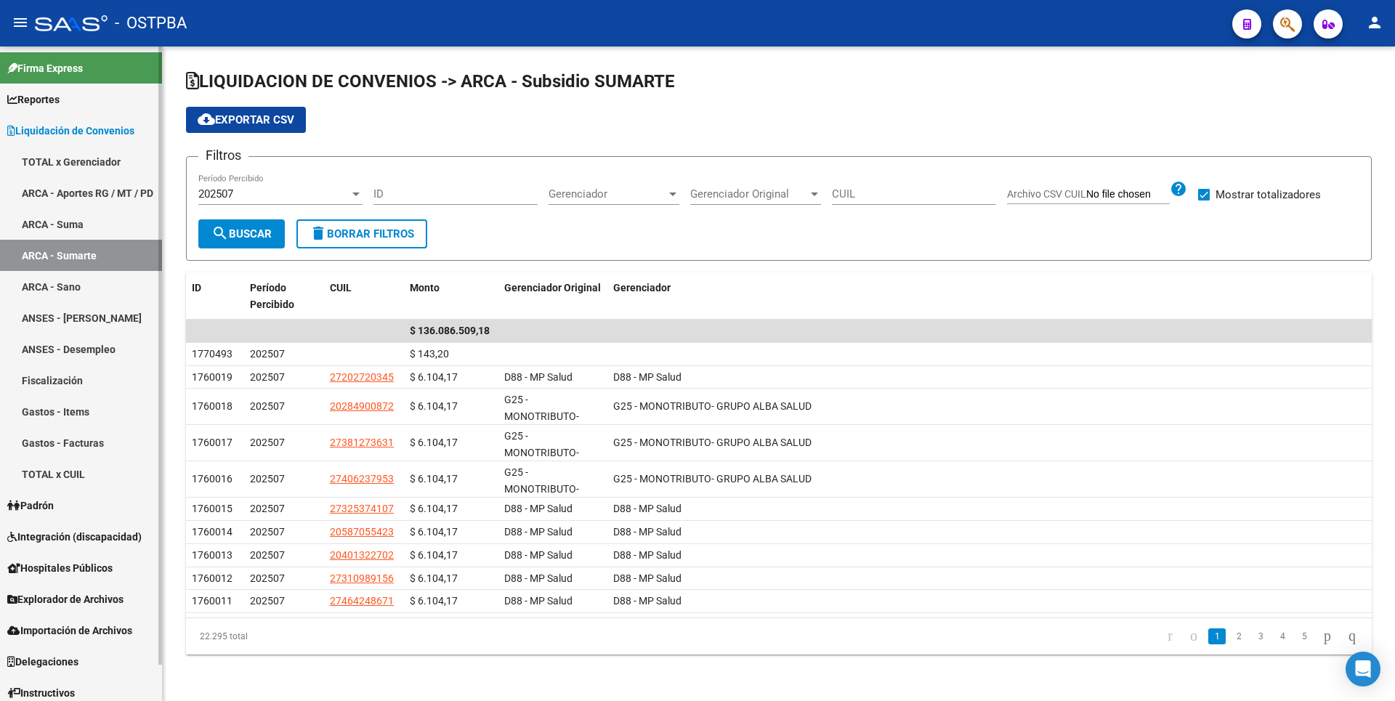
click at [60, 514] on link "Padrón" at bounding box center [81, 505] width 162 height 31
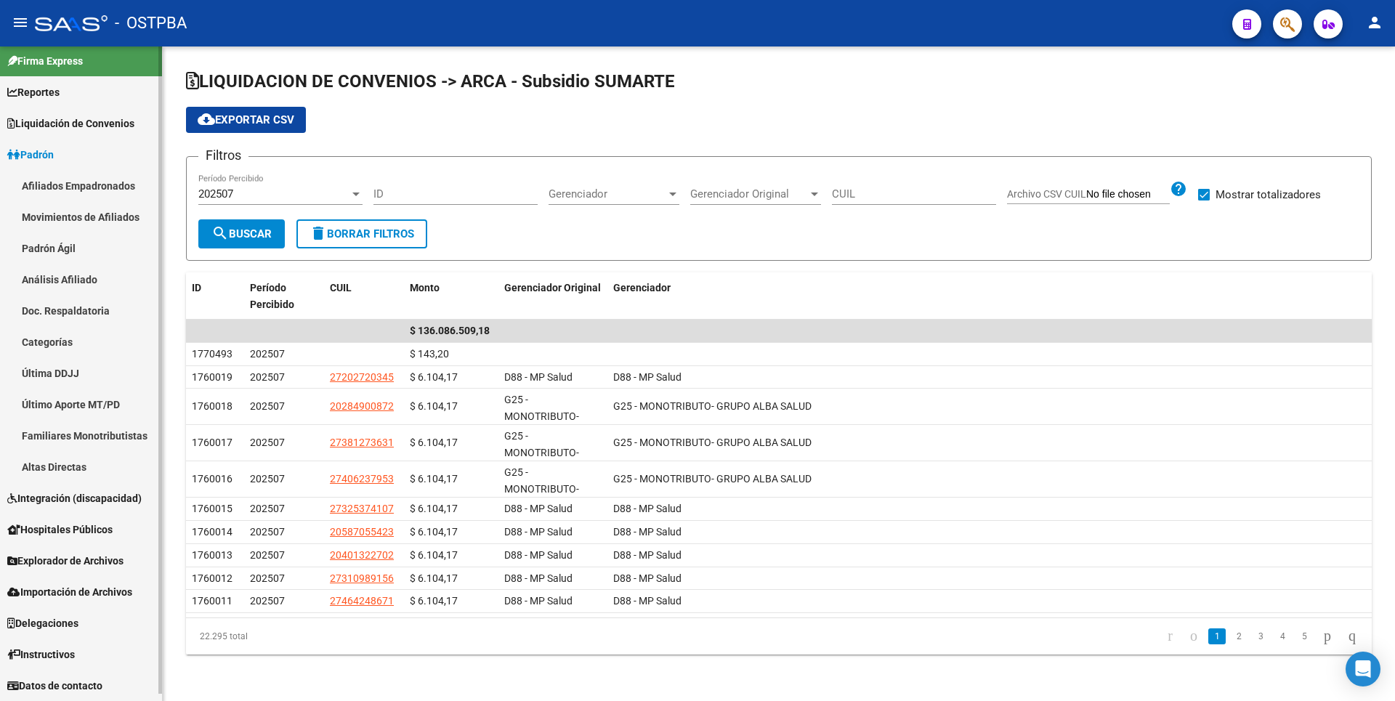
scroll to position [7, 0]
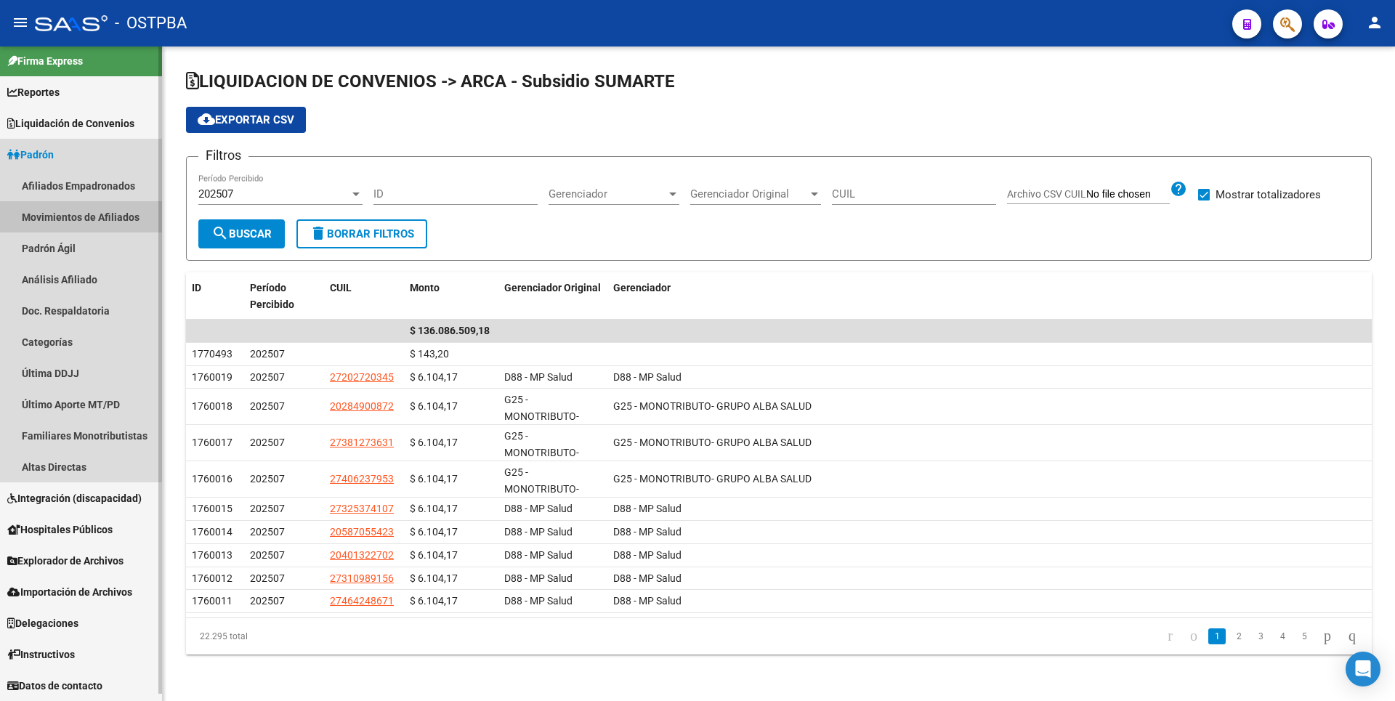
click at [82, 218] on link "Movimientos de Afiliados" at bounding box center [81, 216] width 162 height 31
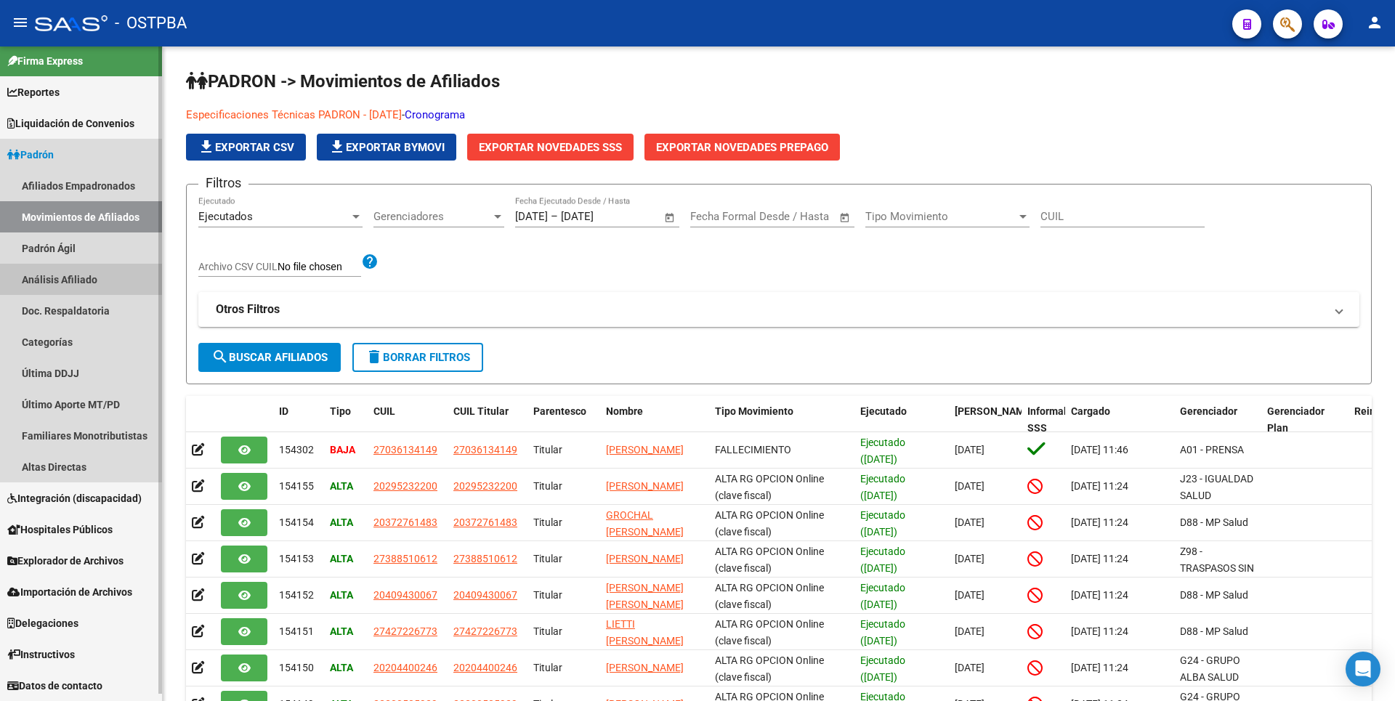
click at [64, 280] on link "Análisis Afiliado" at bounding box center [81, 279] width 162 height 31
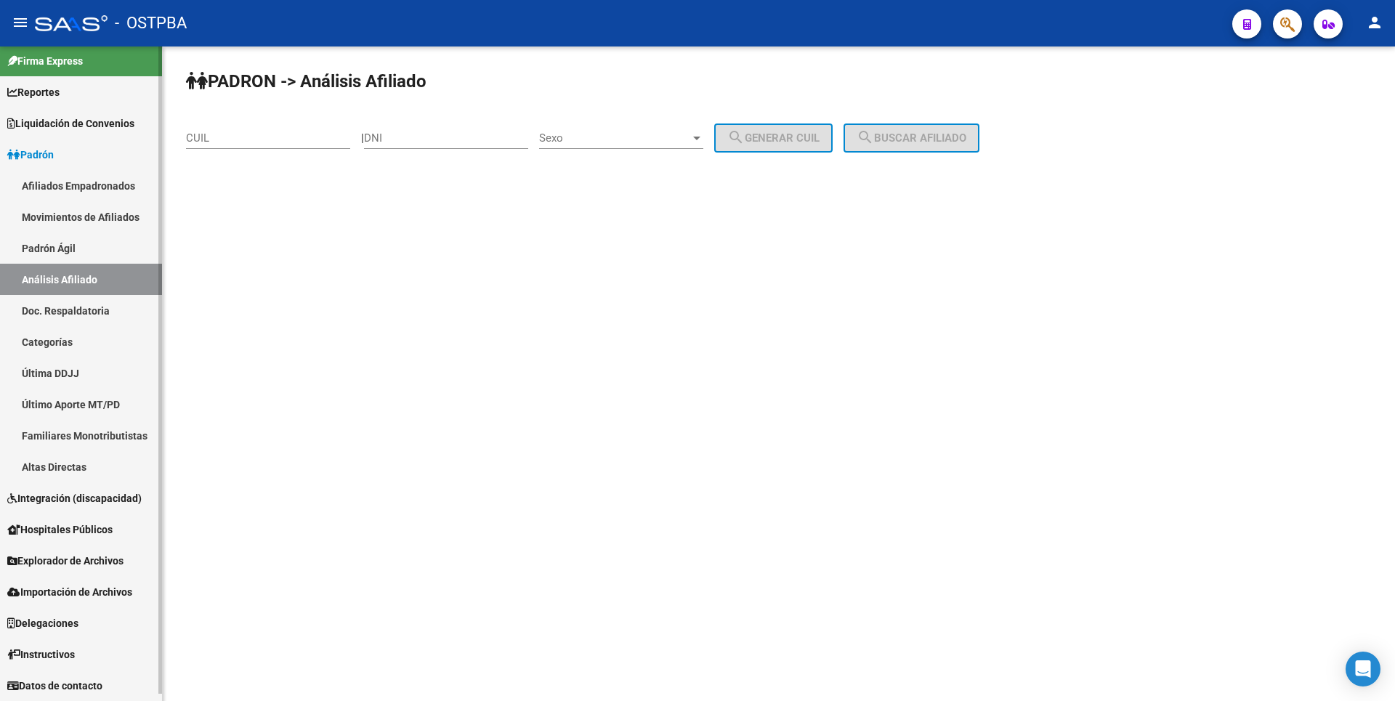
click at [100, 223] on link "Movimientos de Afiliados" at bounding box center [81, 216] width 162 height 31
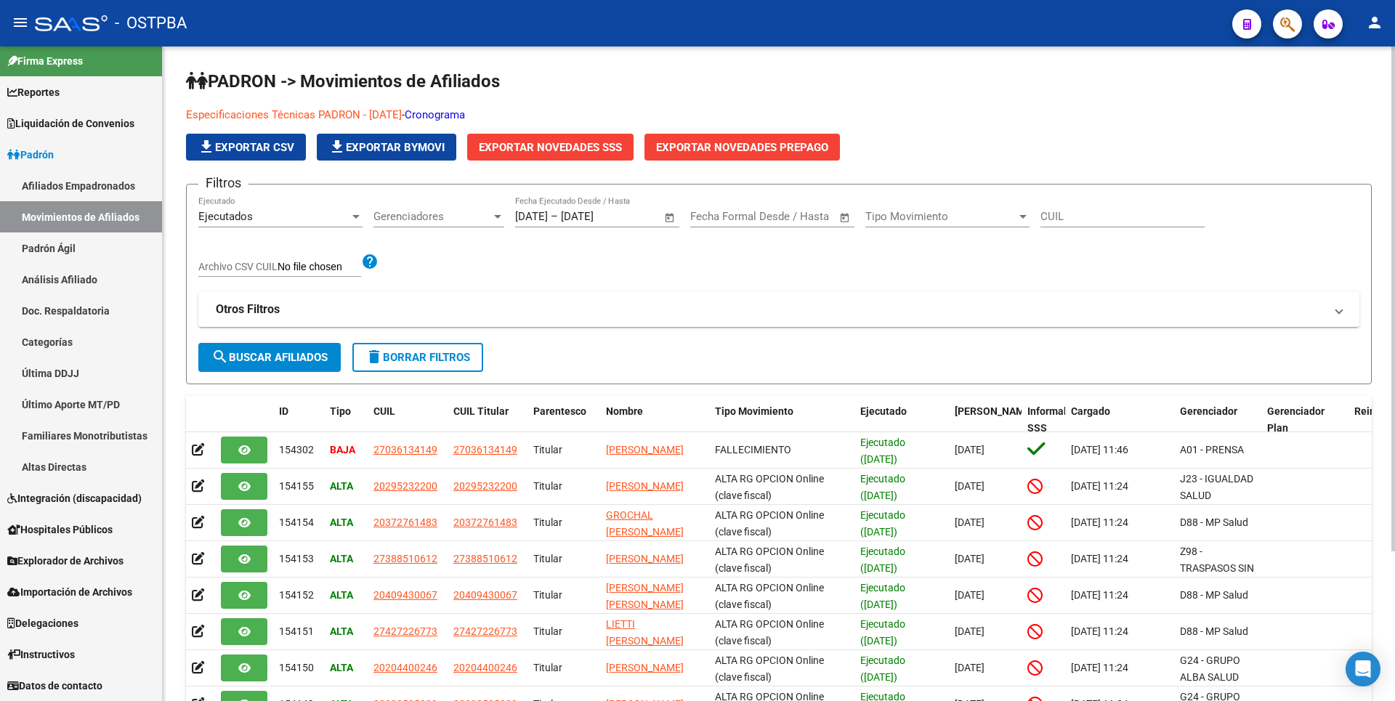
click at [1130, 116] on p "Especificaciones Técnicas PADRON - Agosto 2024 - Cronograma" at bounding box center [658, 115] width 944 height 16
click at [57, 86] on span "Reportes" at bounding box center [33, 92] width 52 height 16
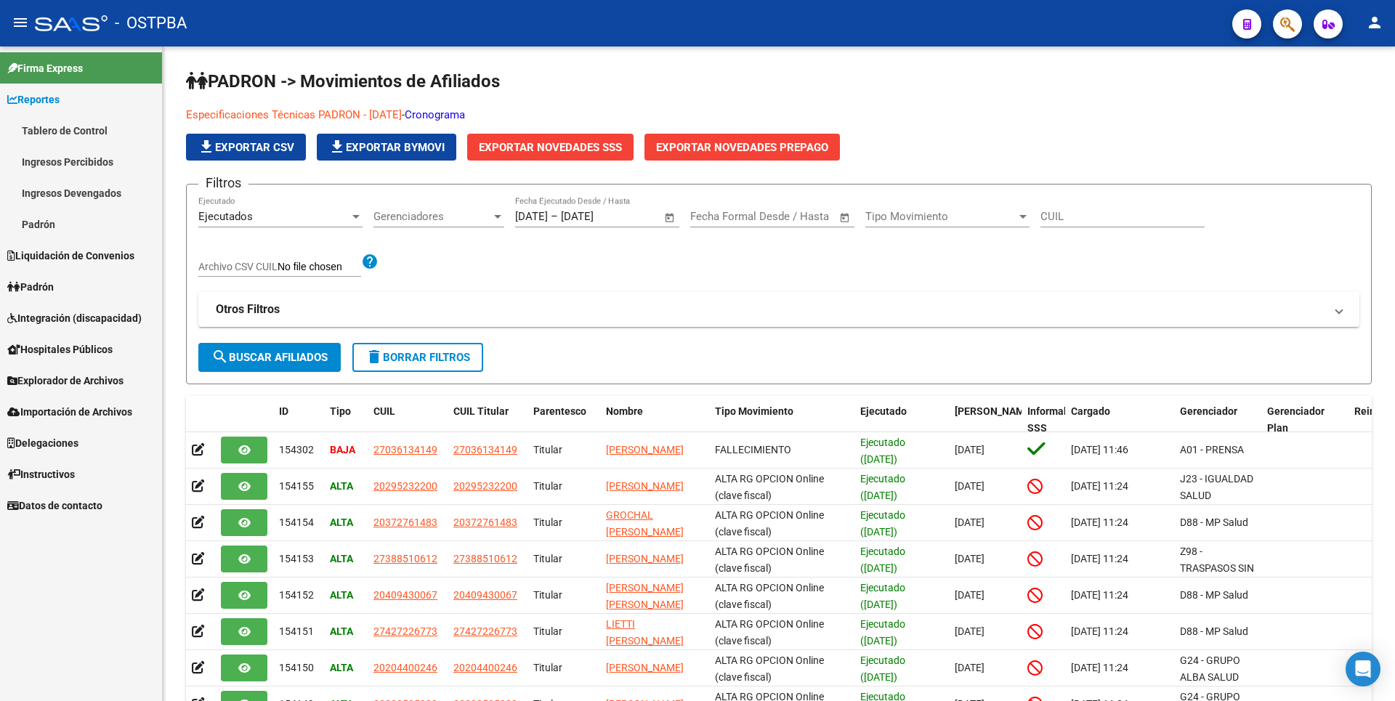
click at [81, 163] on link "Ingresos Percibidos" at bounding box center [81, 161] width 162 height 31
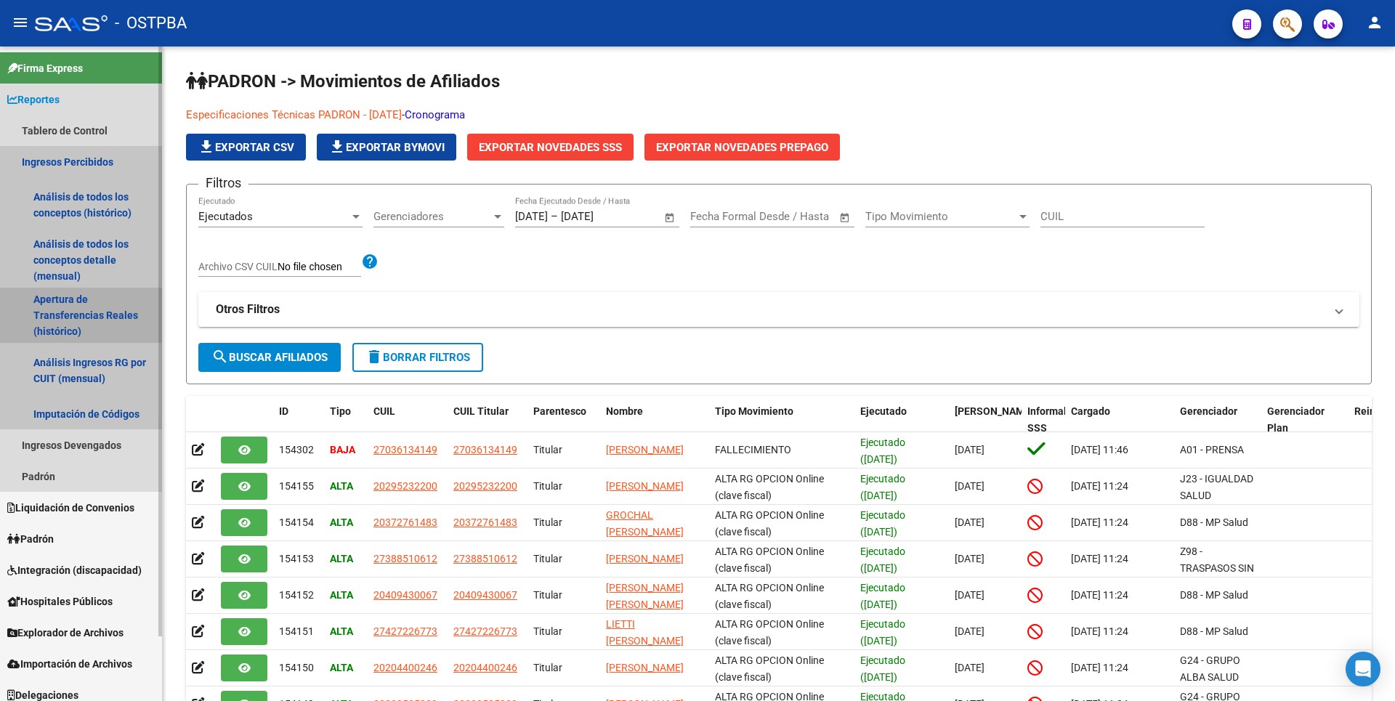
click at [81, 312] on link "Apertura de Transferencias Reales (histórico)" at bounding box center [81, 315] width 162 height 55
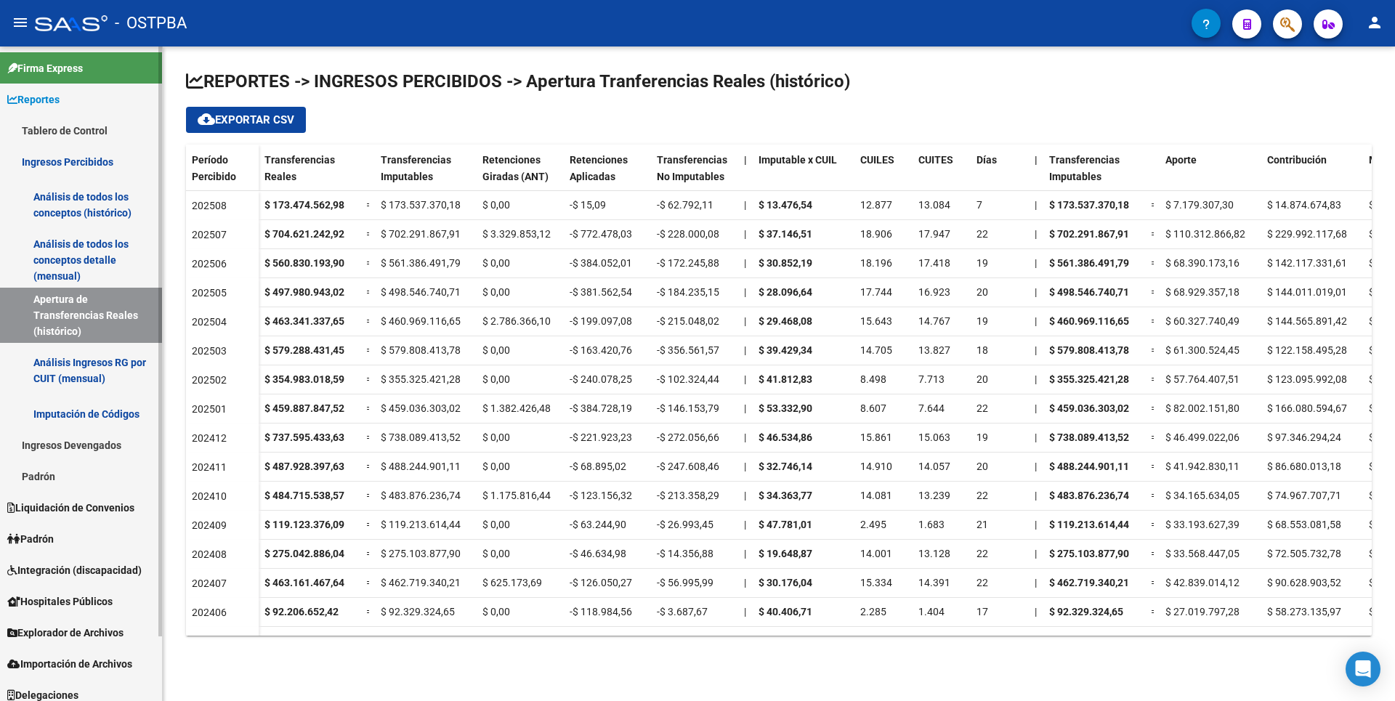
click at [44, 484] on link "Padrón" at bounding box center [81, 476] width 162 height 31
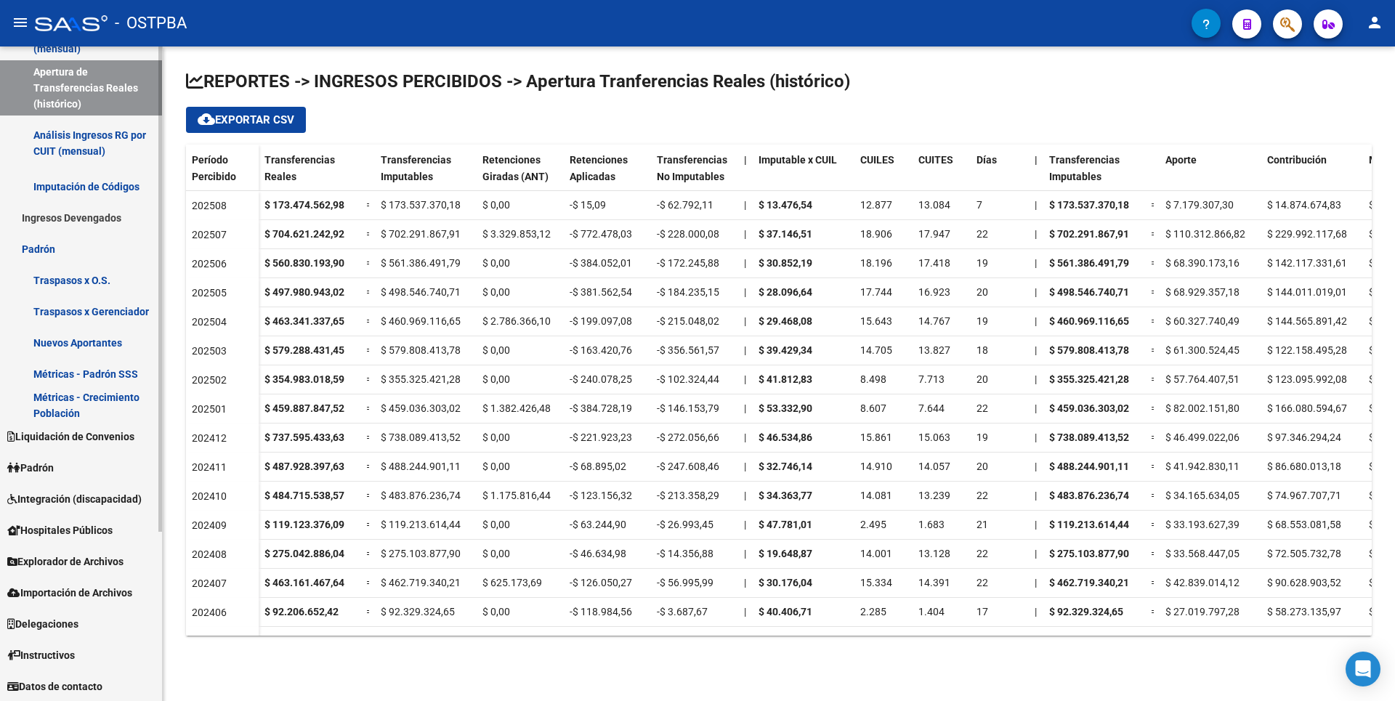
scroll to position [228, 0]
click at [81, 433] on span "Liquidación de Convenios" at bounding box center [70, 436] width 127 height 16
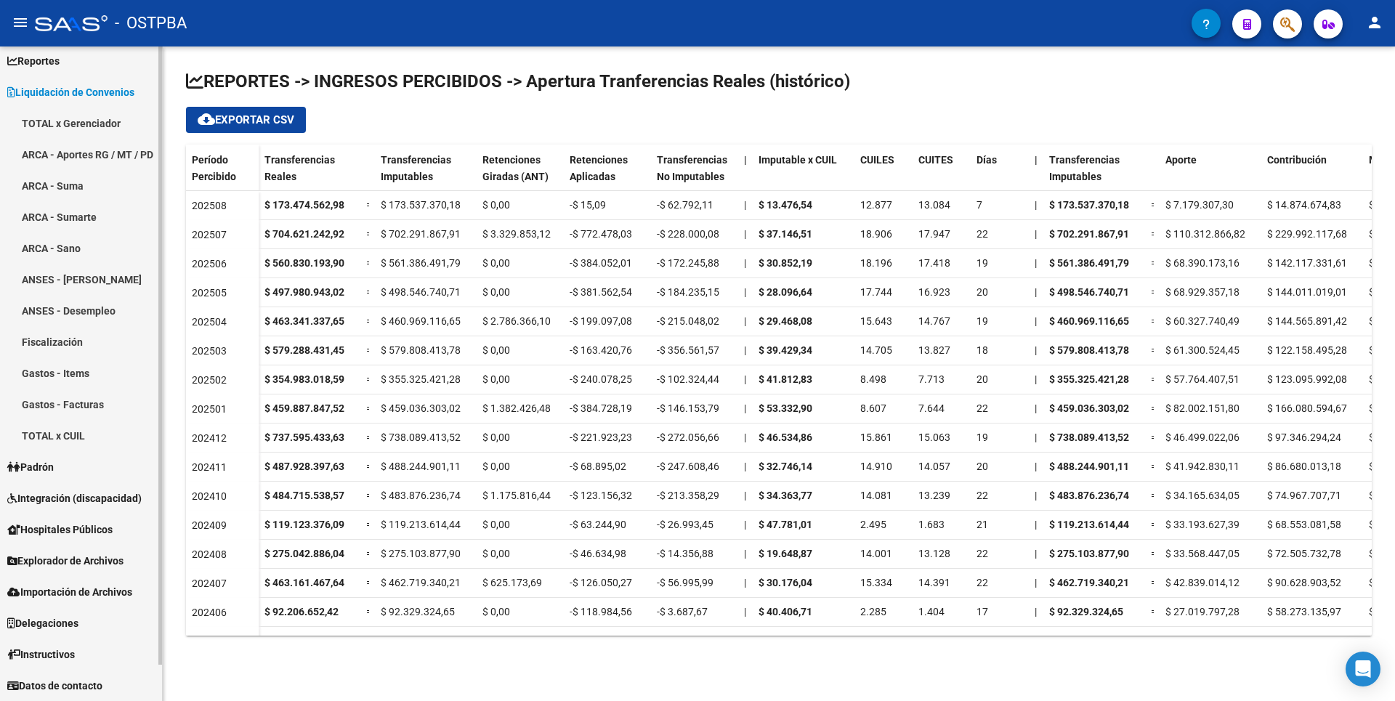
scroll to position [39, 0]
click at [65, 468] on link "Padrón" at bounding box center [81, 466] width 162 height 31
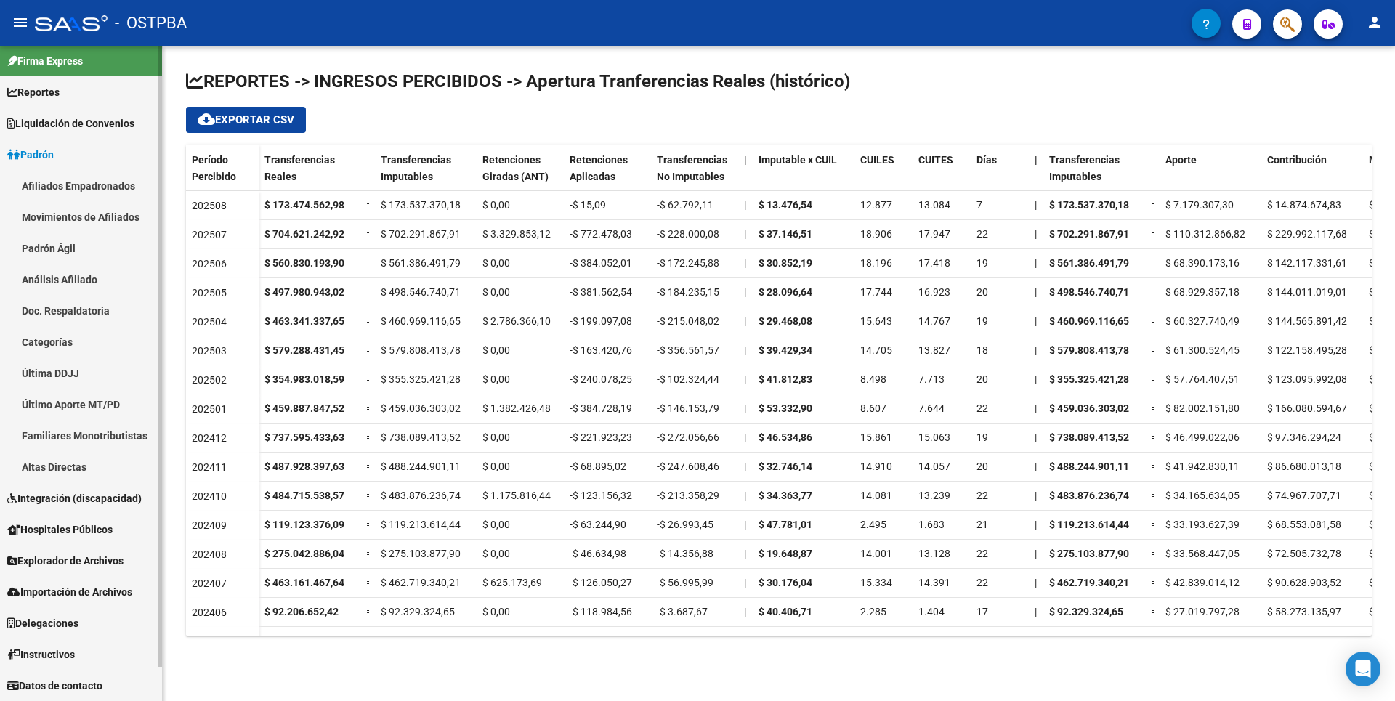
scroll to position [7, 0]
click at [107, 190] on link "Afiliados Empadronados" at bounding box center [81, 185] width 162 height 31
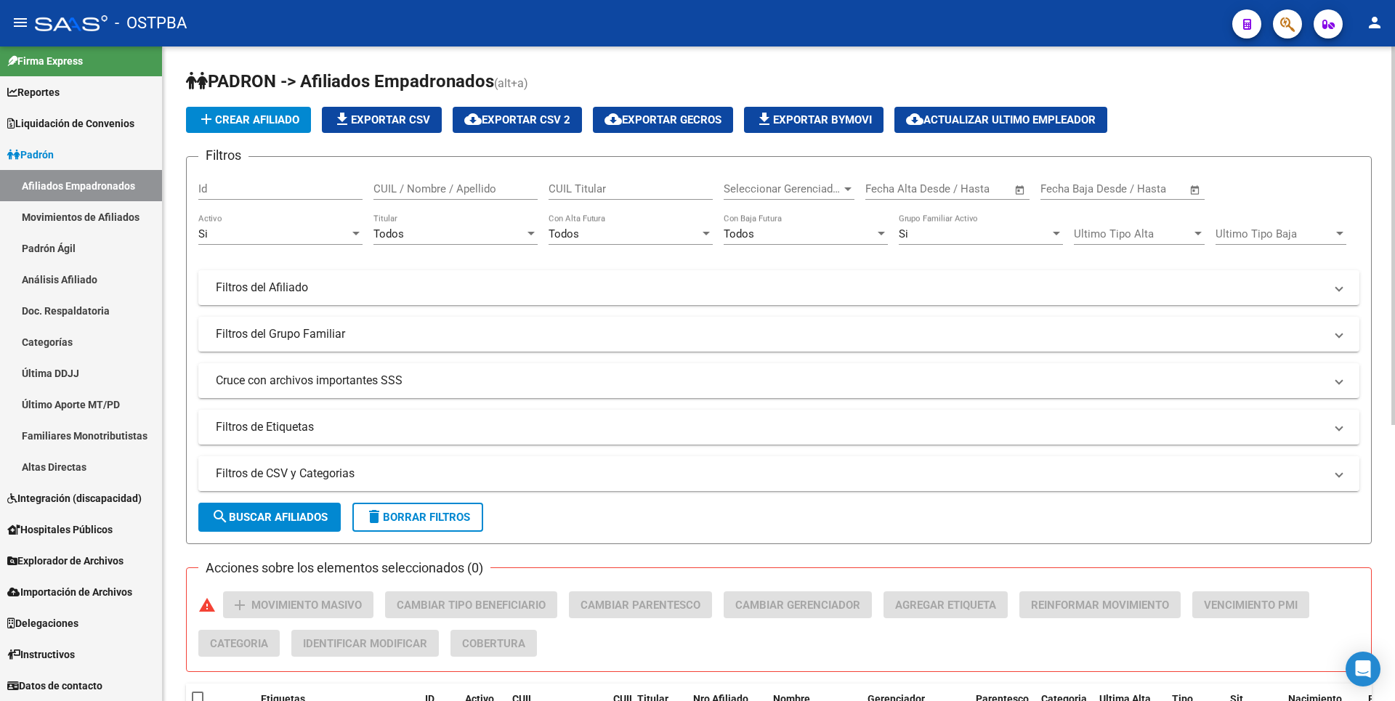
click at [482, 486] on mat-expansion-panel-header "Filtros de CSV y Categorias" at bounding box center [778, 473] width 1161 height 35
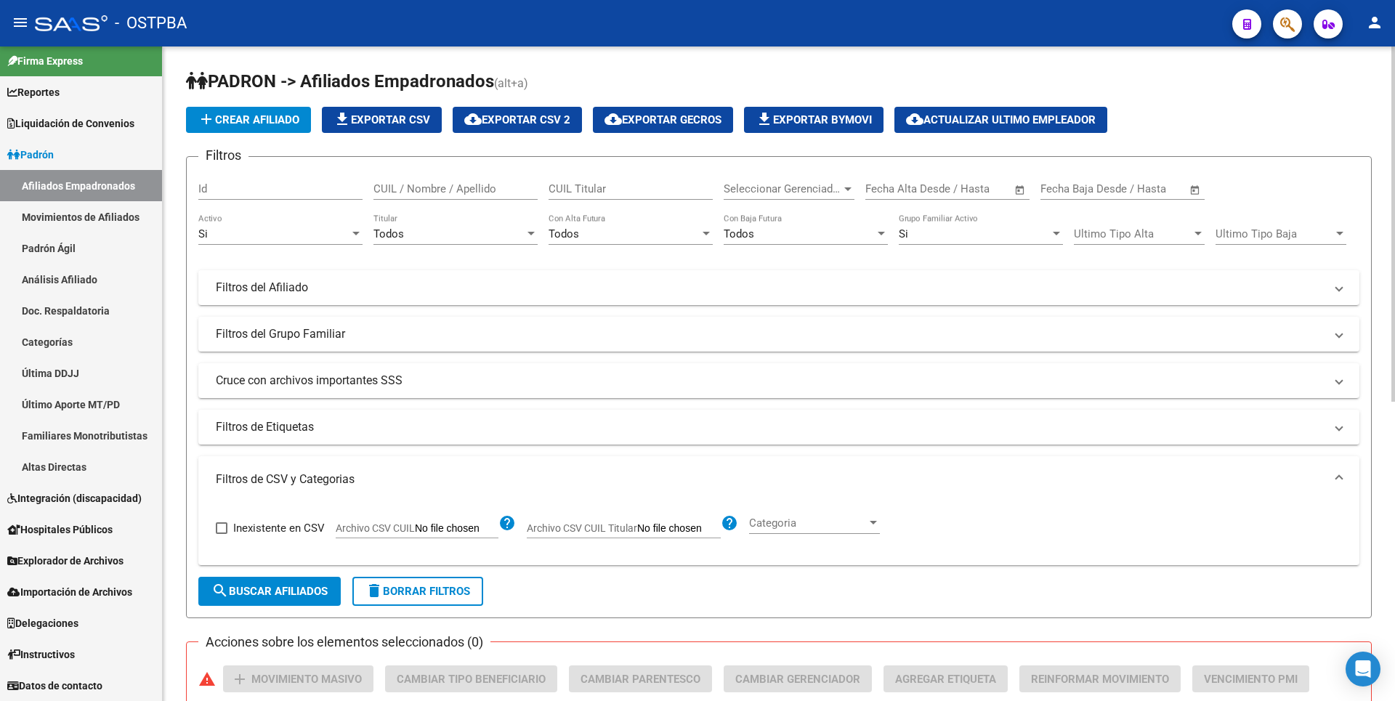
click at [477, 528] on input "Archivo CSV CUIL" at bounding box center [457, 528] width 84 height 13
type input "C:\fakepath\RECLASIFICACIONALTASIGUALDAD08.csv"
drag, startPoint x: 305, startPoint y: 594, endPoint x: 308, endPoint y: 583, distance: 11.3
click at [306, 594] on span "search Buscar Afiliados" at bounding box center [269, 591] width 116 height 13
click at [528, 236] on div at bounding box center [531, 234] width 13 height 12
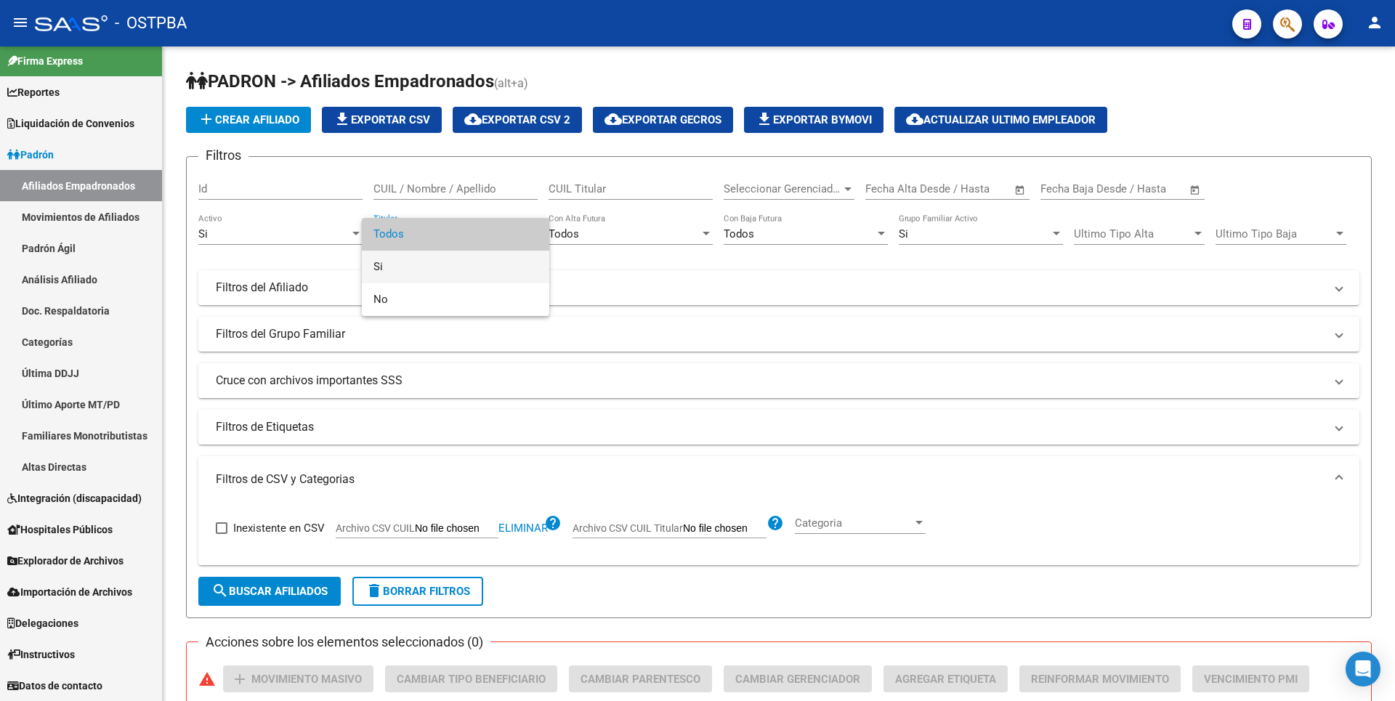
click at [402, 266] on span "Si" at bounding box center [455, 267] width 164 height 33
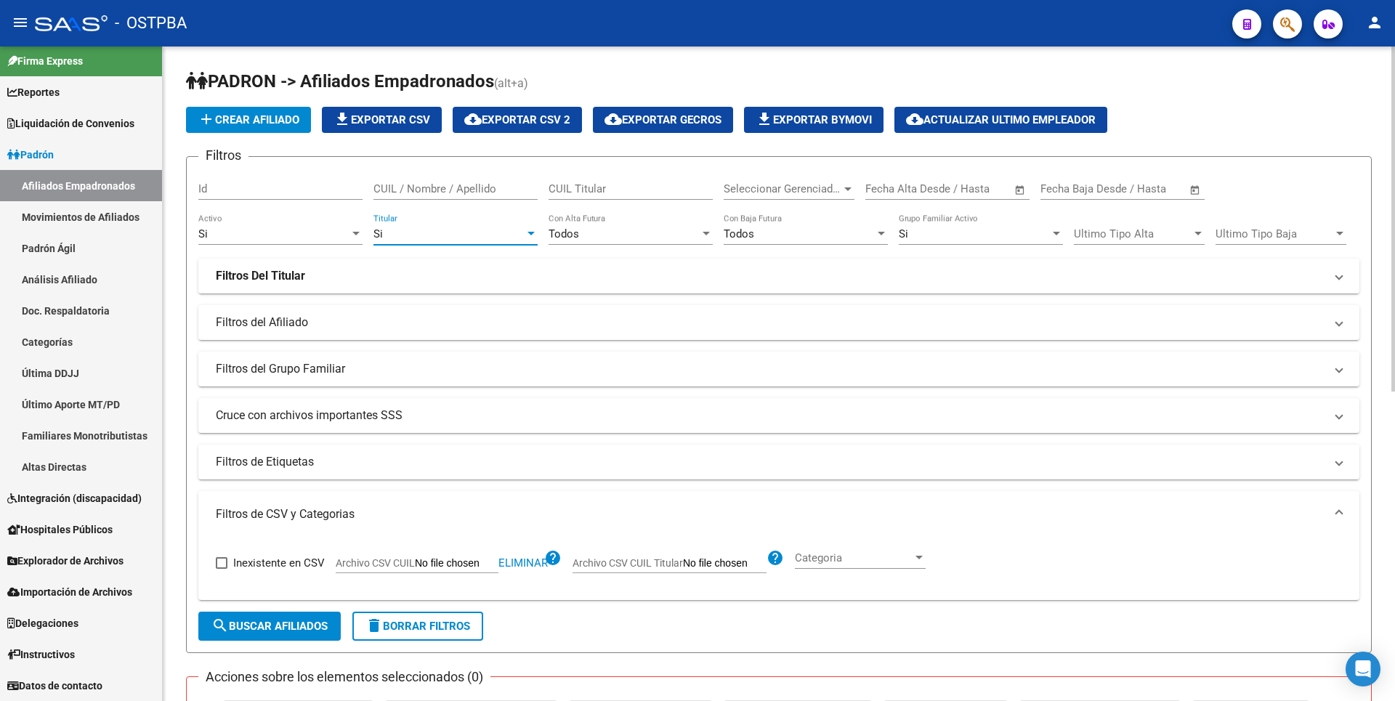
click at [278, 633] on button "search Buscar Afiliados" at bounding box center [269, 626] width 142 height 29
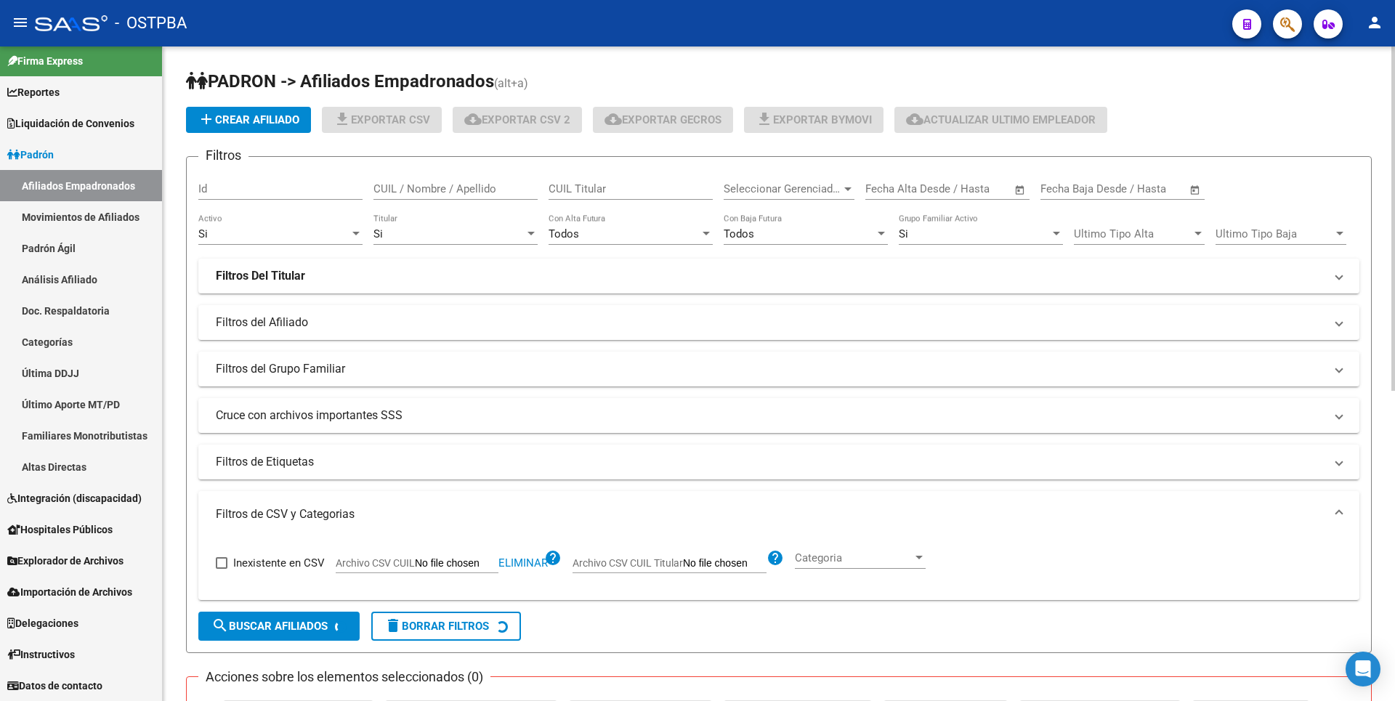
scroll to position [291, 0]
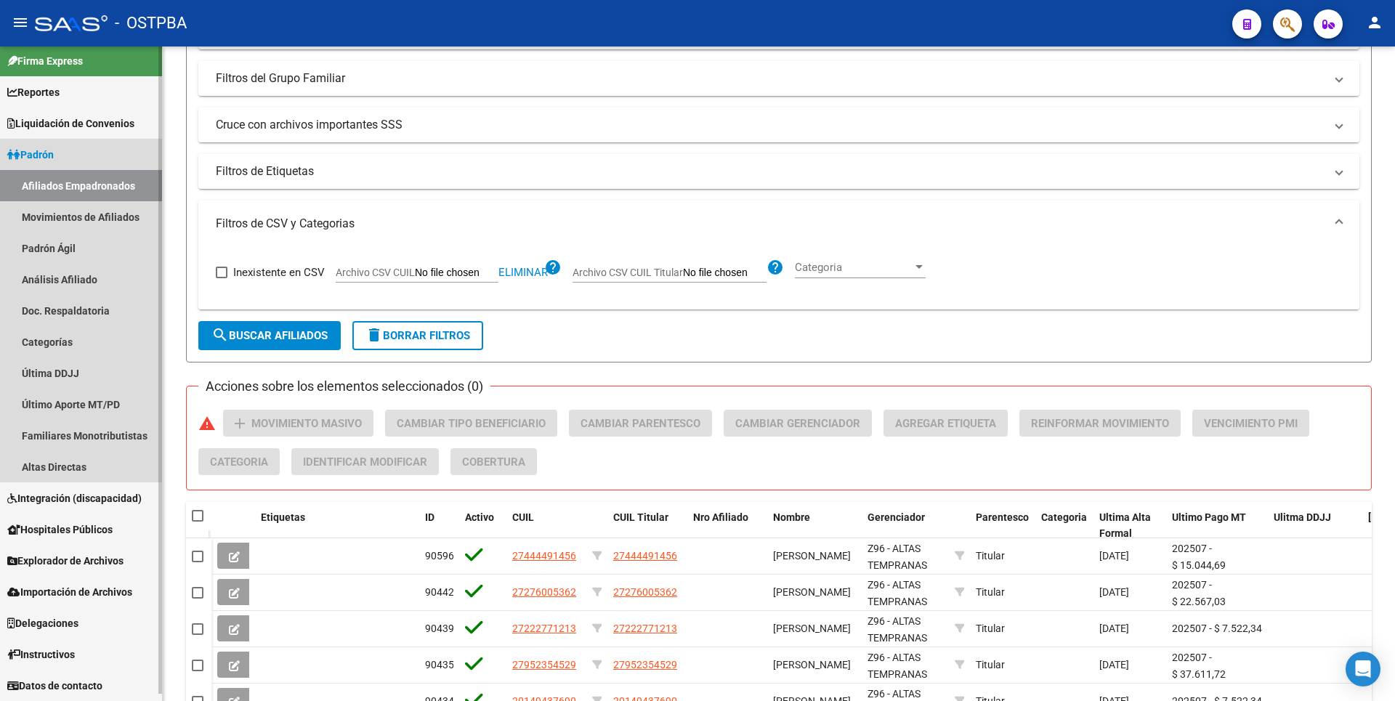
click at [106, 183] on link "Afiliados Empadronados" at bounding box center [81, 185] width 162 height 31
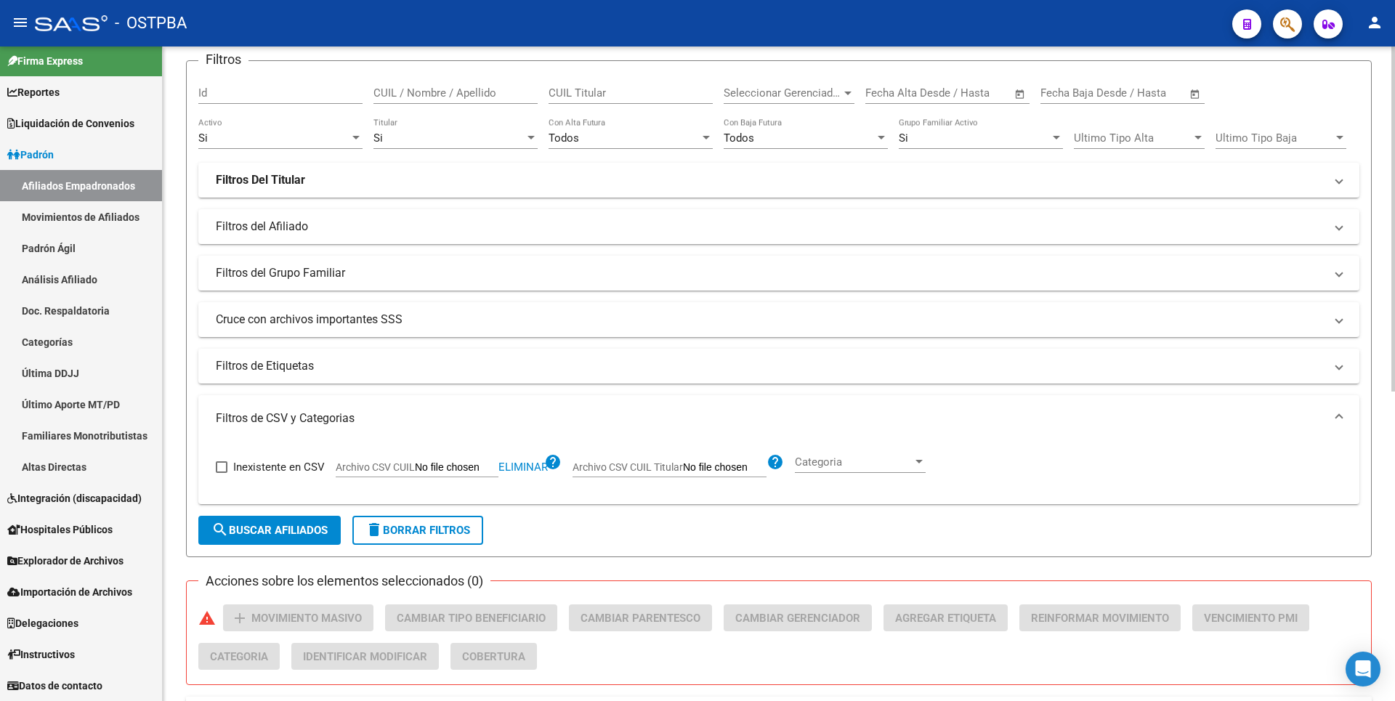
scroll to position [0, 0]
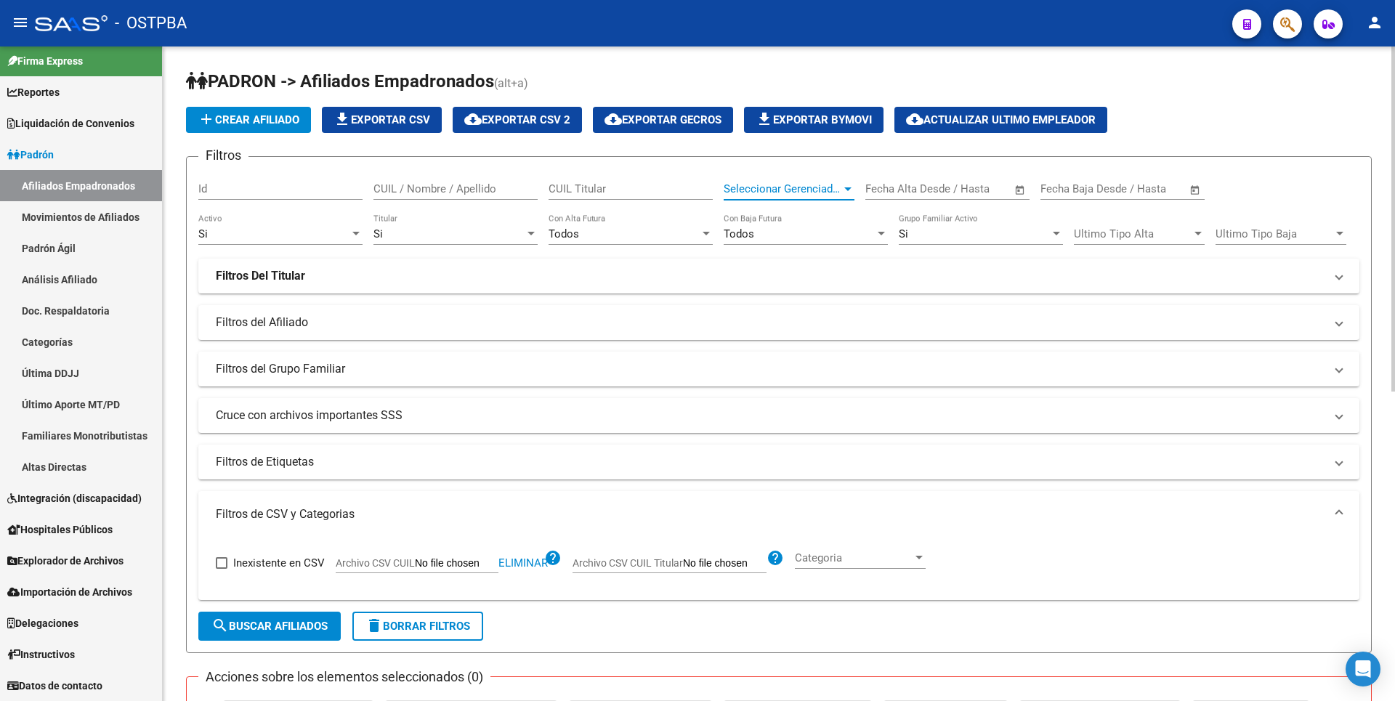
click at [847, 186] on div at bounding box center [847, 189] width 13 height 12
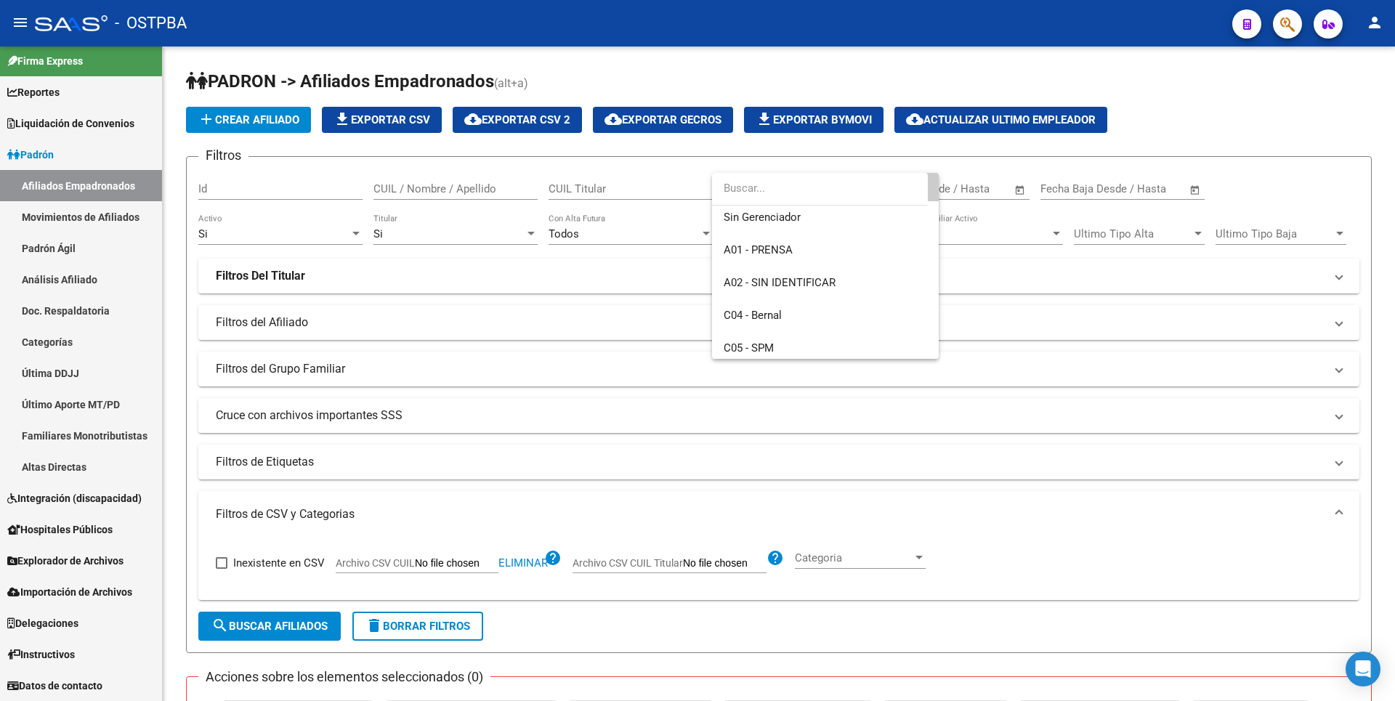
scroll to position [73, 0]
click at [776, 310] on span "C05 - SPM" at bounding box center [825, 312] width 203 height 33
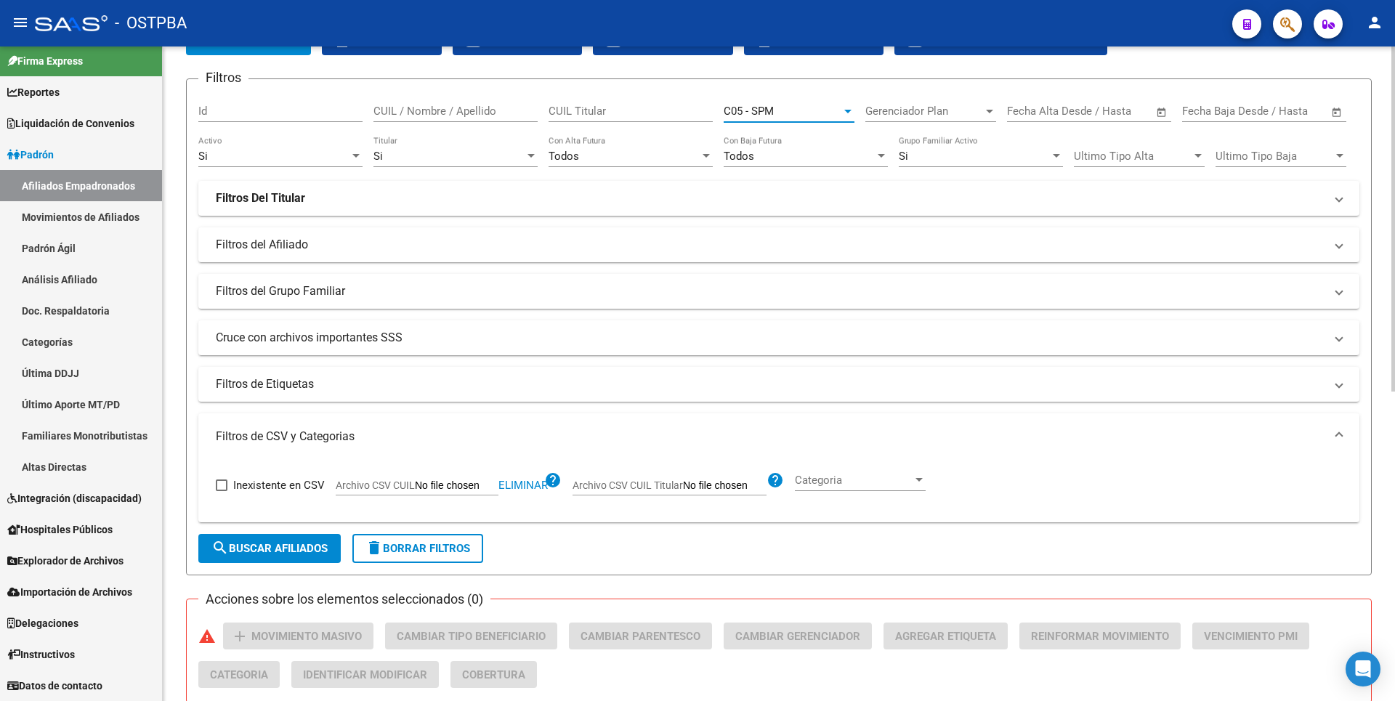
scroll to position [0, 0]
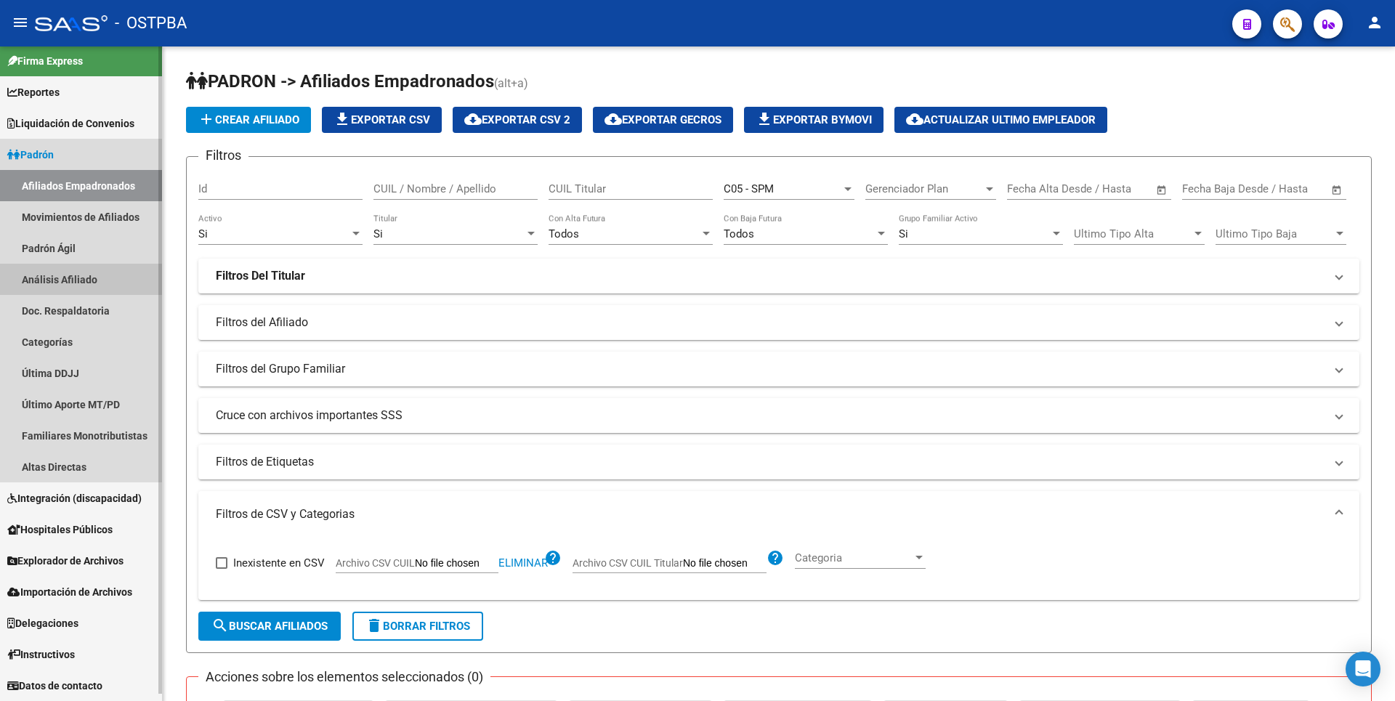
click at [66, 291] on link "Análisis Afiliado" at bounding box center [81, 279] width 162 height 31
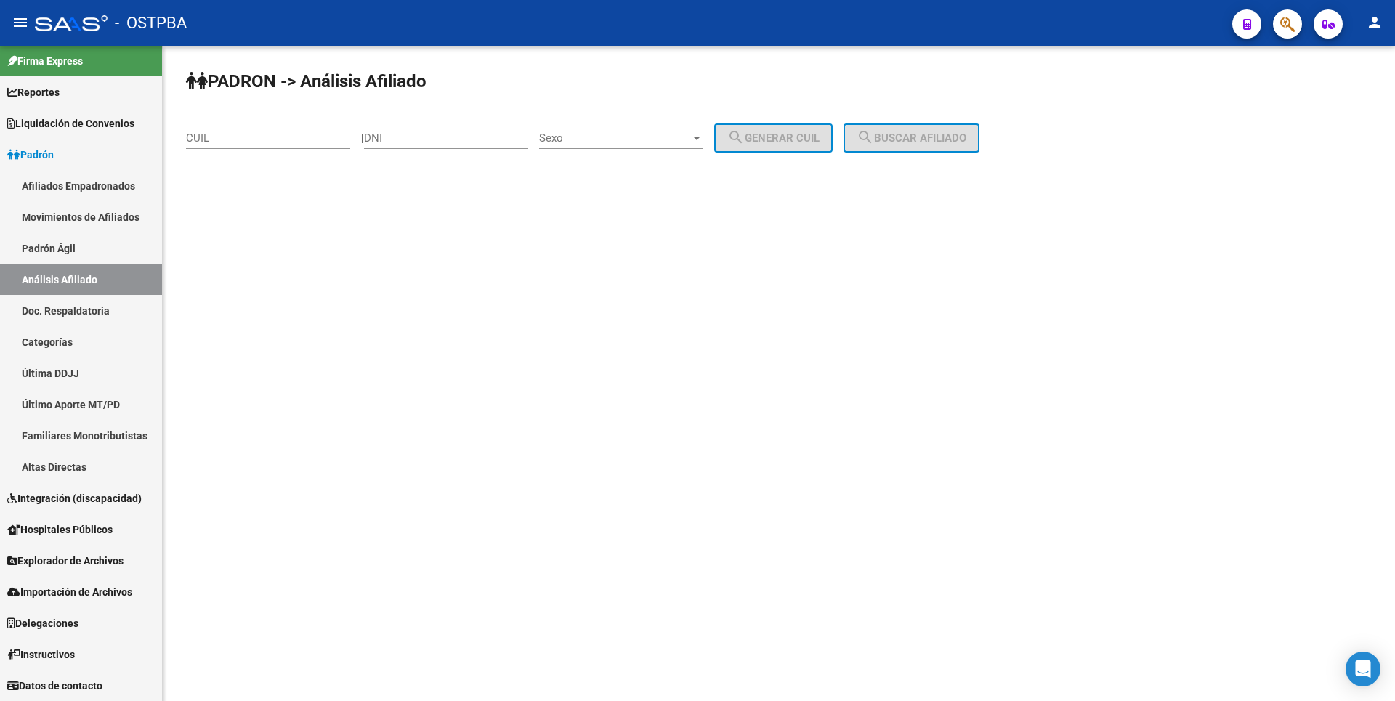
click at [283, 139] on input "CUIL" at bounding box center [268, 137] width 164 height 13
type input "20-25104369-9"
click at [923, 135] on span "search Buscar afiliado" at bounding box center [912, 137] width 110 height 13
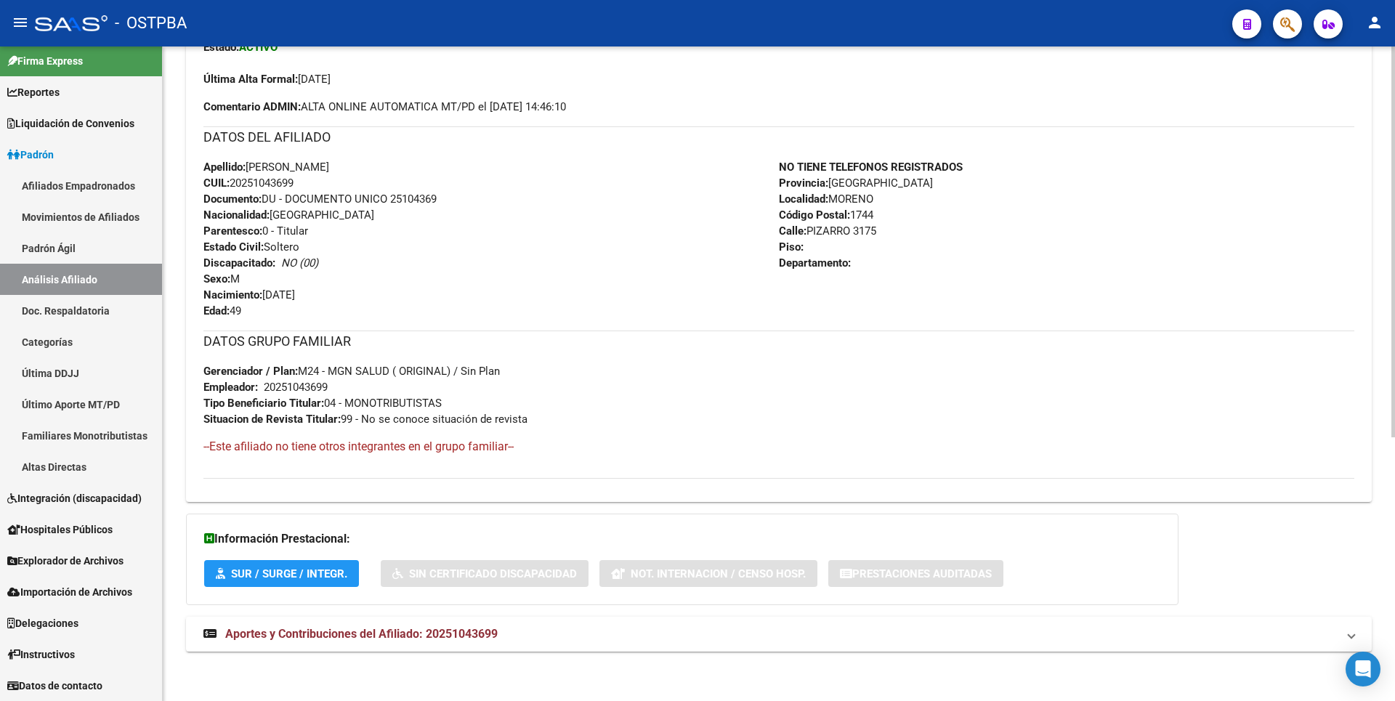
scroll to position [442, 0]
click at [461, 641] on mat-expansion-panel-header "Aportes y Contribuciones del Afiliado: 20251043699" at bounding box center [779, 632] width 1186 height 35
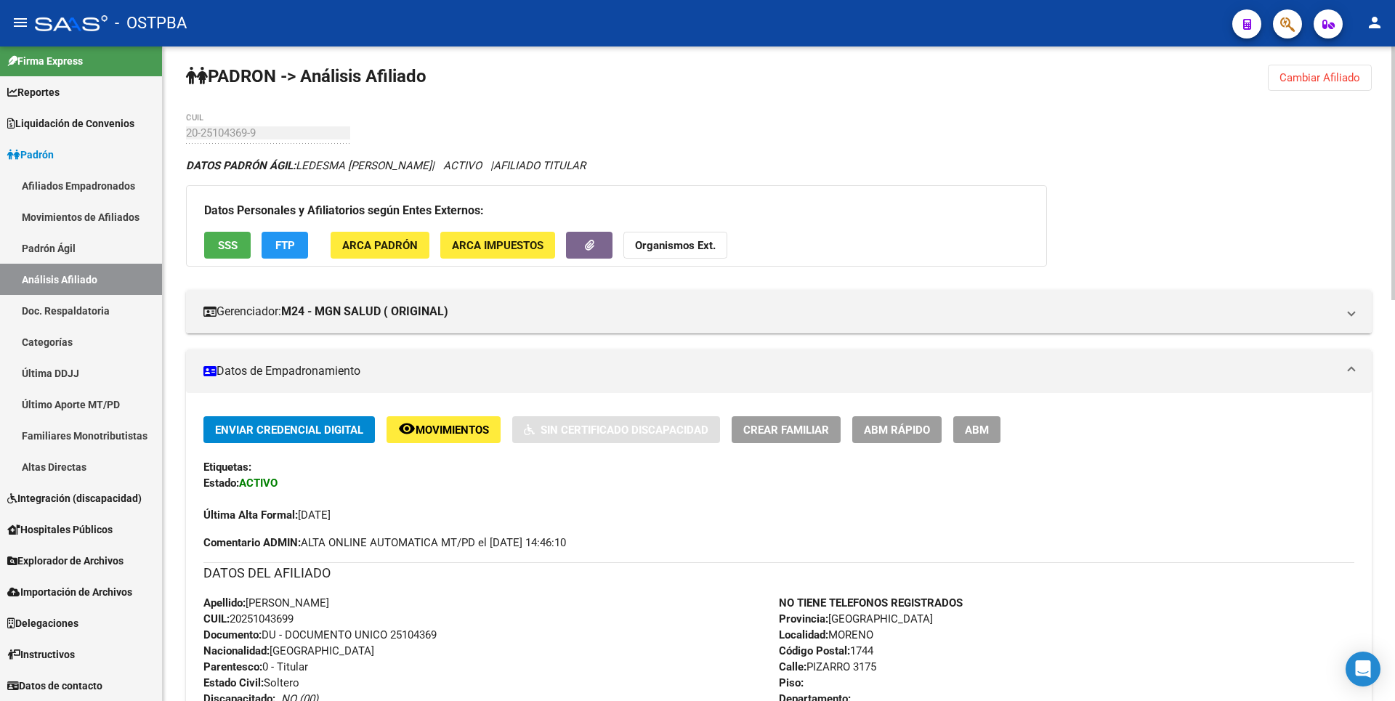
scroll to position [0, 0]
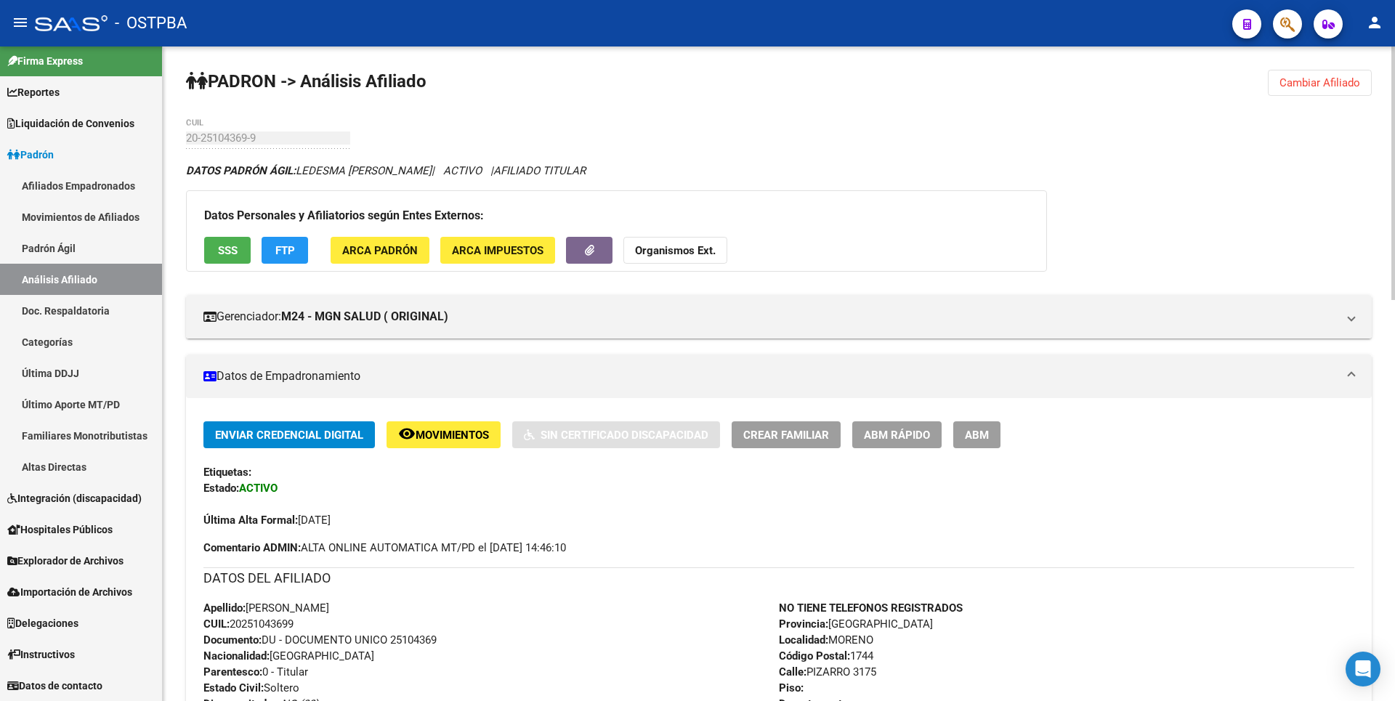
click at [230, 249] on span "SSS" at bounding box center [228, 250] width 20 height 13
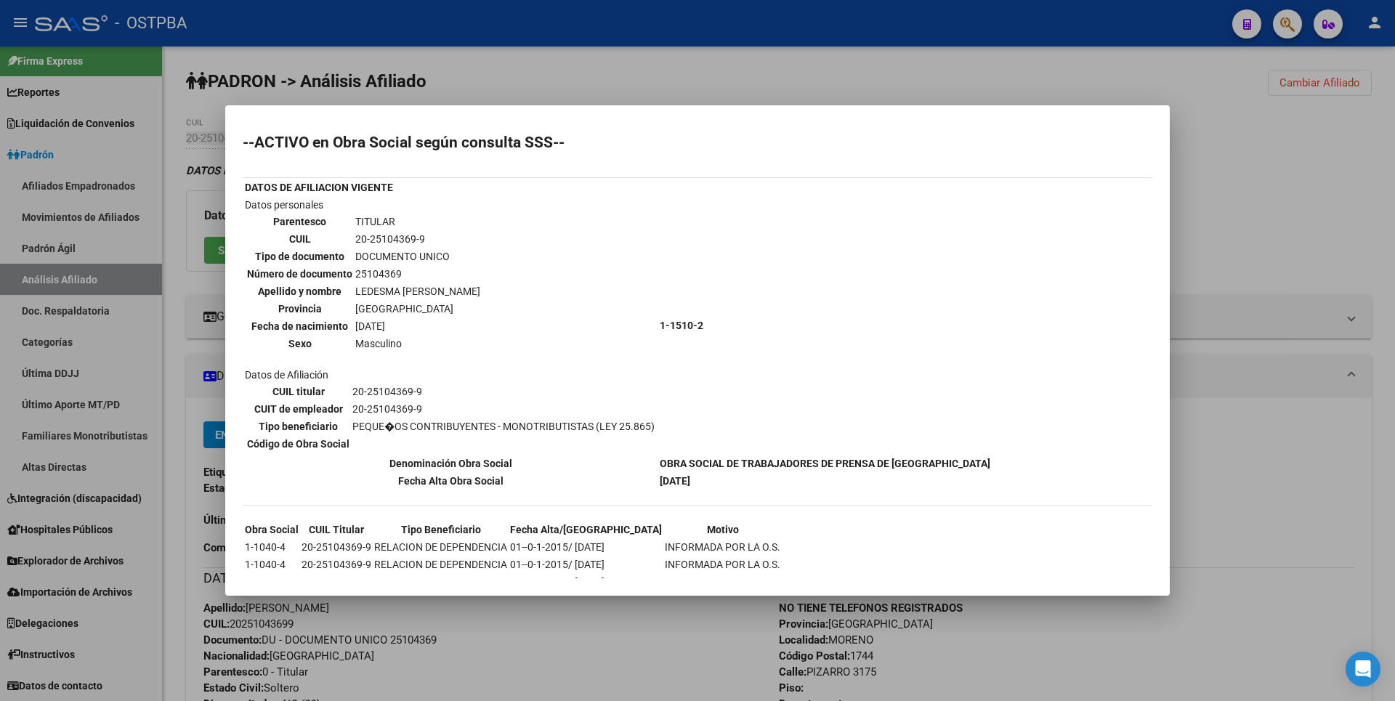
click at [1266, 275] on div at bounding box center [697, 350] width 1395 height 701
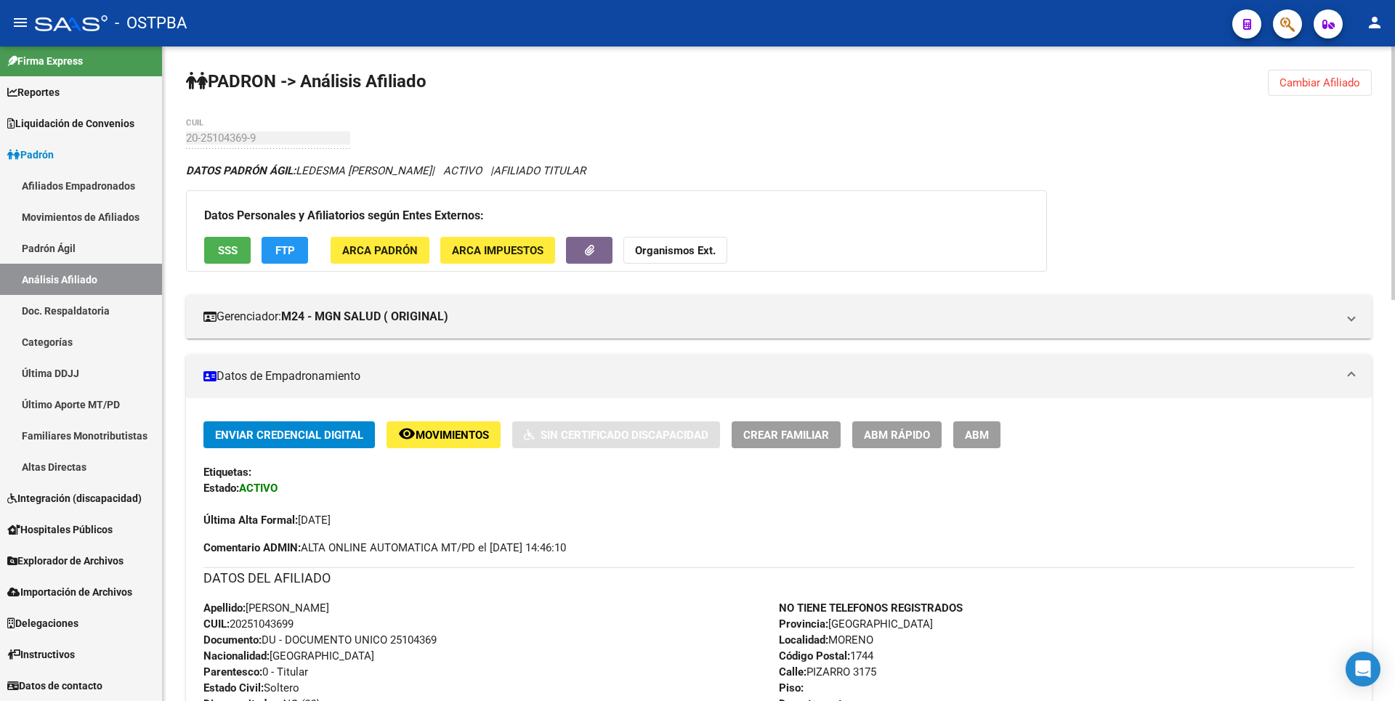
click at [478, 434] on span "Movimientos" at bounding box center [452, 435] width 73 height 13
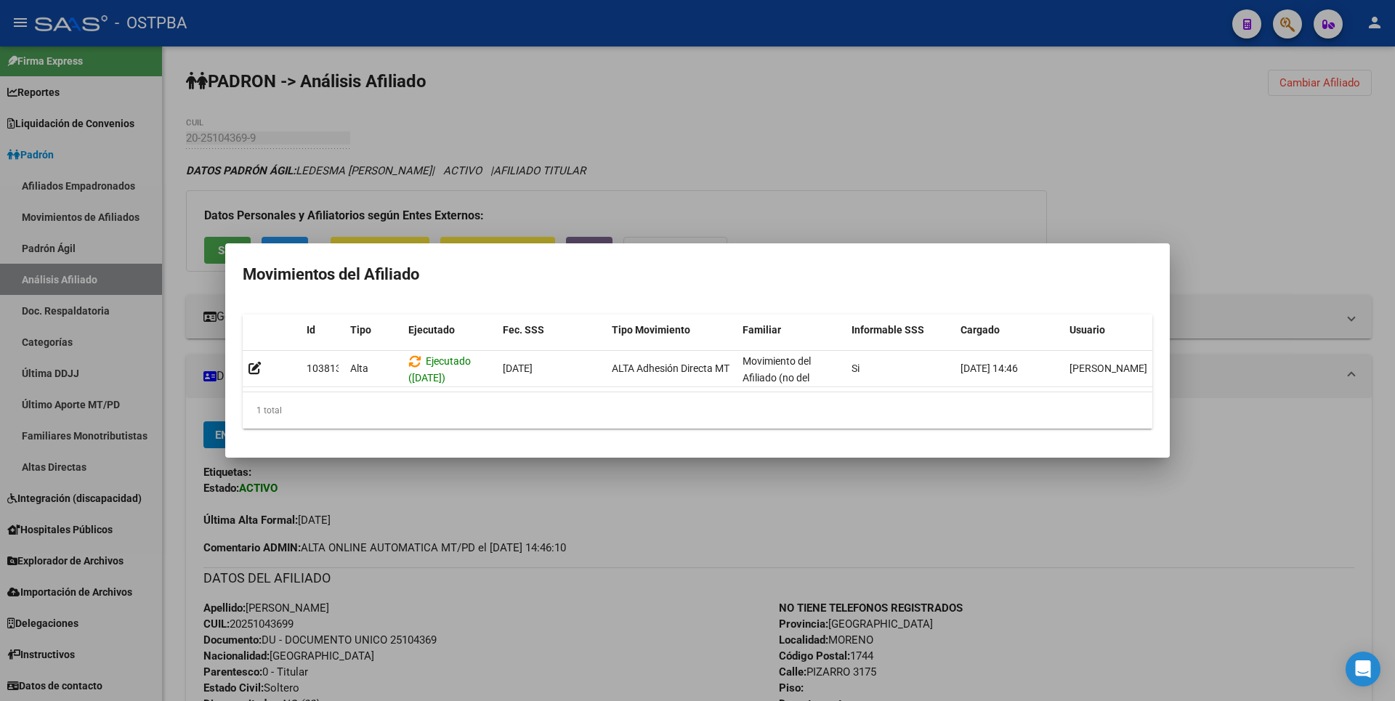
click at [604, 138] on div at bounding box center [697, 350] width 1395 height 701
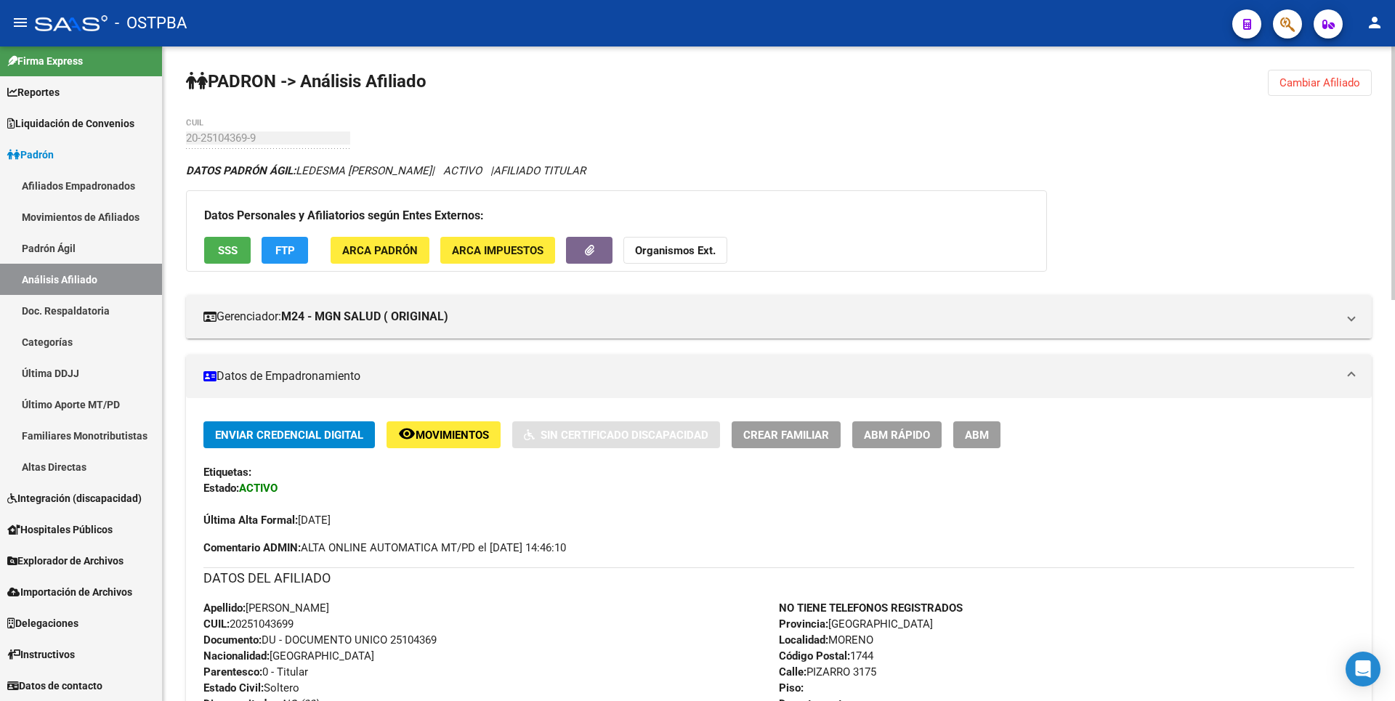
click at [214, 246] on button "SSS" at bounding box center [227, 250] width 46 height 27
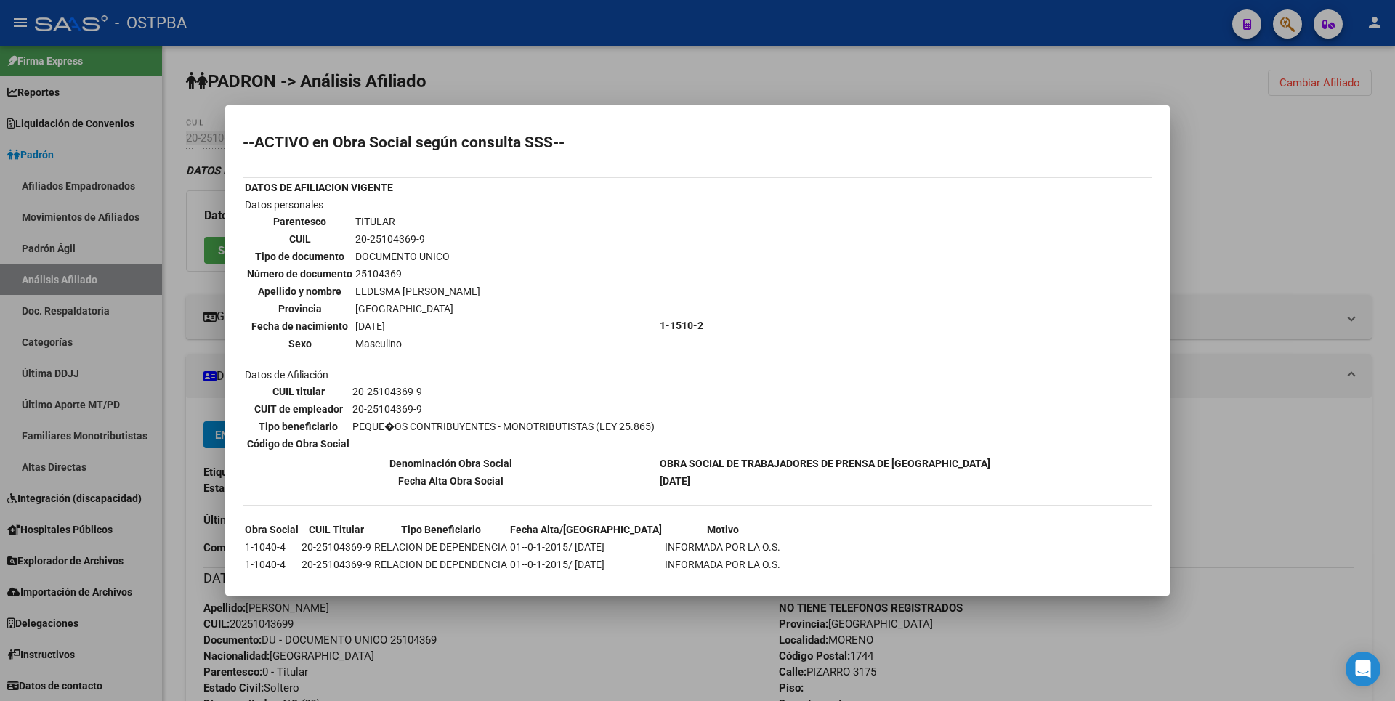
click at [1298, 227] on div at bounding box center [697, 350] width 1395 height 701
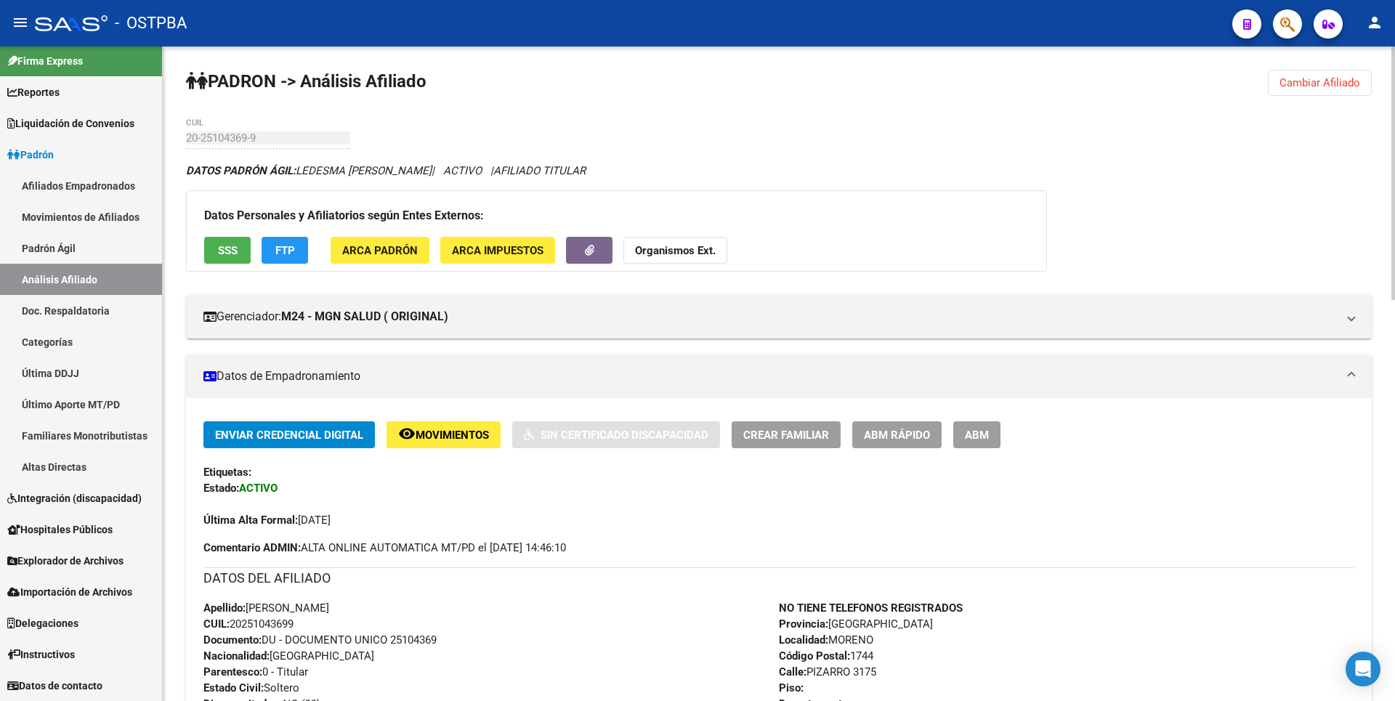
click at [235, 253] on span "SSS" at bounding box center [228, 250] width 20 height 13
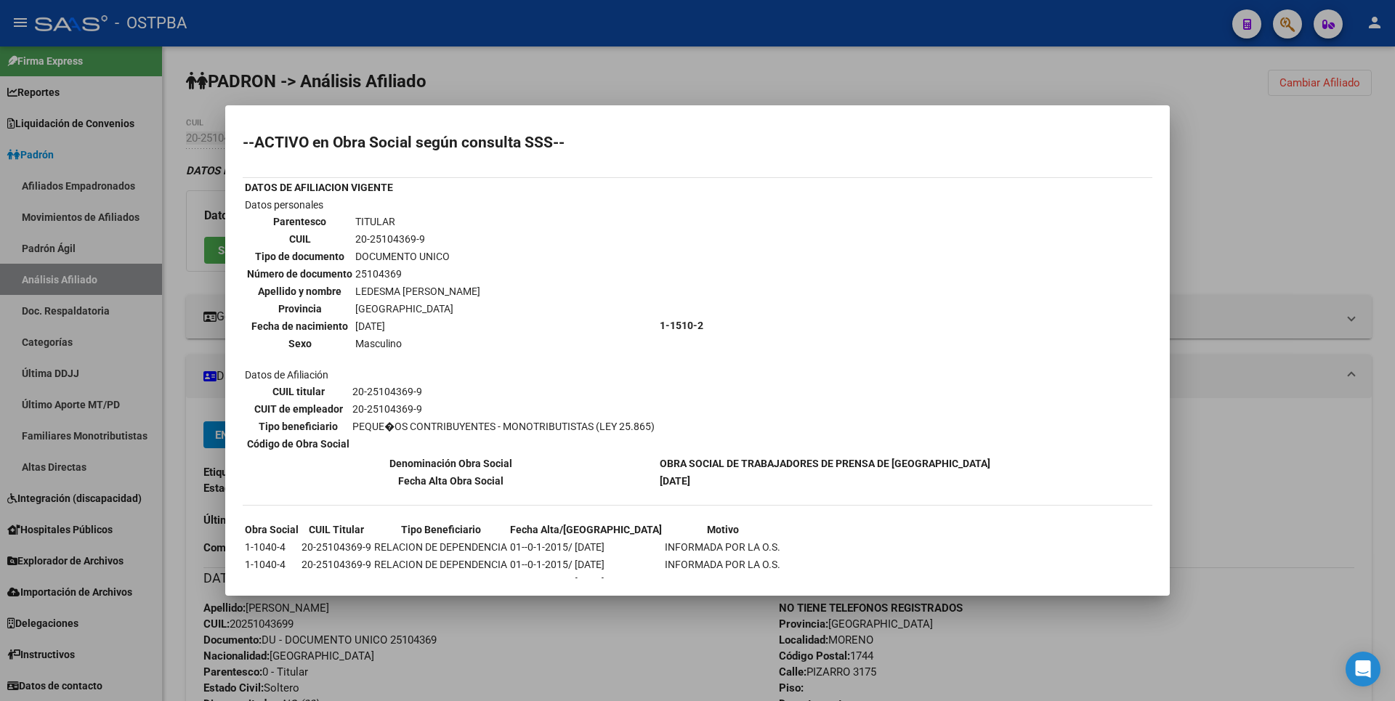
click at [1328, 167] on div at bounding box center [697, 350] width 1395 height 701
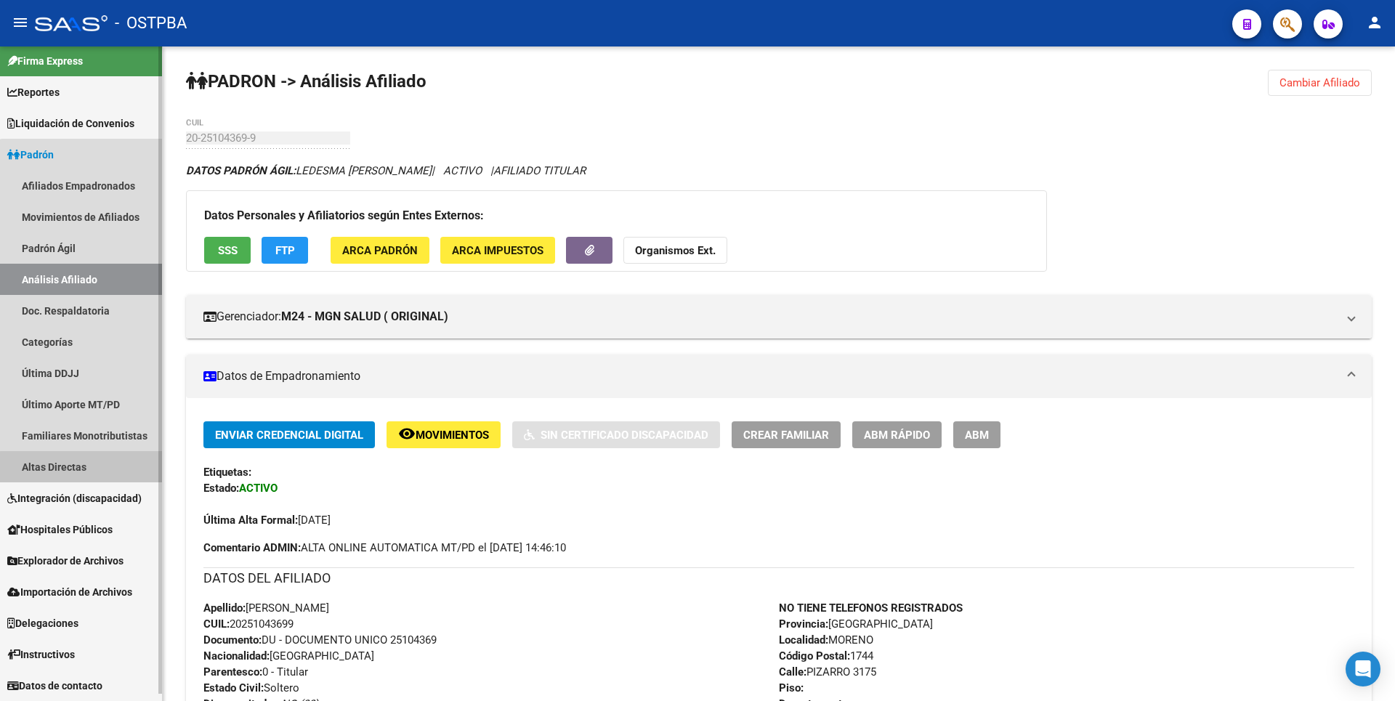
click at [96, 475] on link "Altas Directas" at bounding box center [81, 466] width 162 height 31
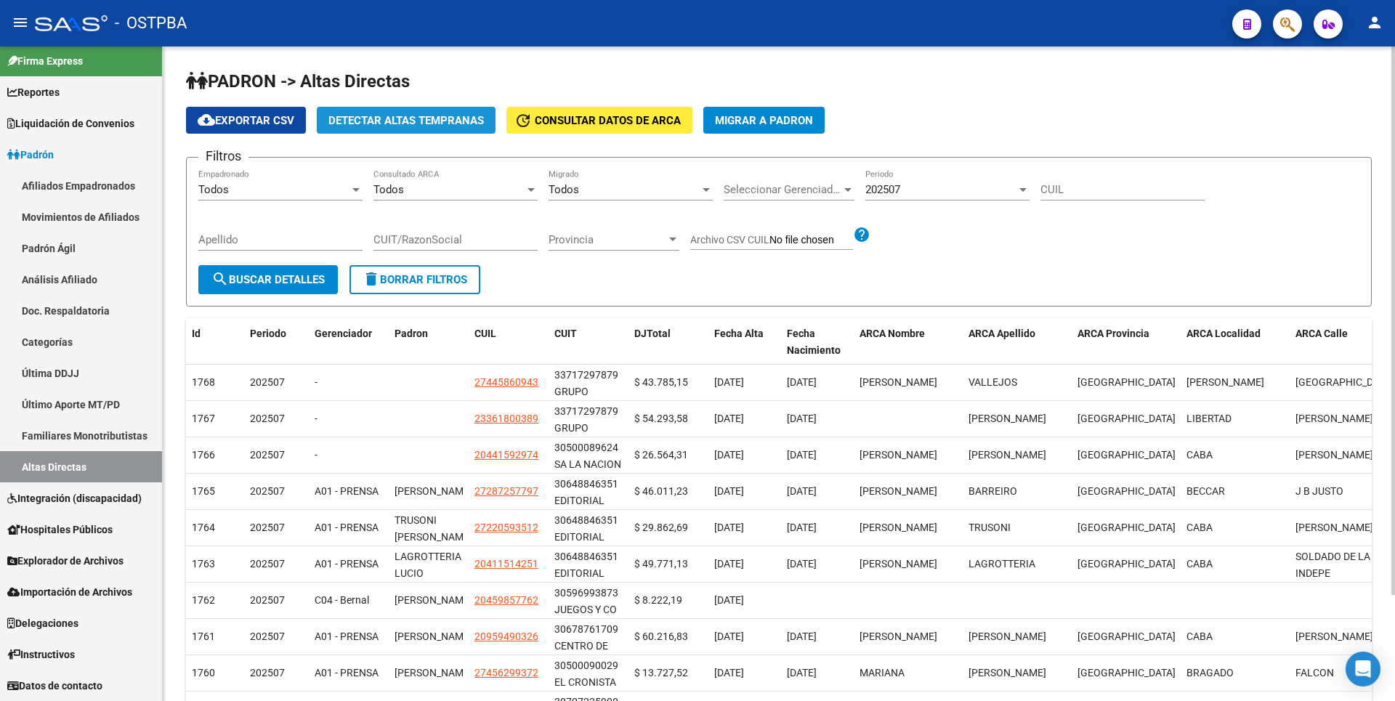
click at [437, 117] on span "Detectar Altas Tempranas" at bounding box center [405, 120] width 155 height 13
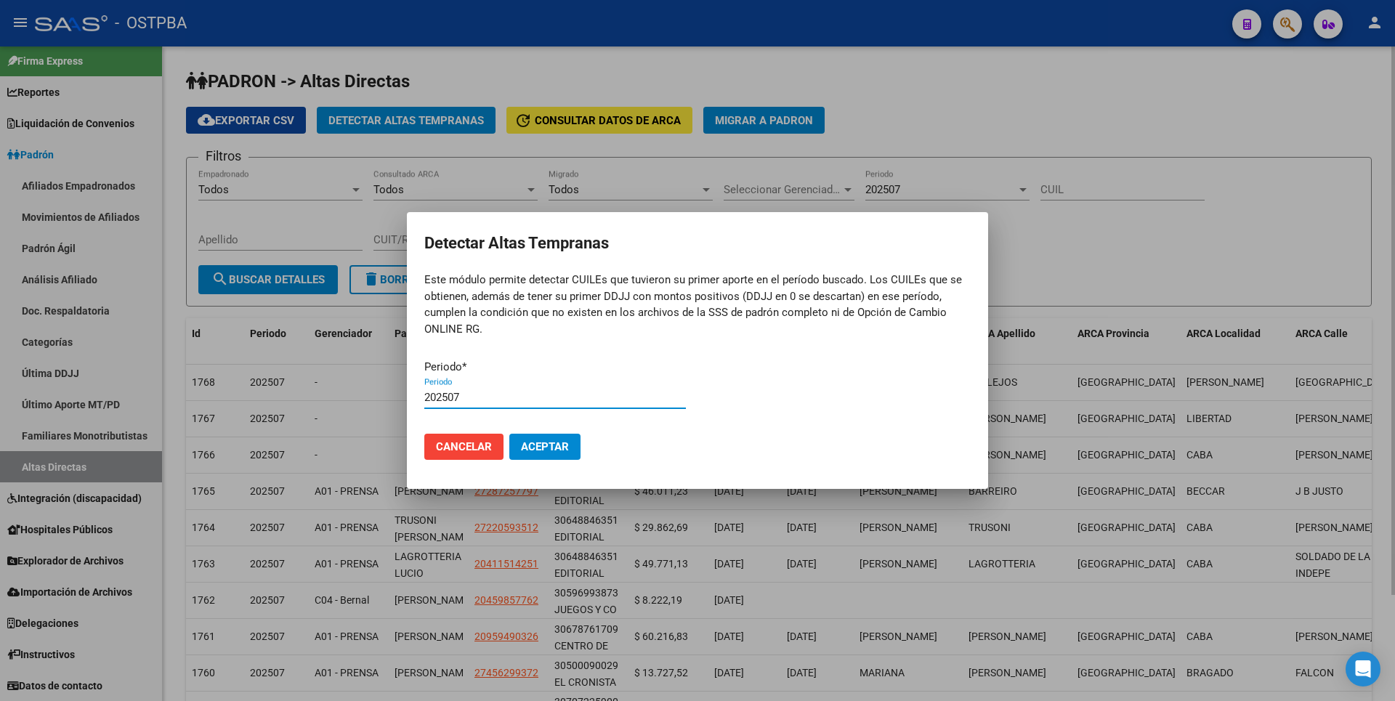
type input "202507"
click at [509, 434] on button "Aceptar" at bounding box center [544, 447] width 71 height 26
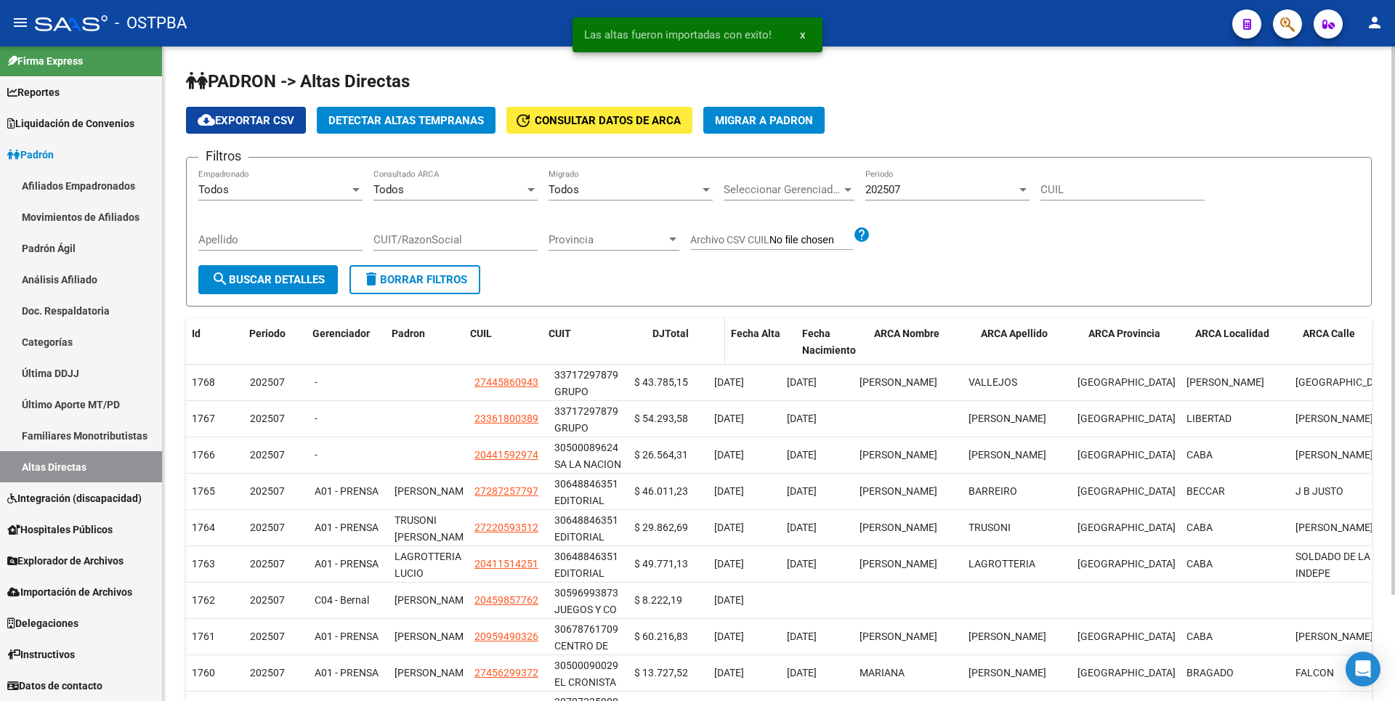
drag, startPoint x: 626, startPoint y: 339, endPoint x: 672, endPoint y: 339, distance: 45.8
click at [672, 339] on div "Id Periodo Gerenciador Padron CUIL CUIT [PERSON_NAME] Fecha Alta Fecha Nacimien…" at bounding box center [955, 342] width 1539 height 48
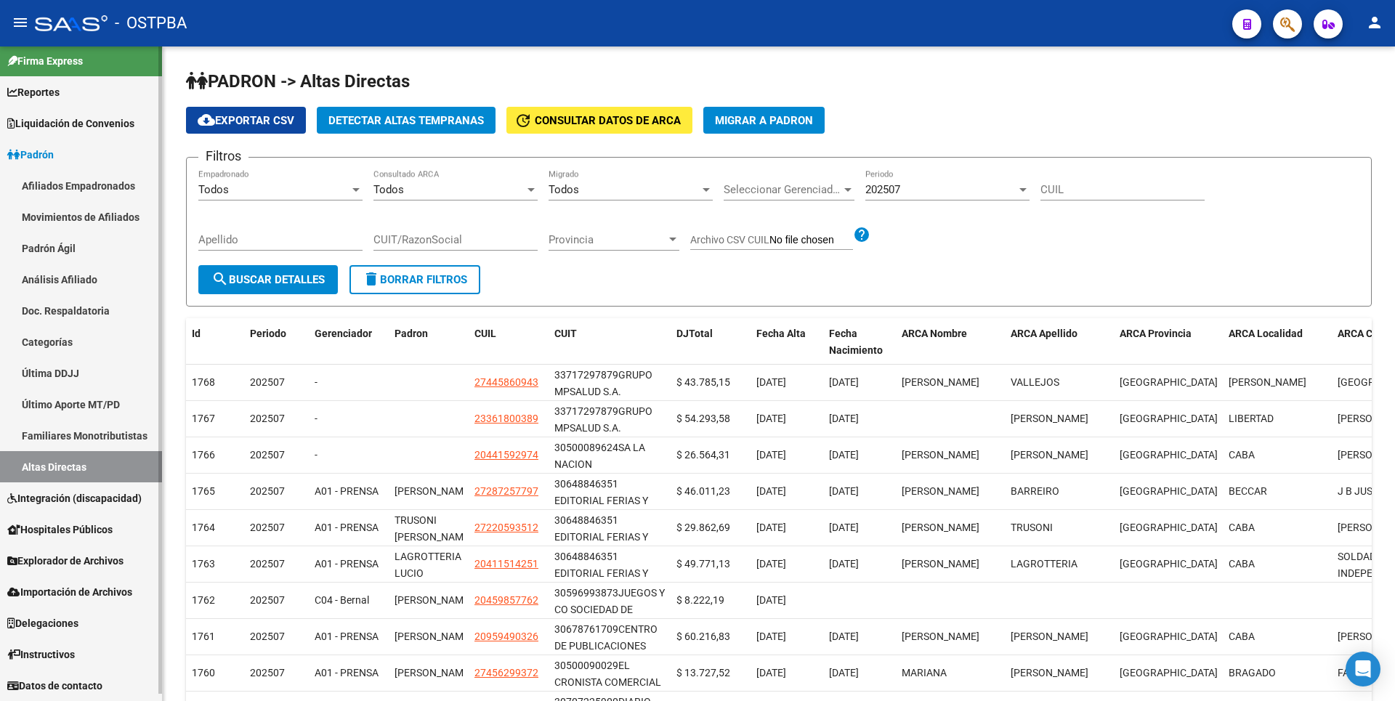
click at [44, 264] on link "Análisis Afiliado" at bounding box center [81, 279] width 162 height 31
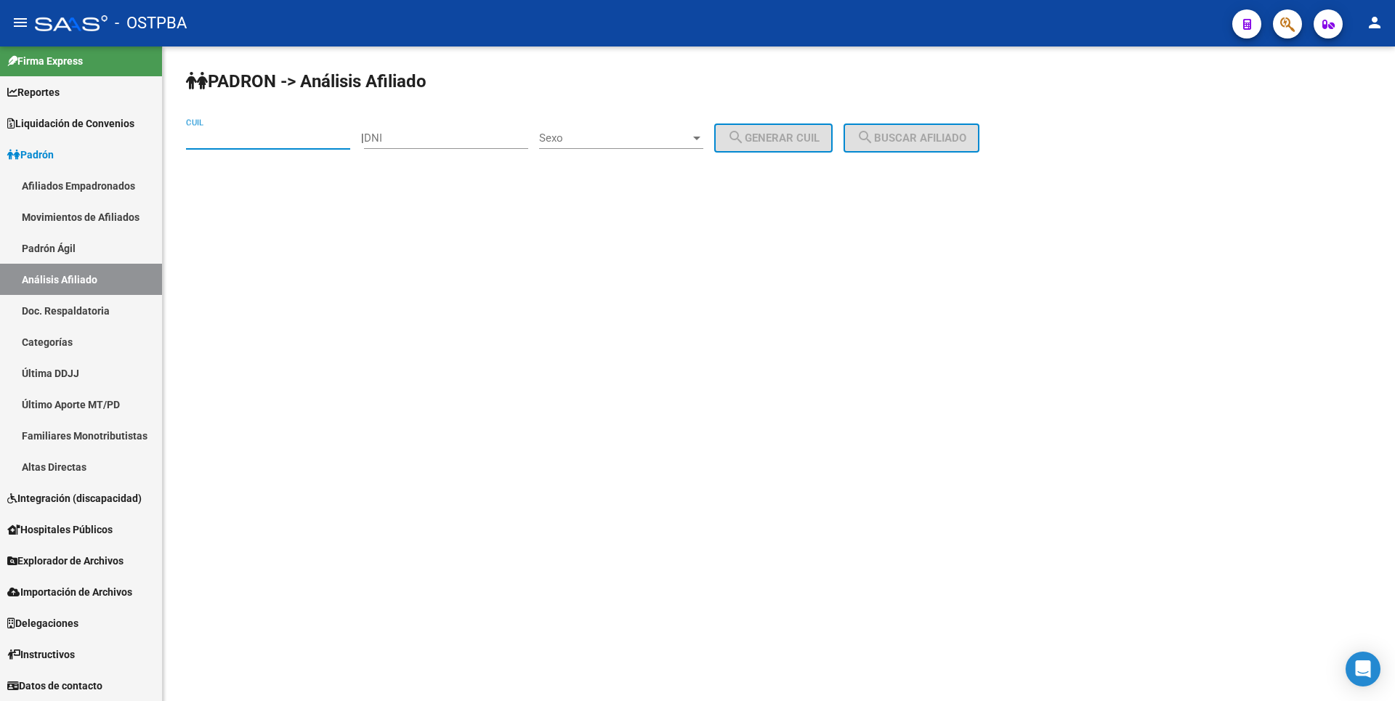
click at [200, 141] on input "CUIL" at bounding box center [268, 137] width 164 height 13
click at [944, 140] on span "search Buscar afiliado" at bounding box center [912, 137] width 110 height 13
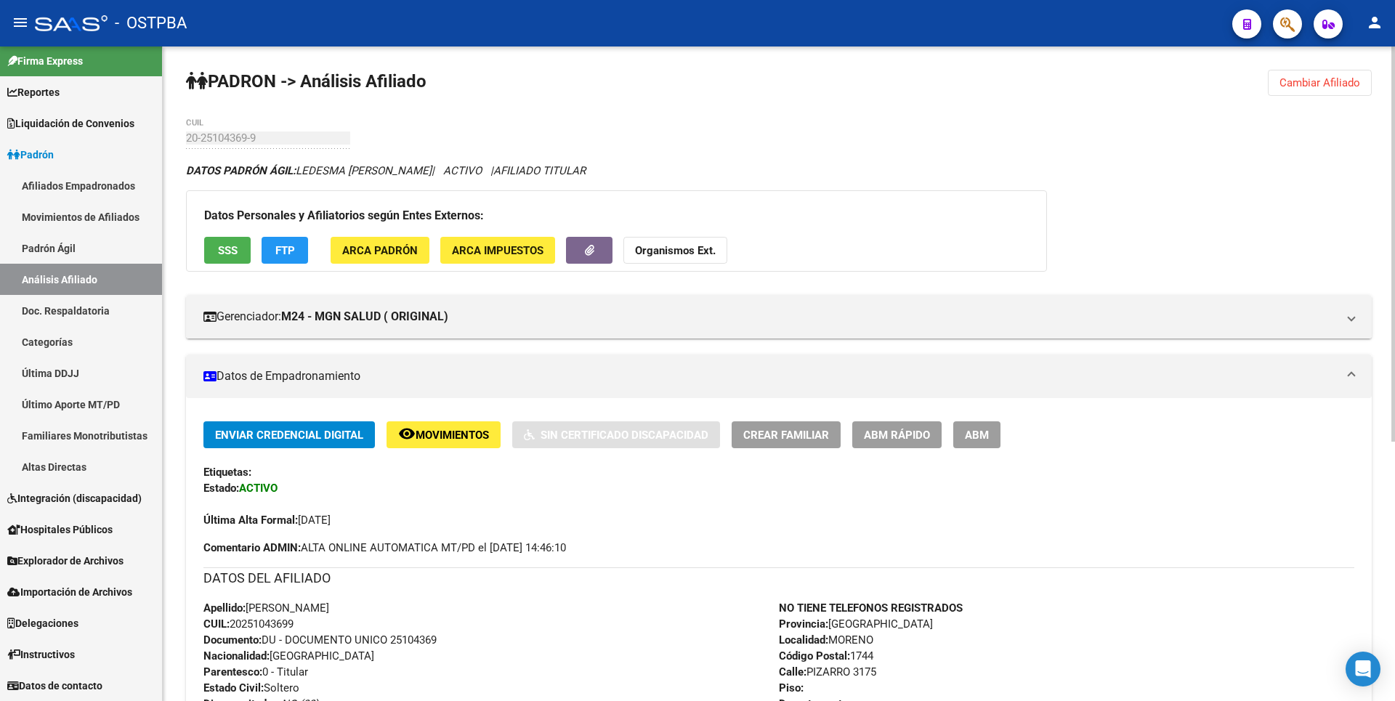
click at [232, 246] on span "SSS" at bounding box center [228, 250] width 20 height 13
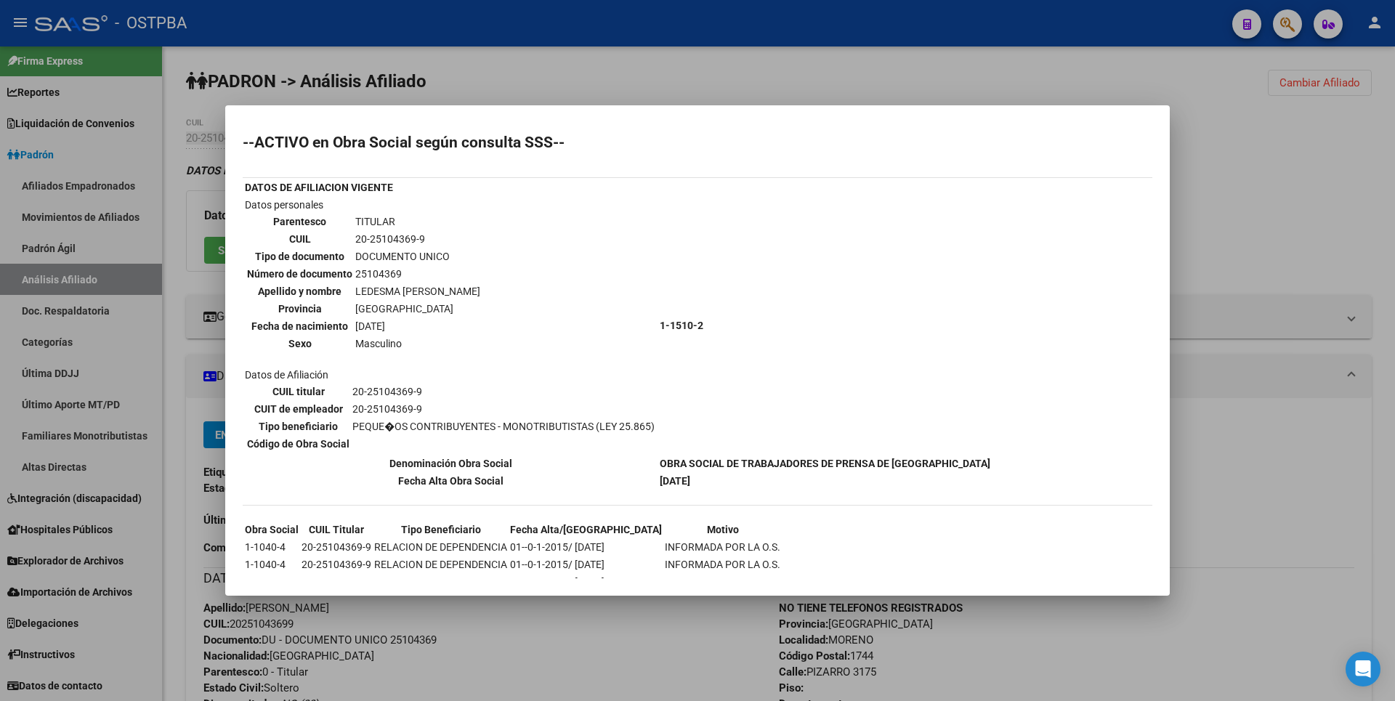
click at [1280, 224] on div at bounding box center [697, 350] width 1395 height 701
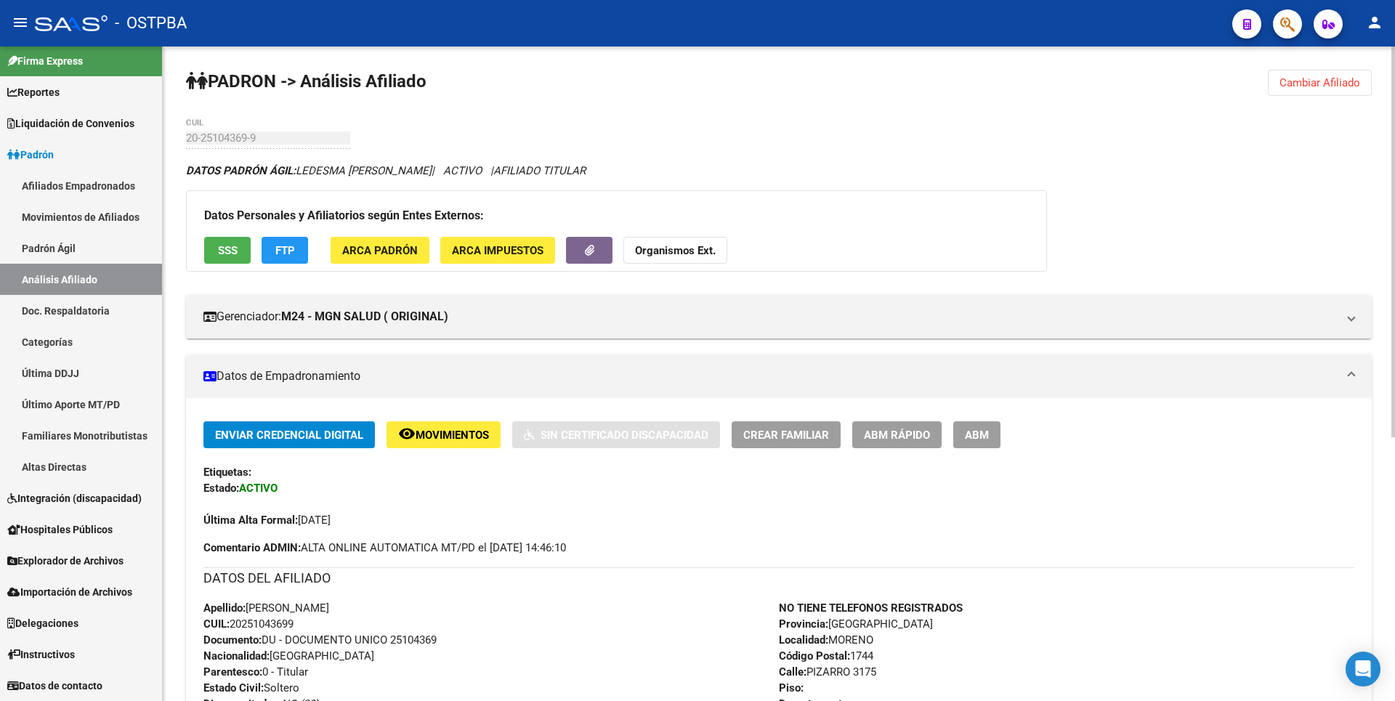
drag, startPoint x: 1333, startPoint y: 86, endPoint x: 1315, endPoint y: 78, distance: 19.8
click at [1333, 85] on span "Cambiar Afiliado" at bounding box center [1319, 82] width 81 height 13
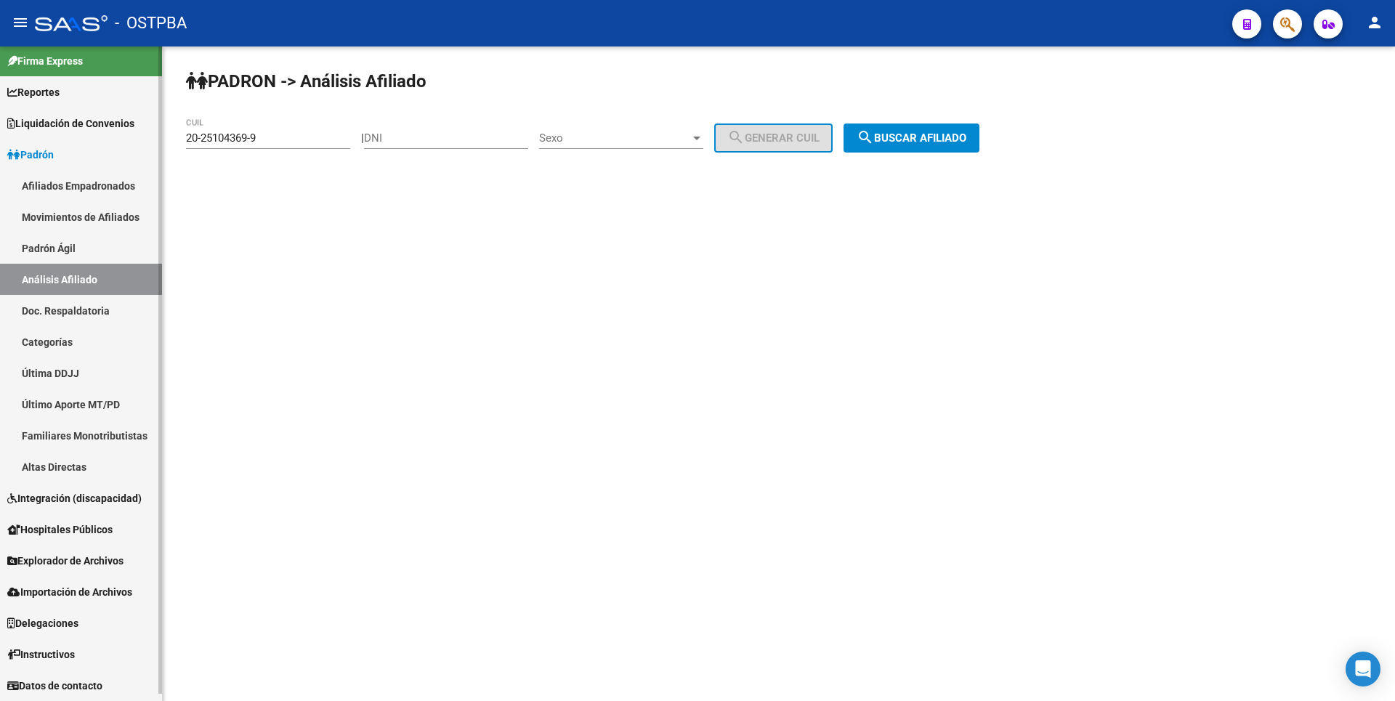
drag, startPoint x: 282, startPoint y: 130, endPoint x: 81, endPoint y: 130, distance: 200.5
click at [81, 130] on mat-sidenav-container "Firma Express Reportes Tablero de Control Ingresos Percibidos Análisis de todos…" at bounding box center [697, 373] width 1395 height 655
drag, startPoint x: 81, startPoint y: 130, endPoint x: 277, endPoint y: 143, distance: 195.9
click at [277, 143] on input "20-25104369-9" at bounding box center [268, 137] width 164 height 13
drag, startPoint x: 206, startPoint y: 135, endPoint x: 94, endPoint y: 131, distance: 112.0
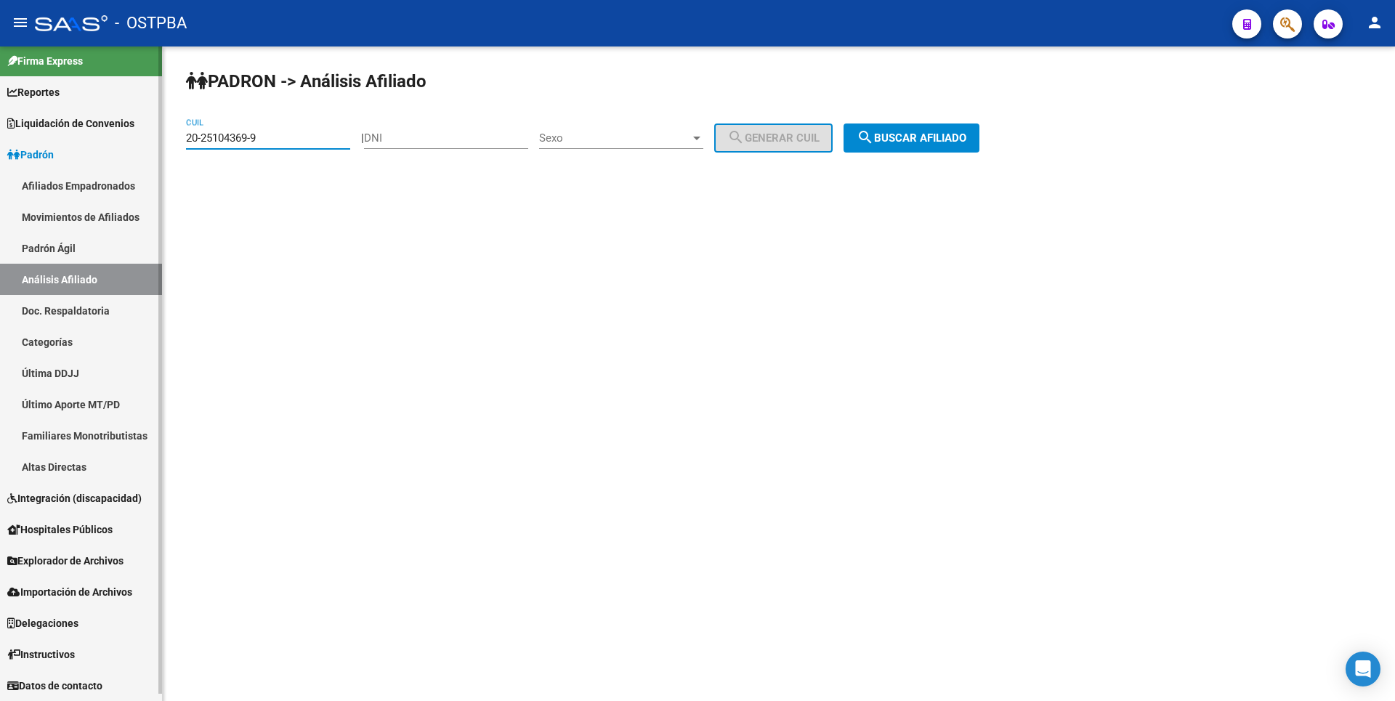
click at [97, 129] on mat-sidenav-container "Firma Express Reportes Tablero de Control Ingresos Percibidos Análisis de todos…" at bounding box center [697, 373] width 1395 height 655
type input "20-20617817-6"
click at [921, 137] on span "search Buscar afiliado" at bounding box center [912, 137] width 110 height 13
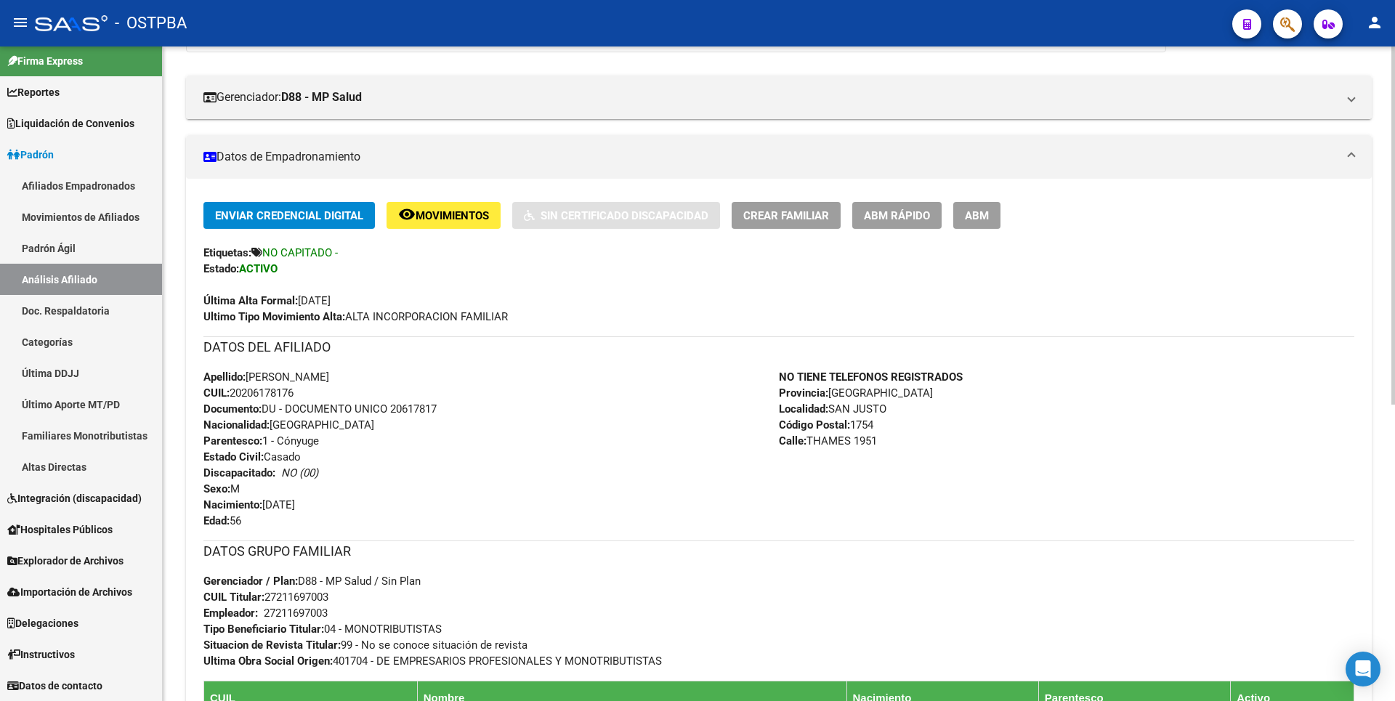
scroll to position [32, 0]
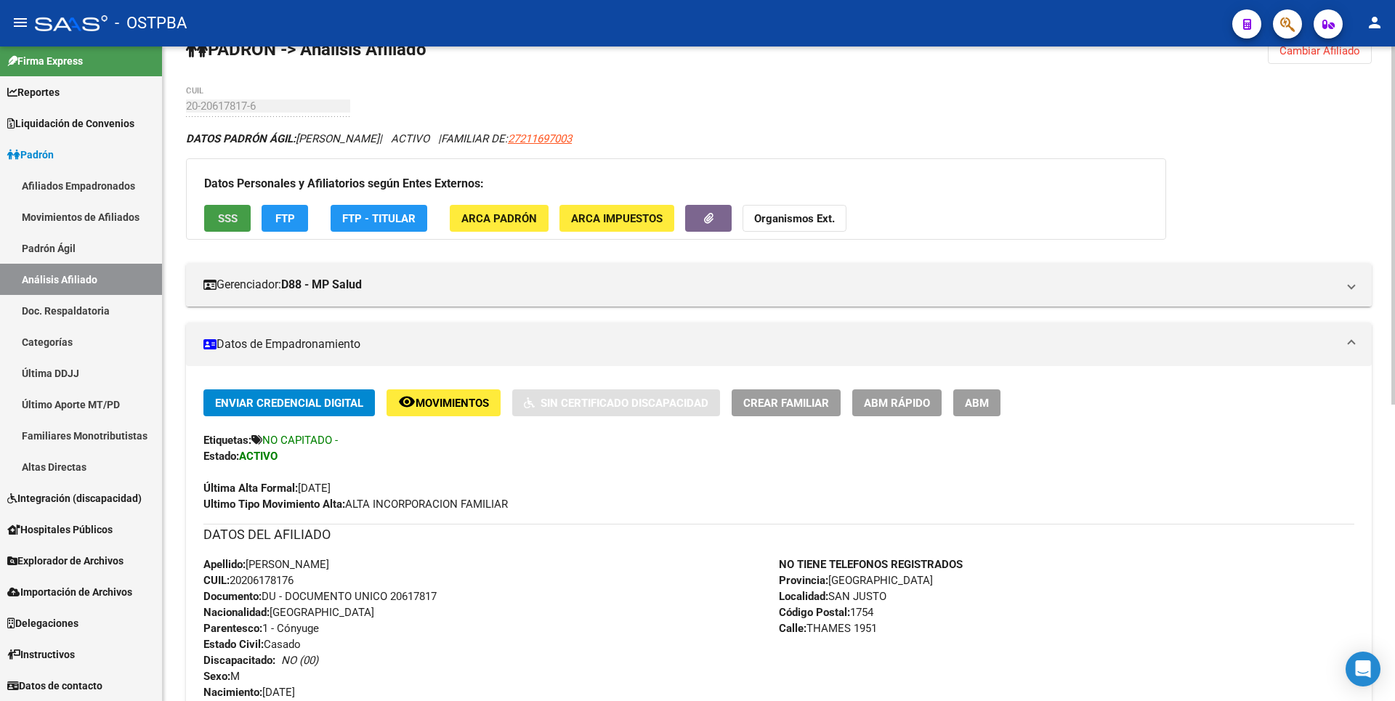
click at [223, 226] on button "SSS" at bounding box center [227, 218] width 46 height 27
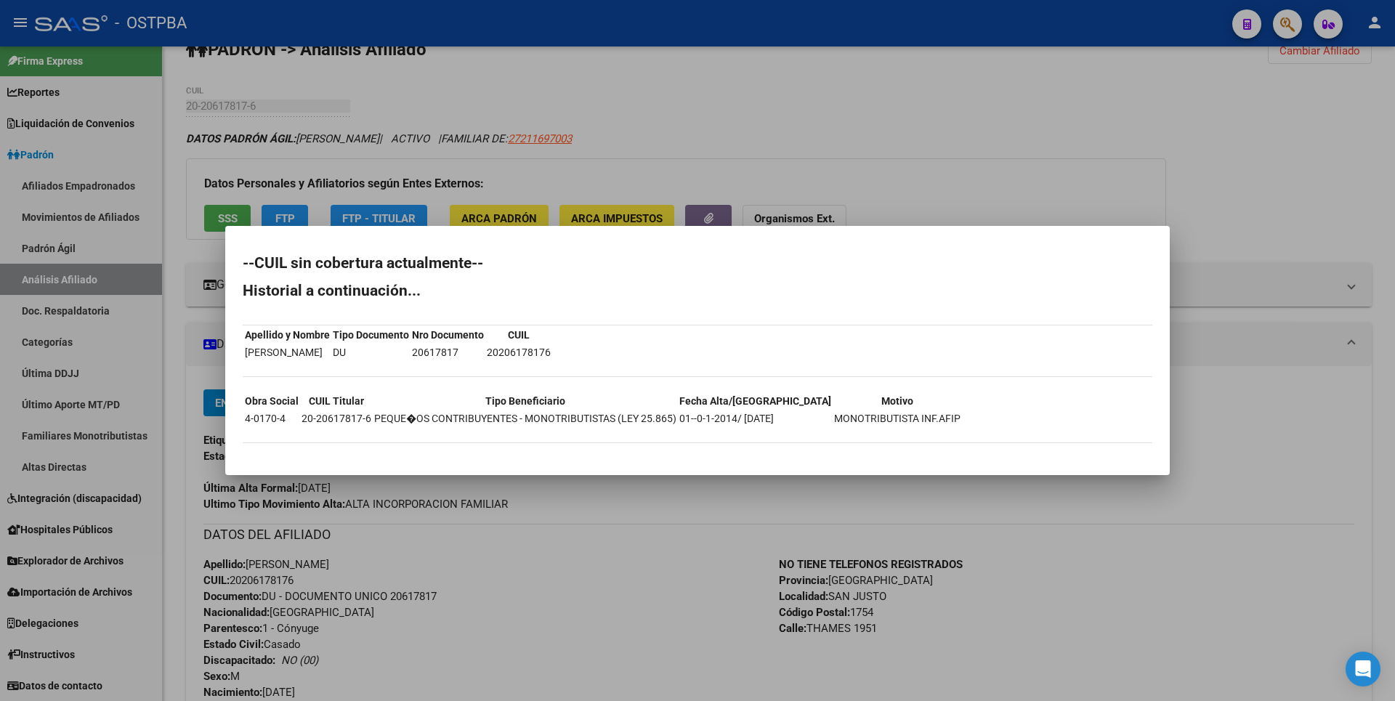
click at [880, 133] on div at bounding box center [697, 350] width 1395 height 701
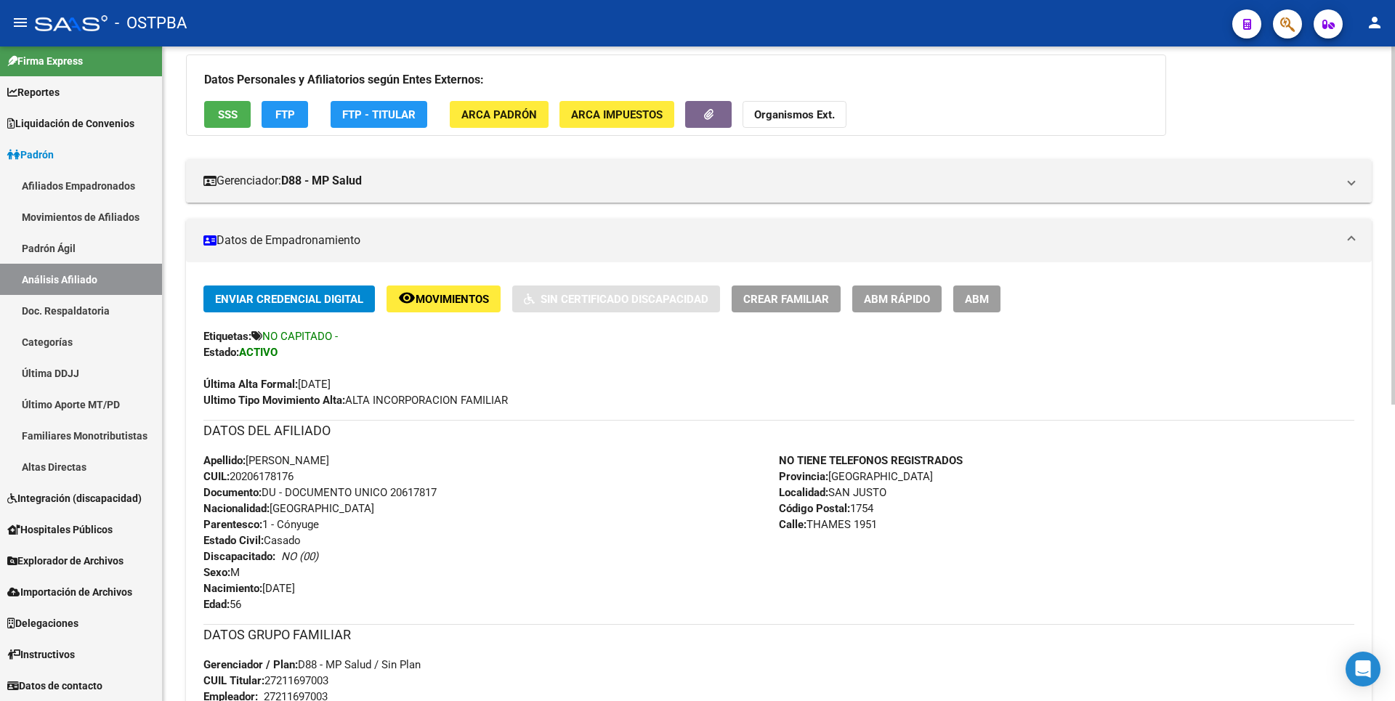
scroll to position [395, 0]
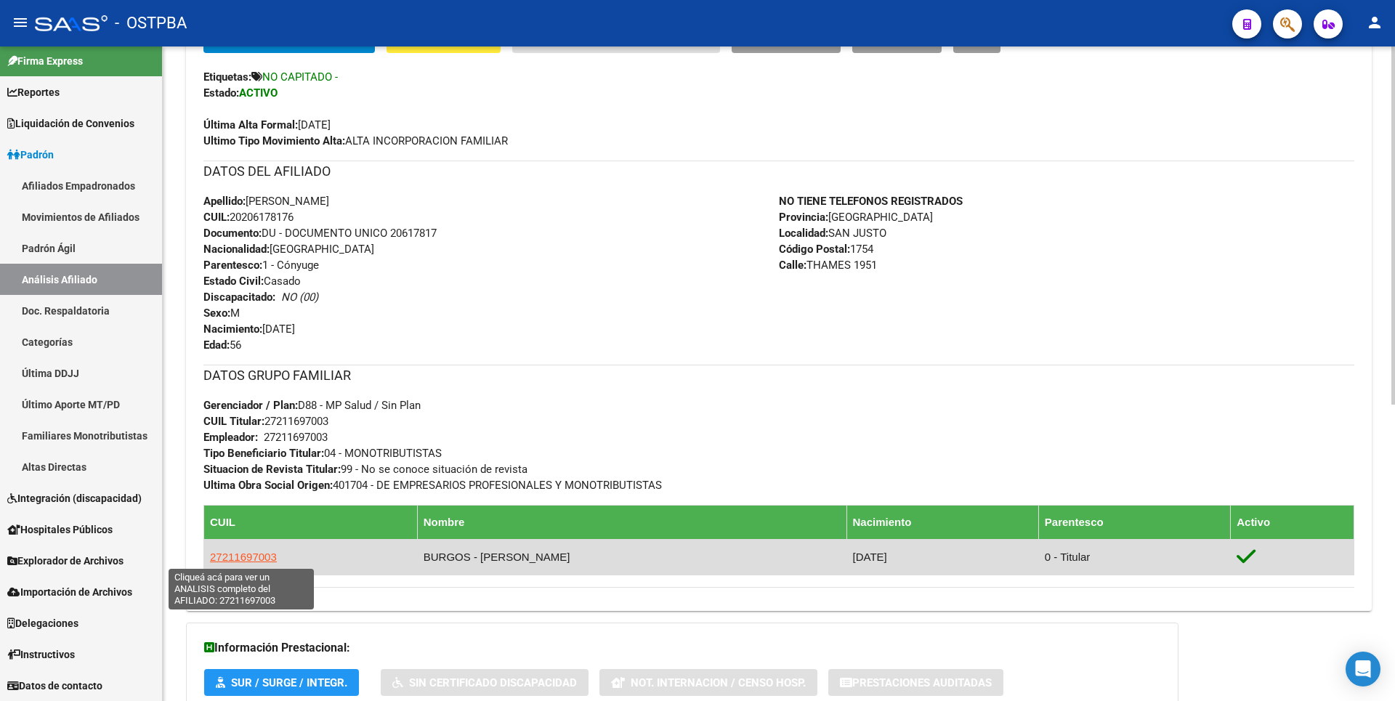
click at [260, 553] on span "27211697003" at bounding box center [243, 557] width 67 height 12
type textarea "27211697003"
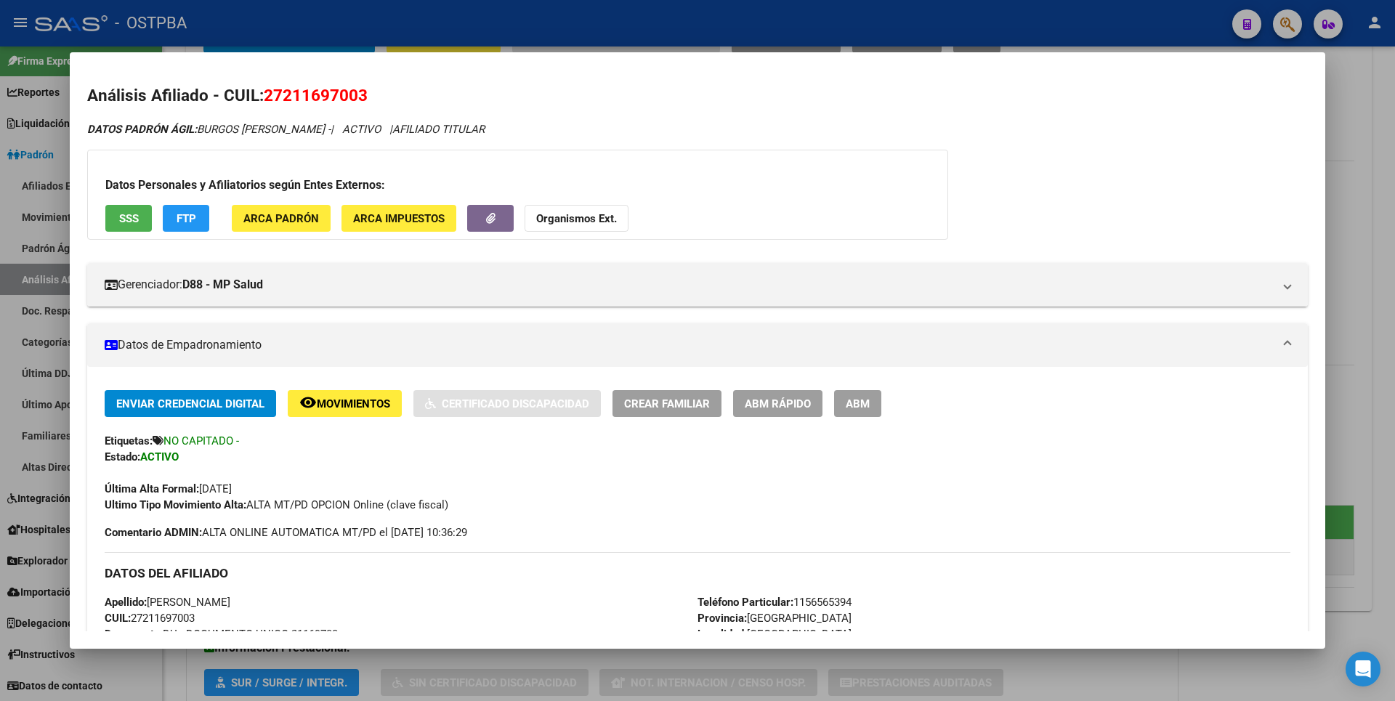
click at [125, 222] on span "SSS" at bounding box center [129, 218] width 20 height 13
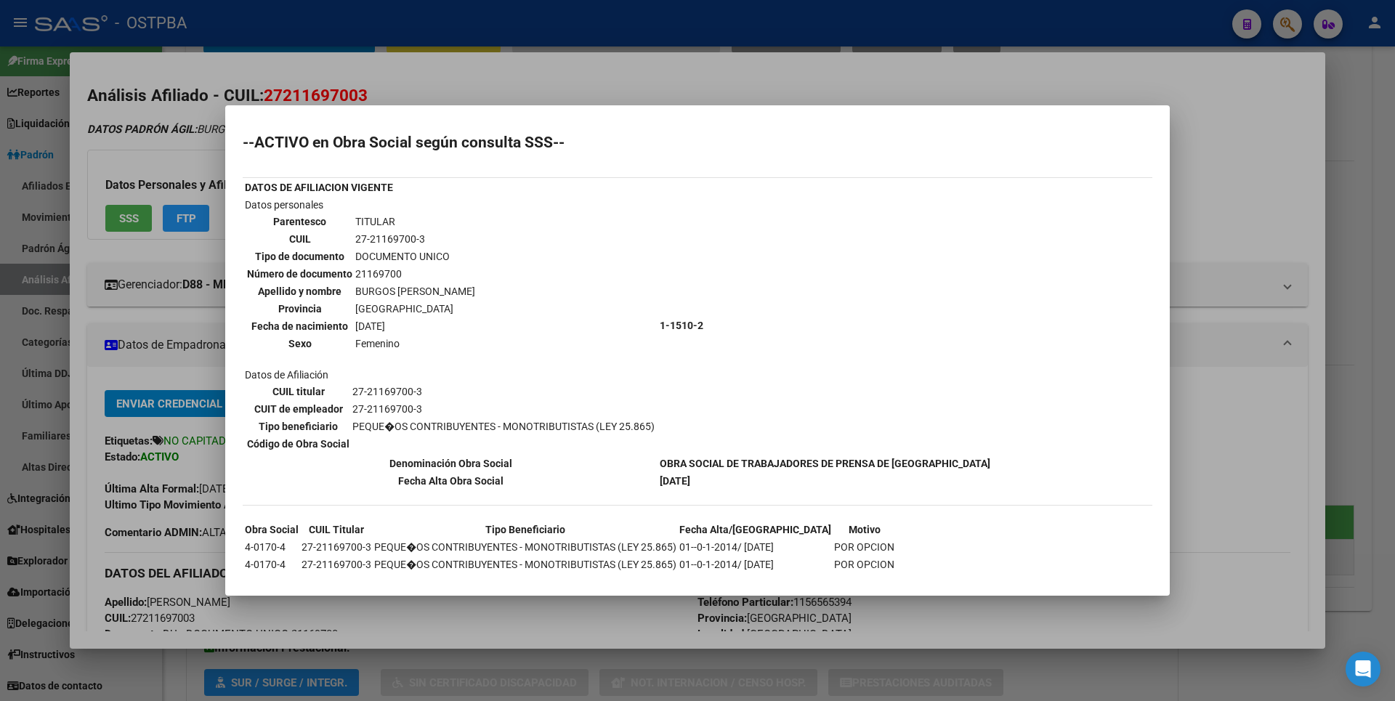
click at [1364, 214] on div at bounding box center [697, 350] width 1395 height 701
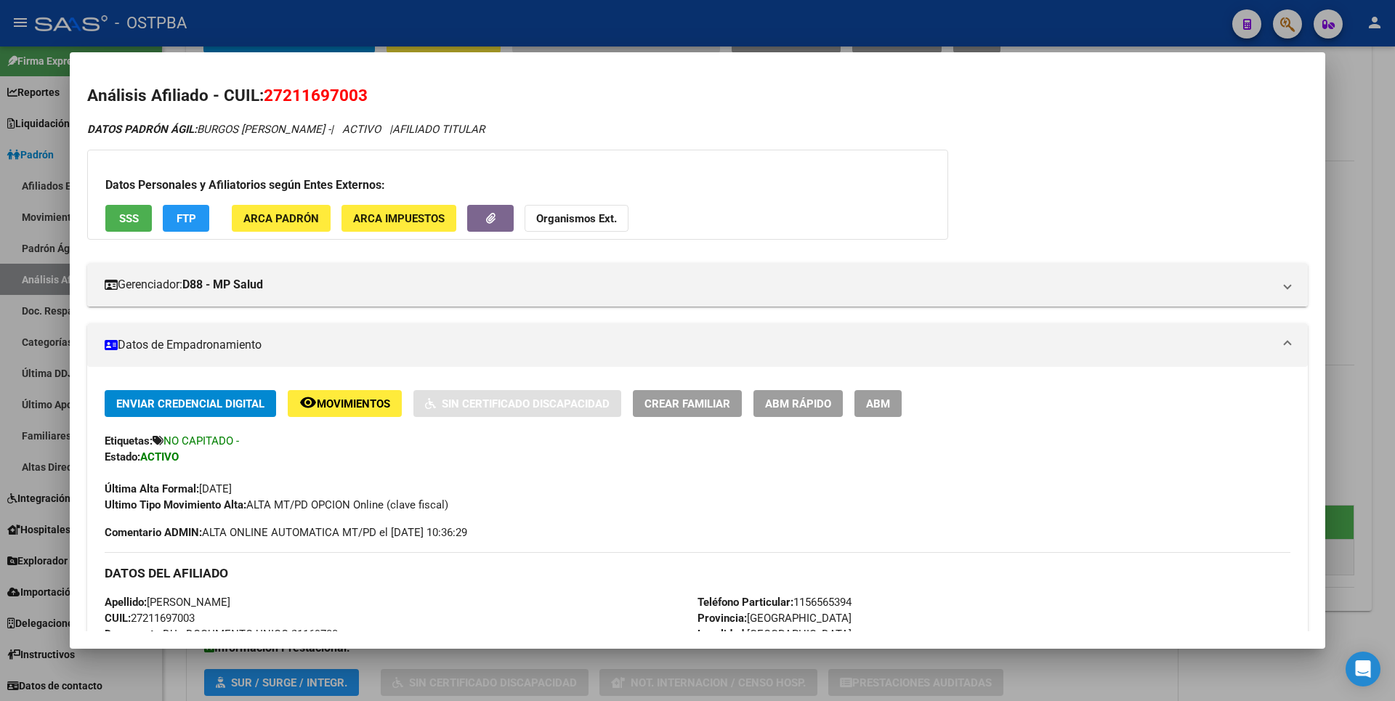
click at [1364, 214] on div at bounding box center [697, 350] width 1395 height 701
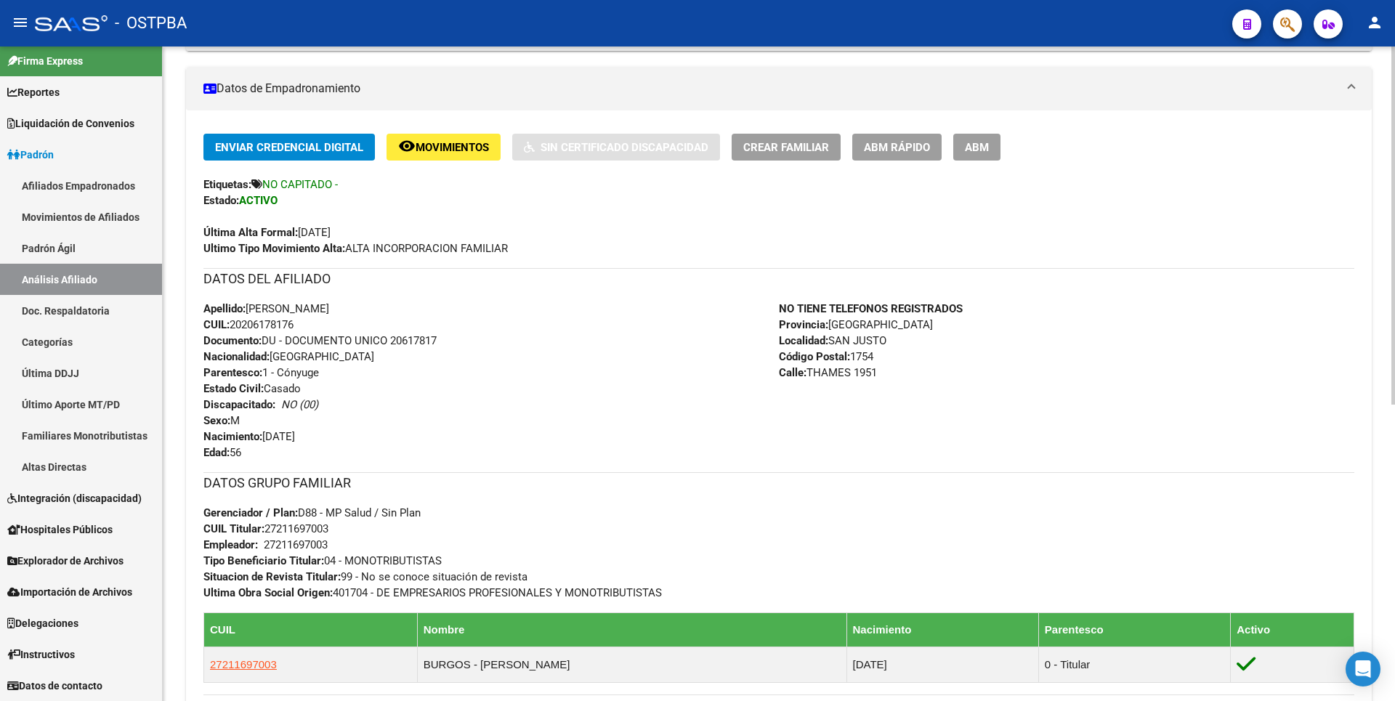
scroll to position [105, 0]
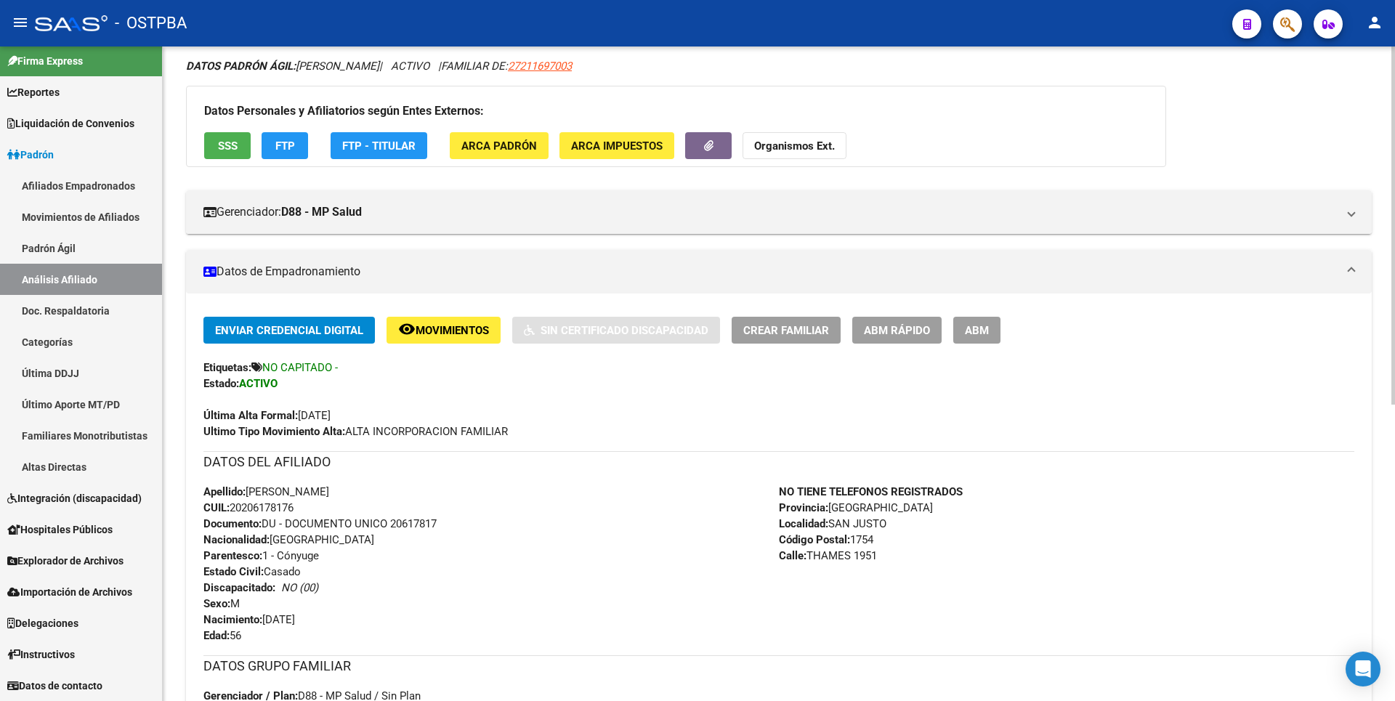
click at [985, 327] on span "ABM" at bounding box center [977, 330] width 24 height 13
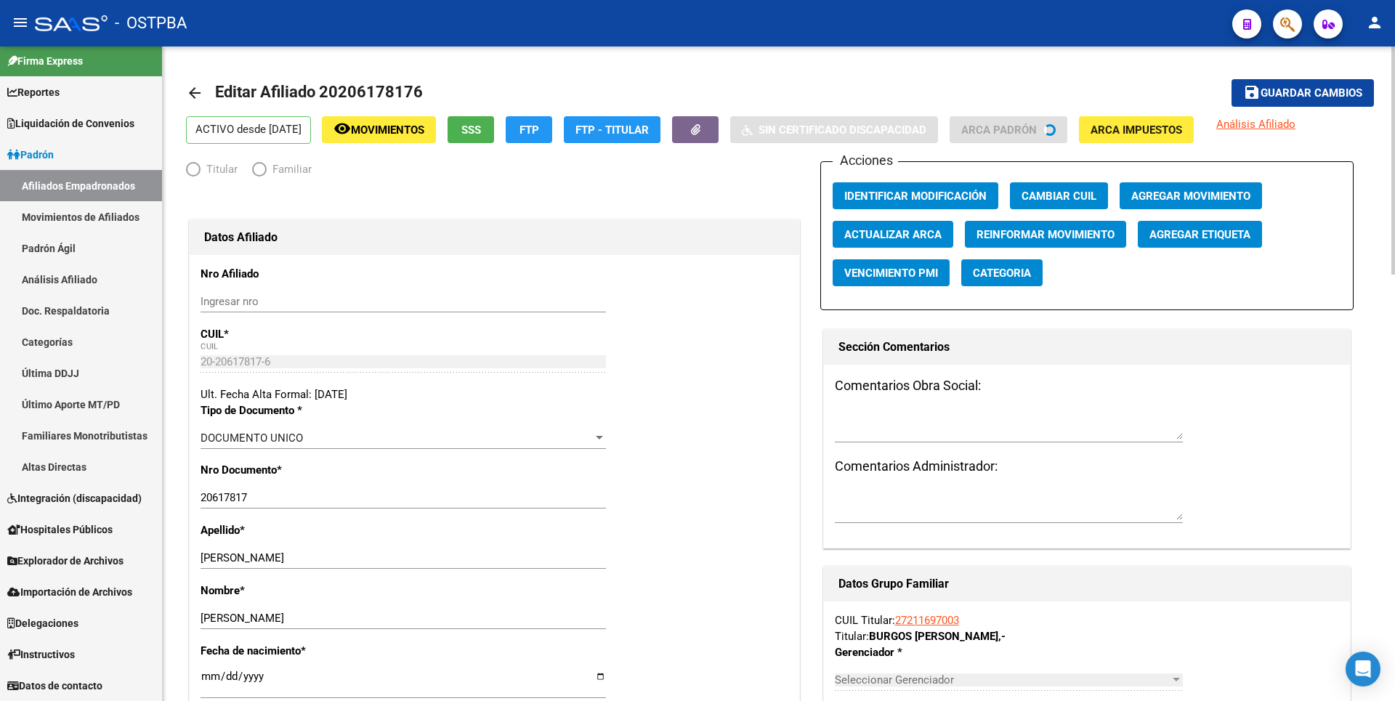
radio input "true"
type input "27-21169700-3"
click at [1014, 274] on span "Categoria" at bounding box center [1002, 273] width 58 height 13
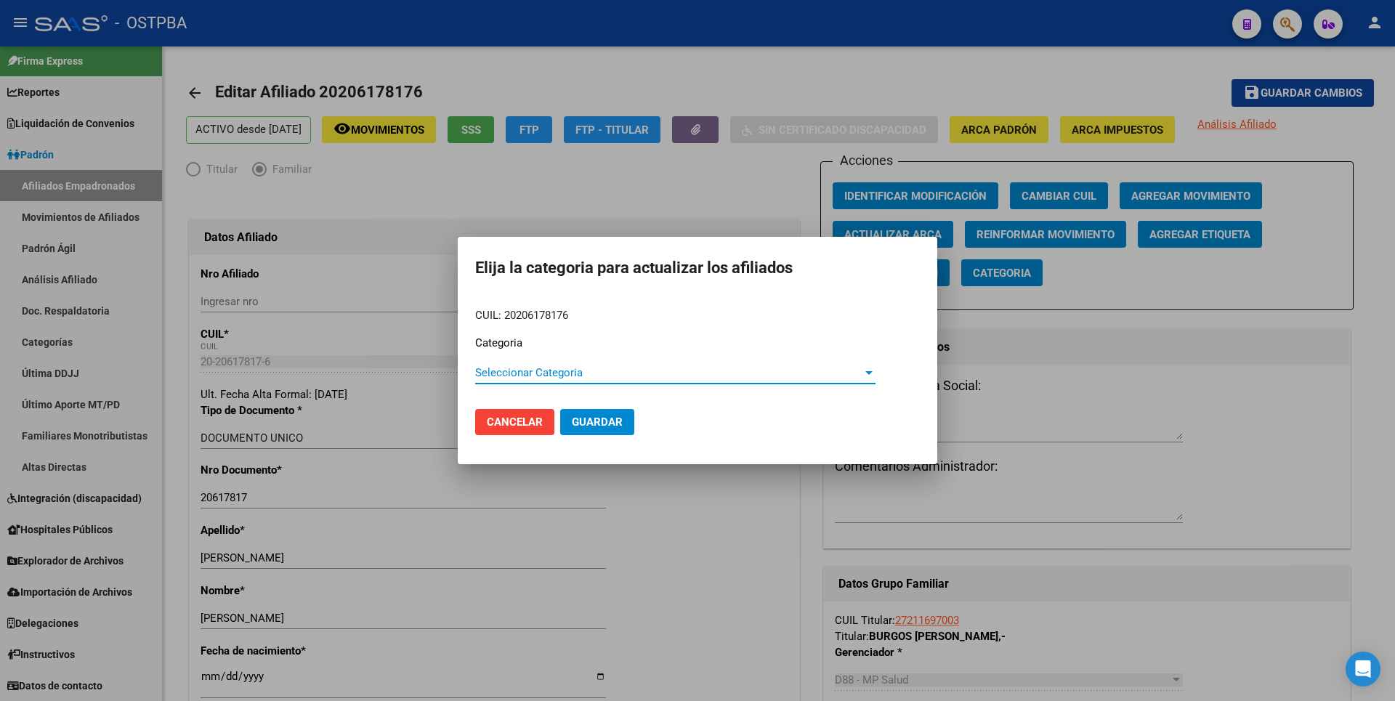
click at [863, 370] on div at bounding box center [868, 373] width 13 height 12
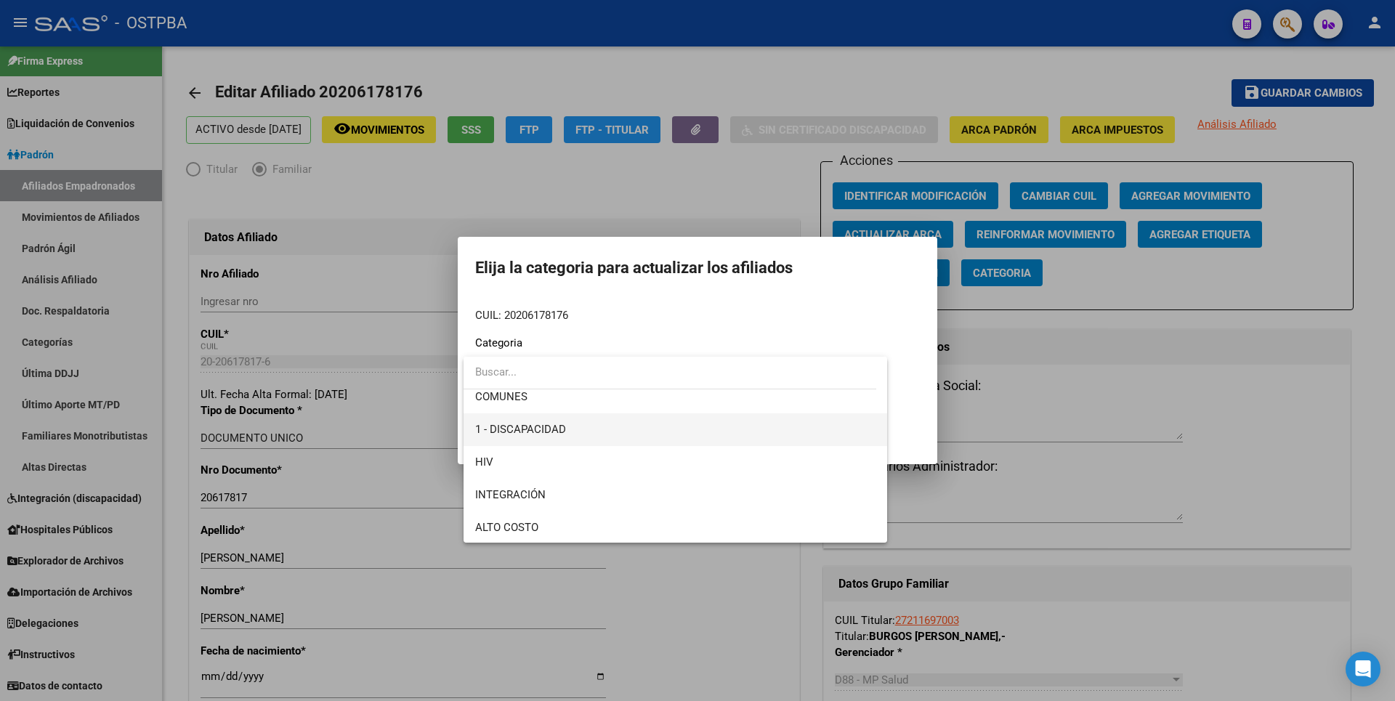
scroll to position [76, 0]
click at [1236, 402] on div at bounding box center [697, 350] width 1395 height 701
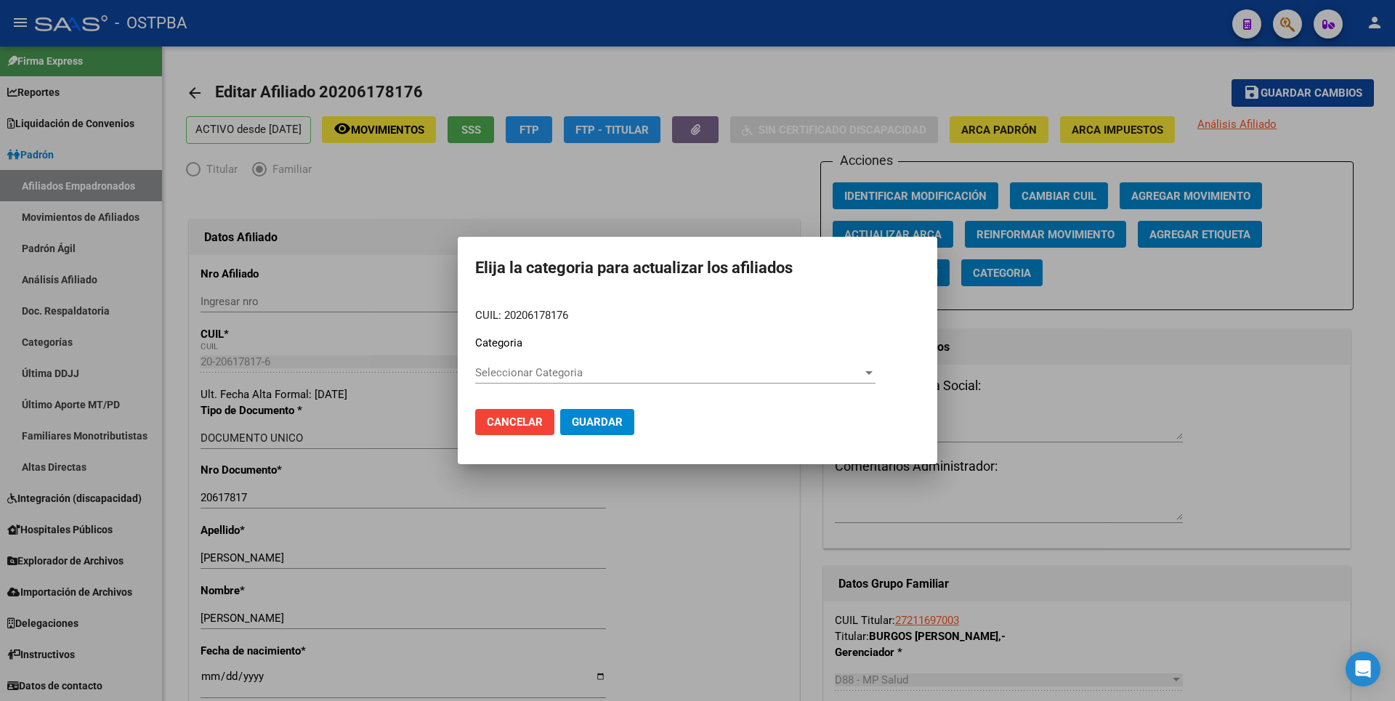
click at [1236, 402] on div at bounding box center [697, 350] width 1395 height 701
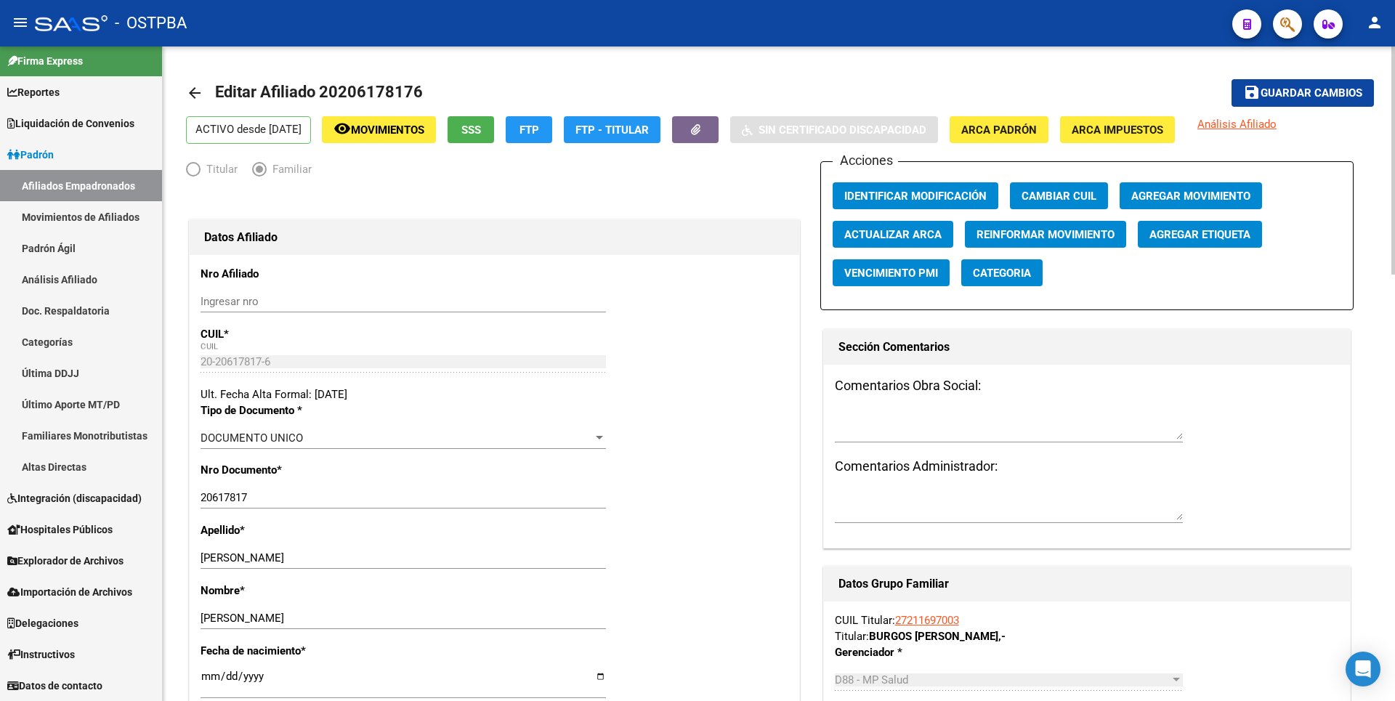
click at [1187, 227] on span "Agregar Etiqueta" at bounding box center [1199, 233] width 101 height 13
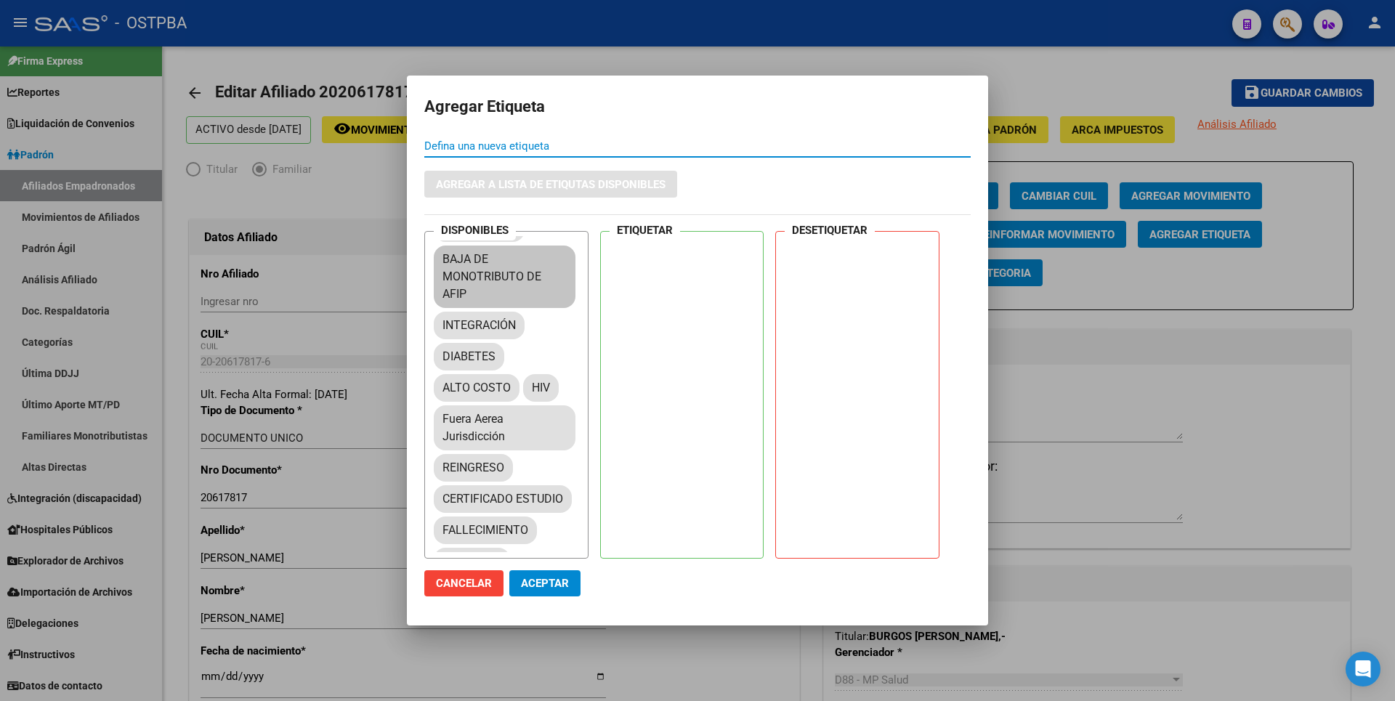
scroll to position [363, 0]
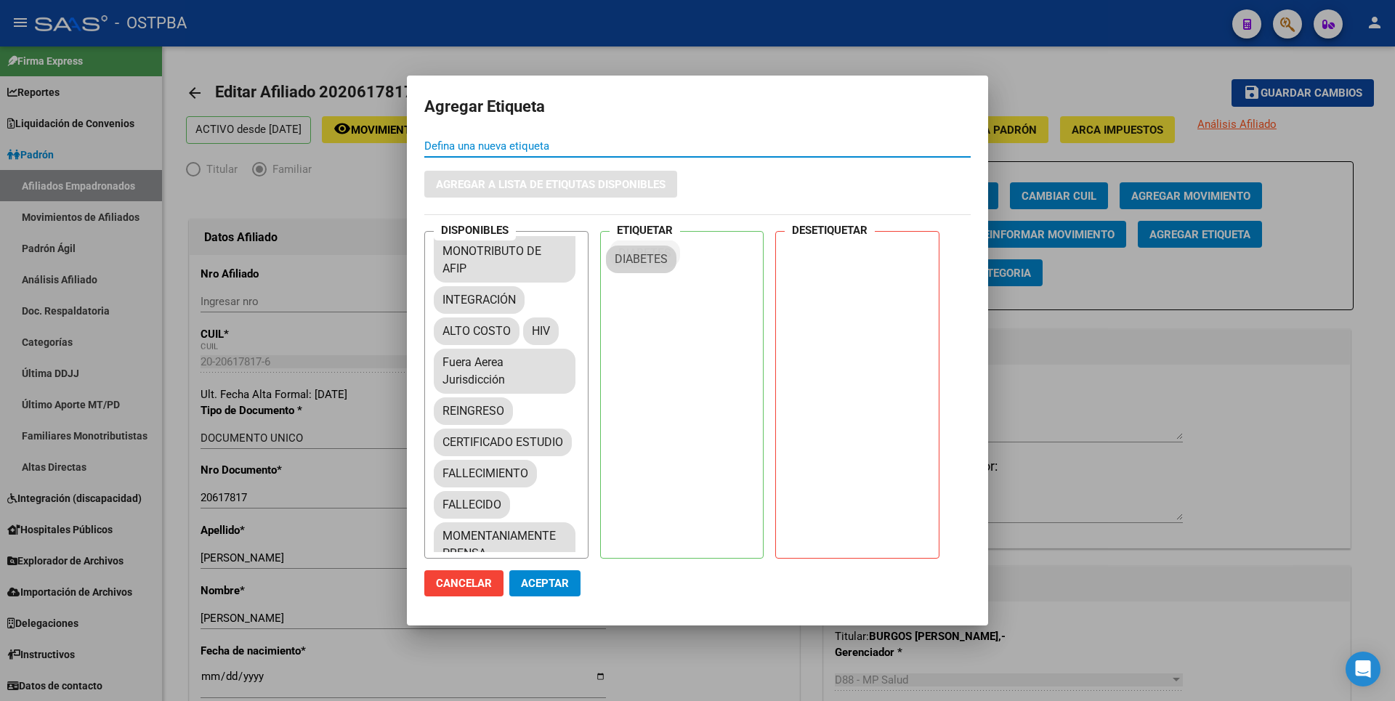
drag, startPoint x: 466, startPoint y: 370, endPoint x: 639, endPoint y: 261, distance: 205.0
click at [554, 583] on span "Aceptar" at bounding box center [545, 583] width 48 height 13
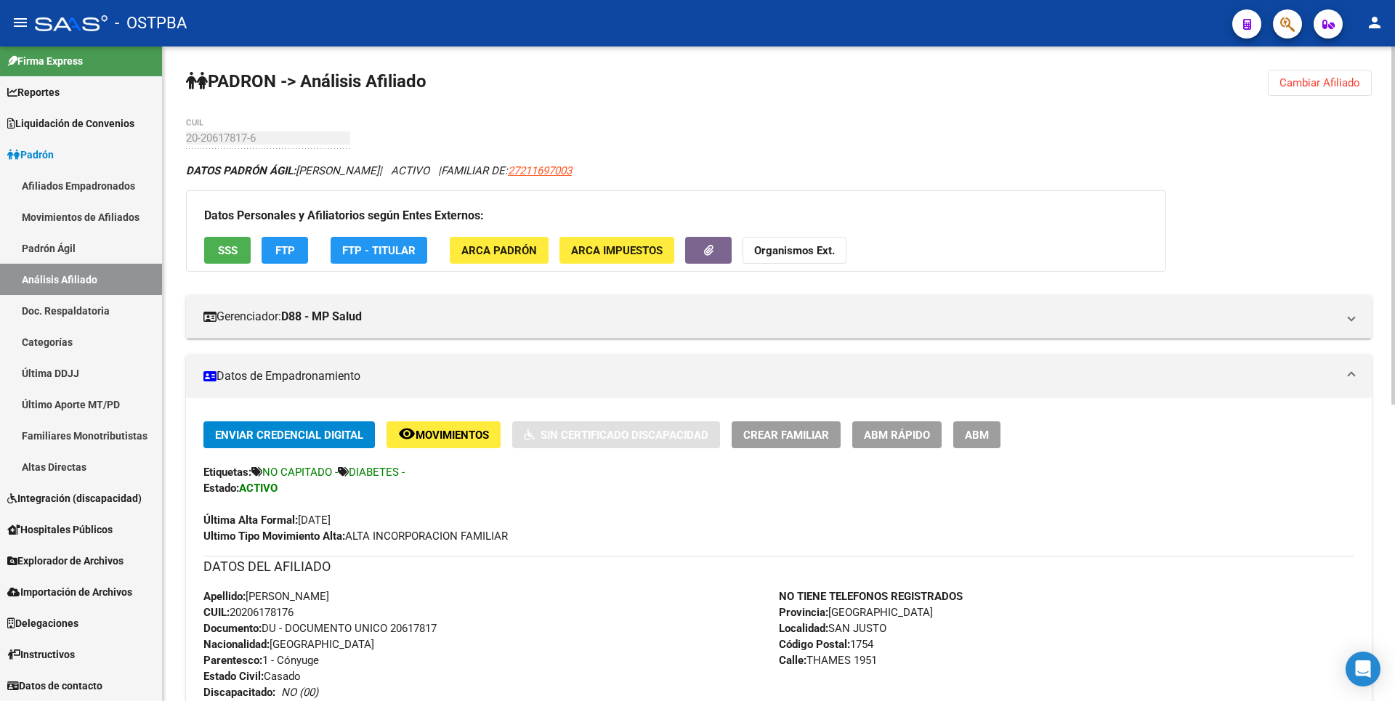
click at [982, 439] on span "ABM" at bounding box center [977, 435] width 24 height 13
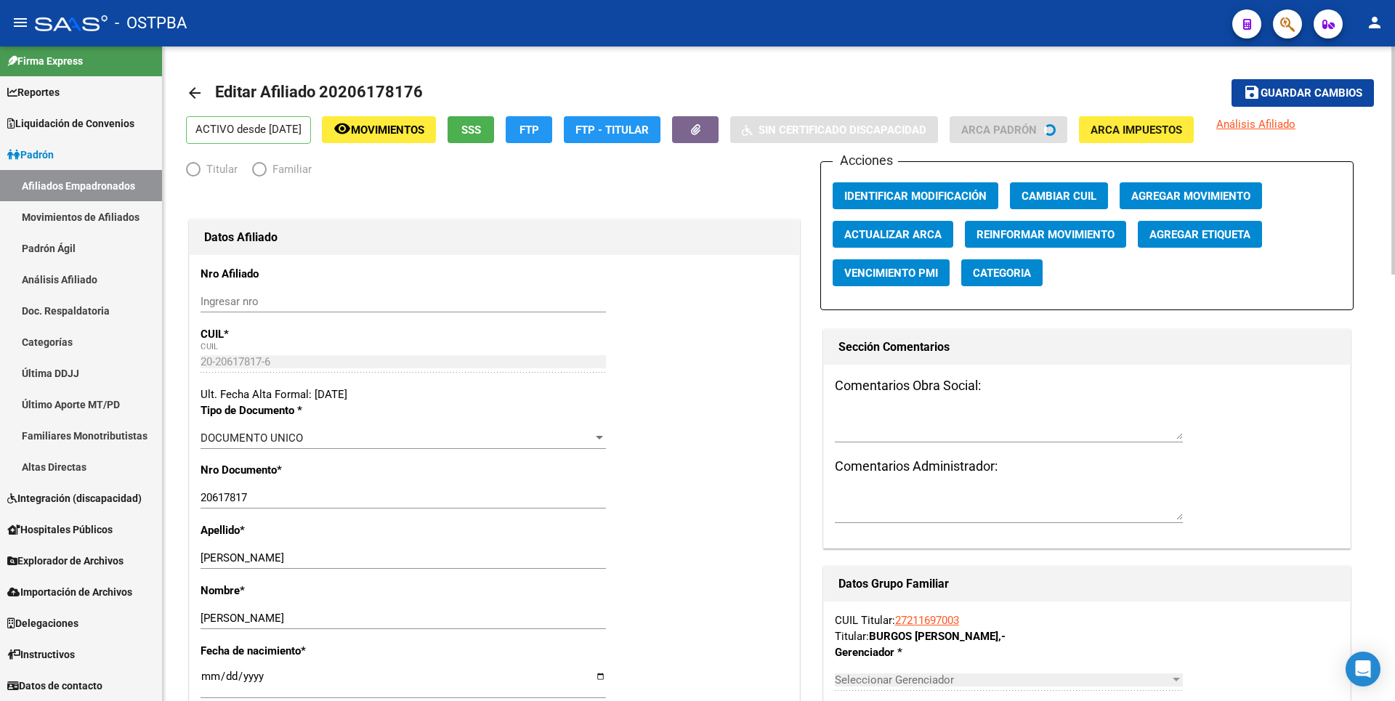
radio input "true"
type input "27-21169700-3"
click at [1208, 237] on span "Agregar Etiqueta" at bounding box center [1199, 234] width 101 height 13
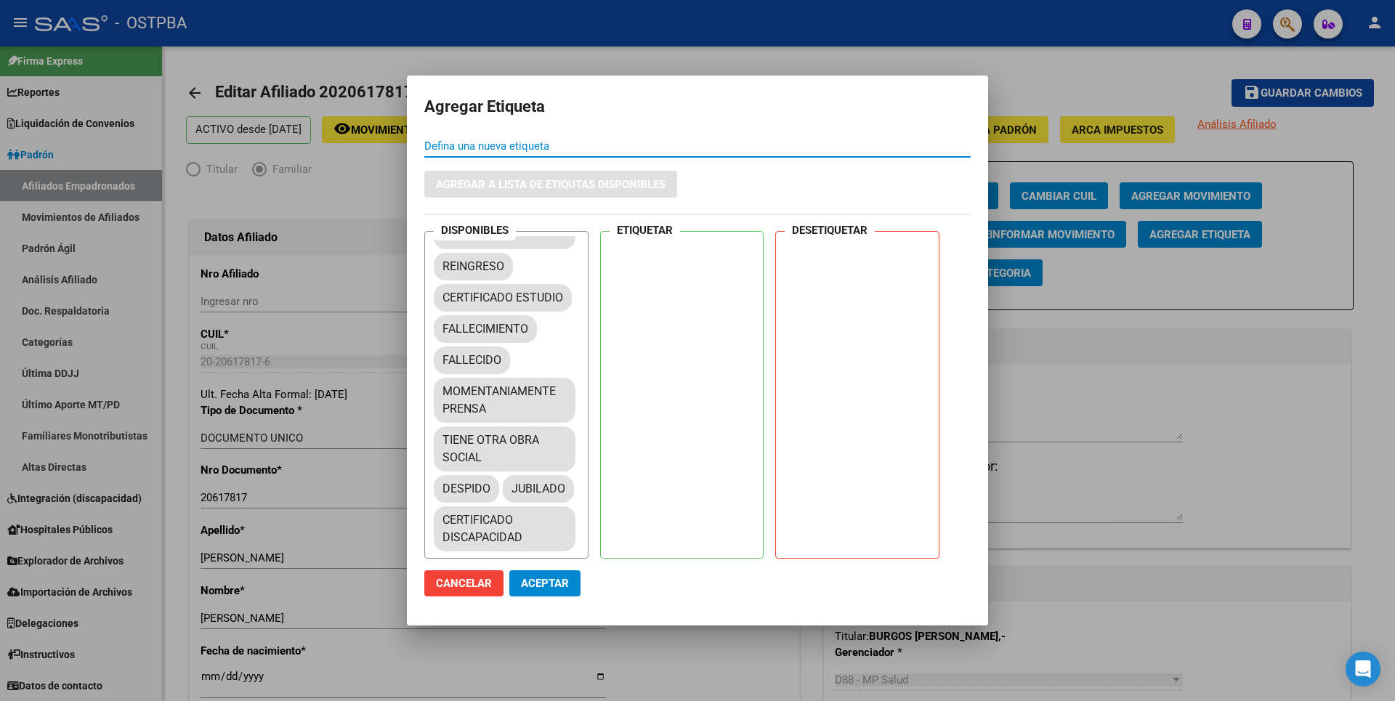
scroll to position [622, 0]
drag, startPoint x: 479, startPoint y: 328, endPoint x: 557, endPoint y: 312, distance: 80.2
click at [557, 312] on div "problematico Capitado Autorizado(R) Adherente Comun Adherente Ex-Mutual Adheren…" at bounding box center [511, 393] width 154 height 315
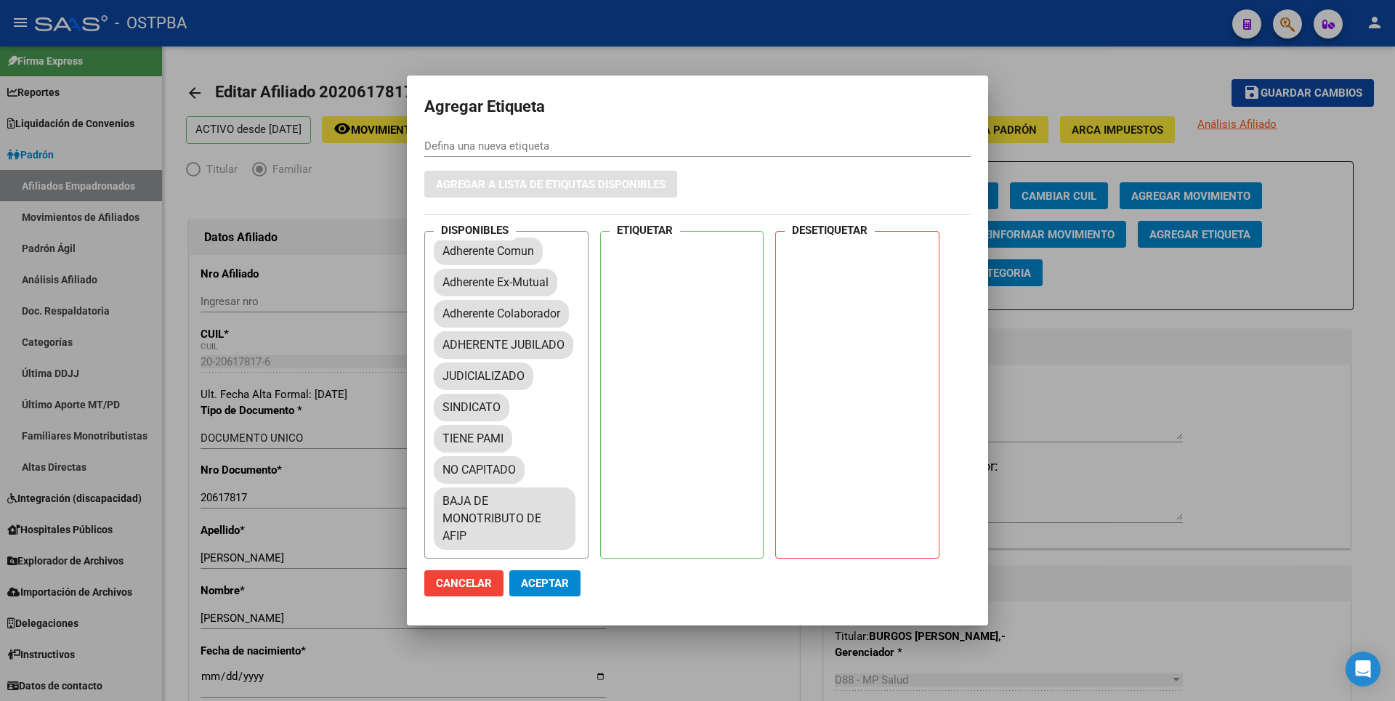
scroll to position [0, 0]
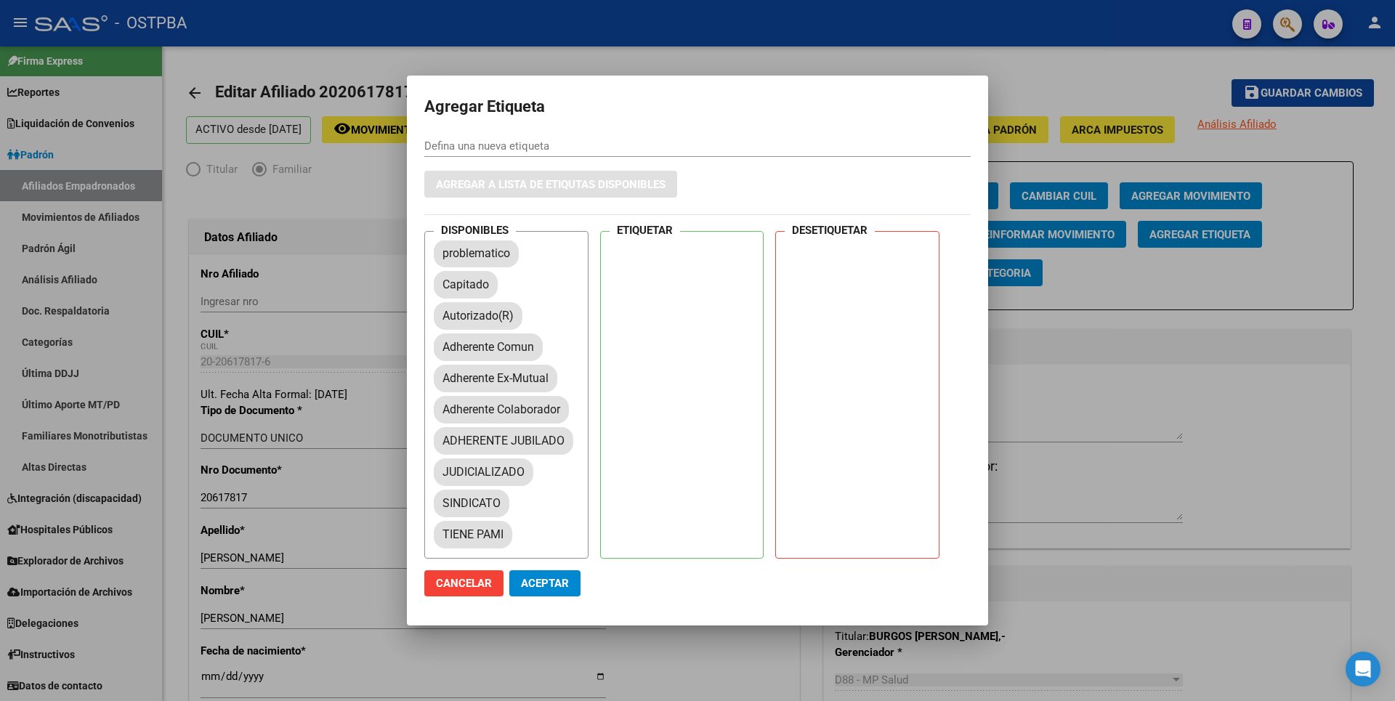
click at [460, 588] on span "Cancelar" at bounding box center [464, 583] width 56 height 13
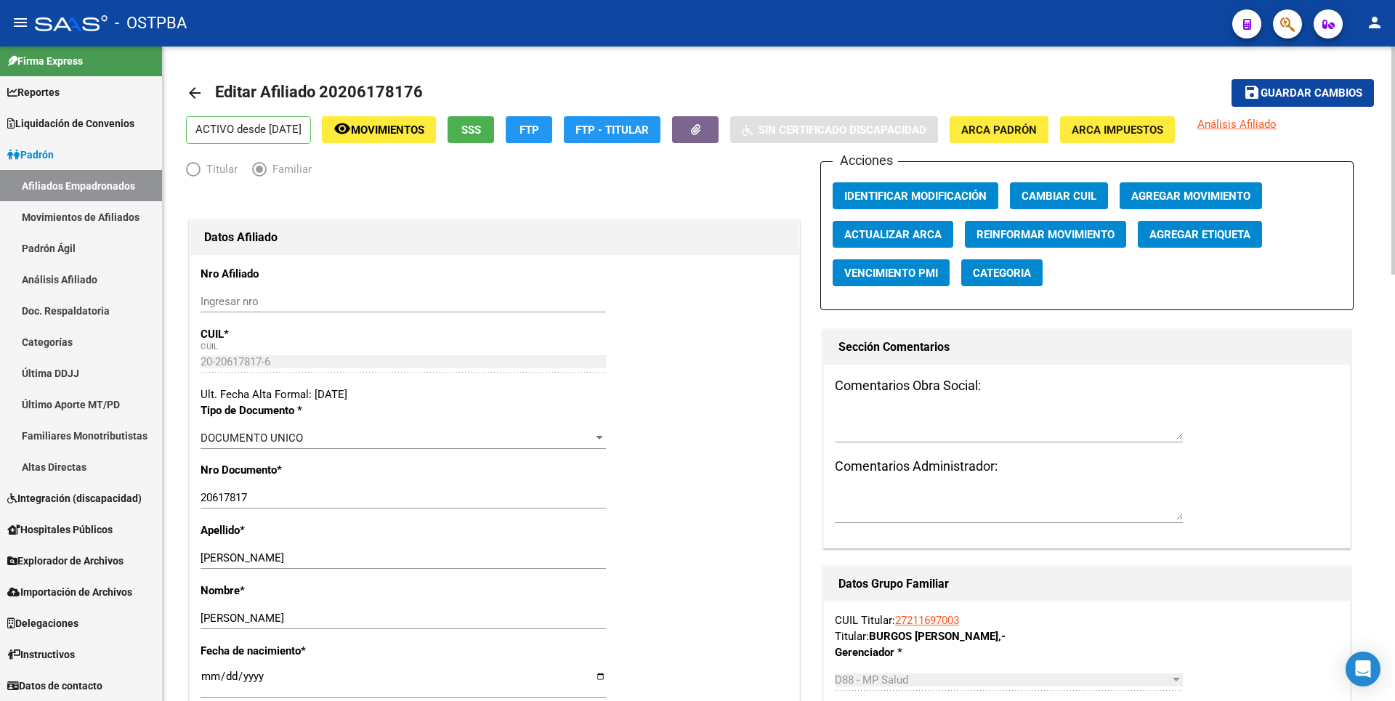
click at [1113, 379] on h3 "Comentarios Obra Social:" at bounding box center [1087, 386] width 504 height 20
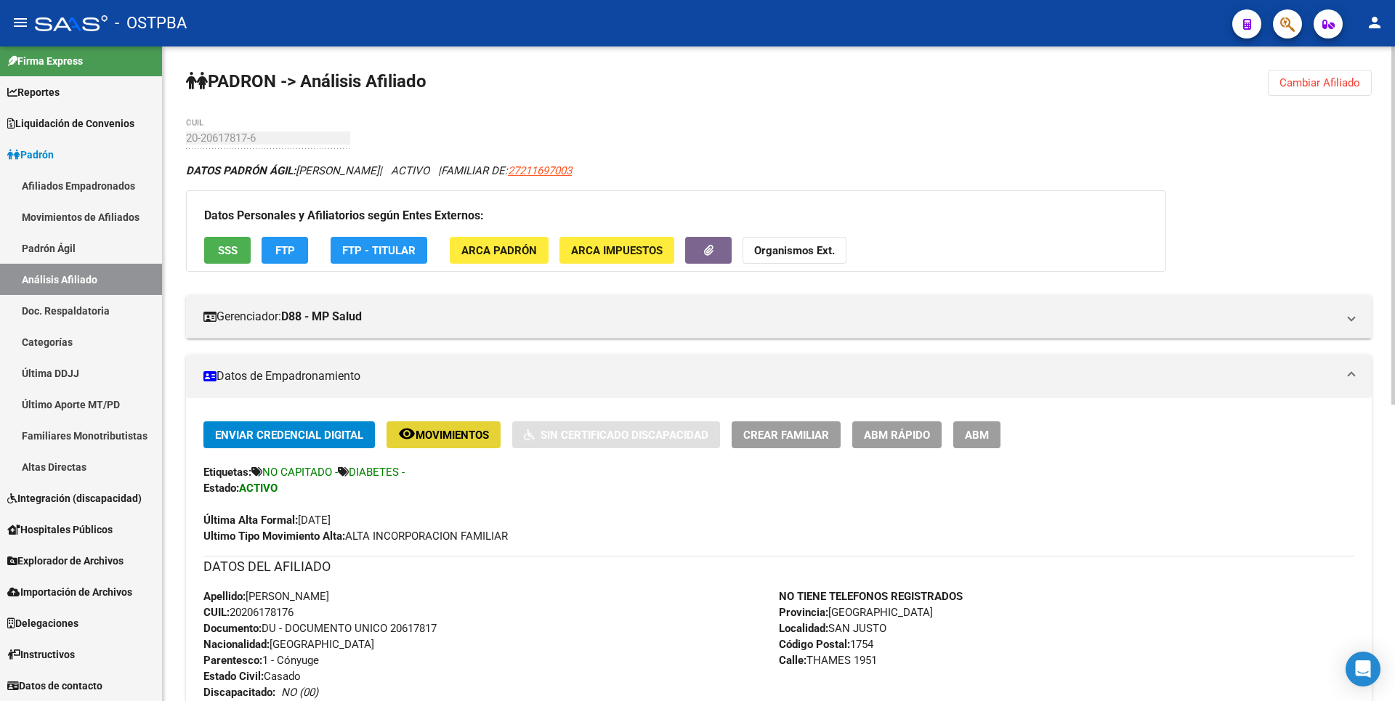
click at [461, 433] on span "Movimientos" at bounding box center [452, 435] width 73 height 13
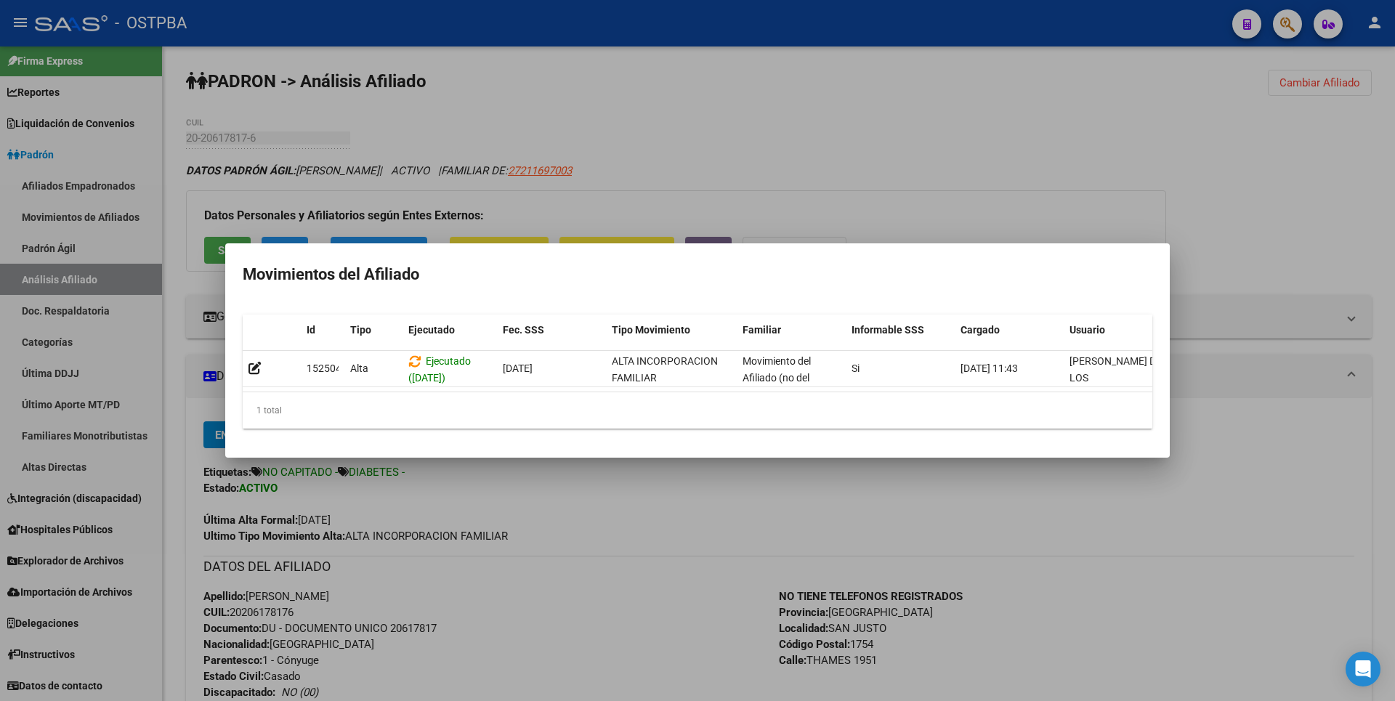
click at [887, 171] on div at bounding box center [697, 350] width 1395 height 701
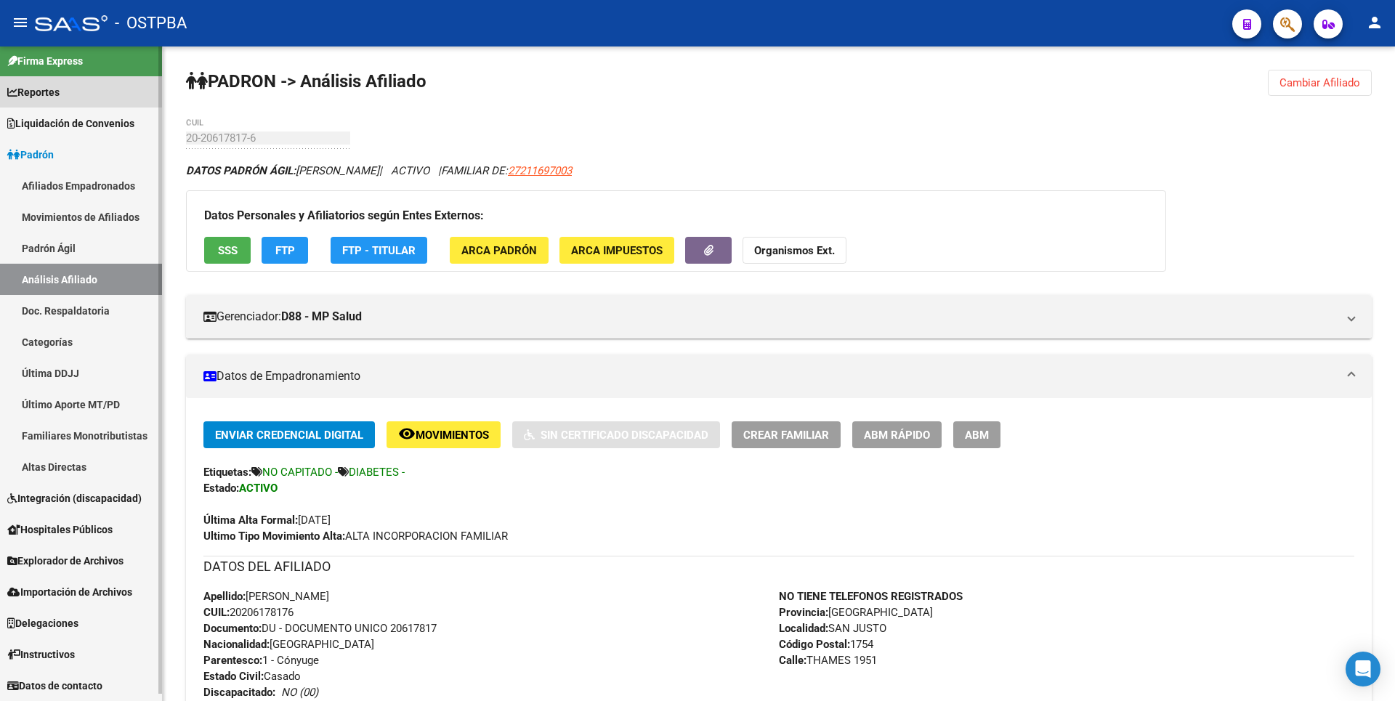
click at [46, 94] on span "Reportes" at bounding box center [33, 92] width 52 height 16
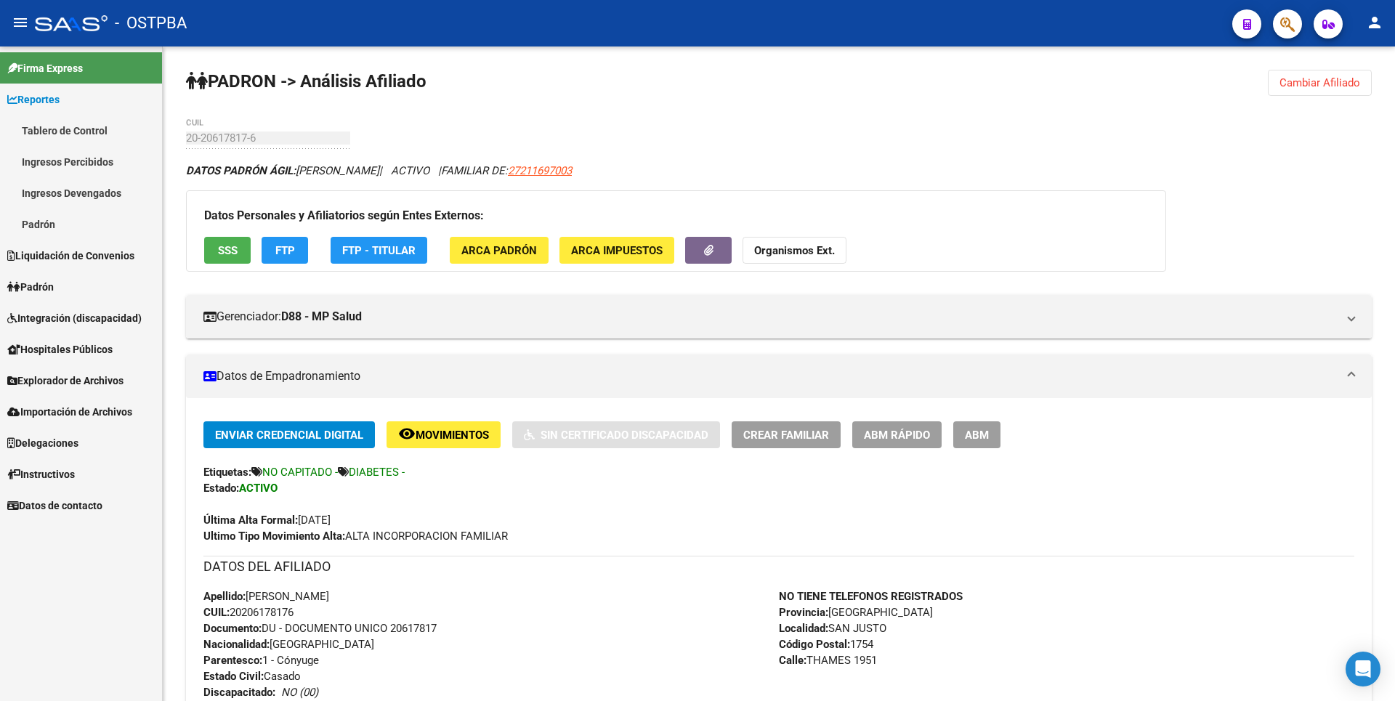
click at [63, 197] on link "Ingresos Devengados" at bounding box center [81, 192] width 162 height 31
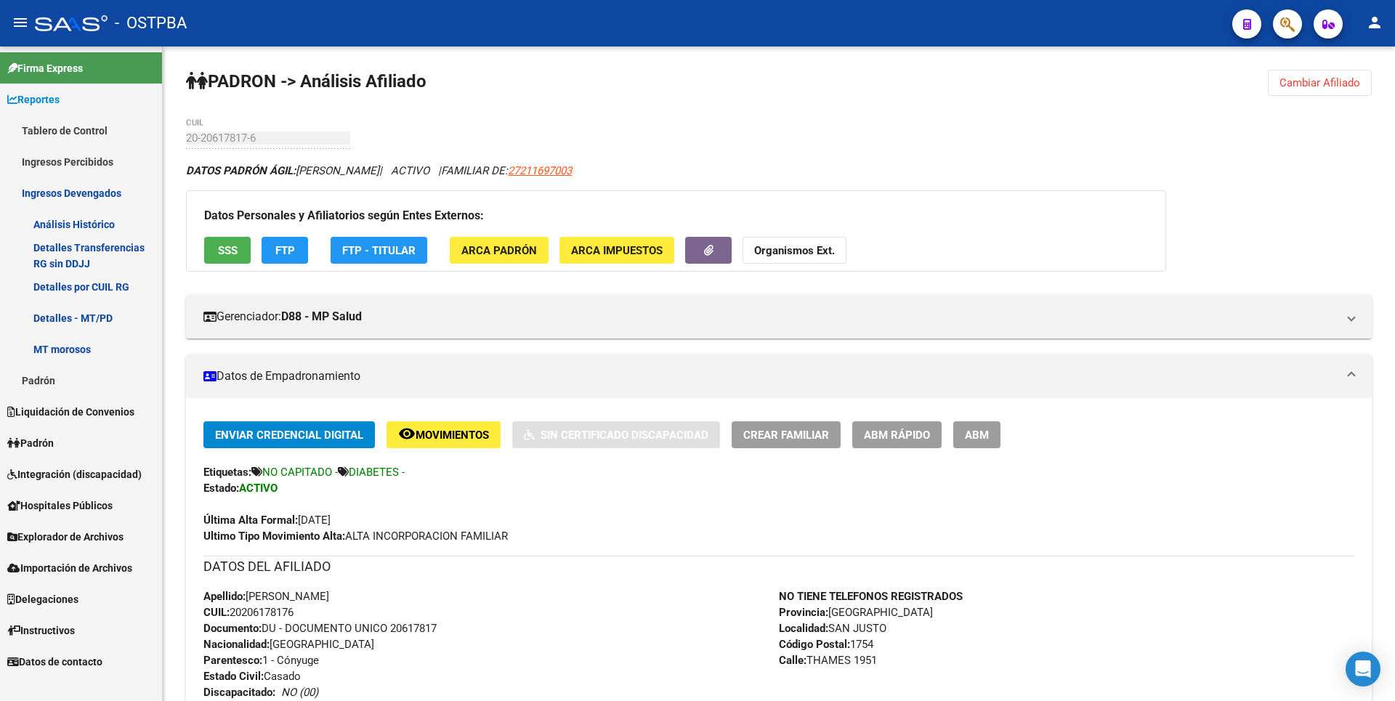
click at [52, 383] on link "Padrón" at bounding box center [81, 380] width 162 height 31
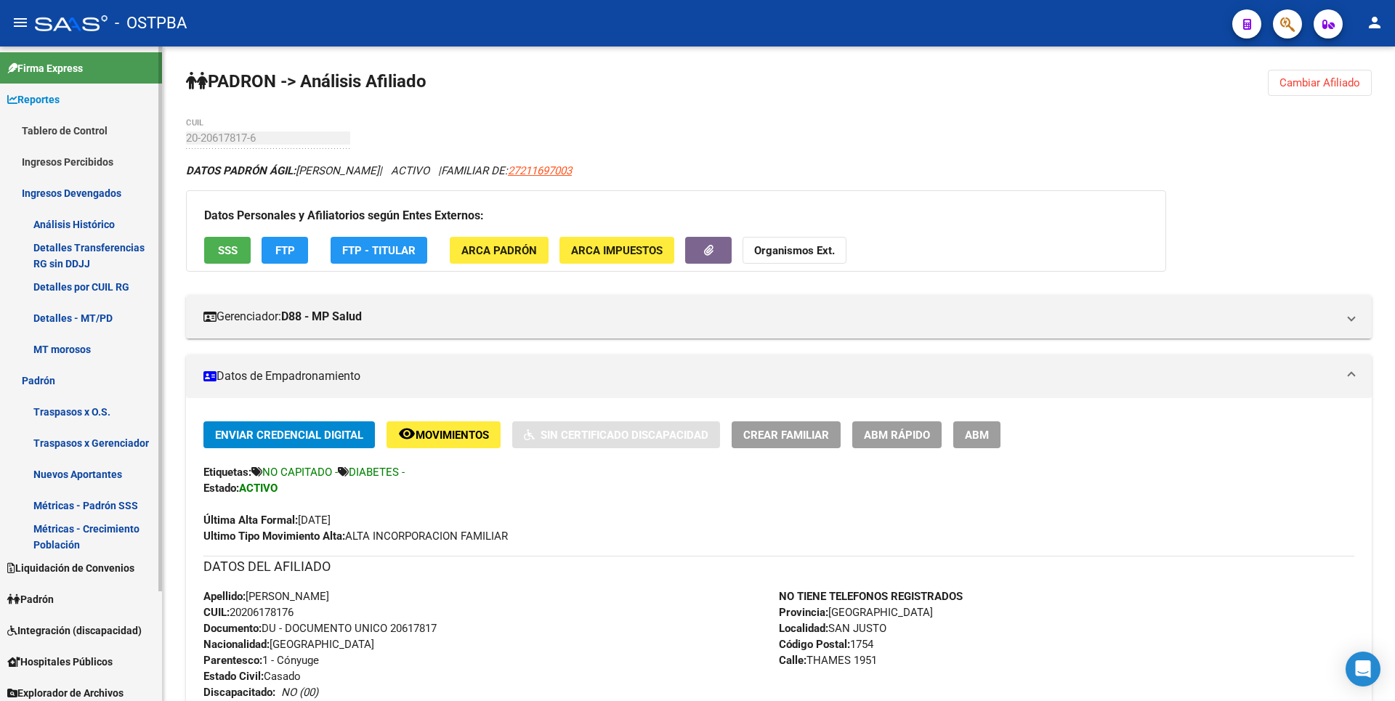
click at [108, 504] on link "Métricas - Padrón SSS" at bounding box center [81, 505] width 162 height 31
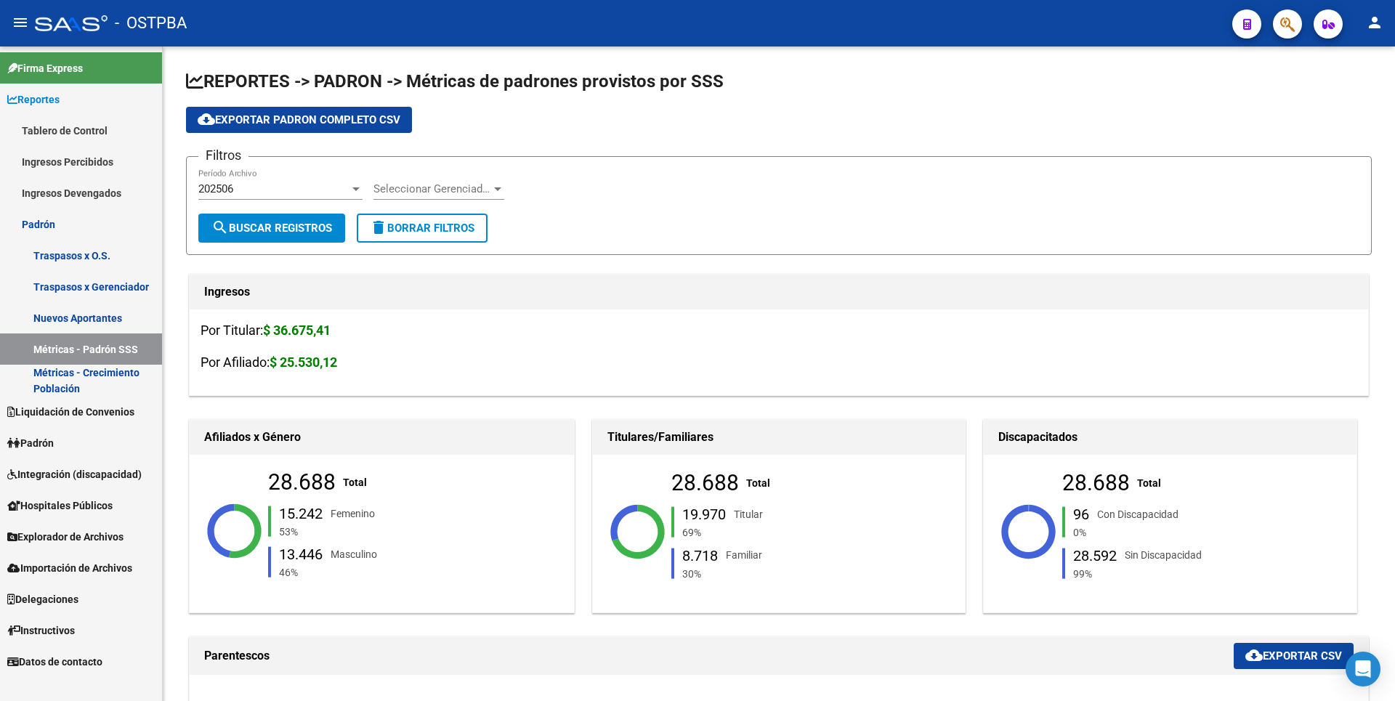
click at [131, 381] on link "Métricas - Crecimiento Población" at bounding box center [81, 380] width 162 height 31
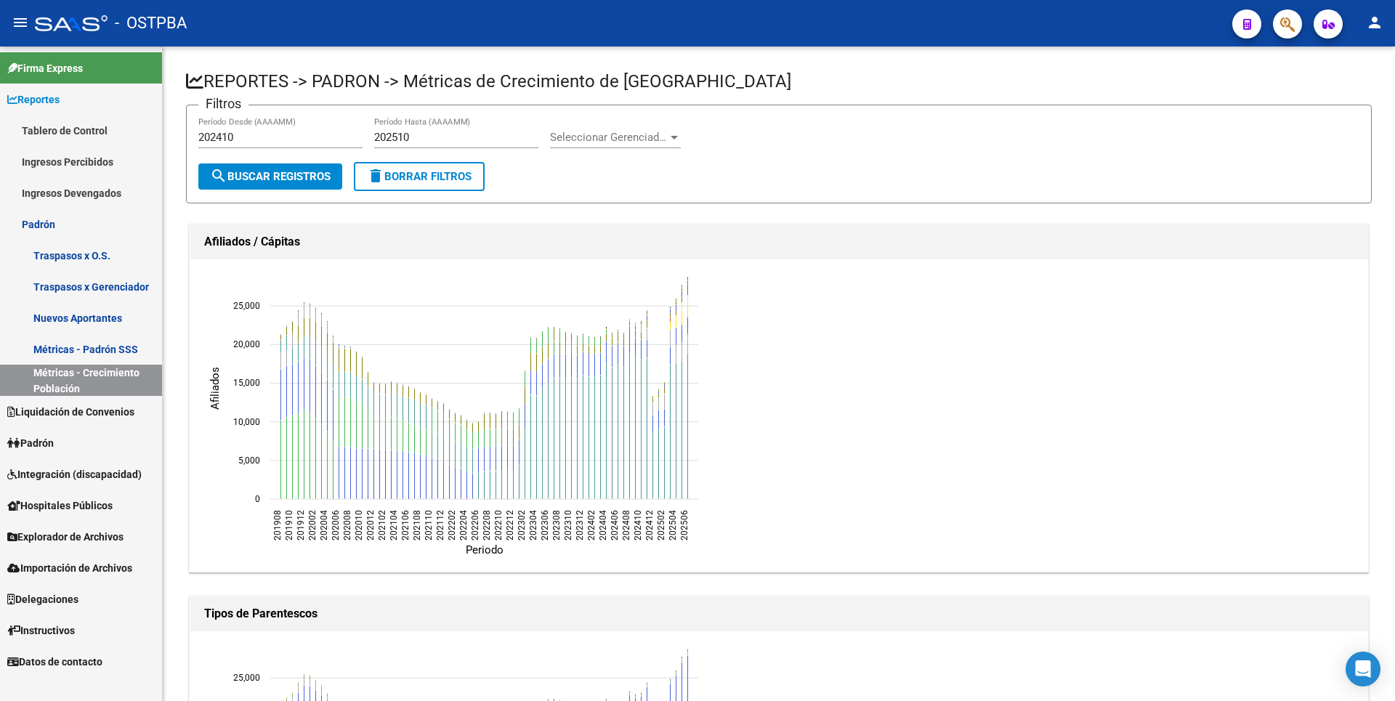
click at [43, 445] on span "Padrón" at bounding box center [30, 443] width 46 height 16
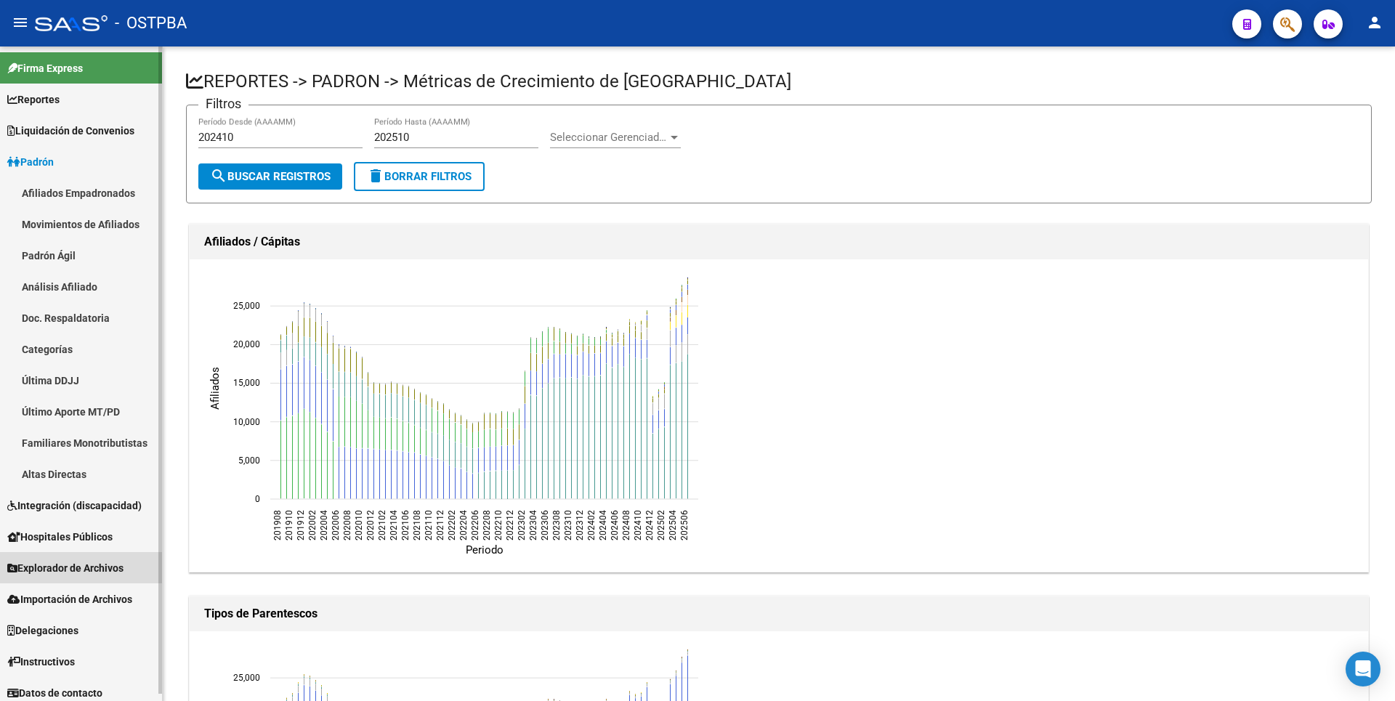
click at [80, 559] on link "Explorador de Archivos" at bounding box center [81, 567] width 162 height 31
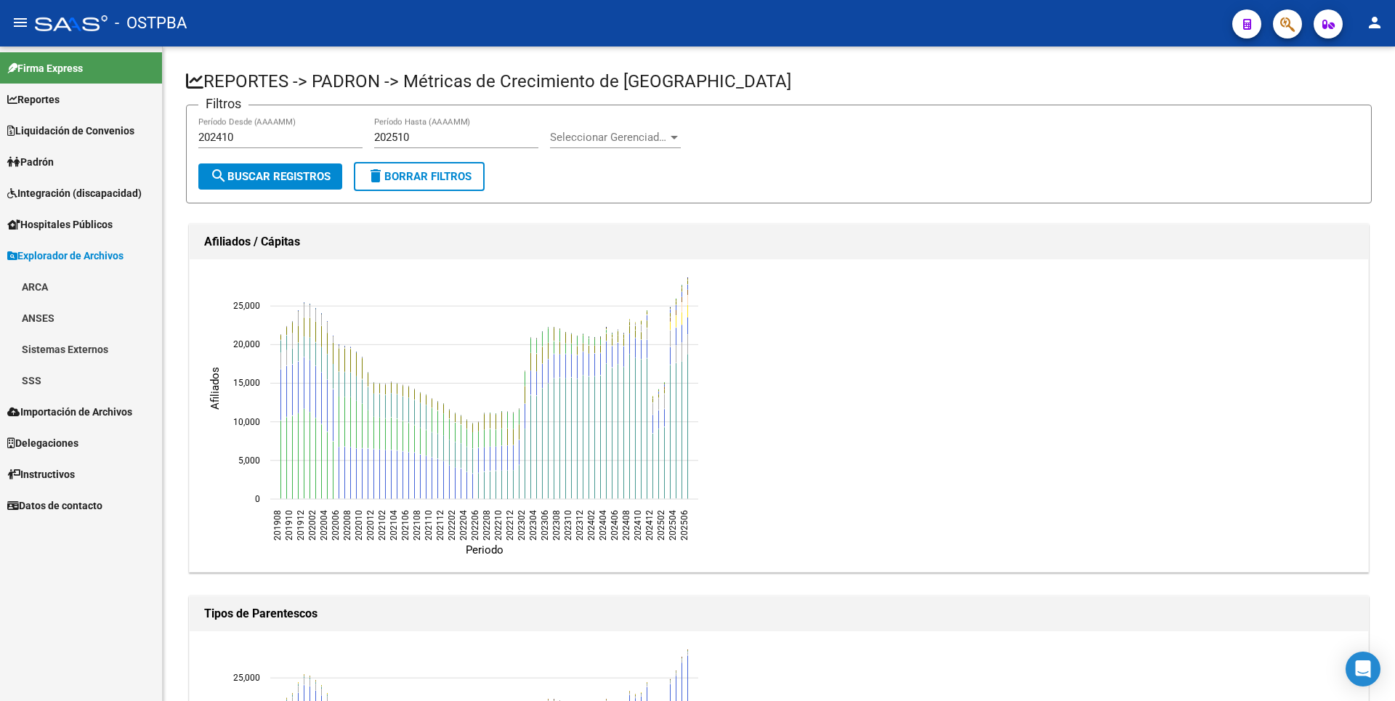
click at [64, 384] on link "SSS" at bounding box center [81, 380] width 162 height 31
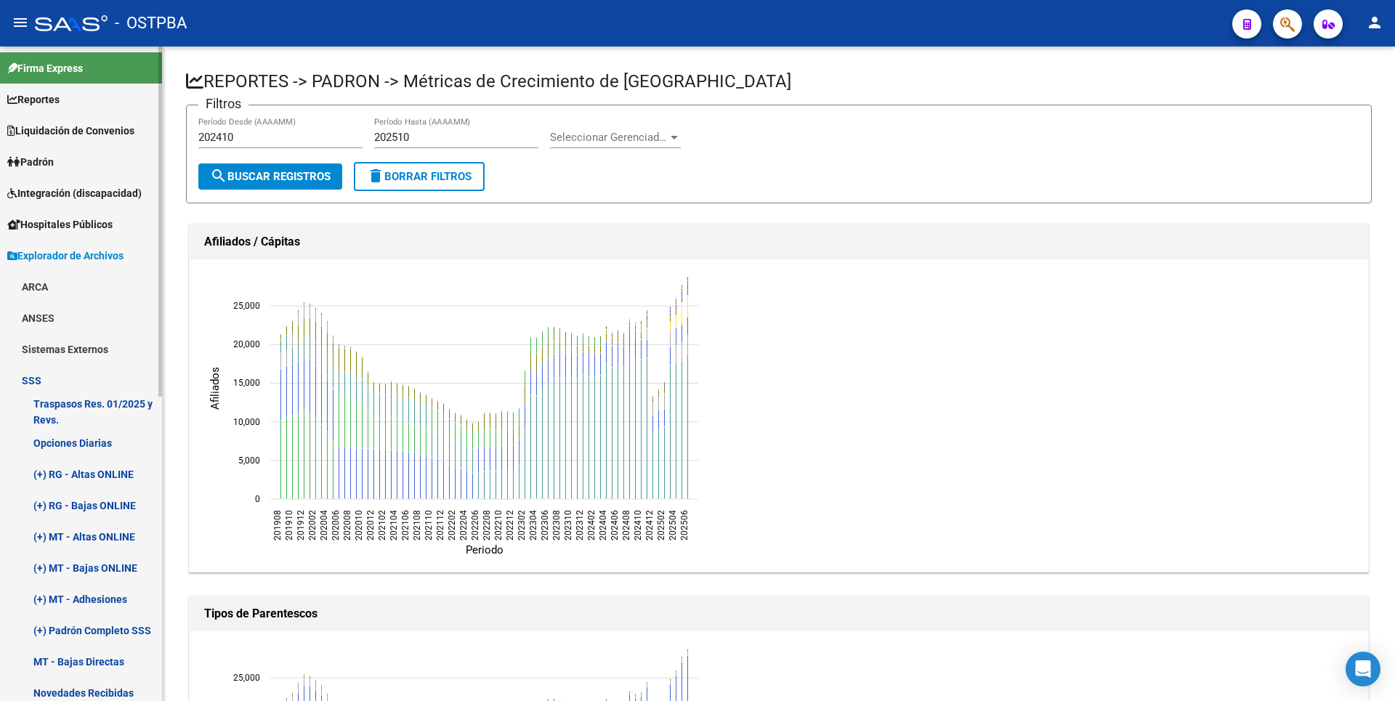
click at [116, 511] on link "(+) RG - Bajas ONLINE" at bounding box center [81, 505] width 162 height 31
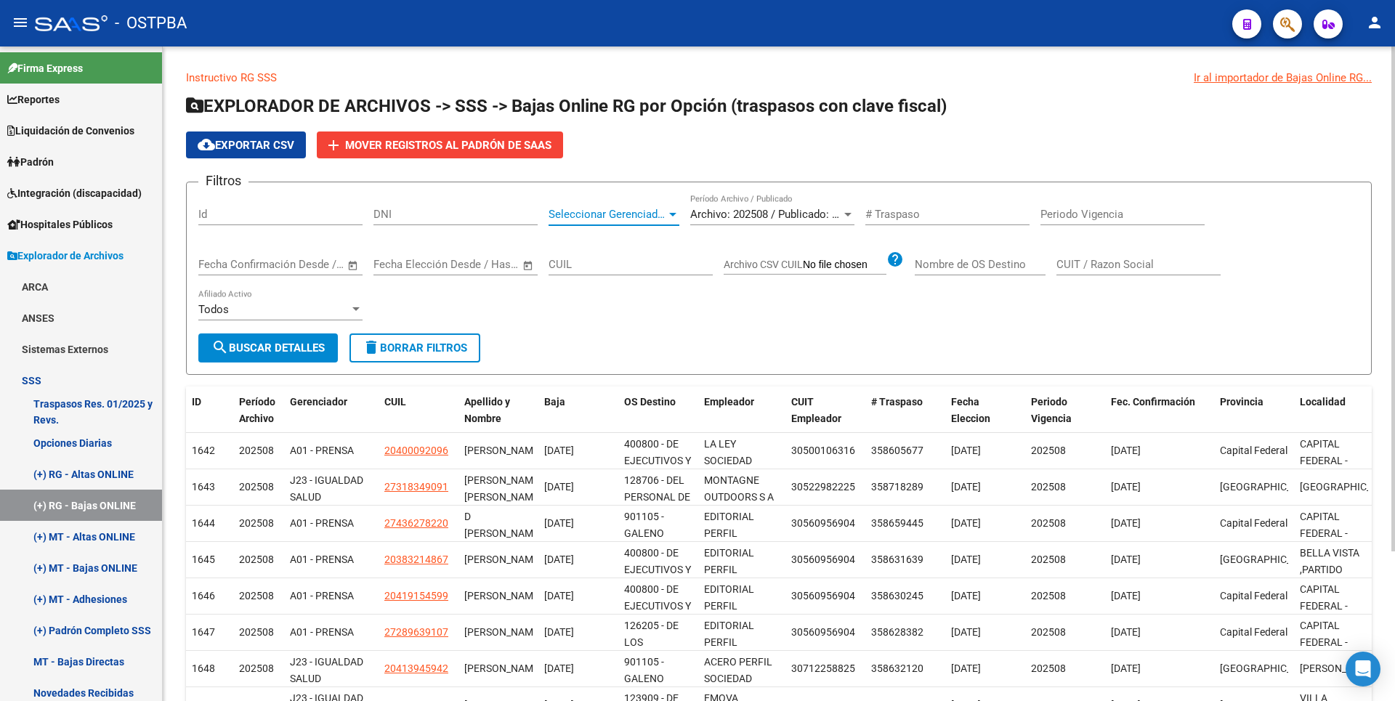
click at [673, 218] on div at bounding box center [672, 215] width 13 height 12
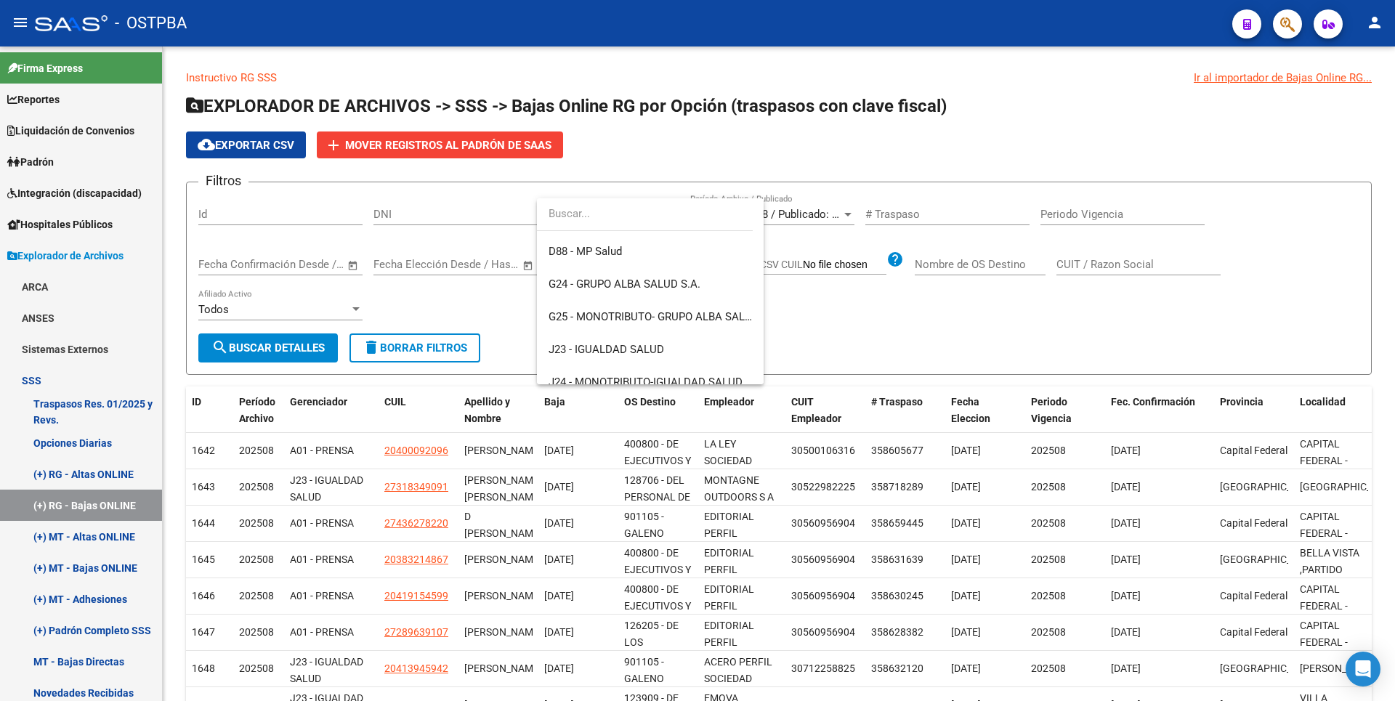
scroll to position [218, 0]
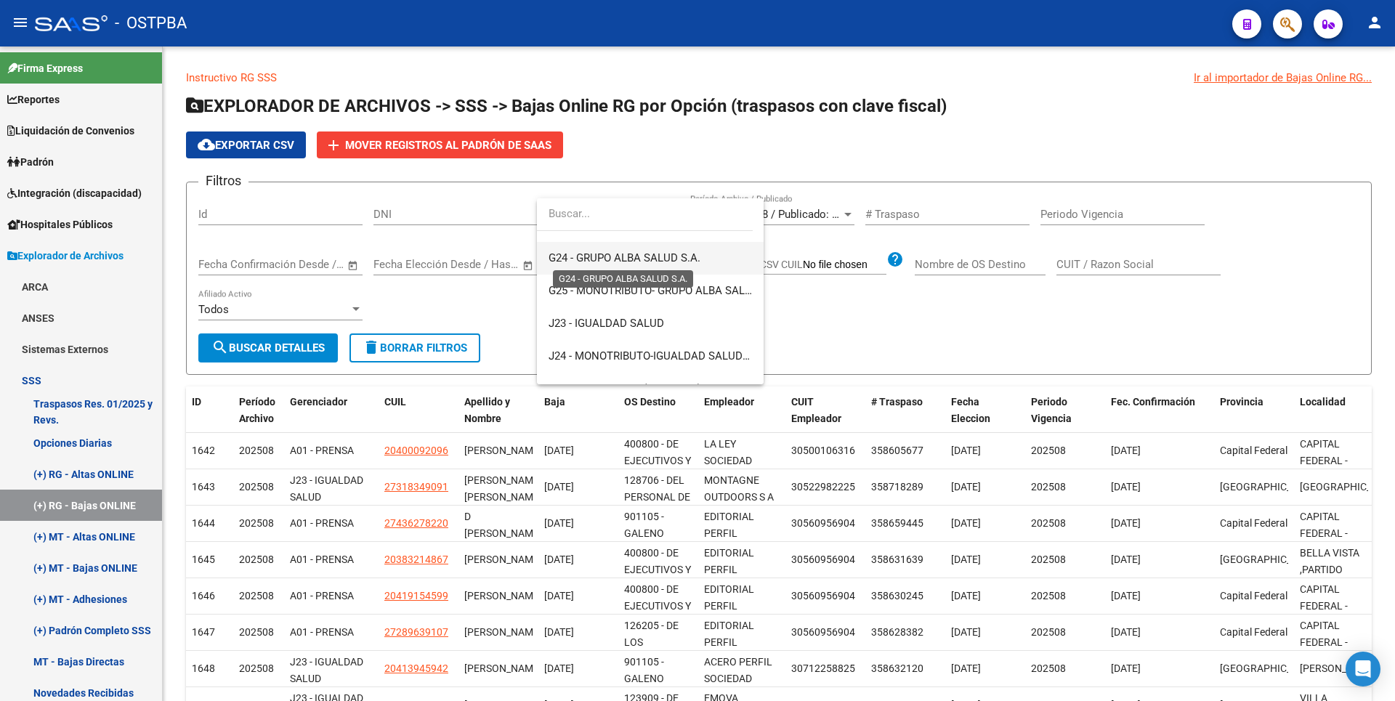
click at [658, 256] on span "G24 - GRUPO ALBA SALUD S.A." at bounding box center [624, 257] width 152 height 13
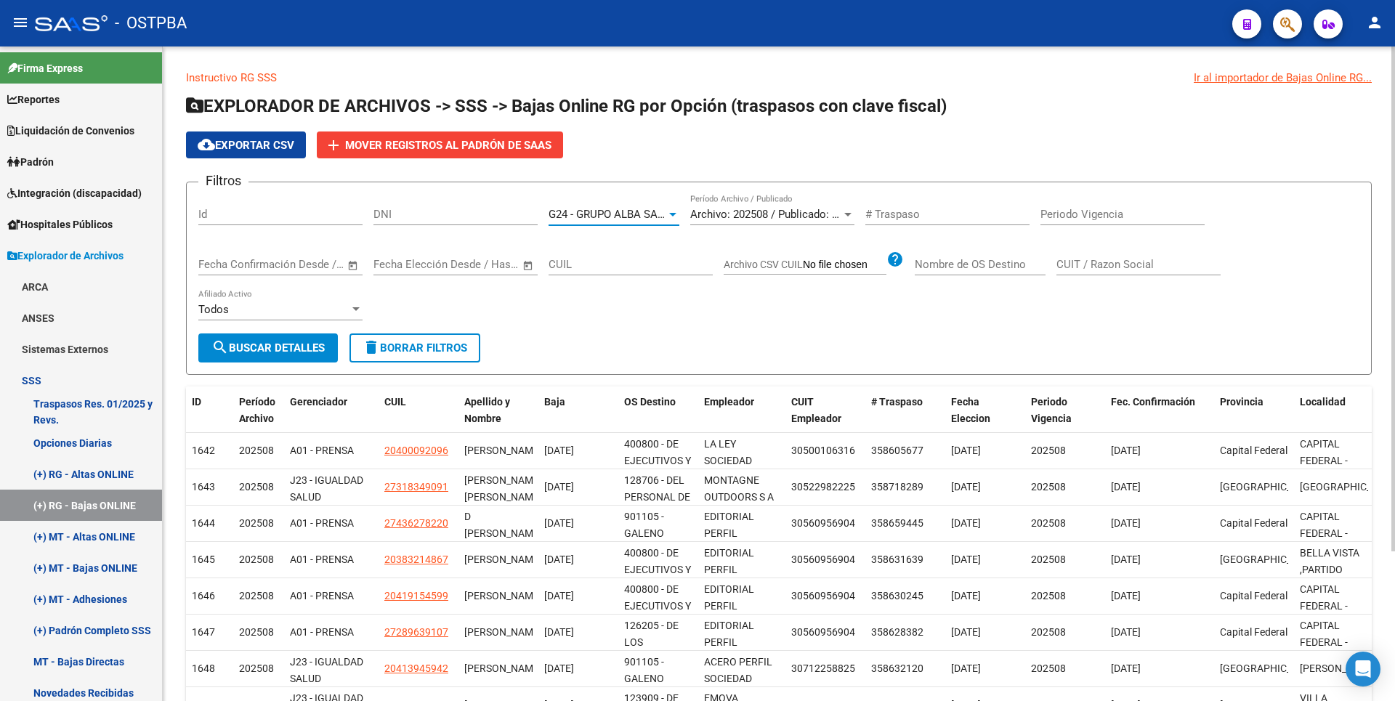
click at [294, 339] on button "search Buscar Detalles" at bounding box center [267, 347] width 139 height 29
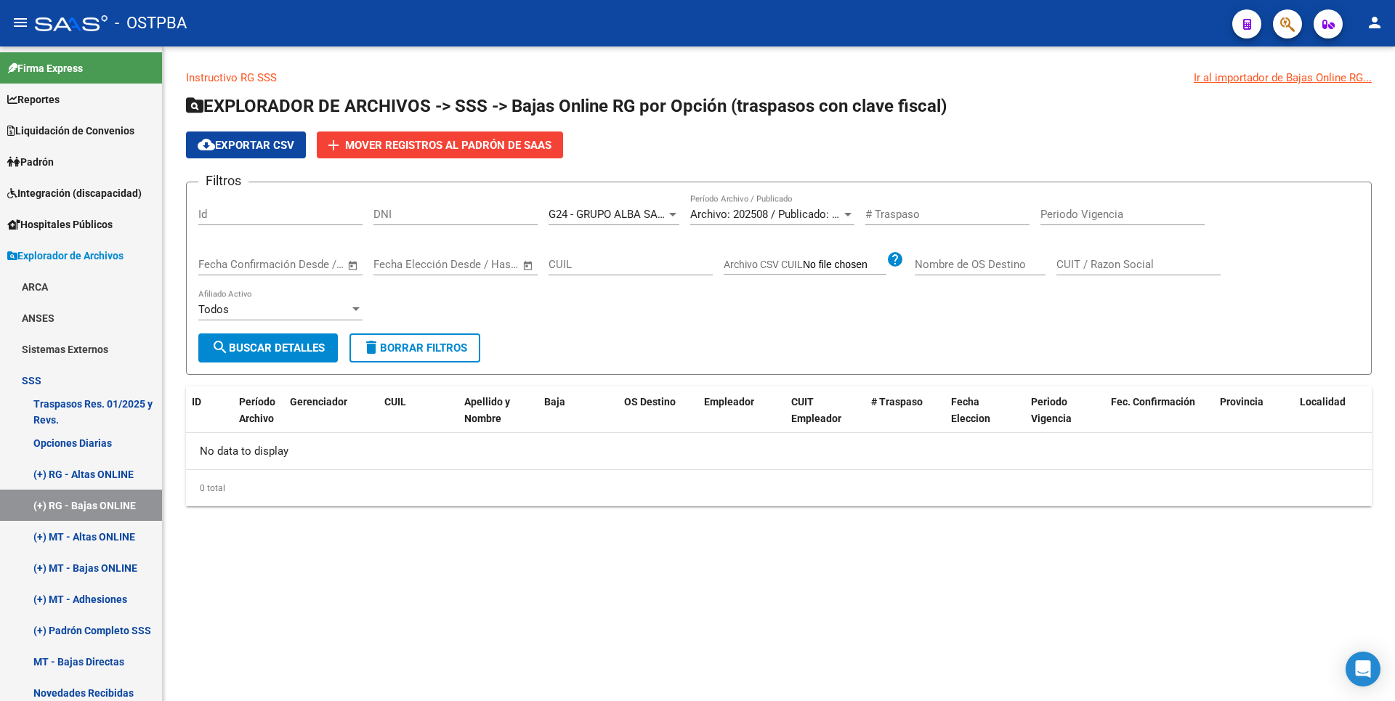
click at [666, 214] on div at bounding box center [672, 215] width 13 height 12
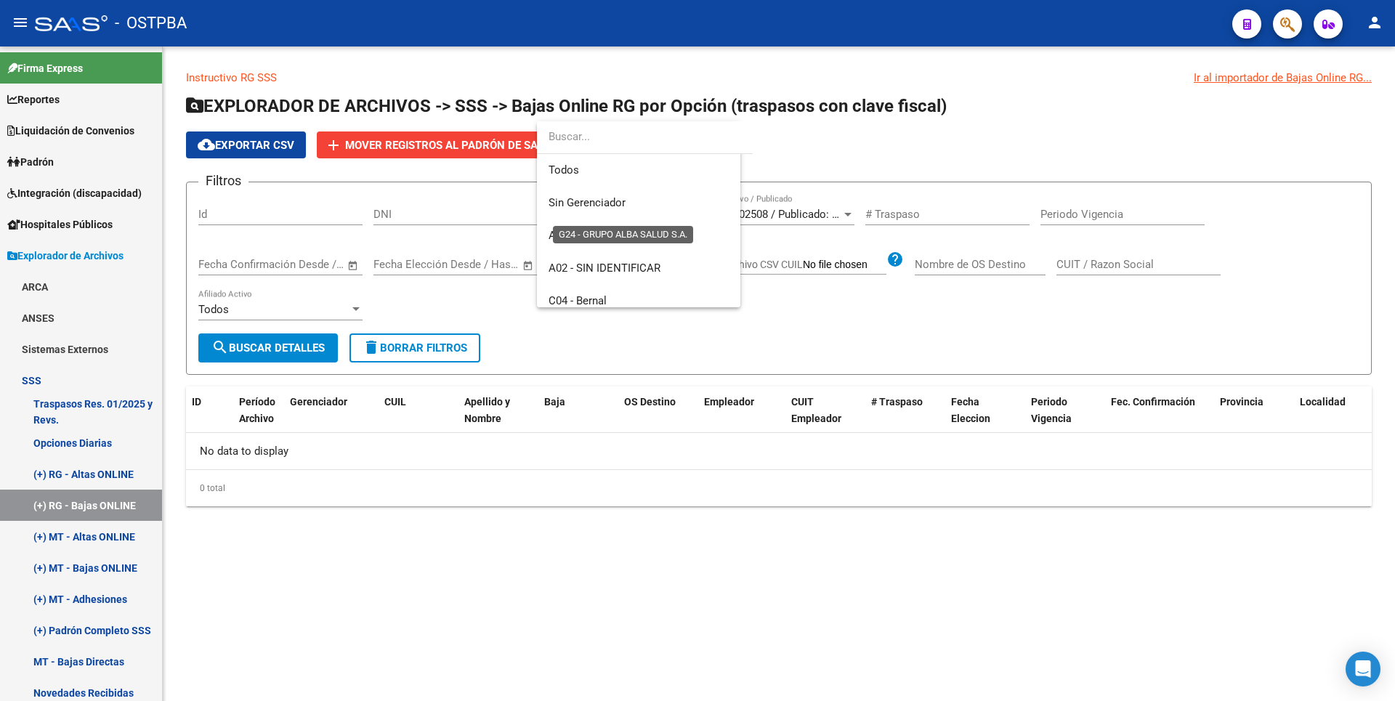
scroll to position [185, 0]
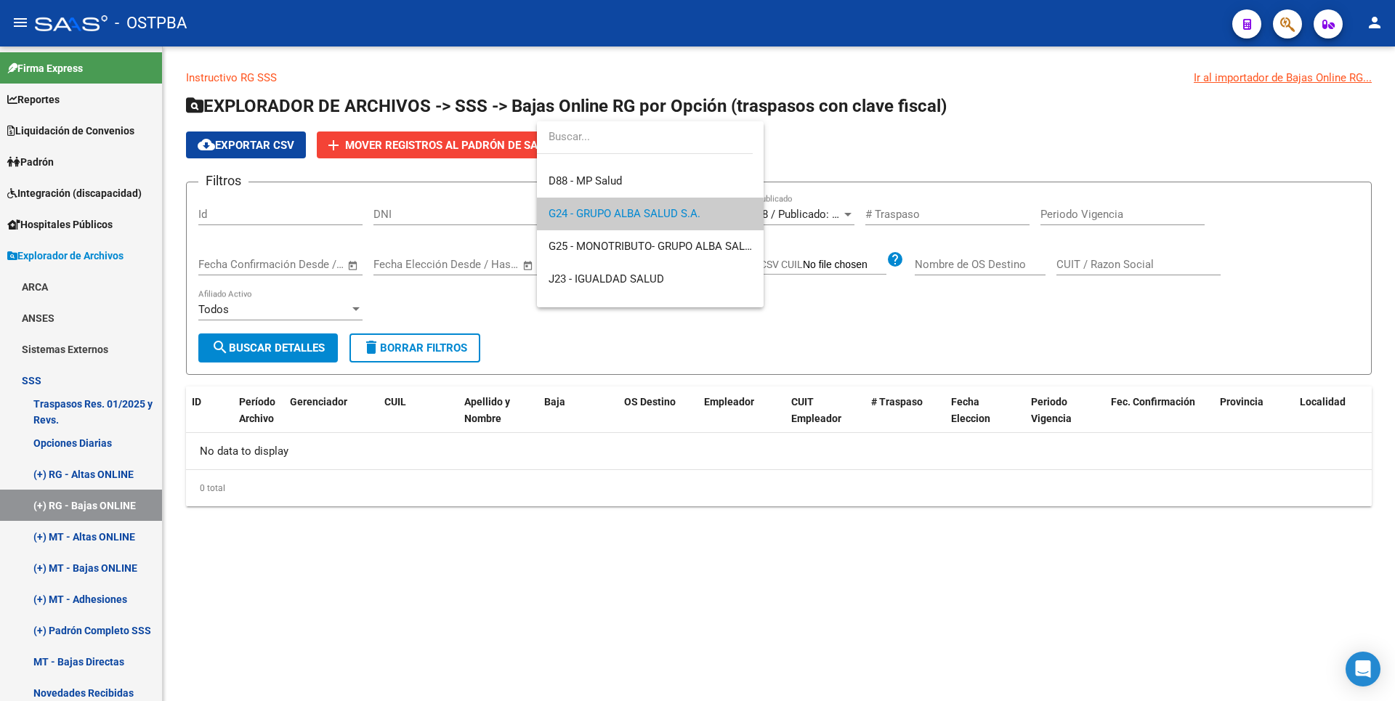
click at [846, 163] on div at bounding box center [697, 350] width 1395 height 701
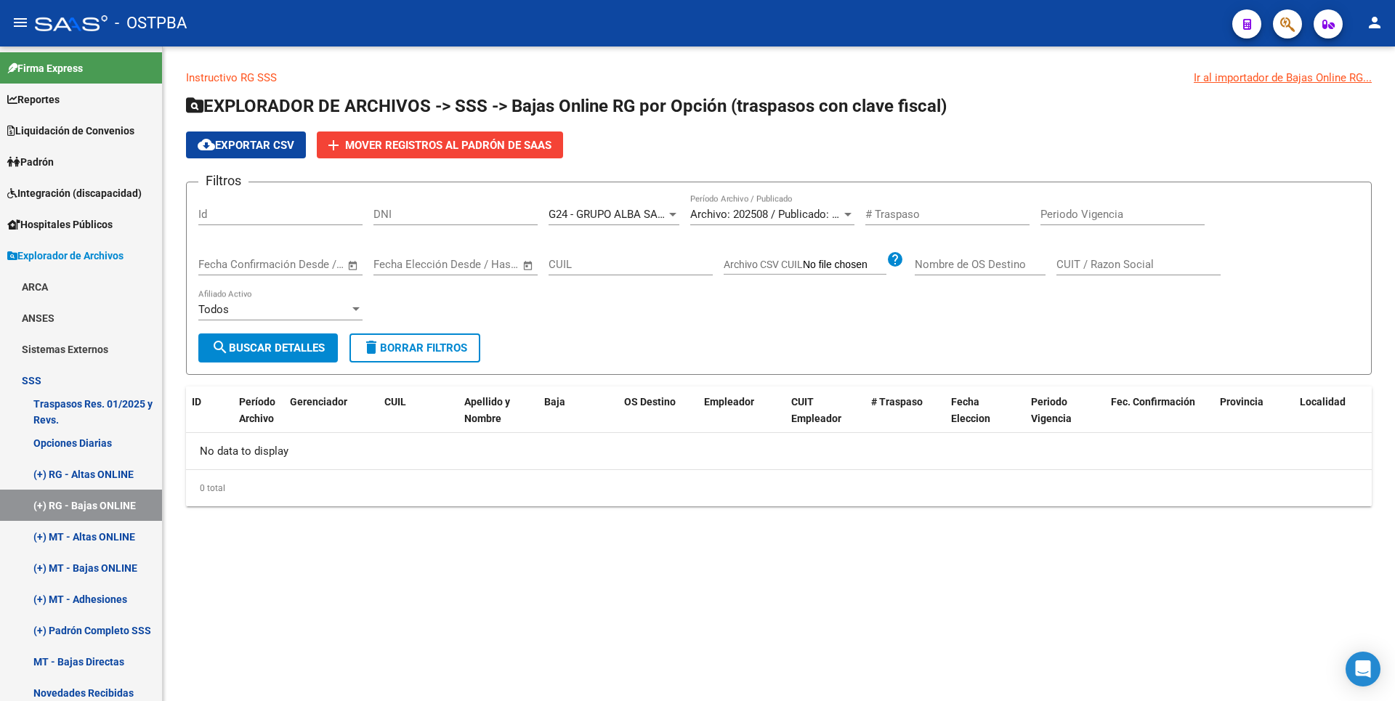
click at [847, 215] on div at bounding box center [847, 215] width 7 height 4
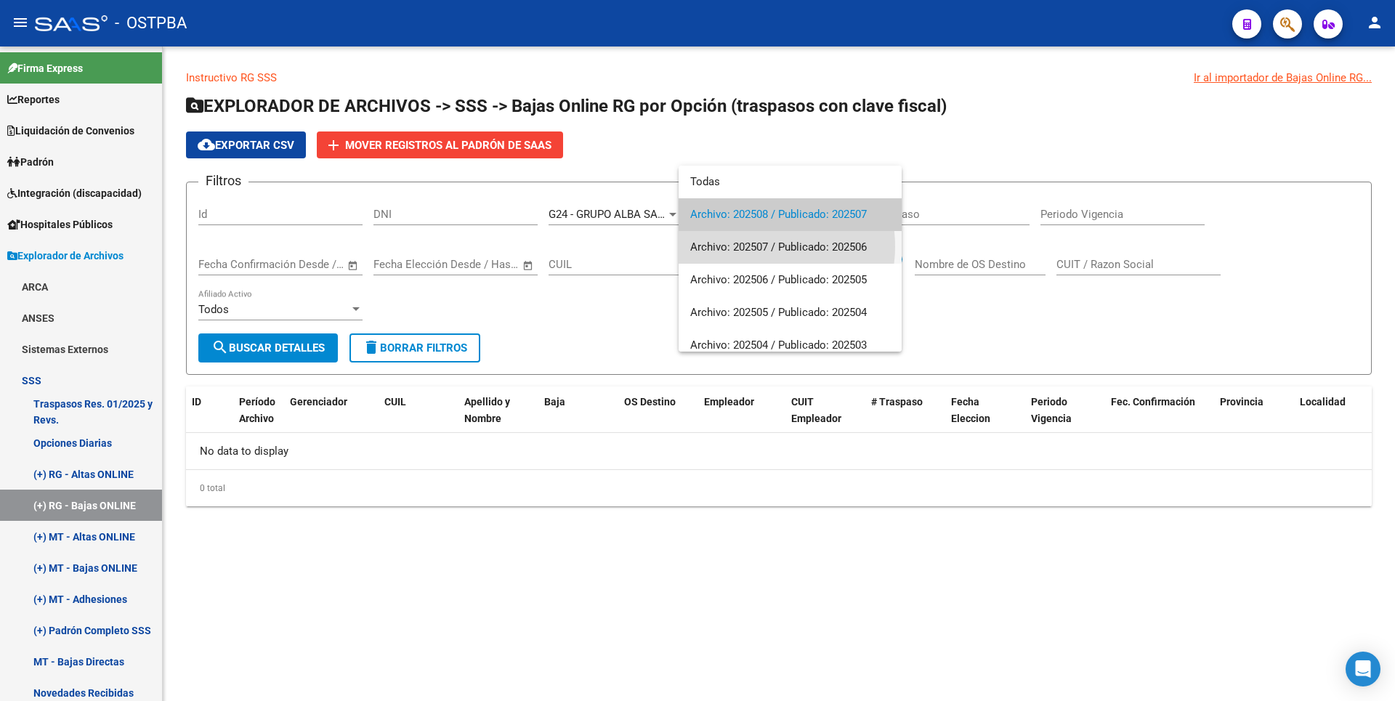
click at [751, 246] on span "Archivo: 202507 / Publicado: 202506" at bounding box center [790, 247] width 200 height 33
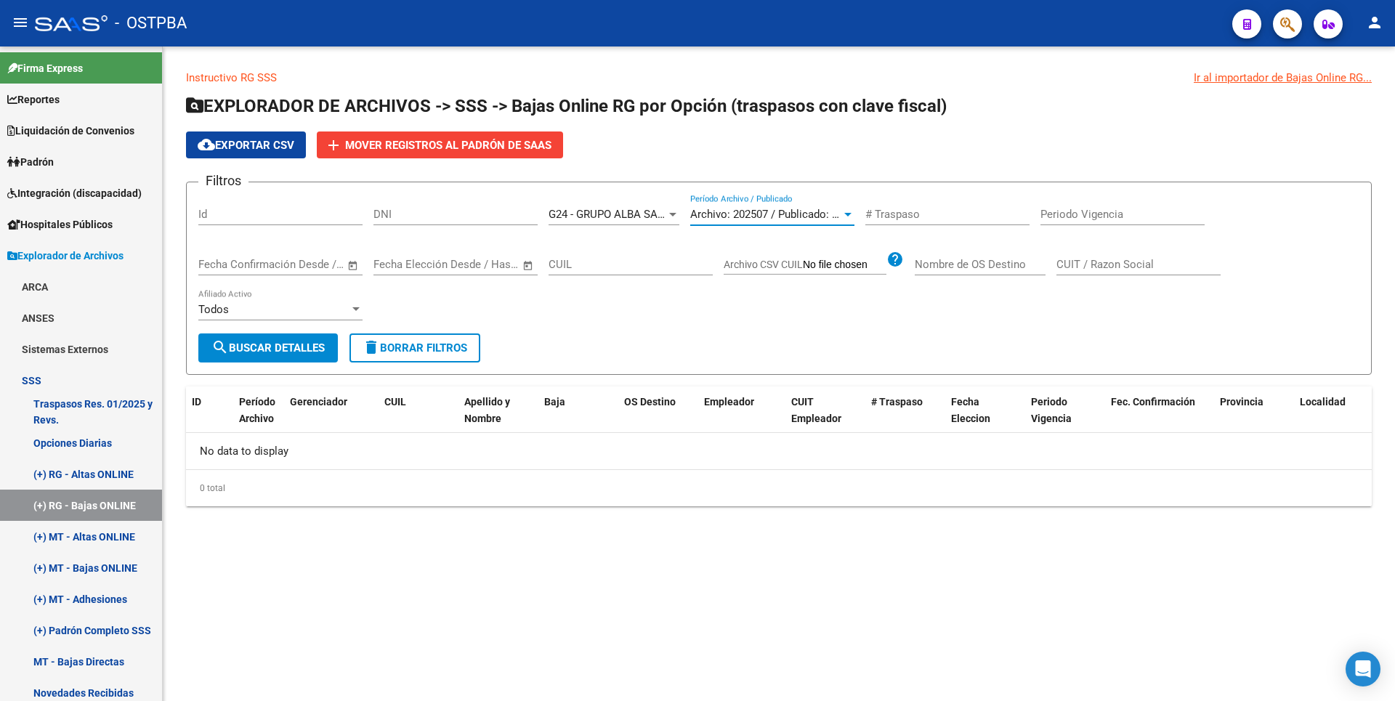
click at [304, 349] on span "search Buscar Detalles" at bounding box center [267, 347] width 113 height 13
click at [848, 216] on div at bounding box center [847, 215] width 7 height 4
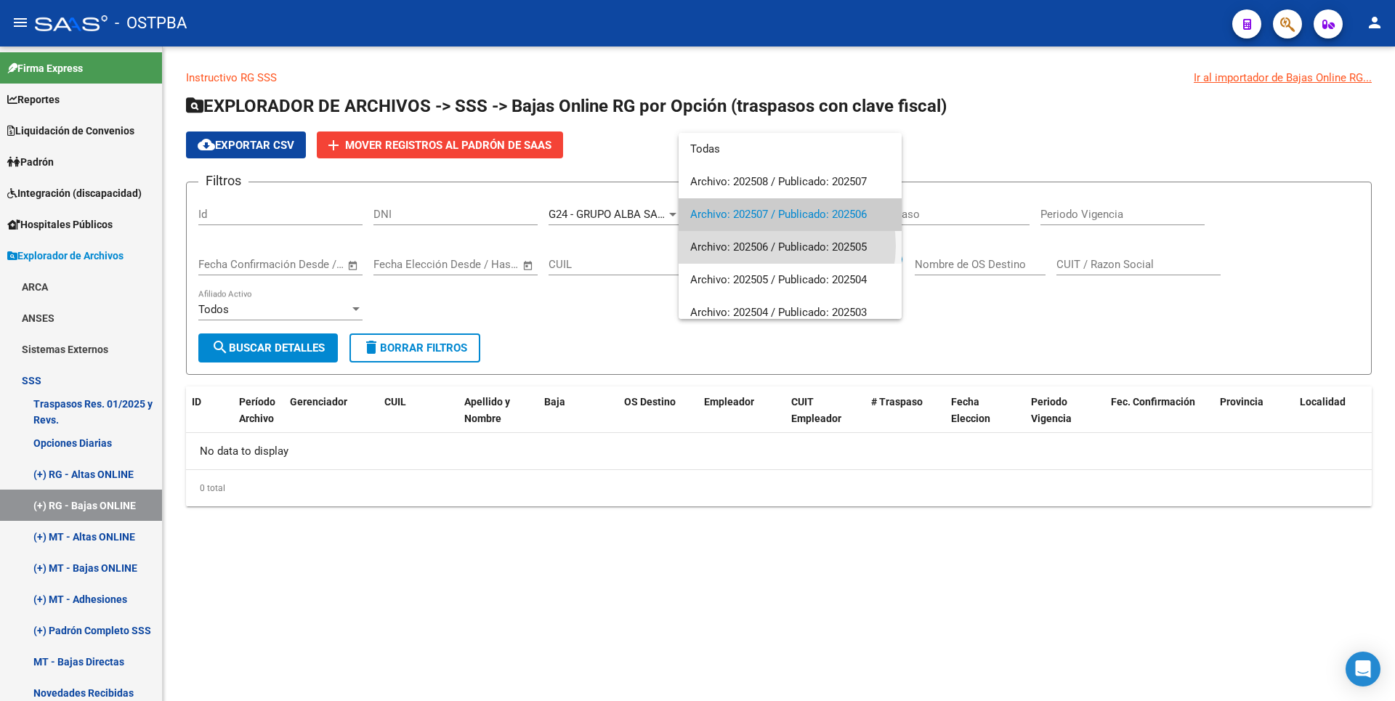
click at [774, 246] on span "Archivo: 202506 / Publicado: 202505" at bounding box center [790, 247] width 200 height 33
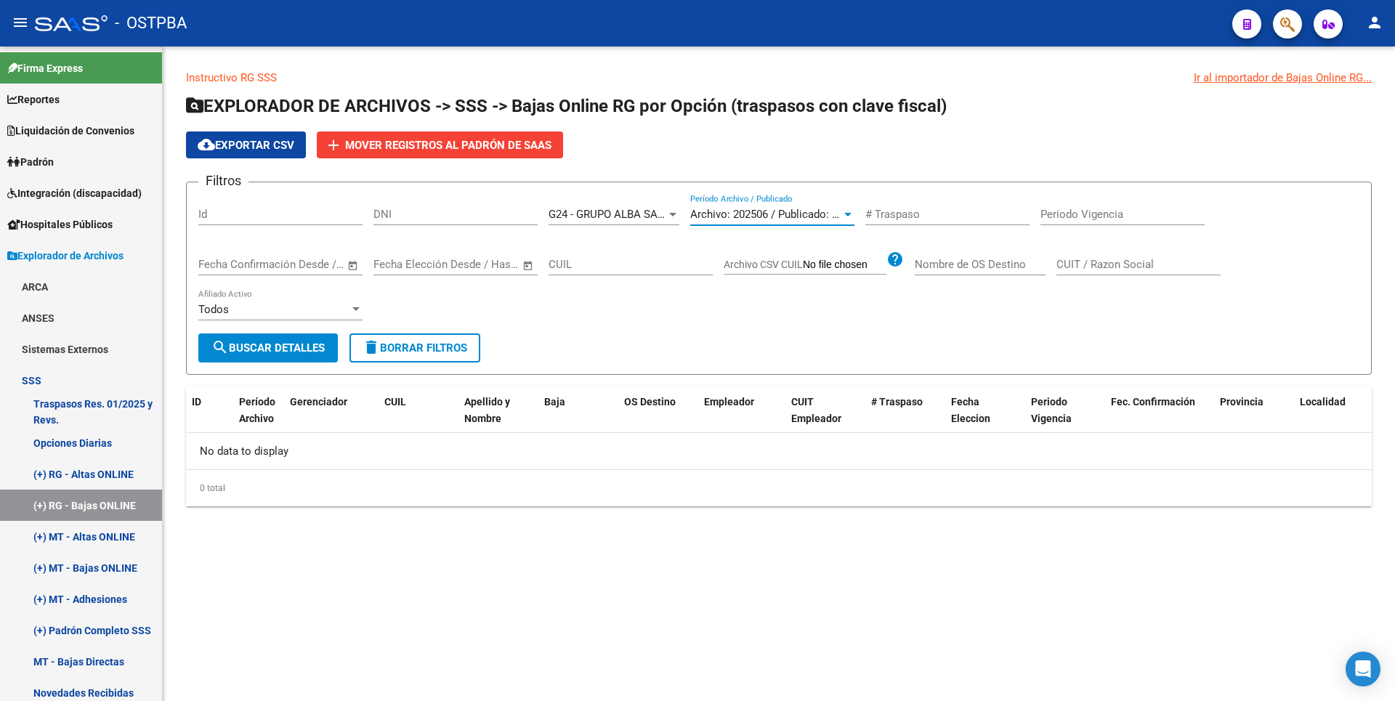
click at [246, 344] on span "search Buscar Detalles" at bounding box center [267, 347] width 113 height 13
click at [854, 217] on div "Filtros Id DNI G24 - GRUPO ALBA SALUD S.A. Seleccionar Gerenciador Archivo: 202…" at bounding box center [778, 263] width 1161 height 139
click at [846, 217] on div at bounding box center [847, 215] width 13 height 12
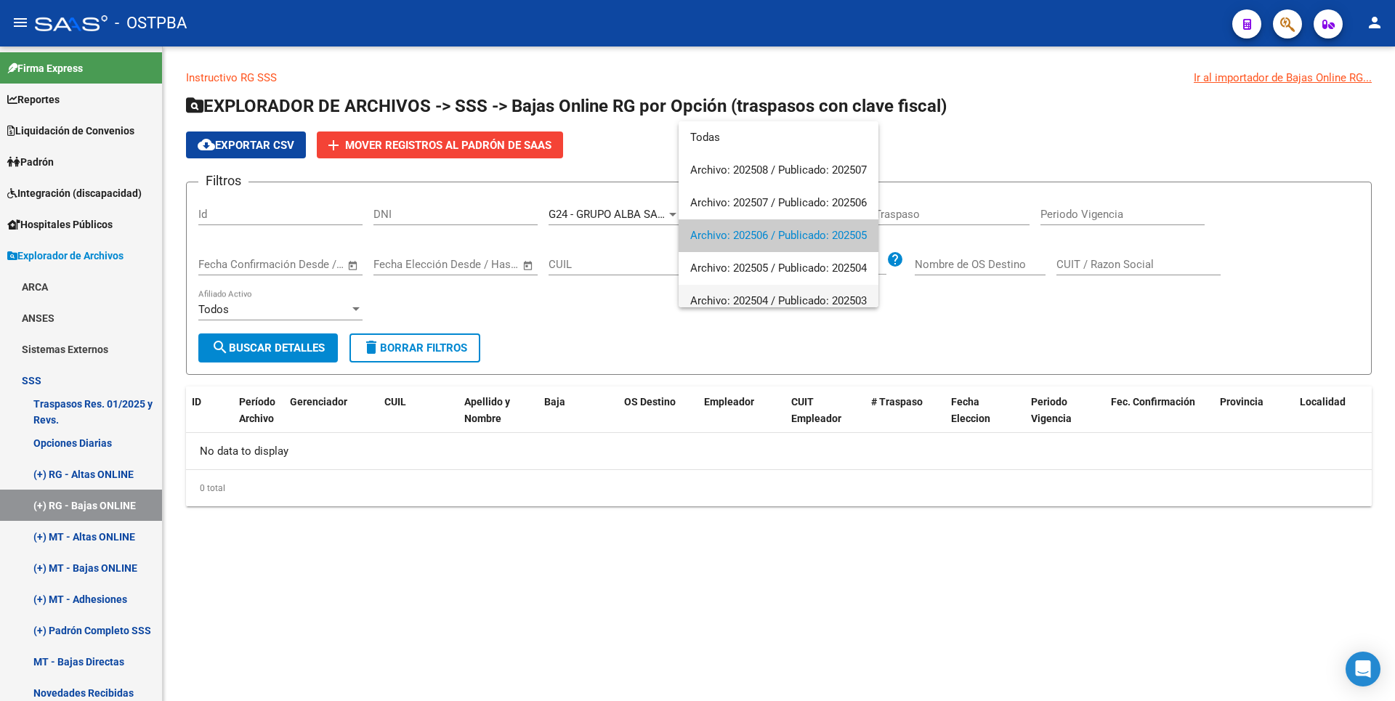
scroll to position [22, 0]
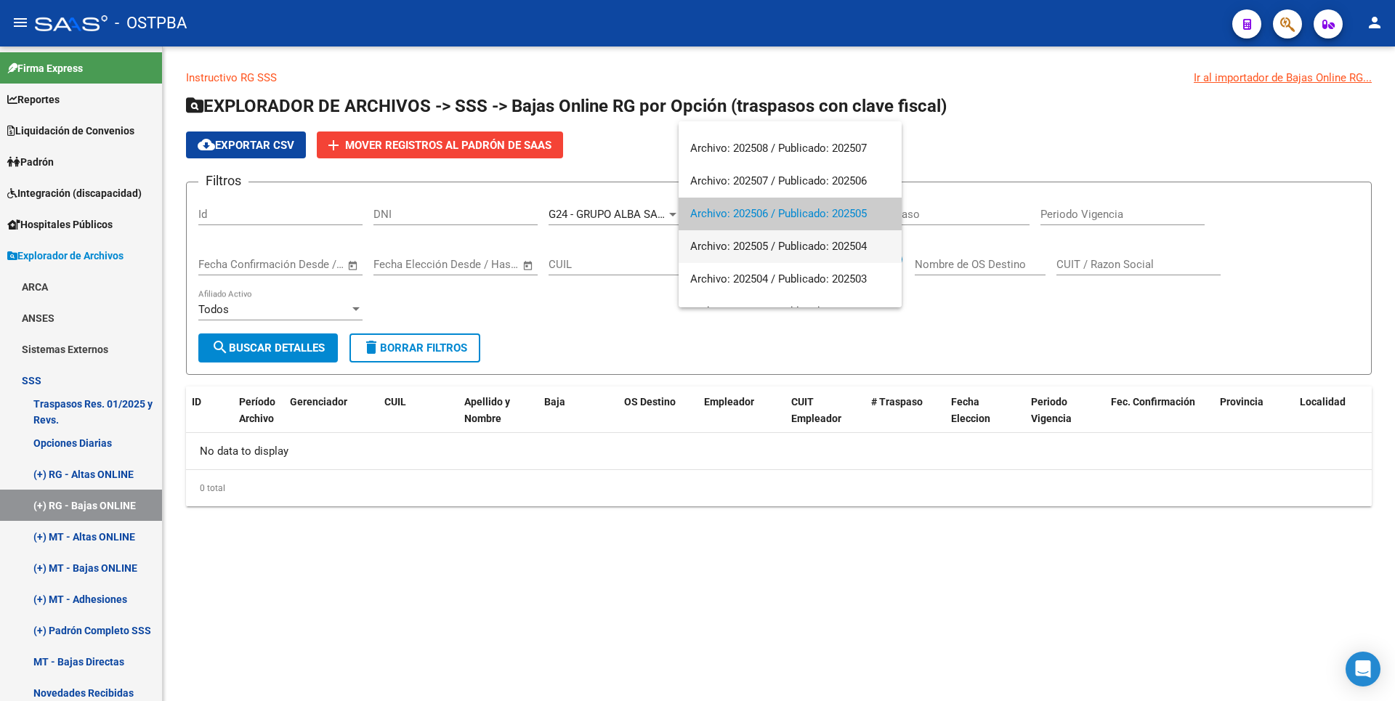
click at [731, 248] on span "Archivo: 202505 / Publicado: 202504" at bounding box center [790, 246] width 200 height 33
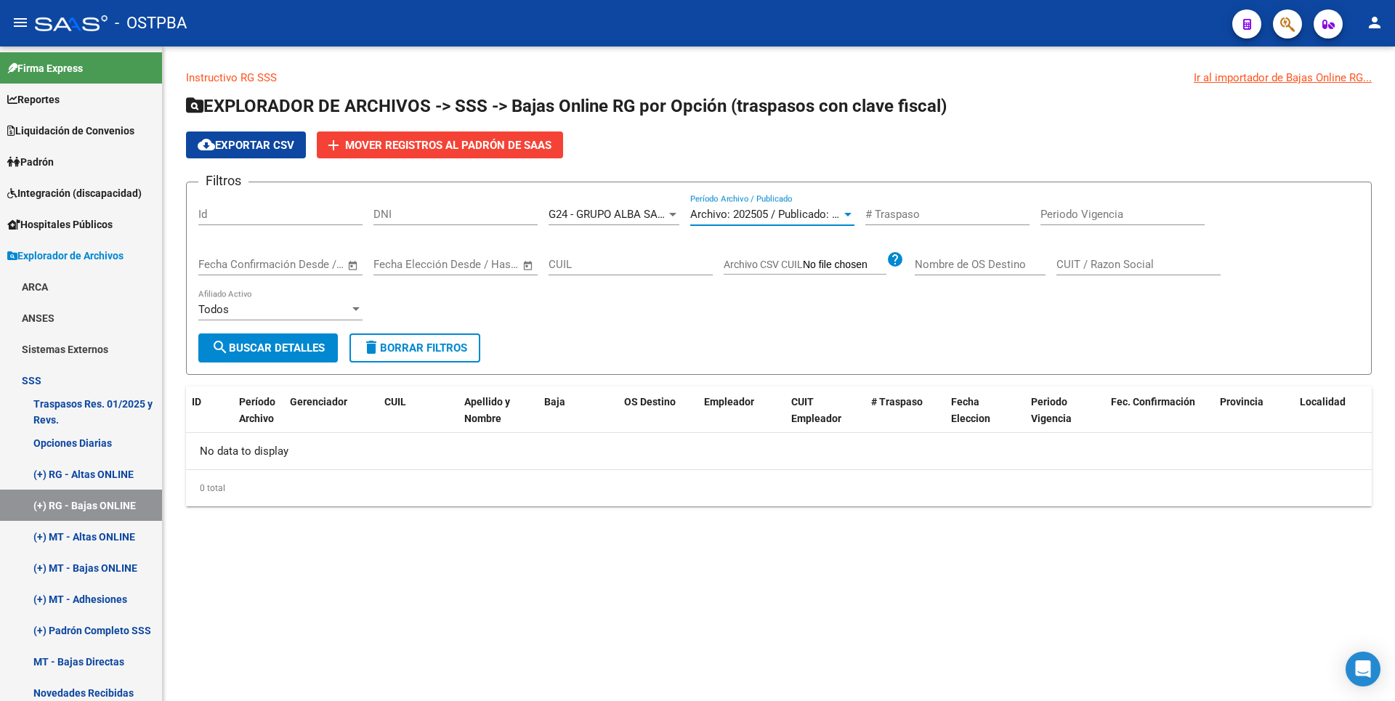
click at [256, 343] on span "search Buscar Detalles" at bounding box center [267, 347] width 113 height 13
click at [668, 214] on div at bounding box center [672, 215] width 13 height 12
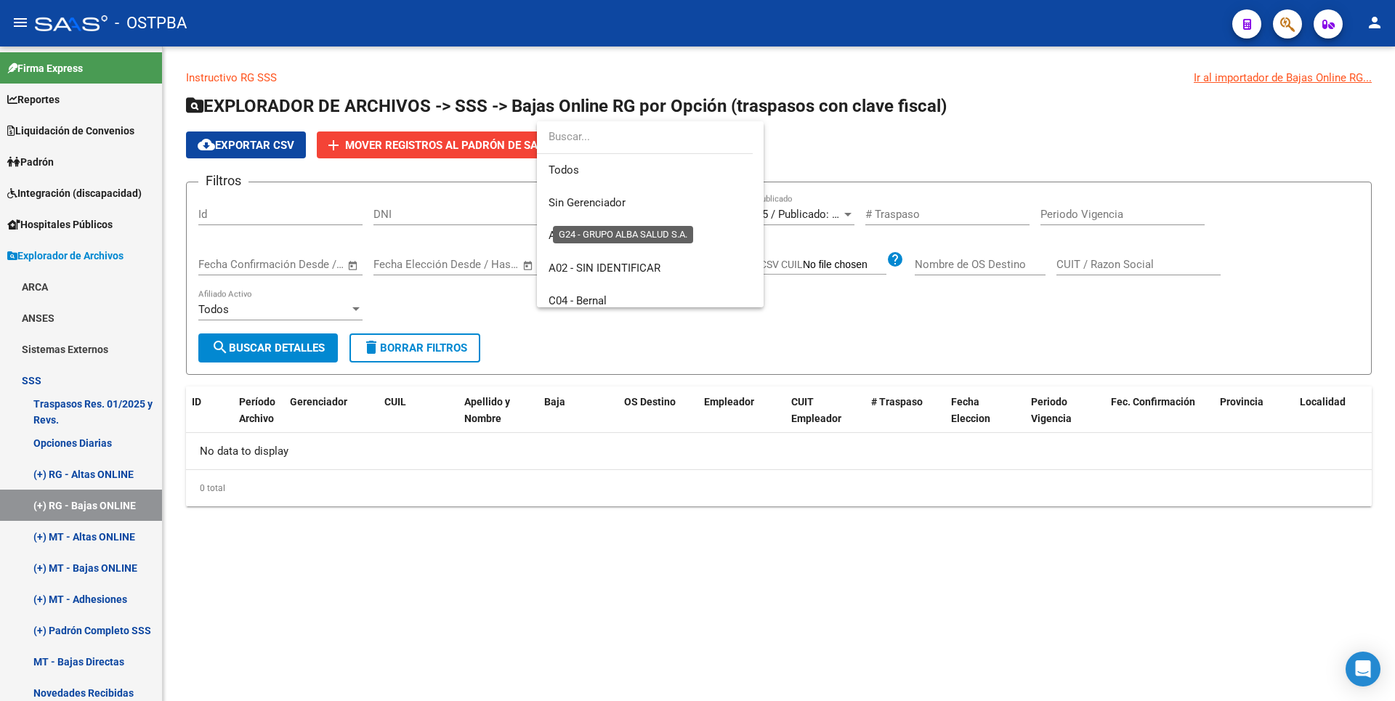
scroll to position [185, 0]
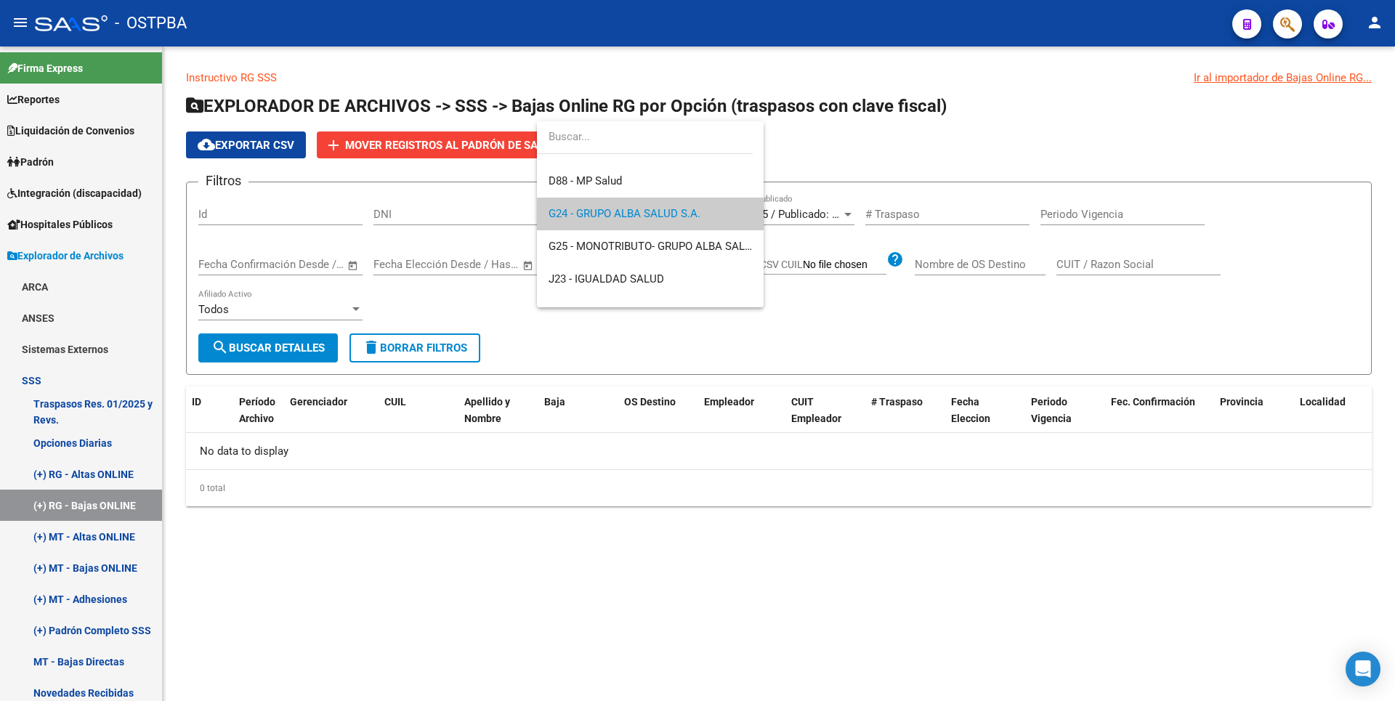
click at [815, 162] on div at bounding box center [697, 350] width 1395 height 701
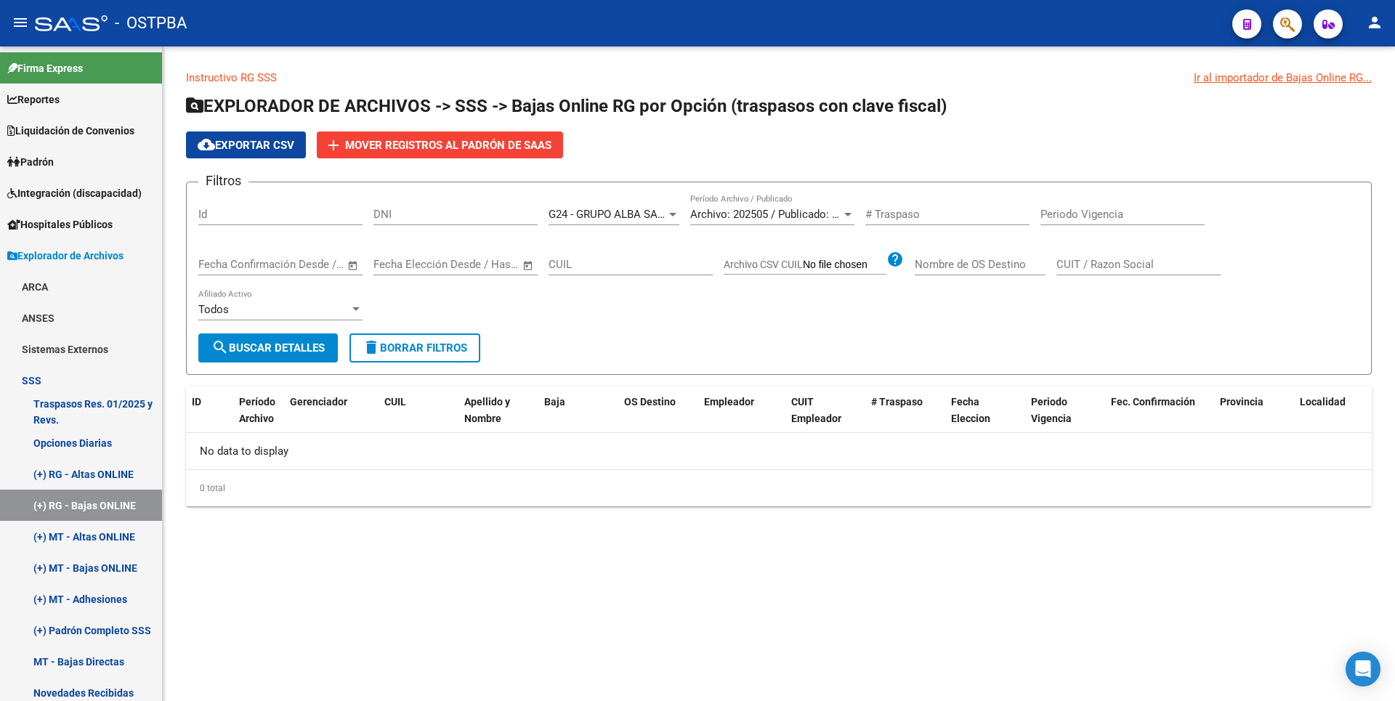
click at [840, 219] on span "Archivo: 202505 / Publicado: 202504" at bounding box center [778, 214] width 177 height 13
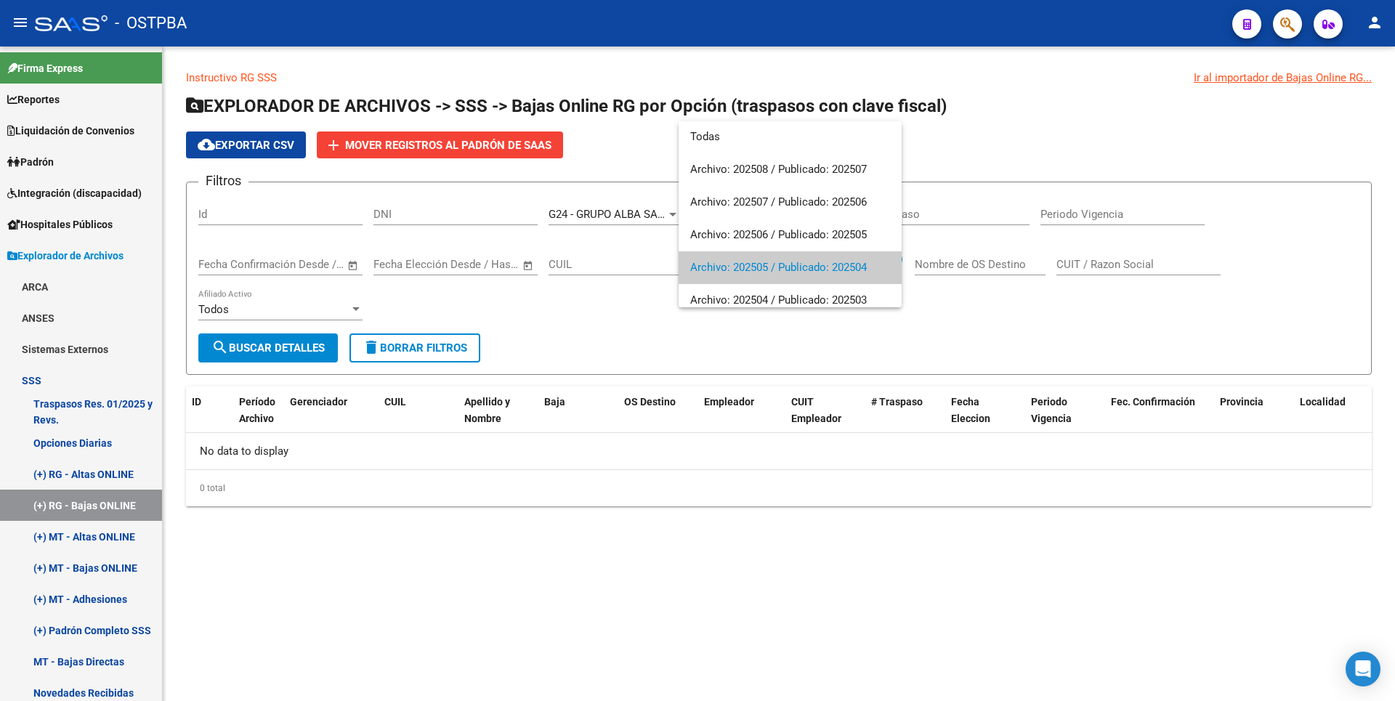
scroll to position [0, 0]
click at [108, 509] on div at bounding box center [697, 350] width 1395 height 701
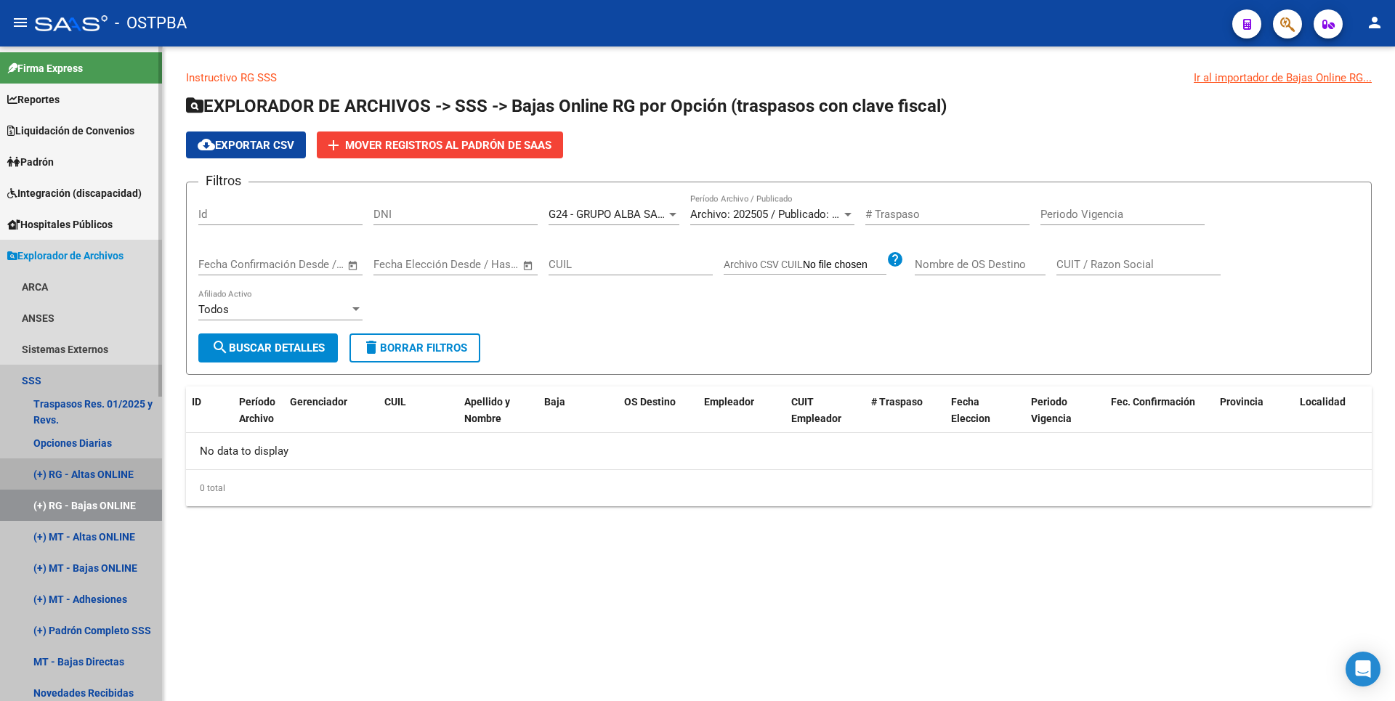
click at [109, 469] on link "(+) RG - Altas ONLINE" at bounding box center [81, 473] width 162 height 31
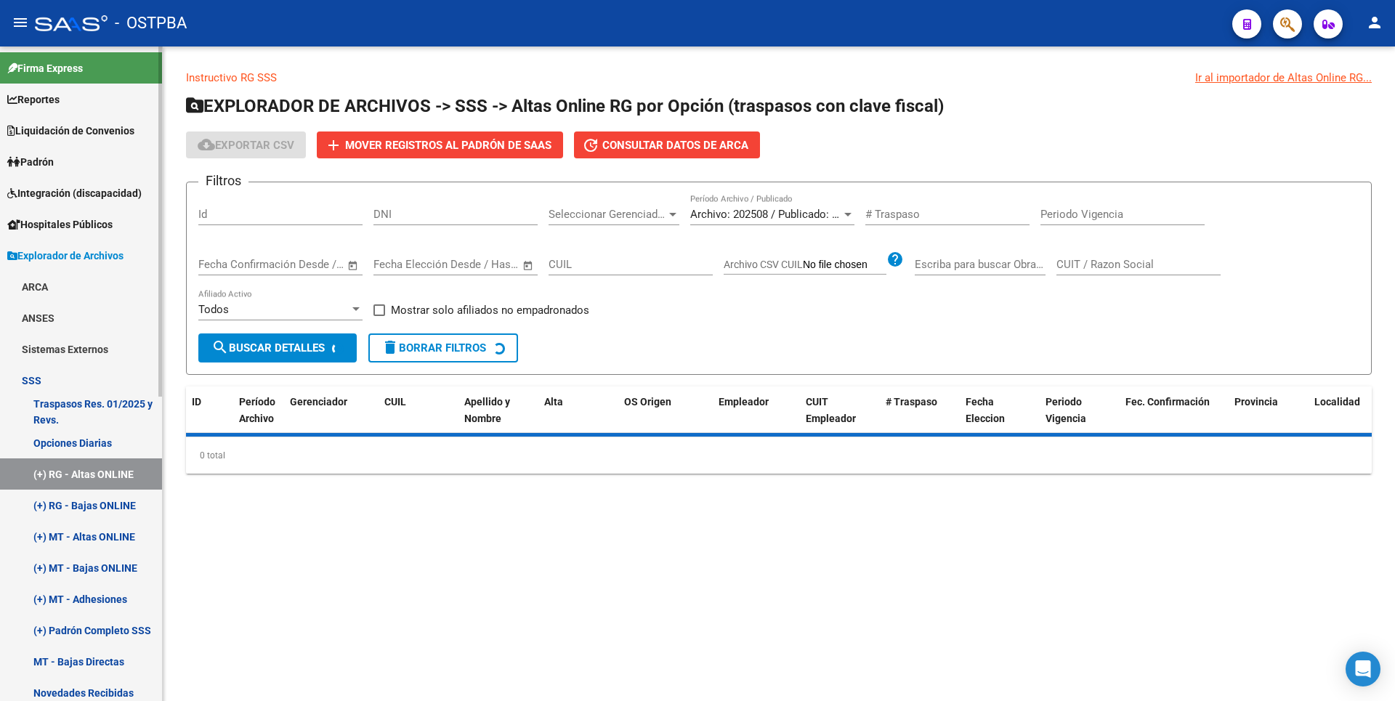
click at [107, 501] on link "(+) RG - Bajas ONLINE" at bounding box center [81, 505] width 162 height 31
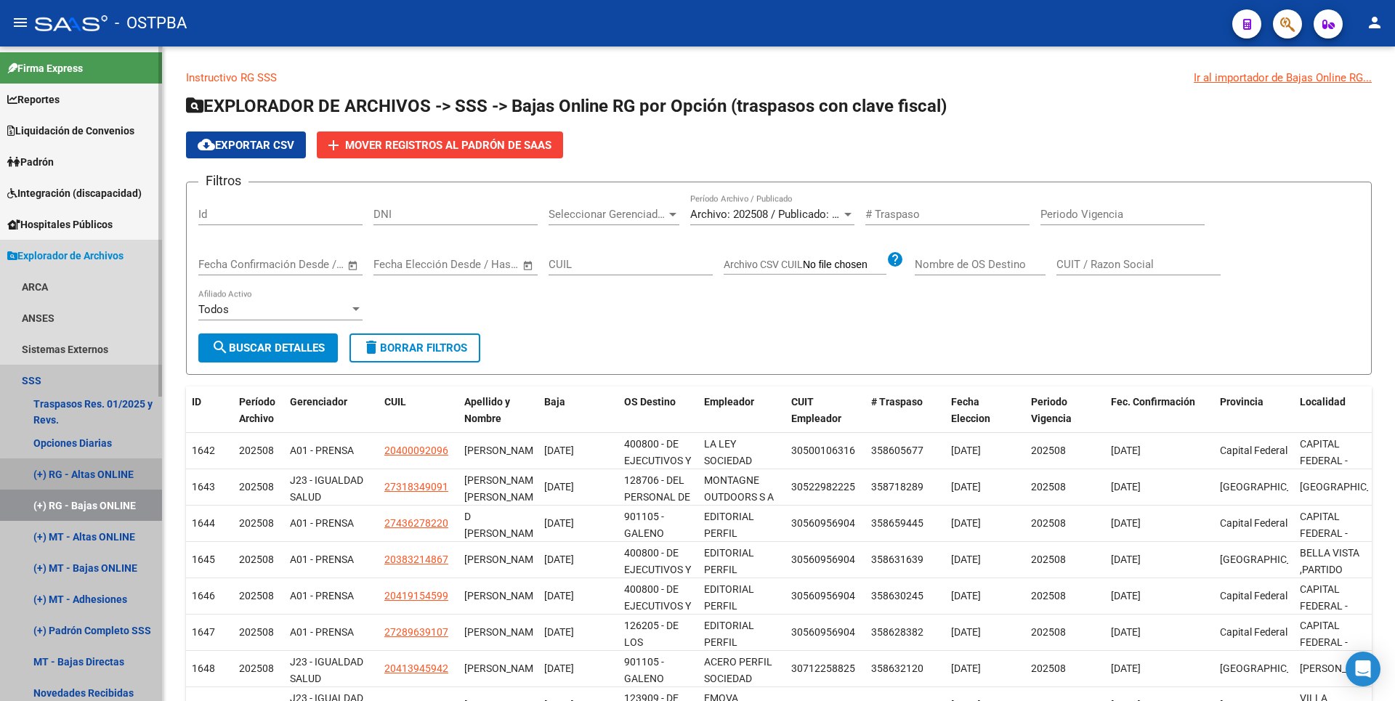
click at [108, 477] on link "(+) RG - Altas ONLINE" at bounding box center [81, 473] width 162 height 31
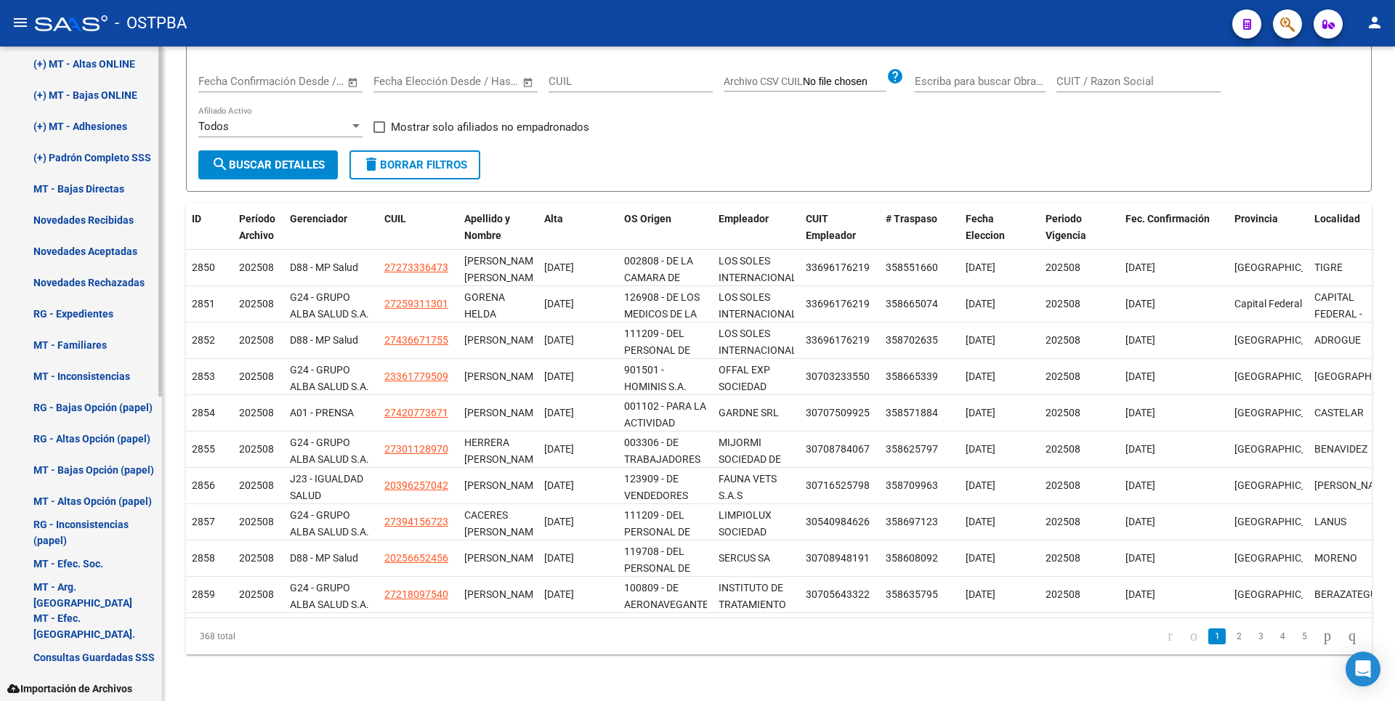
scroll to position [352, 0]
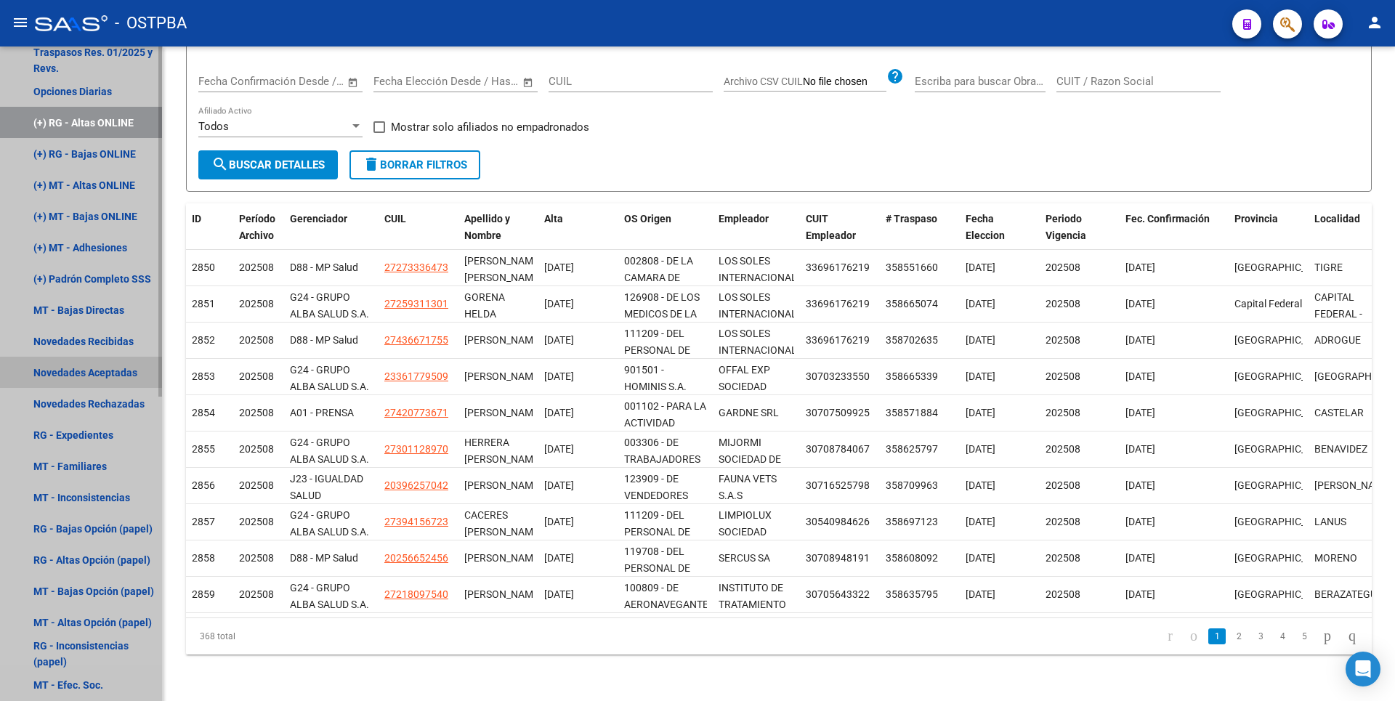
drag, startPoint x: 112, startPoint y: 368, endPoint x: 153, endPoint y: 344, distance: 47.5
click at [113, 368] on link "Novedades Aceptadas" at bounding box center [81, 372] width 162 height 31
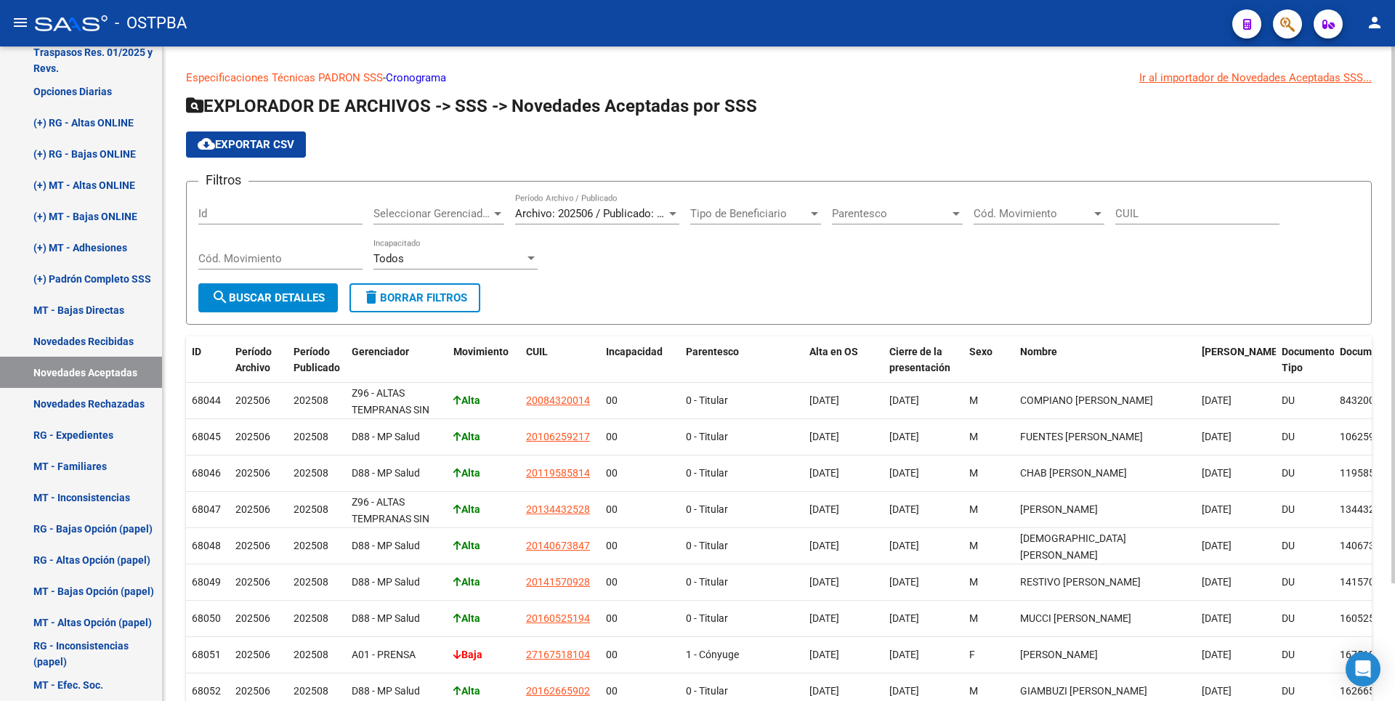
click at [676, 214] on div at bounding box center [672, 214] width 7 height 4
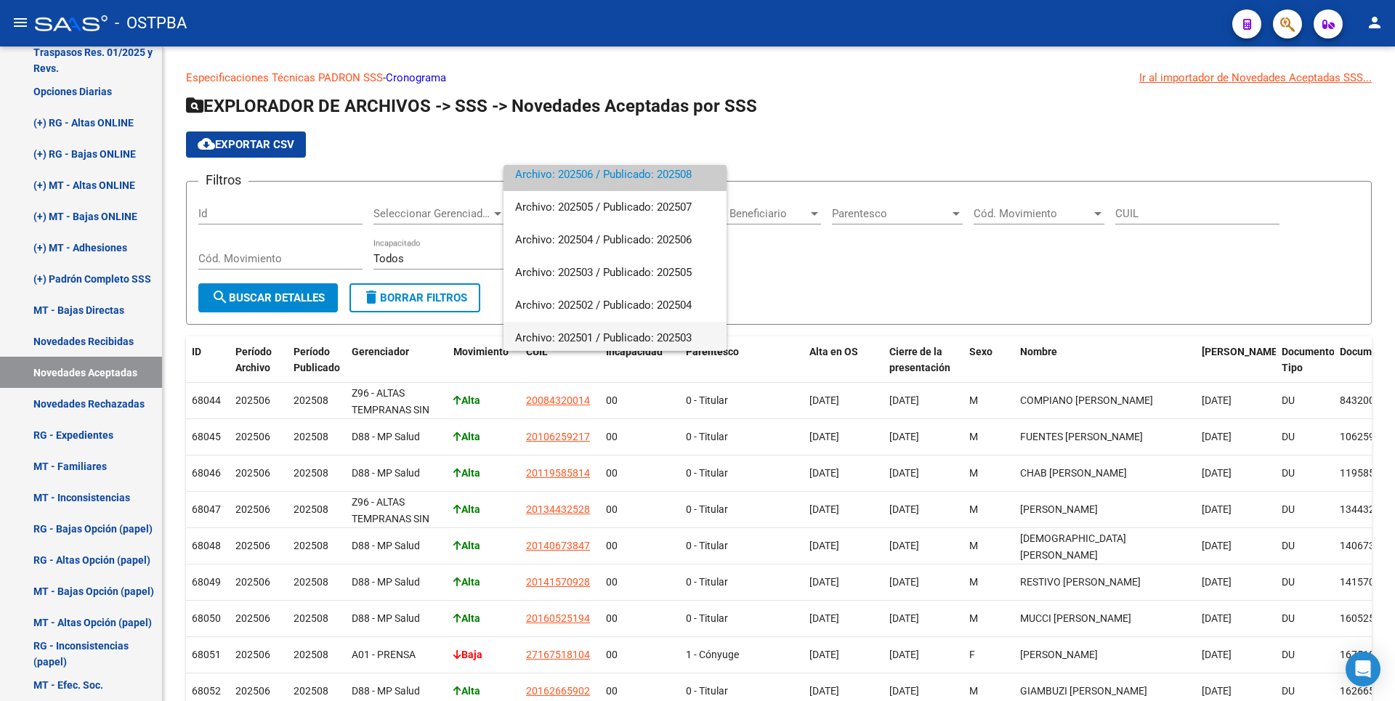
scroll to position [73, 0]
click at [614, 306] on span "Archivo: 202501 / Publicado: 202503" at bounding box center [615, 304] width 200 height 33
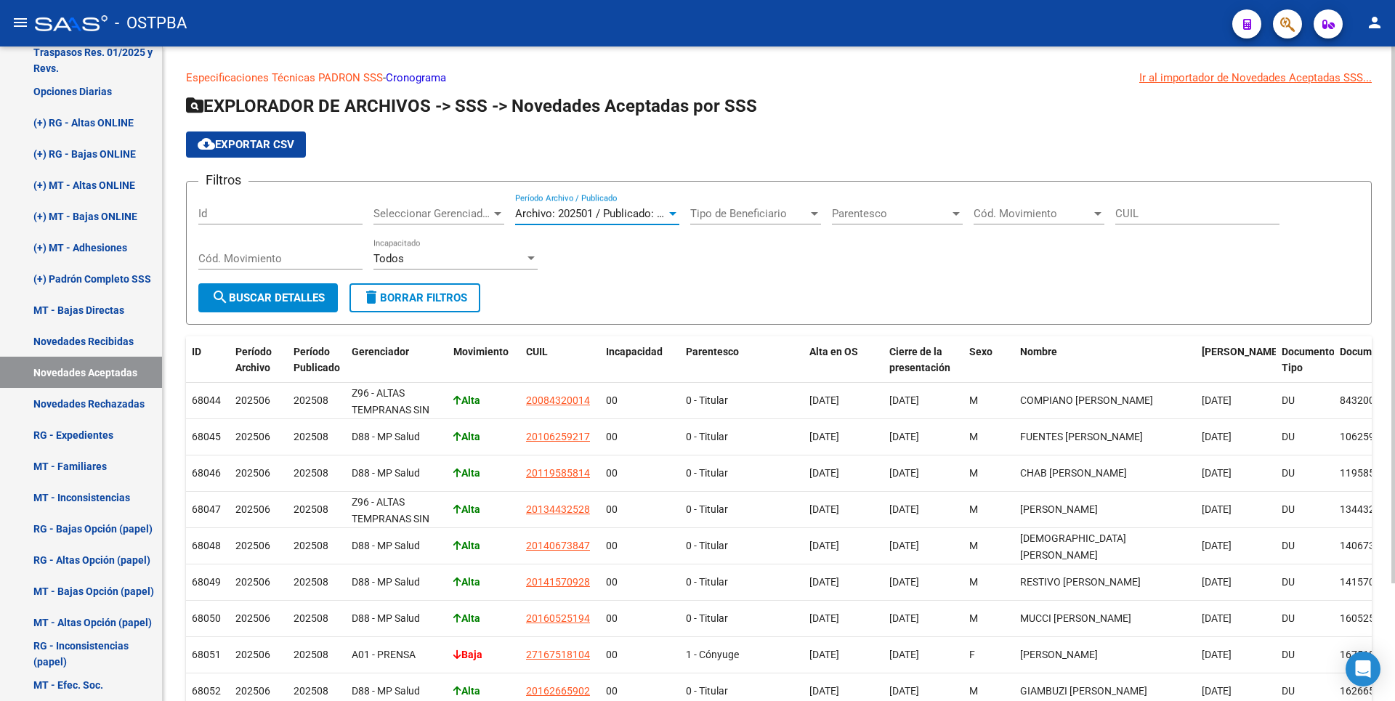
drag, startPoint x: 270, startPoint y: 287, endPoint x: 400, endPoint y: 261, distance: 132.6
click at [271, 287] on button "search Buscar Detalles" at bounding box center [267, 297] width 139 height 29
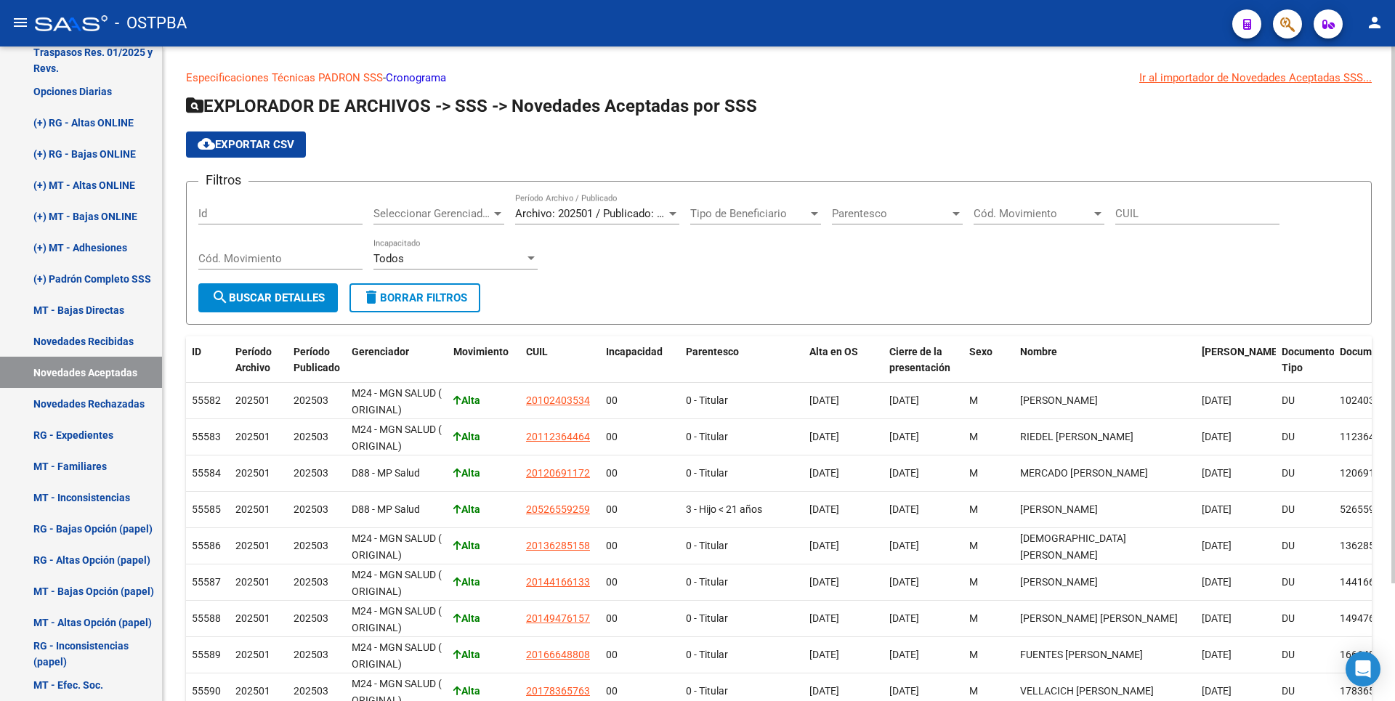
click at [1087, 216] on span "Cód. Movimiento" at bounding box center [1032, 213] width 118 height 13
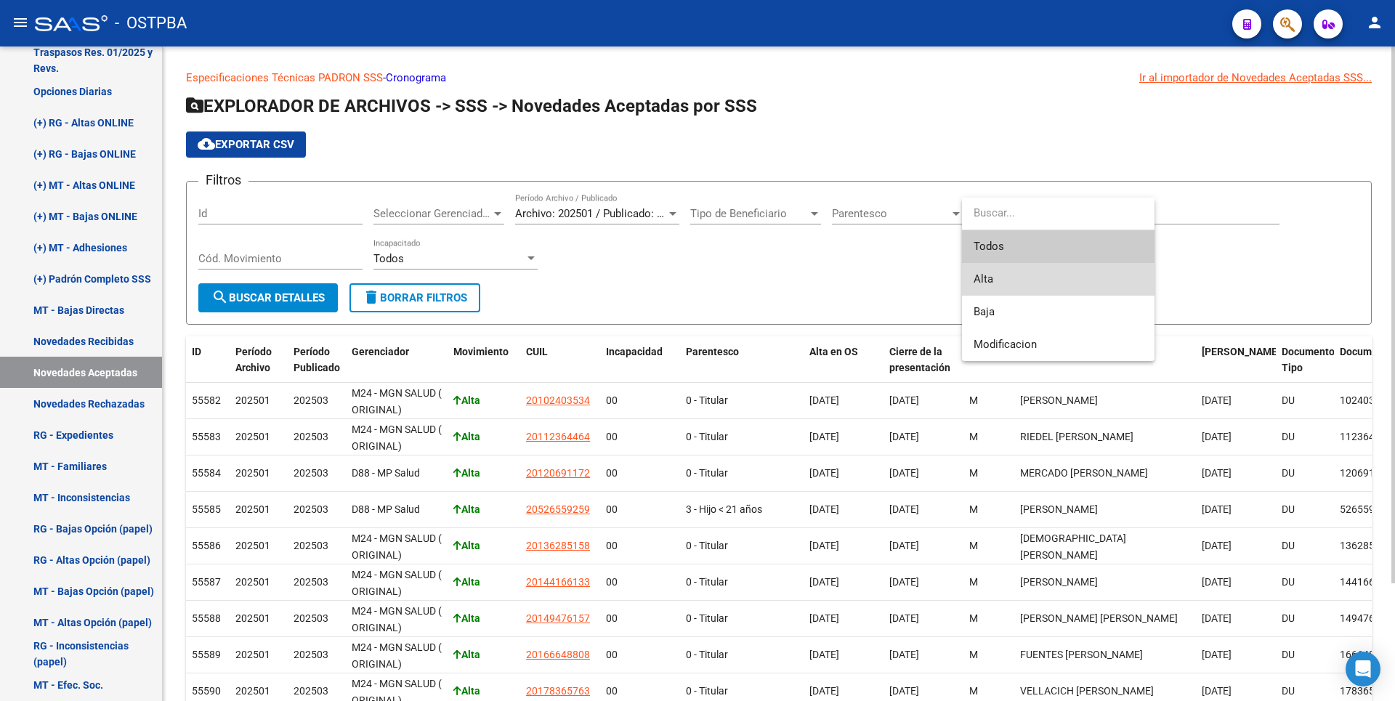
click at [1000, 286] on span "Alta" at bounding box center [1057, 279] width 169 height 33
type input "A"
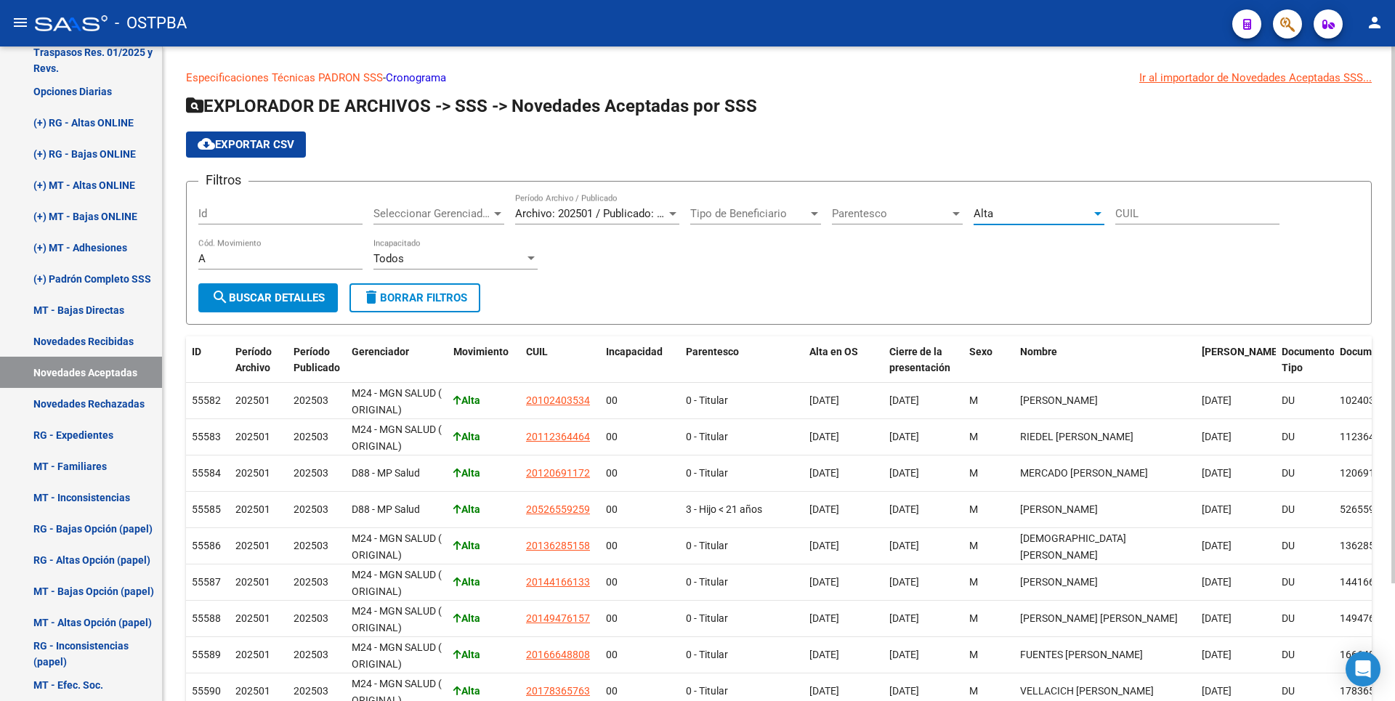
click at [495, 215] on div at bounding box center [497, 214] width 7 height 4
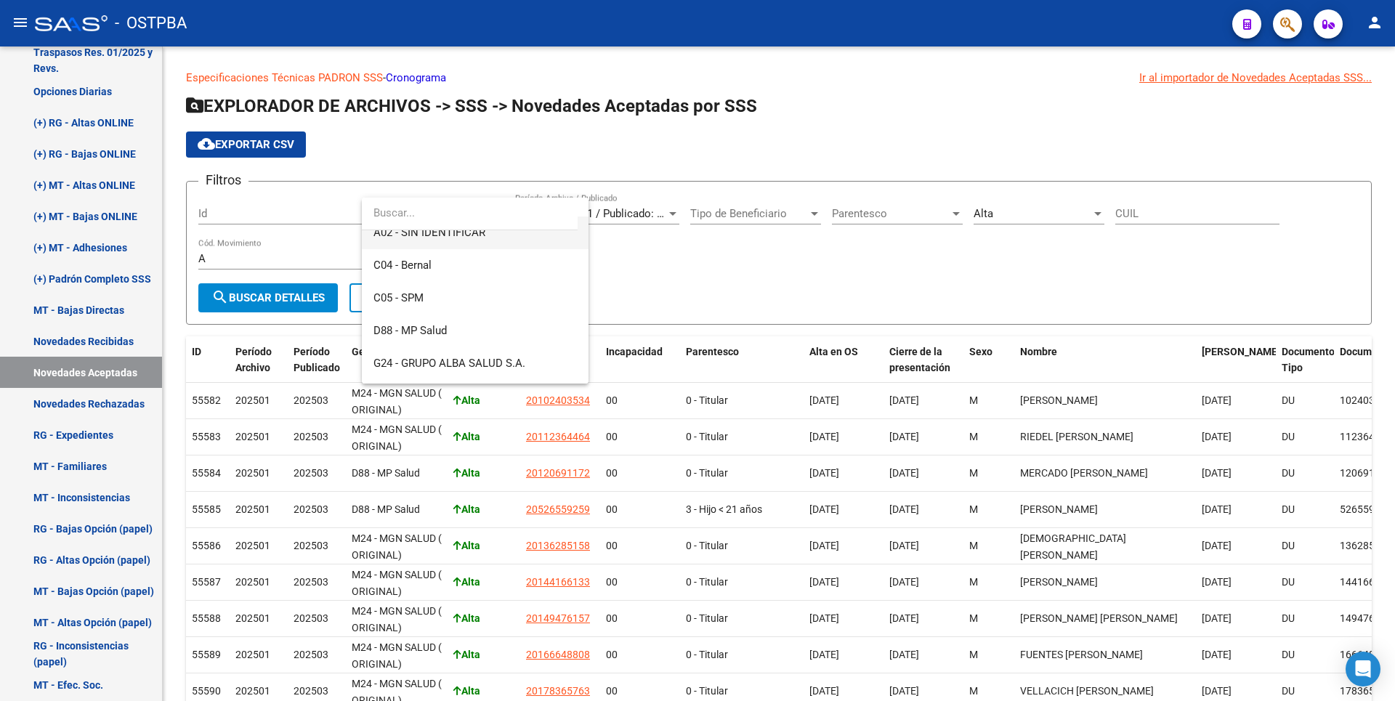
scroll to position [145, 0]
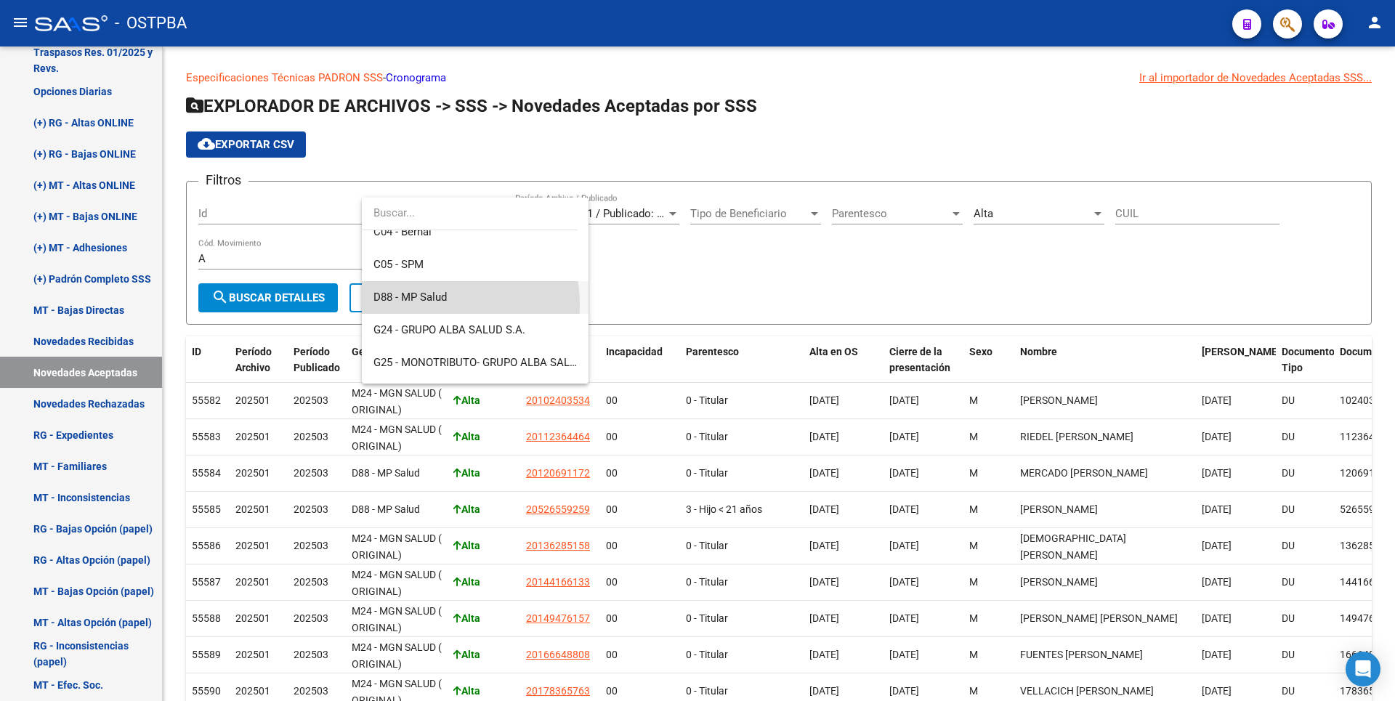
click at [430, 305] on span "D88 - MP Salud" at bounding box center [474, 297] width 203 height 33
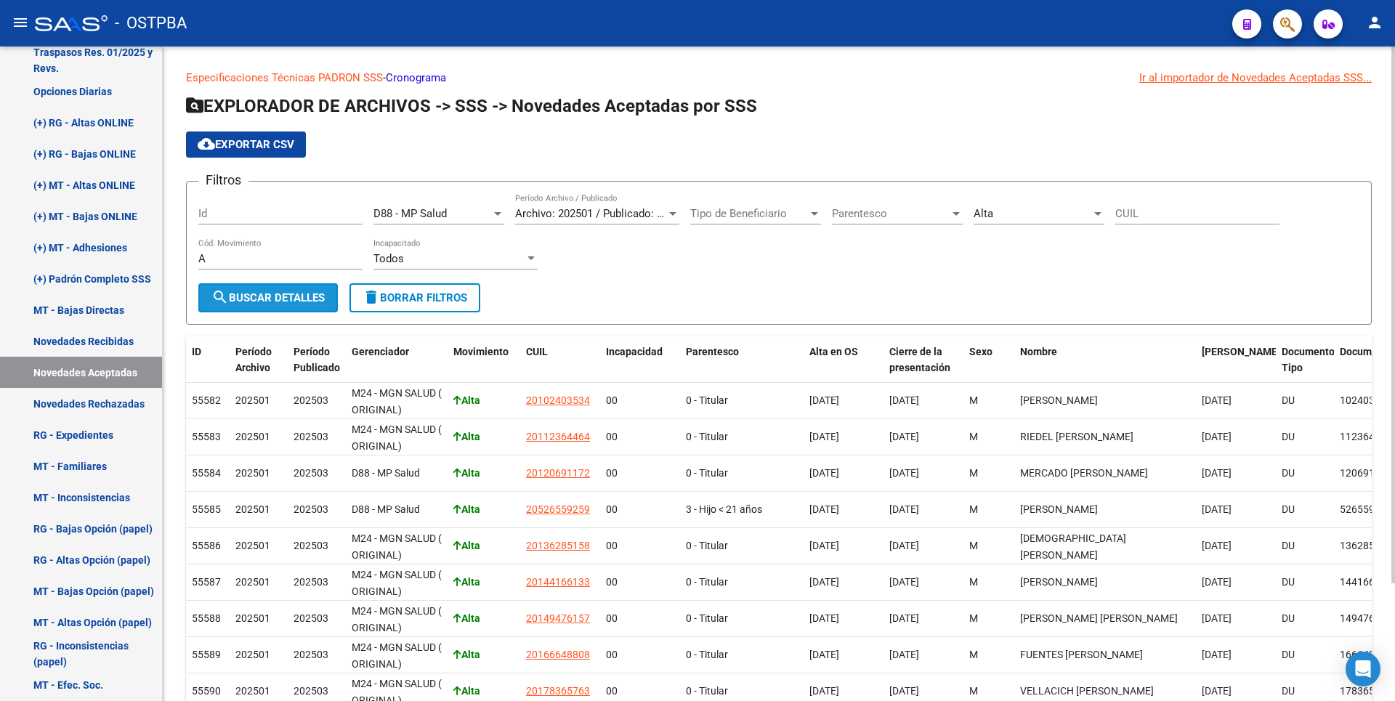
click at [267, 296] on span "search Buscar Detalles" at bounding box center [267, 297] width 113 height 13
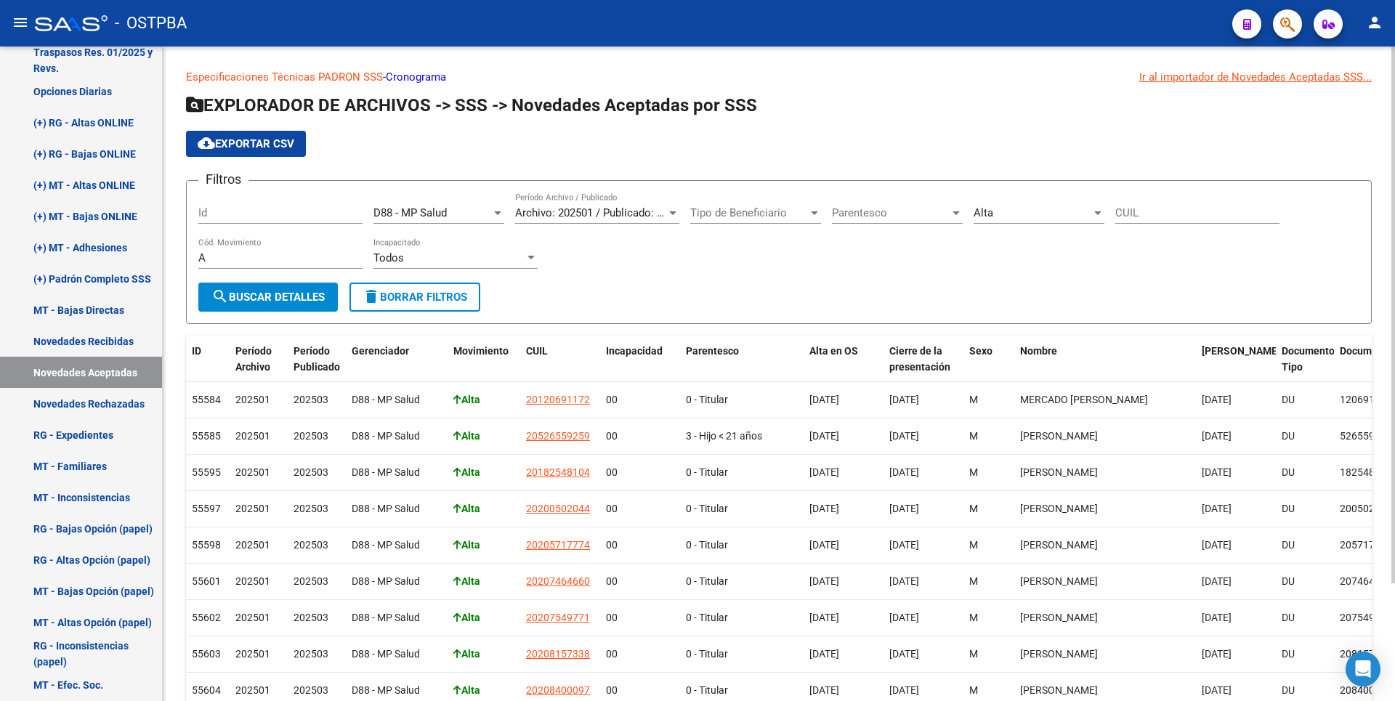
scroll to position [0, 0]
click at [954, 212] on div at bounding box center [955, 214] width 7 height 4
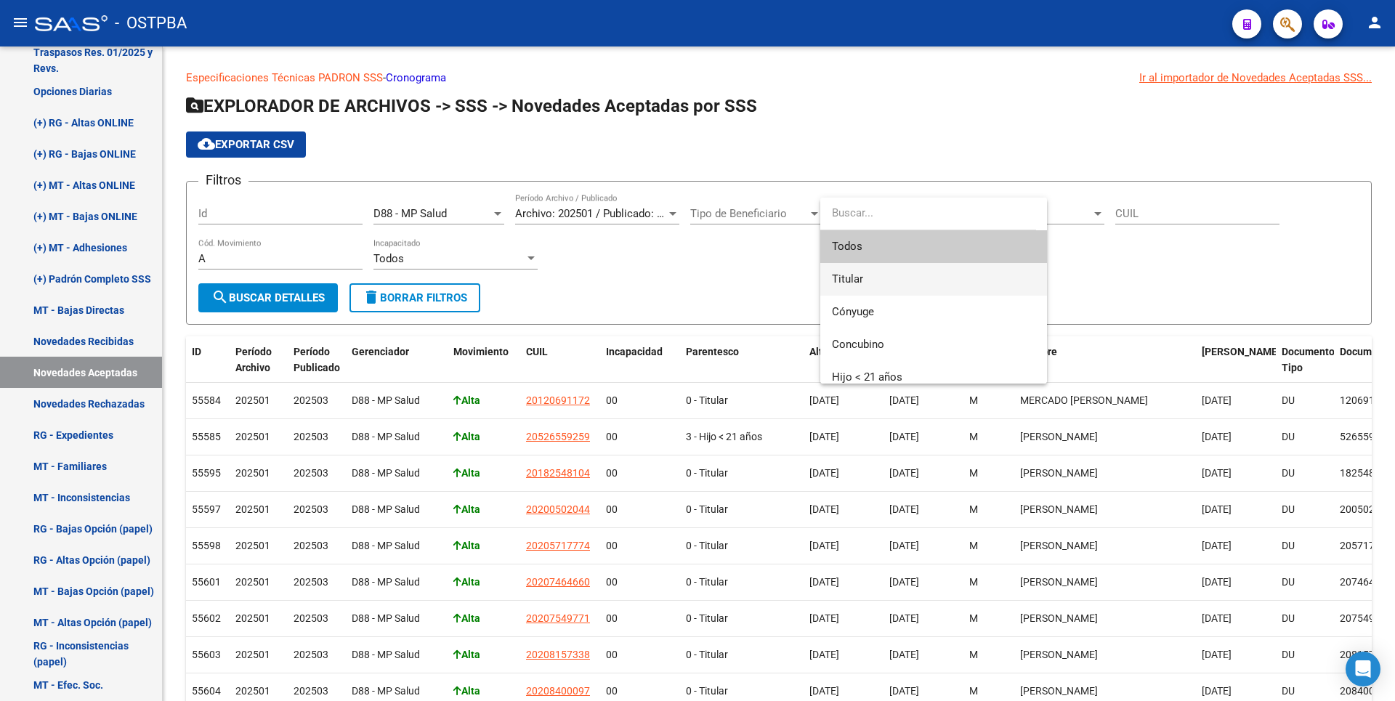
click at [875, 273] on span "Titular" at bounding box center [933, 279] width 203 height 33
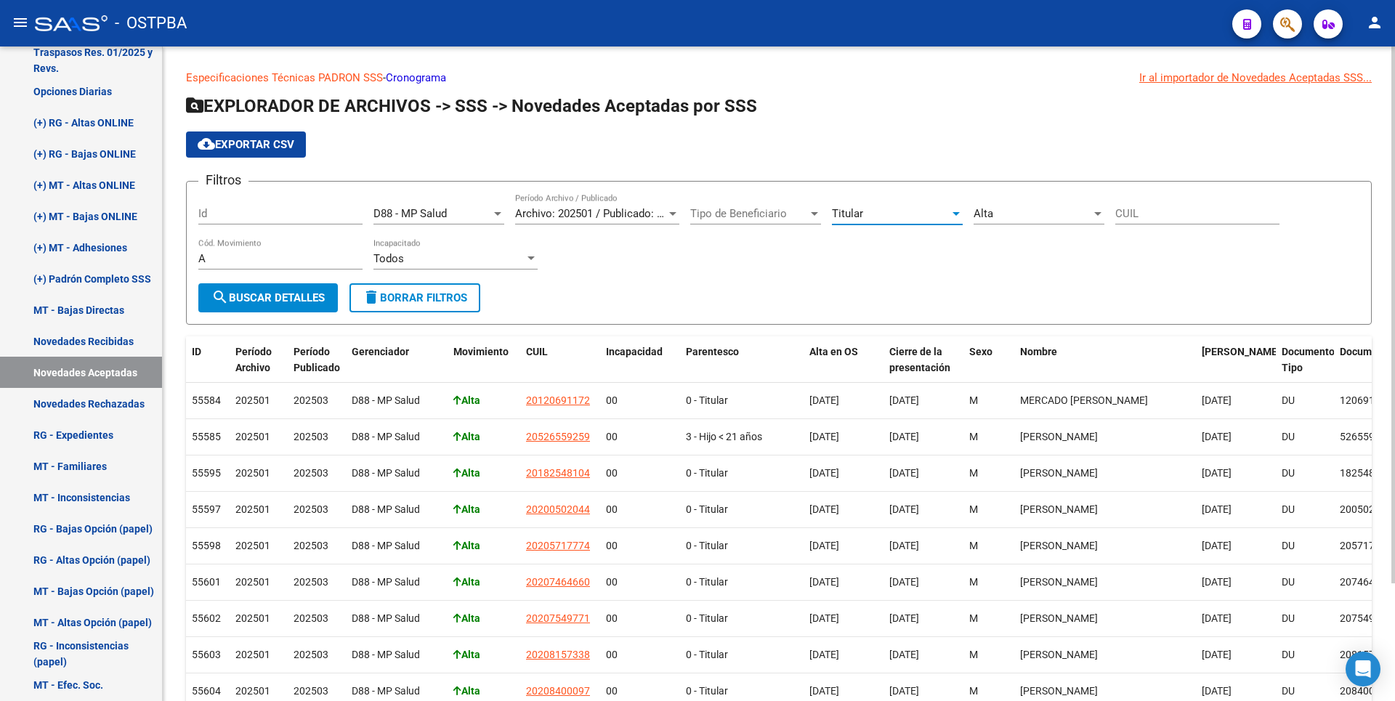
click at [245, 292] on span "search Buscar Detalles" at bounding box center [267, 297] width 113 height 13
click at [673, 218] on div at bounding box center [672, 214] width 13 height 12
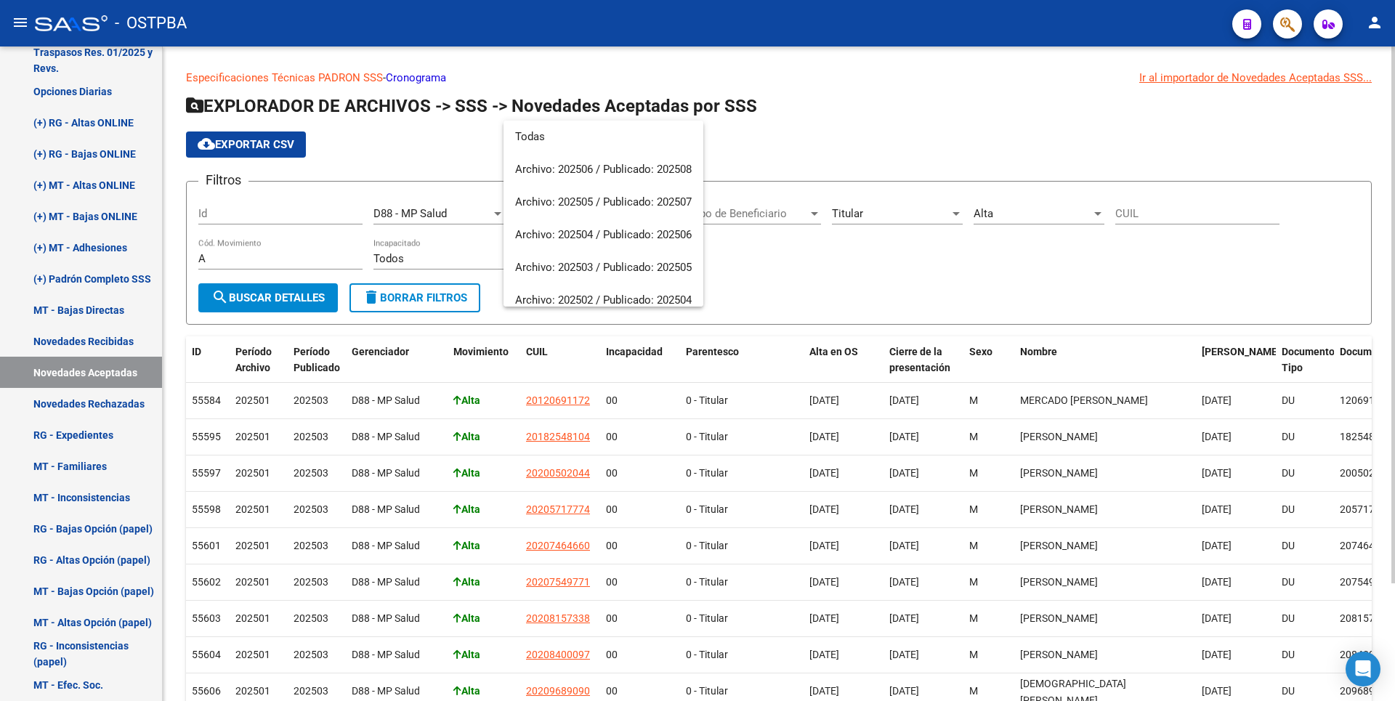
scroll to position [120, 0]
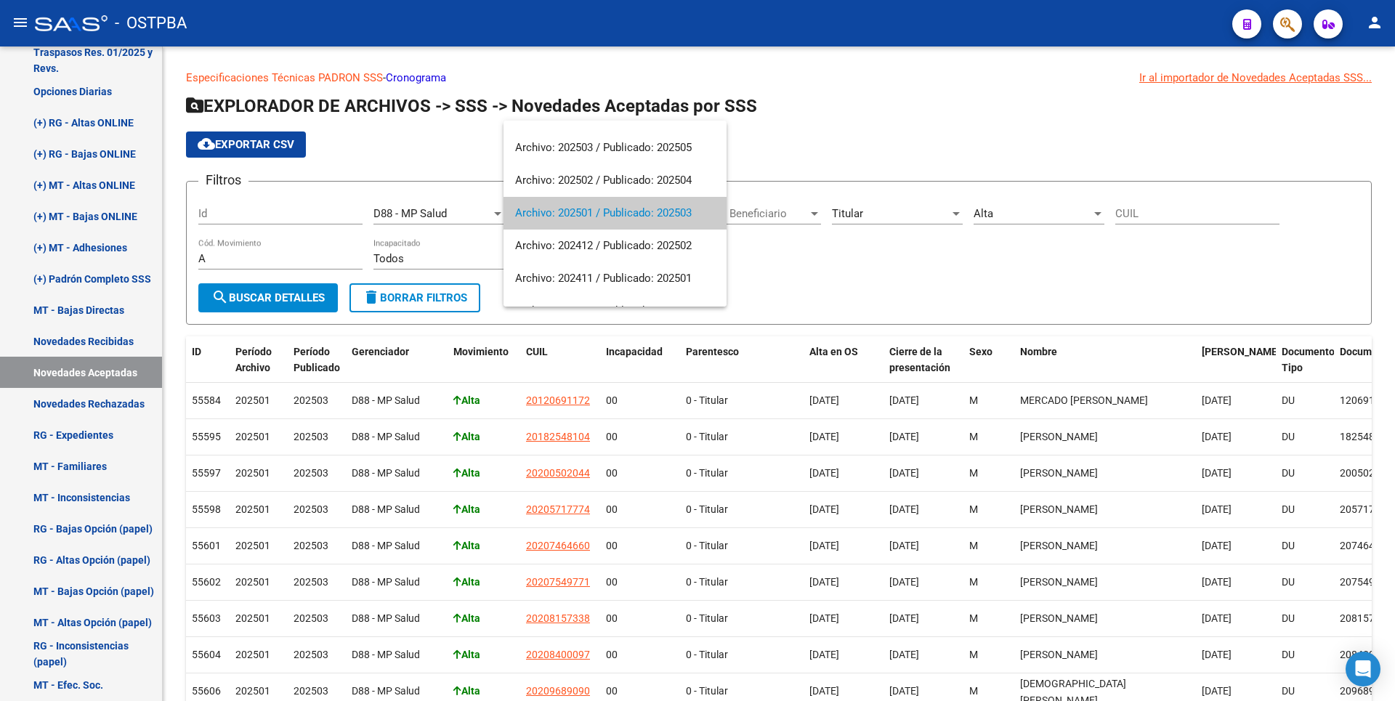
click at [860, 259] on div at bounding box center [697, 350] width 1395 height 701
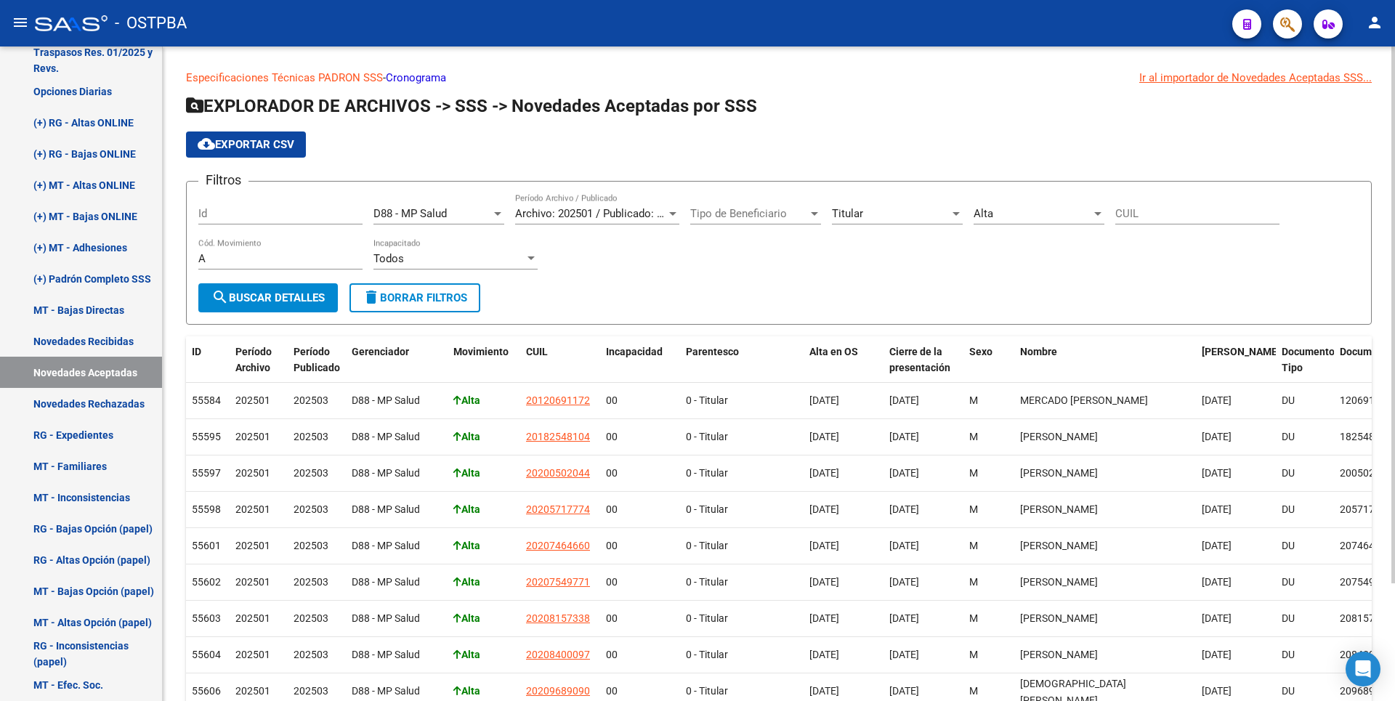
click at [814, 214] on div at bounding box center [814, 214] width 7 height 4
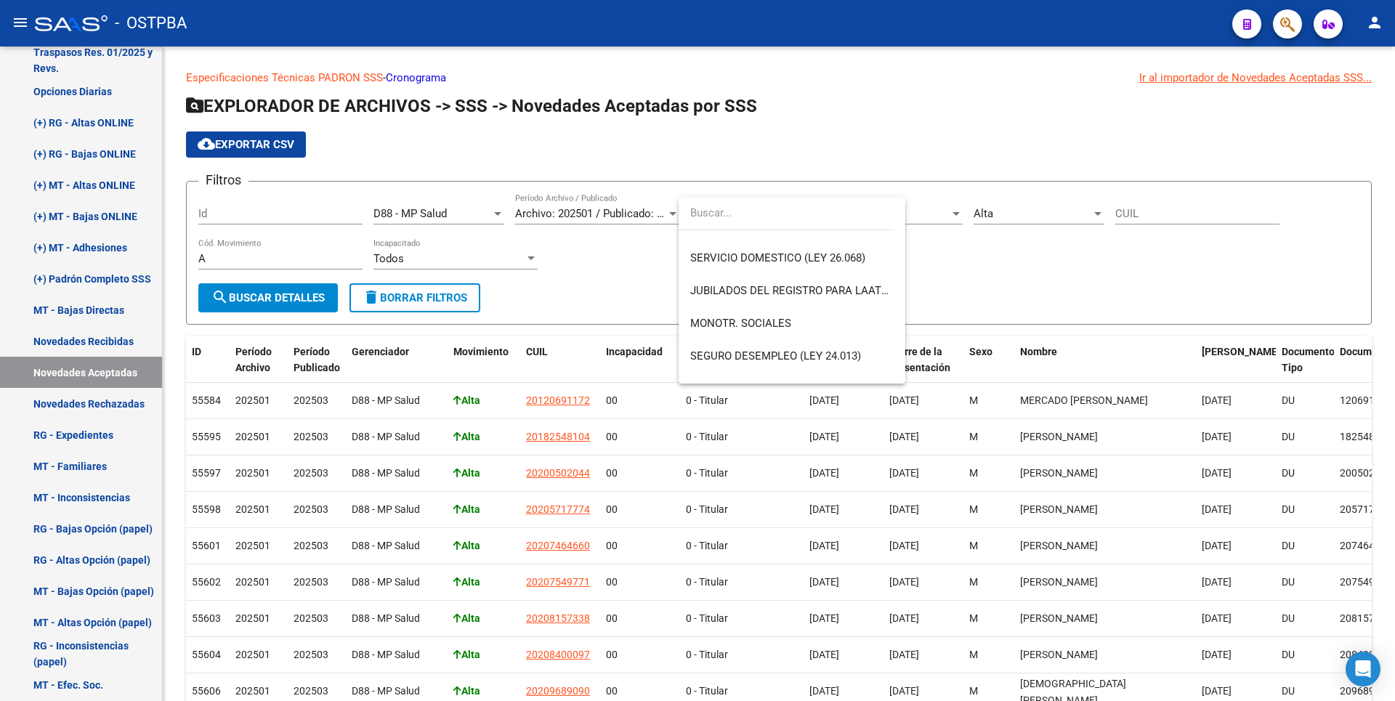
scroll to position [218, 0]
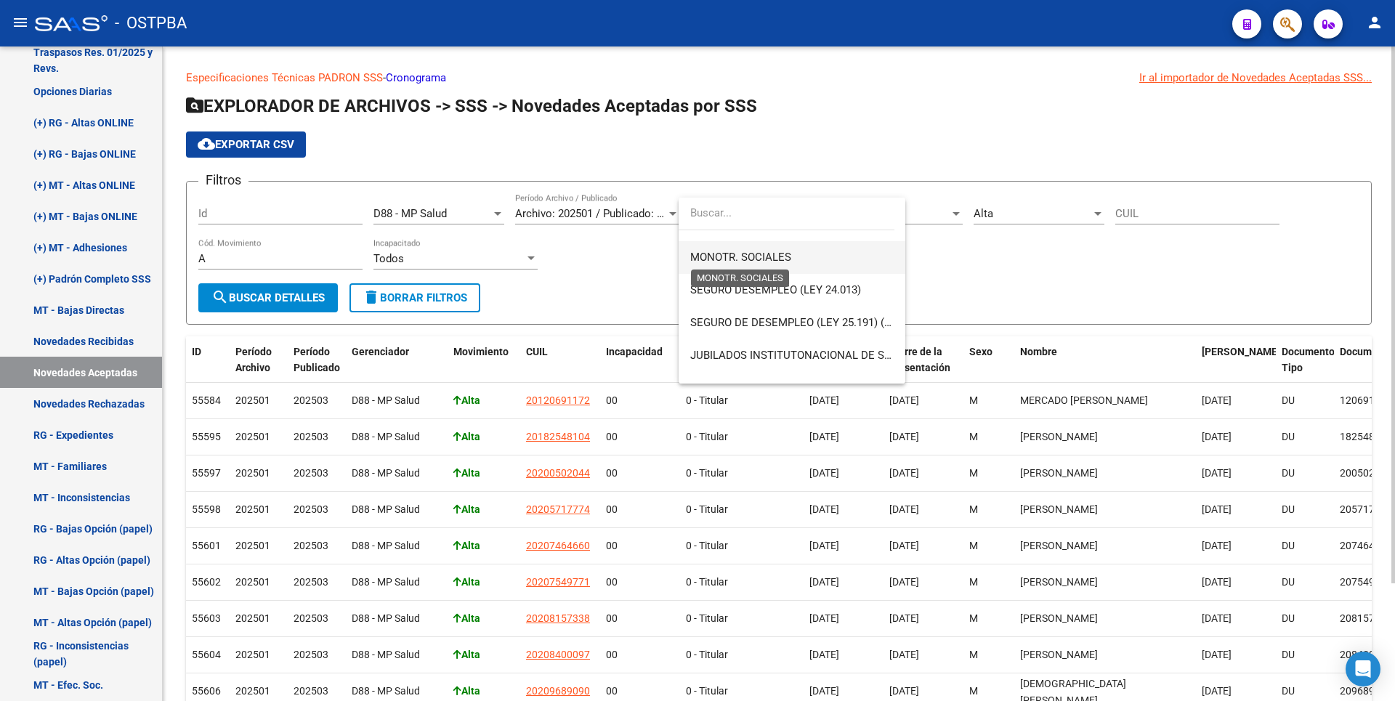
click at [775, 254] on span "MONOTR. SOCIALES" at bounding box center [740, 257] width 101 height 13
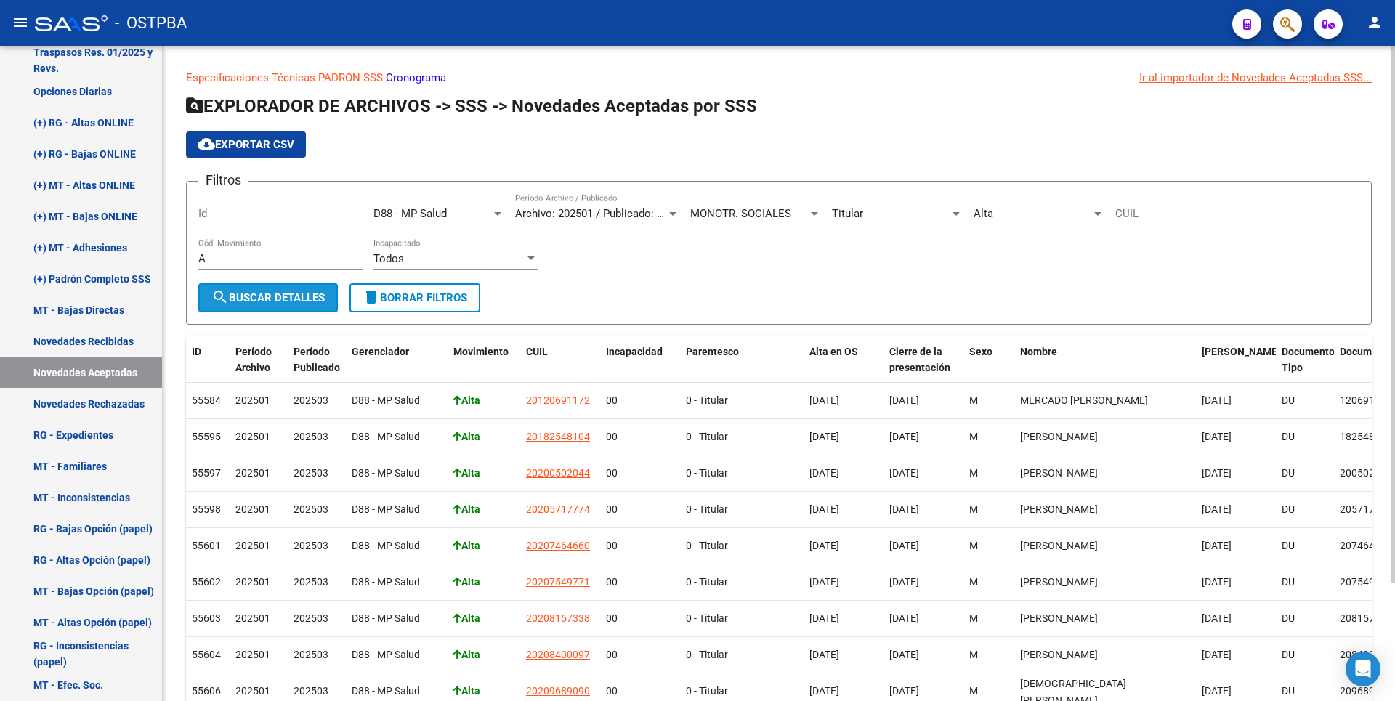
click at [297, 296] on span "search Buscar Detalles" at bounding box center [267, 297] width 113 height 13
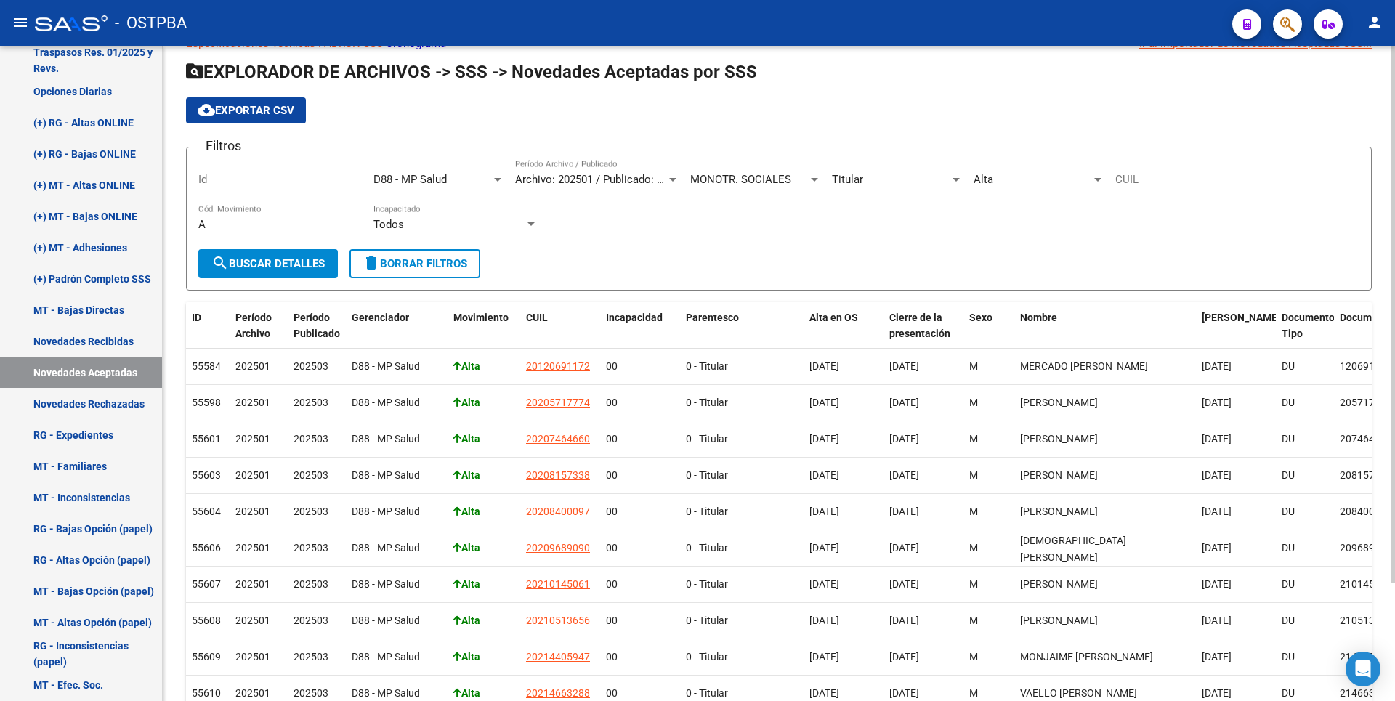
scroll to position [0, 0]
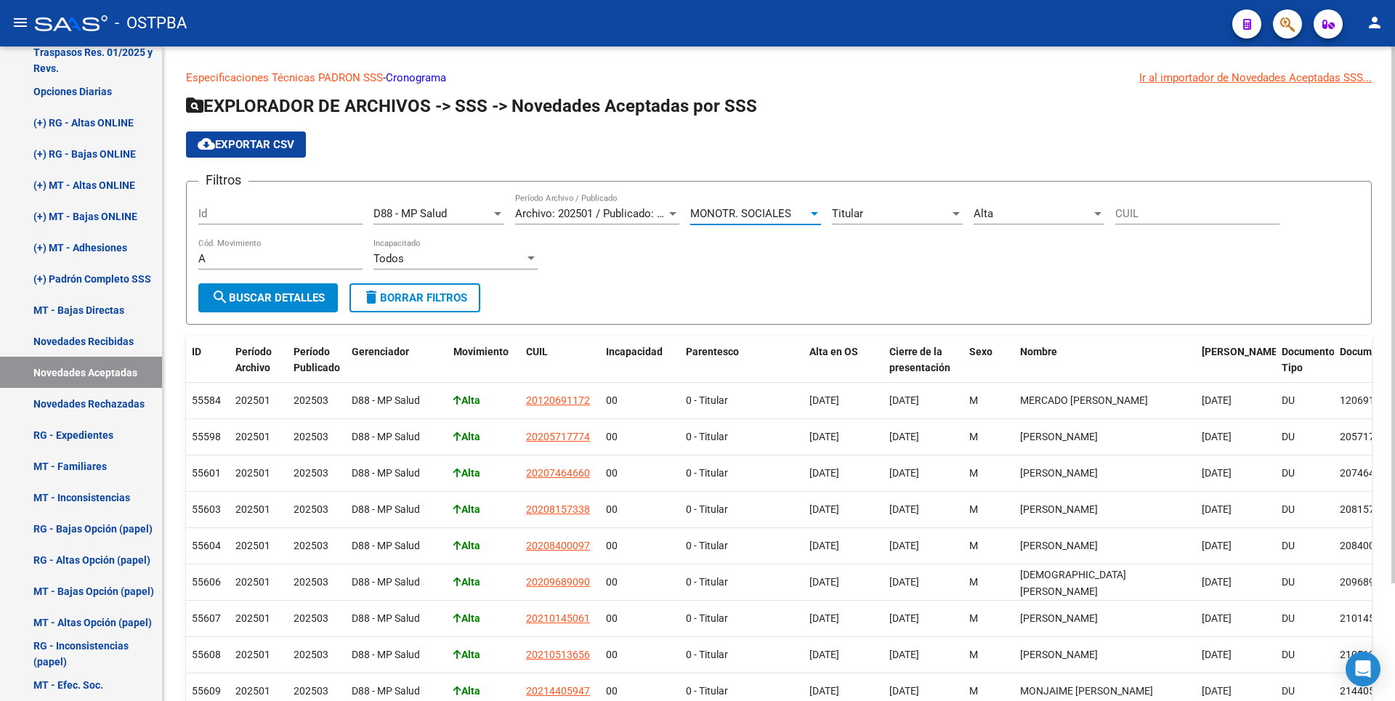
click at [812, 212] on div at bounding box center [814, 214] width 7 height 4
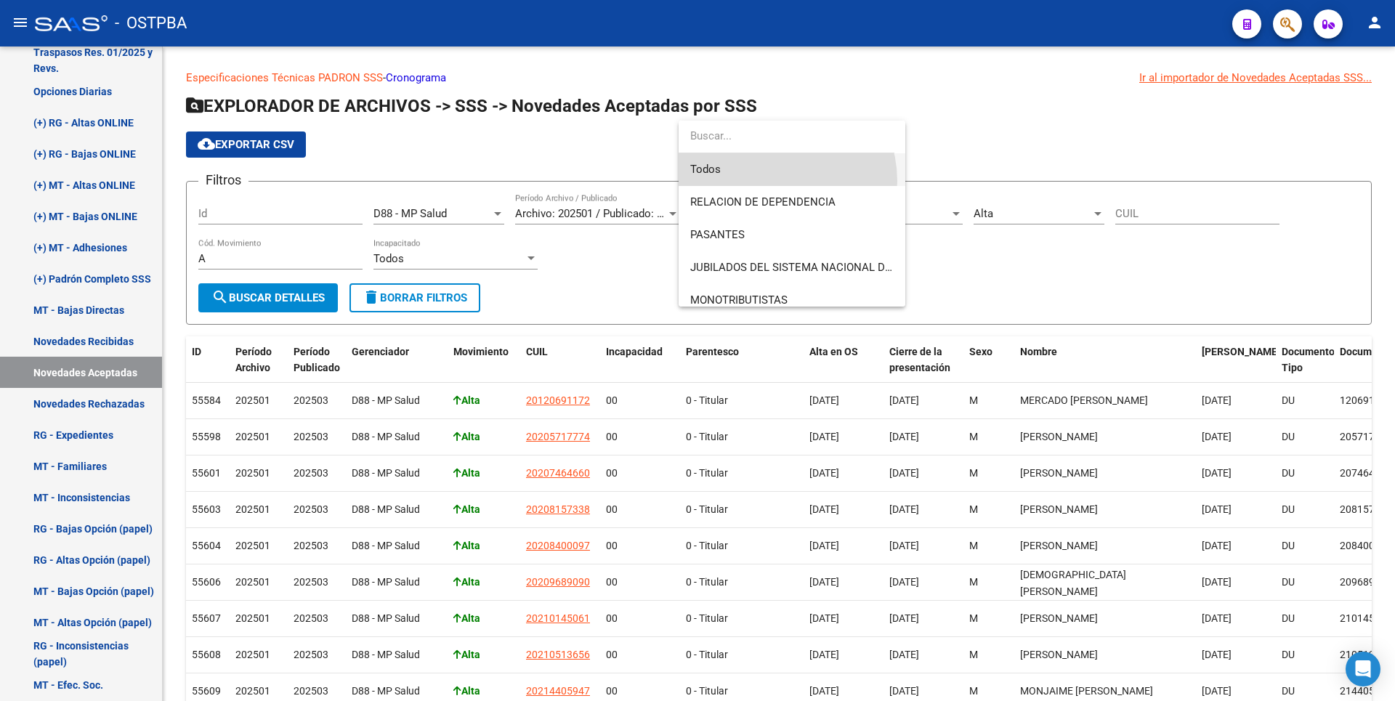
drag, startPoint x: 772, startPoint y: 181, endPoint x: 149, endPoint y: 274, distance: 630.2
click at [772, 179] on span "Todos" at bounding box center [791, 169] width 203 height 33
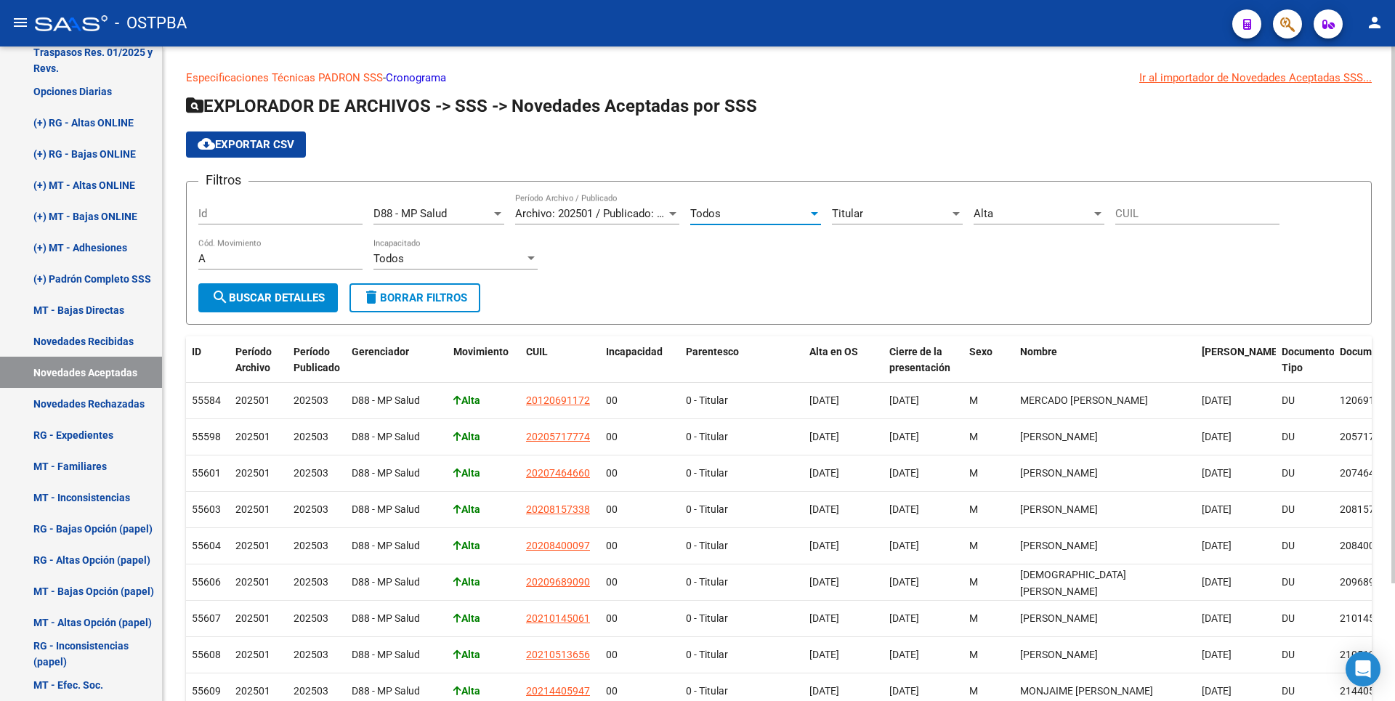
click at [238, 301] on span "search Buscar Detalles" at bounding box center [267, 297] width 113 height 13
click at [805, 211] on div "Todos" at bounding box center [749, 213] width 118 height 13
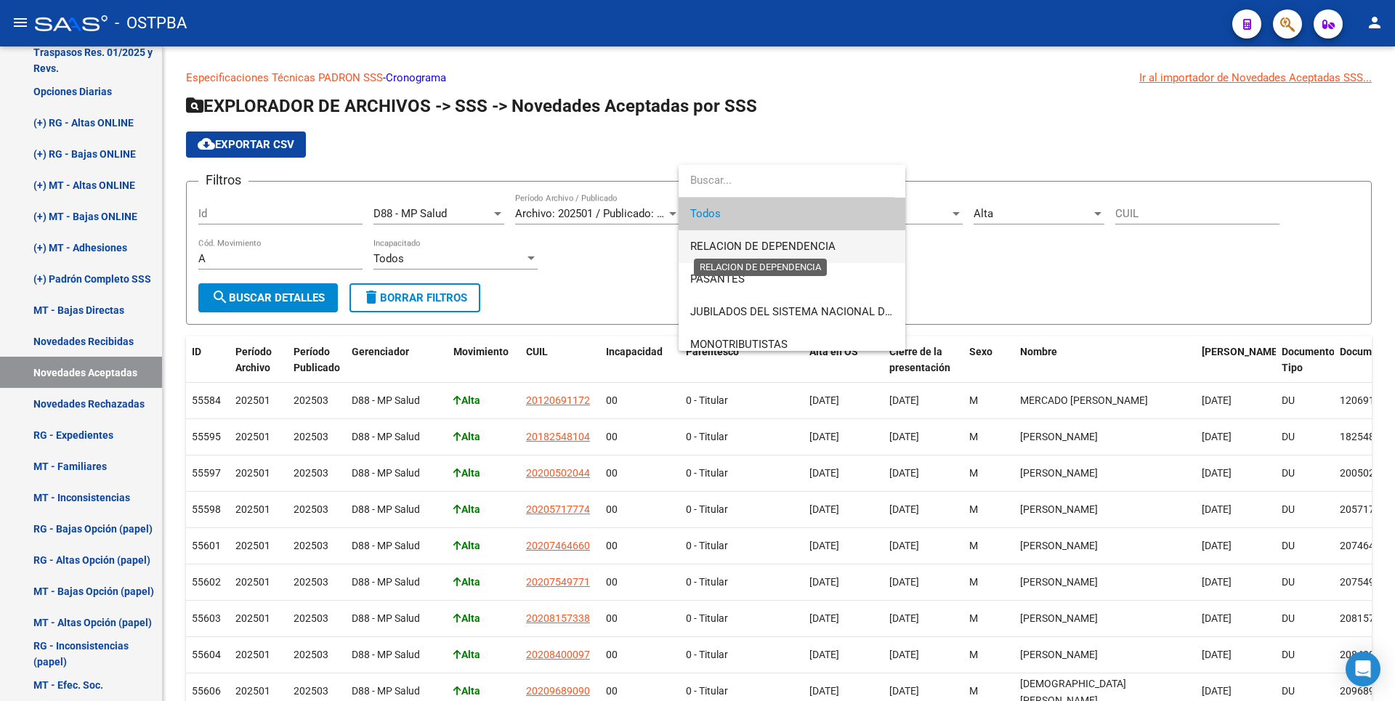
click at [747, 246] on span "RELACION DE DEPENDENCIA" at bounding box center [762, 246] width 145 height 13
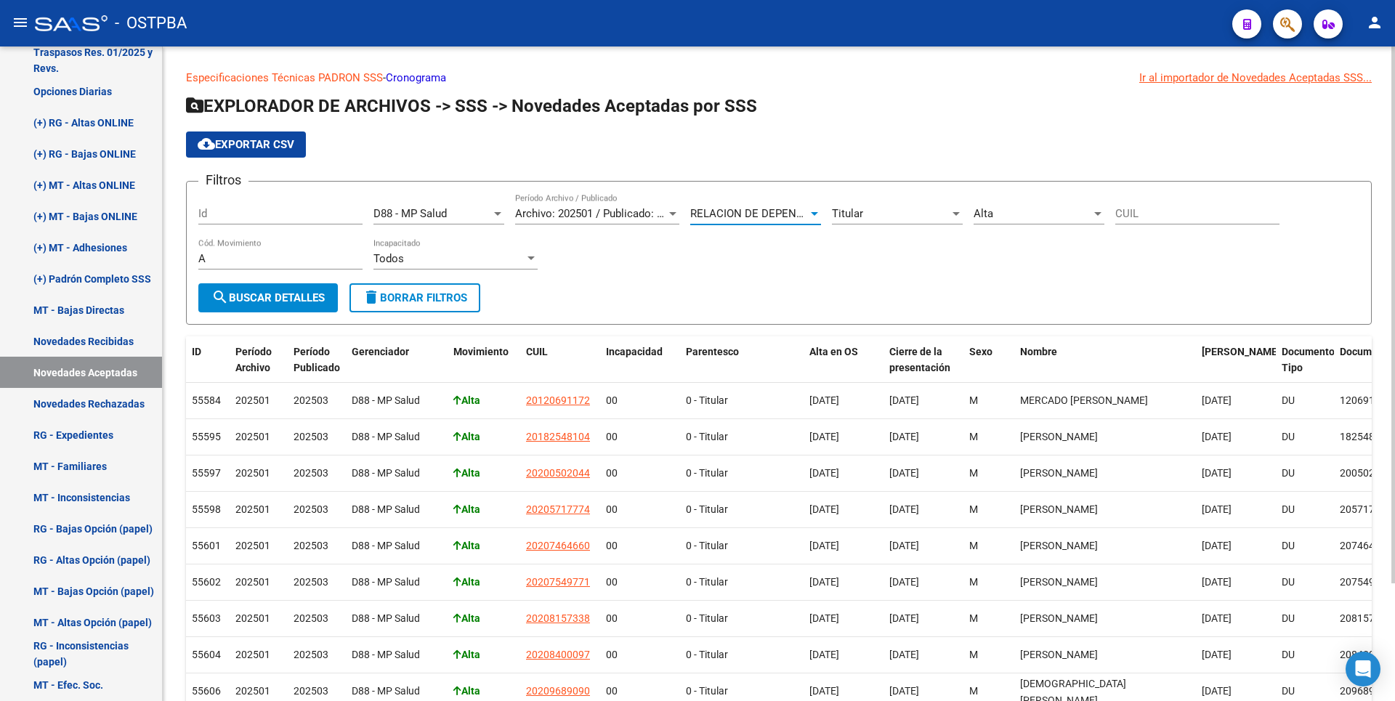
click at [303, 291] on span "search Buscar Detalles" at bounding box center [267, 297] width 113 height 13
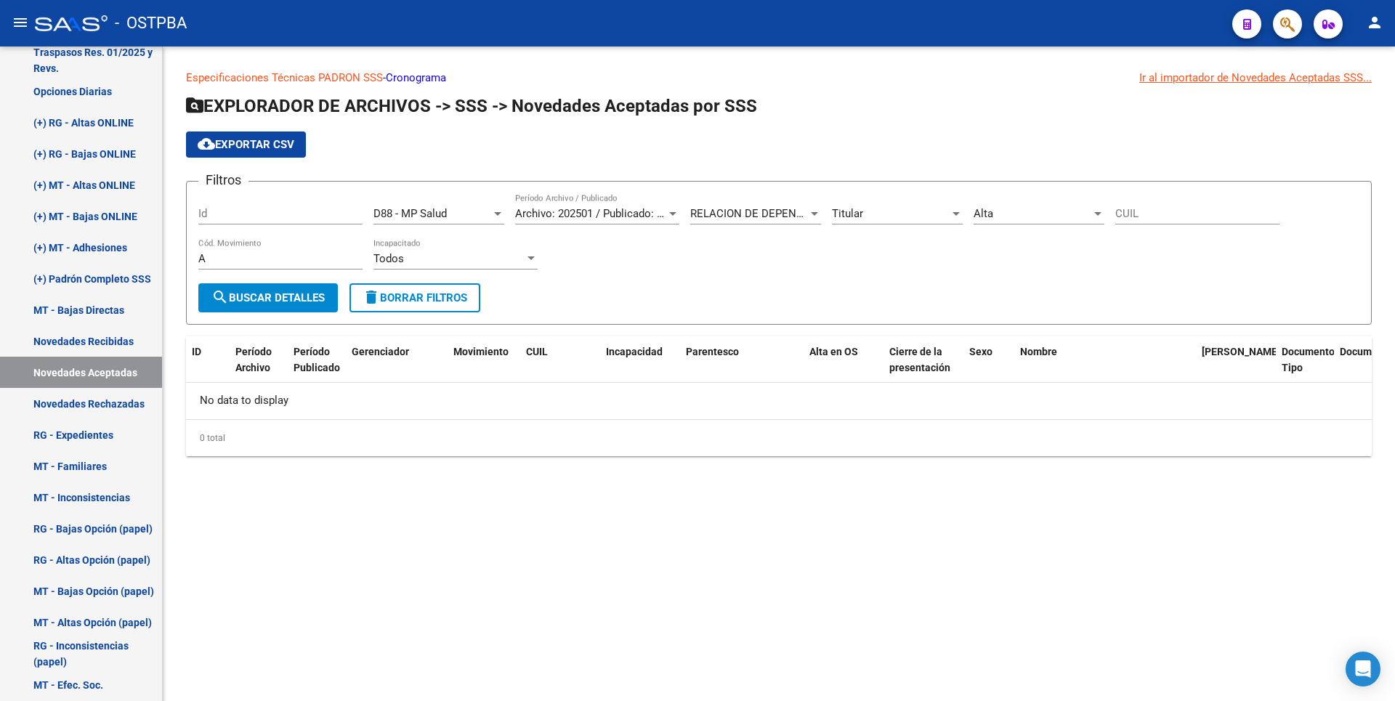
click at [815, 212] on div at bounding box center [814, 214] width 7 height 4
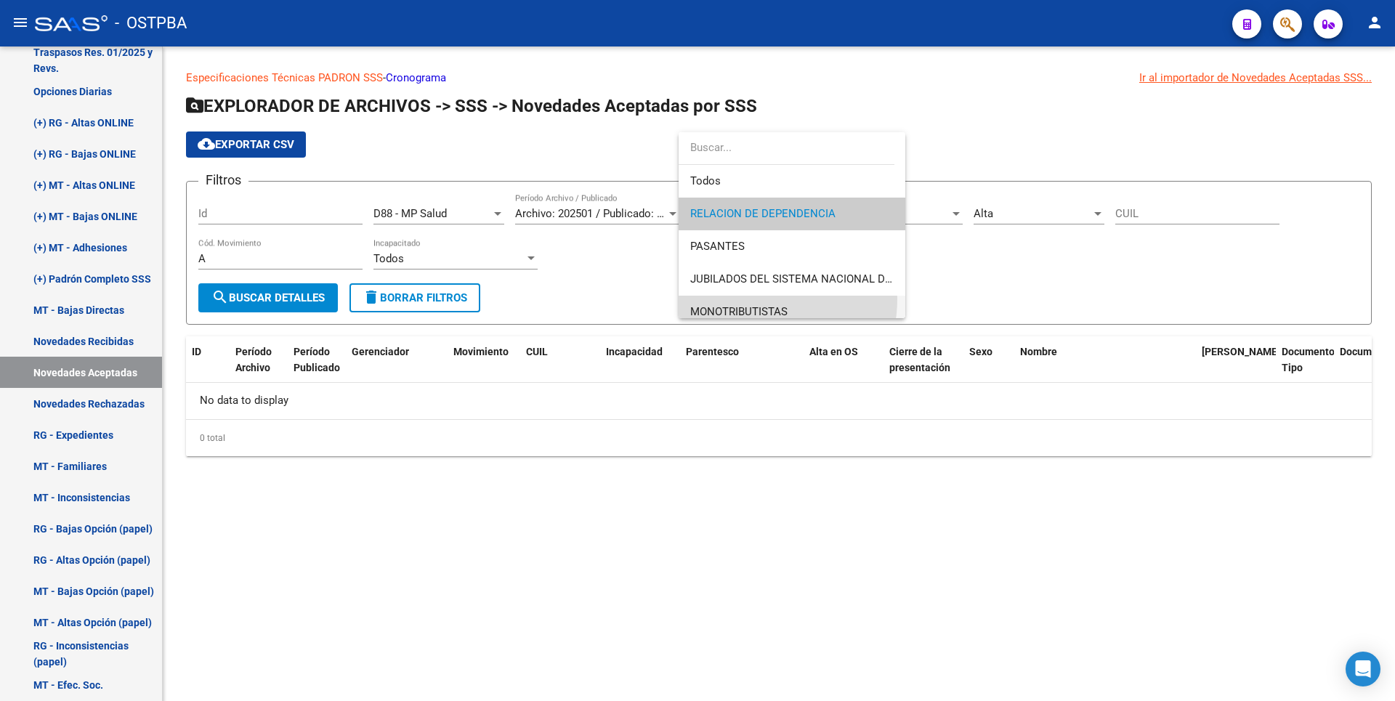
click at [742, 299] on span "MONOTRIBUTISTAS" at bounding box center [791, 312] width 203 height 33
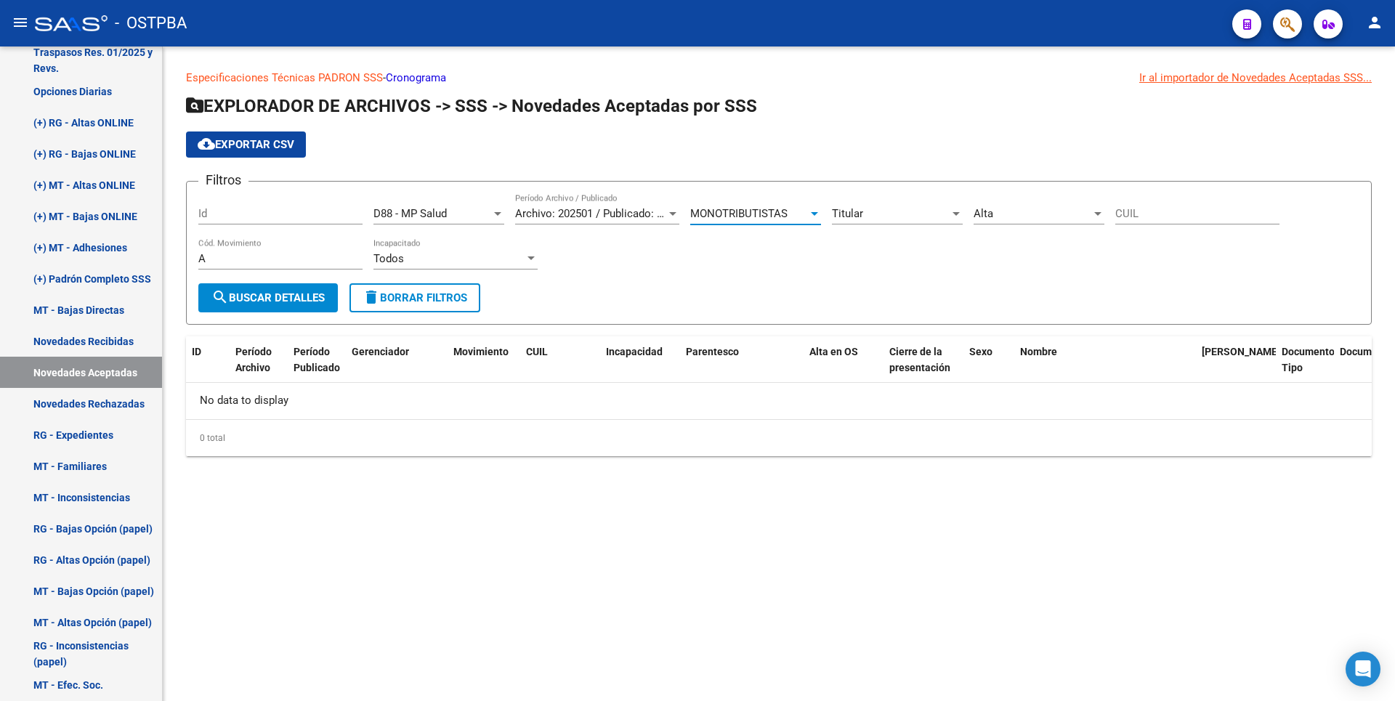
click at [294, 293] on span "search Buscar Detalles" at bounding box center [267, 297] width 113 height 13
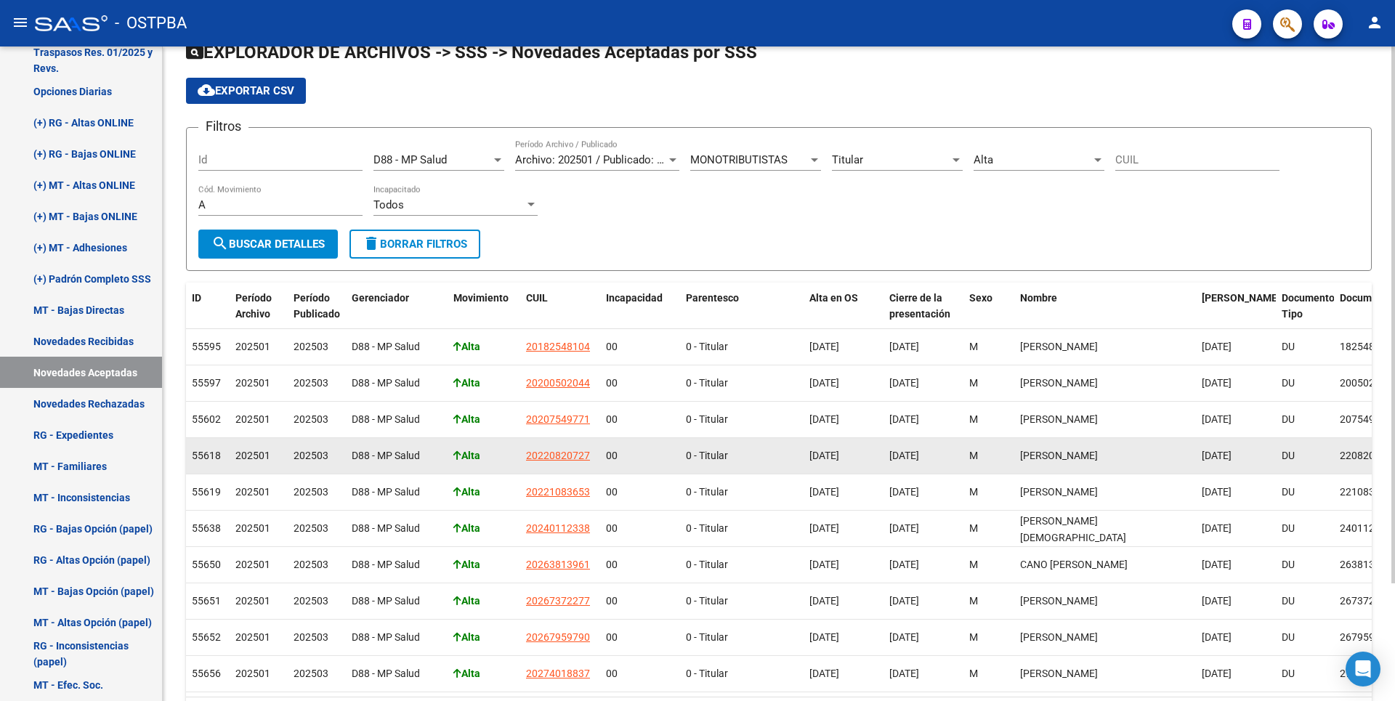
scroll to position [0, 0]
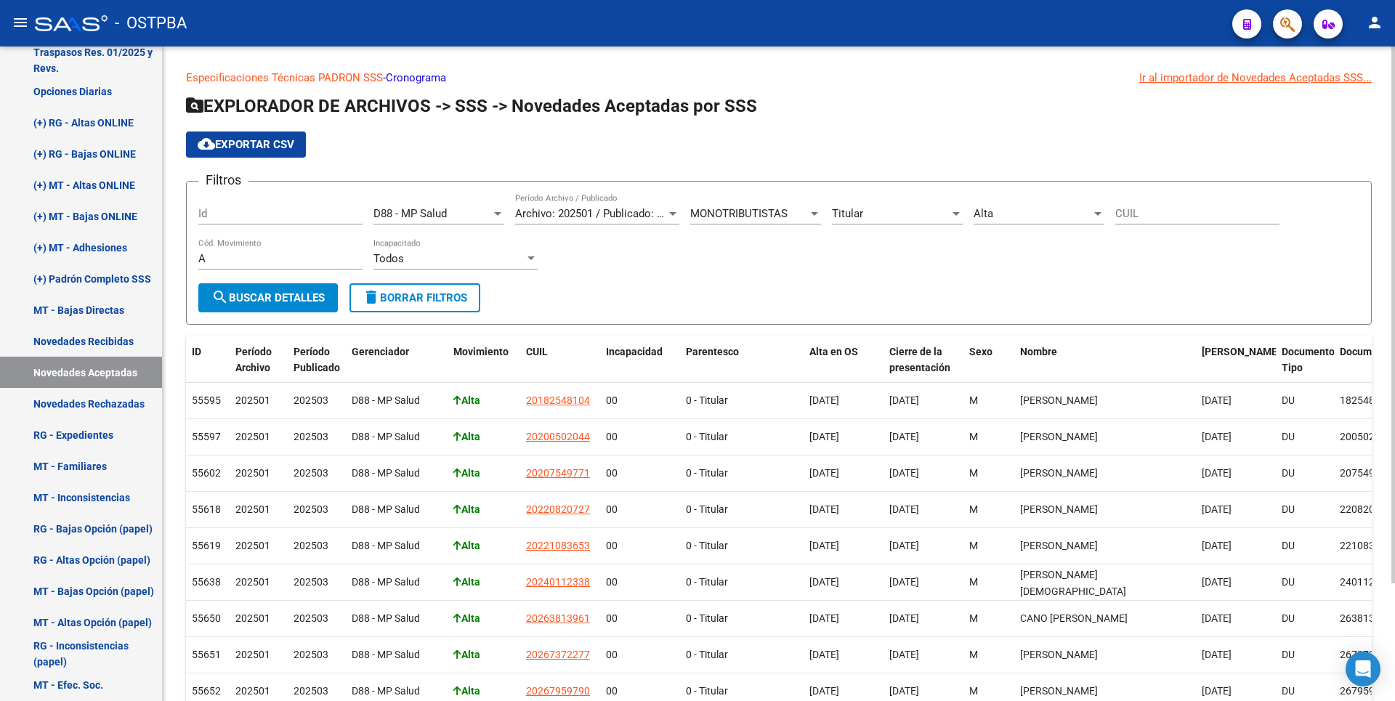
click at [814, 207] on div "MONOTRIBUTISTAS" at bounding box center [755, 213] width 131 height 13
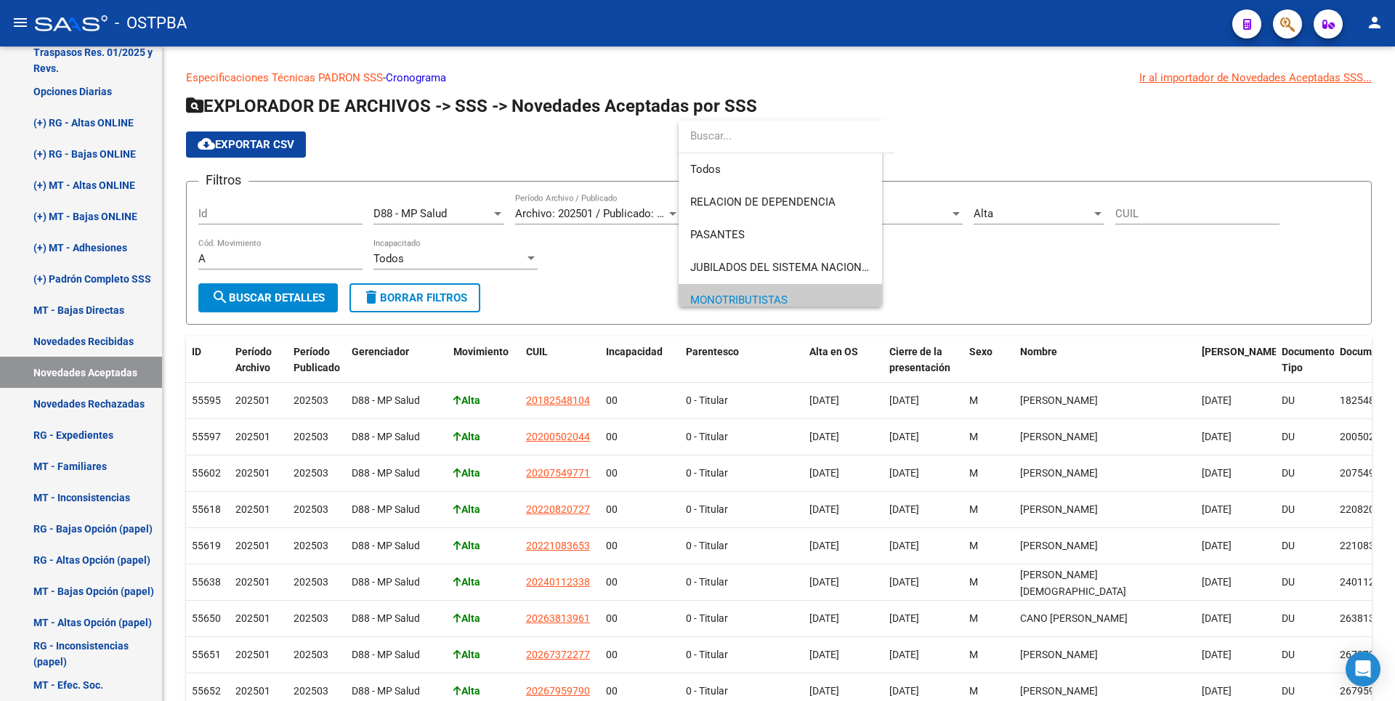
scroll to position [87, 0]
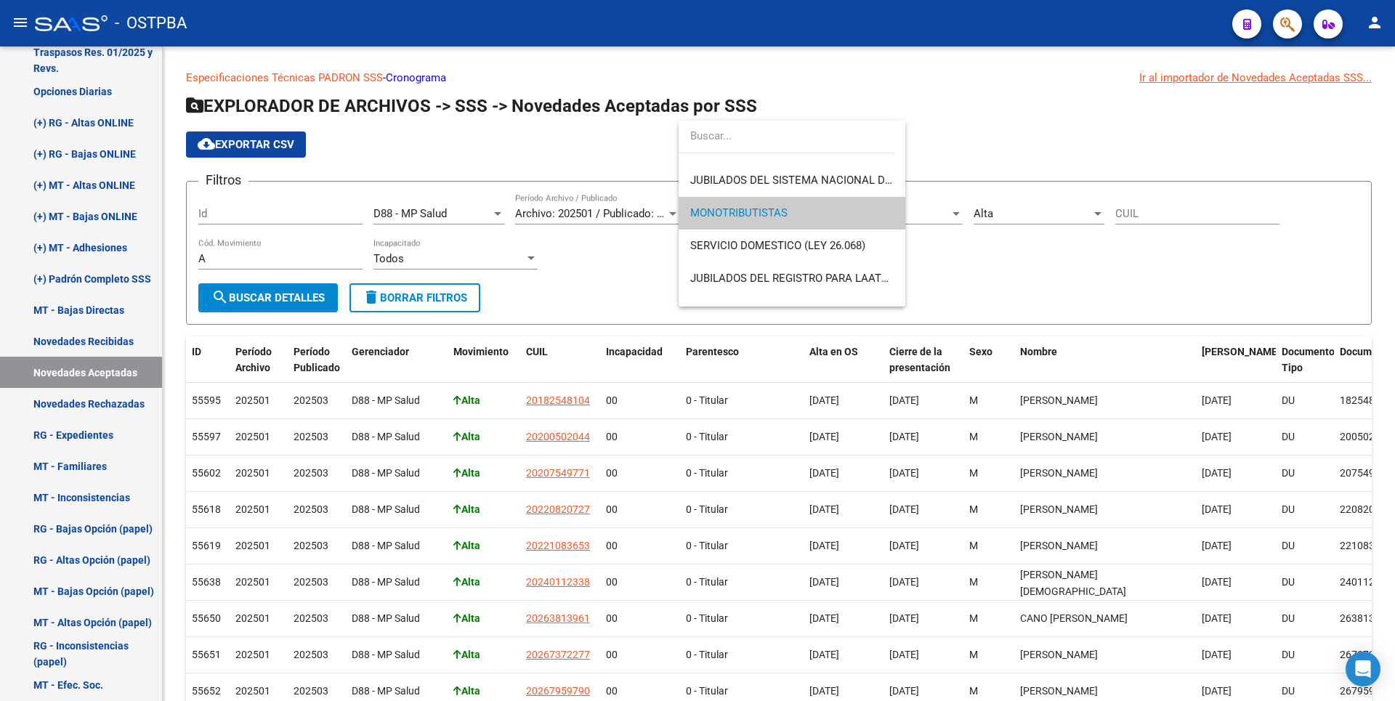
click at [1275, 330] on div at bounding box center [697, 350] width 1395 height 701
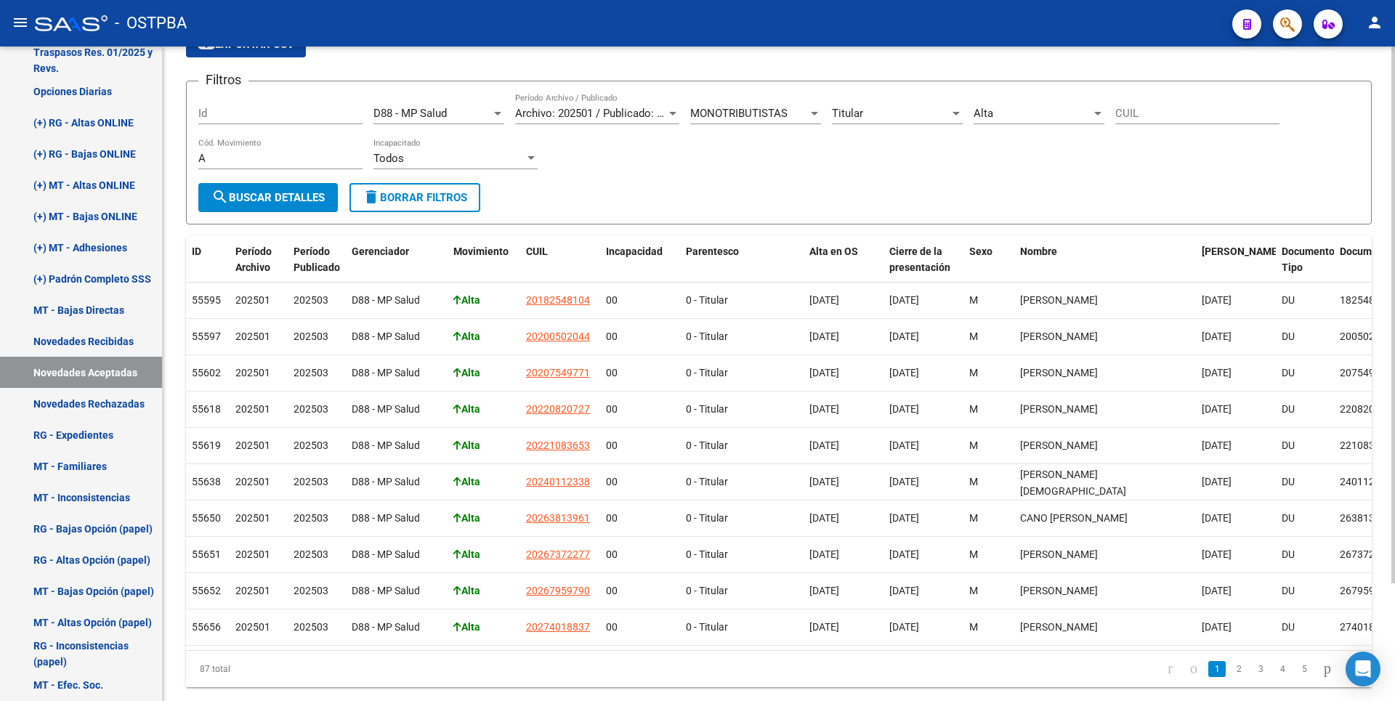
scroll to position [0, 0]
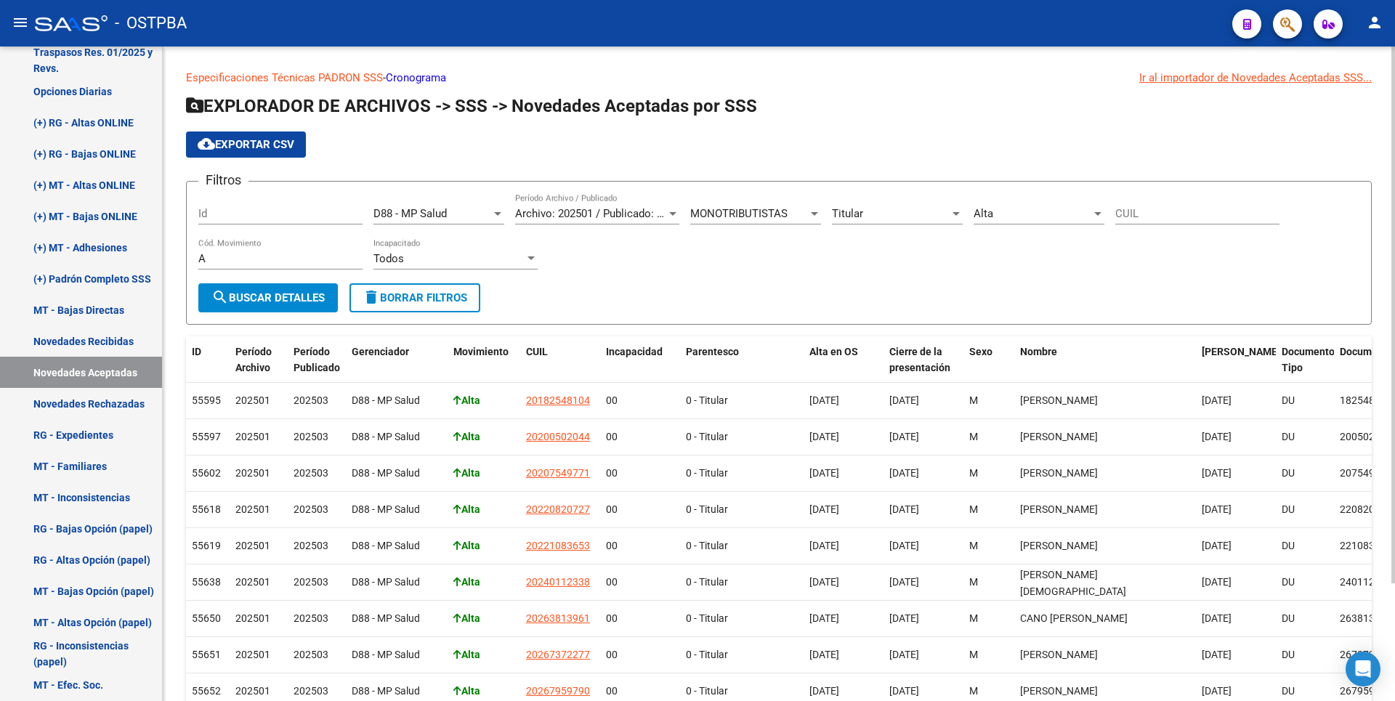
click at [673, 216] on div at bounding box center [672, 214] width 13 height 12
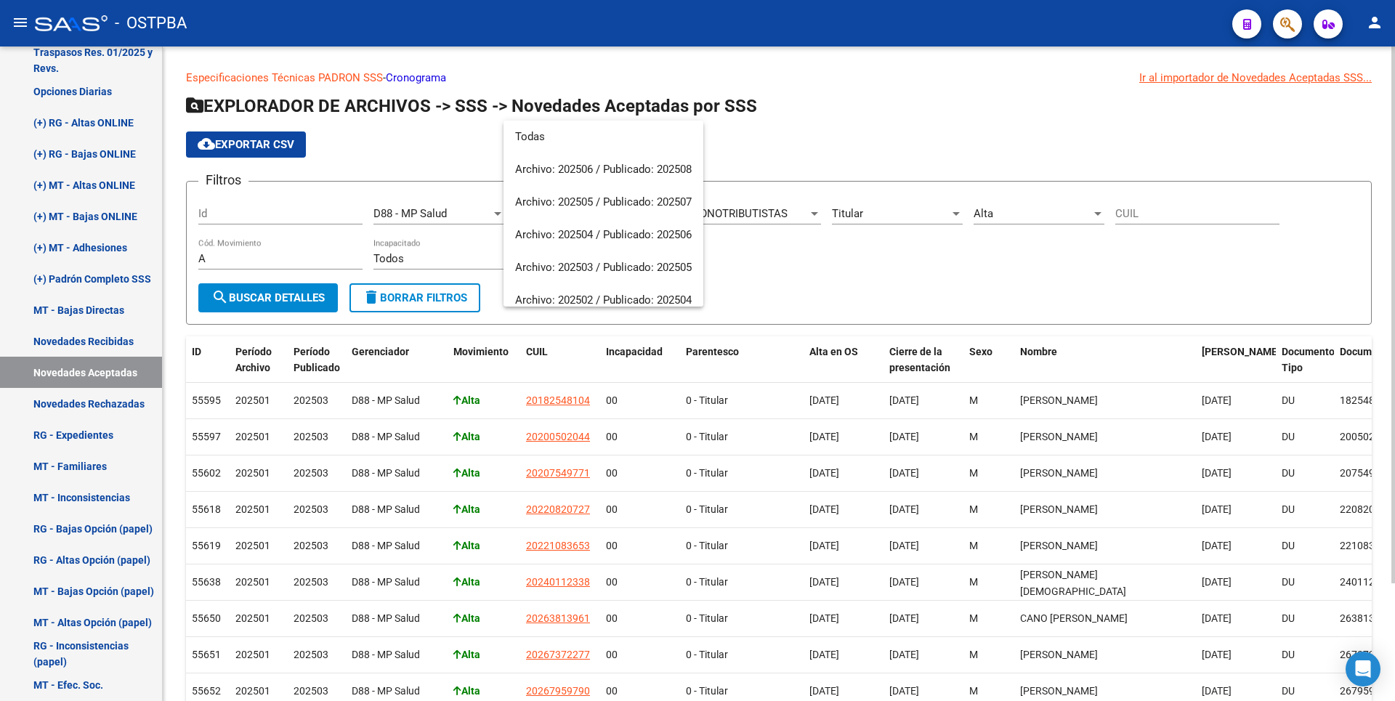
scroll to position [120, 0]
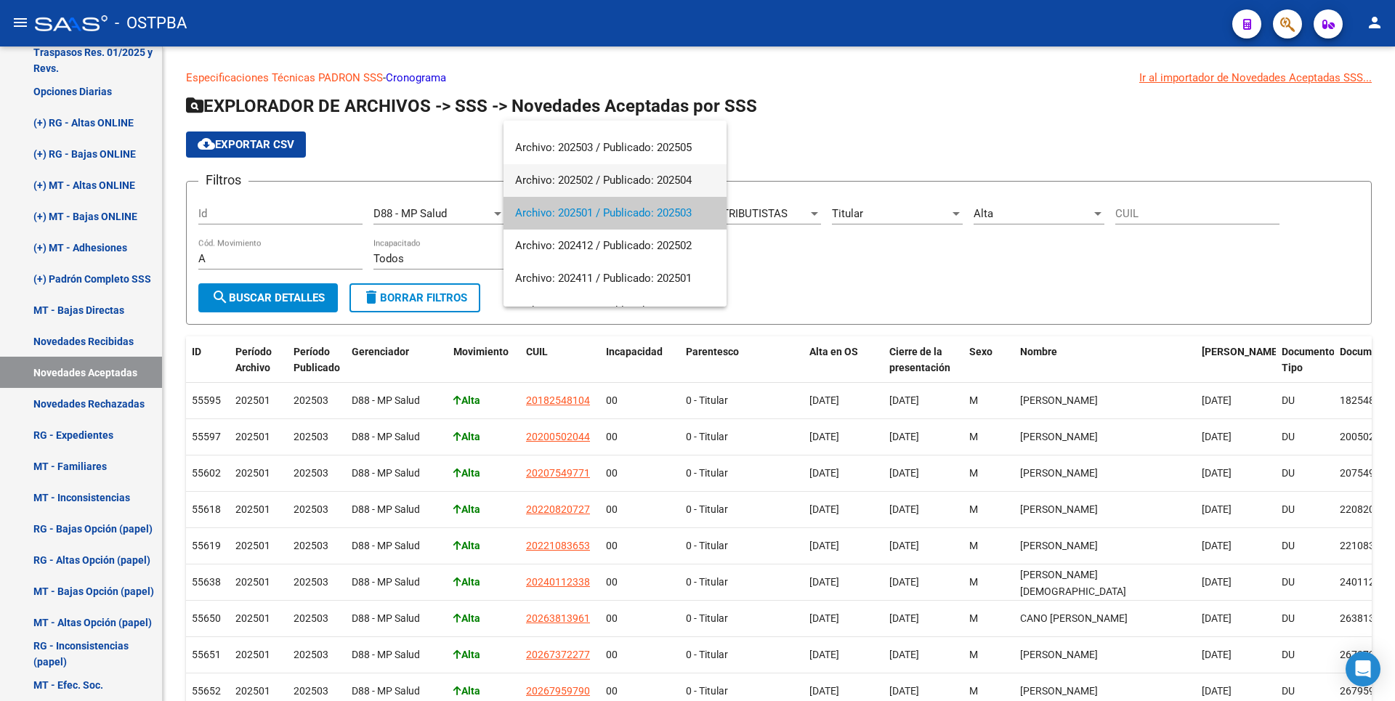
click at [605, 185] on span "Archivo: 202502 / Publicado: 202504" at bounding box center [615, 180] width 200 height 33
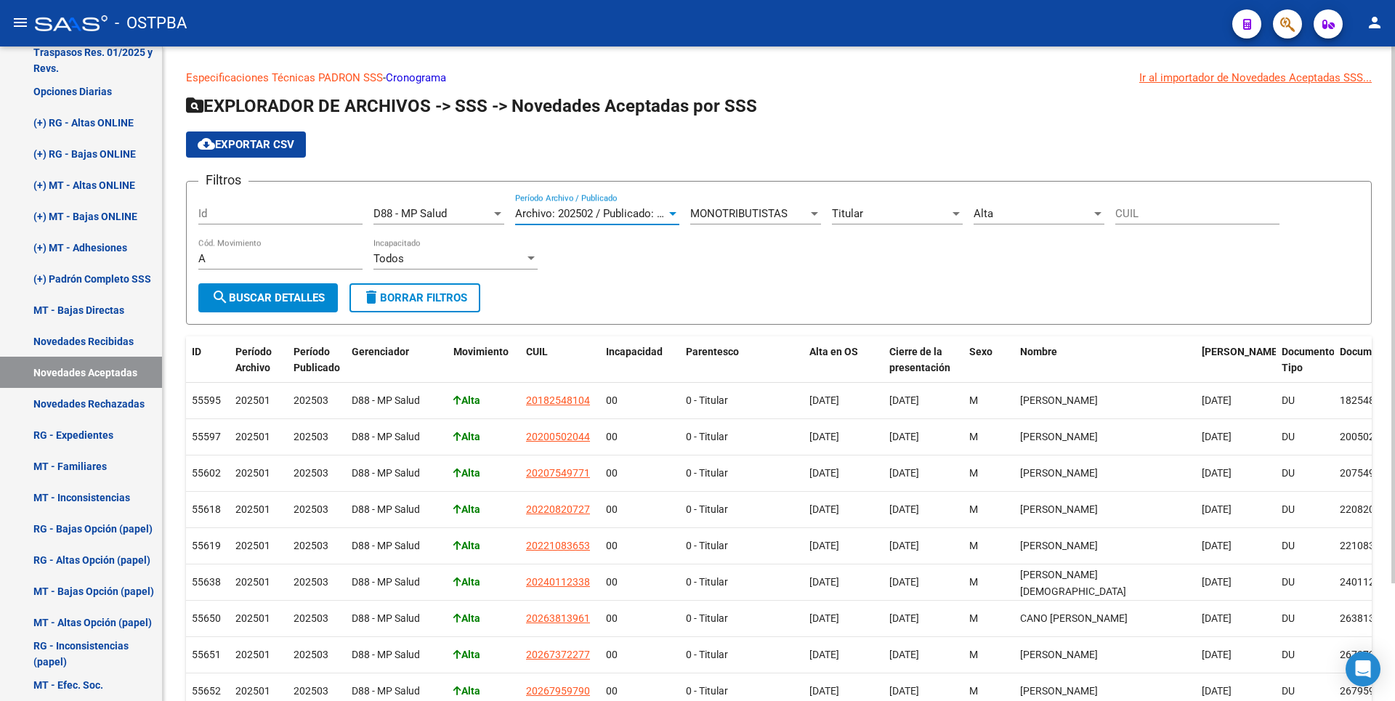
click at [269, 290] on button "search Buscar Detalles" at bounding box center [267, 297] width 139 height 29
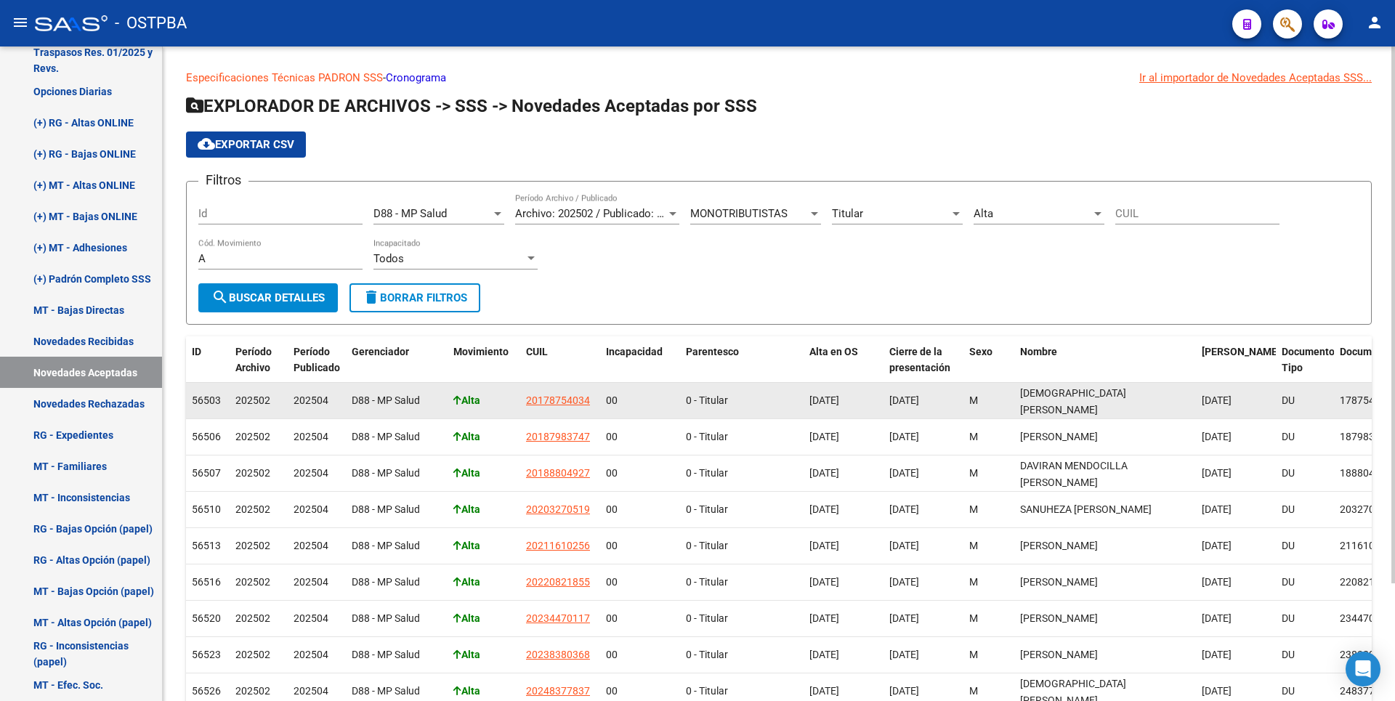
scroll to position [144, 0]
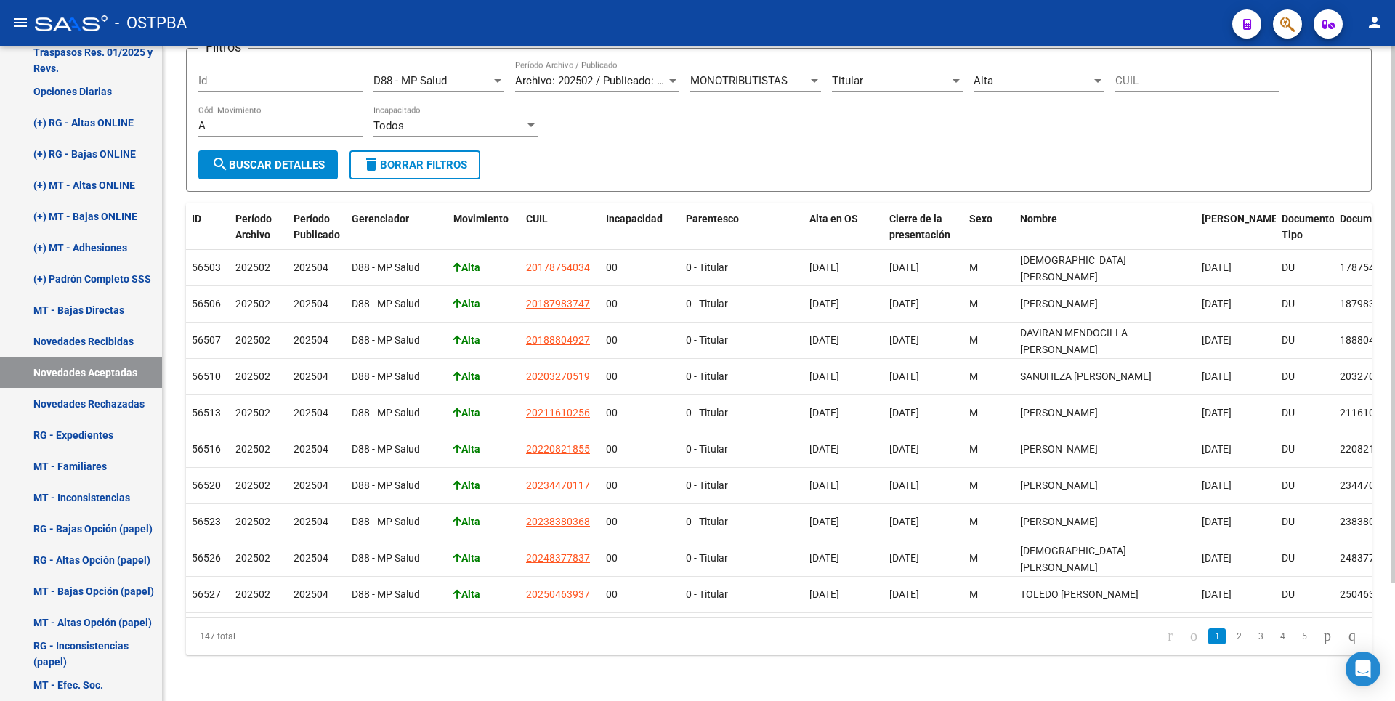
click at [810, 75] on div "MONOTRIBUTISTAS" at bounding box center [755, 80] width 131 height 13
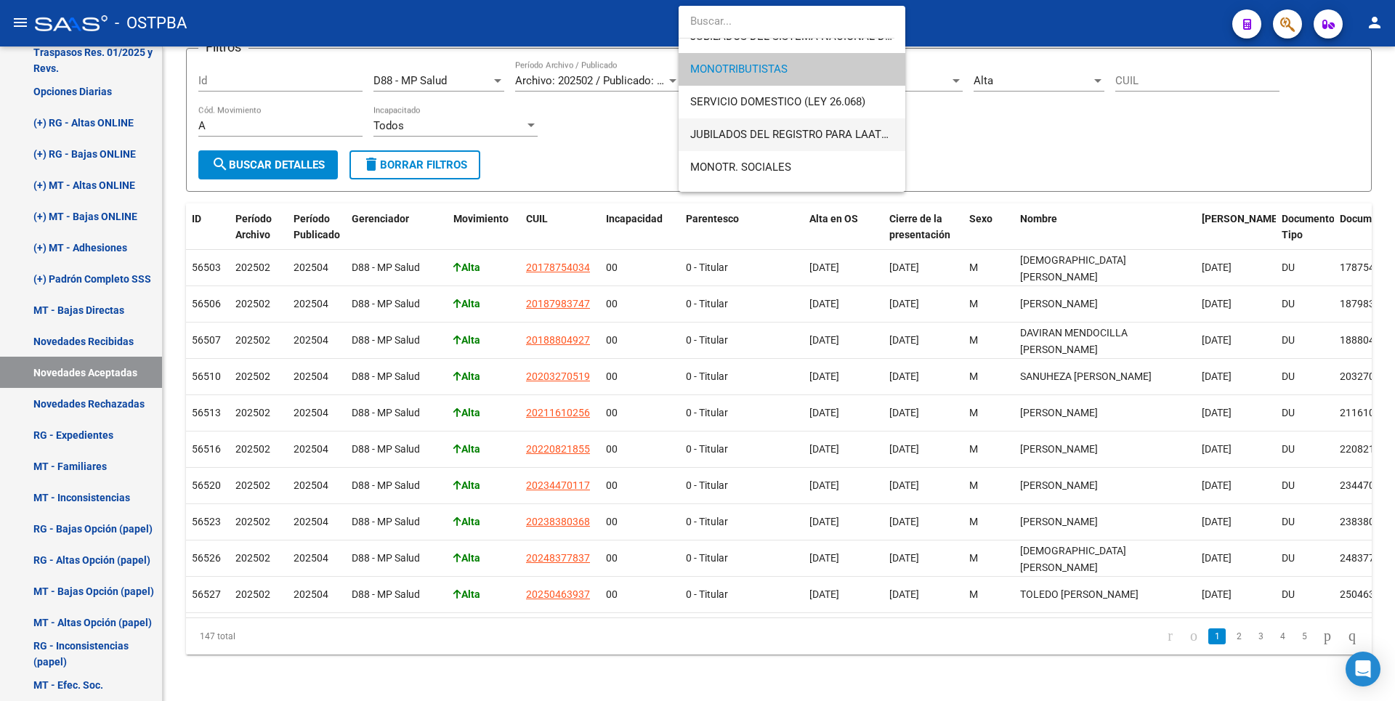
scroll to position [0, 0]
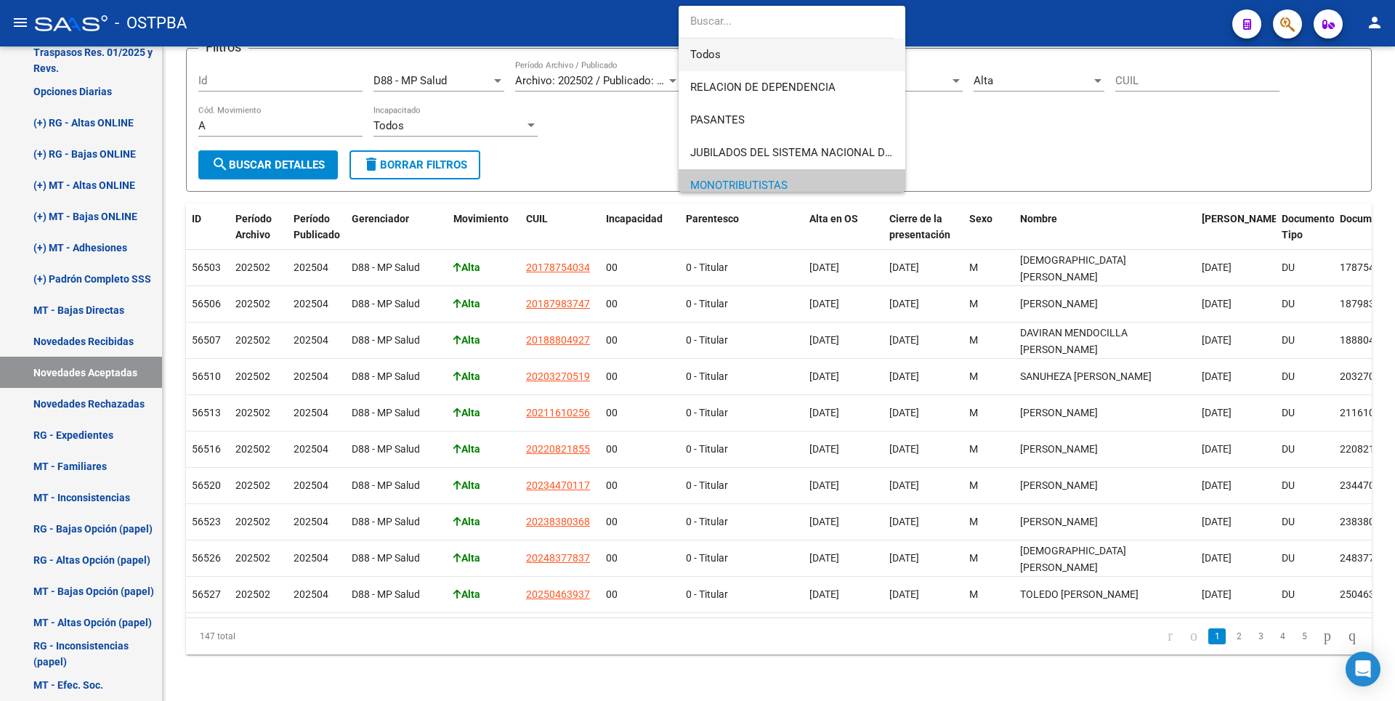
click at [713, 48] on span "Todos" at bounding box center [791, 55] width 203 height 33
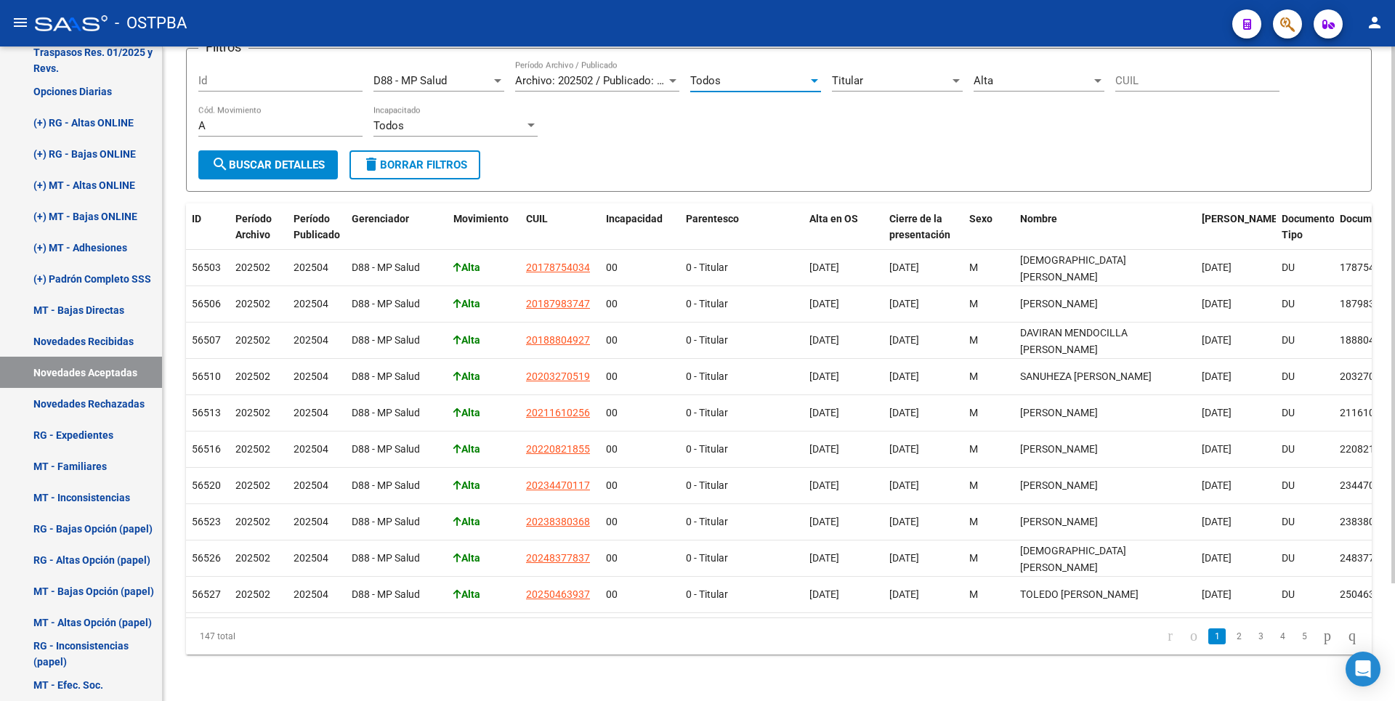
click at [286, 158] on span "search Buscar Detalles" at bounding box center [267, 164] width 113 height 13
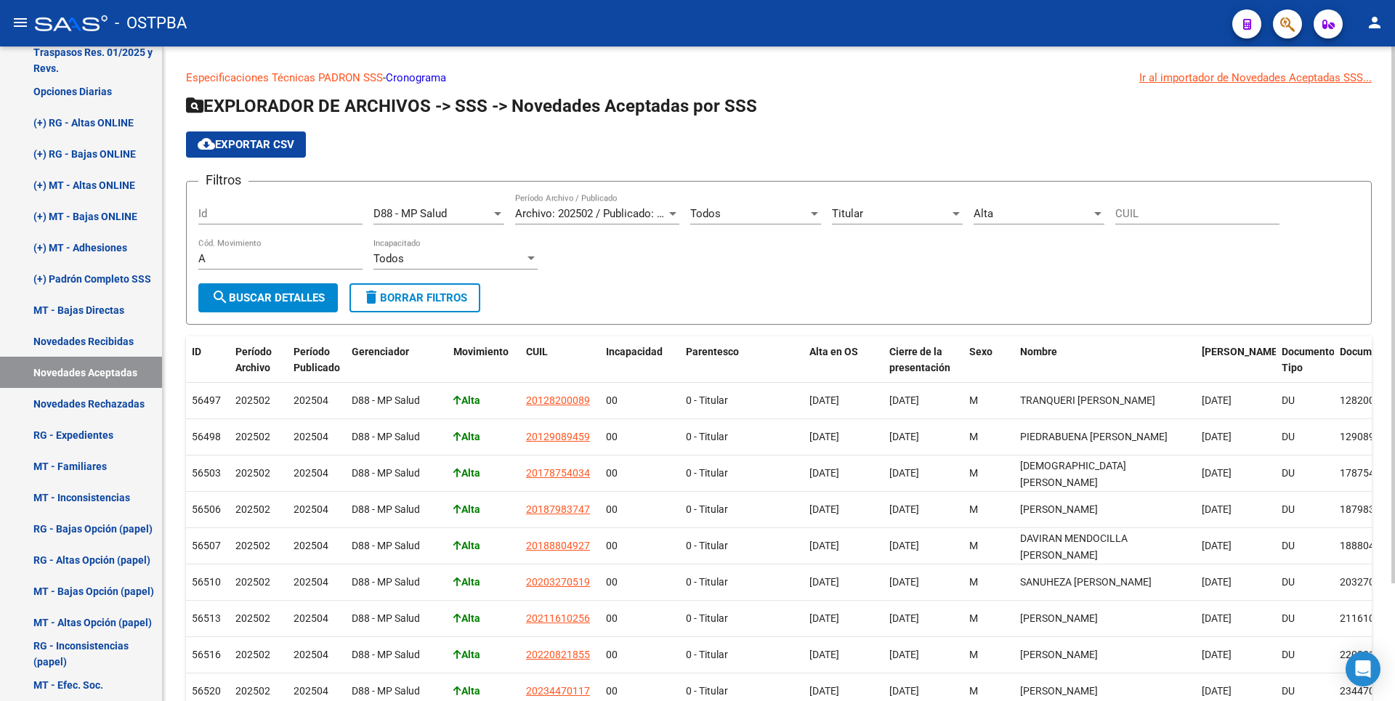
click at [952, 222] on div "Titular Parentesco" at bounding box center [897, 208] width 131 height 31
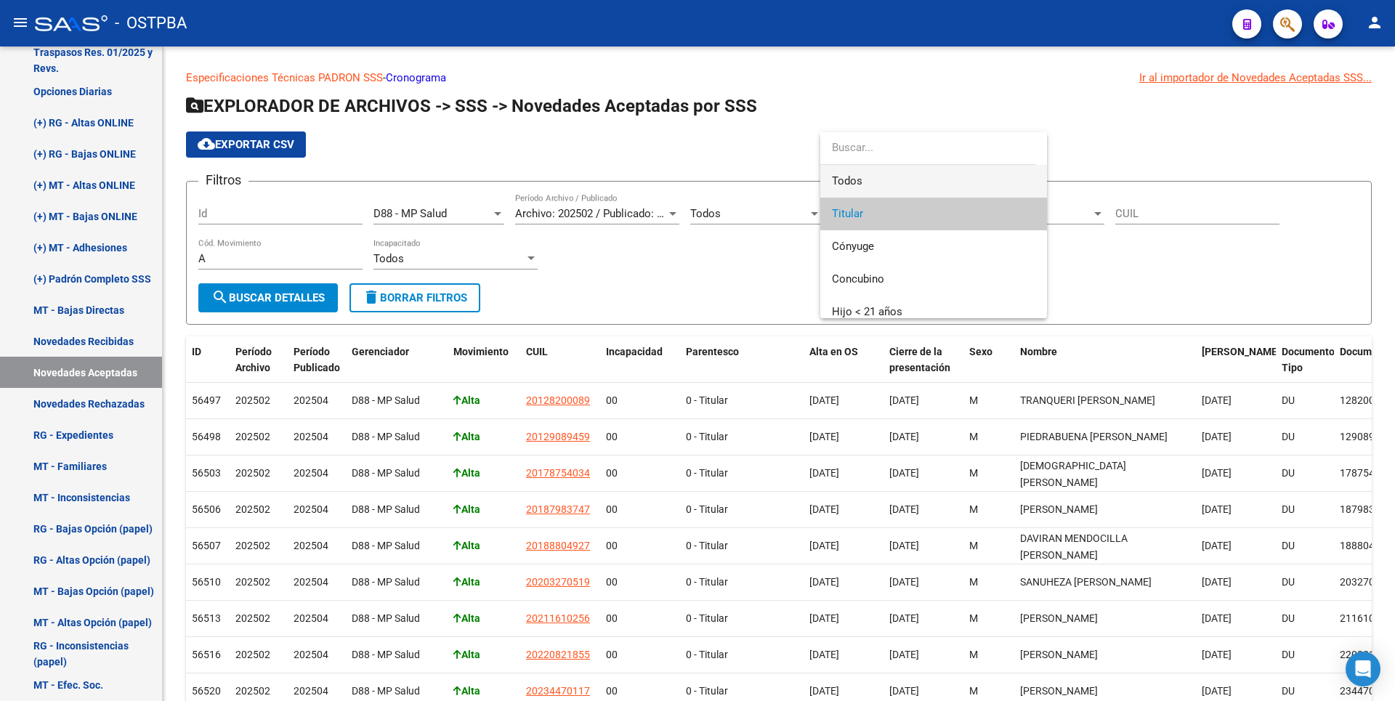
click at [858, 175] on span "Todos" at bounding box center [933, 181] width 203 height 33
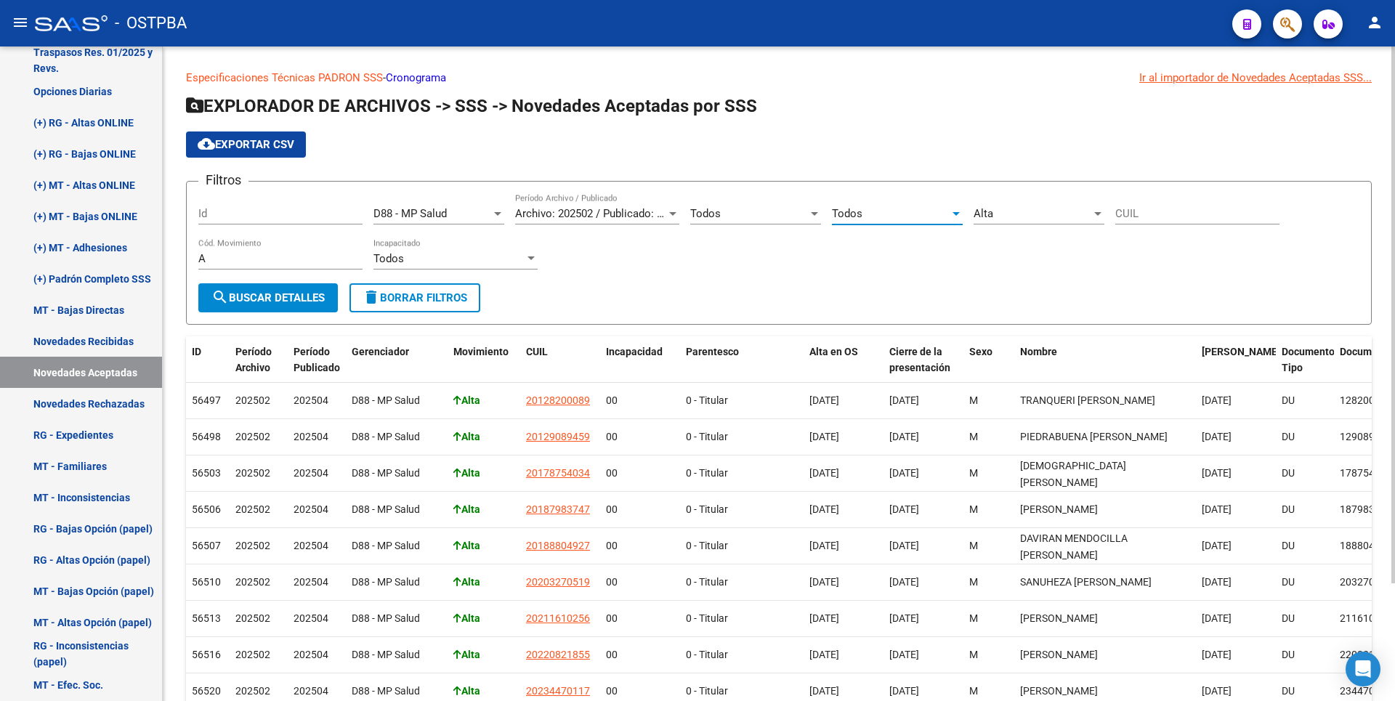
click at [292, 299] on span "search Buscar Detalles" at bounding box center [267, 297] width 113 height 13
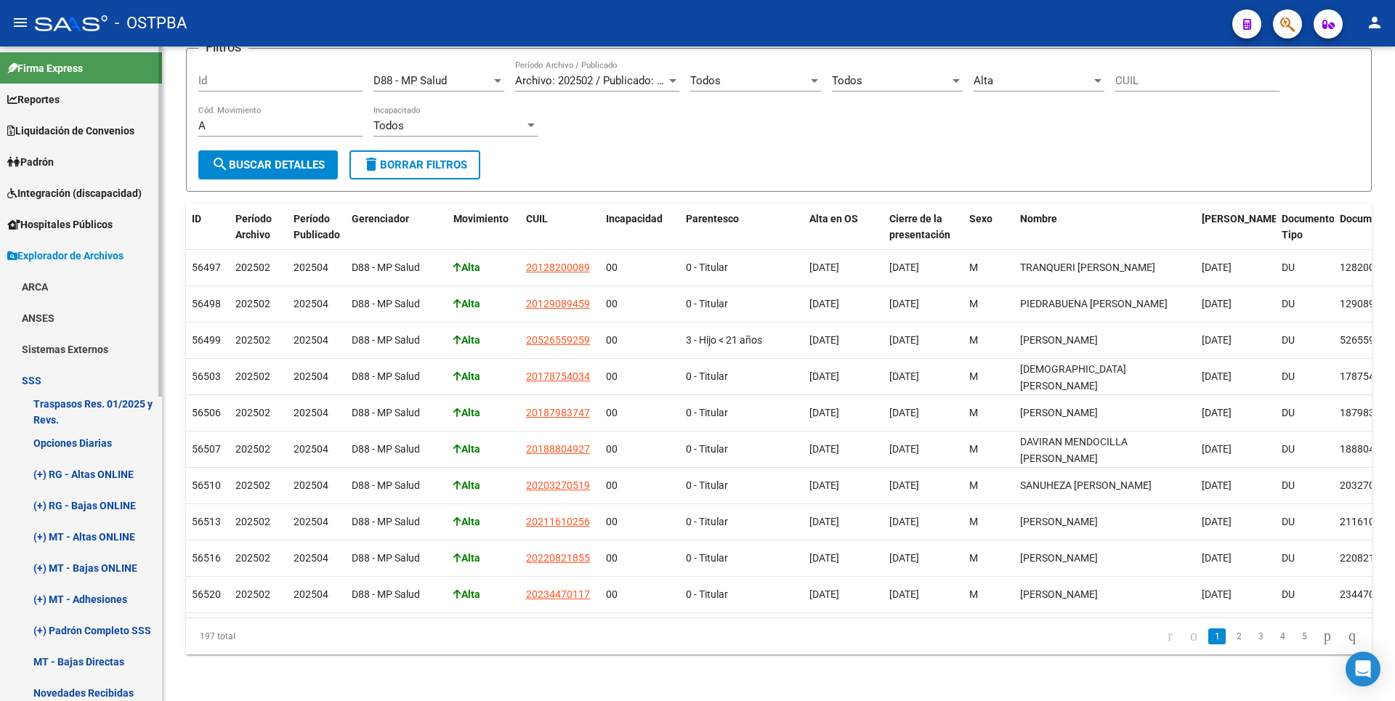
click at [46, 167] on span "Padrón" at bounding box center [30, 162] width 46 height 16
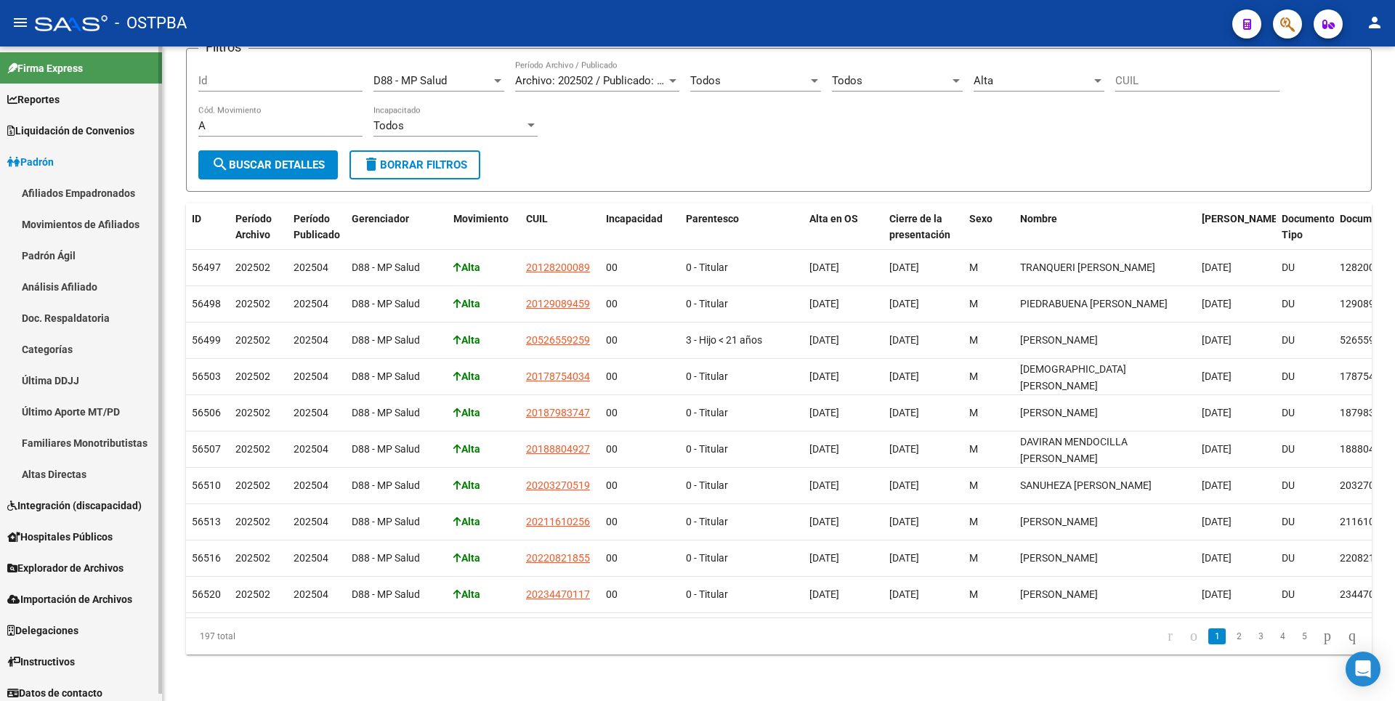
click at [56, 97] on span "Reportes" at bounding box center [33, 100] width 52 height 16
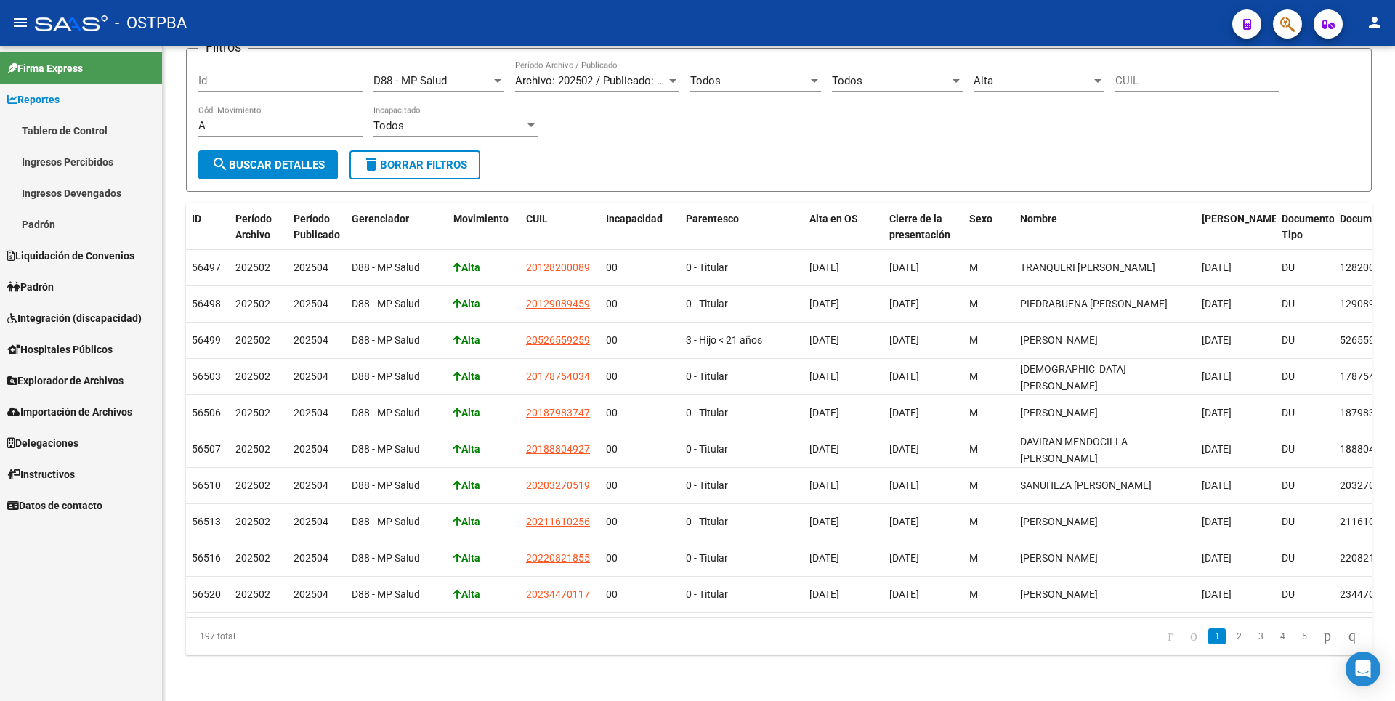
click at [44, 232] on link "Padrón" at bounding box center [81, 224] width 162 height 31
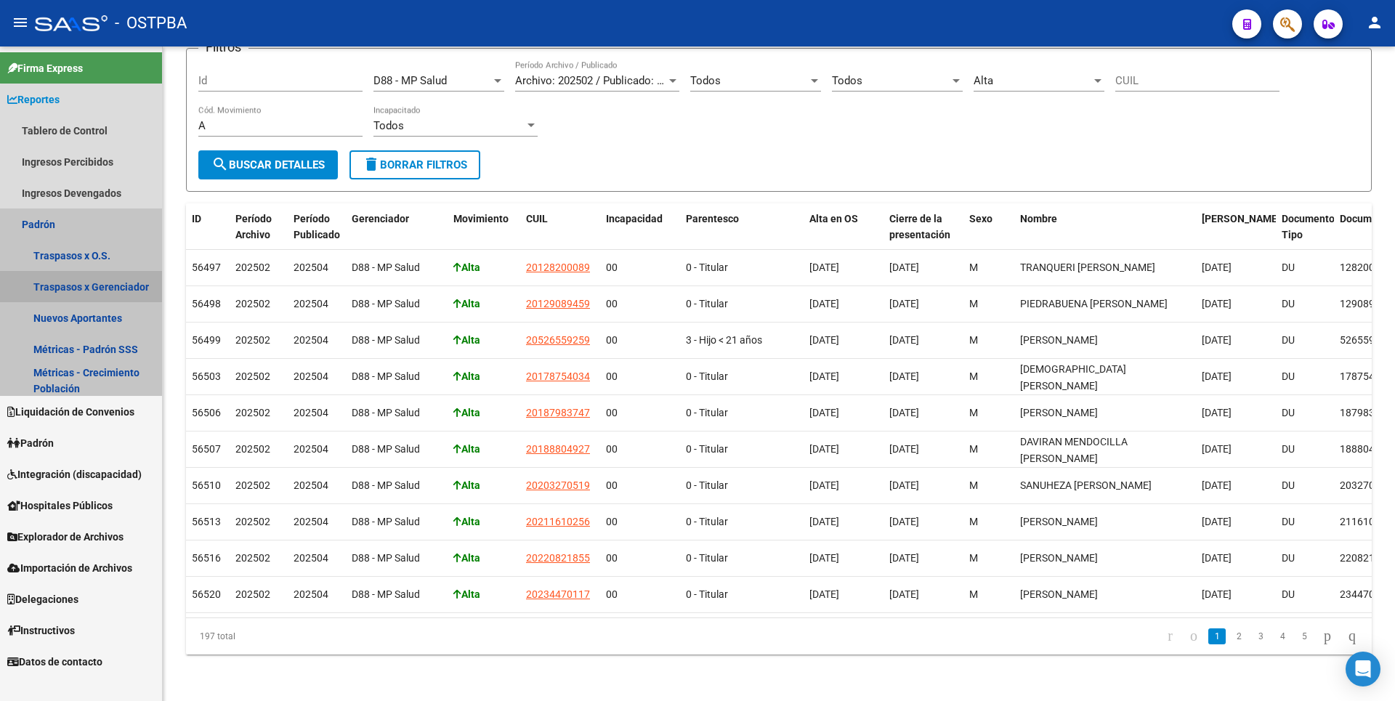
click at [111, 286] on link "Traspasos x Gerenciador" at bounding box center [81, 286] width 162 height 31
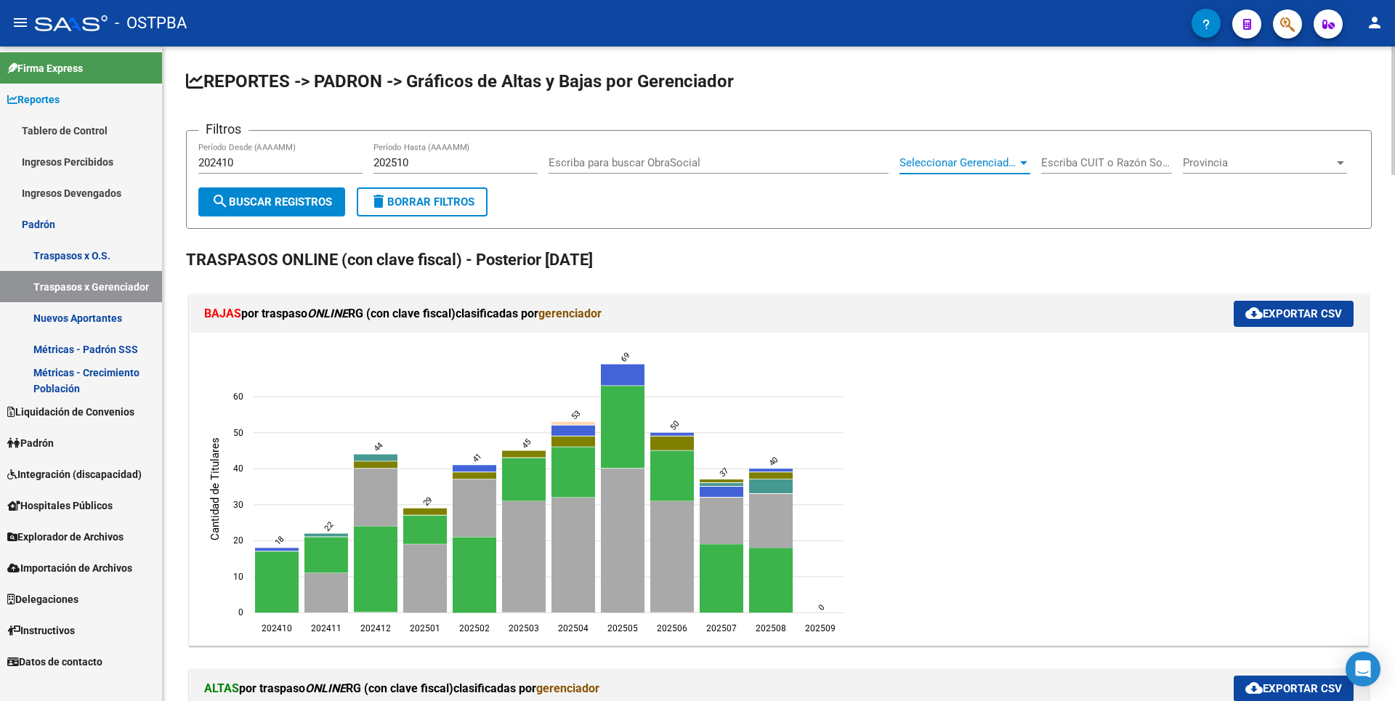
click at [1024, 161] on div at bounding box center [1023, 163] width 7 height 4
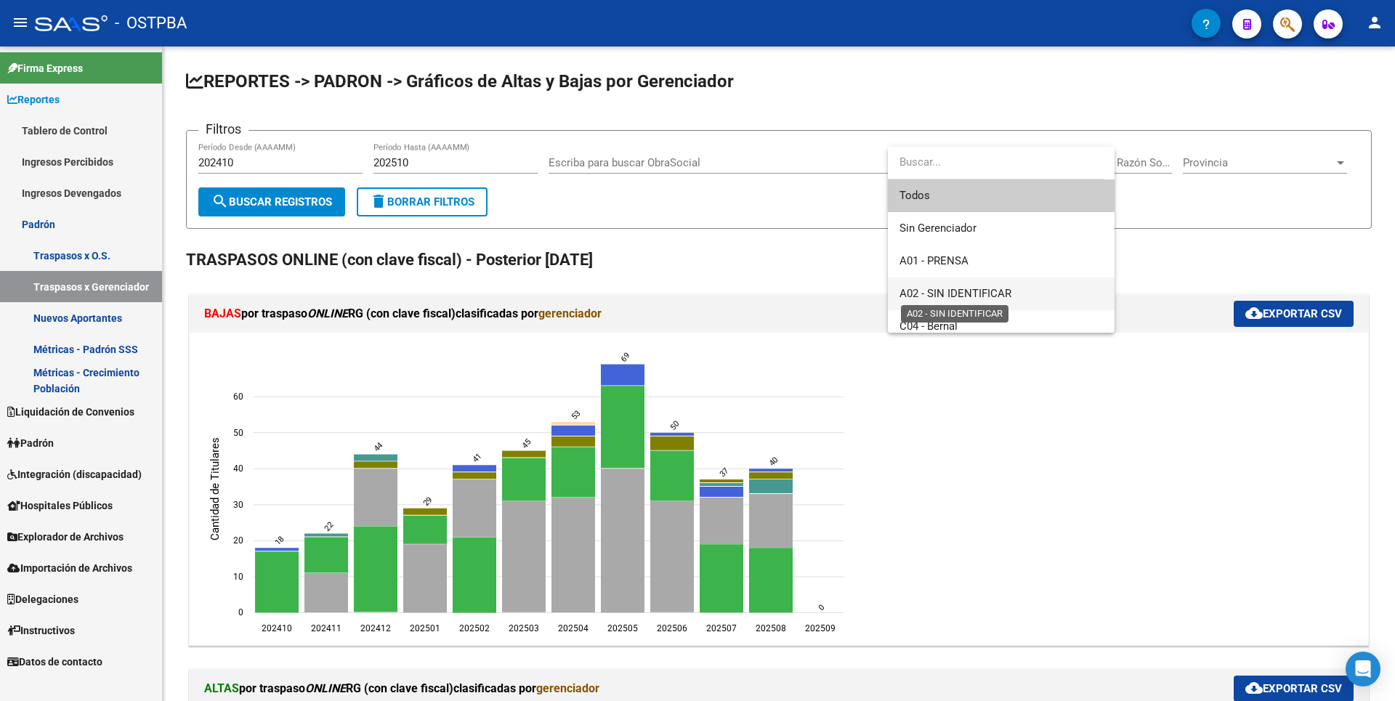
scroll to position [145, 0]
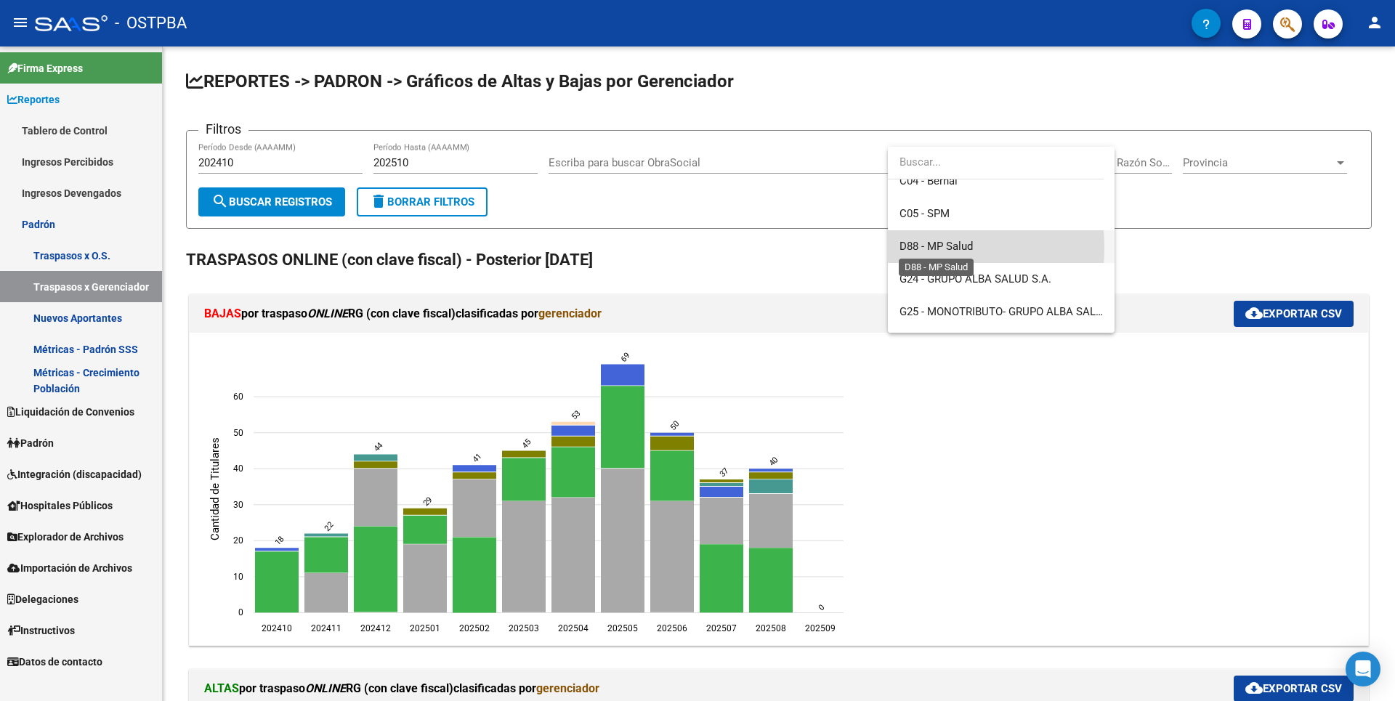
click at [907, 248] on span "D88 - MP Salud" at bounding box center [935, 246] width 73 height 13
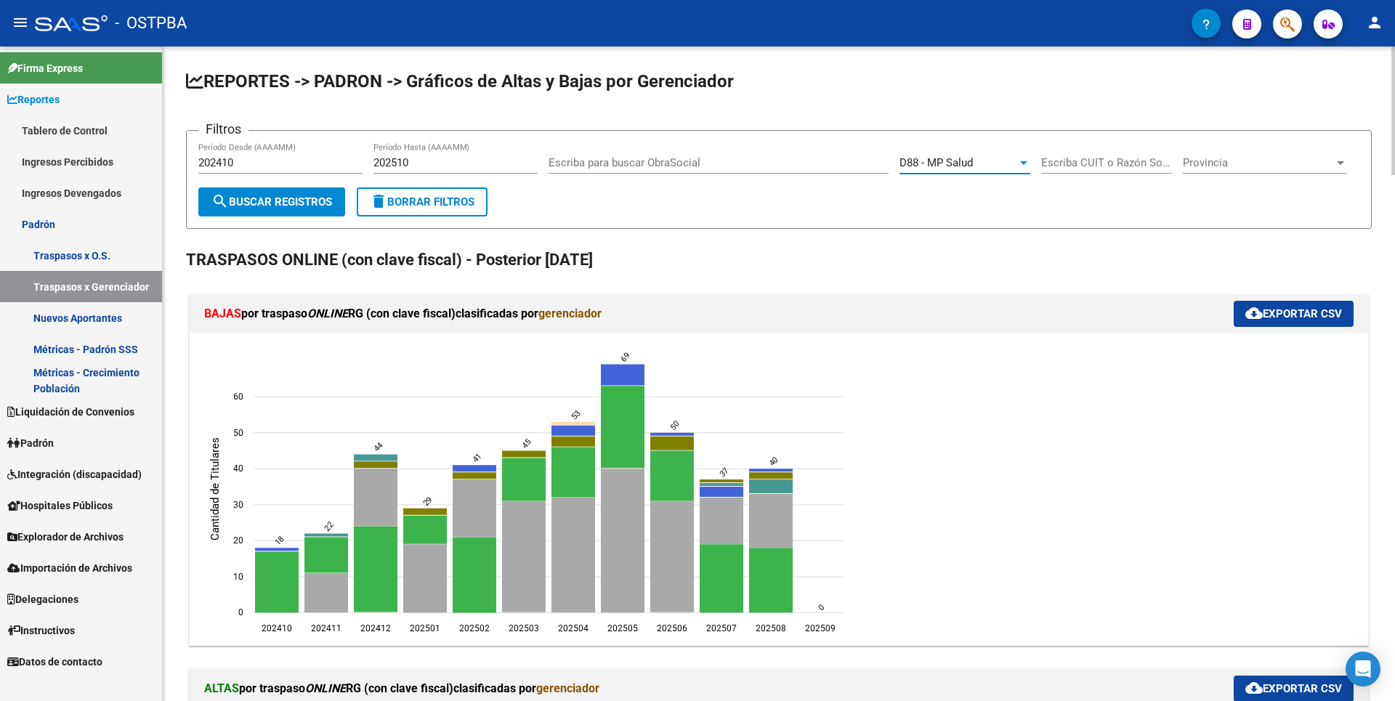
click at [291, 207] on span "search Buscar Registros" at bounding box center [271, 201] width 121 height 13
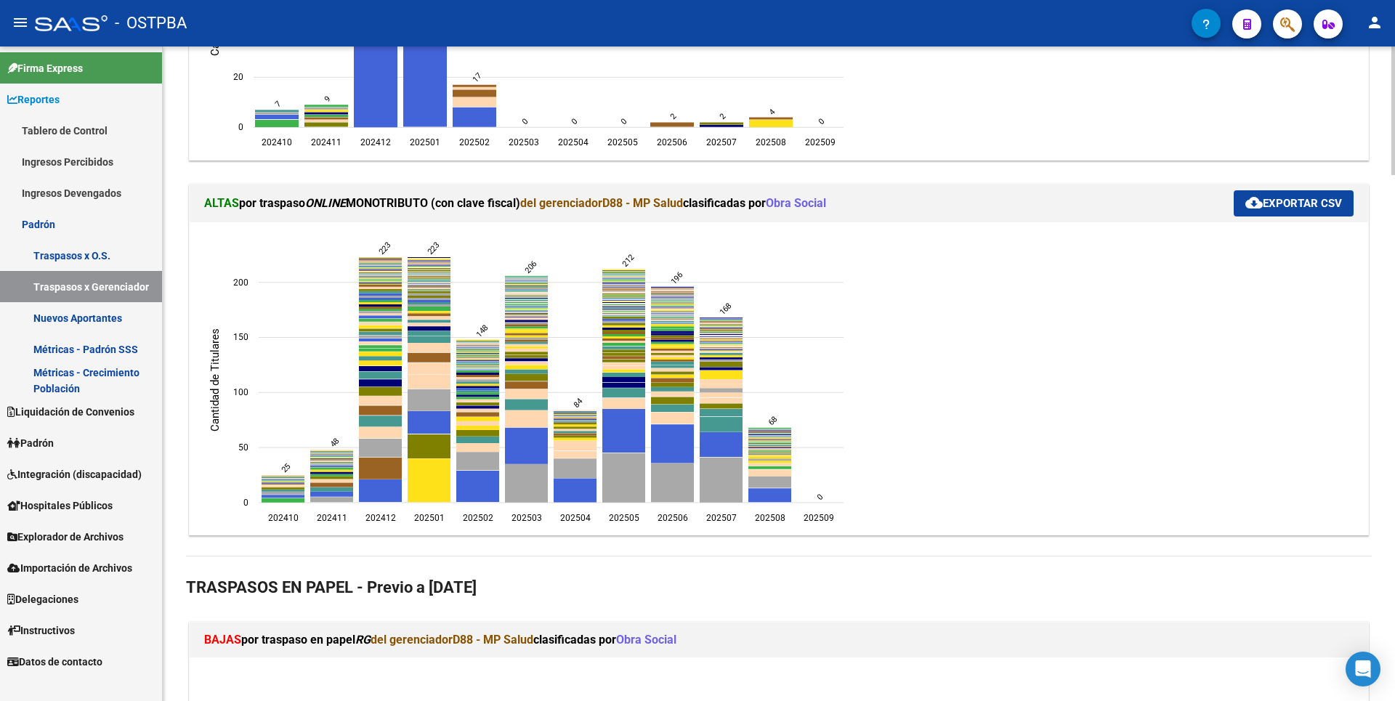
scroll to position [944, 0]
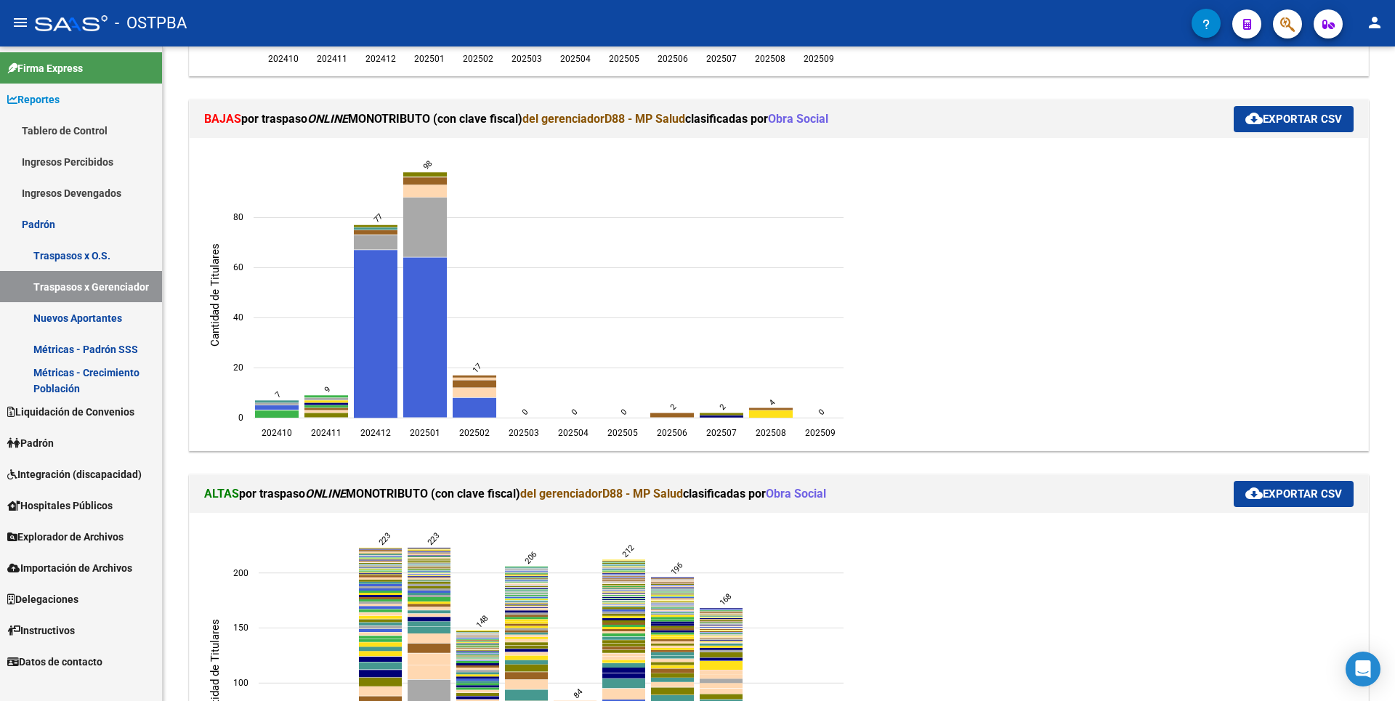
click at [81, 313] on link "Nuevos Aportantes" at bounding box center [81, 317] width 162 height 31
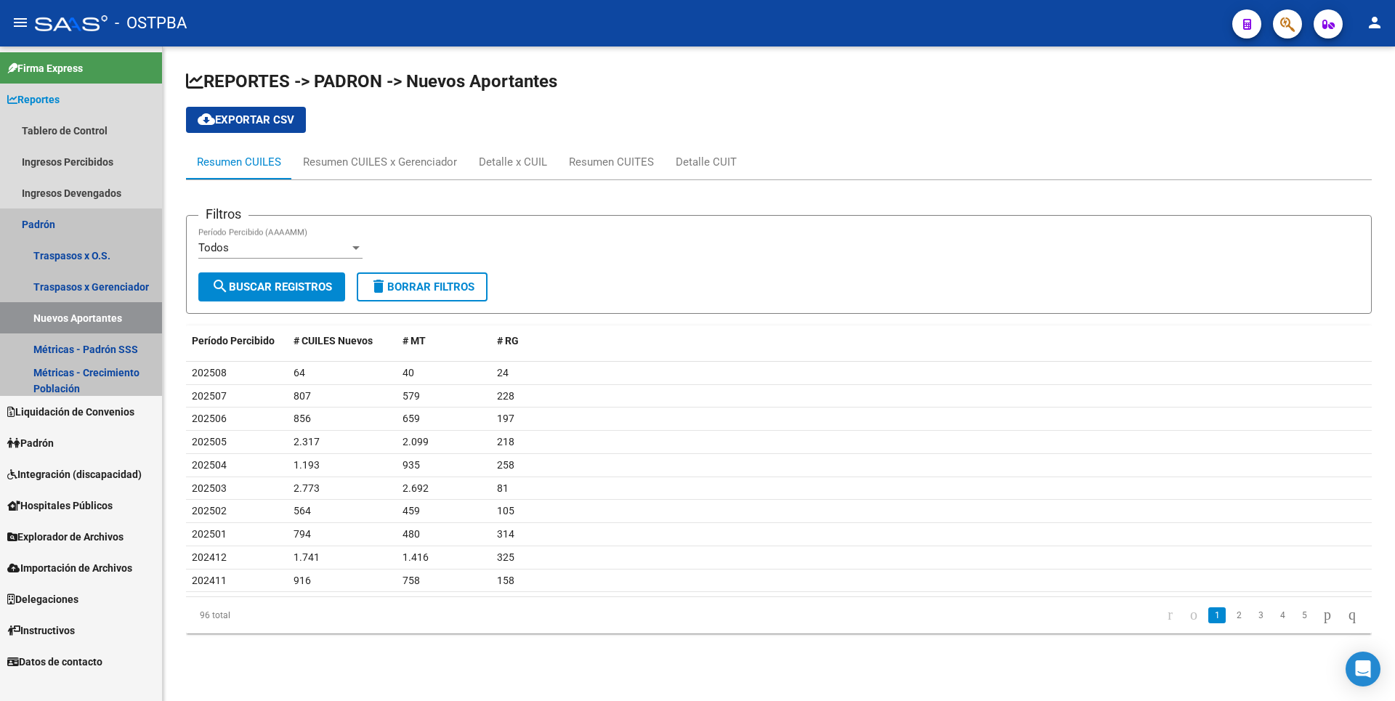
click at [77, 321] on link "Nuevos Aportantes" at bounding box center [81, 317] width 162 height 31
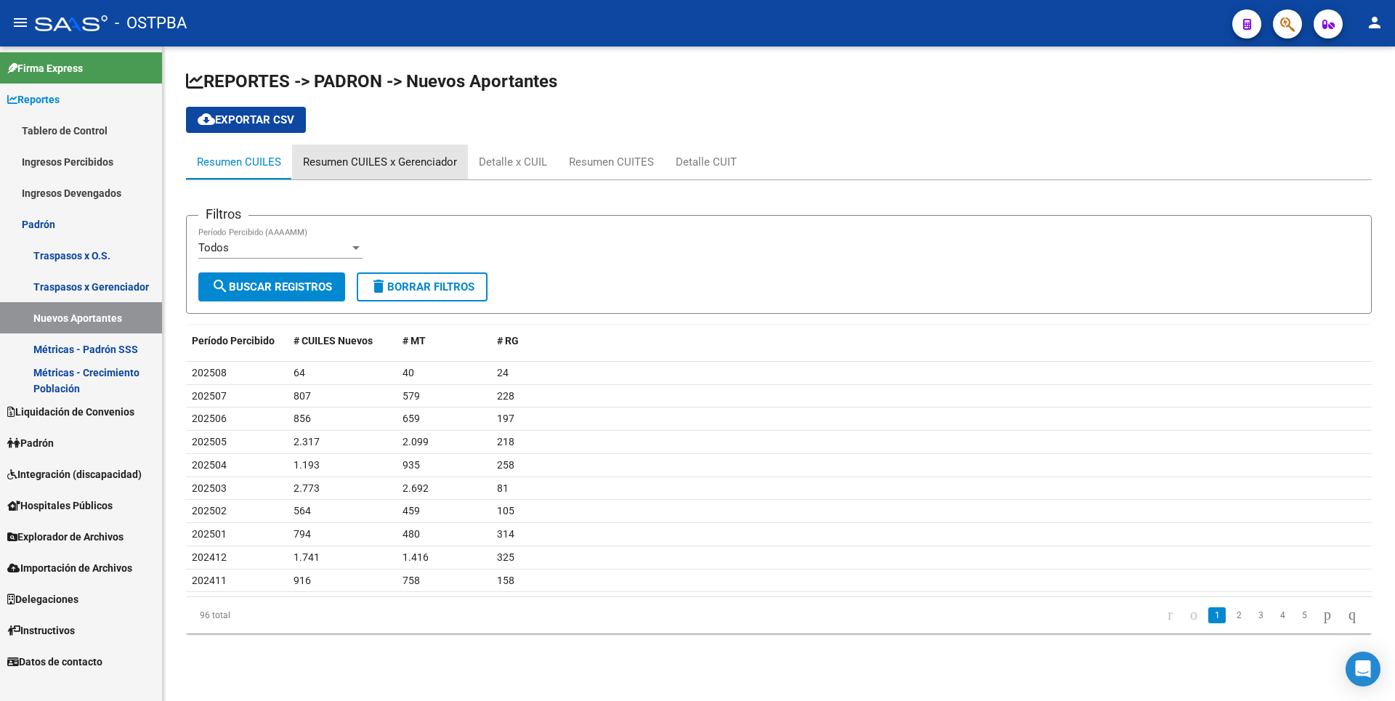
click at [432, 169] on div "Resumen CUILES x Gerenciador" at bounding box center [380, 162] width 154 height 16
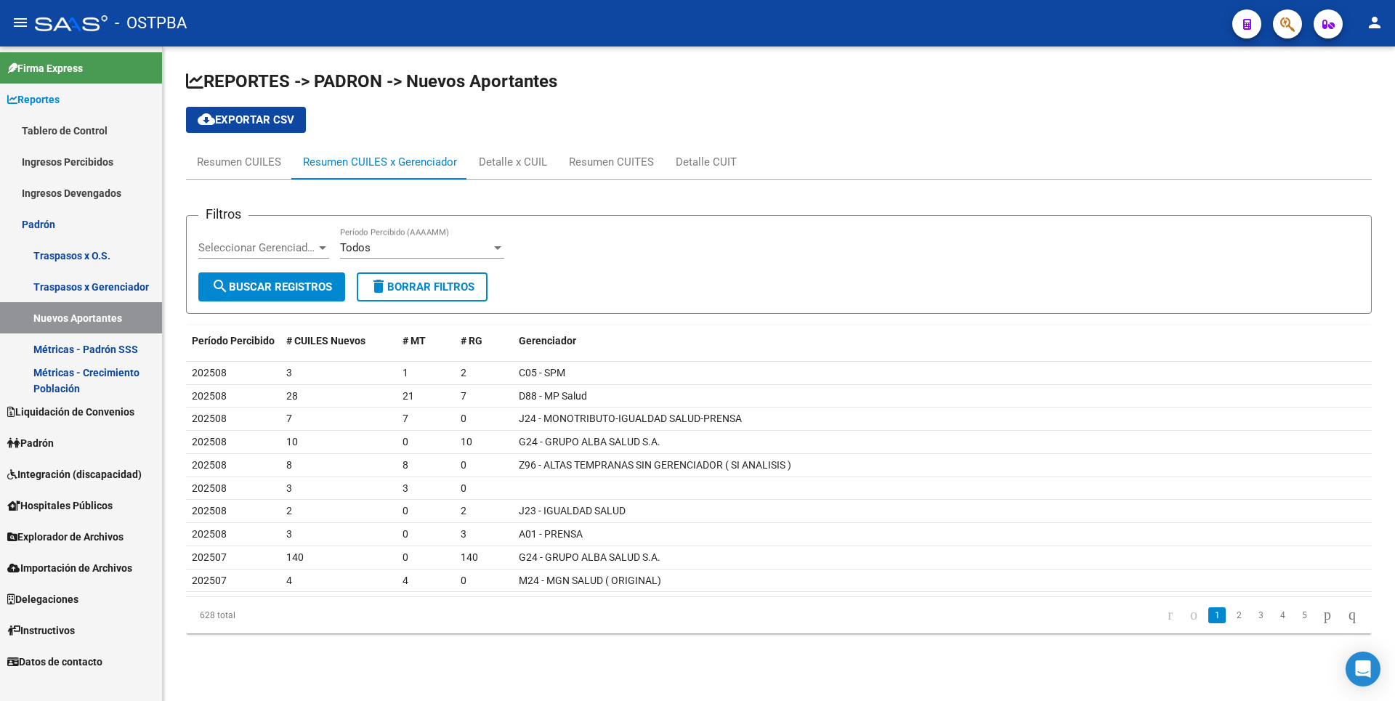
click at [320, 250] on div at bounding box center [322, 248] width 13 height 12
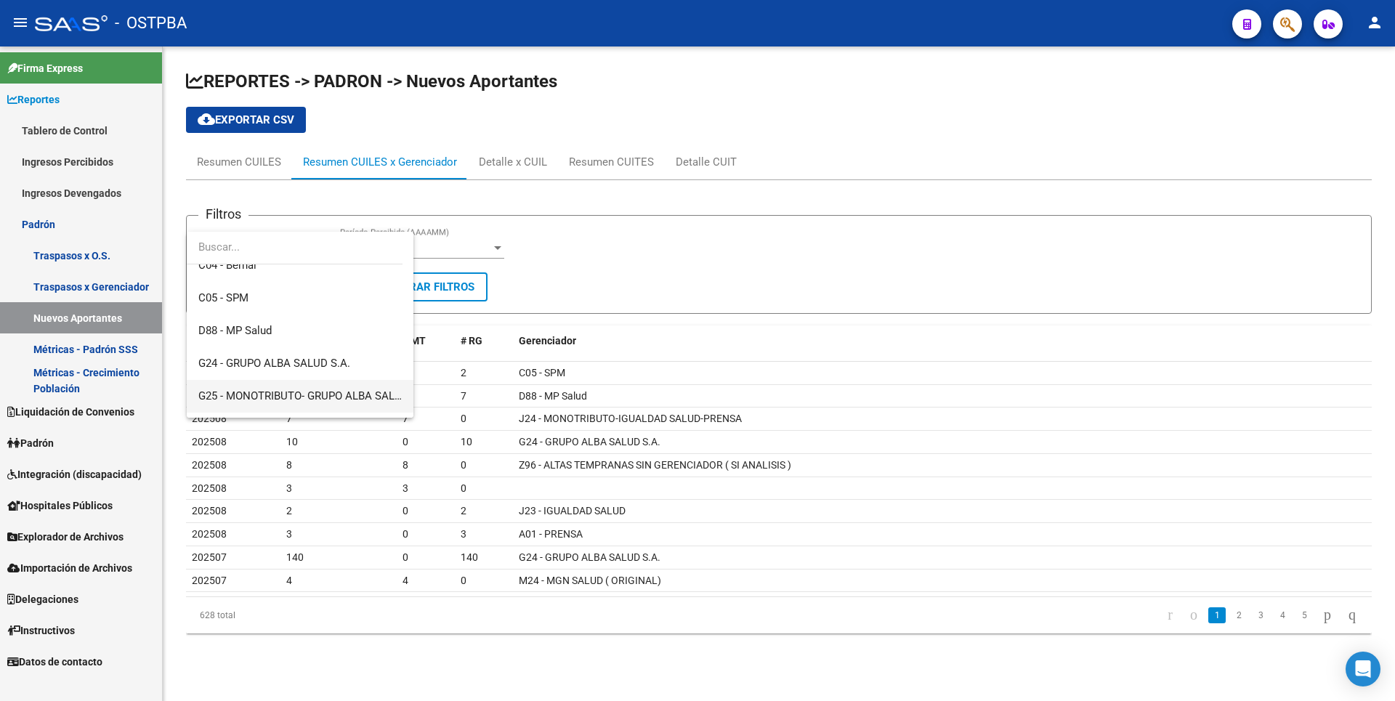
scroll to position [145, 0]
click at [255, 328] on span "D88 - MP Salud" at bounding box center [234, 331] width 73 height 13
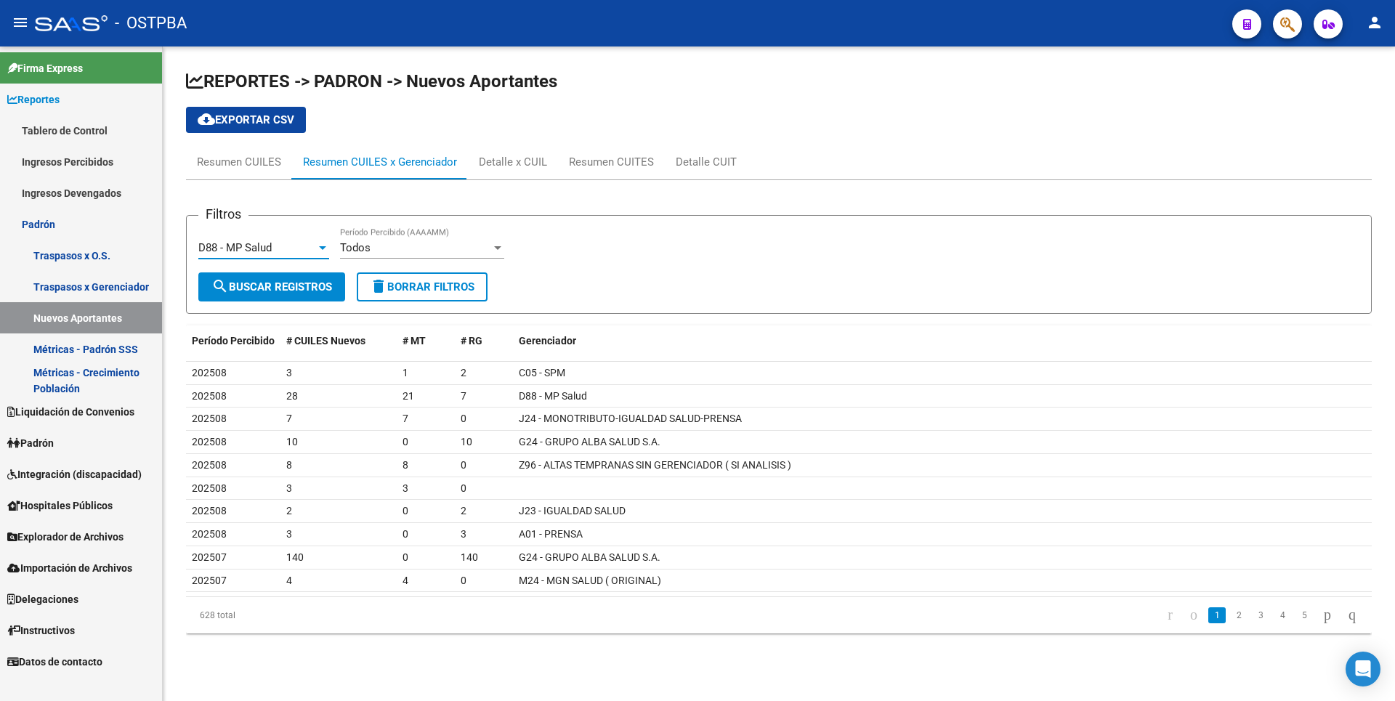
click at [246, 286] on span "search Buscar Registros" at bounding box center [271, 286] width 121 height 13
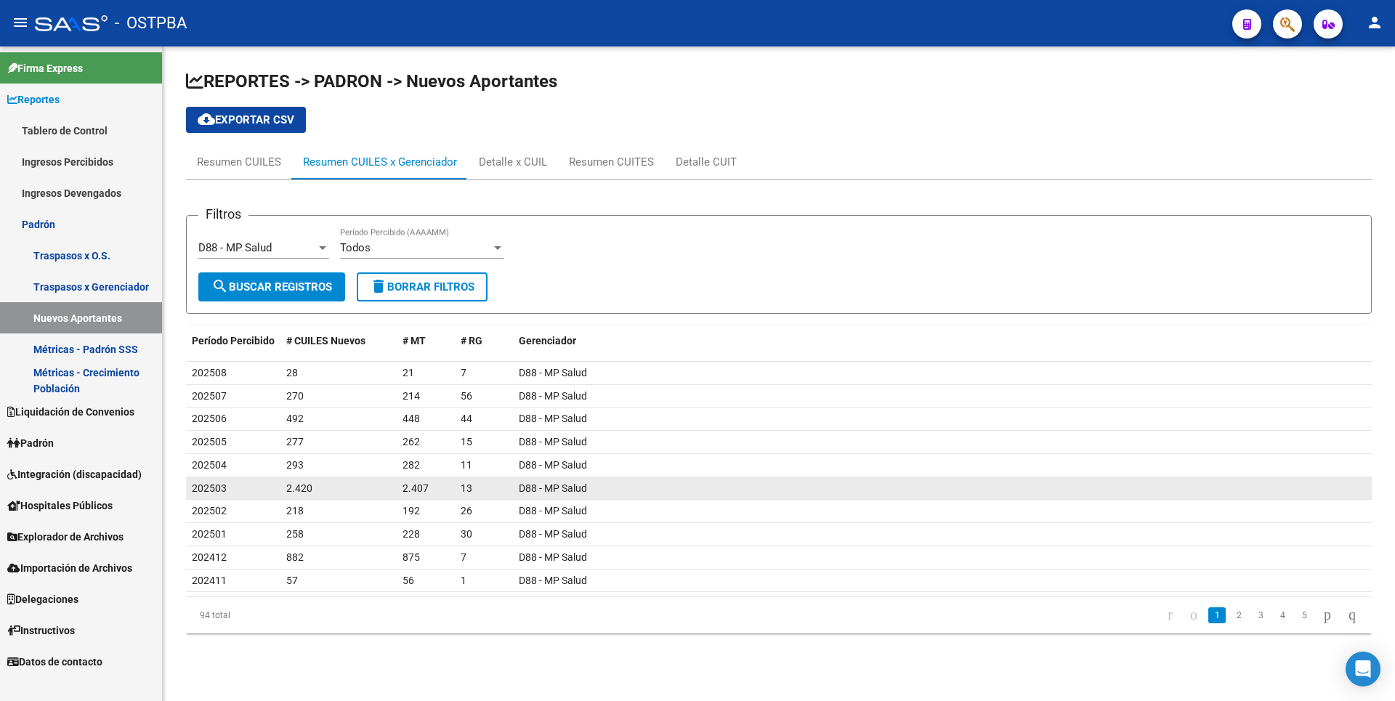
drag, startPoint x: 290, startPoint y: 489, endPoint x: 469, endPoint y: 483, distance: 178.8
click at [469, 483] on div "202503 2.420 2.407 13 D88 - MP Salud" at bounding box center [779, 488] width 1186 height 23
click at [470, 484] on div "13" at bounding box center [484, 488] width 46 height 17
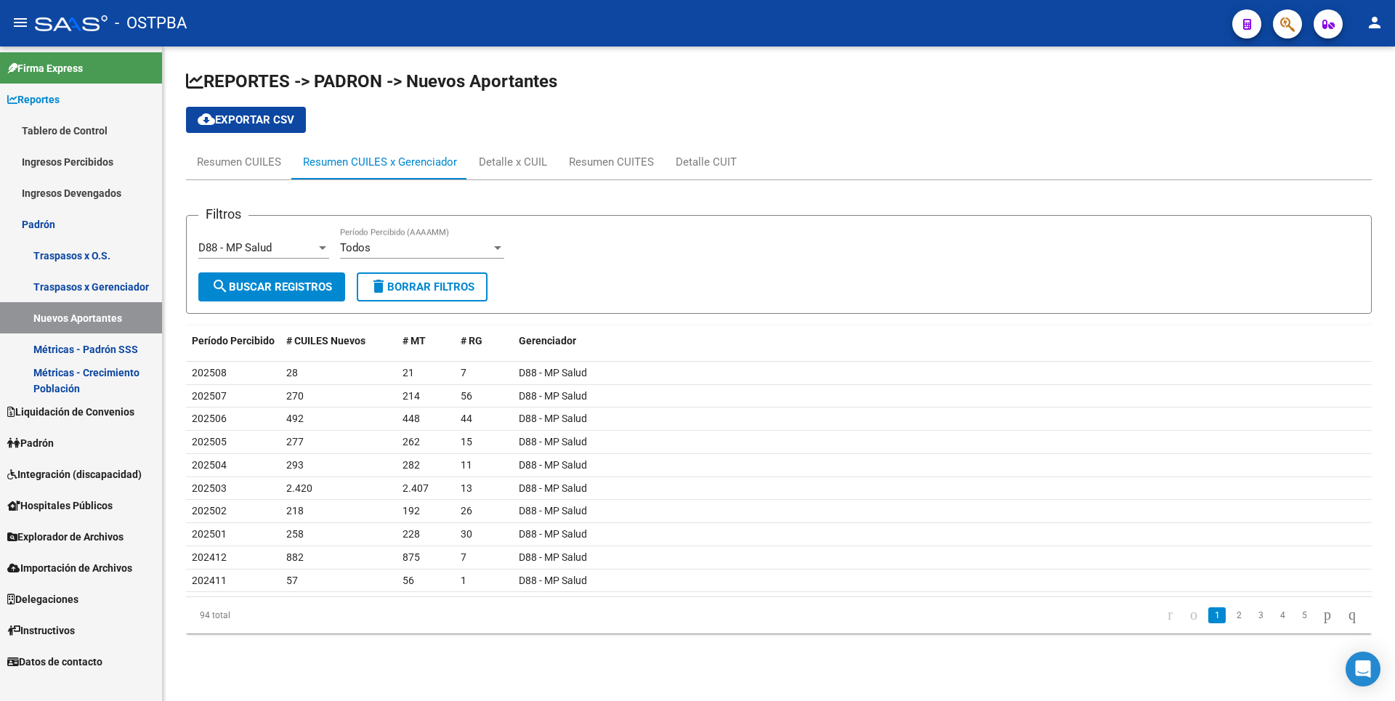
click at [86, 534] on span "Explorador de Archivos" at bounding box center [65, 537] width 116 height 16
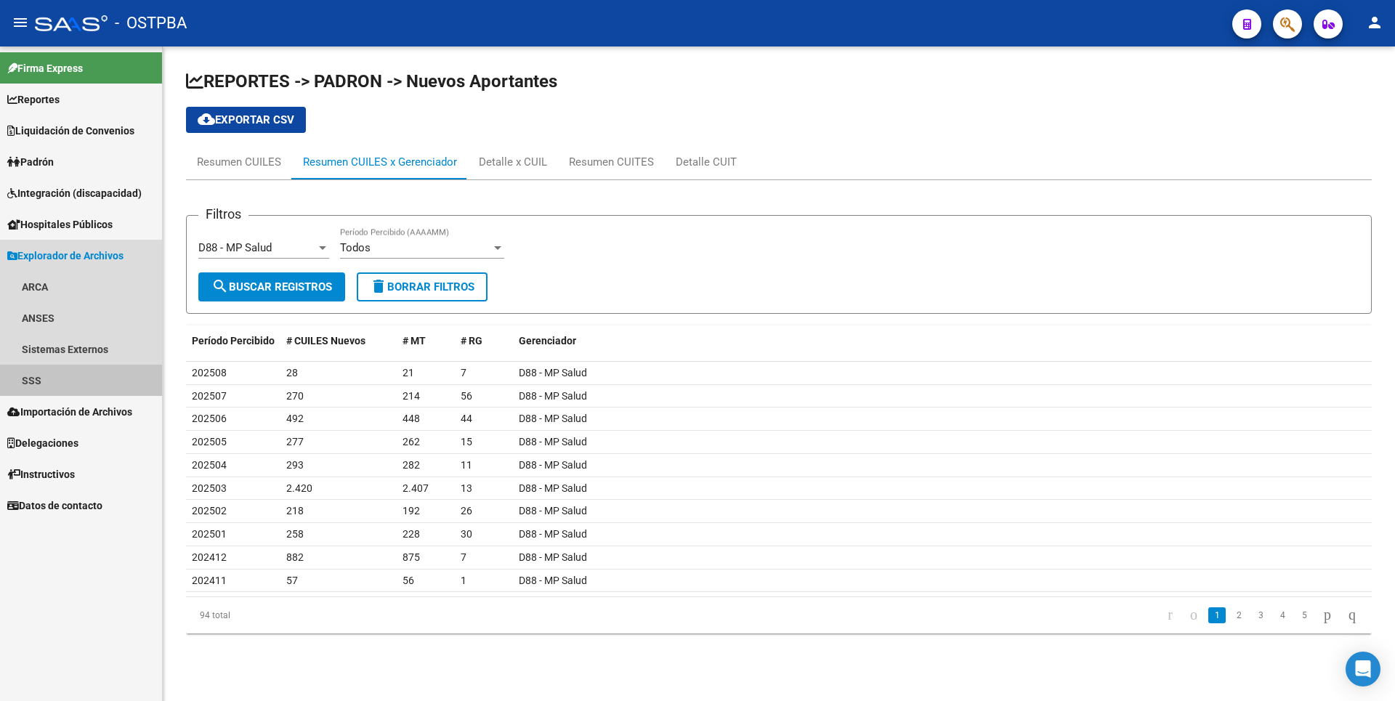
click at [70, 381] on link "SSS" at bounding box center [81, 380] width 162 height 31
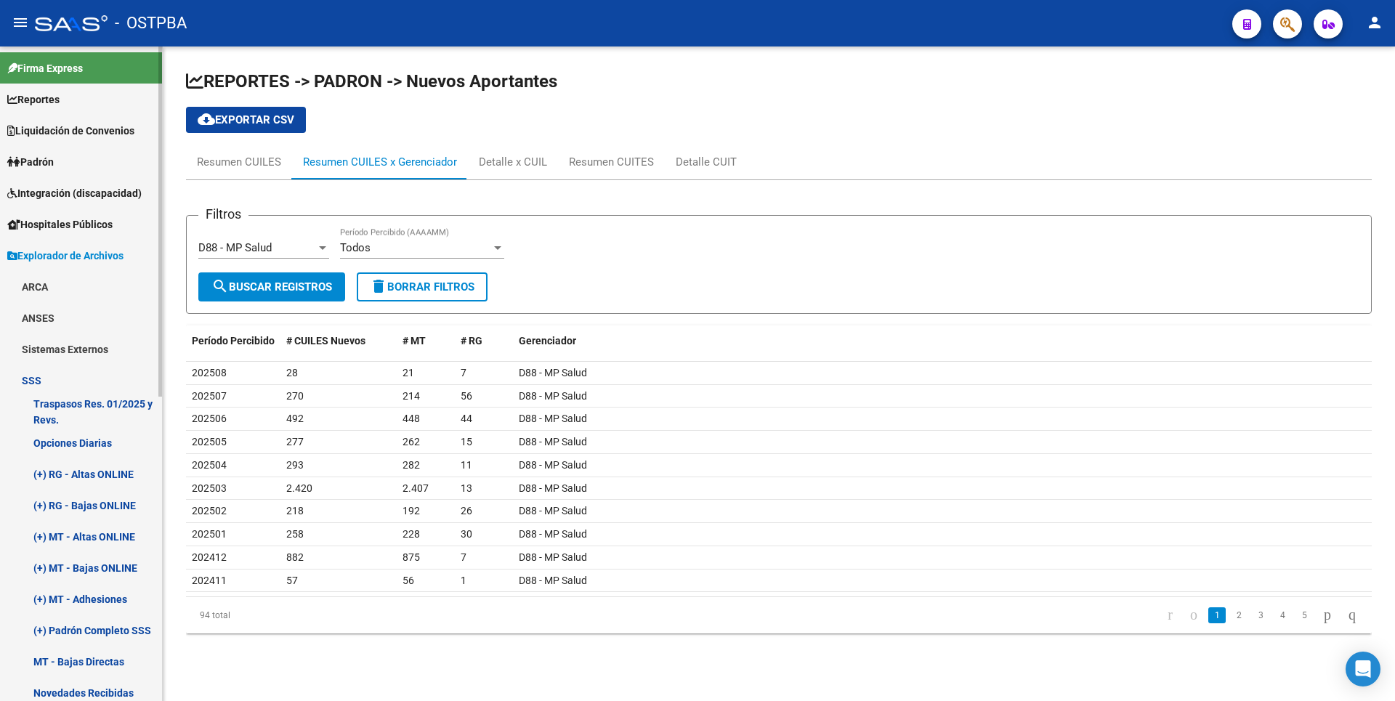
click at [47, 163] on span "Padrón" at bounding box center [30, 162] width 46 height 16
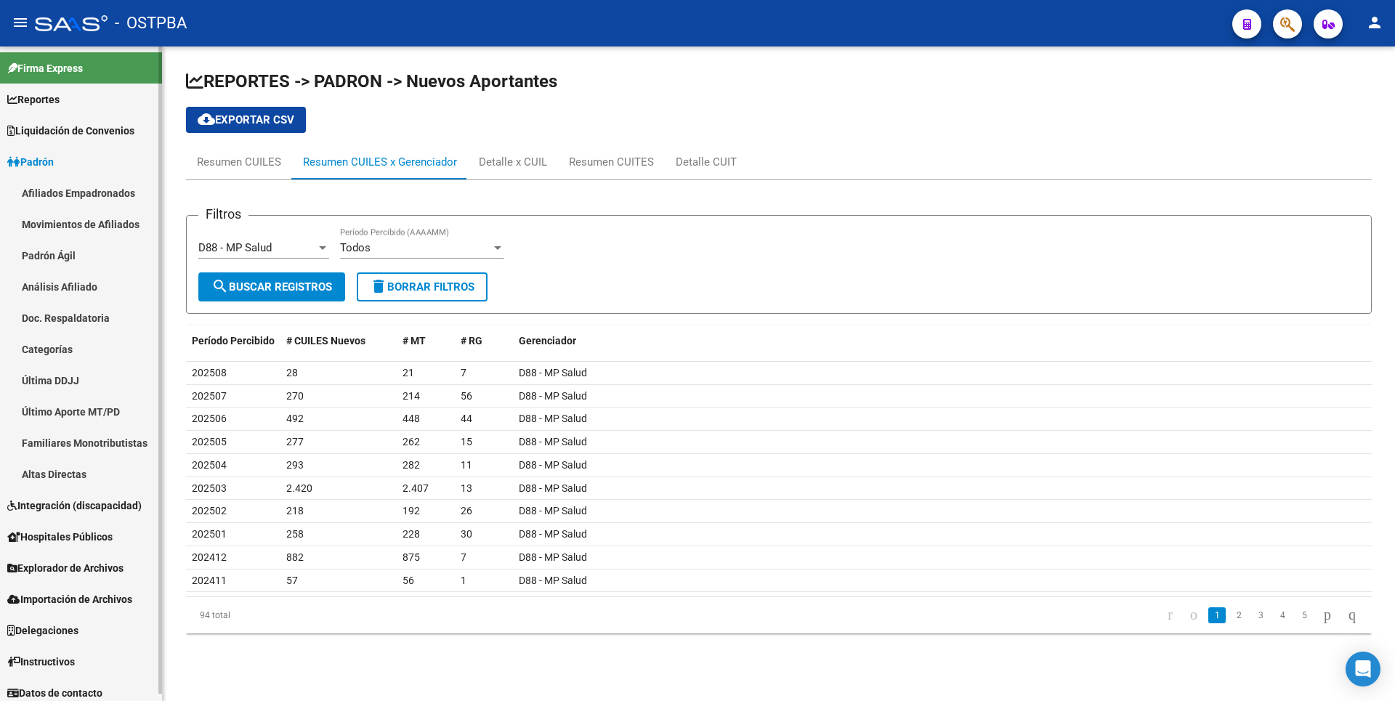
click at [82, 188] on link "Afiliados Empadronados" at bounding box center [81, 192] width 162 height 31
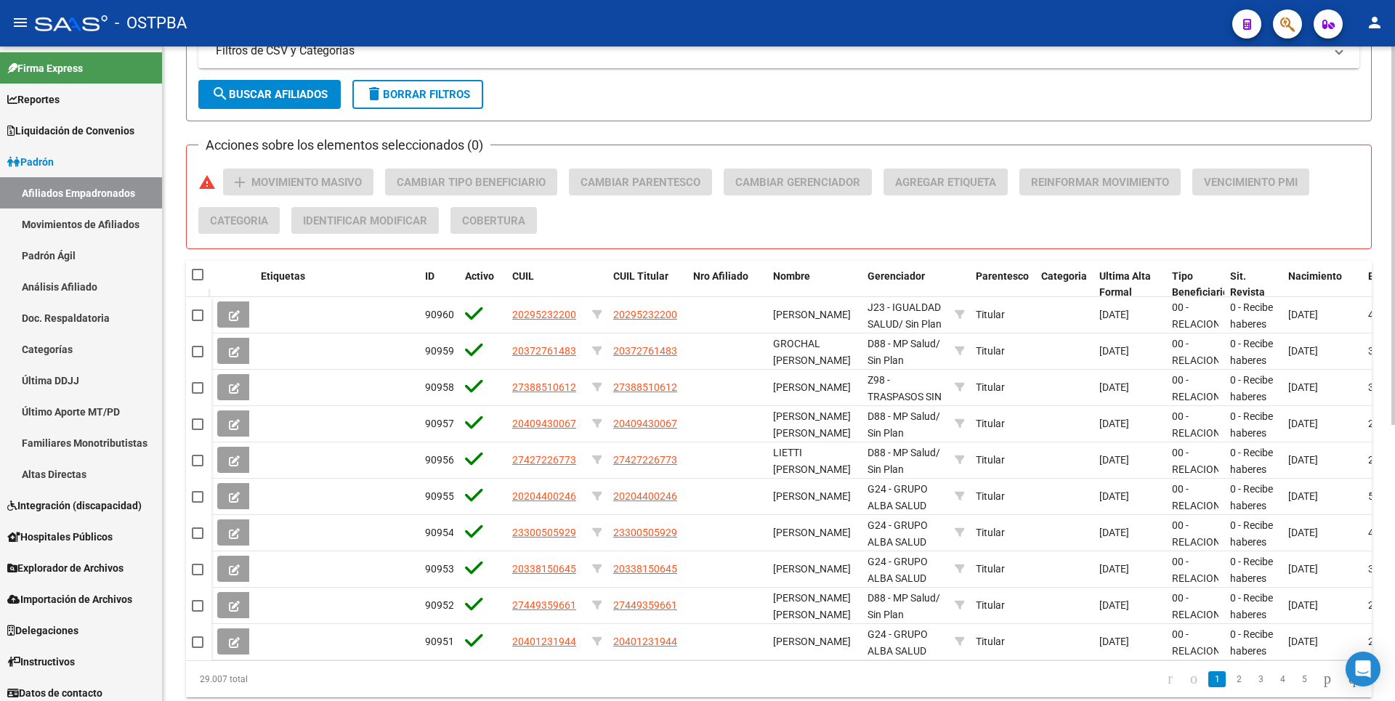
scroll to position [477, 0]
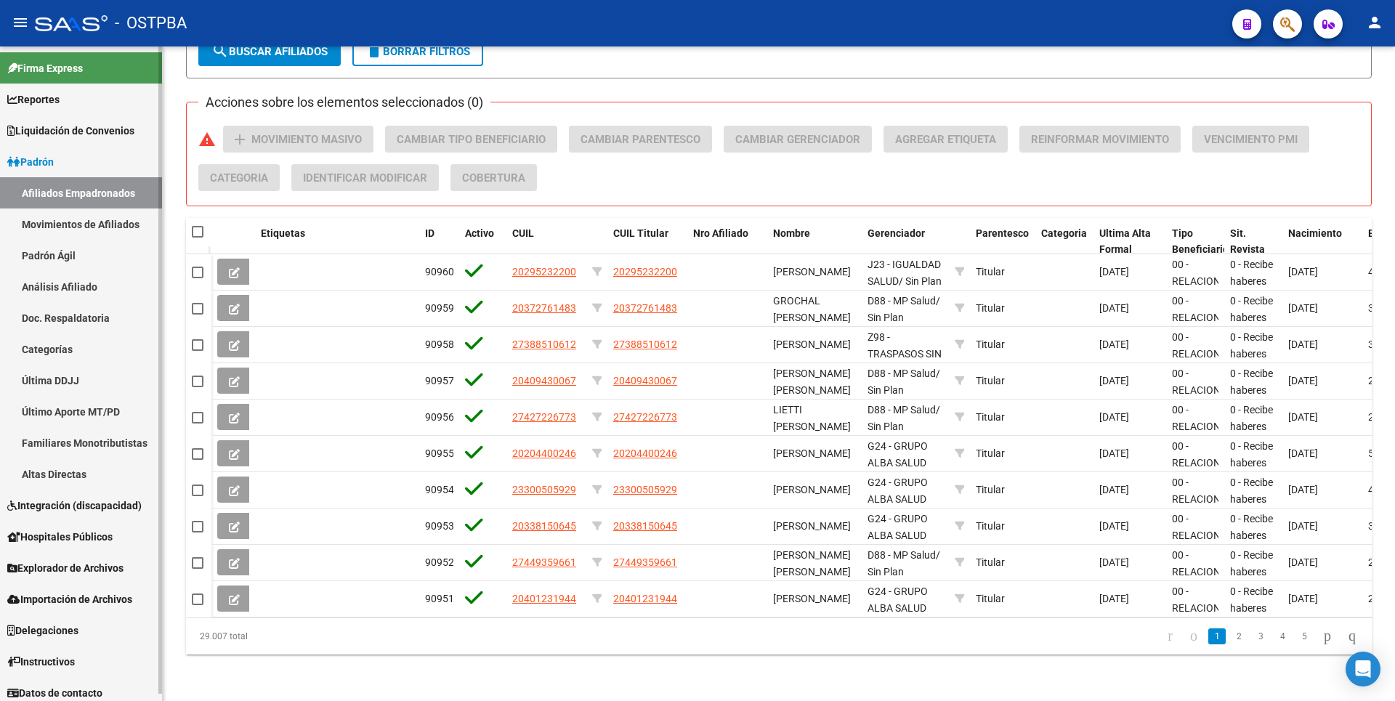
click at [123, 577] on link "Explorador de Archivos" at bounding box center [81, 567] width 162 height 31
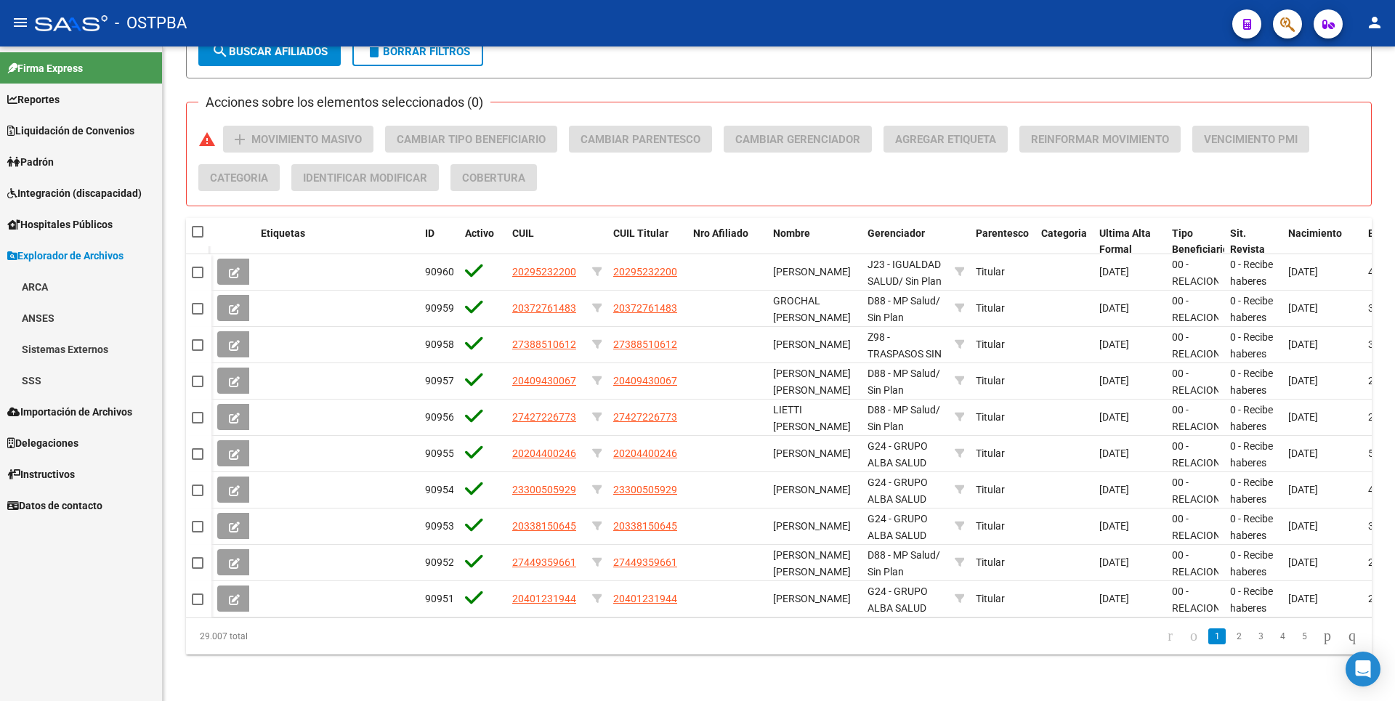
click at [53, 291] on link "ARCA" at bounding box center [81, 286] width 162 height 31
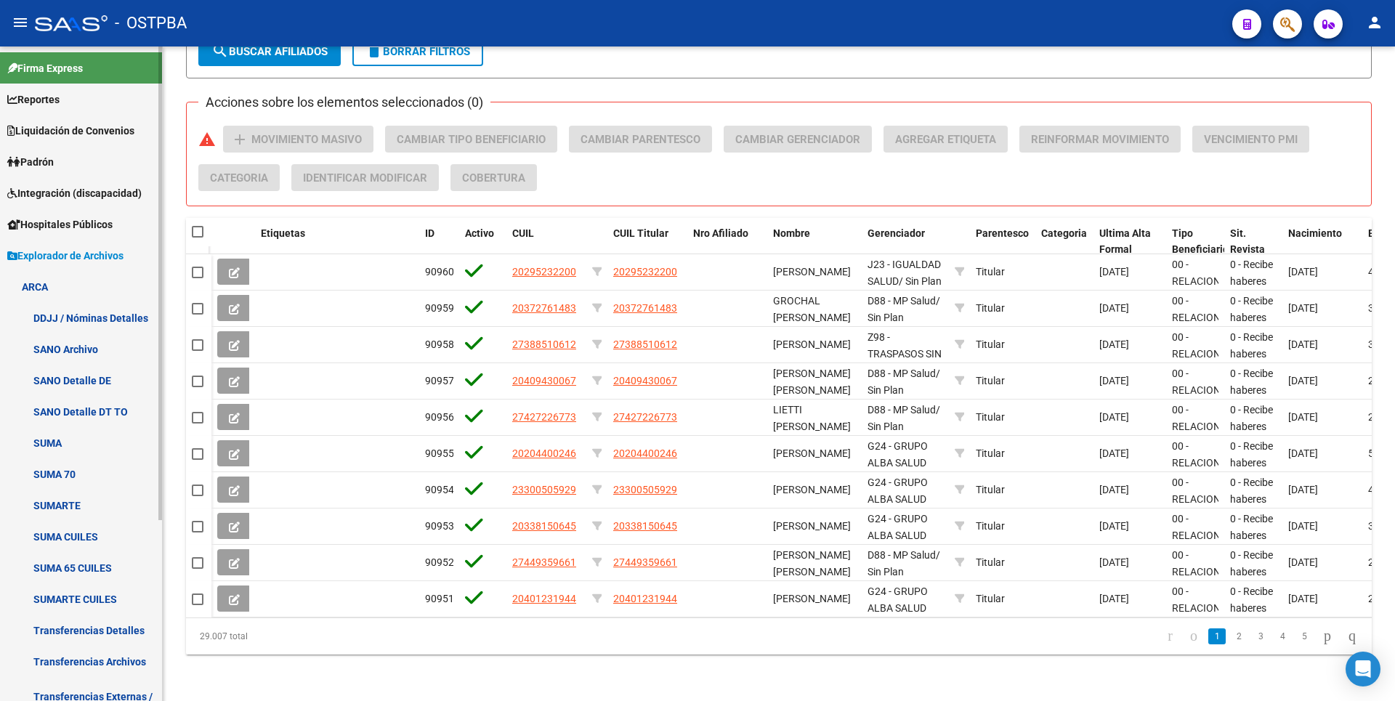
click at [107, 632] on link "Transferencias Detalles" at bounding box center [81, 630] width 162 height 31
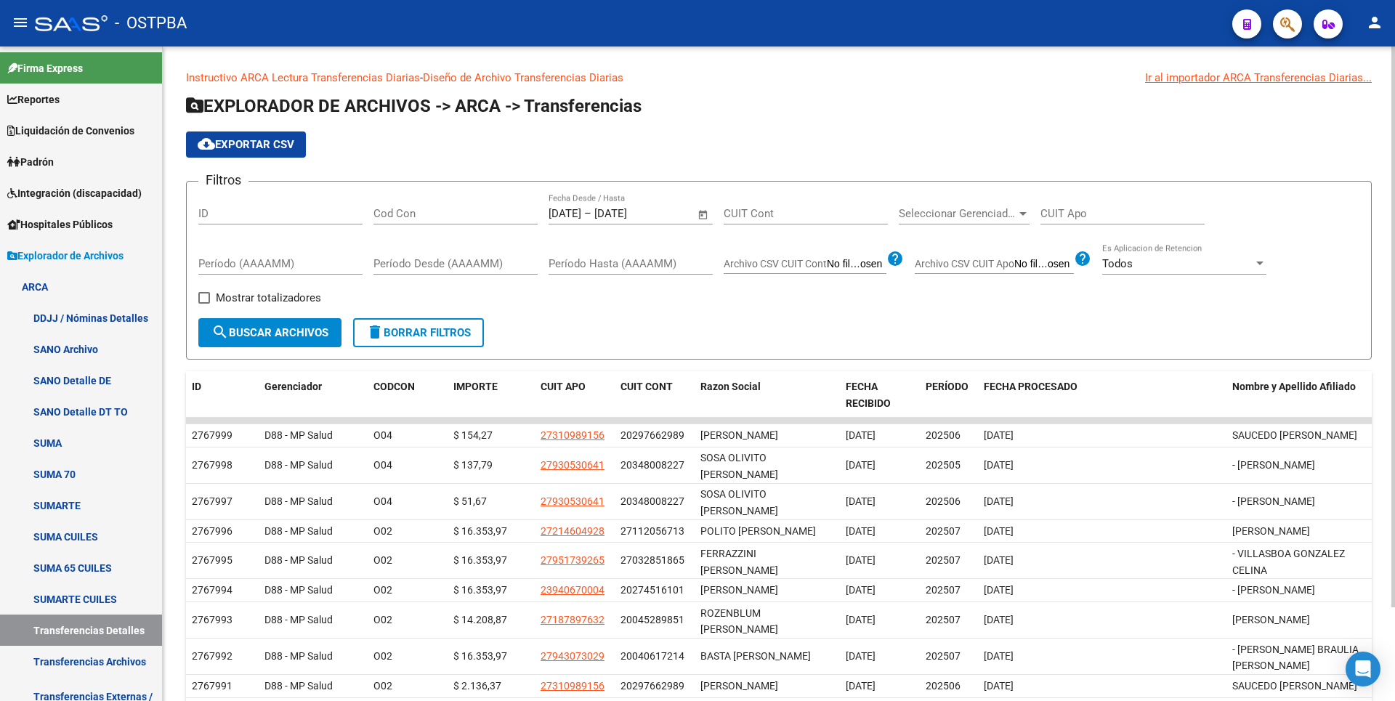
click at [700, 219] on span "Open calendar" at bounding box center [703, 214] width 35 height 35
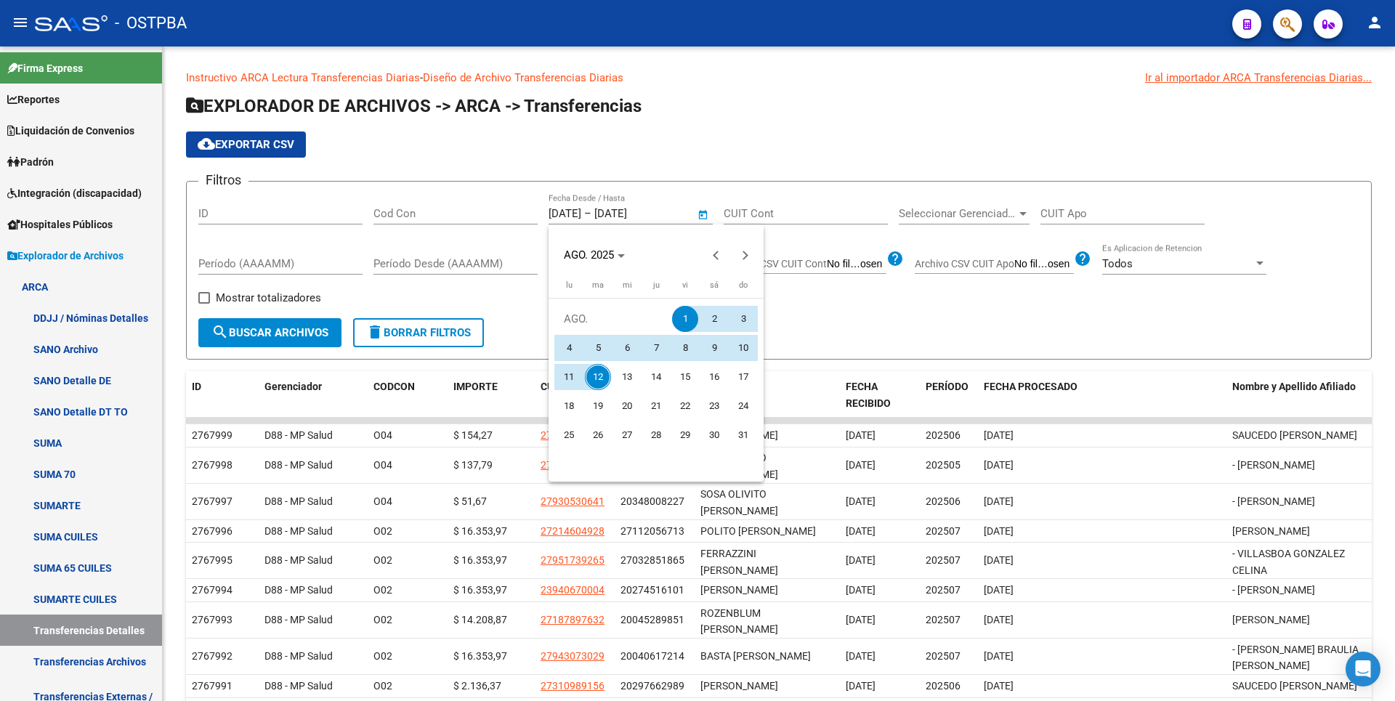
click at [769, 155] on div at bounding box center [697, 350] width 1395 height 701
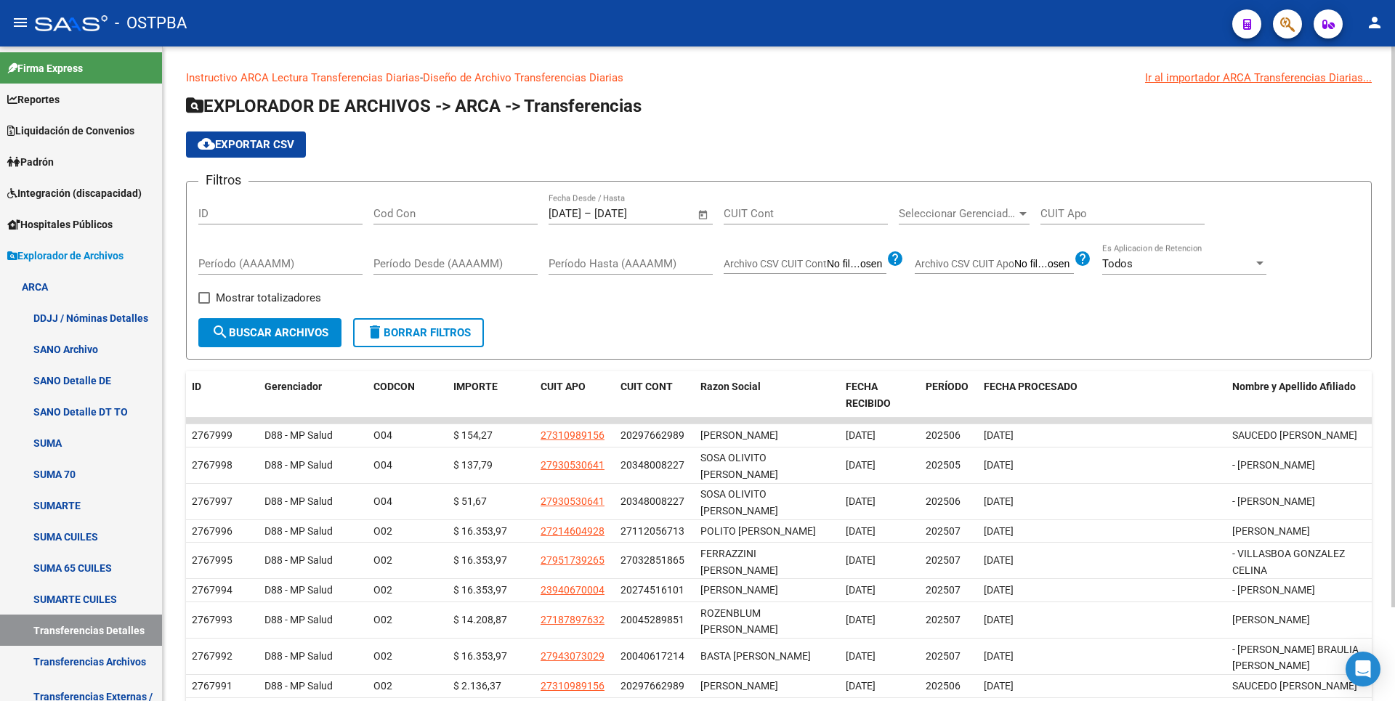
click at [1029, 212] on div at bounding box center [1022, 214] width 13 height 12
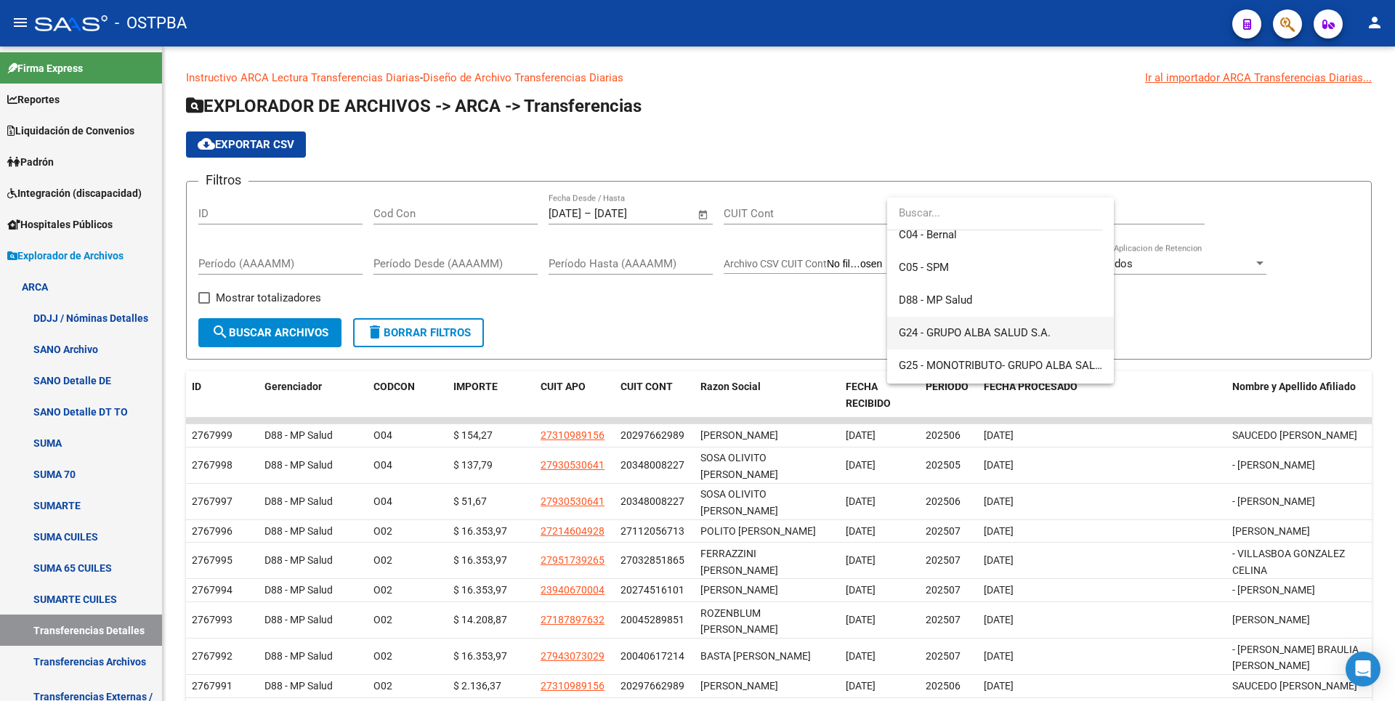
scroll to position [145, 0]
click at [944, 269] on span "C05 - SPM" at bounding box center [924, 264] width 50 height 13
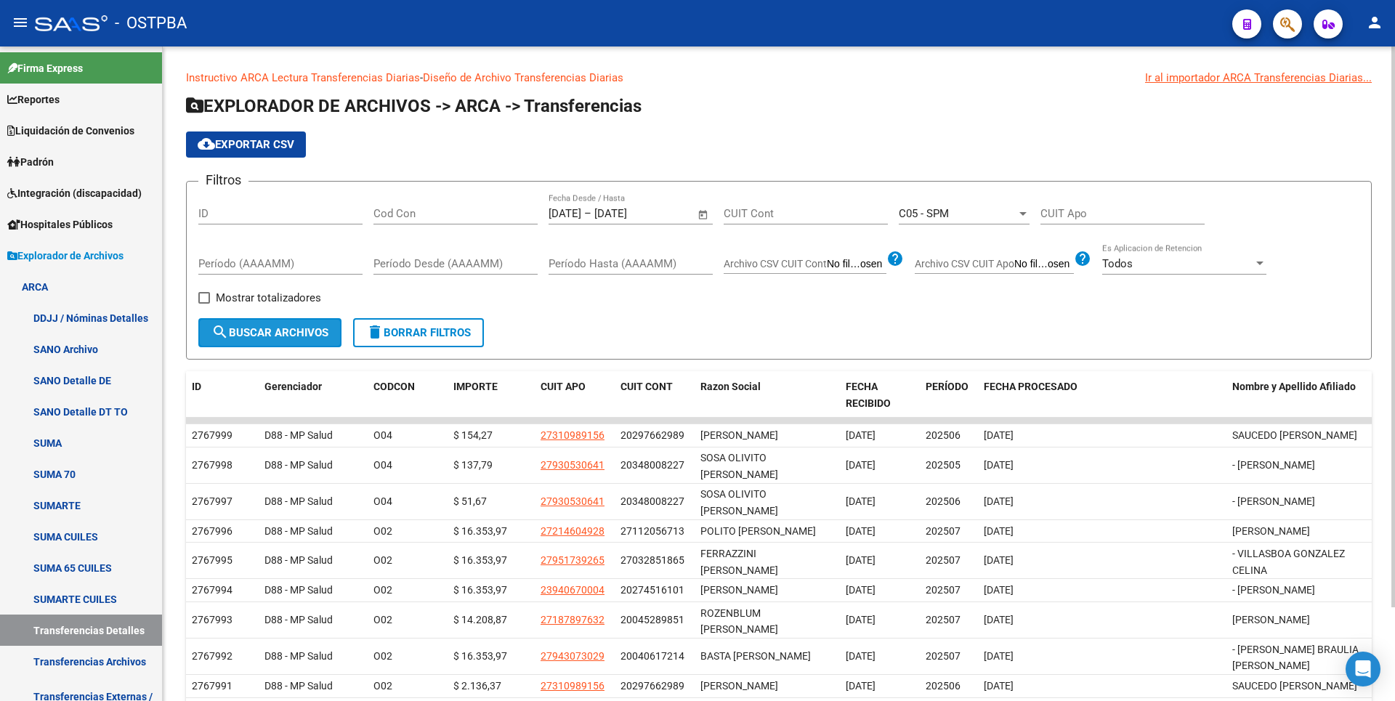
click at [288, 322] on button "search Buscar Archivos" at bounding box center [269, 332] width 143 height 29
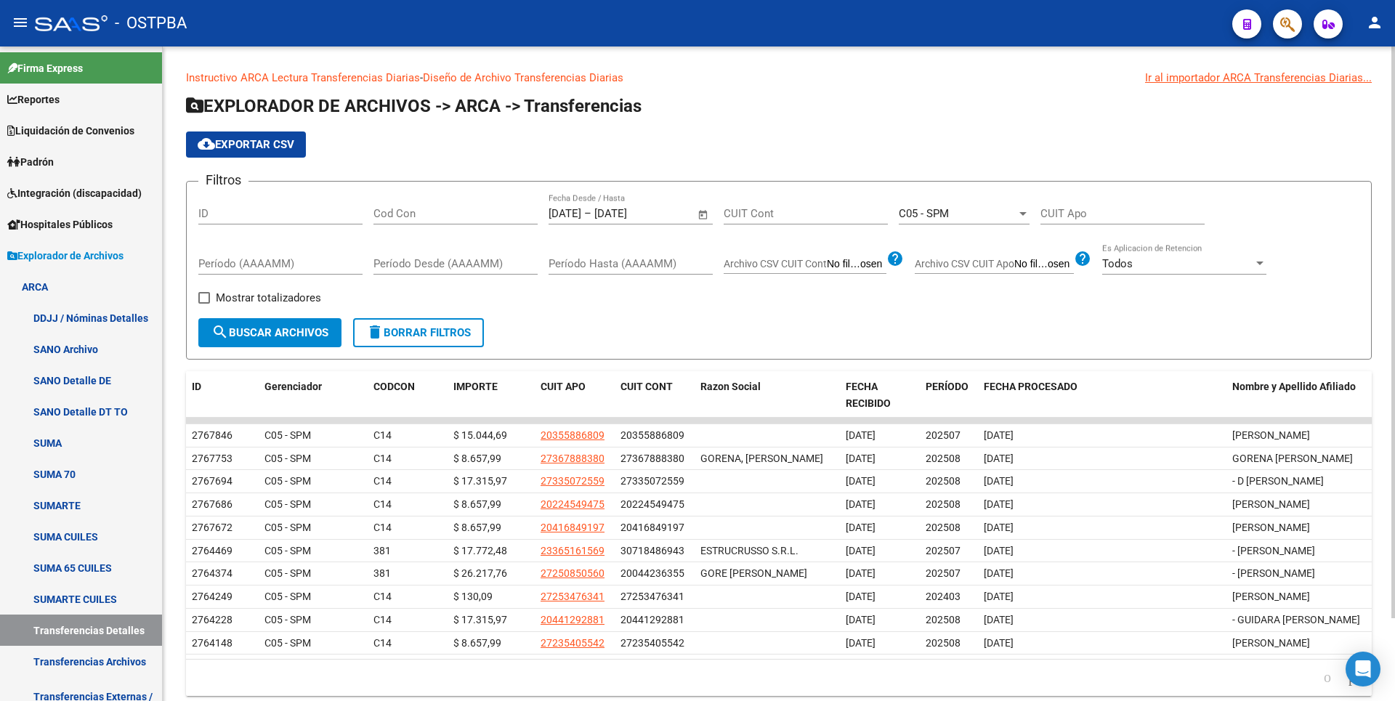
click at [209, 299] on span at bounding box center [204, 298] width 12 height 12
click at [204, 304] on input "Mostrar totalizadores" at bounding box center [203, 304] width 1 height 1
checkbox input "true"
click at [264, 335] on span "search Buscar Archivos" at bounding box center [269, 332] width 117 height 13
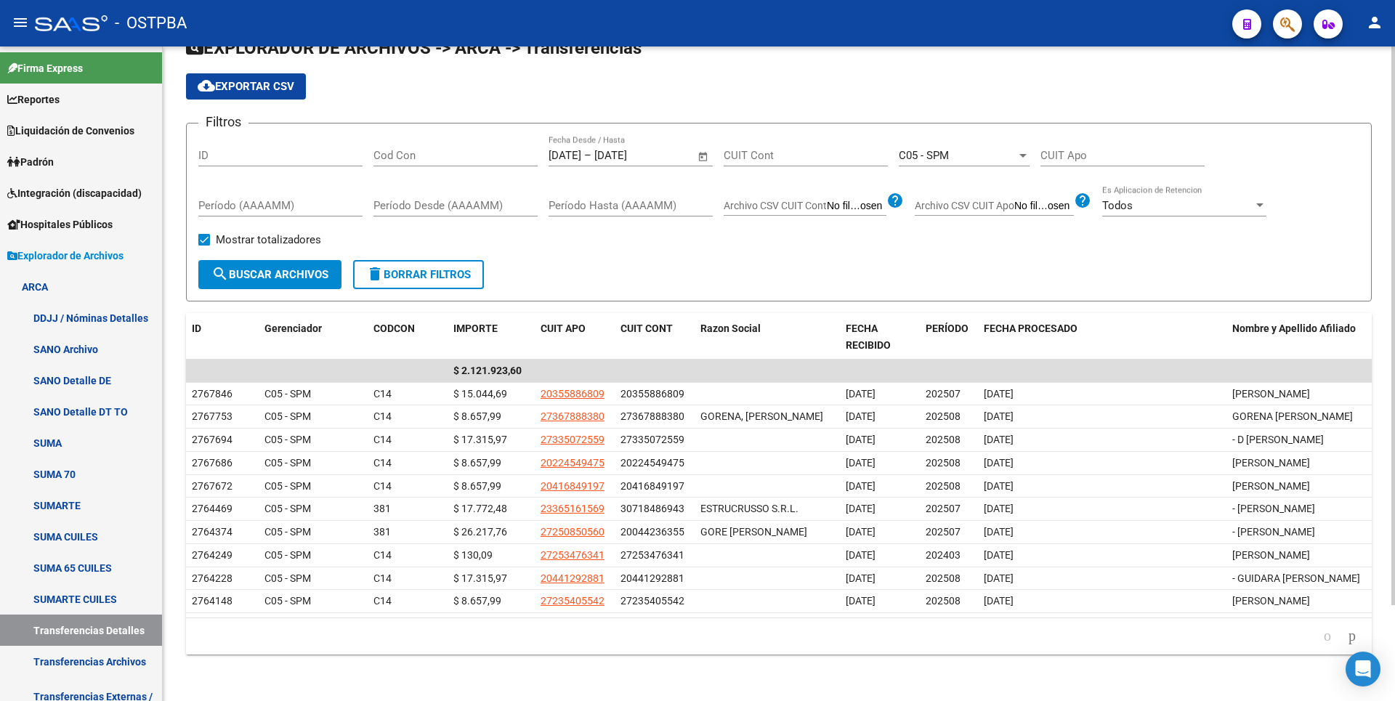
scroll to position [0, 0]
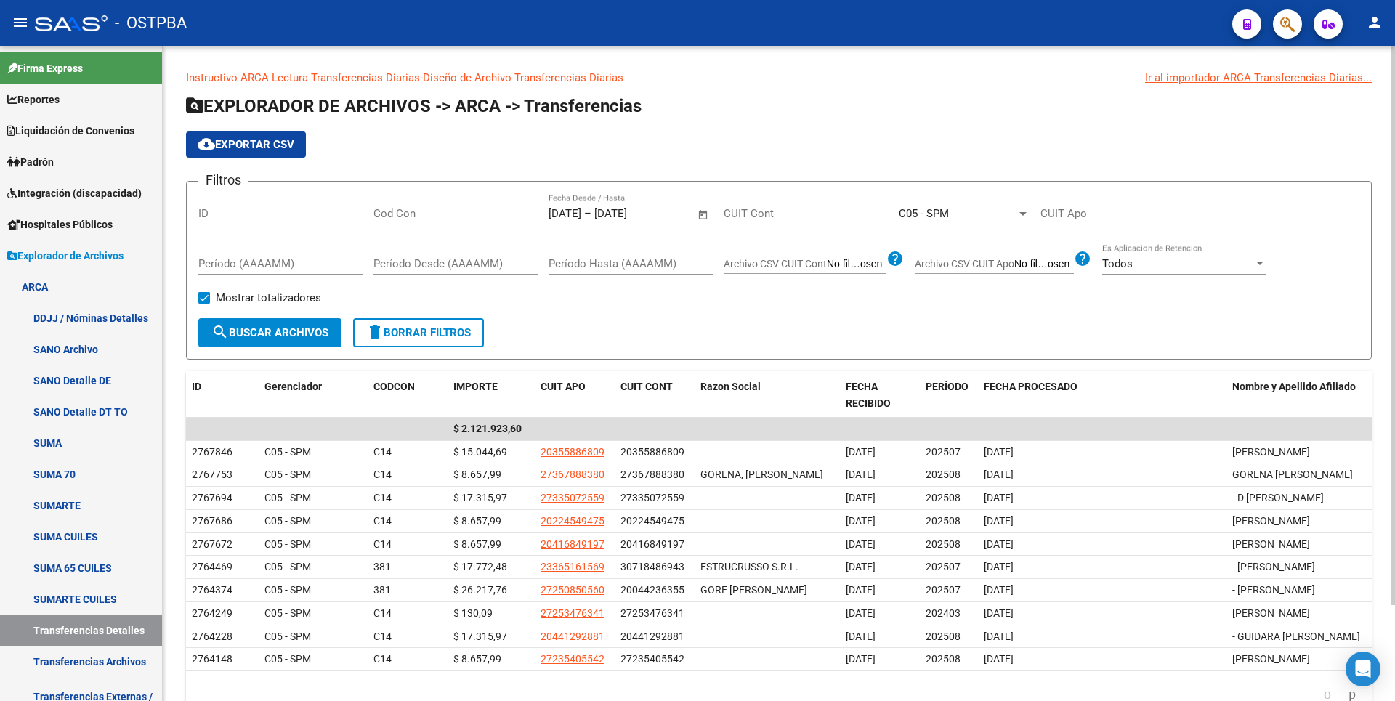
click at [392, 206] on div "Cod Con" at bounding box center [455, 208] width 164 height 31
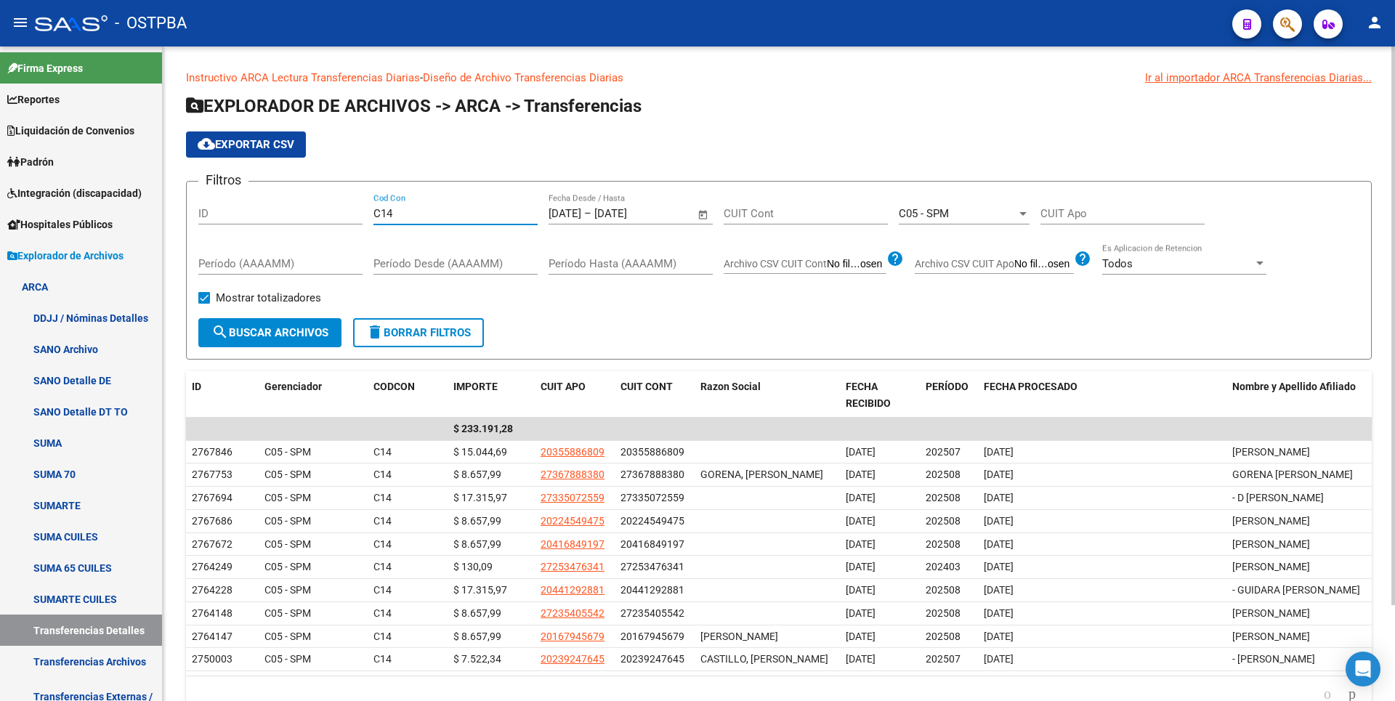
type input "C14"
click at [705, 215] on span "Open calendar" at bounding box center [703, 214] width 35 height 35
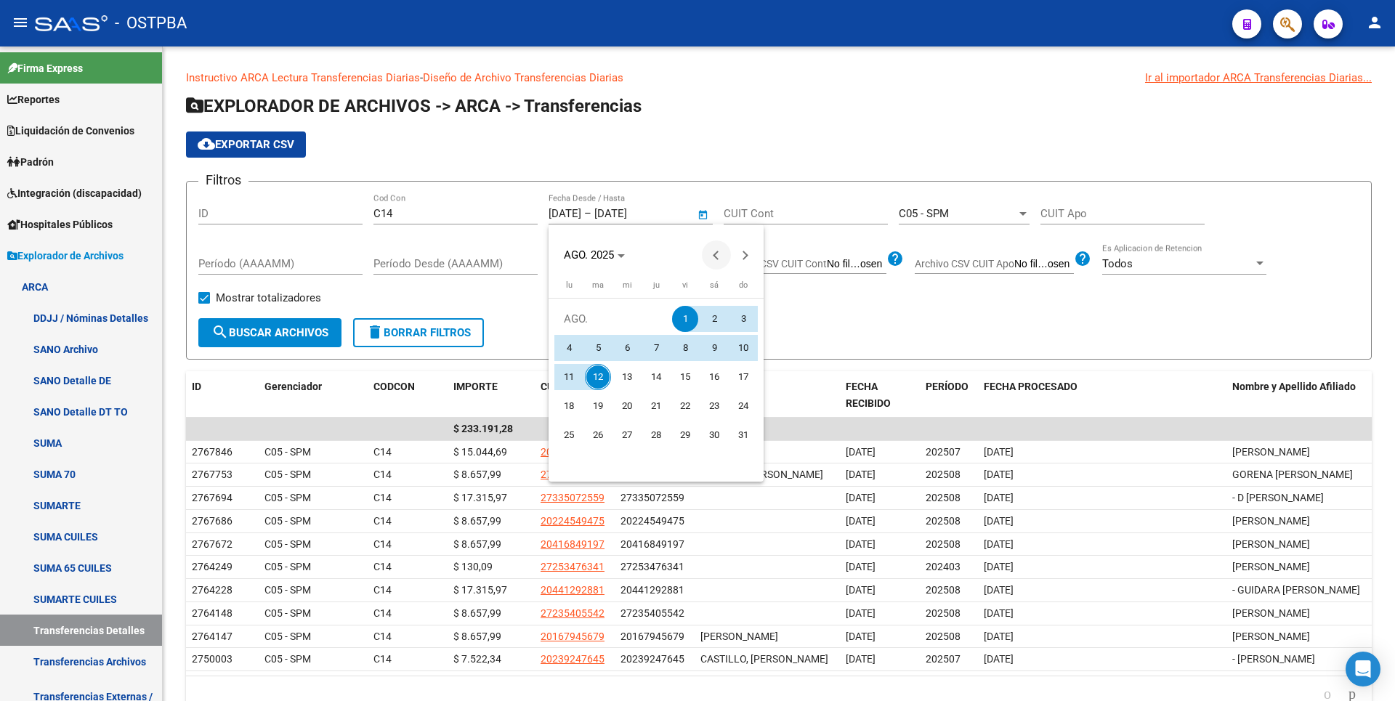
click at [711, 257] on span "Previous month" at bounding box center [716, 254] width 29 height 29
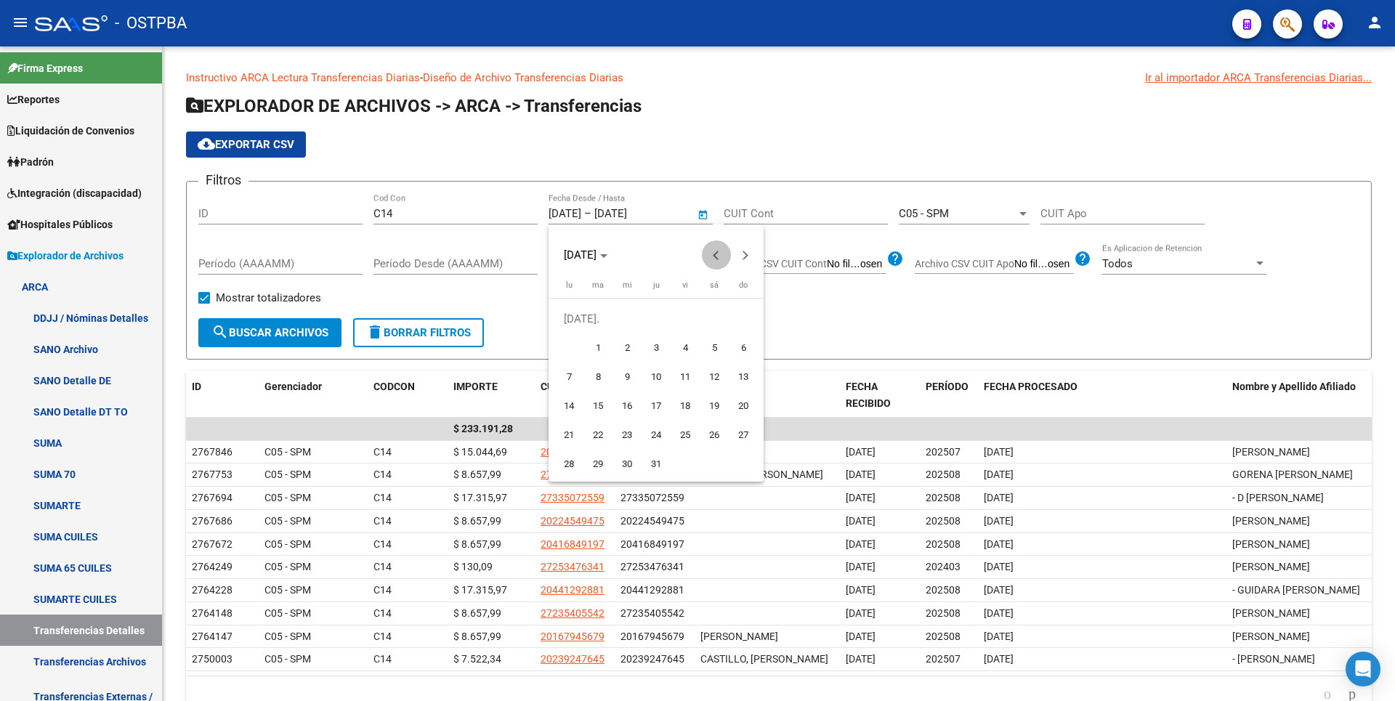
click at [711, 257] on span "Previous month" at bounding box center [716, 254] width 29 height 29
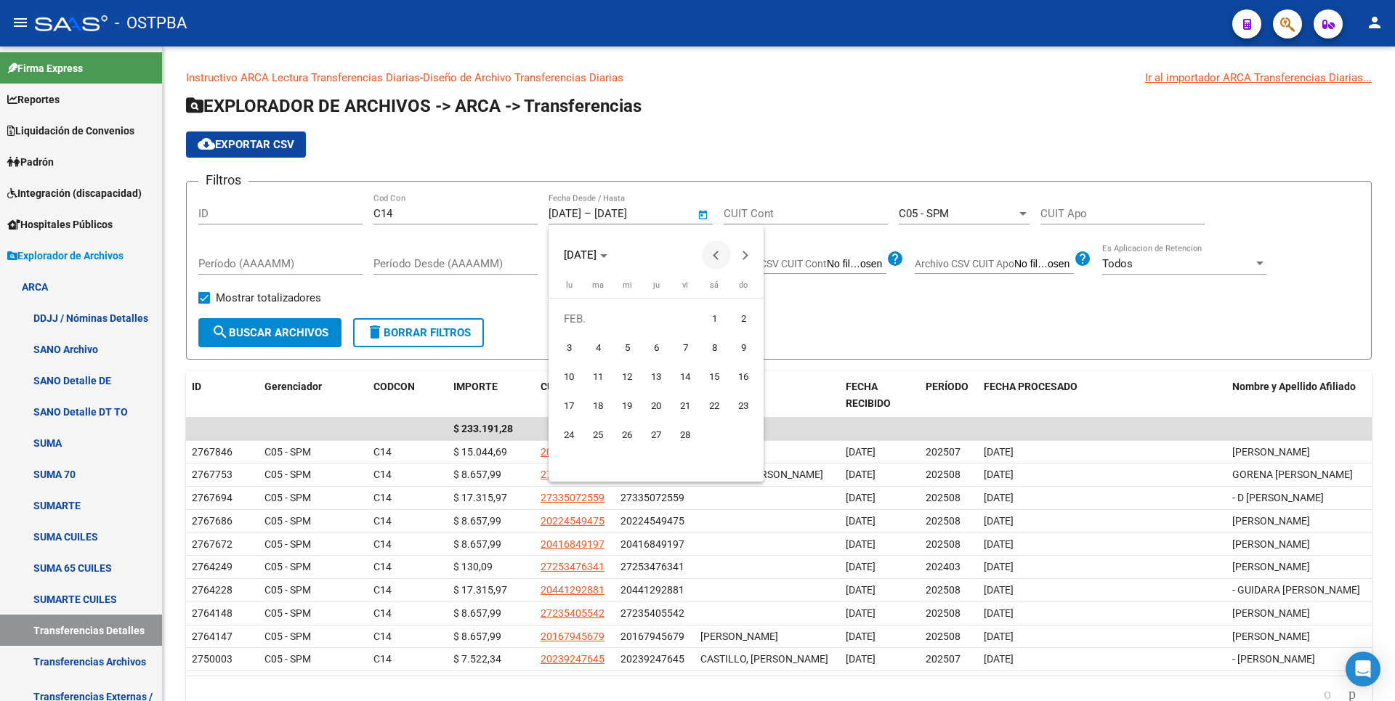
click at [711, 257] on span "Previous month" at bounding box center [716, 254] width 29 height 29
click at [631, 348] on span "1" at bounding box center [627, 348] width 26 height 26
type input "1/1/2025"
click at [744, 257] on button "Next month" at bounding box center [745, 254] width 29 height 29
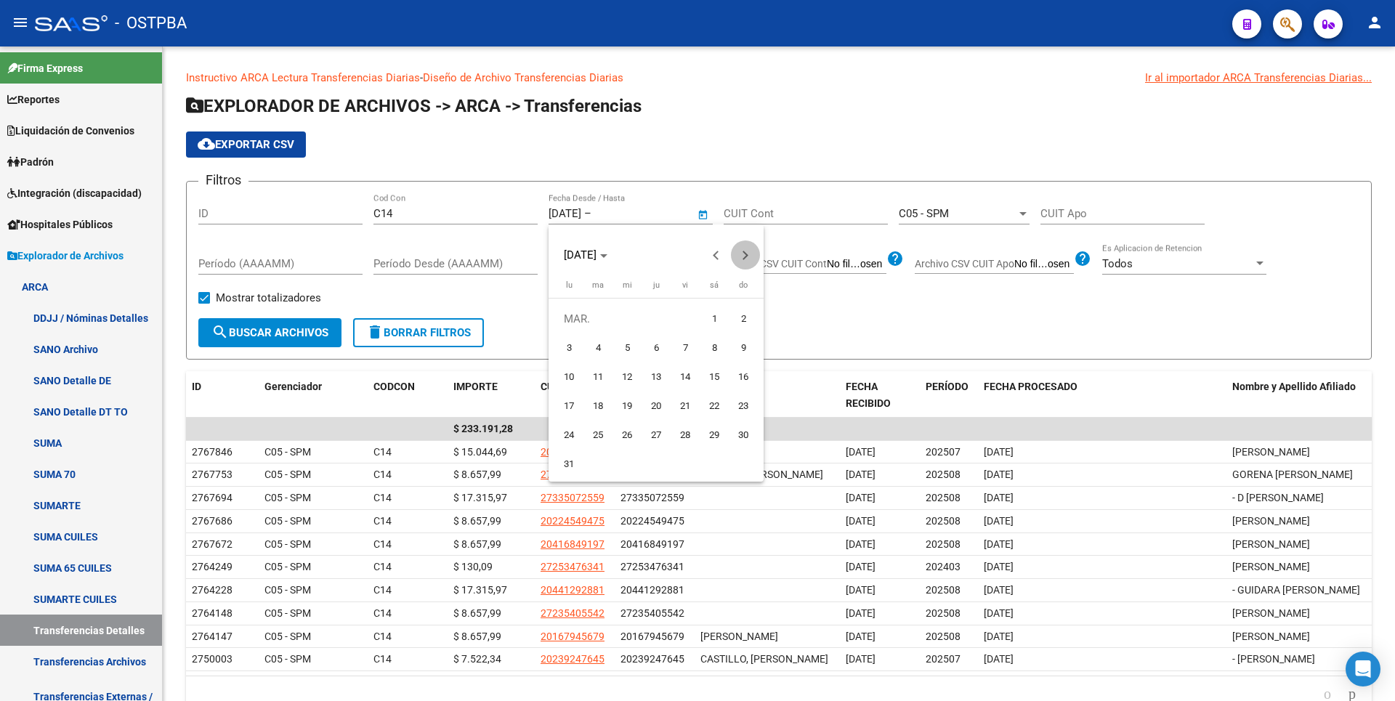
click at [744, 257] on button "Next month" at bounding box center [745, 254] width 29 height 29
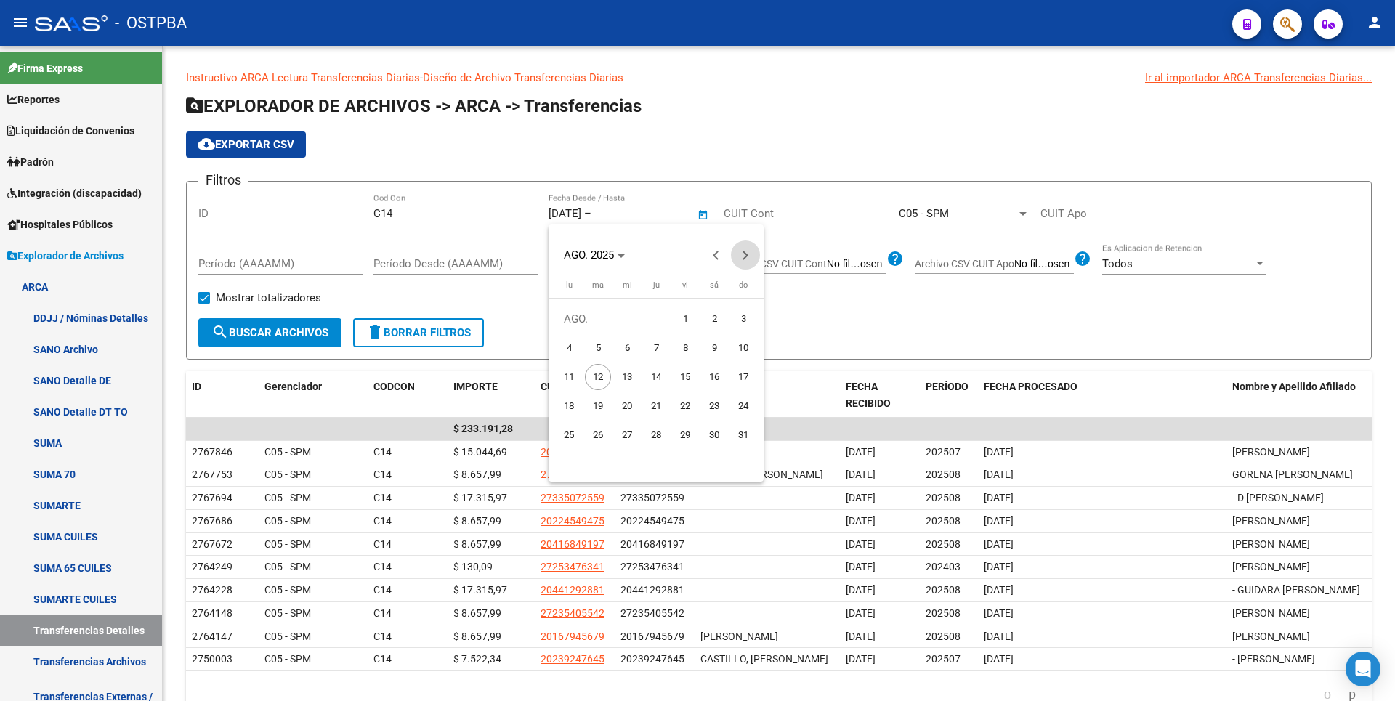
click at [744, 257] on button "Next month" at bounding box center [745, 254] width 29 height 29
click at [717, 257] on button "Previous month" at bounding box center [716, 254] width 29 height 29
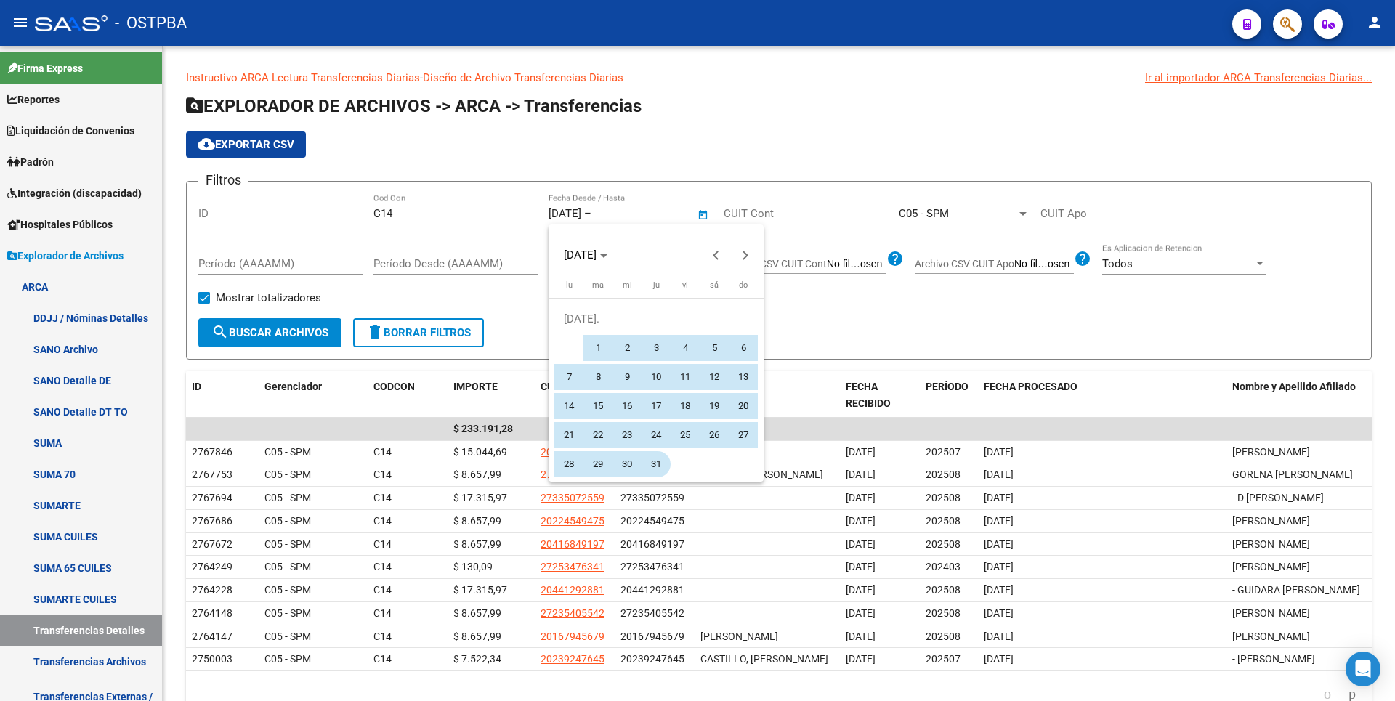
click at [642, 463] on button "31" at bounding box center [655, 464] width 29 height 29
type input "31/7/2025"
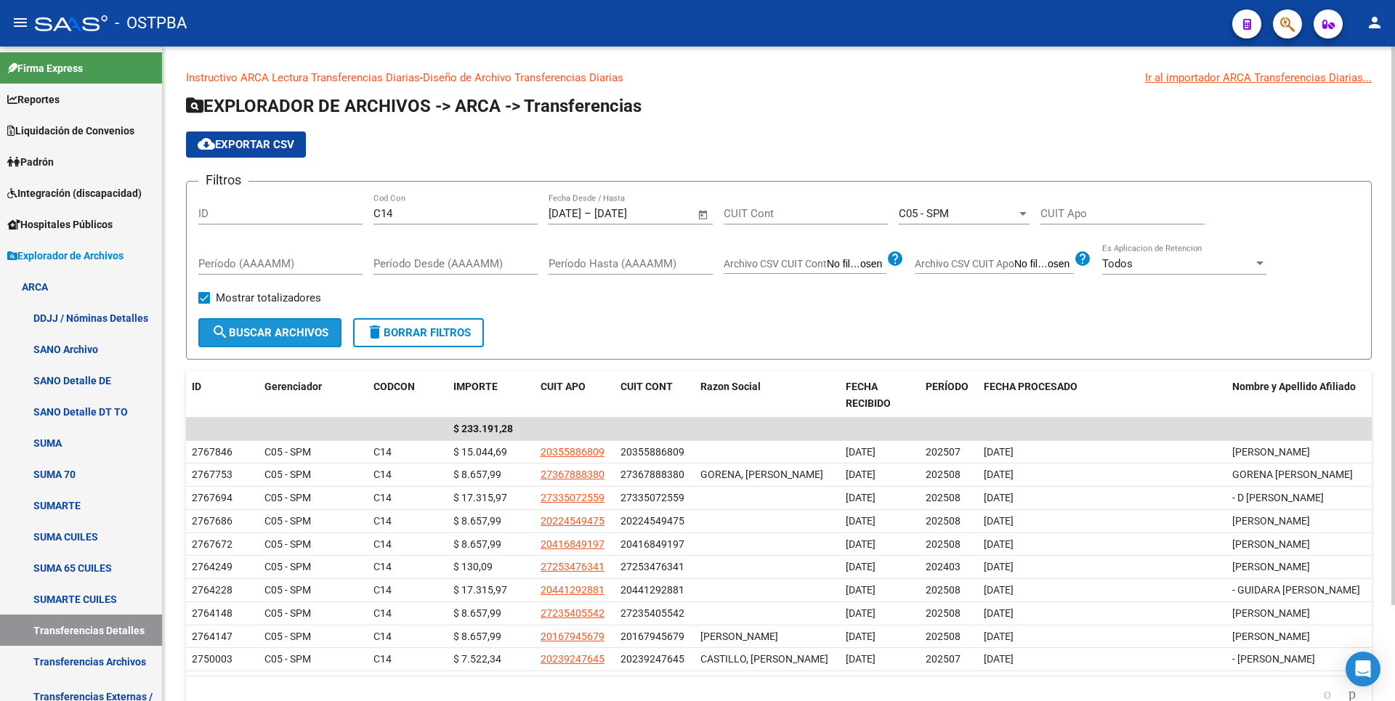
click at [304, 329] on span "search Buscar Archivos" at bounding box center [269, 332] width 117 height 13
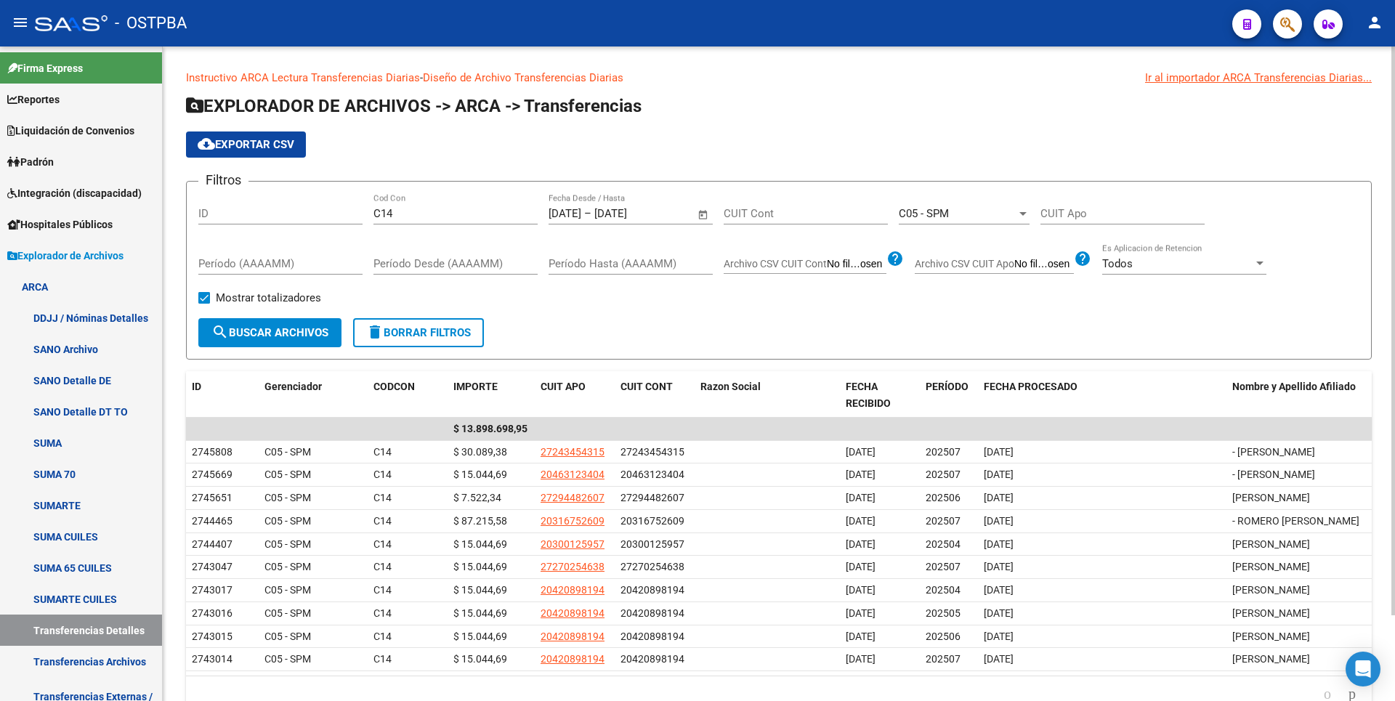
click at [251, 145] on span "cloud_download Exportar CSV" at bounding box center [246, 144] width 97 height 13
click at [402, 222] on div "C14 Cod Con" at bounding box center [455, 208] width 164 height 31
drag, startPoint x: 402, startPoint y: 214, endPoint x: 65, endPoint y: 215, distance: 337.1
click at [65, 215] on mat-sidenav-container "Firma Express Reportes Tablero de Control Ingresos Percibidos Análisis de todos…" at bounding box center [697, 373] width 1395 height 655
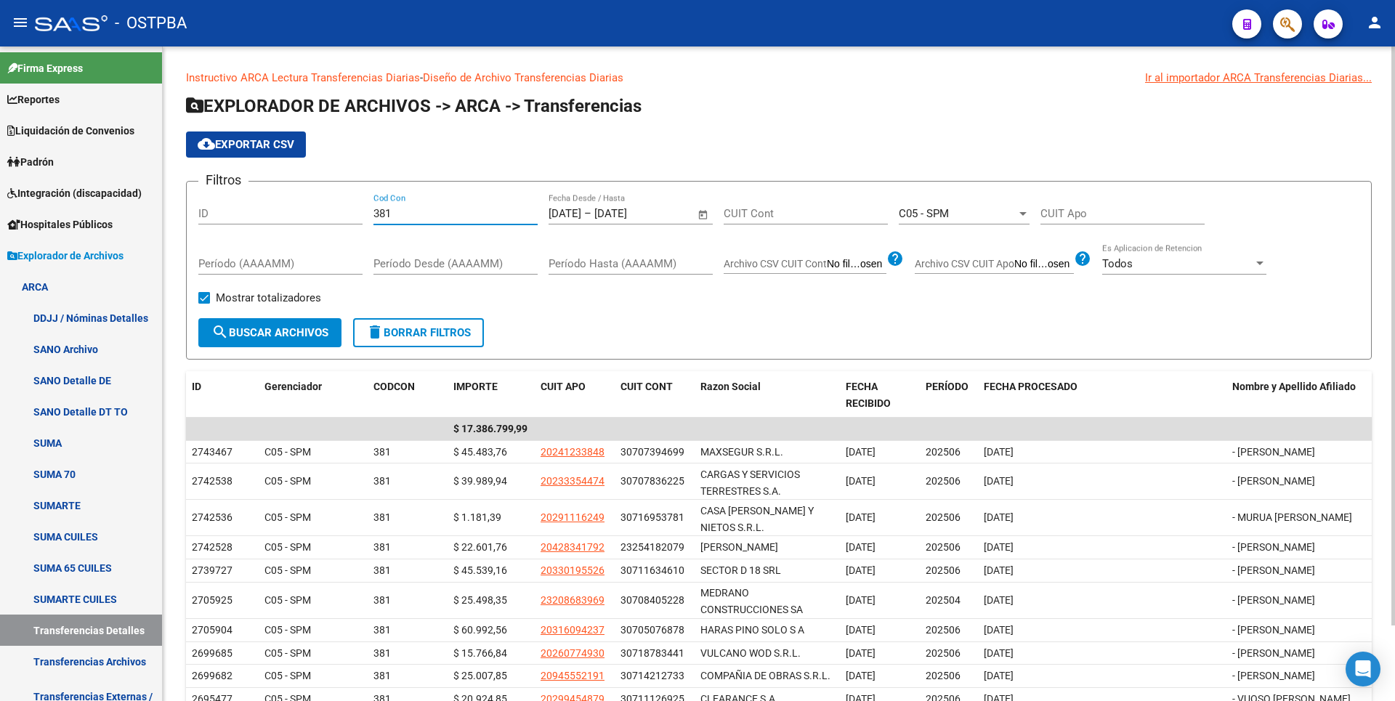
type input "381"
click at [247, 142] on span "cloud_download Exportar CSV" at bounding box center [246, 144] width 97 height 13
click at [65, 163] on link "Padrón" at bounding box center [81, 161] width 162 height 31
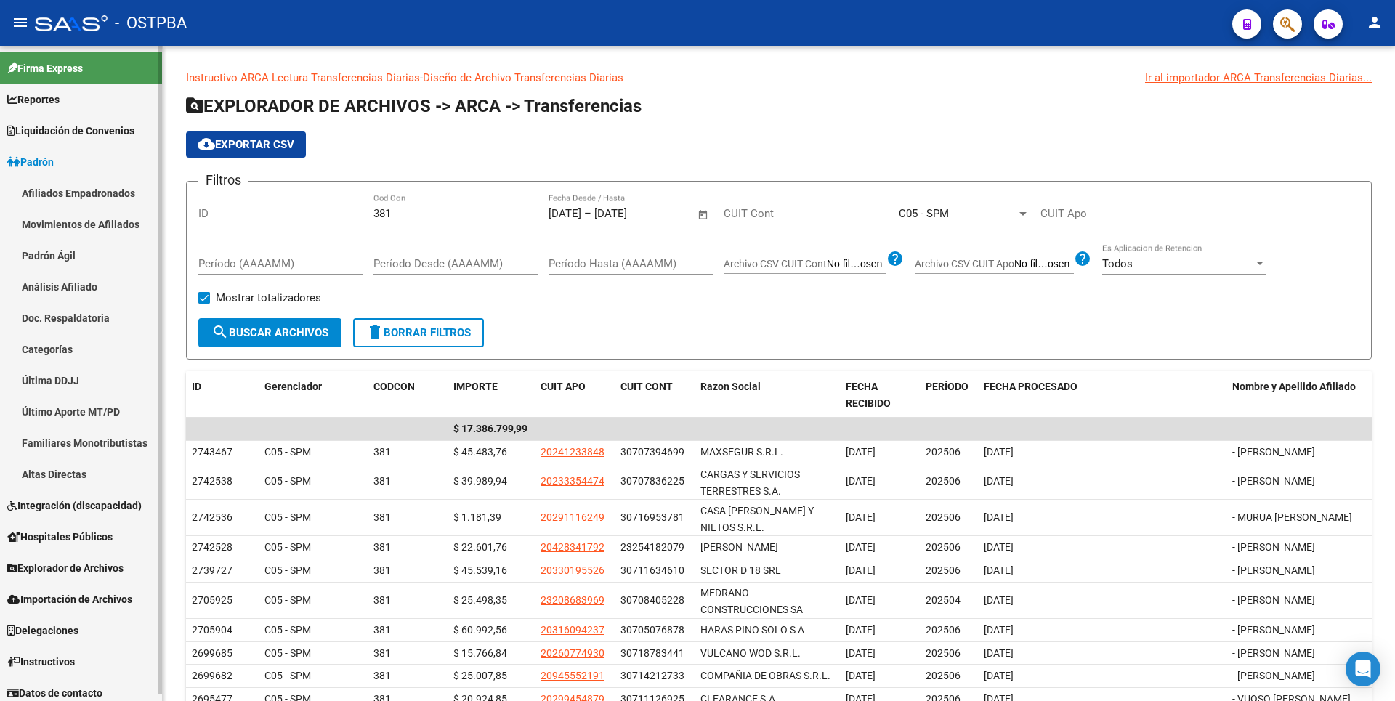
click at [104, 195] on link "Afiliados Empadronados" at bounding box center [81, 192] width 162 height 31
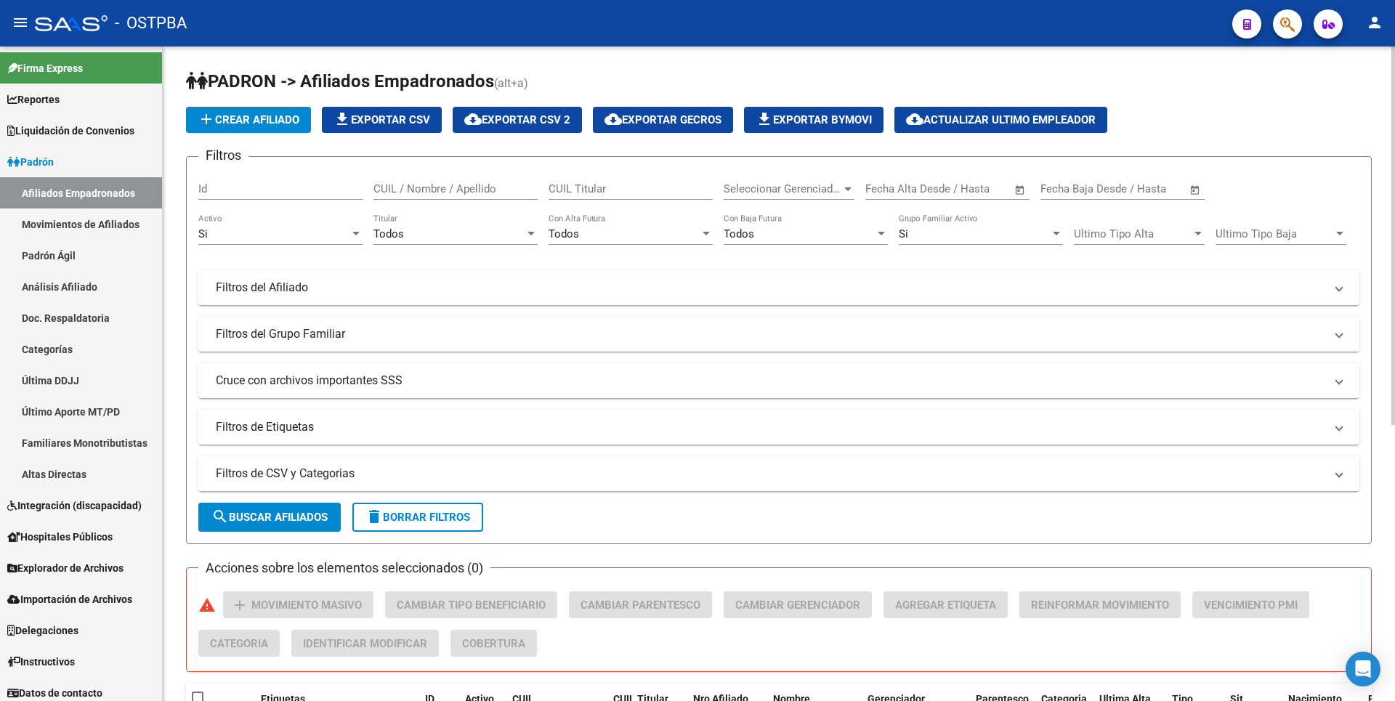
click at [849, 189] on div at bounding box center [847, 189] width 7 height 4
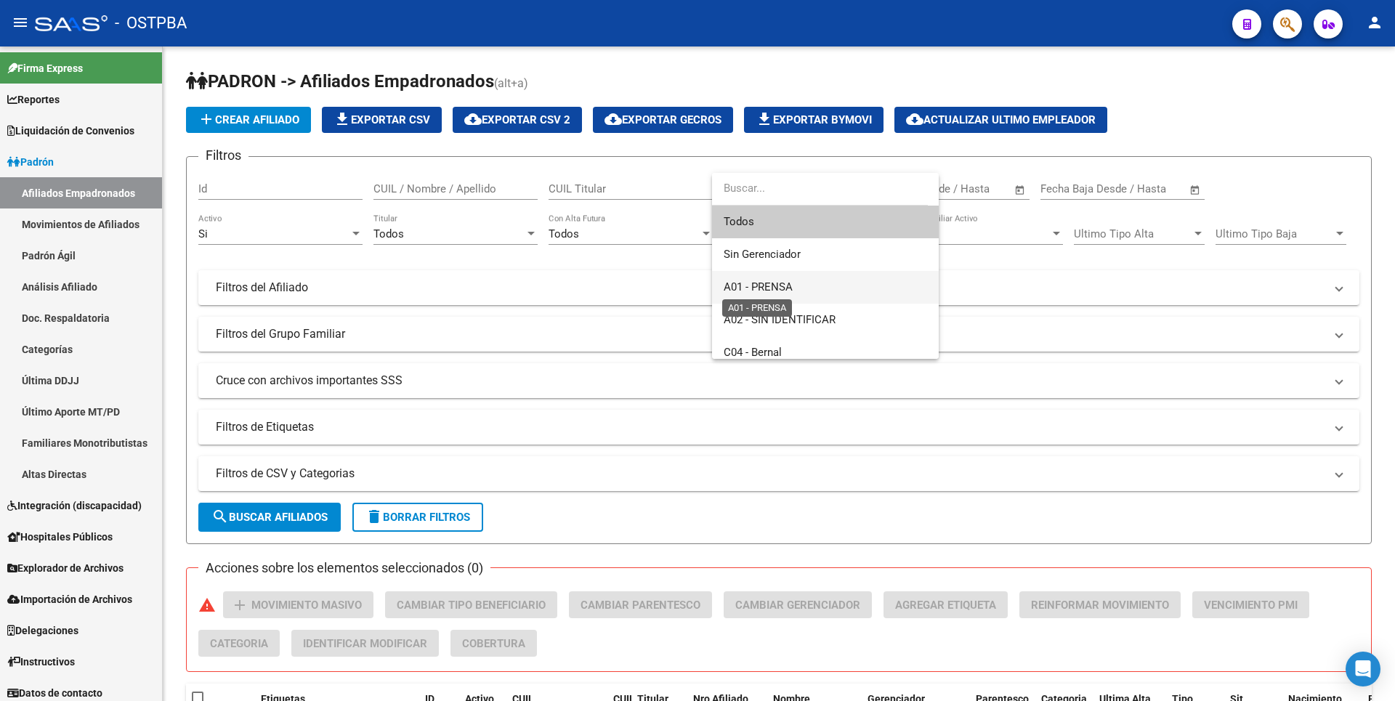
click at [762, 285] on span "A01 - PRENSA" at bounding box center [758, 286] width 69 height 13
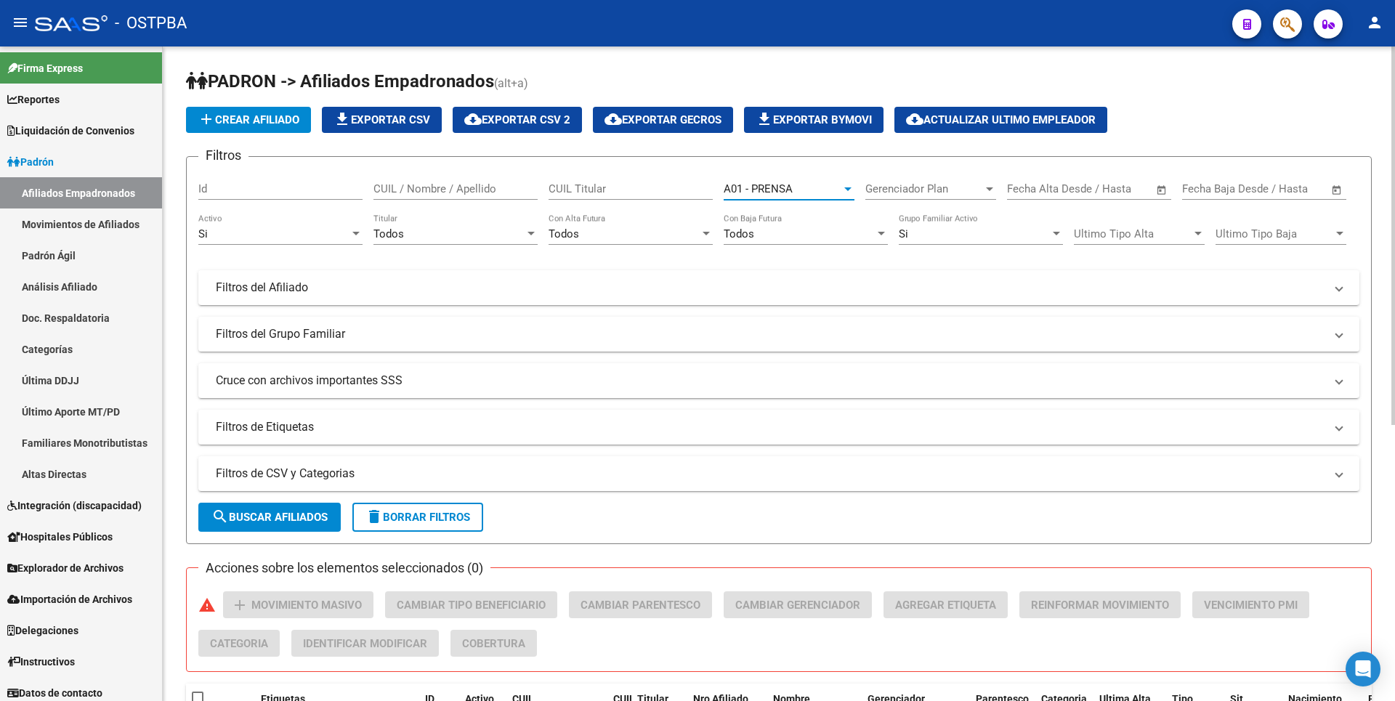
click at [267, 527] on button "search Buscar Afiliados" at bounding box center [269, 517] width 142 height 29
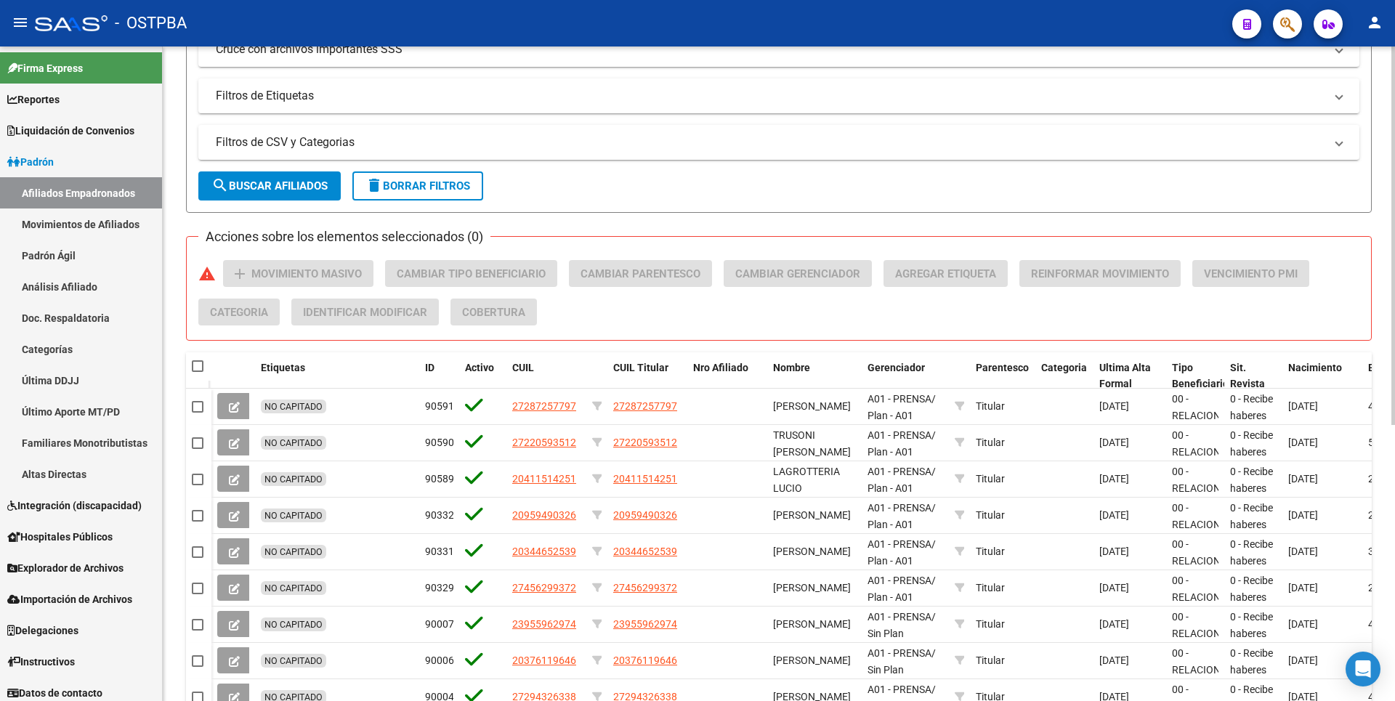
scroll to position [477, 0]
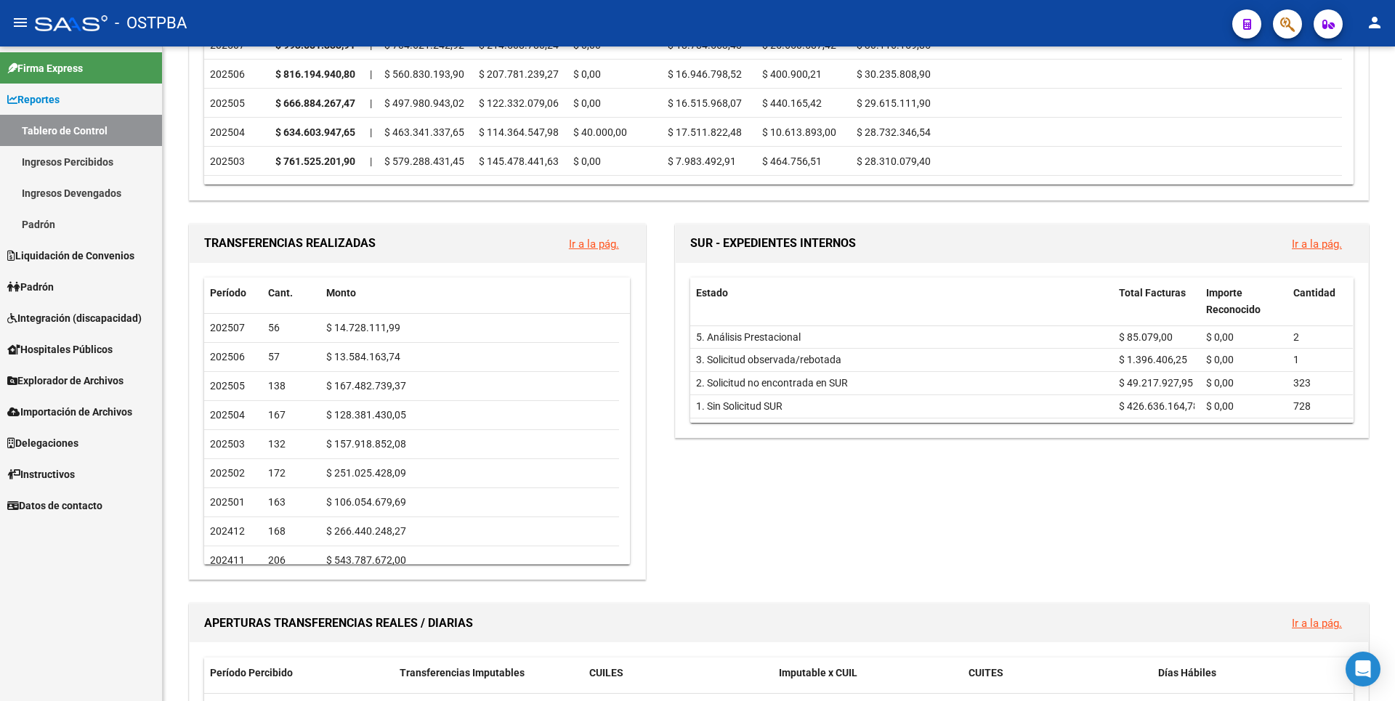
scroll to position [466, 0]
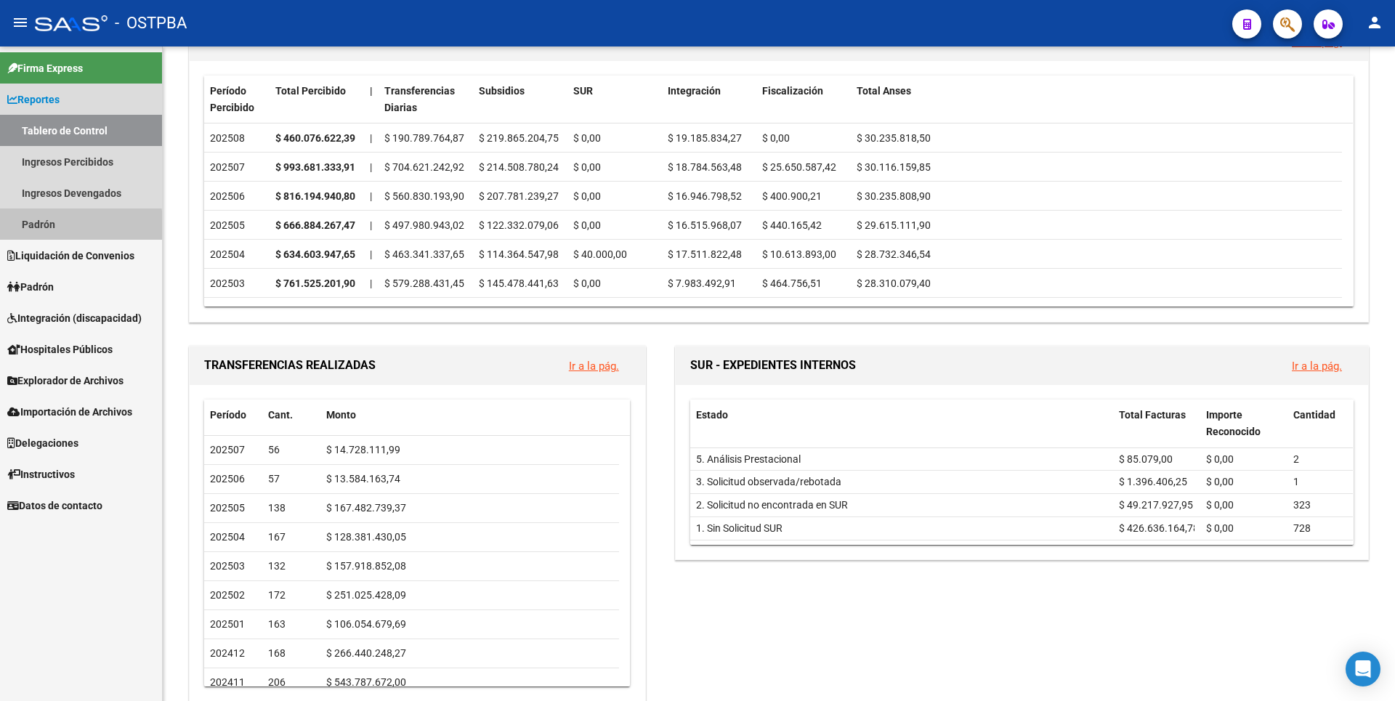
click at [49, 228] on link "Padrón" at bounding box center [81, 224] width 162 height 31
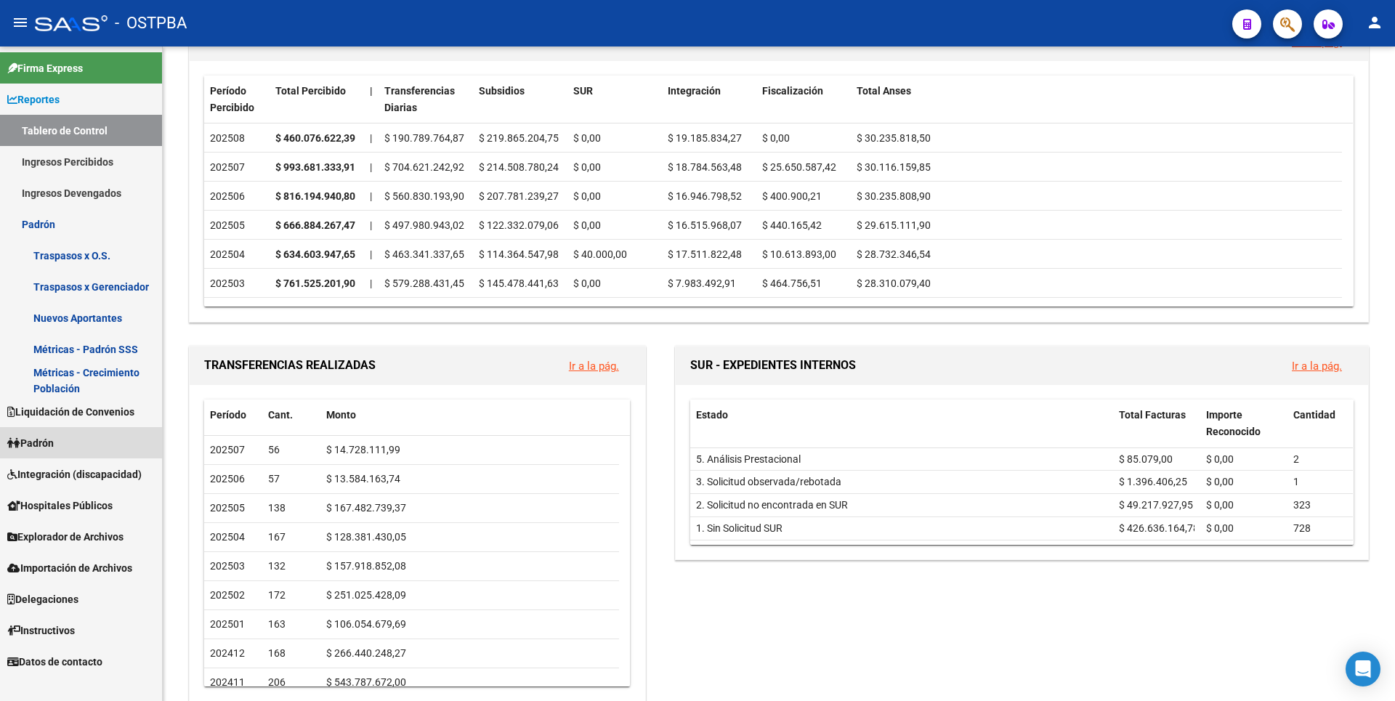
click at [61, 447] on link "Padrón" at bounding box center [81, 442] width 162 height 31
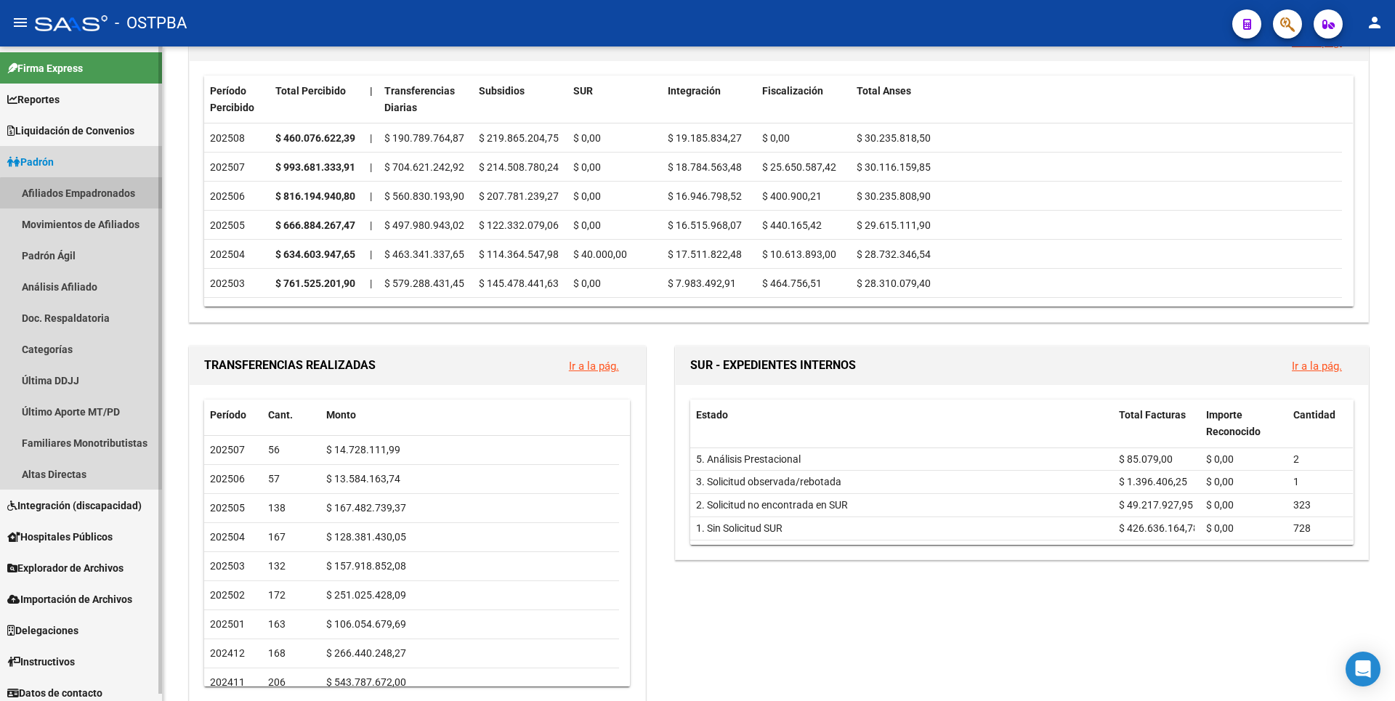
click at [84, 201] on link "Afiliados Empadronados" at bounding box center [81, 192] width 162 height 31
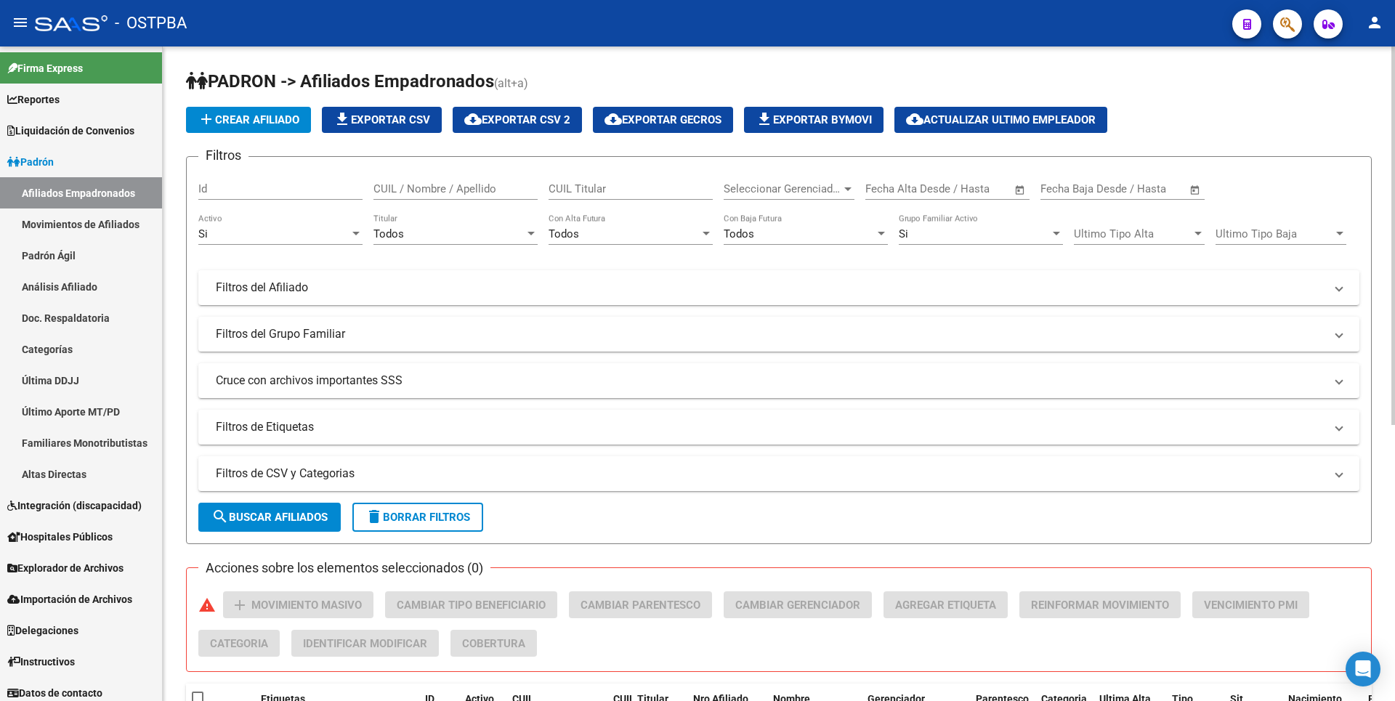
click at [846, 192] on div at bounding box center [847, 189] width 13 height 12
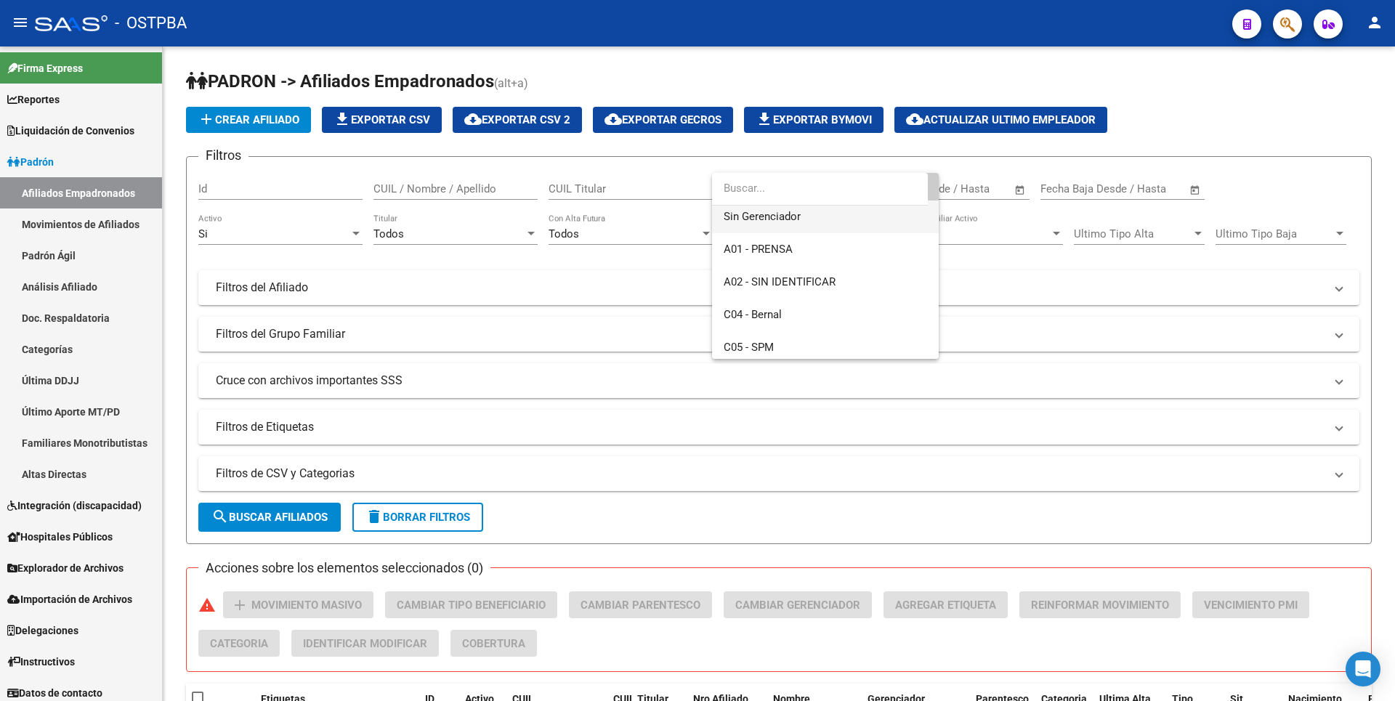
scroll to position [73, 0]
click at [769, 307] on span "C05 - SPM" at bounding box center [749, 312] width 50 height 13
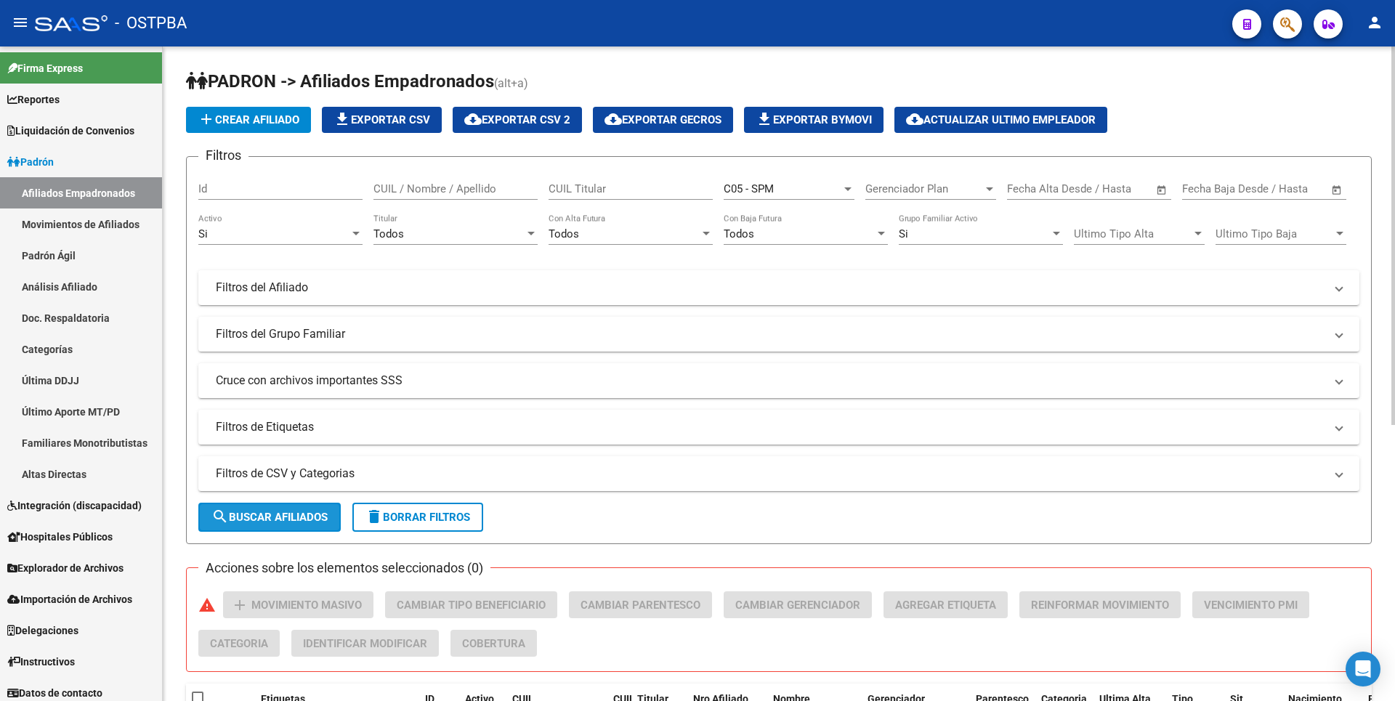
click at [320, 516] on span "search Buscar Afiliados" at bounding box center [269, 517] width 116 height 13
click at [529, 230] on div at bounding box center [531, 234] width 13 height 12
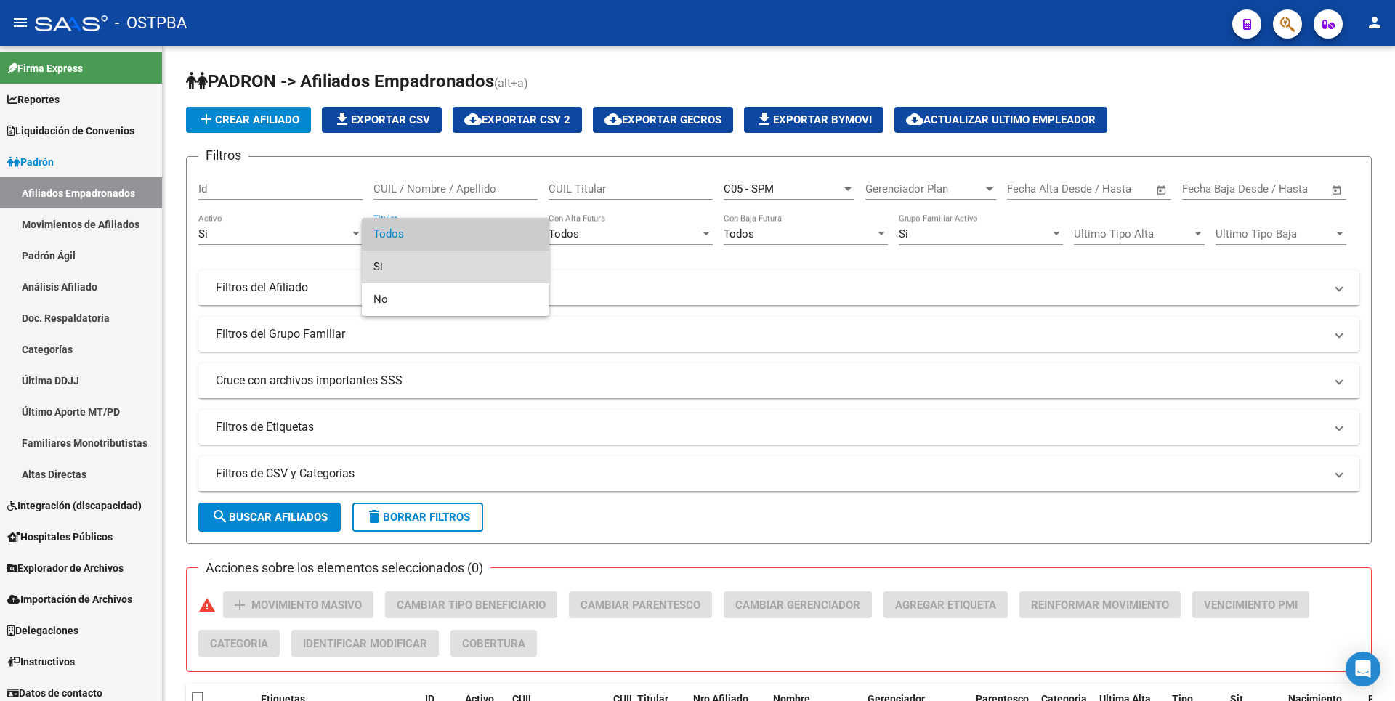
click at [388, 265] on span "Si" at bounding box center [455, 267] width 164 height 33
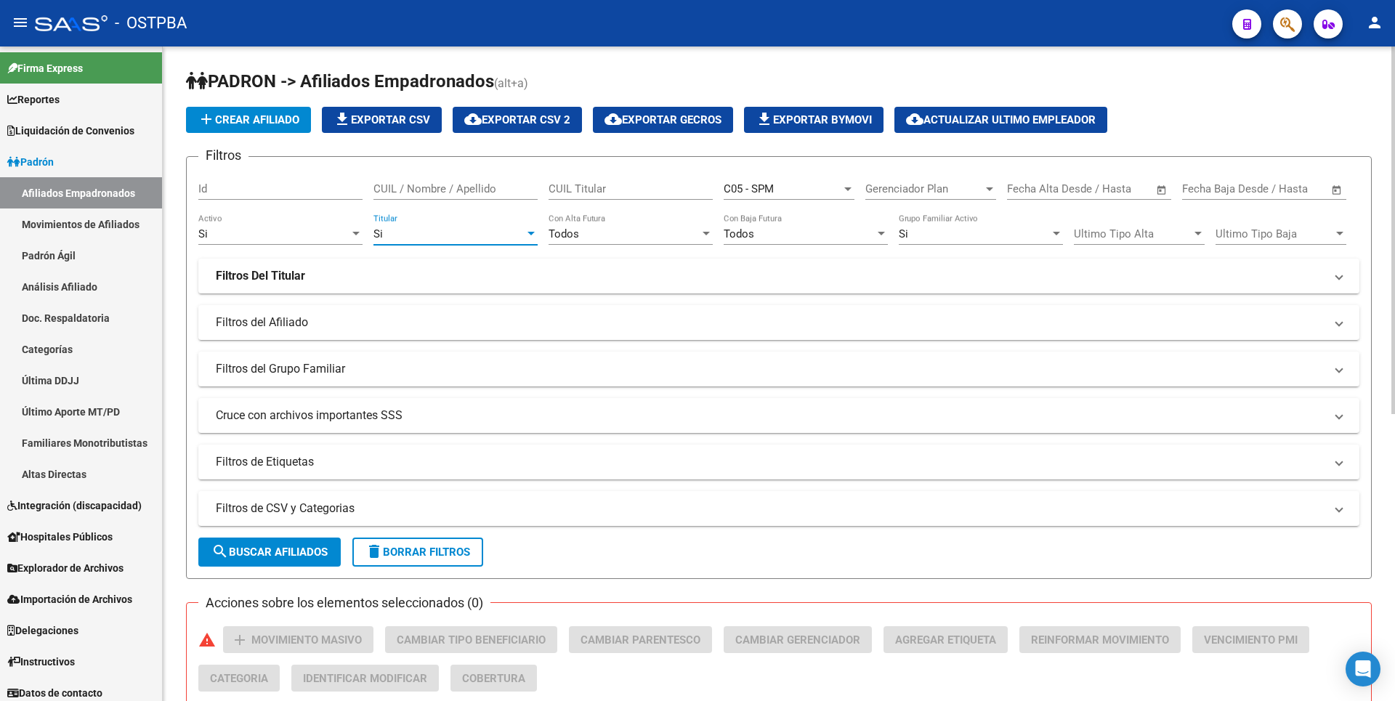
click at [294, 540] on button "search Buscar Afiliados" at bounding box center [269, 552] width 142 height 29
click at [507, 113] on button "cloud_download Exportar CSV 2" at bounding box center [517, 120] width 129 height 26
drag, startPoint x: 106, startPoint y: 296, endPoint x: 113, endPoint y: 282, distance: 15.3
click at [106, 296] on link "Análisis Afiliado" at bounding box center [81, 286] width 162 height 31
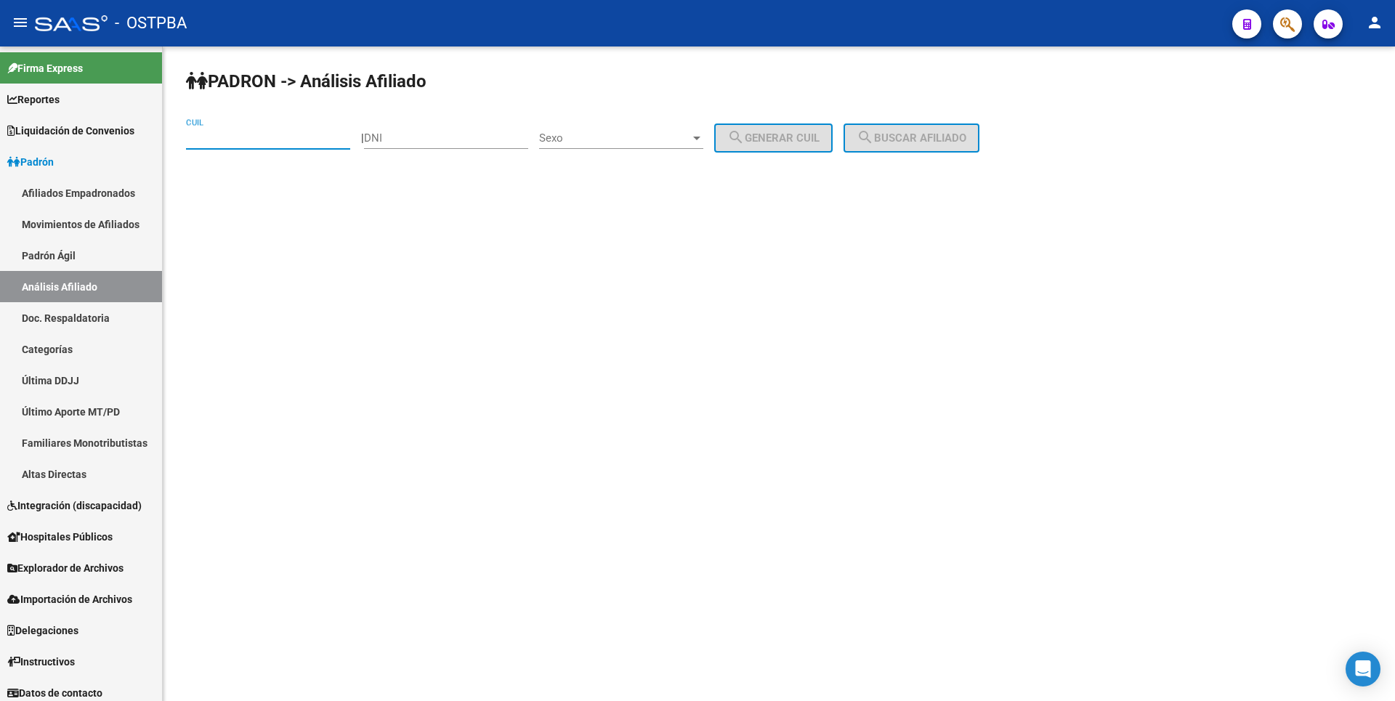
click at [201, 139] on input "CUIL" at bounding box center [268, 137] width 164 height 13
paste input "23-92589628-4"
type input "23-92589628-4"
click at [953, 127] on button "search Buscar afiliado" at bounding box center [911, 138] width 136 height 29
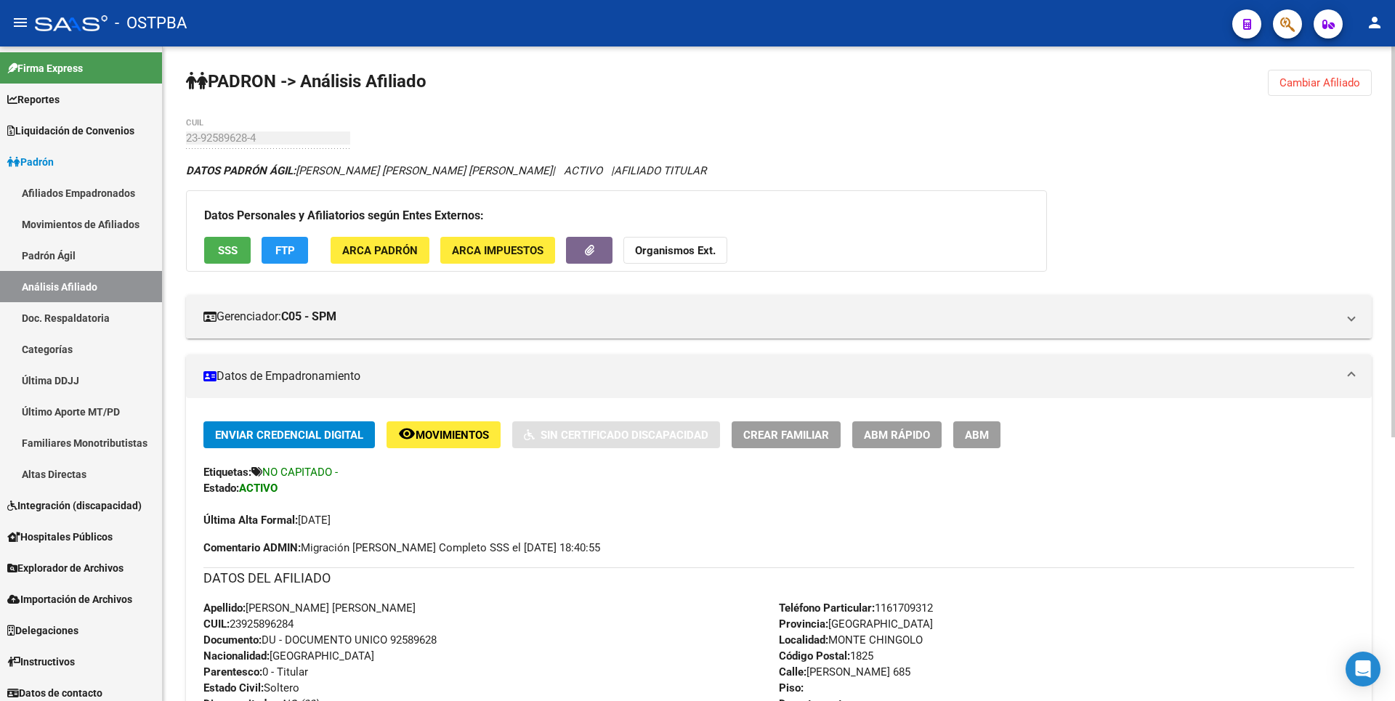
scroll to position [442, 0]
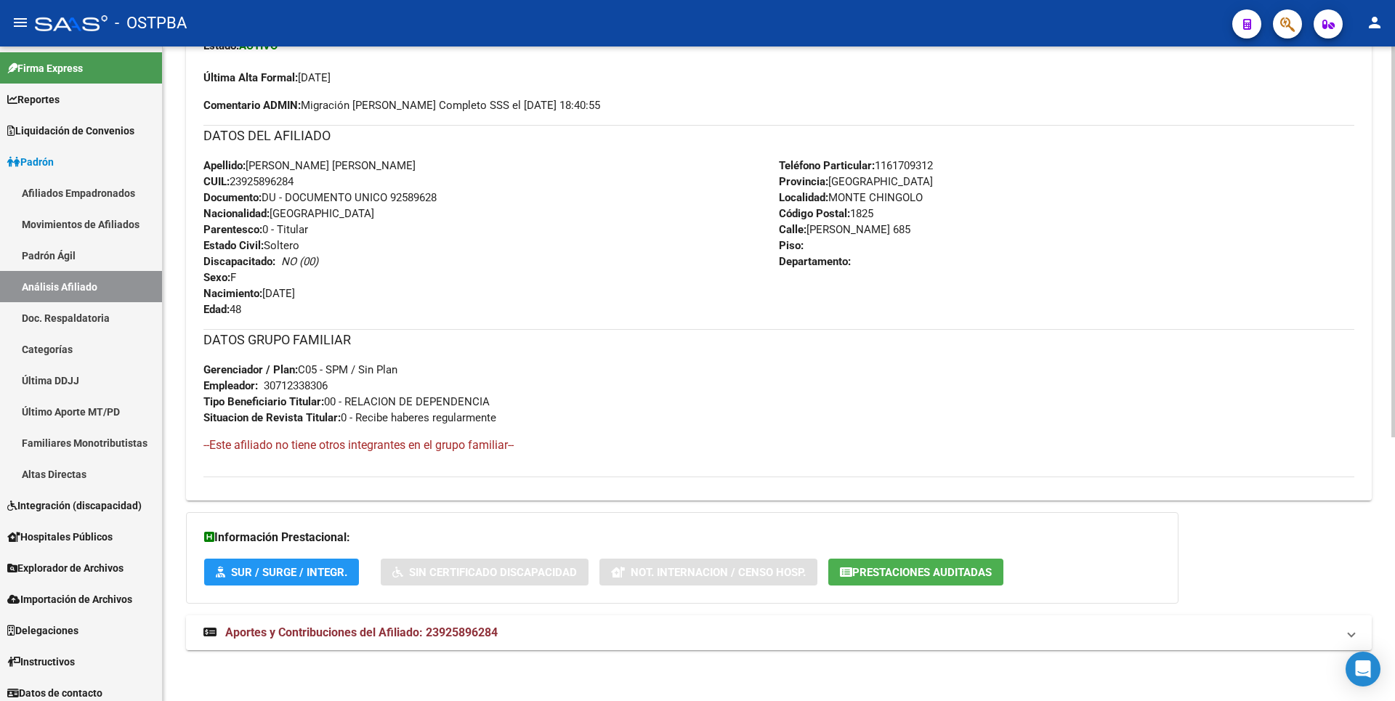
click at [457, 640] on strong "Aportes y Contribuciones del Afiliado: 23925896284" at bounding box center [350, 633] width 294 height 16
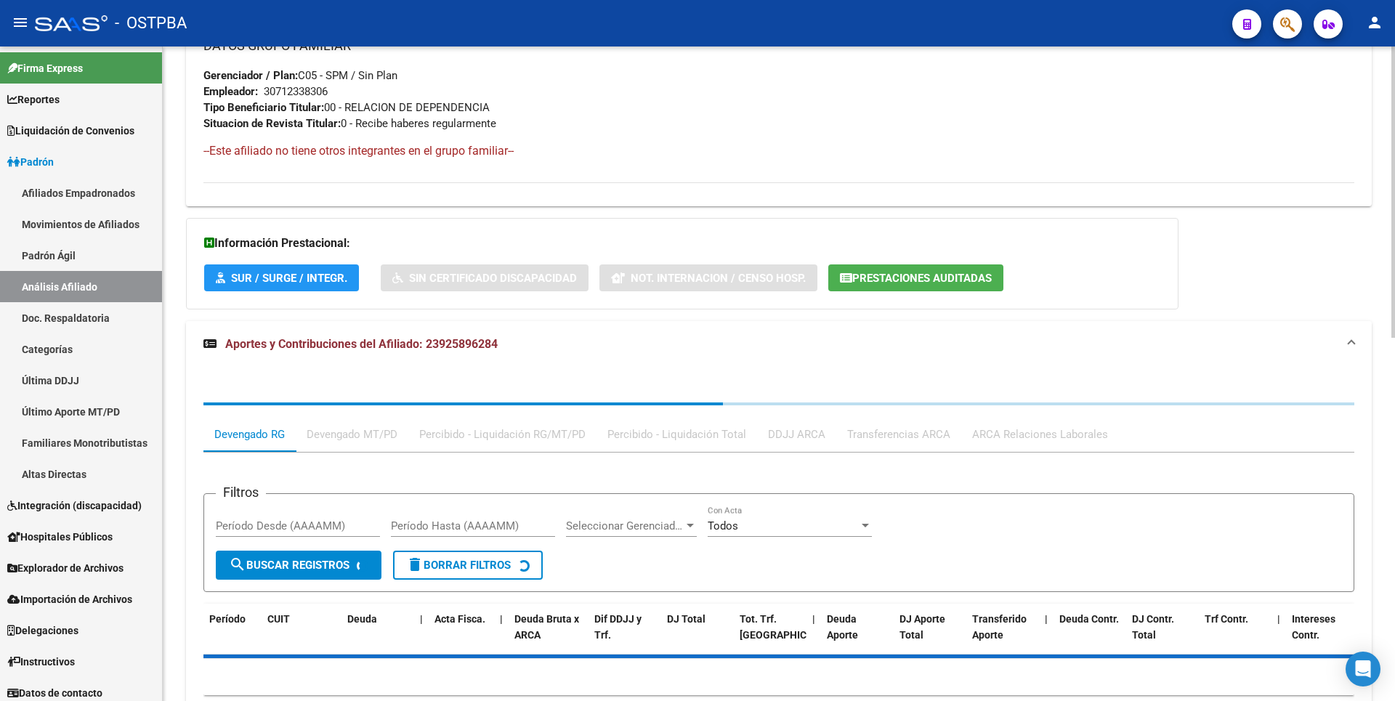
scroll to position [817, 0]
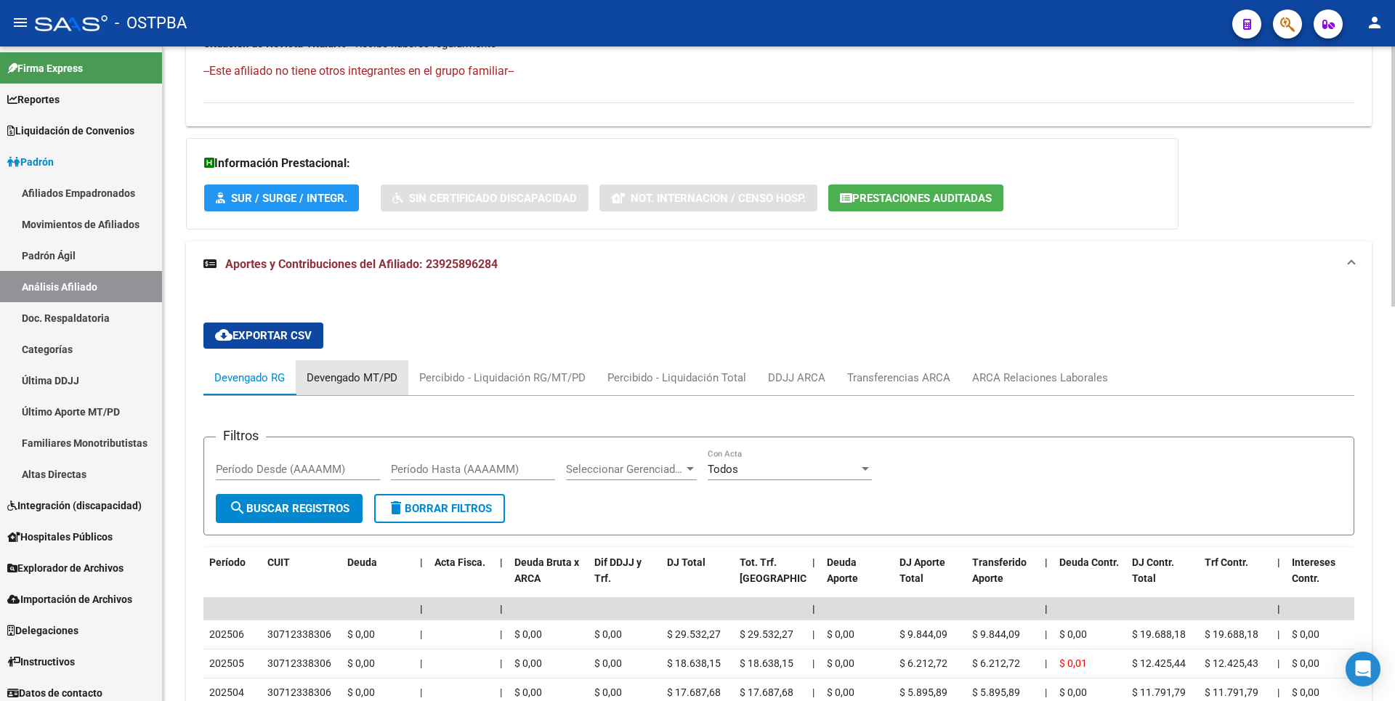
click at [339, 388] on div "Devengado MT/PD" at bounding box center [352, 377] width 113 height 35
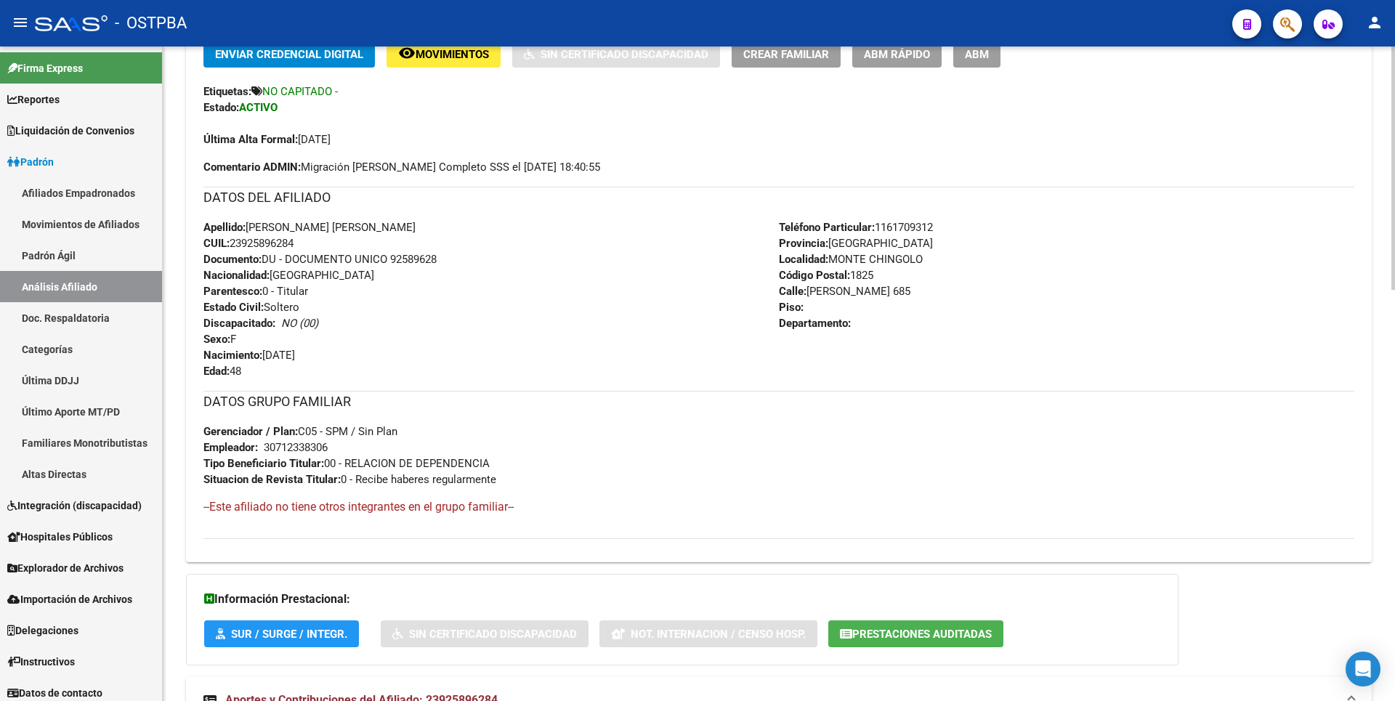
scroll to position [0, 0]
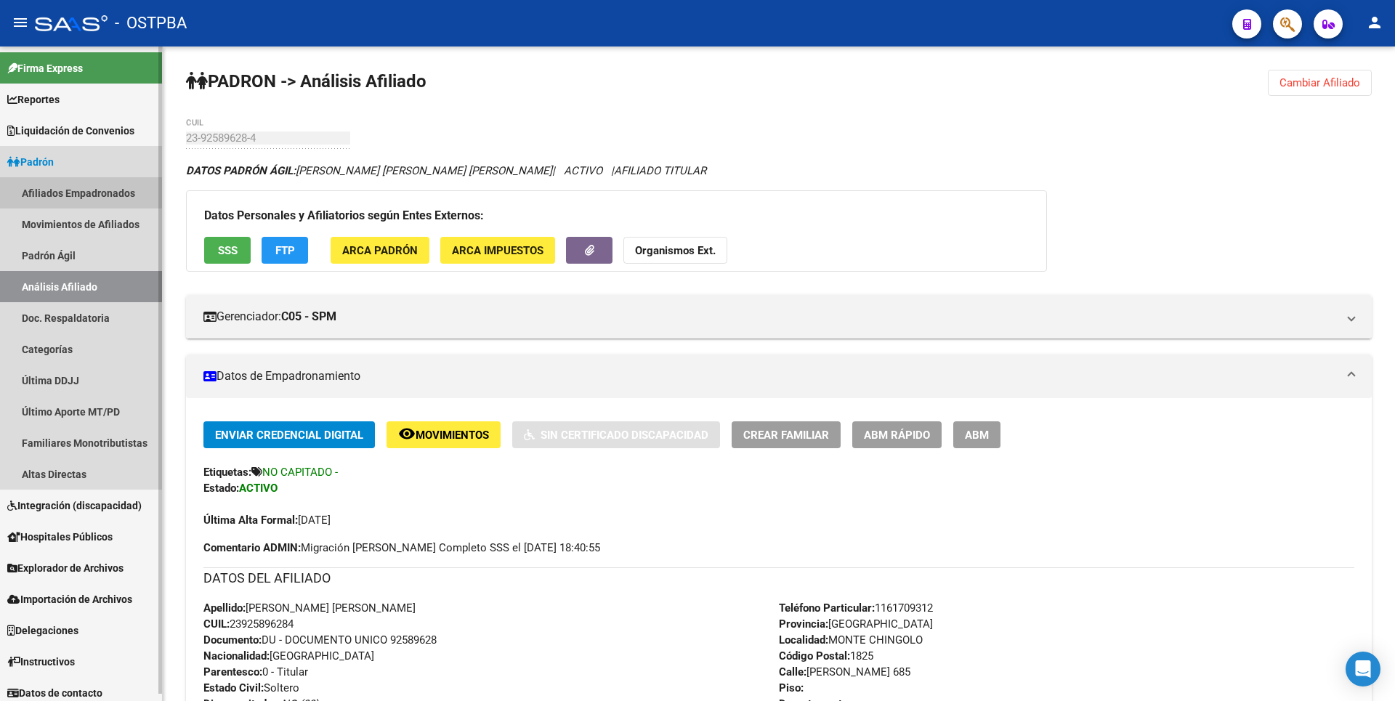
click at [109, 193] on link "Afiliados Empadronados" at bounding box center [81, 192] width 162 height 31
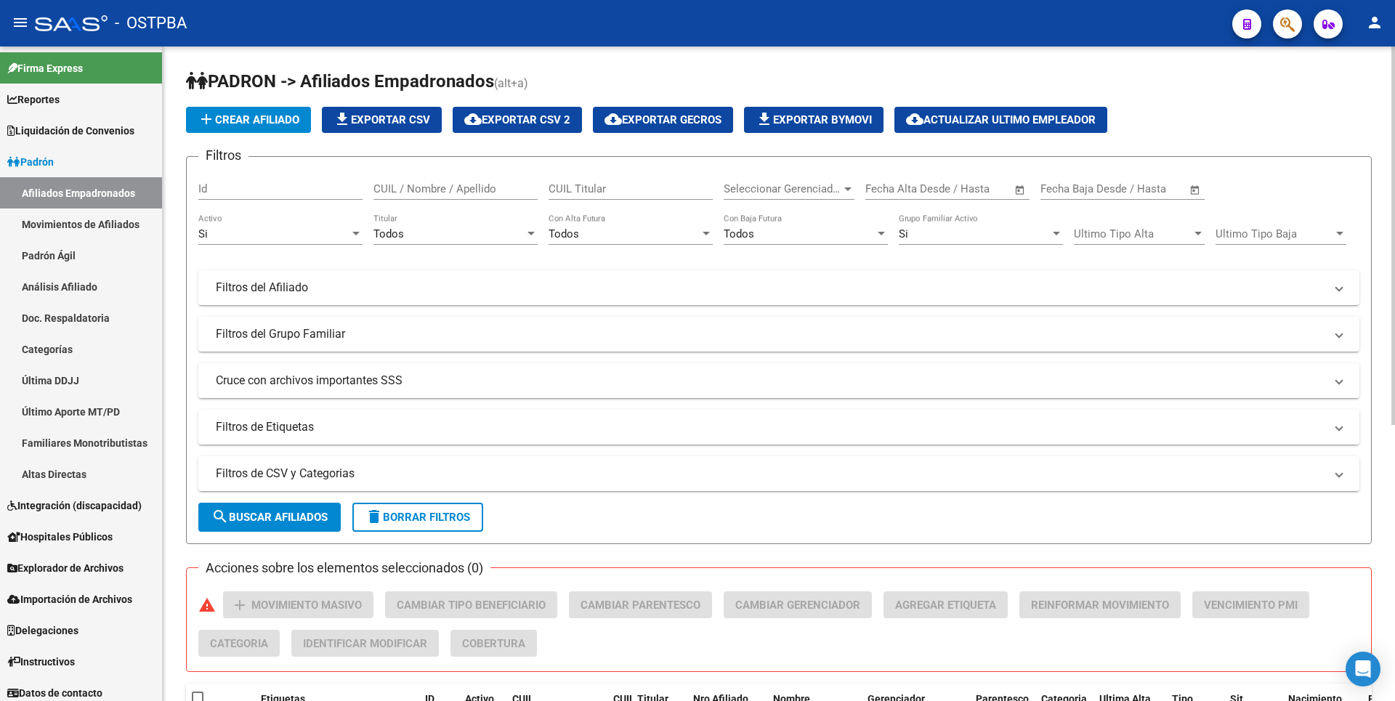
click at [845, 188] on div at bounding box center [847, 189] width 7 height 4
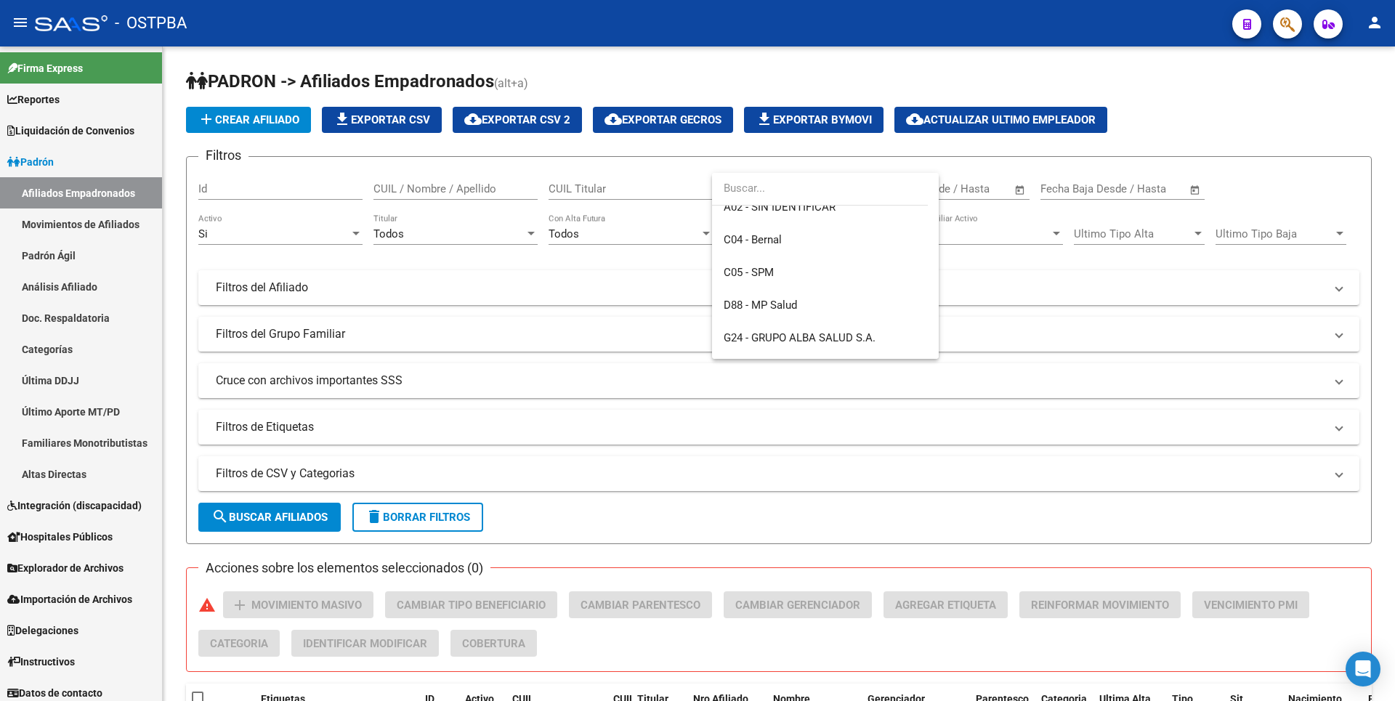
scroll to position [145, 0]
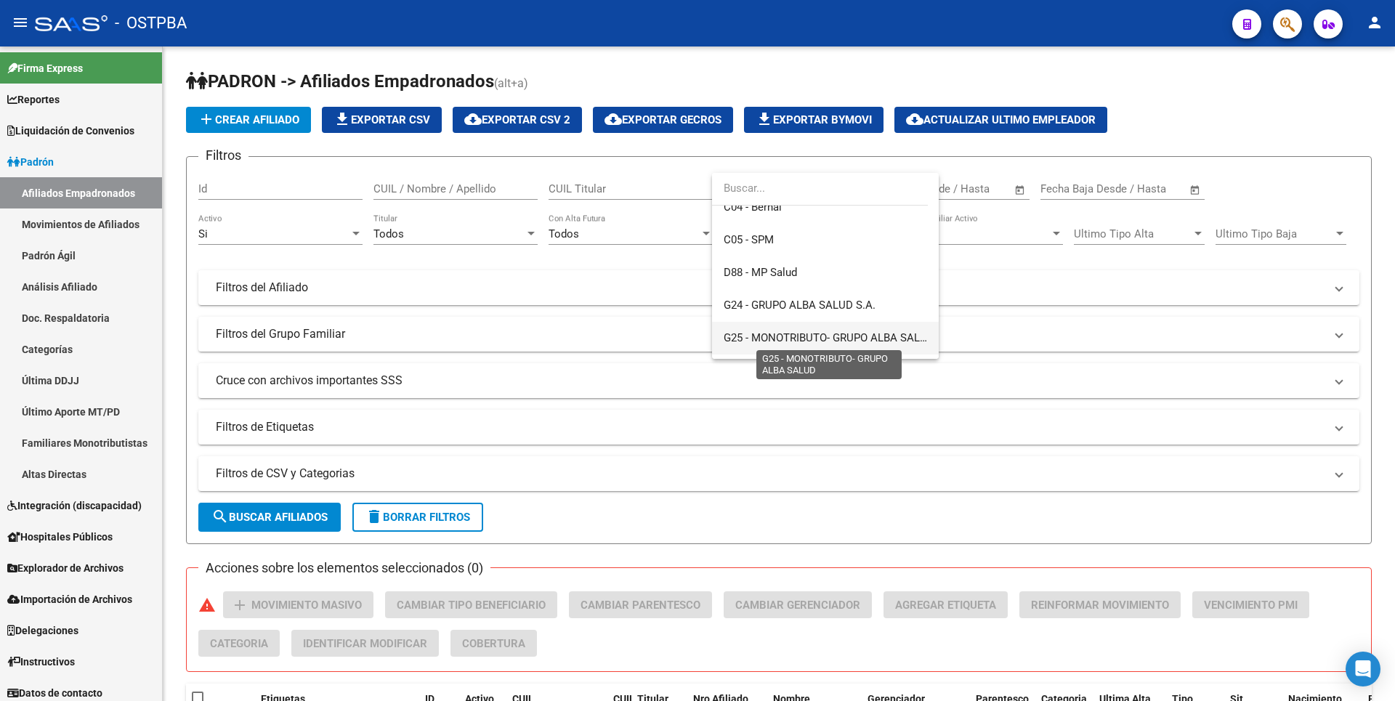
click at [805, 340] on span "G25 - MONOTRIBUTO- GRUPO ALBA SALUD" at bounding box center [829, 337] width 211 height 13
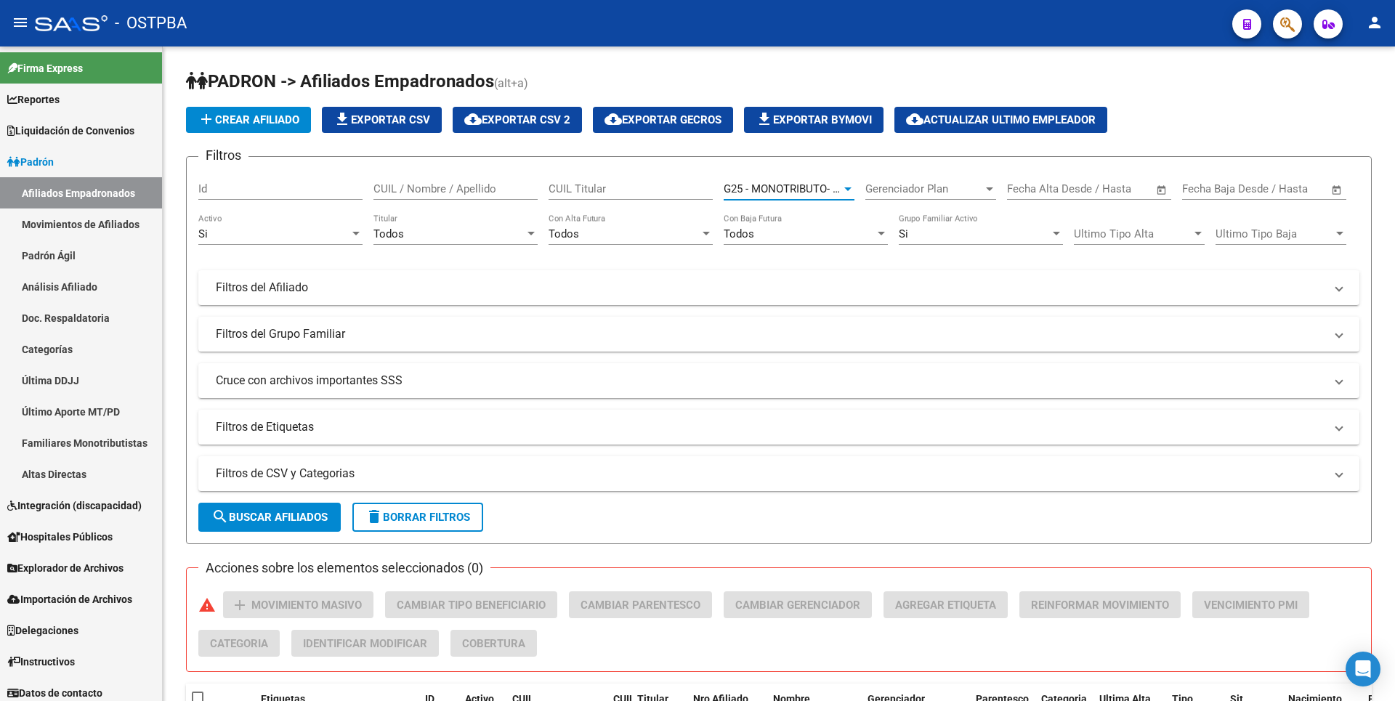
scroll to position [141, 0]
click at [299, 517] on span "search Buscar Afiliados" at bounding box center [269, 517] width 116 height 13
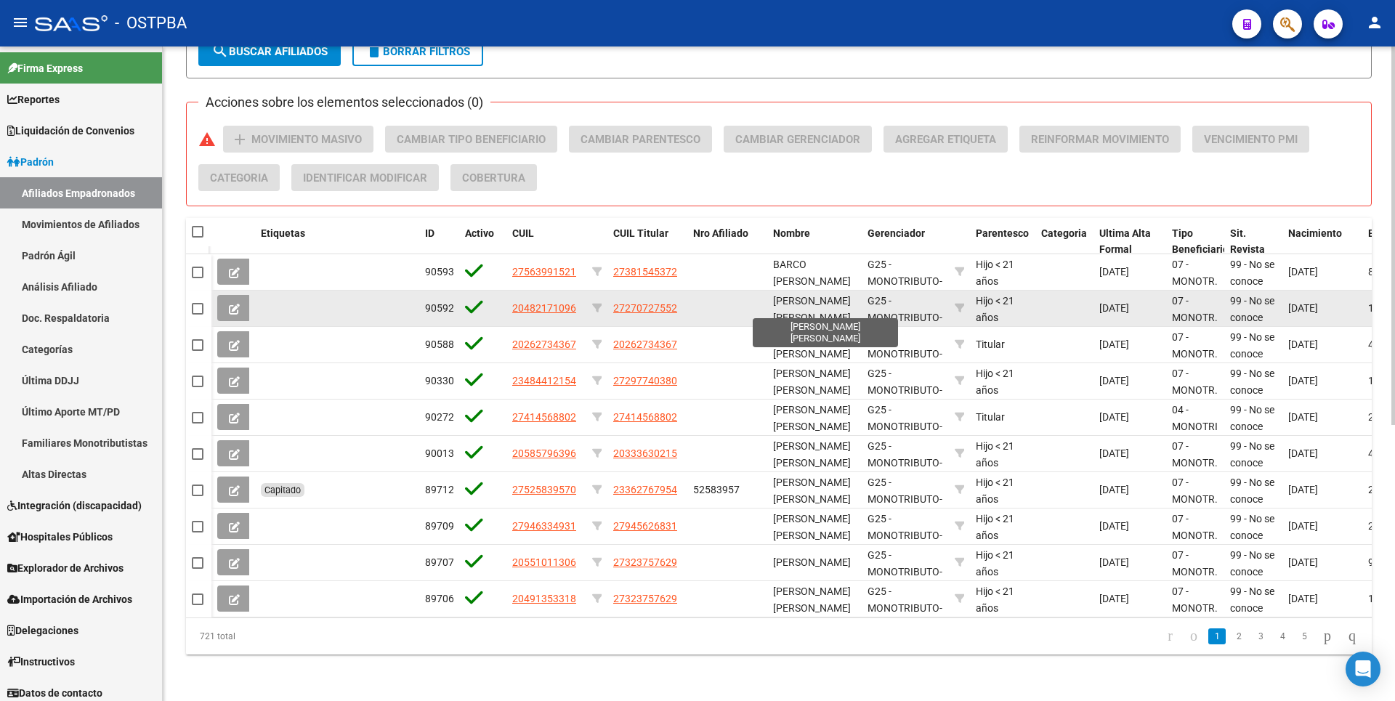
scroll to position [0, 0]
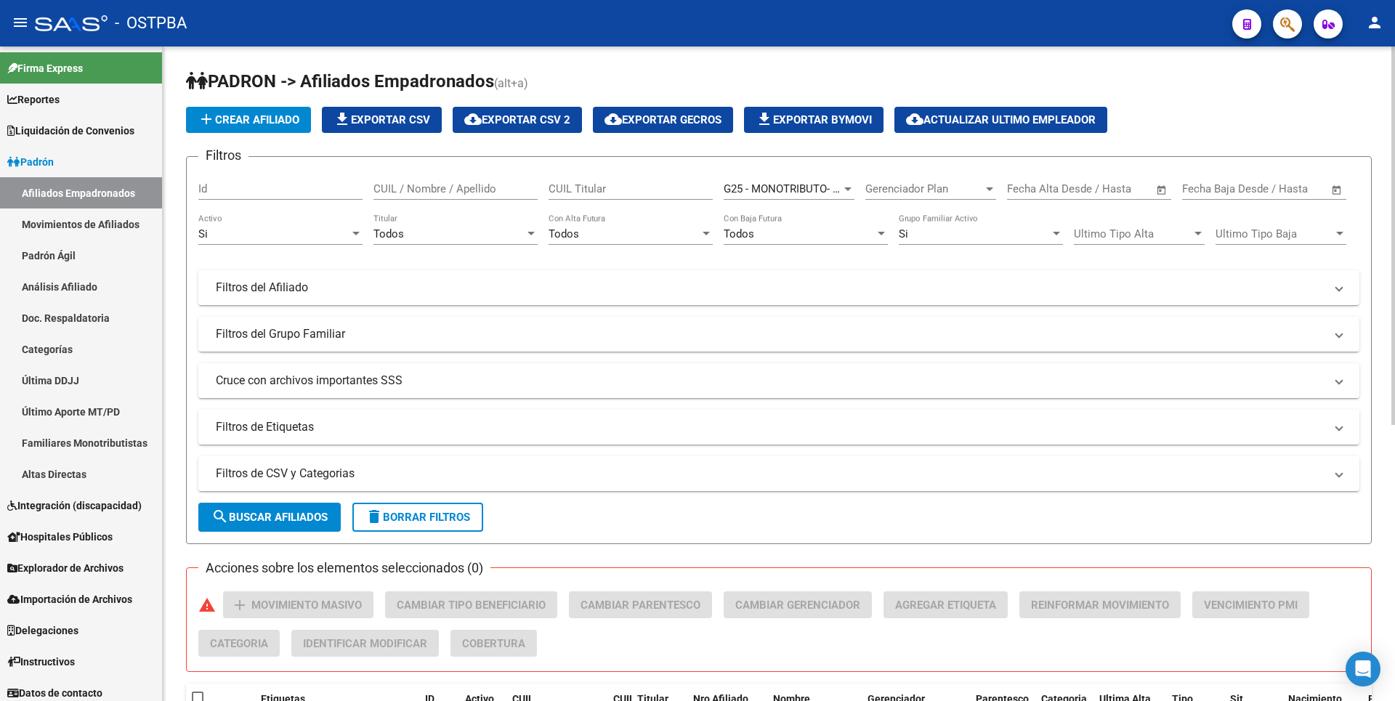
click at [523, 233] on div "Todos" at bounding box center [448, 233] width 151 height 13
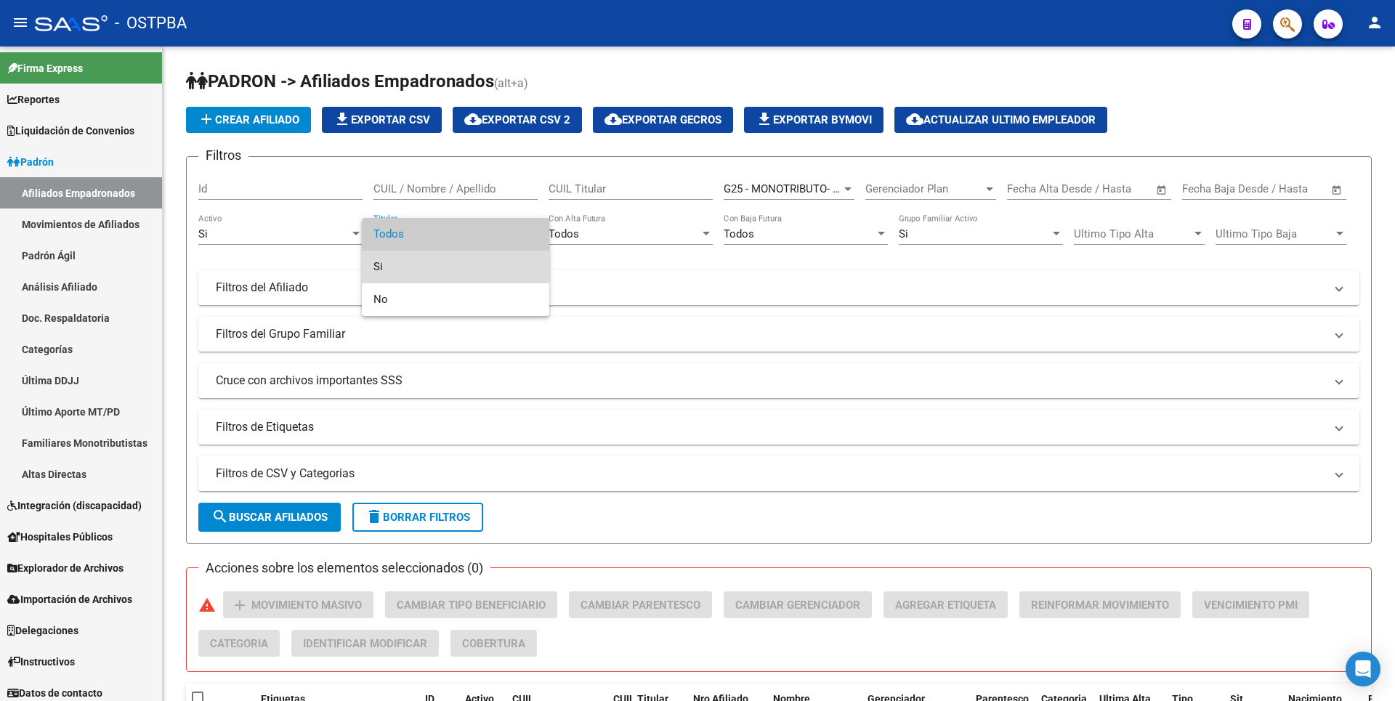
click at [394, 261] on span "Si" at bounding box center [455, 267] width 164 height 33
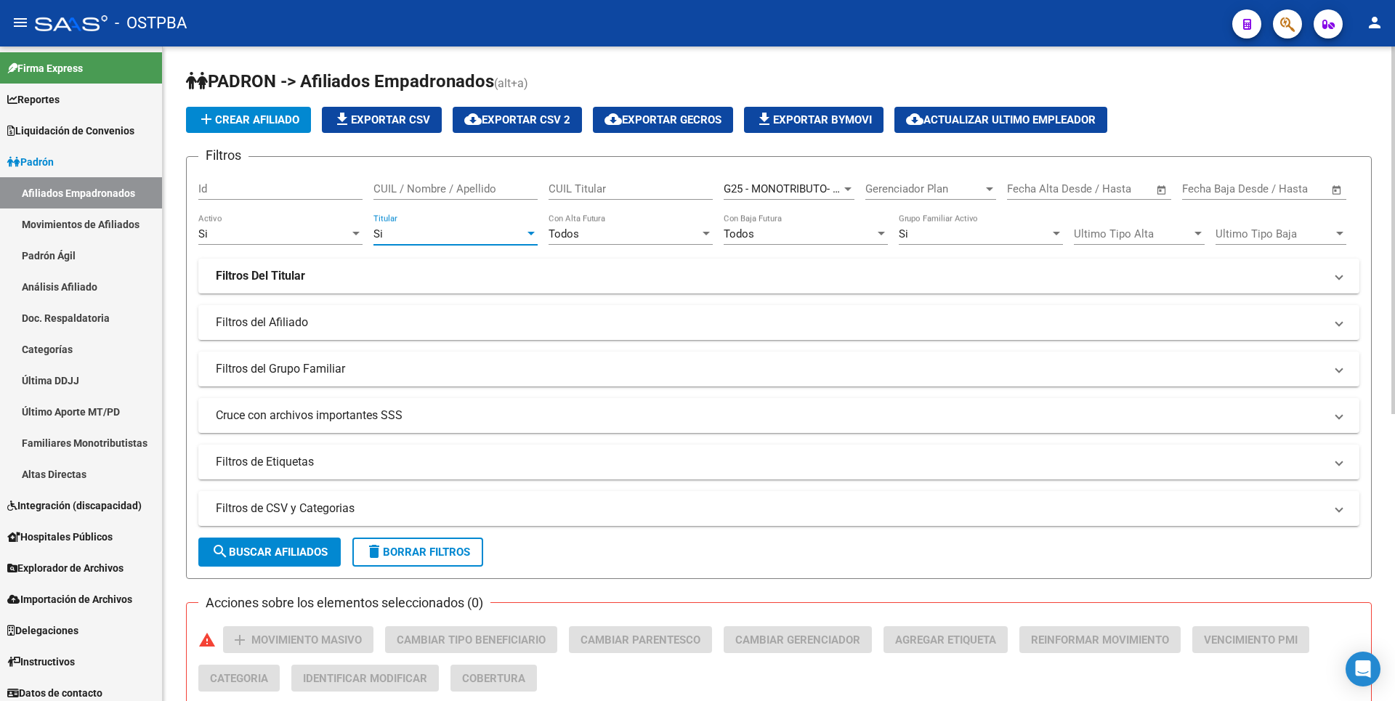
click at [278, 553] on span "search Buscar Afiliados" at bounding box center [269, 552] width 116 height 13
click at [539, 121] on span "cloud_download Exportar CSV 2" at bounding box center [517, 119] width 106 height 13
click at [538, 118] on span "cloud_download Exportar CSV 2" at bounding box center [517, 119] width 106 height 13
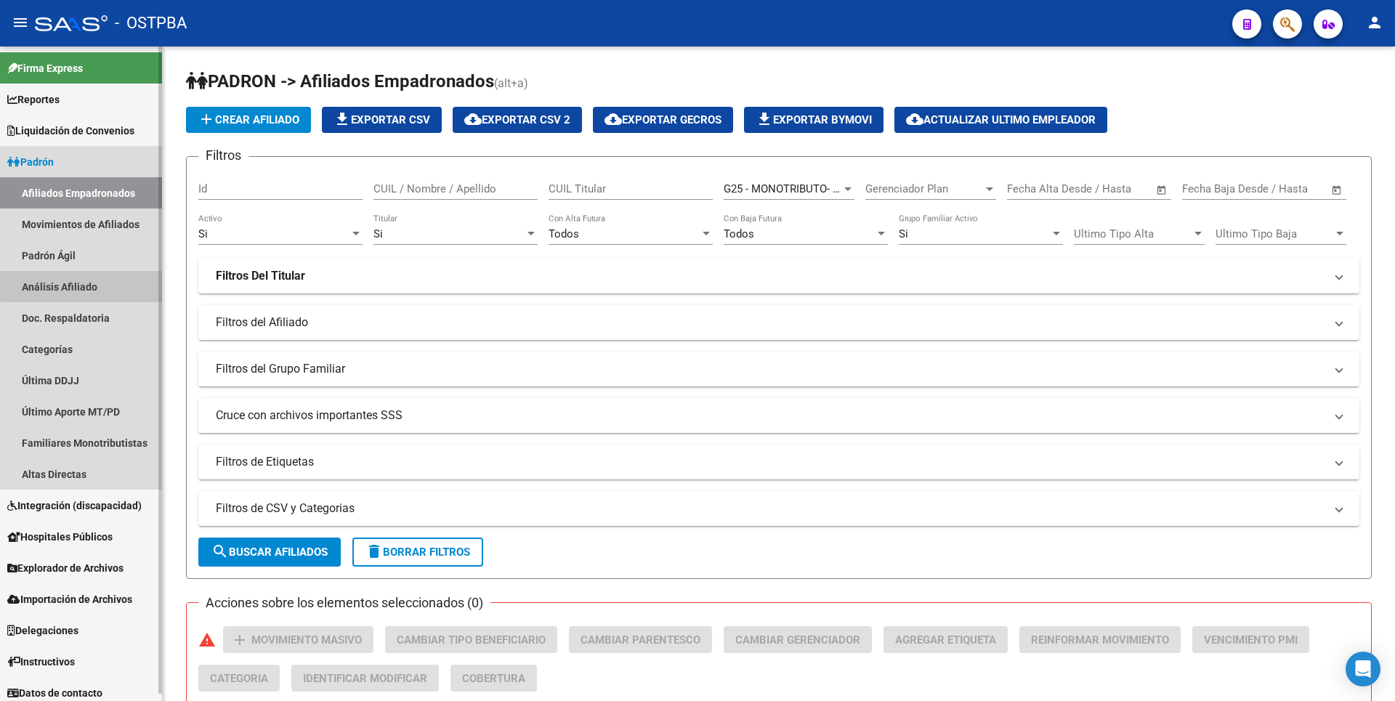
click at [91, 278] on link "Análisis Afiliado" at bounding box center [81, 286] width 162 height 31
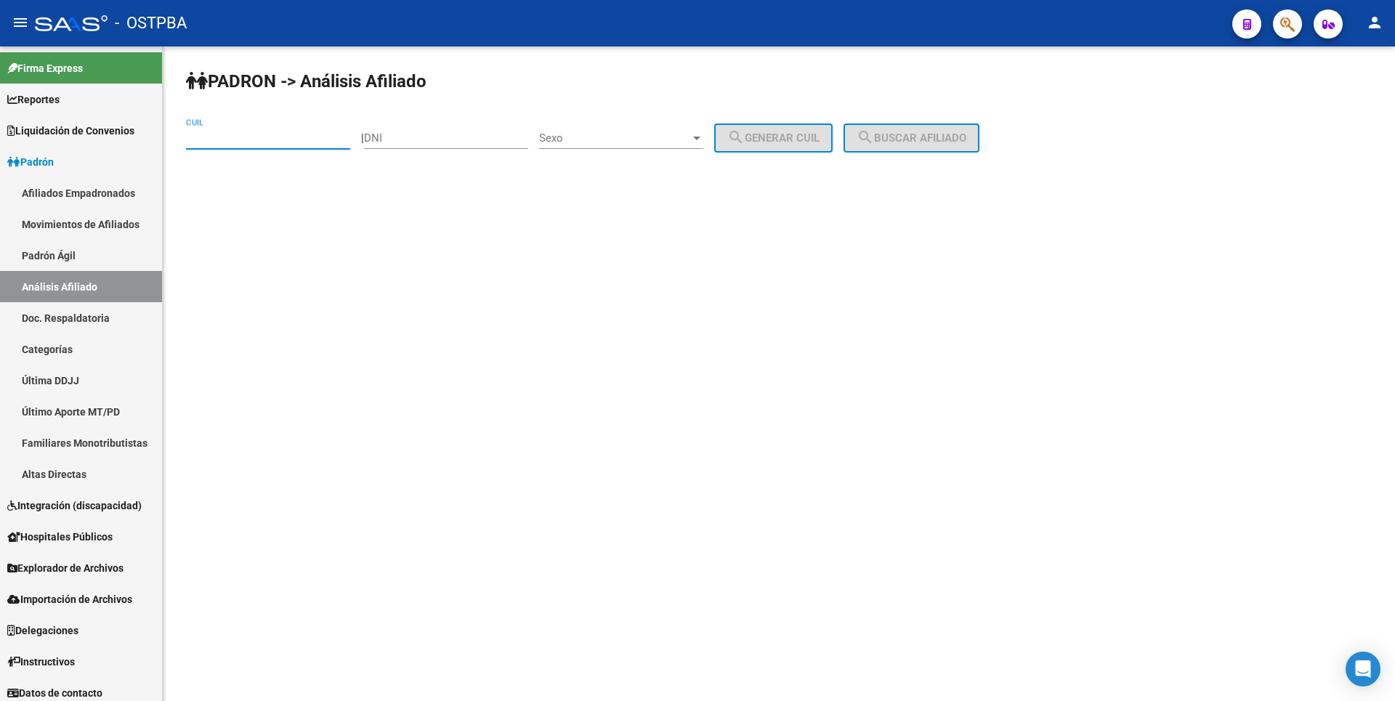
click at [212, 134] on input "CUIL" at bounding box center [268, 137] width 164 height 13
paste input "20-33033696-0"
type input "20-33033696-0"
click at [937, 129] on button "search Buscar afiliado" at bounding box center [911, 138] width 136 height 29
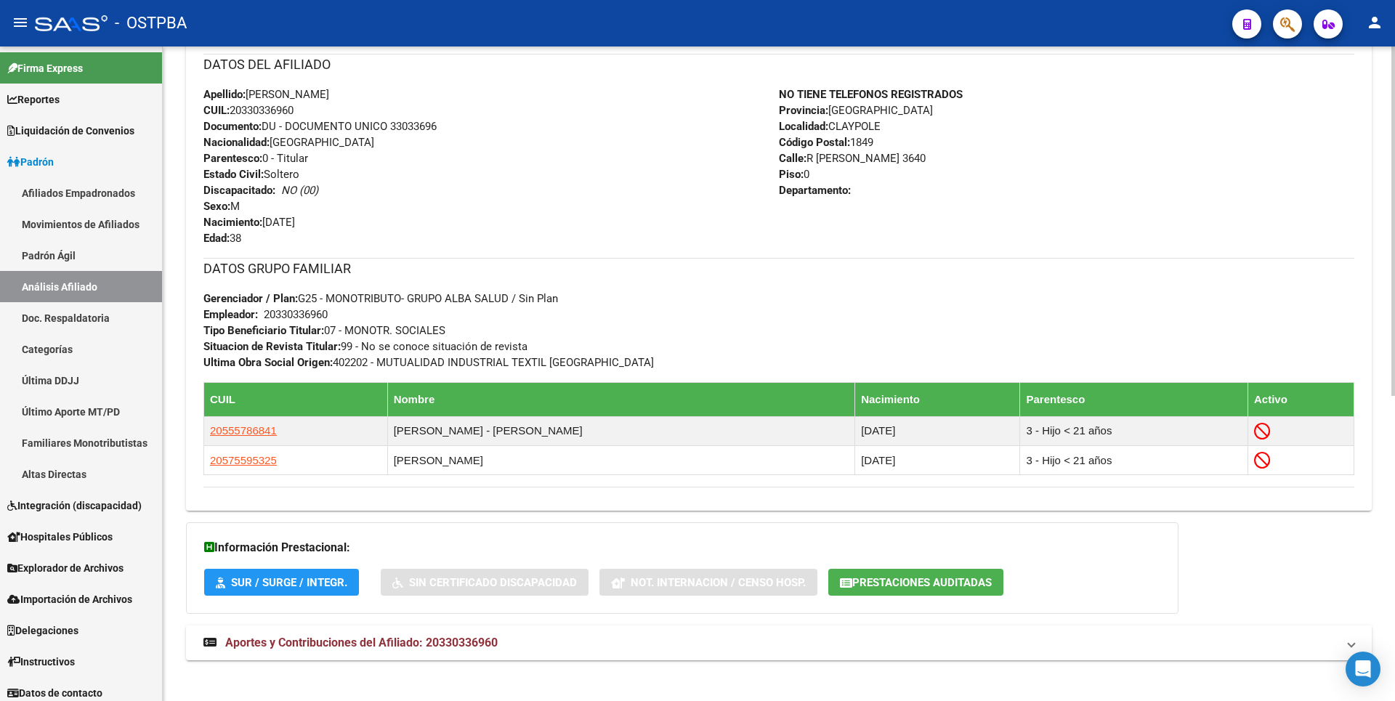
scroll to position [572, 0]
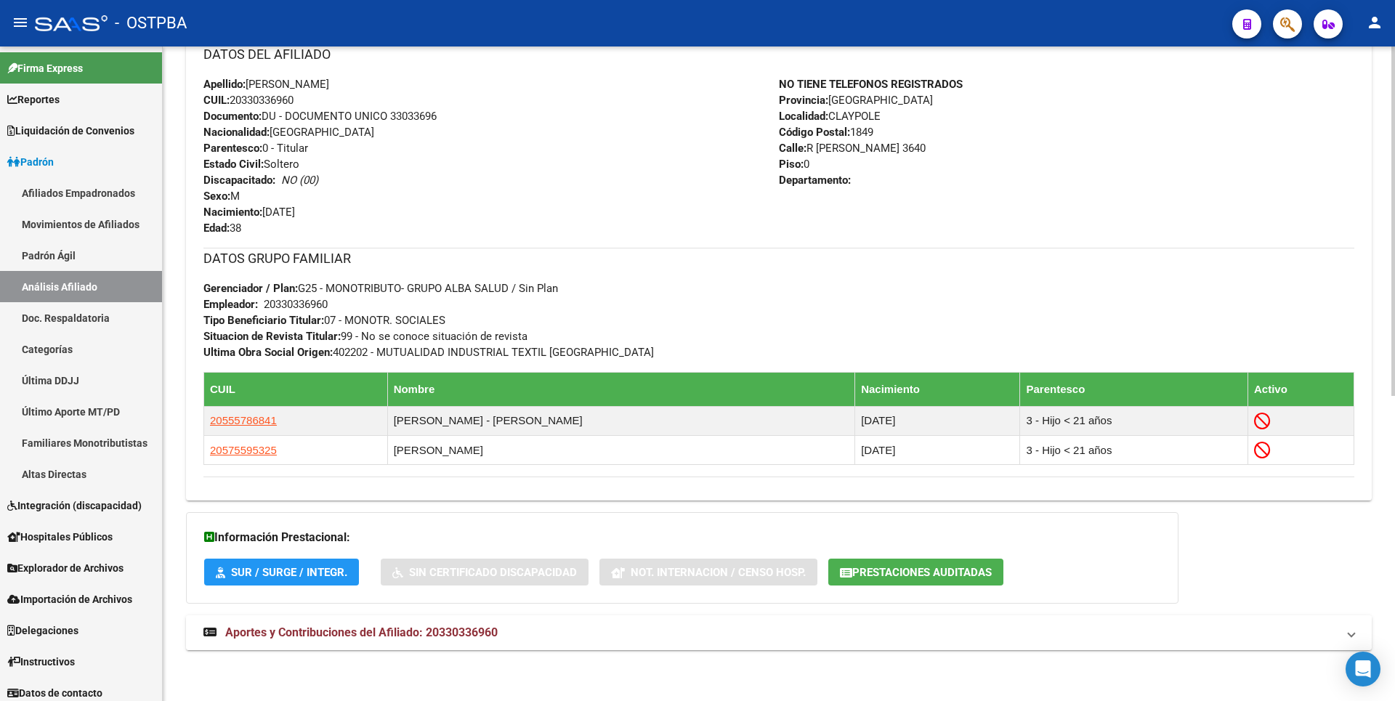
click at [436, 634] on span "Aportes y Contribuciones del Afiliado: 20330336960" at bounding box center [361, 633] width 272 height 14
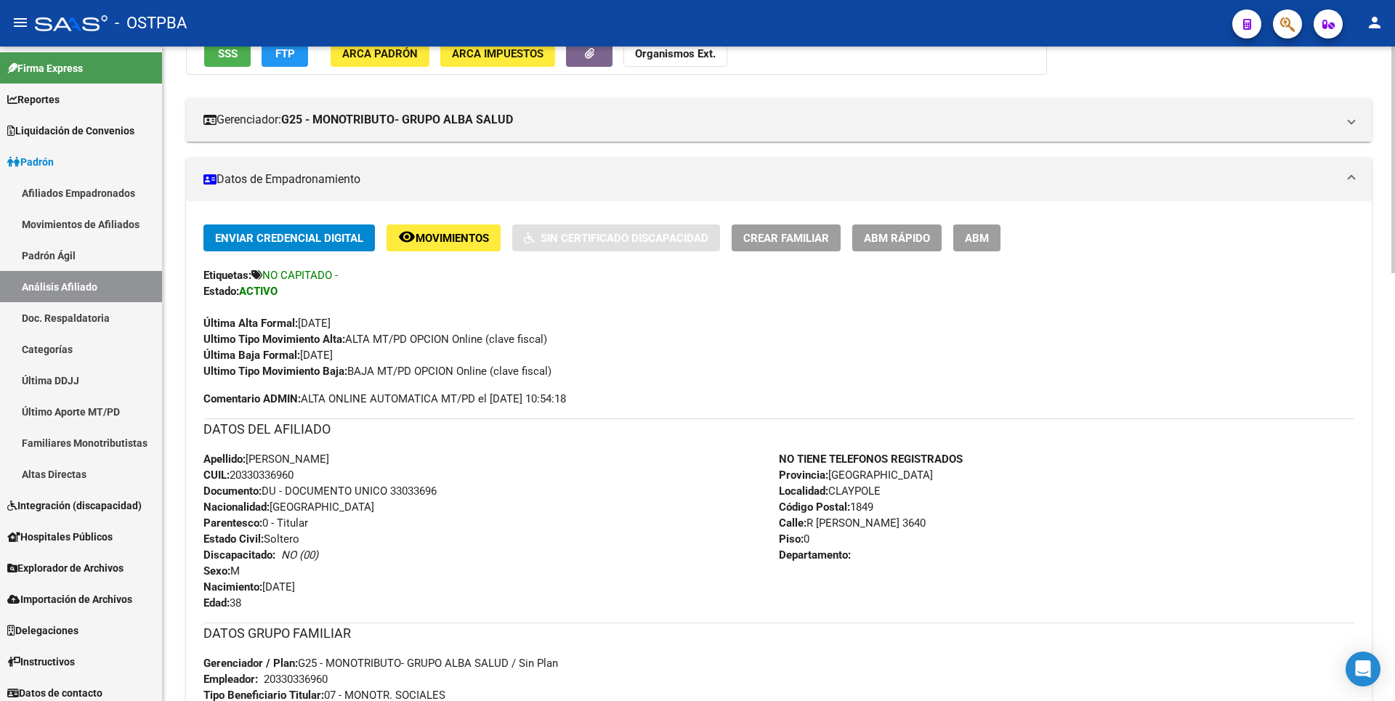
scroll to position [0, 0]
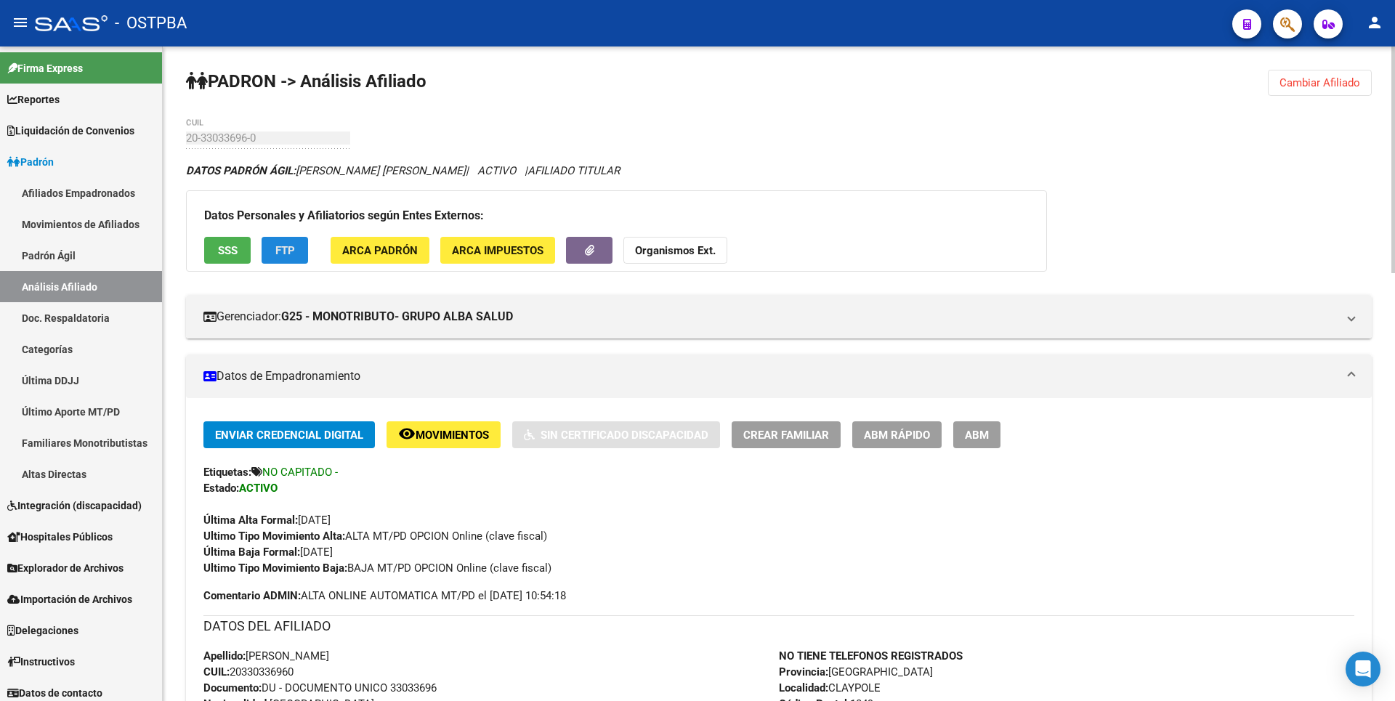
click at [291, 249] on span "FTP" at bounding box center [285, 250] width 20 height 13
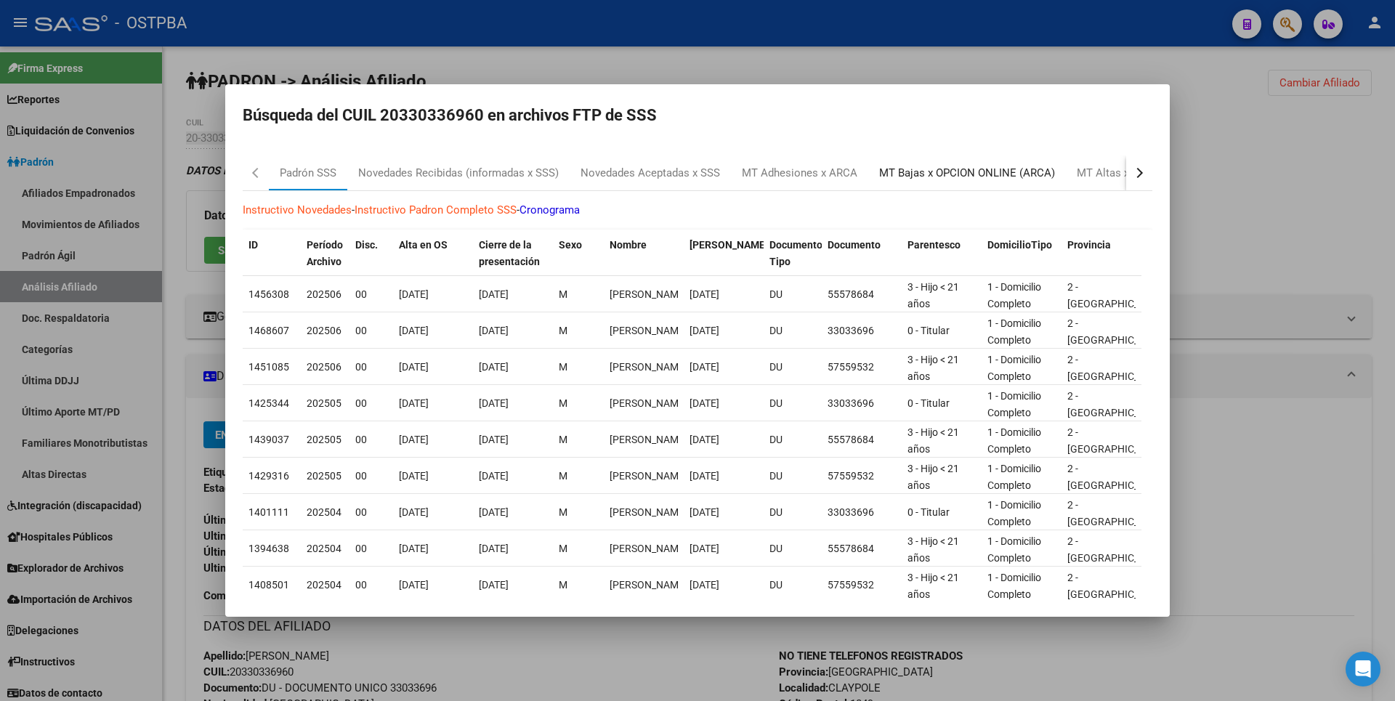
click at [959, 176] on div "MT Bajas x OPCION ONLINE (ARCA)" at bounding box center [967, 173] width 176 height 17
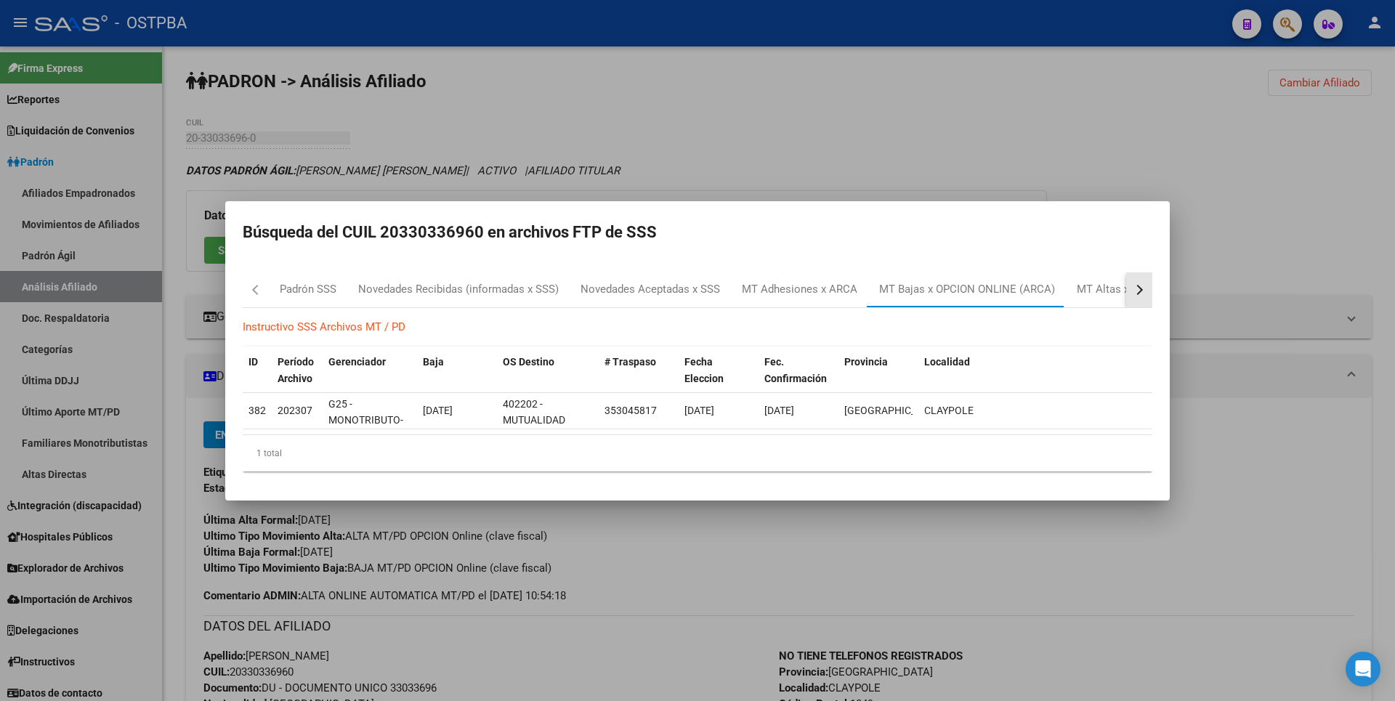
click at [1141, 294] on button "button" at bounding box center [1139, 289] width 26 height 35
click at [811, 174] on div at bounding box center [697, 350] width 1395 height 701
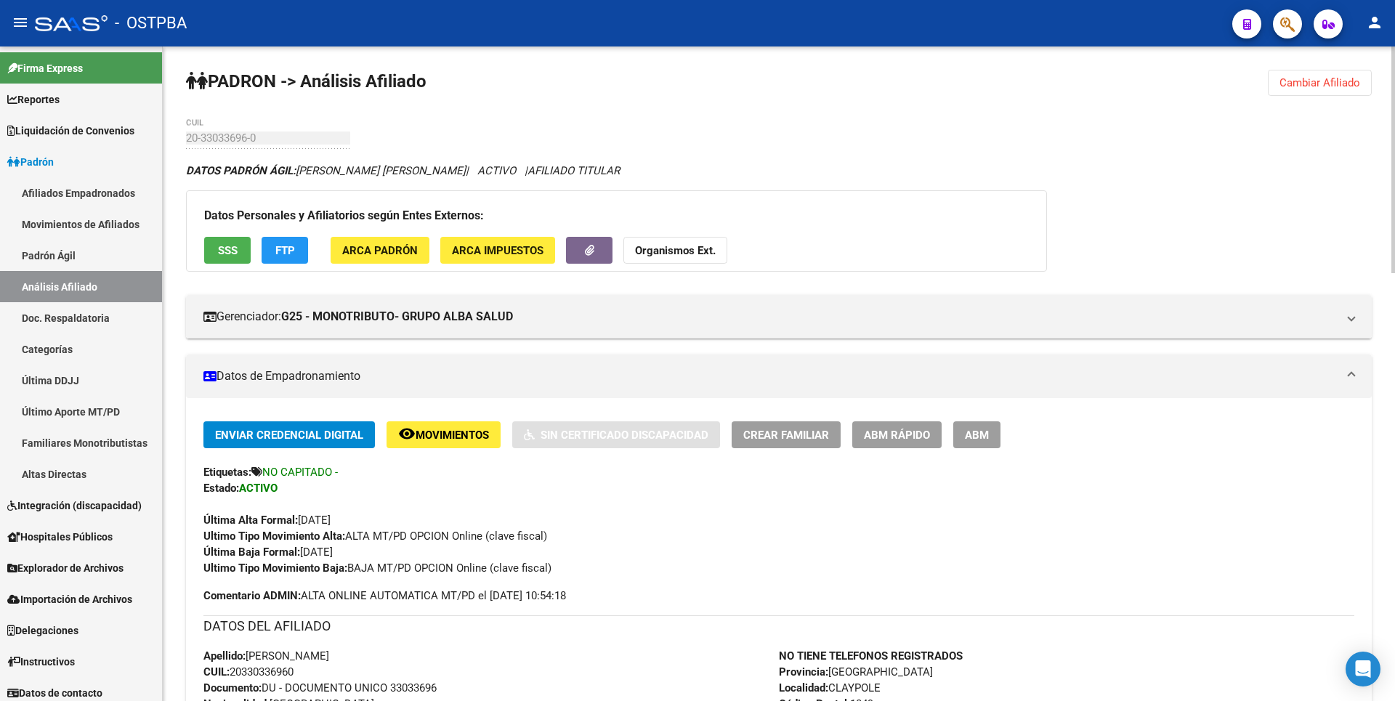
drag, startPoint x: 199, startPoint y: 242, endPoint x: 225, endPoint y: 233, distance: 27.6
click at [199, 241] on div "Datos Personales y Afiliatorios según Entes Externos: SSS FTP ARCA Padrón ARCA …" at bounding box center [616, 230] width 861 height 81
click at [211, 240] on button "SSS" at bounding box center [227, 250] width 46 height 27
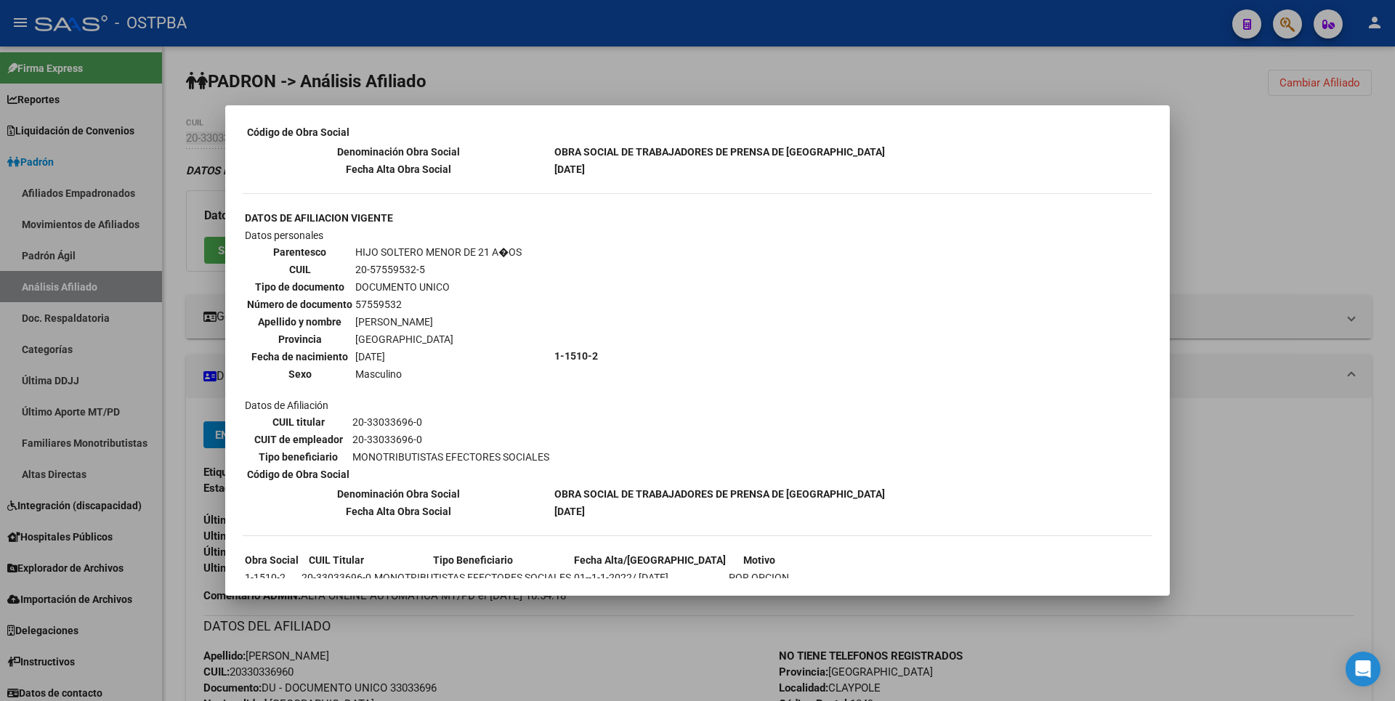
scroll to position [710, 0]
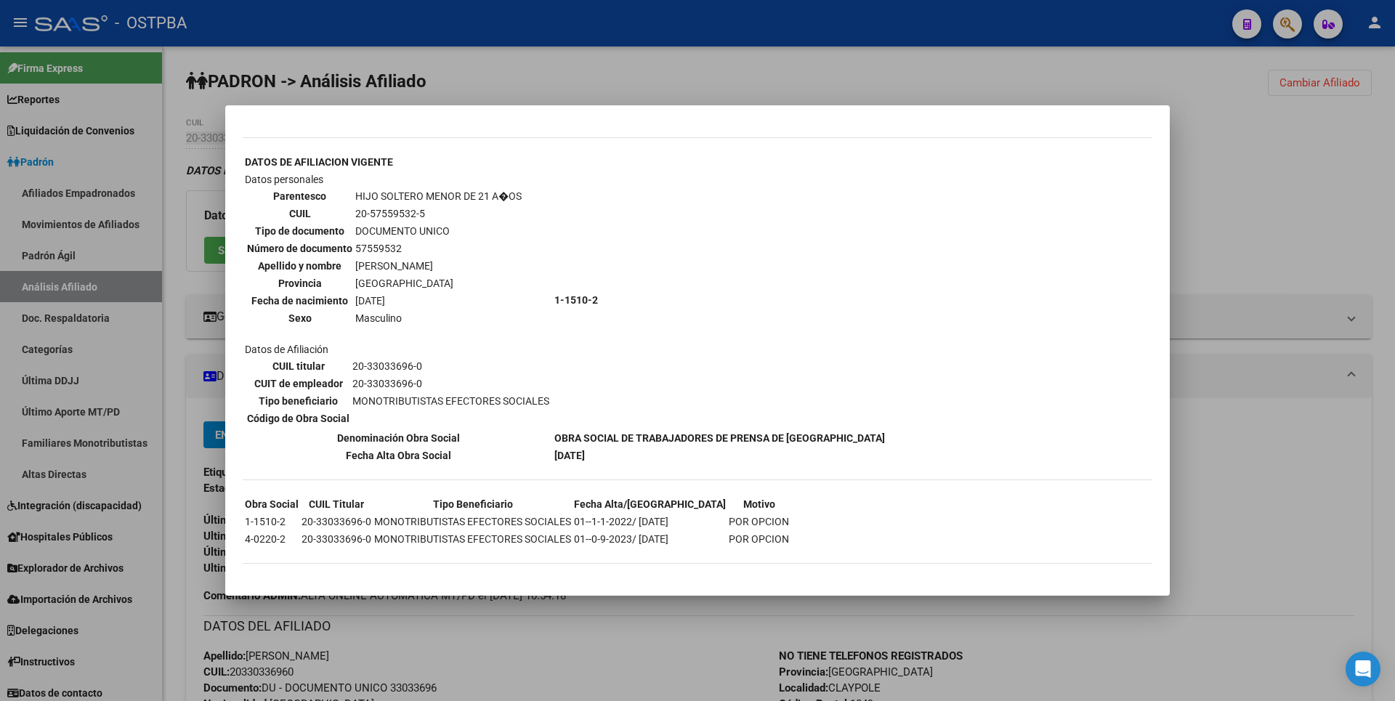
click at [1246, 177] on div at bounding box center [697, 350] width 1395 height 701
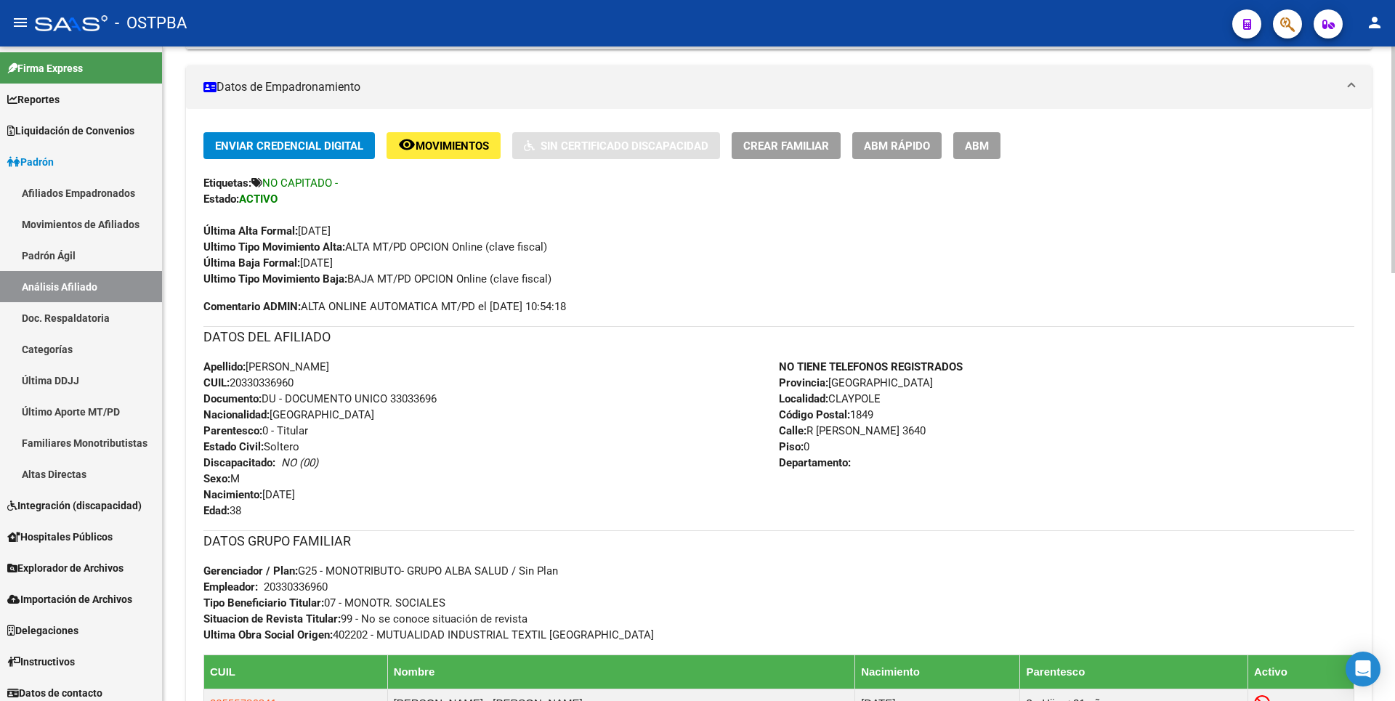
scroll to position [0, 0]
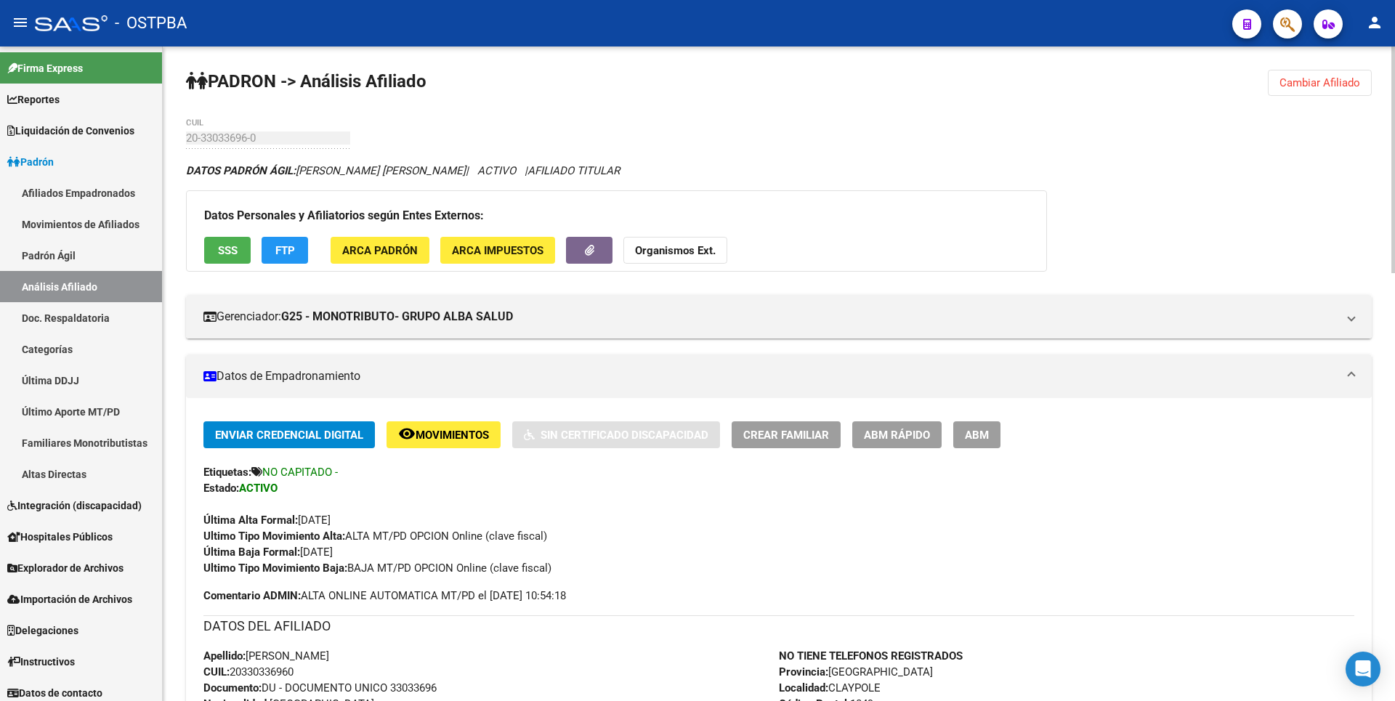
click at [289, 249] on span "FTP" at bounding box center [285, 250] width 20 height 13
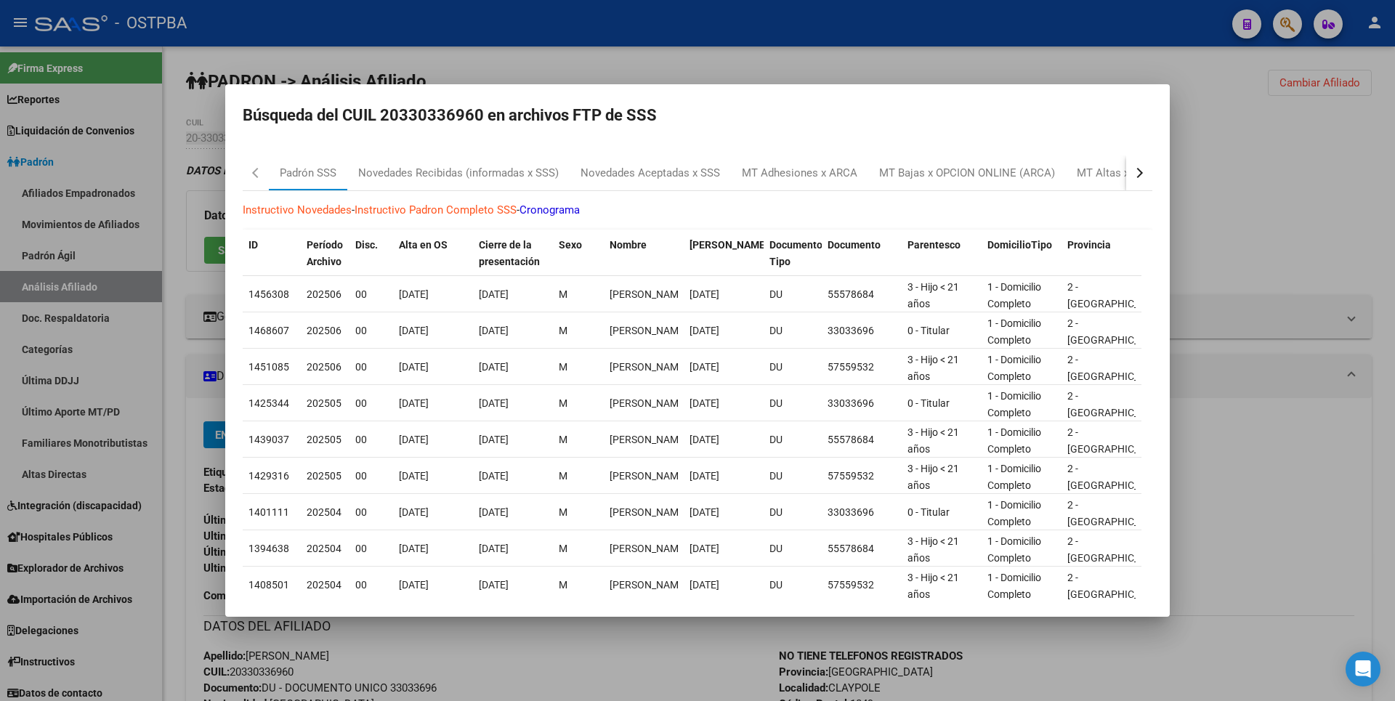
click at [597, 61] on div at bounding box center [697, 350] width 1395 height 701
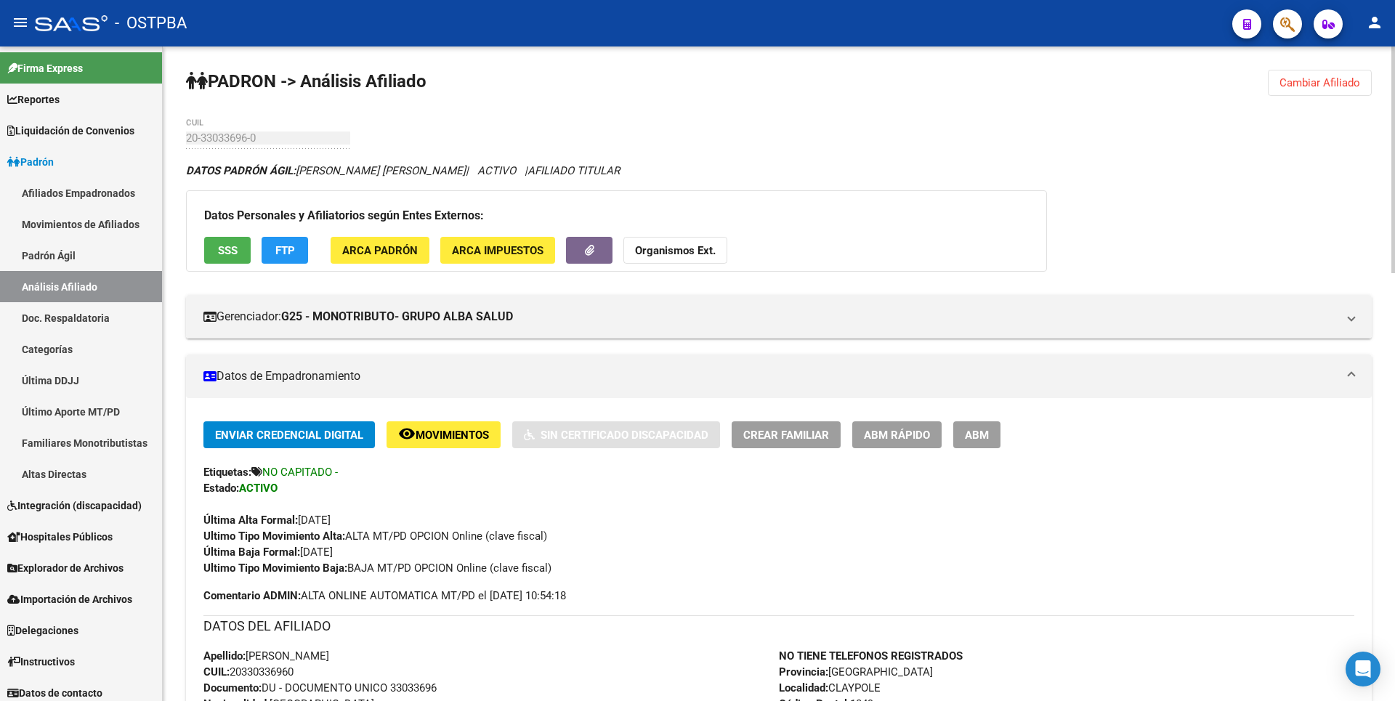
click at [482, 246] on span "ARCA Impuestos" at bounding box center [498, 250] width 92 height 13
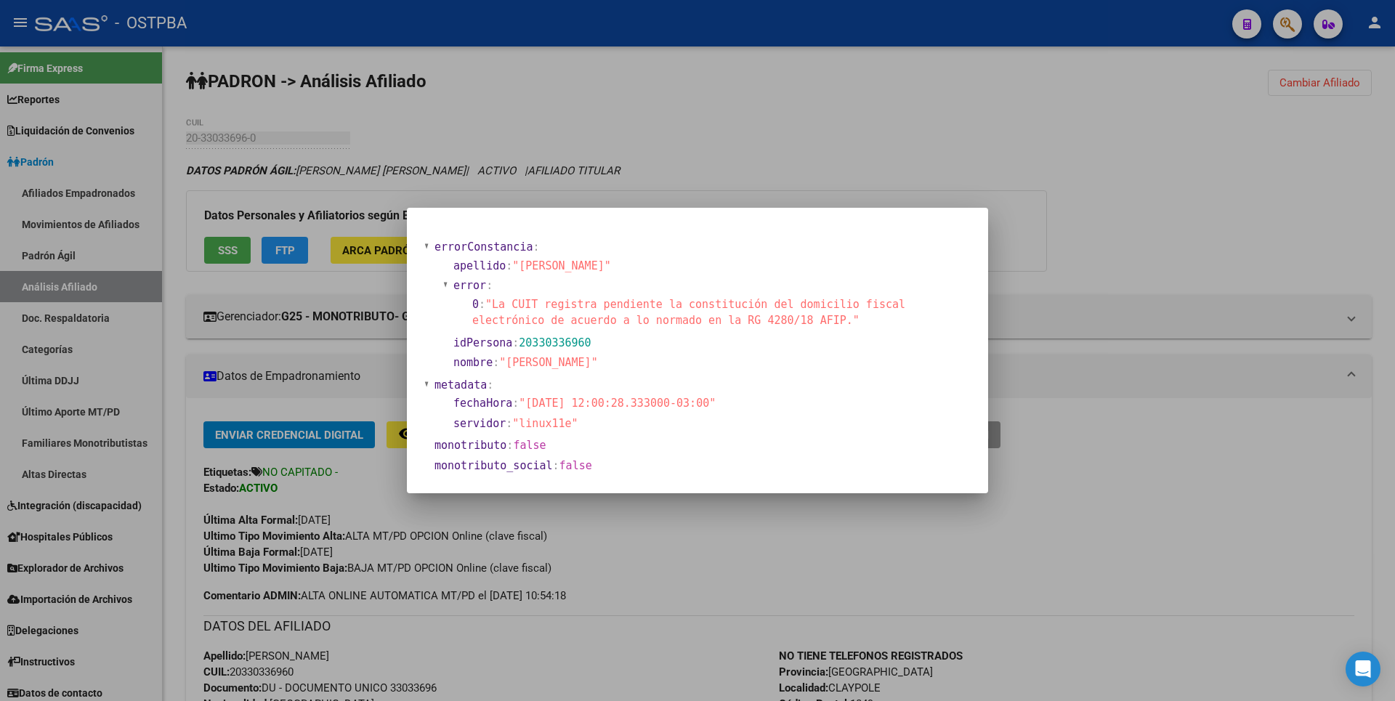
click at [695, 164] on div at bounding box center [697, 350] width 1395 height 701
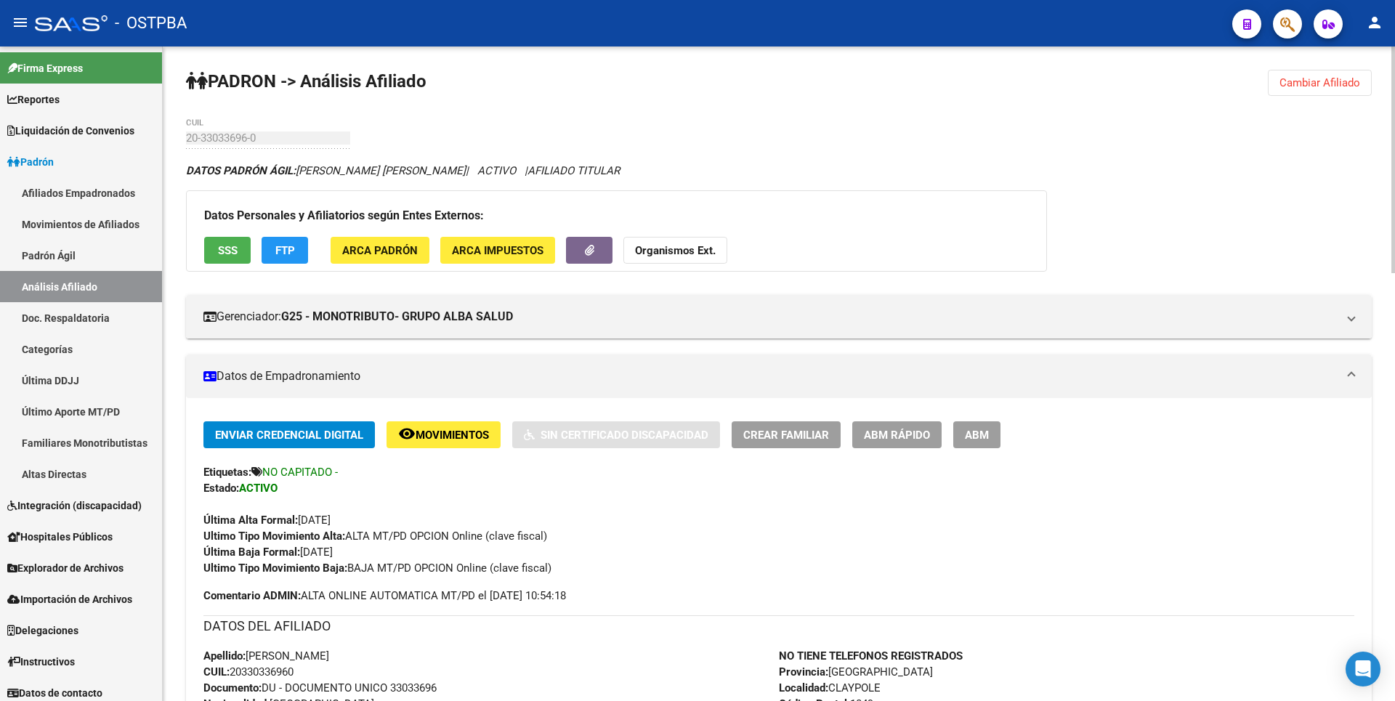
drag, startPoint x: 233, startPoint y: 671, endPoint x: 298, endPoint y: 674, distance: 64.7
click at [294, 674] on span "CUIL: 20330336960" at bounding box center [248, 671] width 90 height 13
copy span "20330336960"
click at [980, 431] on span "ABM" at bounding box center [977, 435] width 24 height 13
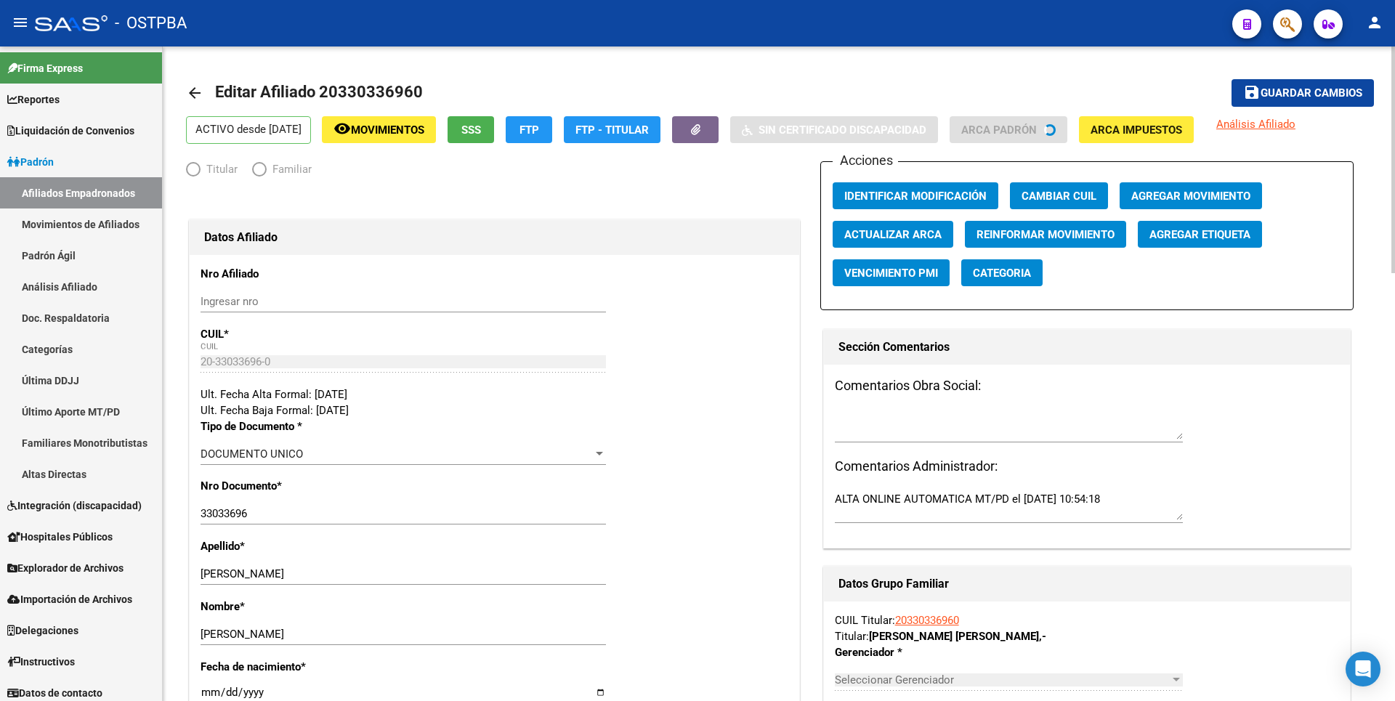
radio input "true"
type input "20-33033696-0"
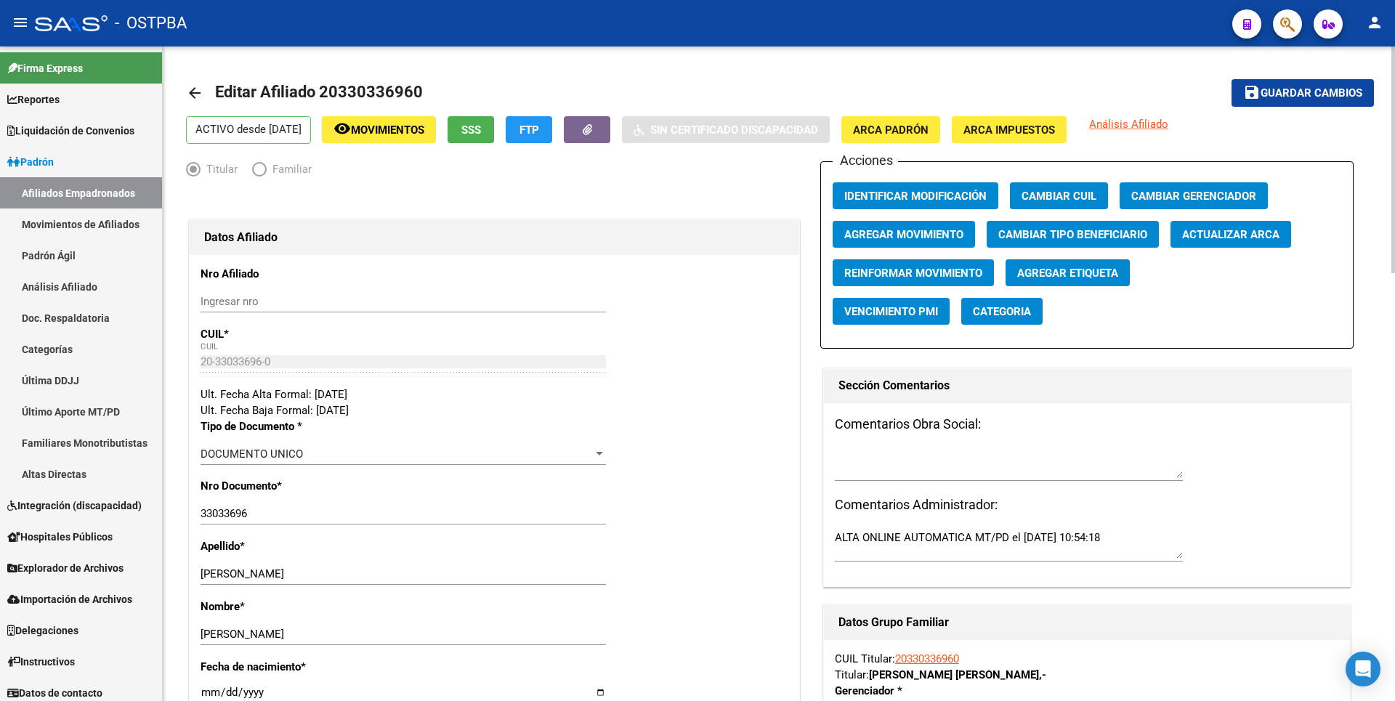
click at [886, 235] on span "Agregar Movimiento" at bounding box center [903, 234] width 119 height 13
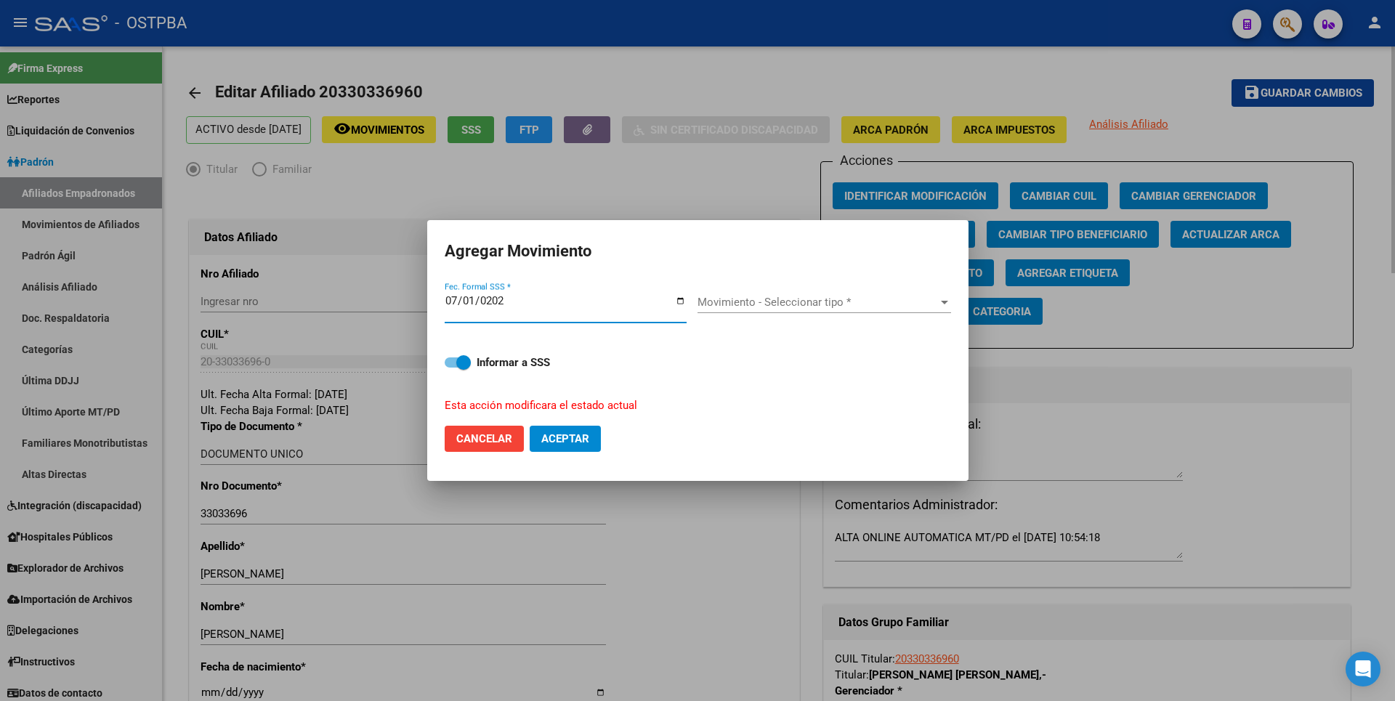
type input "2025-07-01"
click at [896, 308] on span "Movimiento - Seleccionar tipo *" at bounding box center [817, 302] width 240 height 13
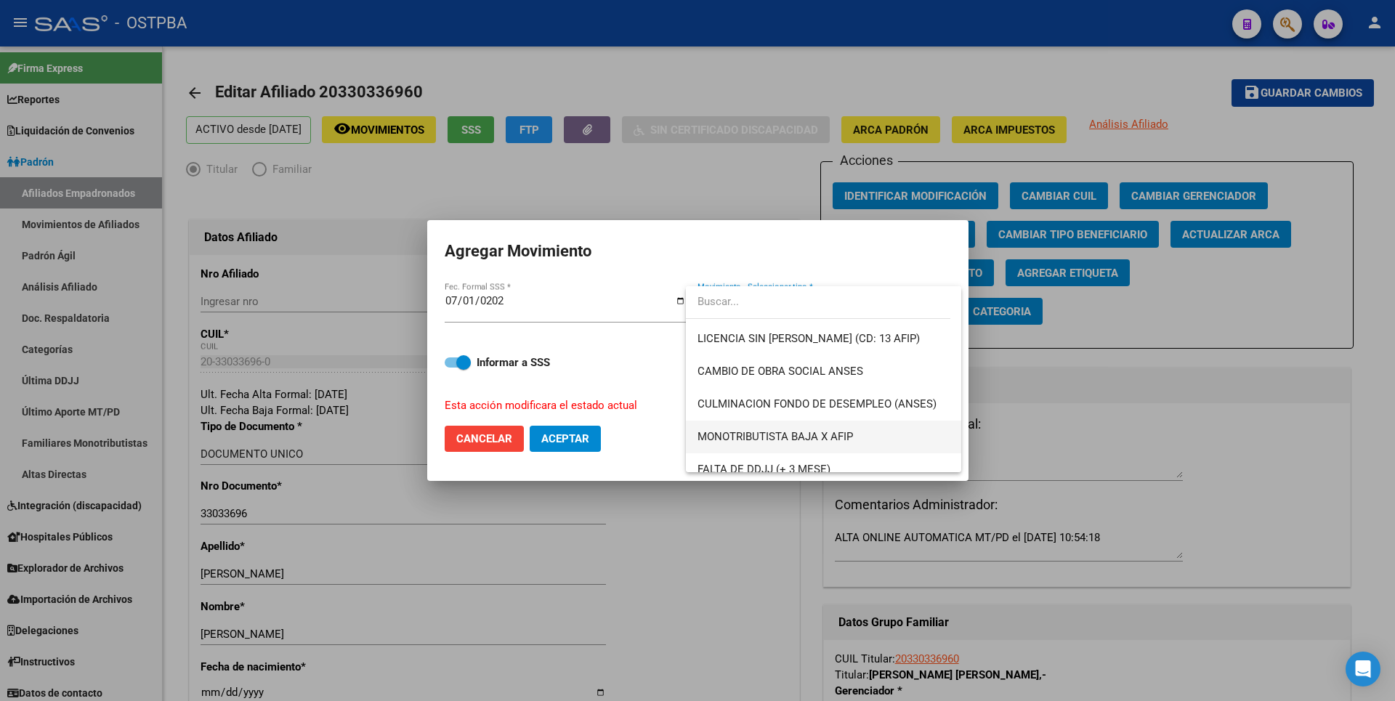
scroll to position [363, 0]
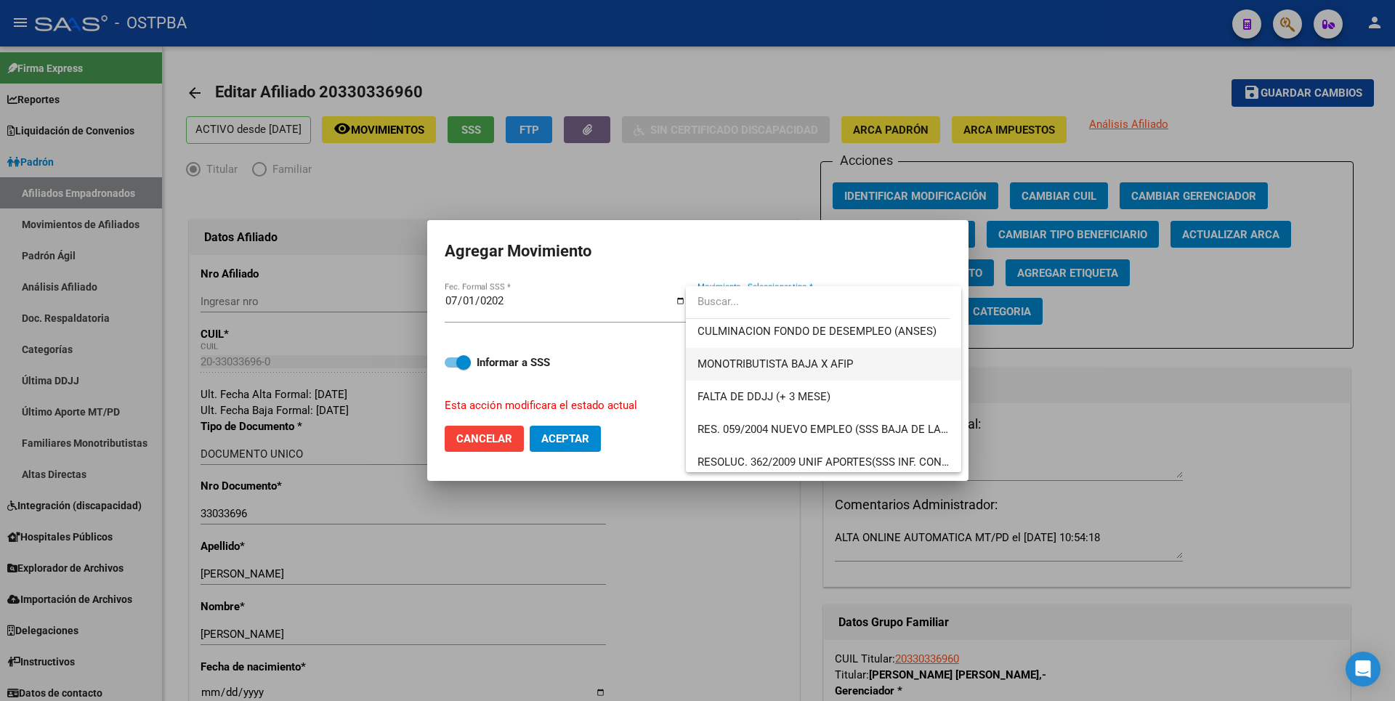
click at [832, 371] on span "MONOTRIBUTISTA BAJA X AFIP" at bounding box center [823, 364] width 252 height 33
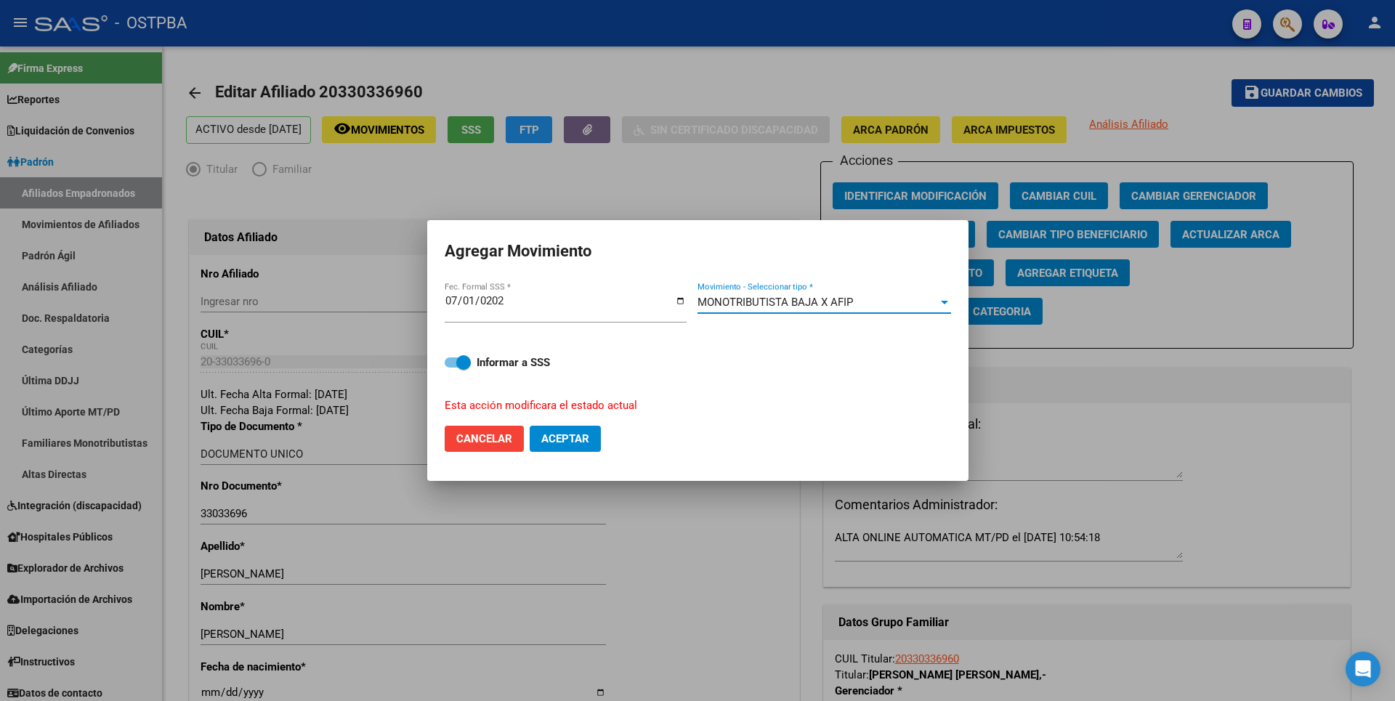
click at [588, 433] on span "Aceptar" at bounding box center [565, 438] width 48 height 13
checkbox input "false"
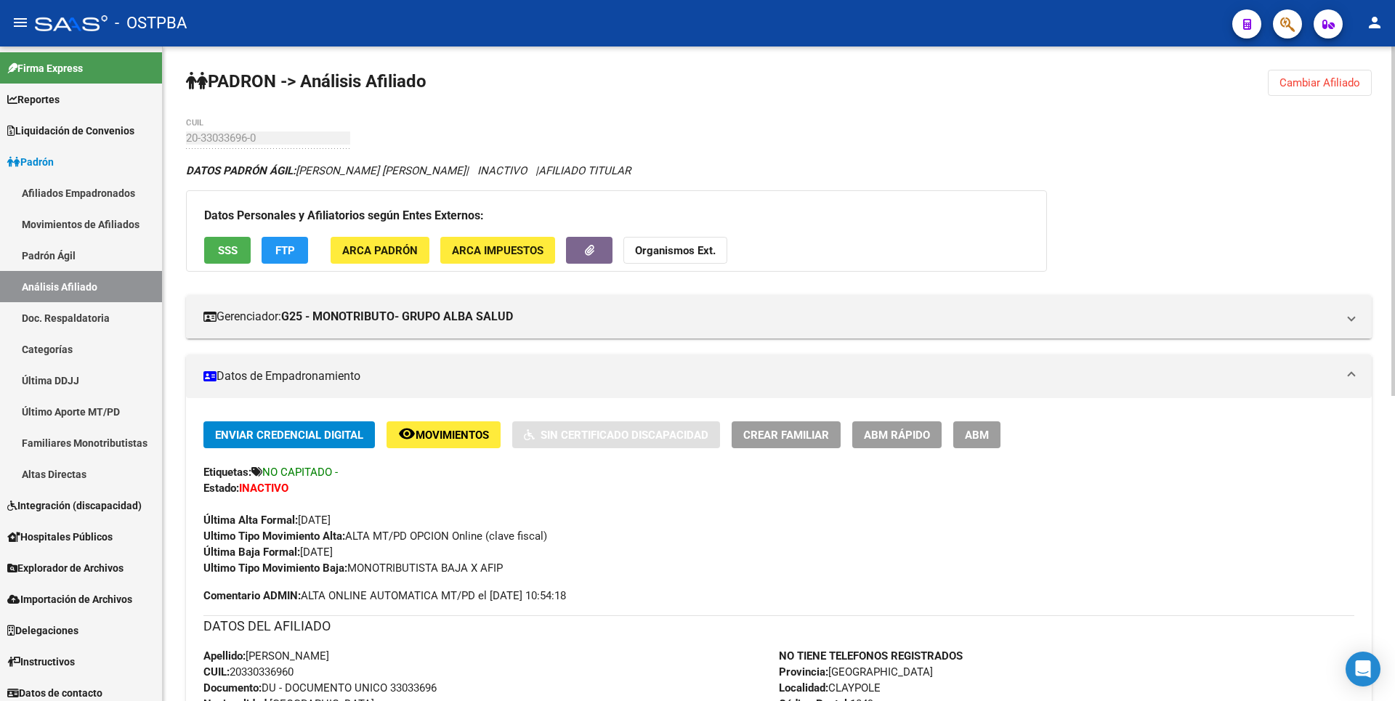
click at [1315, 70] on button "Cambiar Afiliado" at bounding box center [1320, 83] width 104 height 26
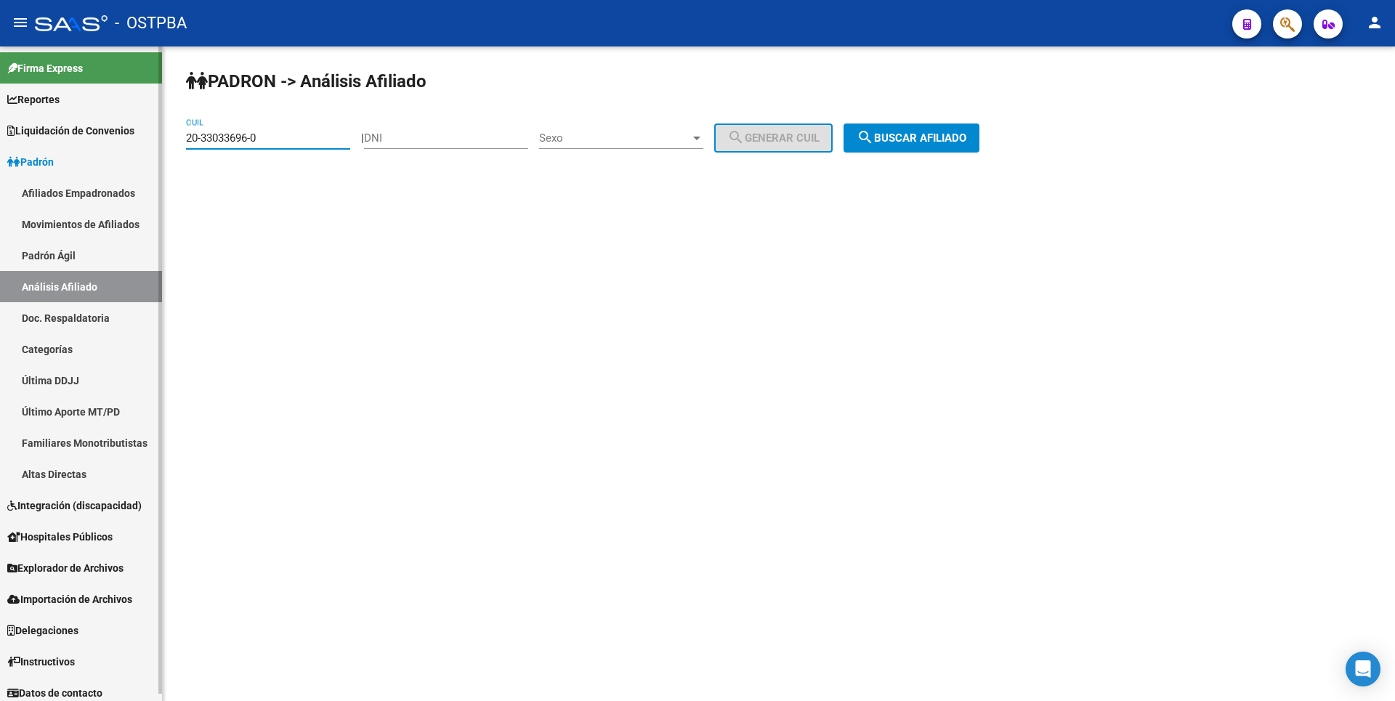
drag, startPoint x: 126, startPoint y: 135, endPoint x: 39, endPoint y: 132, distance: 87.2
click at [39, 132] on mat-sidenav-container "Firma Express Reportes Tablero de Control Ingresos Percibidos Análisis de todos…" at bounding box center [697, 373] width 1395 height 655
paste input "7-40893821-5"
type input "27-40893821-5"
click at [956, 138] on span "search Buscar afiliado" at bounding box center [912, 137] width 110 height 13
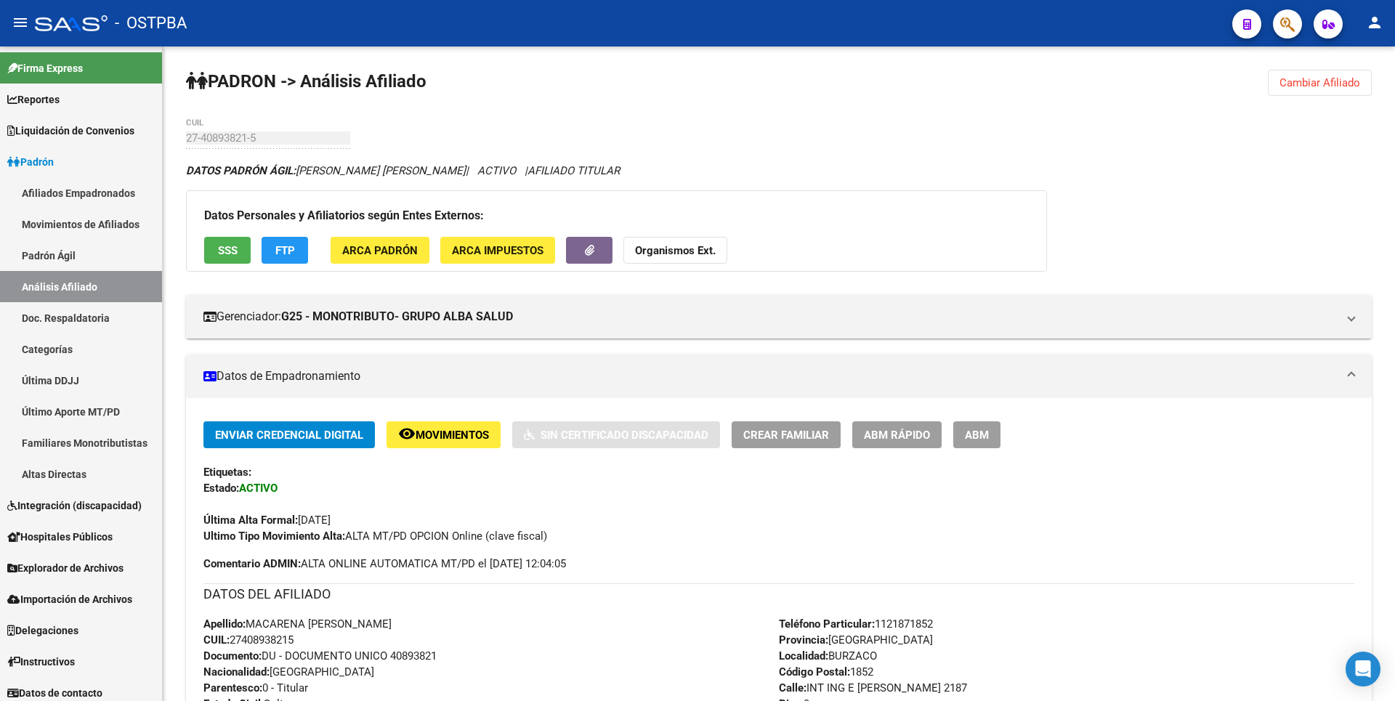
scroll to position [474, 0]
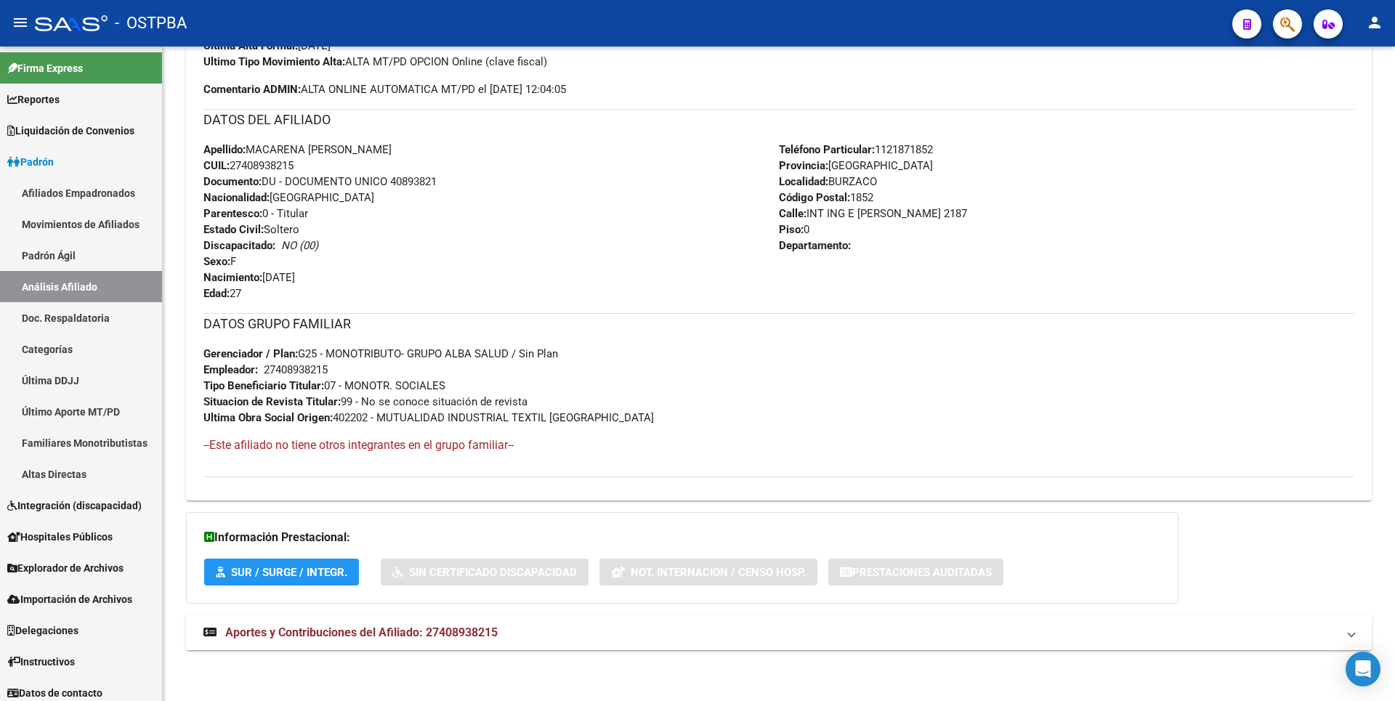
click at [456, 636] on span "Aportes y Contribuciones del Afiliado: 27408938215" at bounding box center [361, 633] width 272 height 14
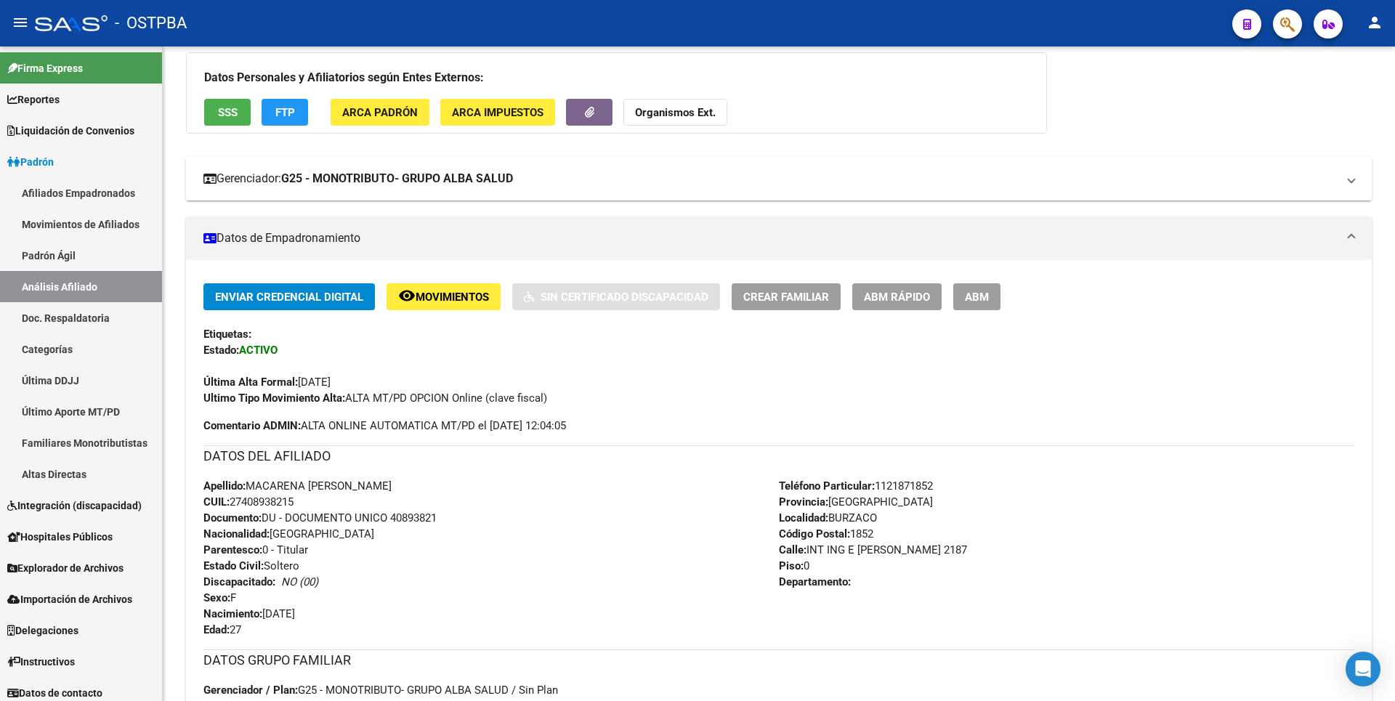
scroll to position [0, 0]
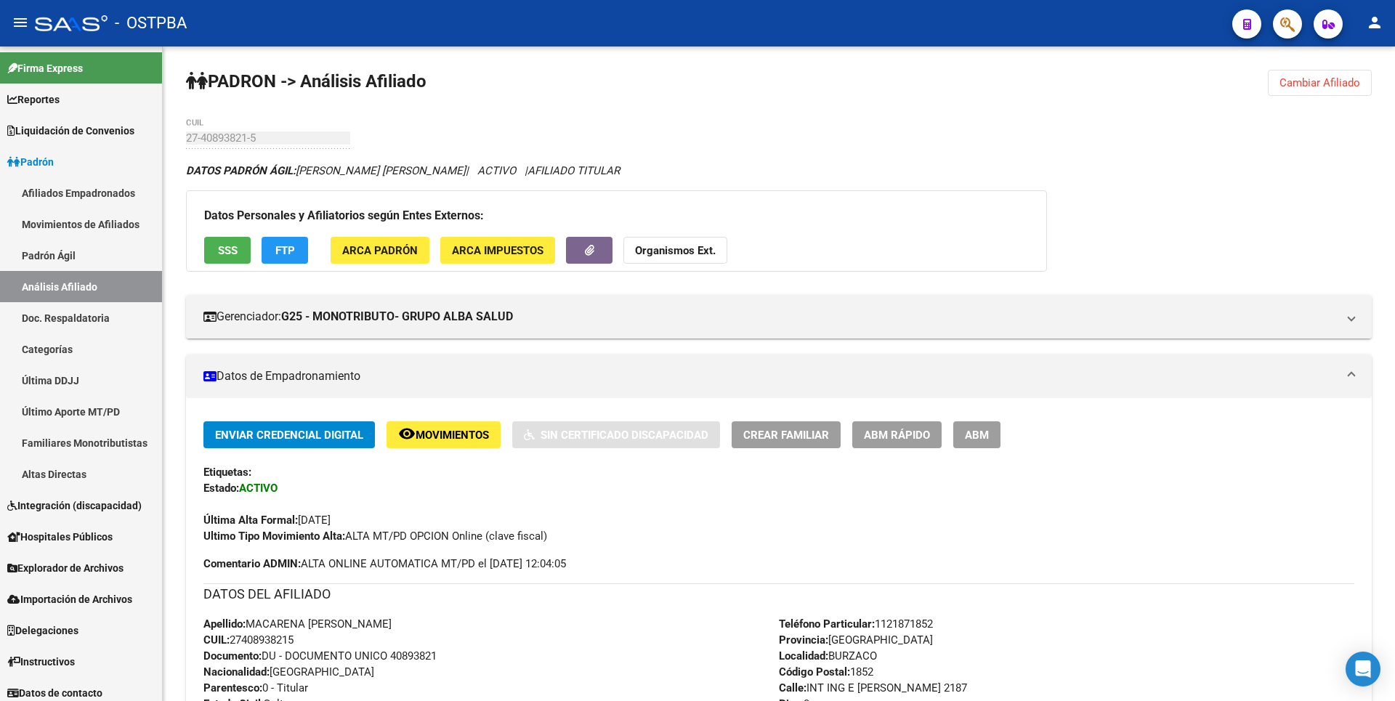
click at [215, 254] on button "SSS" at bounding box center [227, 250] width 46 height 27
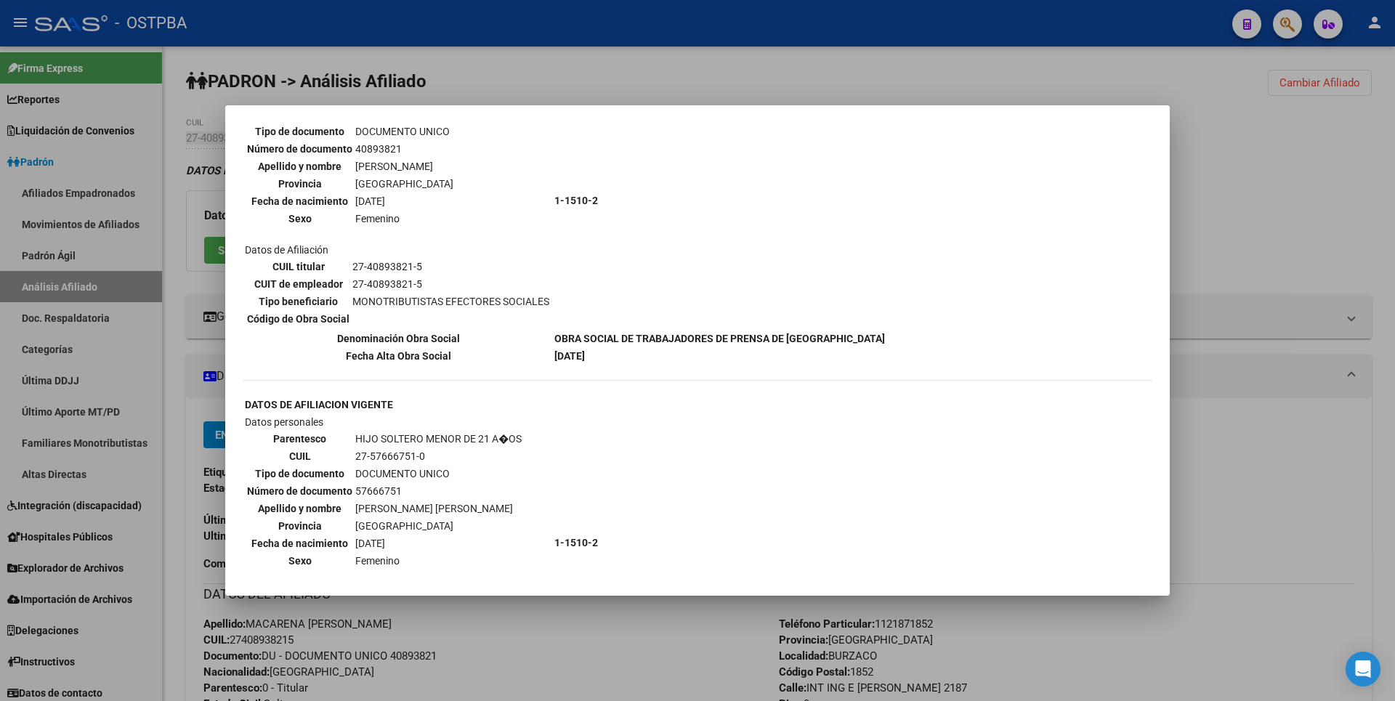
scroll to position [350, 0]
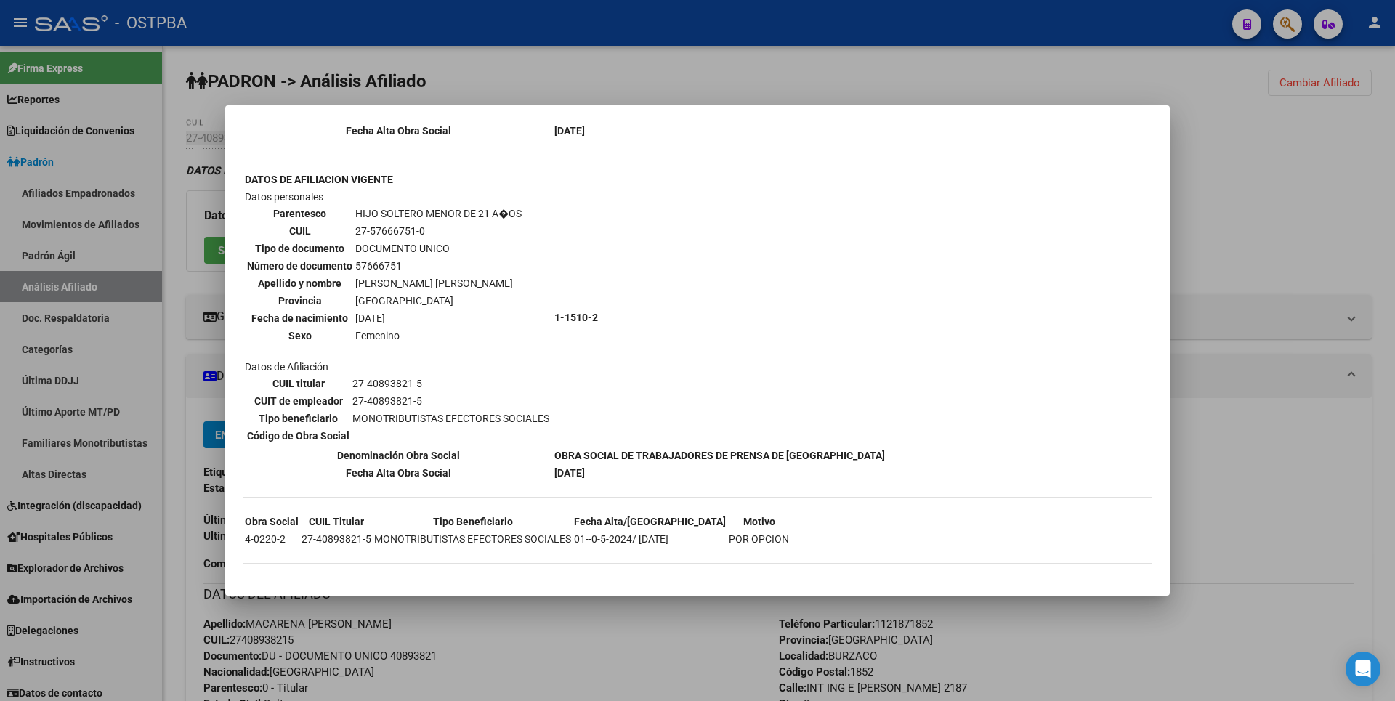
click at [1294, 201] on div at bounding box center [697, 350] width 1395 height 701
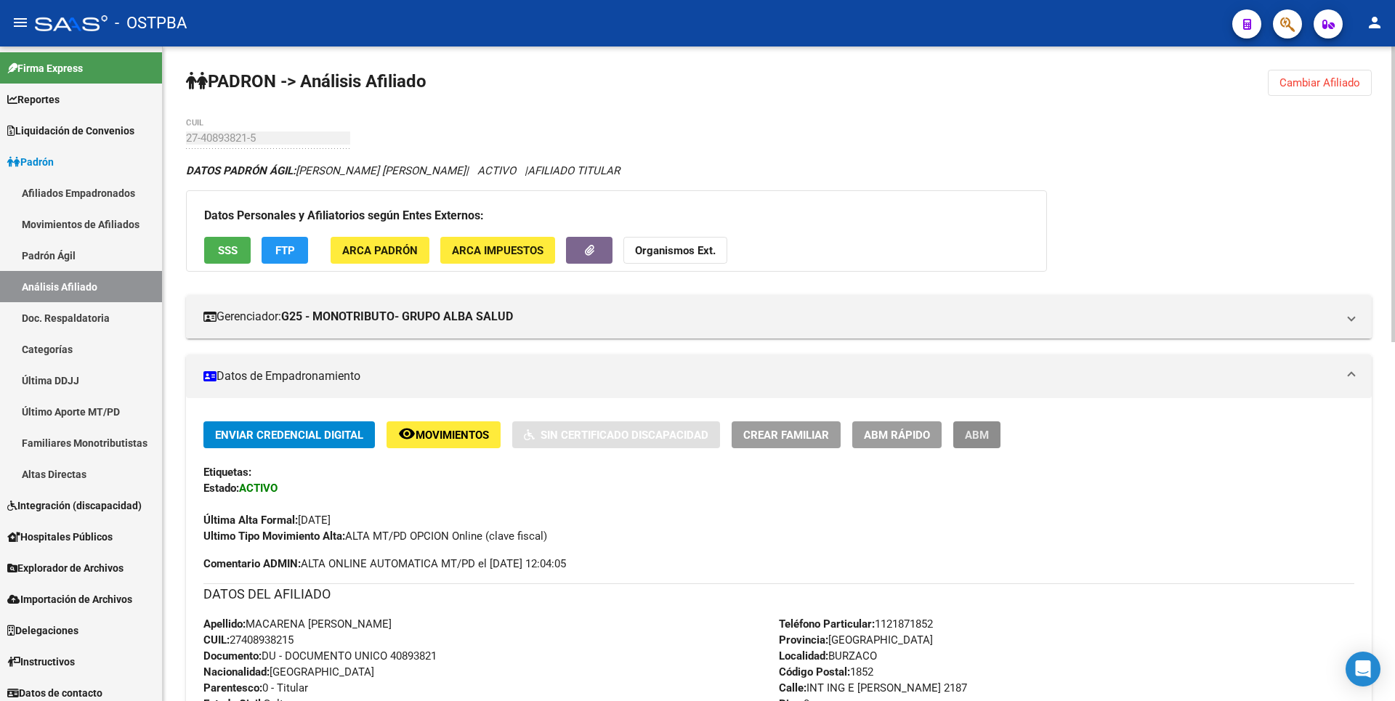
click at [988, 436] on span "ABM" at bounding box center [977, 435] width 24 height 13
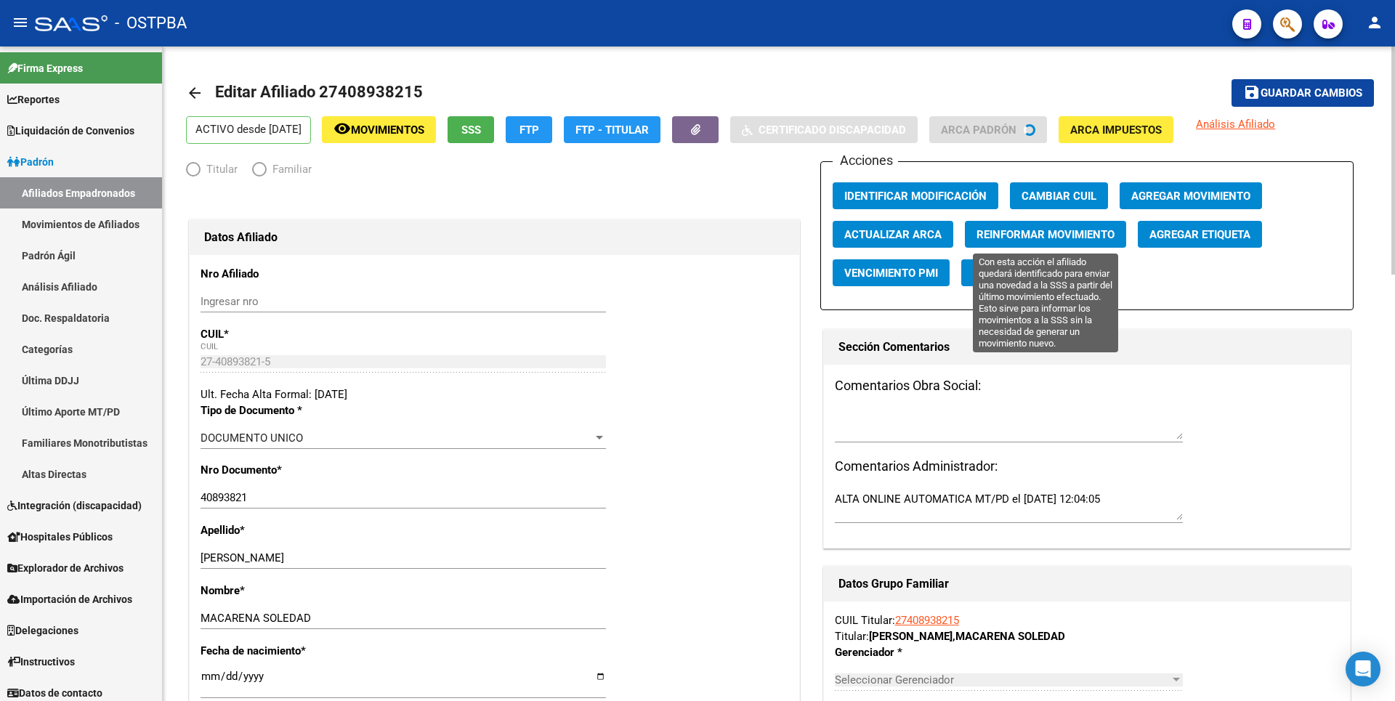
radio input "true"
type input "27-40893821-5"
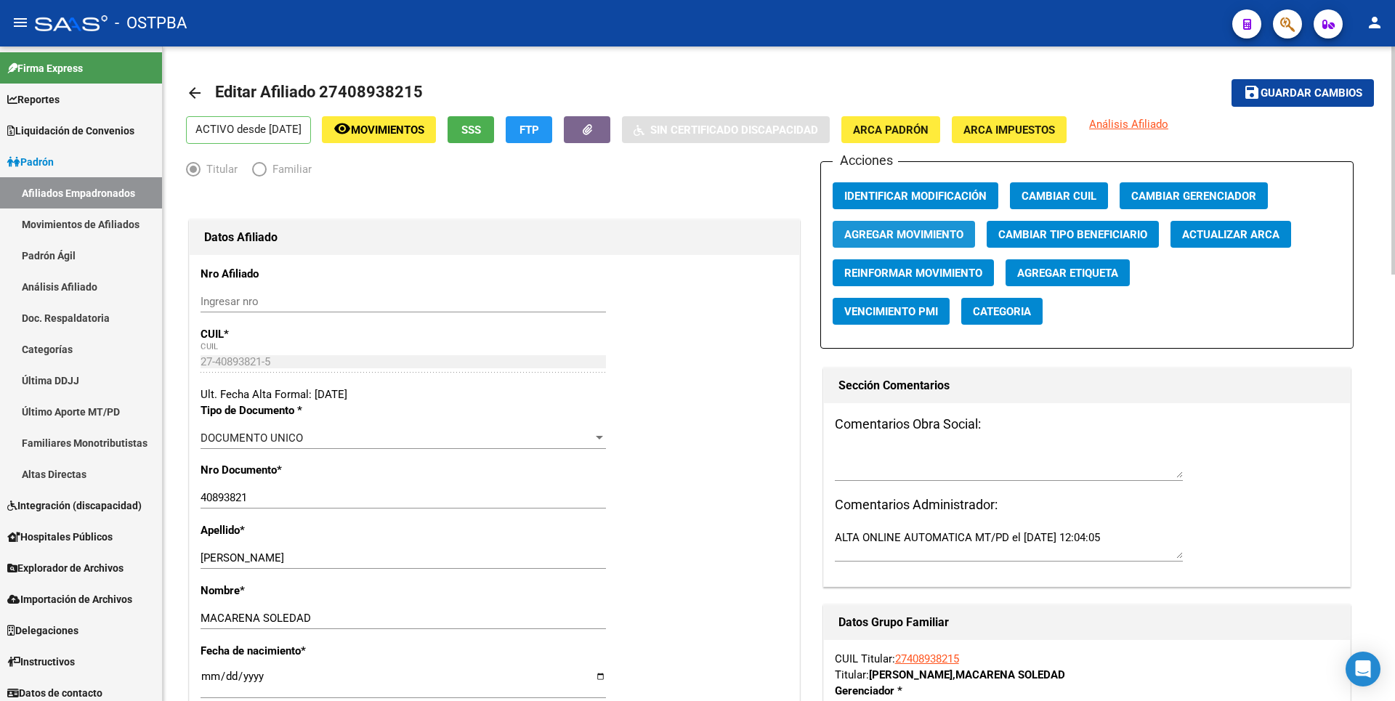
click at [912, 233] on span "Agregar Movimiento" at bounding box center [903, 234] width 119 height 13
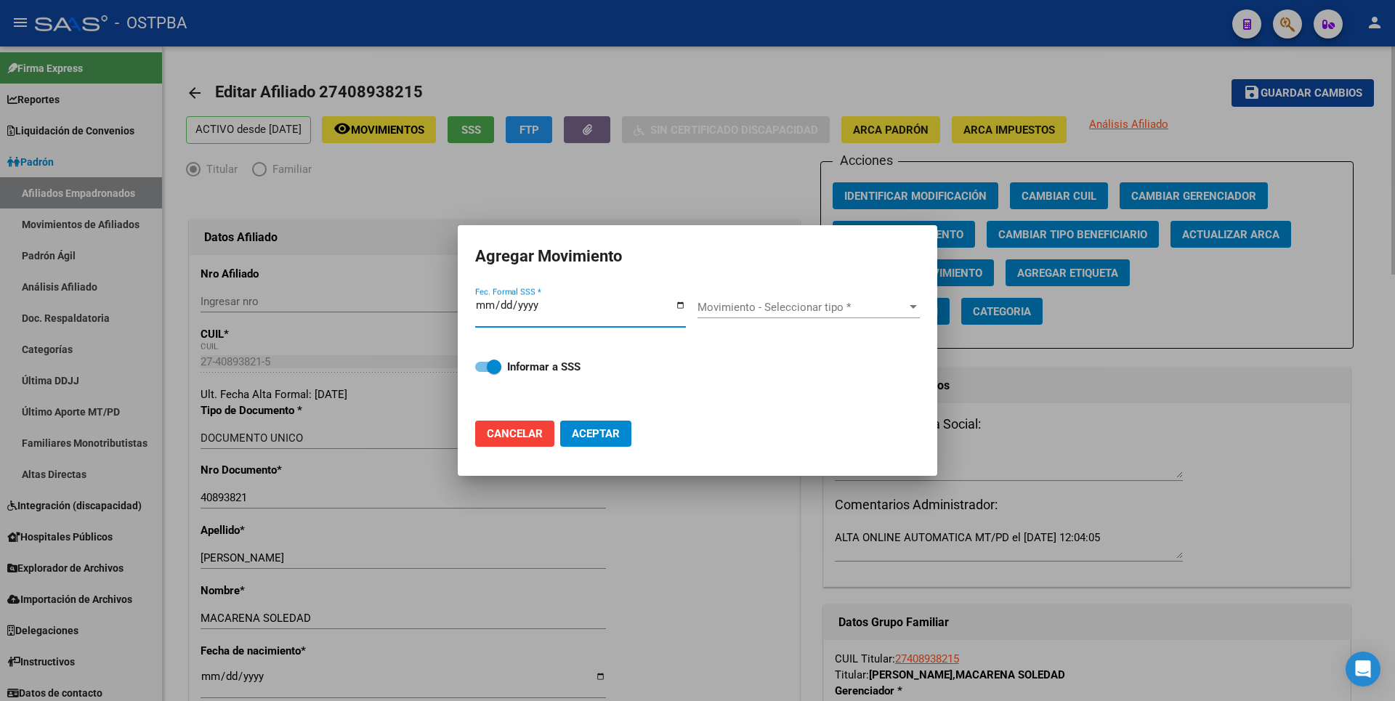
type input "0007-01-01"
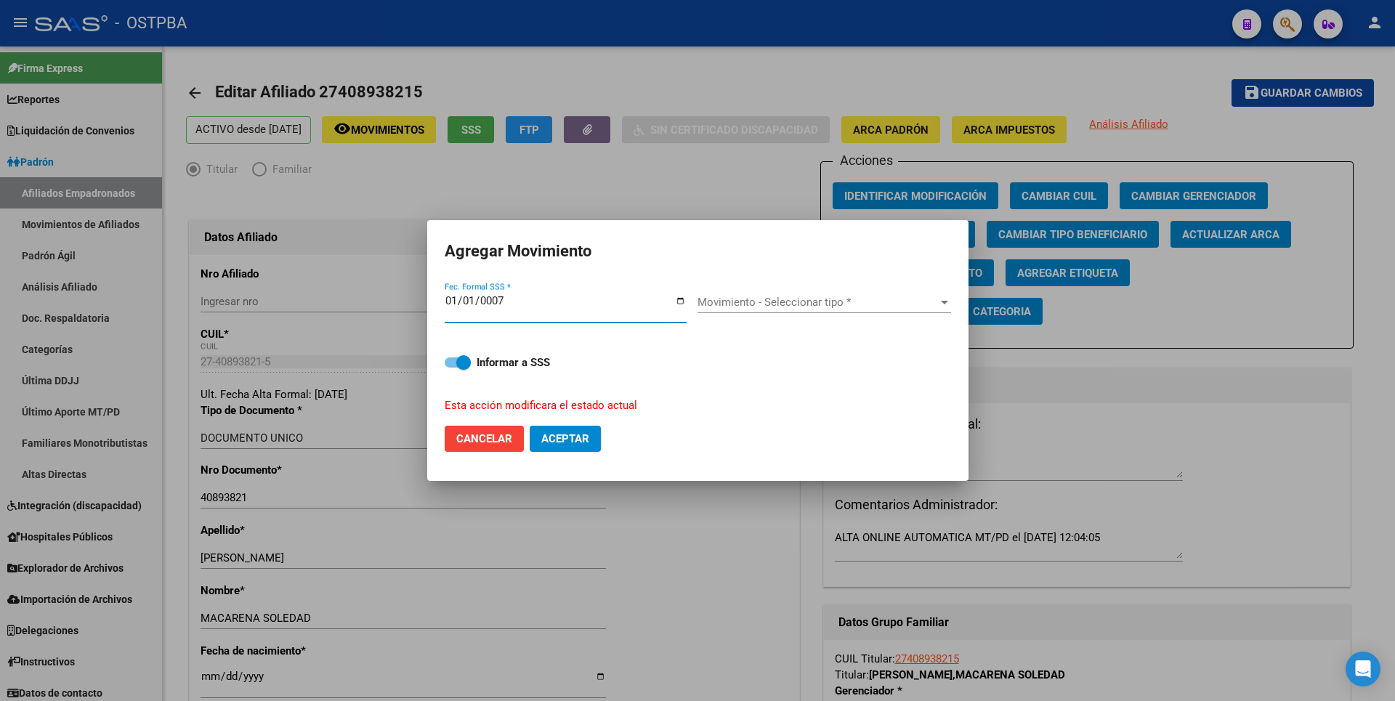
click at [474, 296] on input "0007-01-01" at bounding box center [566, 306] width 242 height 23
type input "2025-07-01"
click at [938, 300] on div at bounding box center [944, 302] width 13 height 12
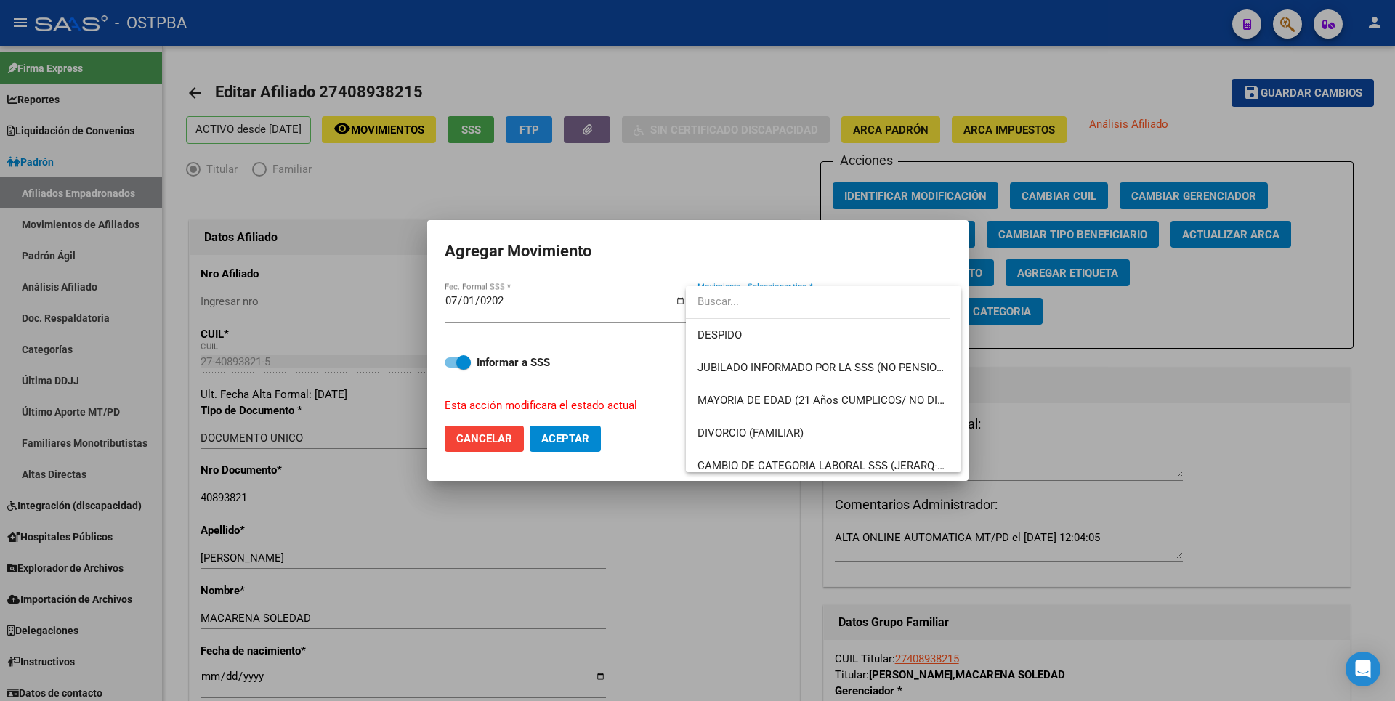
scroll to position [291, 0]
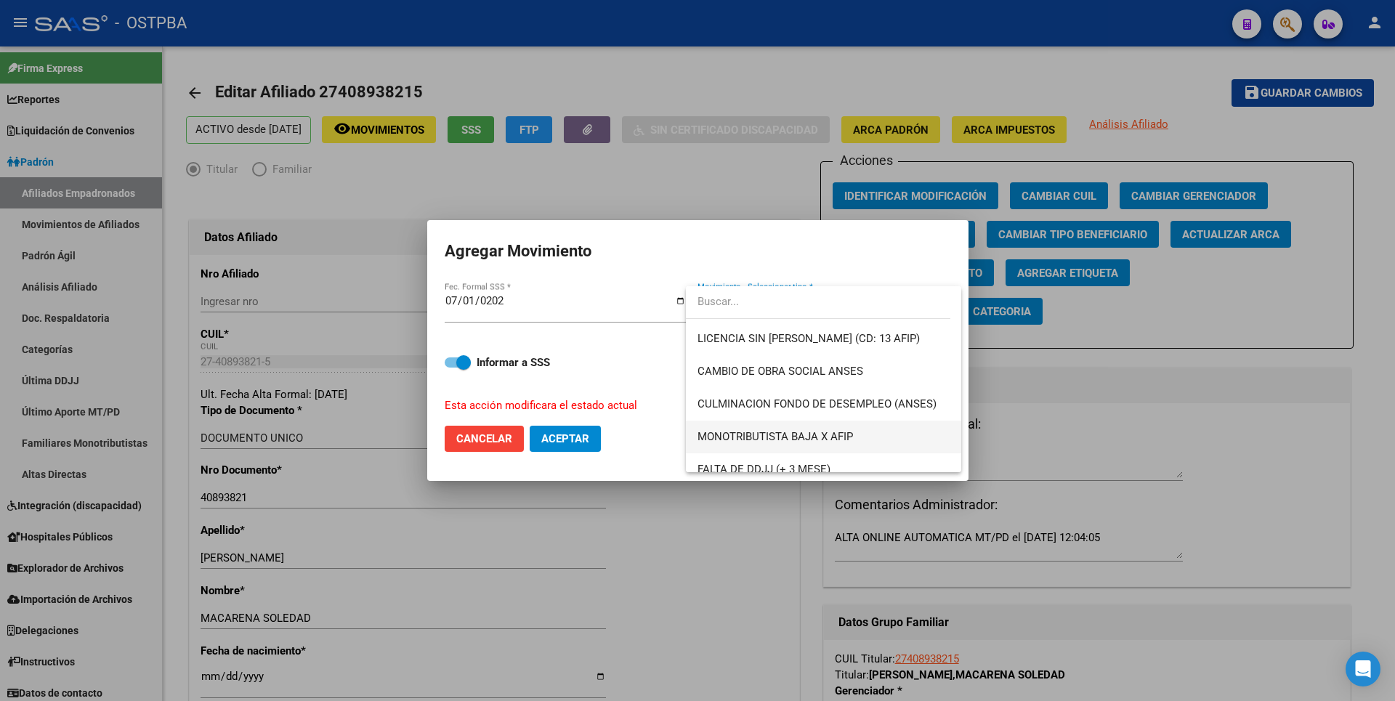
click at [814, 429] on span "MONOTRIBUTISTA BAJA X AFIP" at bounding box center [823, 437] width 252 height 33
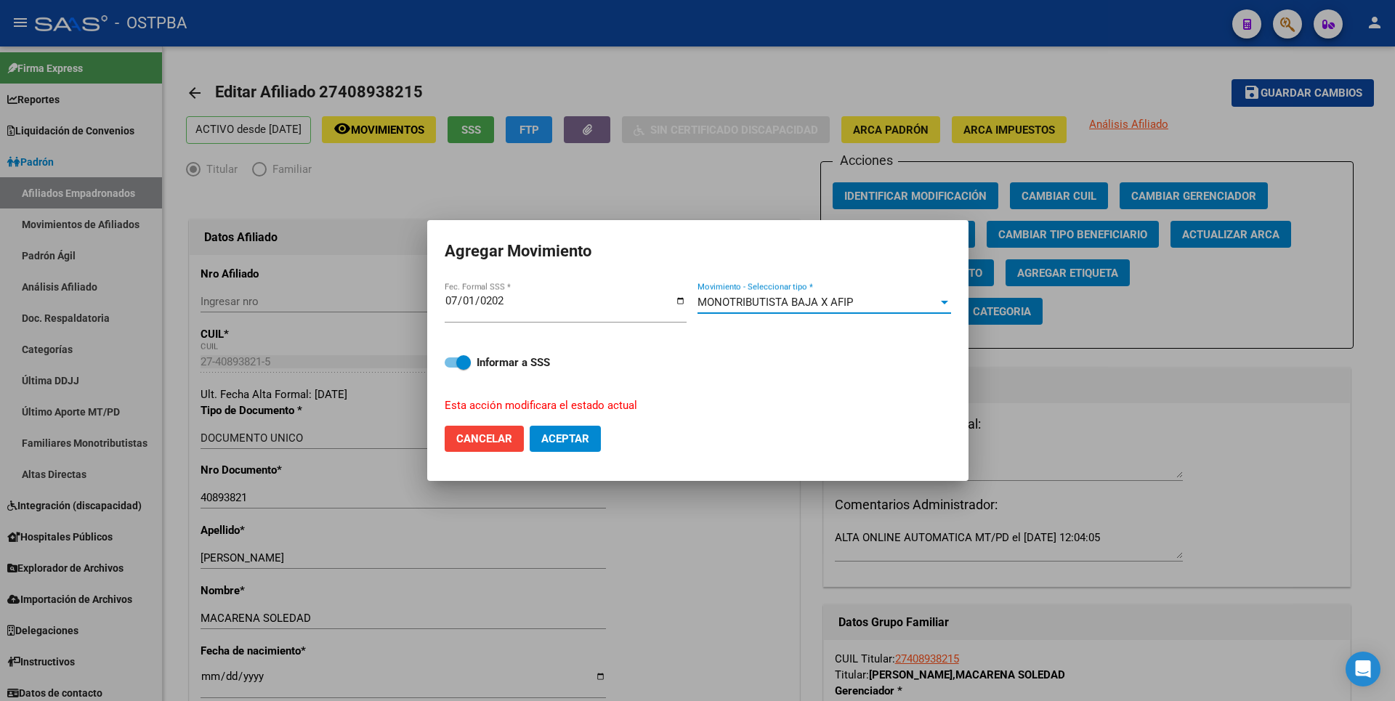
click at [569, 441] on span "Aceptar" at bounding box center [565, 438] width 48 height 13
checkbox input "false"
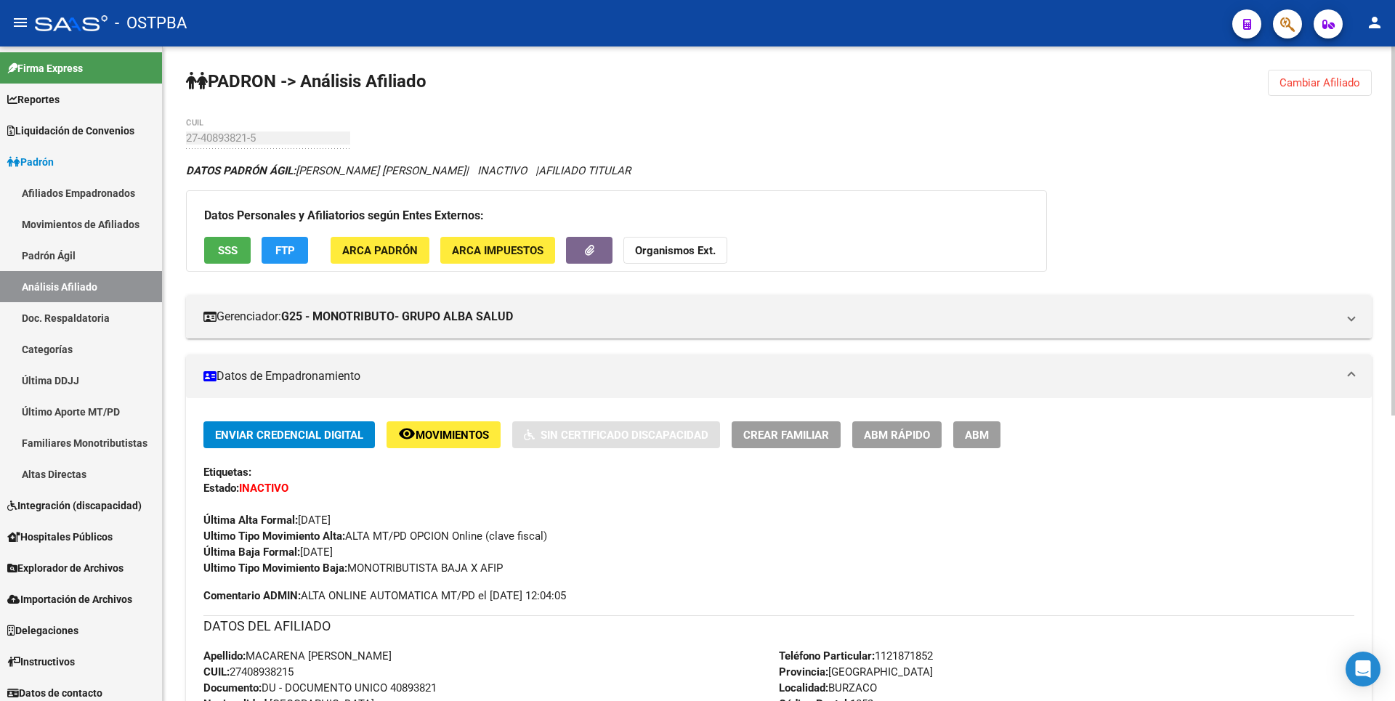
click at [1345, 85] on span "Cambiar Afiliado" at bounding box center [1319, 82] width 81 height 13
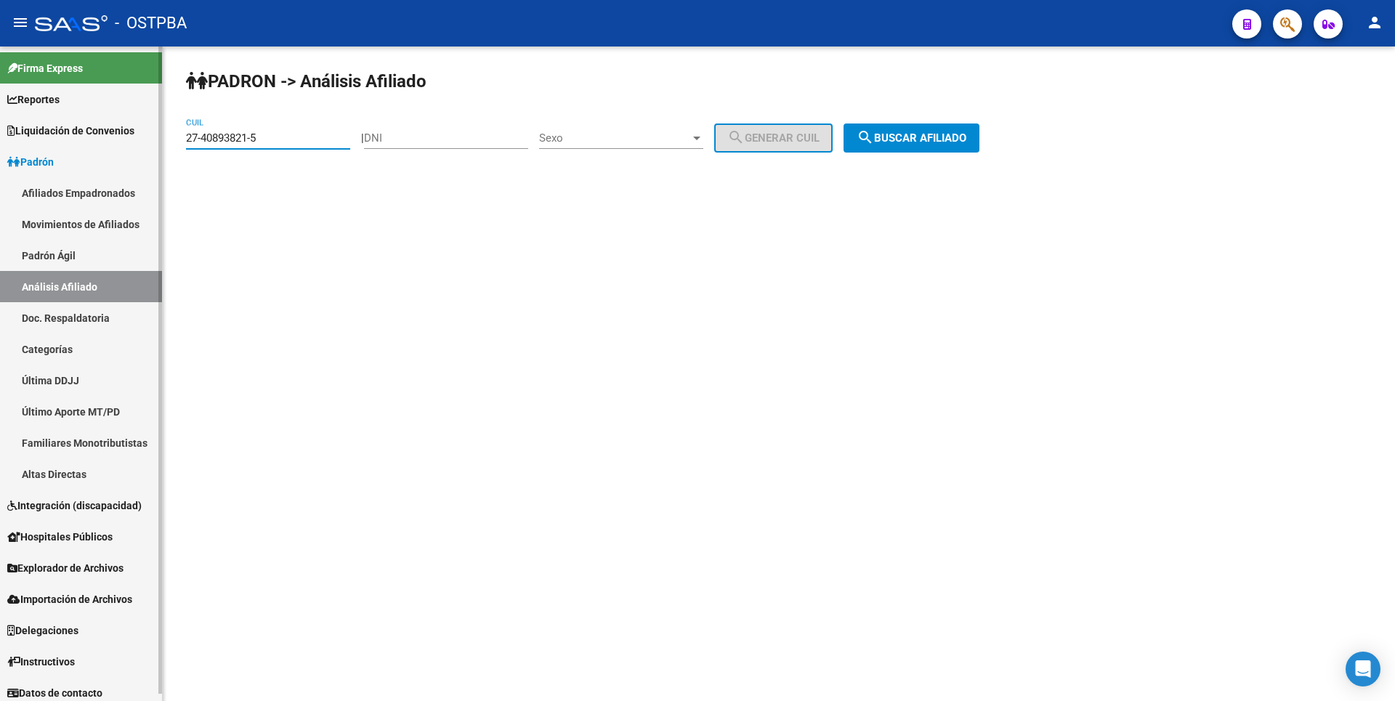
drag, startPoint x: 277, startPoint y: 140, endPoint x: 10, endPoint y: 141, distance: 266.6
click at [15, 140] on mat-sidenav-container "Firma Express Reportes Tablero de Control Ingresos Percibidos Análisis de todos…" at bounding box center [697, 373] width 1395 height 655
paste input "0-41140693-9"
type input "20-41140693-9"
click at [952, 136] on span "search Buscar afiliado" at bounding box center [912, 137] width 110 height 13
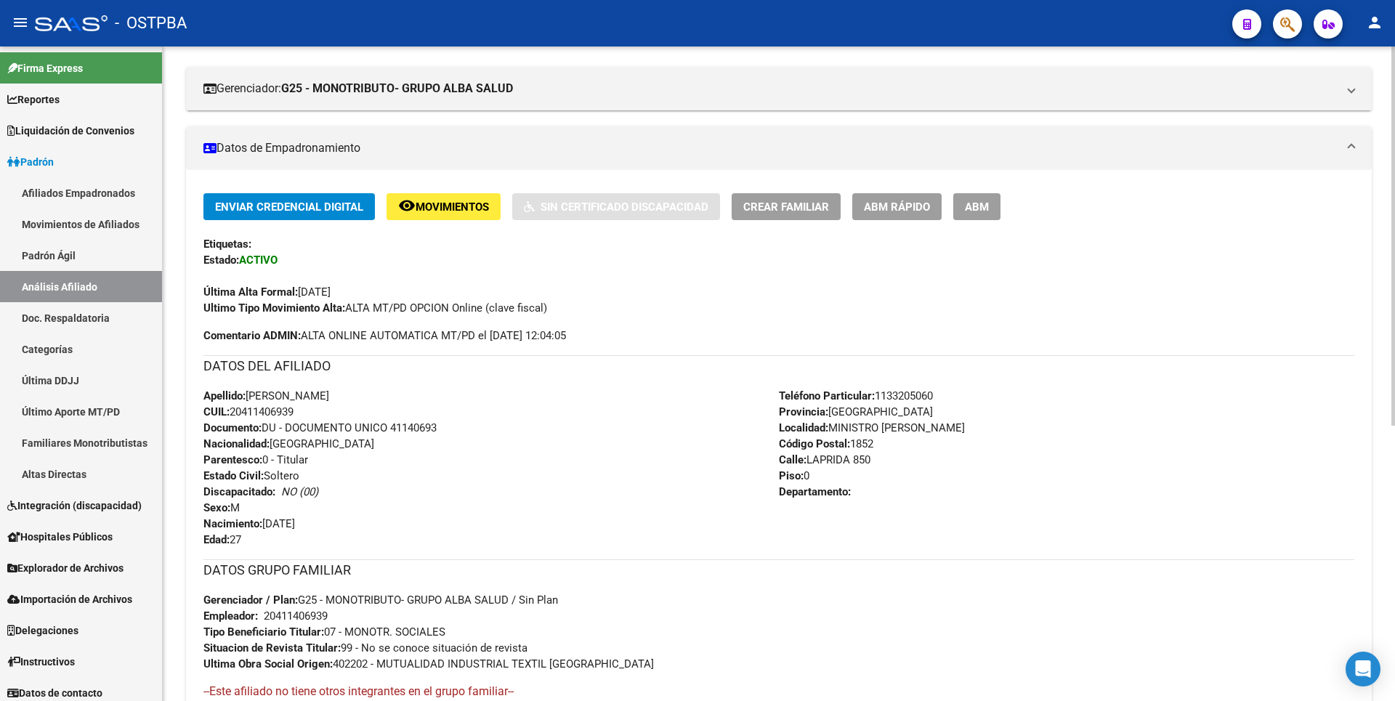
scroll to position [474, 0]
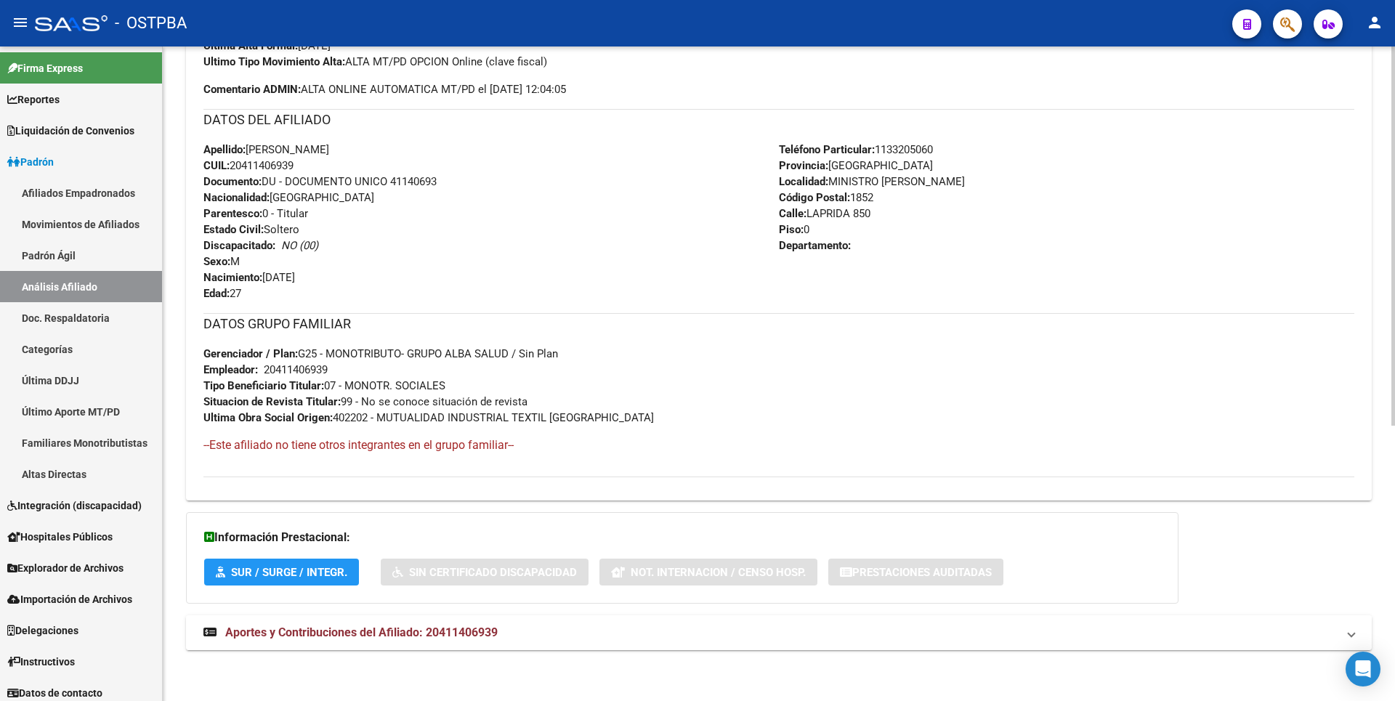
click at [440, 626] on span "Aportes y Contribuciones del Afiliado: 20411406939" at bounding box center [361, 633] width 272 height 14
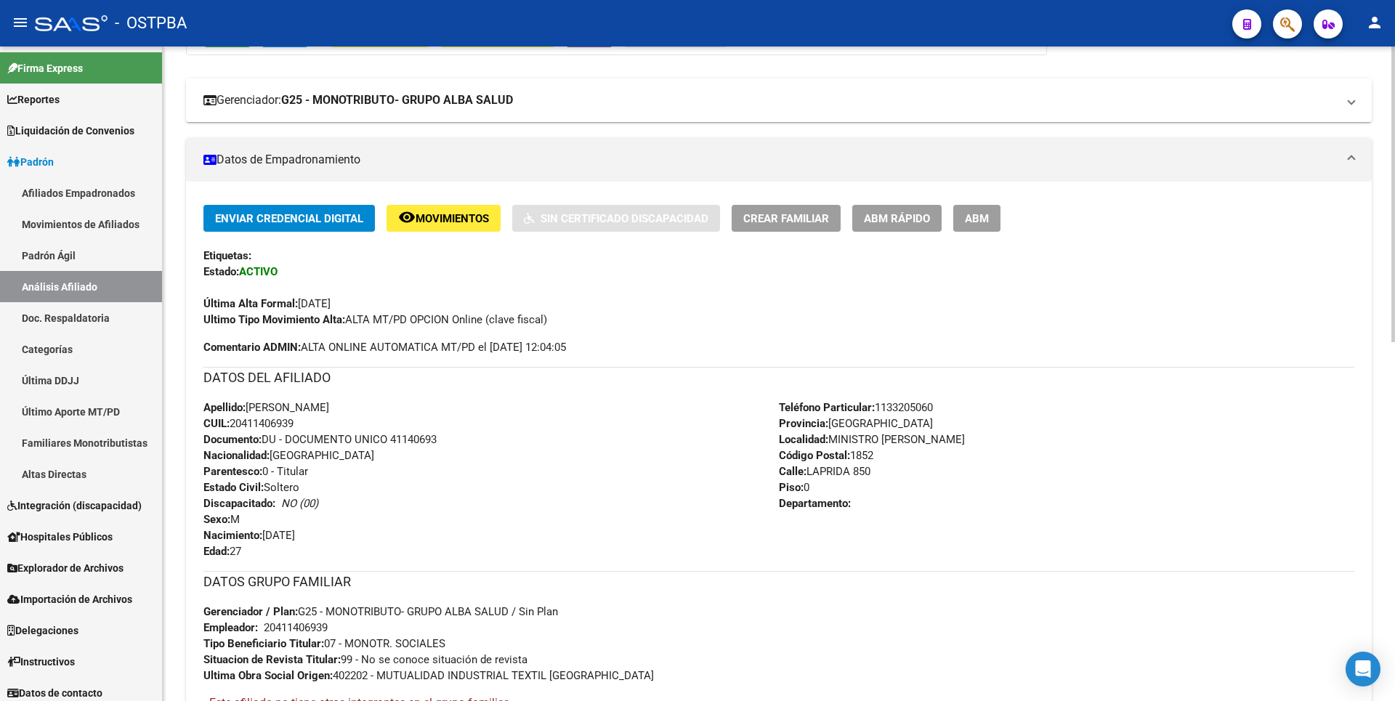
scroll to position [0, 0]
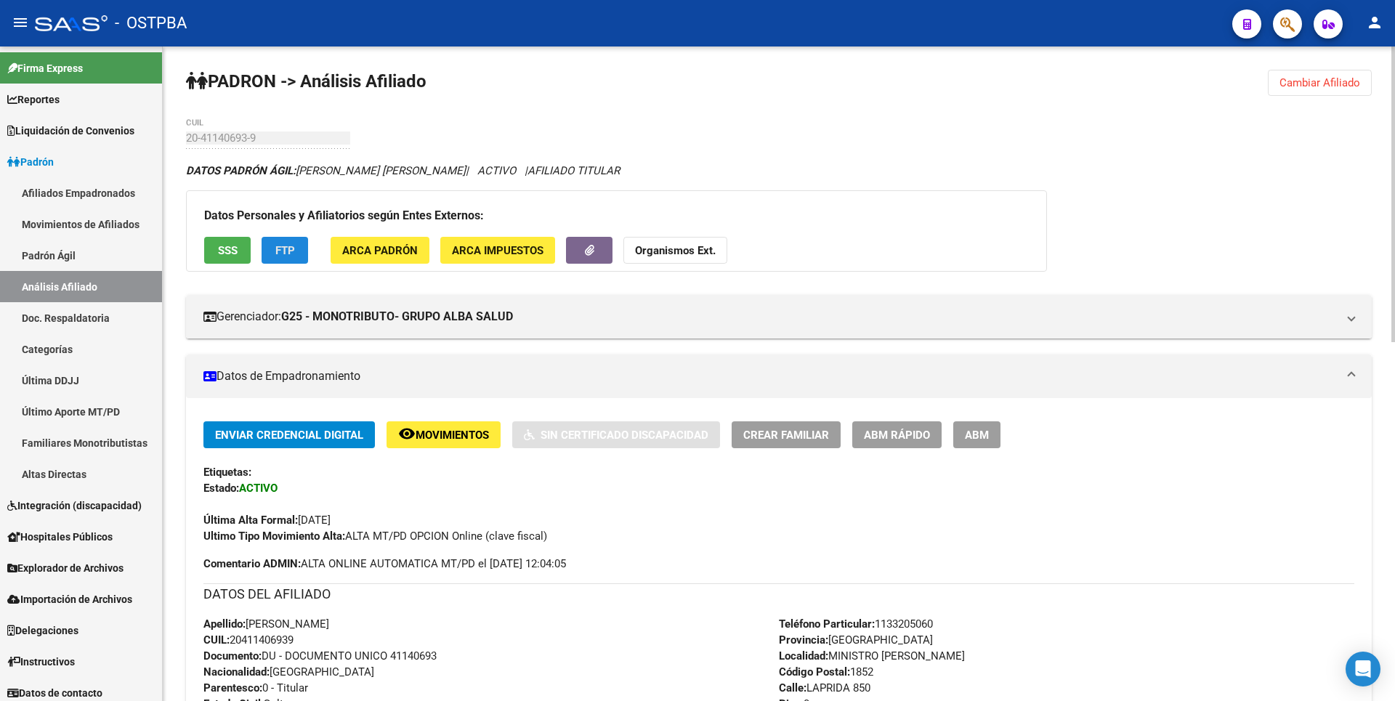
click at [284, 240] on button "FTP" at bounding box center [285, 250] width 46 height 27
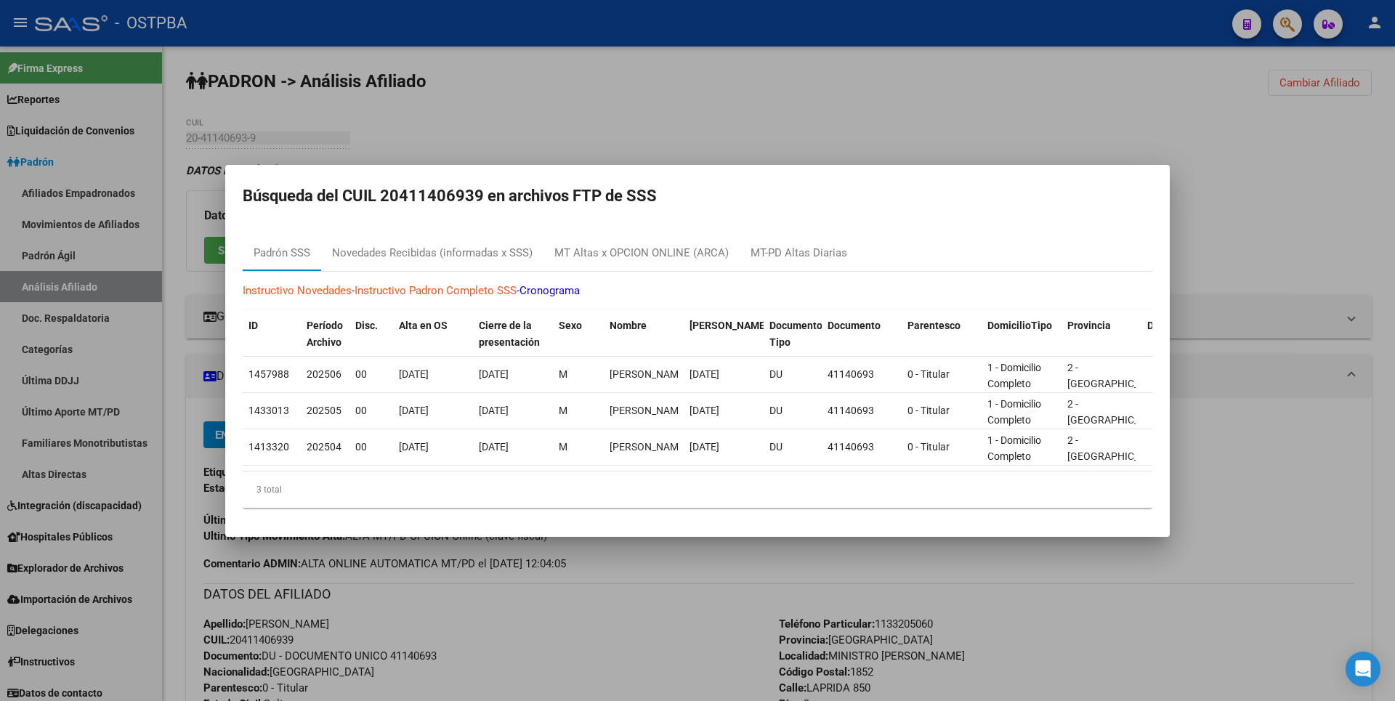
click at [531, 126] on div at bounding box center [697, 350] width 1395 height 701
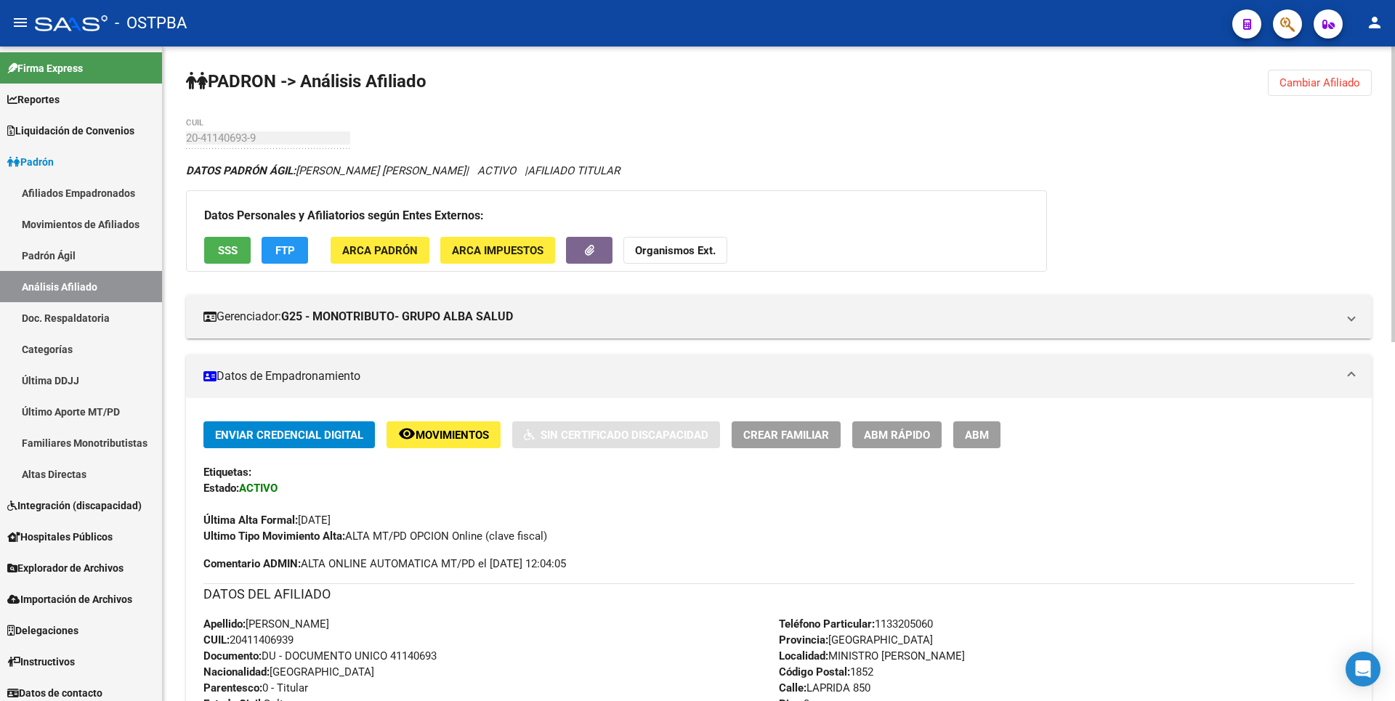
click at [298, 248] on button "FTP" at bounding box center [285, 250] width 46 height 27
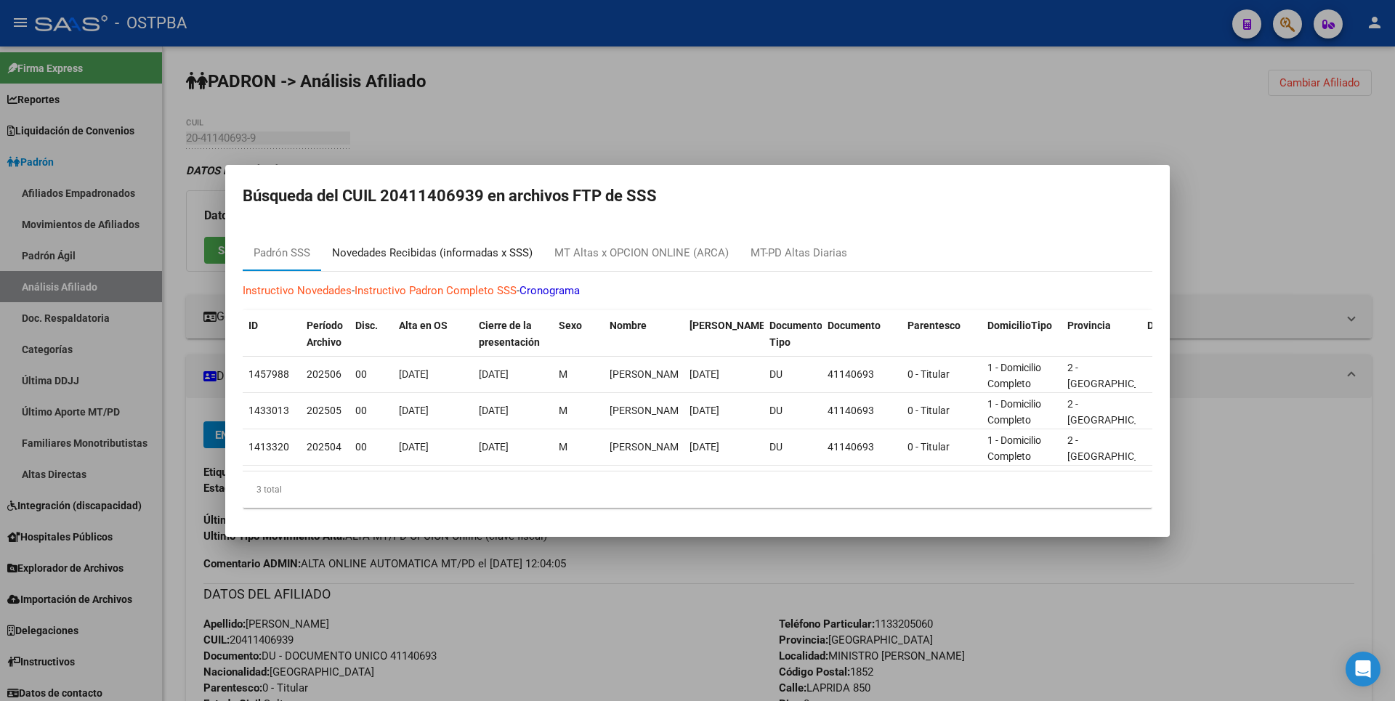
click at [491, 254] on div "Novedades Recibidas (informadas x SSS)" at bounding box center [432, 253] width 201 height 17
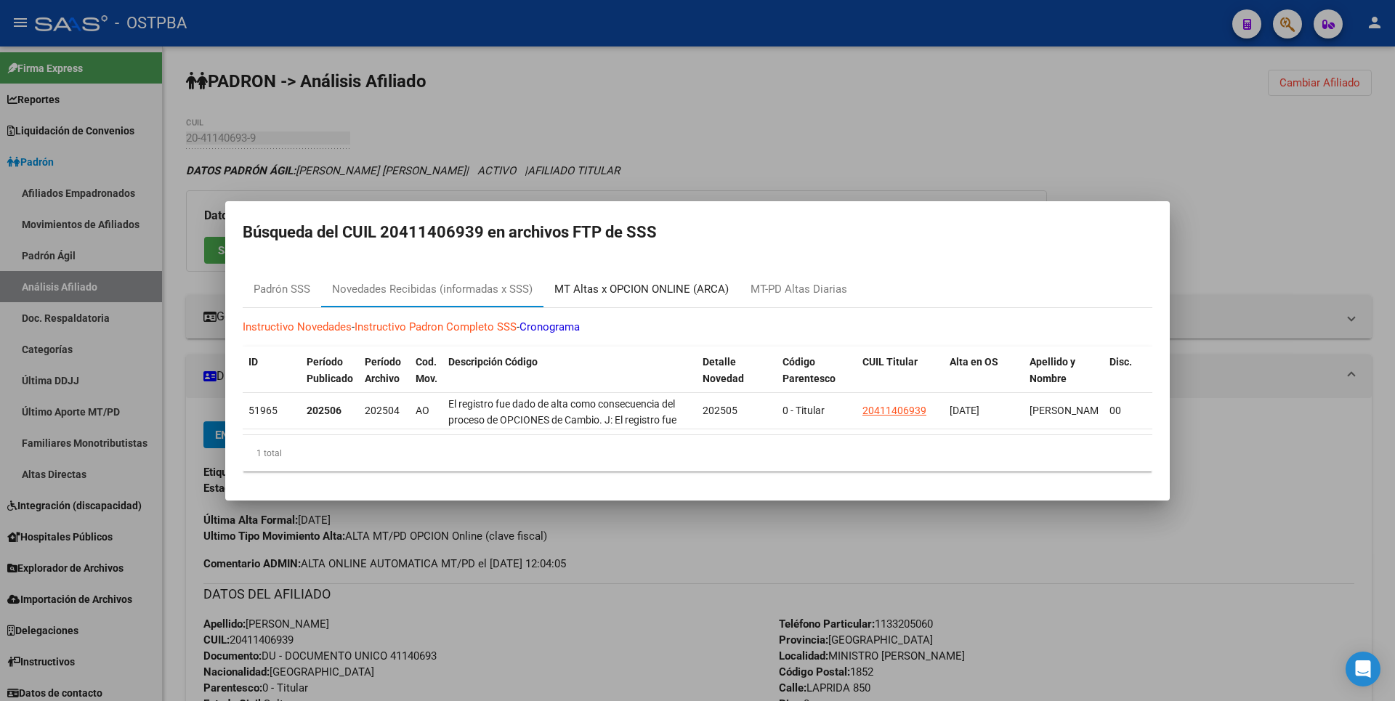
click at [643, 290] on div "MT Altas x OPCION ONLINE (ARCA)" at bounding box center [641, 289] width 174 height 17
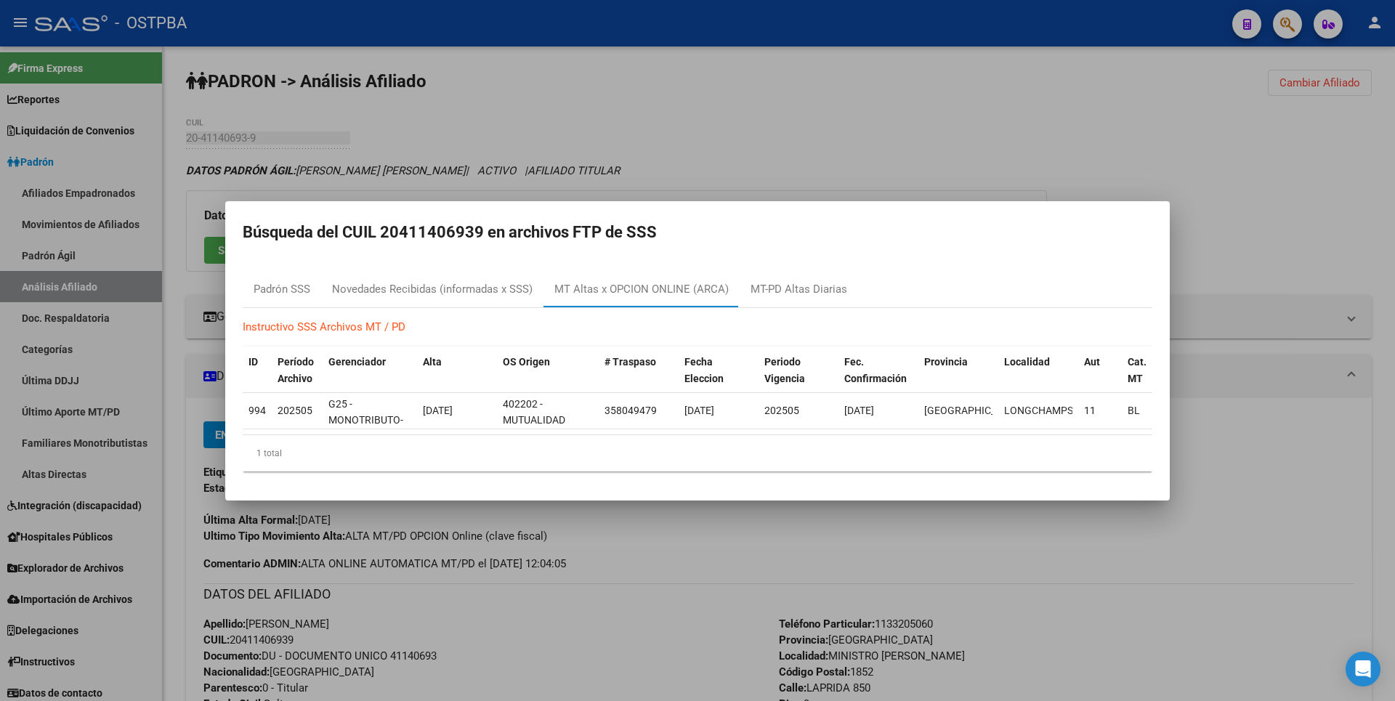
click at [714, 168] on div at bounding box center [697, 350] width 1395 height 701
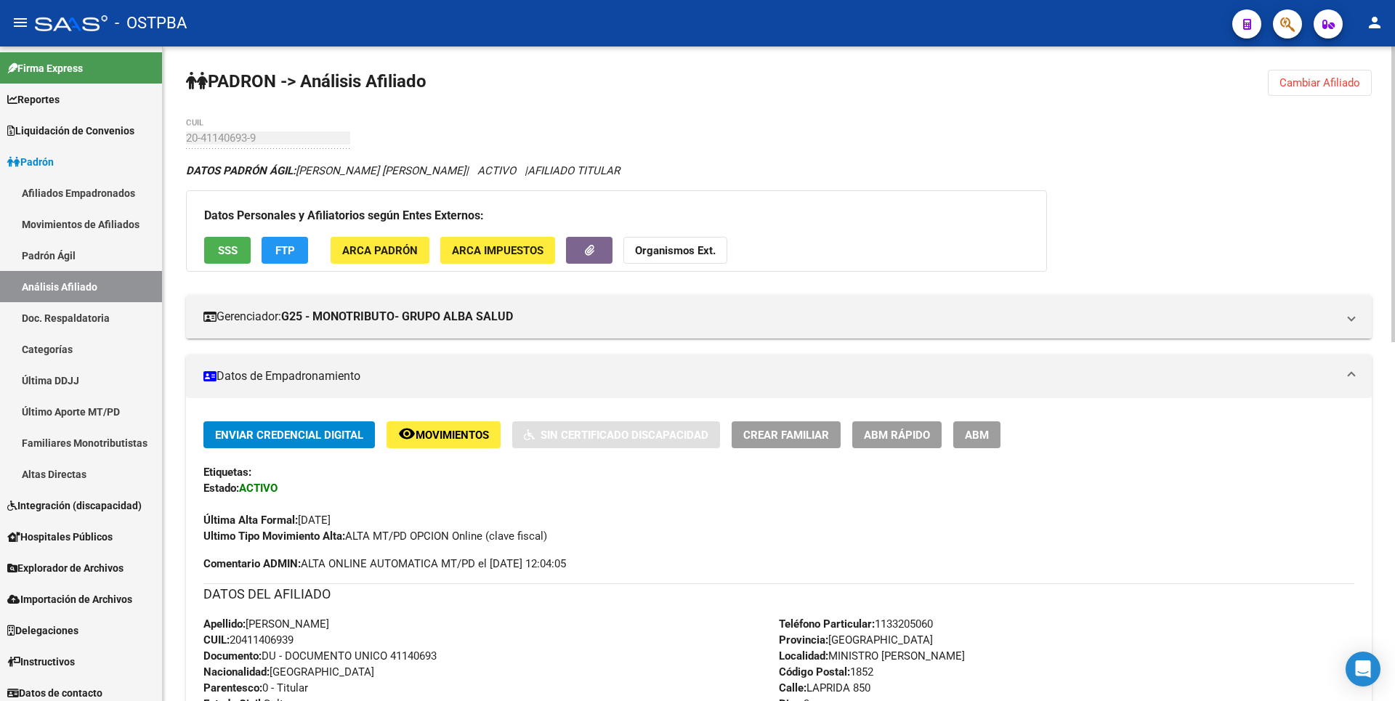
click at [381, 249] on span "ARCA Padrón" at bounding box center [380, 250] width 76 height 13
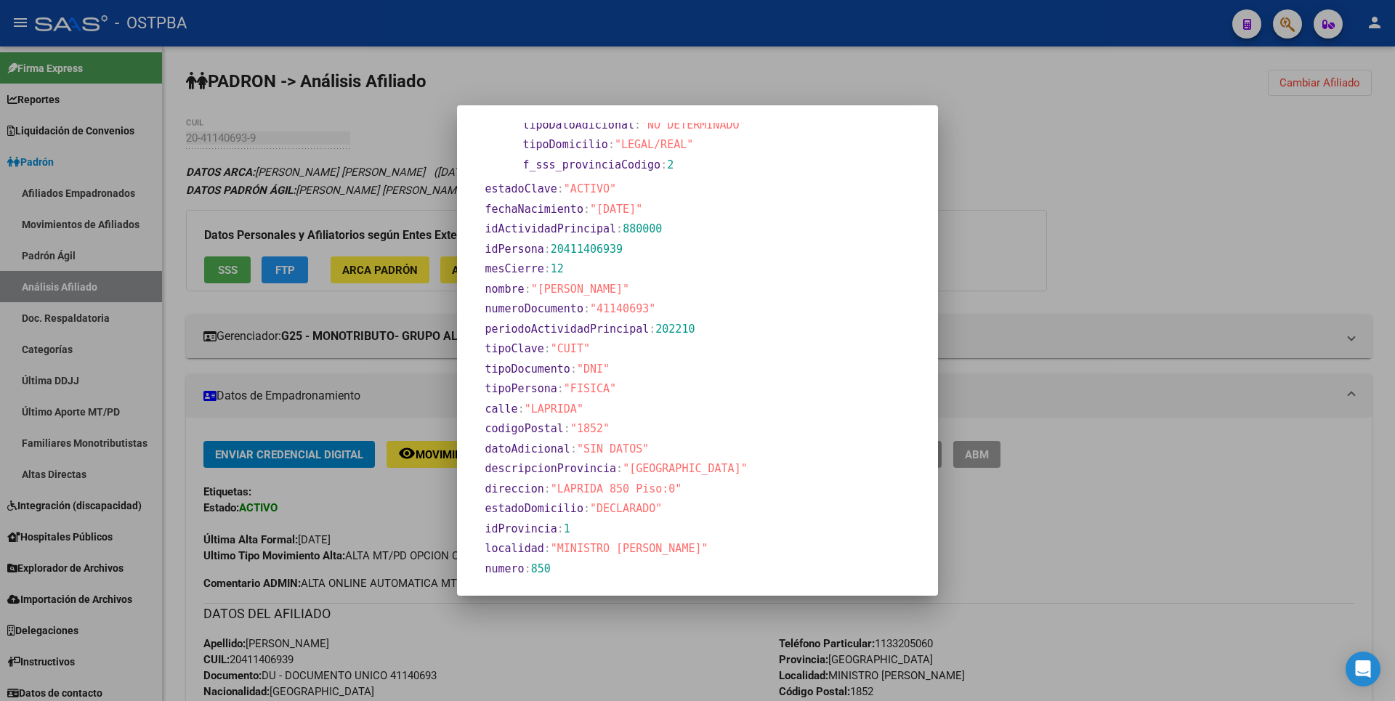
scroll to position [678, 0]
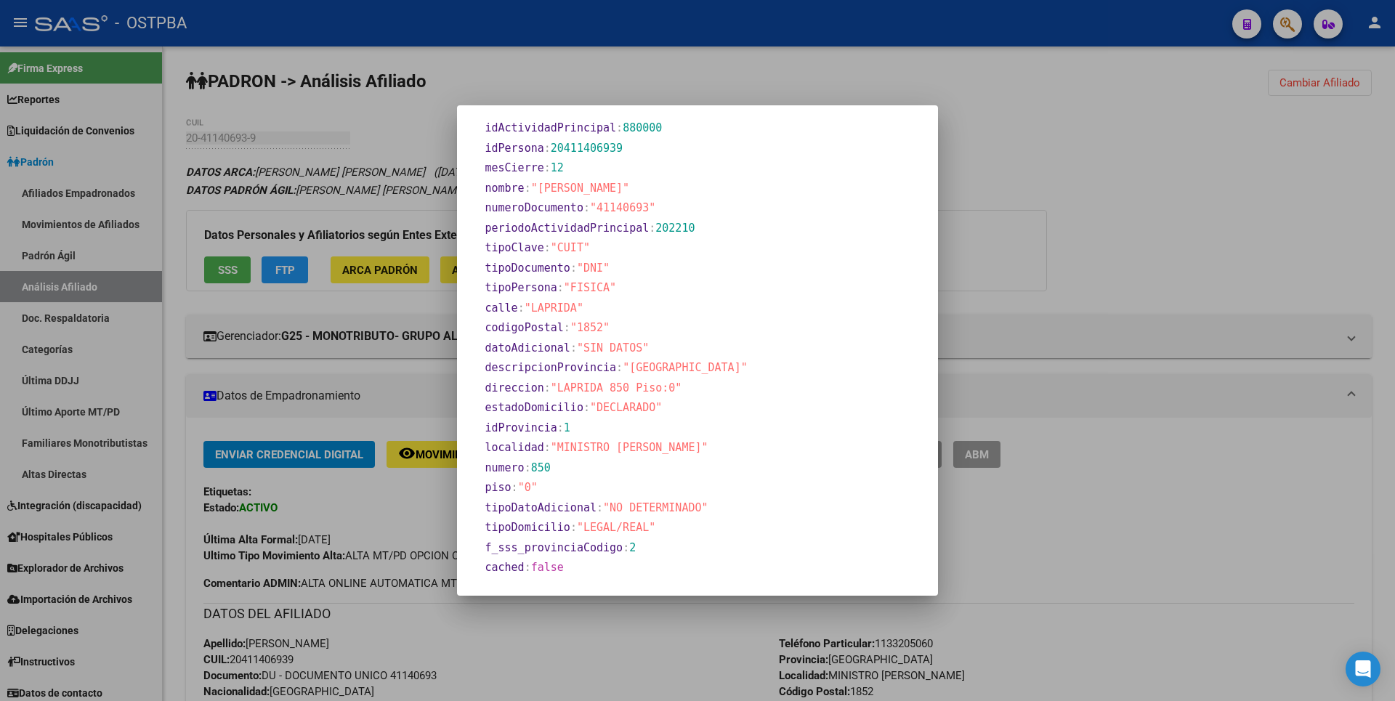
drag, startPoint x: 1059, startPoint y: 197, endPoint x: 720, endPoint y: 170, distance: 340.3
click at [1058, 195] on div at bounding box center [697, 350] width 1395 height 701
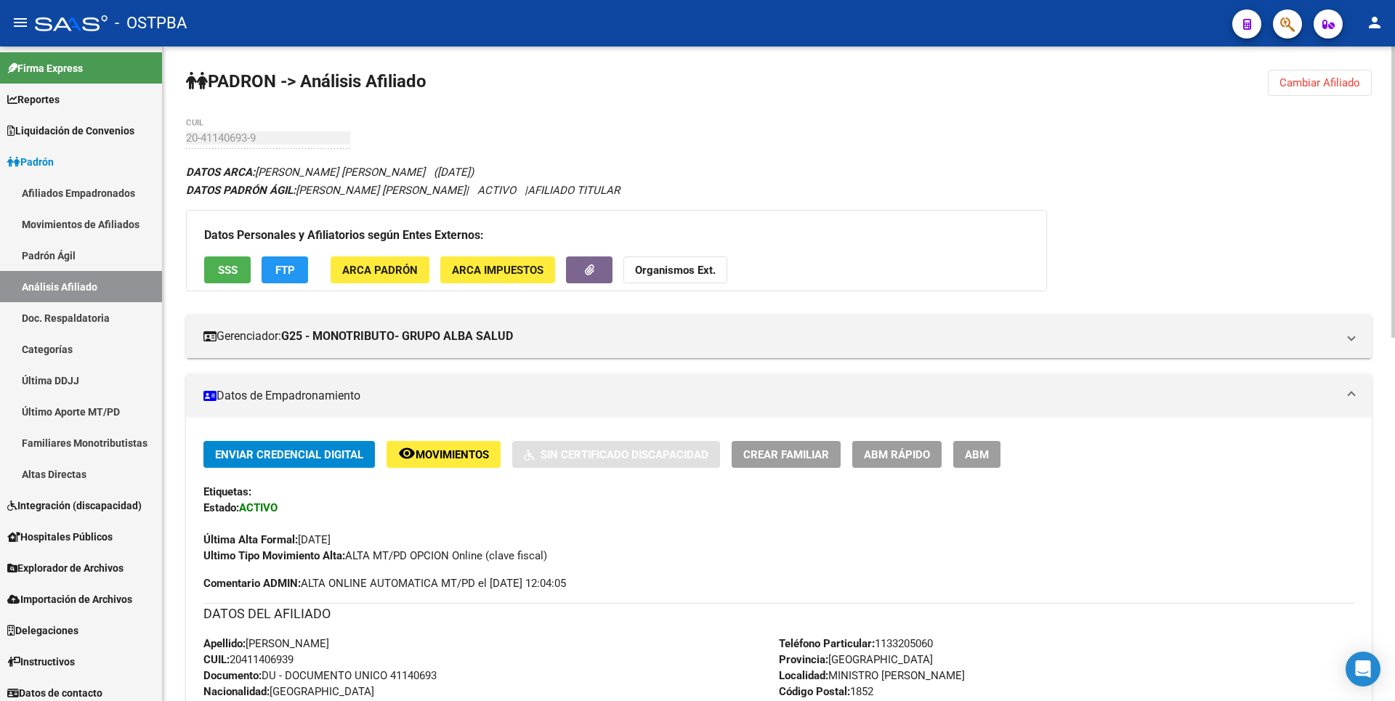
click at [240, 275] on button "SSS" at bounding box center [227, 269] width 46 height 27
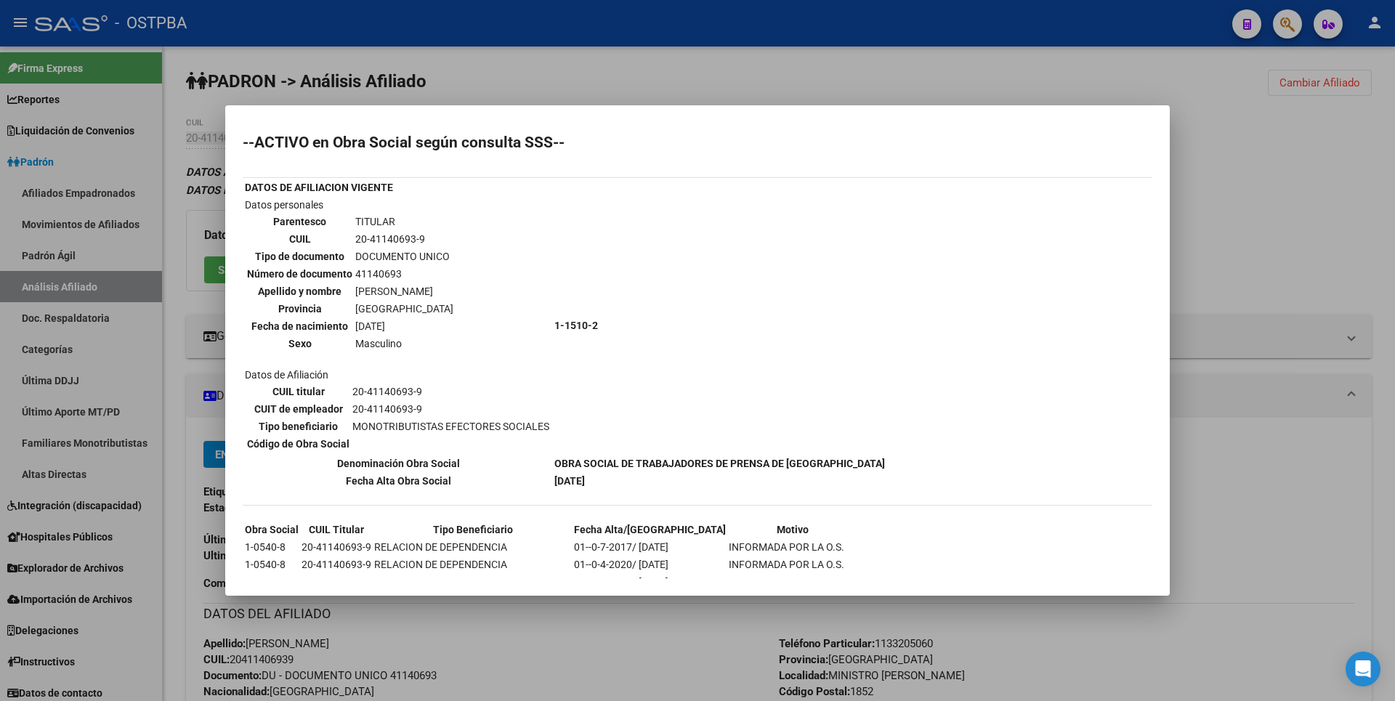
click at [735, 78] on div at bounding box center [697, 350] width 1395 height 701
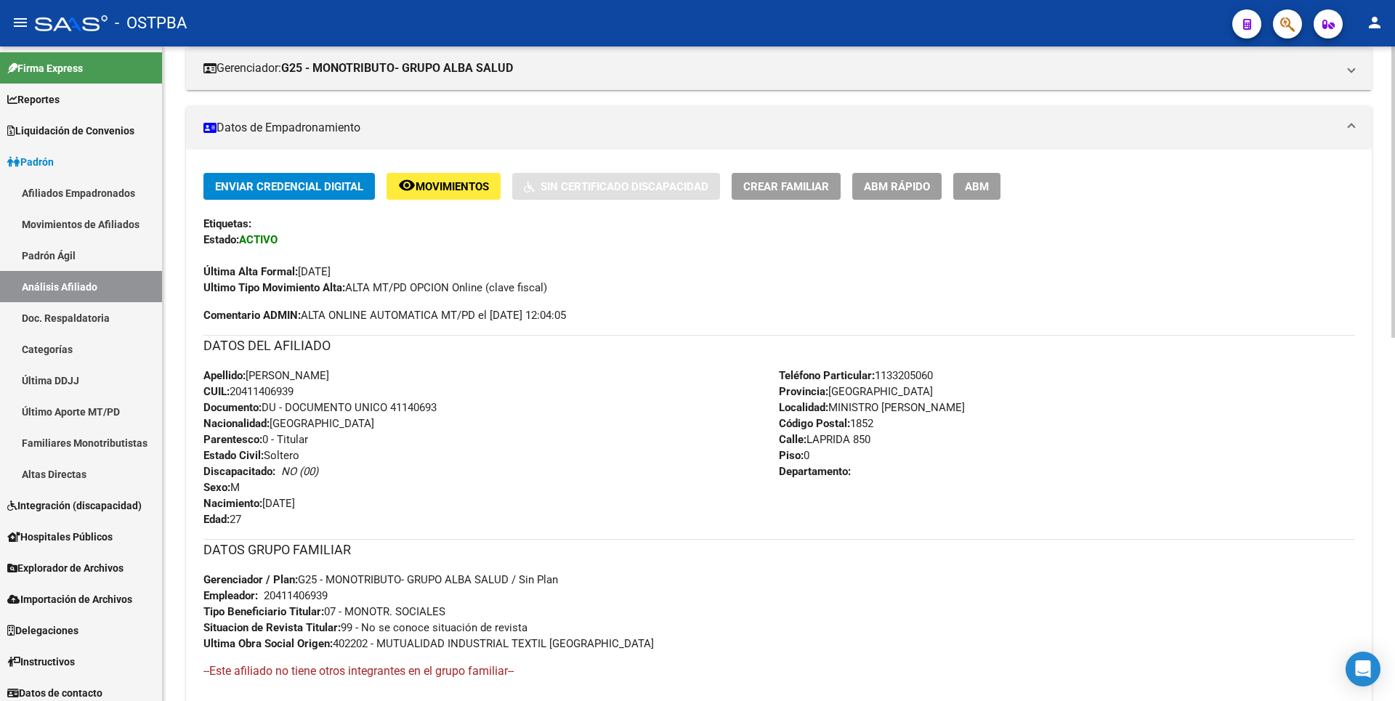
scroll to position [145, 0]
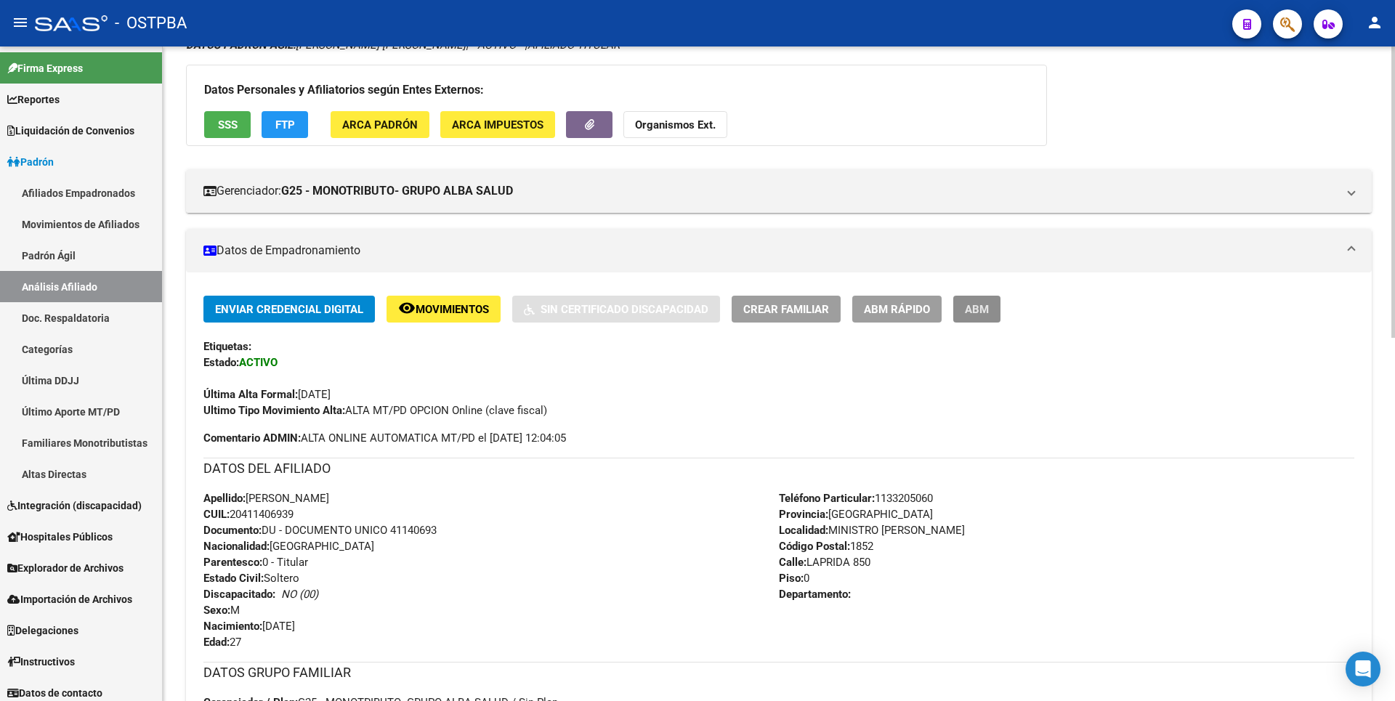
click at [981, 312] on span "ABM" at bounding box center [977, 309] width 24 height 13
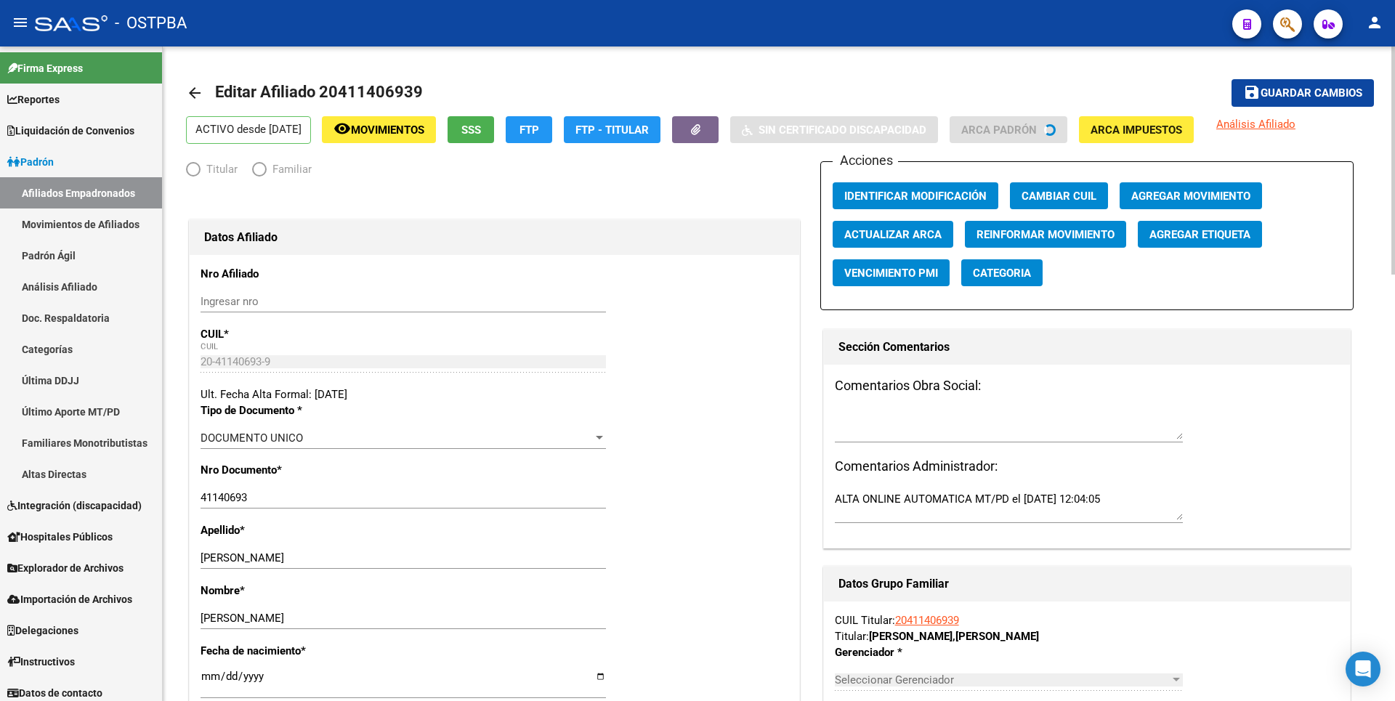
radio input "true"
type input "20-41140693-9"
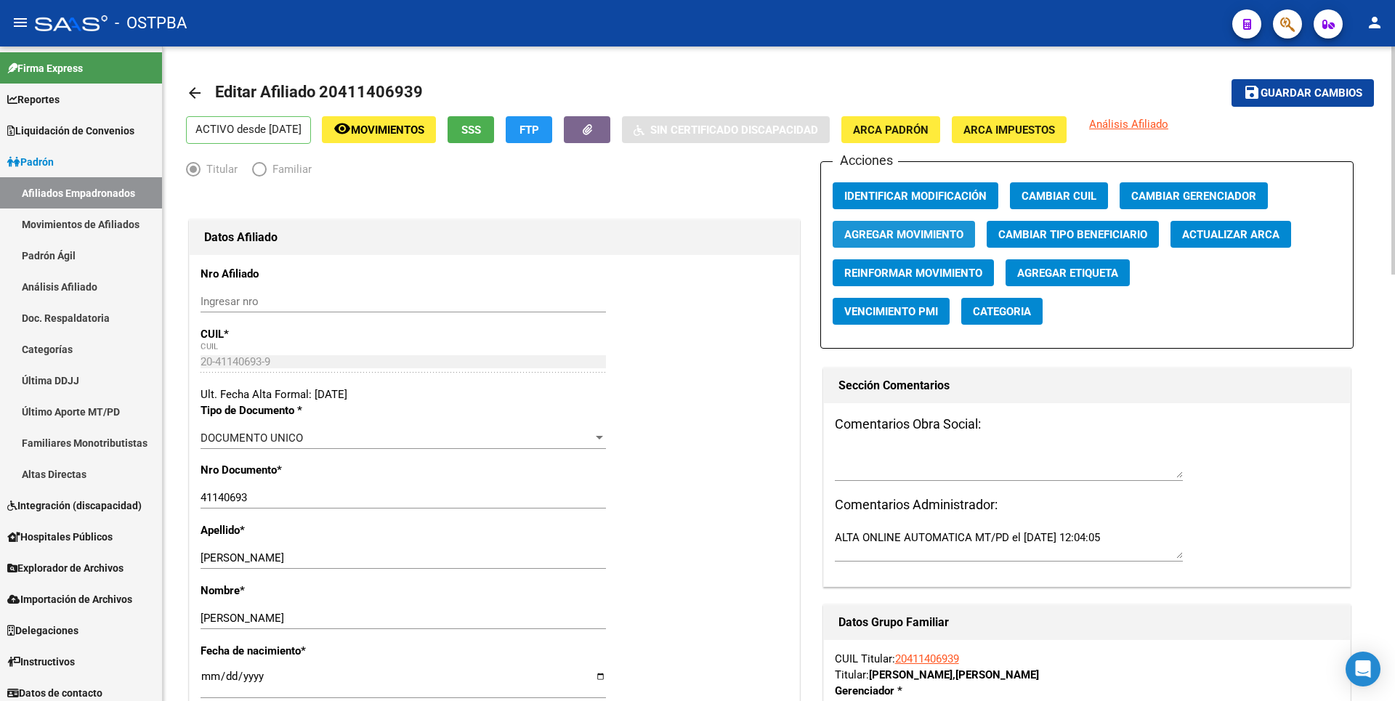
click at [888, 238] on span "Agregar Movimiento" at bounding box center [903, 234] width 119 height 13
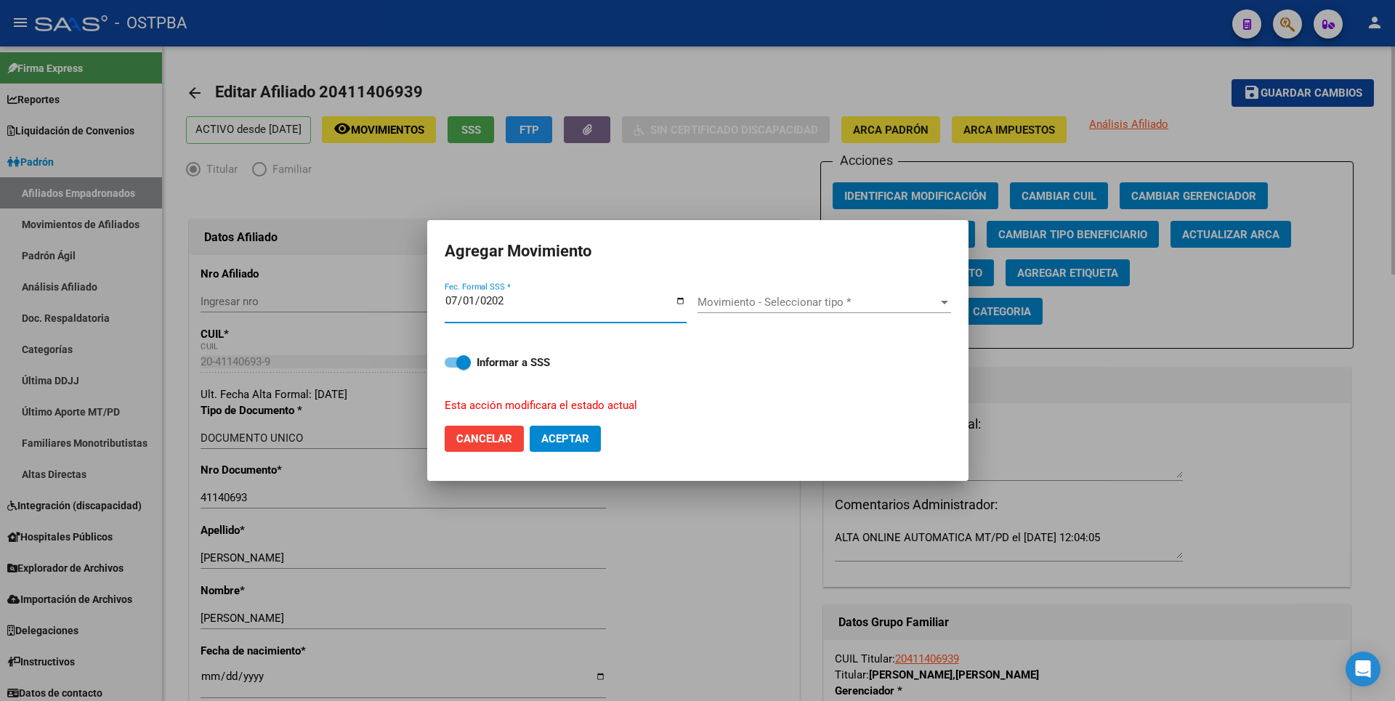
type input "2025-07-01"
click at [940, 304] on div at bounding box center [944, 302] width 13 height 12
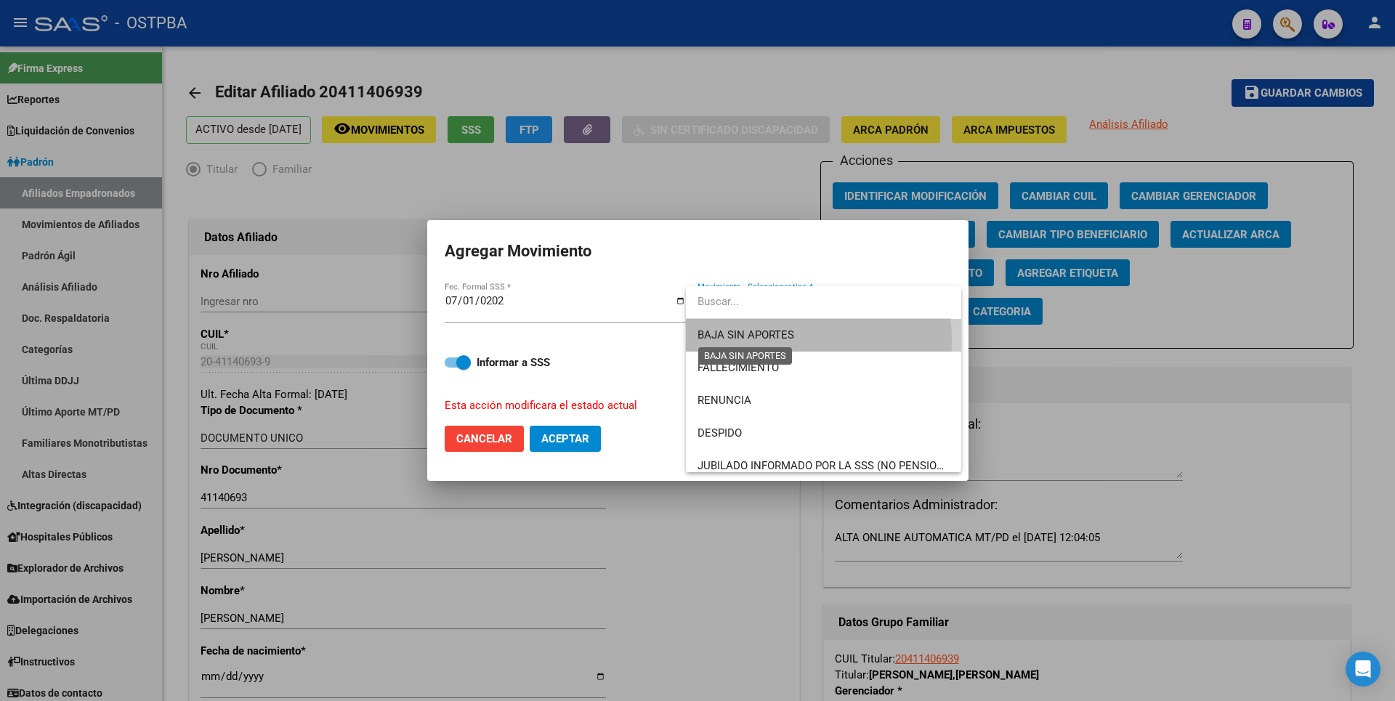
click at [764, 341] on span "BAJA SIN APORTES" at bounding box center [745, 334] width 97 height 13
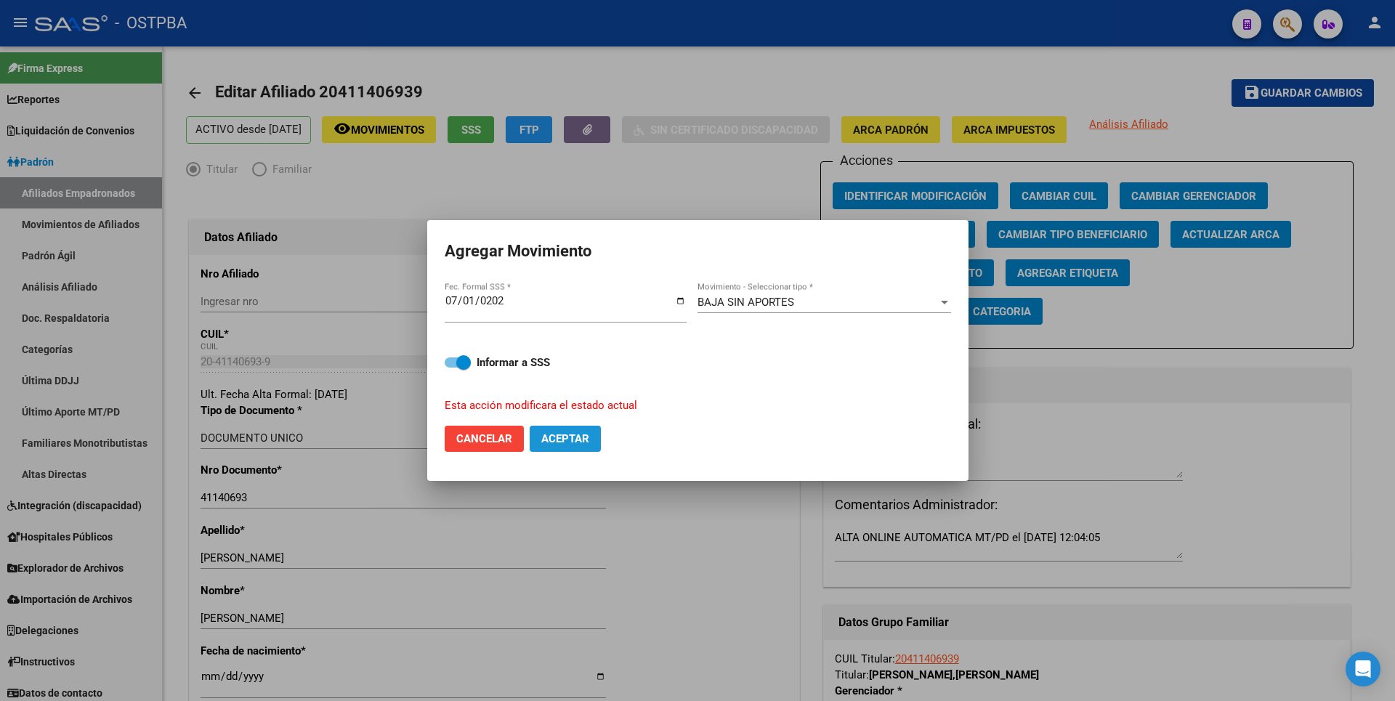
click at [562, 438] on span "Aceptar" at bounding box center [565, 438] width 48 height 13
checkbox input "false"
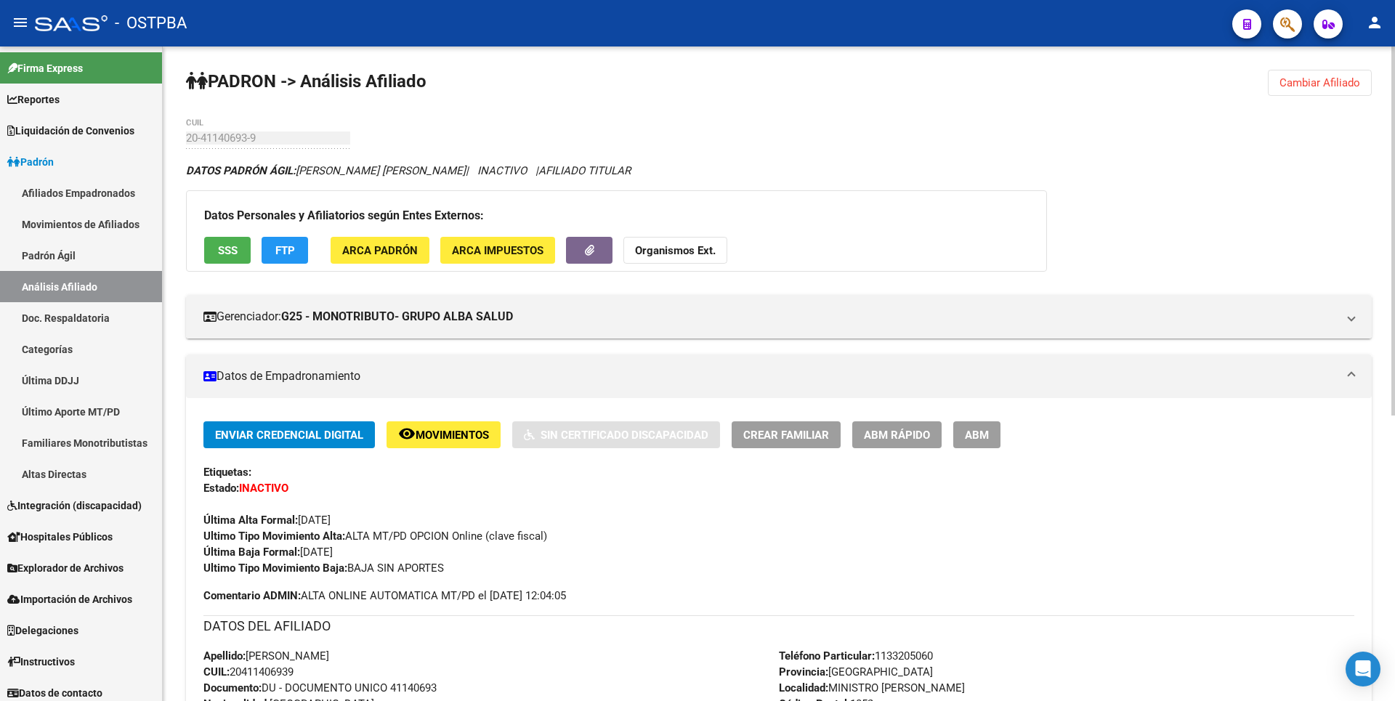
click at [1327, 76] on span "Cambiar Afiliado" at bounding box center [1319, 82] width 81 height 13
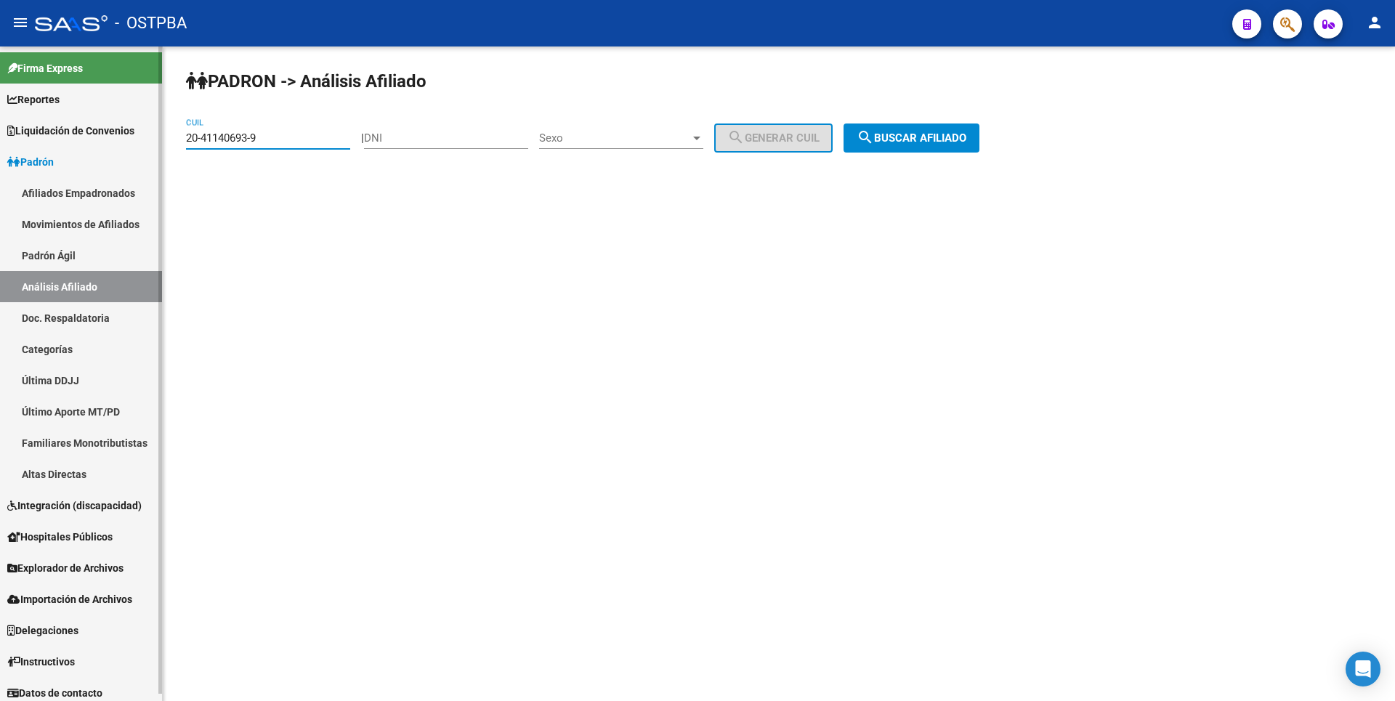
drag, startPoint x: 262, startPoint y: 136, endPoint x: 59, endPoint y: 124, distance: 203.8
click at [59, 124] on mat-sidenav-container "Firma Express Reportes Tablero de Control Ingresos Percibidos Análisis de todos…" at bounding box center [697, 373] width 1395 height 655
paste input "25545540-1"
type input "20-25545540-1"
drag, startPoint x: 906, startPoint y: 132, endPoint x: 886, endPoint y: 128, distance: 20.1
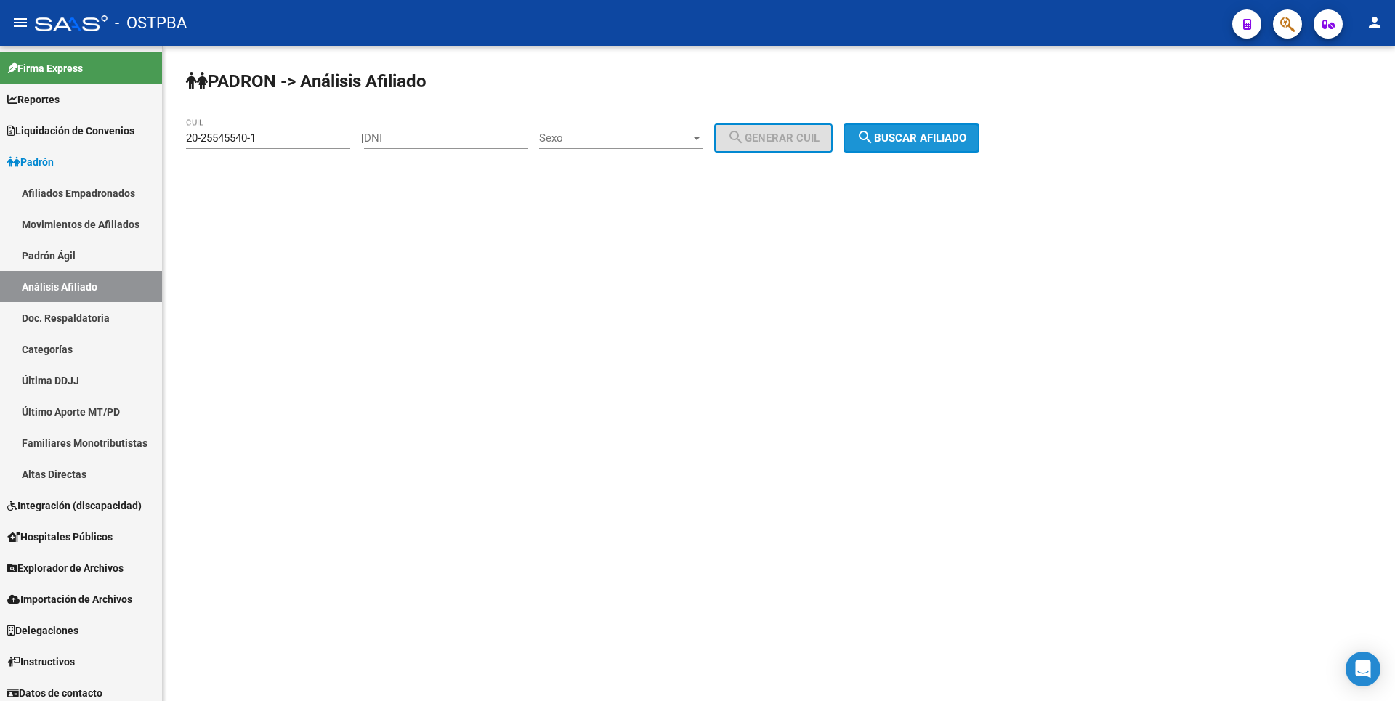
click at [908, 132] on span "search Buscar afiliado" at bounding box center [912, 137] width 110 height 13
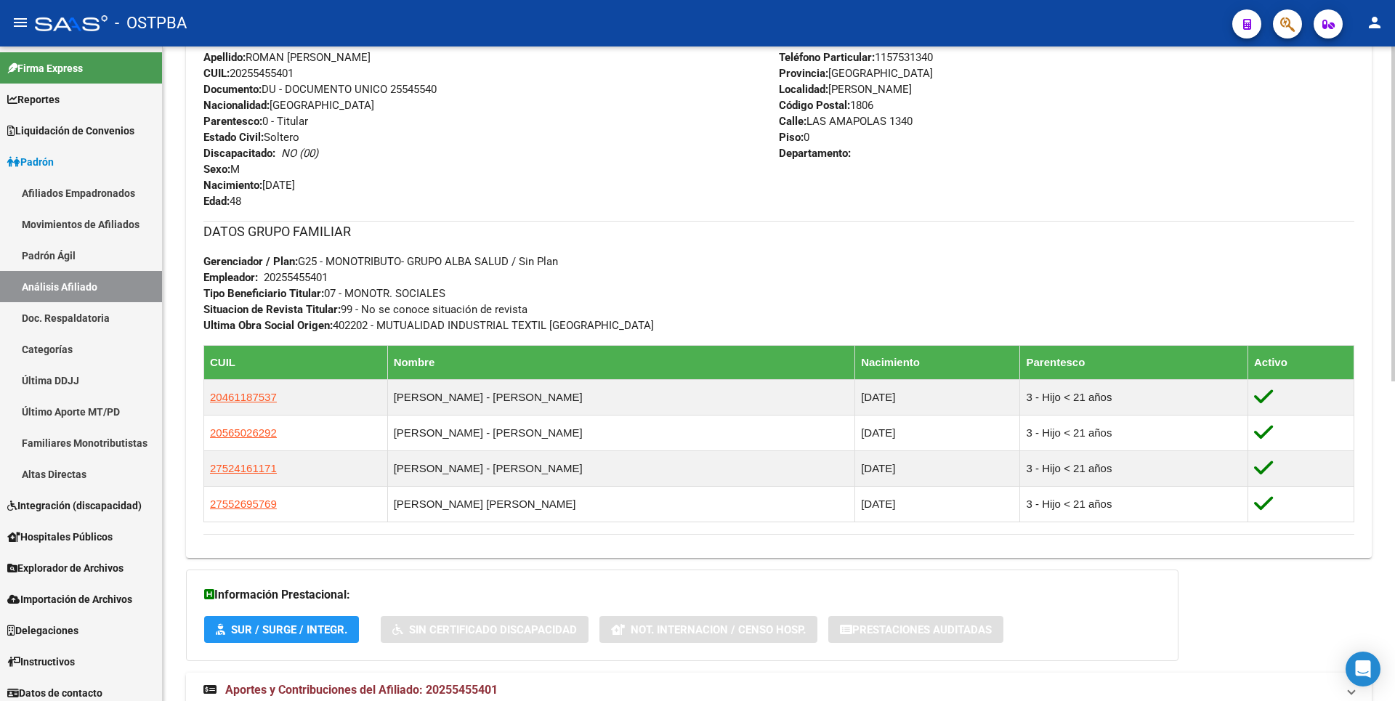
scroll to position [624, 0]
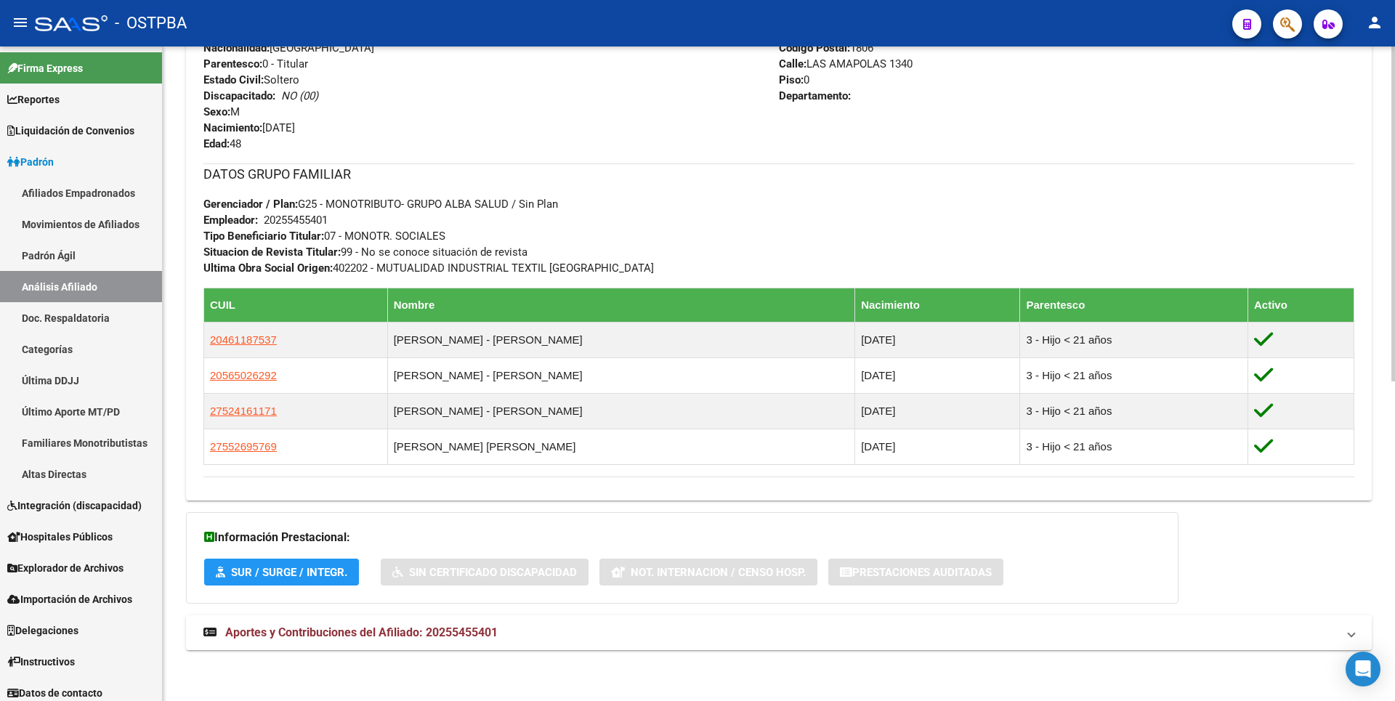
click at [471, 630] on span "Aportes y Contribuciones del Afiliado: 20255455401" at bounding box center [361, 633] width 272 height 14
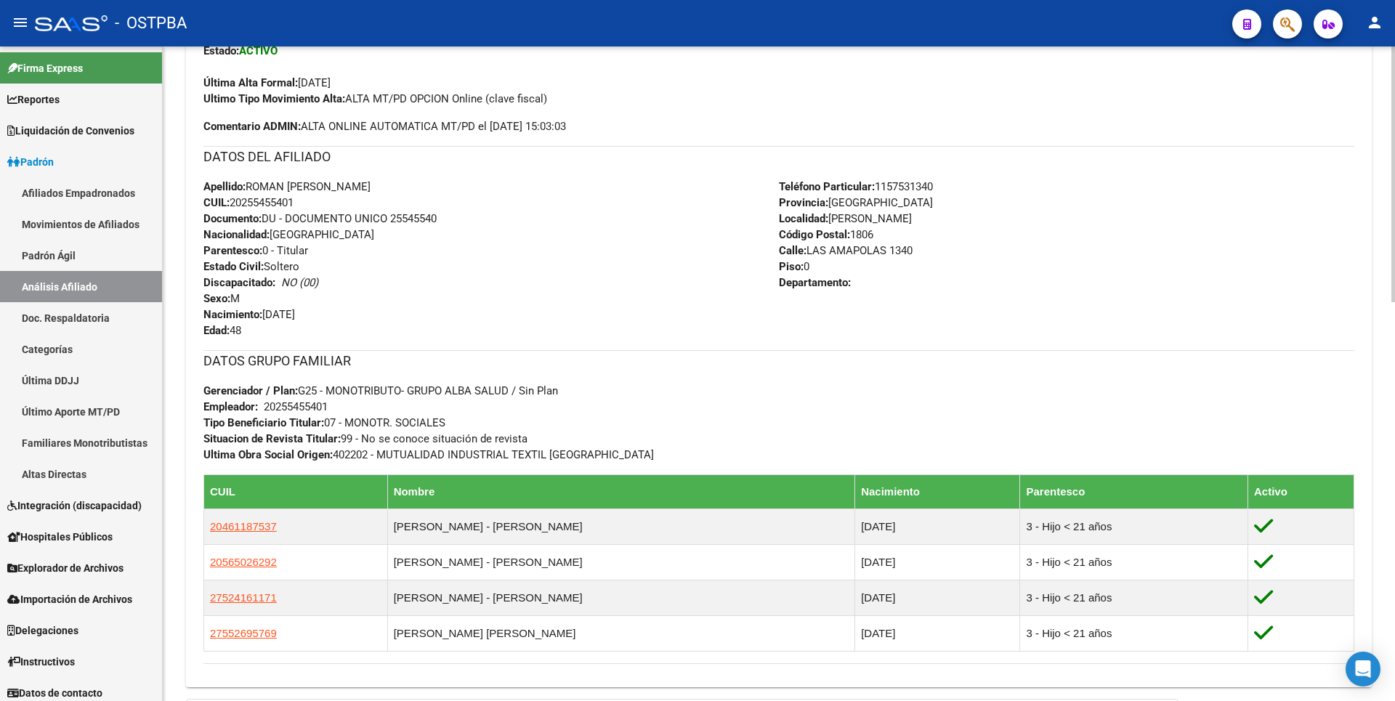
scroll to position [0, 0]
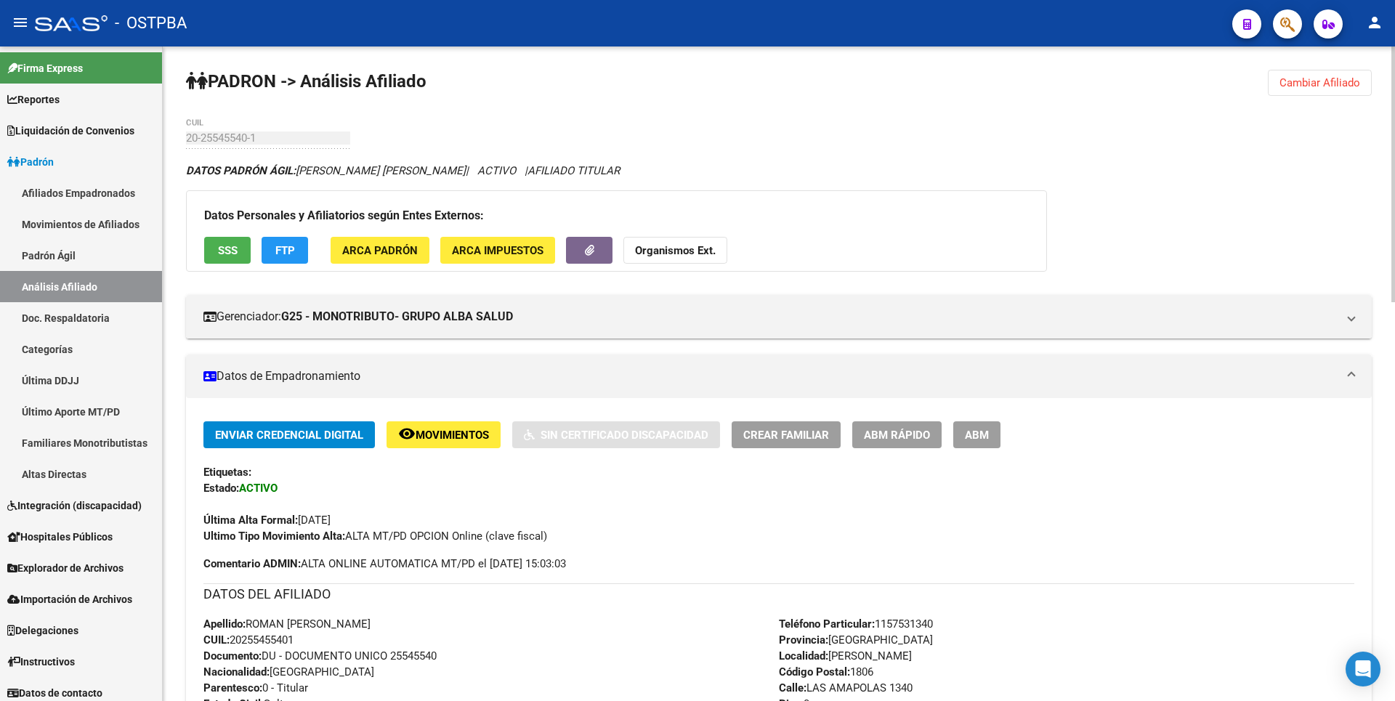
click at [228, 246] on span "SSS" at bounding box center [228, 250] width 20 height 13
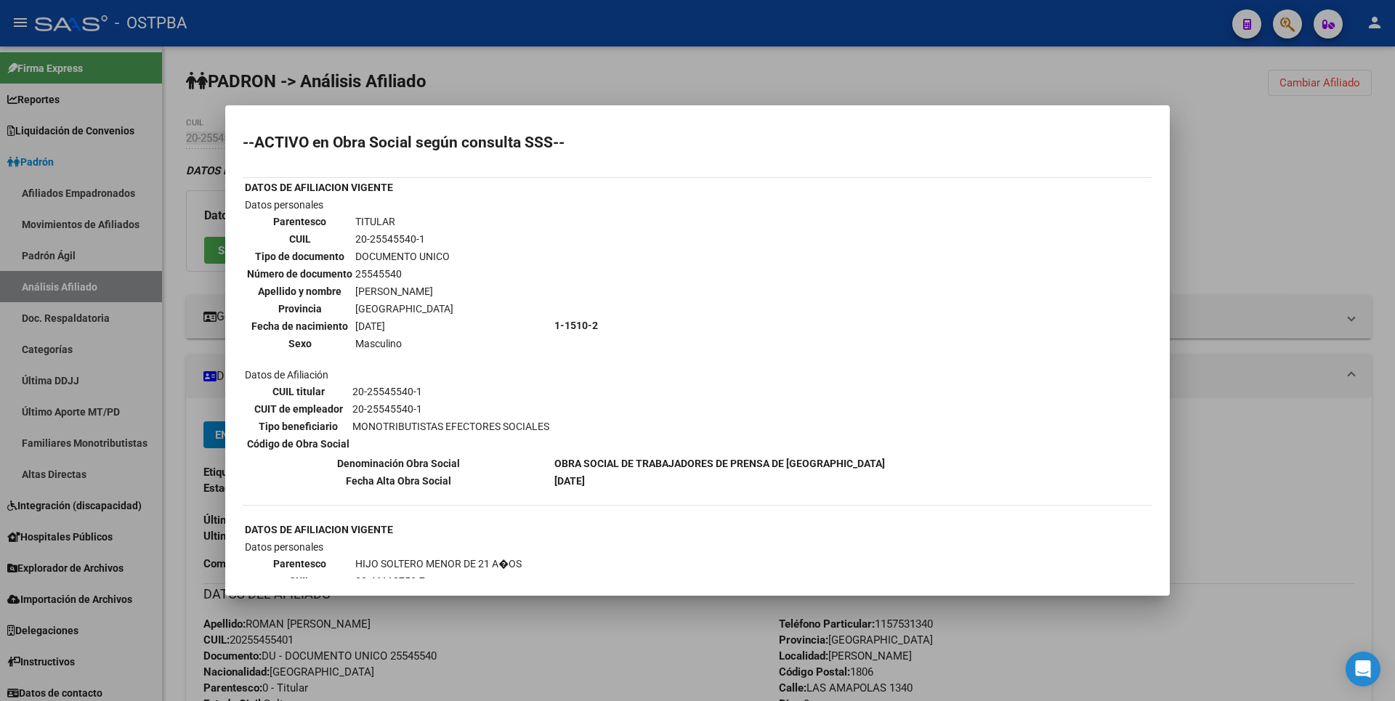
click at [1276, 201] on div at bounding box center [697, 350] width 1395 height 701
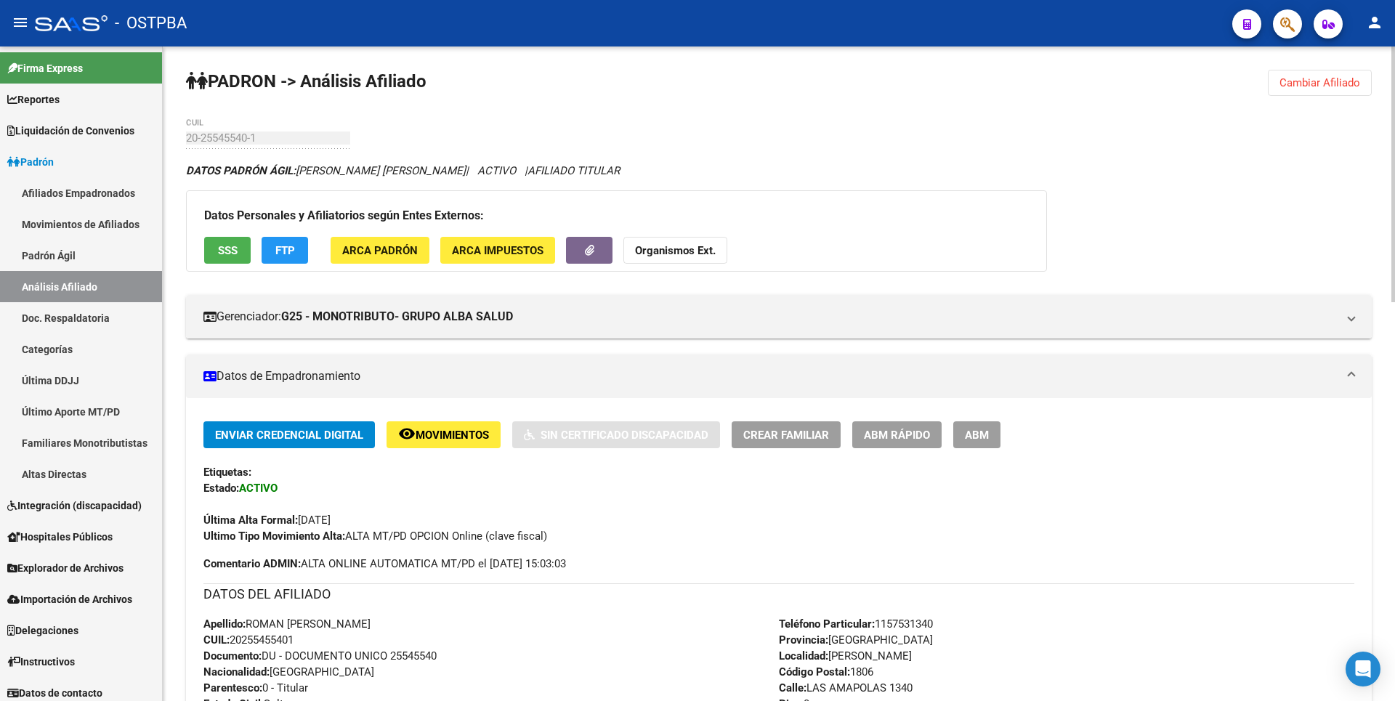
click at [975, 434] on span "ABM" at bounding box center [977, 435] width 24 height 13
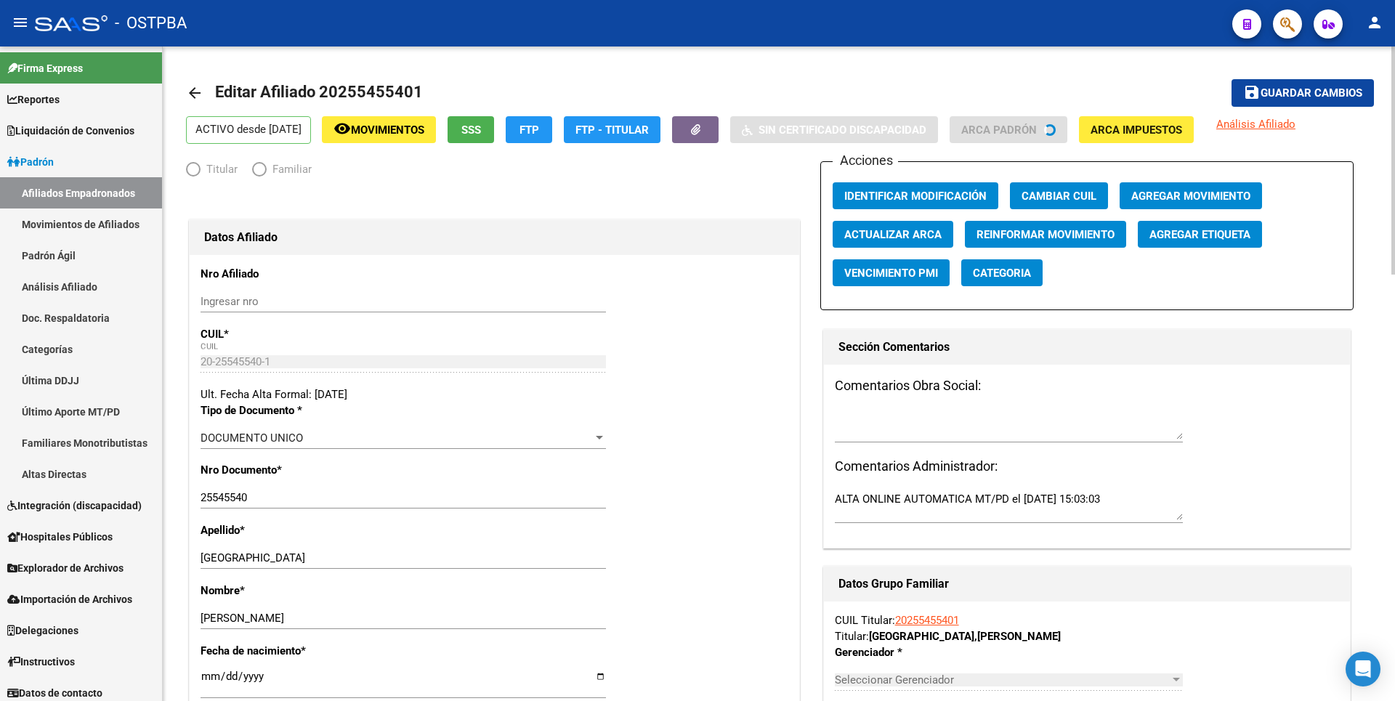
radio input "true"
type input "20-25545540-1"
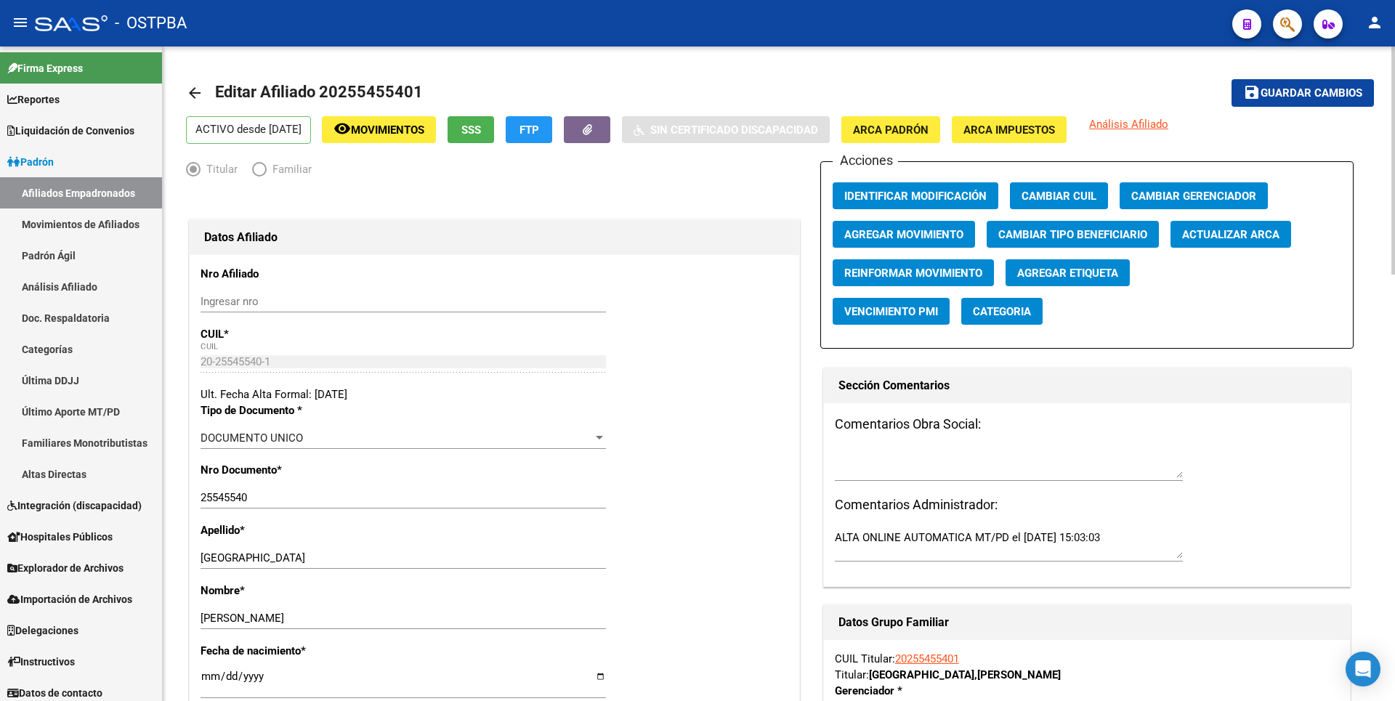
click at [884, 235] on span "Agregar Movimiento" at bounding box center [903, 234] width 119 height 13
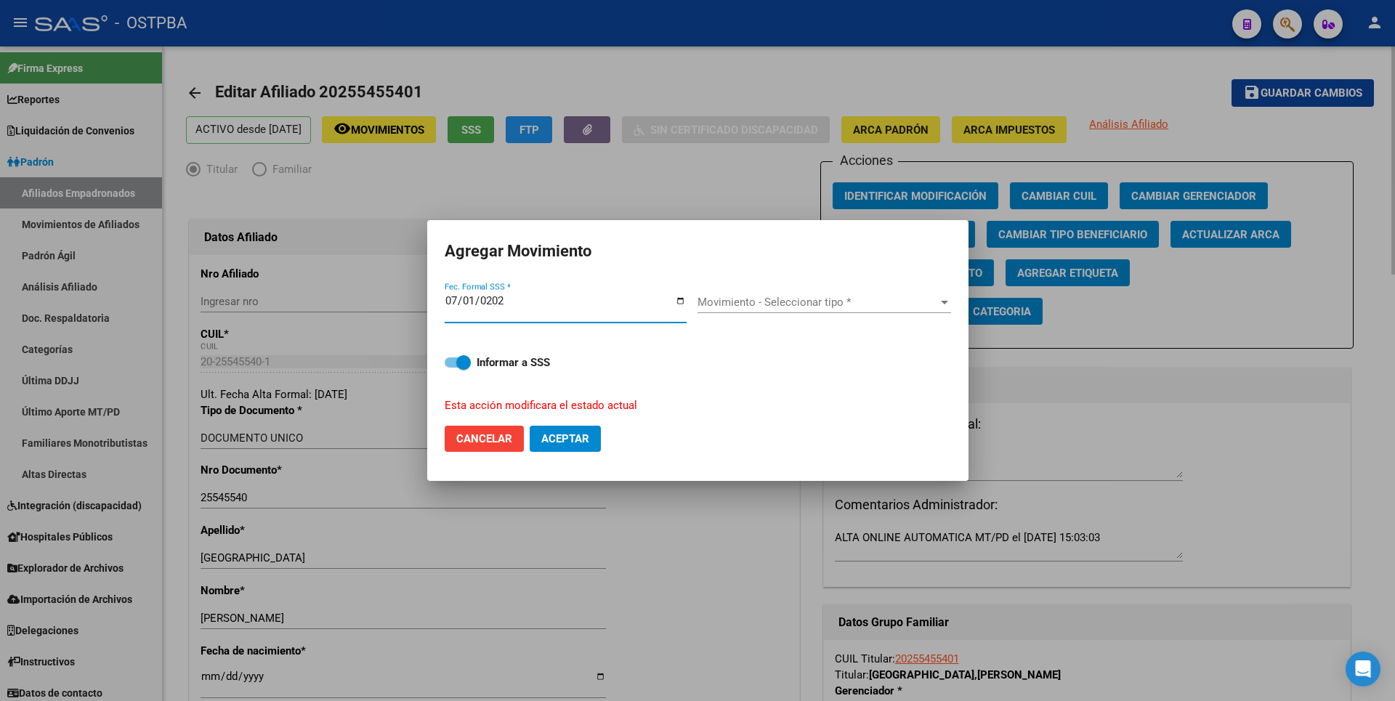
type input "2025-07-01"
click at [939, 299] on div at bounding box center [944, 302] width 13 height 12
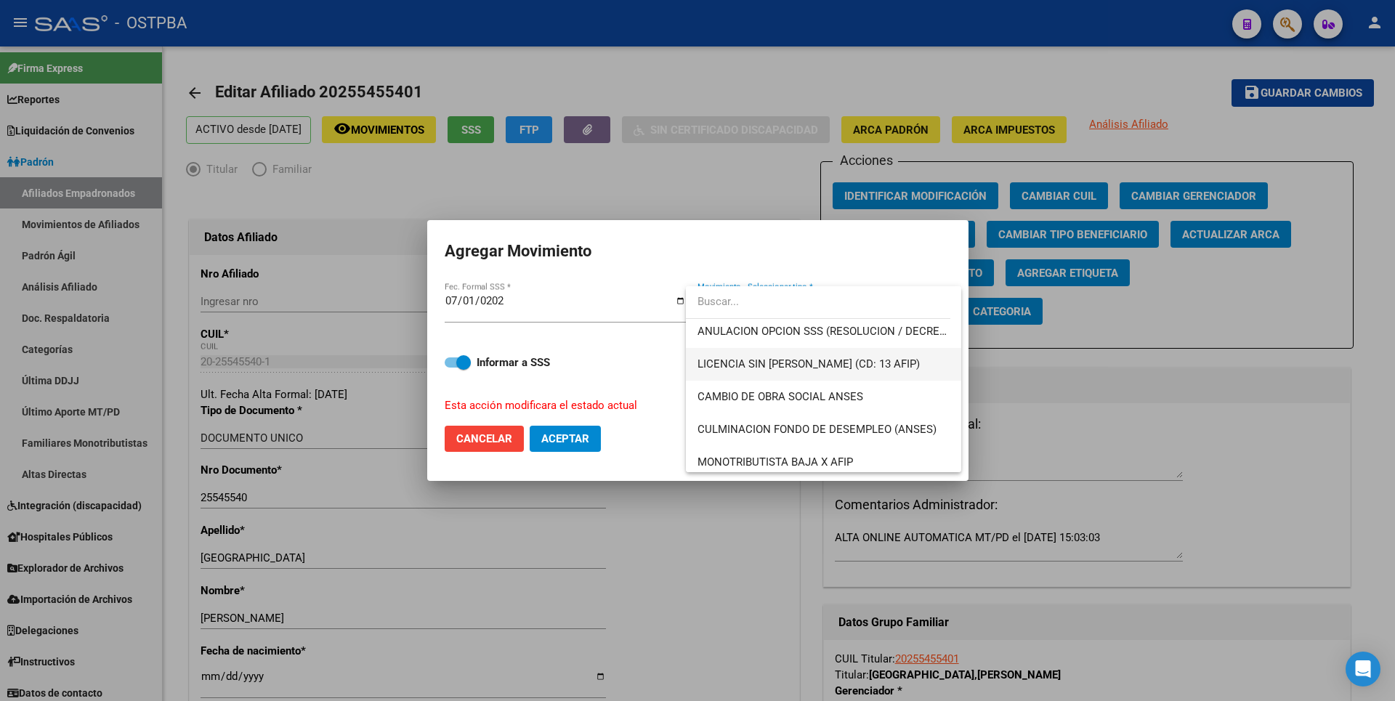
scroll to position [291, 0]
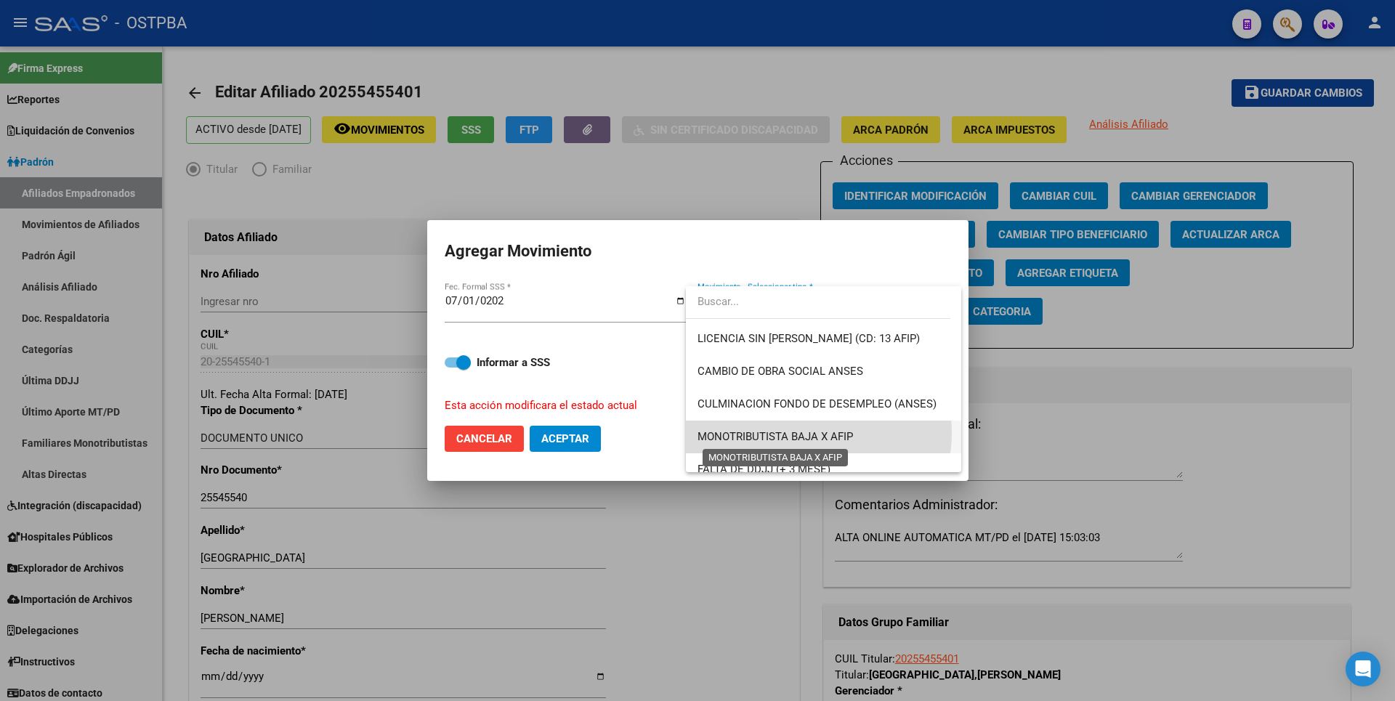
click at [811, 433] on span "MONOTRIBUTISTA BAJA X AFIP" at bounding box center [774, 436] width 155 height 13
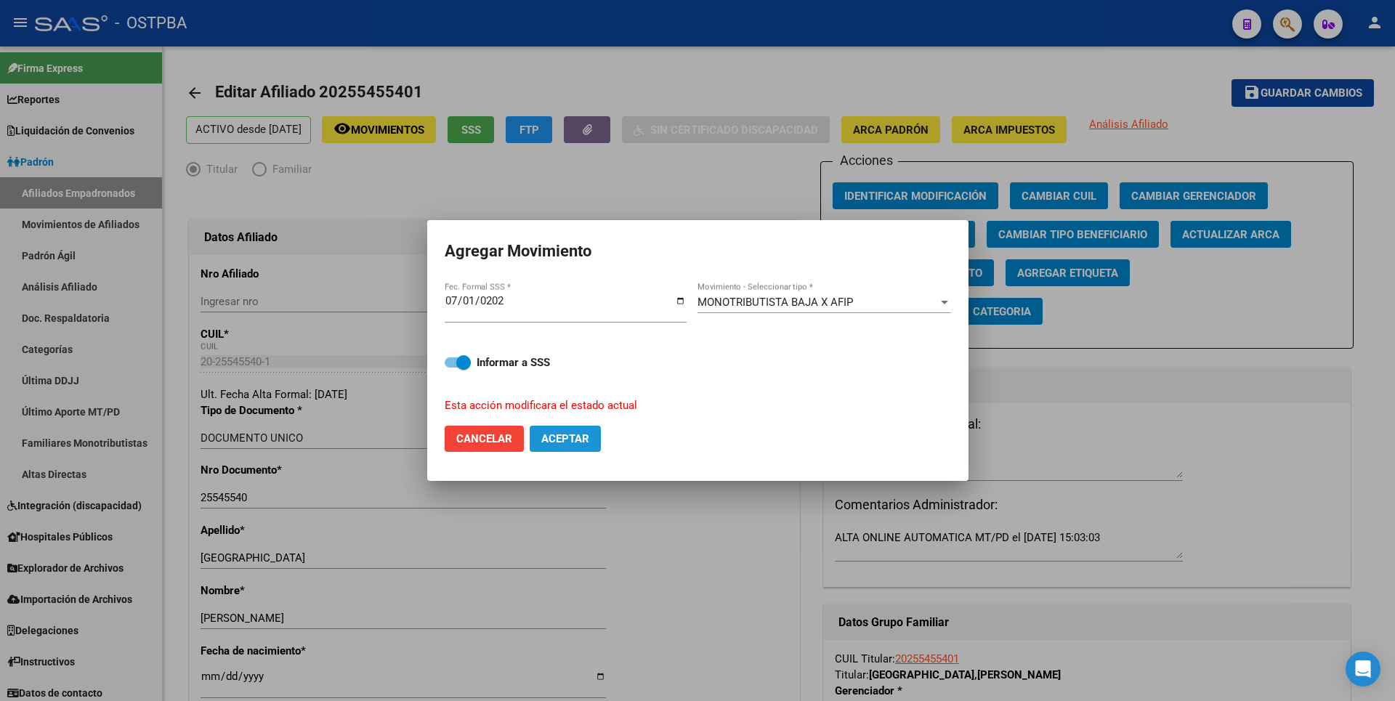
click at [561, 438] on span "Aceptar" at bounding box center [565, 438] width 48 height 13
checkbox input "false"
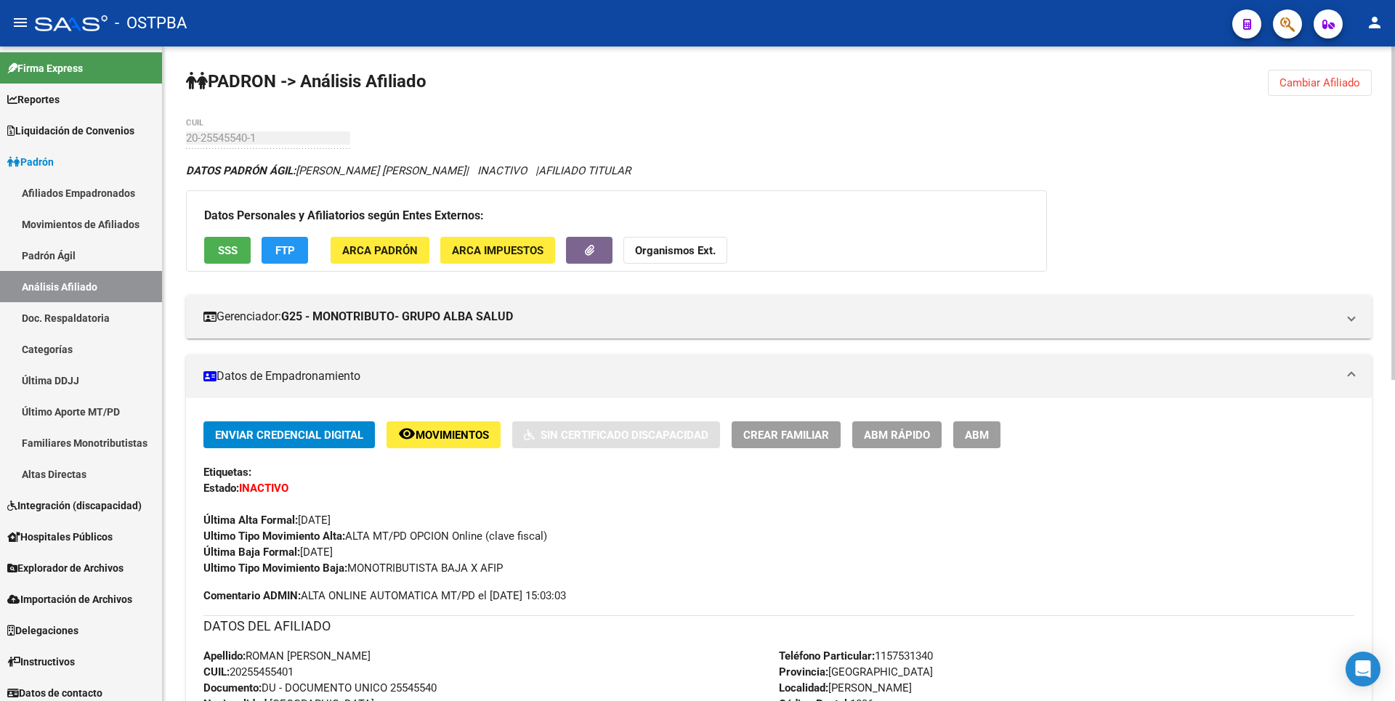
click at [1320, 81] on span "Cambiar Afiliado" at bounding box center [1319, 82] width 81 height 13
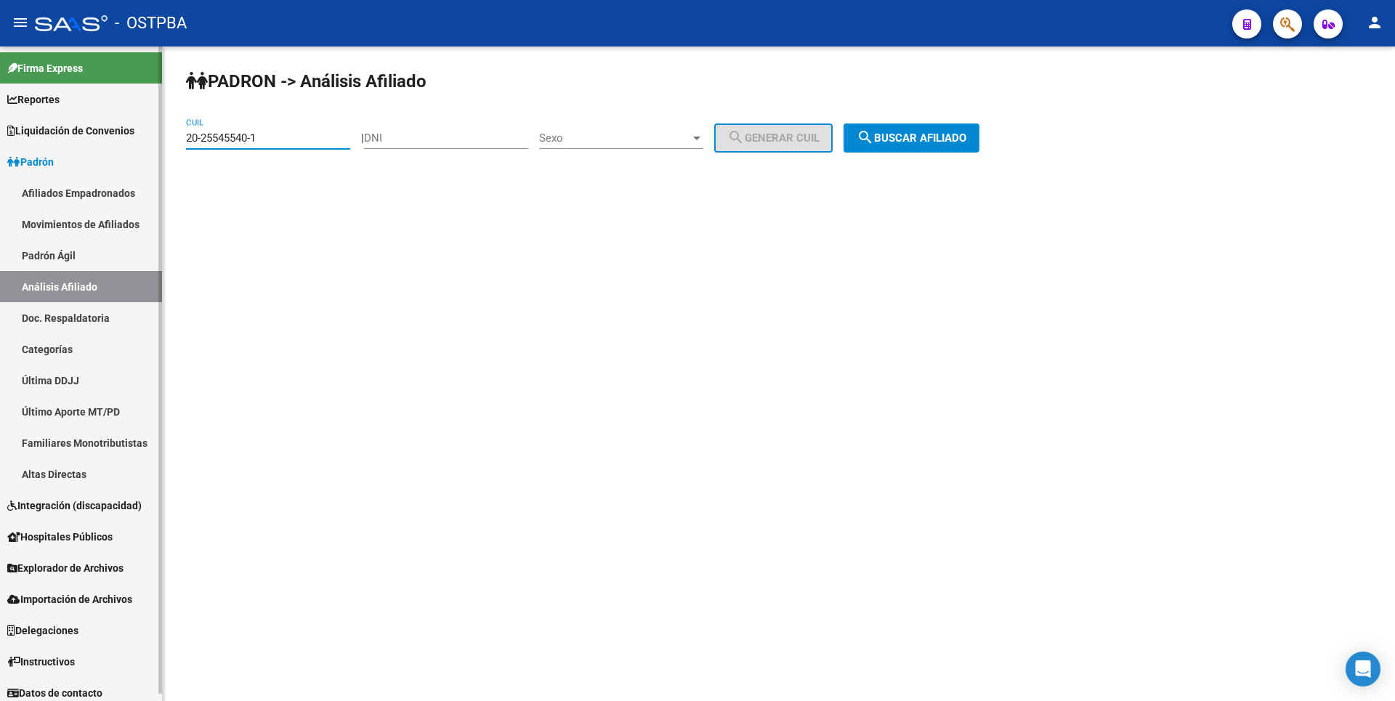
drag, startPoint x: 263, startPoint y: 140, endPoint x: 134, endPoint y: 147, distance: 129.5
click at [134, 147] on mat-sidenav-container "Firma Express Reportes Tablero de Control Ingresos Percibidos Análisis de todos…" at bounding box center [697, 373] width 1395 height 655
paste input "4625662-5"
type input "20-24625662-5"
click at [936, 149] on button "search Buscar afiliado" at bounding box center [911, 138] width 136 height 29
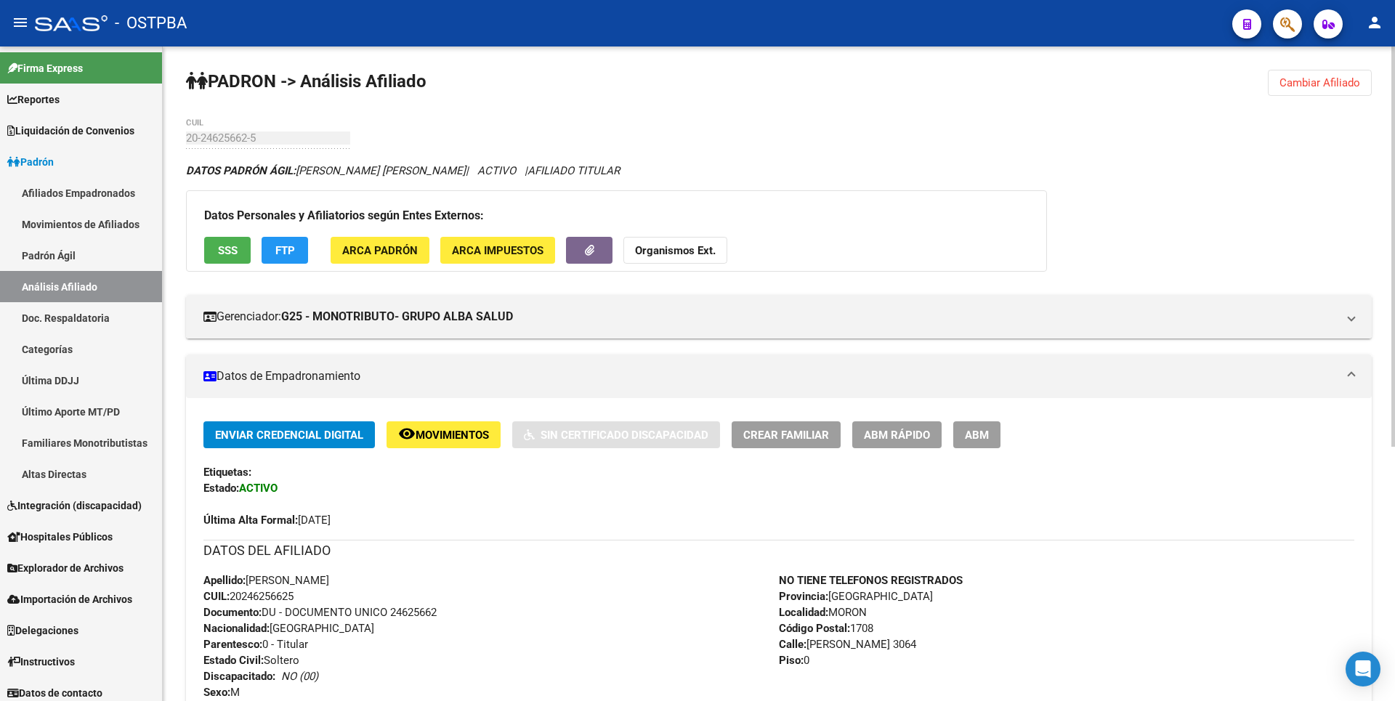
scroll to position [415, 0]
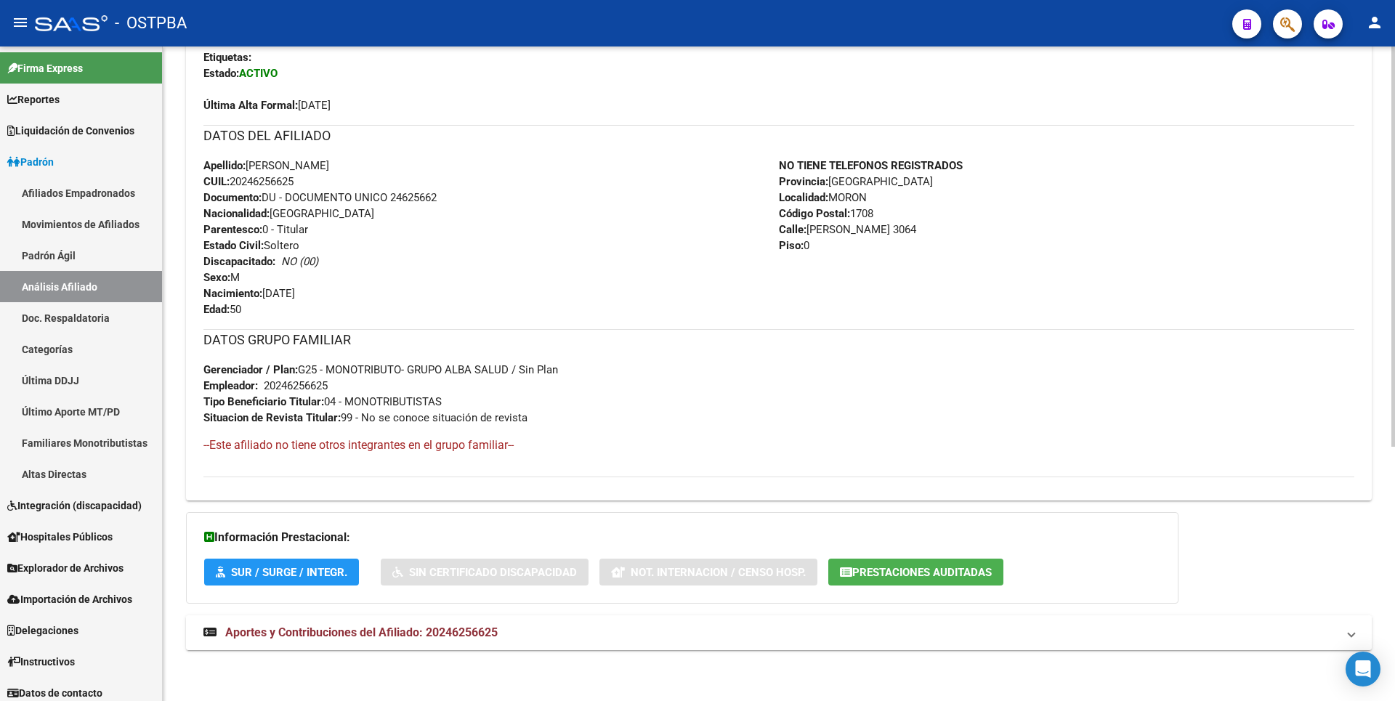
click at [451, 639] on strong "Aportes y Contribuciones del Afiliado: 20246256625" at bounding box center [350, 633] width 294 height 16
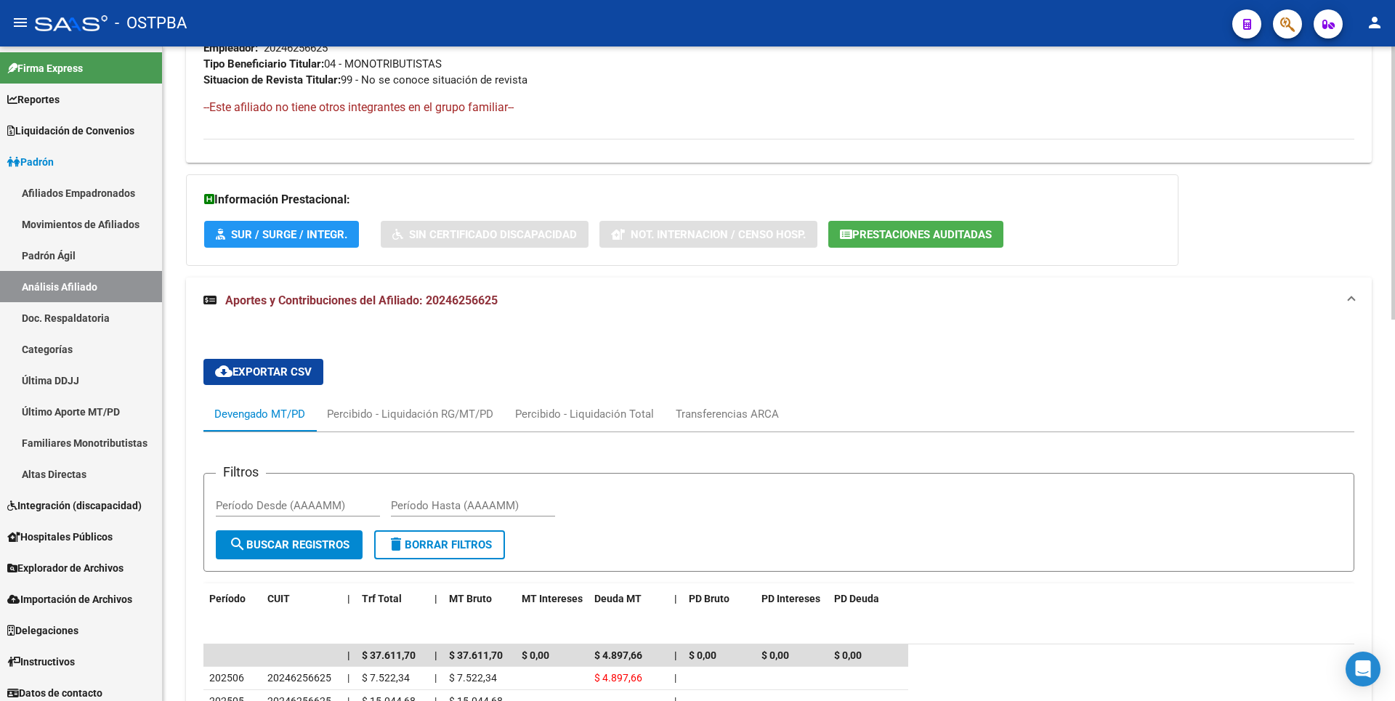
scroll to position [799, 0]
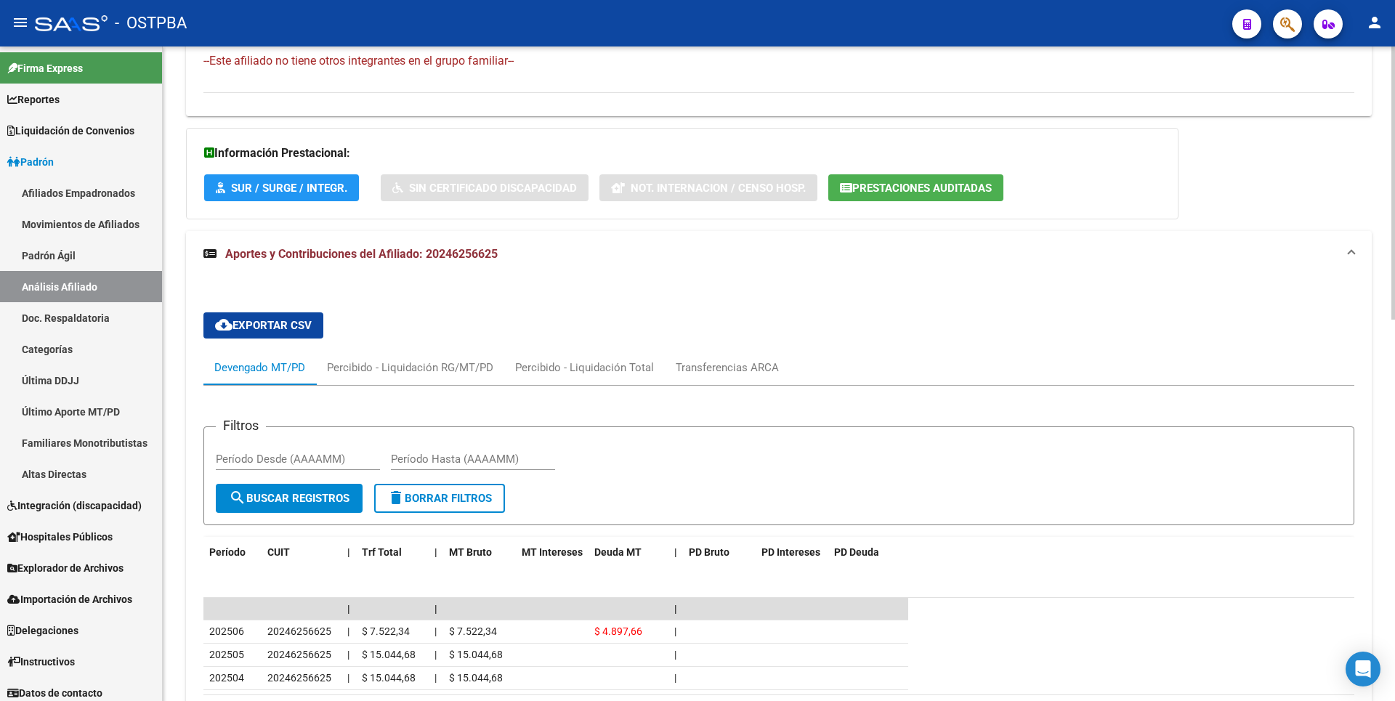
click at [980, 188] on span "Prestaciones Auditadas" at bounding box center [921, 188] width 139 height 13
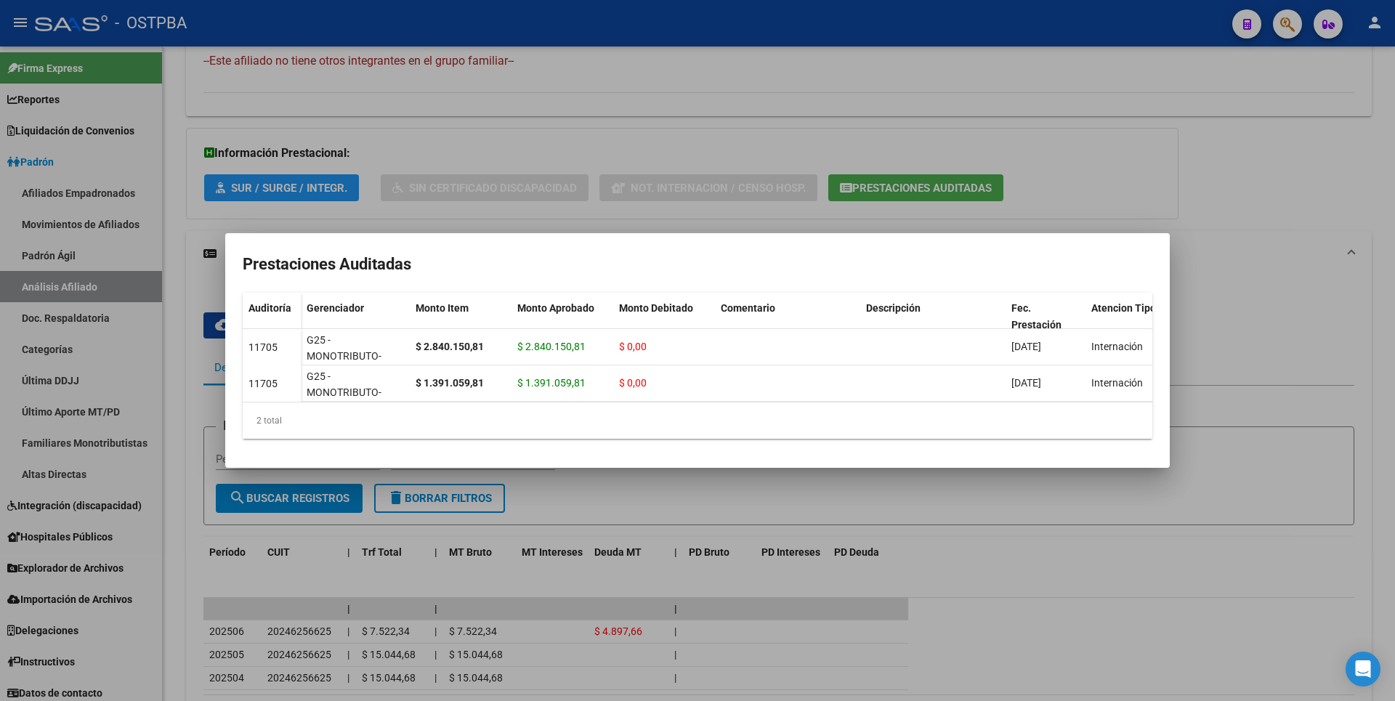
click at [1226, 327] on div at bounding box center [697, 350] width 1395 height 701
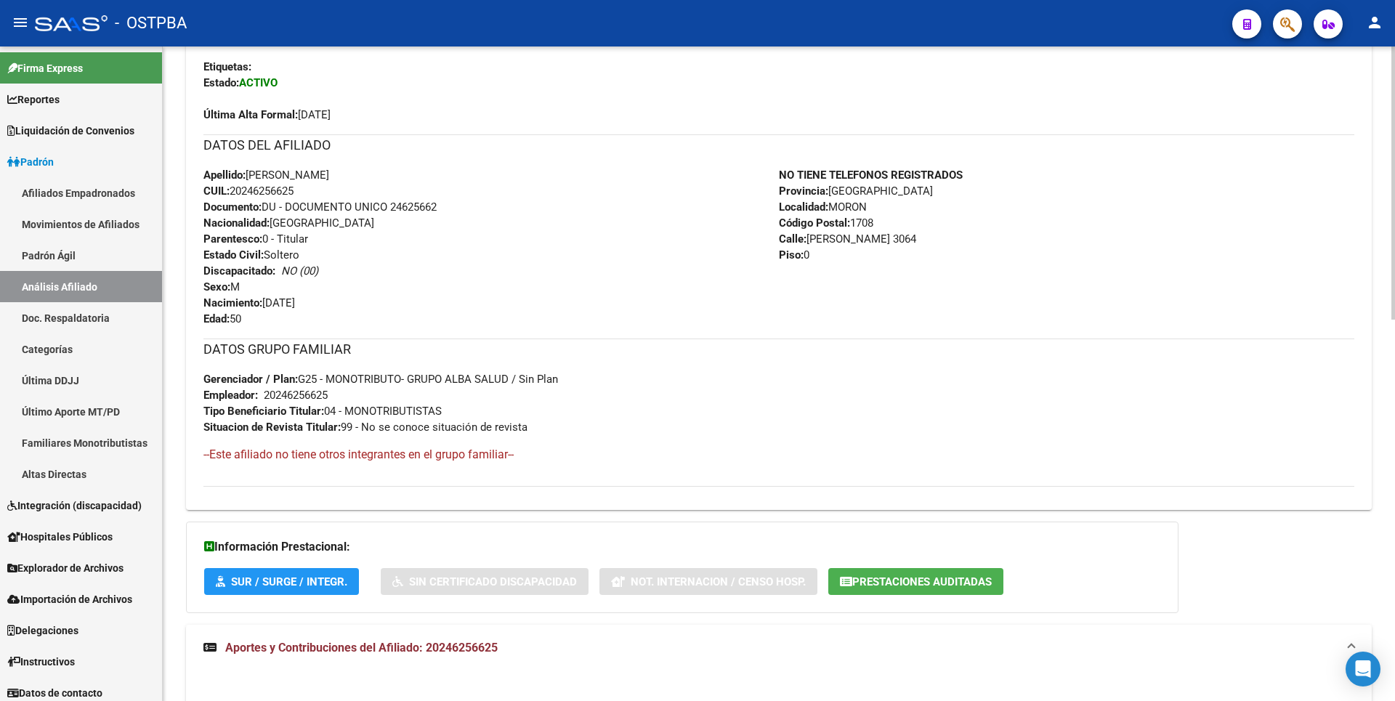
scroll to position [73, 0]
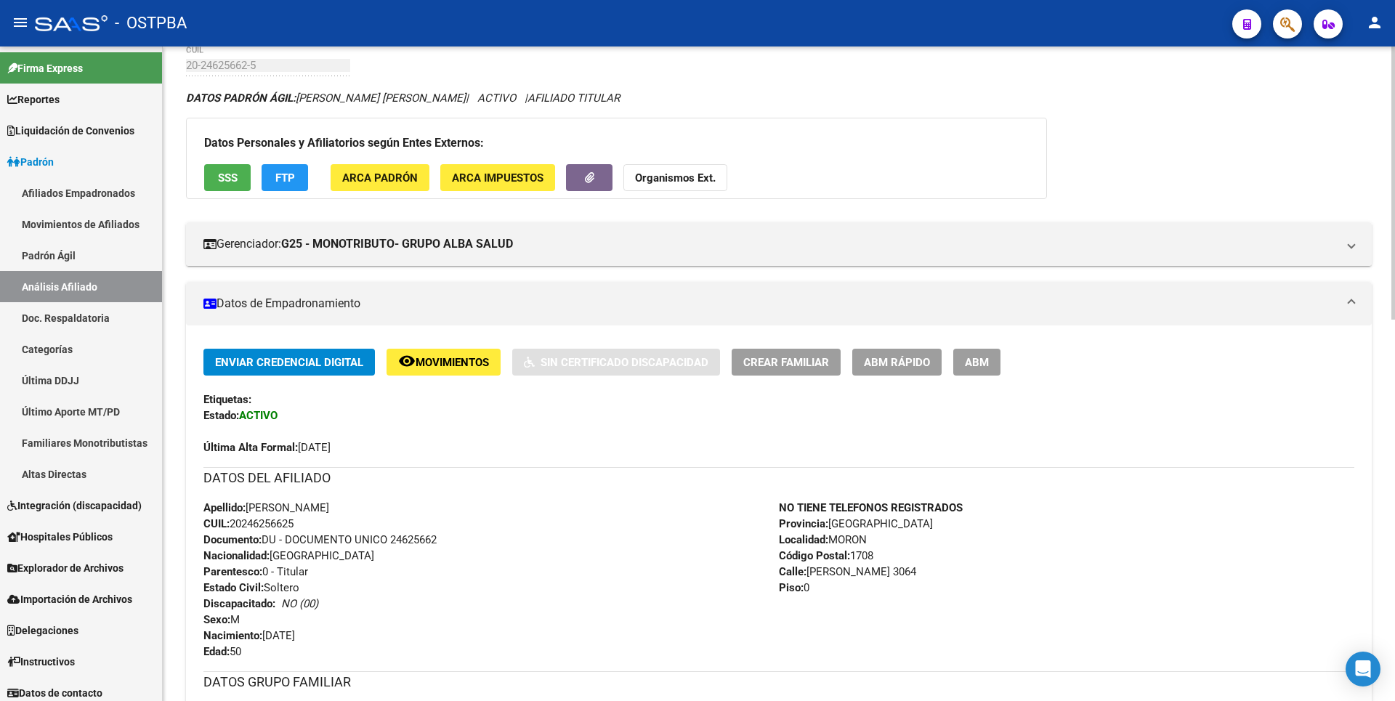
click at [383, 174] on span "ARCA Padrón" at bounding box center [380, 177] width 76 height 13
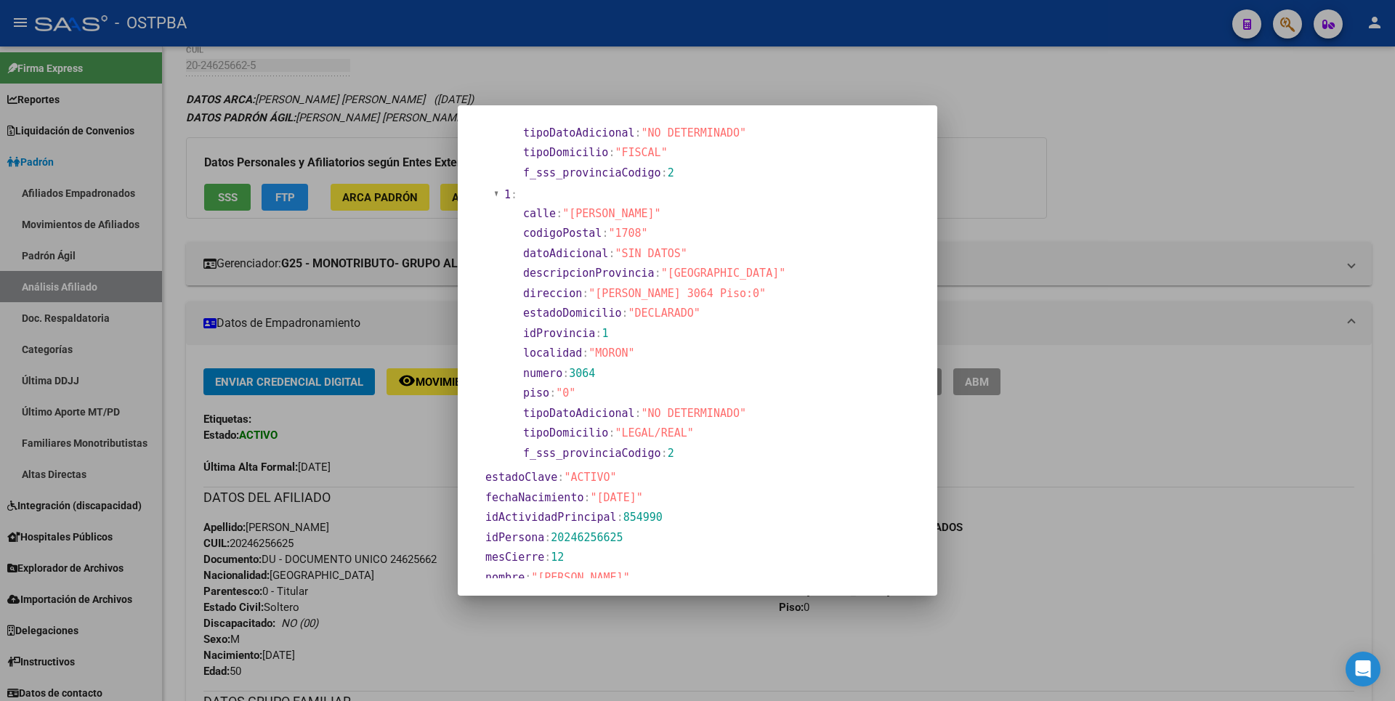
scroll to position [436, 0]
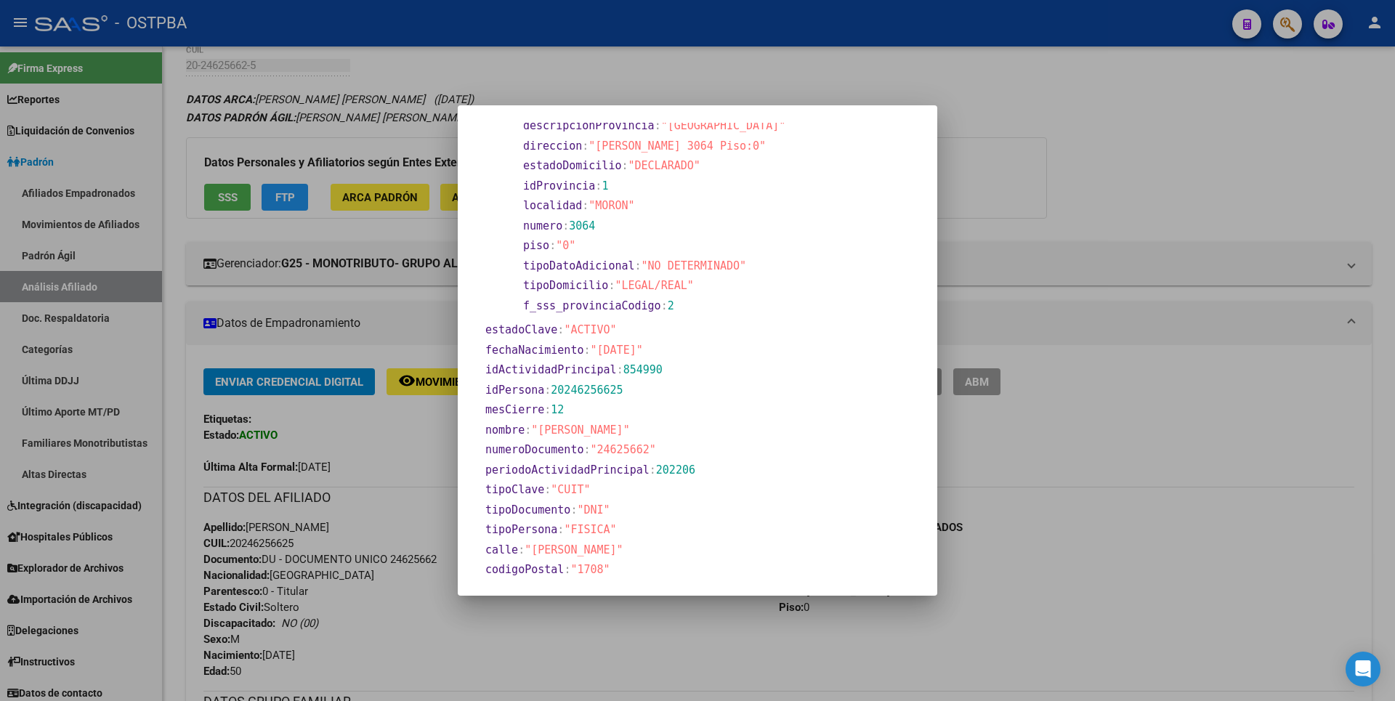
drag, startPoint x: 1082, startPoint y: 190, endPoint x: 763, endPoint y: 192, distance: 318.9
click at [1083, 190] on div at bounding box center [697, 350] width 1395 height 701
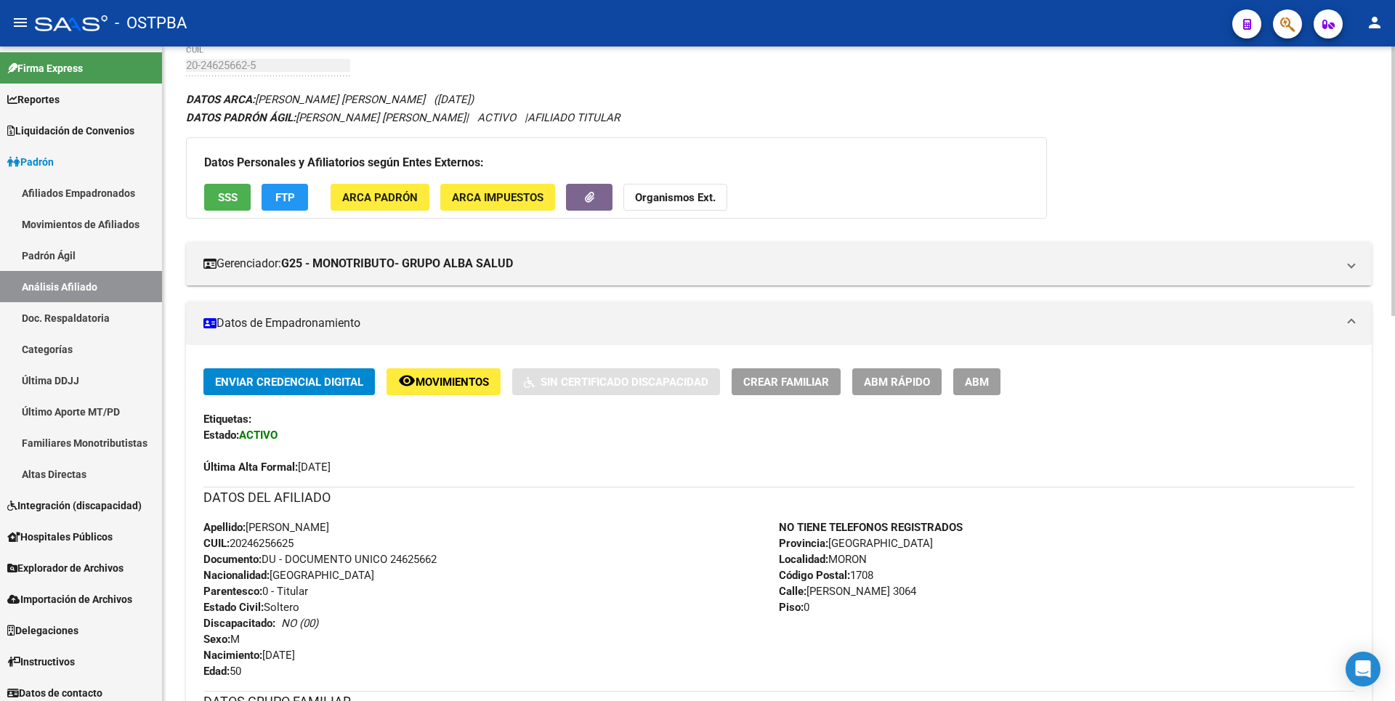
click at [288, 195] on span "FTP" at bounding box center [285, 197] width 20 height 13
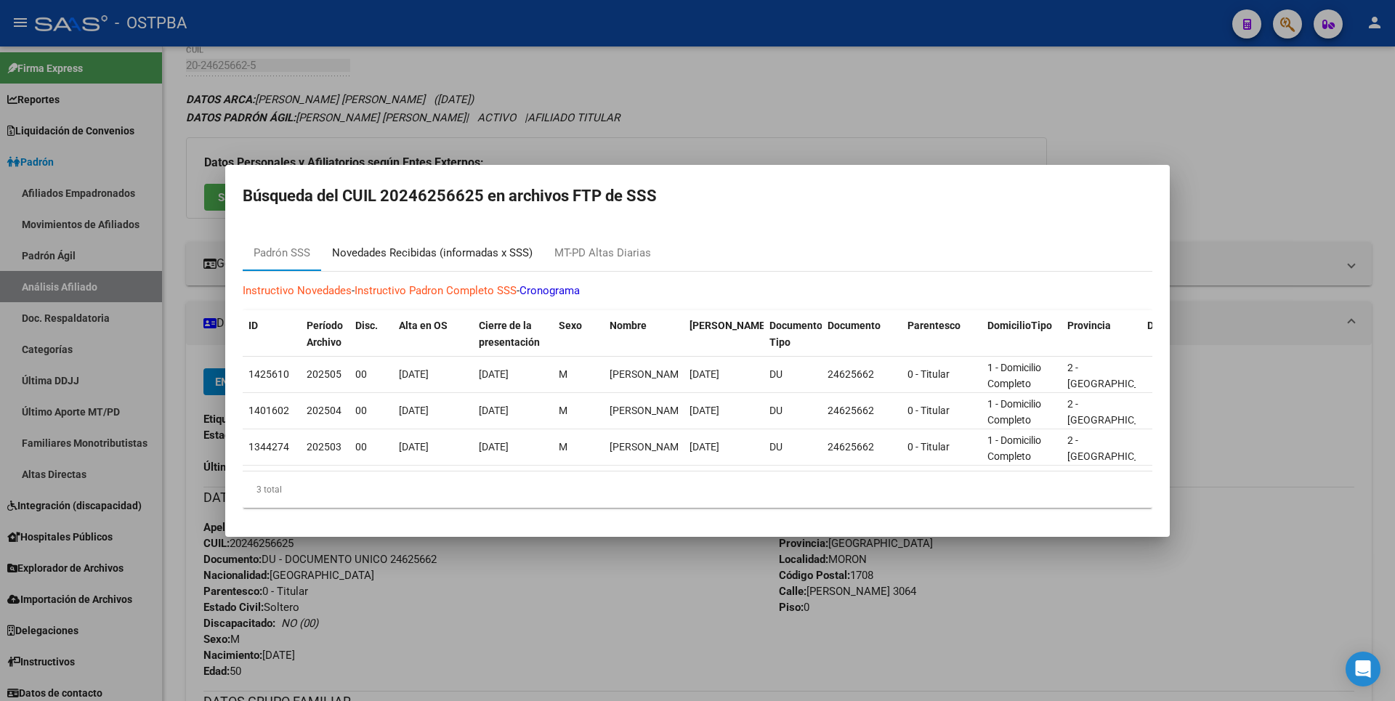
click at [431, 245] on div "Novedades Recibidas (informadas x SSS)" at bounding box center [432, 253] width 201 height 17
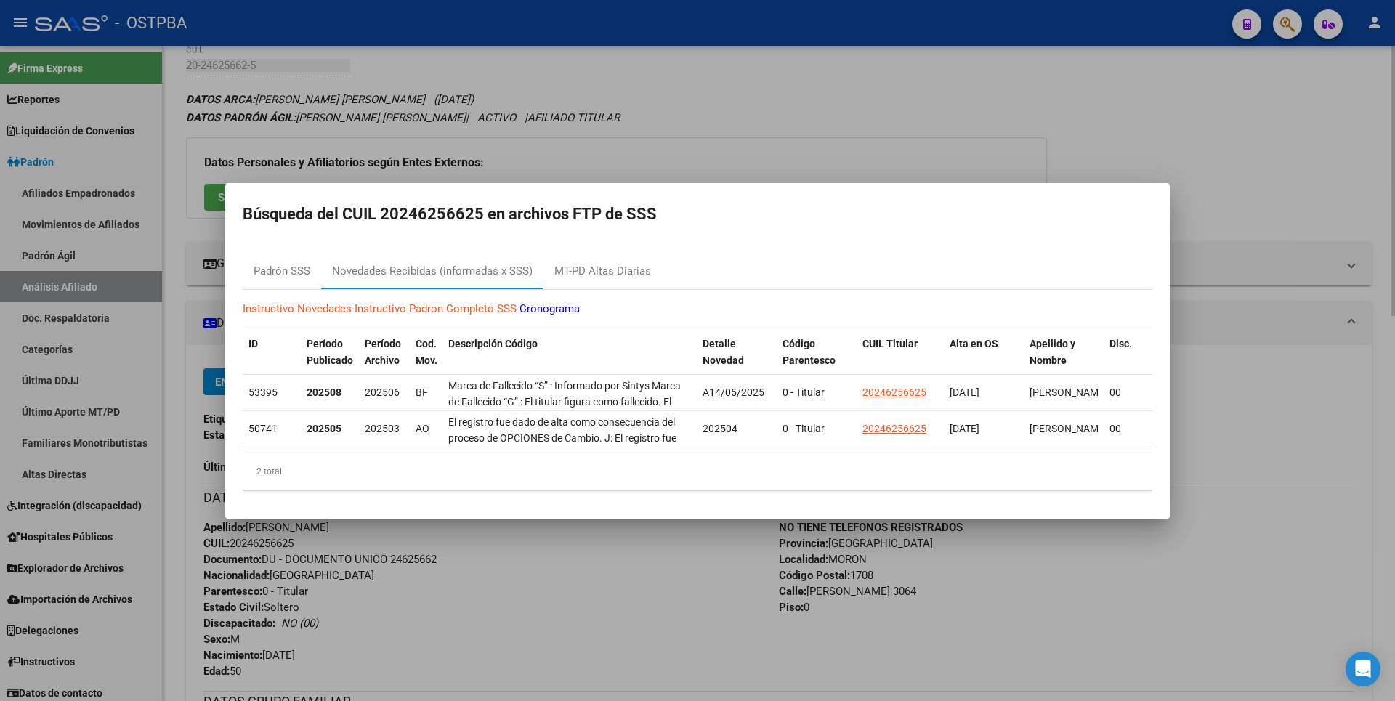
drag, startPoint x: 833, startPoint y: 137, endPoint x: 610, endPoint y: 92, distance: 227.4
click at [833, 136] on div at bounding box center [697, 350] width 1395 height 701
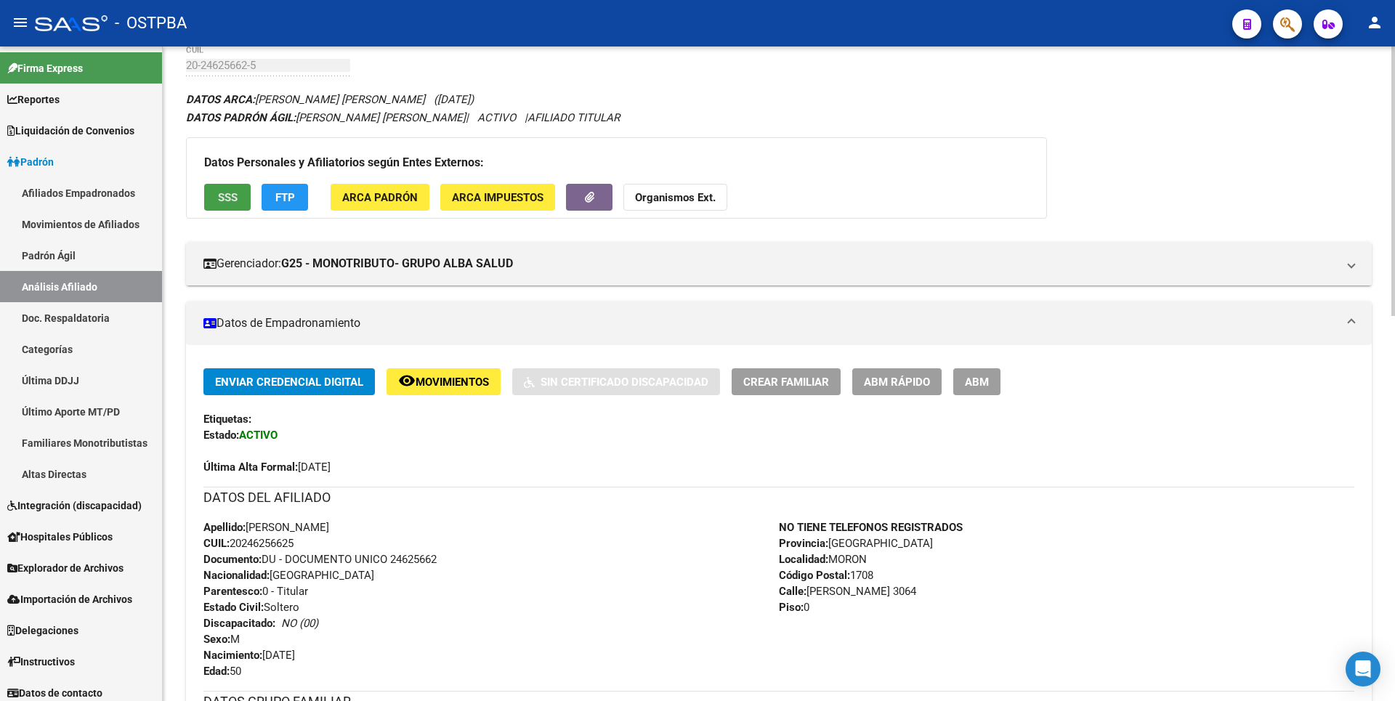
click at [230, 191] on span "SSS" at bounding box center [228, 197] width 20 height 13
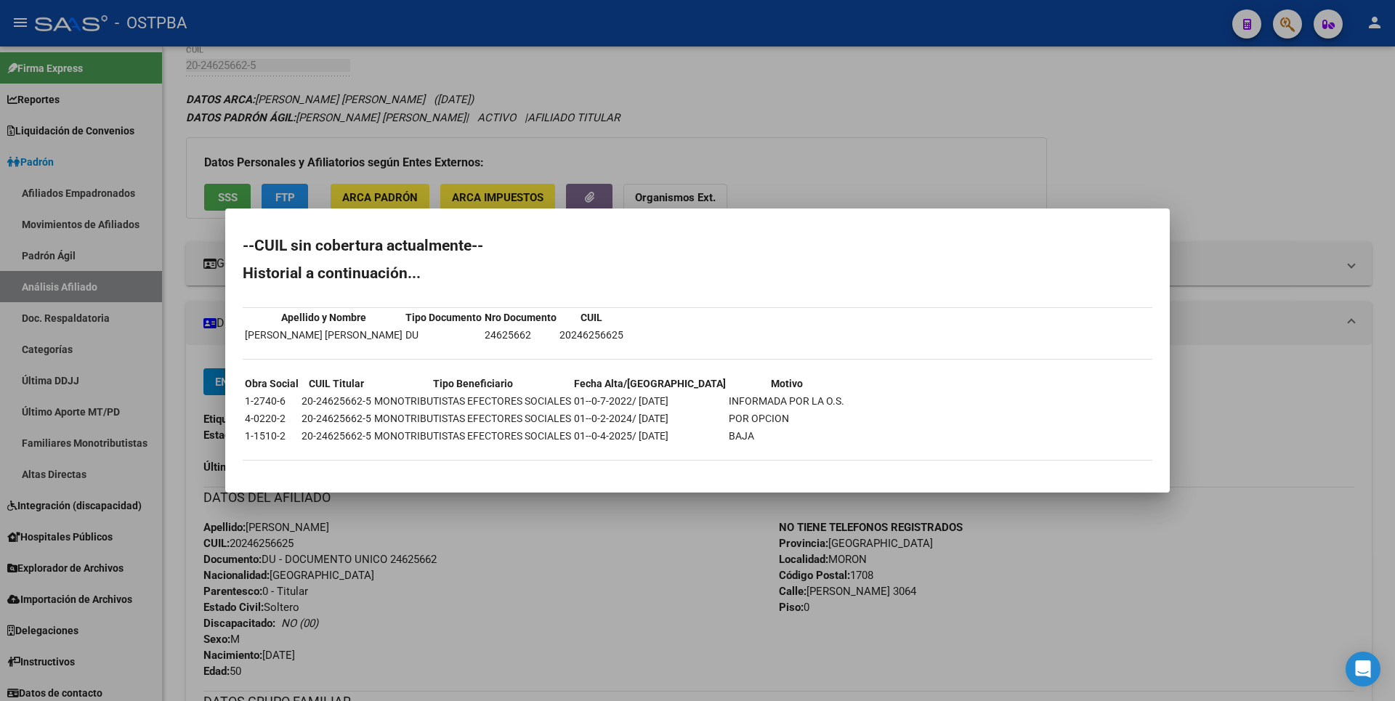
click at [1085, 124] on div at bounding box center [697, 350] width 1395 height 701
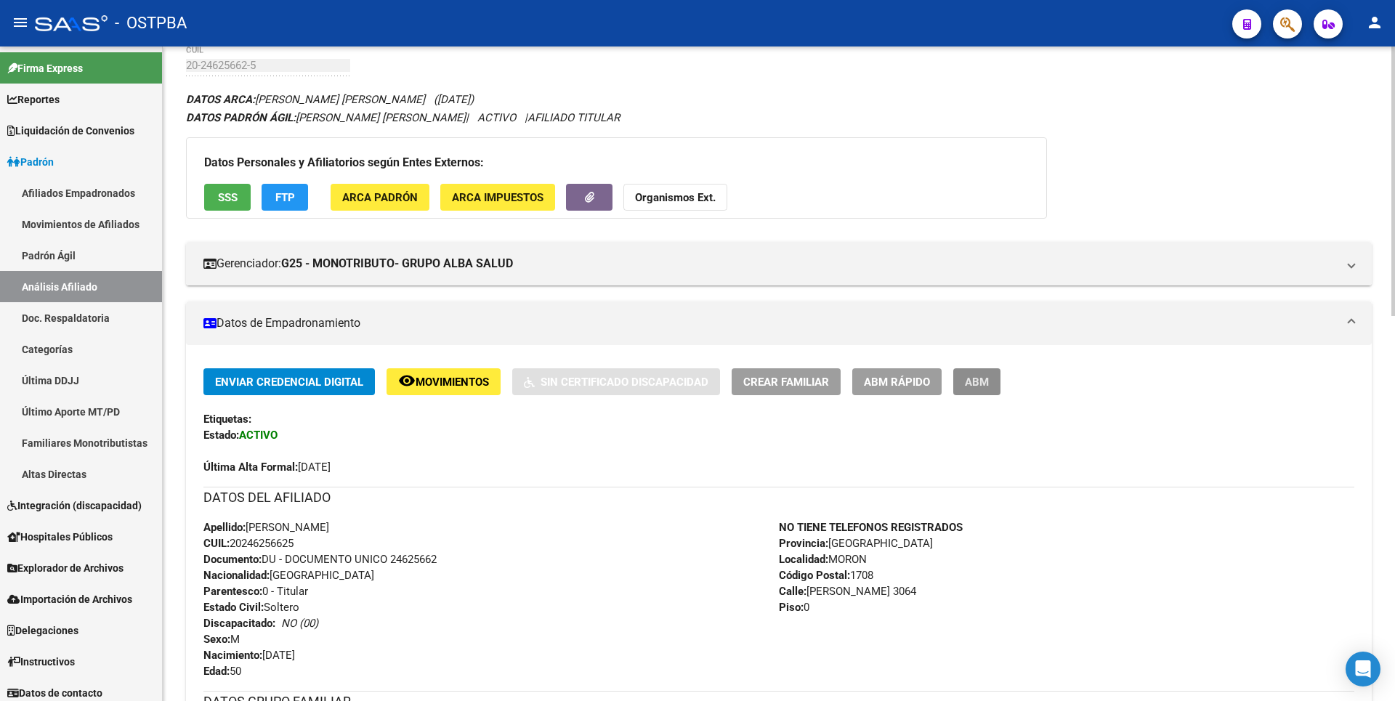
click at [982, 387] on span "ABM" at bounding box center [977, 382] width 24 height 13
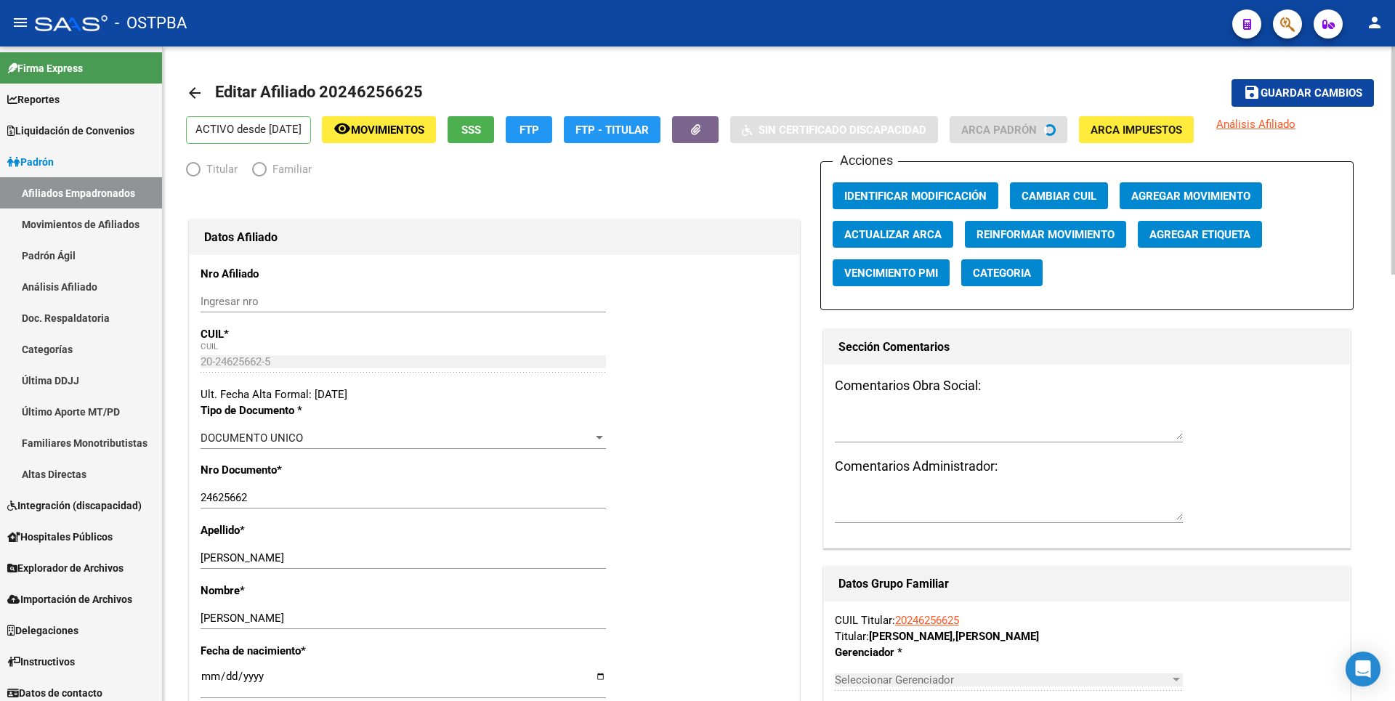
radio input "true"
type input "20-24625662-5"
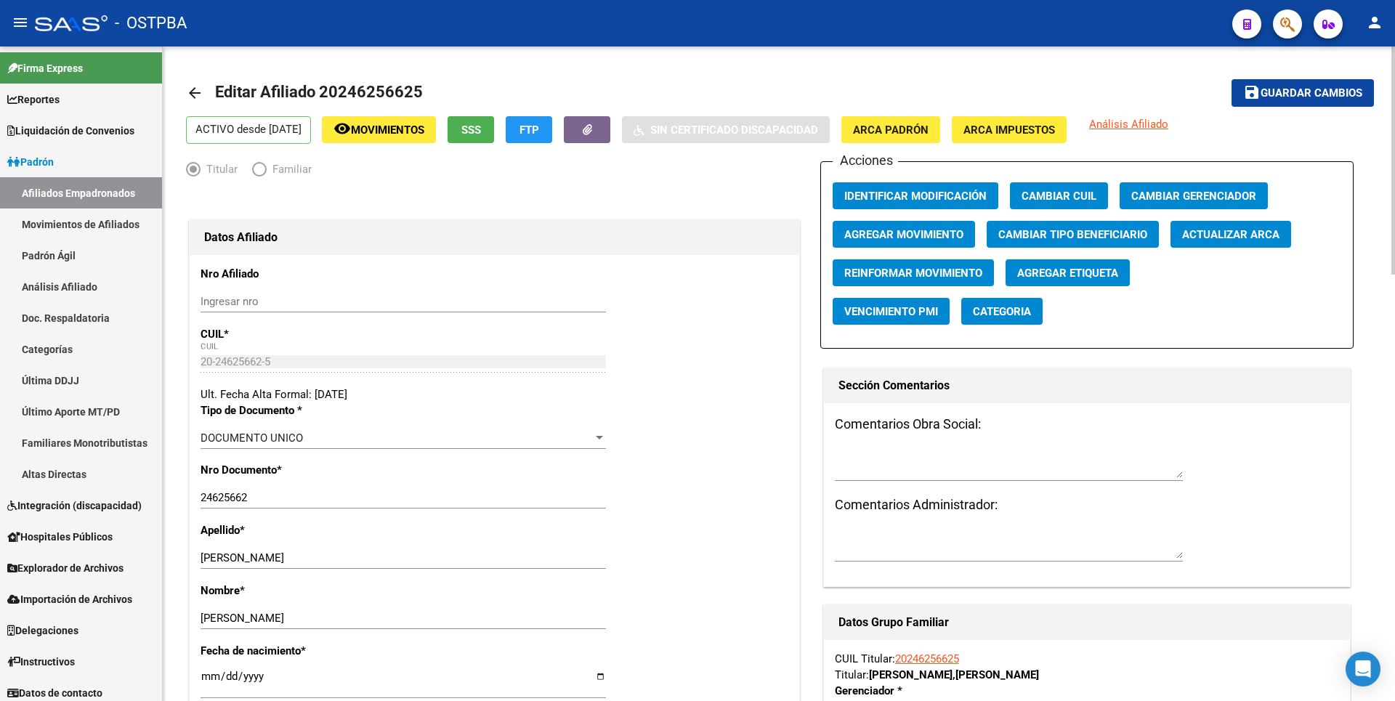
click at [895, 235] on span "Agregar Movimiento" at bounding box center [903, 234] width 119 height 13
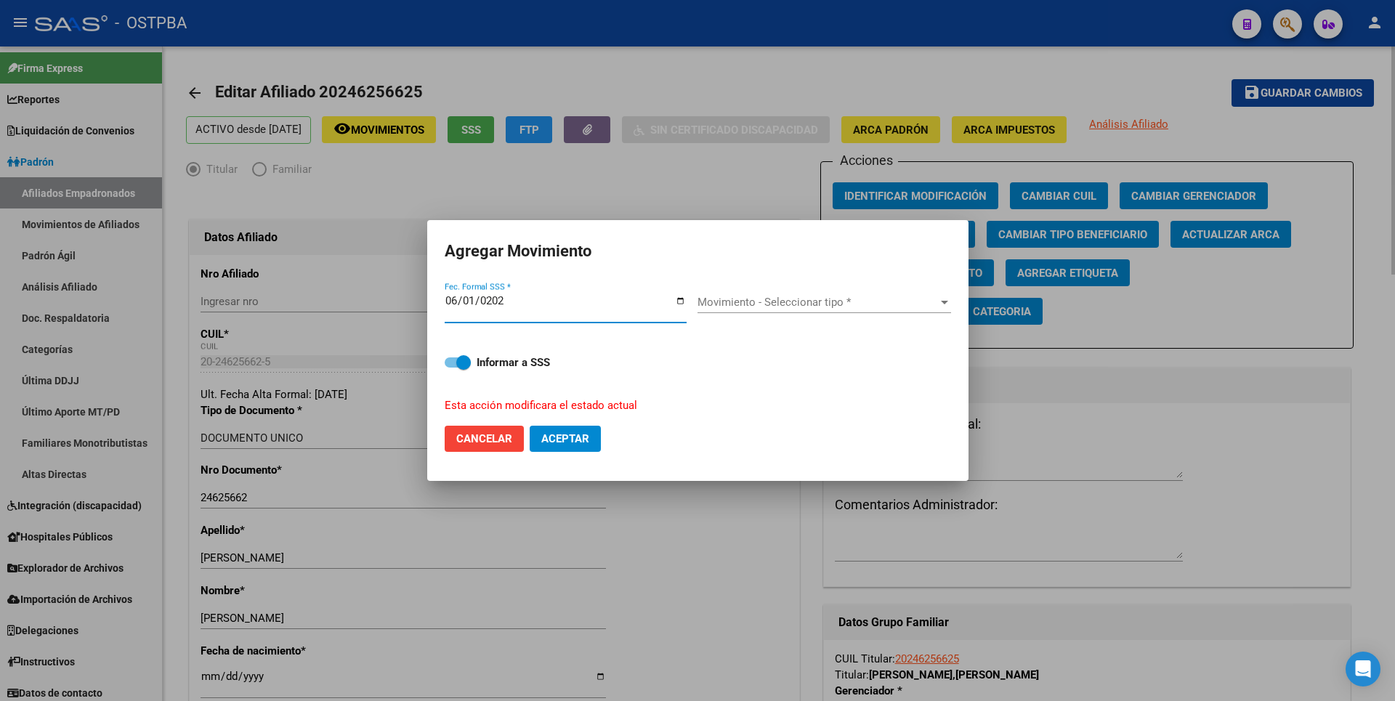
type input "2025-06-01"
click at [938, 296] on div at bounding box center [944, 302] width 13 height 12
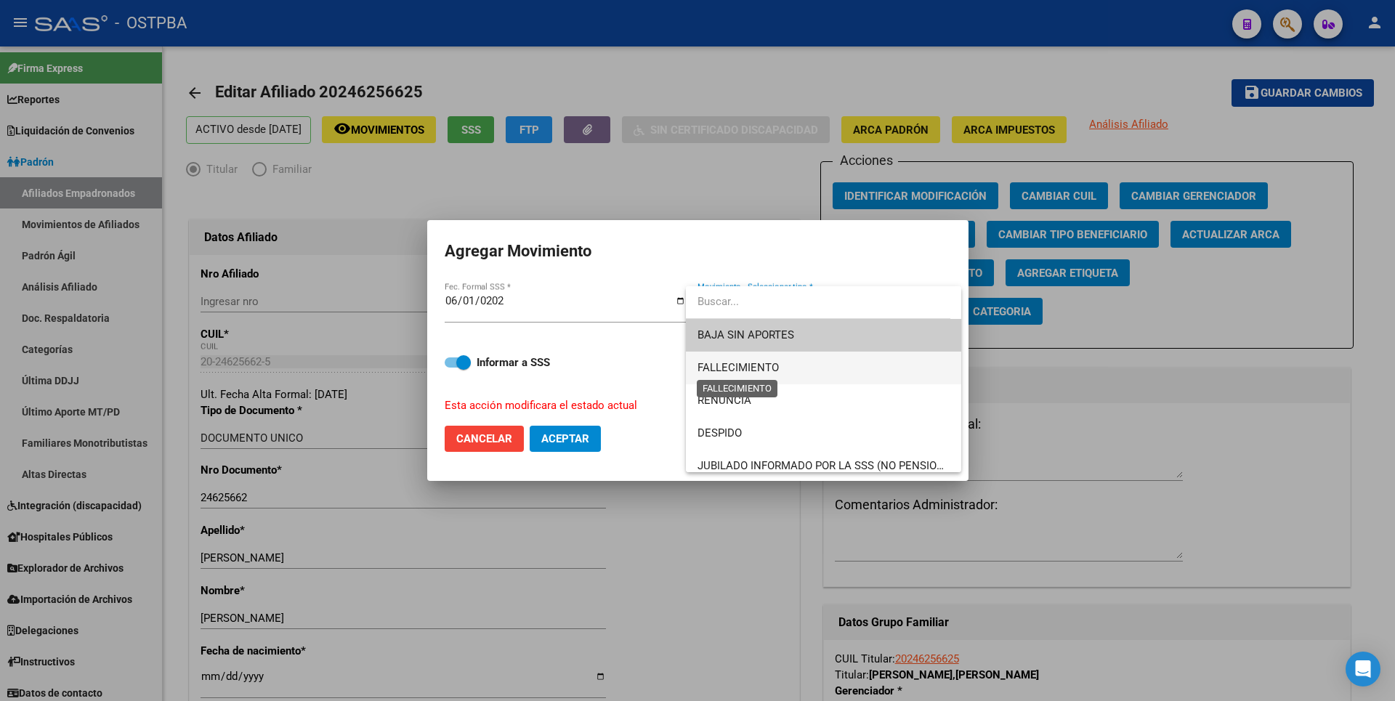
click at [753, 363] on span "FALLECIMIENTO" at bounding box center [737, 367] width 81 height 13
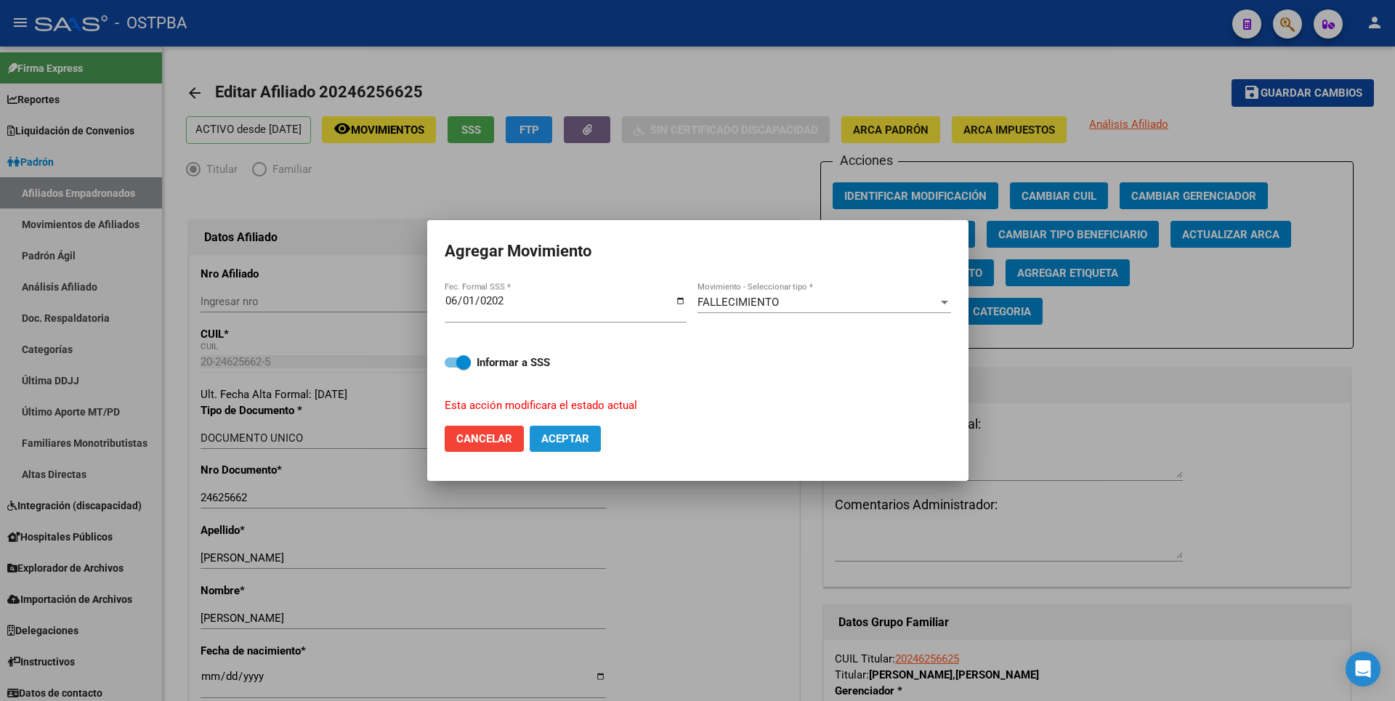
click at [575, 435] on span "Aceptar" at bounding box center [565, 438] width 48 height 13
checkbox input "false"
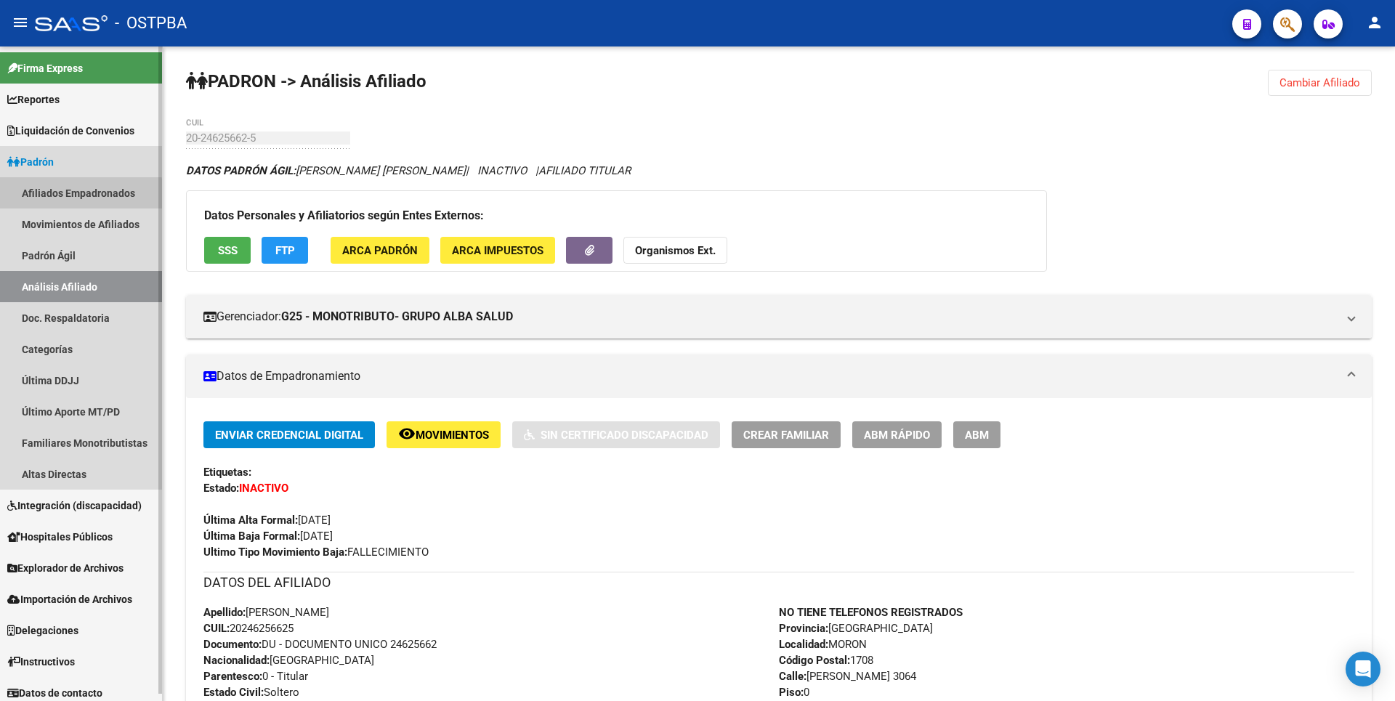
click at [65, 199] on link "Afiliados Empadronados" at bounding box center [81, 192] width 162 height 31
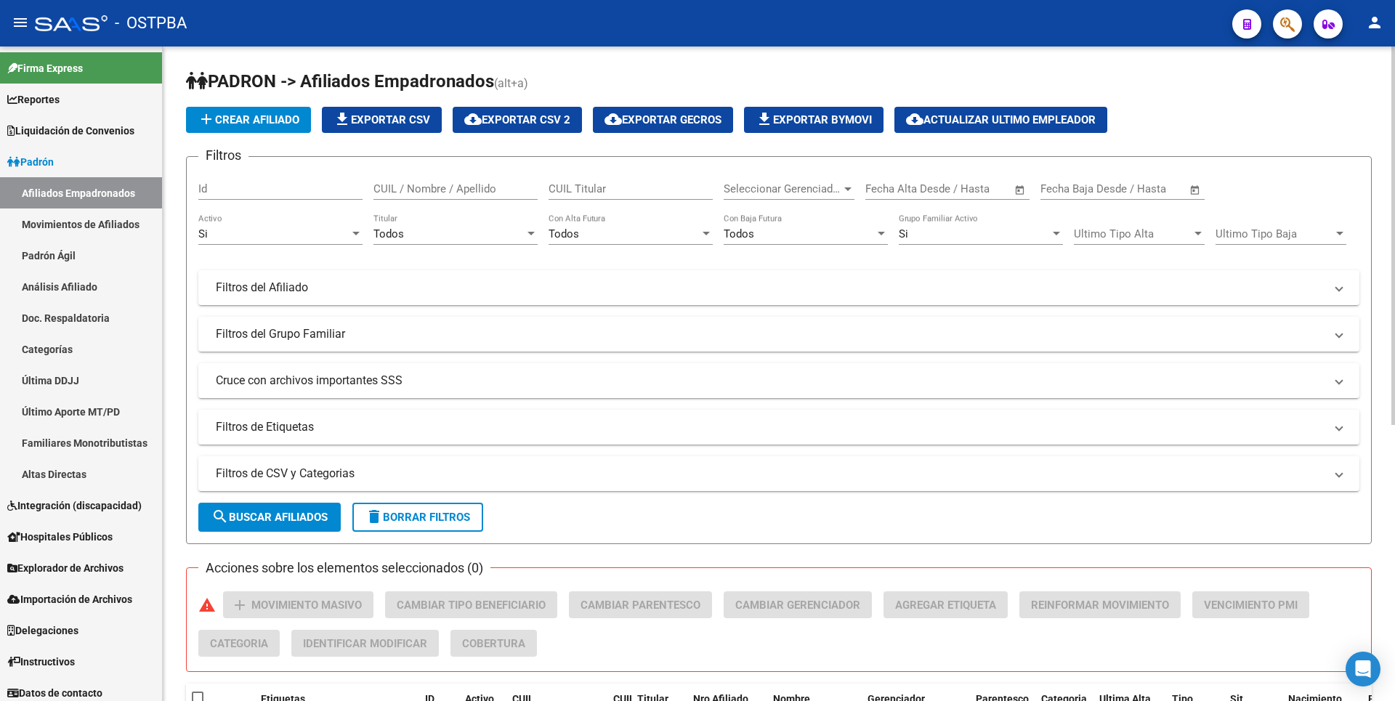
click at [851, 191] on div at bounding box center [847, 189] width 13 height 12
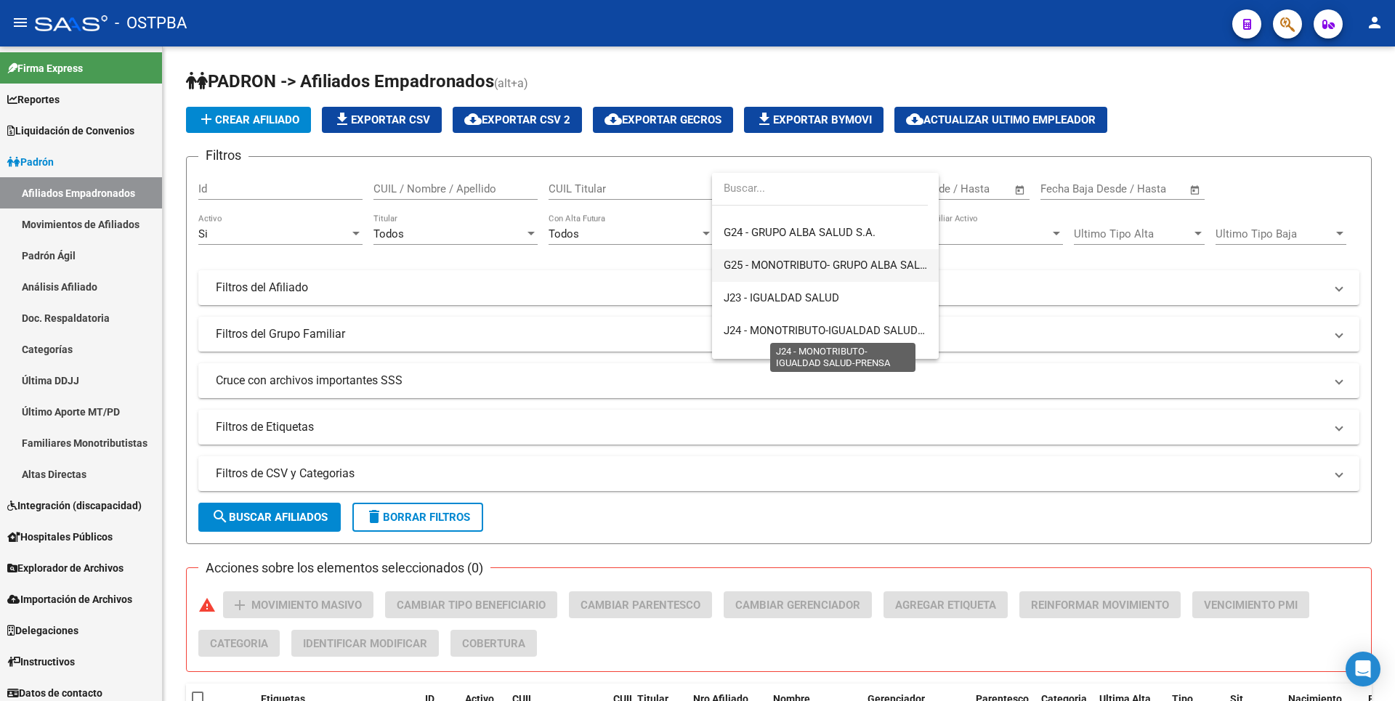
scroll to position [291, 0]
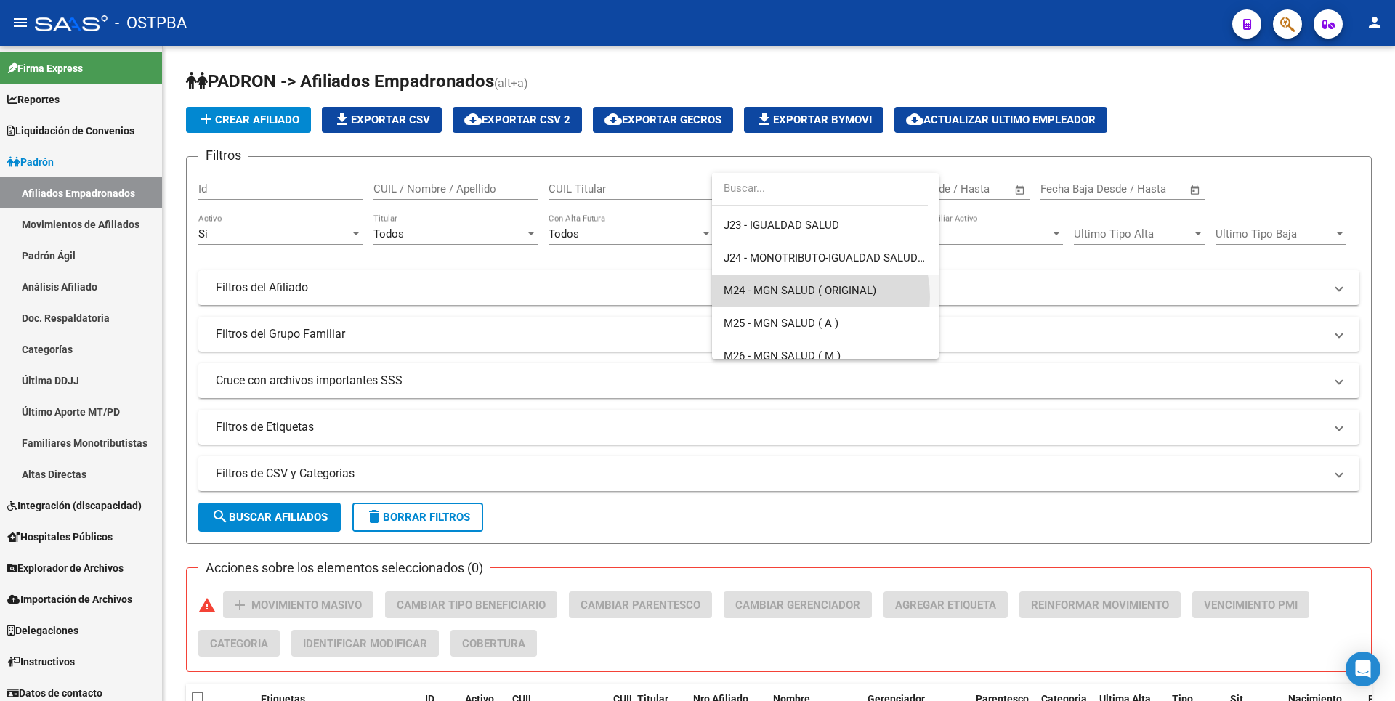
click at [811, 297] on span "M24 - MGN SALUD ( ORIGINAL)" at bounding box center [825, 291] width 203 height 33
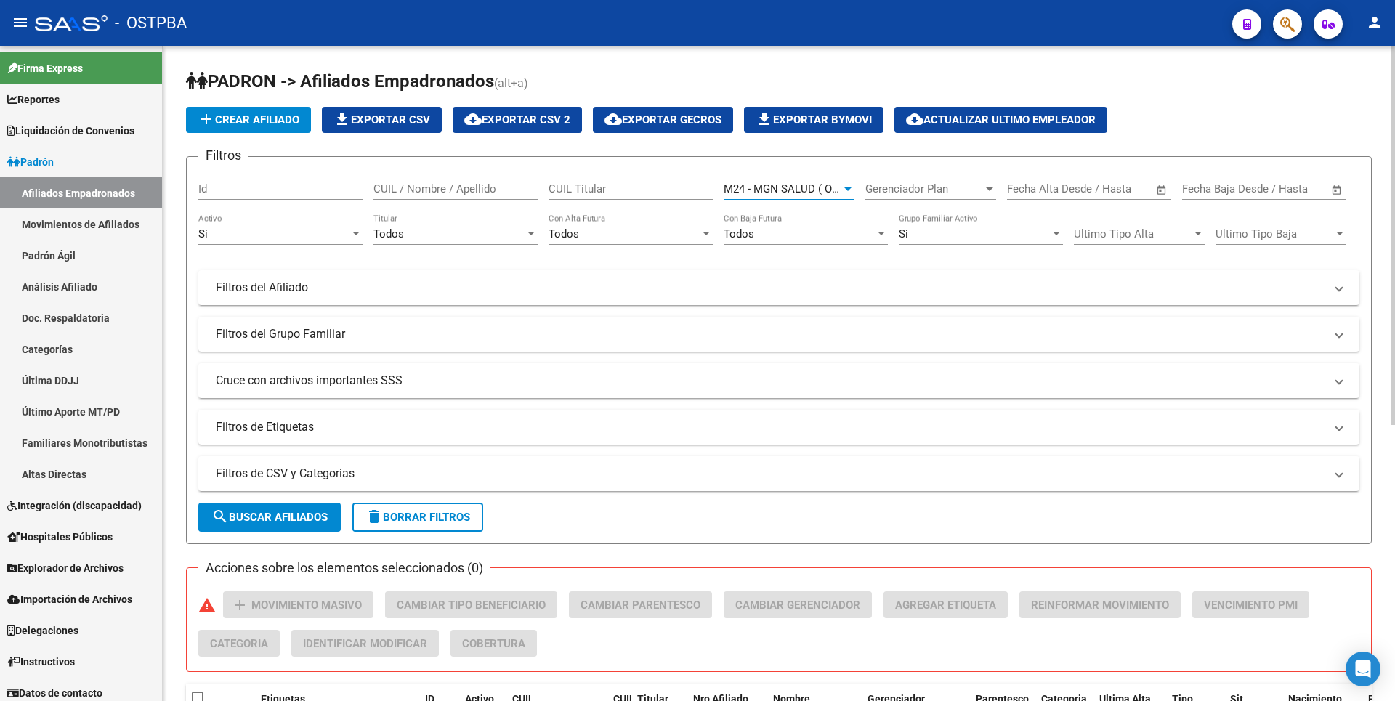
click at [530, 232] on div at bounding box center [530, 234] width 7 height 4
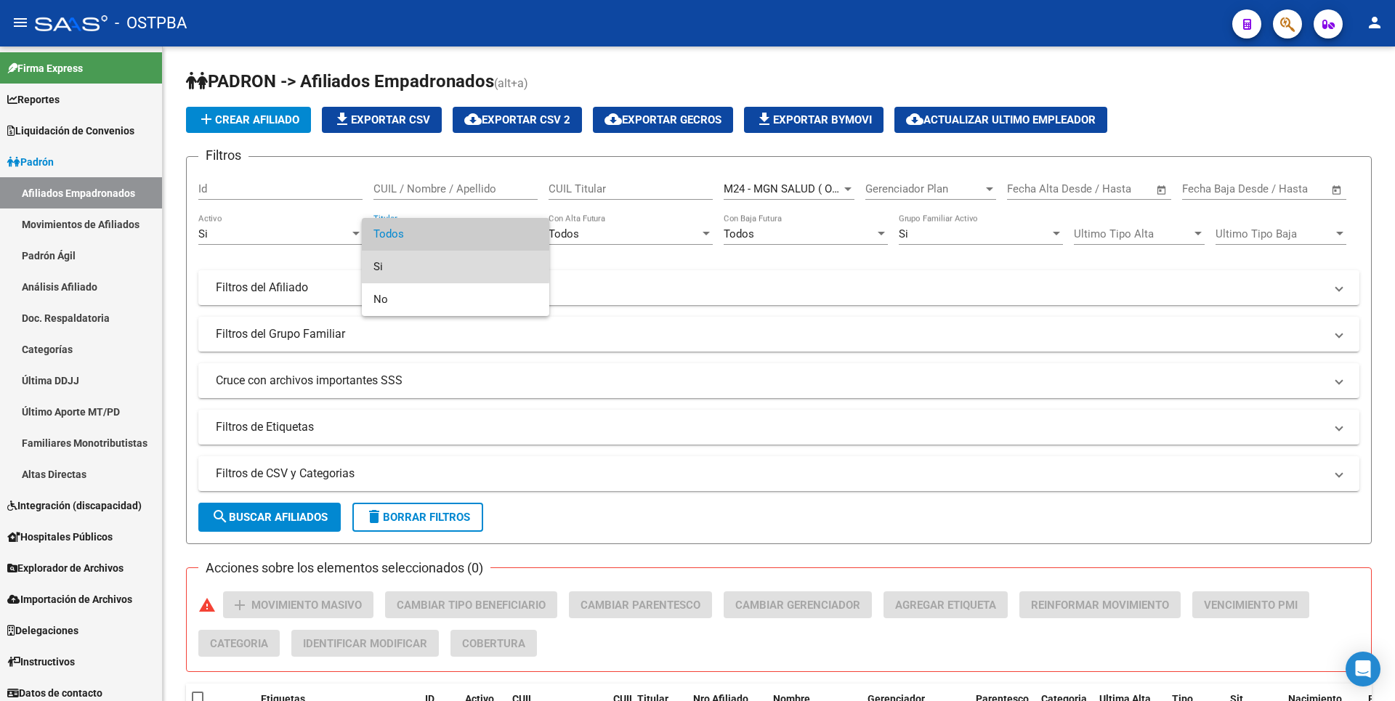
click at [399, 266] on span "Si" at bounding box center [455, 267] width 164 height 33
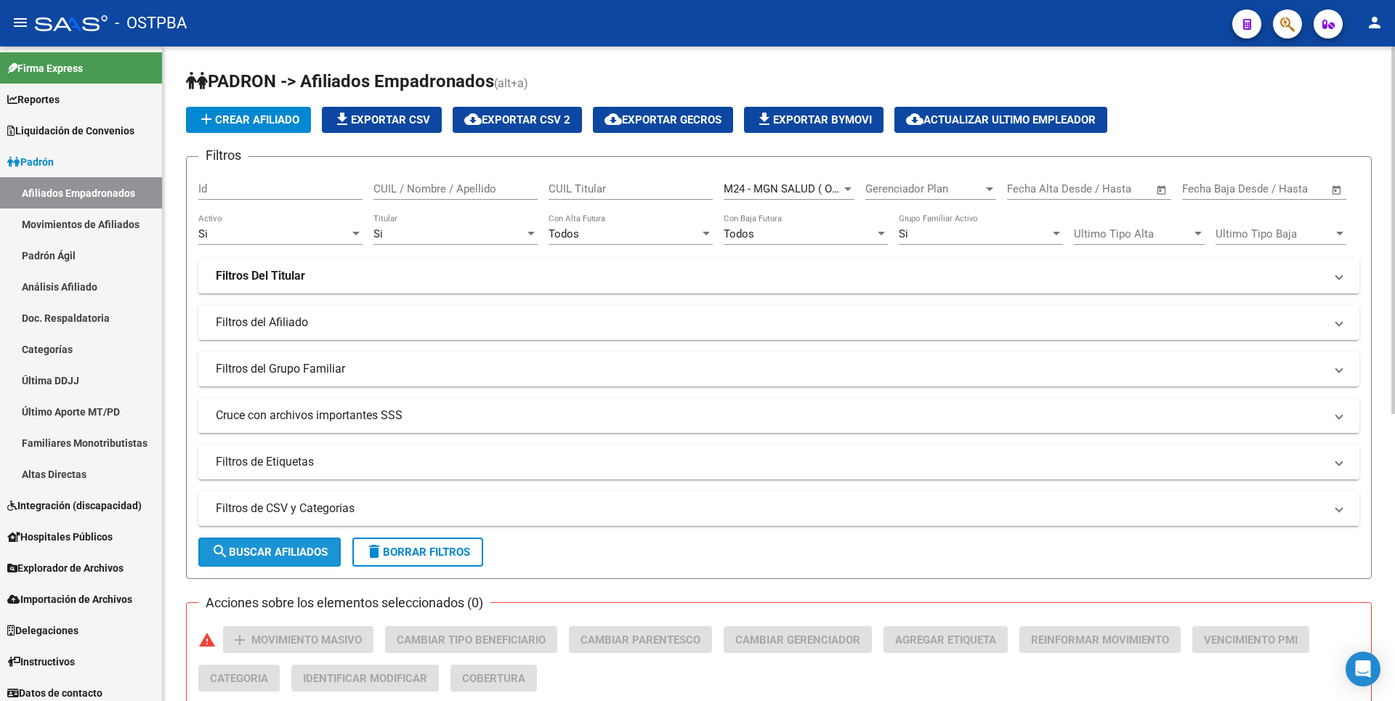
click at [282, 553] on span "search Buscar Afiliados" at bounding box center [269, 552] width 116 height 13
click at [517, 118] on span "cloud_download Exportar CSV 2" at bounding box center [517, 119] width 106 height 13
drag, startPoint x: 70, startPoint y: 289, endPoint x: 97, endPoint y: 233, distance: 62.1
click at [70, 289] on link "Análisis Afiliado" at bounding box center [81, 286] width 162 height 31
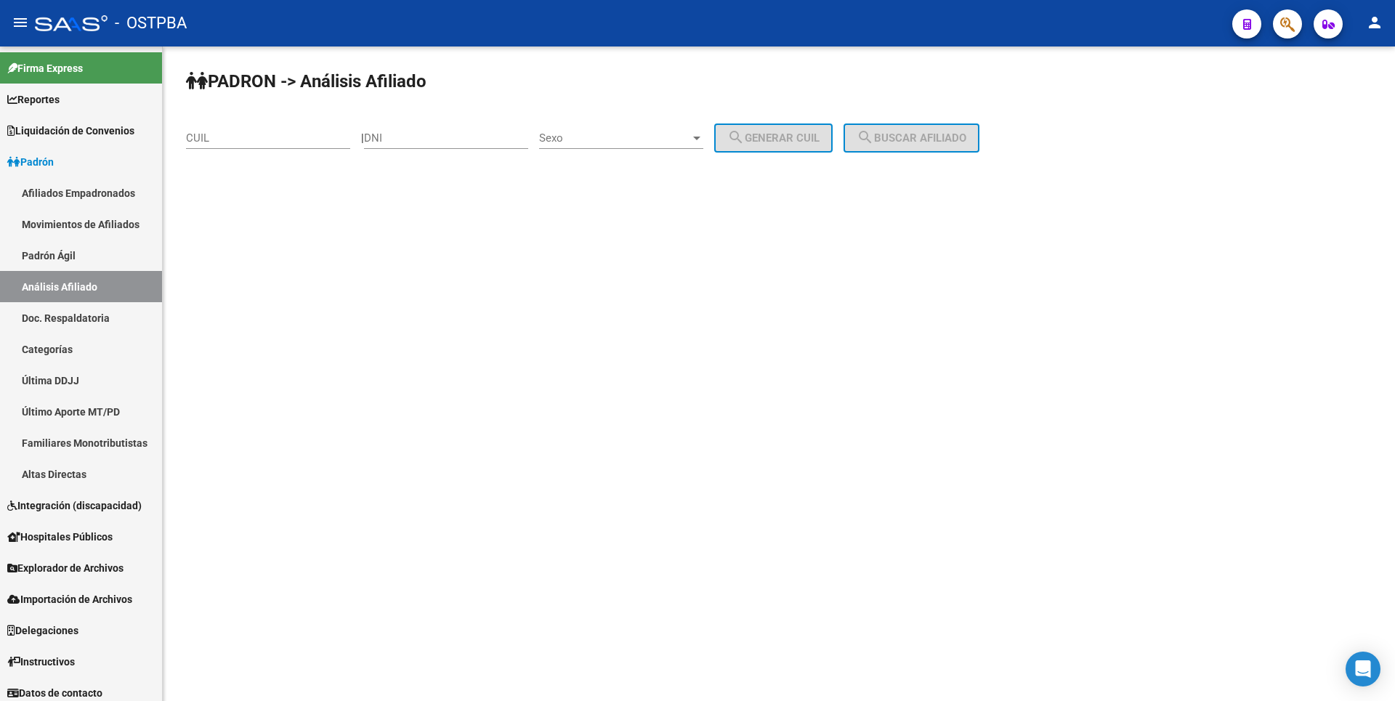
click at [208, 124] on div "CUIL" at bounding box center [268, 133] width 164 height 31
paste input "20-2406"
drag, startPoint x: 230, startPoint y: 141, endPoint x: 127, endPoint y: 139, distance: 103.2
click at [127, 139] on mat-sidenav-container "Firma Express Reportes Tablero de Control Ingresos Percibidos Análisis de todos…" at bounding box center [697, 373] width 1395 height 655
paste input "39211371-2"
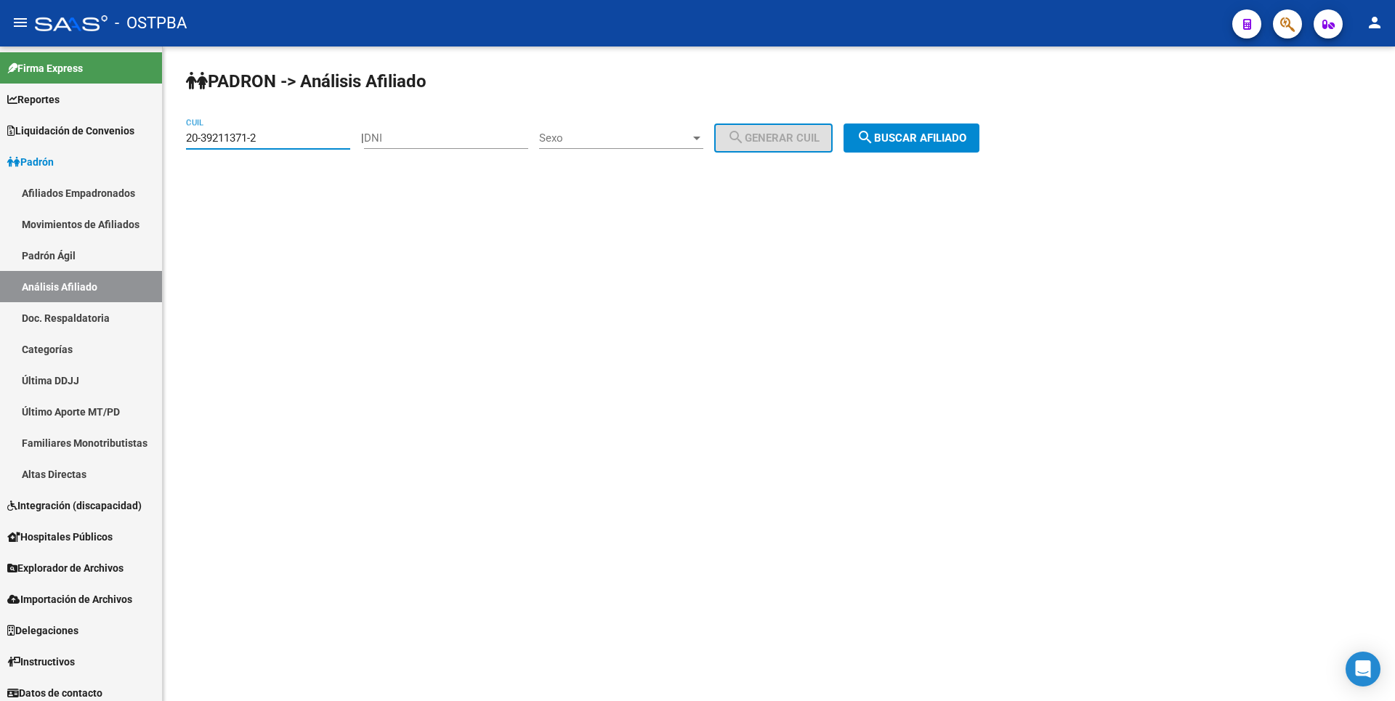
type input "20-39211371-2"
click at [892, 136] on span "search Buscar afiliado" at bounding box center [912, 137] width 110 height 13
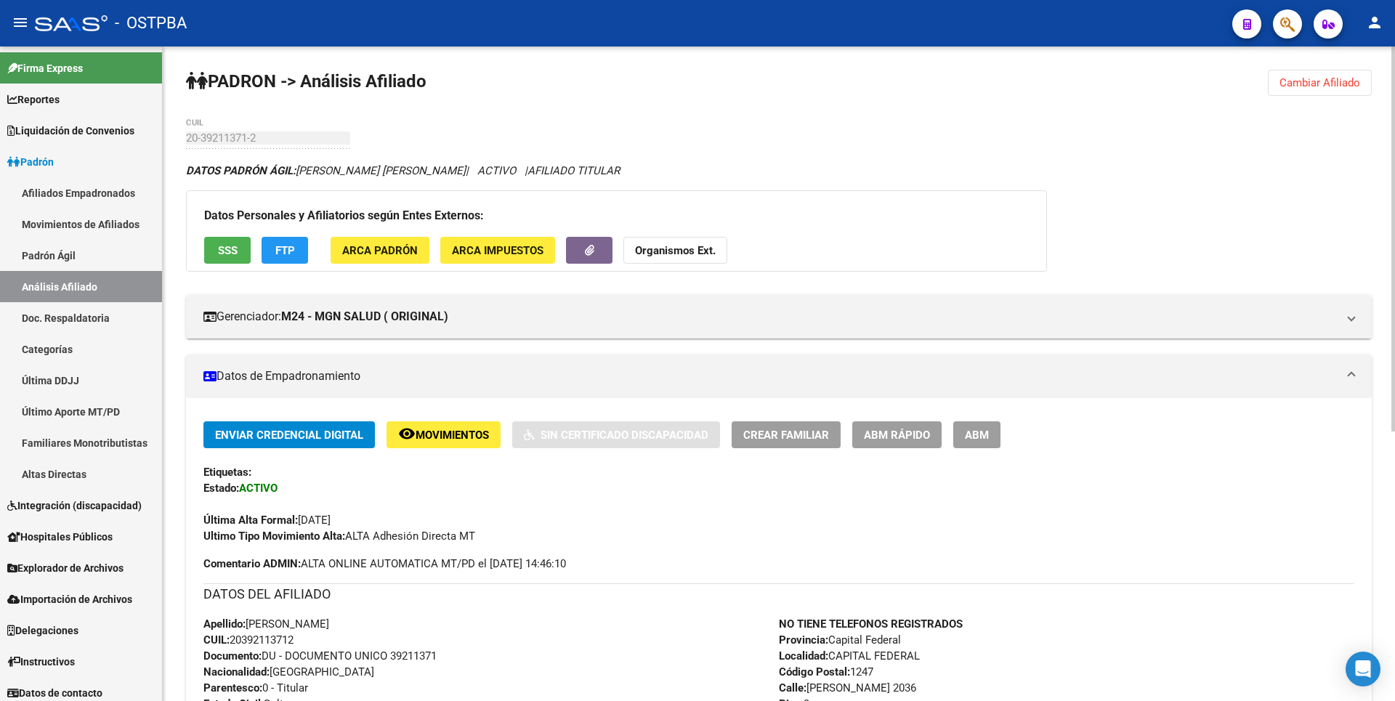
click at [236, 244] on span "SSS" at bounding box center [228, 250] width 20 height 13
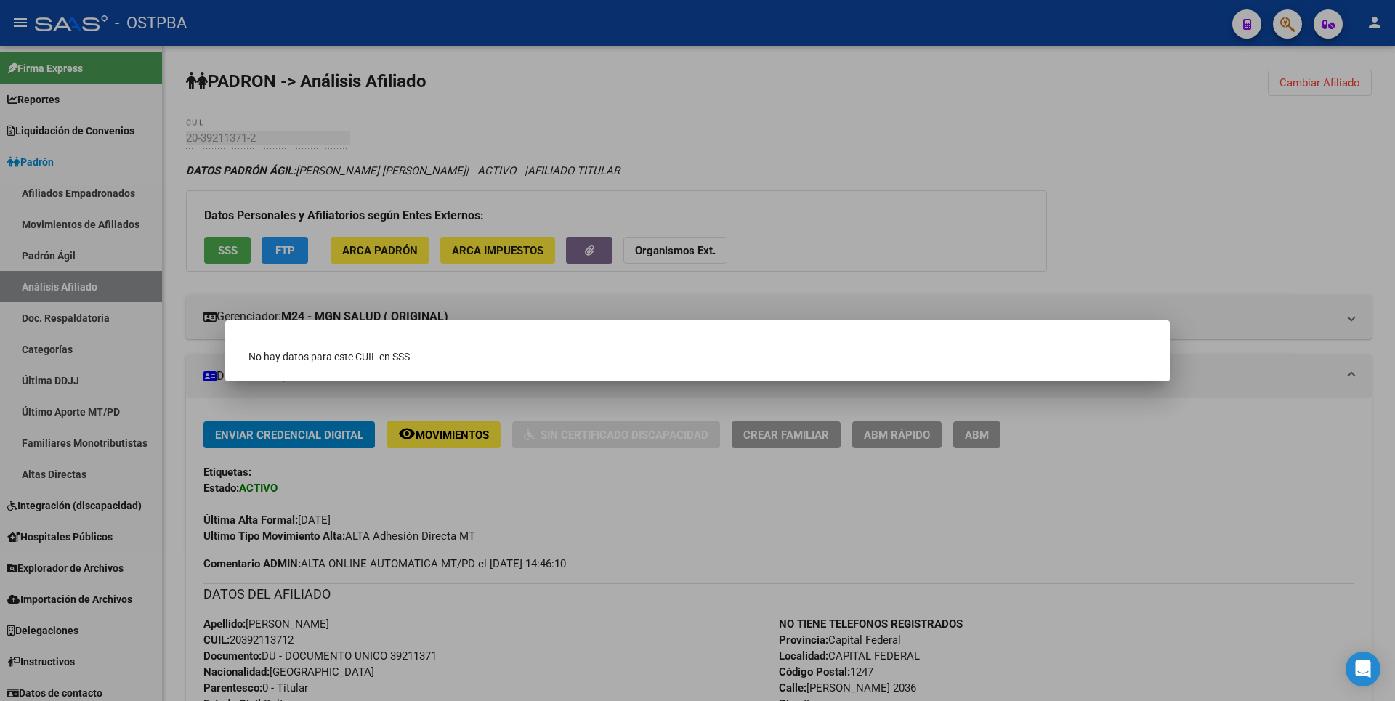
click at [682, 142] on div at bounding box center [697, 350] width 1395 height 701
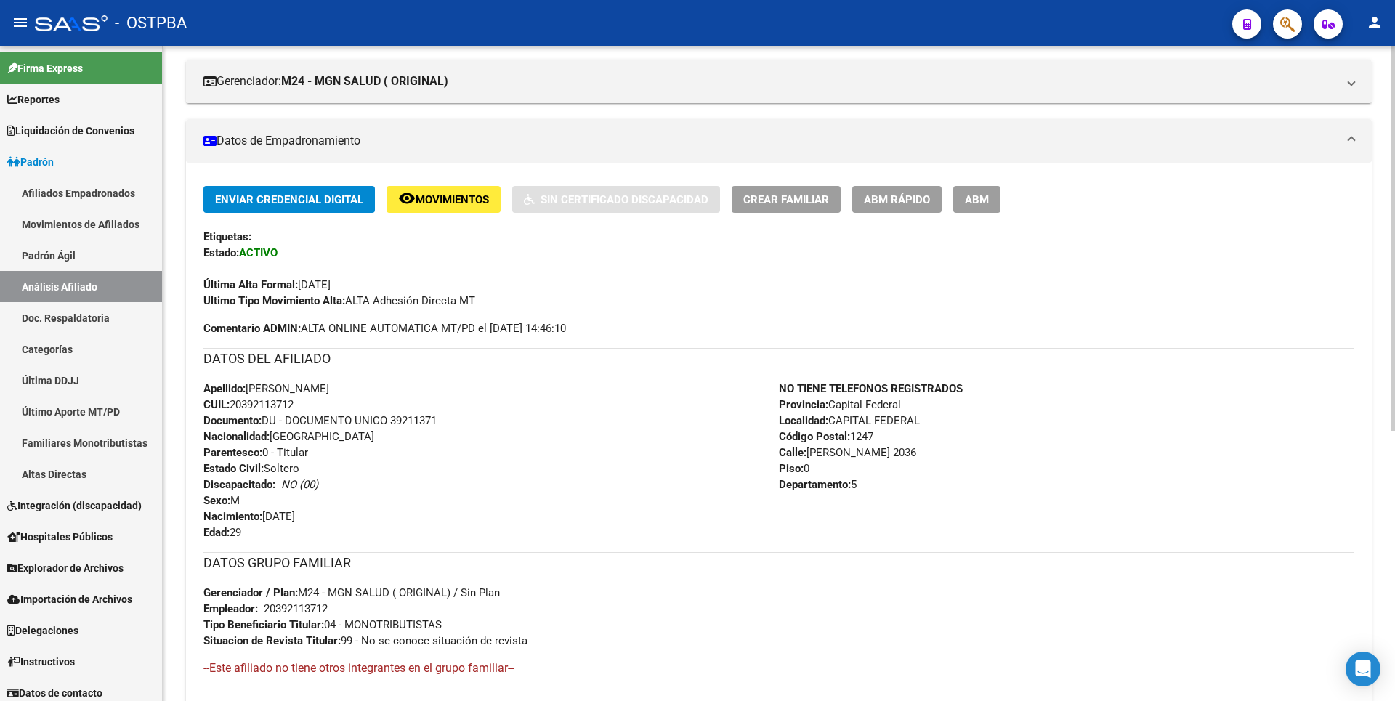
scroll to position [458, 0]
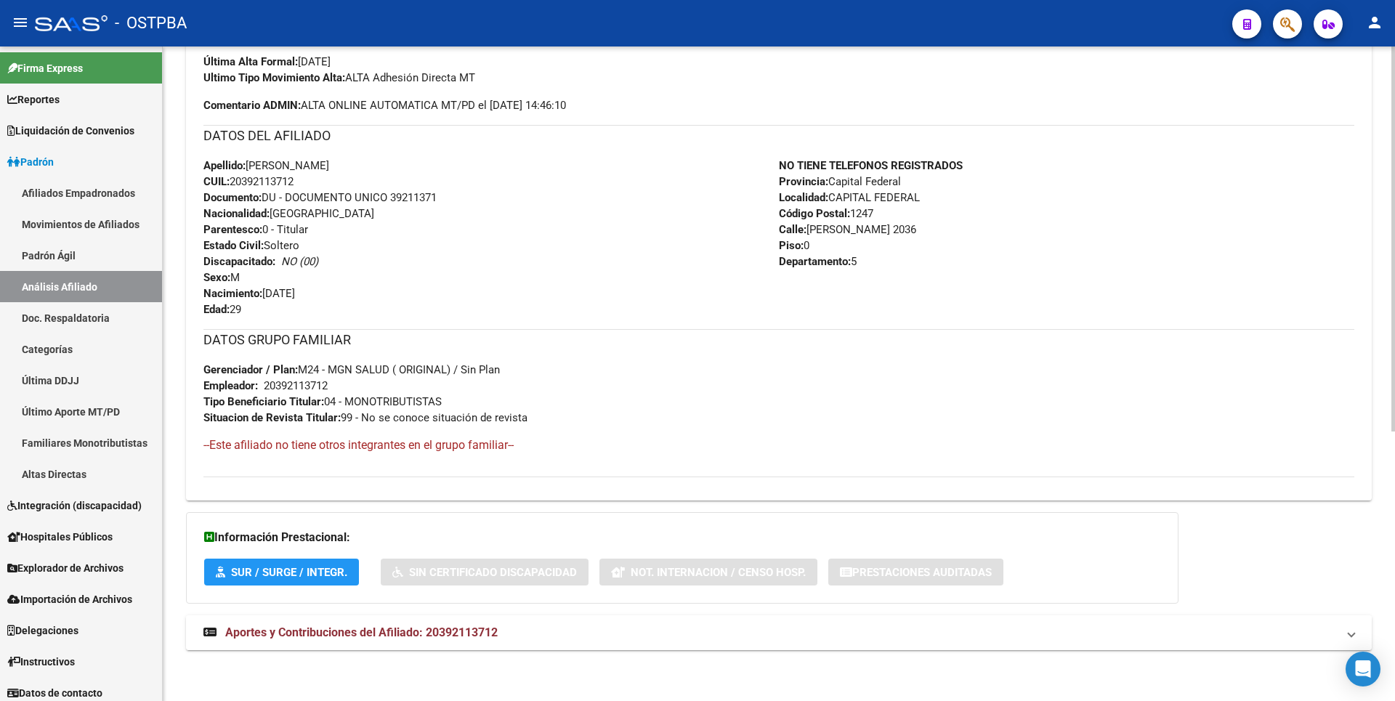
click at [401, 628] on span "Aportes y Contribuciones del Afiliado: 20392113712" at bounding box center [361, 633] width 272 height 14
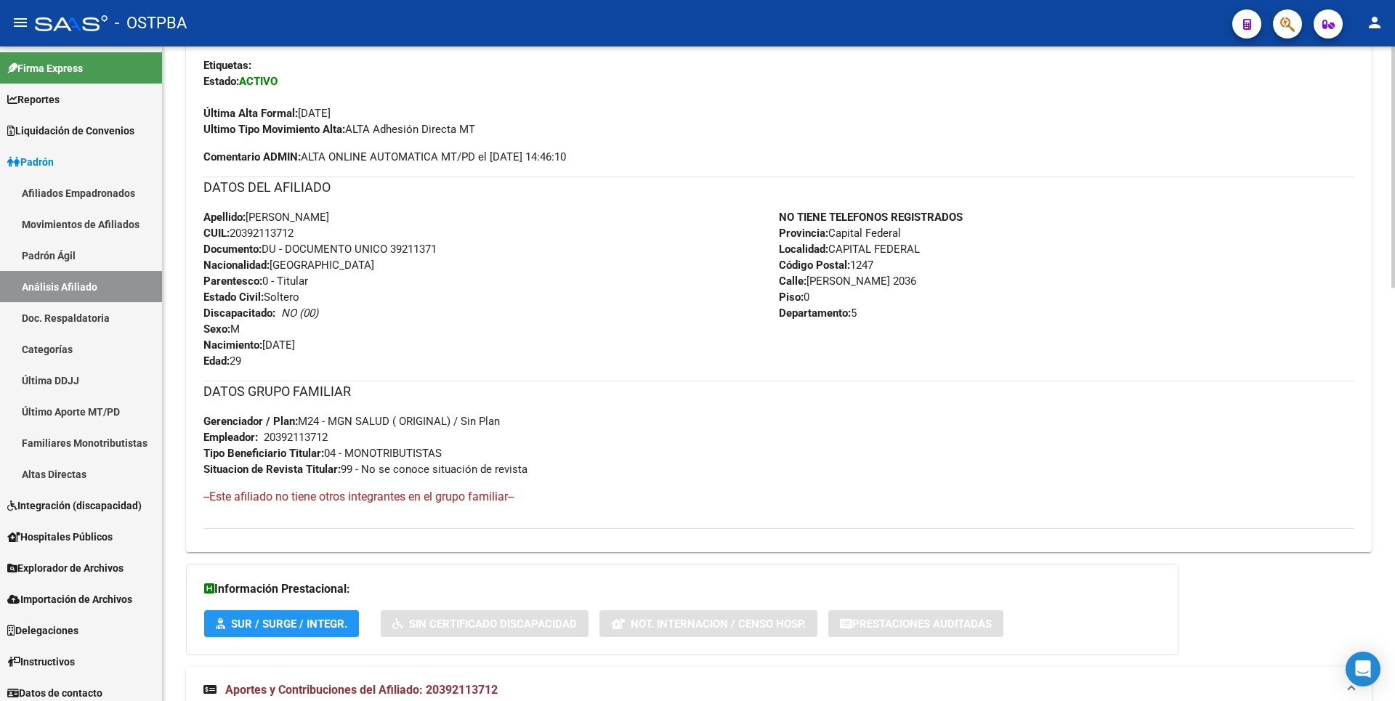
scroll to position [0, 0]
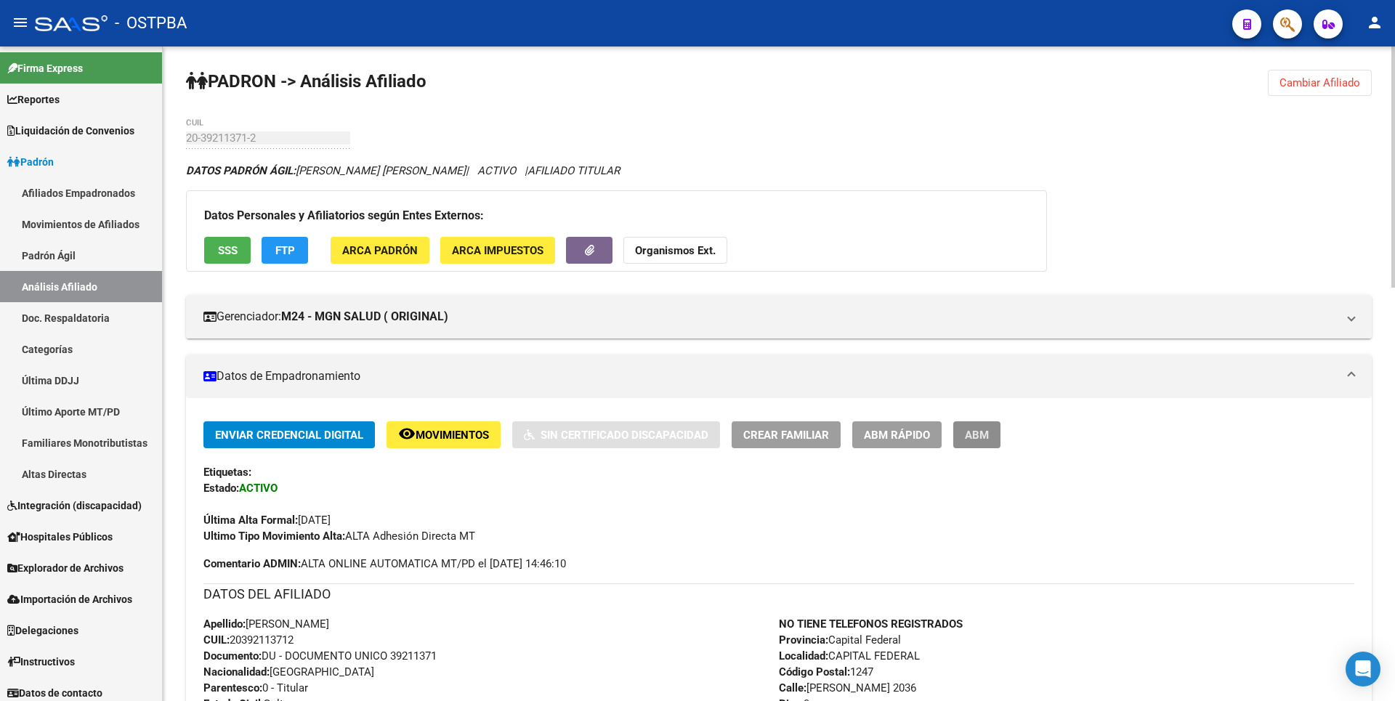
click at [991, 440] on button "ABM" at bounding box center [976, 434] width 47 height 27
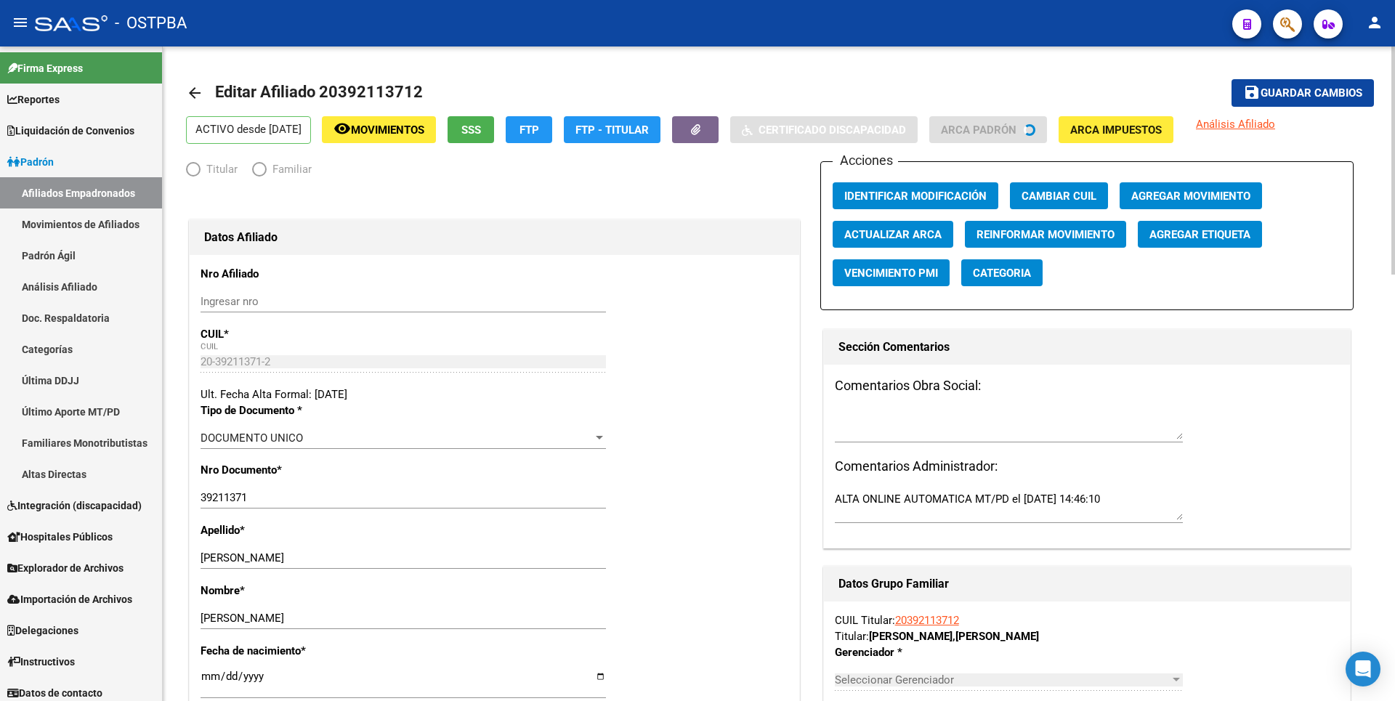
radio input "true"
type input "20-39211371-2"
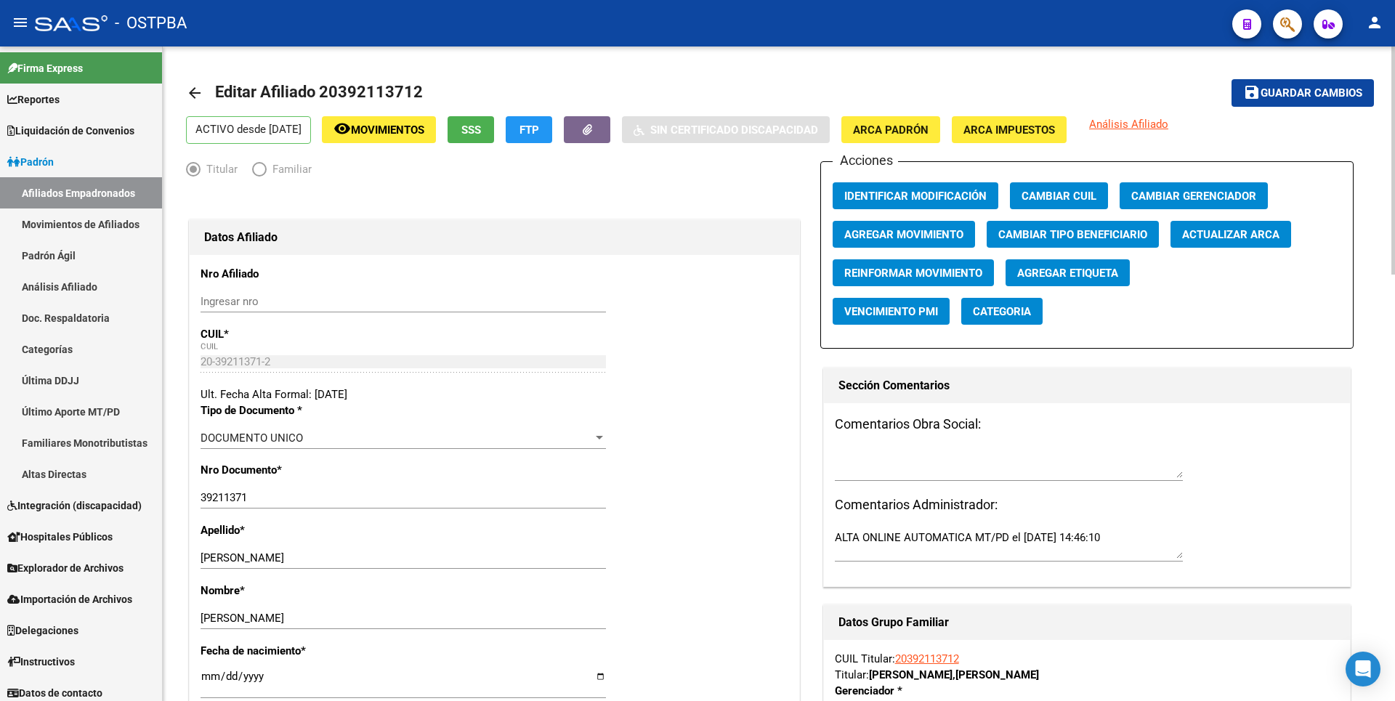
click at [915, 232] on span "Agregar Movimiento" at bounding box center [903, 234] width 119 height 13
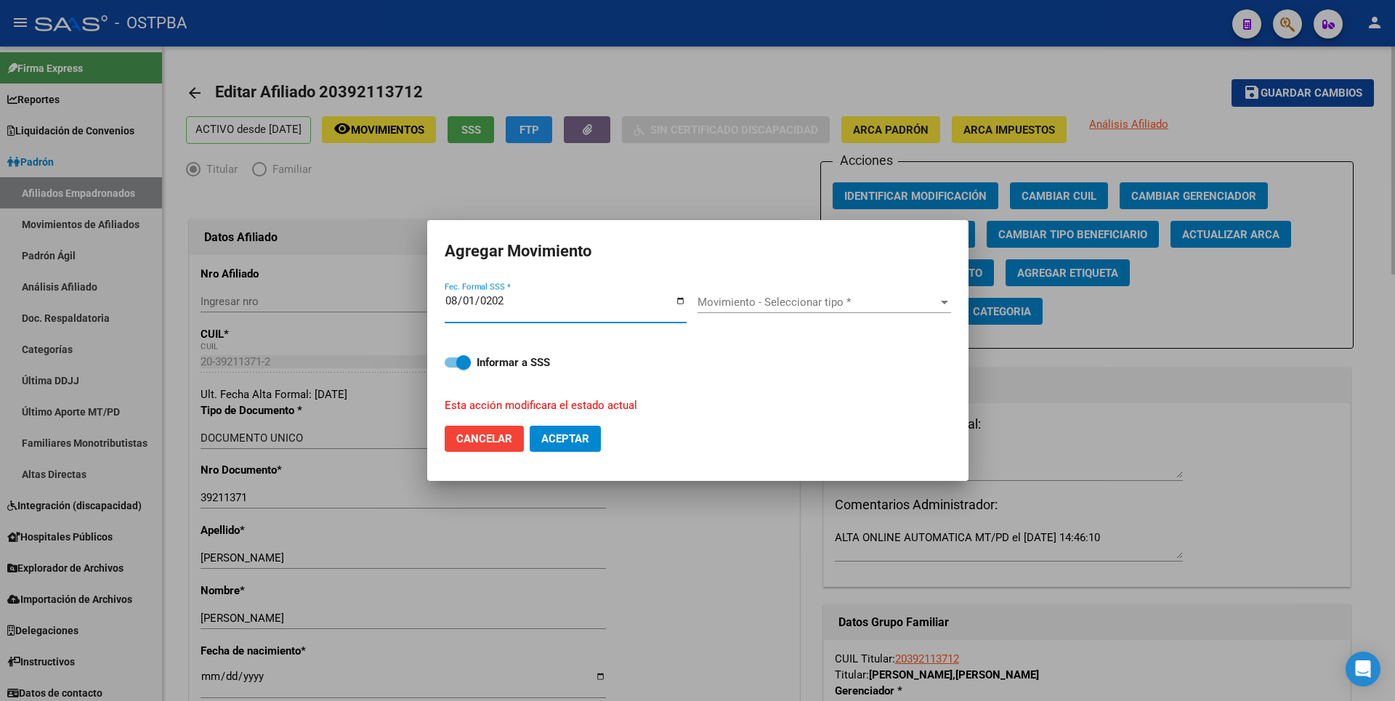
type input "2024-08-01"
click at [943, 302] on div at bounding box center [944, 303] width 7 height 4
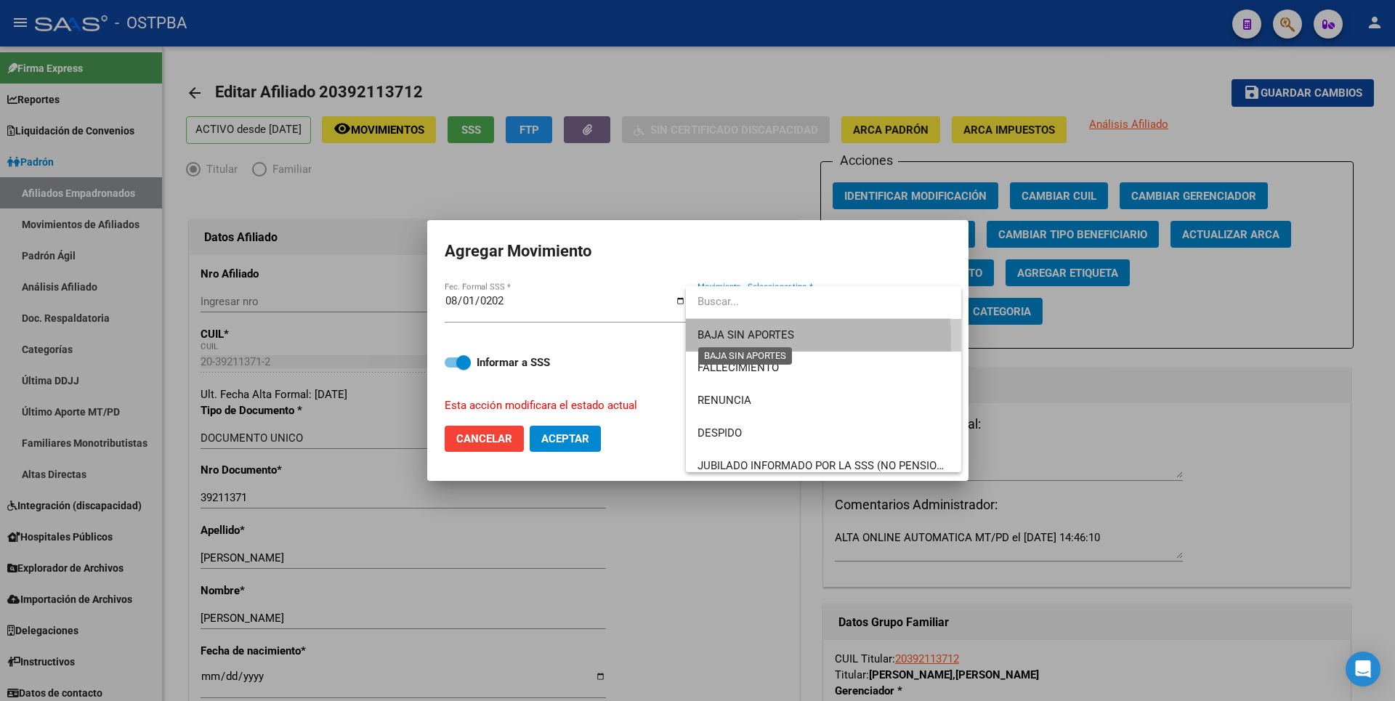
click at [757, 339] on span "BAJA SIN APORTES" at bounding box center [745, 334] width 97 height 13
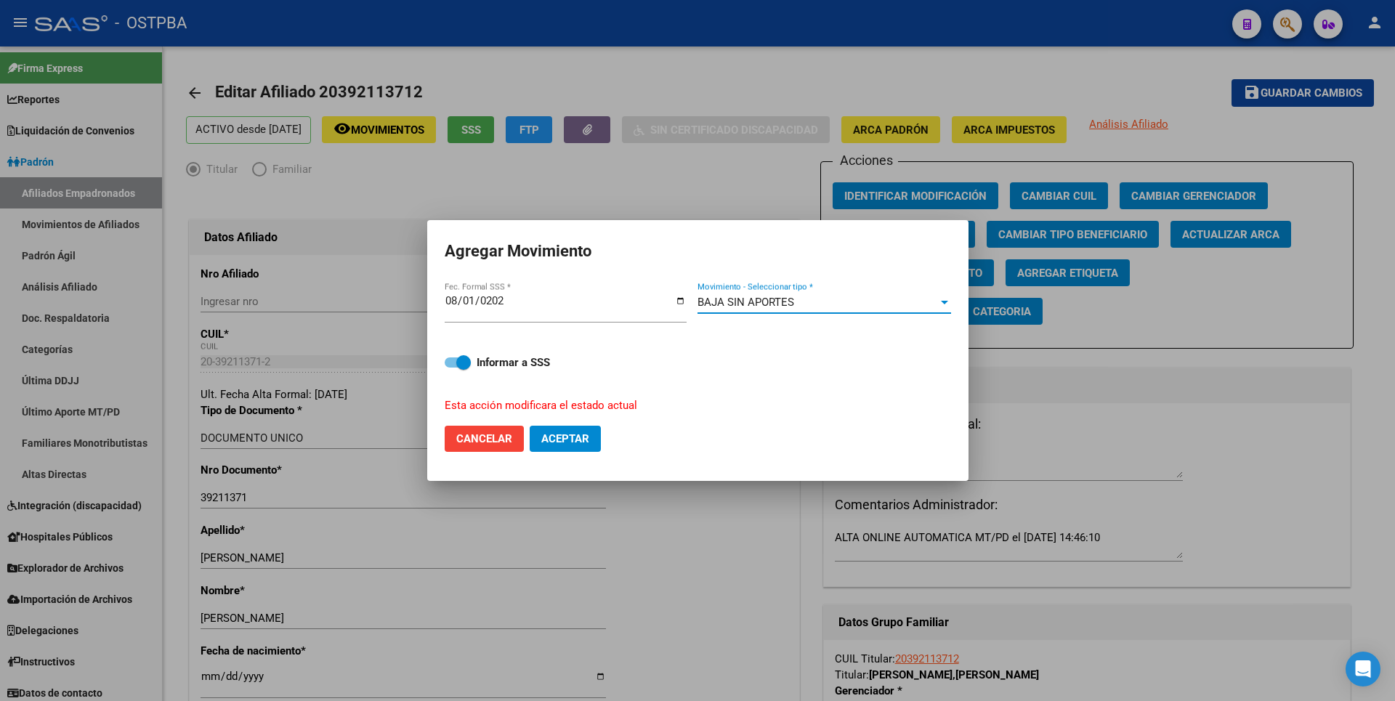
click at [567, 449] on button "Aceptar" at bounding box center [565, 439] width 71 height 26
checkbox input "false"
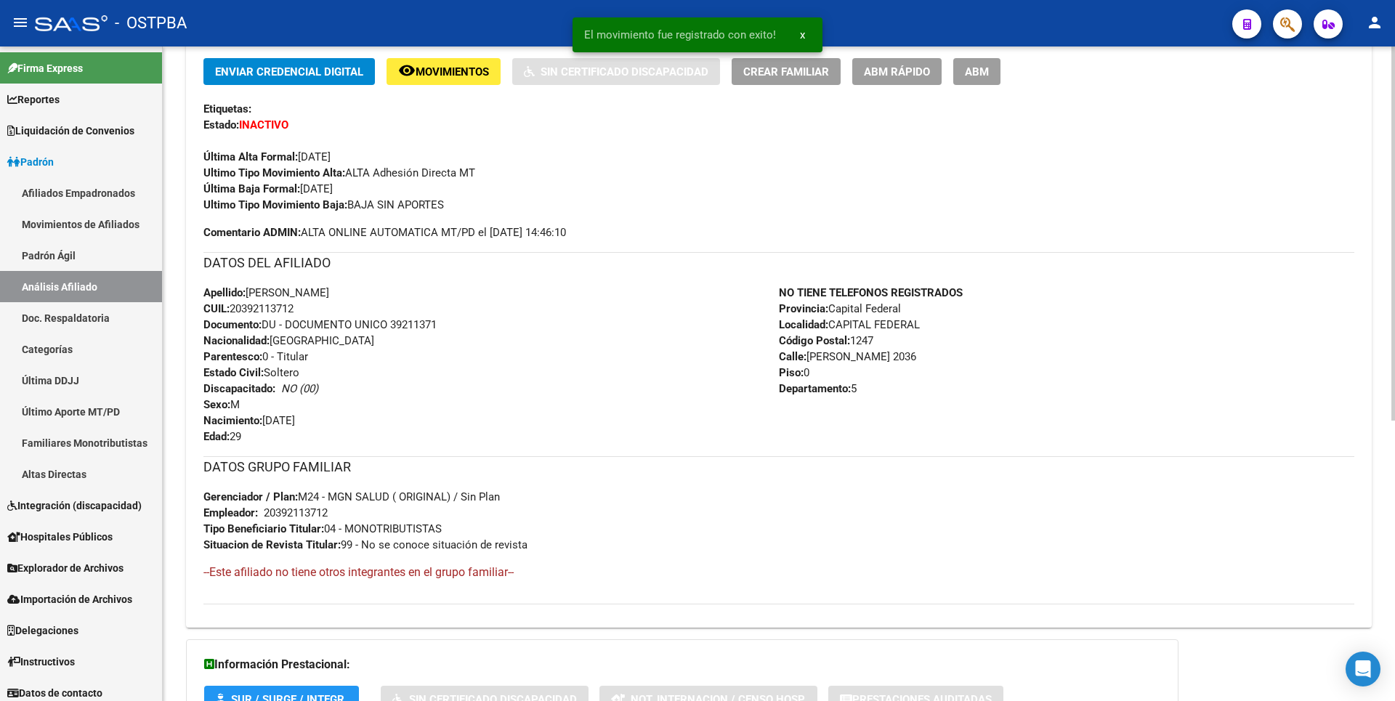
scroll to position [490, 0]
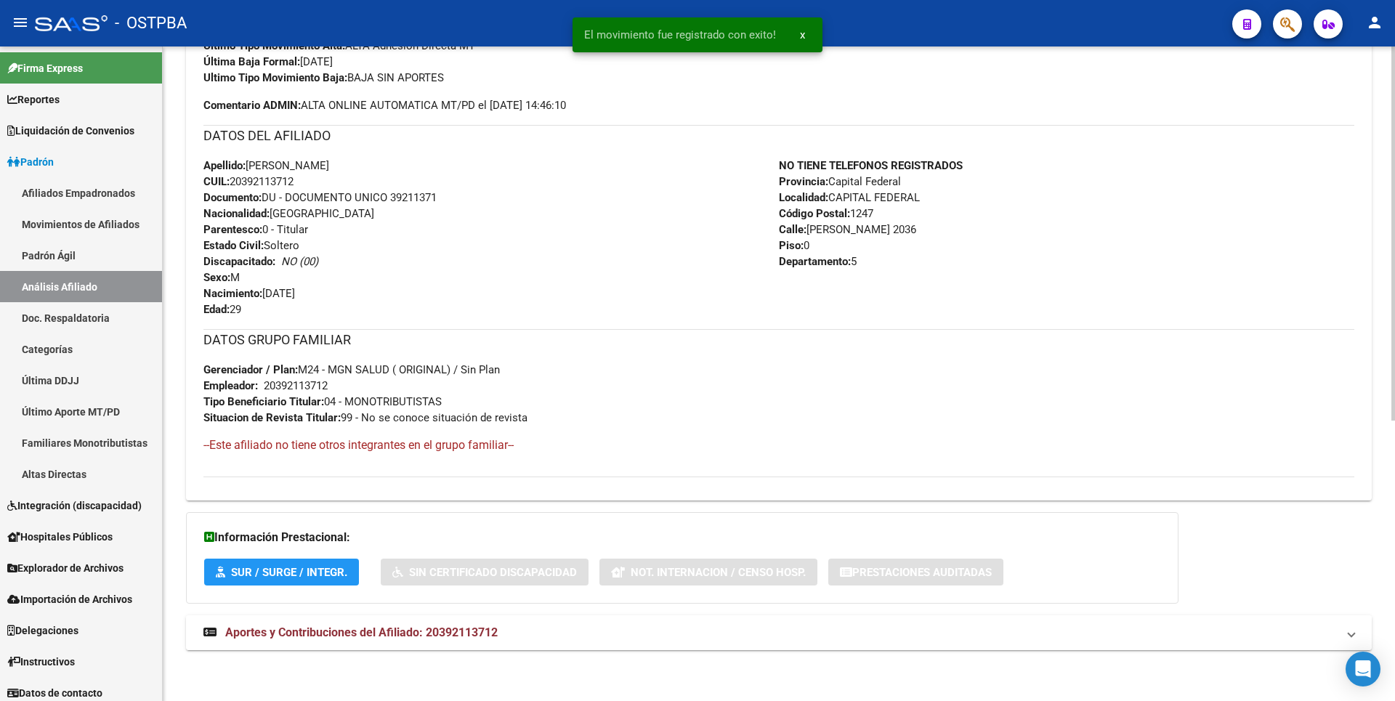
click at [465, 644] on mat-expansion-panel-header "Aportes y Contribuciones del Afiliado: 20392113712" at bounding box center [779, 632] width 1186 height 35
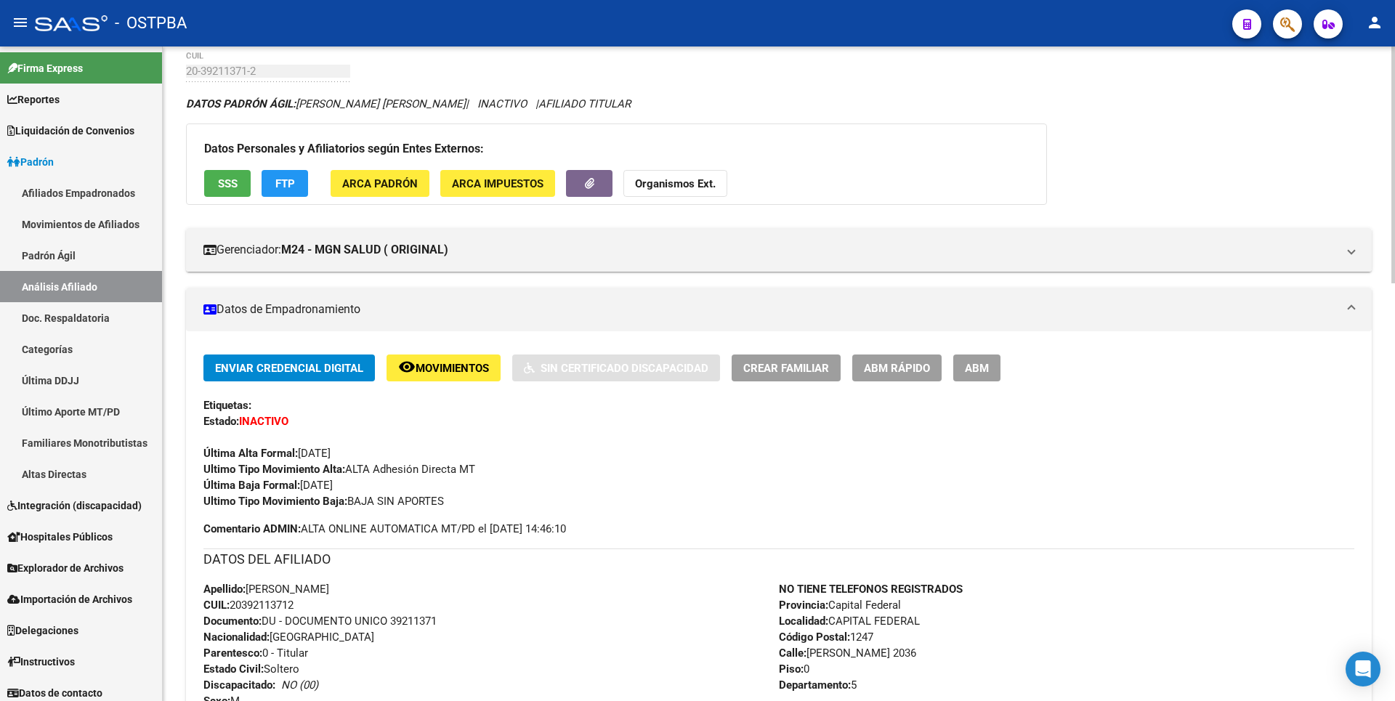
scroll to position [0, 0]
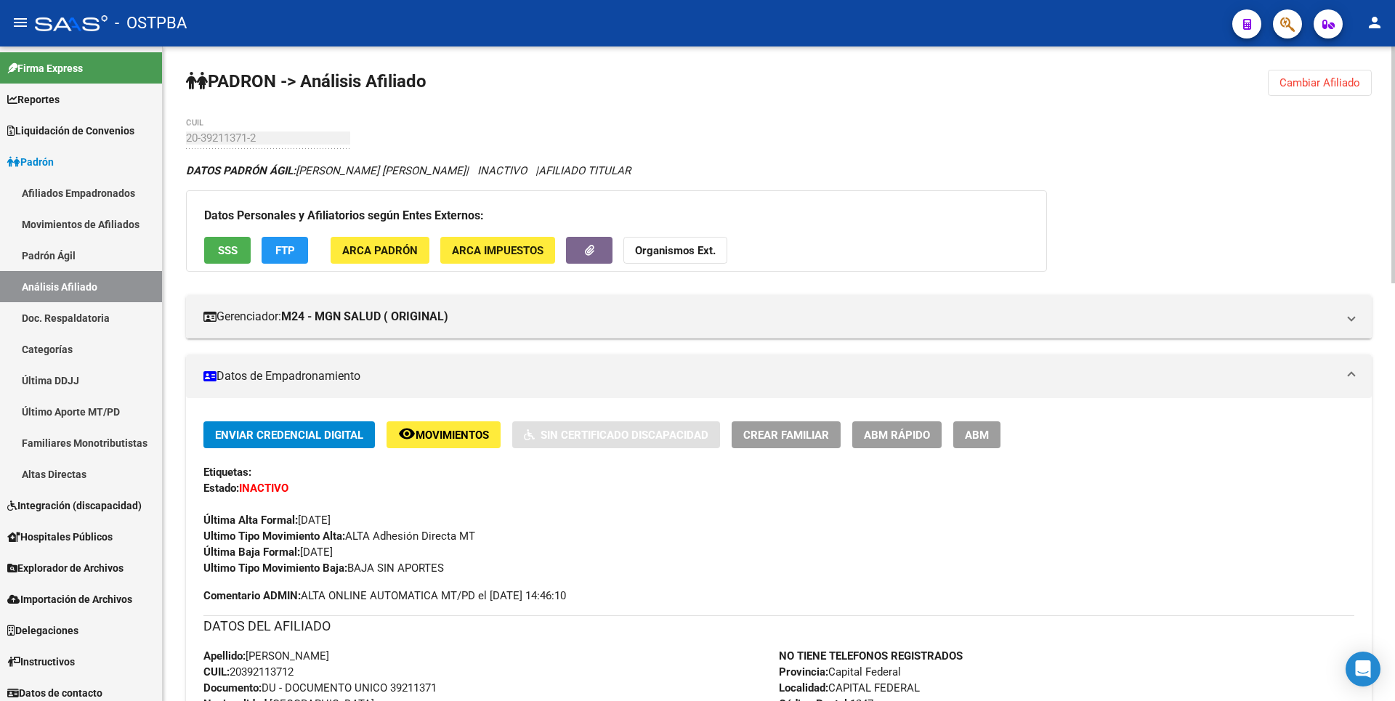
click at [1340, 87] on span "Cambiar Afiliado" at bounding box center [1319, 82] width 81 height 13
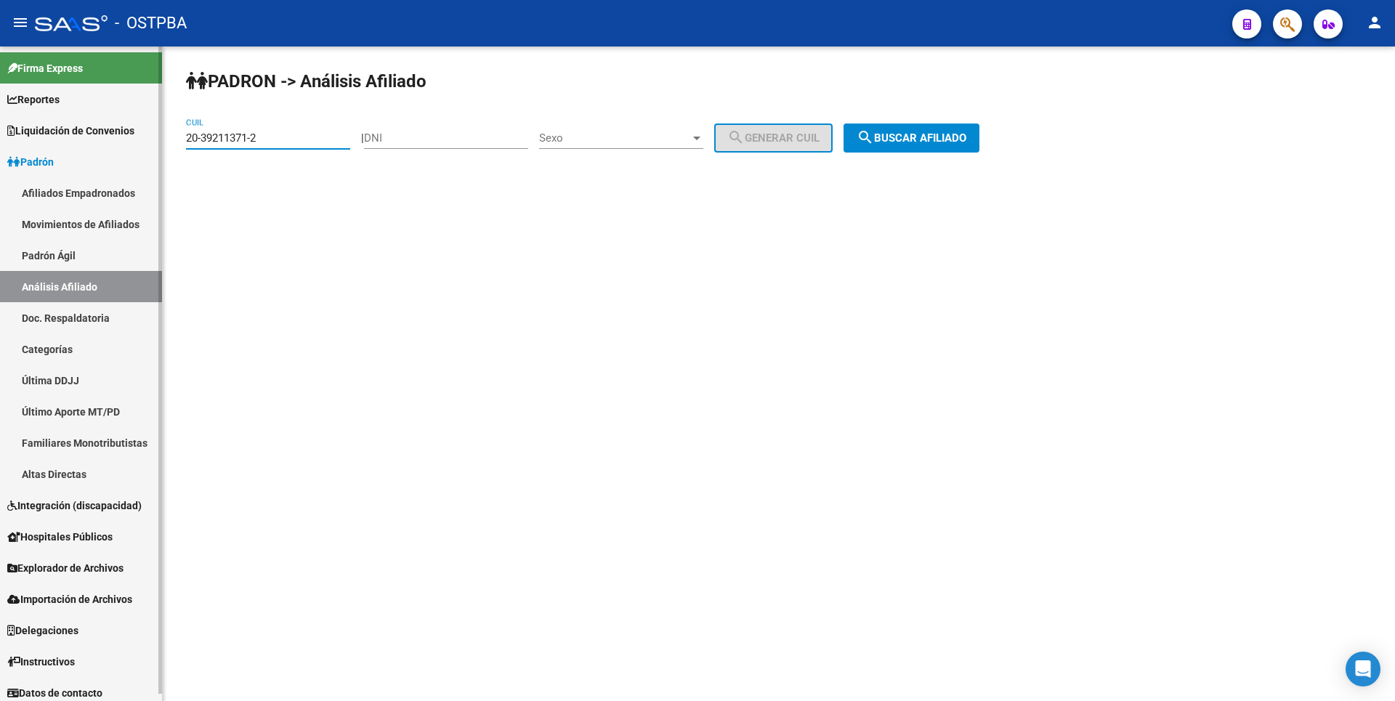
drag, startPoint x: 282, startPoint y: 134, endPoint x: 0, endPoint y: 139, distance: 281.9
click at [0, 139] on mat-sidenav-container "Firma Express Reportes Tablero de Control Ingresos Percibidos Análisis de todos…" at bounding box center [697, 373] width 1395 height 655
paste input "3-94448278-4"
type input "23-94448278-4"
click at [939, 146] on button "search Buscar afiliado" at bounding box center [911, 138] width 136 height 29
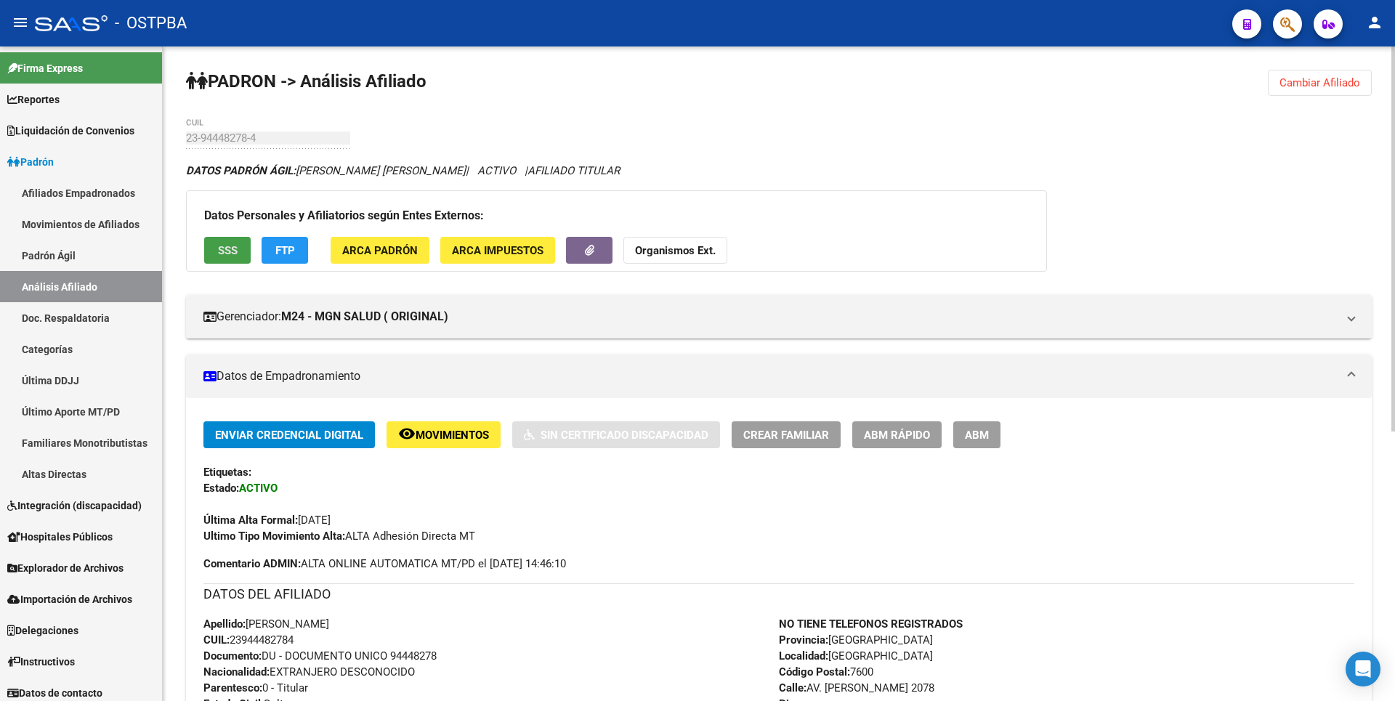
click at [238, 245] on button "SSS" at bounding box center [227, 250] width 46 height 27
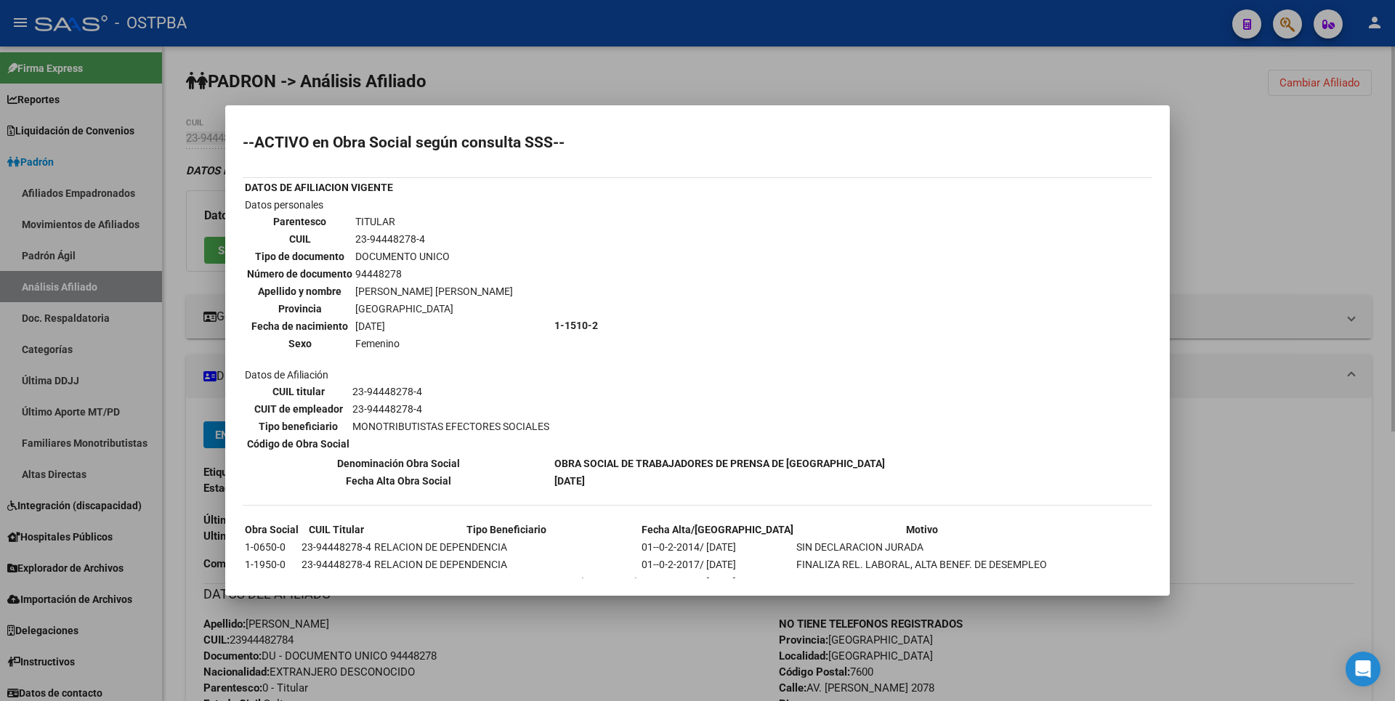
drag, startPoint x: 1322, startPoint y: 232, endPoint x: 1182, endPoint y: 233, distance: 140.2
click at [1322, 231] on div at bounding box center [697, 350] width 1395 height 701
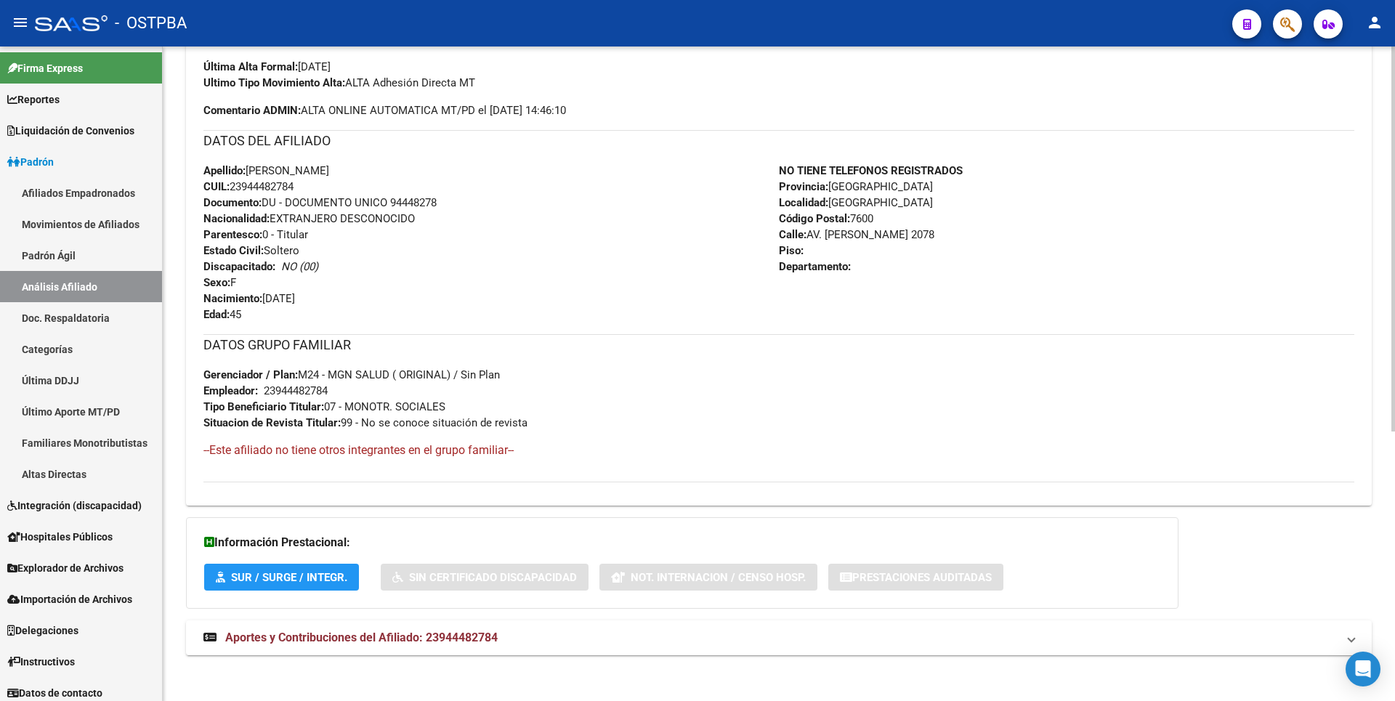
scroll to position [458, 0]
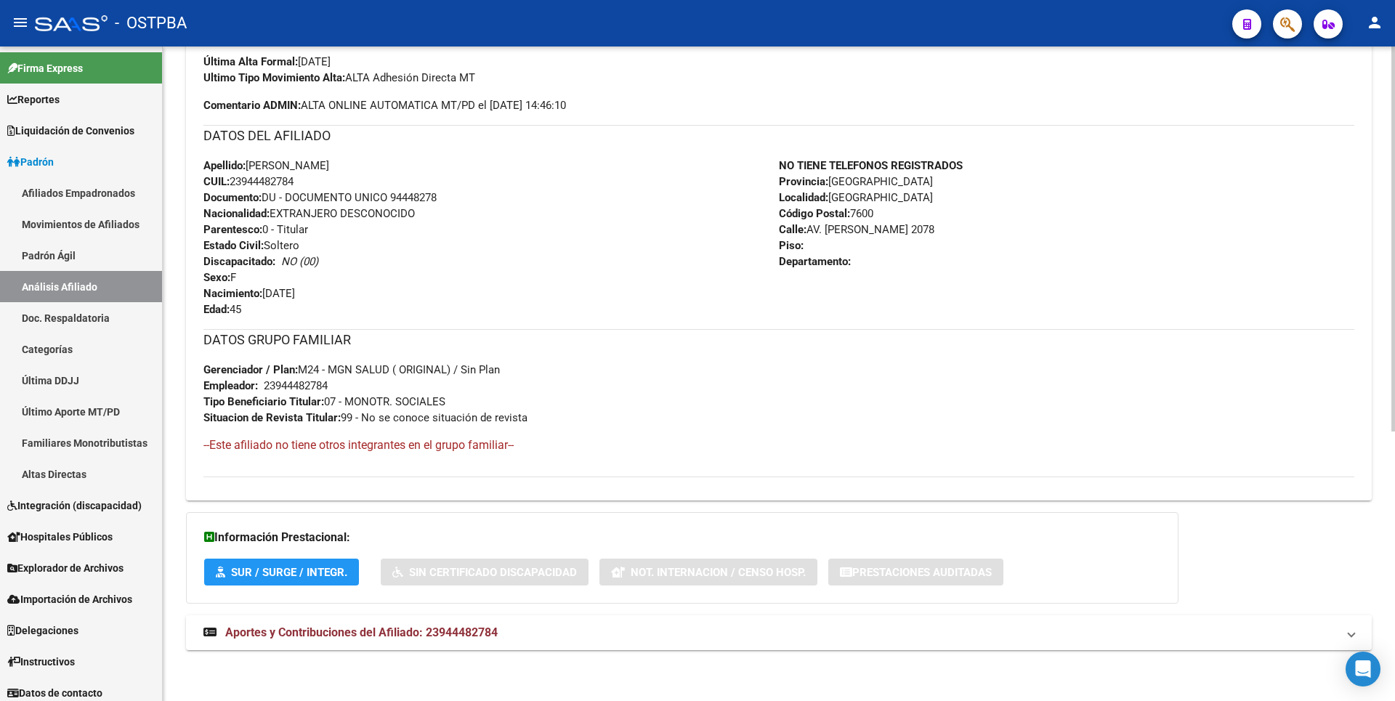
click at [456, 636] on span "Aportes y Contribuciones del Afiliado: 23944482784" at bounding box center [361, 633] width 272 height 14
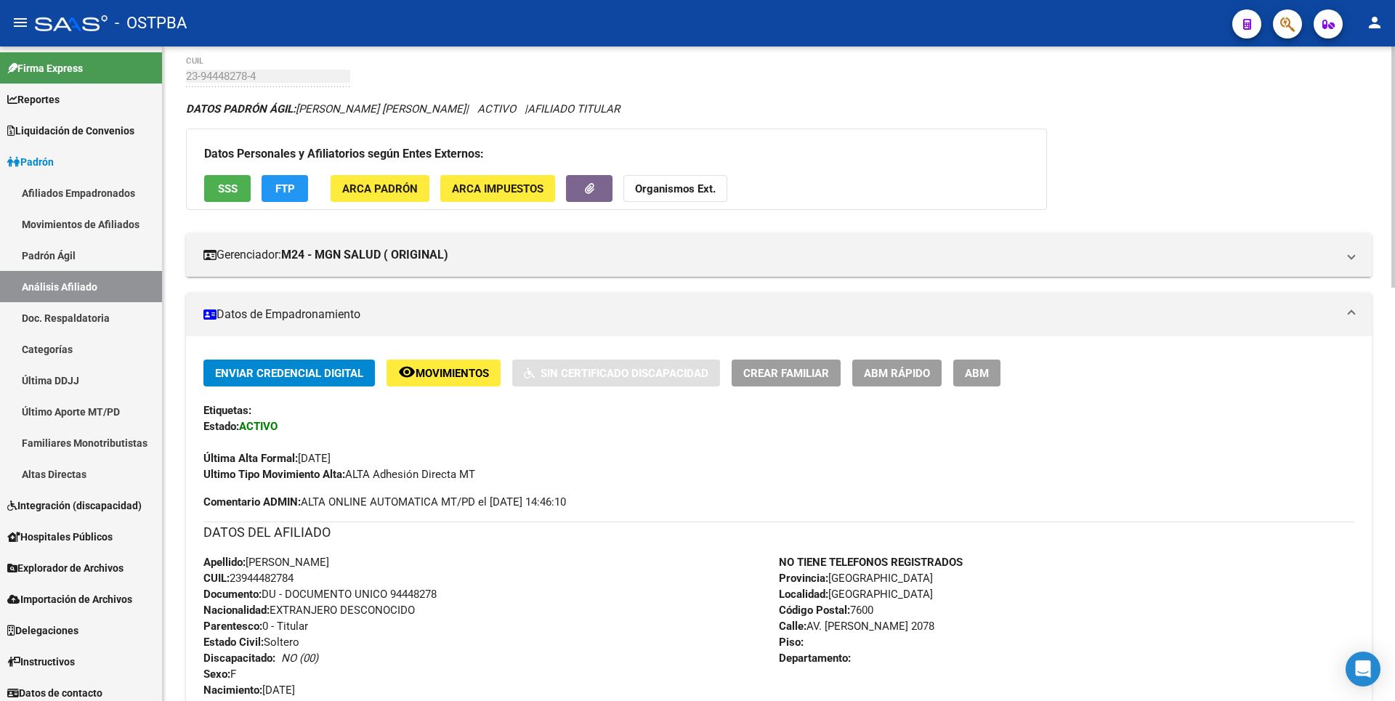
scroll to position [0, 0]
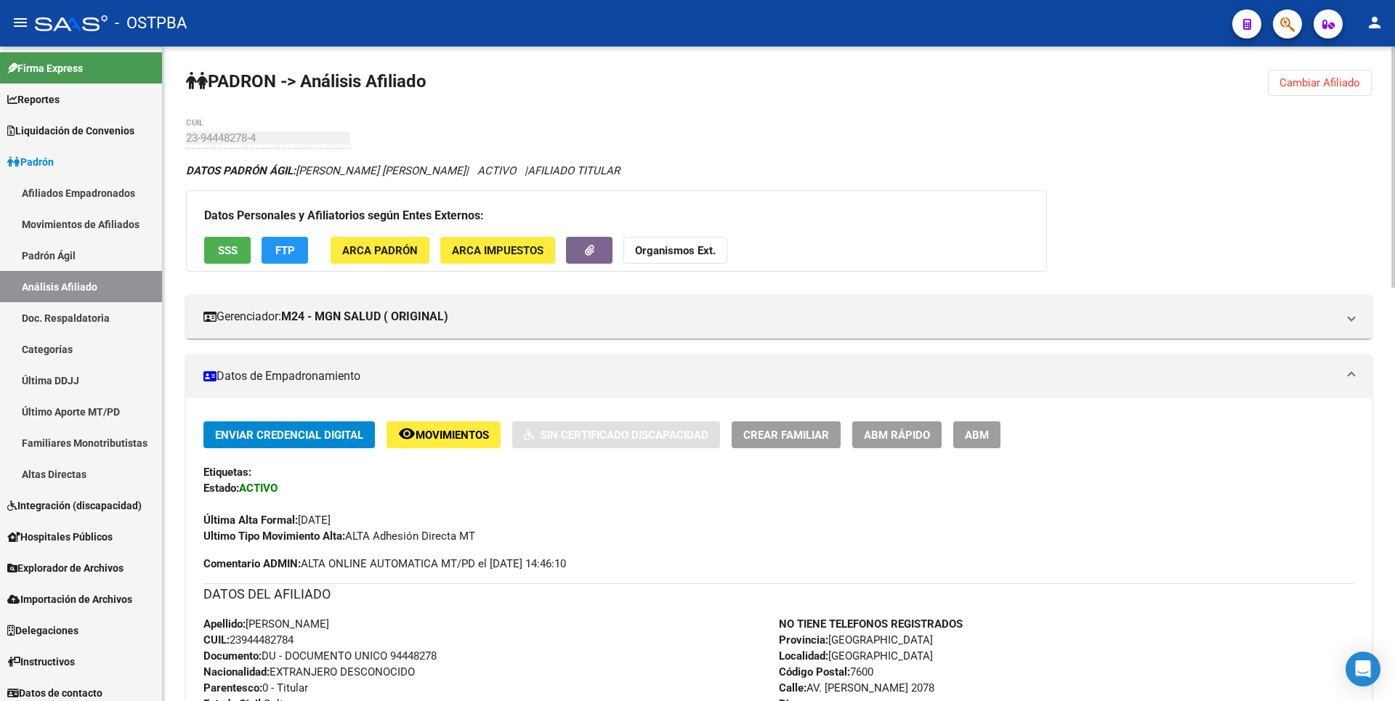
click at [290, 254] on span "FTP" at bounding box center [285, 250] width 20 height 13
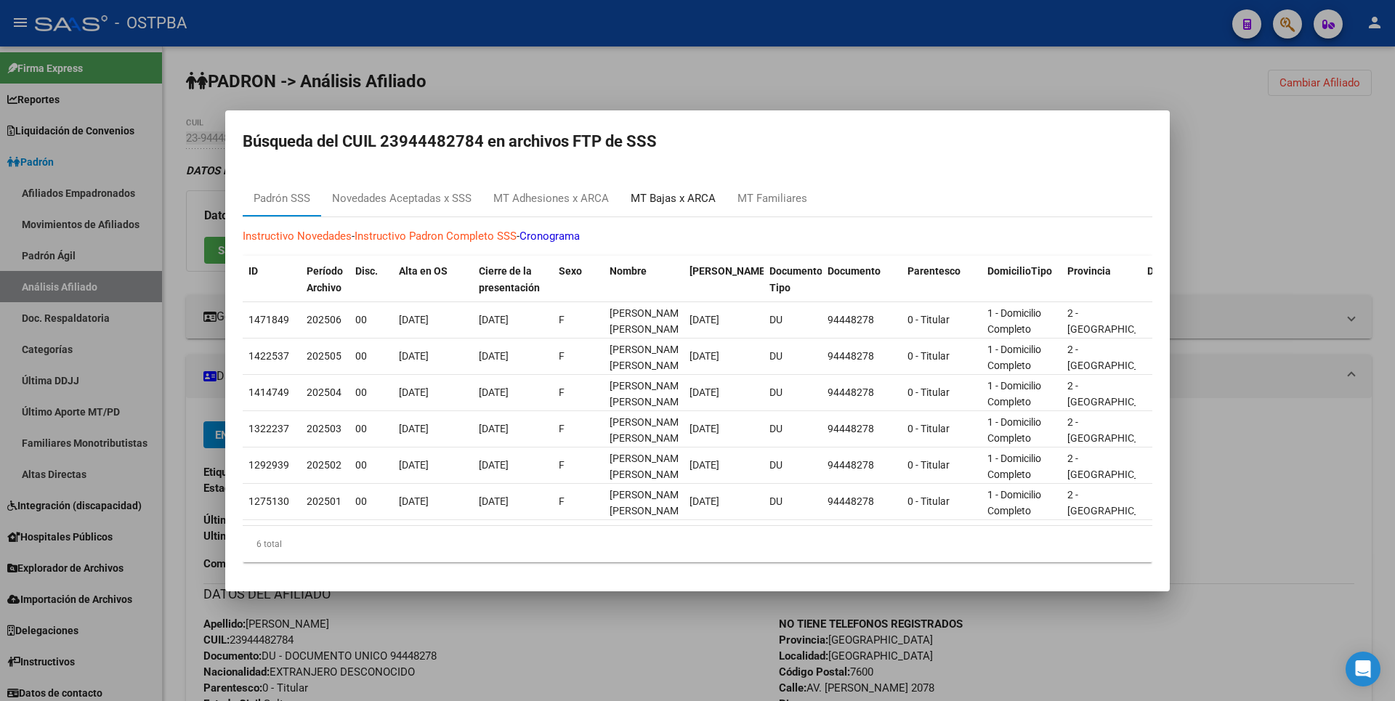
click at [688, 195] on div "MT Bajas x ARCA" at bounding box center [673, 198] width 85 height 17
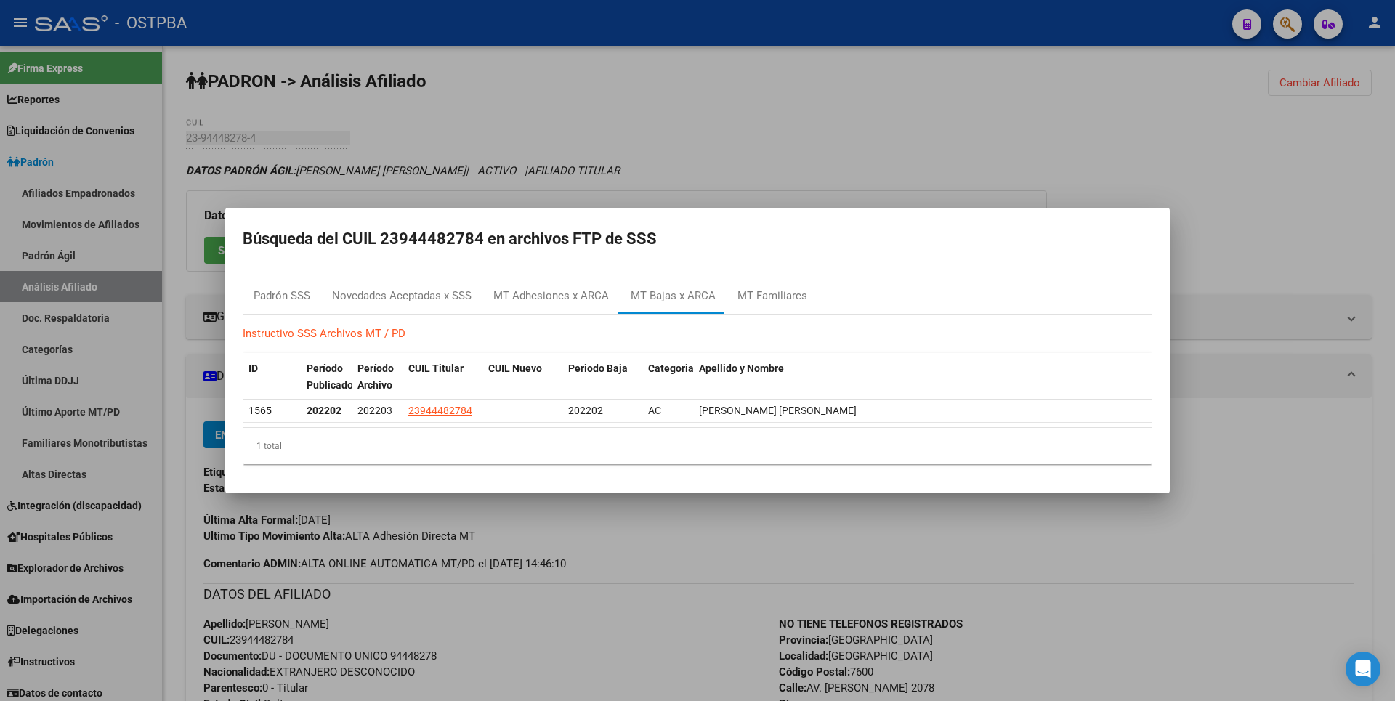
click at [709, 166] on div at bounding box center [697, 350] width 1395 height 701
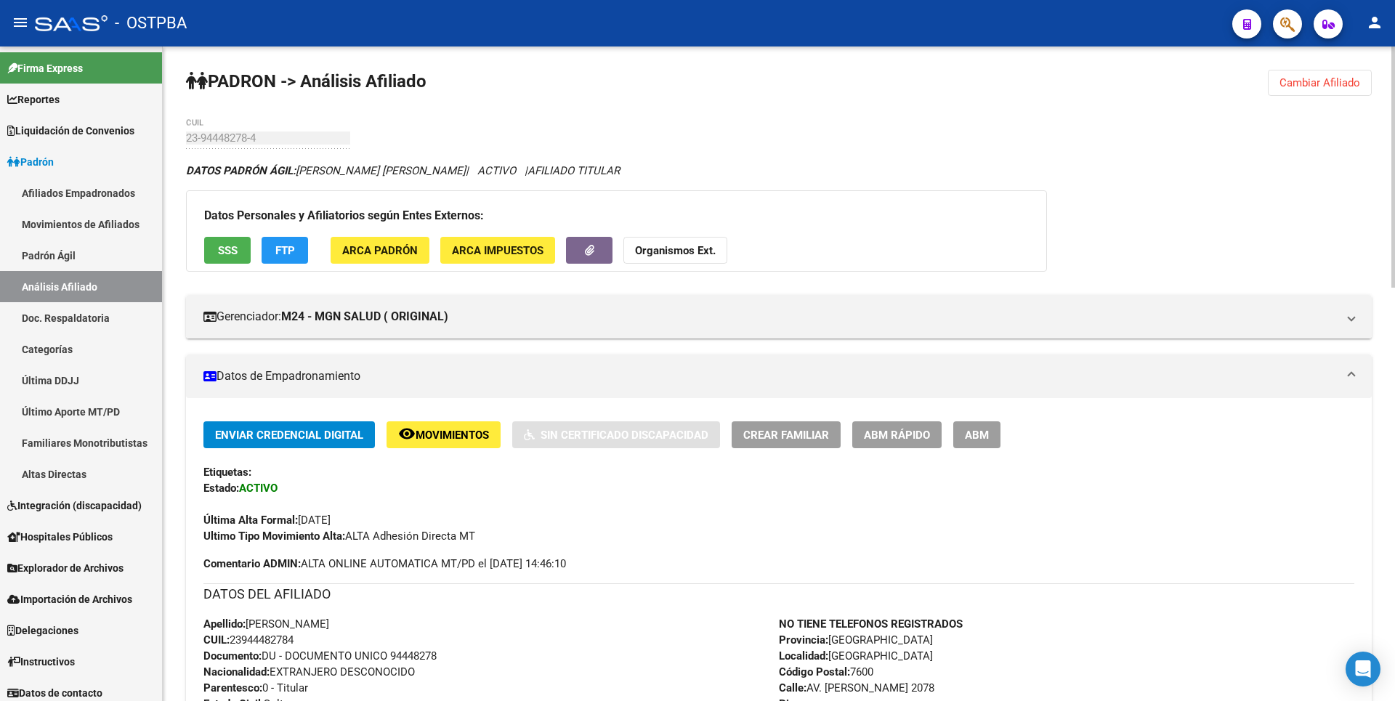
scroll to position [291, 0]
